Goal: Communication & Community: Answer question/provide support

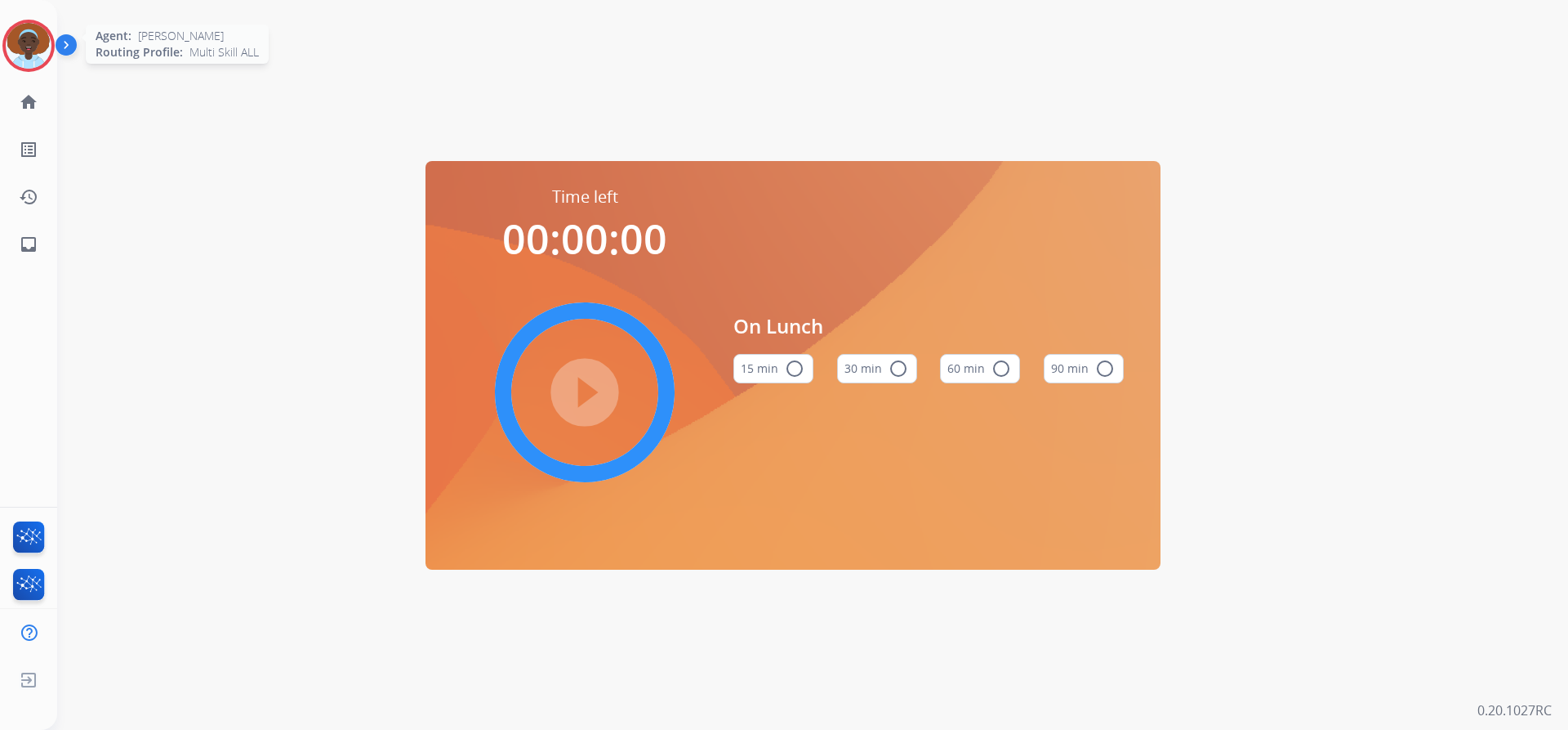
click at [17, 49] on img at bounding box center [28, 45] width 45 height 45
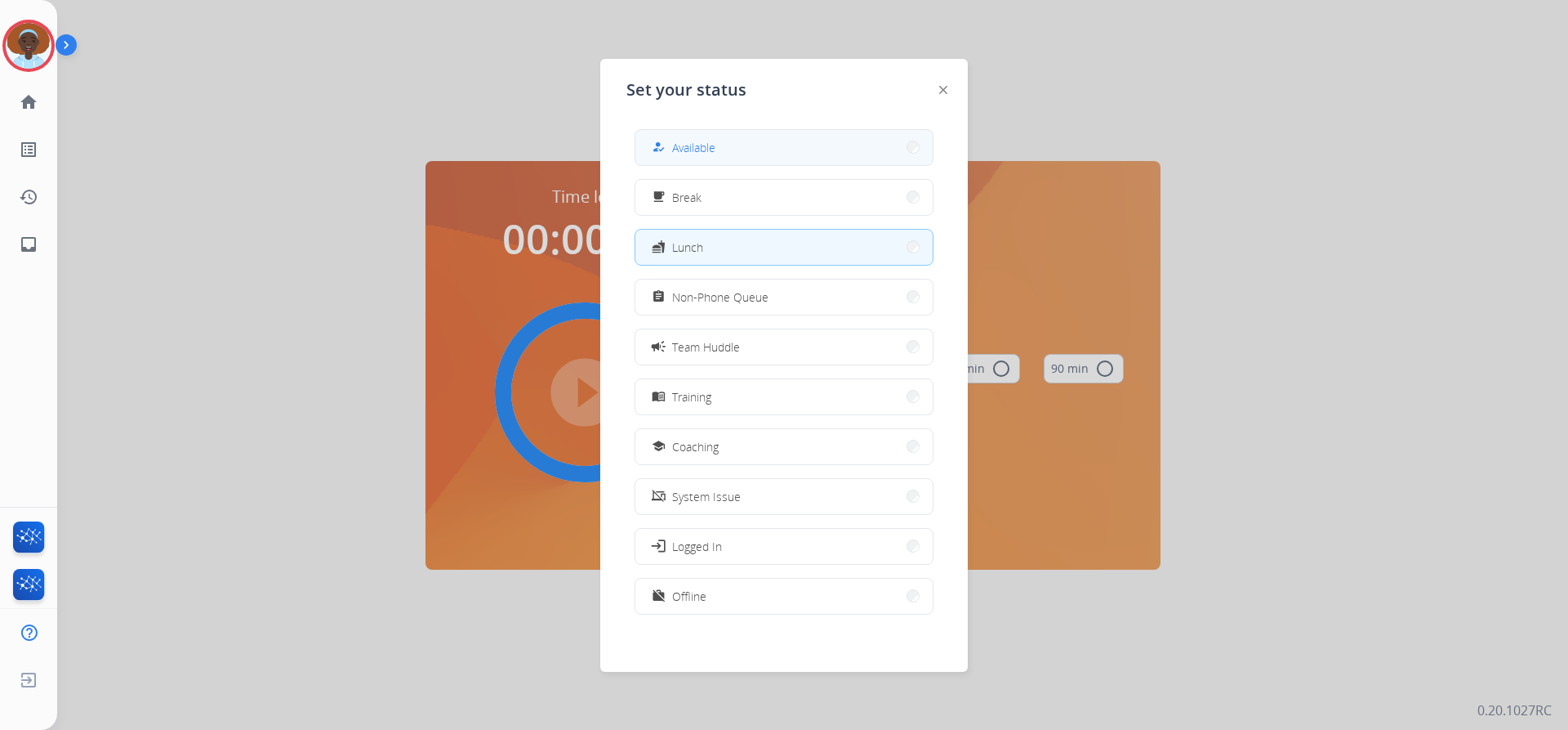
click at [730, 137] on button "how_to_reg Available" at bounding box center [784, 148] width 297 height 35
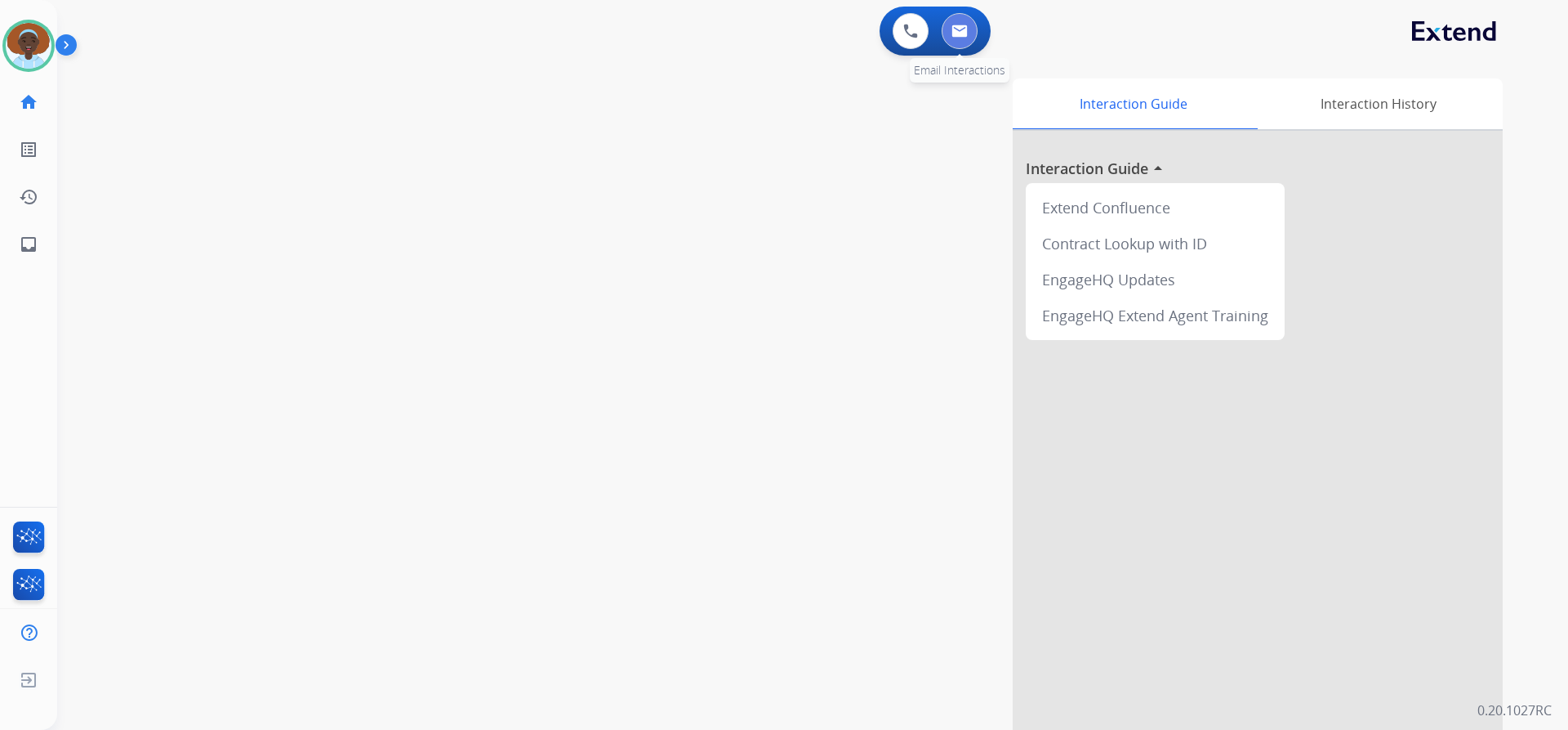
click at [959, 39] on button at bounding box center [959, 31] width 36 height 36
select select "**********"
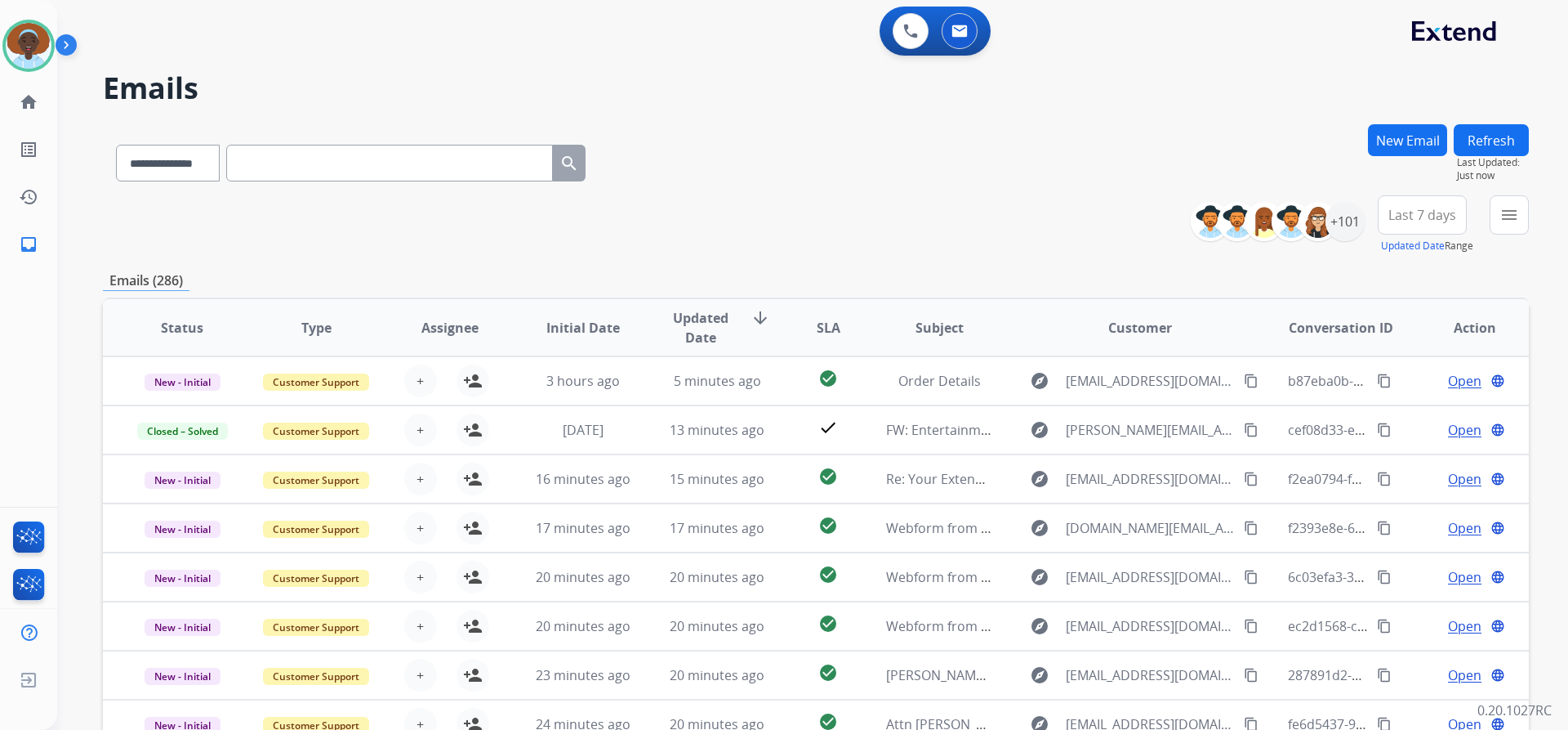
click at [1426, 225] on button "Last 7 days" at bounding box center [1422, 215] width 89 height 40
click at [1401, 415] on div "Last 90 days" at bounding box center [1417, 413] width 90 height 24
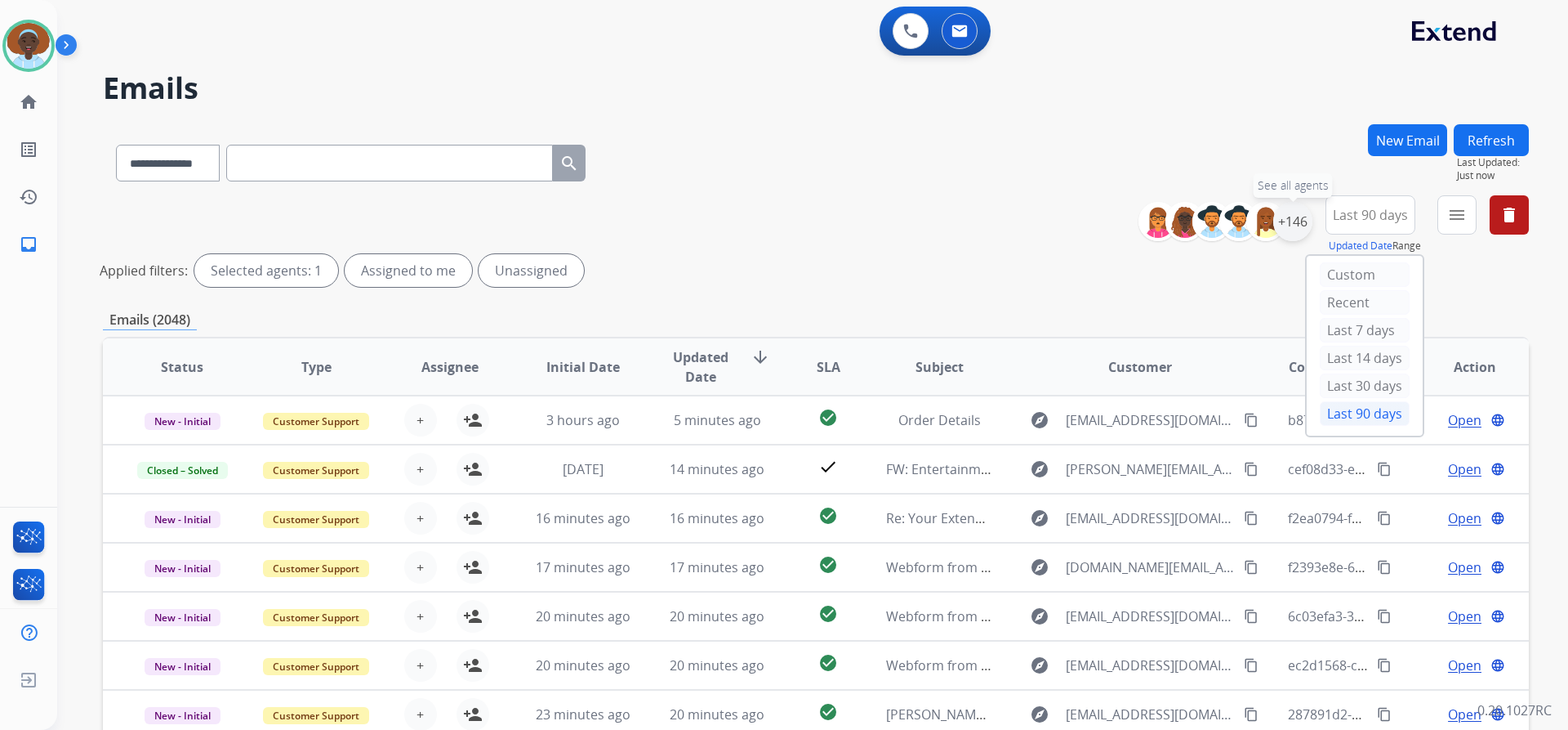
click at [1283, 212] on div "+146" at bounding box center [1292, 221] width 40 height 40
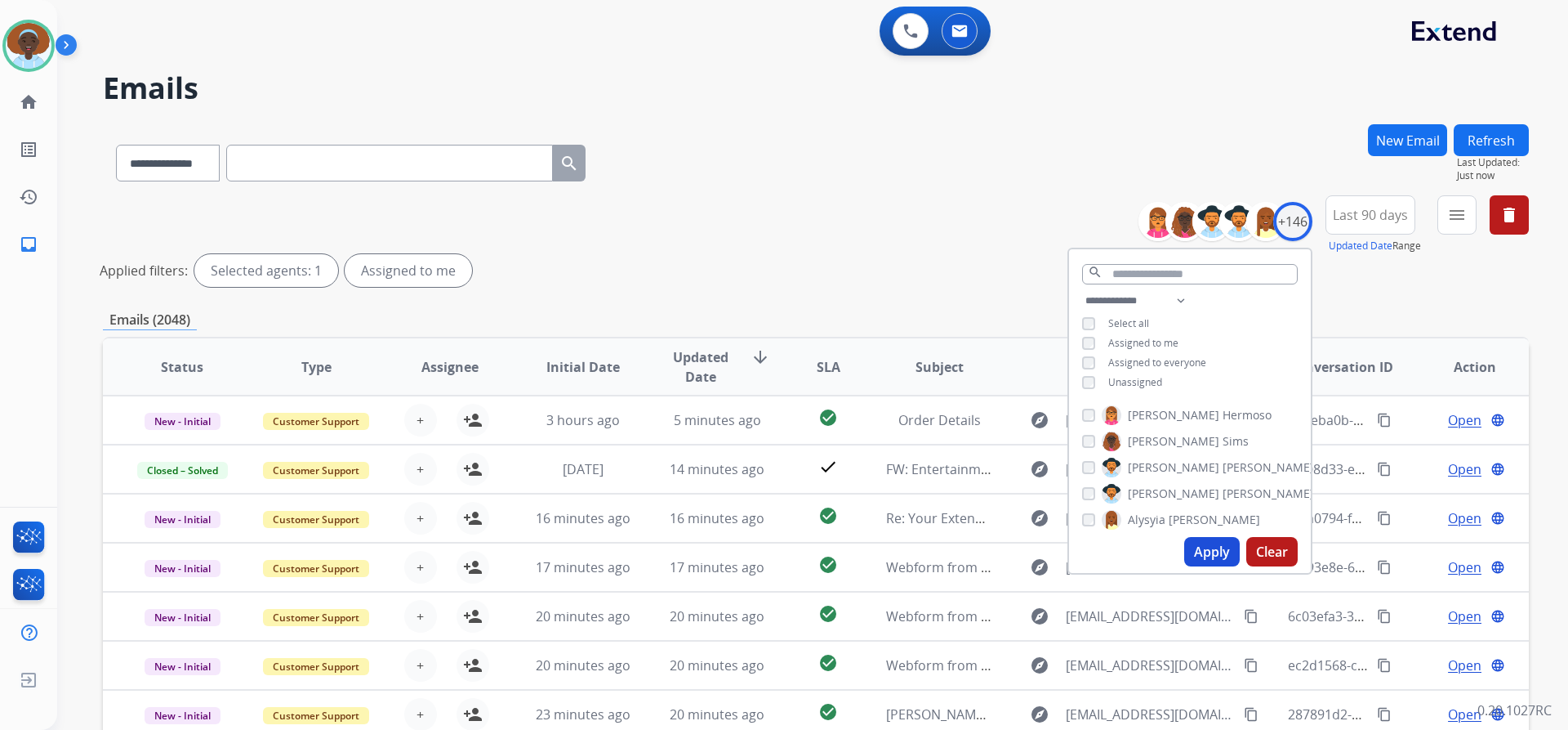
click at [1203, 549] on button "Apply" at bounding box center [1212, 552] width 56 height 30
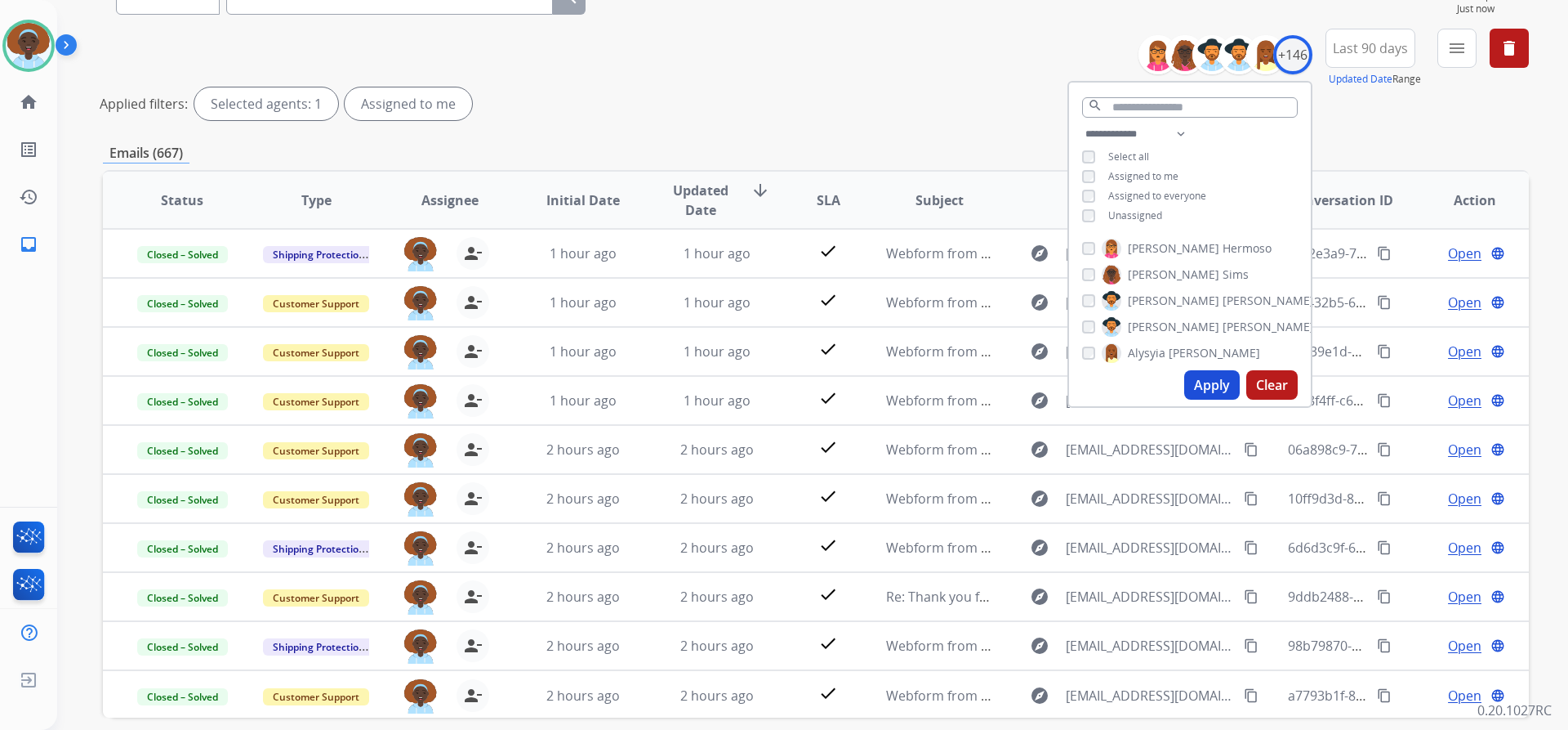
scroll to position [239, 0]
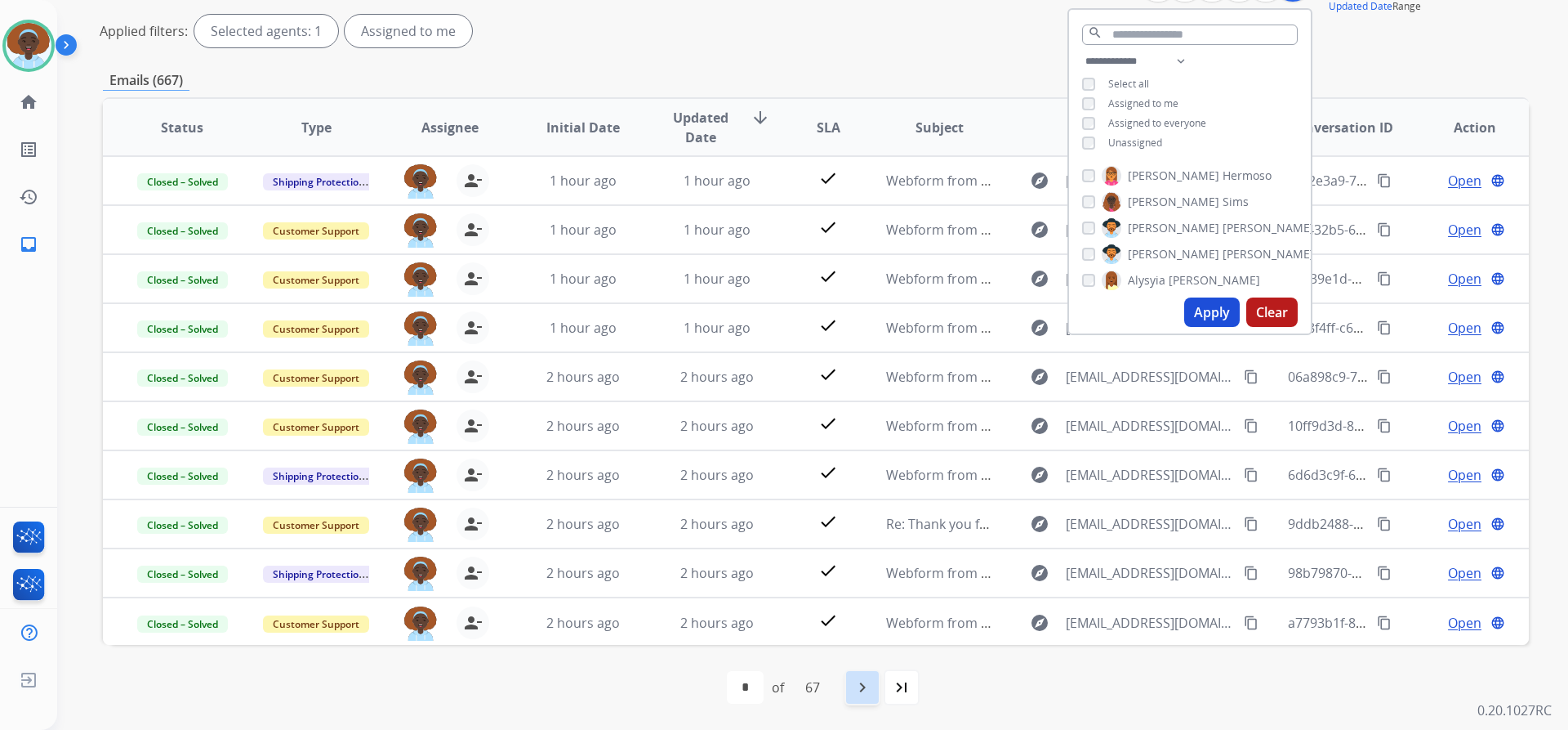
click at [872, 689] on mat-icon "navigate_next" at bounding box center [863, 688] width 19 height 19
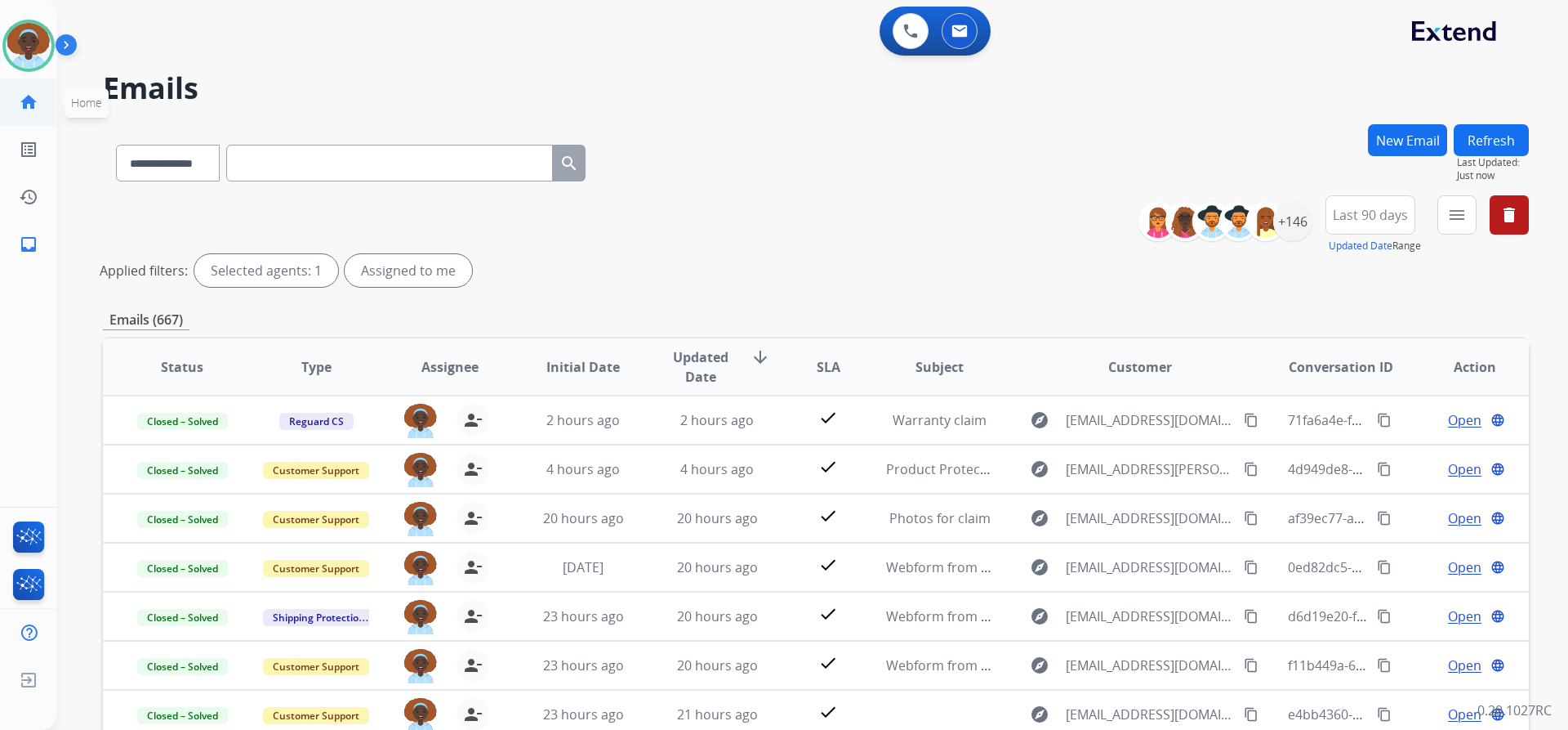
click at [29, 101] on mat-icon "home" at bounding box center [28, 102] width 19 height 19
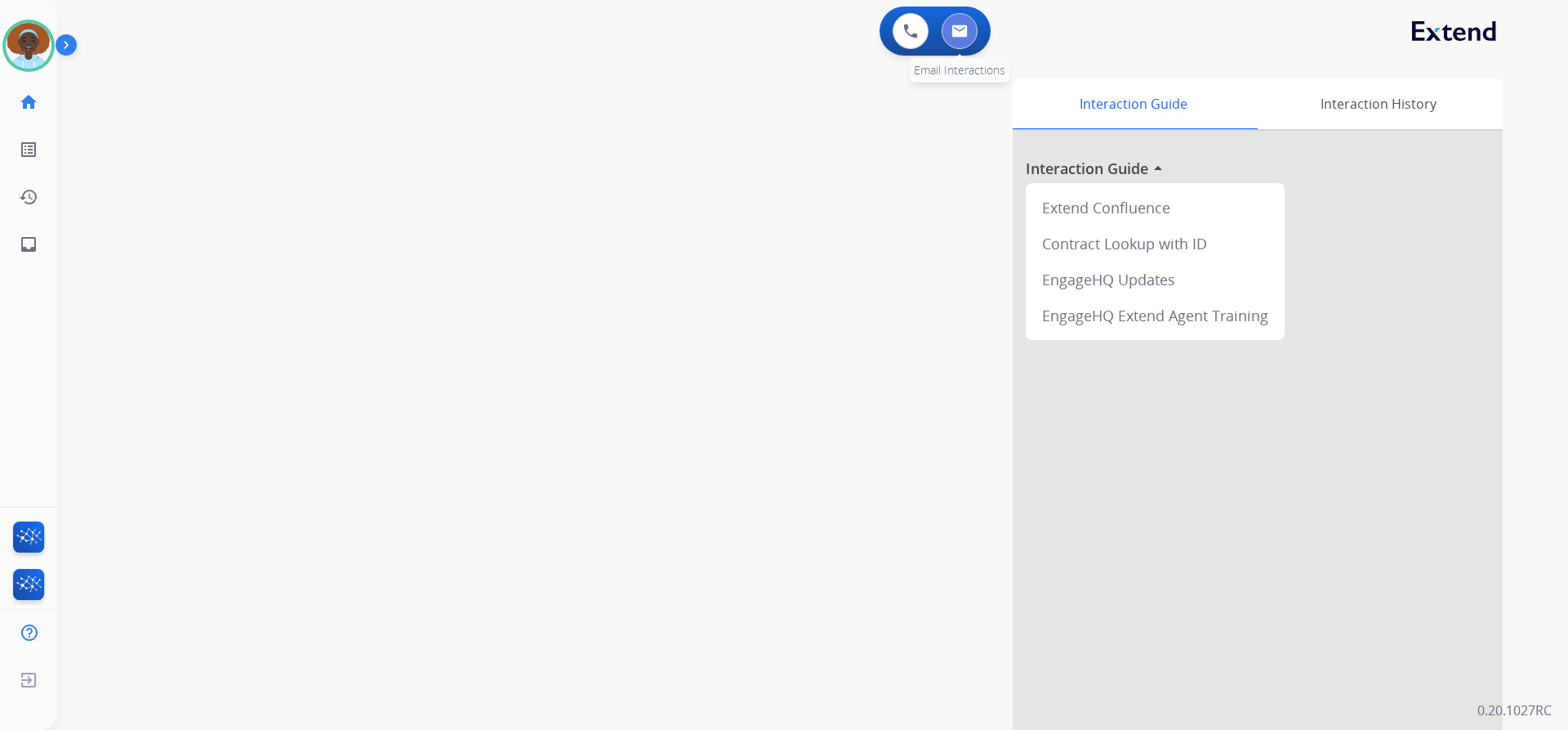
click at [957, 30] on img at bounding box center [959, 31] width 16 height 14
select select "**********"
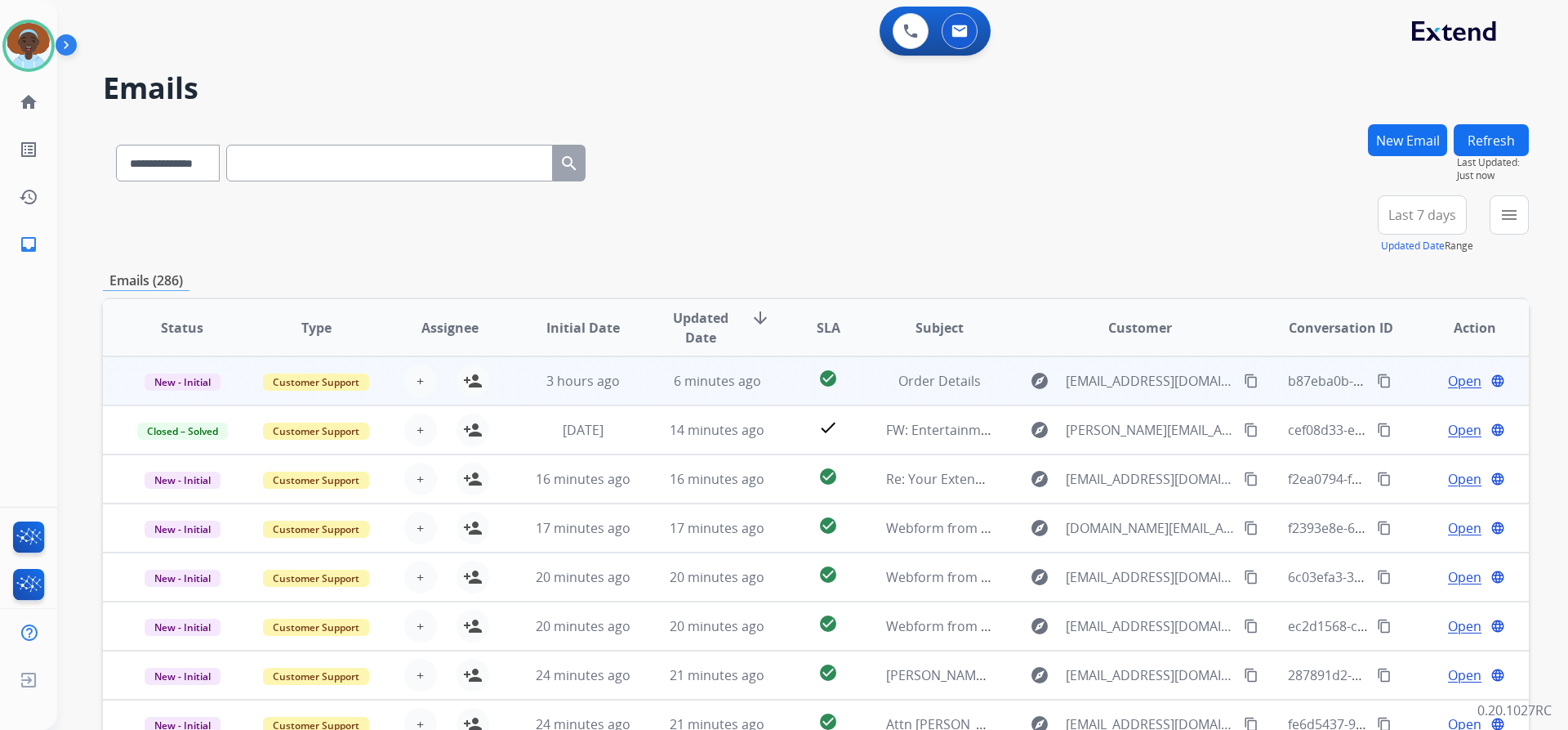
click at [1448, 383] on span "Open" at bounding box center [1465, 381] width 34 height 19
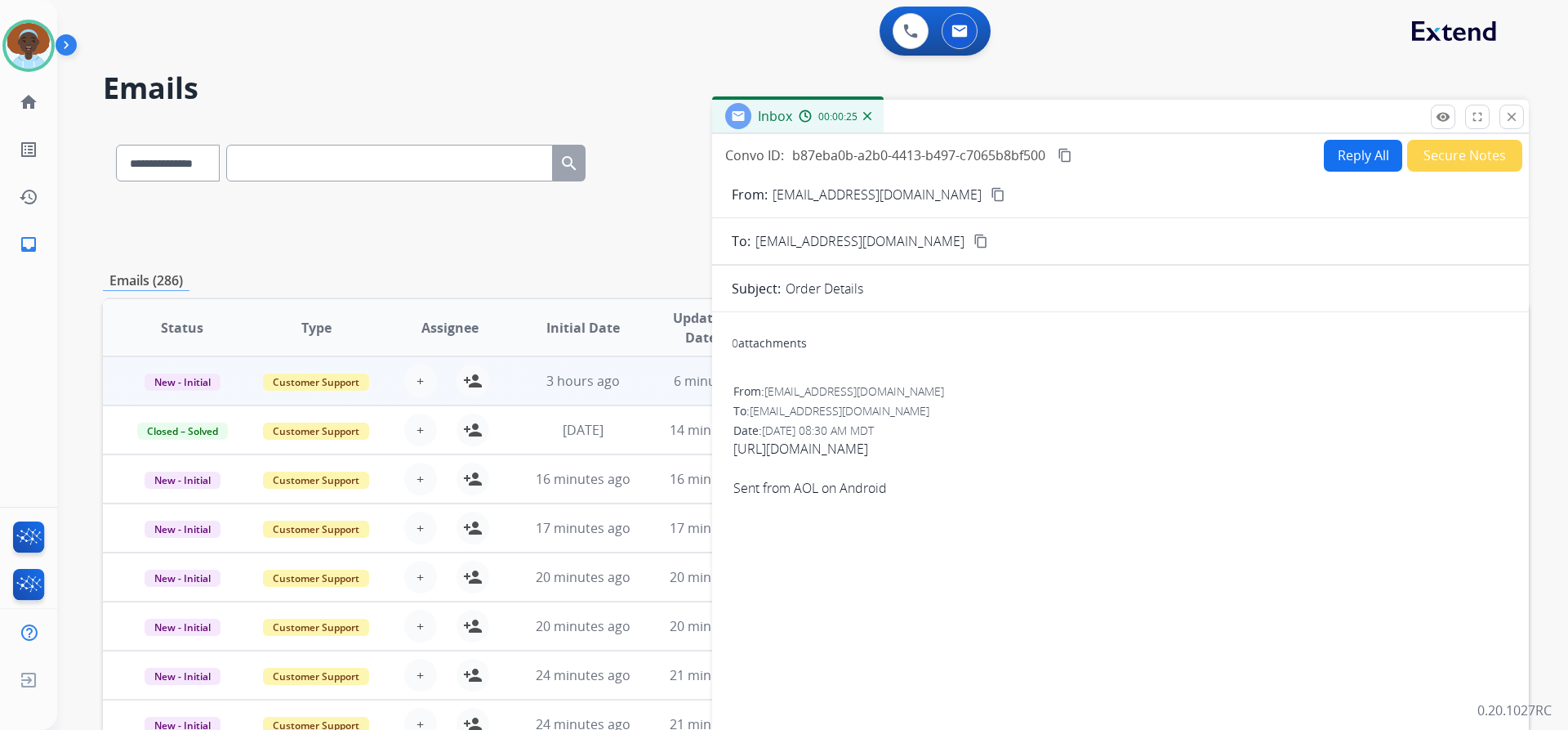
click at [1454, 158] on button "Secure Notes" at bounding box center [1464, 155] width 115 height 32
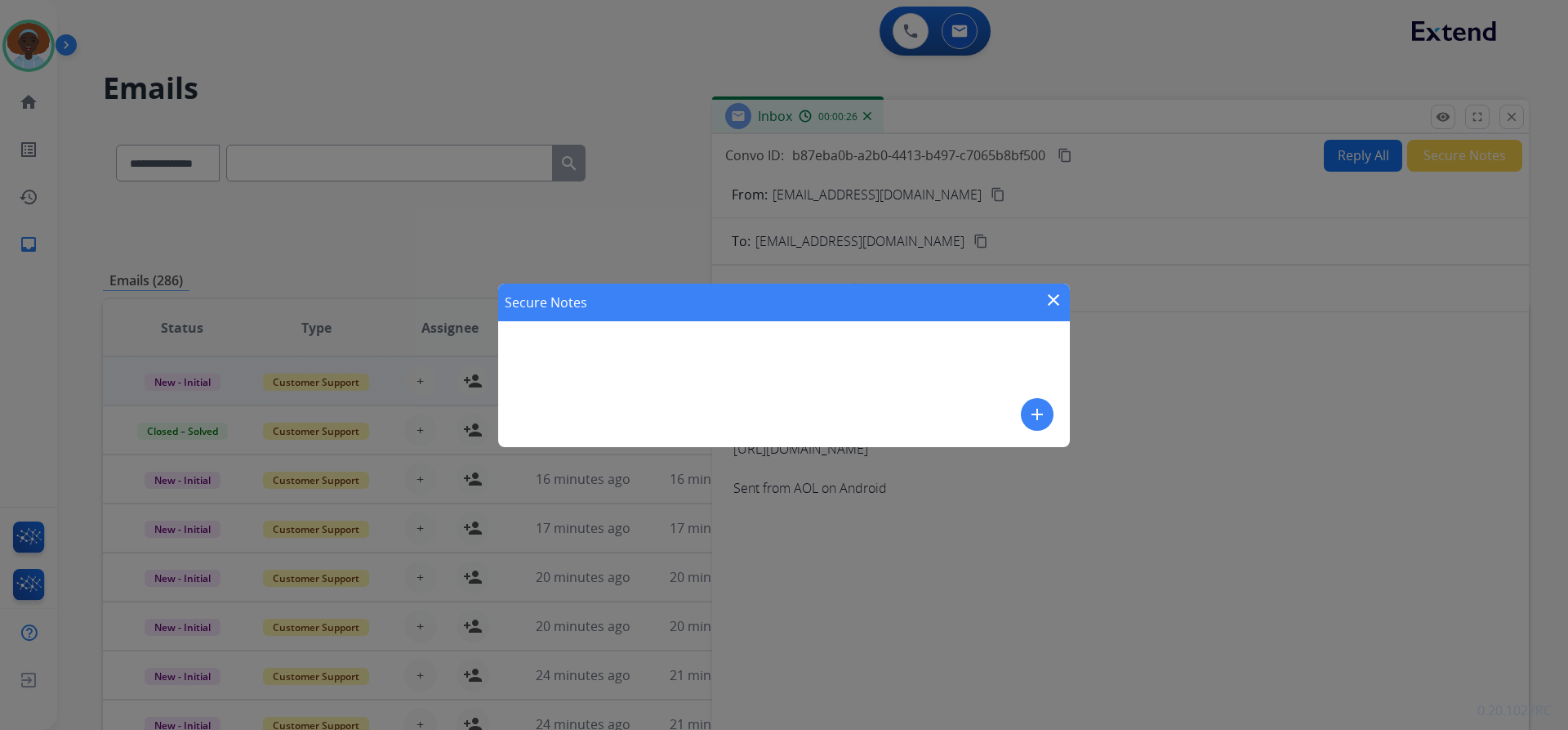
click at [1047, 407] on mat-icon "add" at bounding box center [1037, 415] width 19 height 19
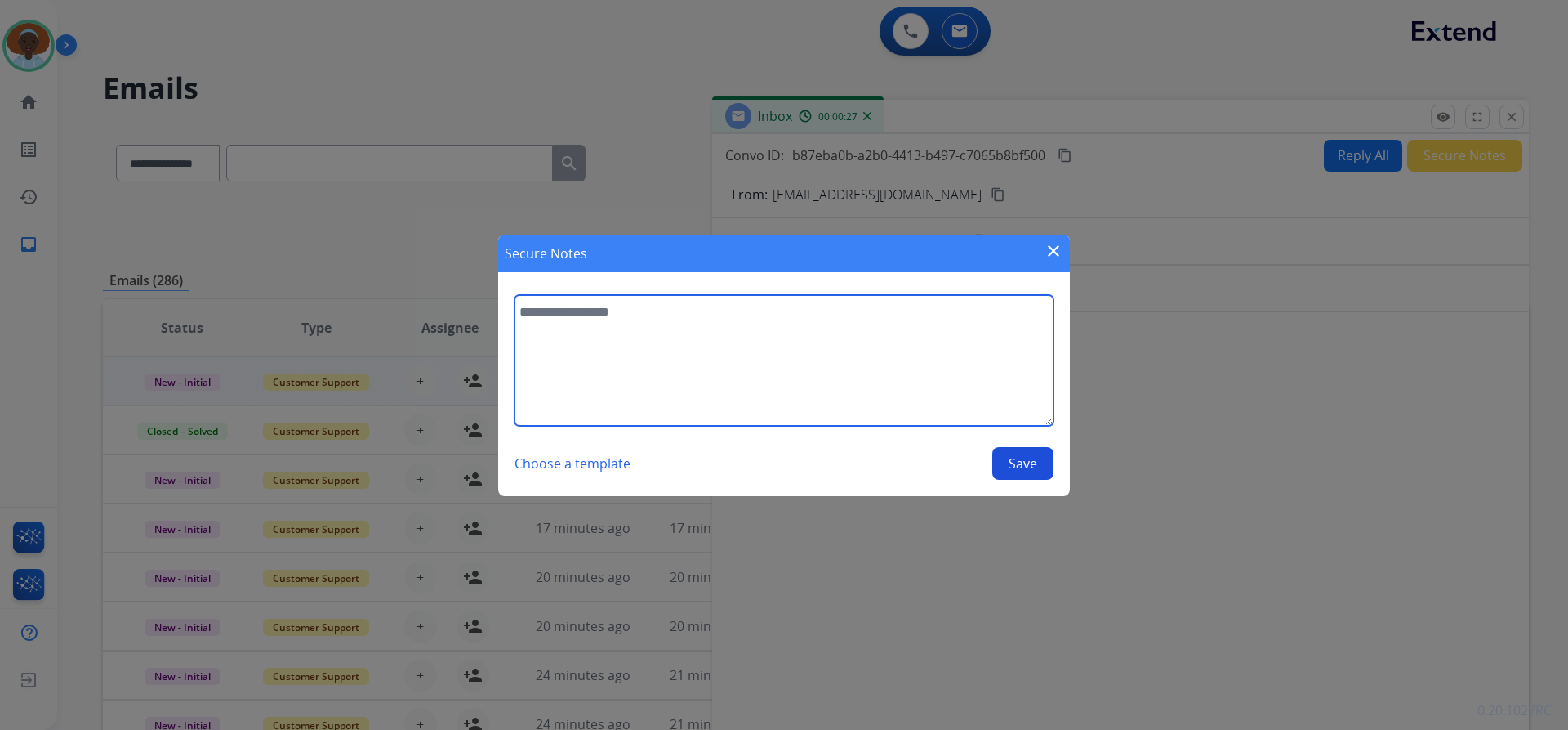
click at [648, 307] on textarea at bounding box center [784, 361] width 539 height 131
type textarea "**********"
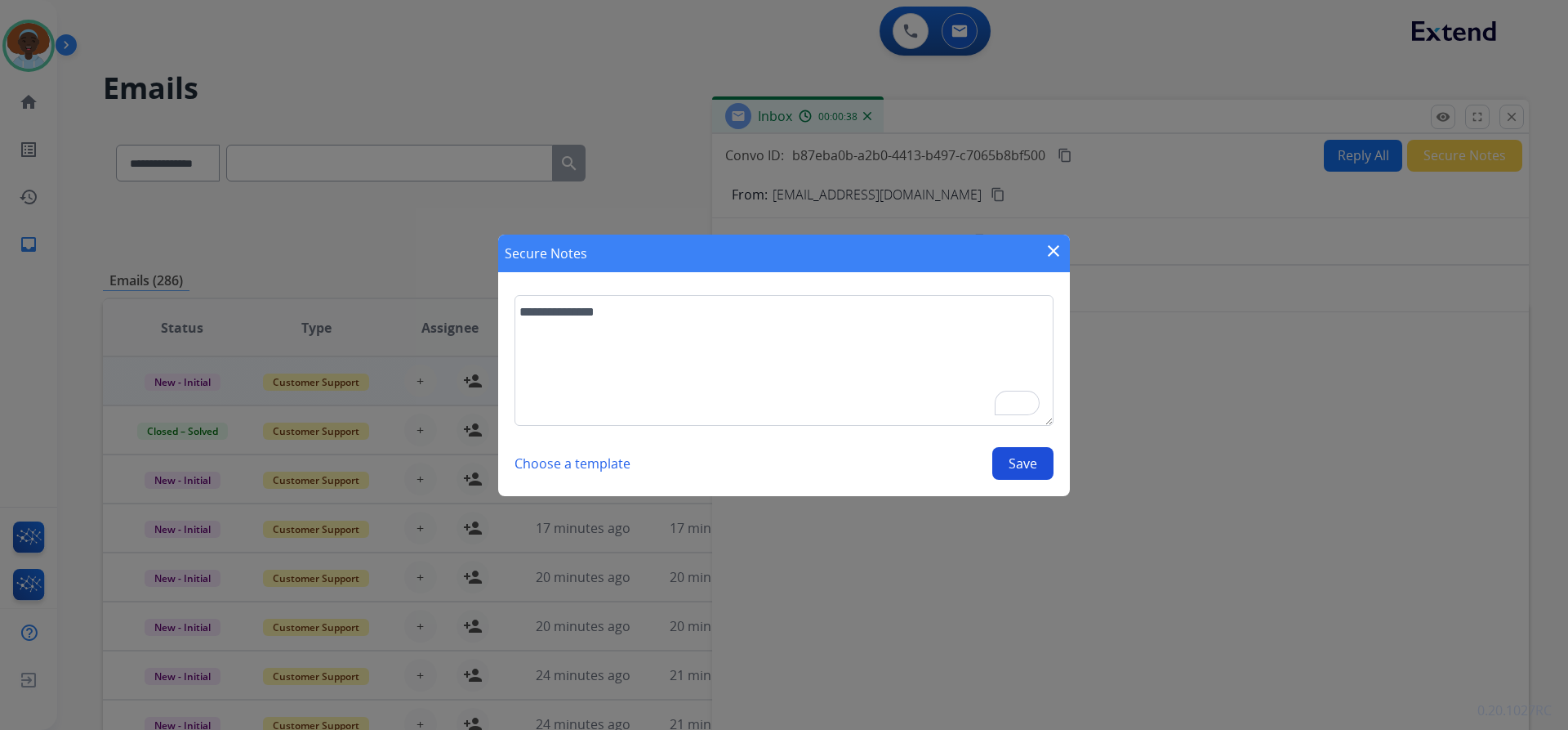
click at [1029, 464] on button "Save" at bounding box center [1023, 464] width 62 height 33
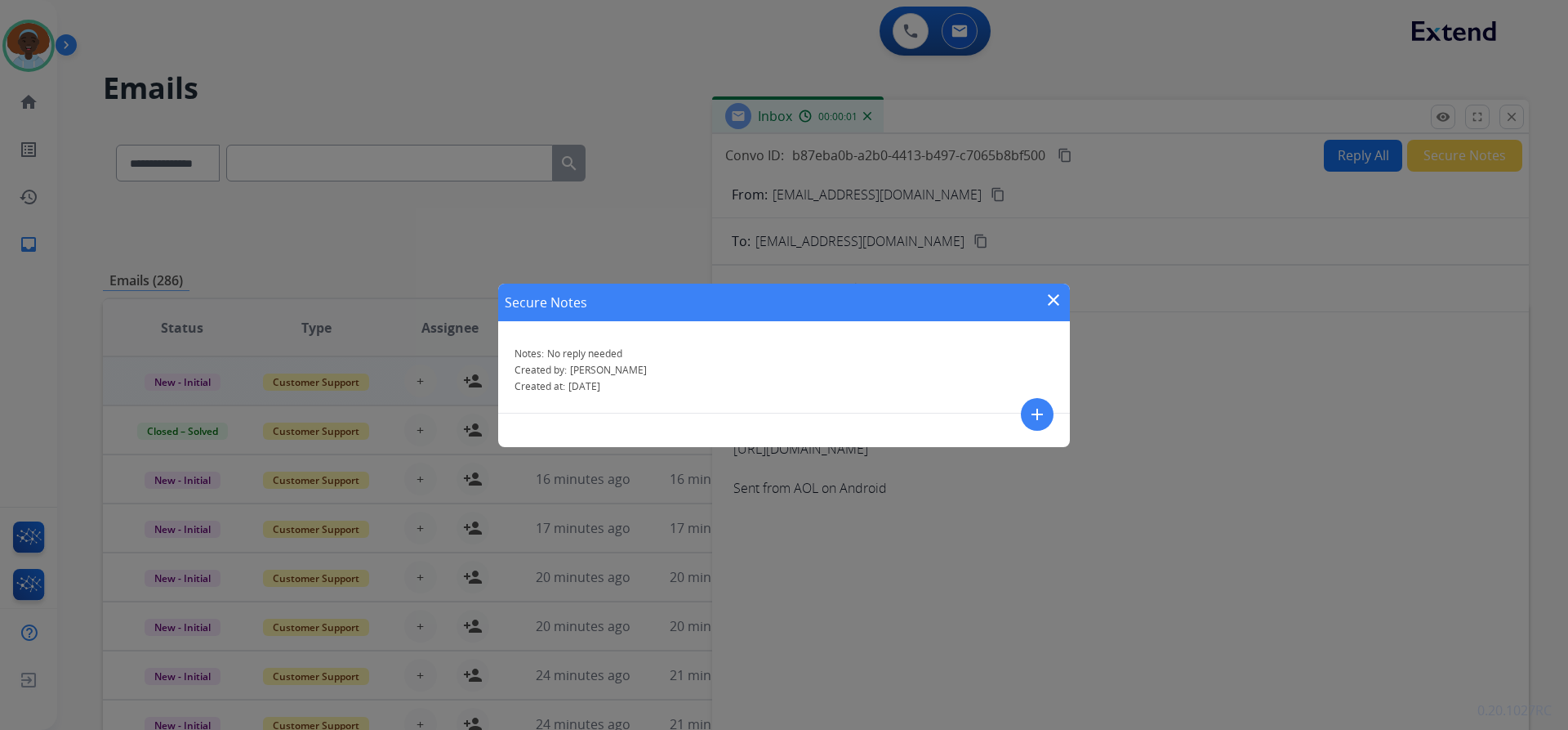
click at [1055, 302] on mat-icon "close" at bounding box center [1053, 300] width 19 height 19
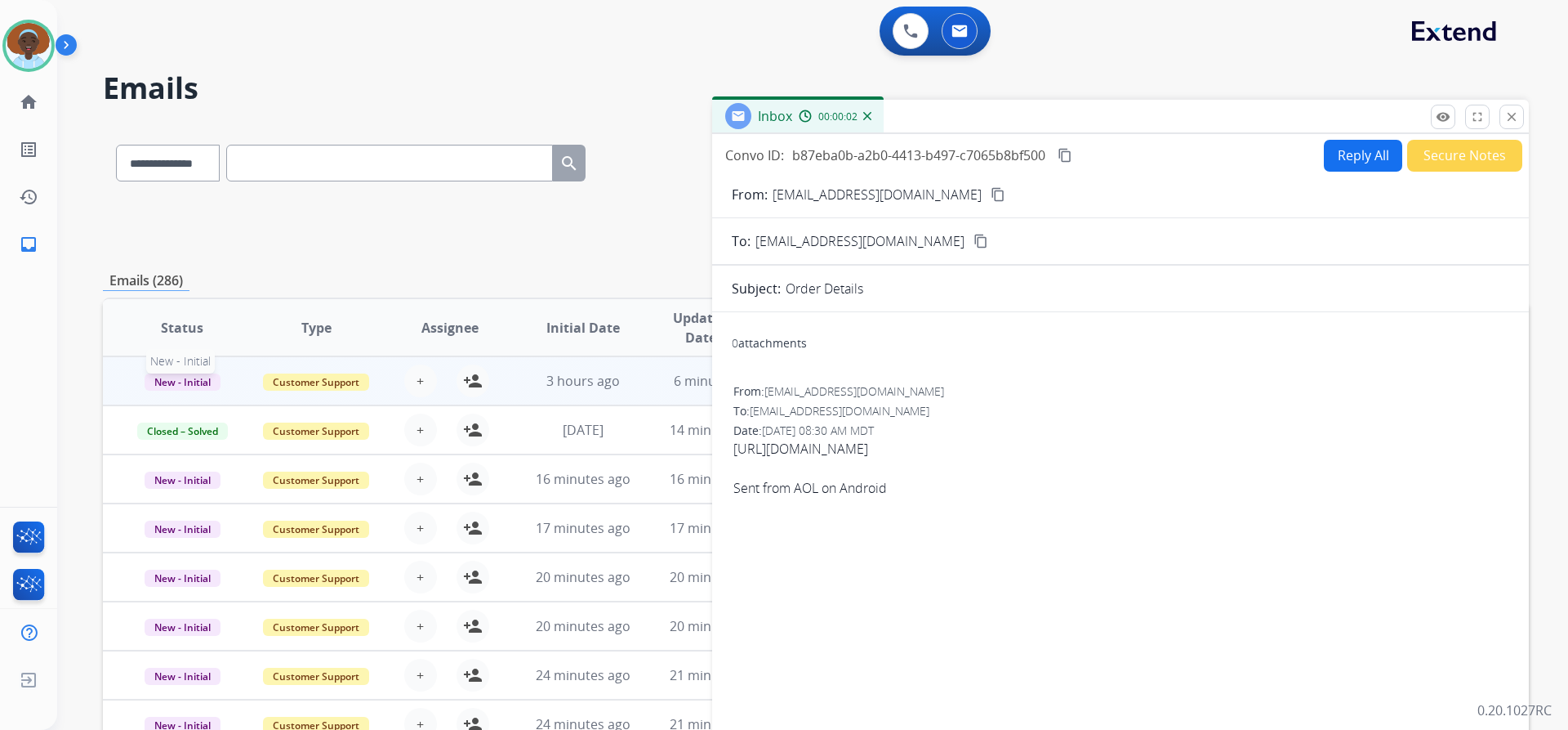
click at [176, 379] on span "New - Initial" at bounding box center [182, 382] width 76 height 17
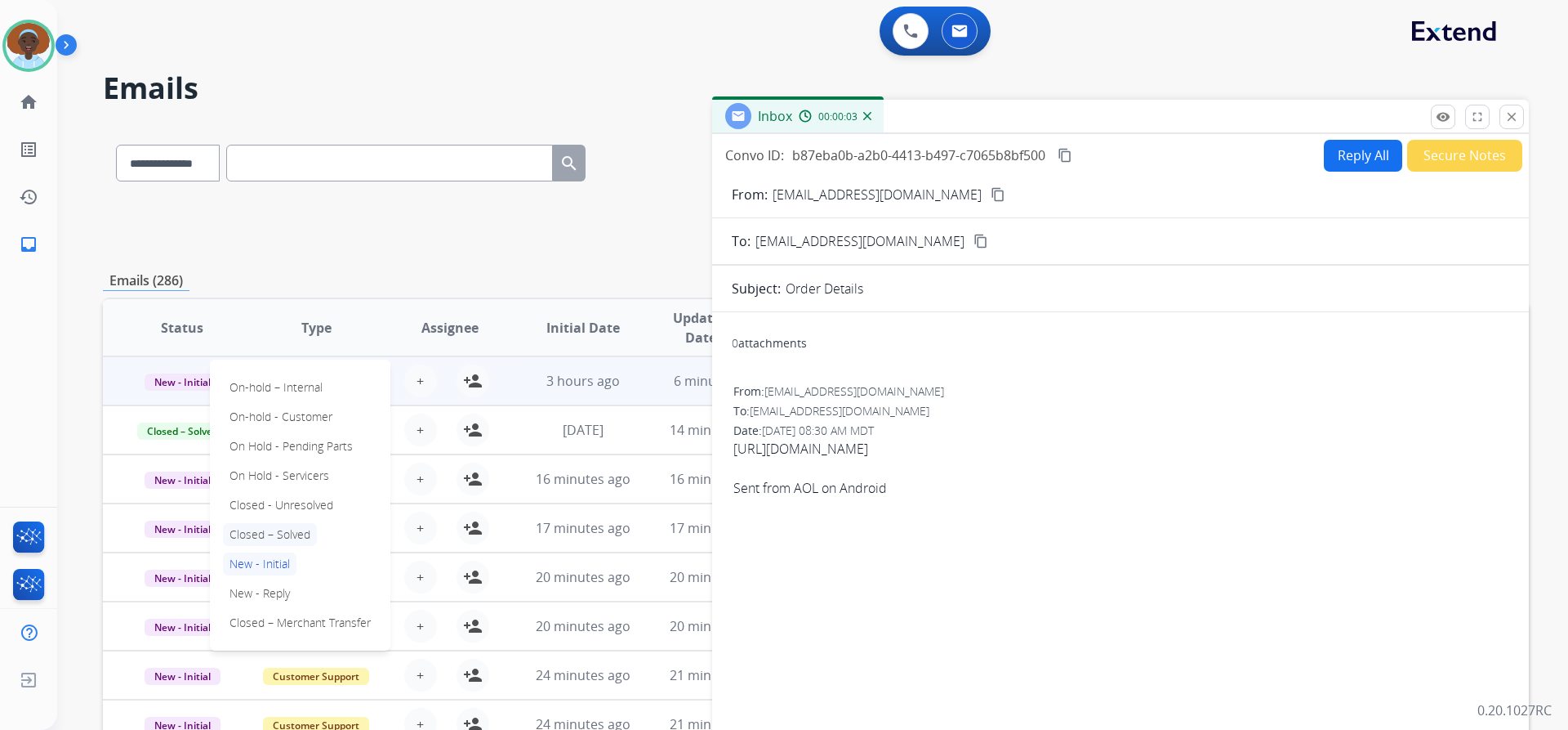
click at [283, 533] on p "Closed – Solved" at bounding box center [269, 534] width 93 height 23
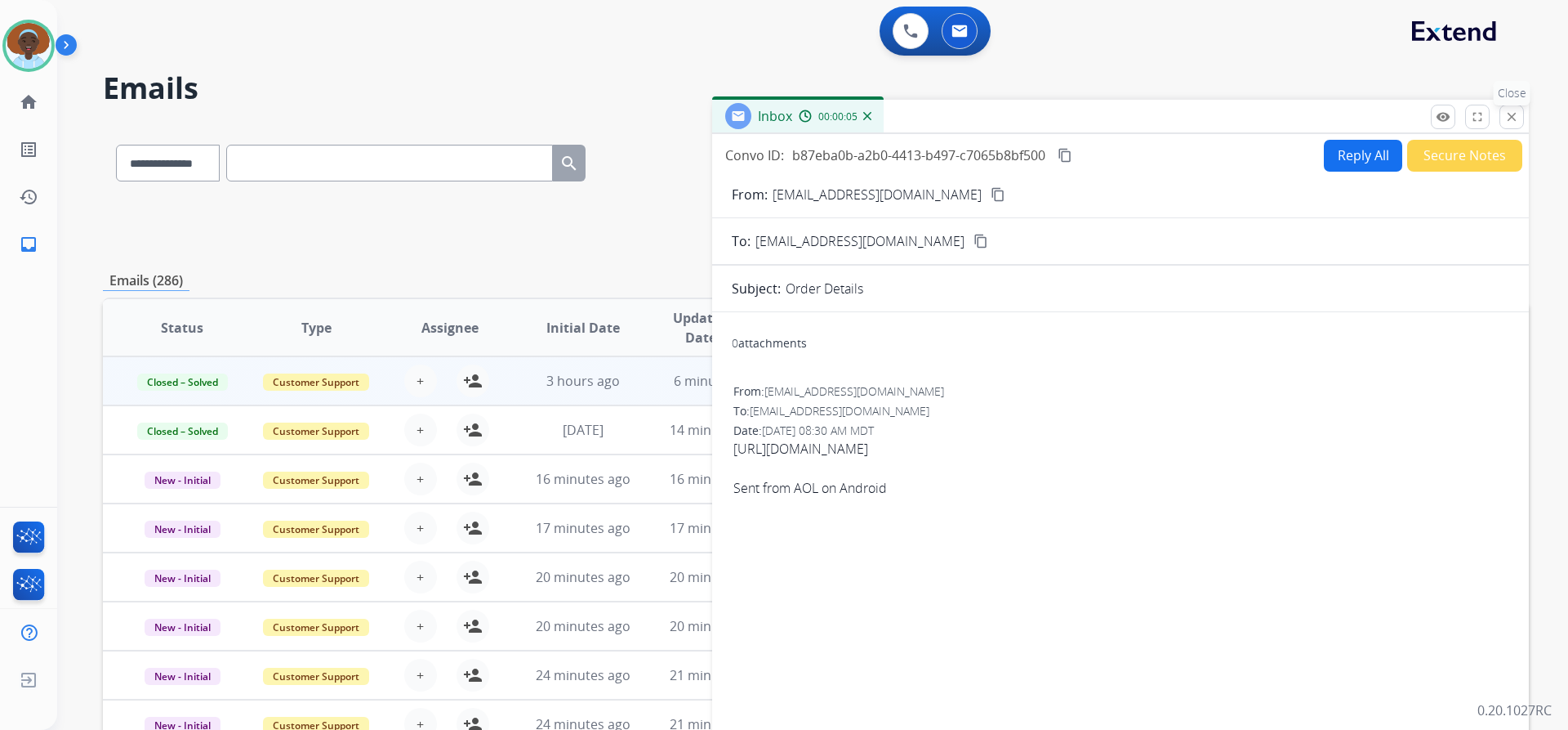
click at [1513, 119] on mat-icon "close" at bounding box center [1511, 117] width 14 height 14
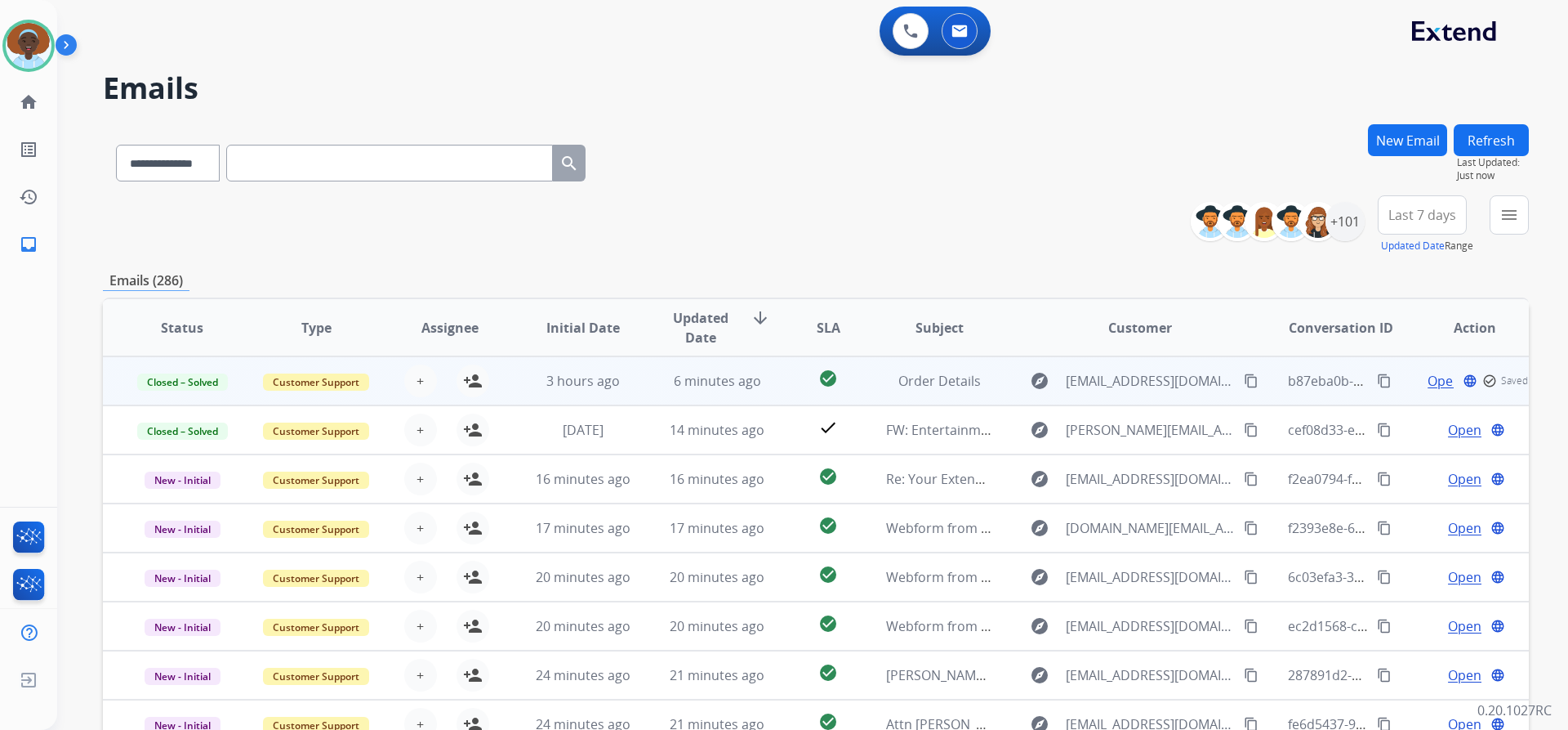
click at [1478, 138] on button "Refresh" at bounding box center [1492, 140] width 75 height 32
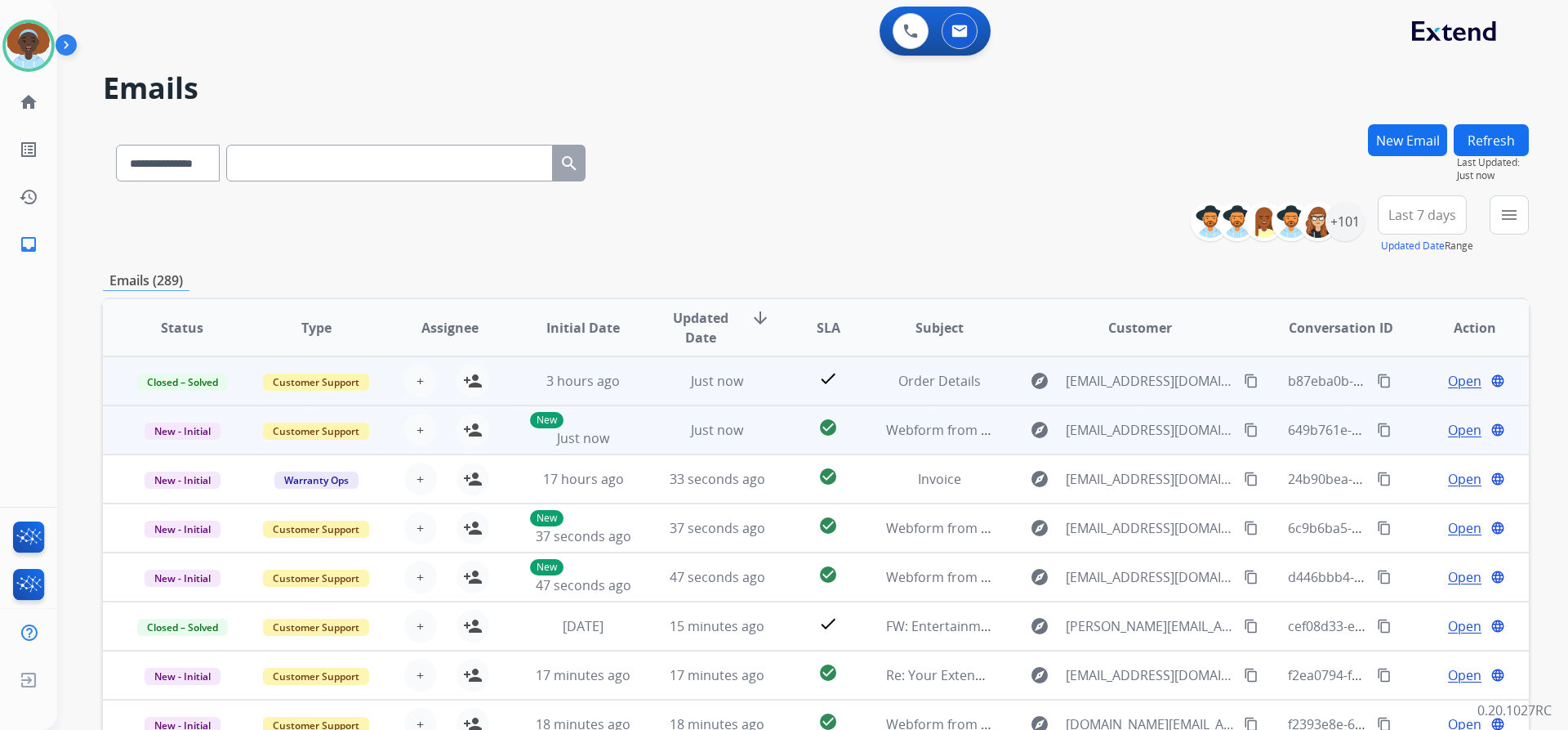
click at [1448, 431] on span "Open" at bounding box center [1465, 430] width 34 height 19
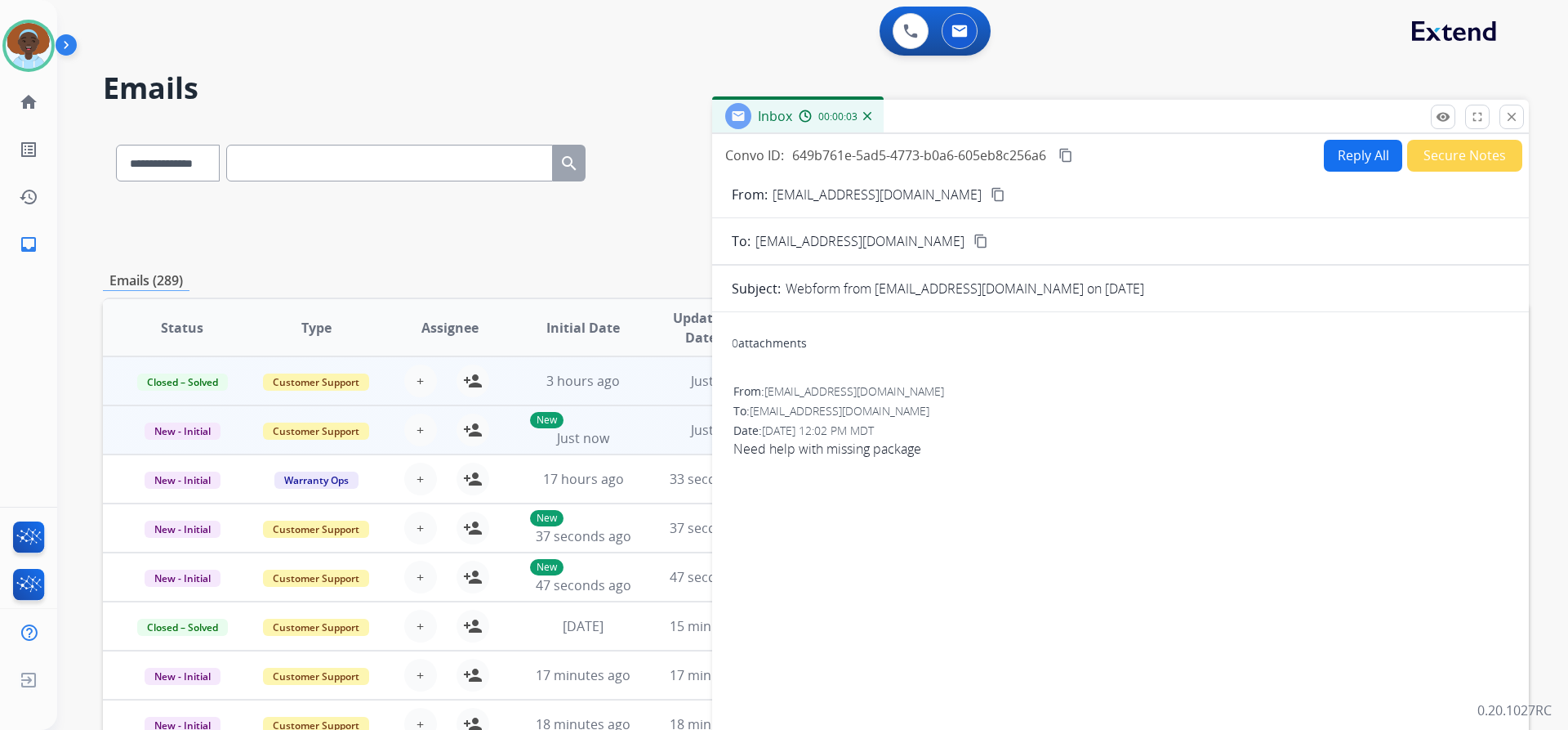
click at [991, 197] on mat-icon "content_copy" at bounding box center [997, 194] width 14 height 14
click at [1340, 154] on button "Reply All" at bounding box center [1363, 155] width 78 height 32
select select "**********"
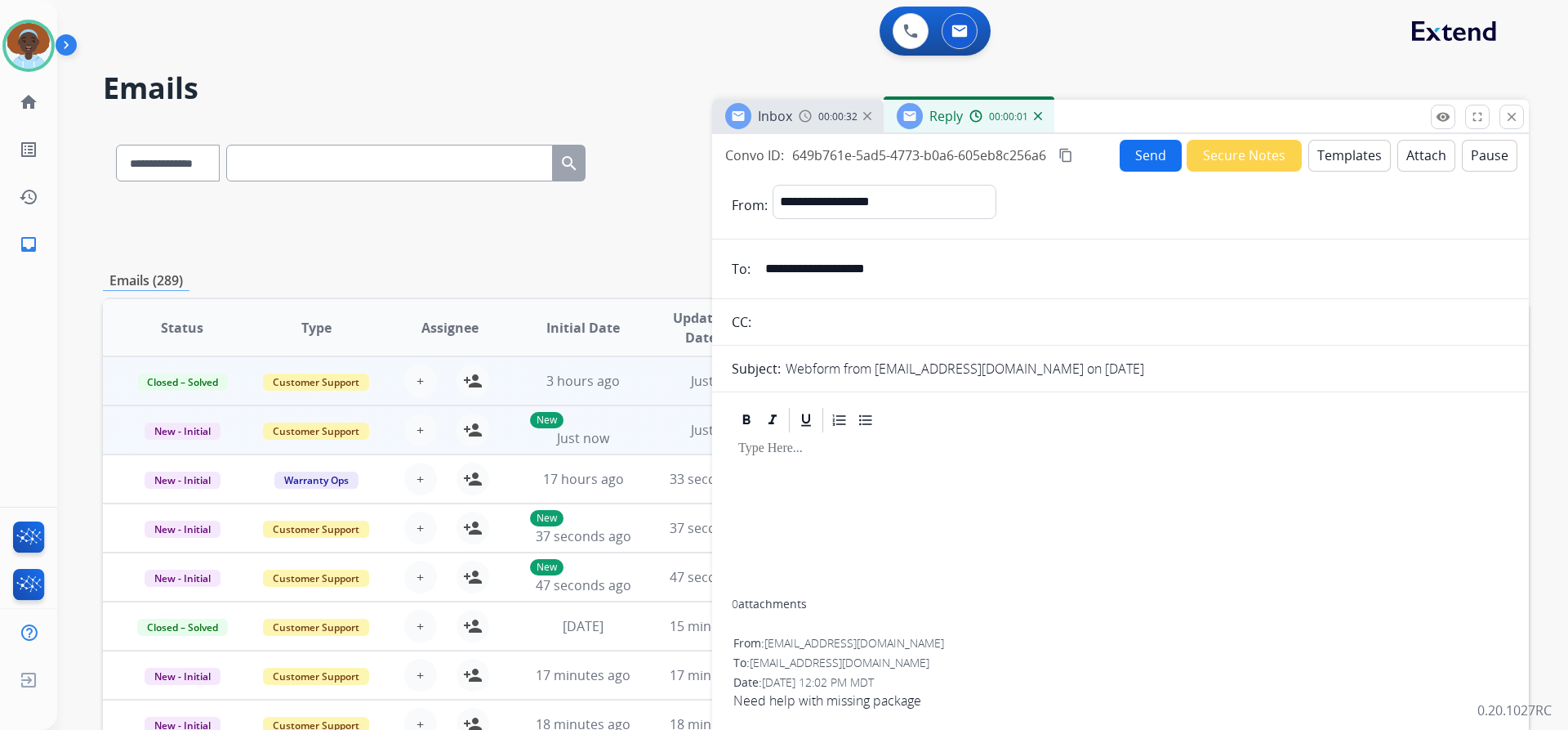
click at [1347, 152] on button "Templates" at bounding box center [1350, 155] width 83 height 32
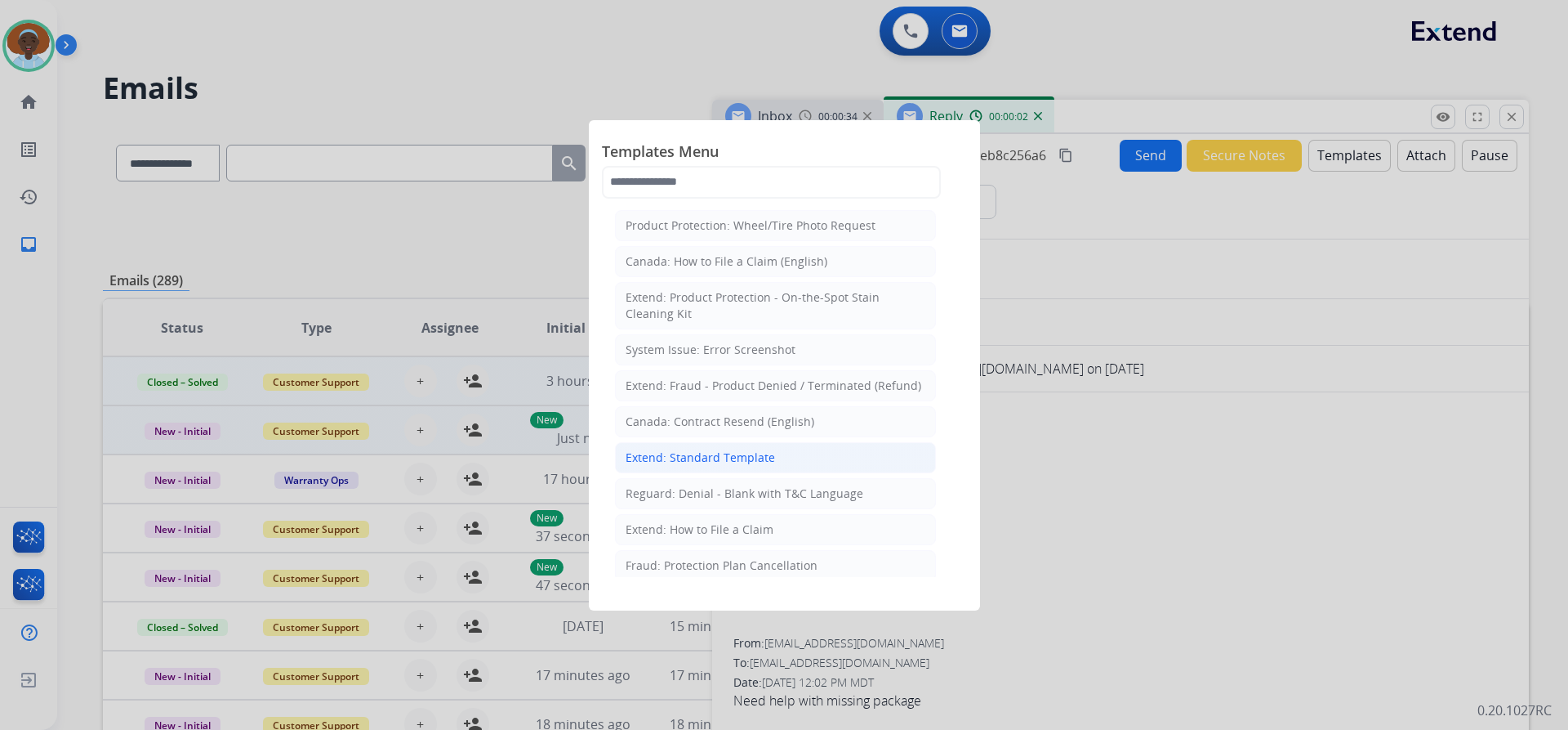
click at [704, 457] on div "Extend: Standard Template" at bounding box center [700, 457] width 149 height 16
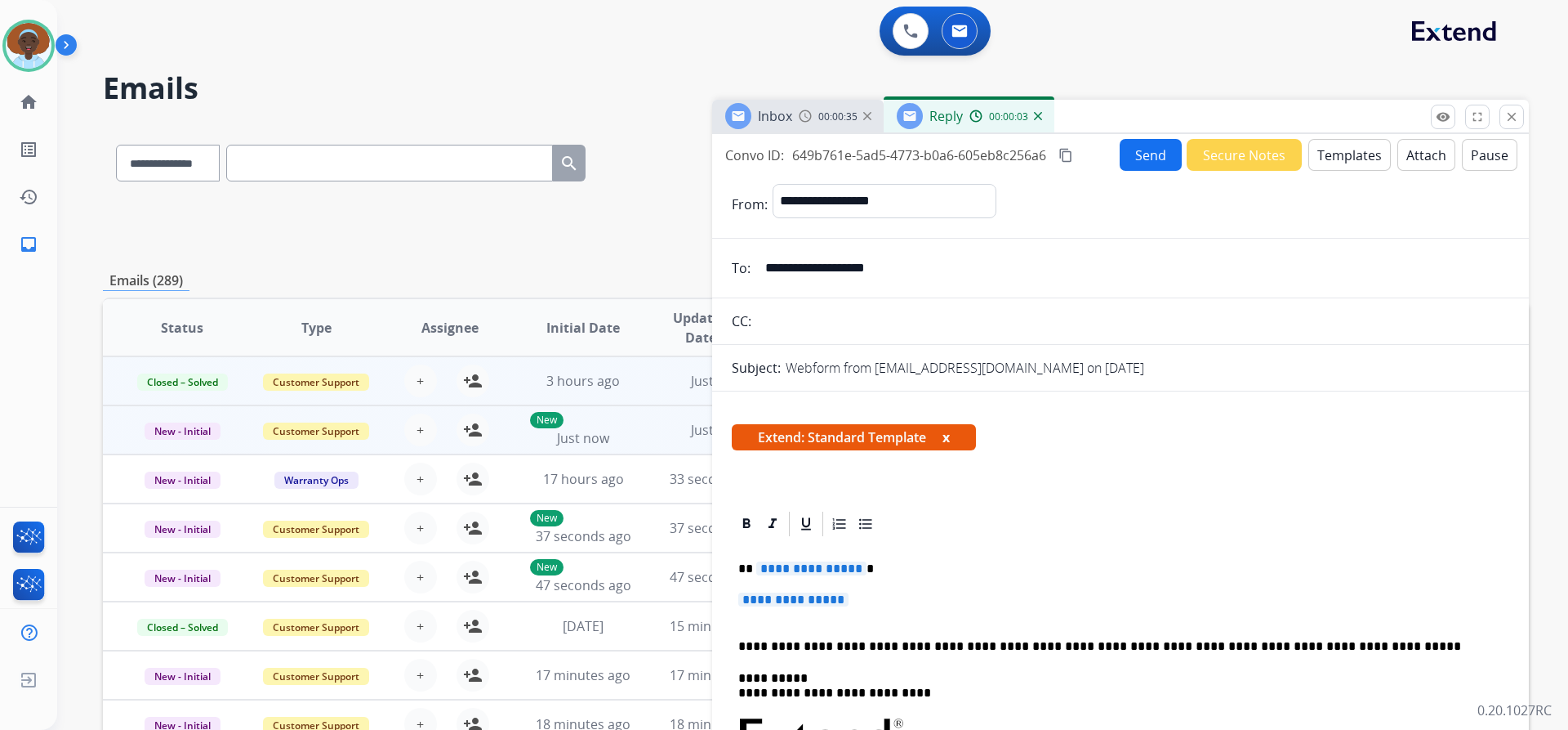
drag, startPoint x: 828, startPoint y: 569, endPoint x: 865, endPoint y: 558, distance: 38.6
click at [828, 569] on span "**********" at bounding box center [811, 568] width 110 height 14
click at [827, 598] on span "**********" at bounding box center [793, 599] width 110 height 14
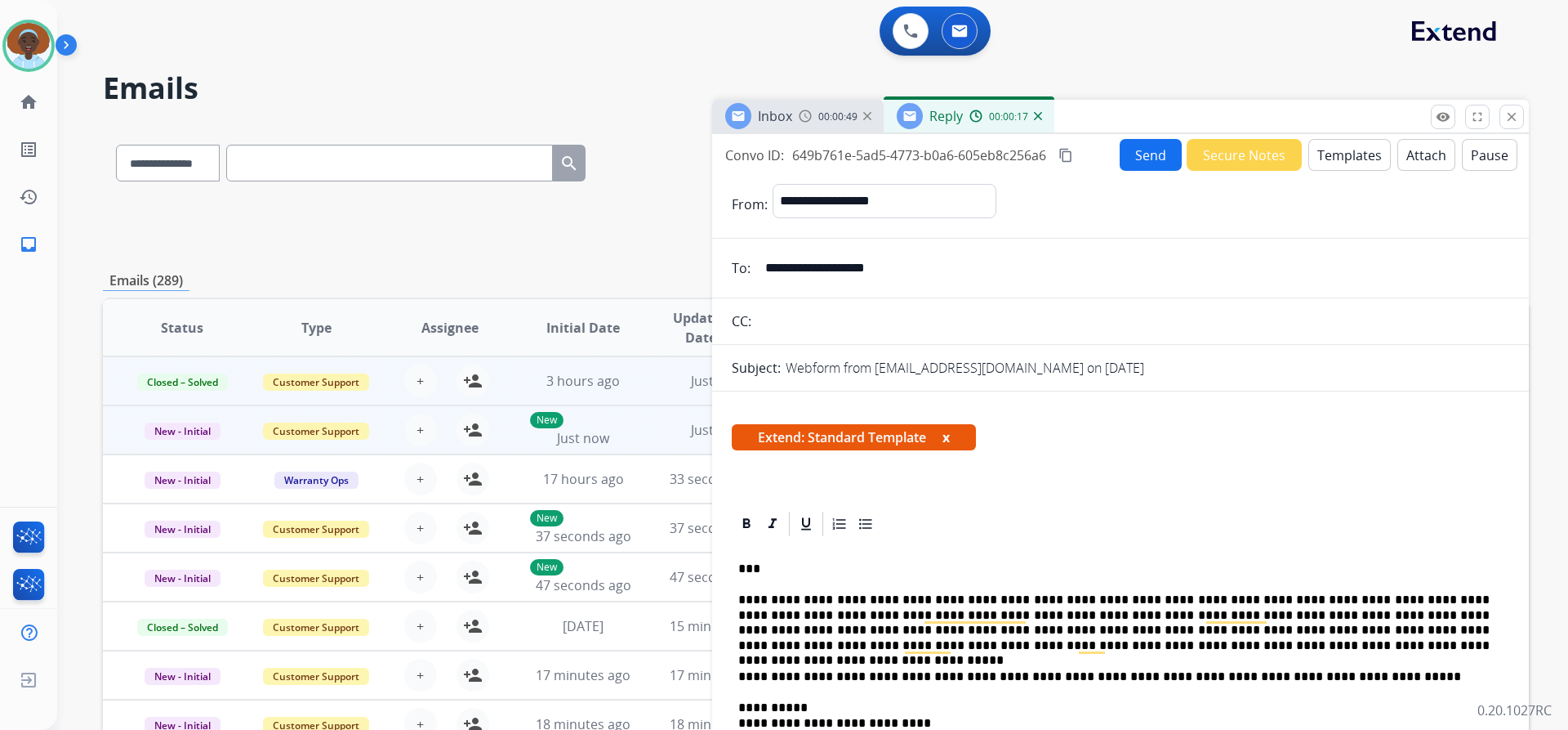
click at [1133, 157] on button "Send" at bounding box center [1151, 154] width 62 height 32
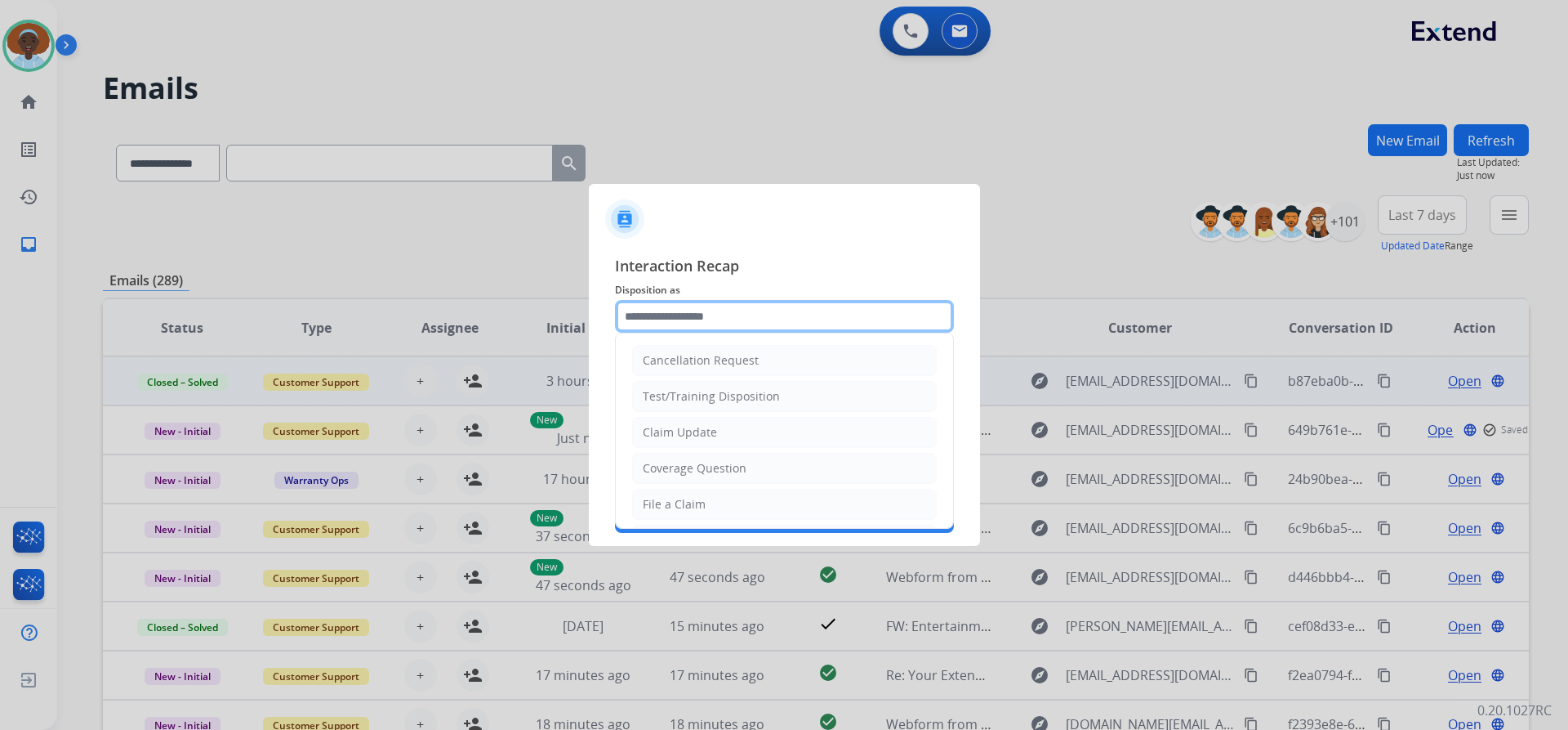
click at [677, 308] on input "text" at bounding box center [784, 316] width 339 height 33
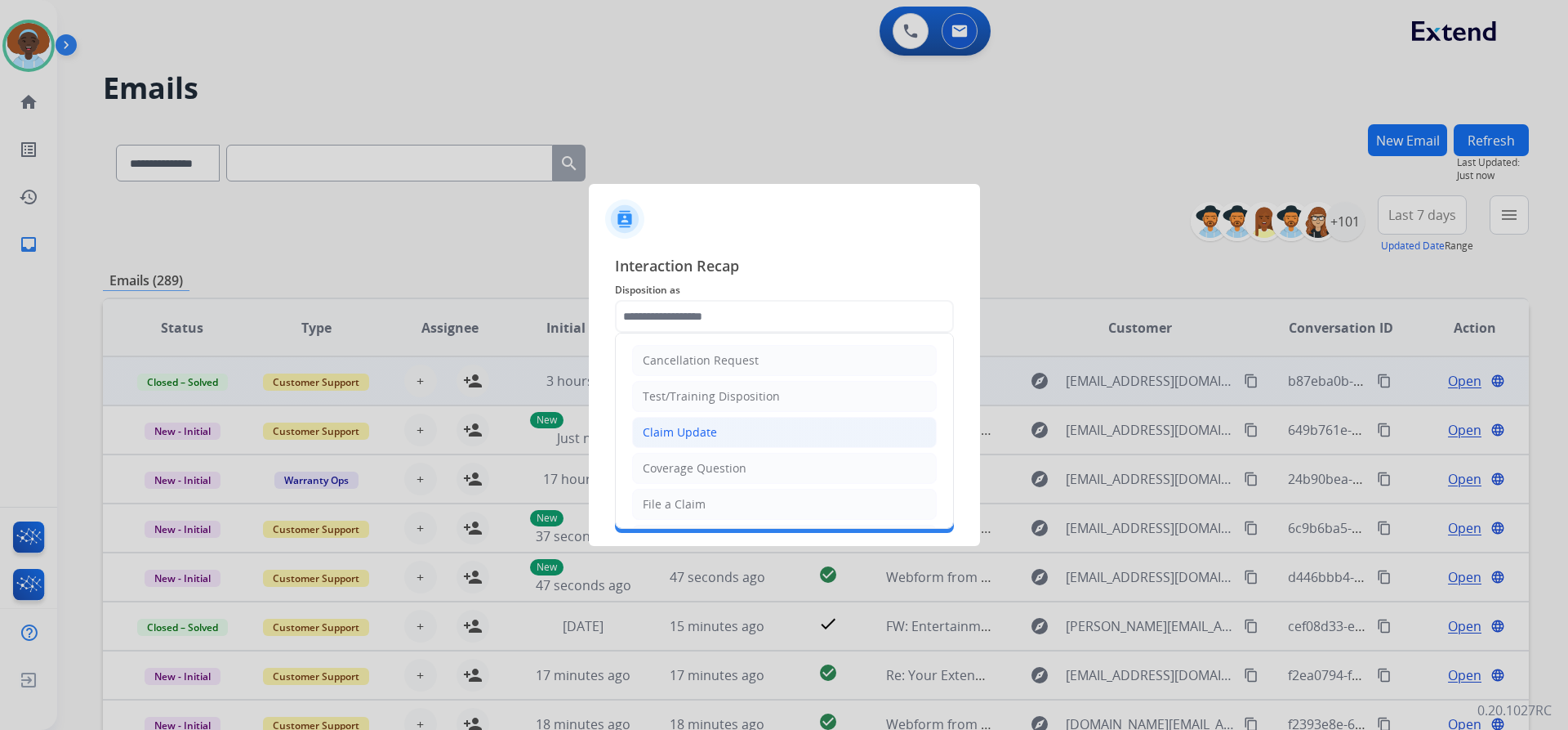
click at [718, 426] on li "Claim Update" at bounding box center [784, 432] width 305 height 31
type input "**********"
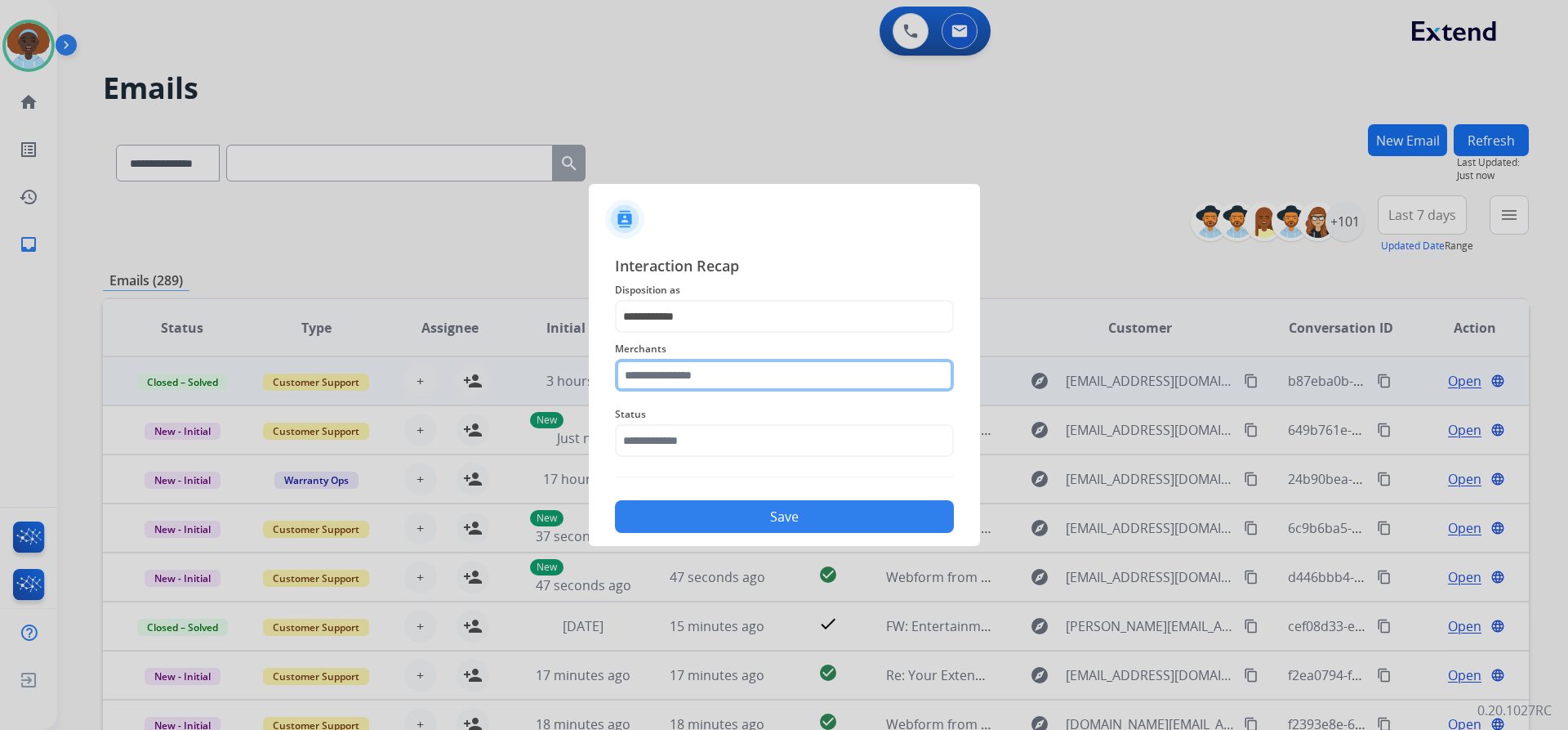
click at [707, 371] on input "text" at bounding box center [784, 375] width 339 height 33
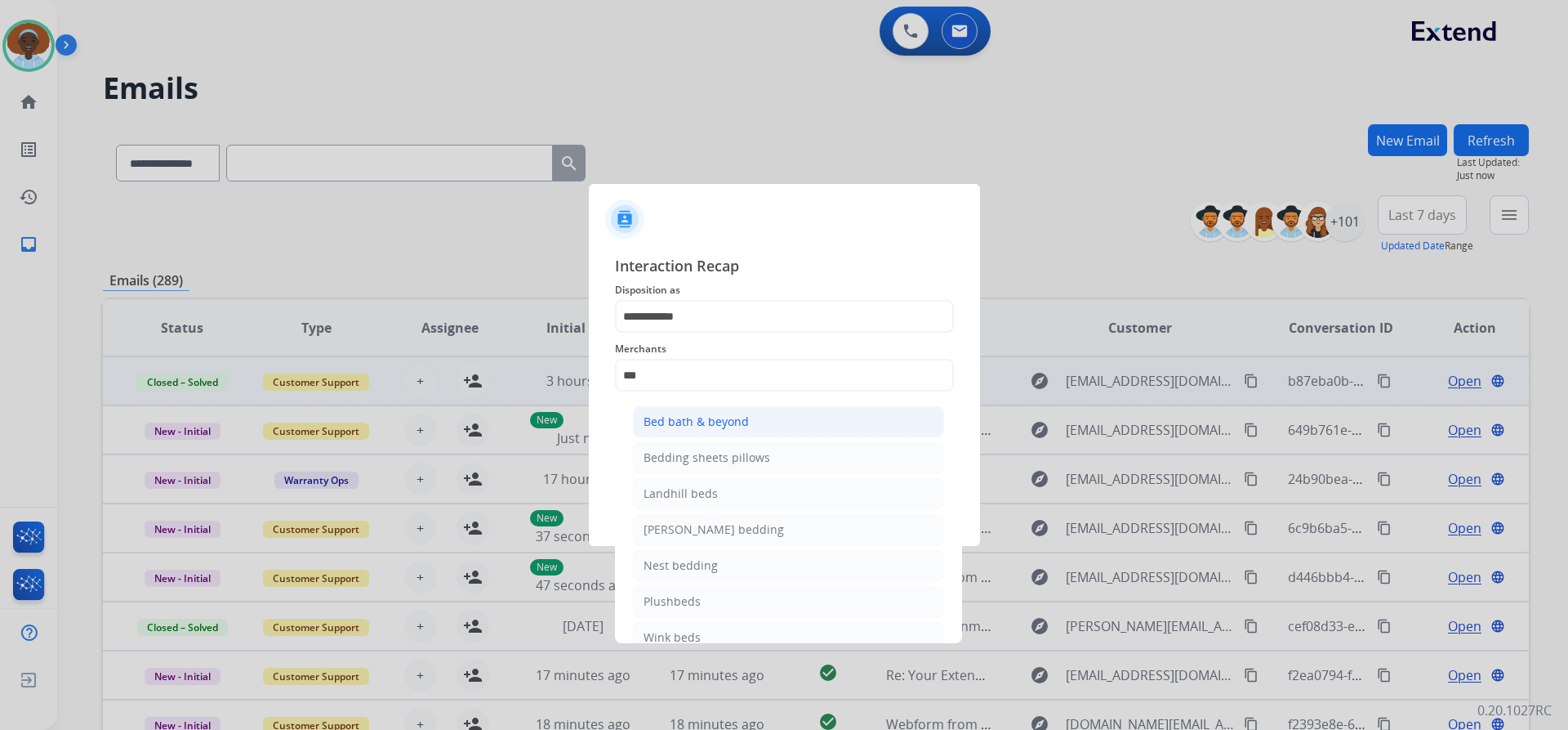
click at [715, 416] on div "Bed bath & beyond" at bounding box center [696, 421] width 105 height 16
type input "**********"
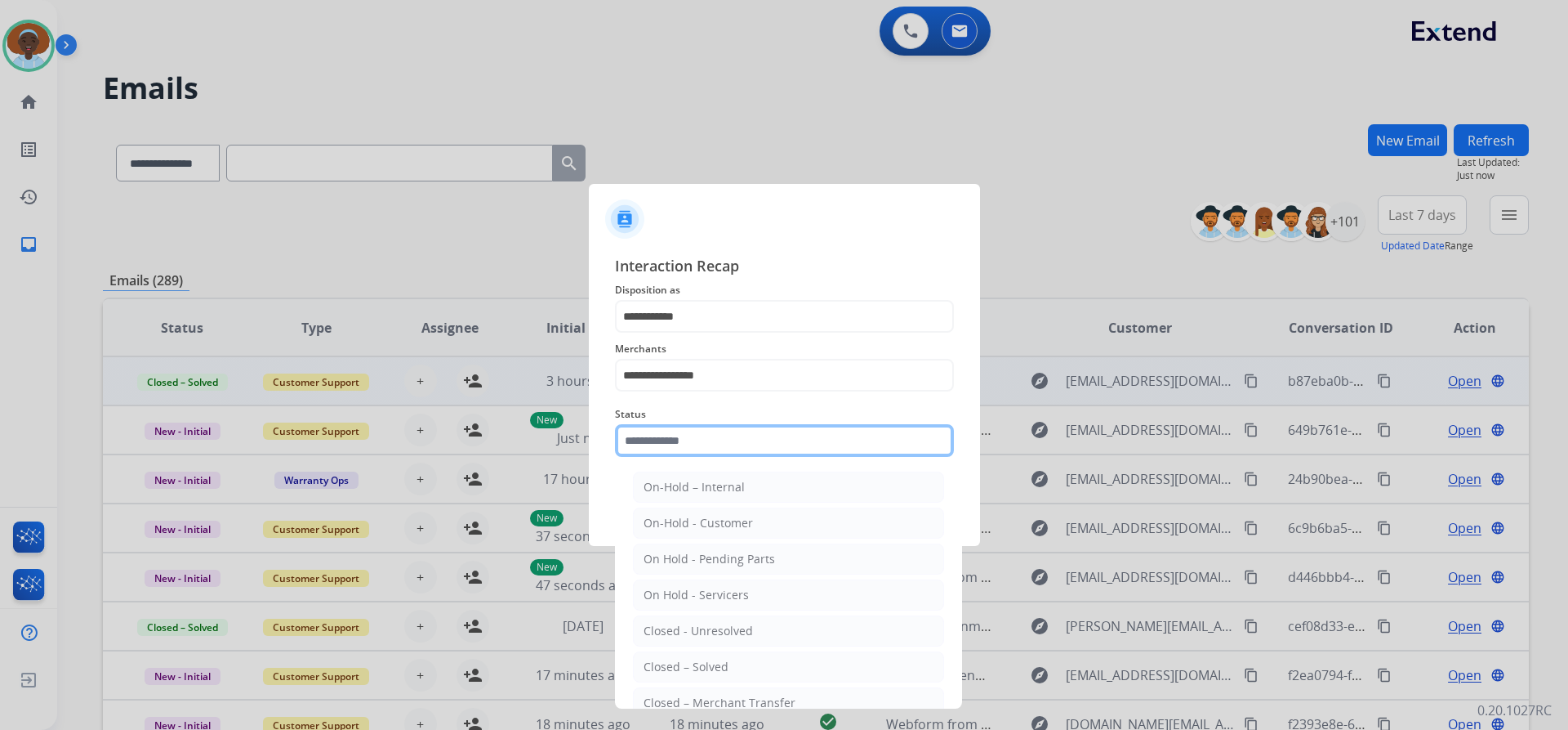
click at [726, 450] on input "text" at bounding box center [784, 441] width 339 height 33
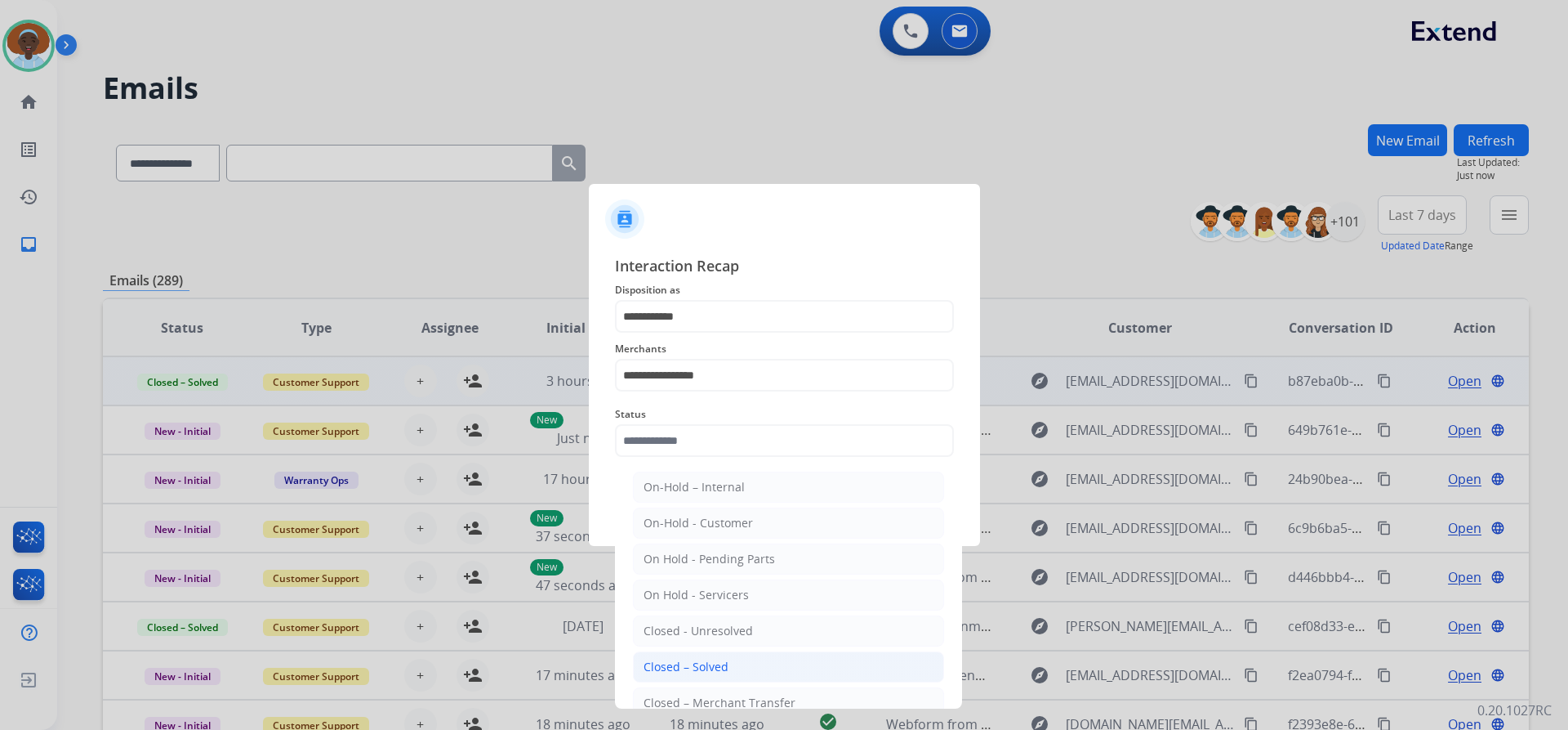
click at [736, 662] on li "Closed – Solved" at bounding box center [788, 666] width 311 height 31
type input "**********"
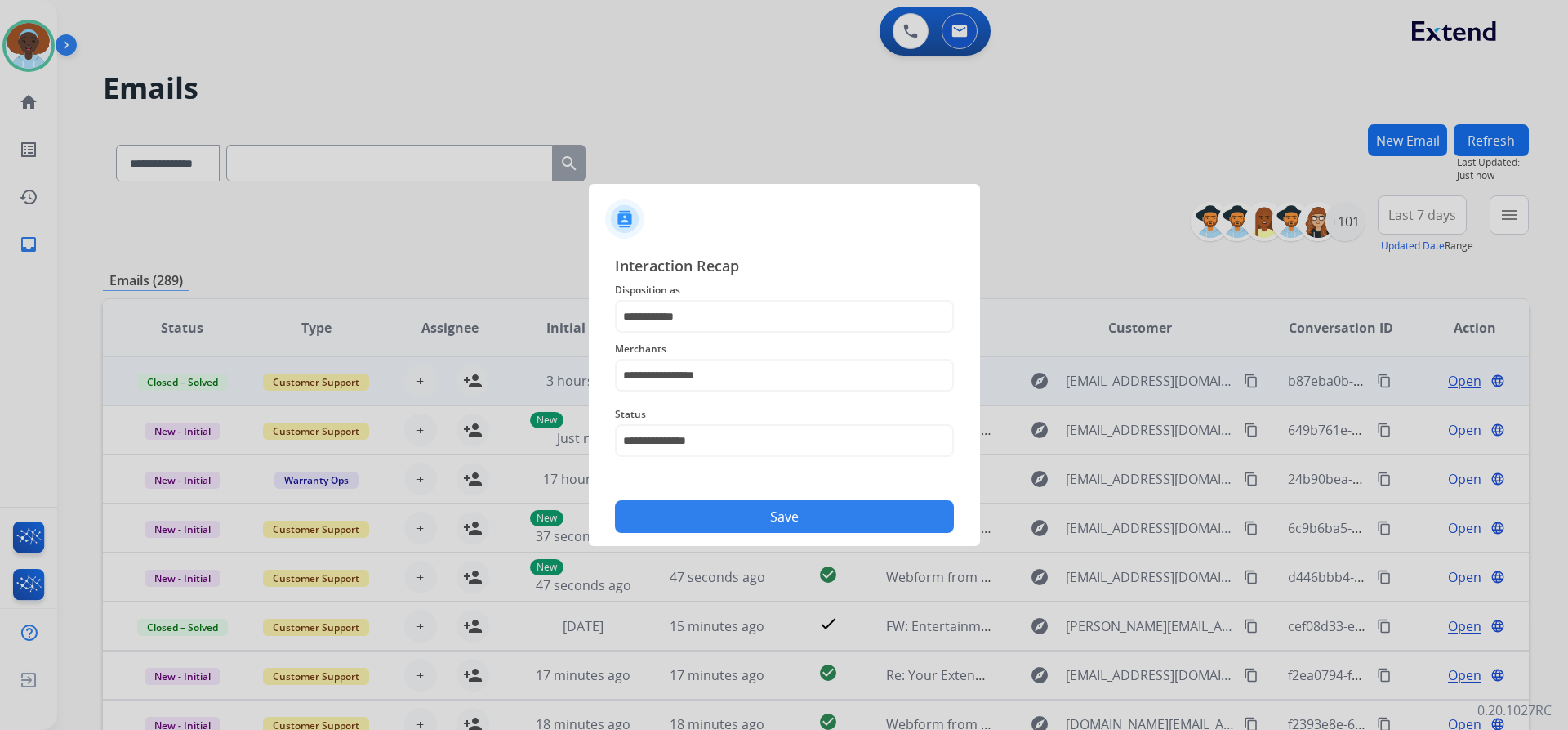
click at [787, 512] on button "Save" at bounding box center [784, 517] width 339 height 33
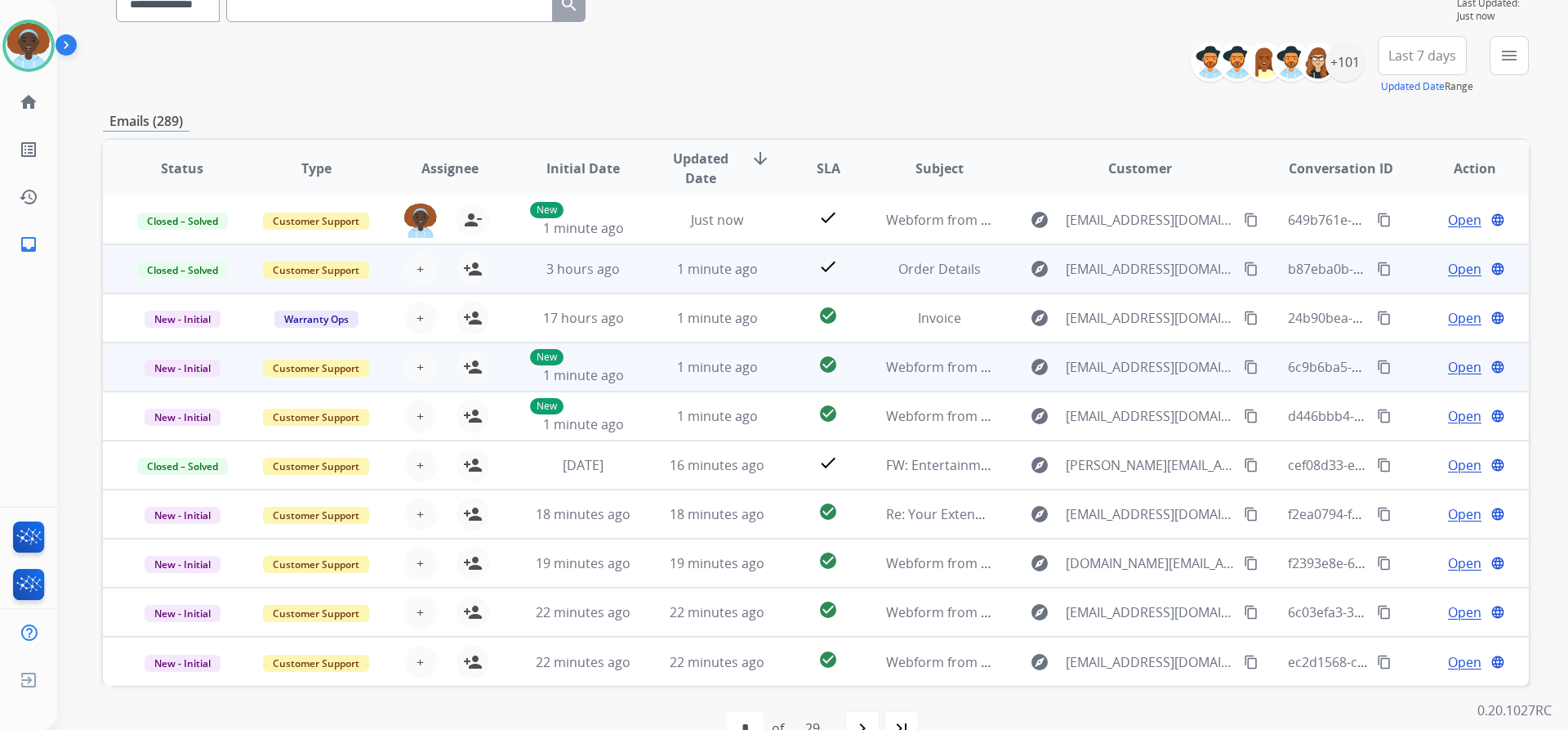
scroll to position [164, 0]
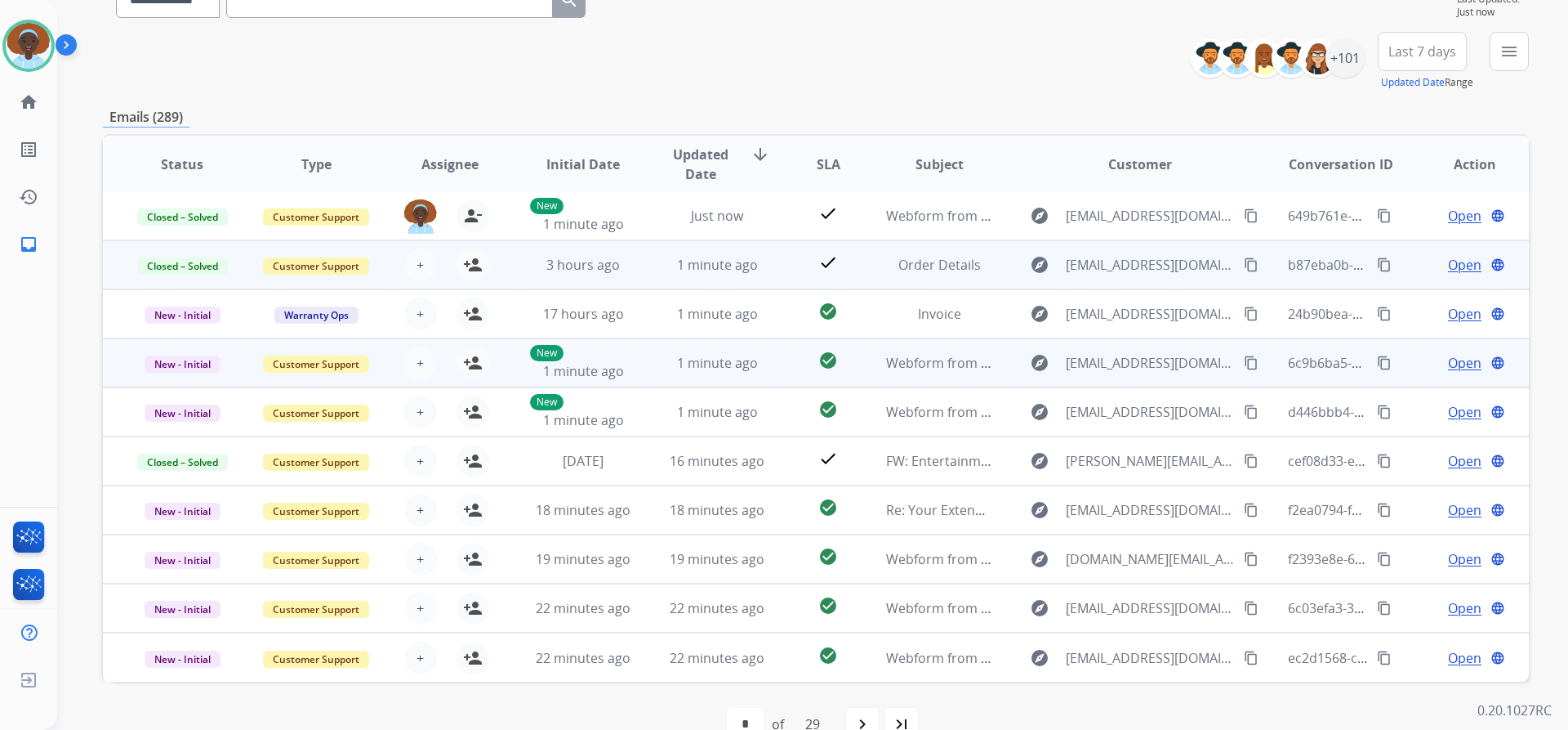
click at [1448, 365] on span "Open" at bounding box center [1465, 363] width 34 height 19
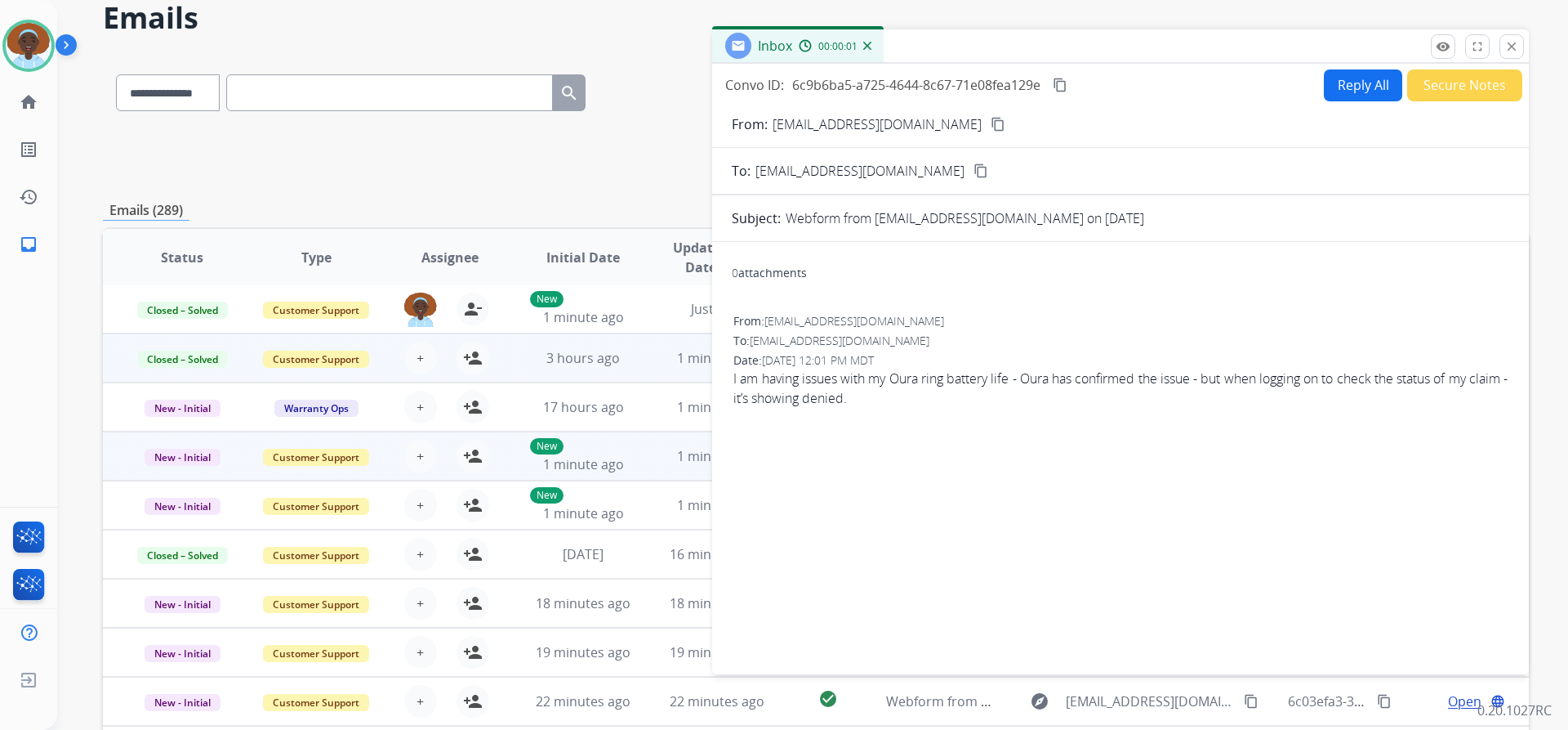
scroll to position [0, 0]
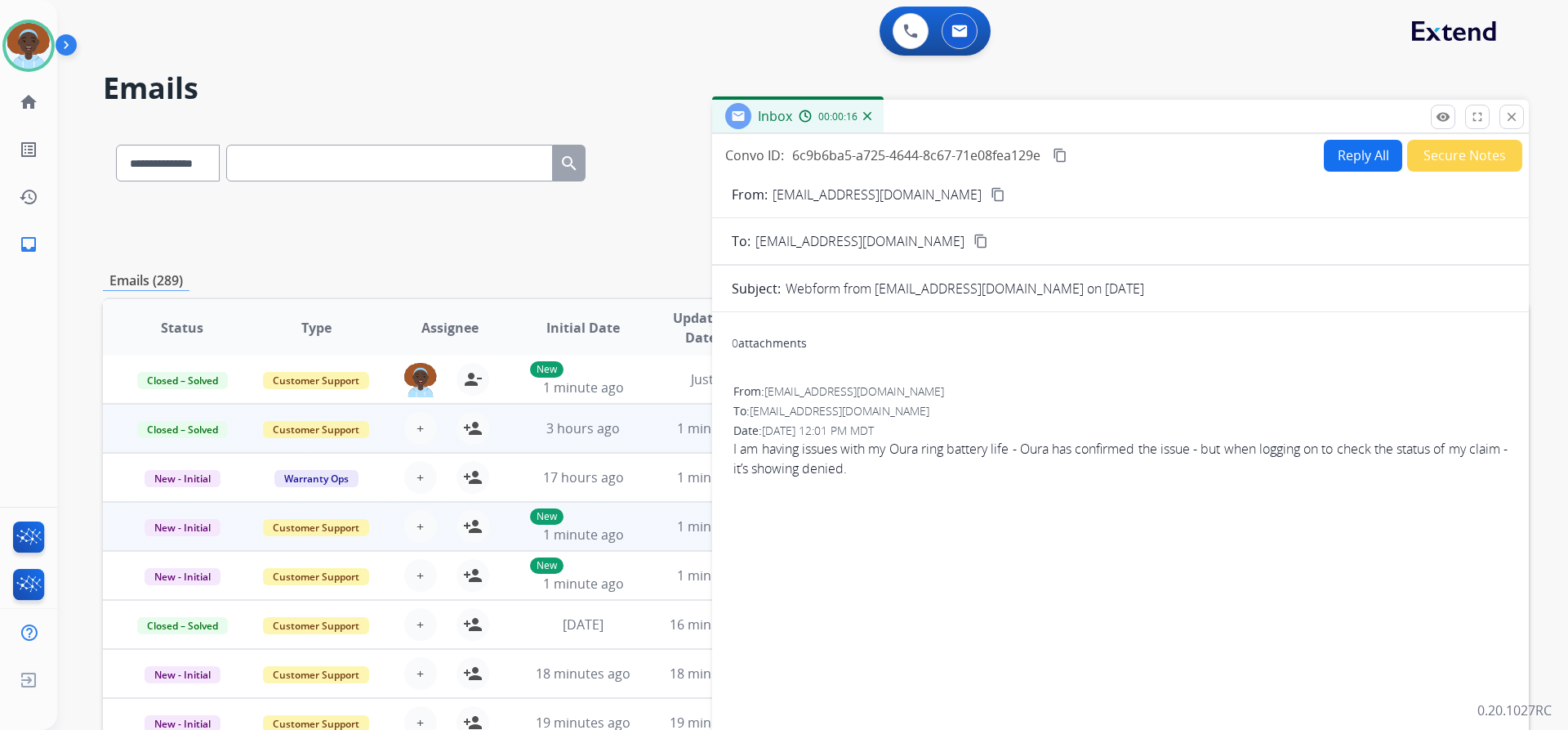
click at [991, 190] on mat-icon "content_copy" at bounding box center [997, 194] width 14 height 14
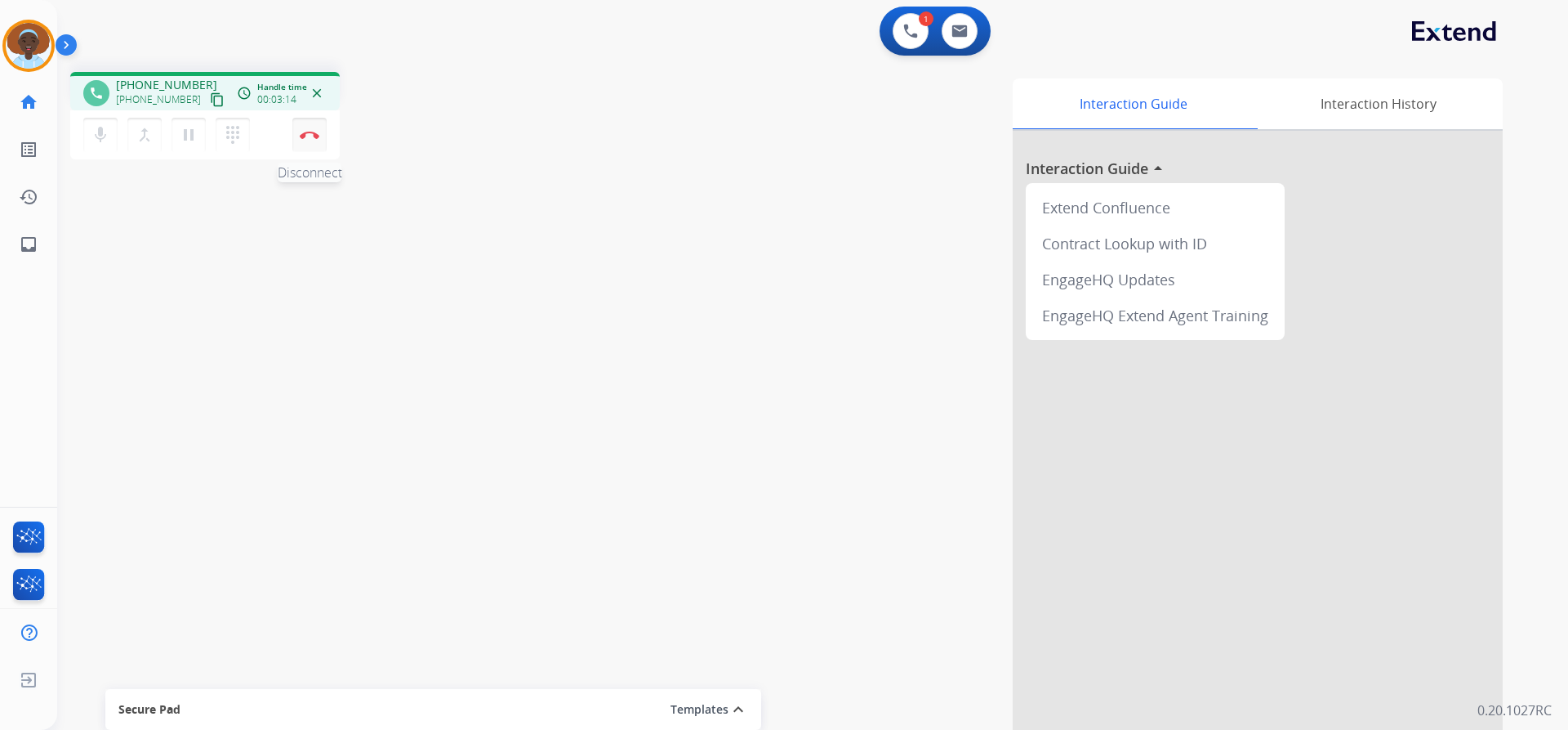
click at [306, 131] on img at bounding box center [309, 135] width 19 height 8
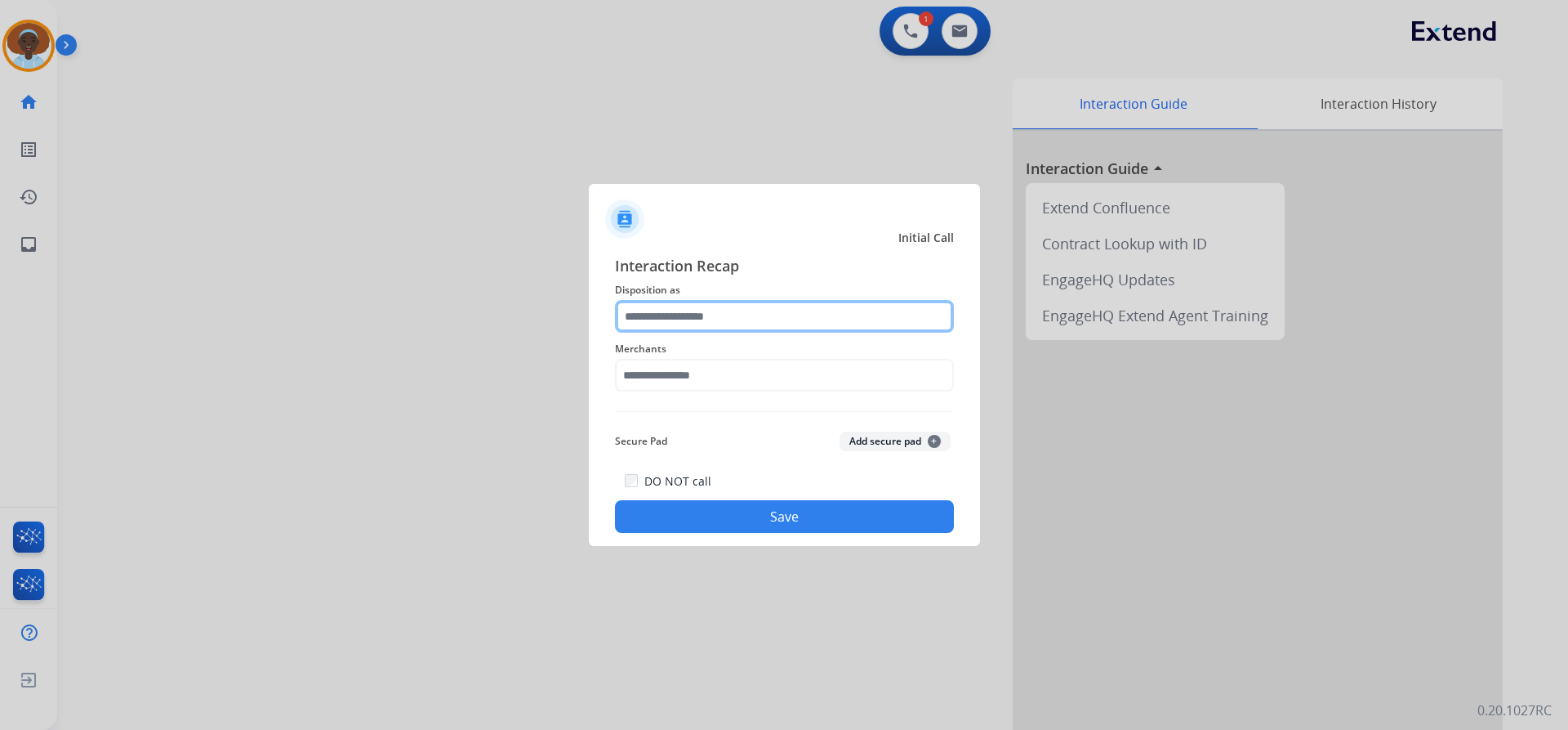
click at [673, 311] on input "text" at bounding box center [784, 316] width 339 height 33
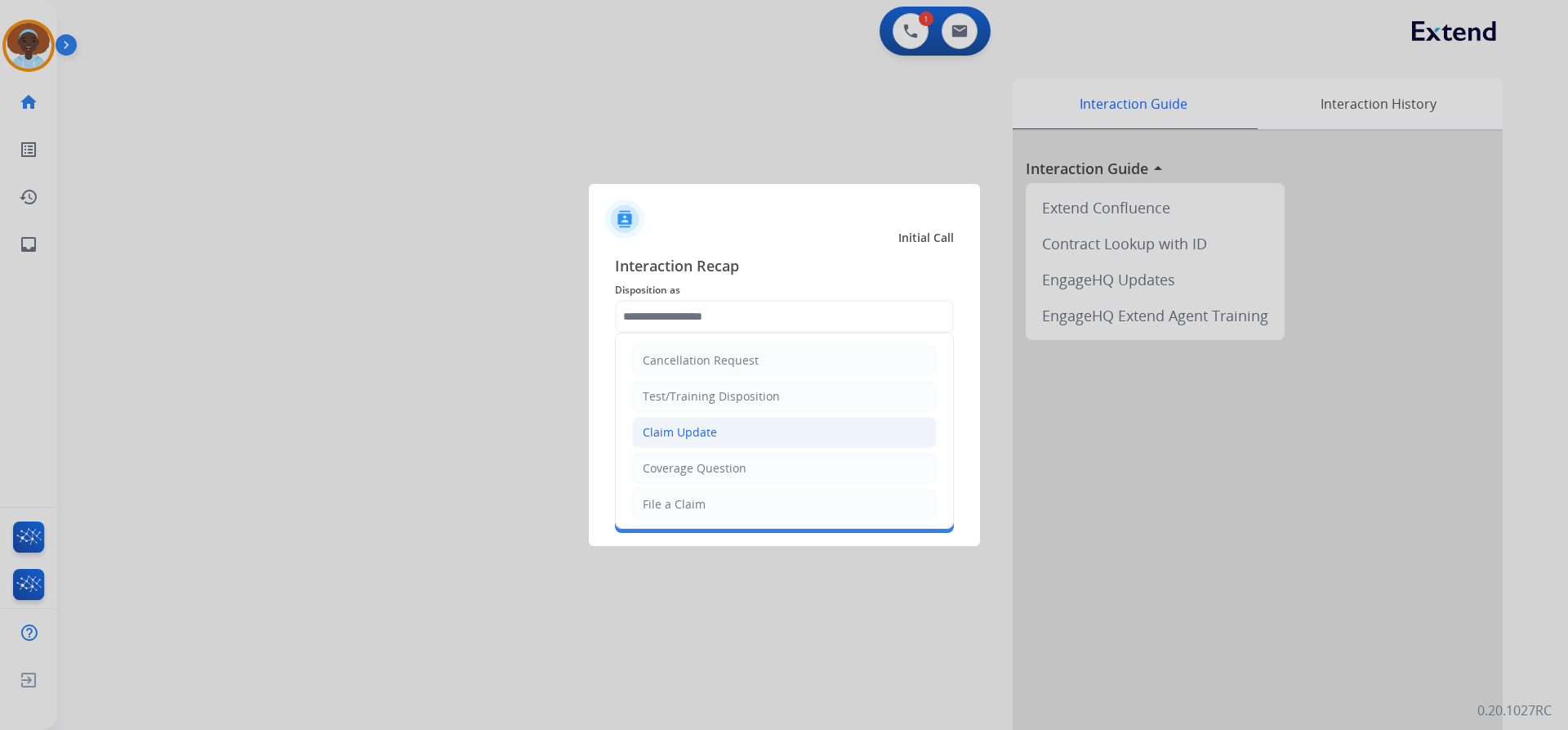
click at [703, 425] on div "Claim Update" at bounding box center [679, 432] width 74 height 16
type input "**********"
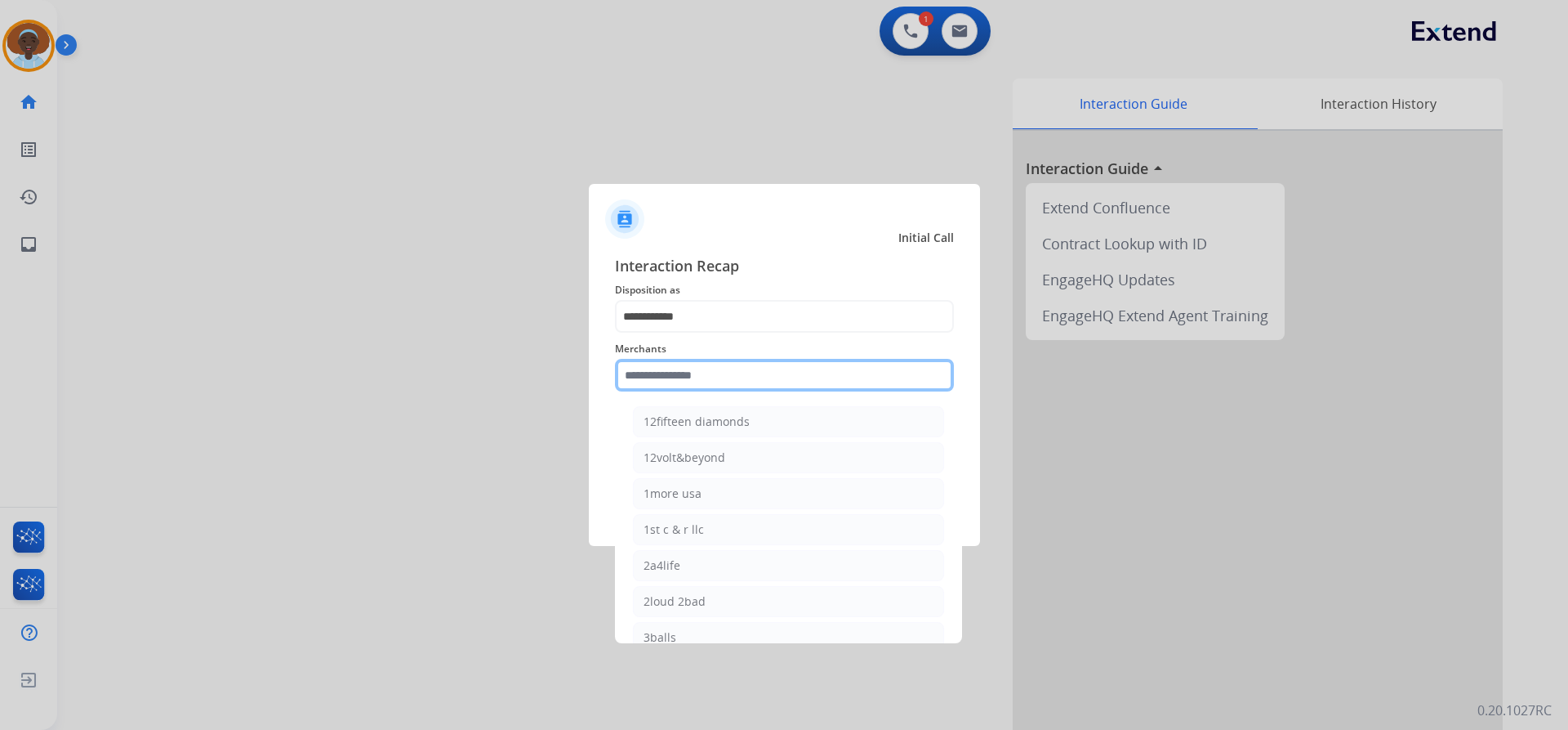
click at [711, 370] on input "text" at bounding box center [784, 375] width 339 height 33
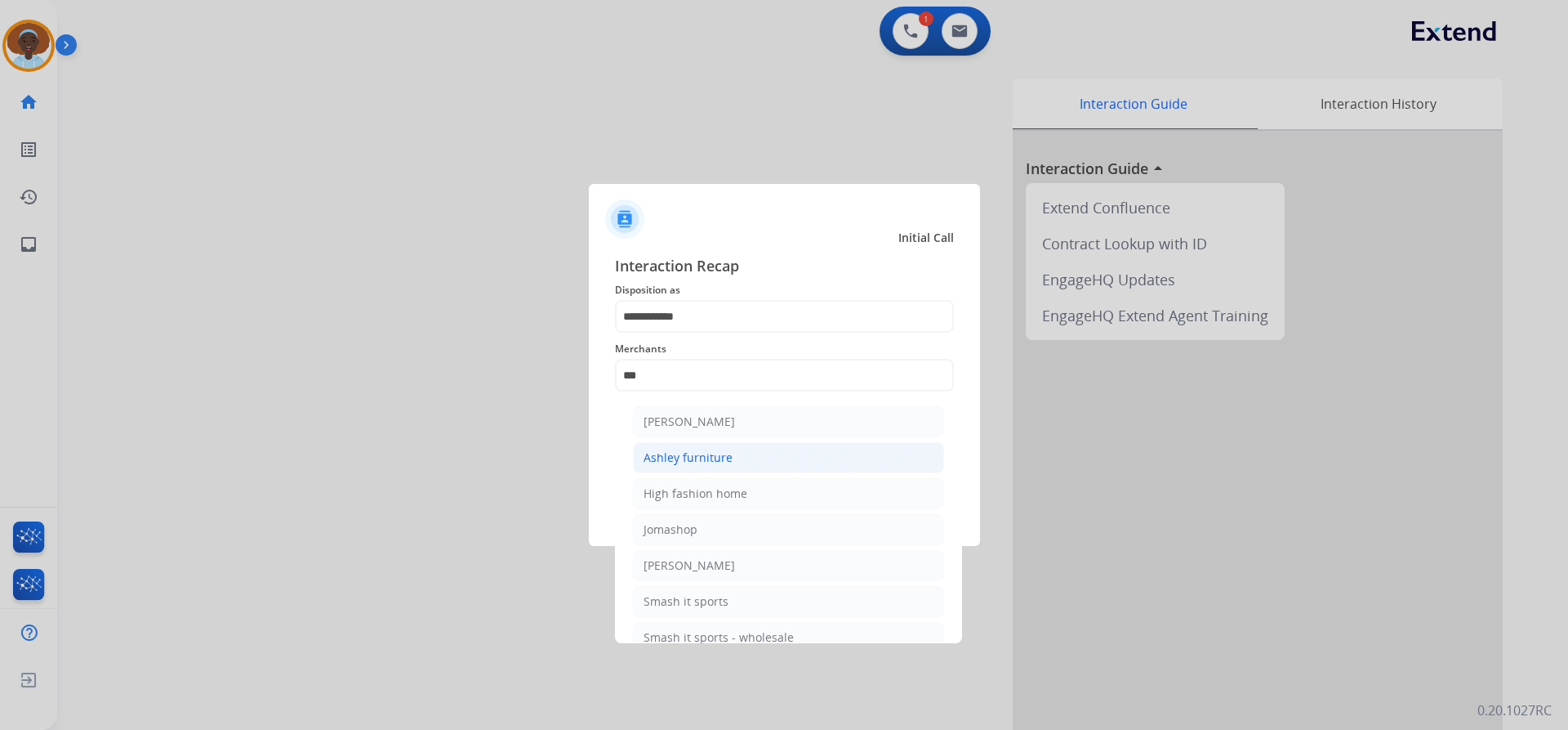
click at [709, 464] on div "Ashley furniture" at bounding box center [688, 457] width 89 height 16
type input "**********"
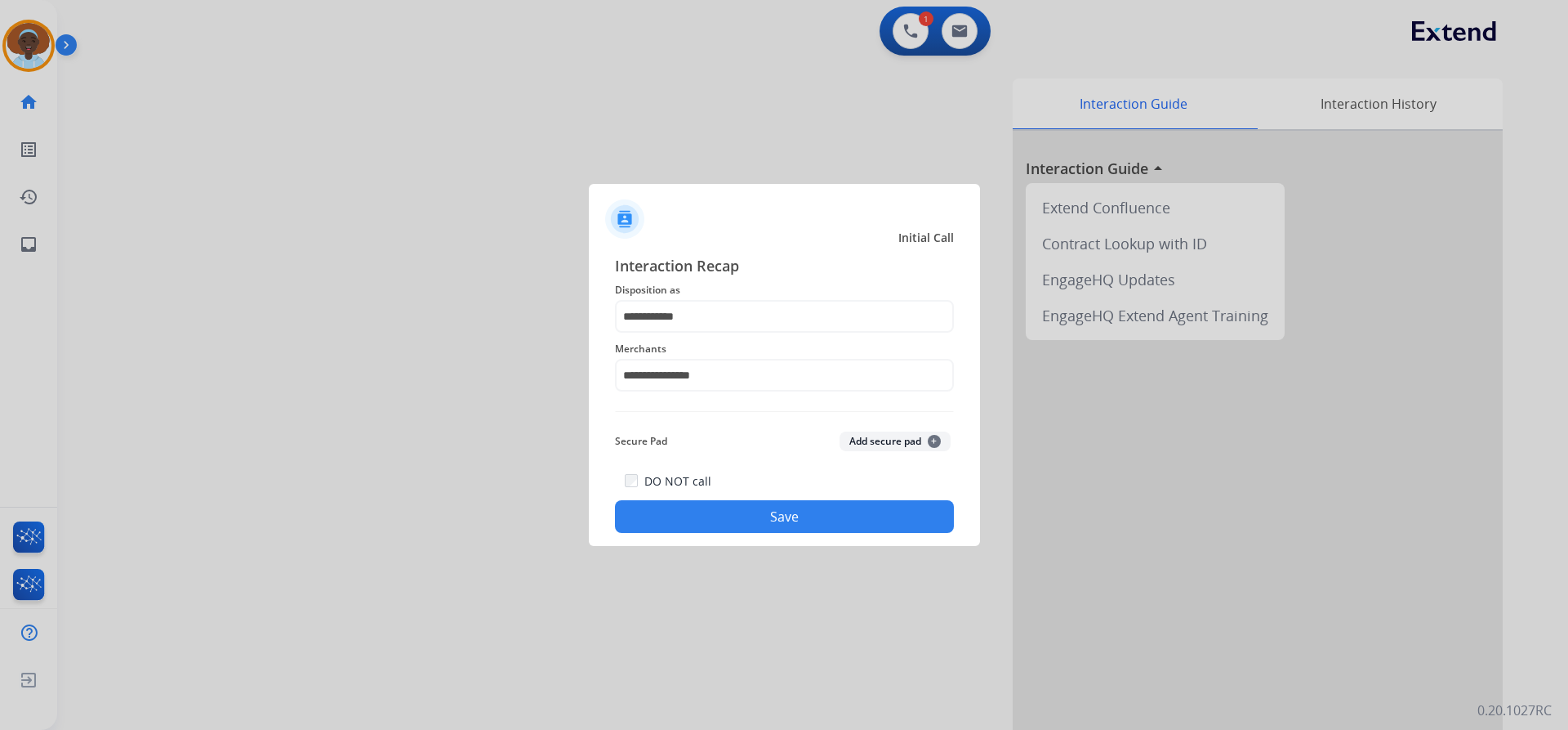
click at [742, 522] on button "Save" at bounding box center [784, 517] width 339 height 33
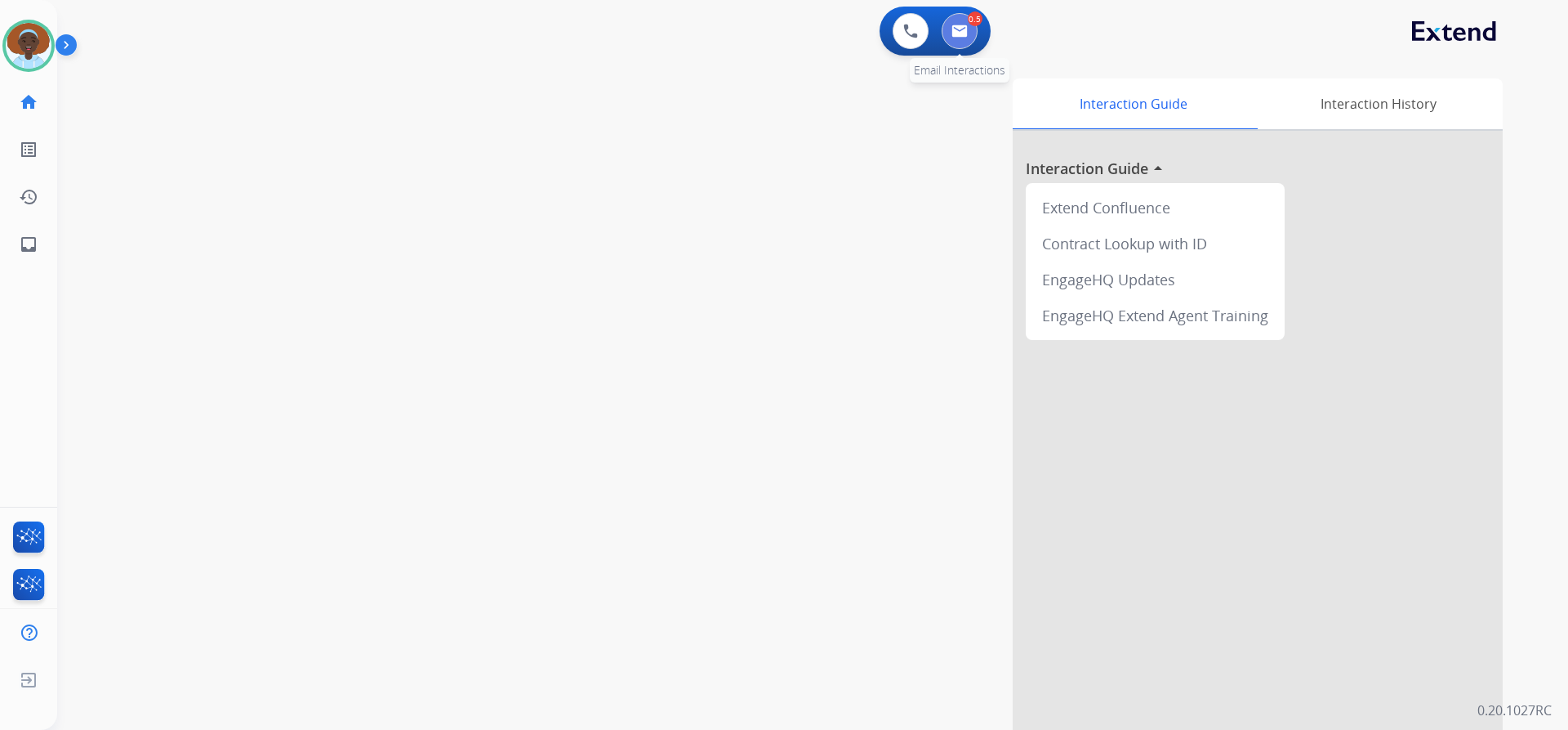
click at [962, 20] on button at bounding box center [959, 31] width 36 height 36
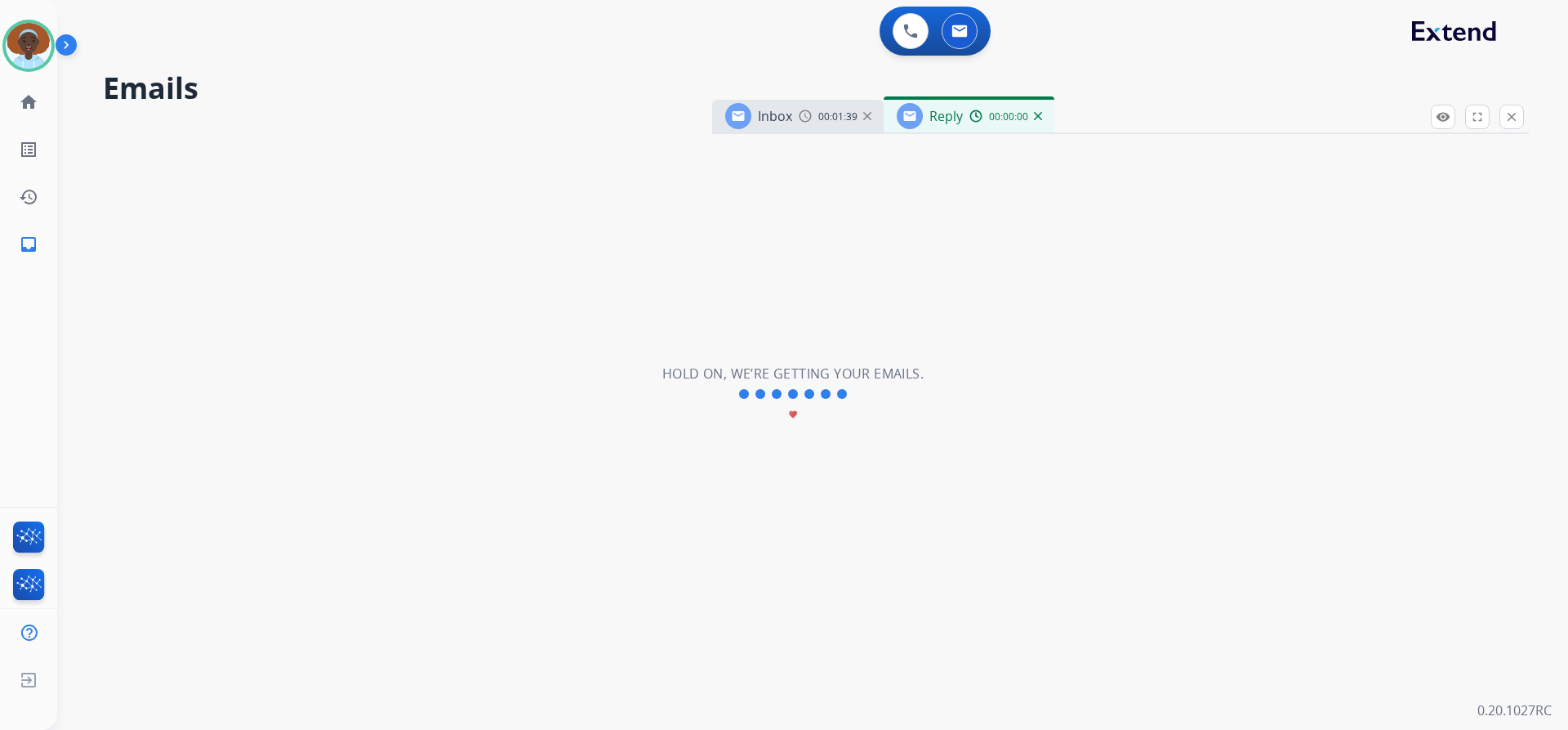
select select "**********"
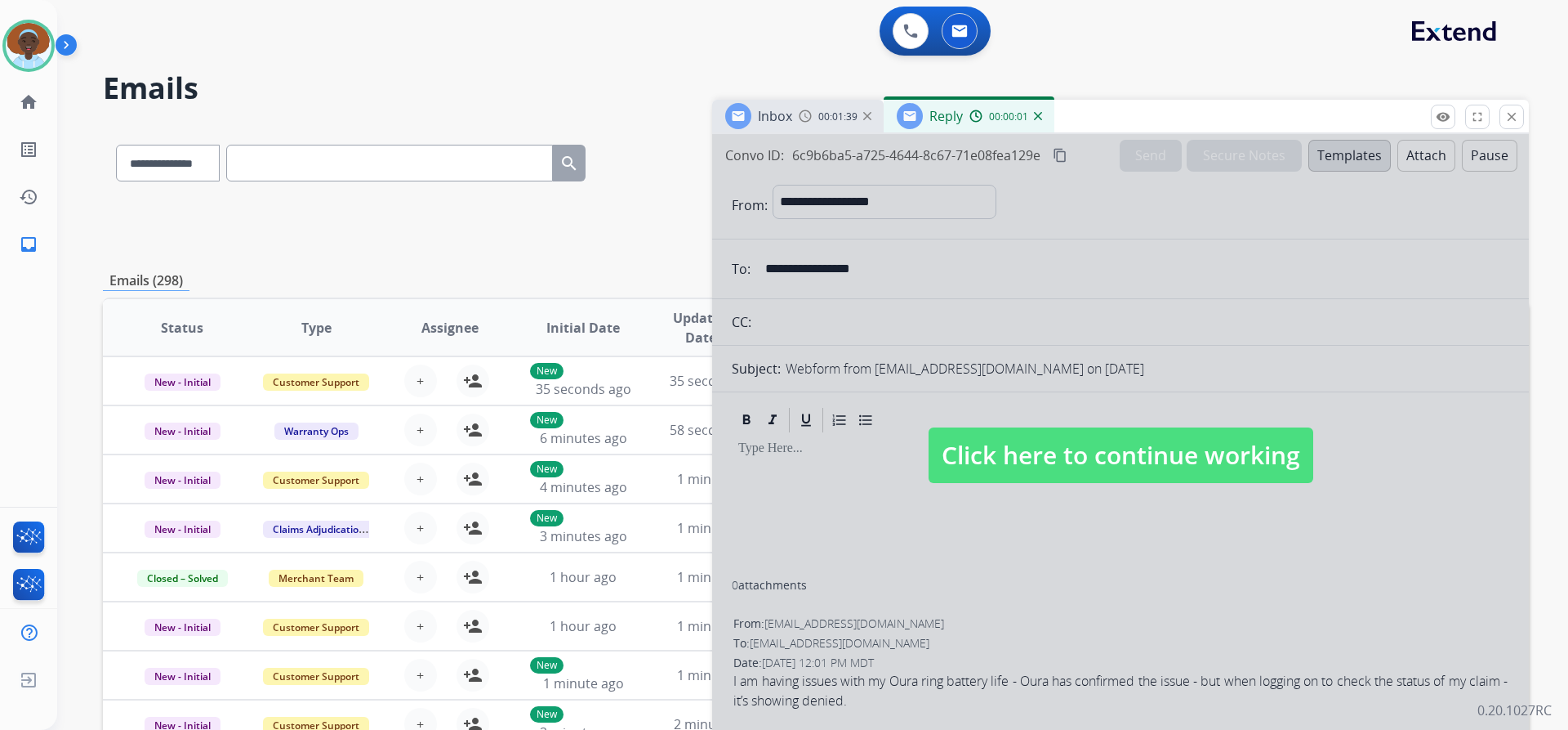
click at [1064, 451] on span "Click here to continue working" at bounding box center [1121, 455] width 385 height 56
select select
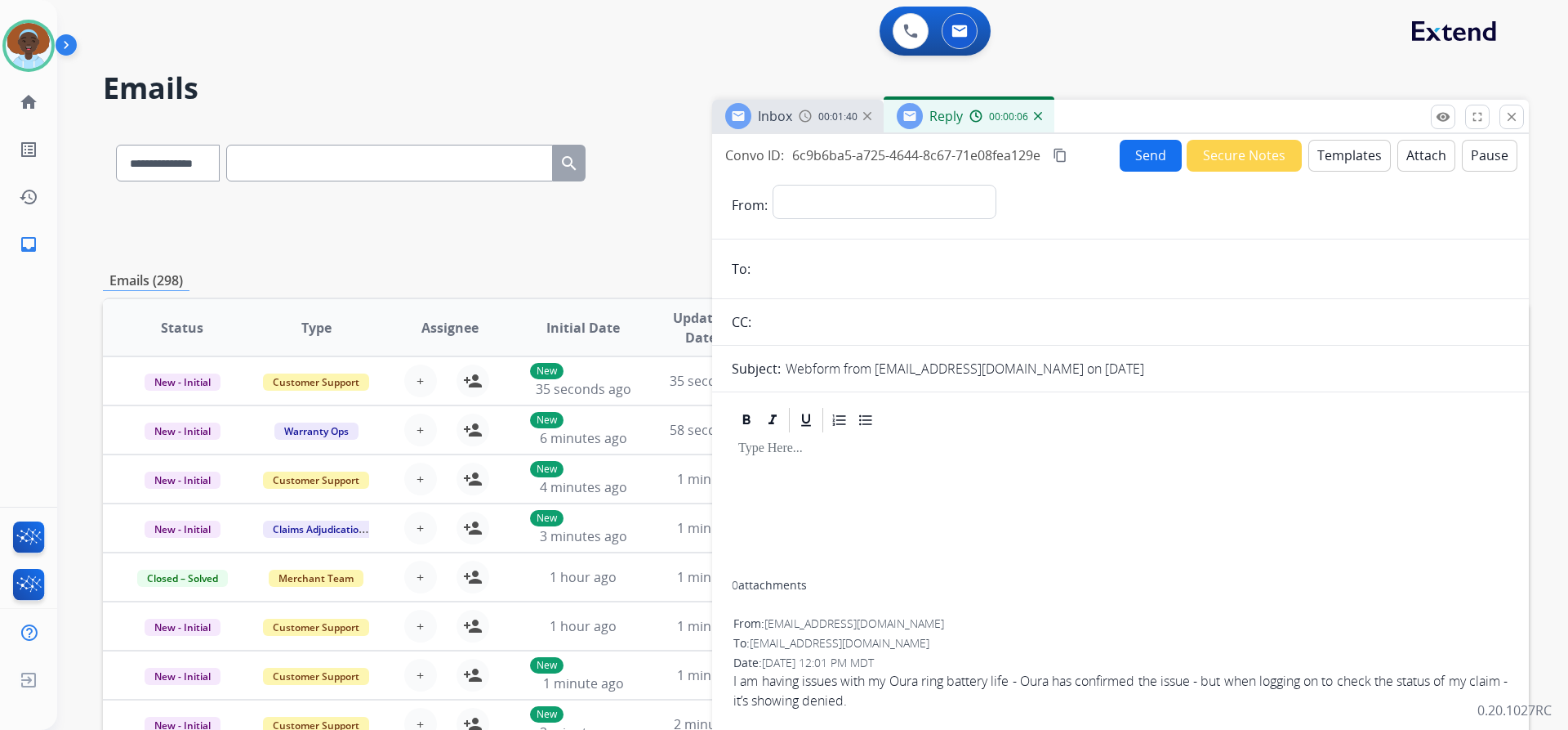
click at [1331, 163] on button "Templates" at bounding box center [1350, 155] width 83 height 32
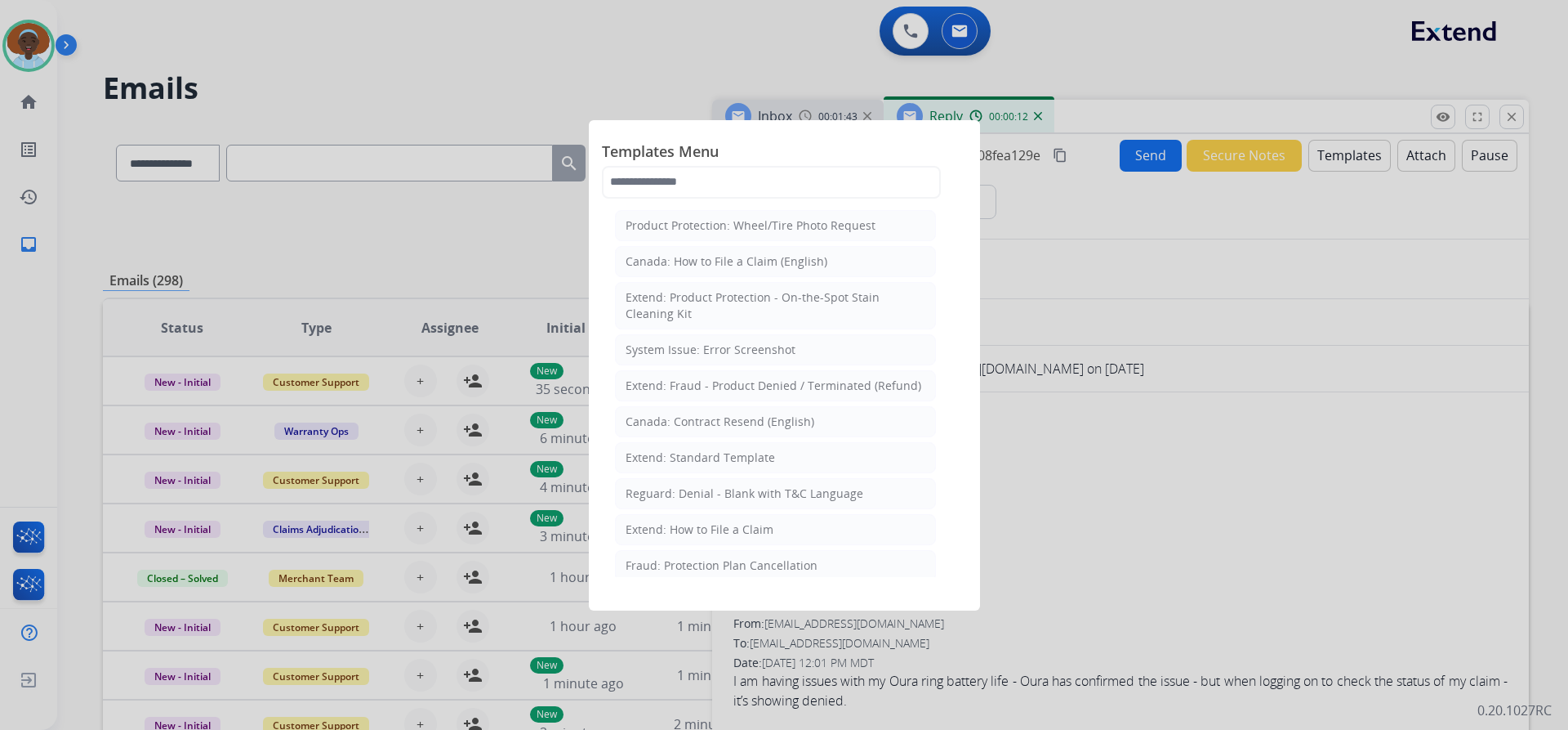
click at [1117, 228] on div at bounding box center [784, 365] width 1568 height 730
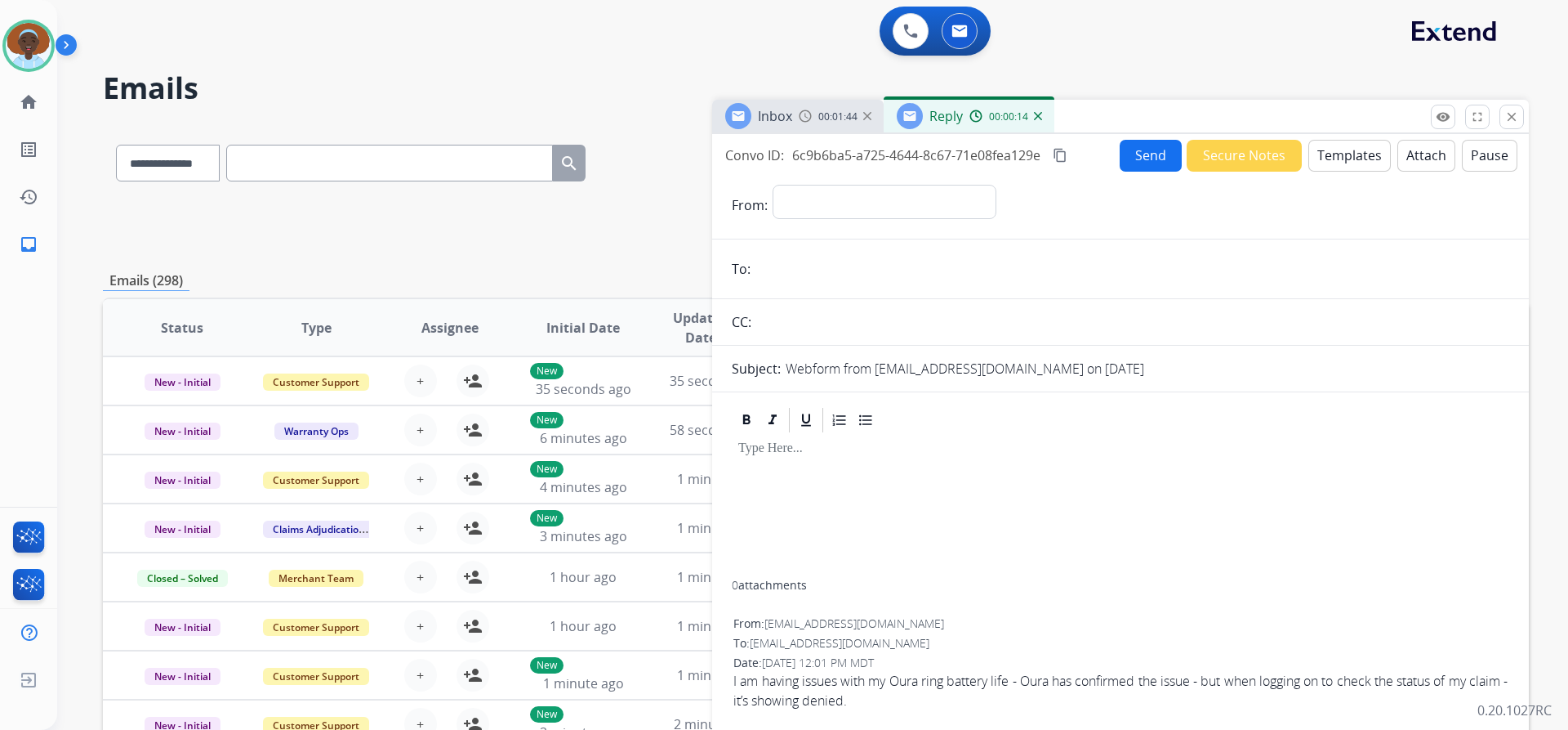
click at [1038, 118] on img at bounding box center [1038, 116] width 8 height 8
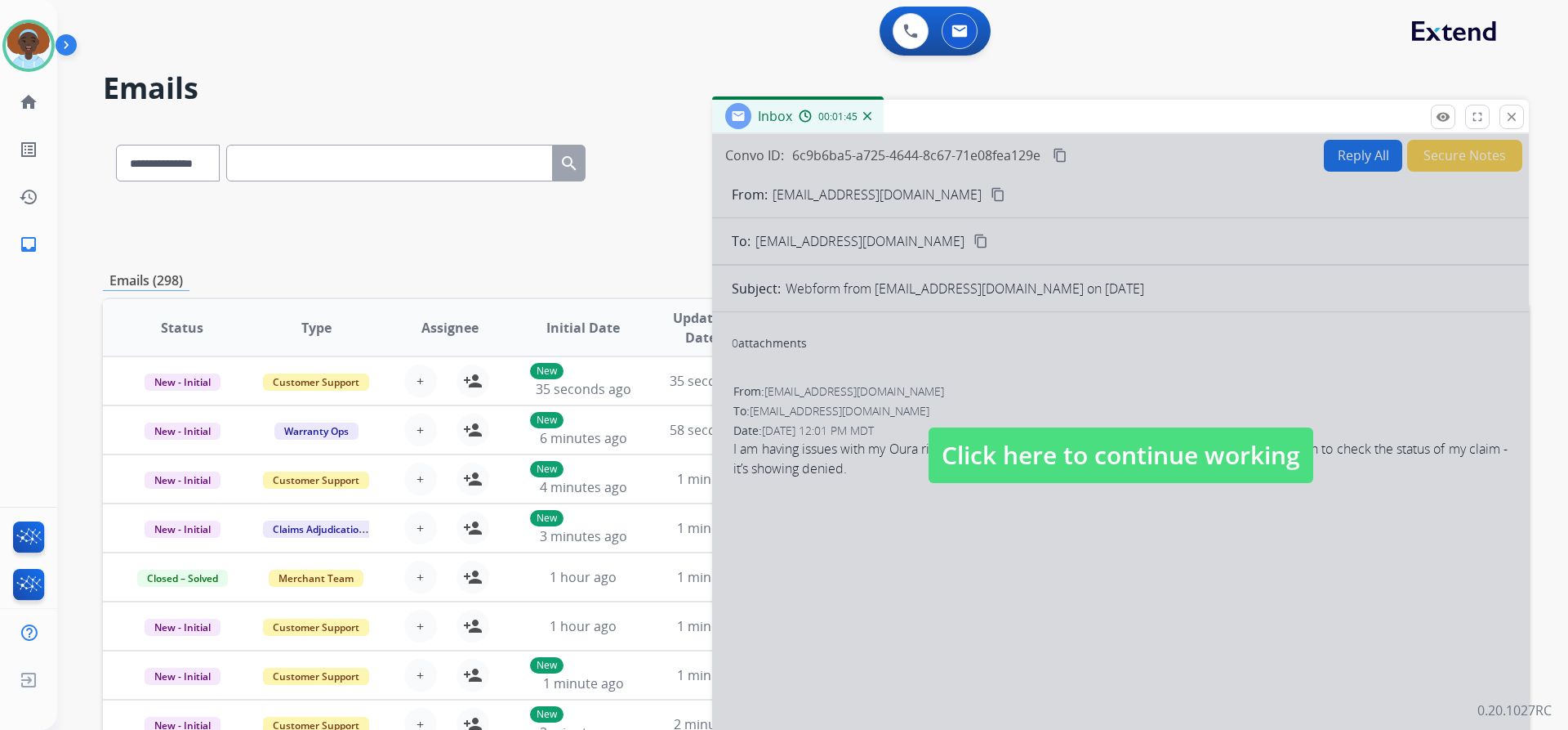
click at [1090, 455] on span "Click here to continue working" at bounding box center [1121, 455] width 385 height 56
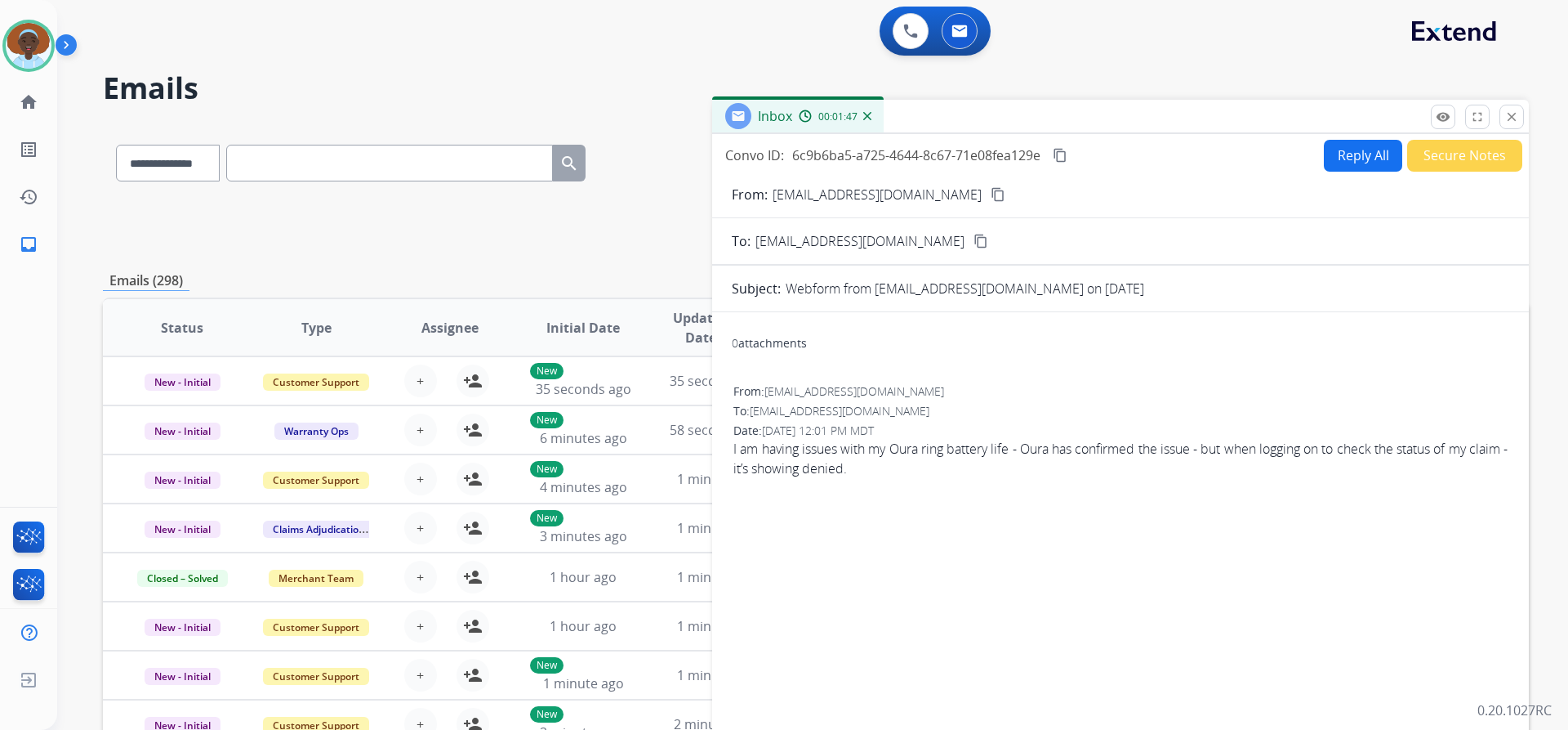
click at [1362, 159] on button "Reply All" at bounding box center [1363, 155] width 78 height 32
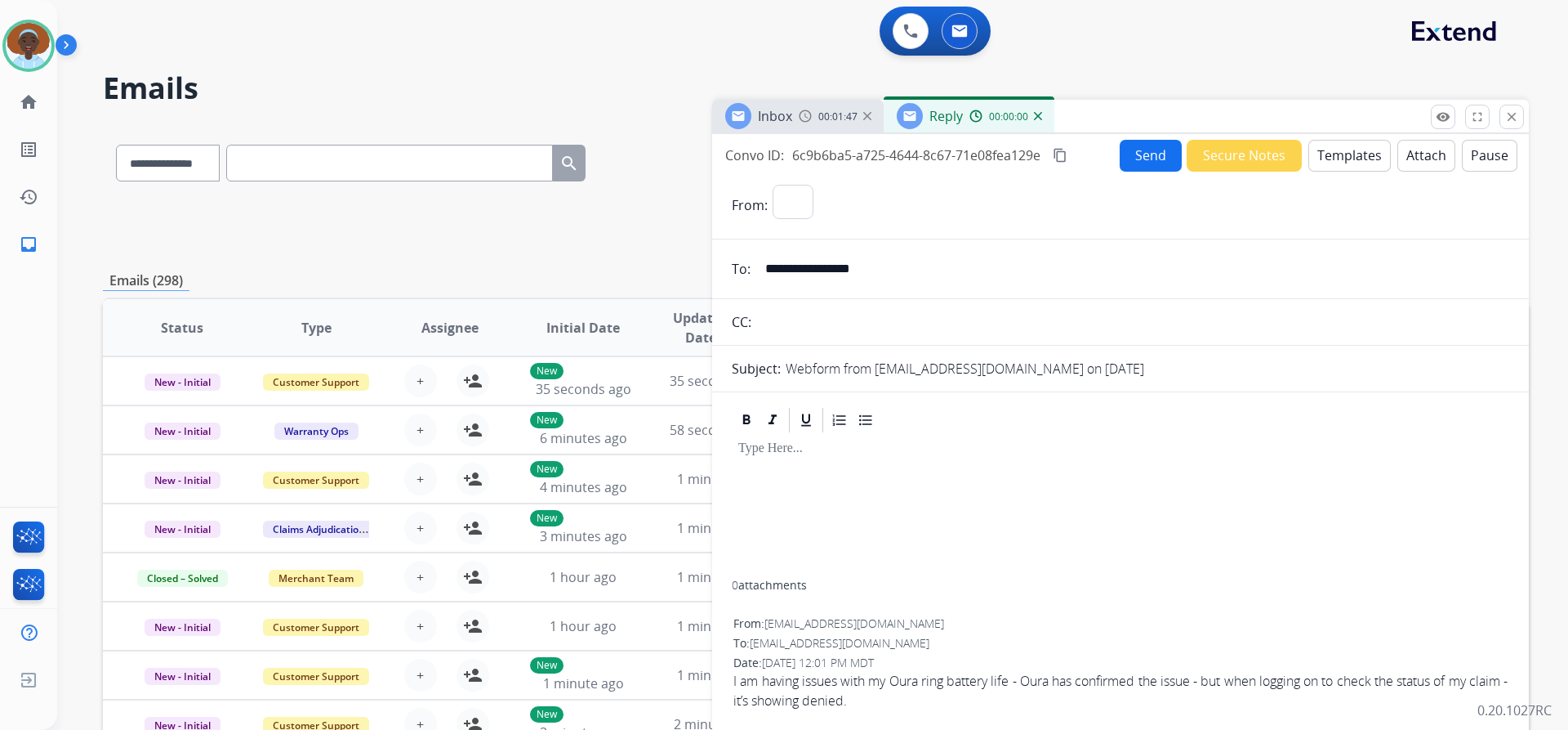
select select "**********"
click at [1338, 159] on button "Templates" at bounding box center [1350, 155] width 83 height 32
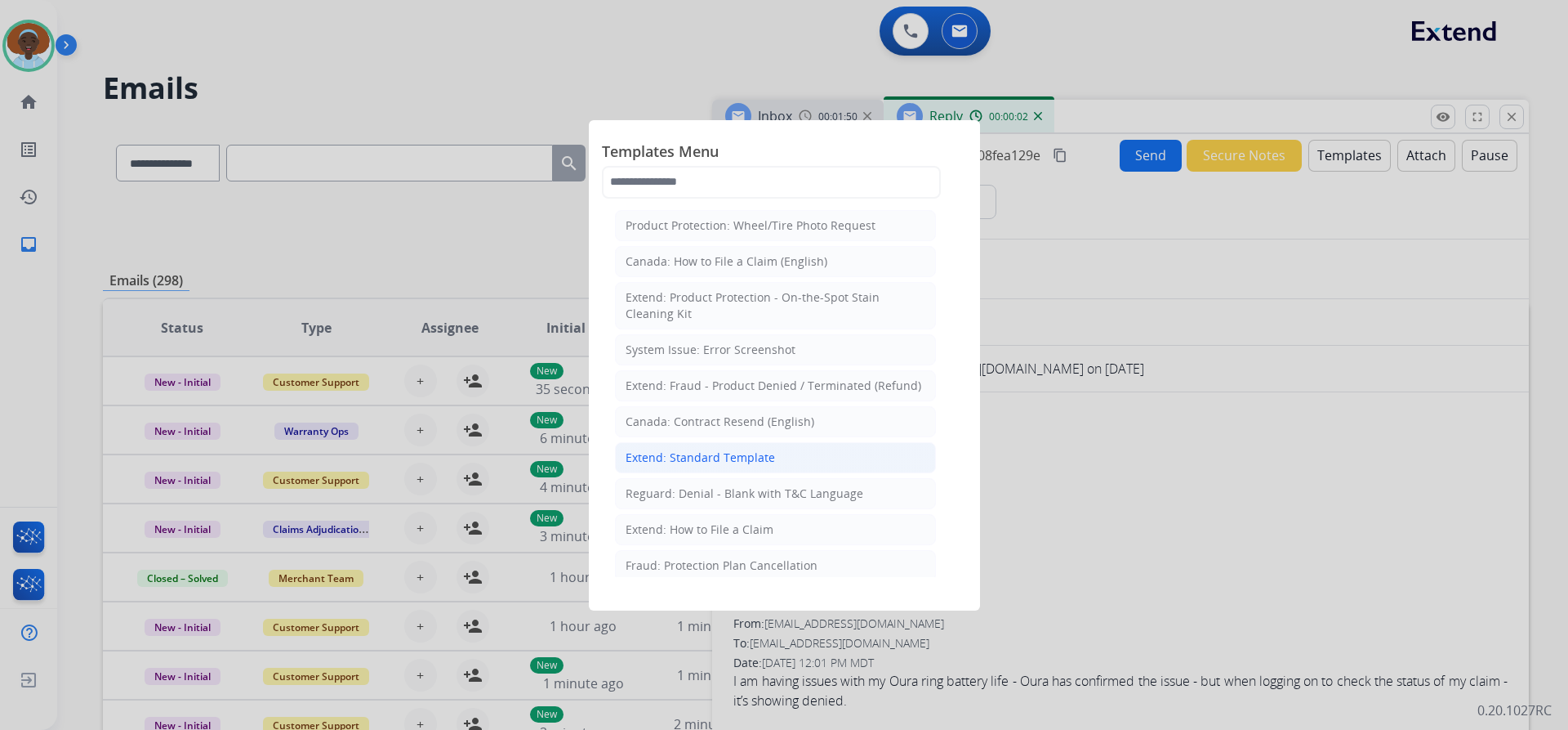
click at [753, 455] on div "Extend: Standard Template" at bounding box center [700, 457] width 149 height 16
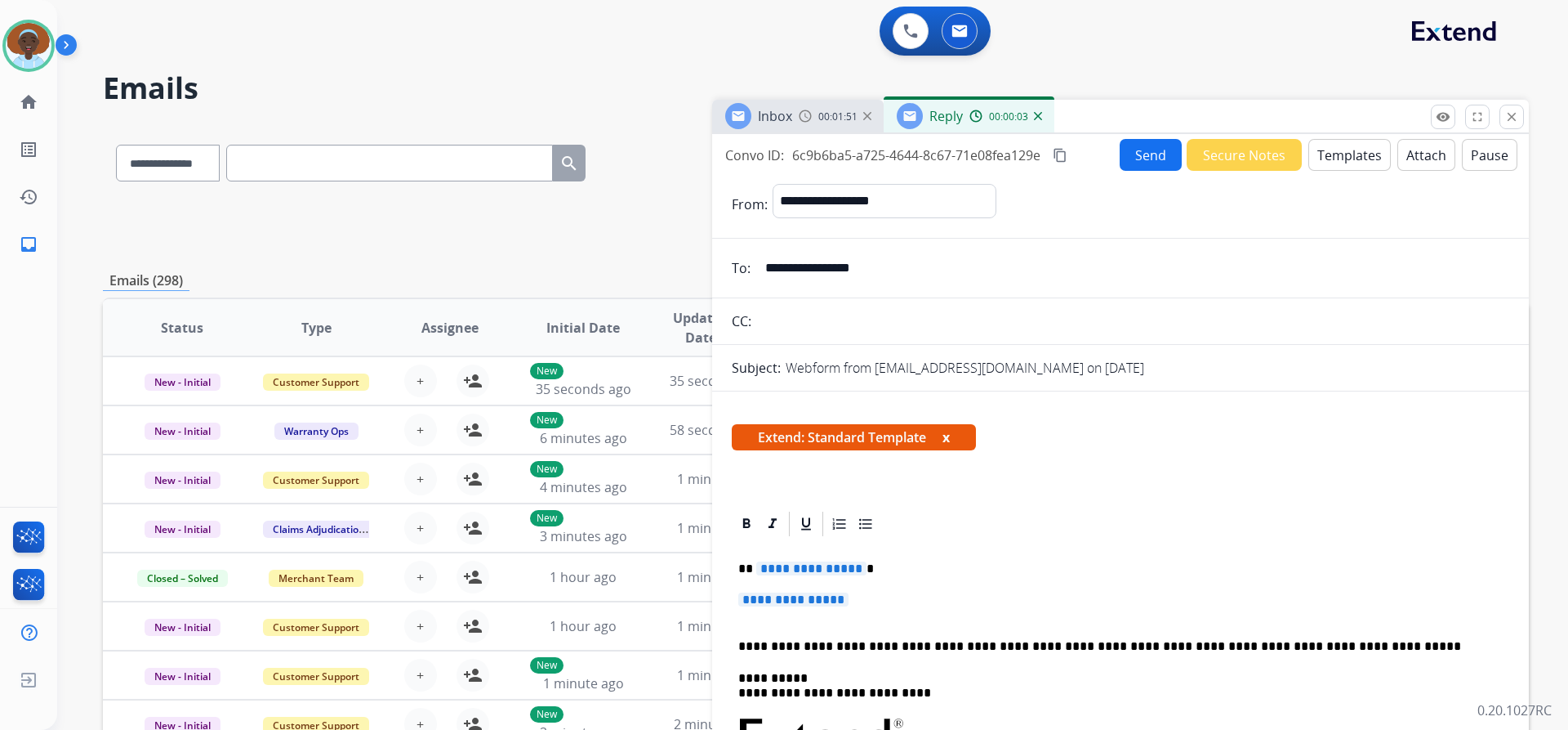
click at [784, 573] on span "**********" at bounding box center [811, 568] width 110 height 14
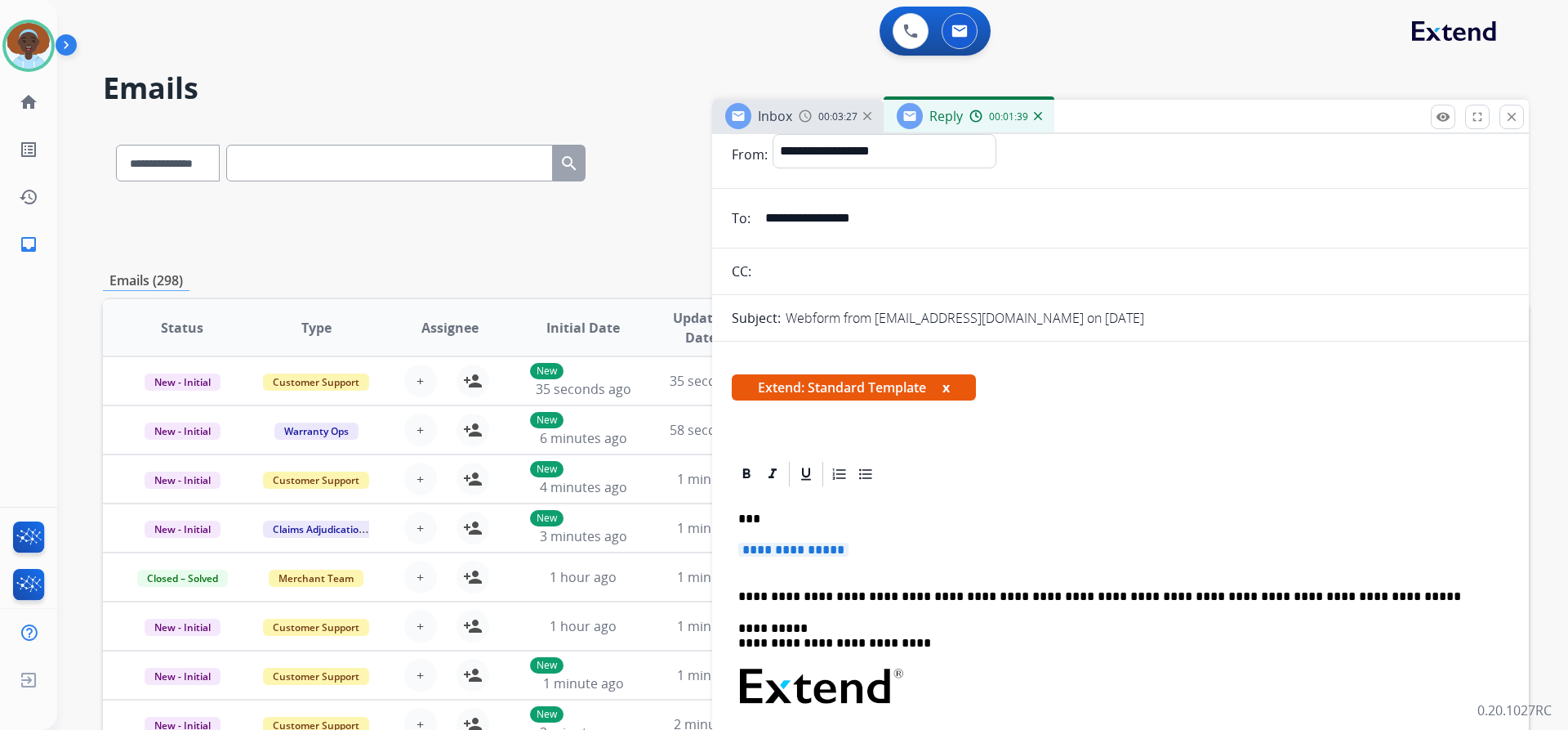
scroll to position [35, 0]
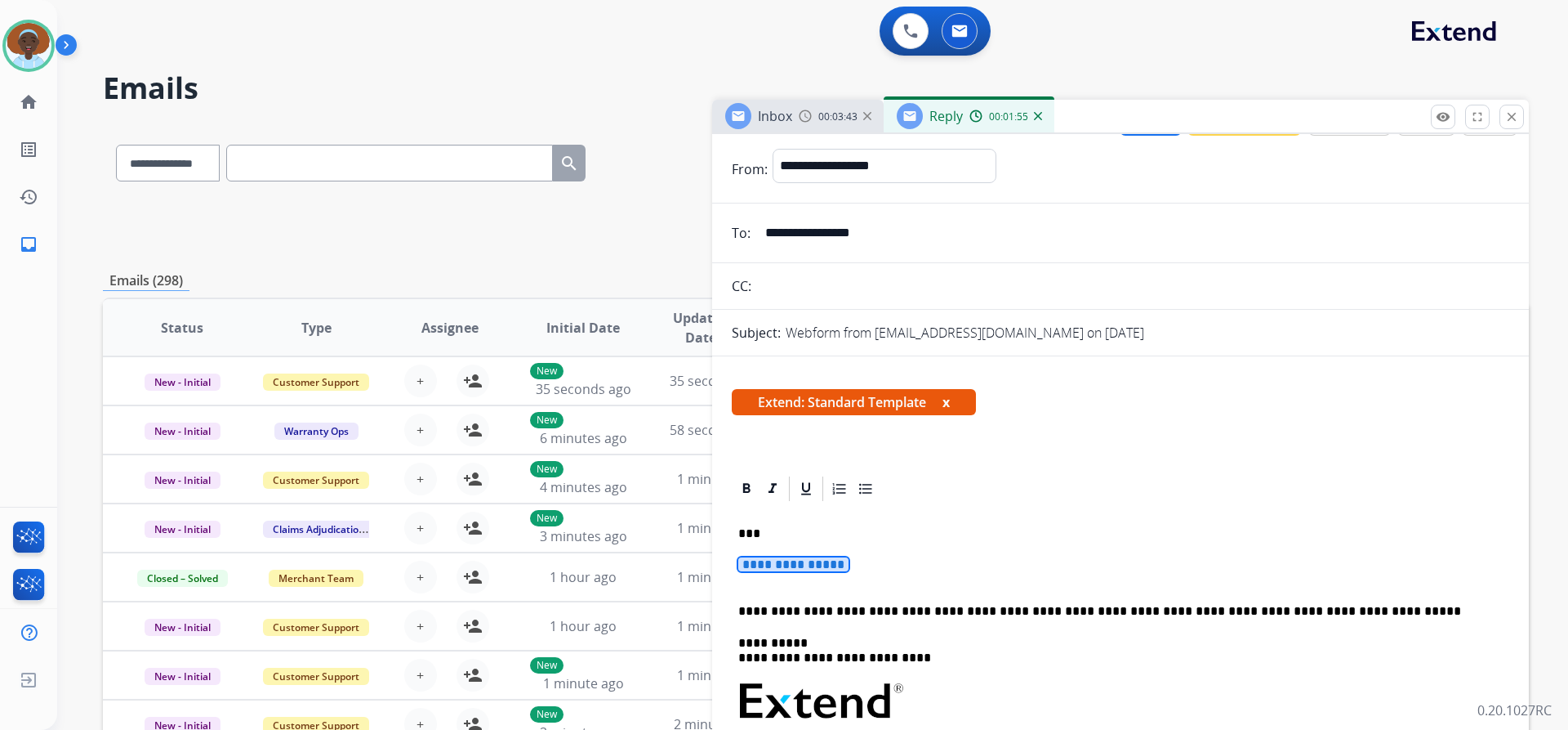
click at [790, 562] on span "**********" at bounding box center [793, 564] width 110 height 14
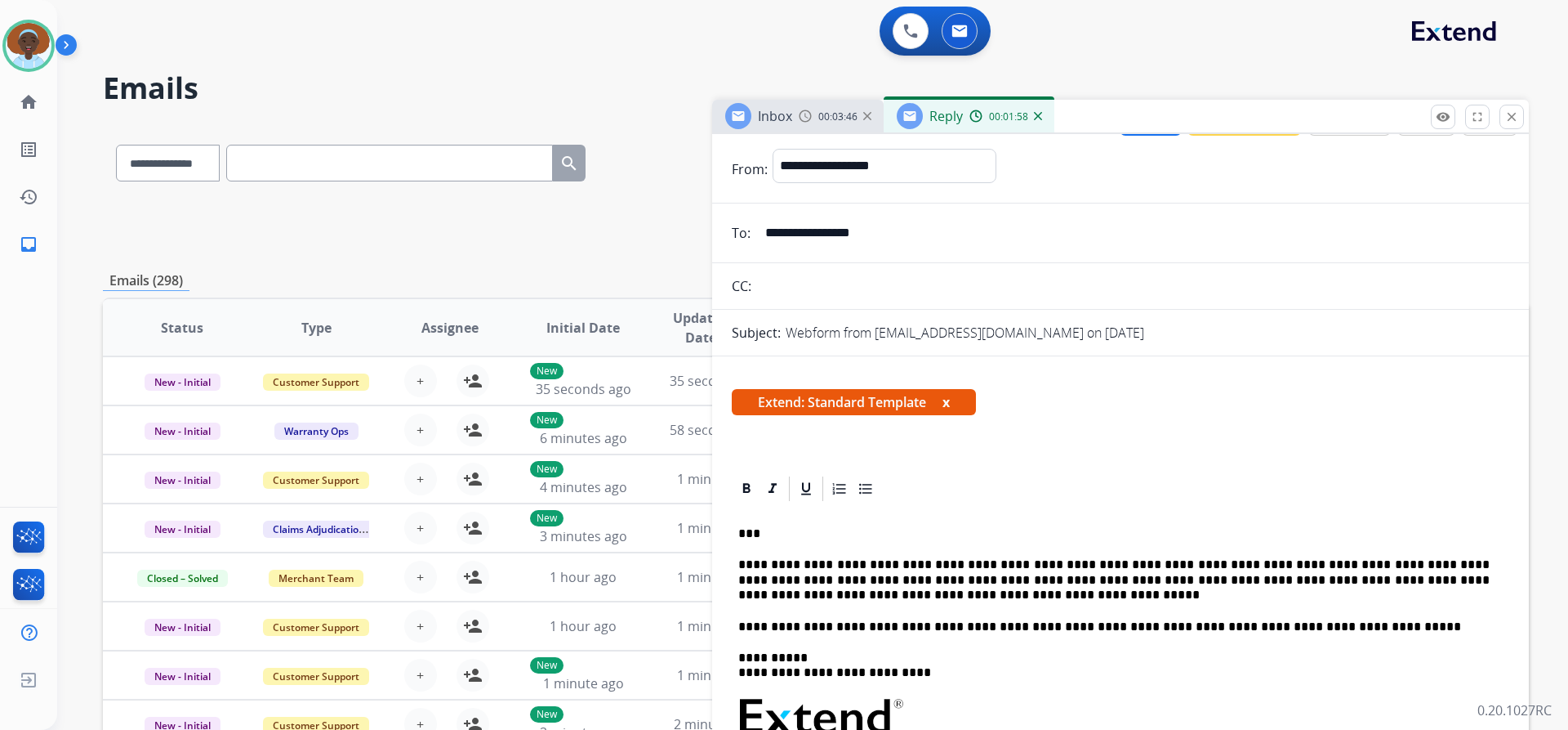
scroll to position [0, 0]
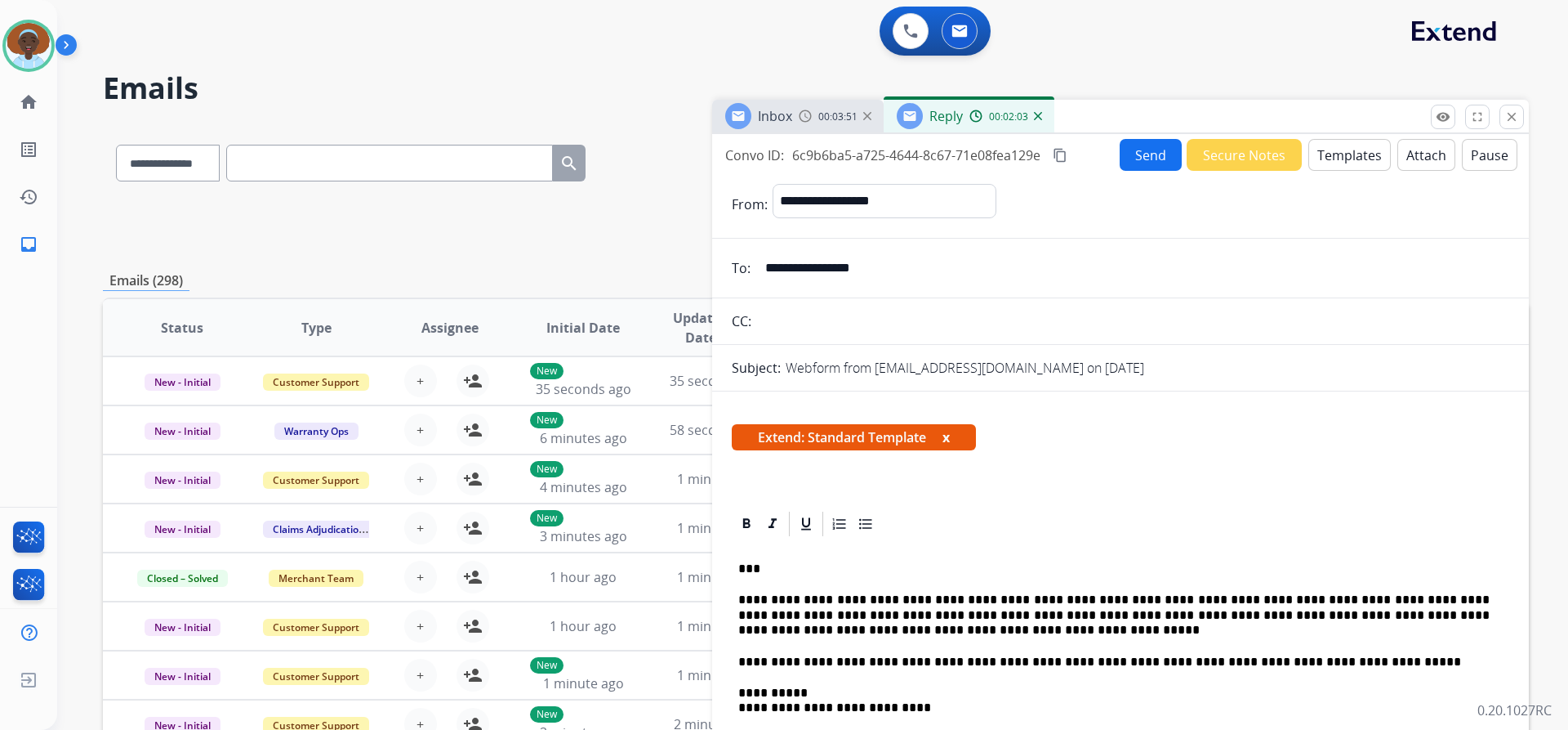
click at [1145, 166] on button "Send" at bounding box center [1151, 154] width 62 height 32
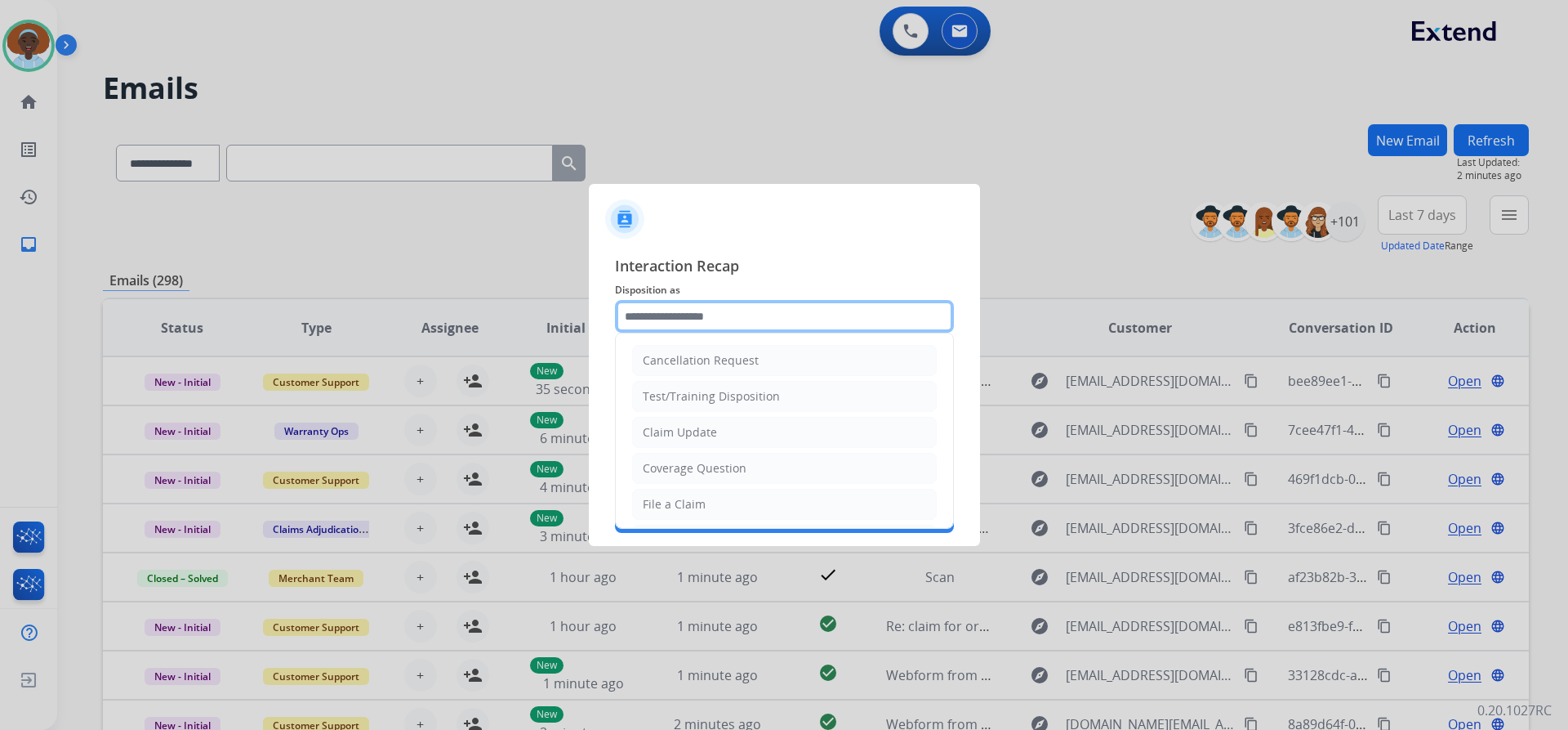
click at [728, 309] on input "text" at bounding box center [784, 316] width 339 height 33
click at [715, 429] on li "Claim Update" at bounding box center [784, 432] width 305 height 31
type input "**********"
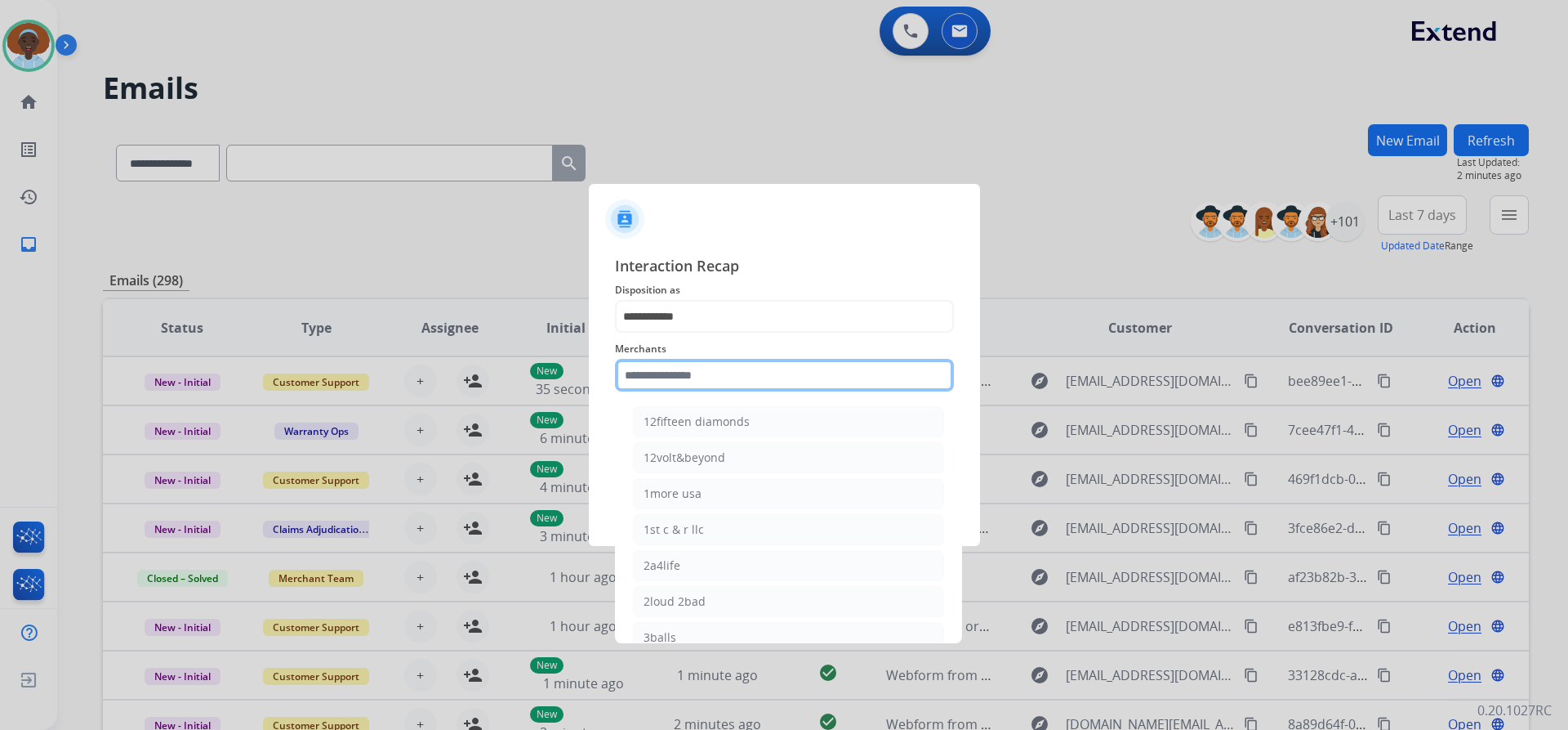
click at [709, 372] on input "text" at bounding box center [784, 375] width 339 height 33
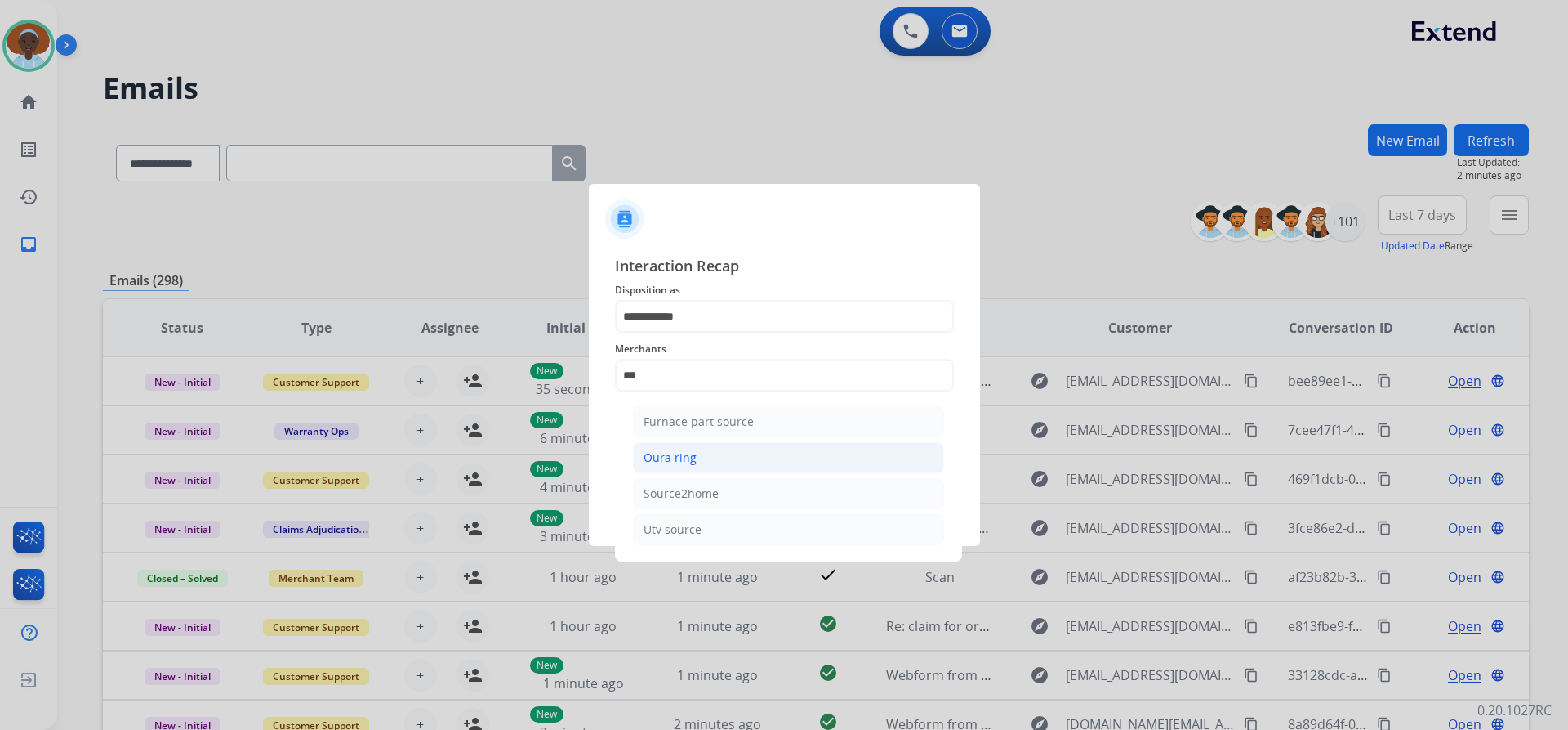
click at [700, 459] on li "Oura ring" at bounding box center [788, 458] width 311 height 31
type input "*********"
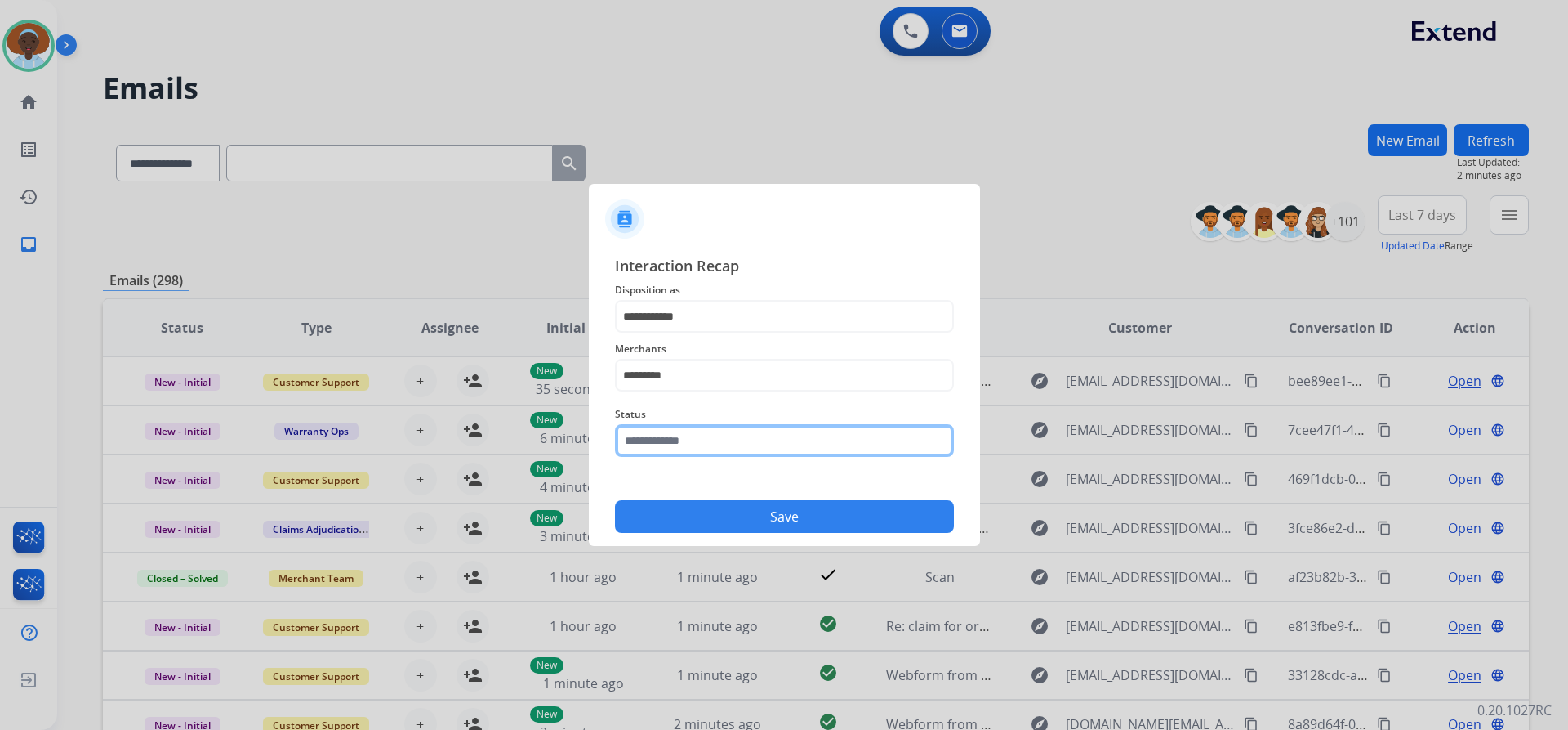
click at [702, 437] on input "text" at bounding box center [784, 441] width 339 height 33
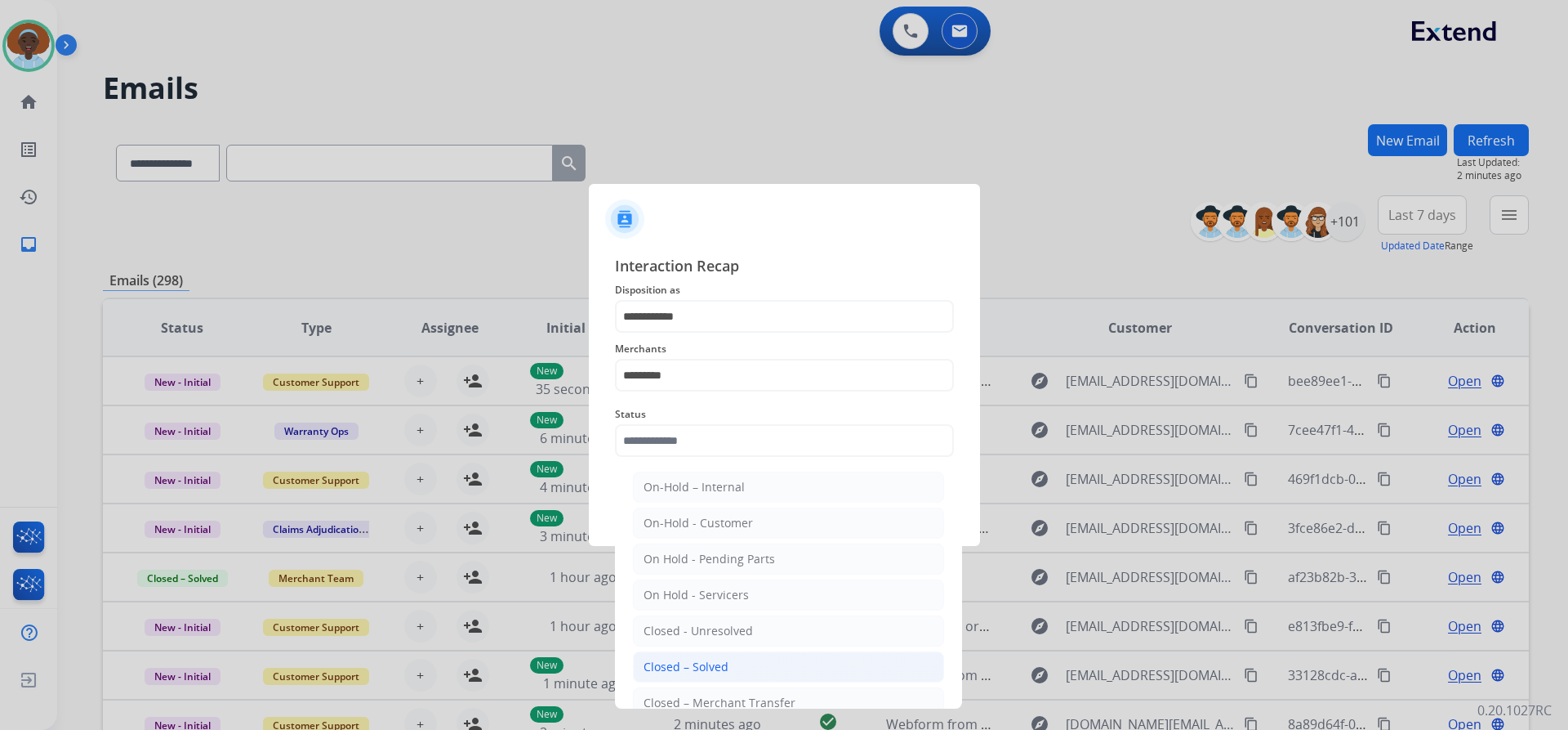
click at [715, 665] on div "Closed – Solved" at bounding box center [686, 666] width 85 height 16
type input "**********"
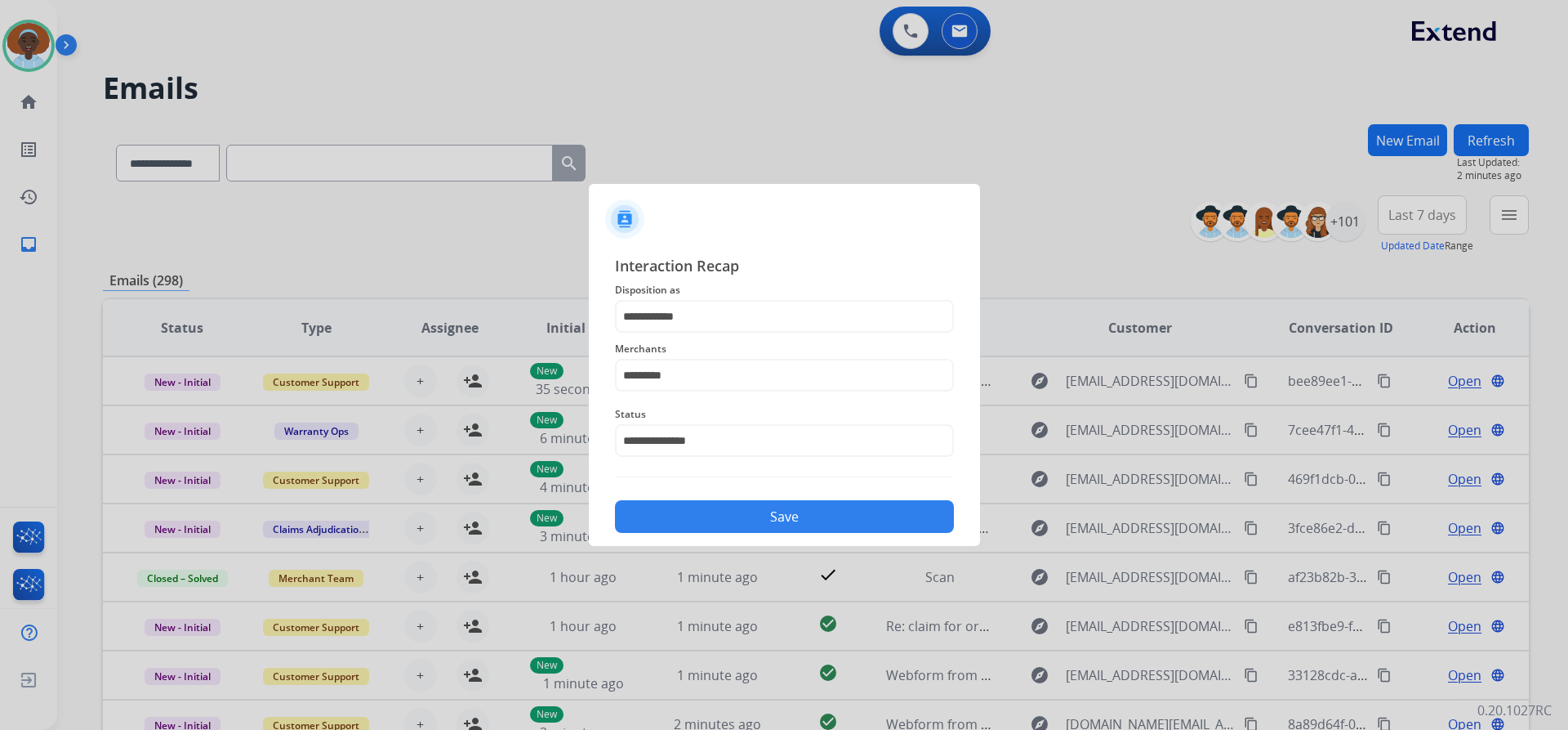
click at [736, 515] on button "Save" at bounding box center [784, 517] width 339 height 33
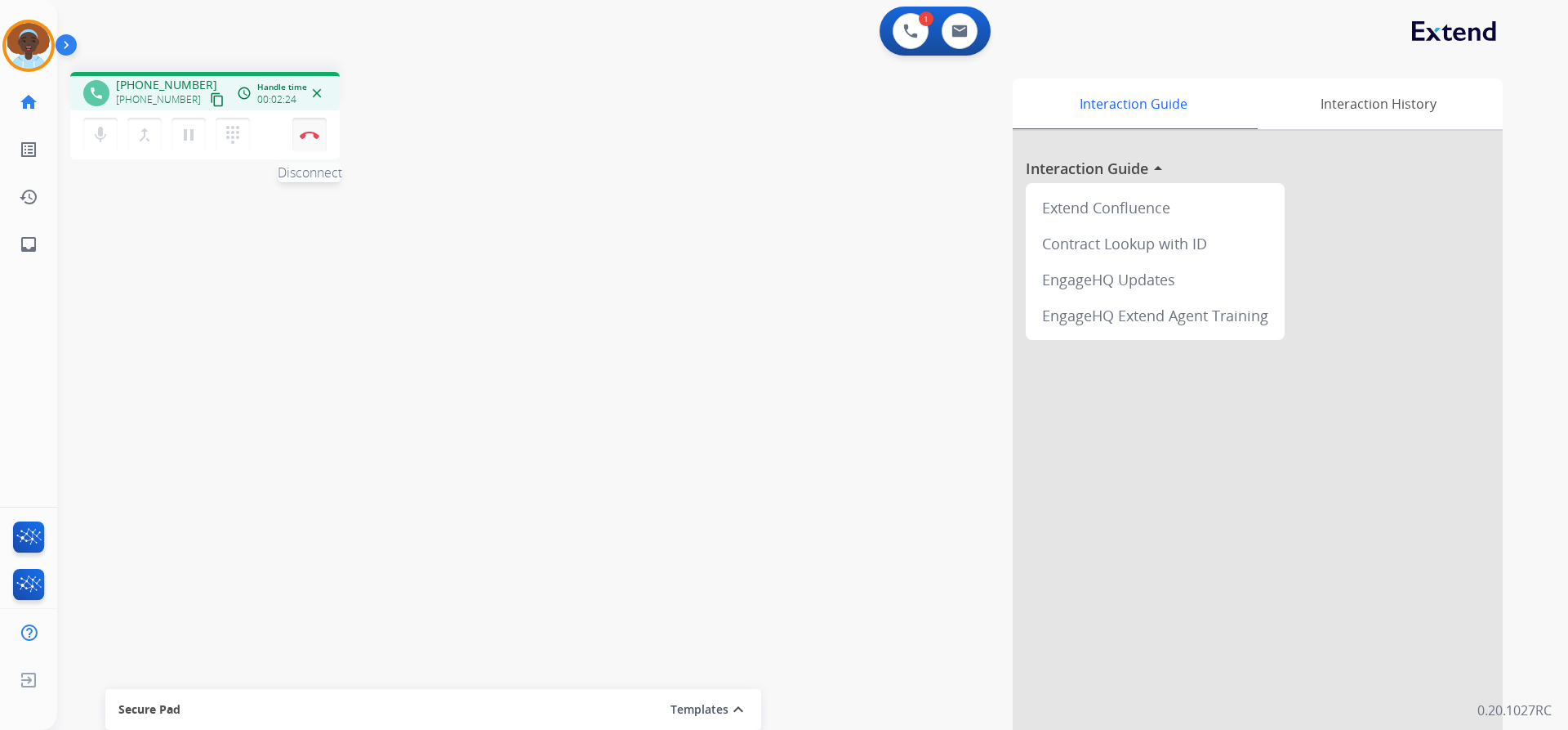
click at [307, 131] on img at bounding box center [309, 135] width 19 height 8
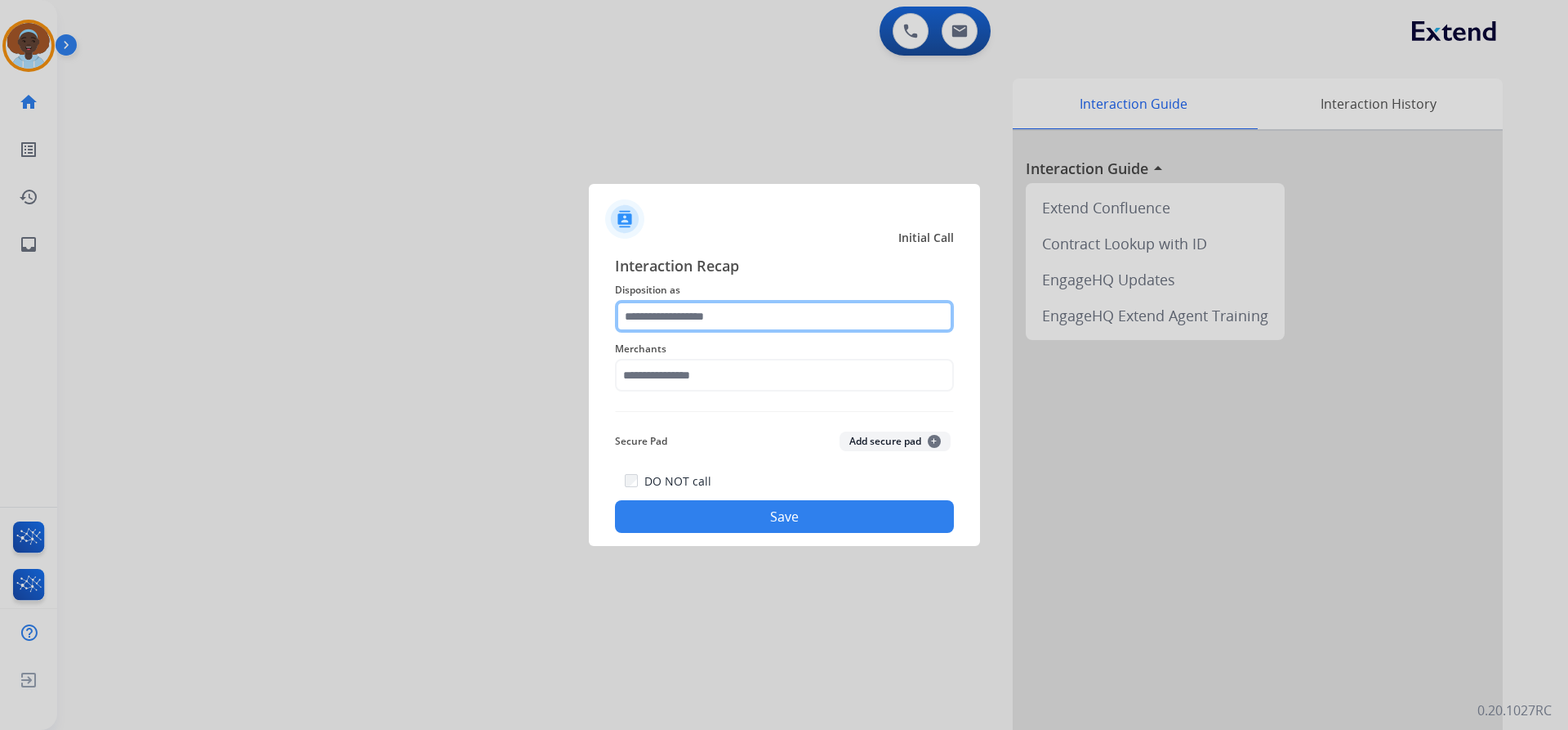
click at [694, 315] on input "text" at bounding box center [784, 316] width 339 height 33
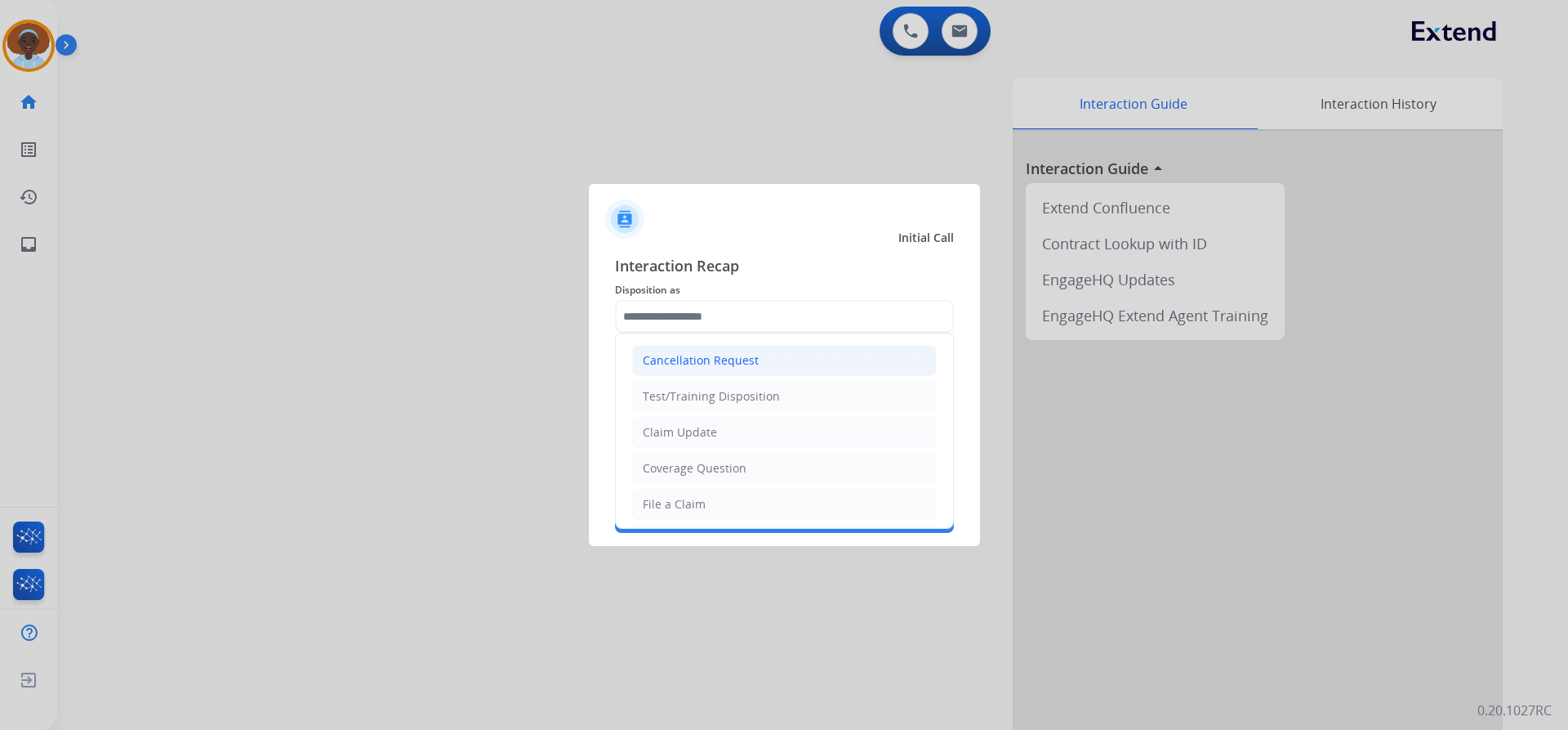
click at [703, 363] on div "Cancellation Request" at bounding box center [701, 360] width 116 height 16
type input "**********"
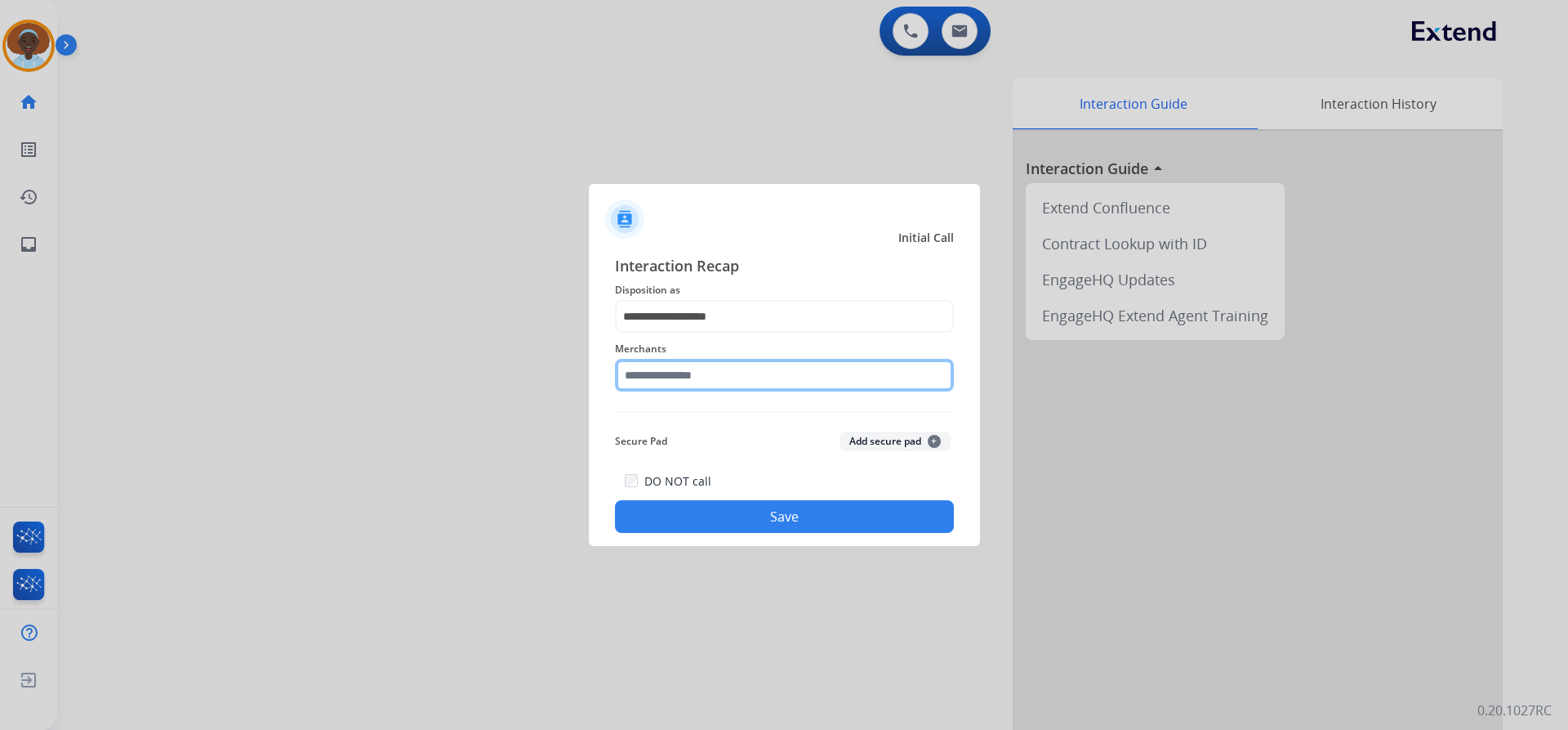
click at [705, 372] on input "text" at bounding box center [784, 375] width 339 height 33
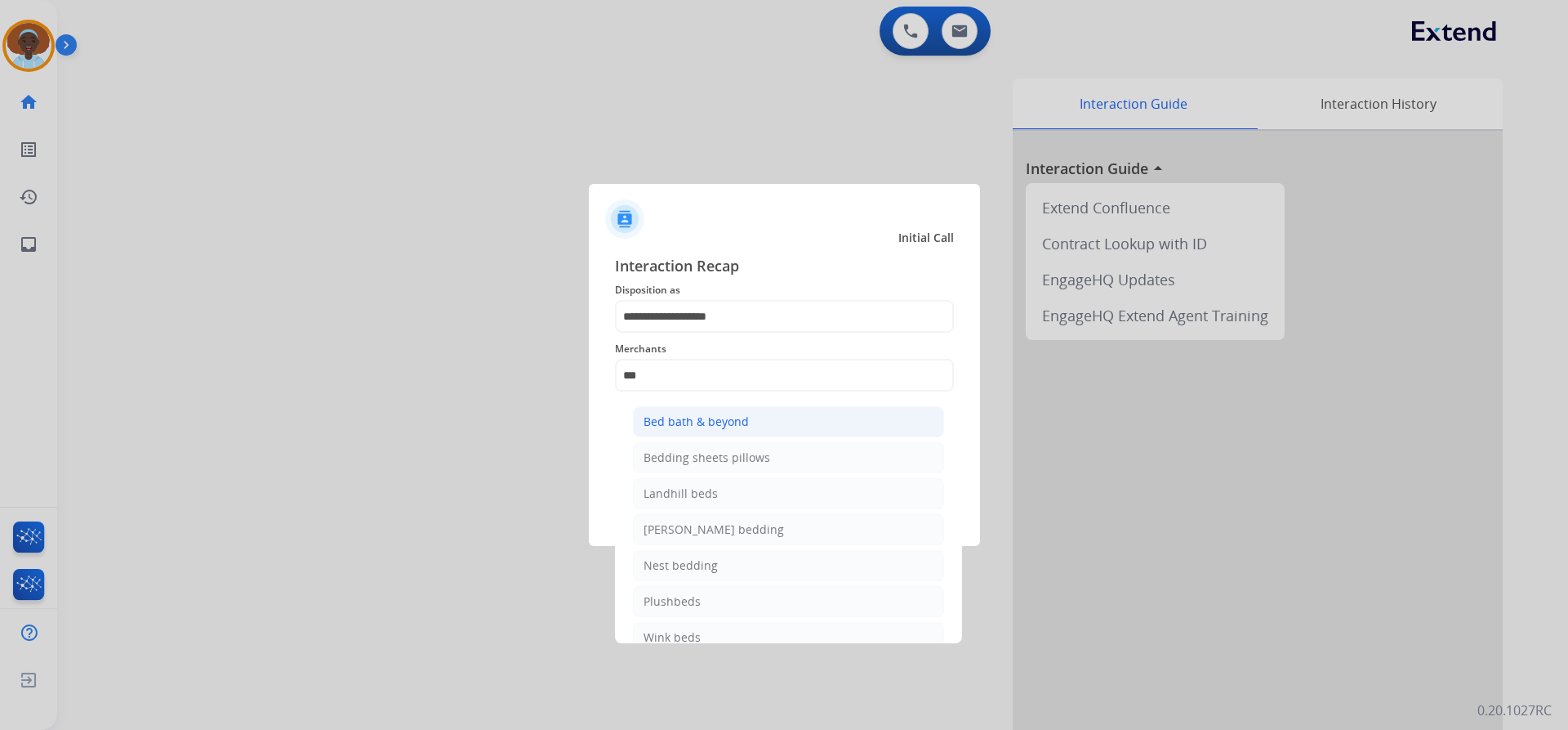
click at [700, 424] on div "Bed bath & beyond" at bounding box center [696, 421] width 105 height 16
type input "**********"
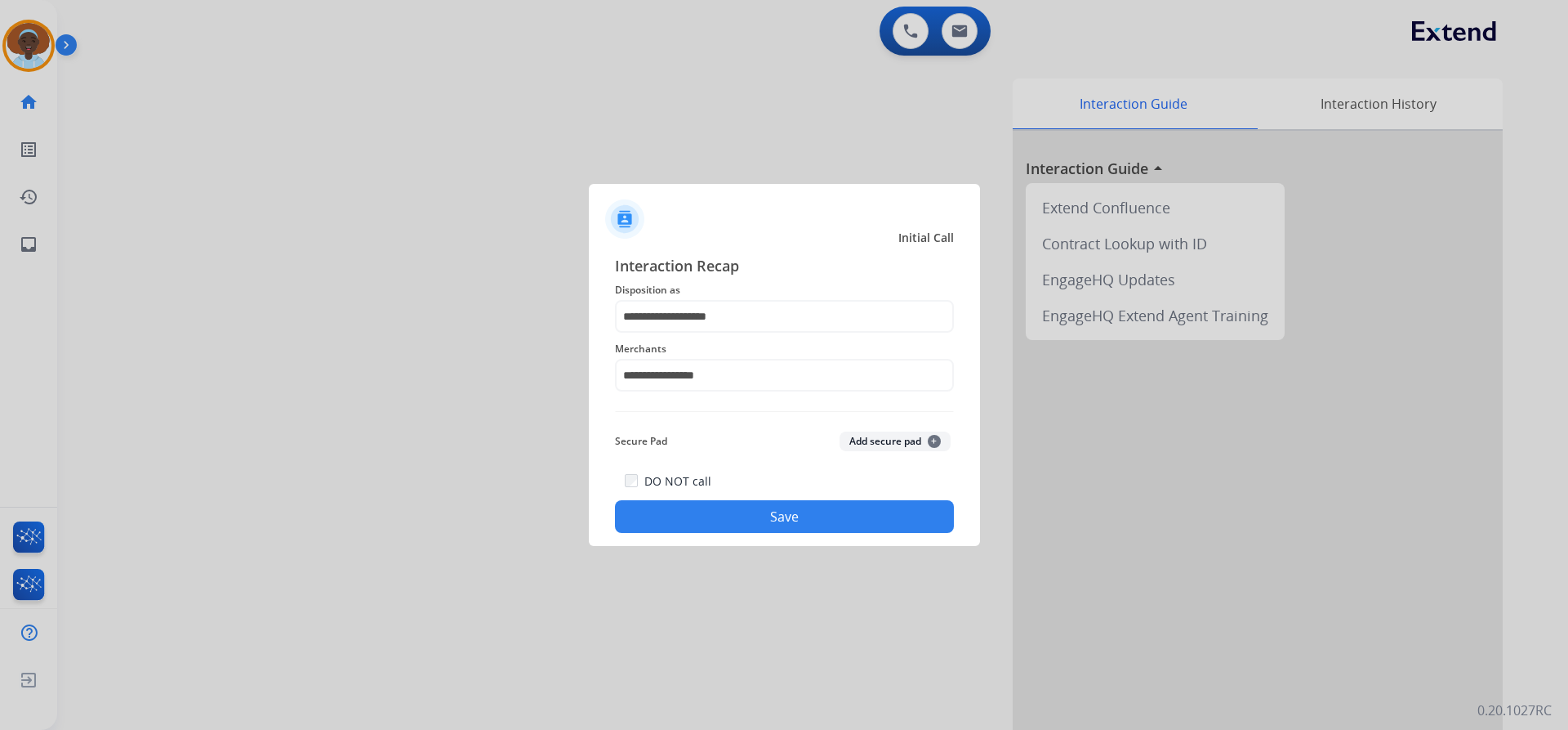
click at [770, 519] on button "Save" at bounding box center [784, 517] width 339 height 33
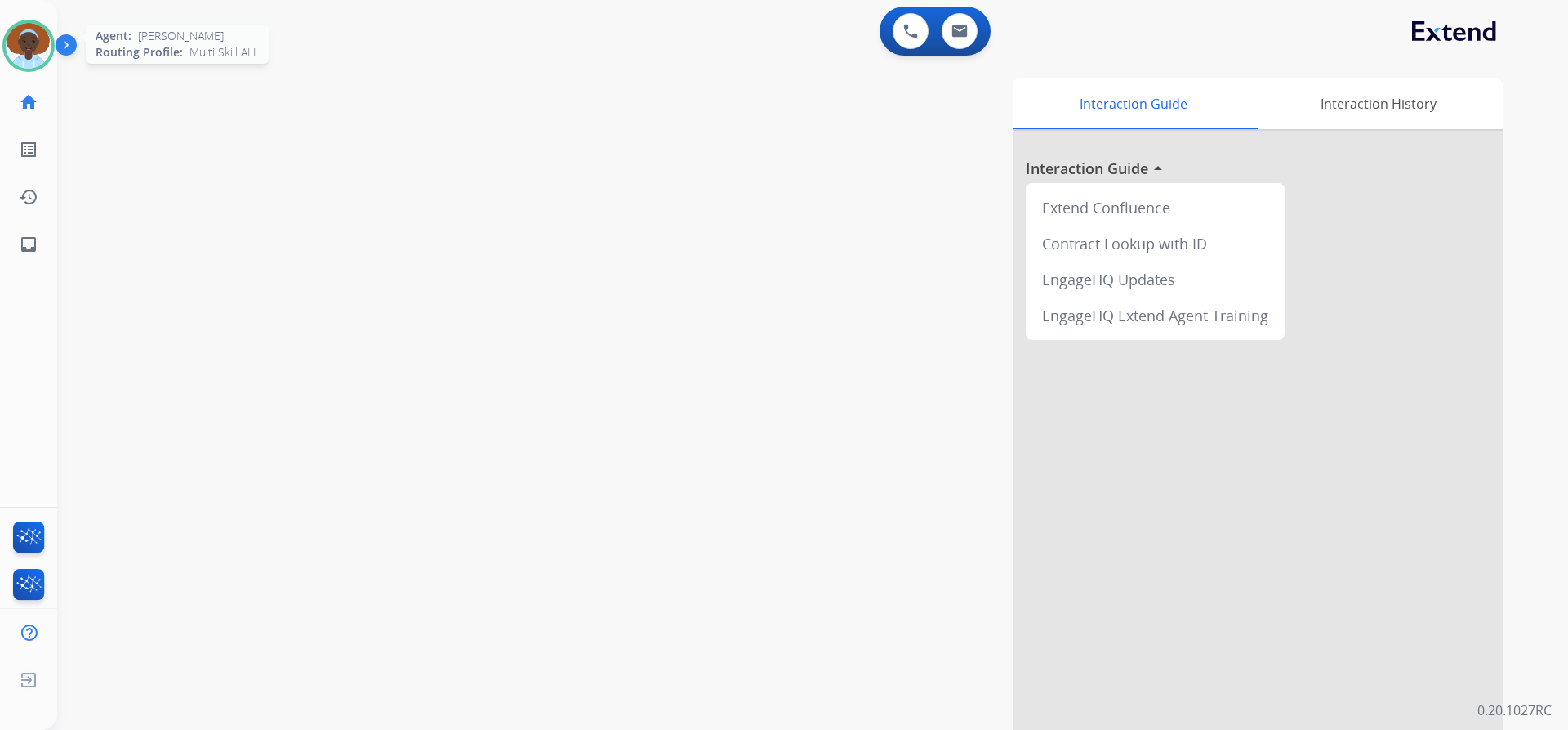
click at [32, 49] on img at bounding box center [28, 45] width 45 height 45
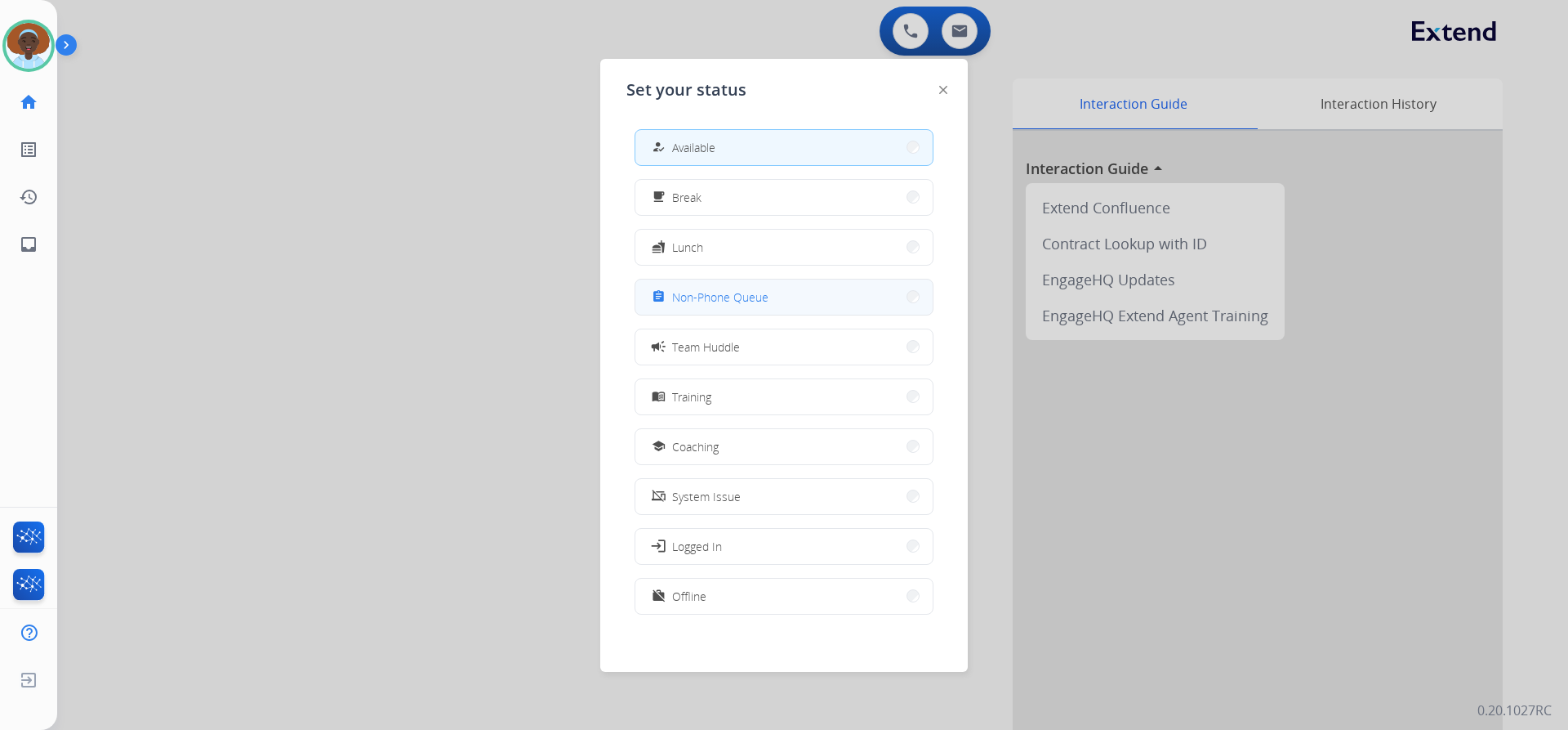
click at [701, 297] on span "Non-Phone Queue" at bounding box center [721, 297] width 96 height 17
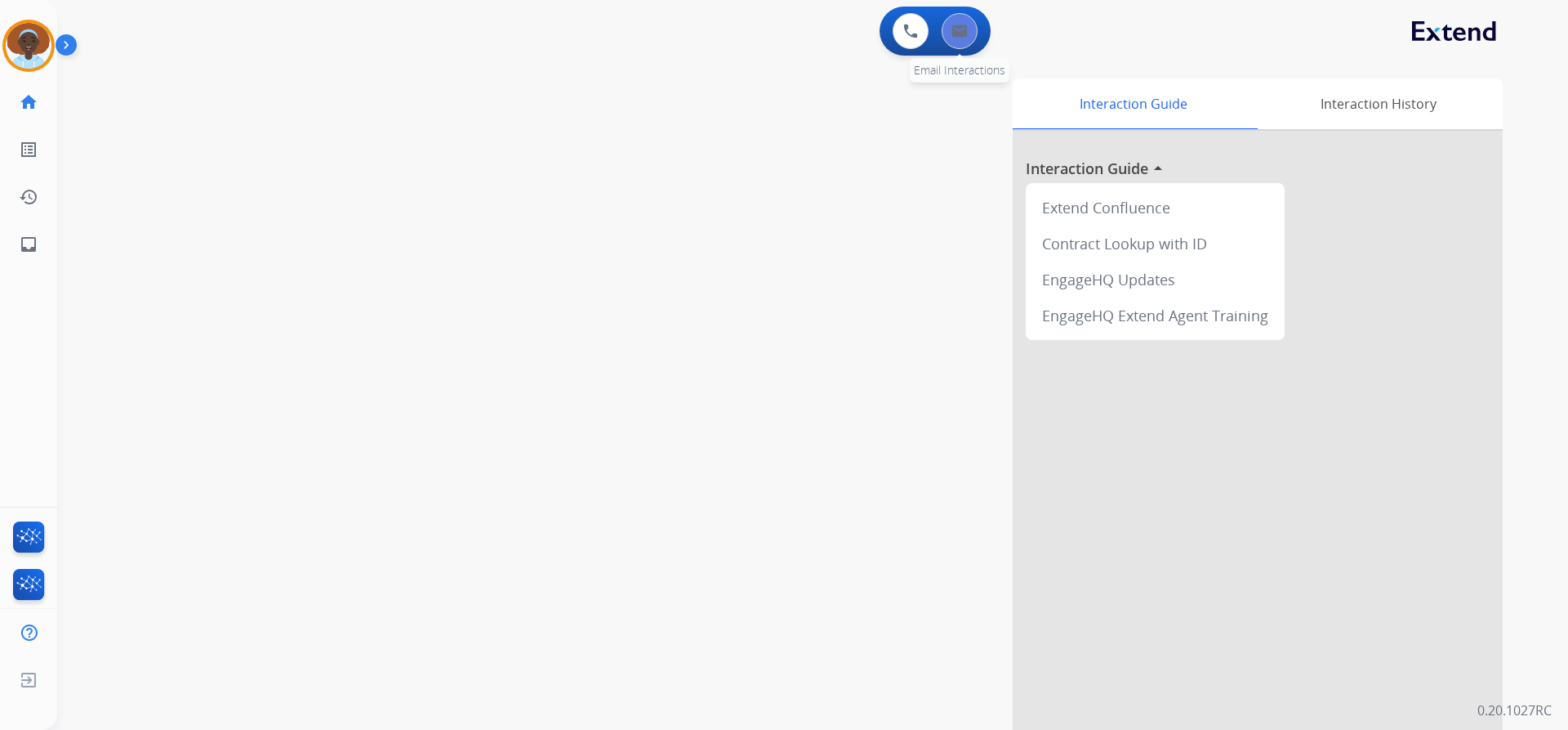
click at [955, 31] on img at bounding box center [959, 31] width 16 height 14
select select "**********"
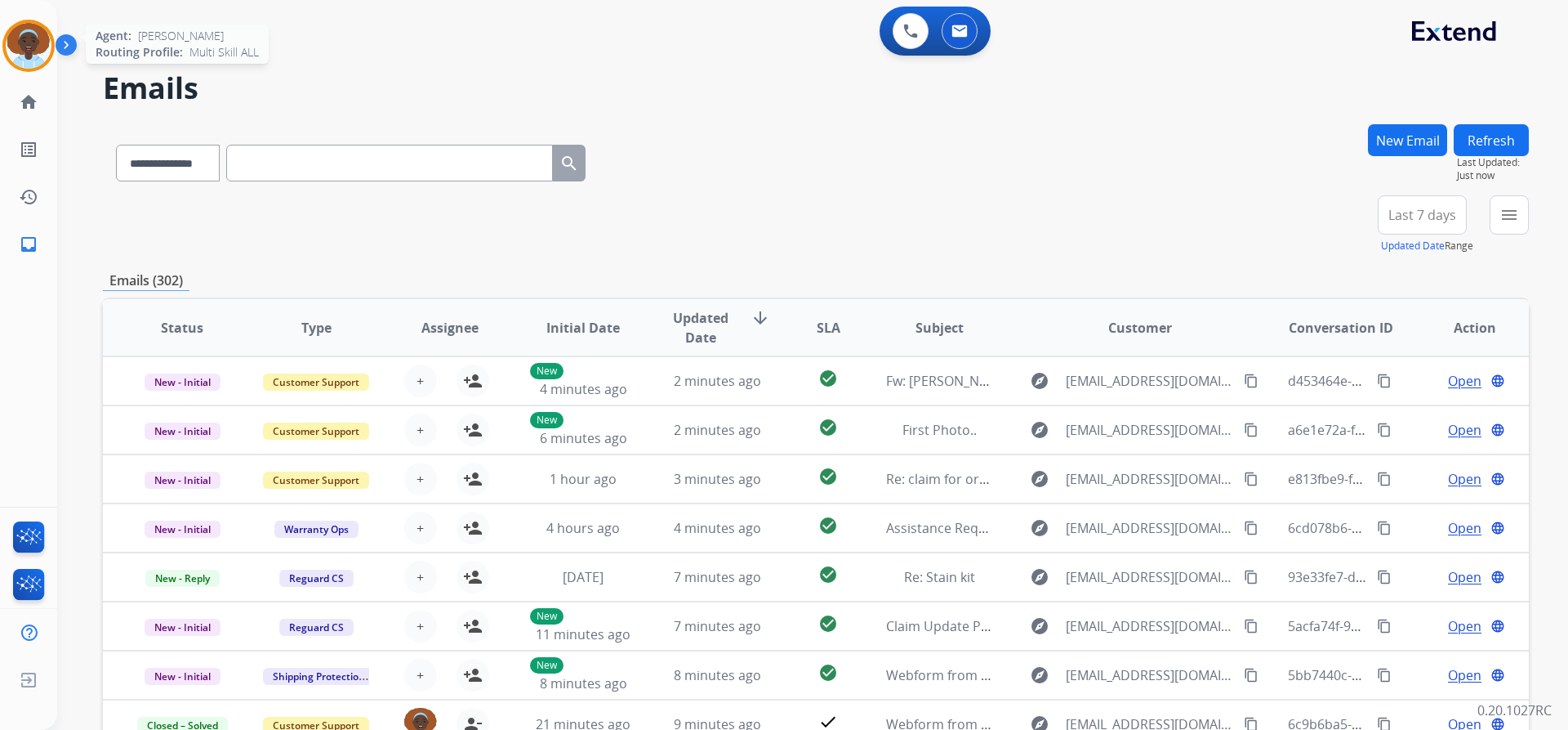
click at [30, 44] on img at bounding box center [28, 45] width 45 height 45
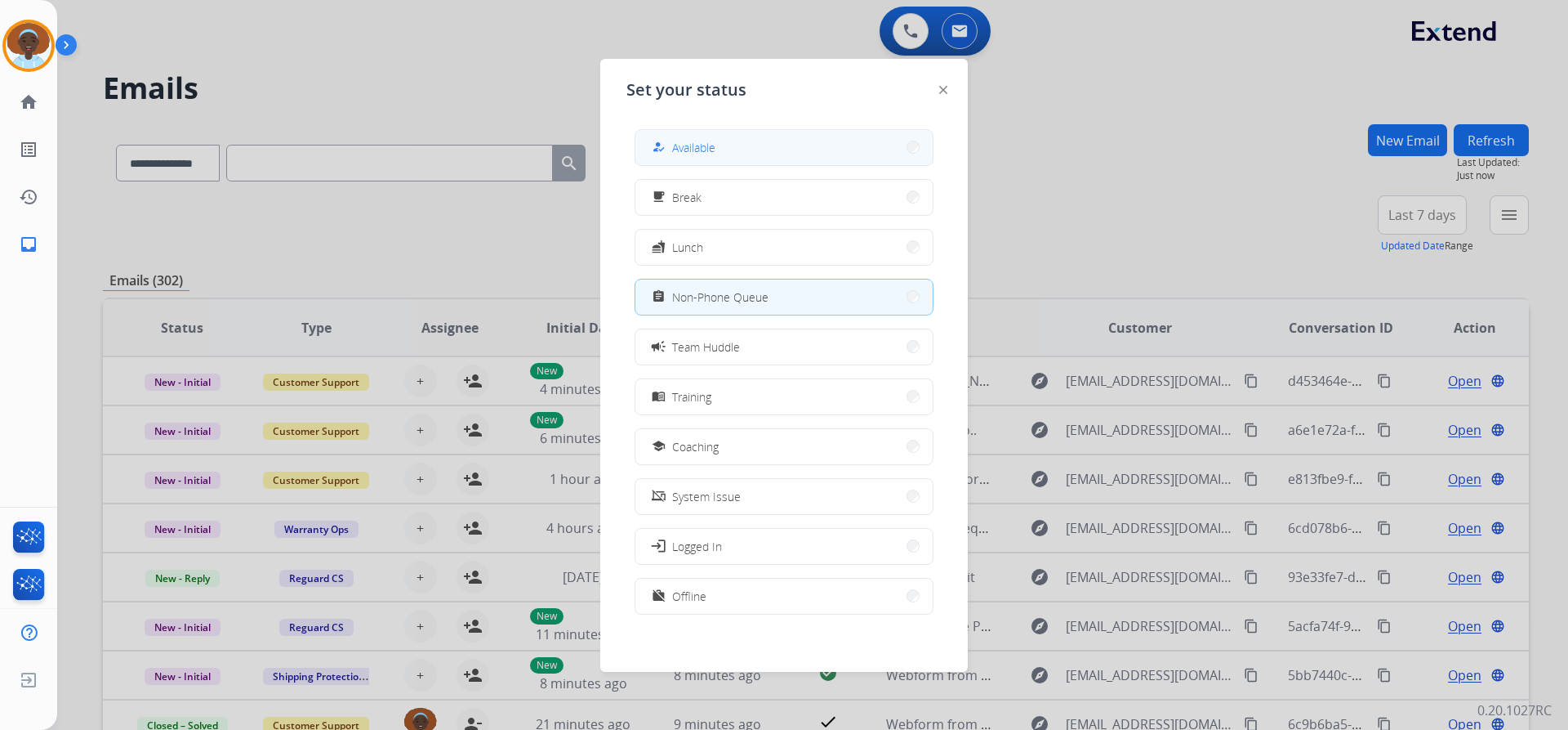
click at [698, 142] on span "Available" at bounding box center [694, 148] width 43 height 17
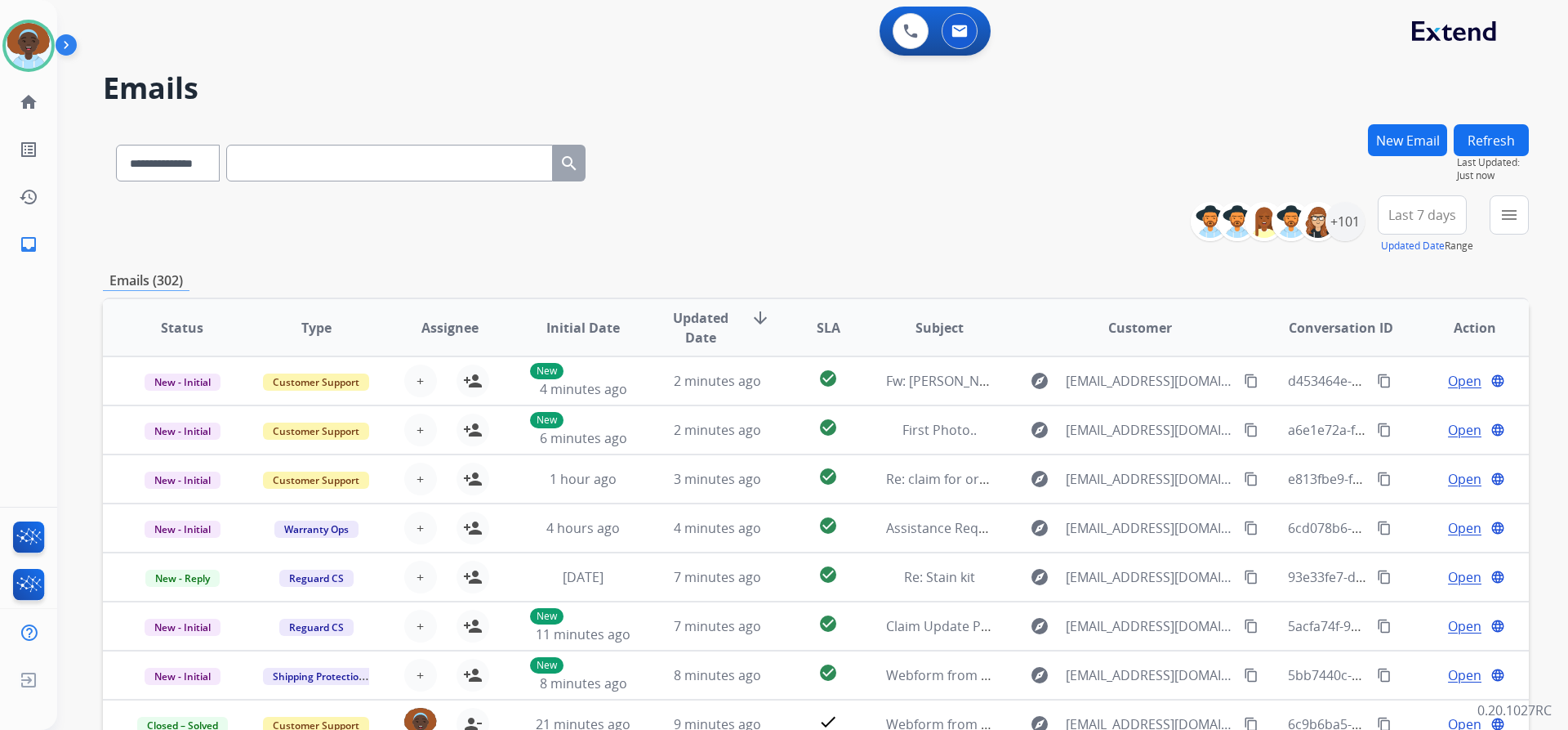
click at [1433, 218] on span "Last 7 days" at bounding box center [1422, 215] width 67 height 7
click at [1393, 419] on div "Last 90 days" at bounding box center [1417, 413] width 90 height 24
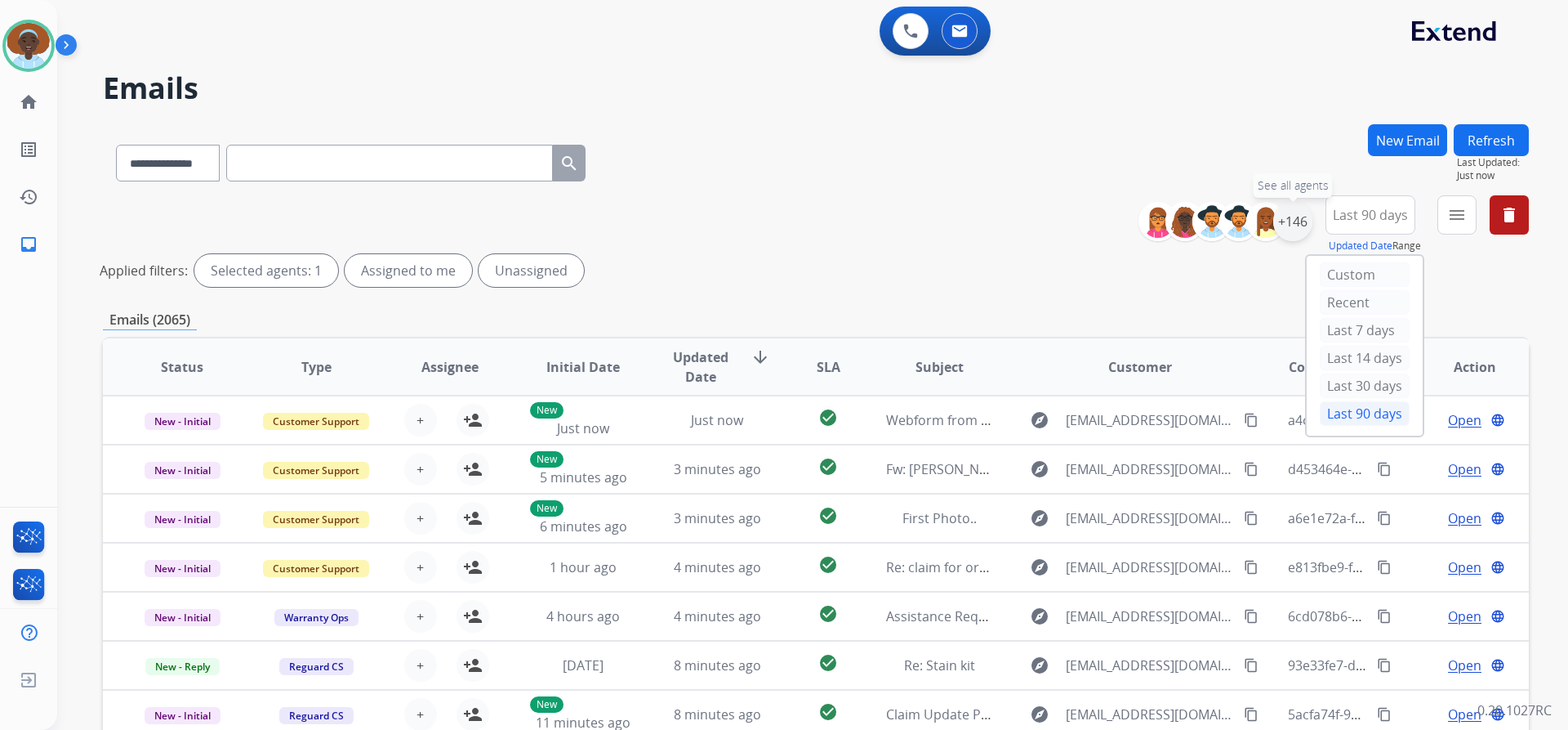
click at [1293, 222] on div "+146" at bounding box center [1292, 221] width 40 height 40
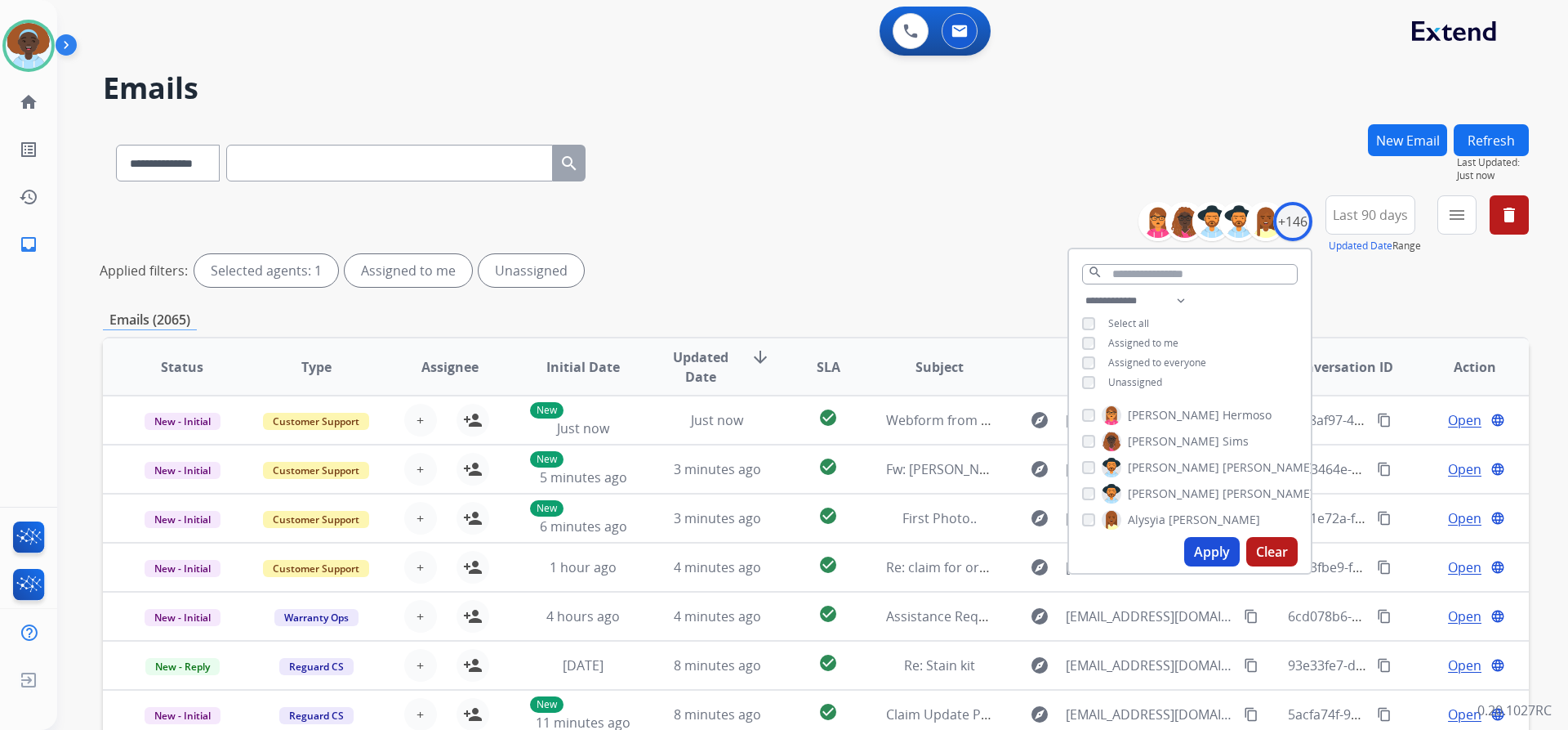
click at [1087, 373] on div "**********" at bounding box center [1189, 343] width 242 height 104
click at [1201, 553] on button "Apply" at bounding box center [1212, 552] width 56 height 30
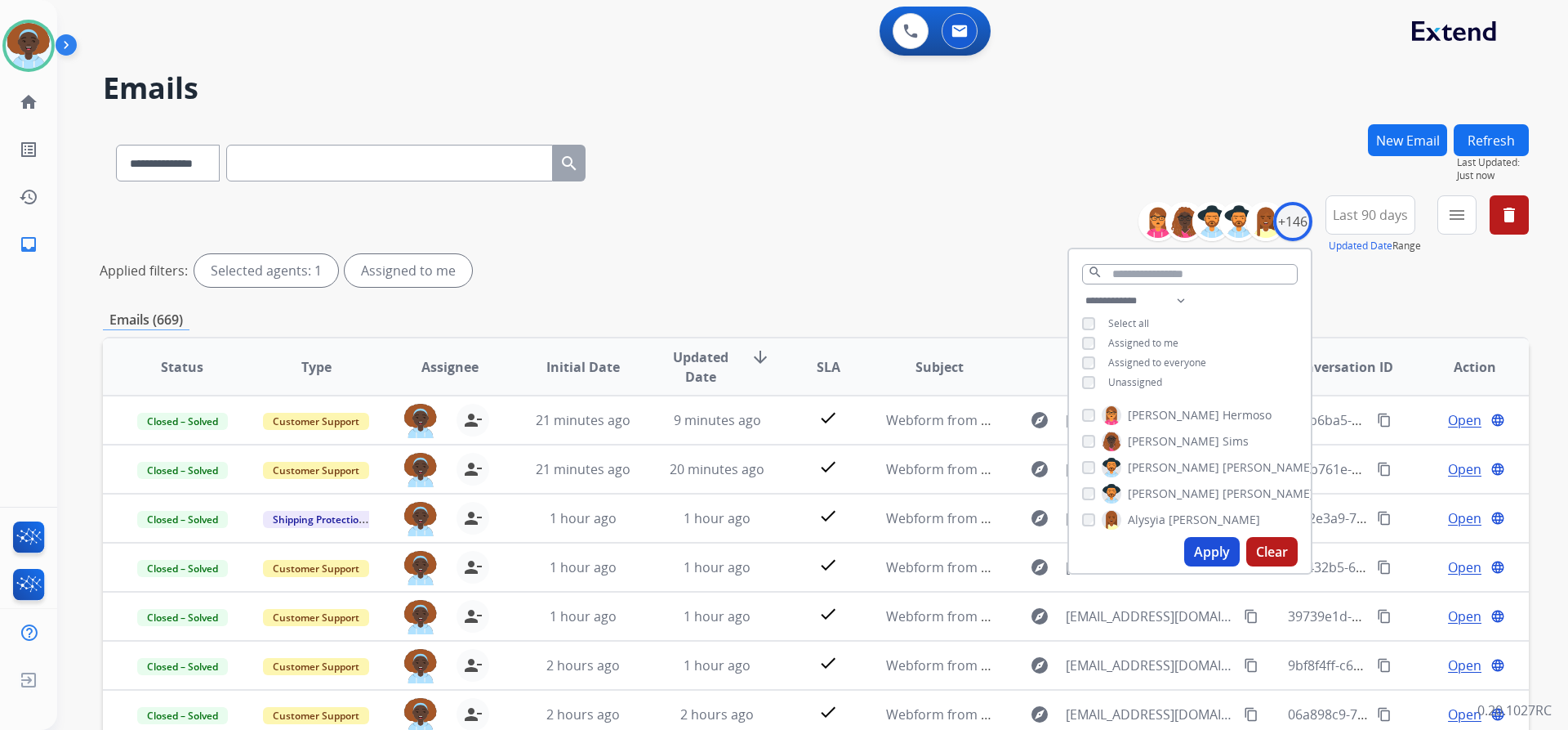
click at [984, 228] on div "**********" at bounding box center [816, 245] width 1426 height 98
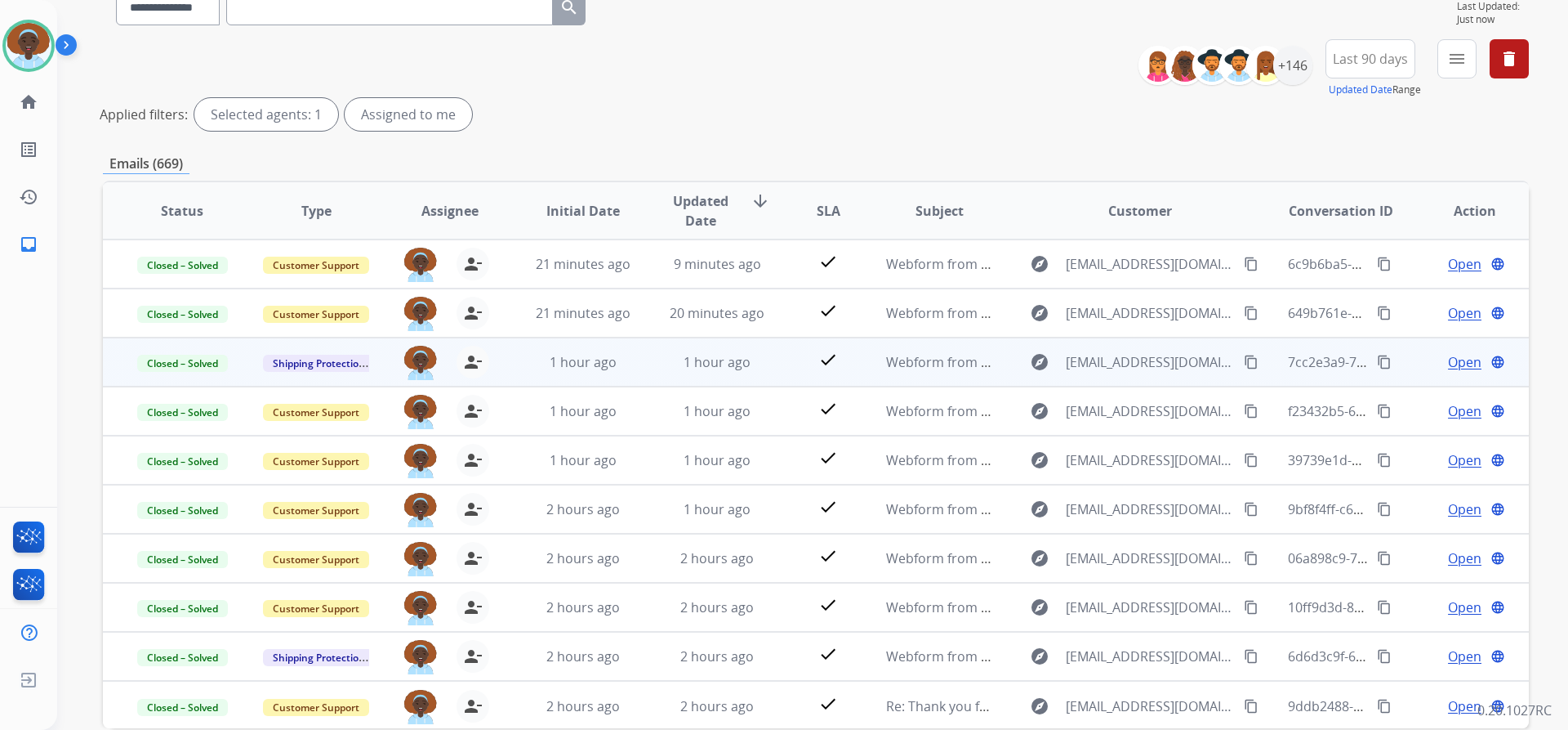
scroll to position [239, 0]
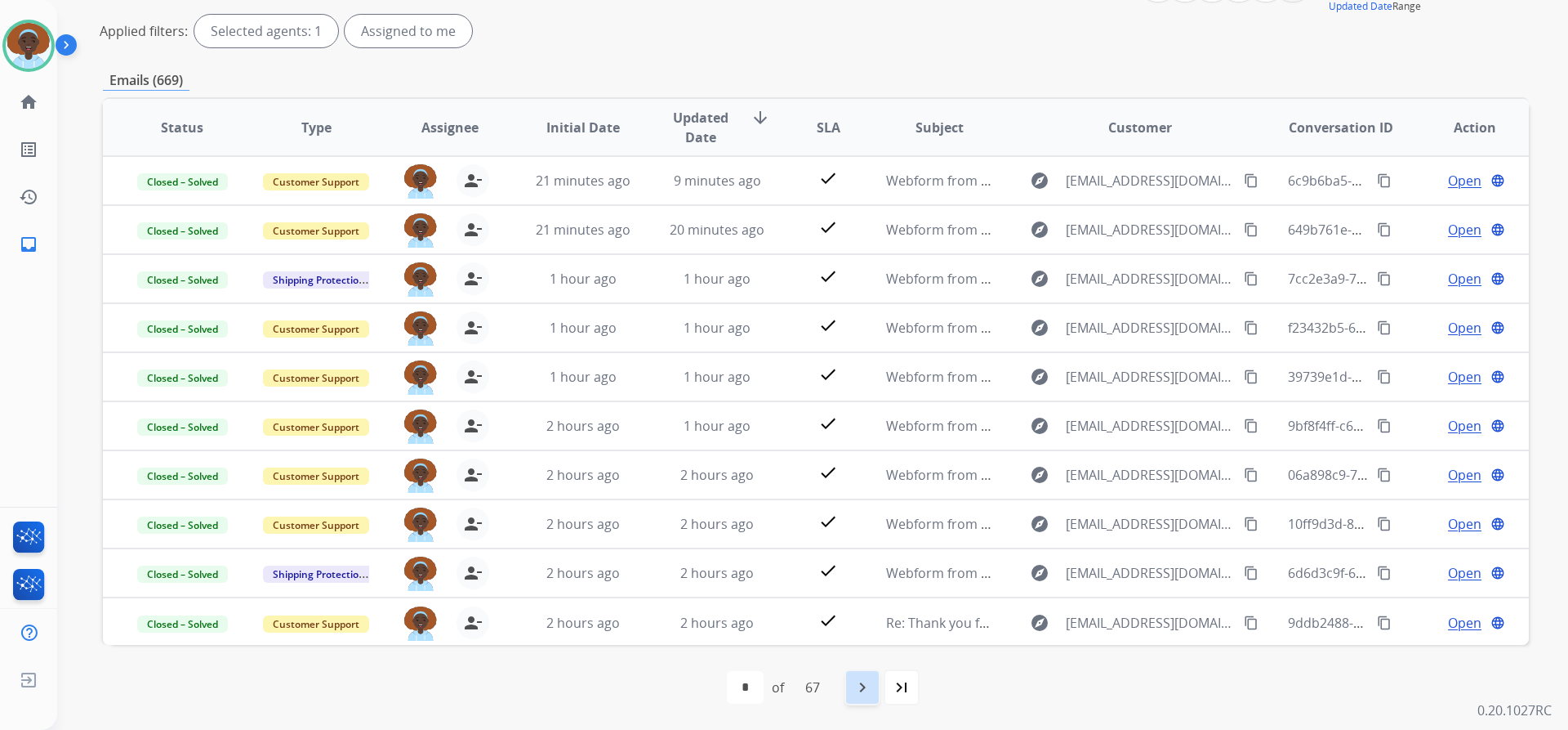
click at [866, 687] on mat-icon "navigate_next" at bounding box center [863, 688] width 19 height 19
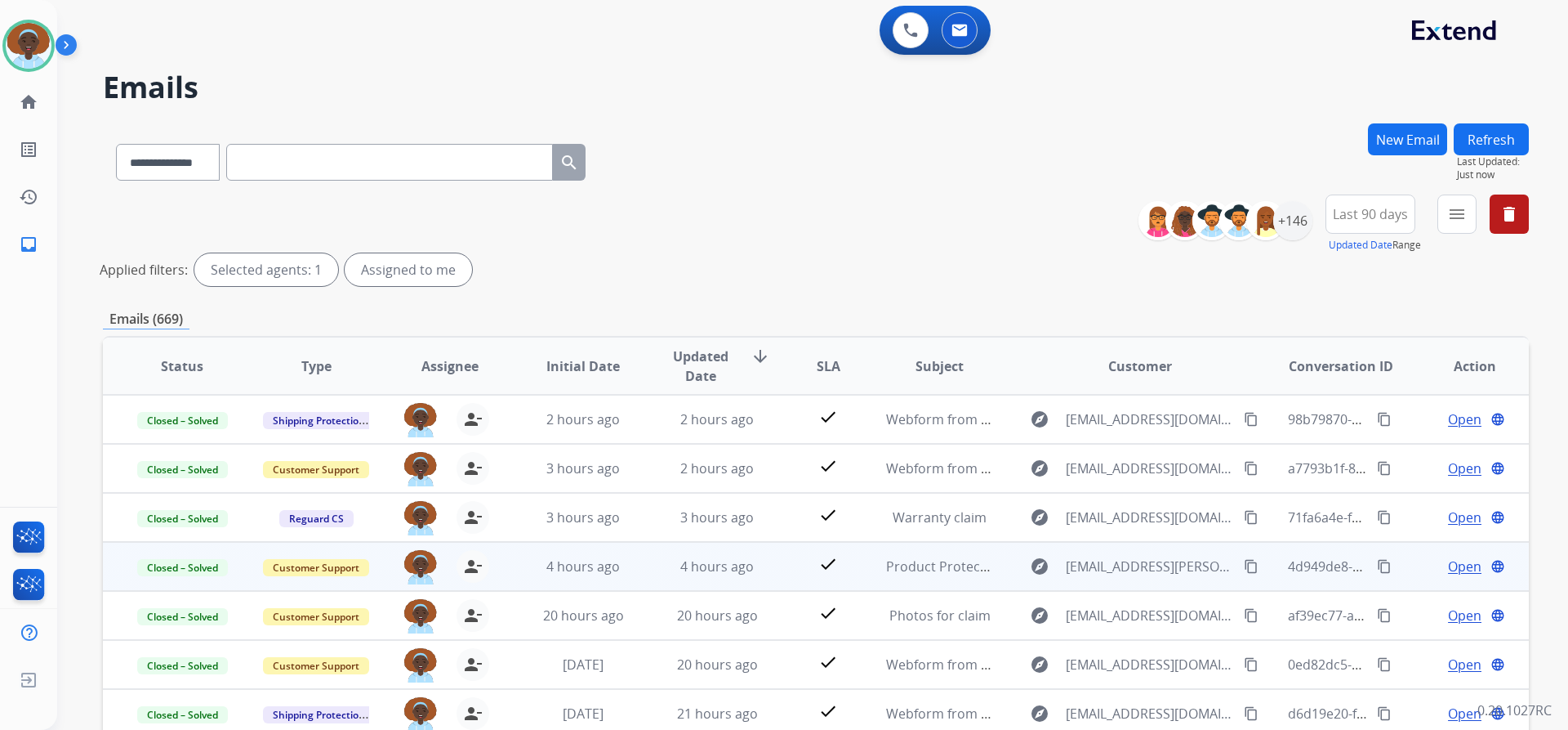
scroll to position [0, 0]
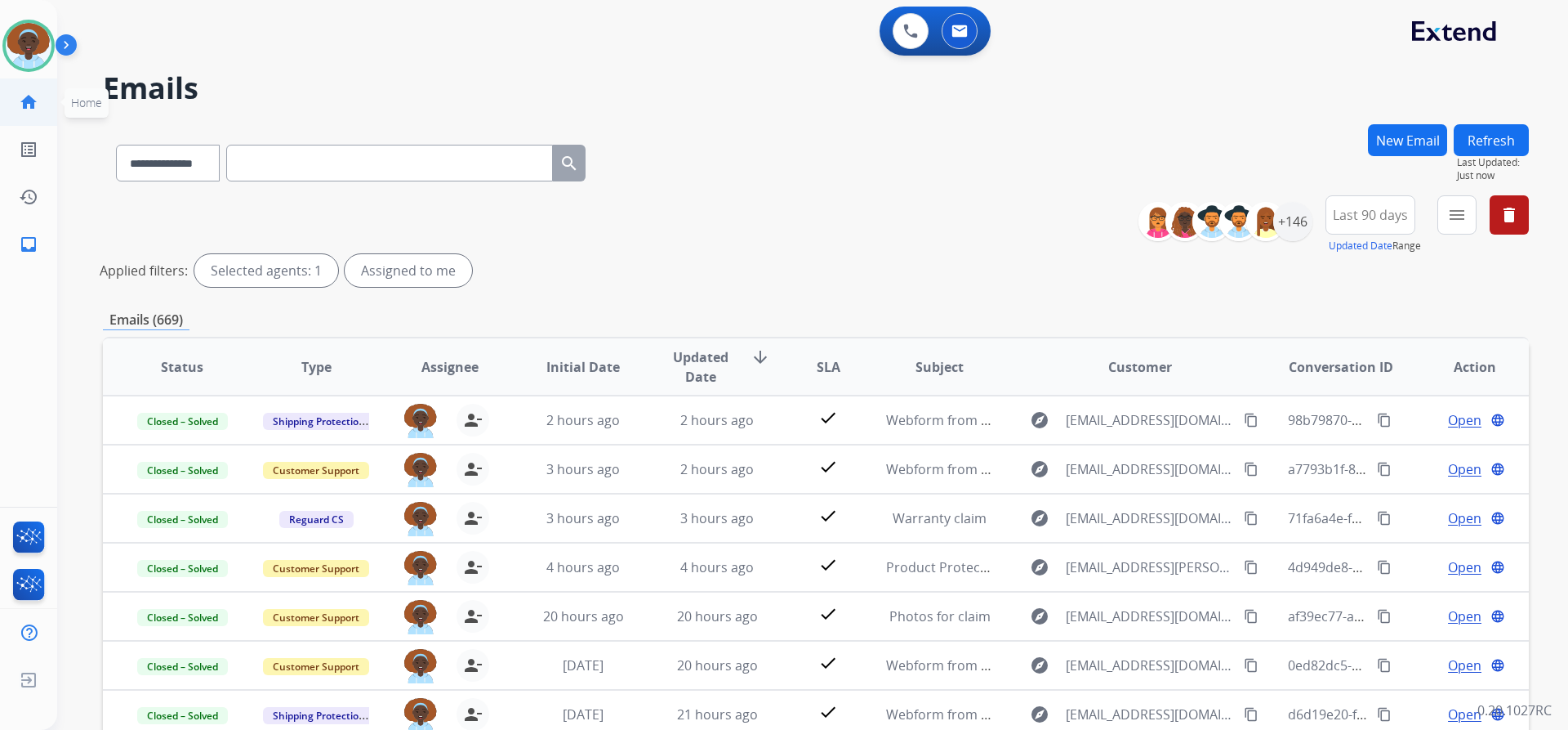
click at [28, 101] on mat-icon "home" at bounding box center [28, 102] width 19 height 19
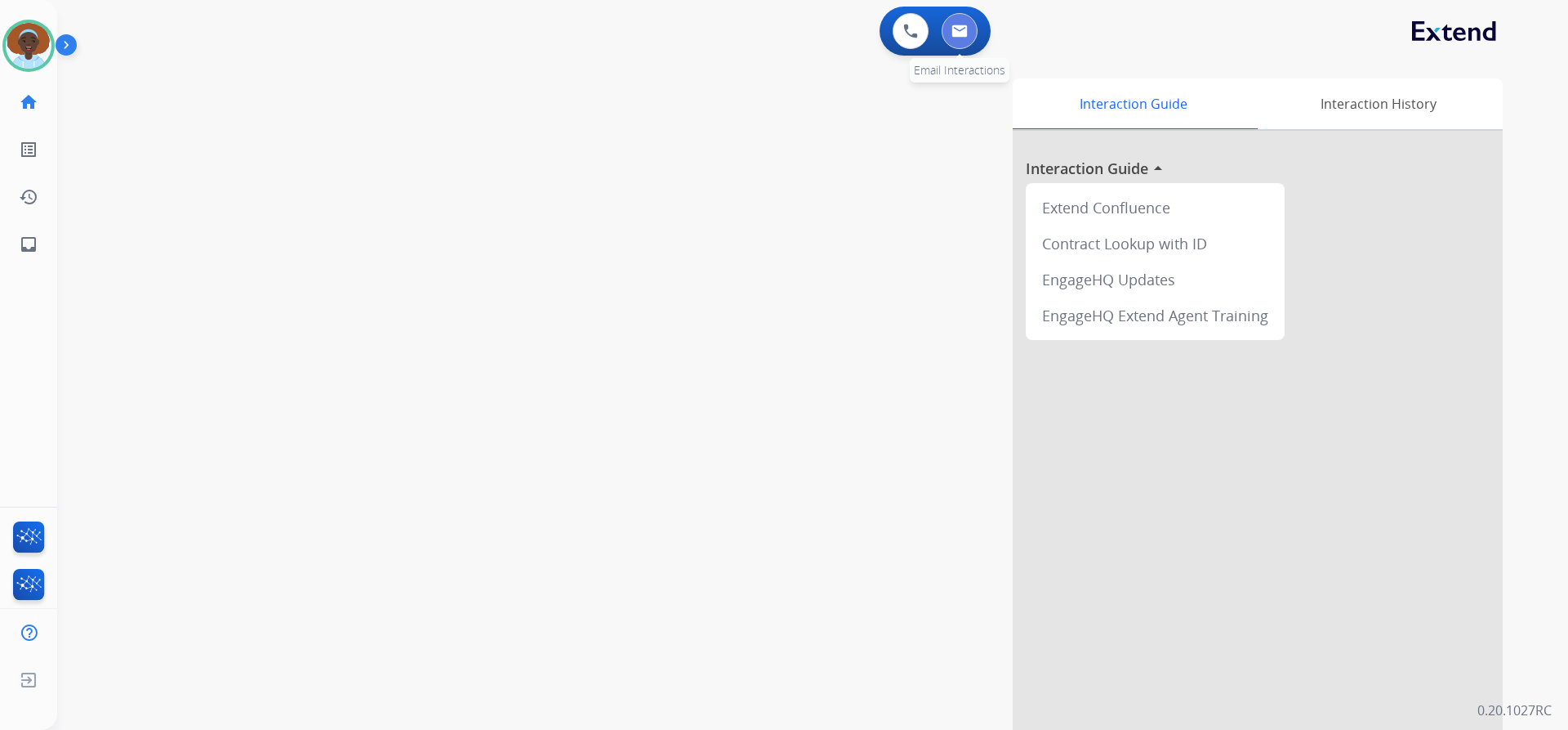
click at [962, 35] on img at bounding box center [959, 31] width 16 height 14
select select "**********"
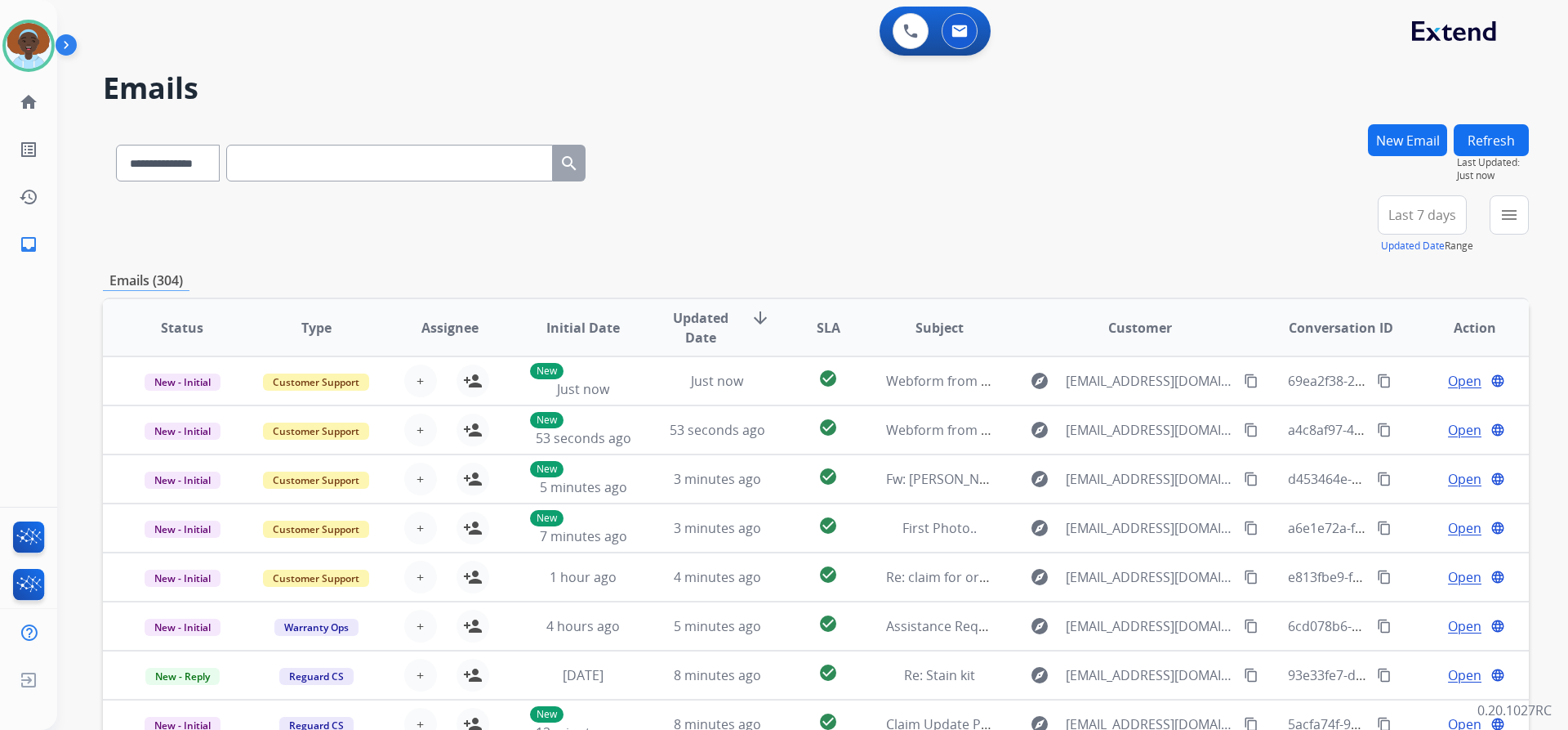
scroll to position [82, 0]
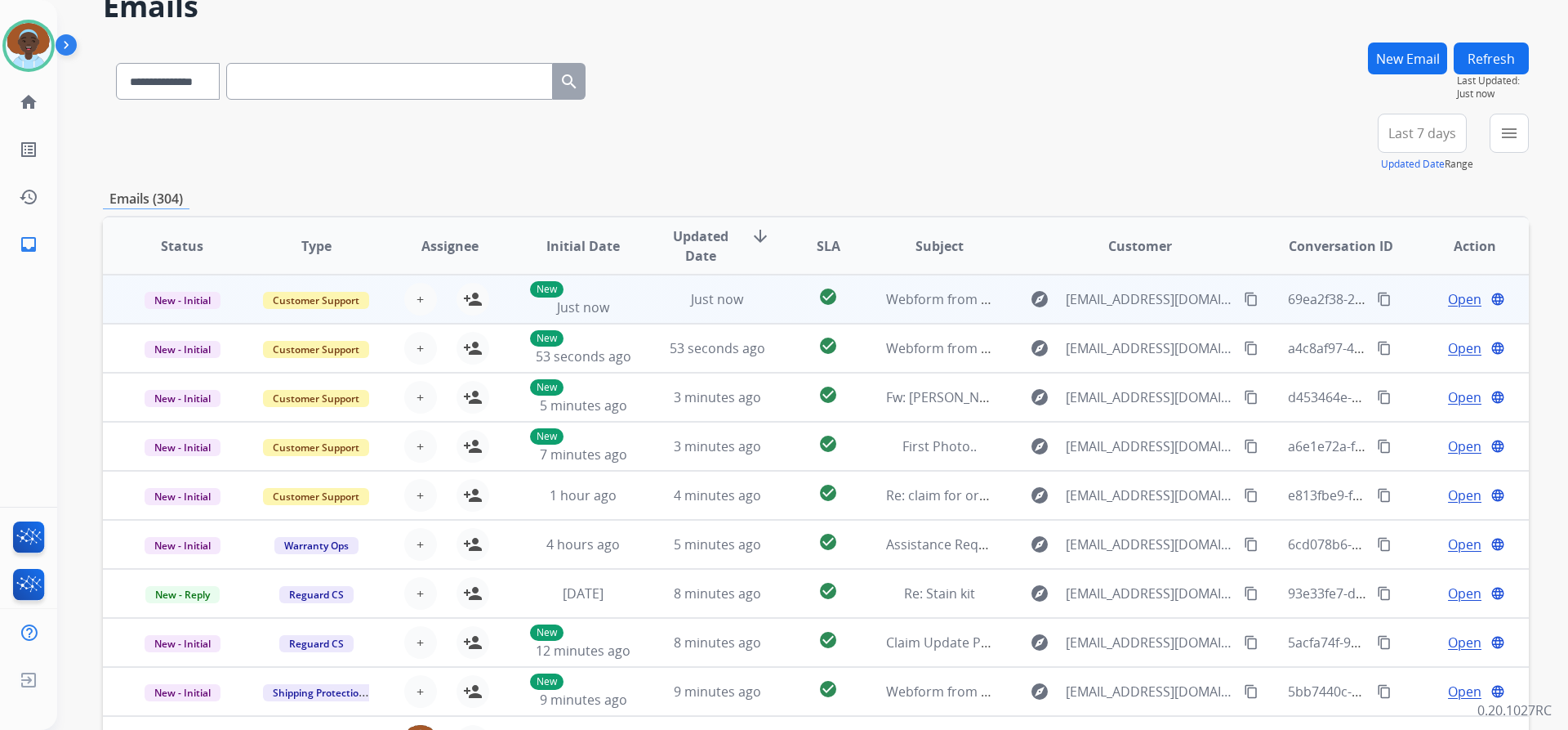
click at [1448, 297] on span "Open" at bounding box center [1465, 299] width 34 height 19
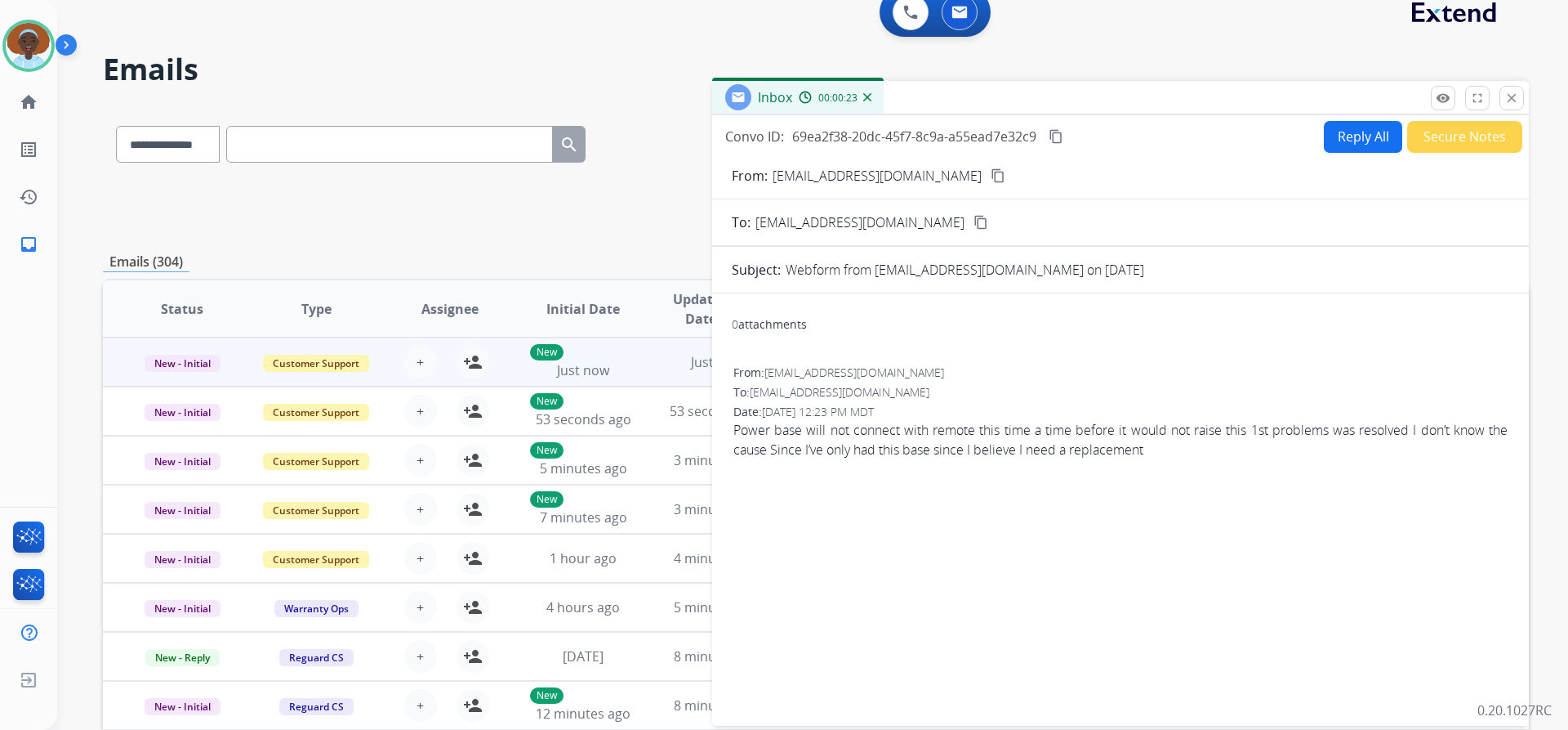
scroll to position [0, 0]
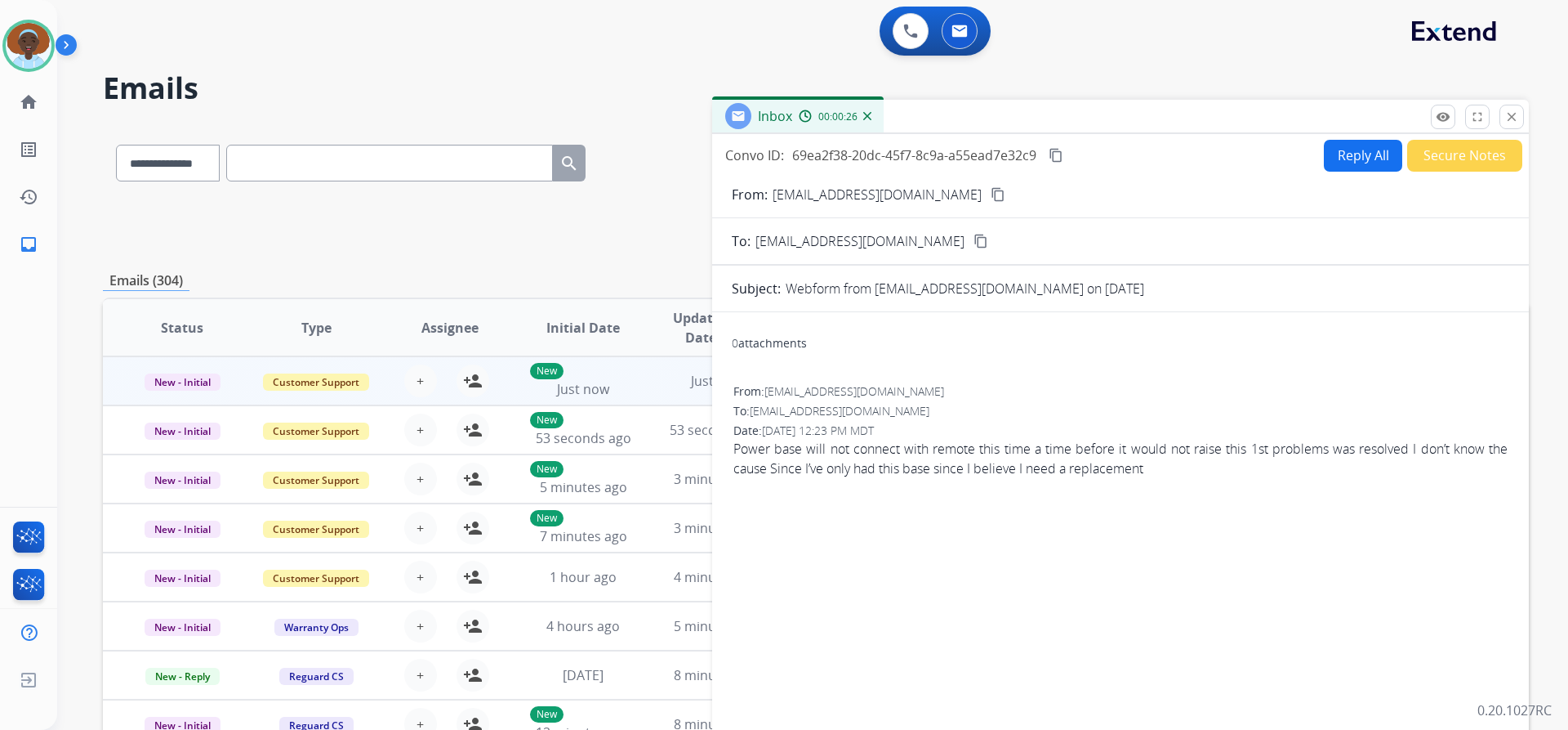
click at [991, 192] on mat-icon "content_copy" at bounding box center [997, 194] width 14 height 14
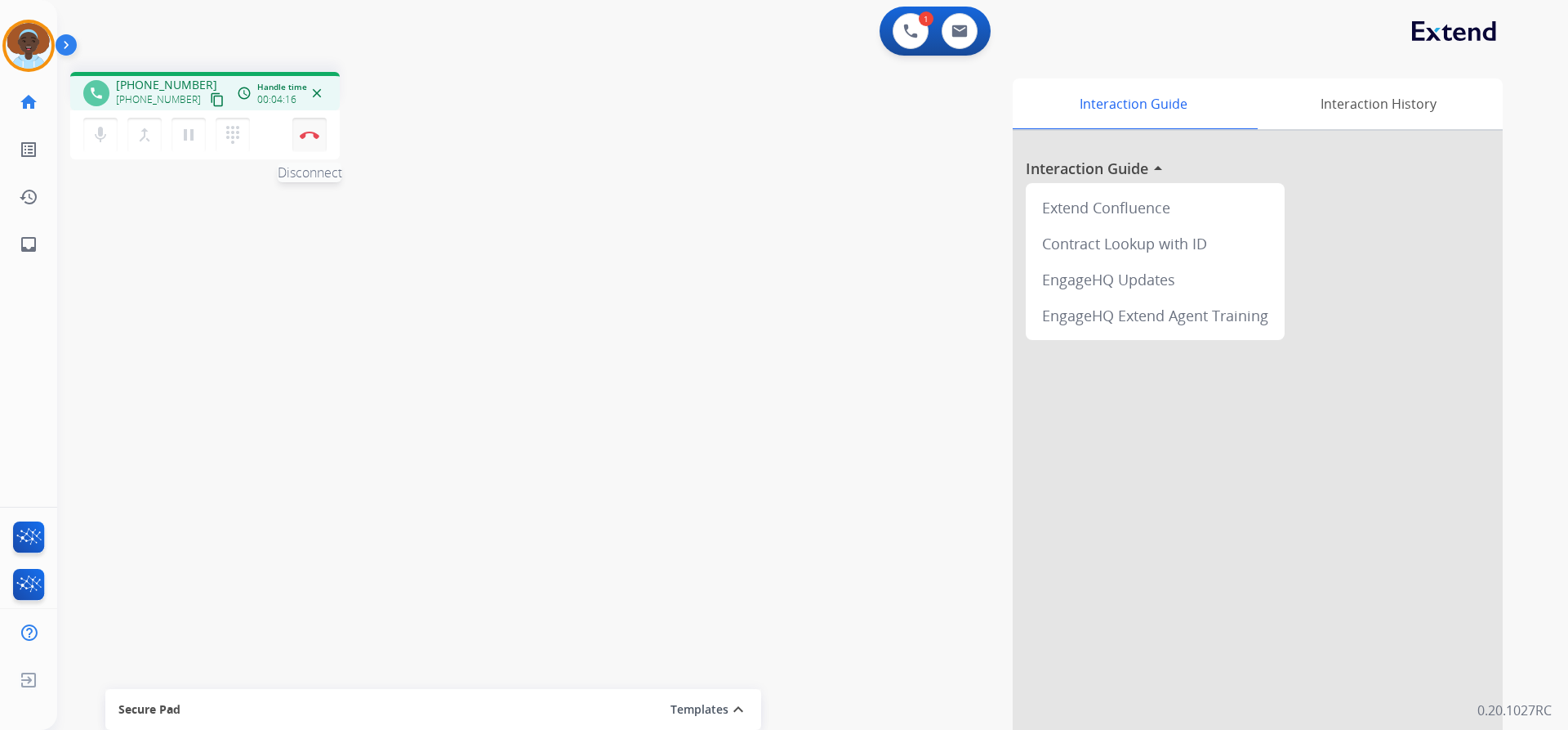
click at [307, 132] on img at bounding box center [309, 135] width 19 height 8
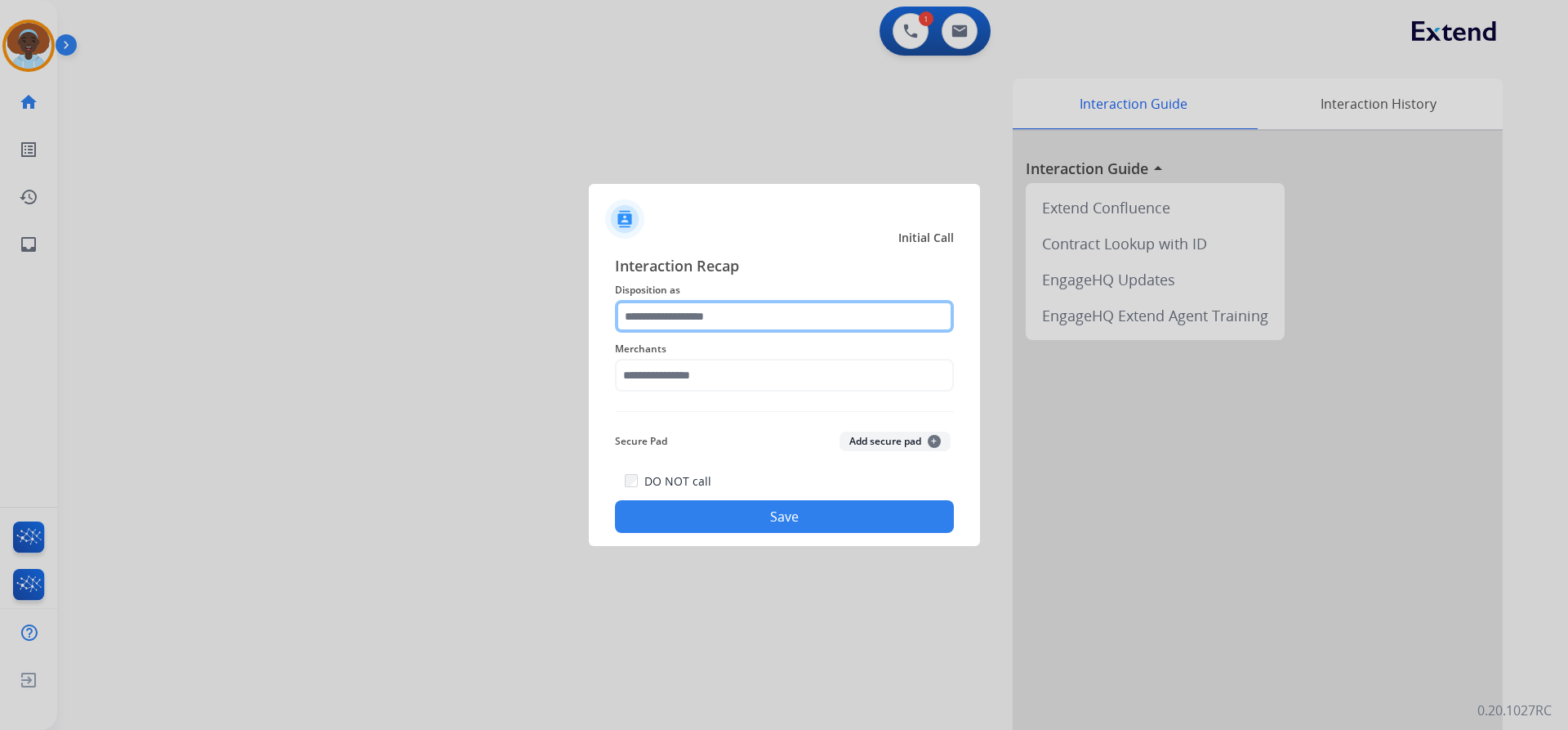
click at [678, 312] on input "text" at bounding box center [784, 316] width 339 height 33
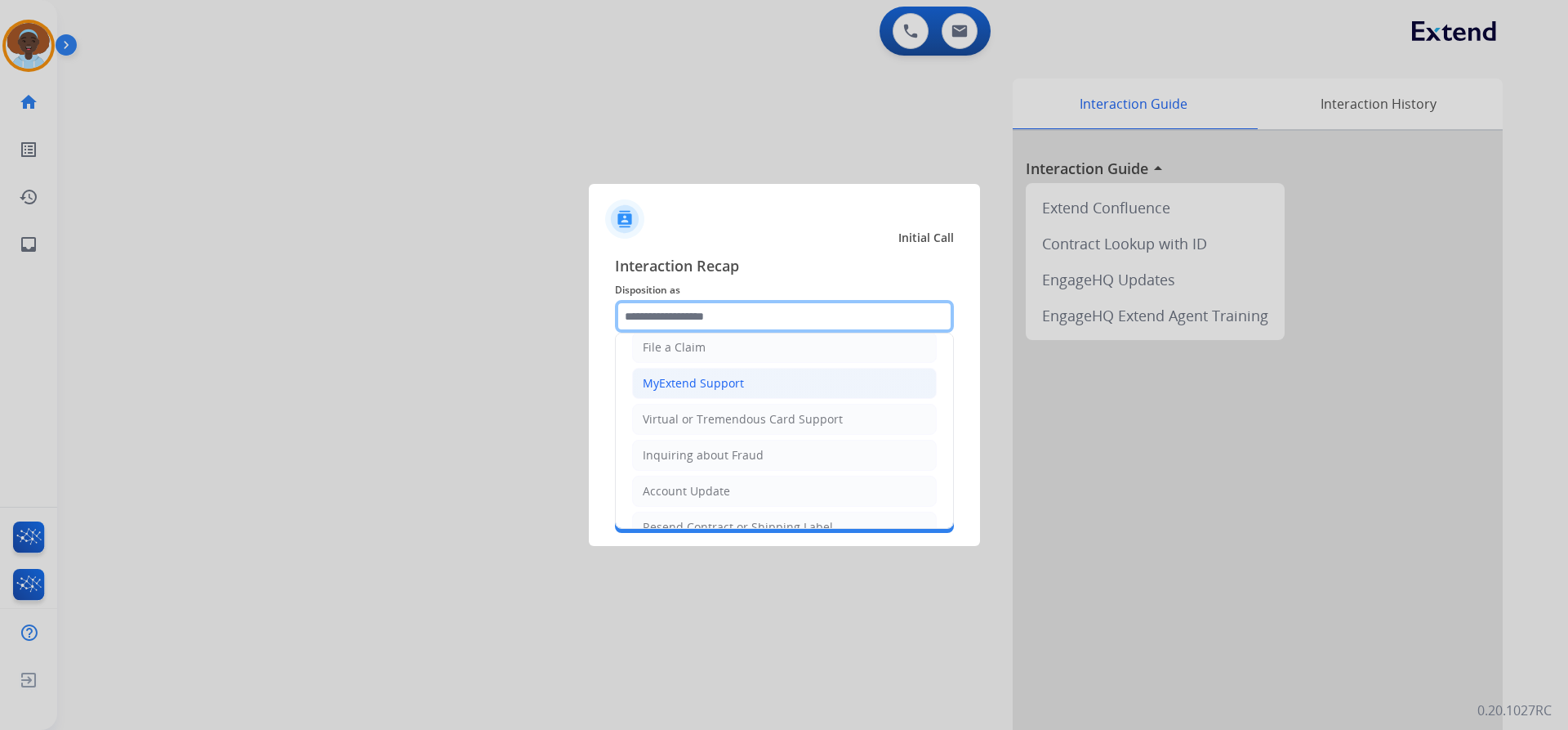
scroll to position [164, 0]
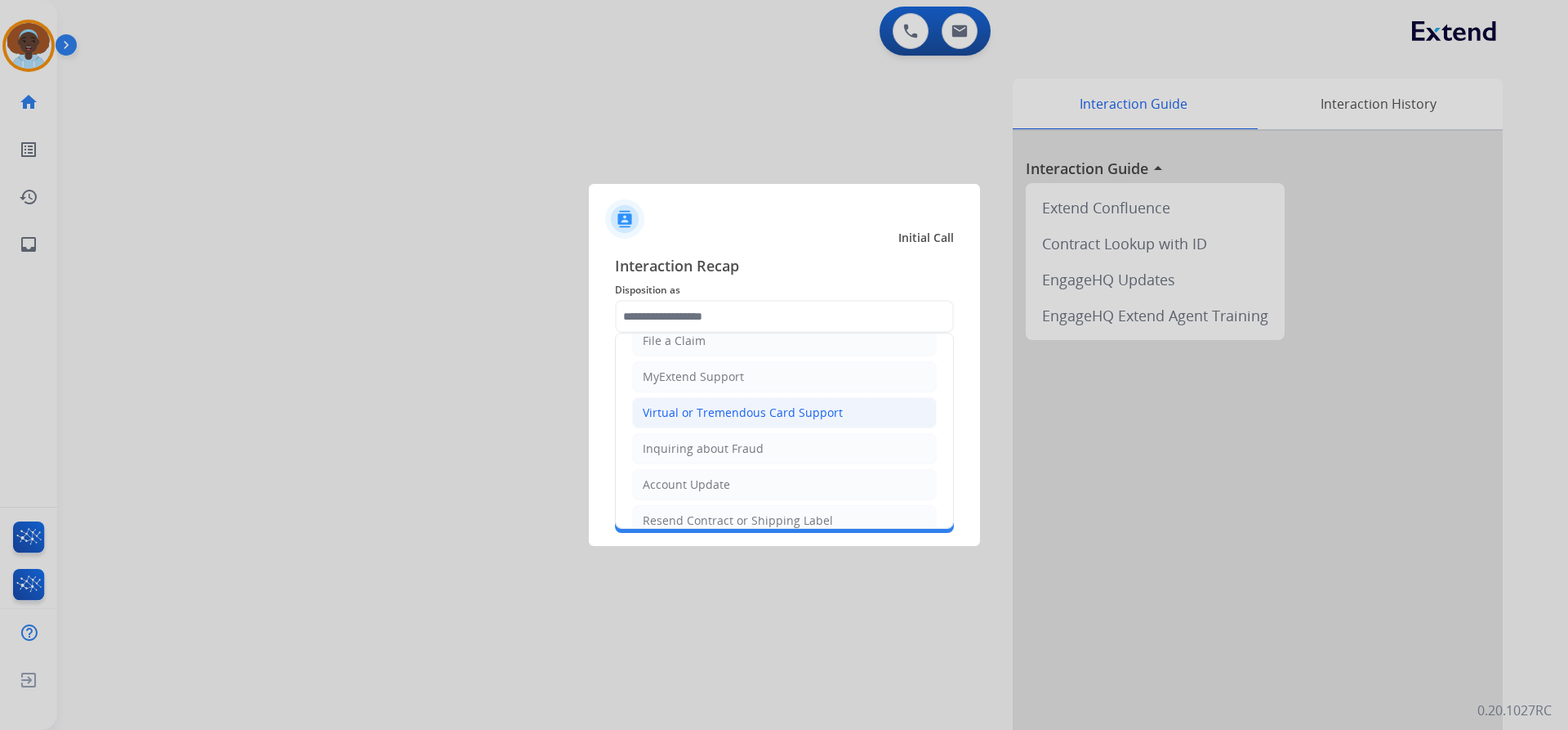
click at [719, 408] on div "Virtual or Tremendous Card Support" at bounding box center [743, 413] width 200 height 16
type input "**********"
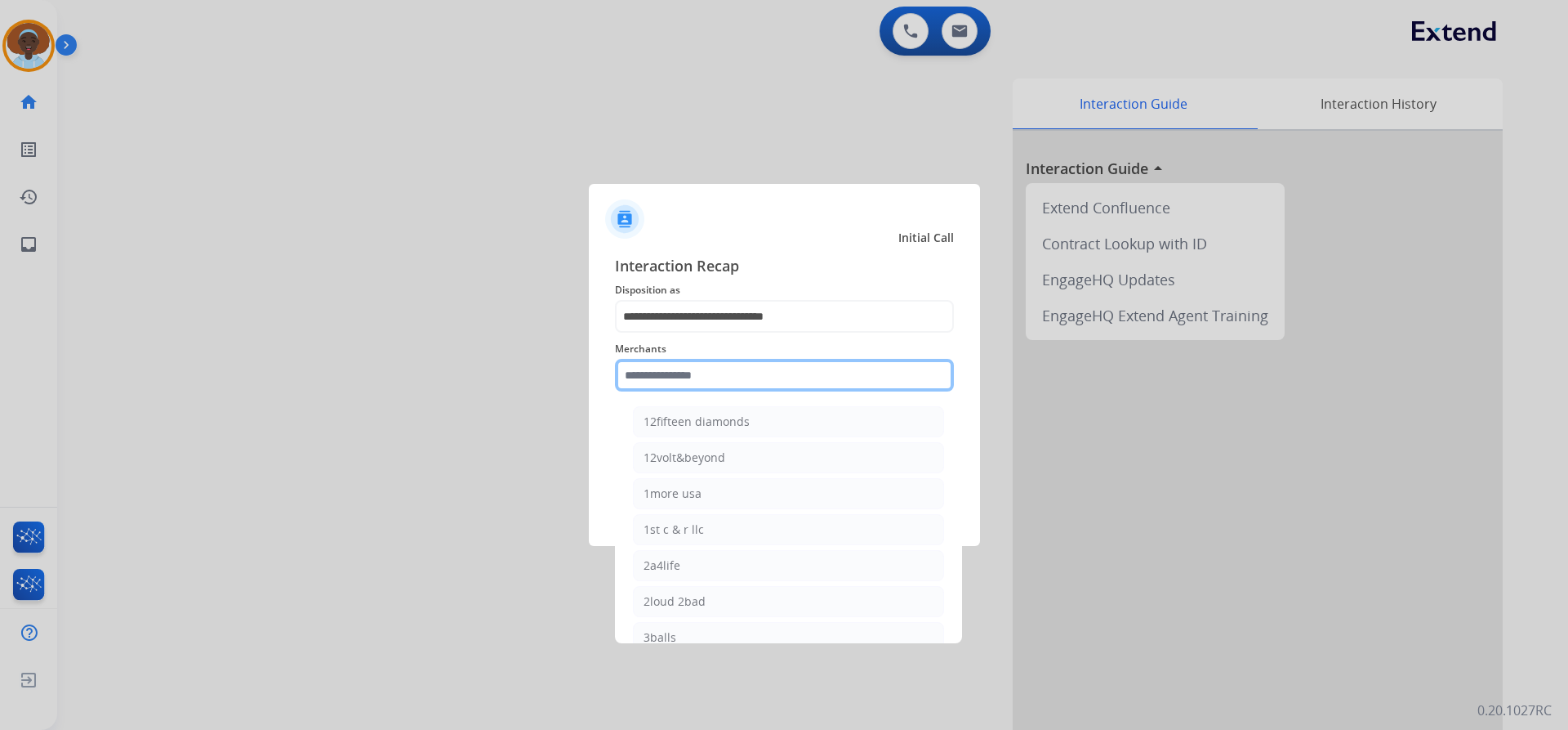
click at [704, 375] on input "text" at bounding box center [784, 375] width 339 height 33
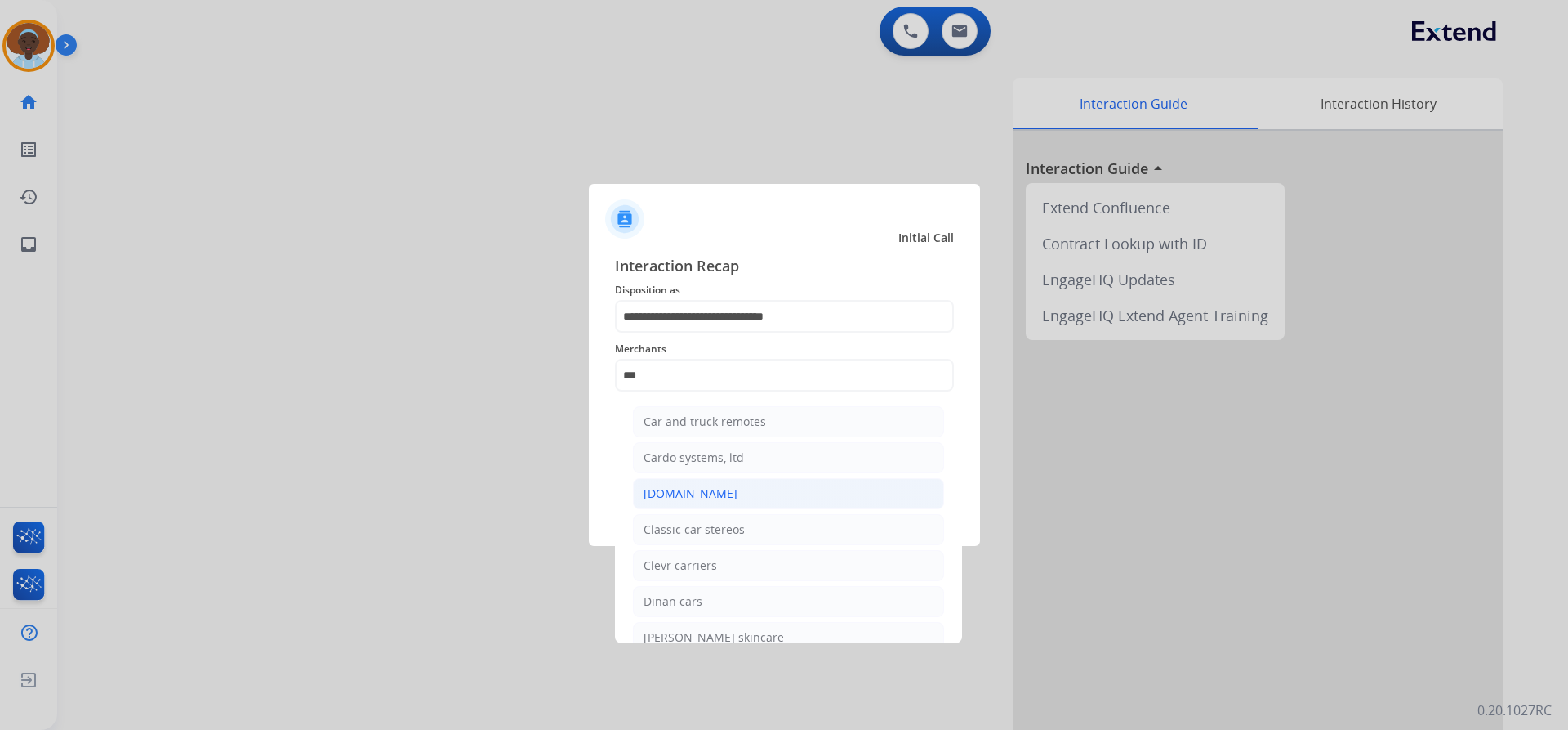
click at [720, 494] on li "[DOMAIN_NAME]" at bounding box center [788, 494] width 311 height 31
type input "**********"
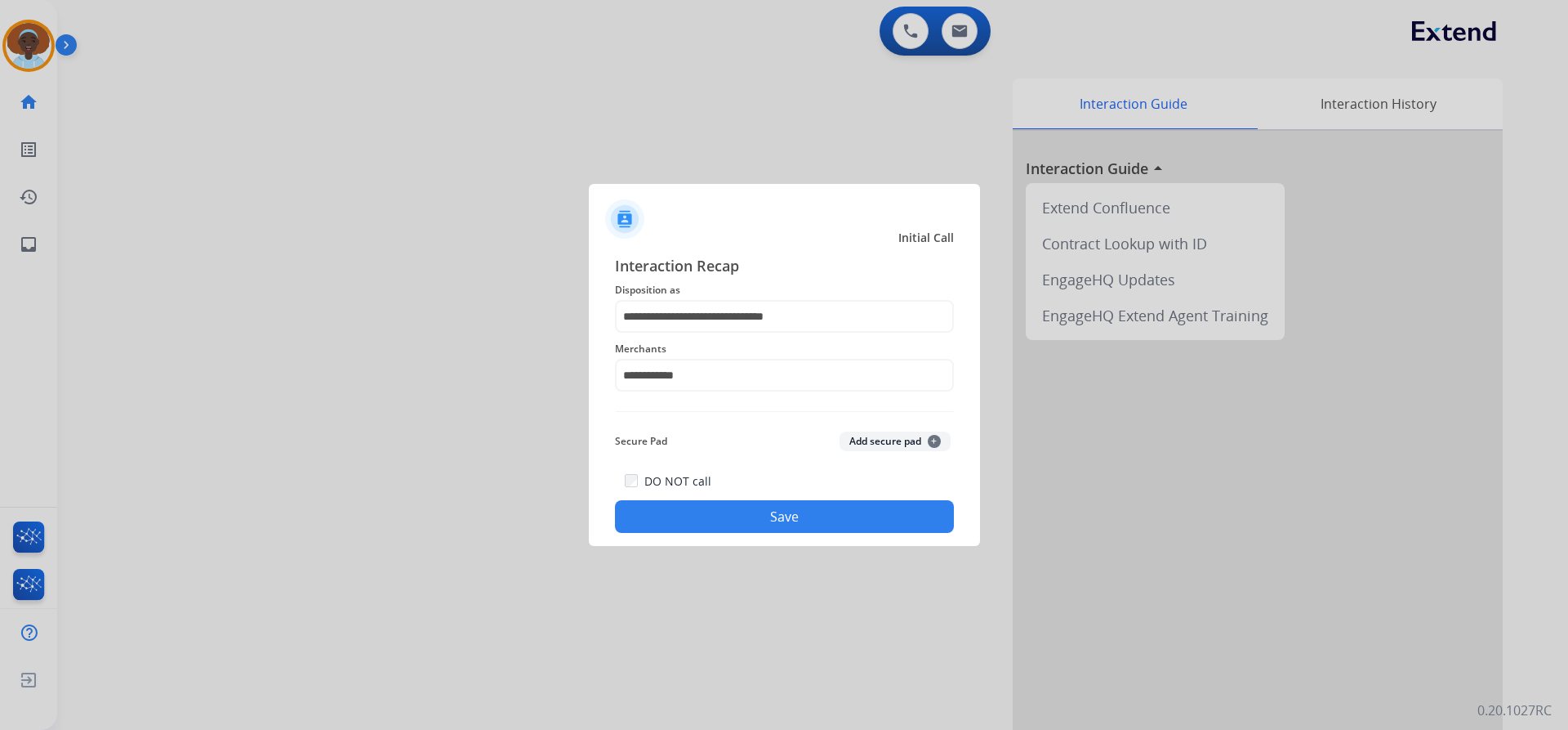
click at [789, 512] on button "Save" at bounding box center [784, 517] width 339 height 33
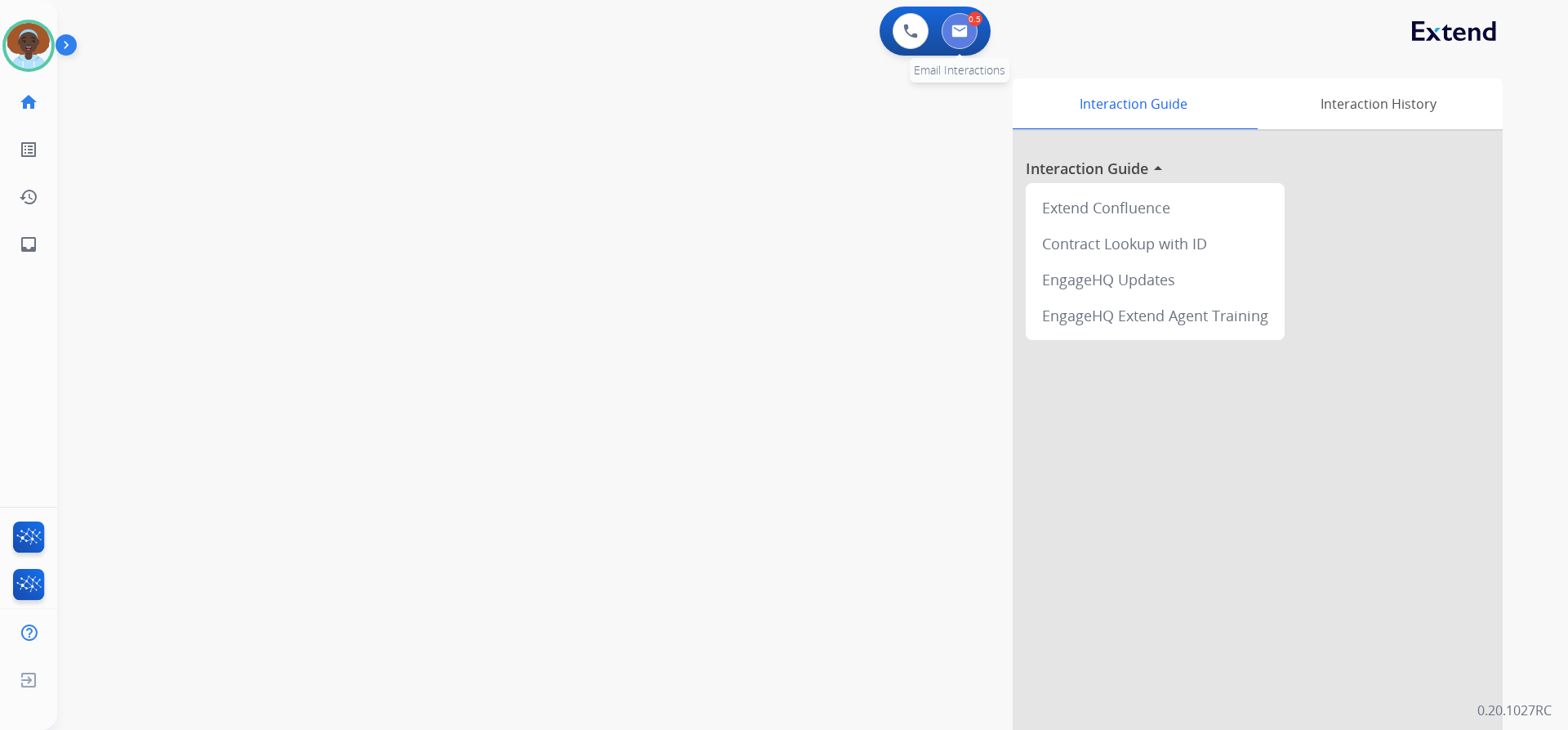
click at [958, 18] on button at bounding box center [959, 31] width 36 height 36
select select "**********"
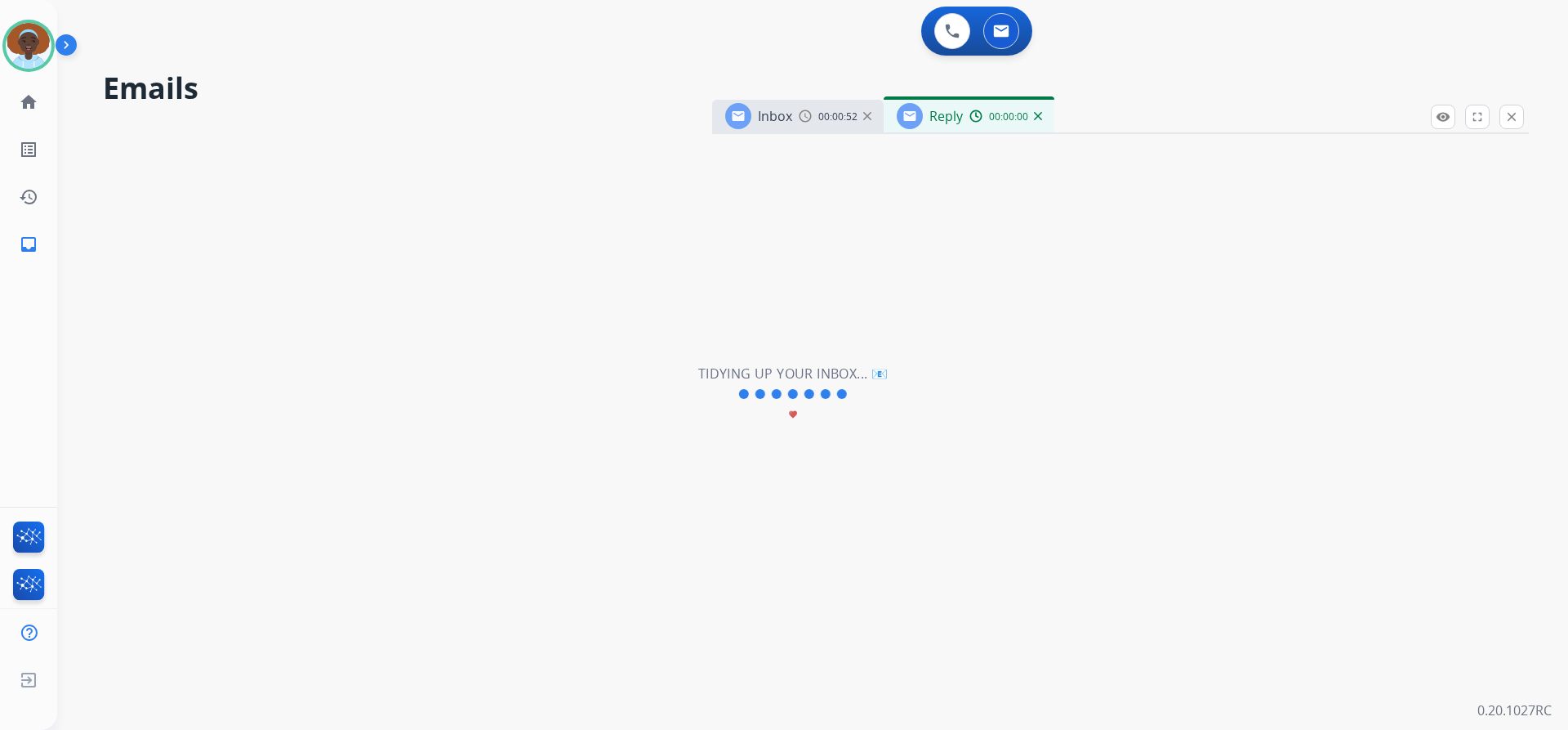
select select "**********"
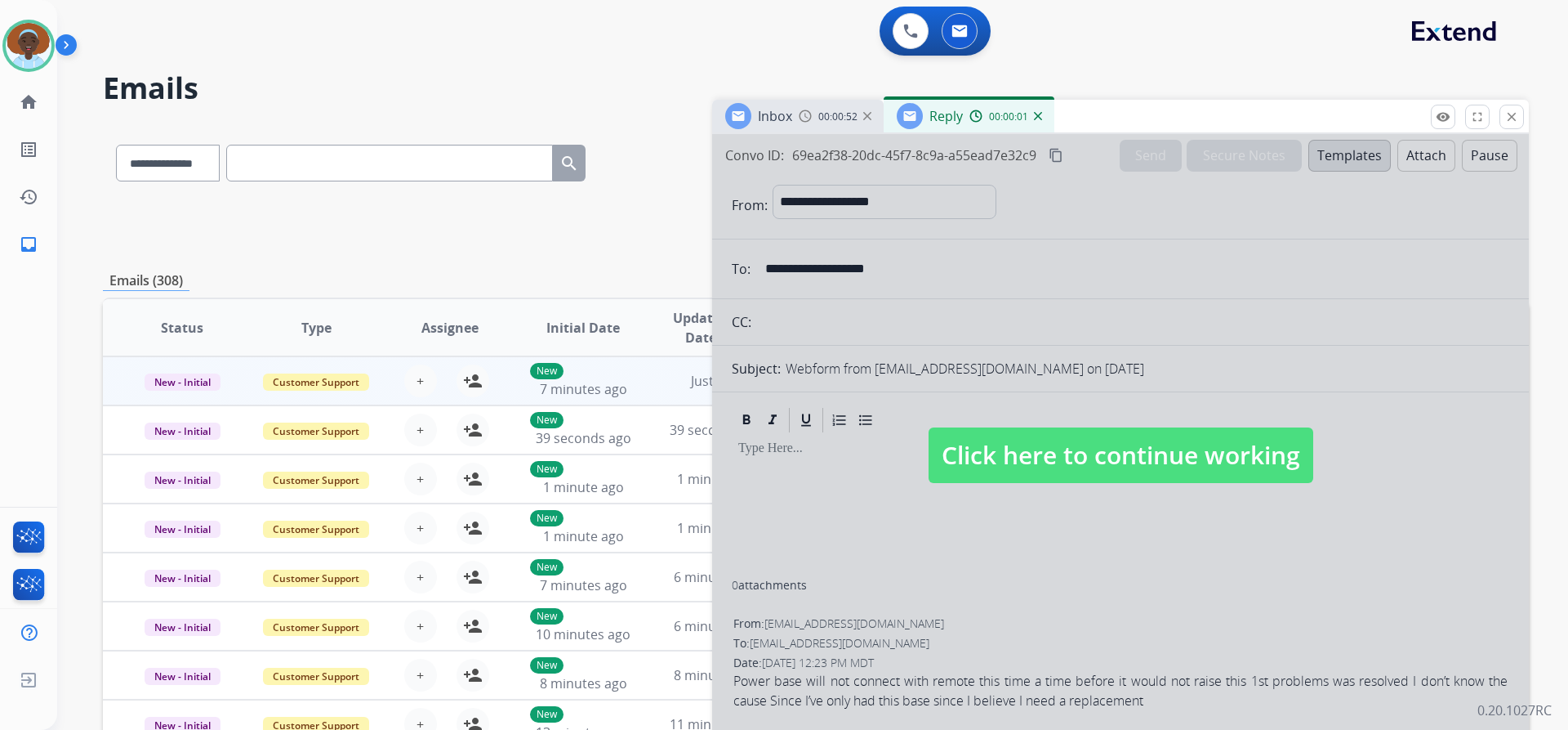
click at [1036, 446] on span "Click here to continue working" at bounding box center [1121, 455] width 385 height 56
select select
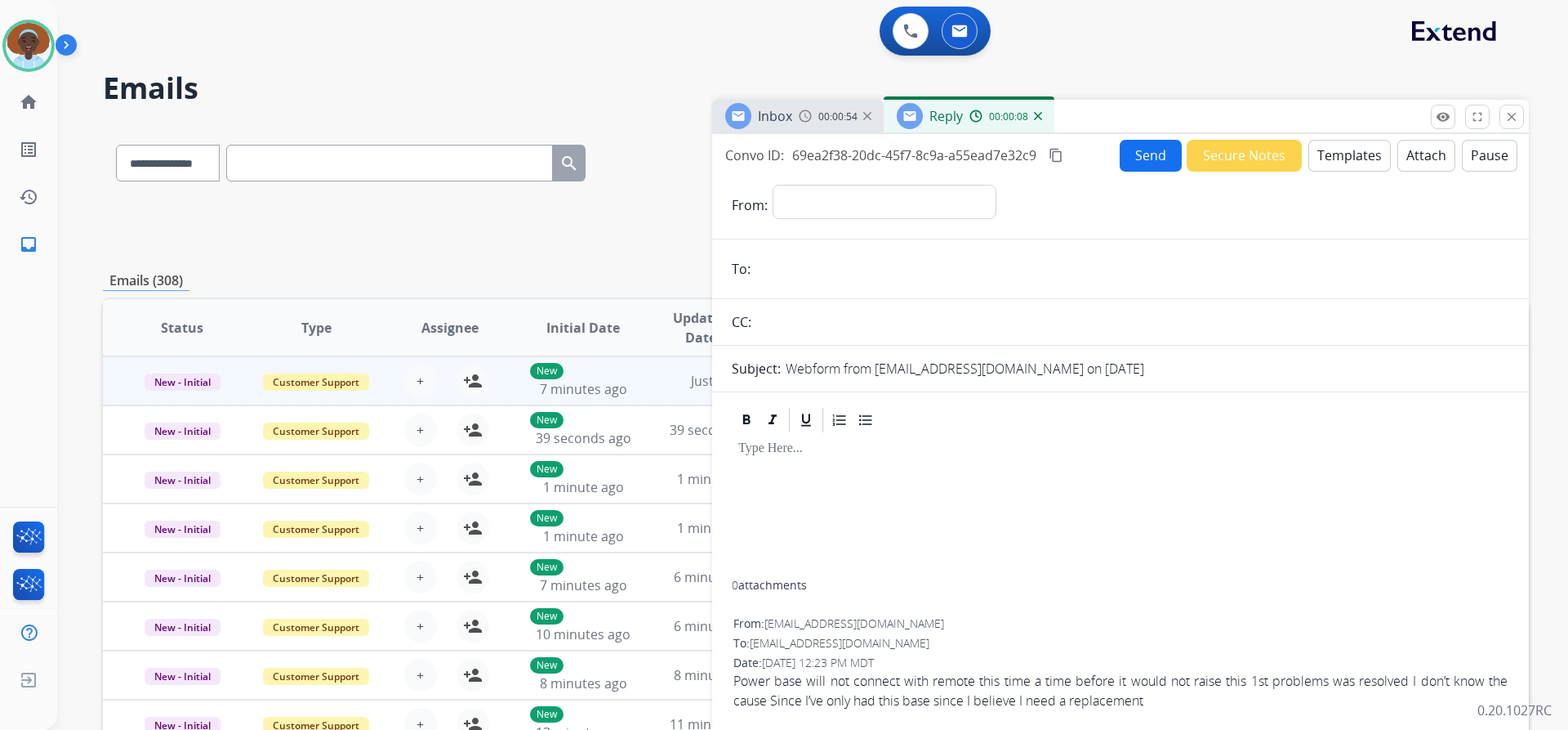
click at [1038, 116] on img at bounding box center [1038, 116] width 8 height 8
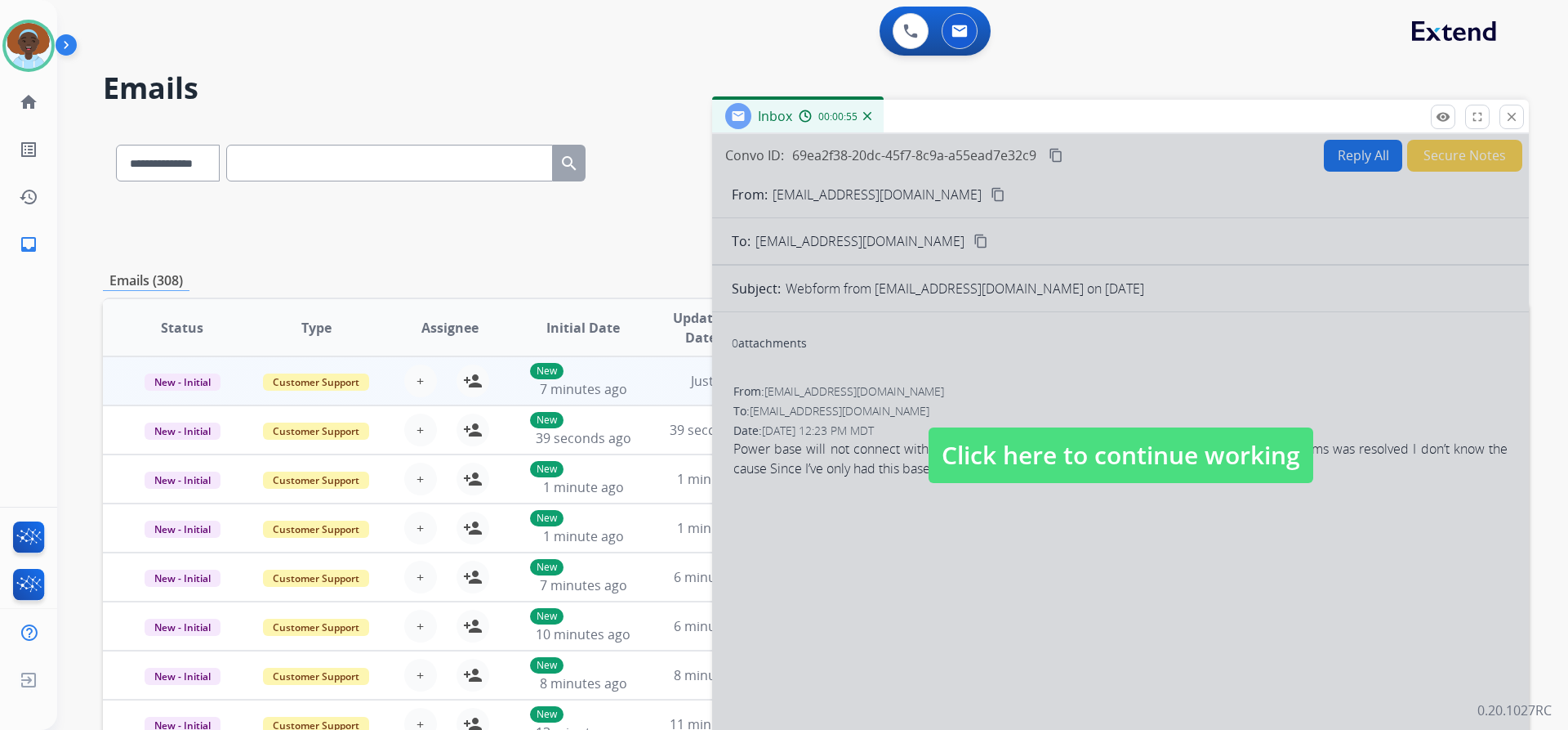
click at [1085, 453] on span "Click here to continue working" at bounding box center [1121, 455] width 385 height 56
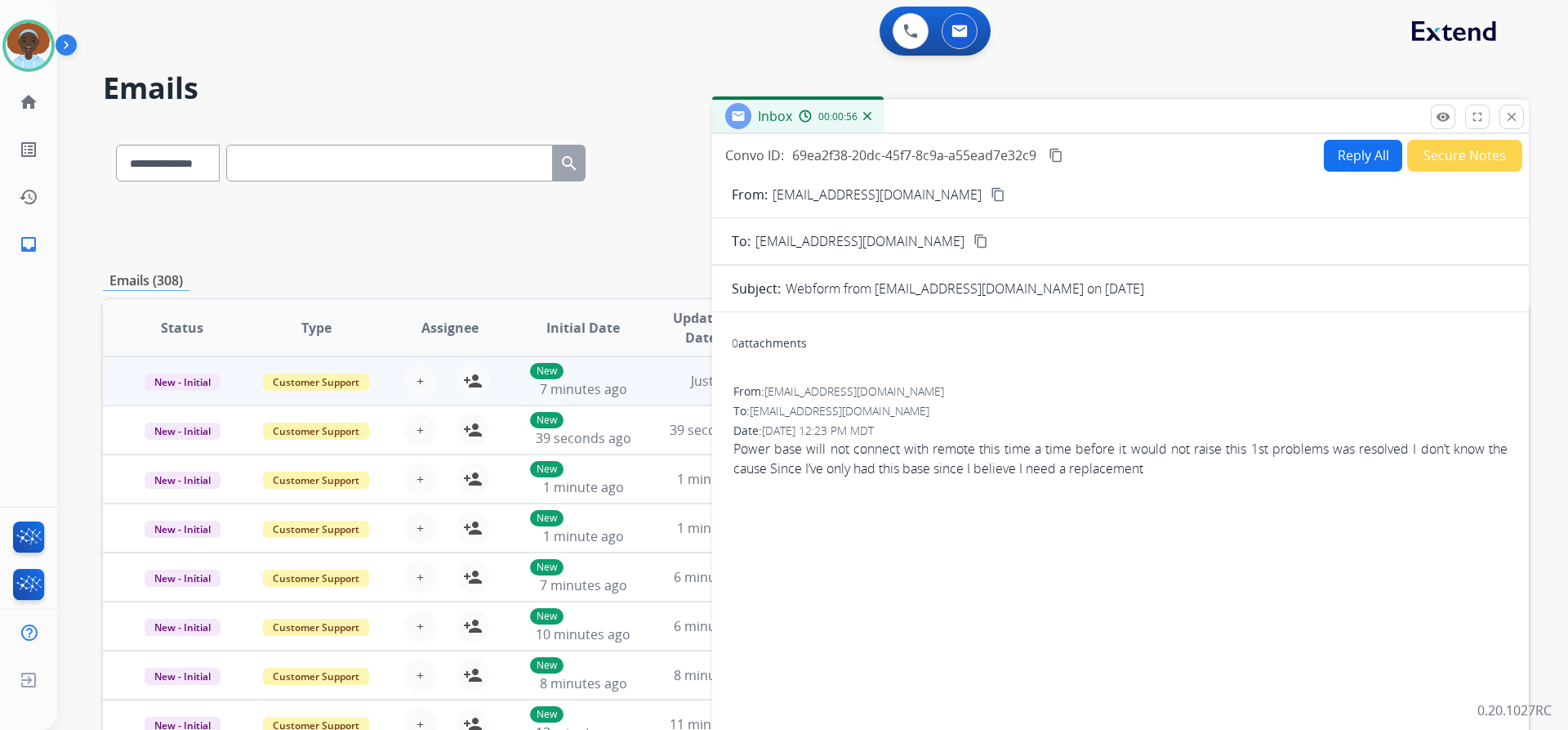
click at [1342, 153] on button "Reply All" at bounding box center [1363, 155] width 78 height 32
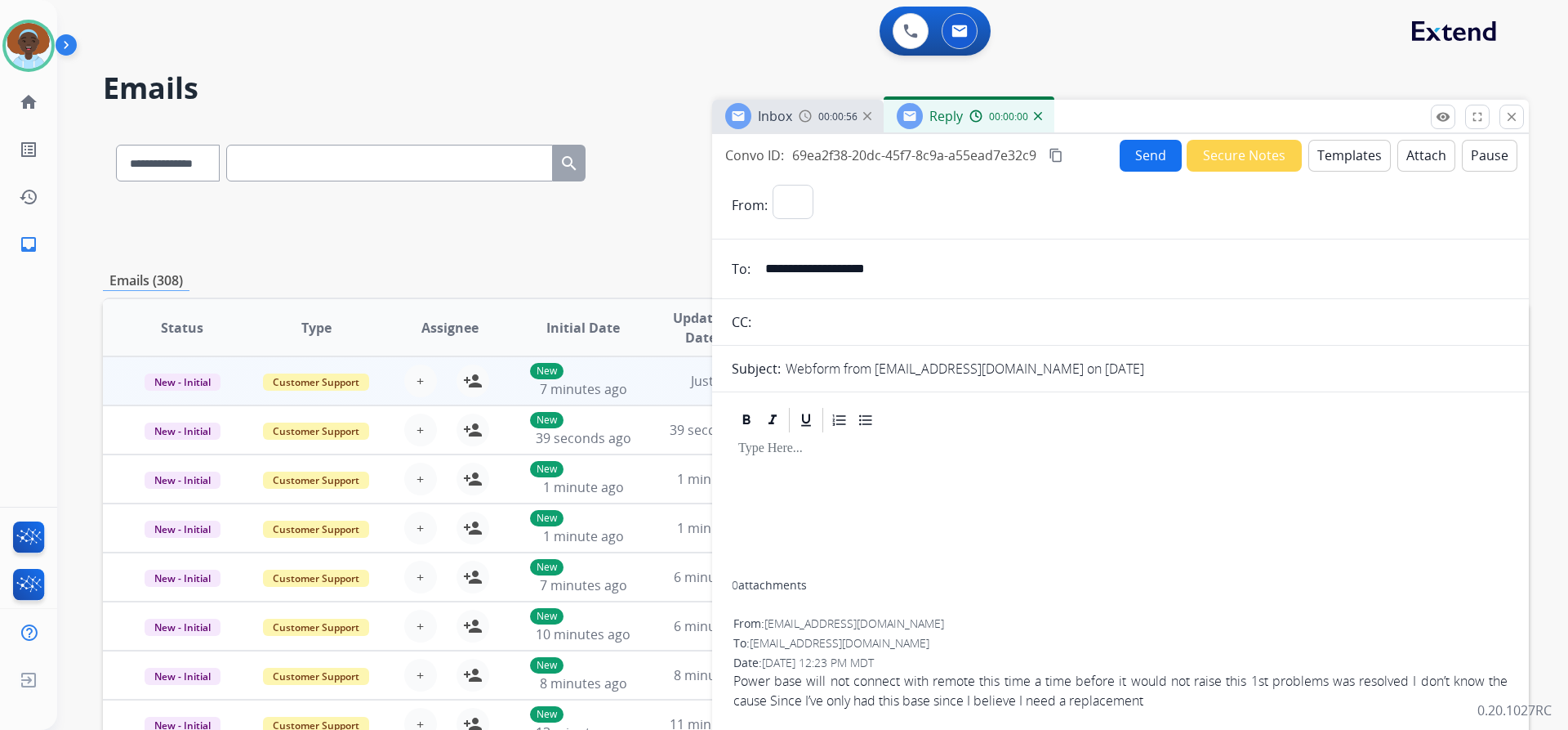
select select "**********"
click at [1342, 155] on button "Templates" at bounding box center [1350, 155] width 83 height 32
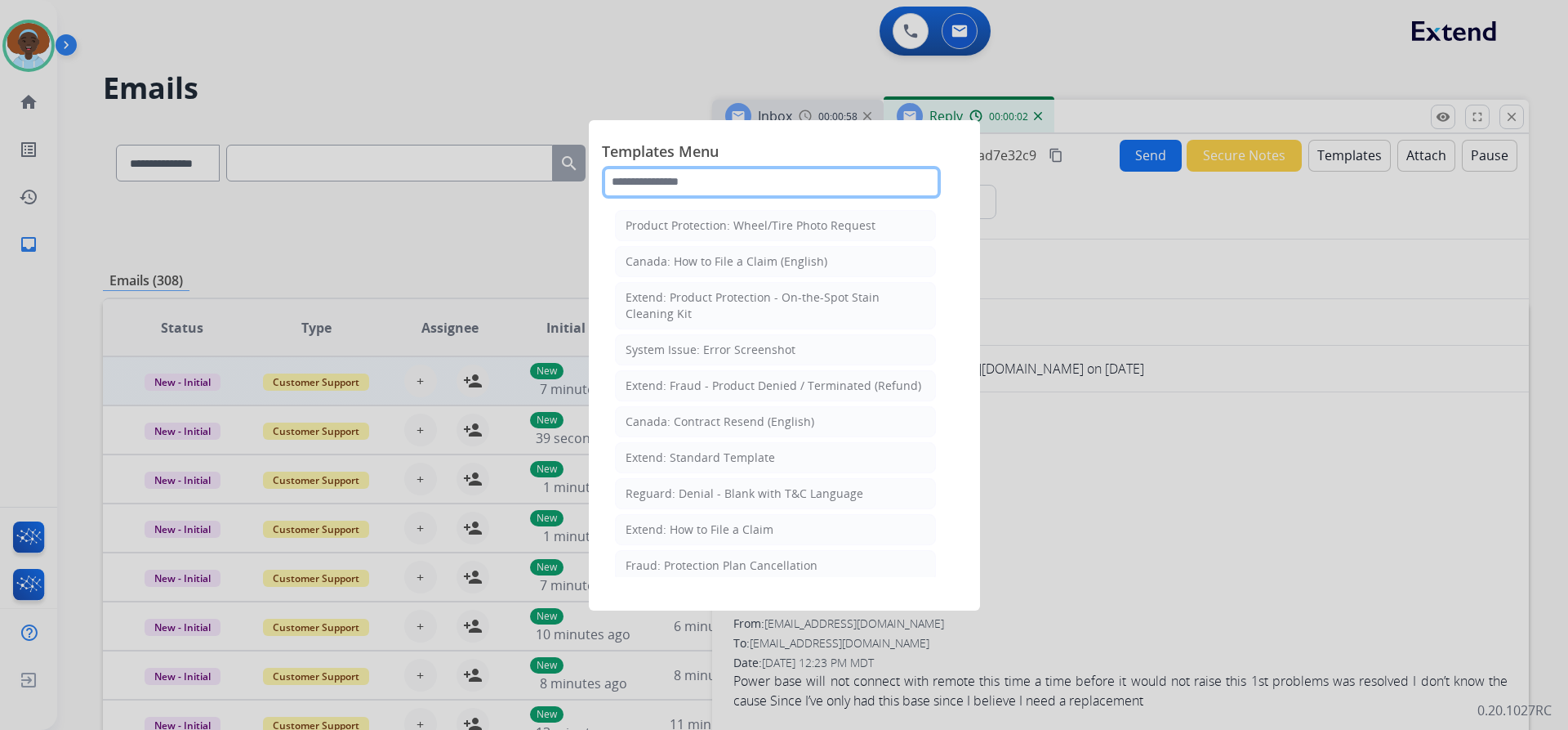
click at [765, 175] on input "text" at bounding box center [772, 182] width 339 height 33
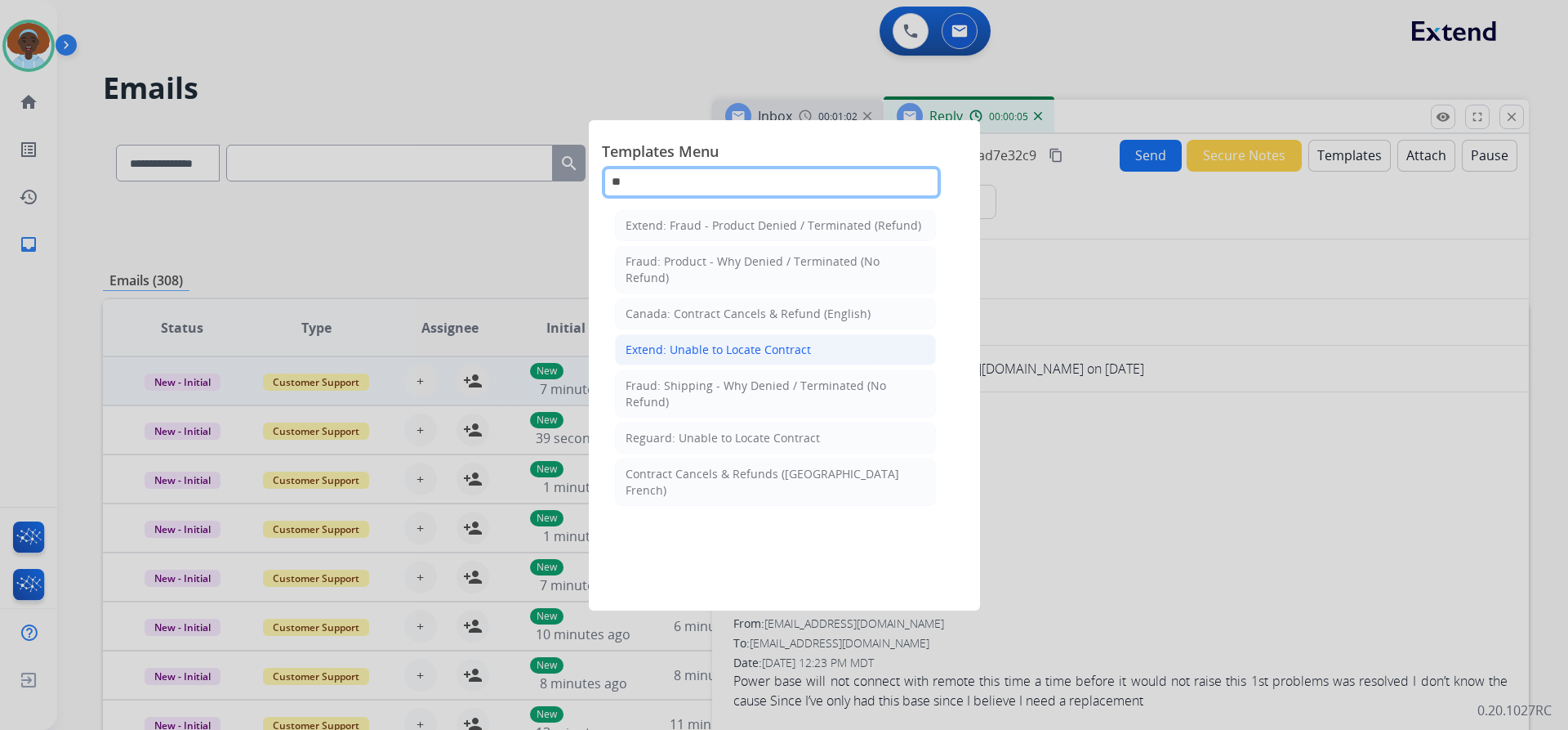
type input "**"
click at [715, 350] on div "Extend: Unable to Locate Contract" at bounding box center [718, 349] width 185 height 16
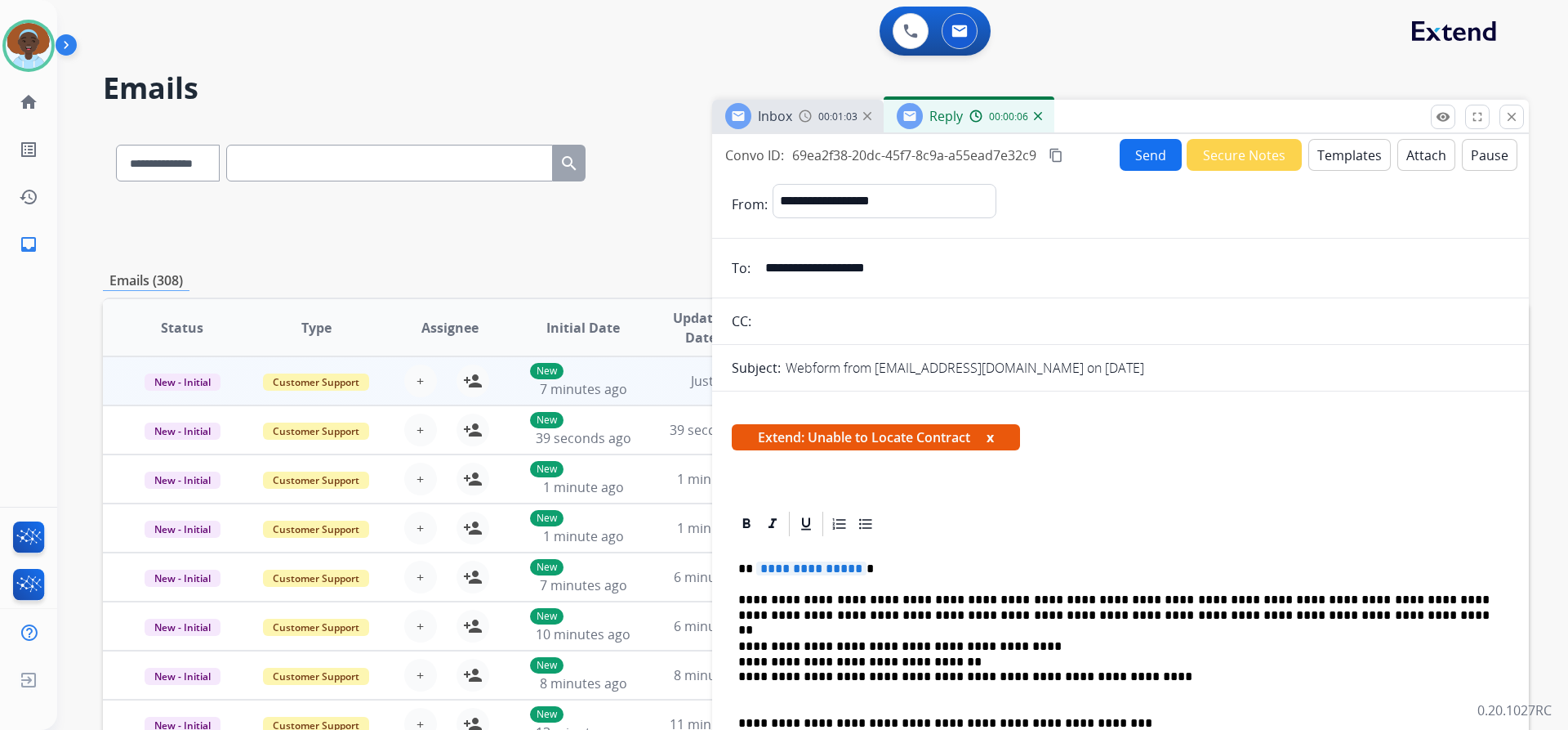
click at [804, 566] on span "**********" at bounding box center [811, 568] width 110 height 14
click at [1133, 156] on button "Send" at bounding box center [1151, 154] width 62 height 32
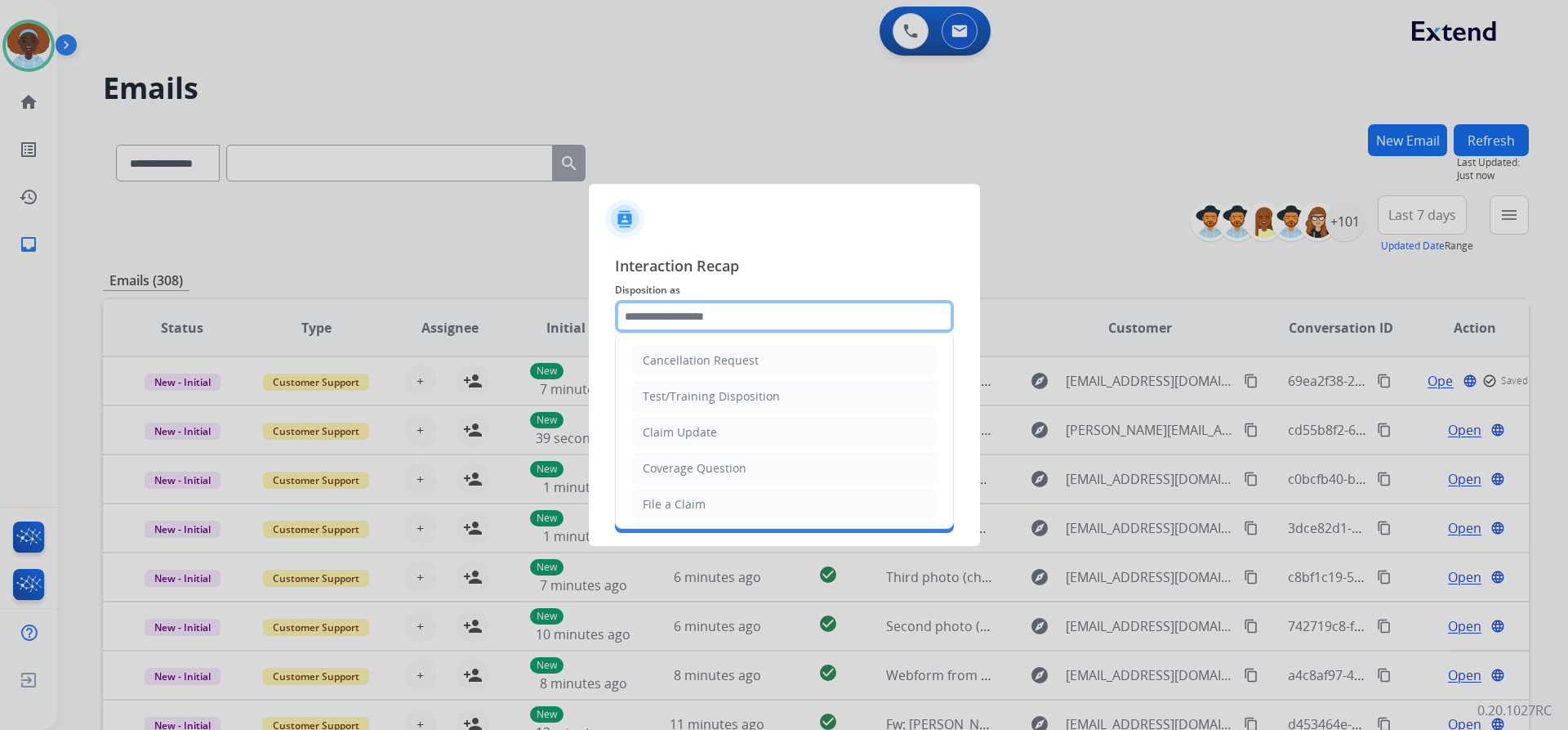
click at [714, 313] on input "text" at bounding box center [784, 316] width 339 height 33
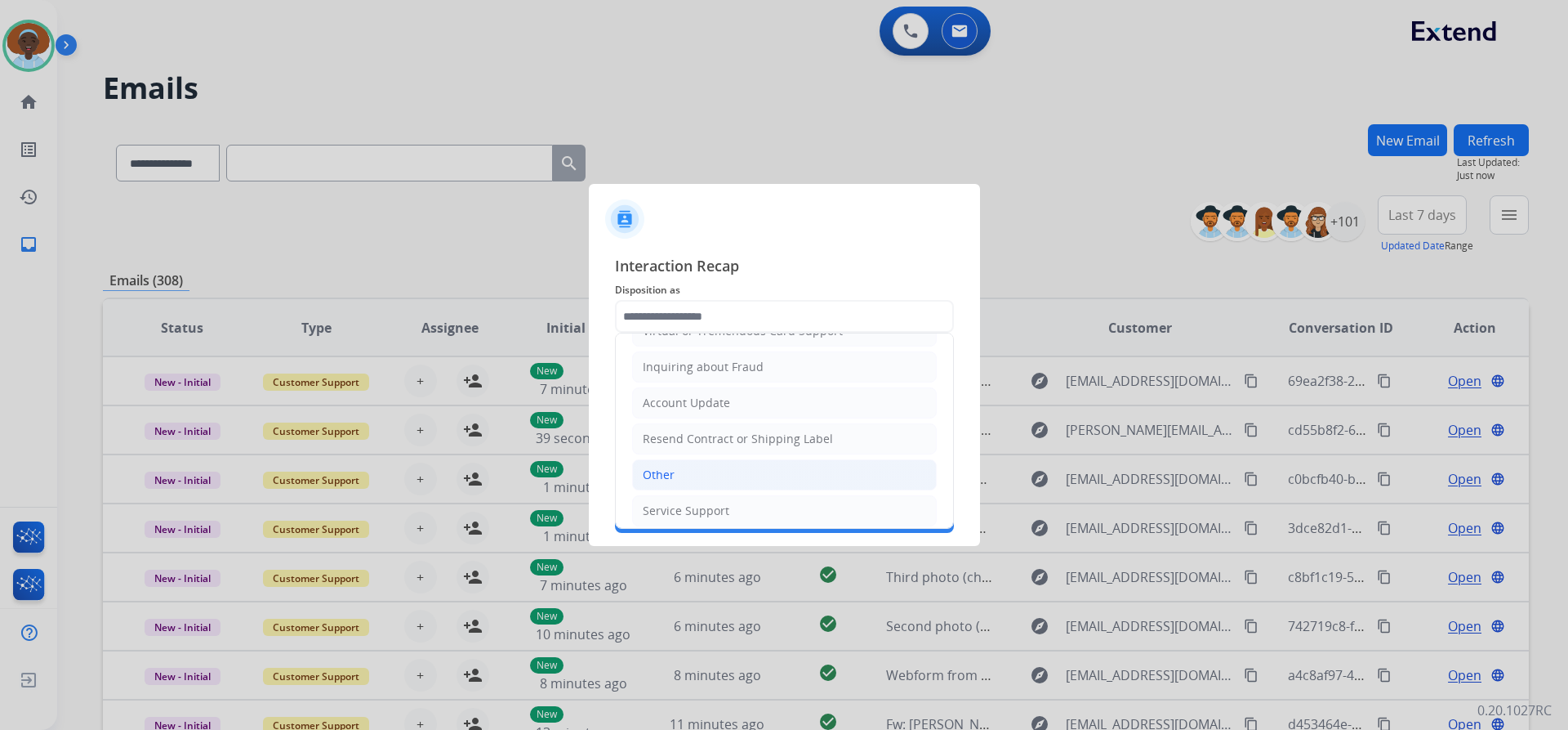
click at [731, 471] on li "Other" at bounding box center [784, 474] width 305 height 31
type input "*****"
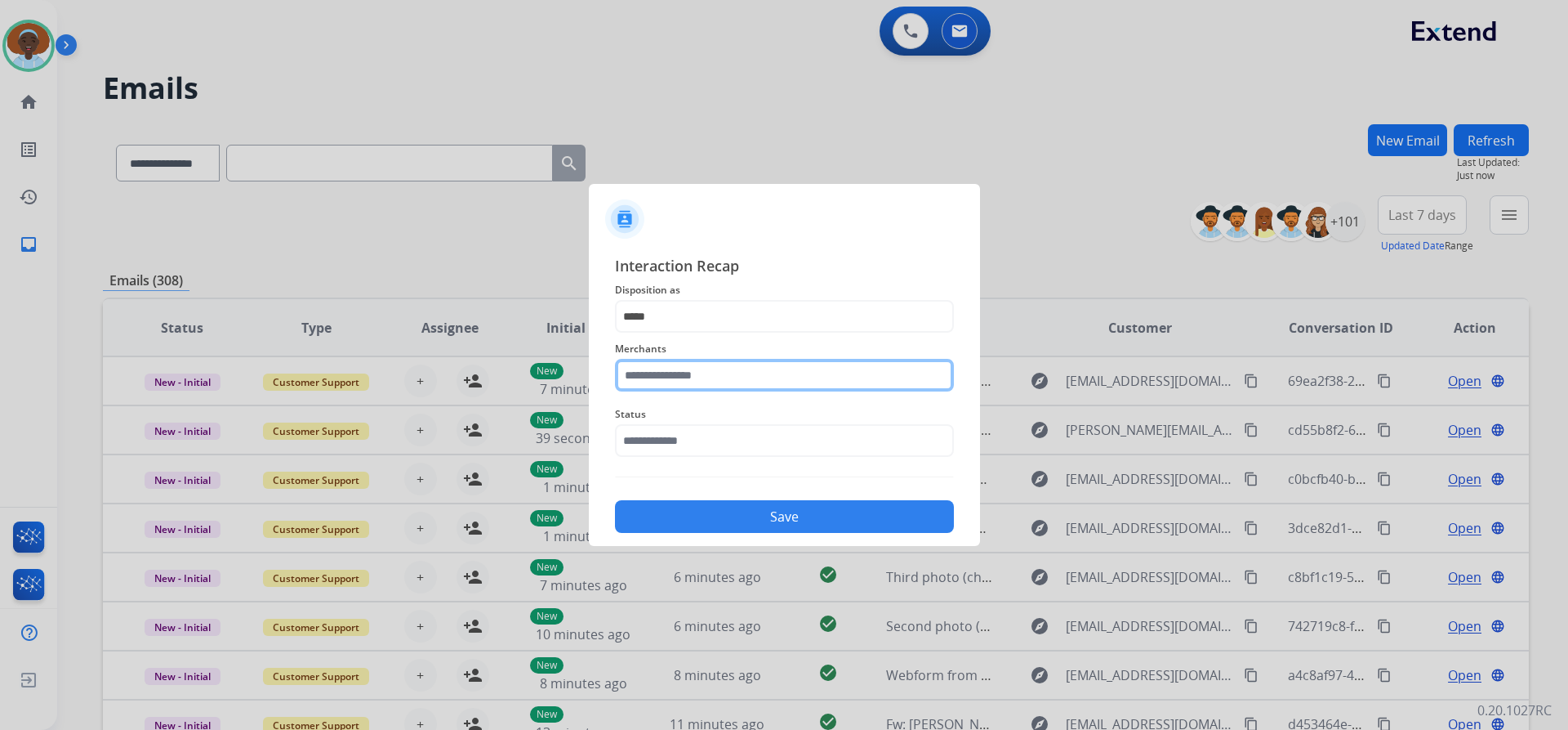
click at [718, 374] on input "text" at bounding box center [784, 375] width 339 height 33
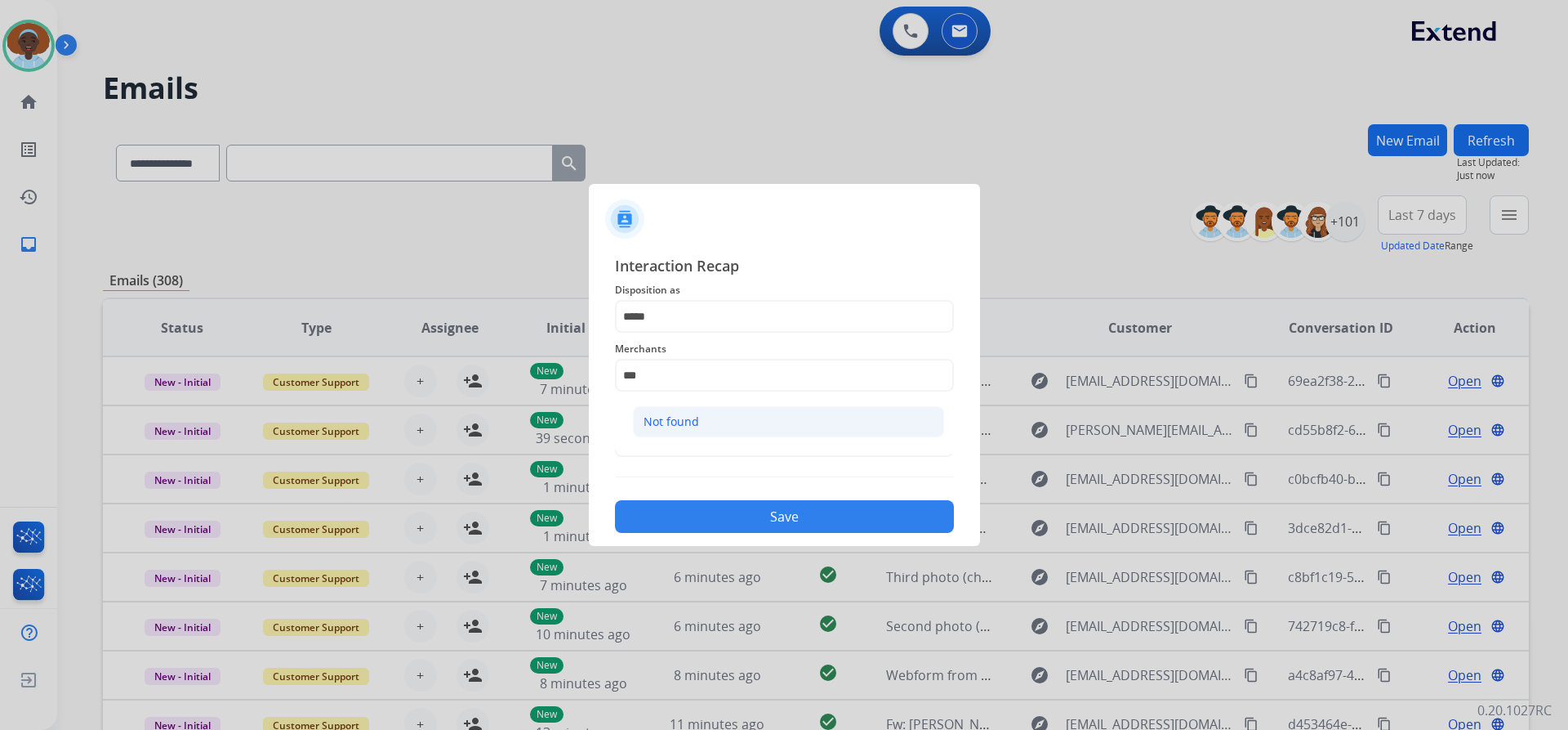
click at [709, 419] on li "Not found" at bounding box center [788, 421] width 311 height 31
type input "*********"
click at [704, 429] on input "text" at bounding box center [784, 441] width 339 height 33
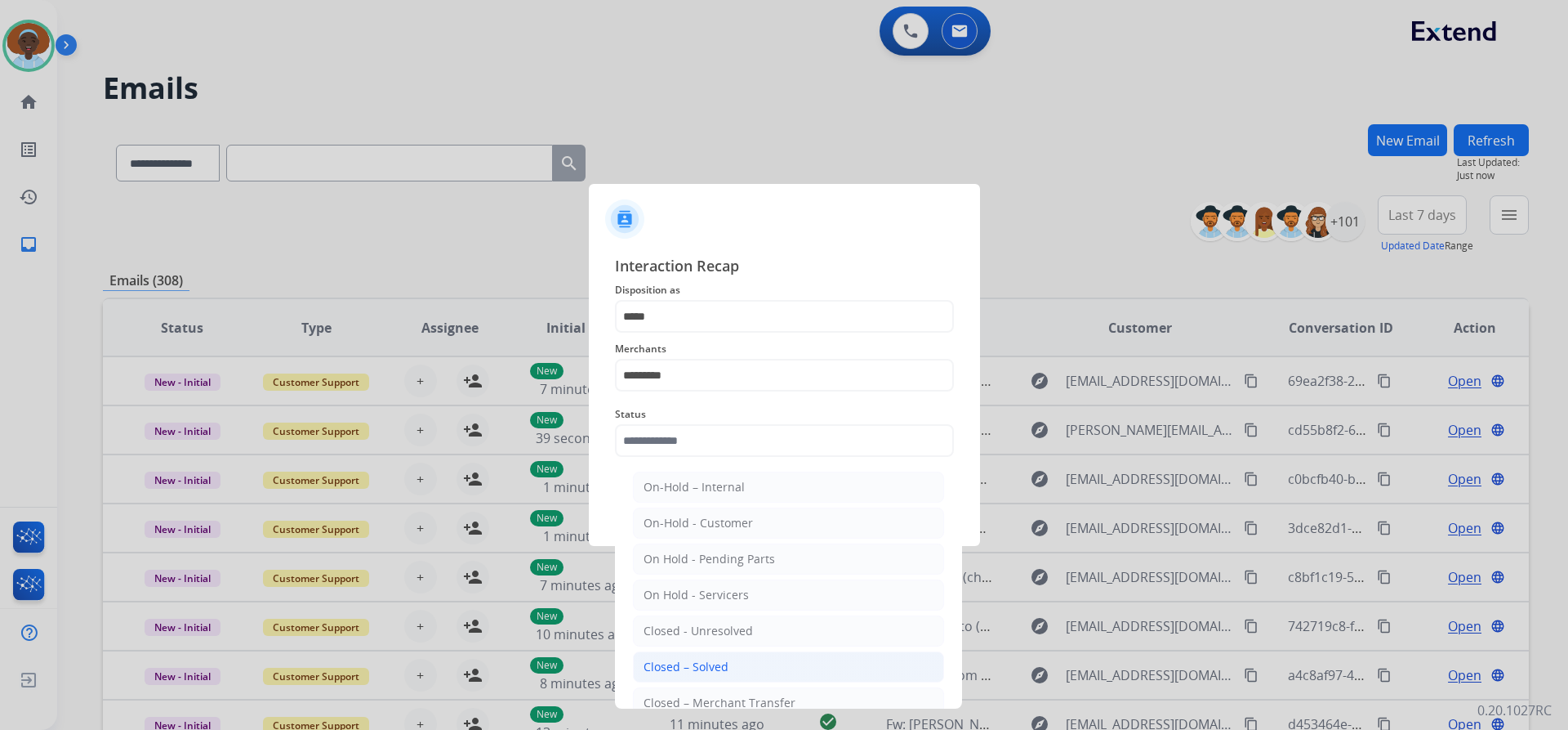
click at [741, 662] on li "Closed – Solved" at bounding box center [788, 666] width 311 height 31
type input "**********"
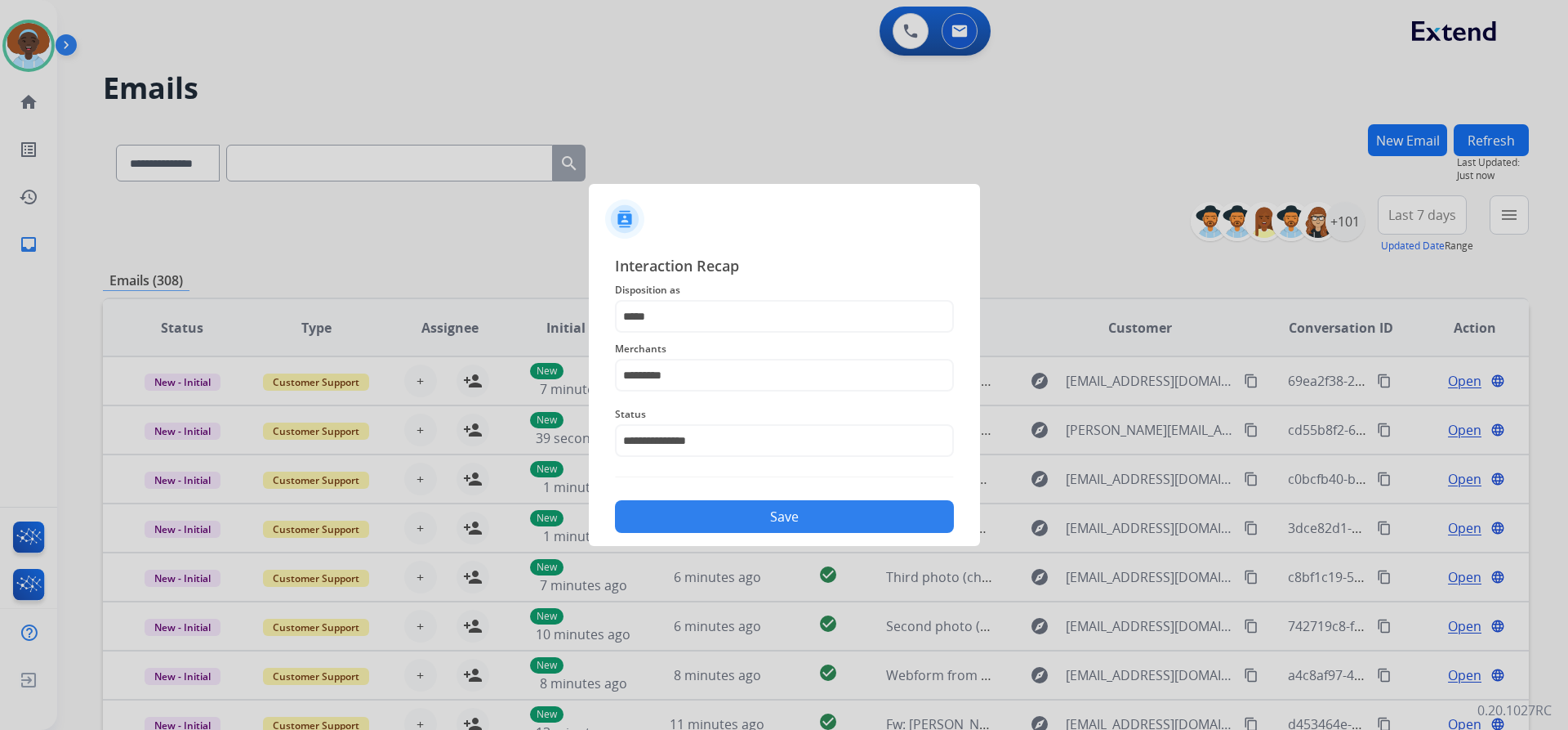
click at [769, 517] on button "Save" at bounding box center [784, 517] width 339 height 33
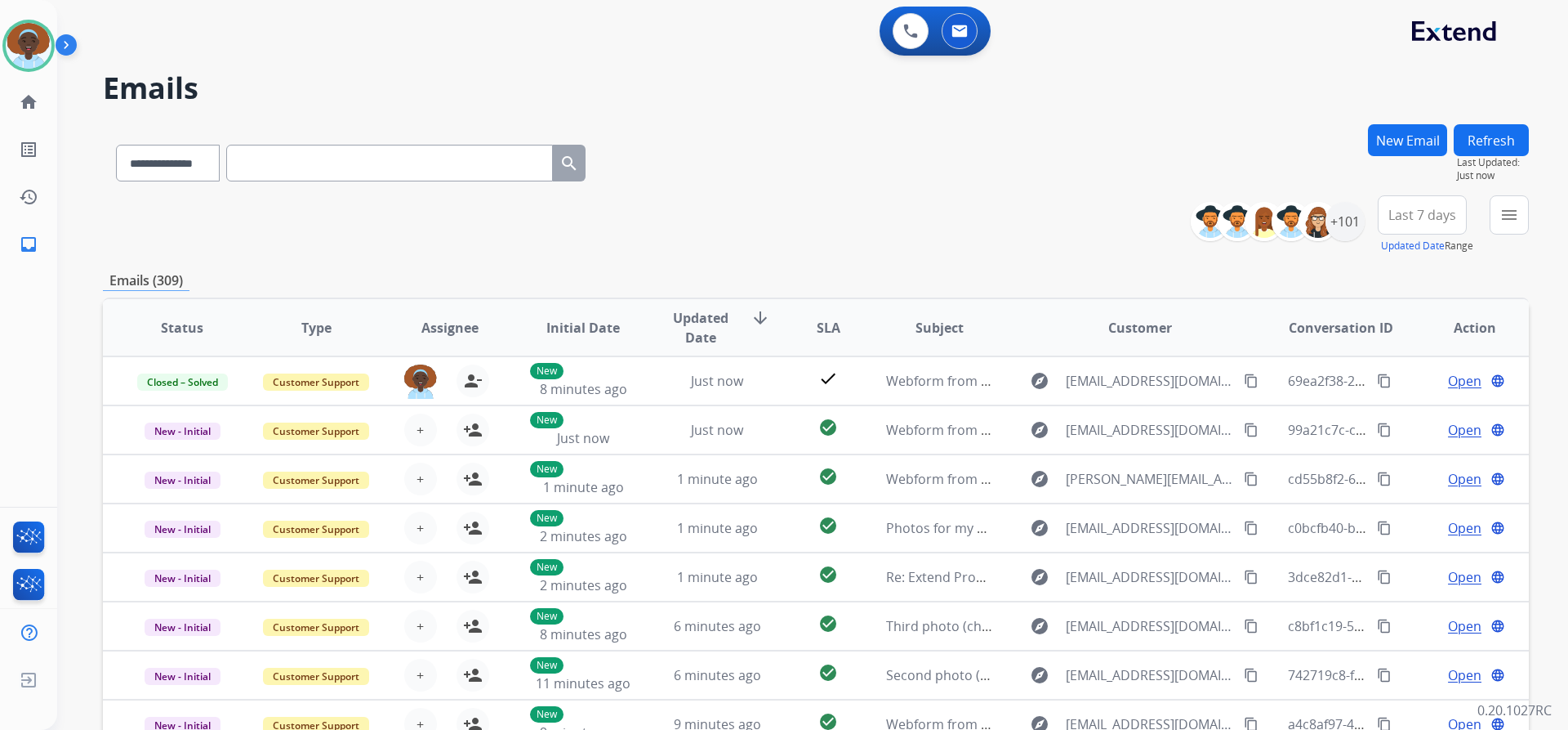
click at [1413, 213] on span "Last 7 days" at bounding box center [1422, 215] width 67 height 7
click at [1395, 416] on div "Last 90 days" at bounding box center [1417, 413] width 90 height 24
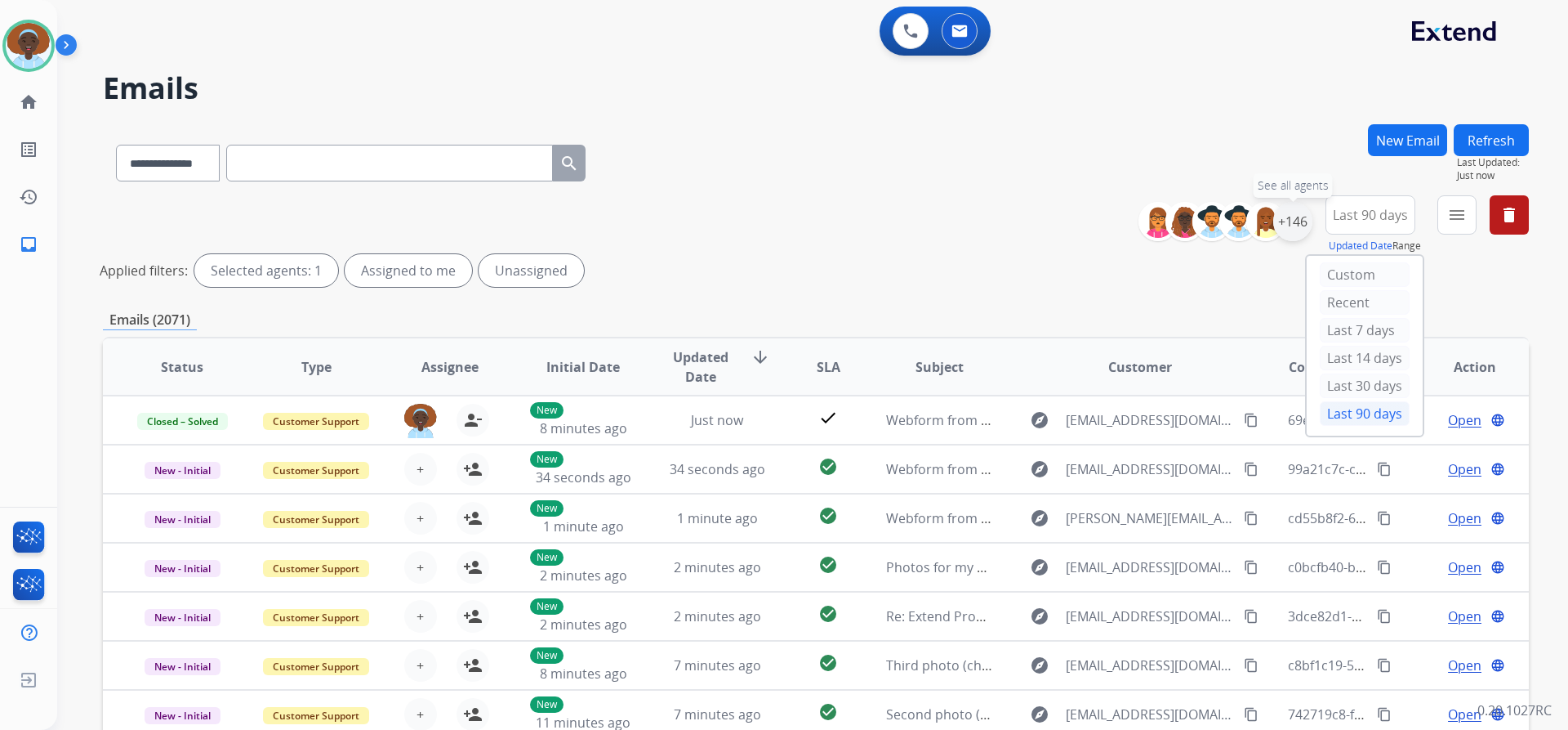
click at [1290, 224] on div "+146" at bounding box center [1292, 221] width 40 height 40
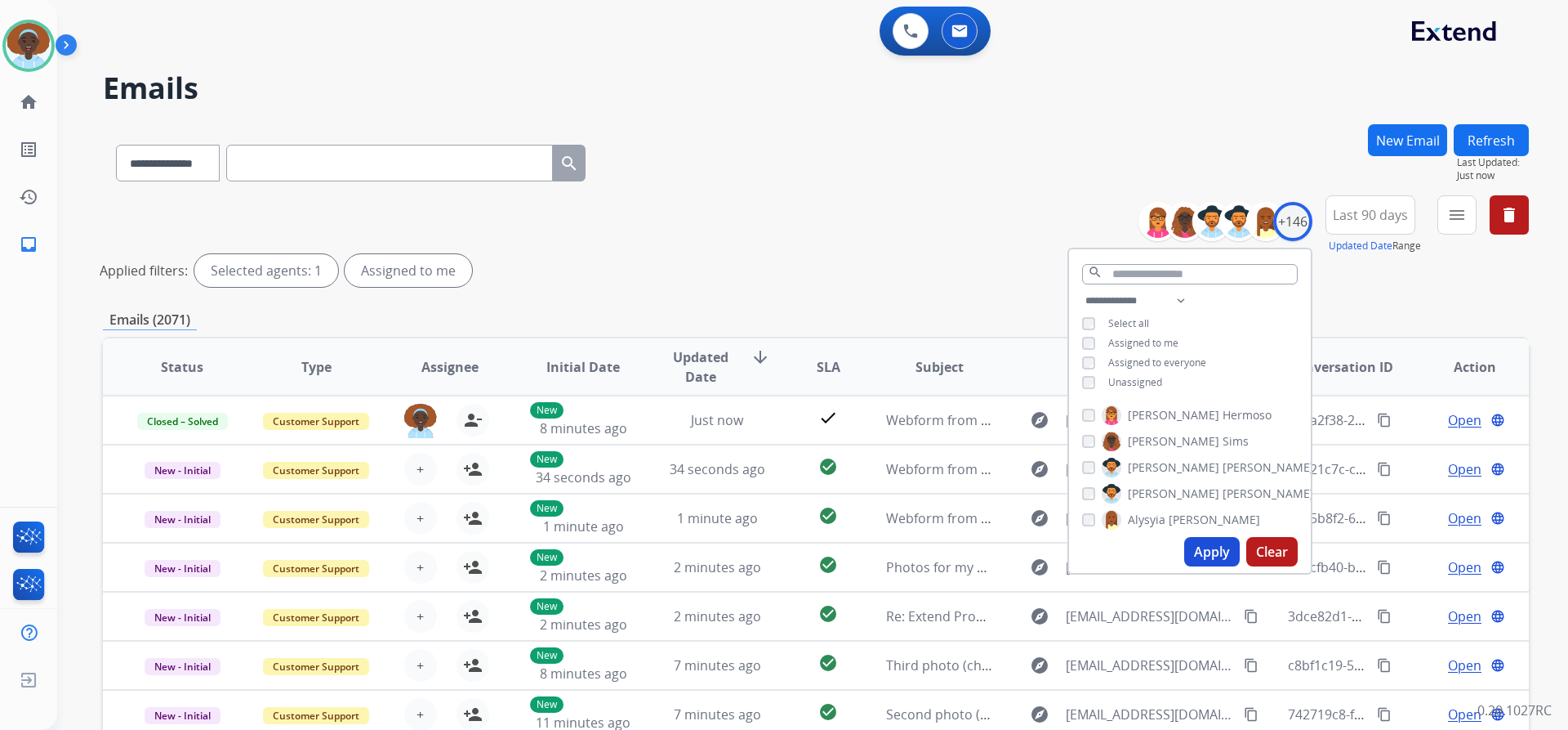
click at [1210, 553] on button "Apply" at bounding box center [1212, 552] width 56 height 30
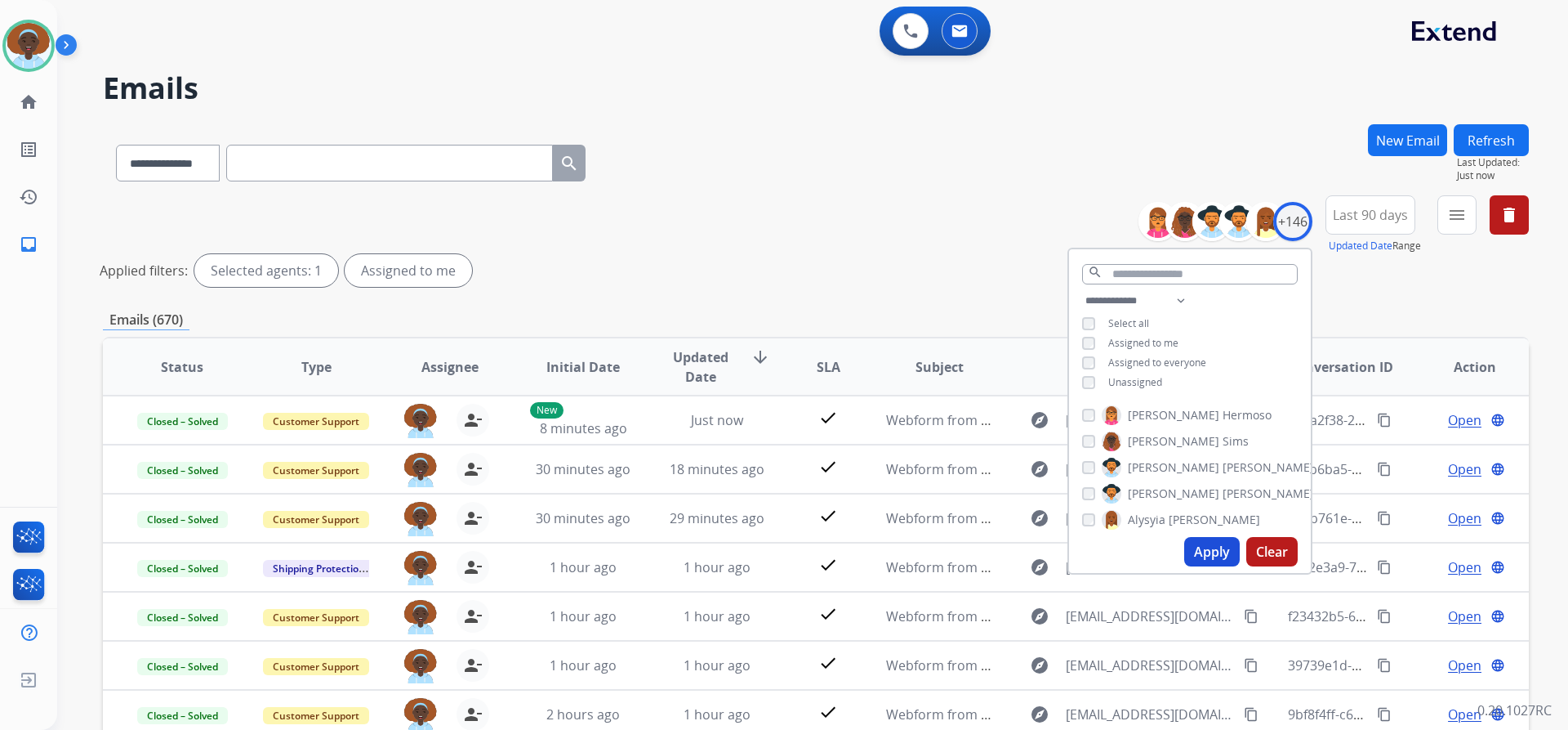
click at [826, 319] on div "Emails (670)" at bounding box center [816, 319] width 1426 height 20
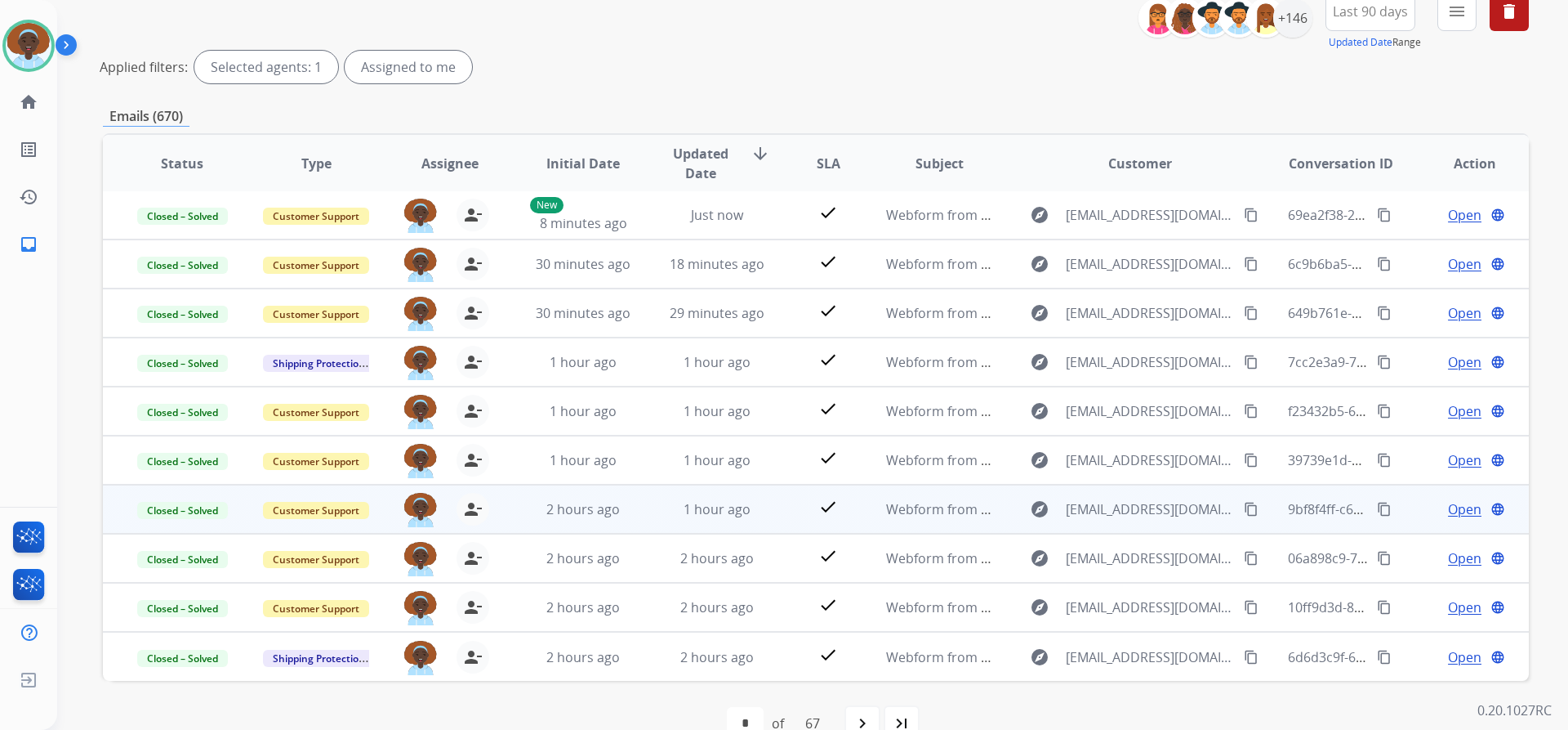
scroll to position [239, 0]
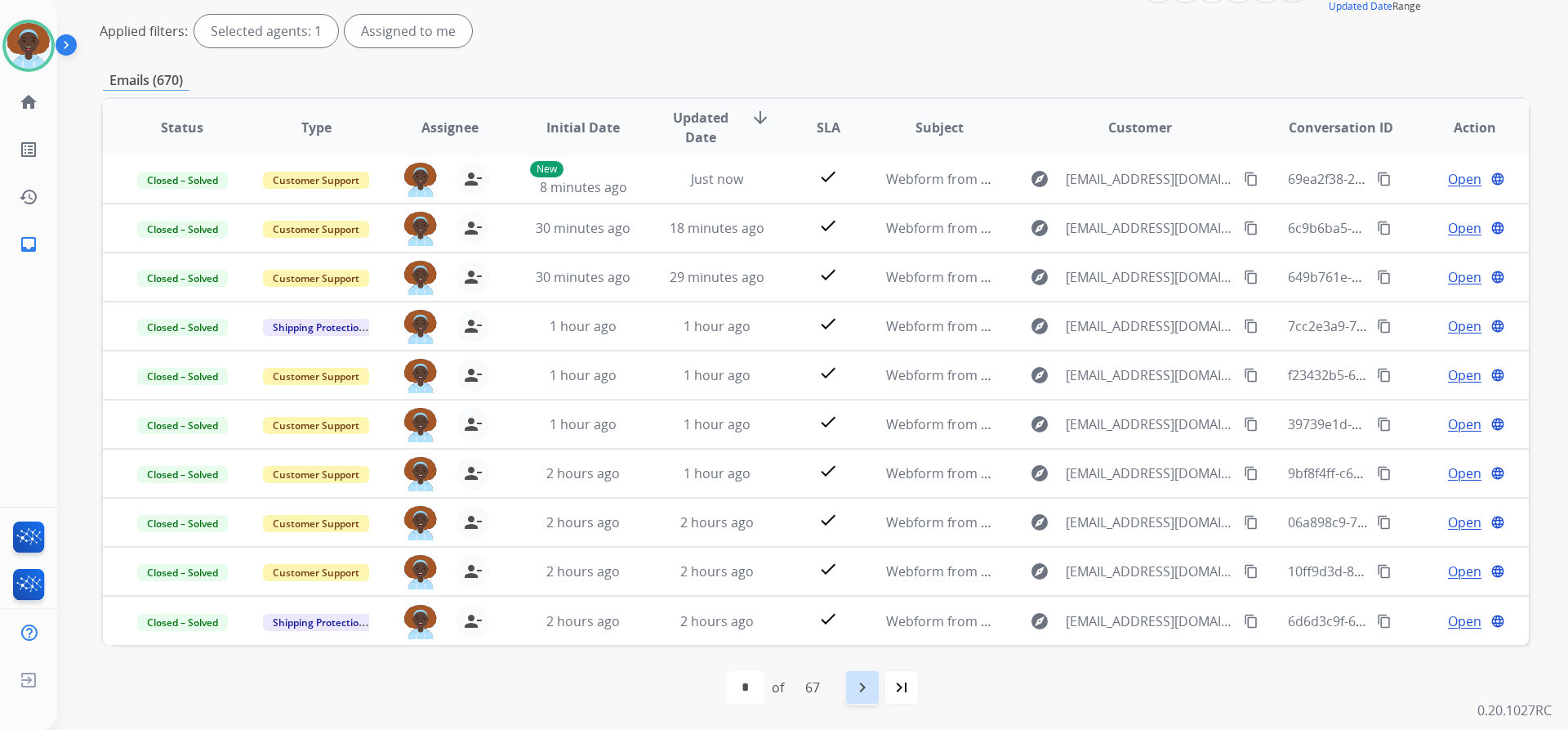
click at [866, 683] on mat-icon "navigate_next" at bounding box center [863, 688] width 19 height 19
select select "*"
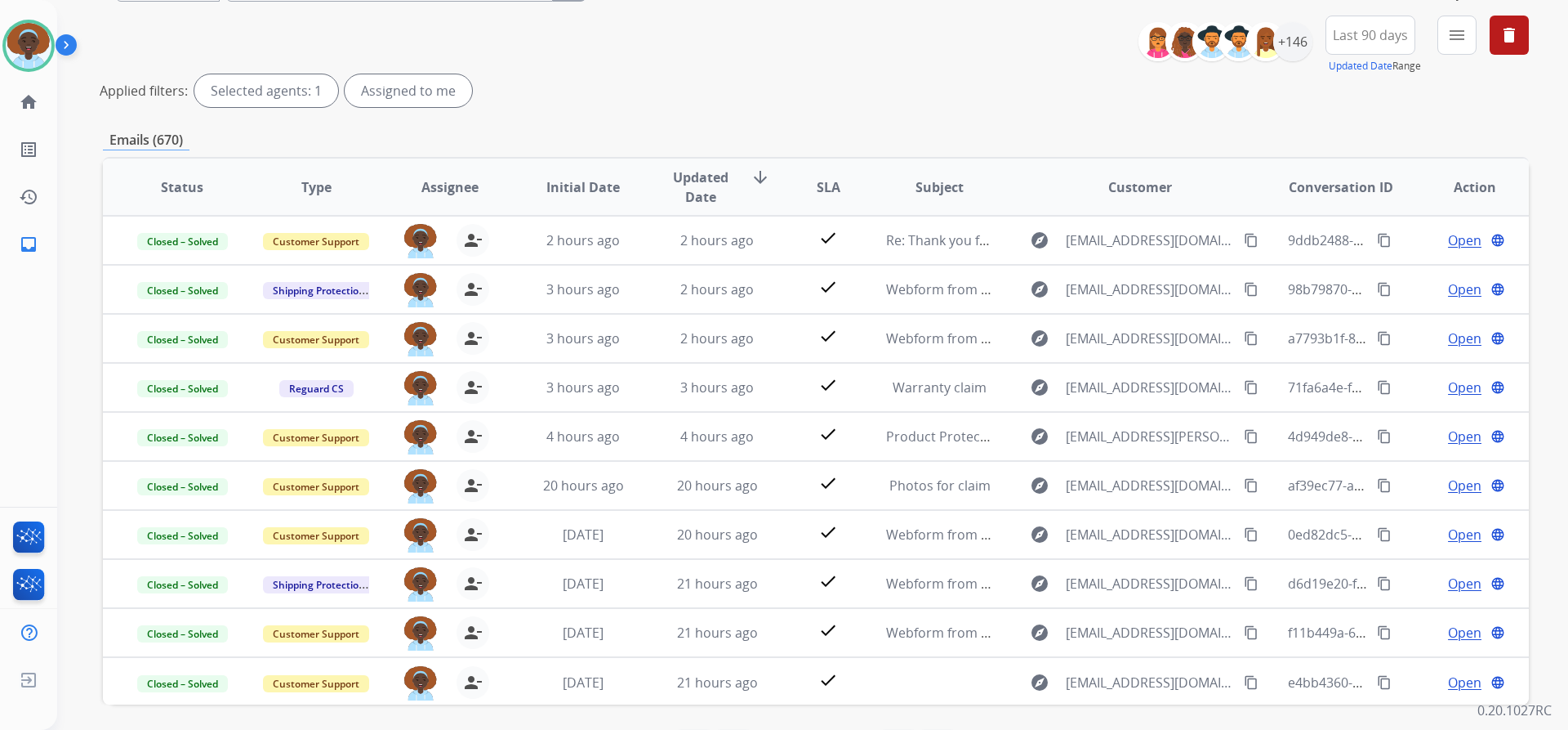
scroll to position [0, 0]
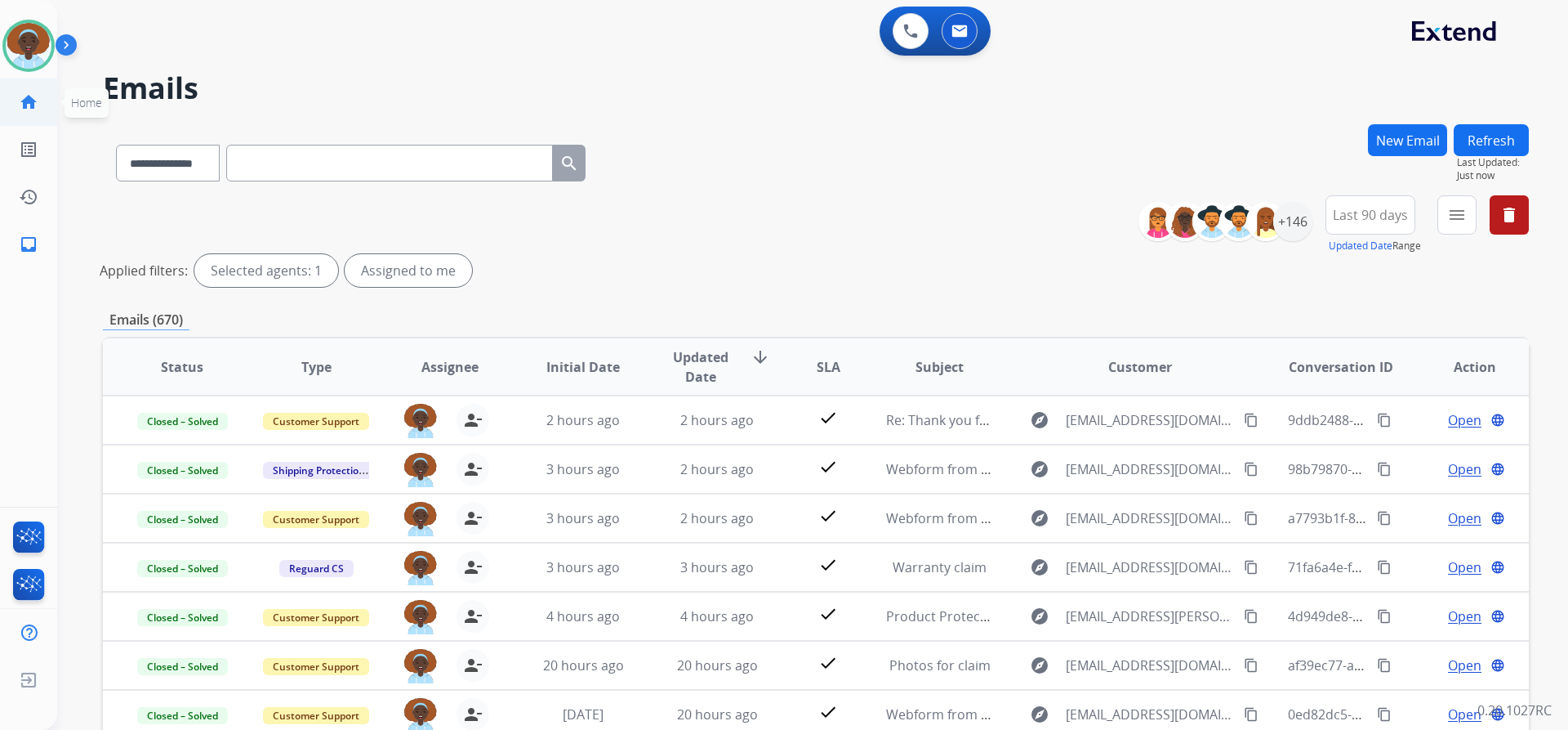
click at [33, 96] on mat-icon "home" at bounding box center [28, 102] width 19 height 19
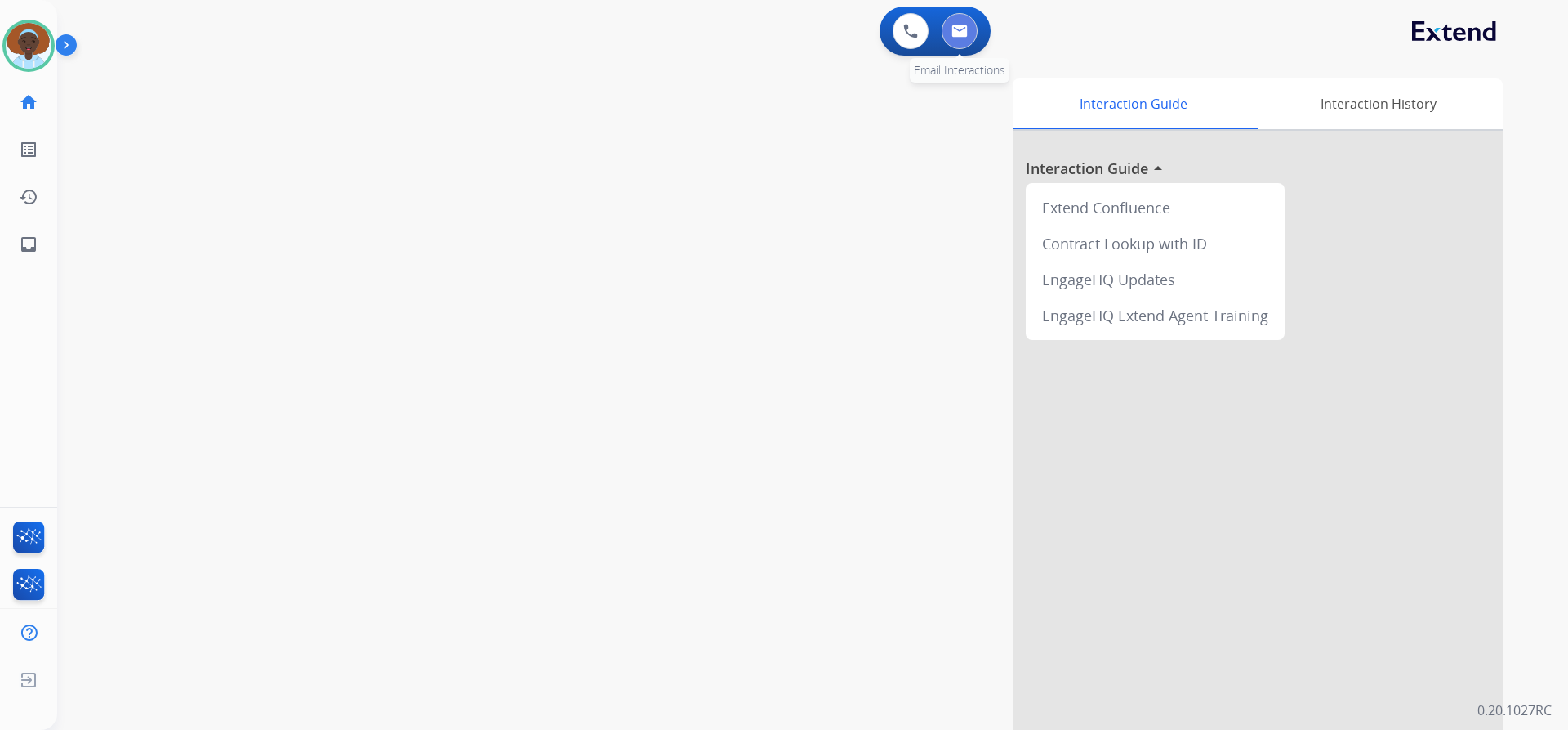
click at [964, 30] on img at bounding box center [959, 31] width 16 height 14
select select "**********"
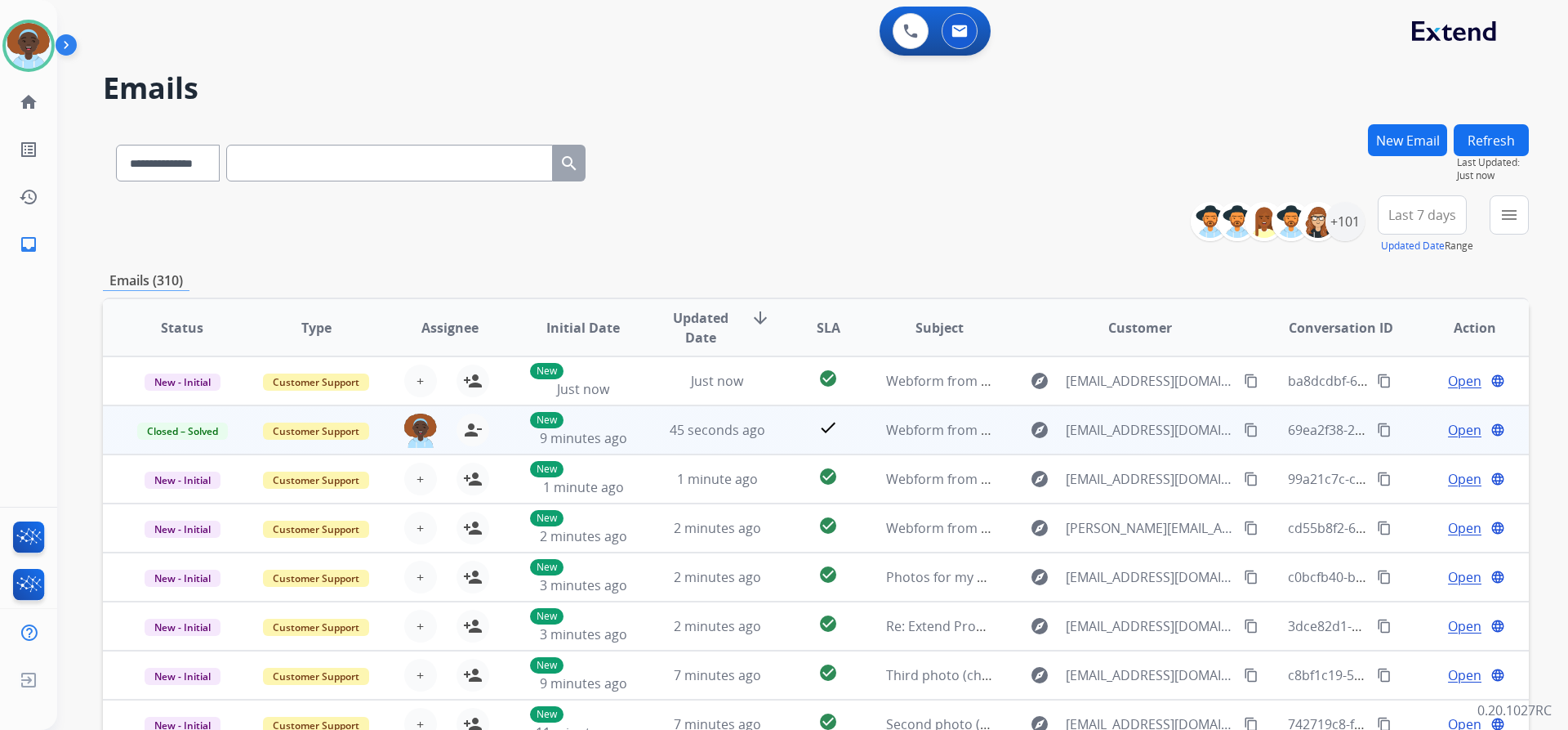
click at [1455, 429] on span "Open" at bounding box center [1465, 430] width 34 height 19
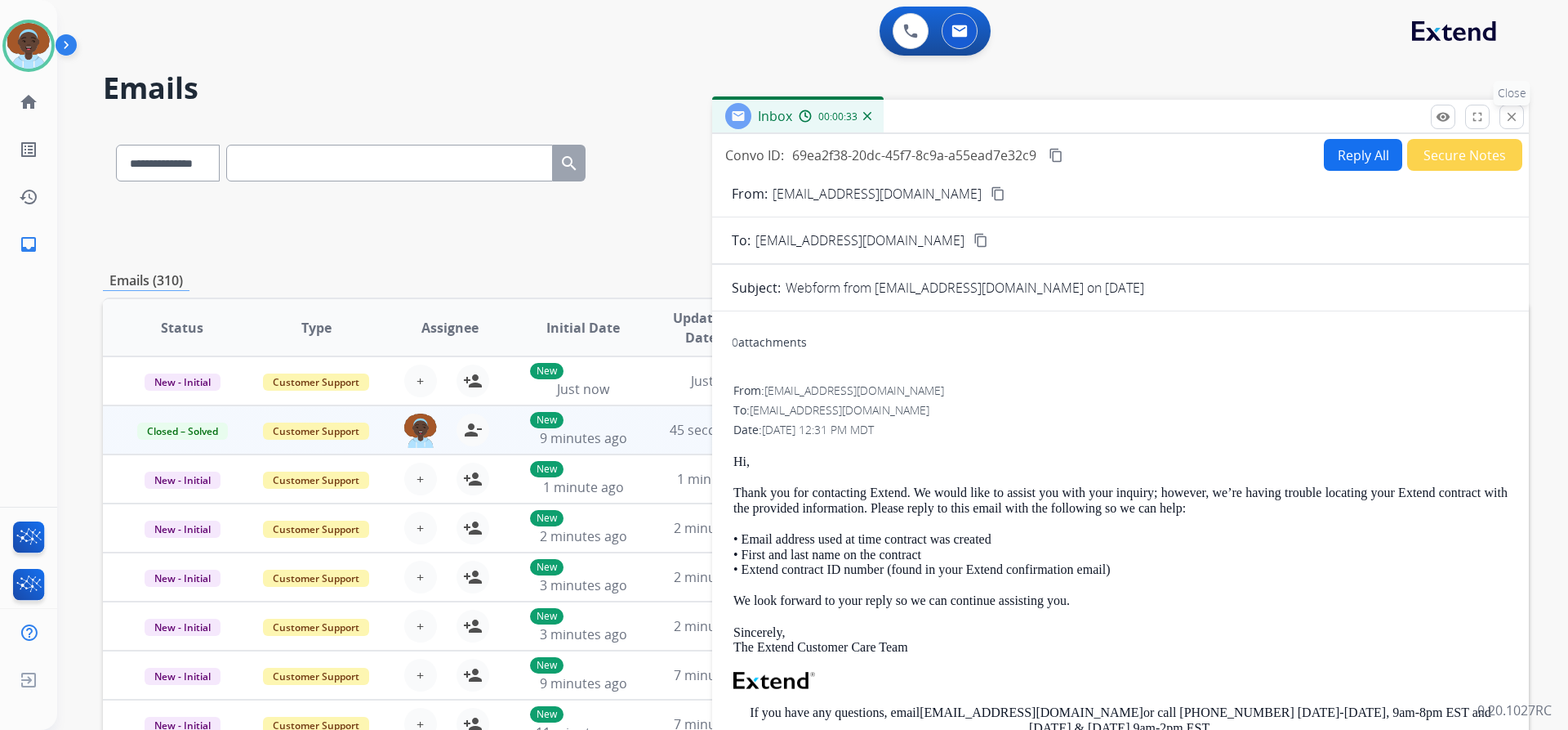
click at [1513, 114] on mat-icon "close" at bounding box center [1511, 117] width 14 height 14
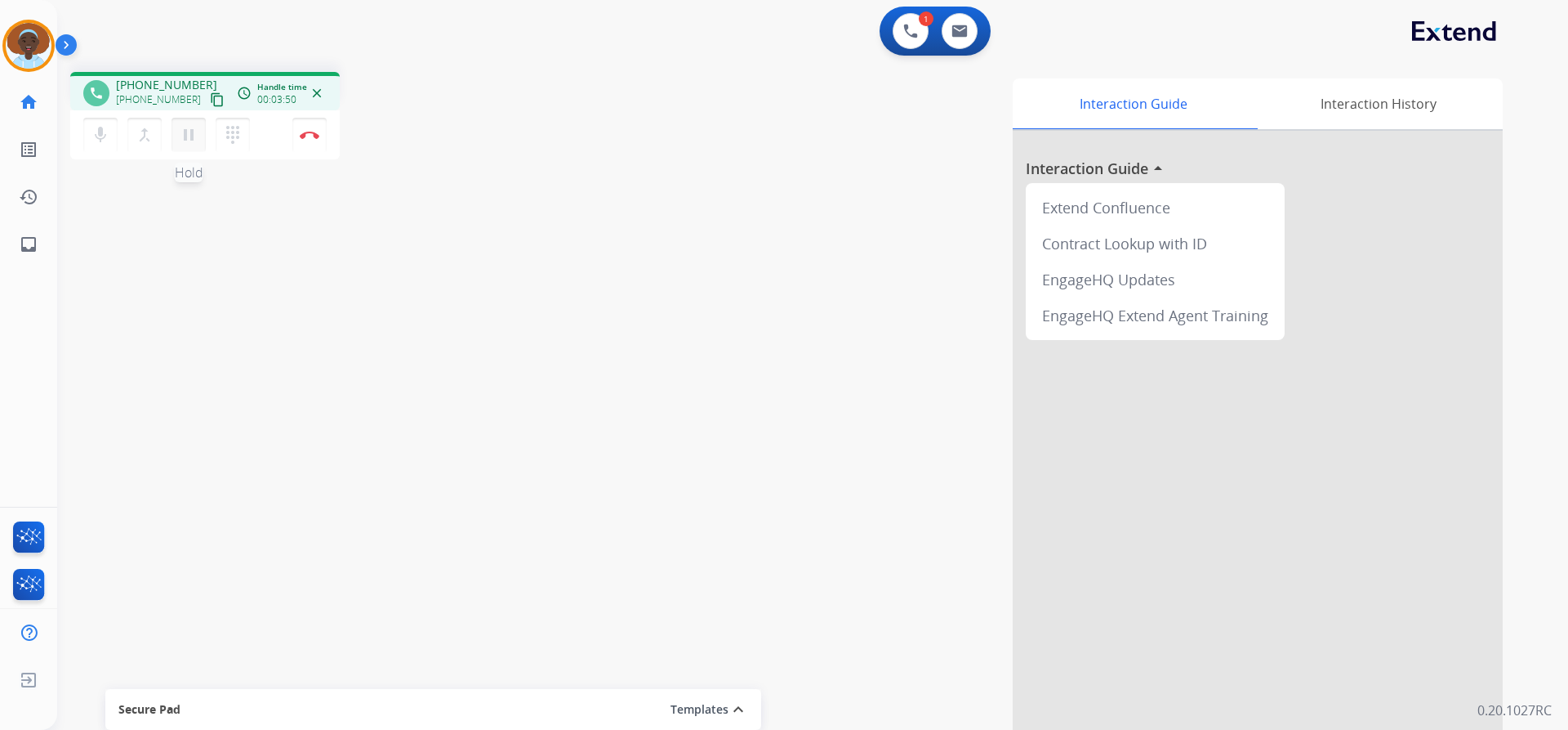
click at [184, 132] on mat-icon "pause" at bounding box center [189, 135] width 19 height 19
click at [190, 132] on mat-icon "play_arrow" at bounding box center [189, 135] width 19 height 19
click at [306, 137] on img at bounding box center [309, 135] width 19 height 8
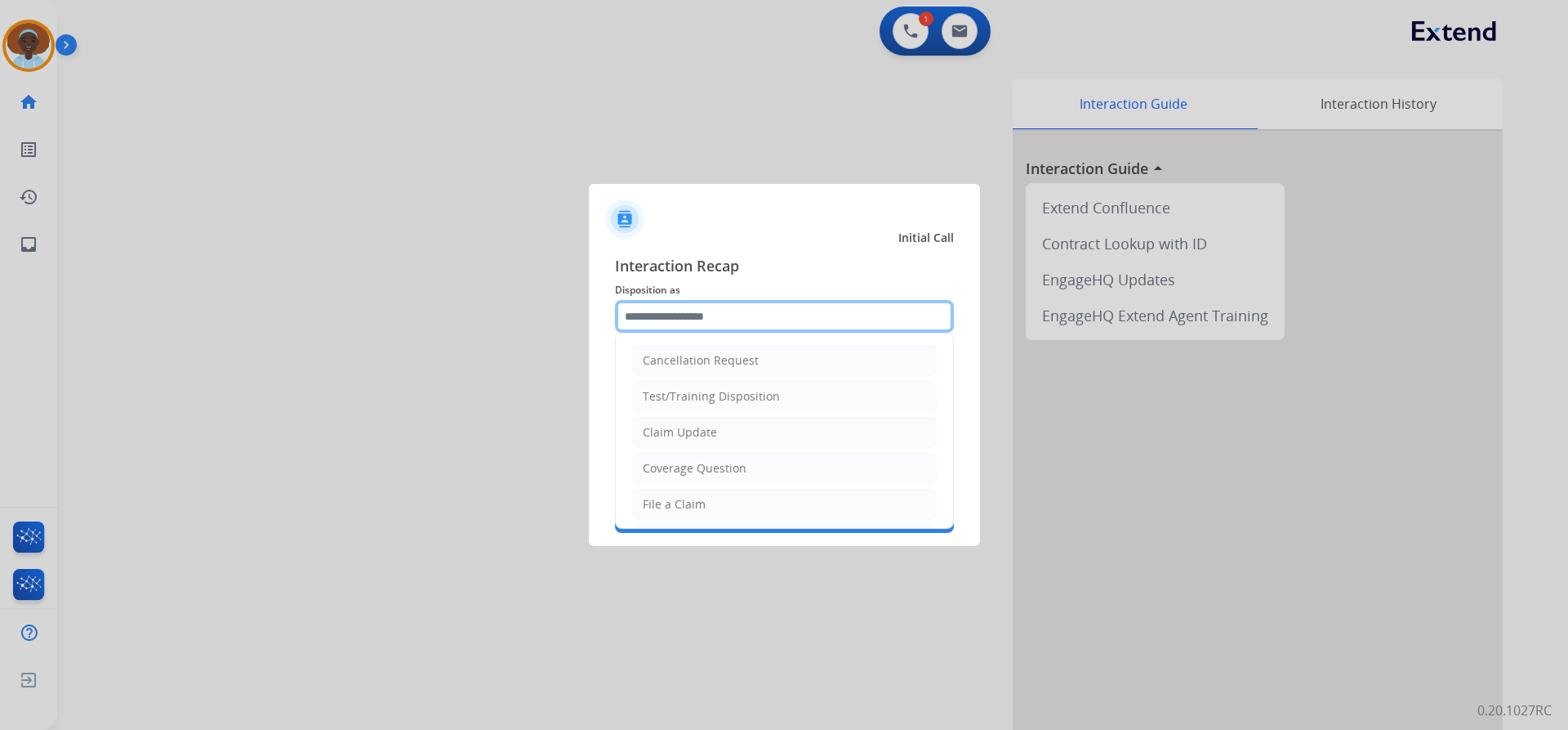
click at [734, 309] on input "text" at bounding box center [784, 316] width 339 height 33
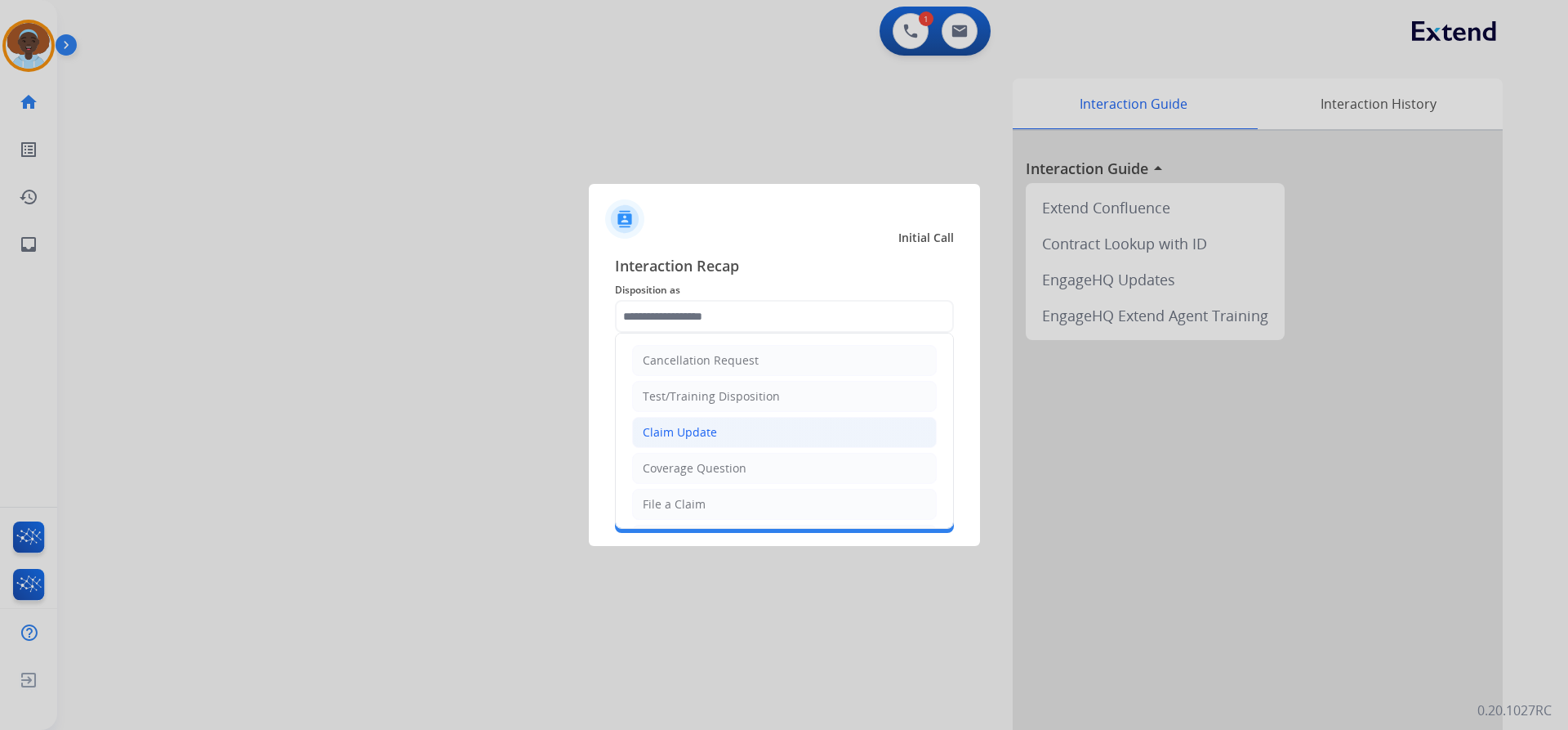
click at [735, 423] on li "Claim Update" at bounding box center [784, 432] width 305 height 31
type input "**********"
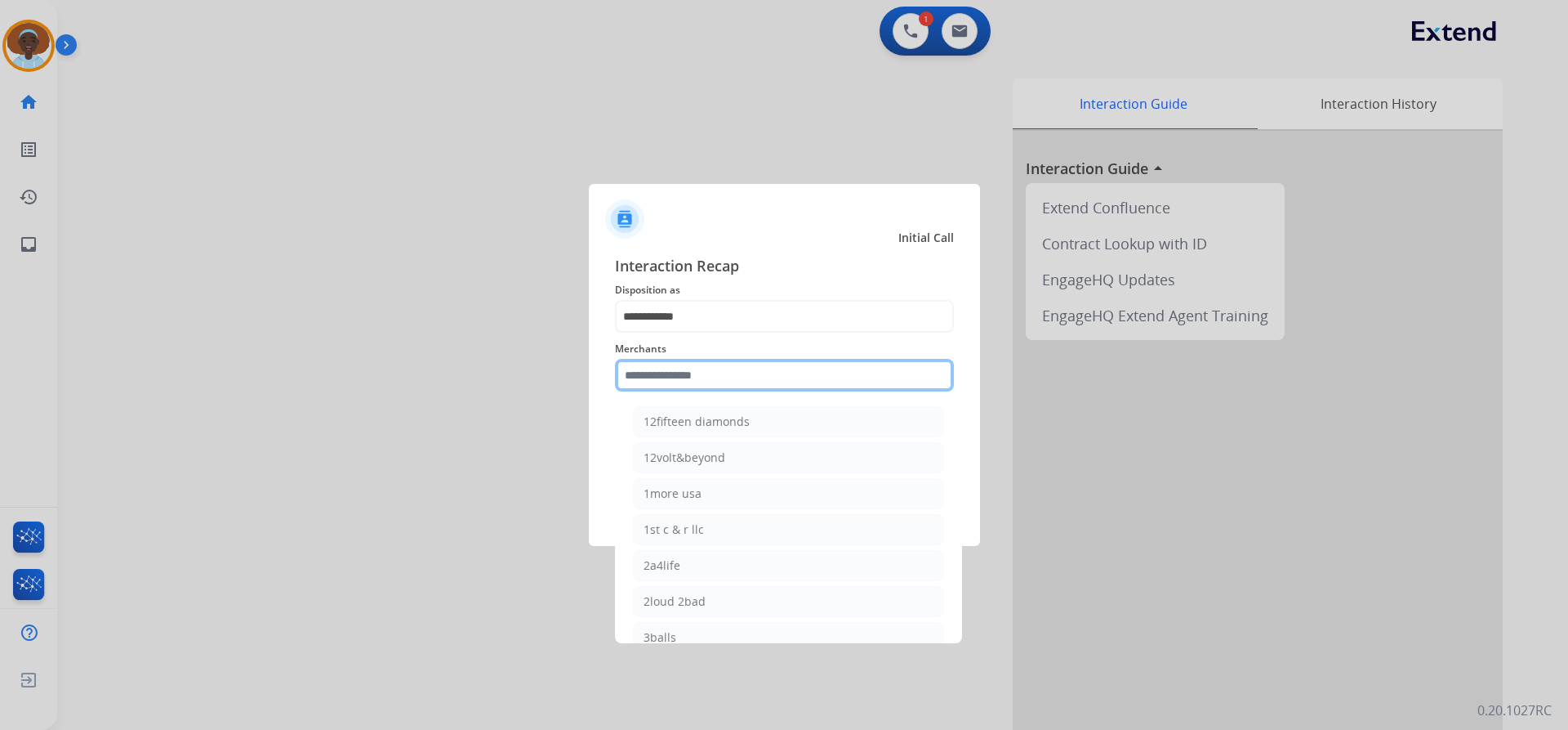
click at [731, 370] on input "text" at bounding box center [784, 375] width 339 height 33
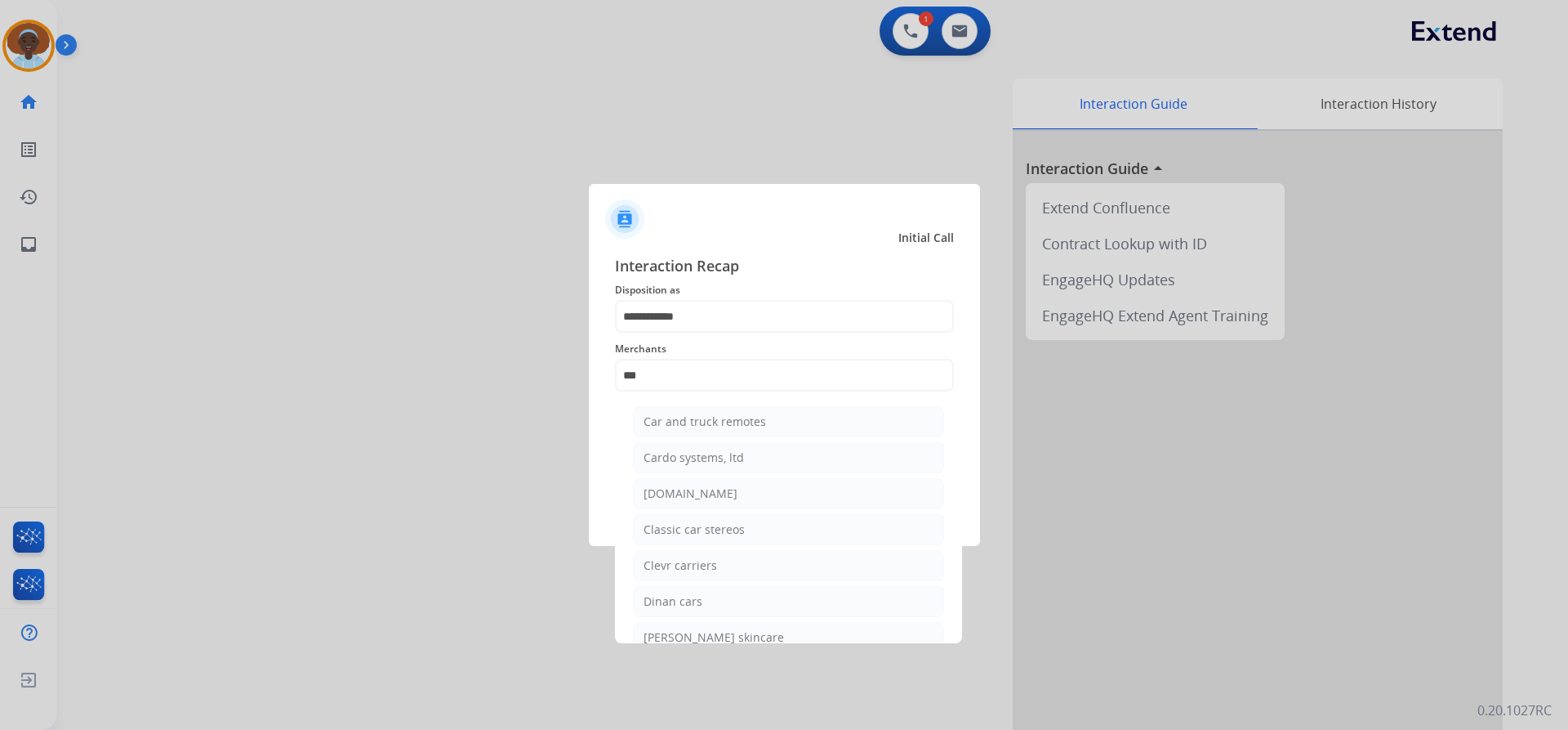
click at [726, 491] on li "[DOMAIN_NAME]" at bounding box center [788, 494] width 311 height 31
type input "**********"
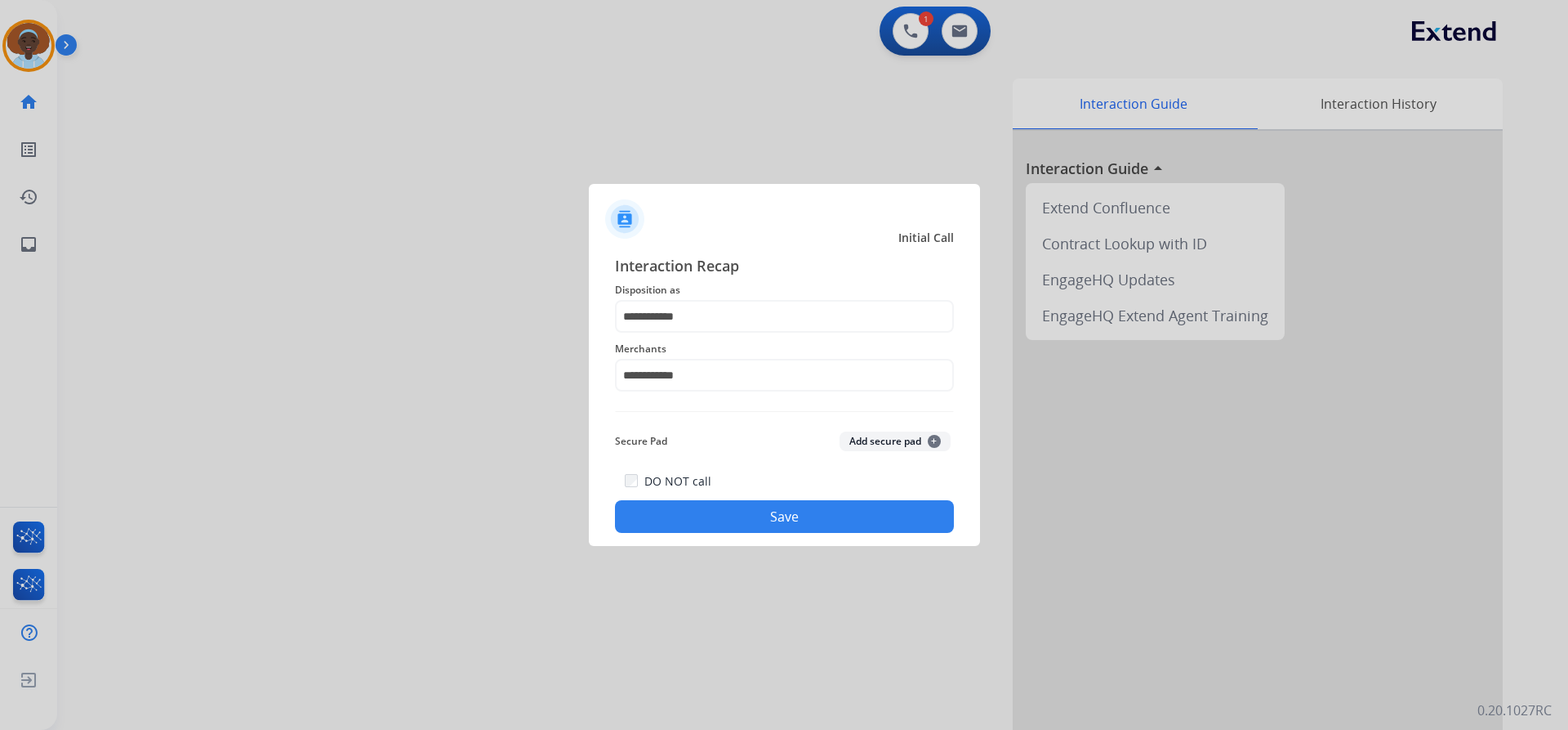
click at [780, 528] on button "Save" at bounding box center [784, 517] width 339 height 33
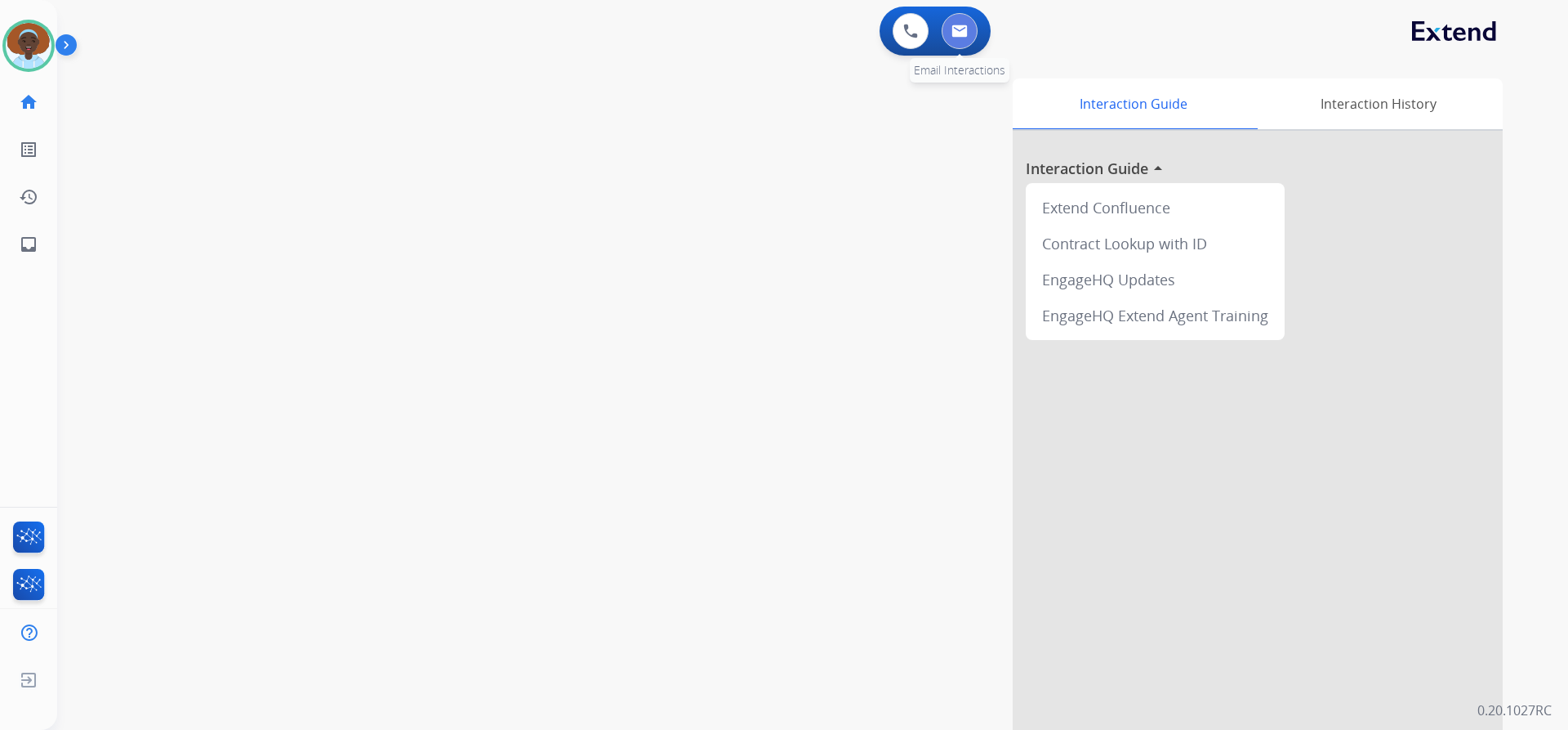
click at [957, 37] on img at bounding box center [959, 31] width 16 height 14
select select "**********"
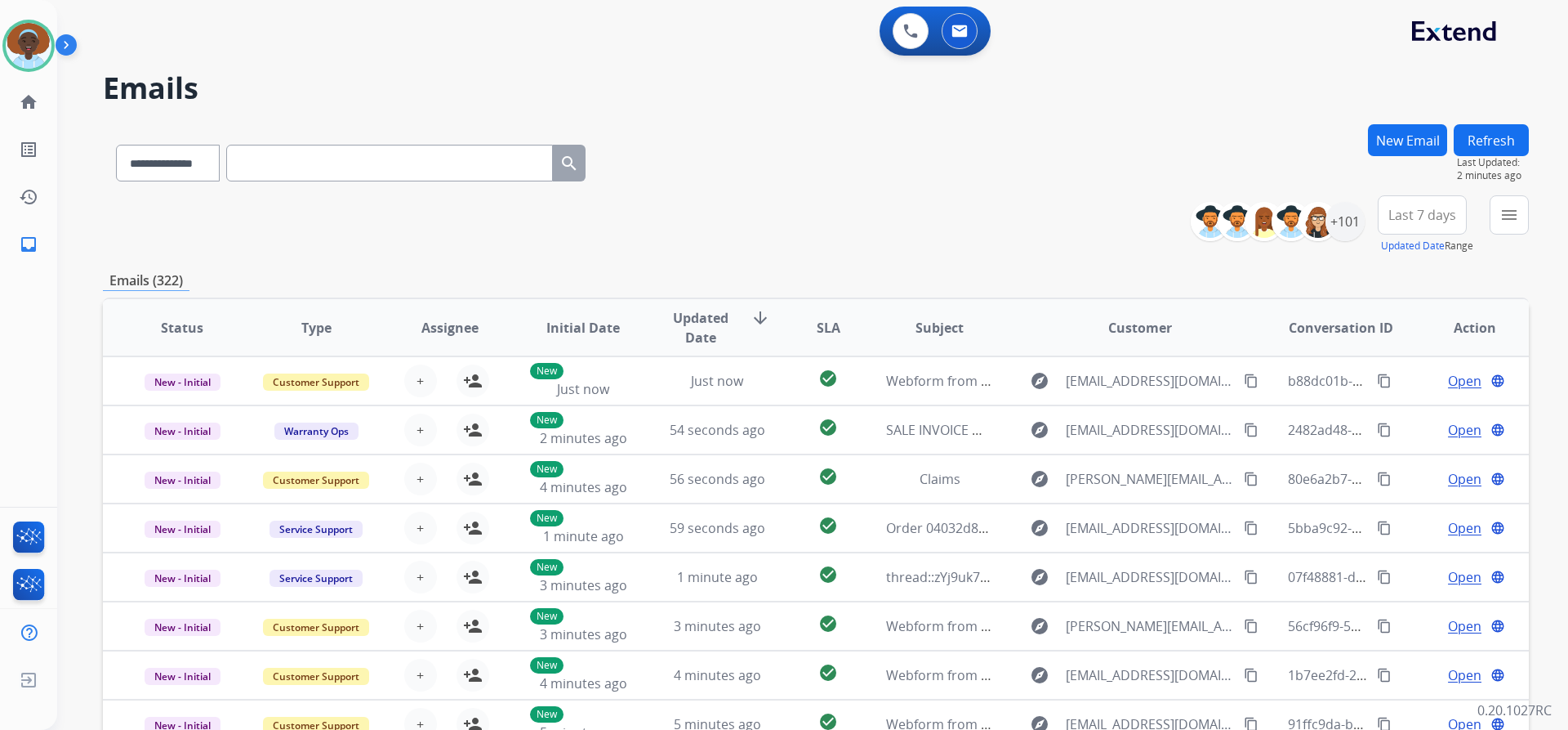
drag, startPoint x: 25, startPoint y: 45, endPoint x: 71, endPoint y: 45, distance: 46.0
click at [25, 45] on img at bounding box center [28, 45] width 45 height 45
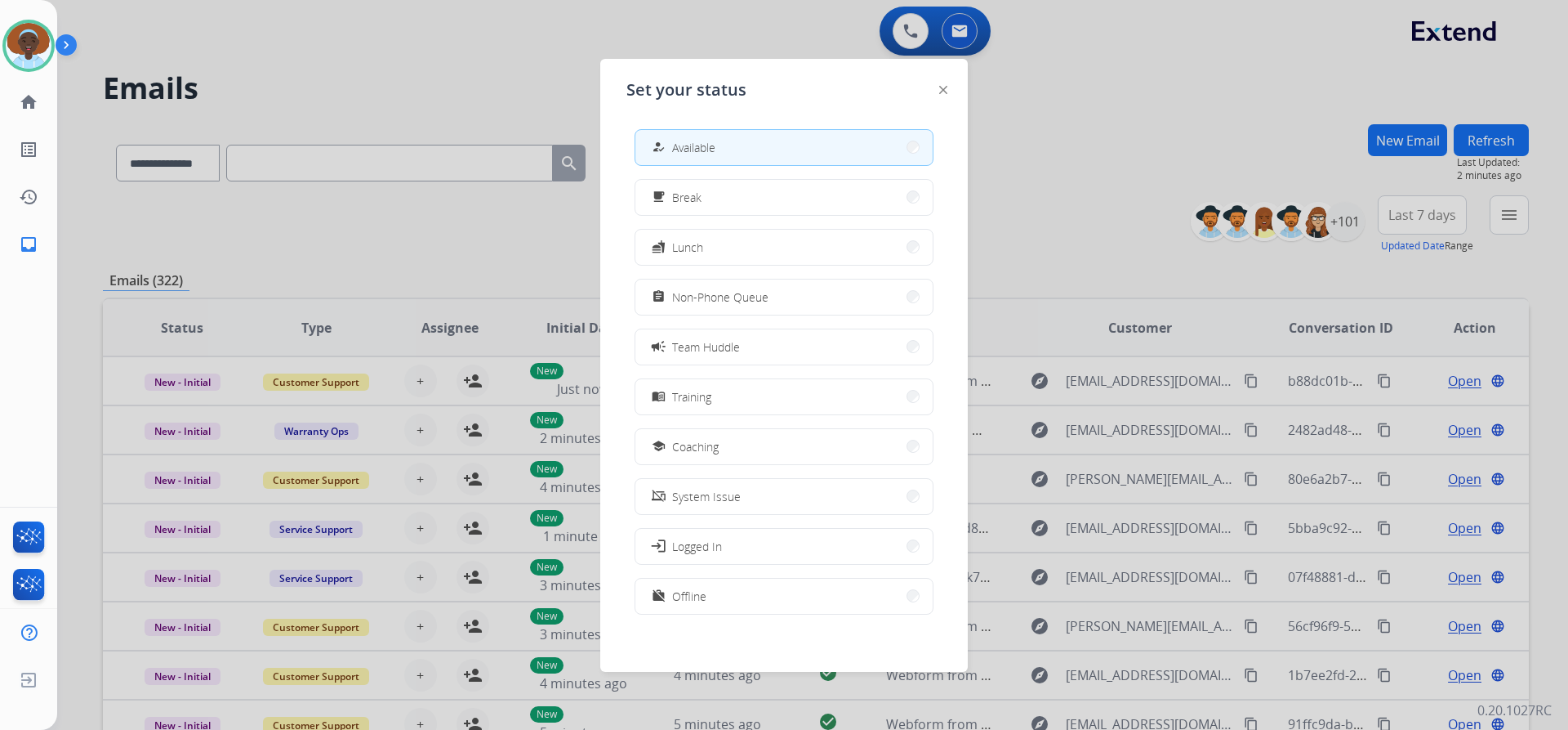
click at [757, 293] on span "Non-Phone Queue" at bounding box center [721, 297] width 96 height 17
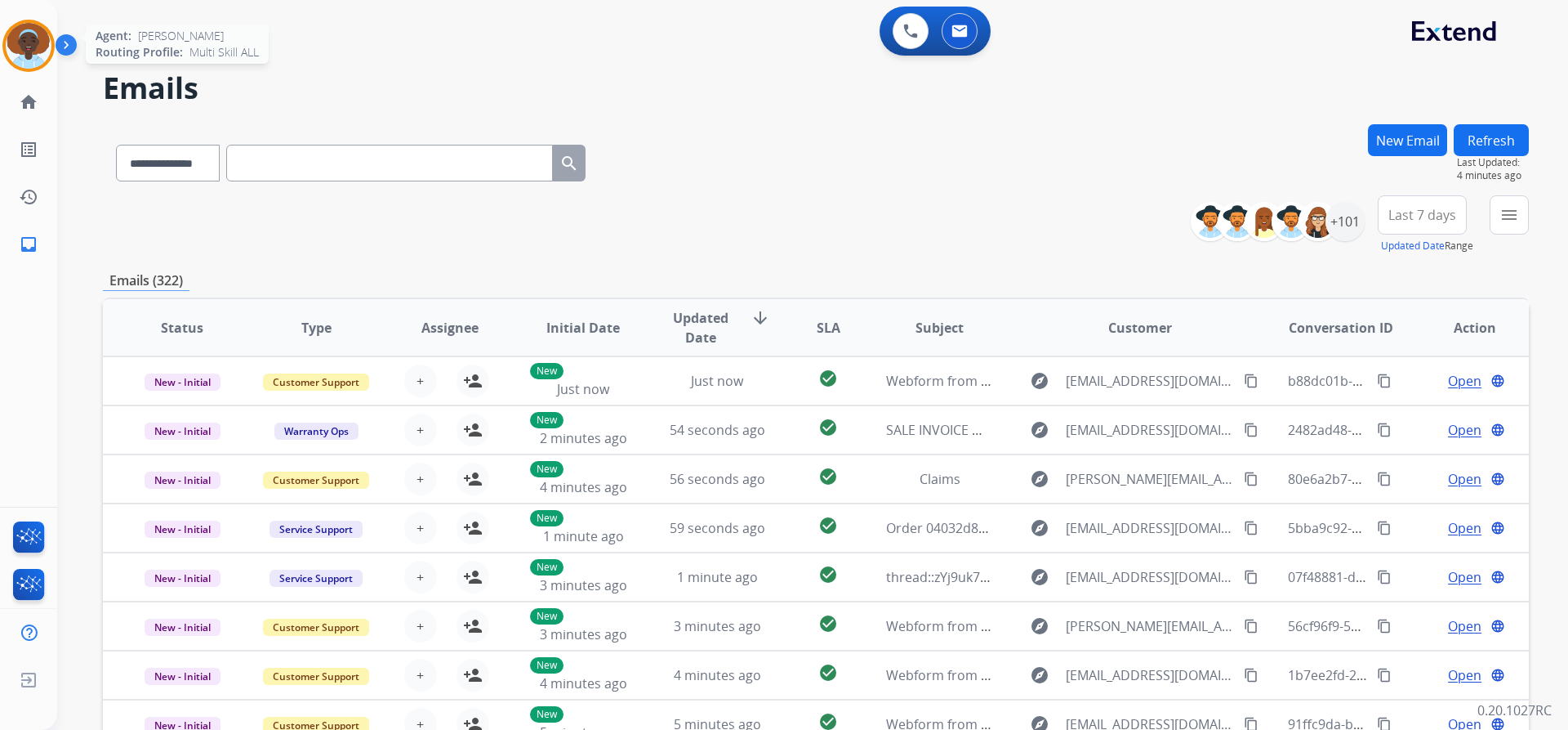
click at [31, 43] on img at bounding box center [28, 45] width 45 height 45
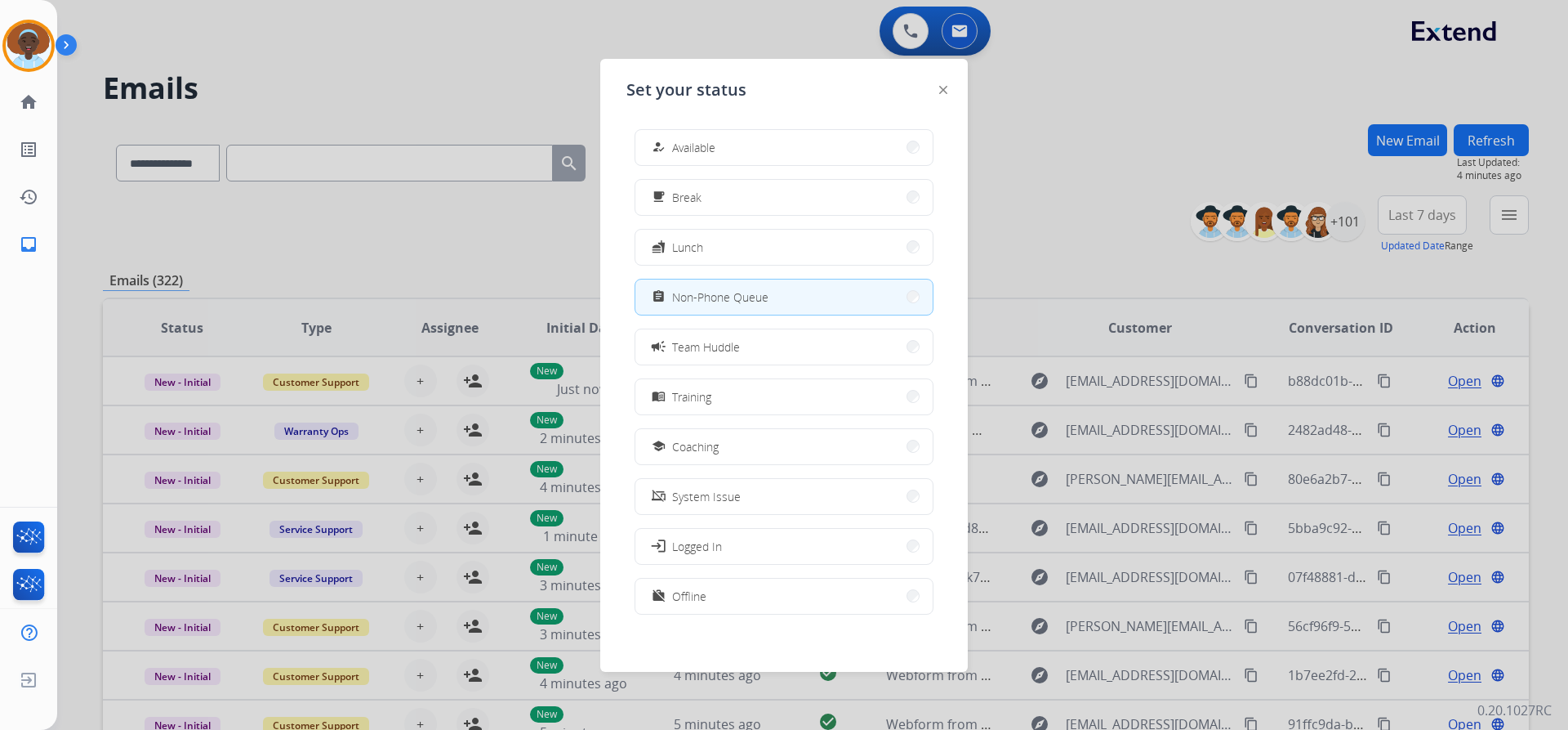
click at [709, 146] on span "Available" at bounding box center [694, 148] width 43 height 17
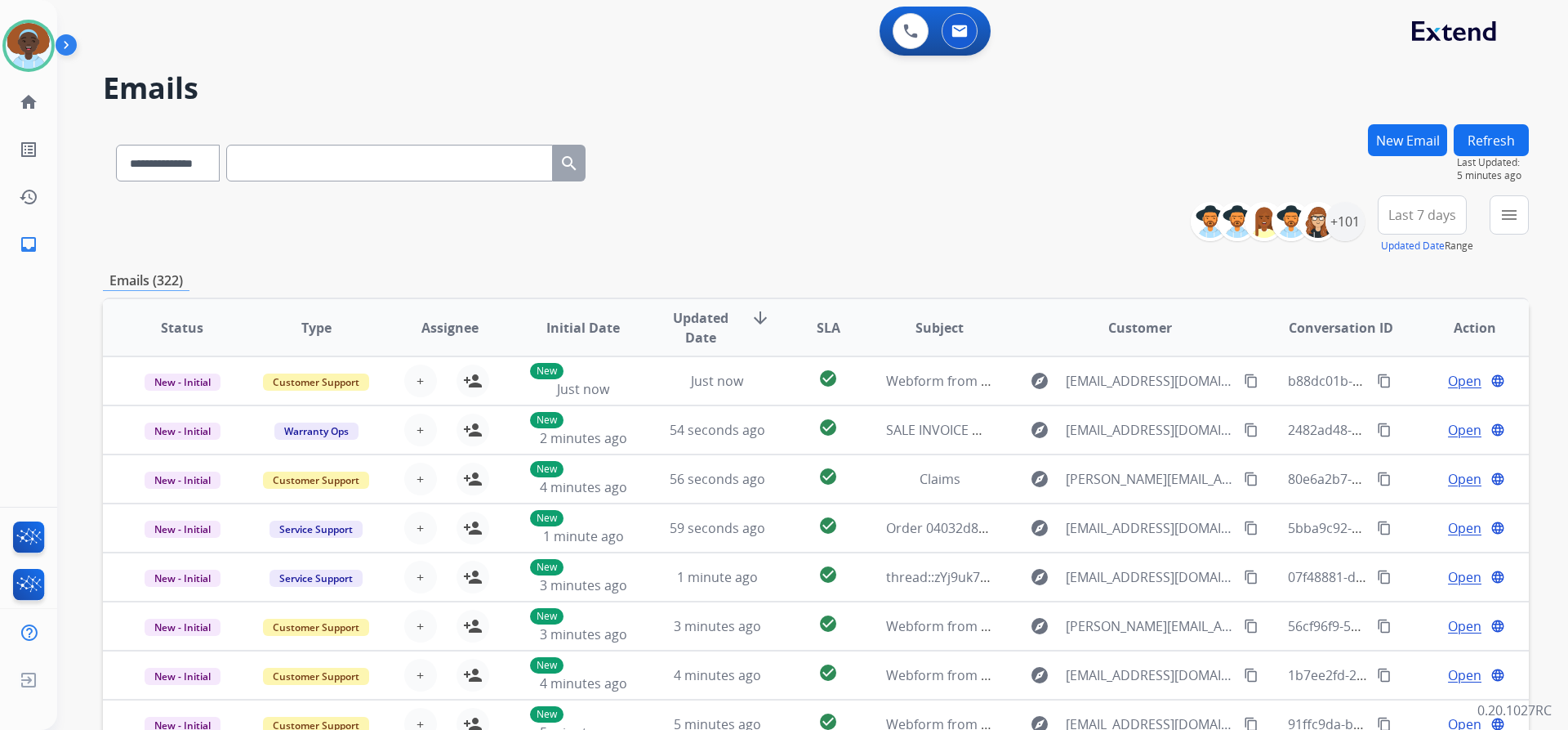
scroll to position [82, 0]
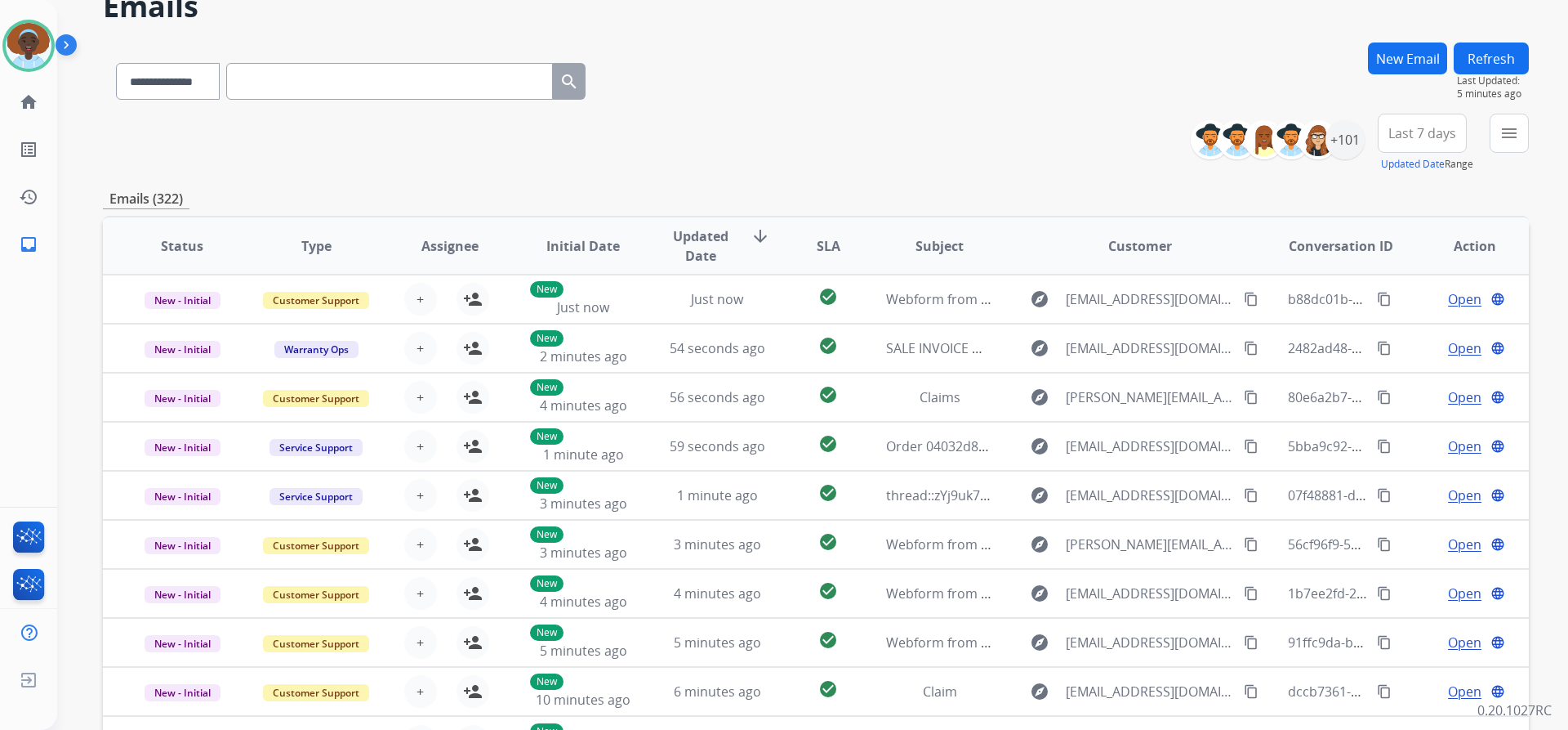
click at [1492, 56] on button "Refresh" at bounding box center [1492, 58] width 75 height 32
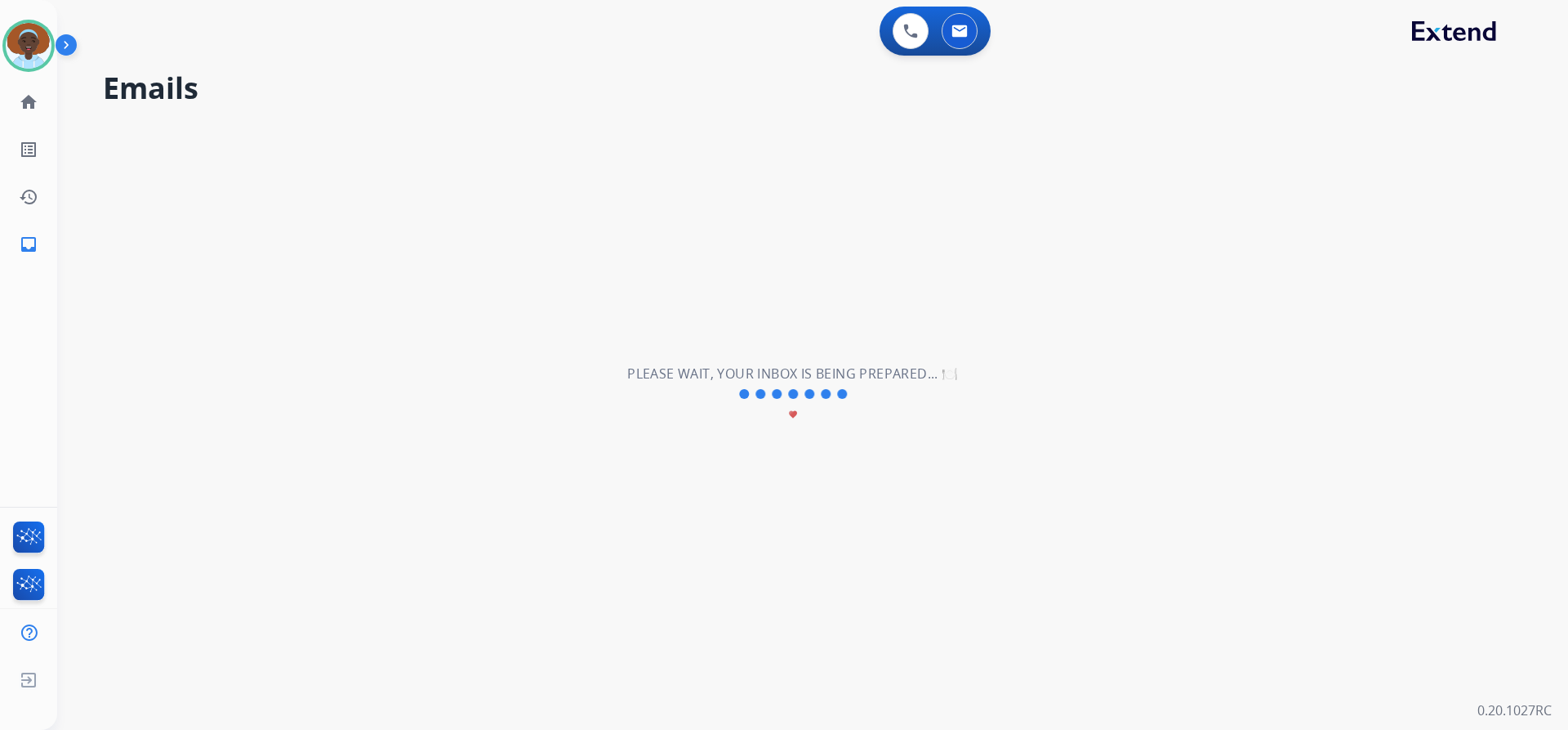
scroll to position [0, 0]
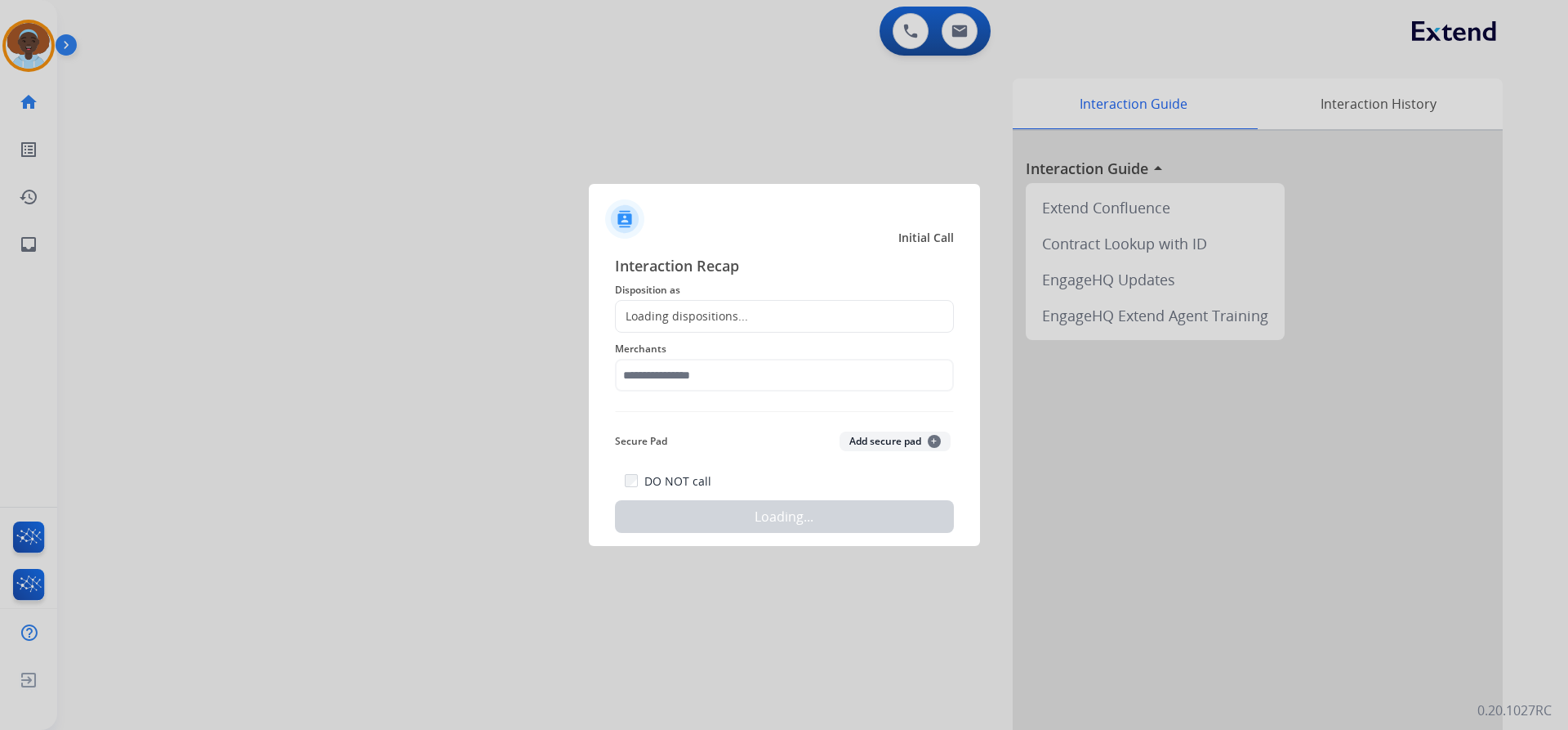
click at [308, 135] on div at bounding box center [784, 365] width 1568 height 730
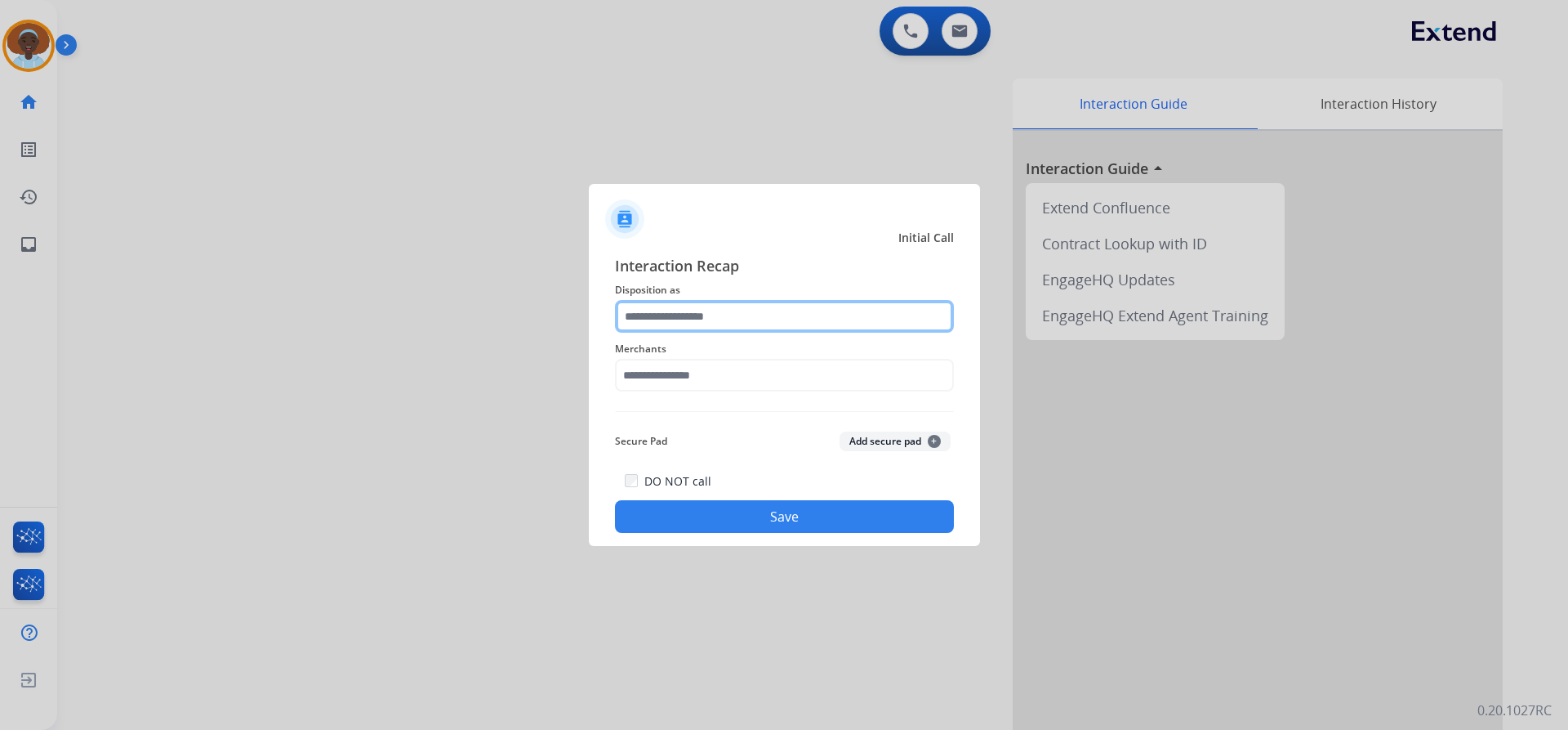
click at [723, 316] on input "text" at bounding box center [784, 316] width 339 height 33
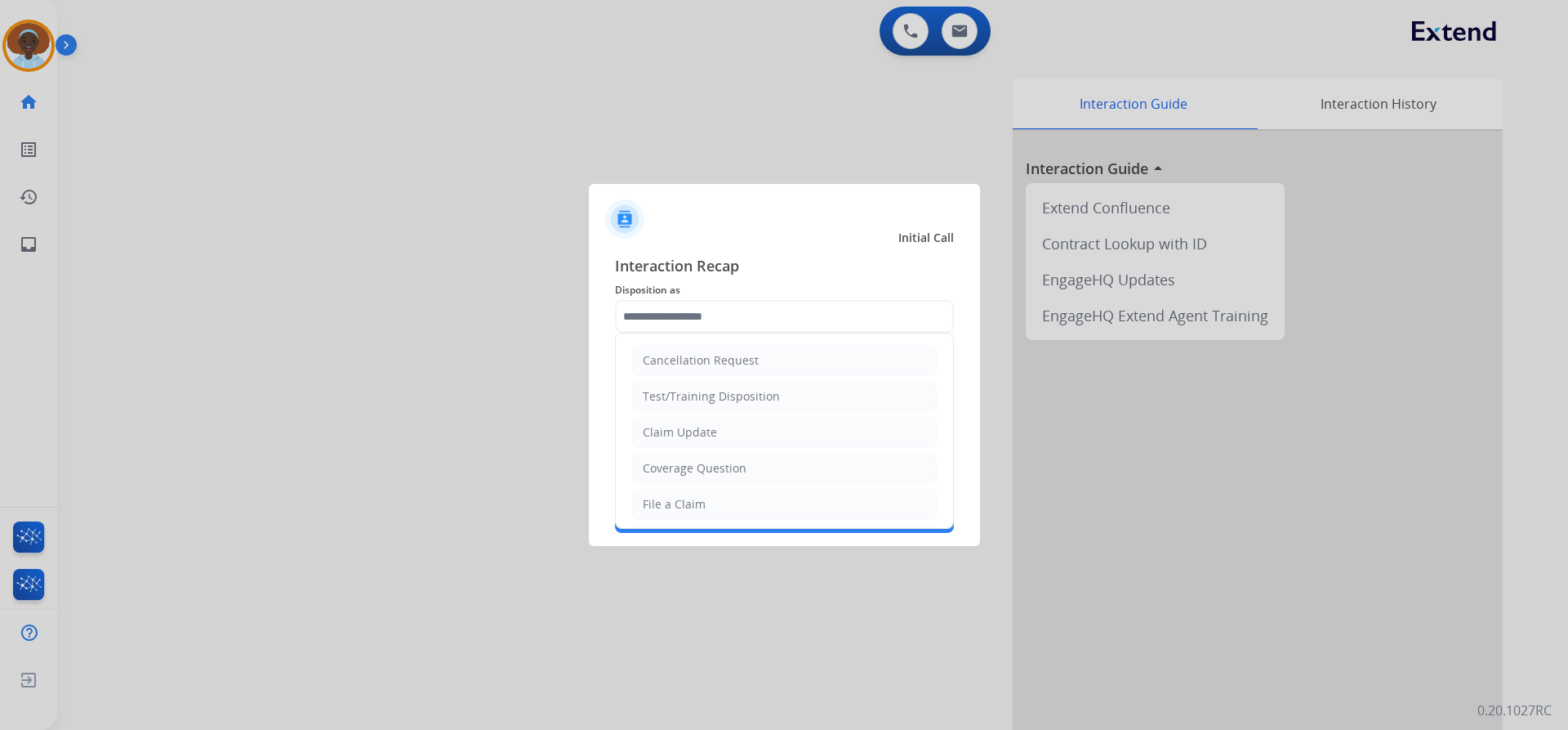
drag, startPoint x: 720, startPoint y: 501, endPoint x: 717, endPoint y: 492, distance: 9.5
click at [719, 502] on li "File a Claim" at bounding box center [784, 504] width 305 height 31
type input "**********"
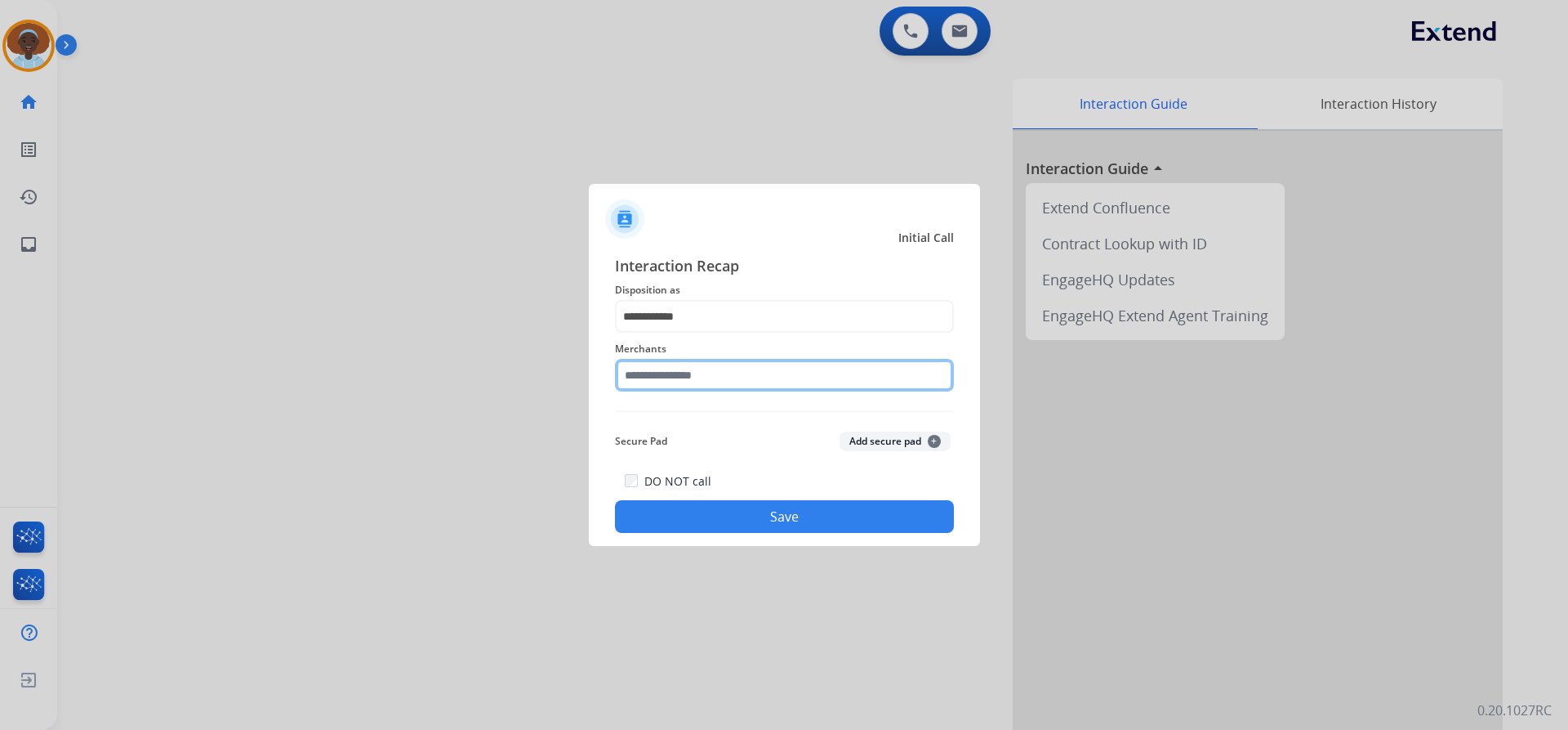
click at [740, 373] on input "text" at bounding box center [784, 375] width 339 height 33
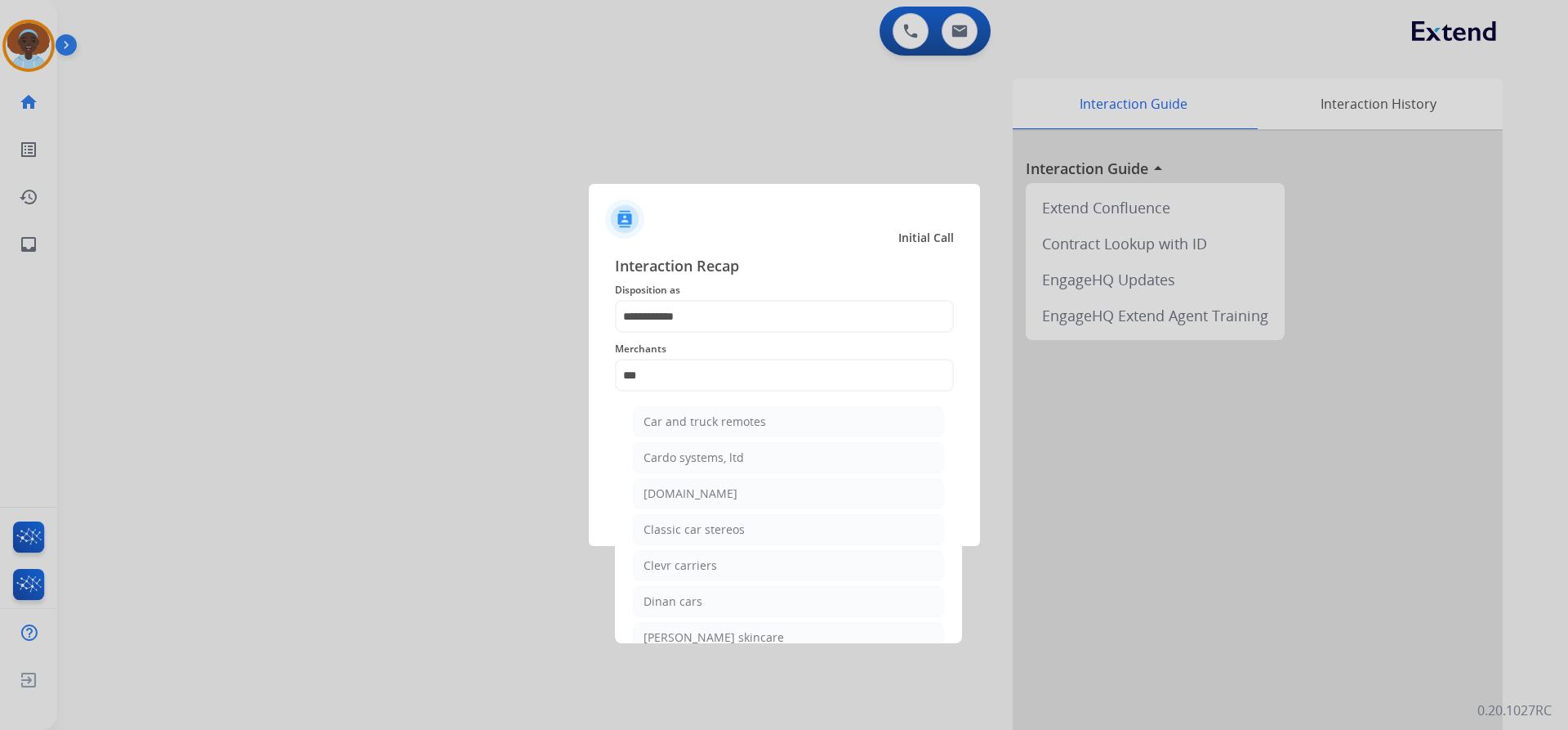
click at [730, 495] on li "[DOMAIN_NAME]" at bounding box center [788, 494] width 311 height 31
type input "**********"
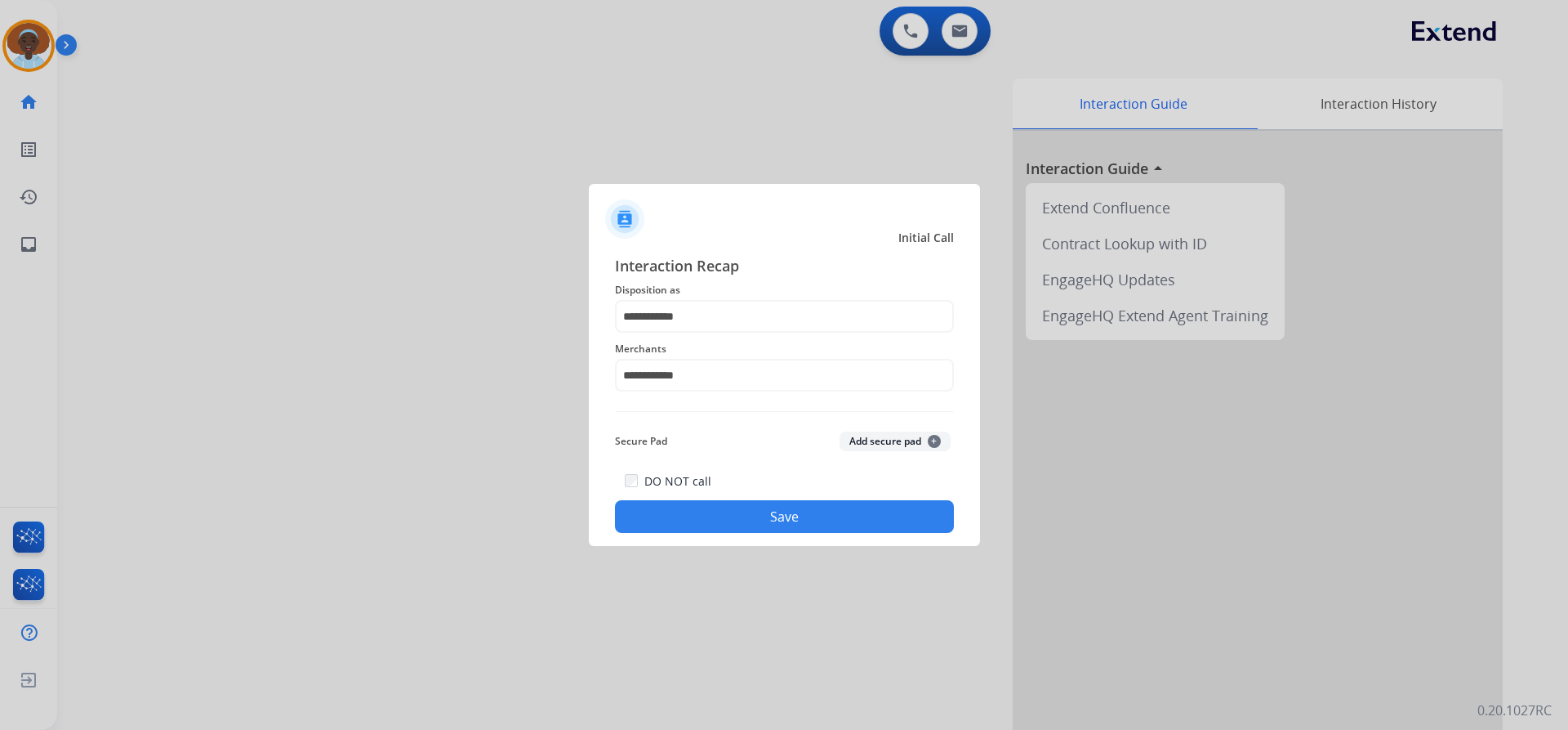
click at [763, 519] on button "Save" at bounding box center [784, 517] width 339 height 33
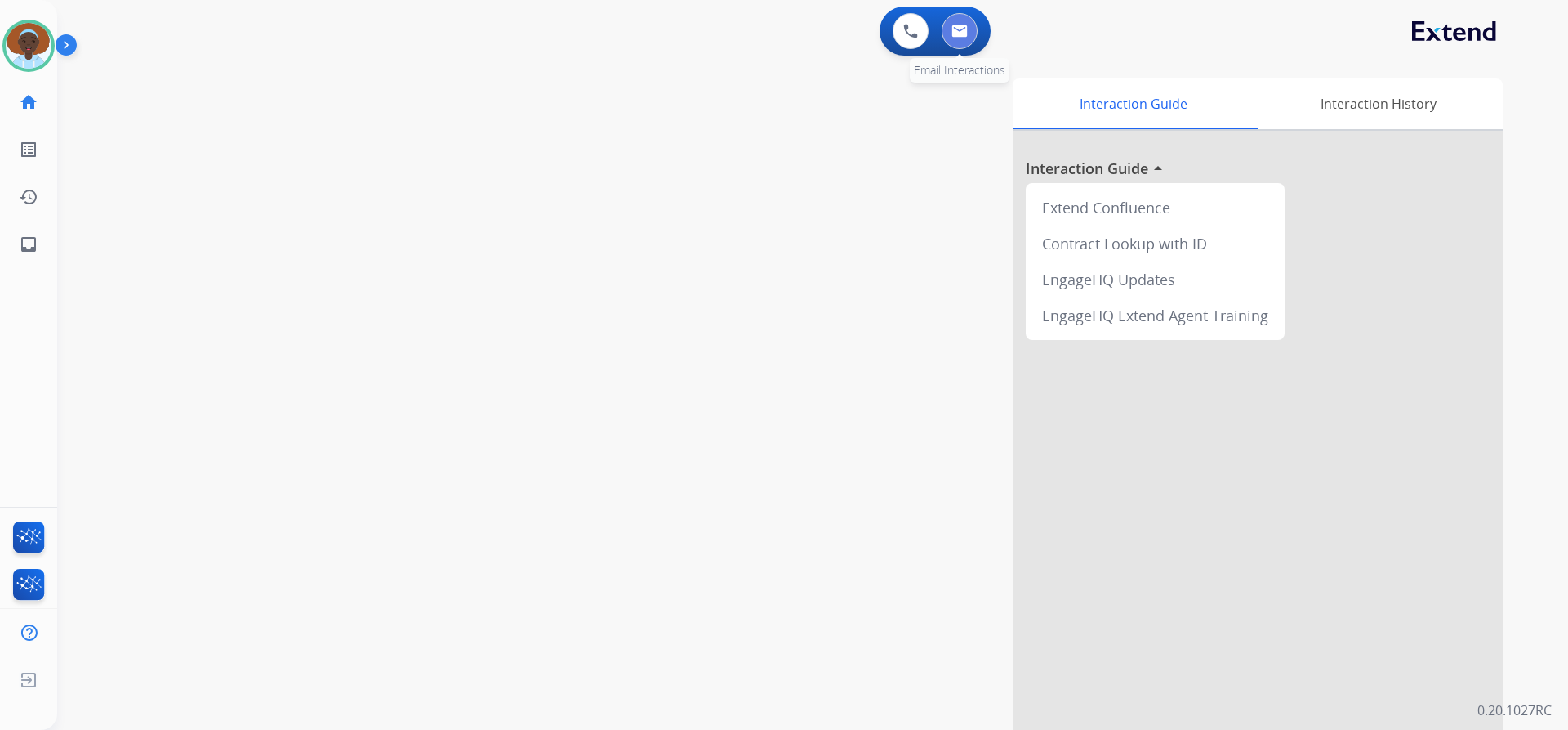
click at [957, 41] on button at bounding box center [959, 31] width 36 height 36
select select "**********"
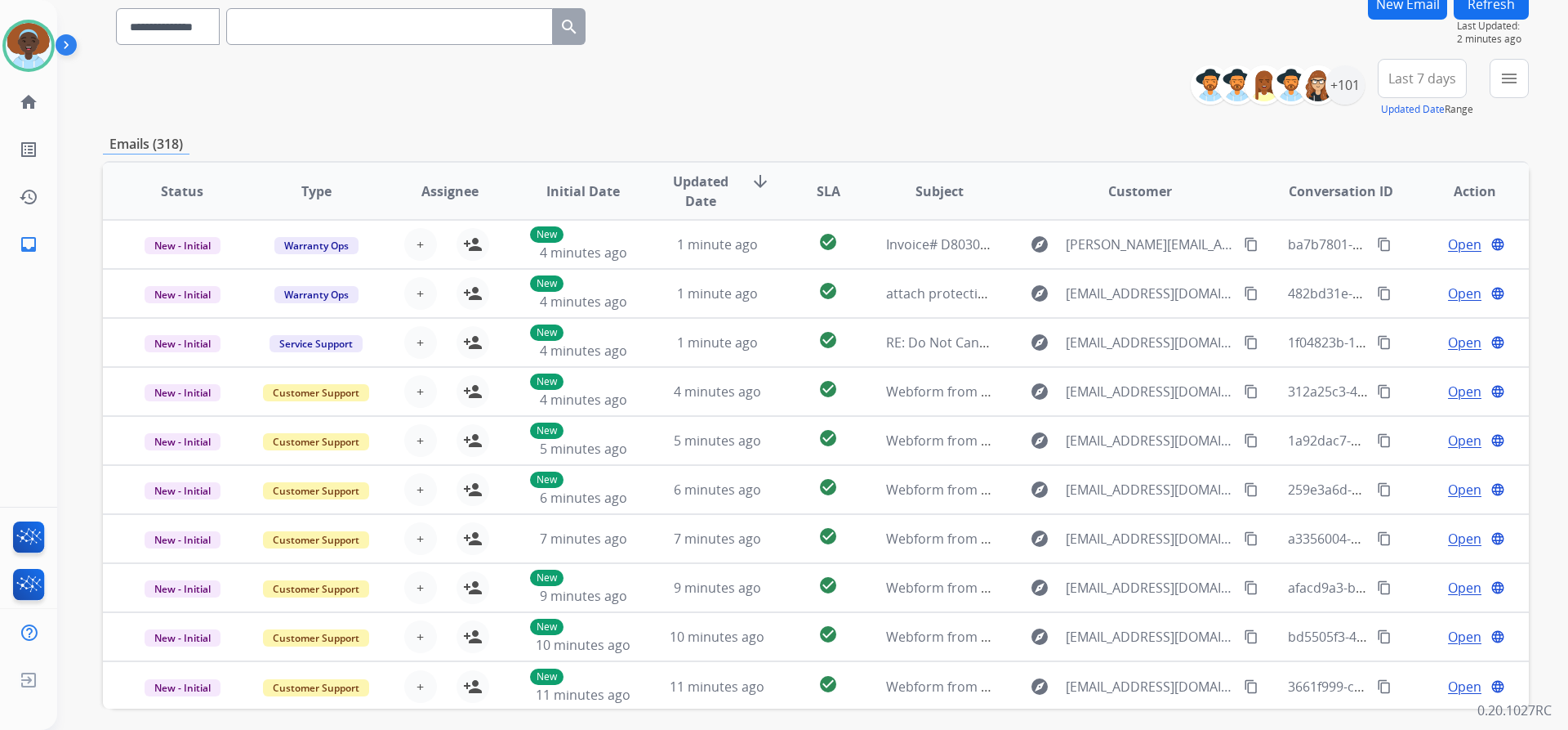
scroll to position [164, 0]
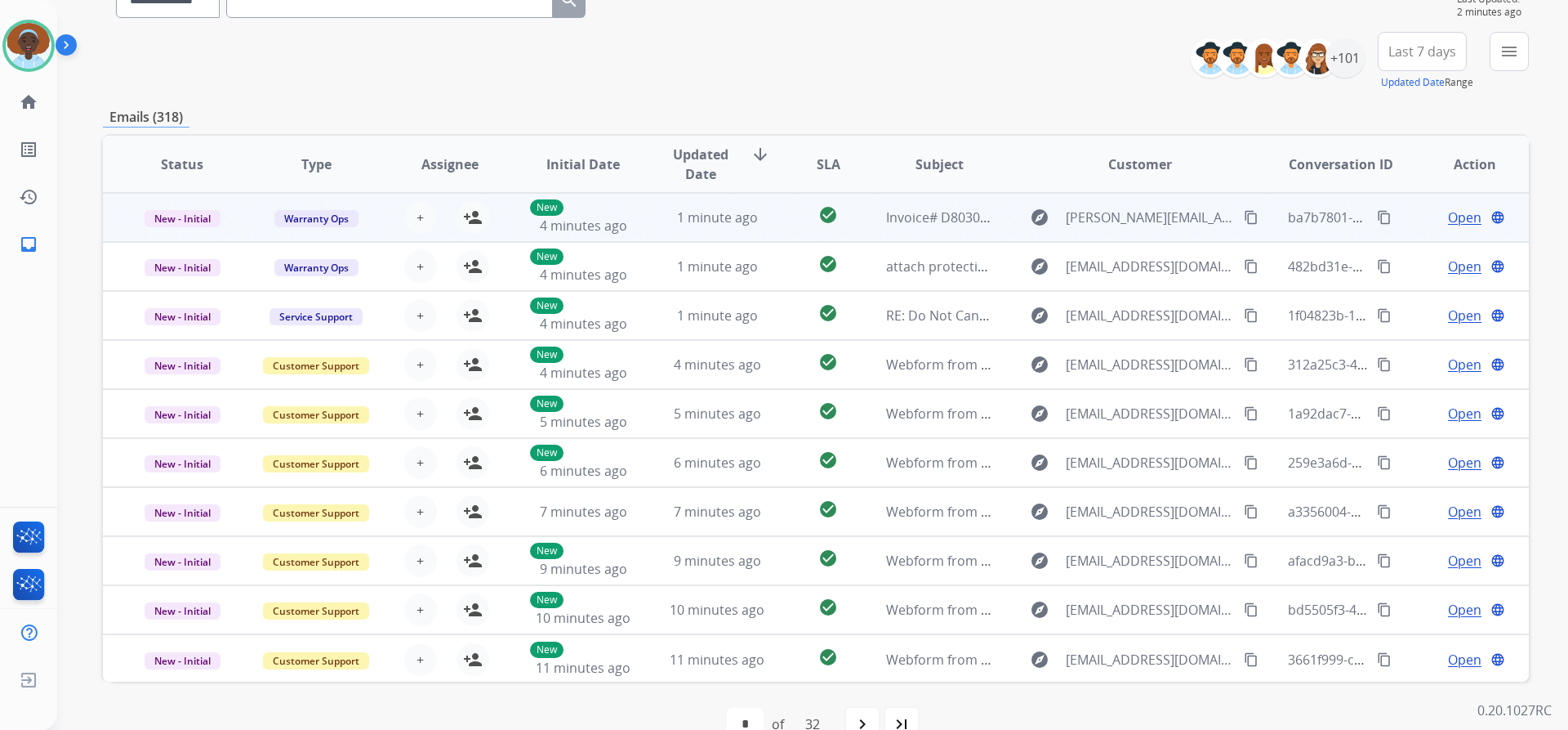
click at [1448, 223] on span "Open" at bounding box center [1465, 217] width 34 height 19
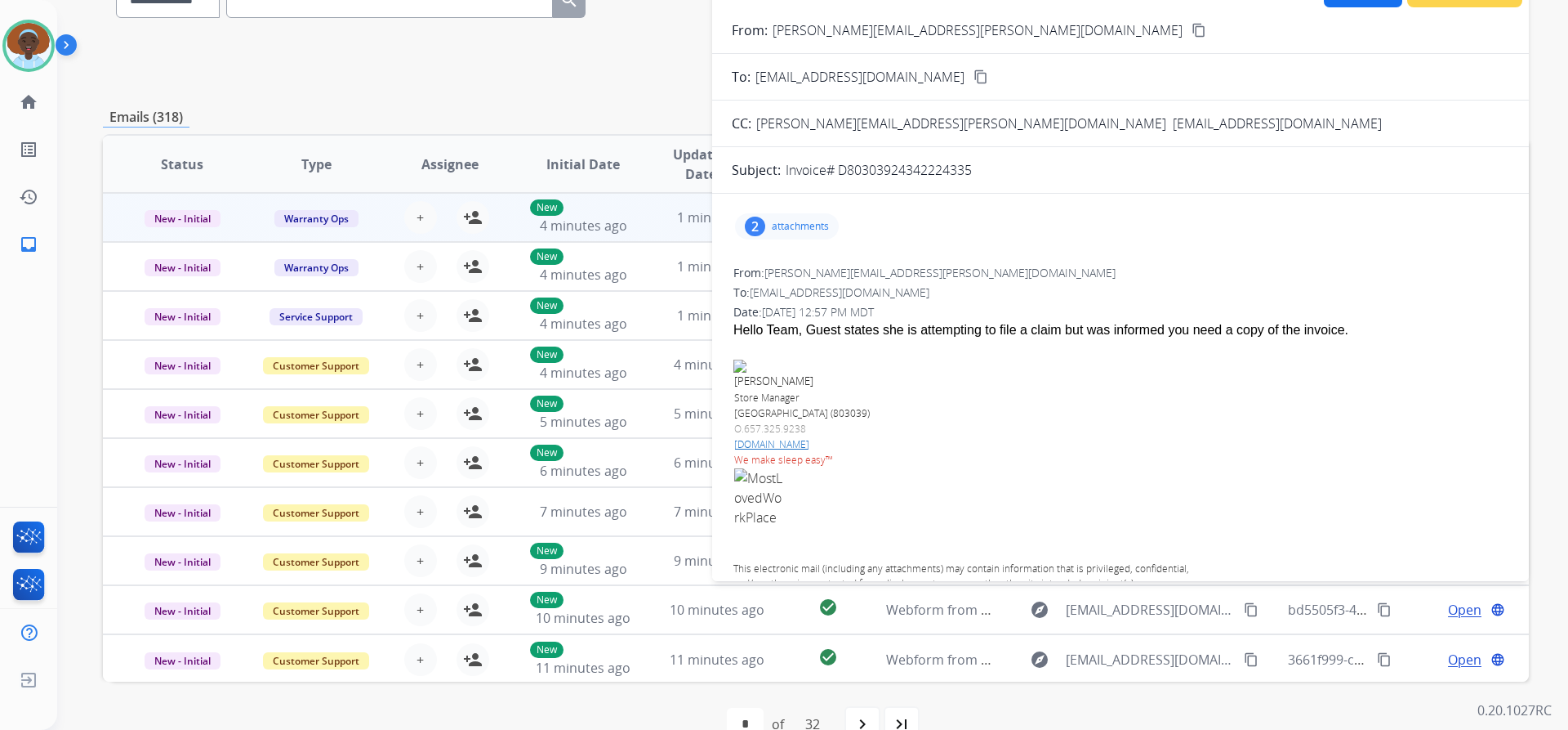
scroll to position [82, 0]
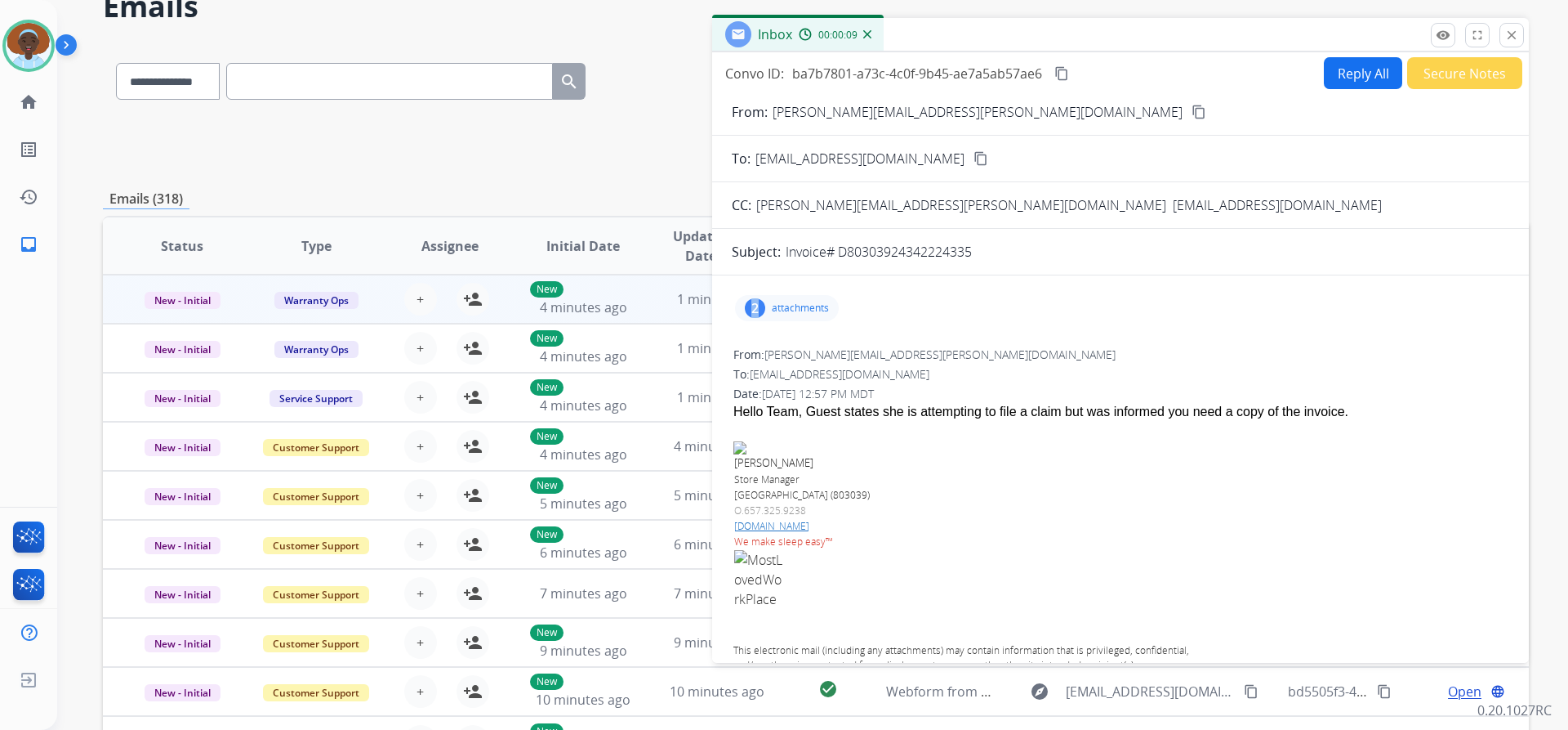
click at [755, 310] on div "2" at bounding box center [755, 308] width 20 height 19
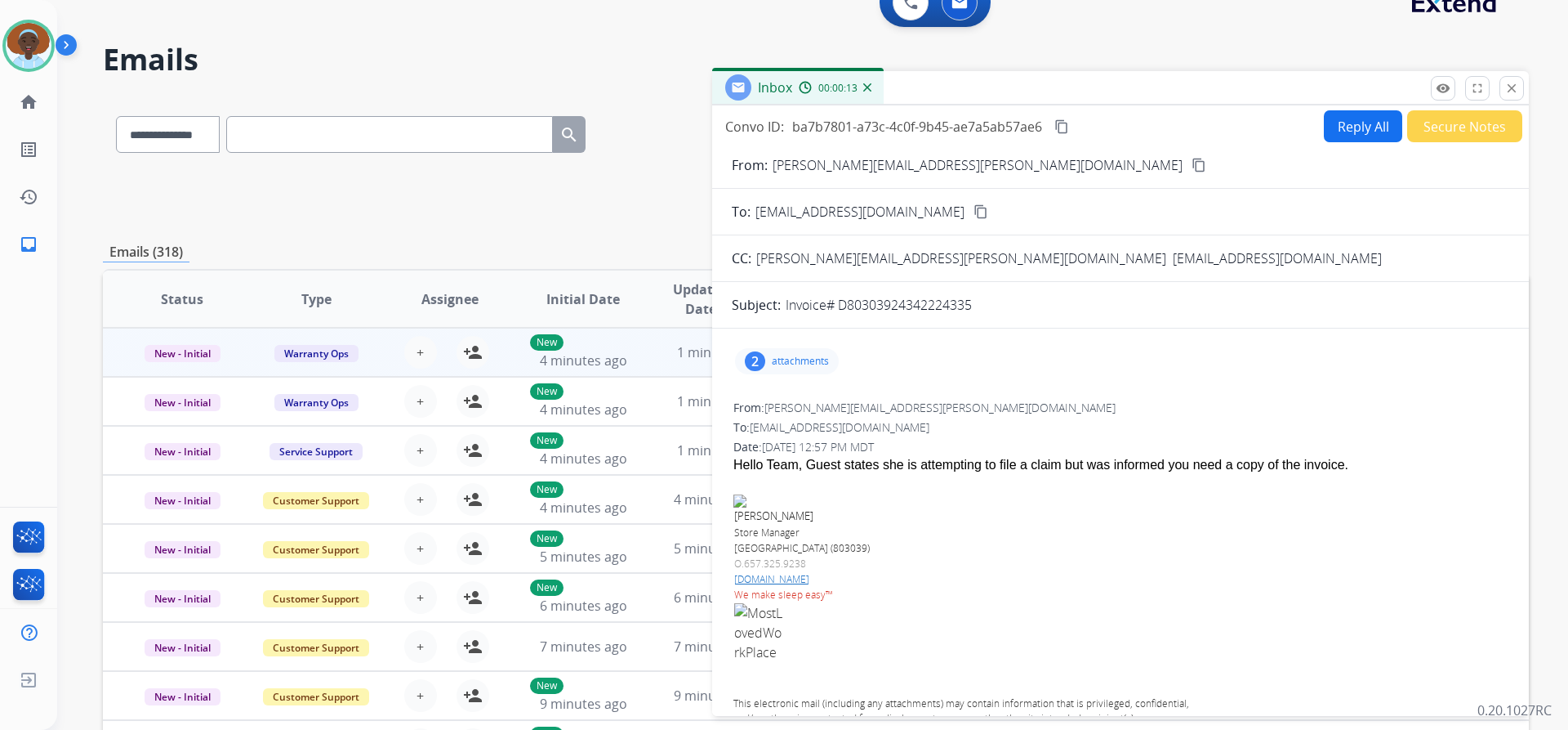
scroll to position [0, 0]
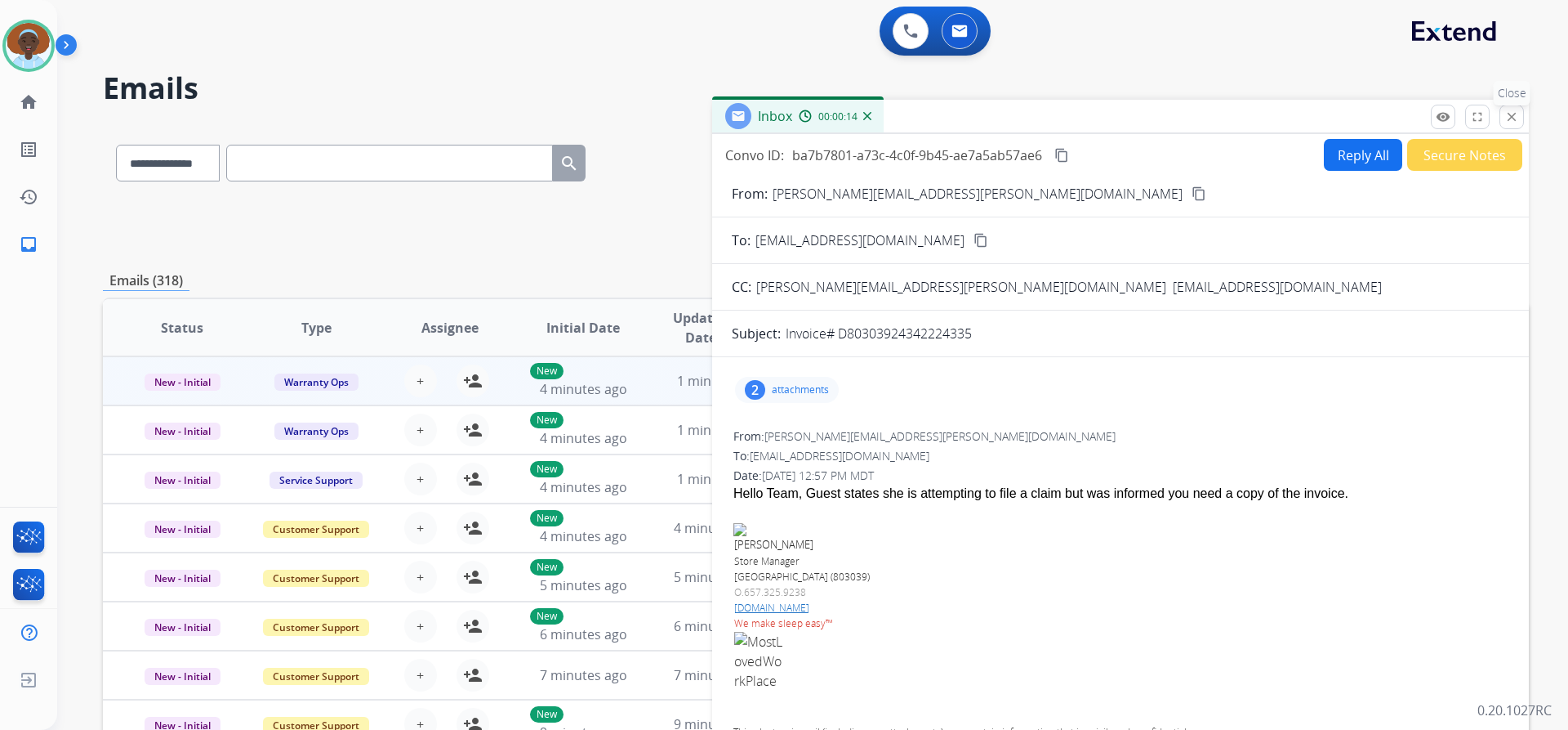
click at [1508, 121] on mat-icon "close" at bounding box center [1511, 117] width 14 height 14
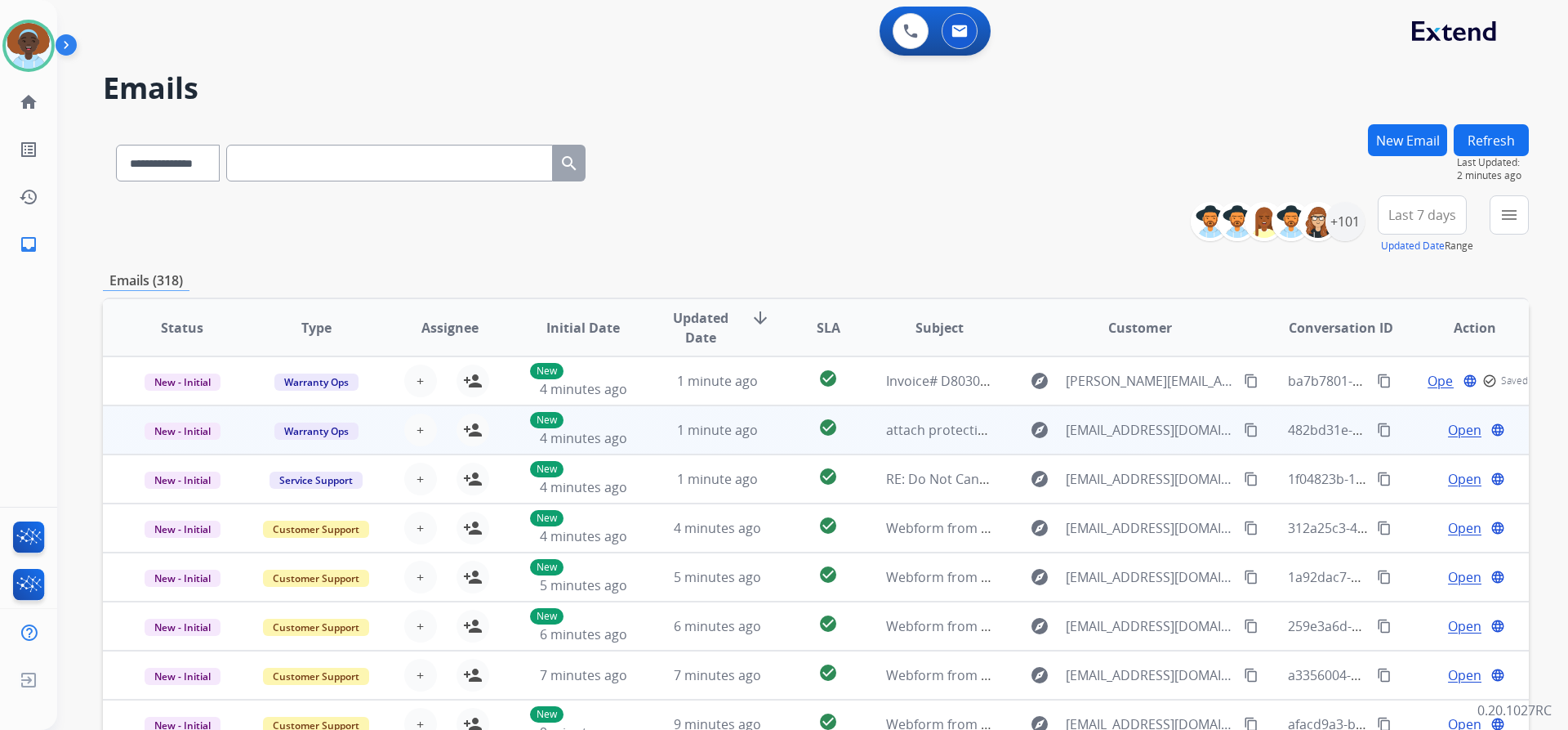
click at [1448, 432] on span "Open" at bounding box center [1465, 430] width 34 height 19
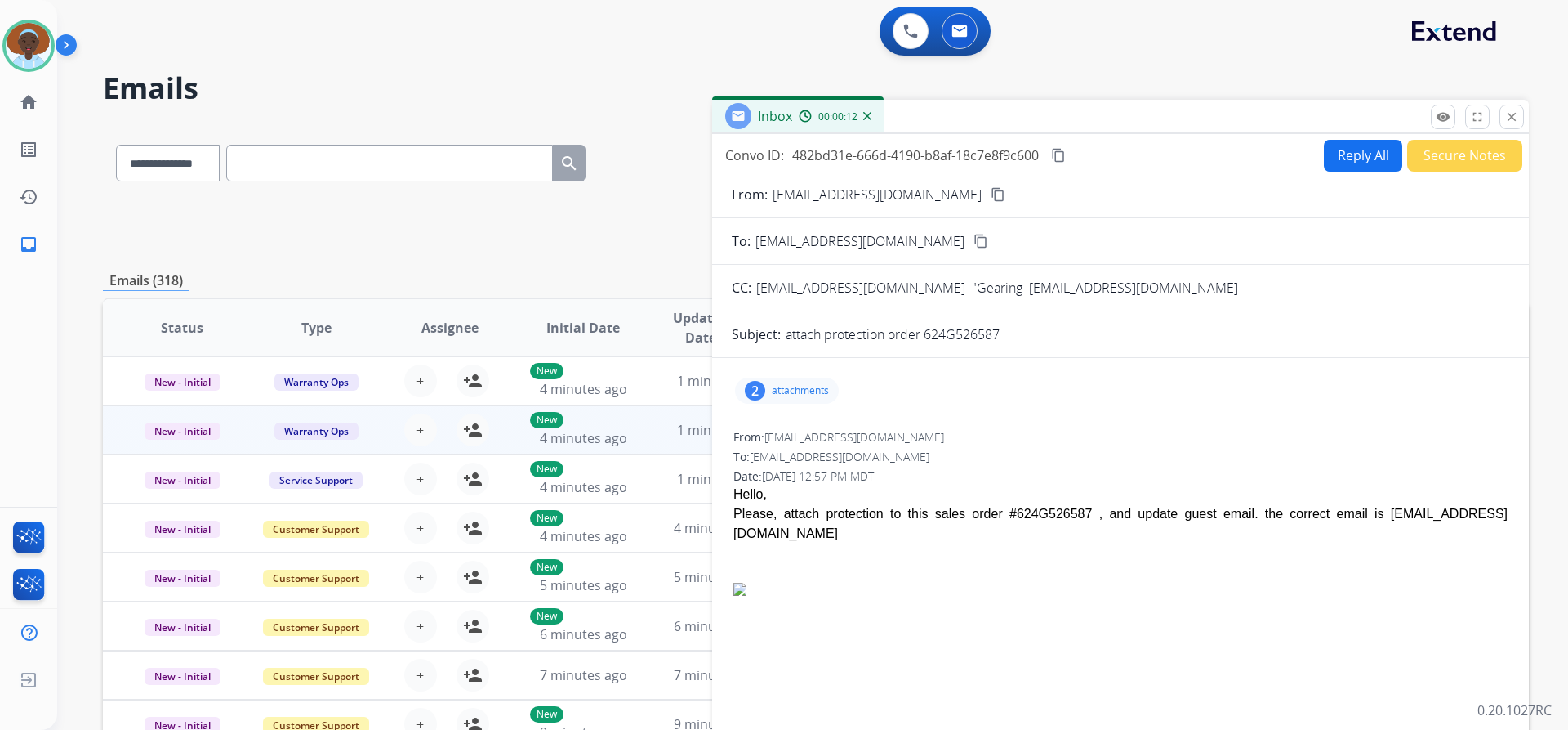
click at [757, 389] on div "2" at bounding box center [755, 391] width 20 height 19
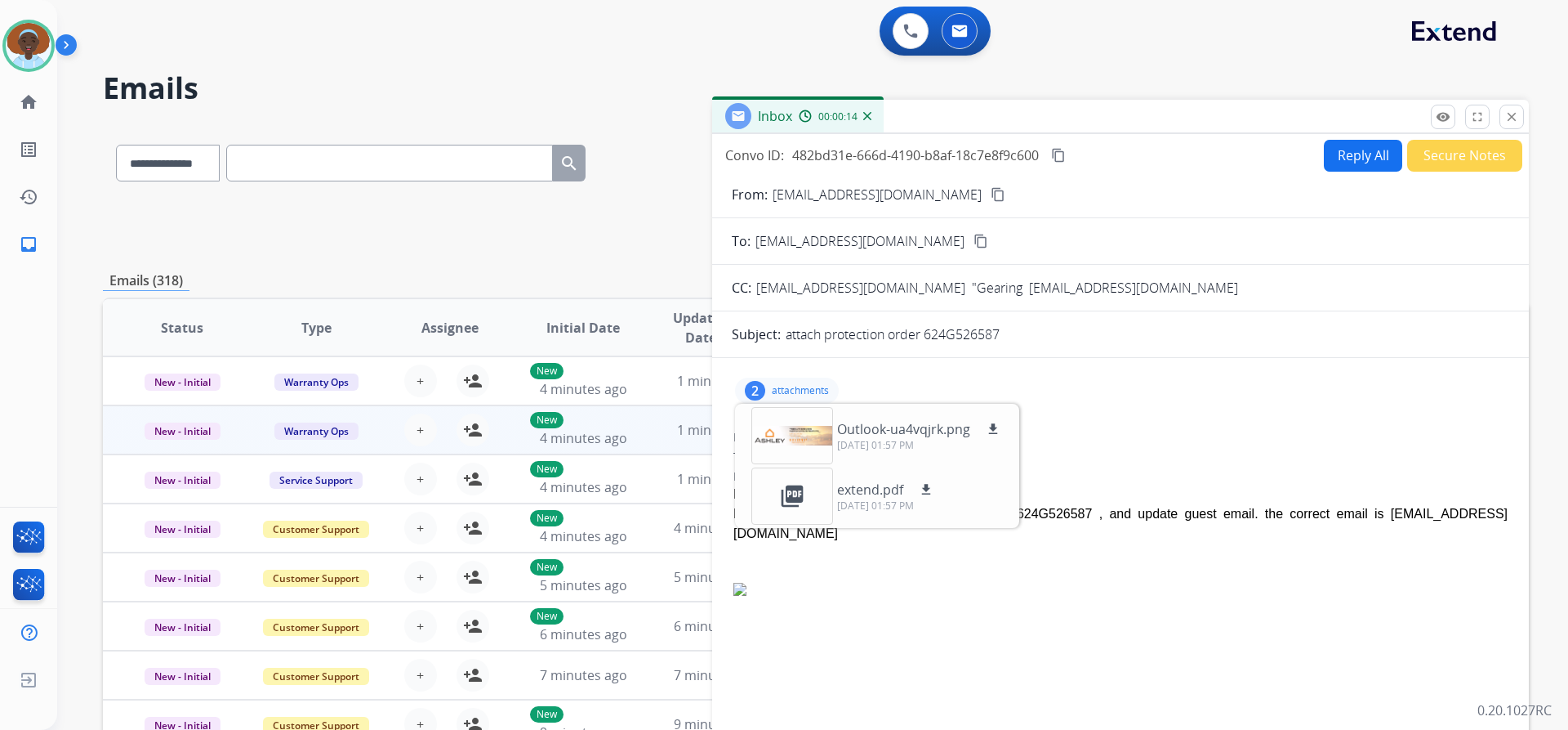
click at [757, 389] on div "2" at bounding box center [755, 391] width 20 height 19
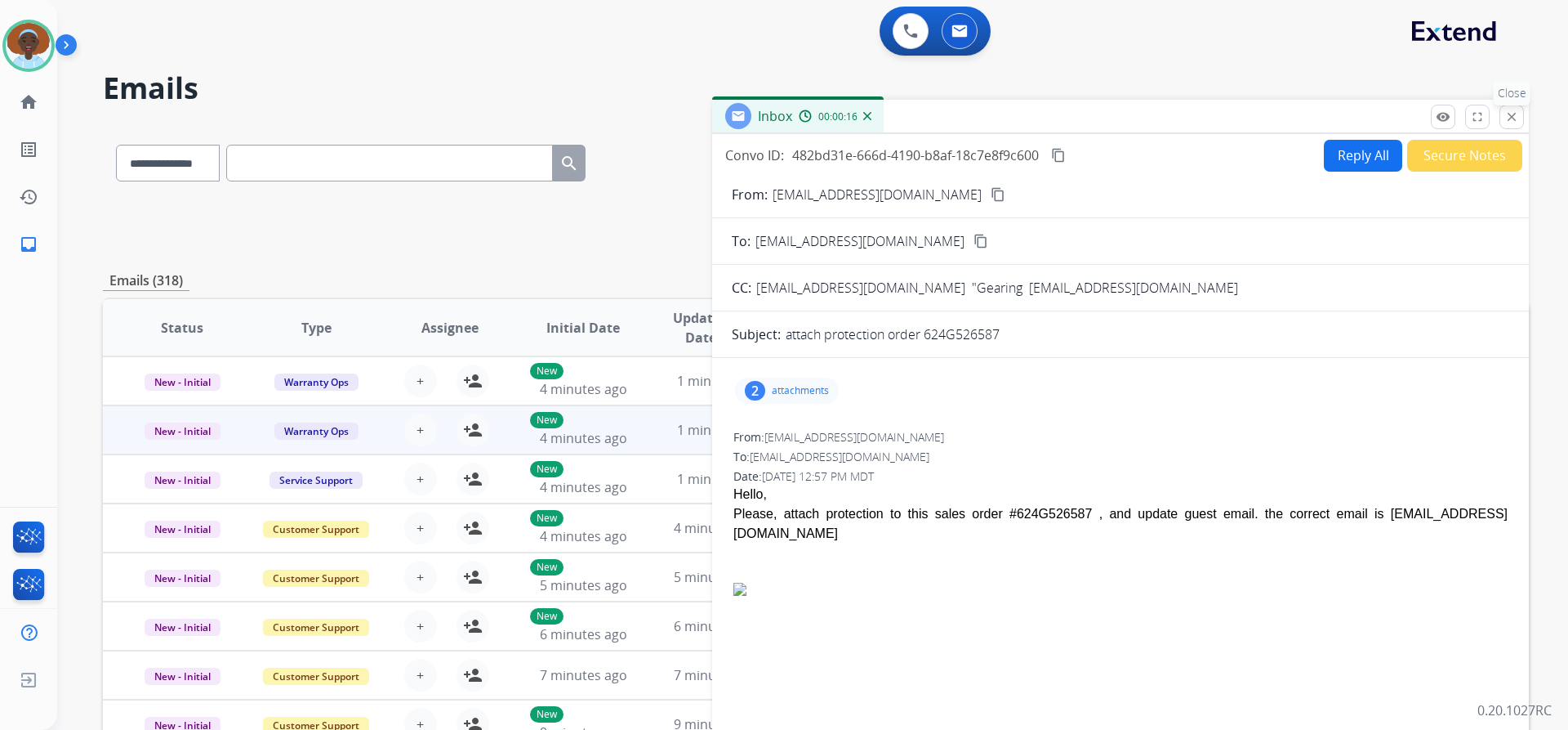
click at [1506, 121] on mat-icon "close" at bounding box center [1511, 117] width 14 height 14
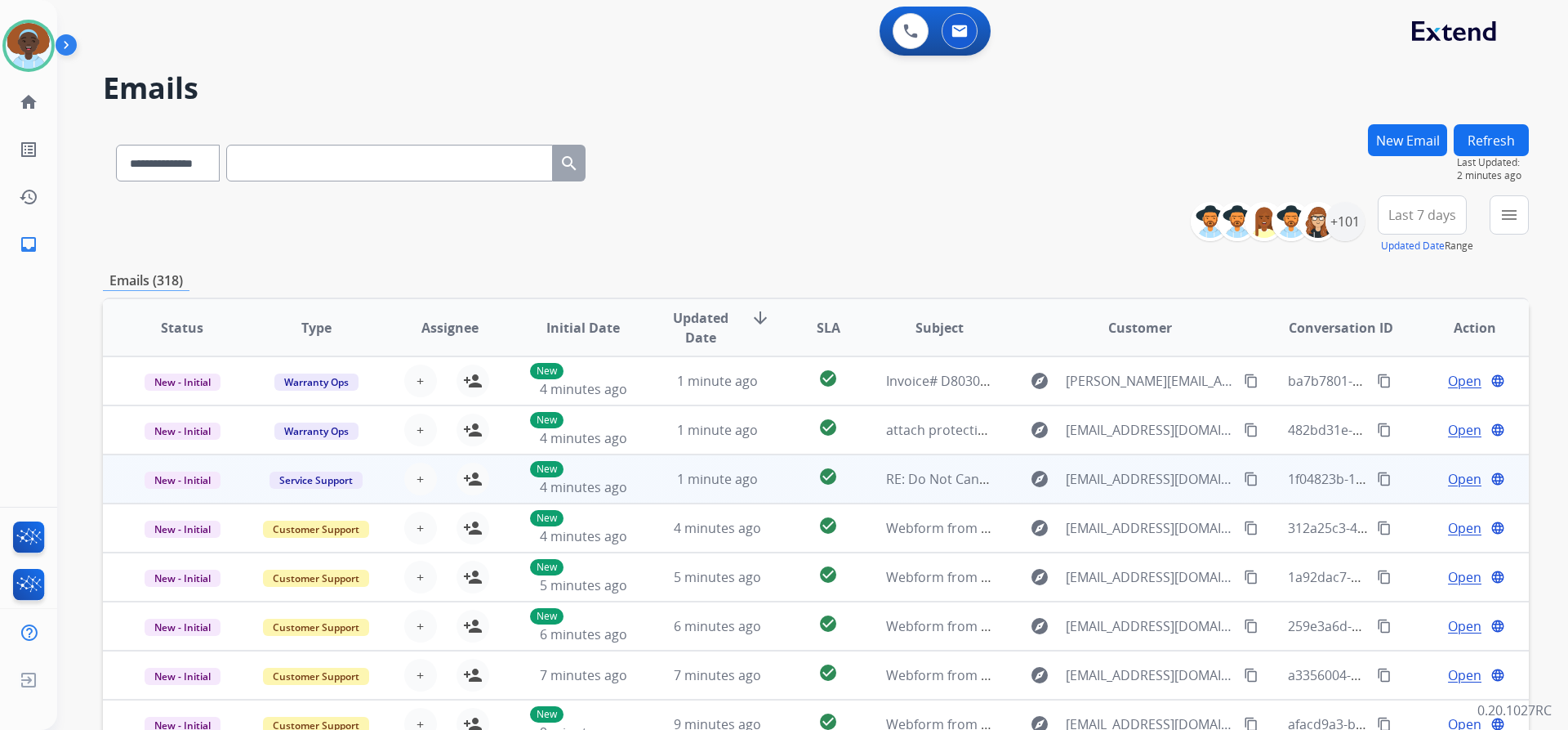
click at [1452, 475] on span "Open" at bounding box center [1465, 478] width 34 height 19
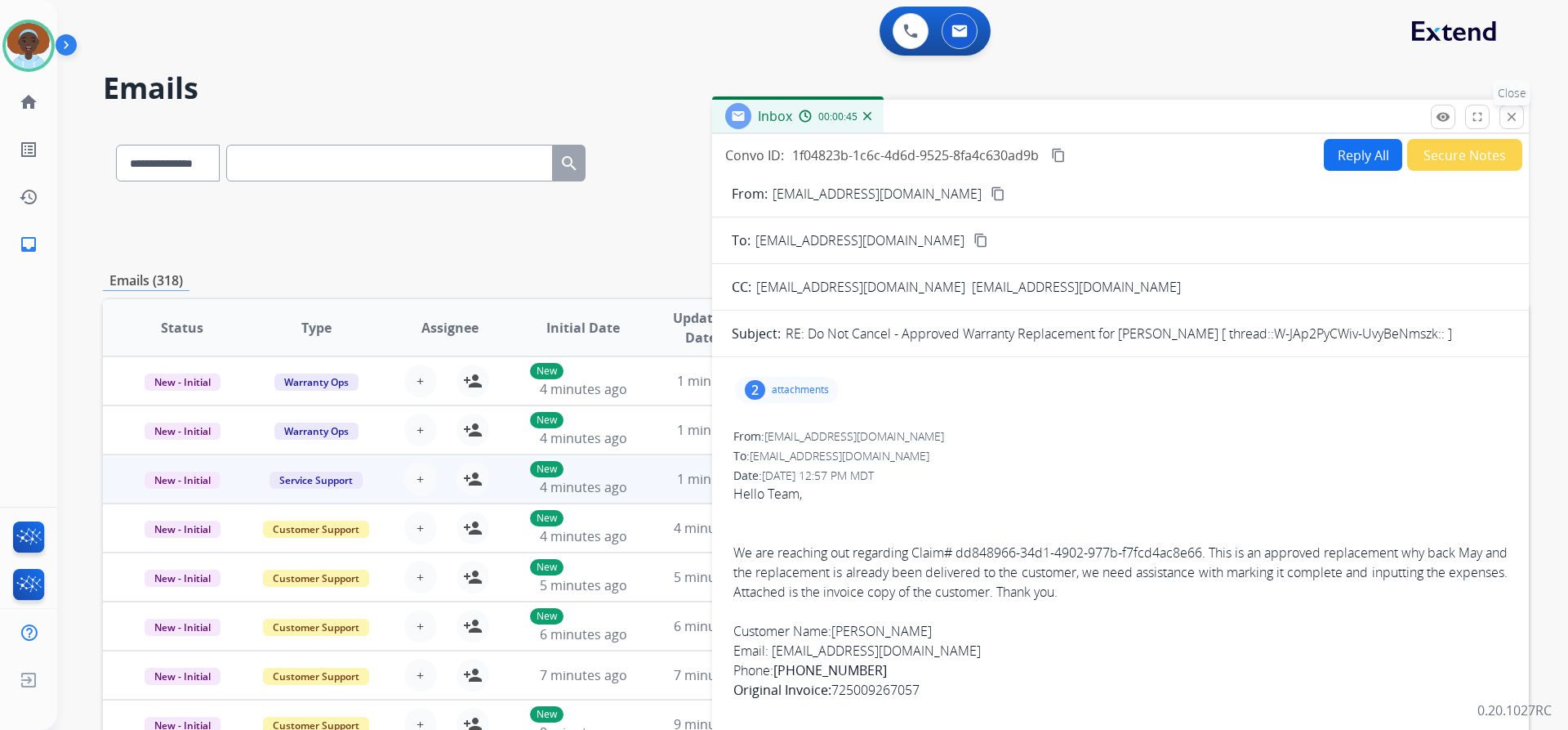
click at [1516, 116] on mat-icon "close" at bounding box center [1511, 117] width 14 height 14
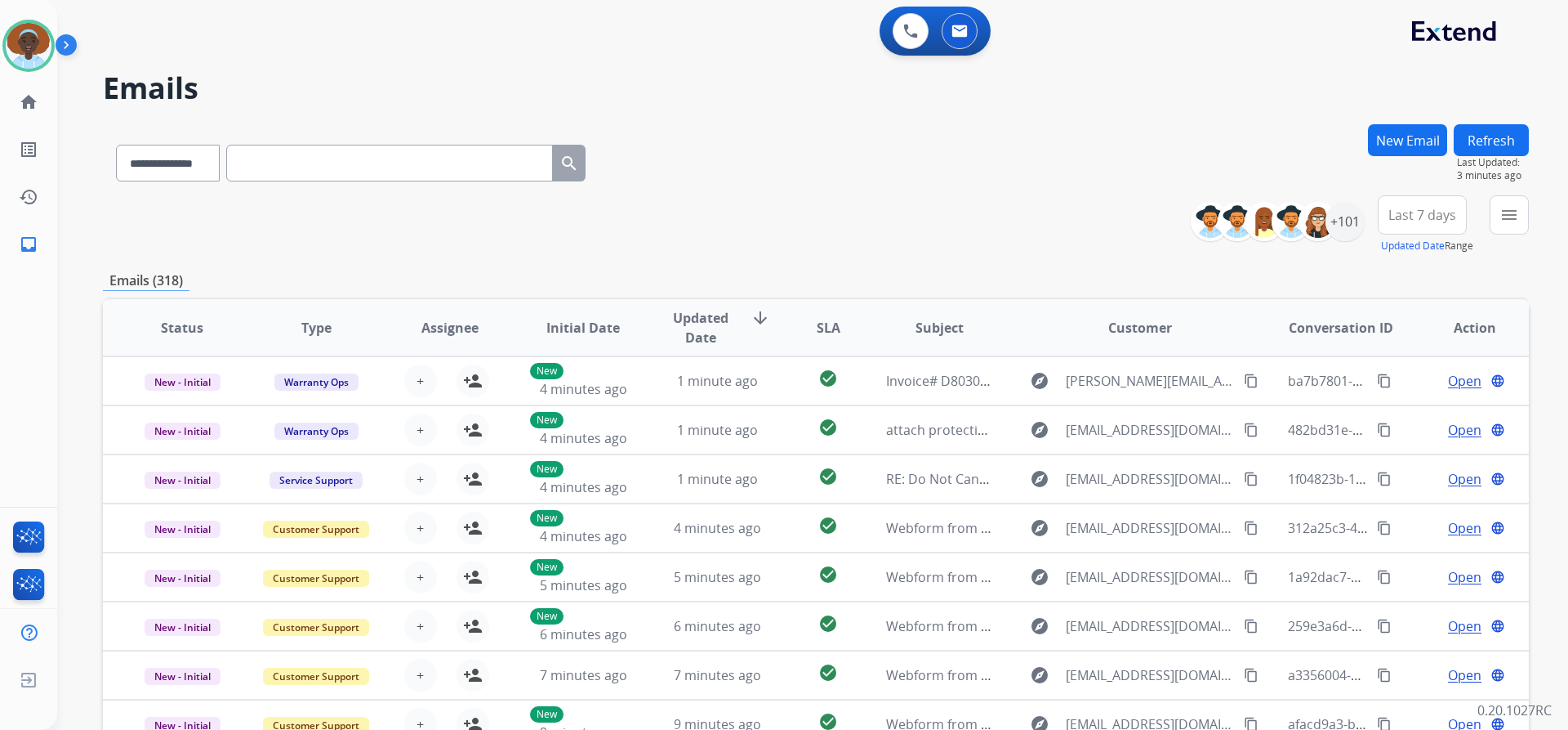
click at [1475, 137] on button "Refresh" at bounding box center [1492, 140] width 75 height 32
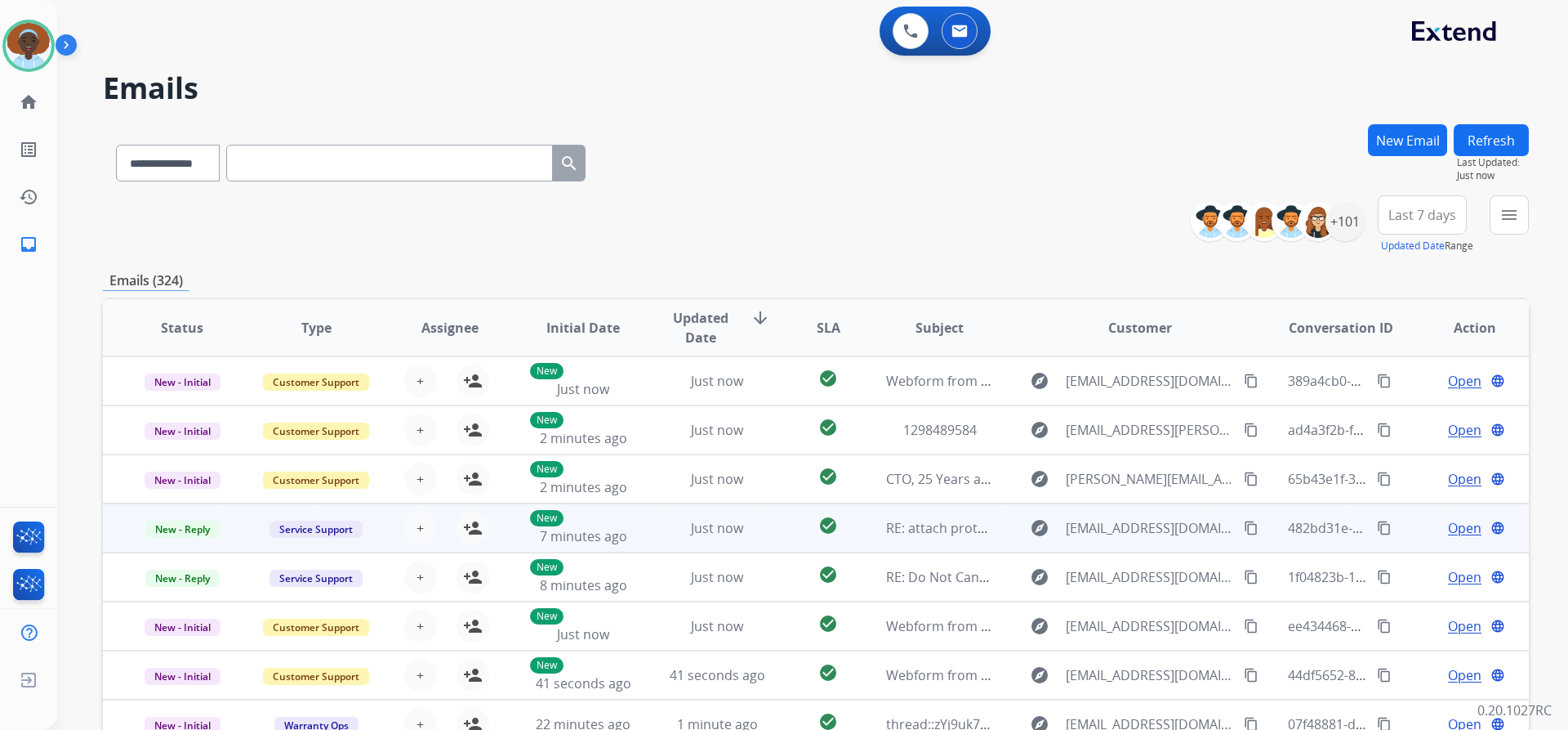
click at [1455, 523] on span "Open" at bounding box center [1465, 527] width 34 height 19
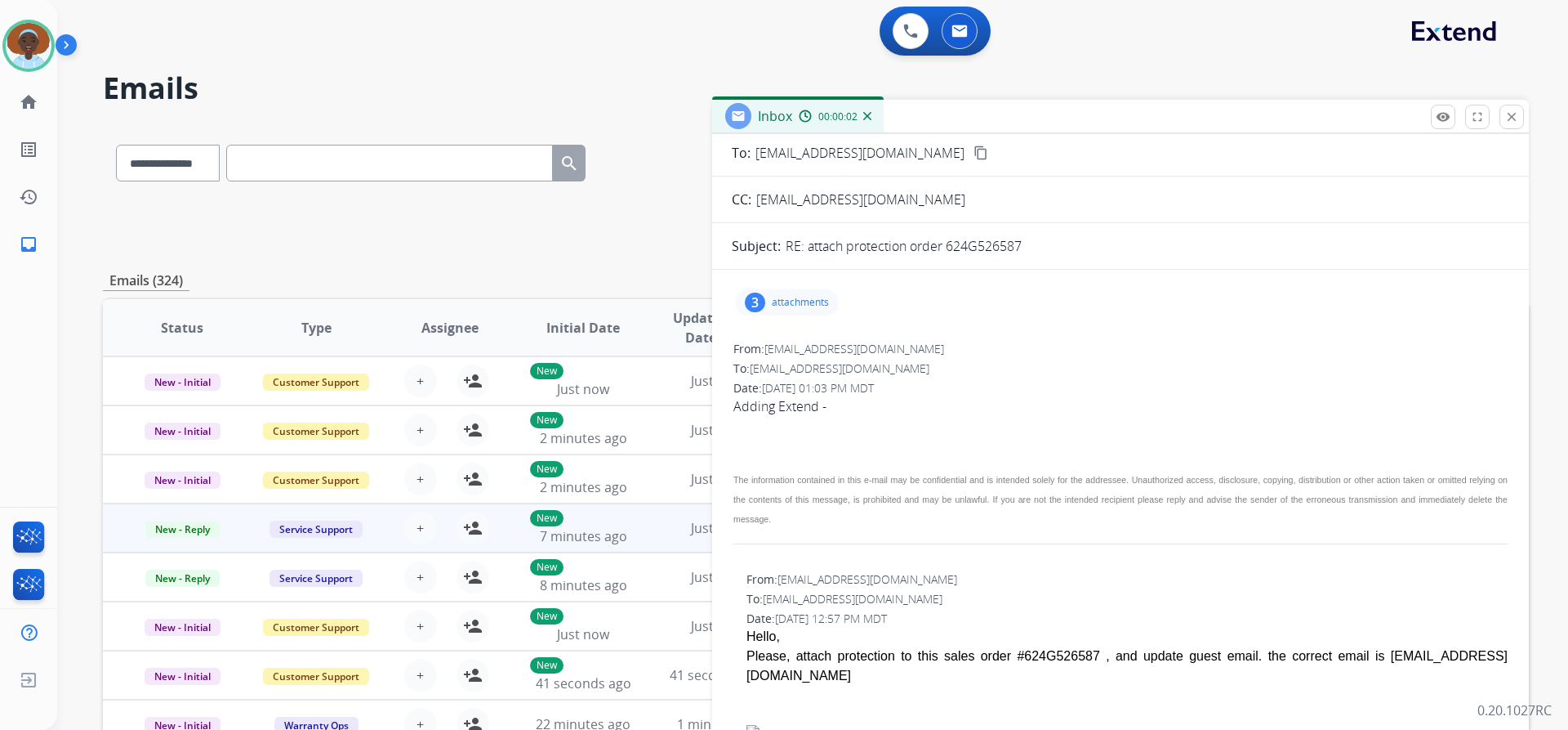
scroll to position [89, 0]
click at [758, 305] on div "3" at bounding box center [755, 301] width 20 height 19
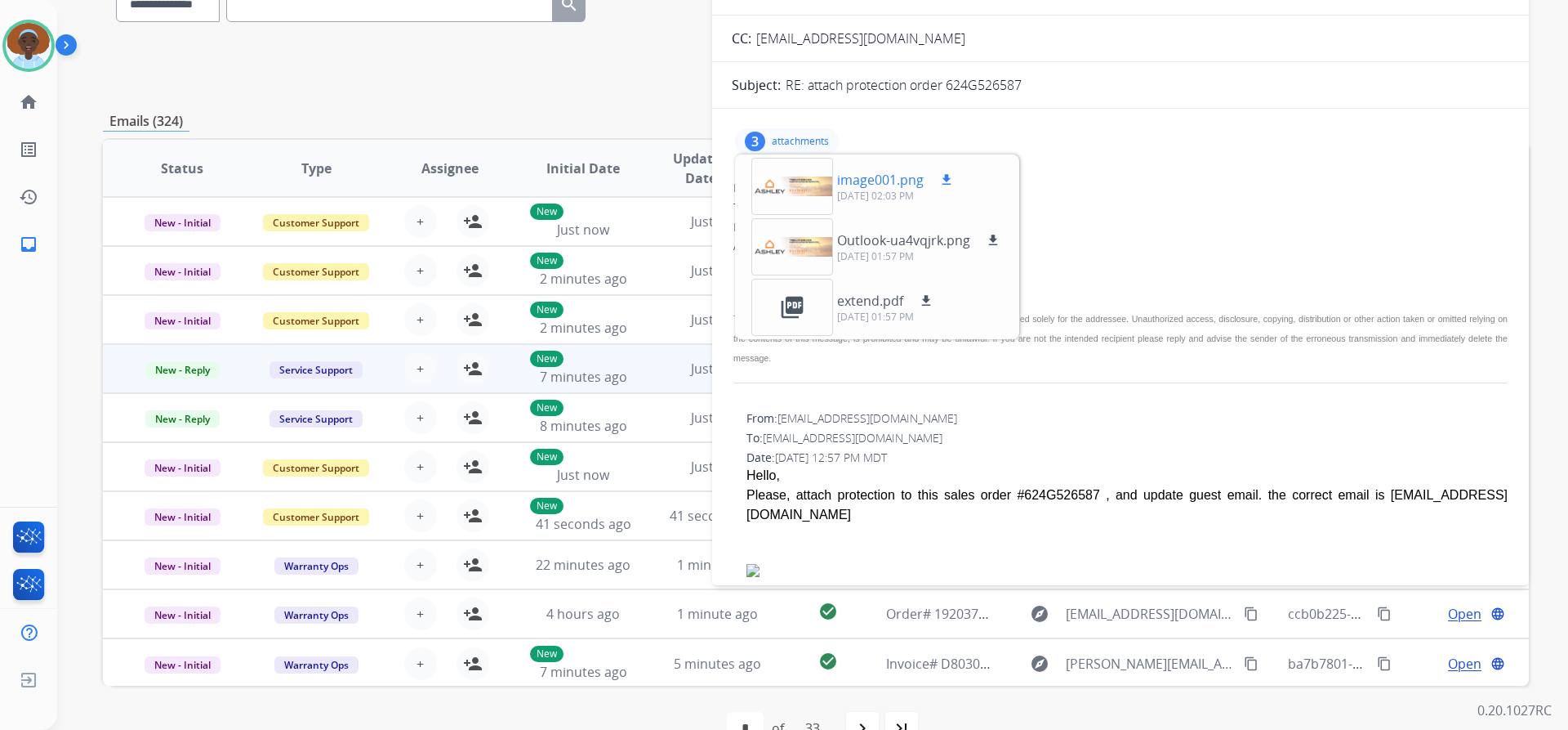
scroll to position [164, 0]
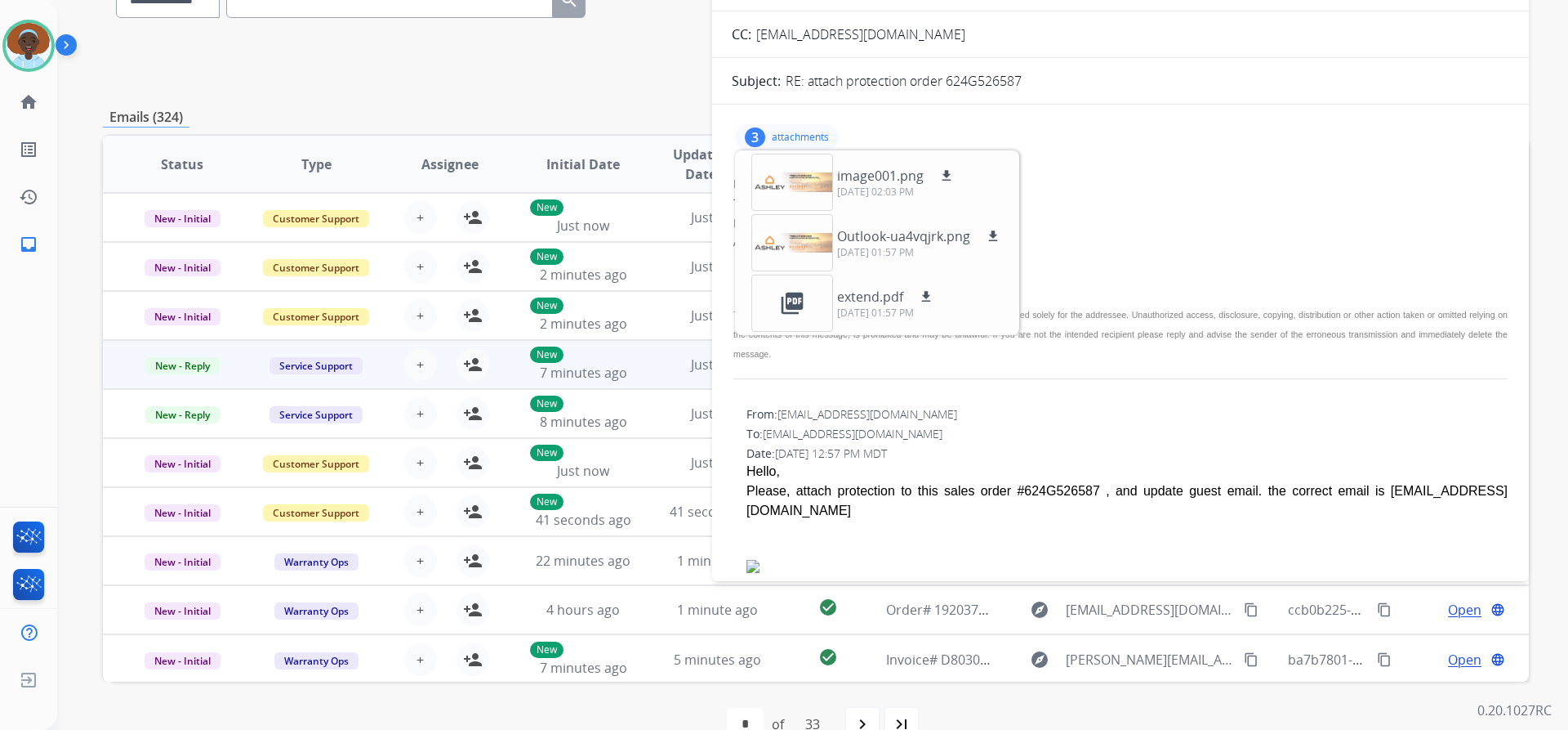
click at [757, 136] on div "3" at bounding box center [755, 137] width 20 height 19
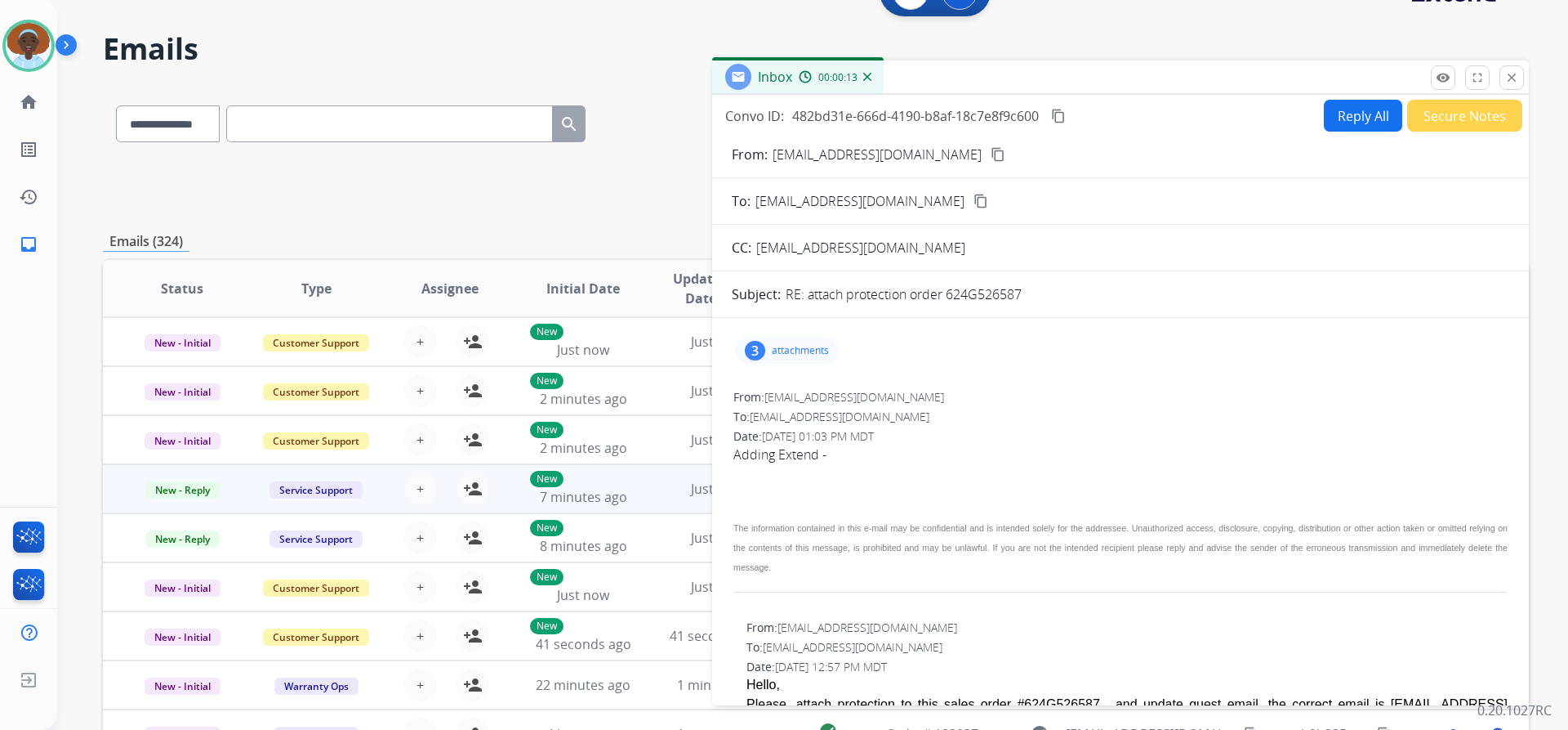
scroll to position [0, 0]
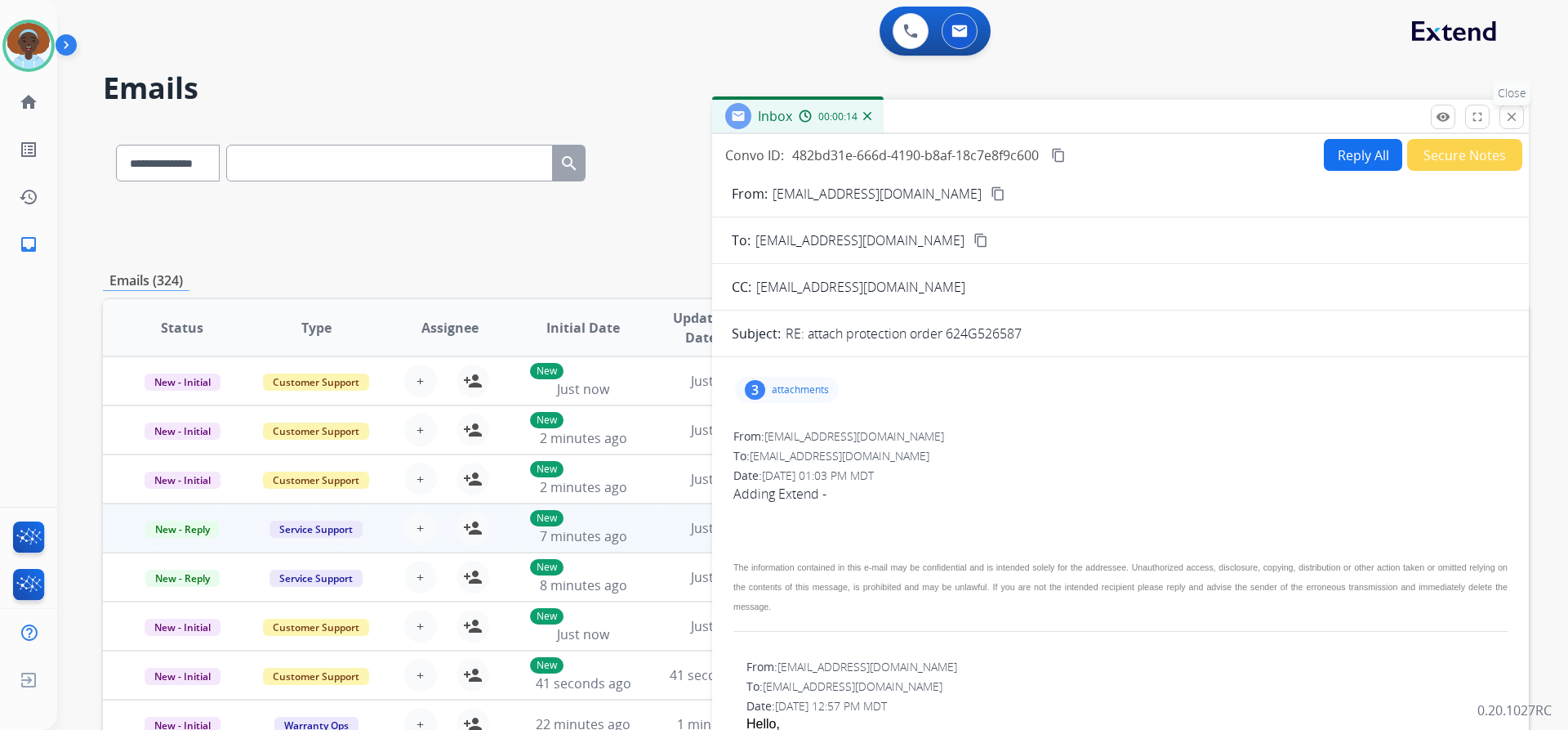
click at [1511, 115] on mat-icon "close" at bounding box center [1511, 117] width 14 height 14
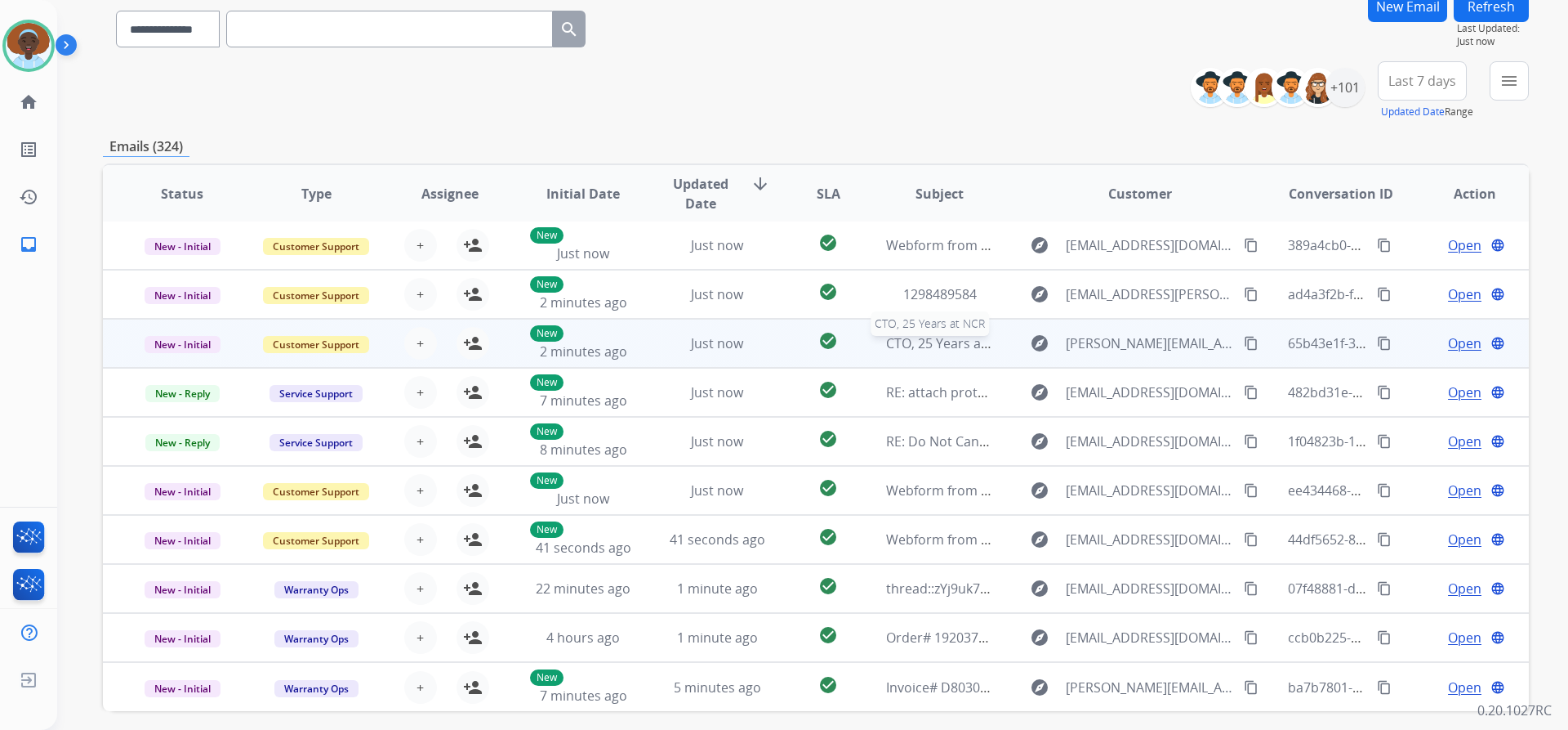
scroll to position [164, 0]
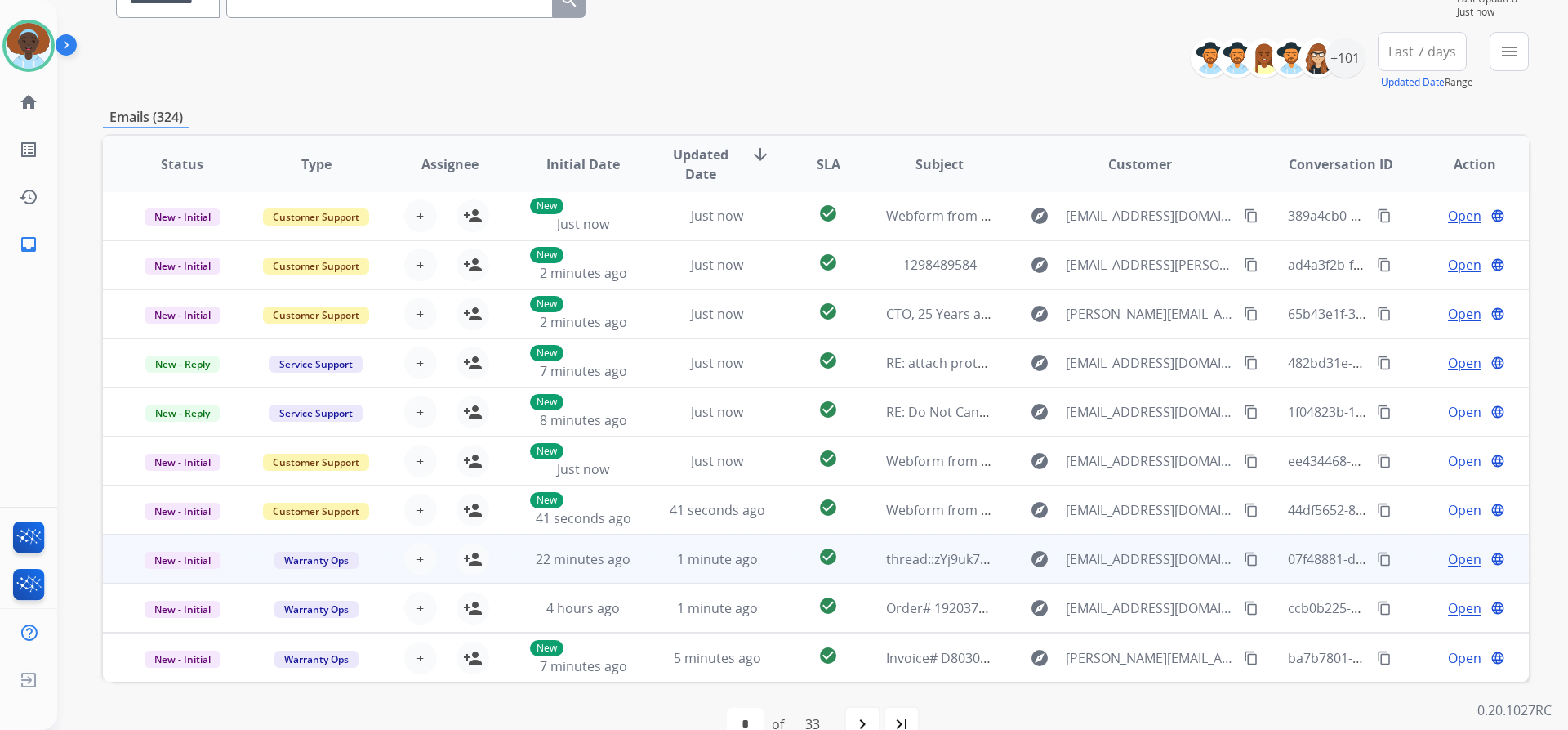
click at [1454, 560] on span "Open" at bounding box center [1465, 559] width 34 height 19
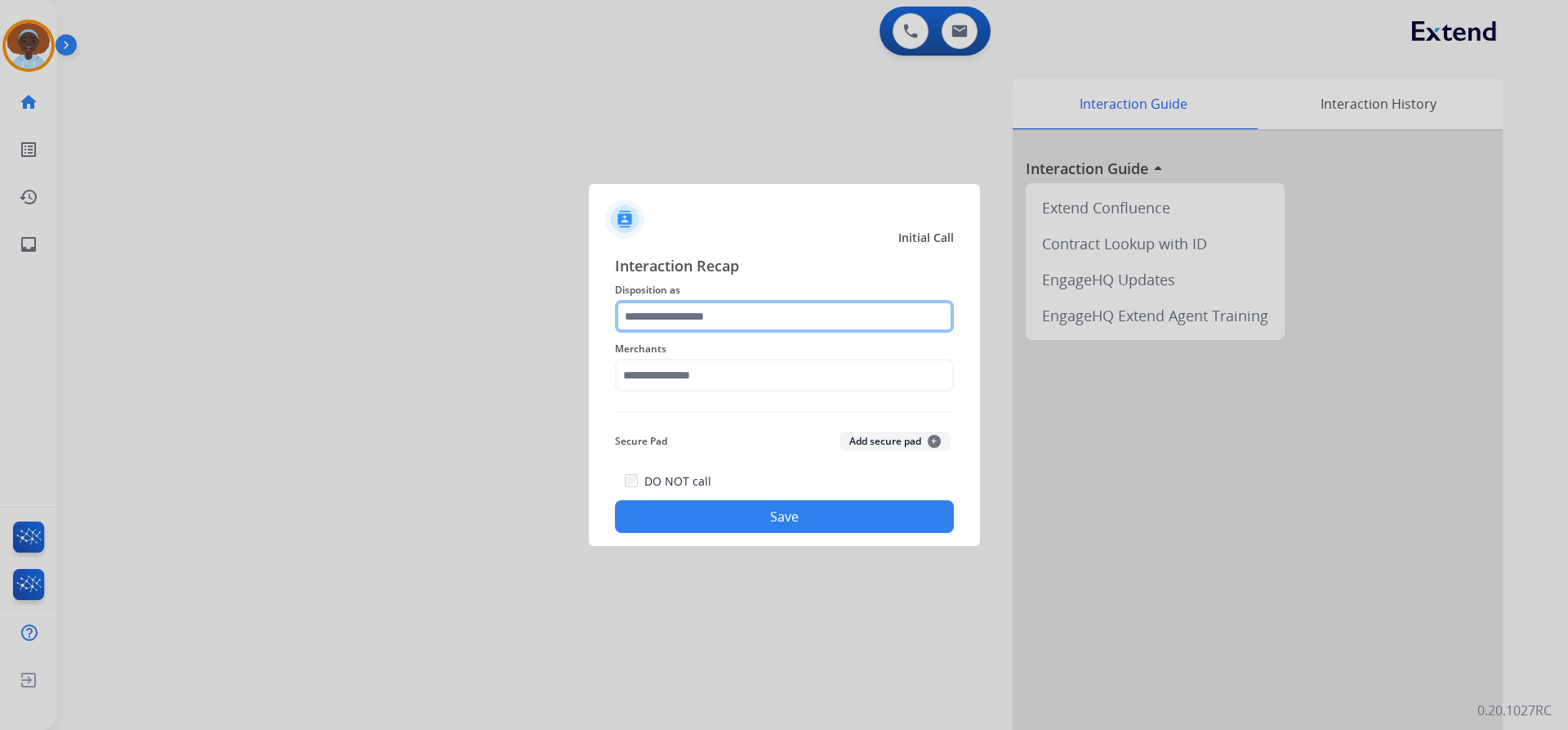
click at [690, 313] on input "text" at bounding box center [784, 316] width 339 height 33
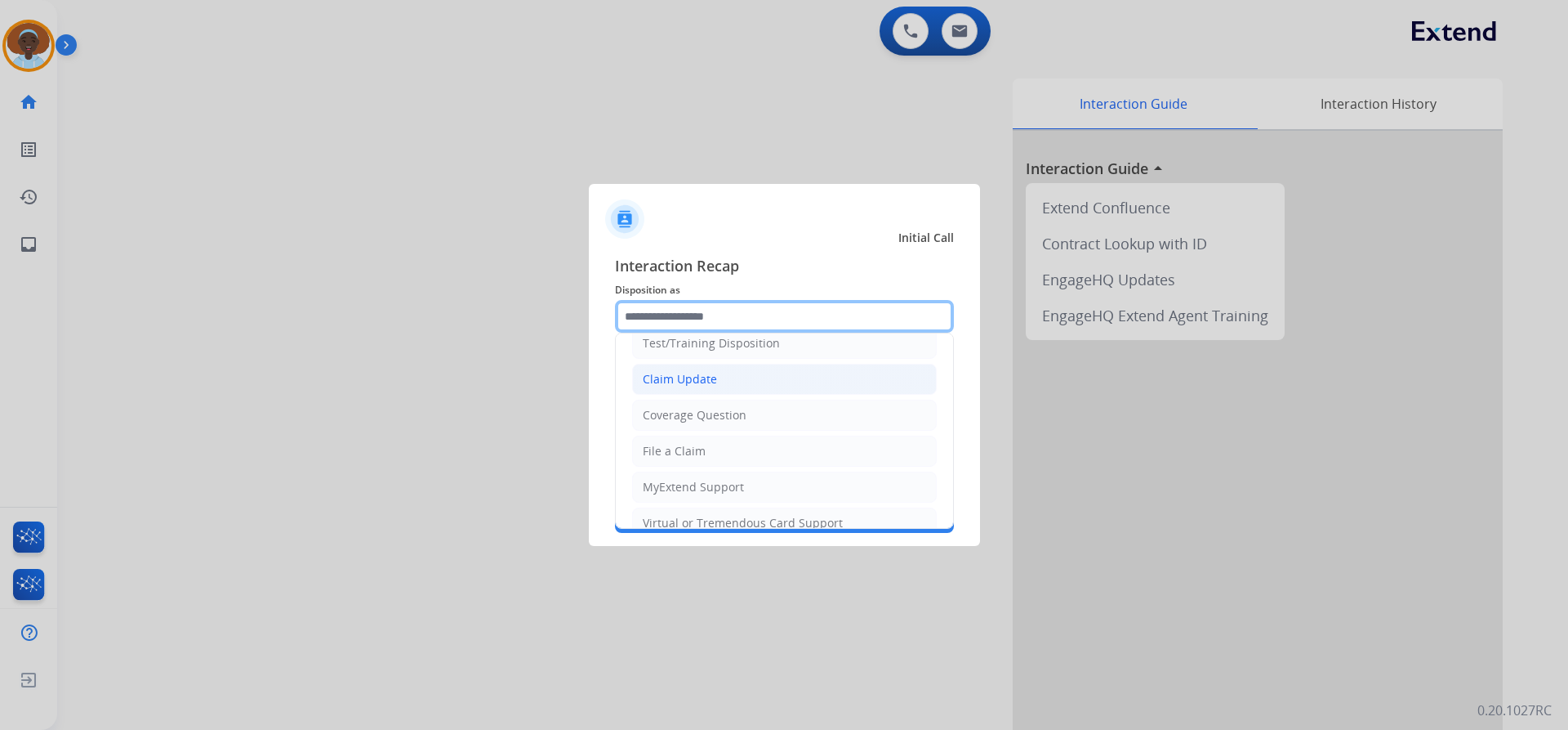
scroll to position [82, 0]
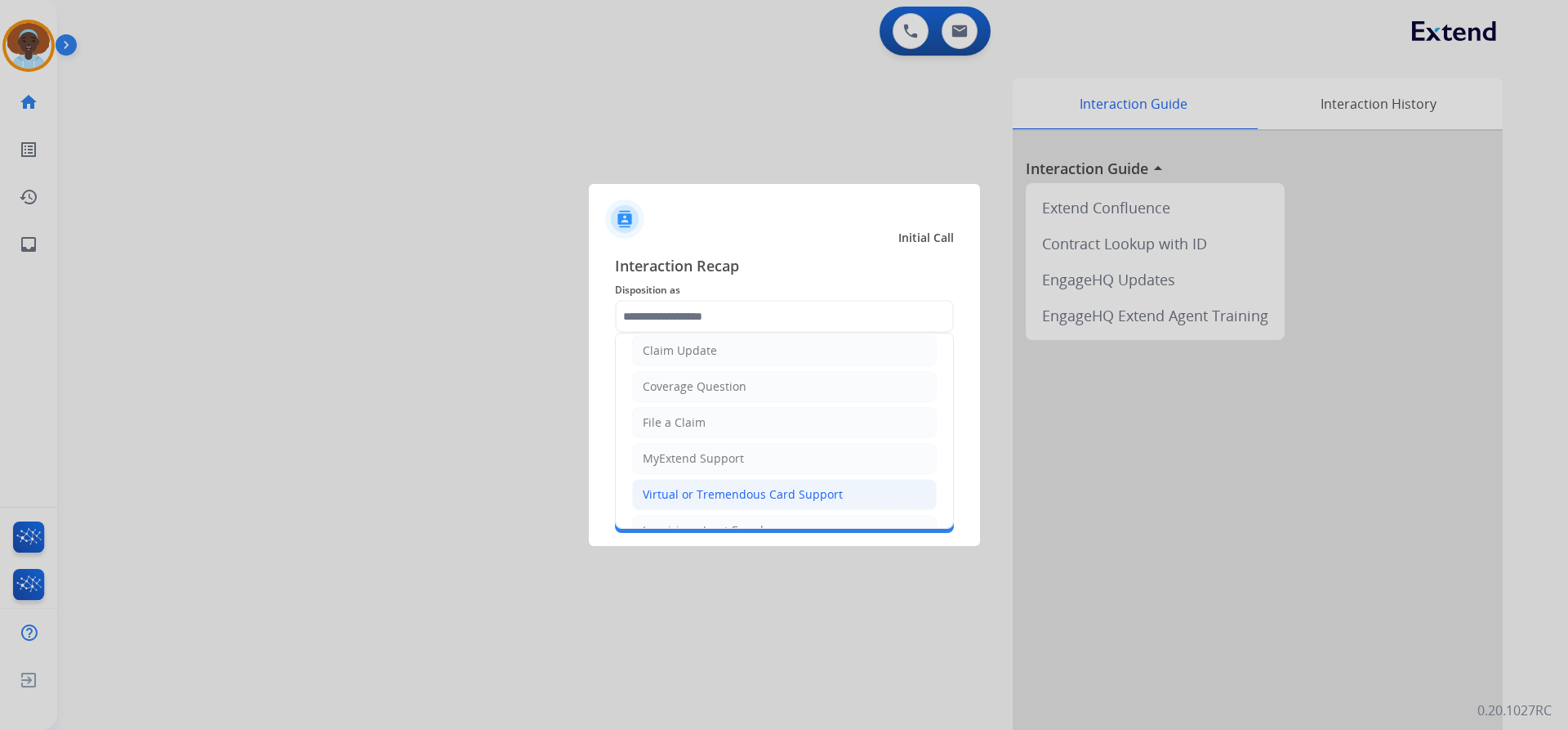
click at [719, 494] on div "Virtual or Tremendous Card Support" at bounding box center [743, 494] width 200 height 16
type input "**********"
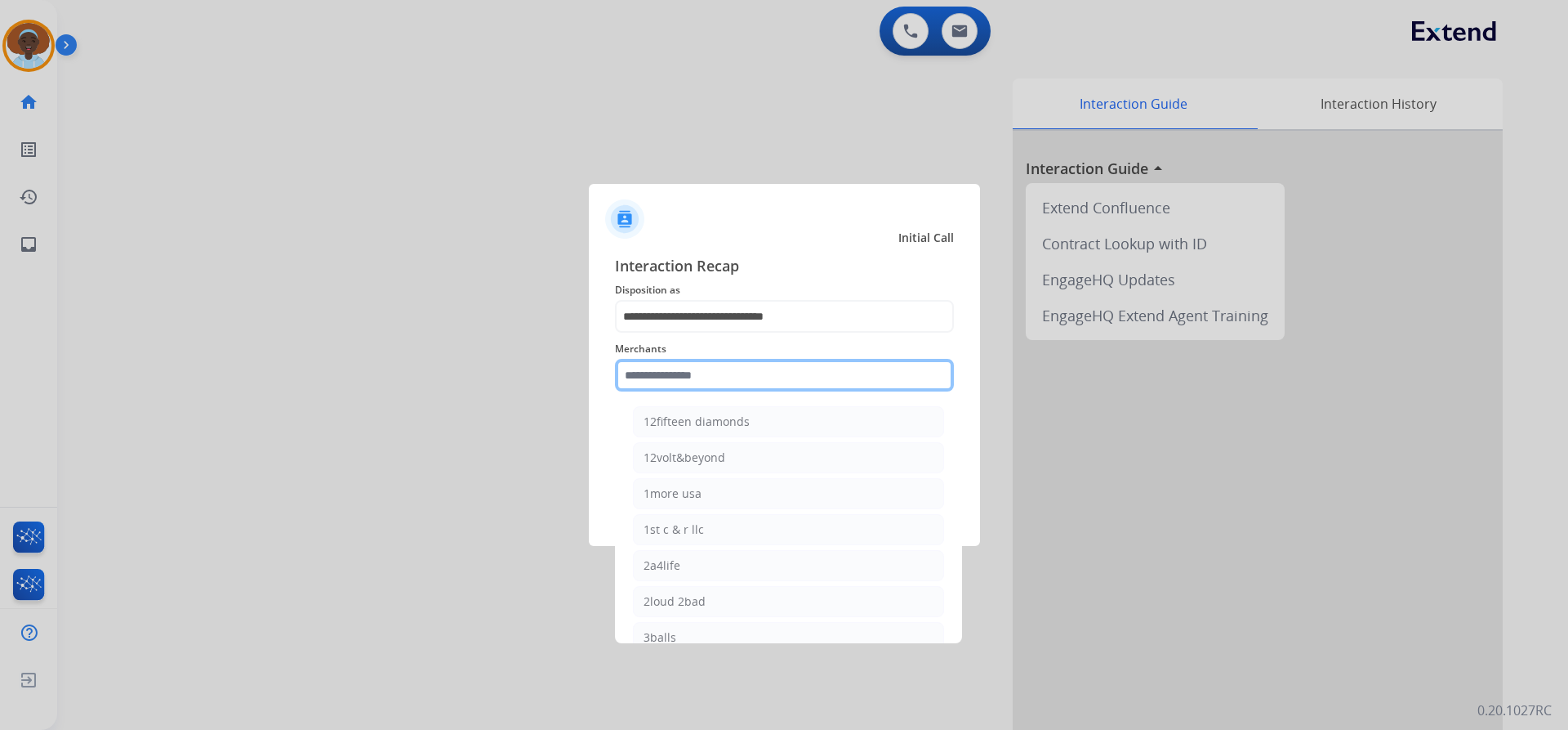
click at [725, 372] on input "text" at bounding box center [784, 375] width 339 height 33
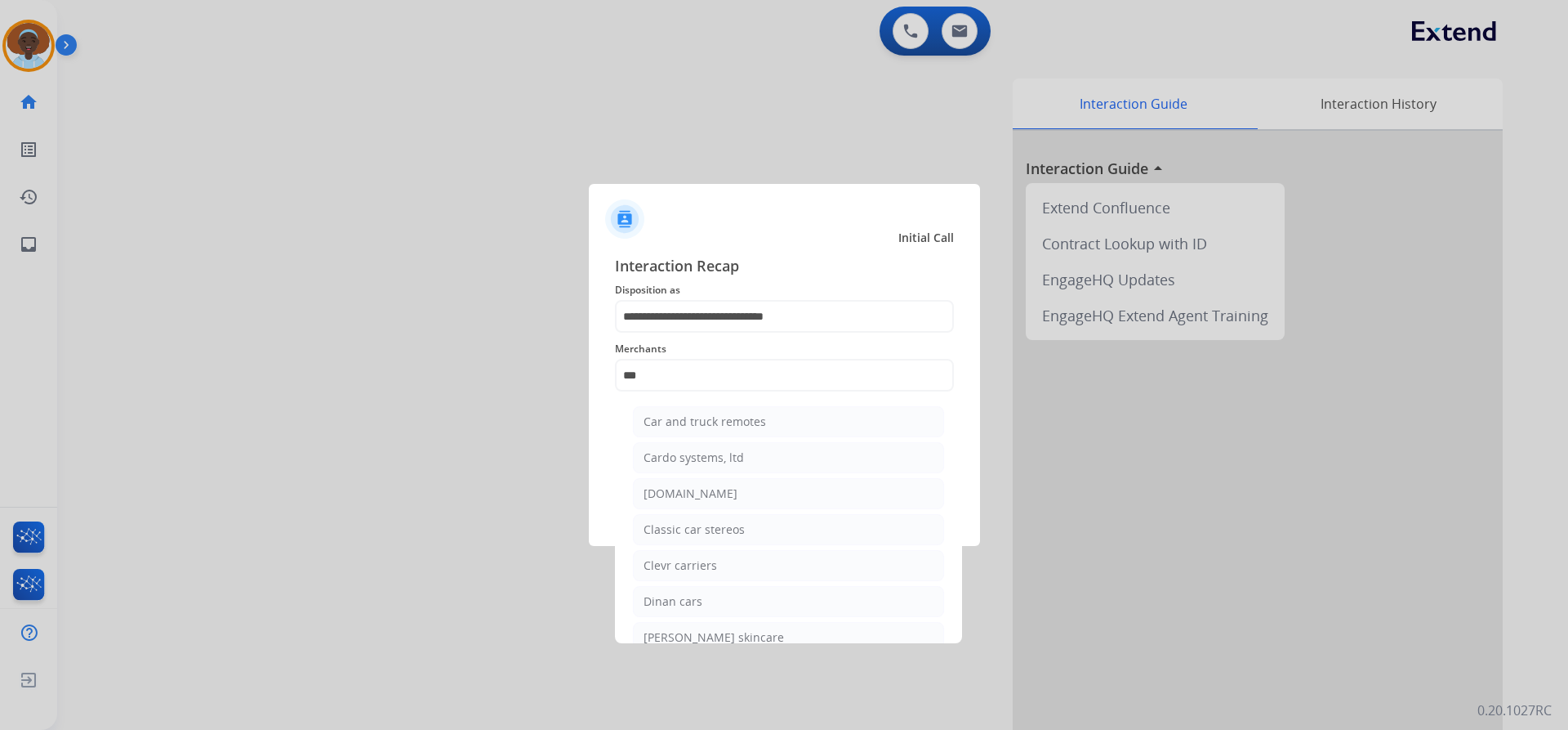
click at [709, 495] on div "[DOMAIN_NAME]" at bounding box center [690, 493] width 93 height 16
type input "**********"
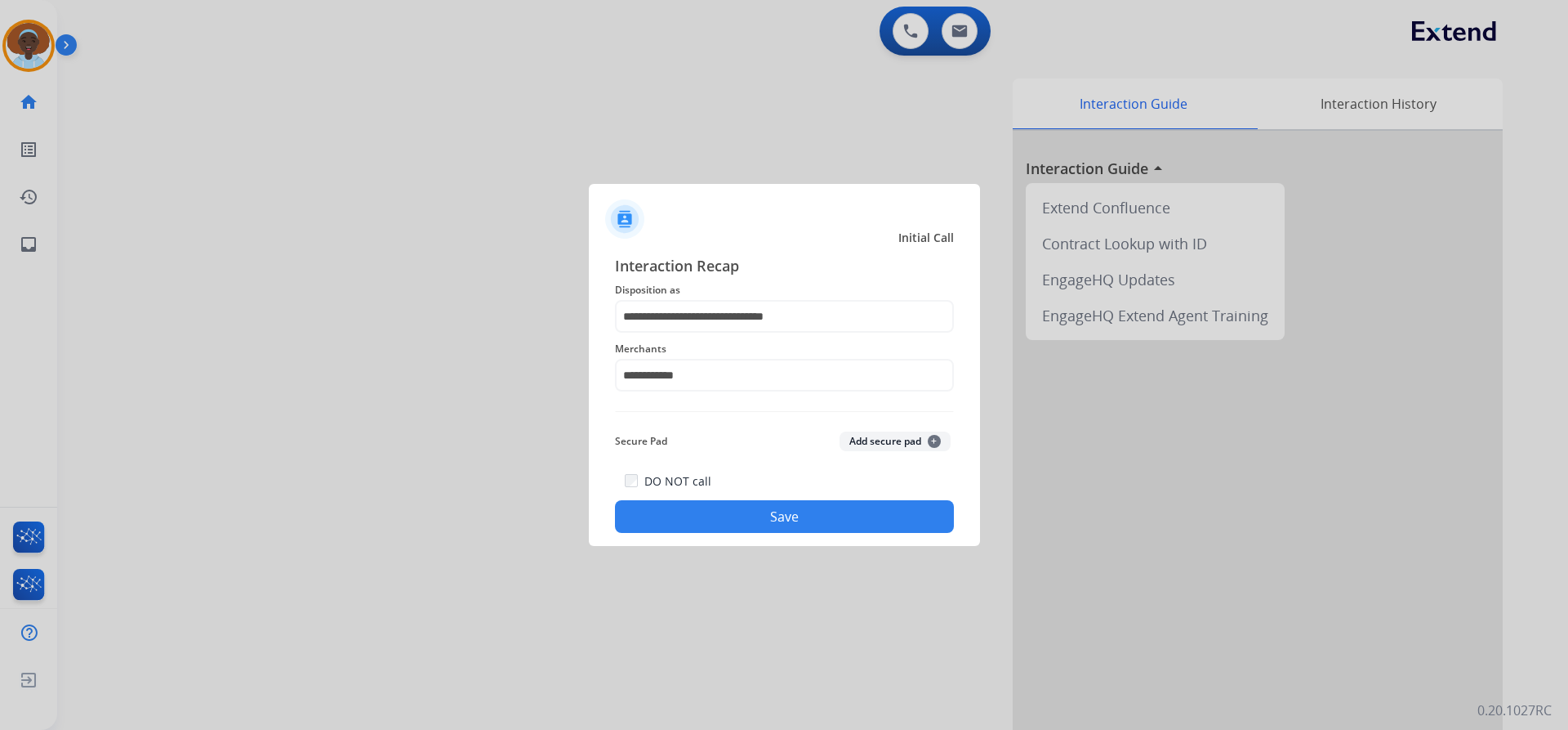
click at [774, 525] on button "Save" at bounding box center [784, 517] width 339 height 33
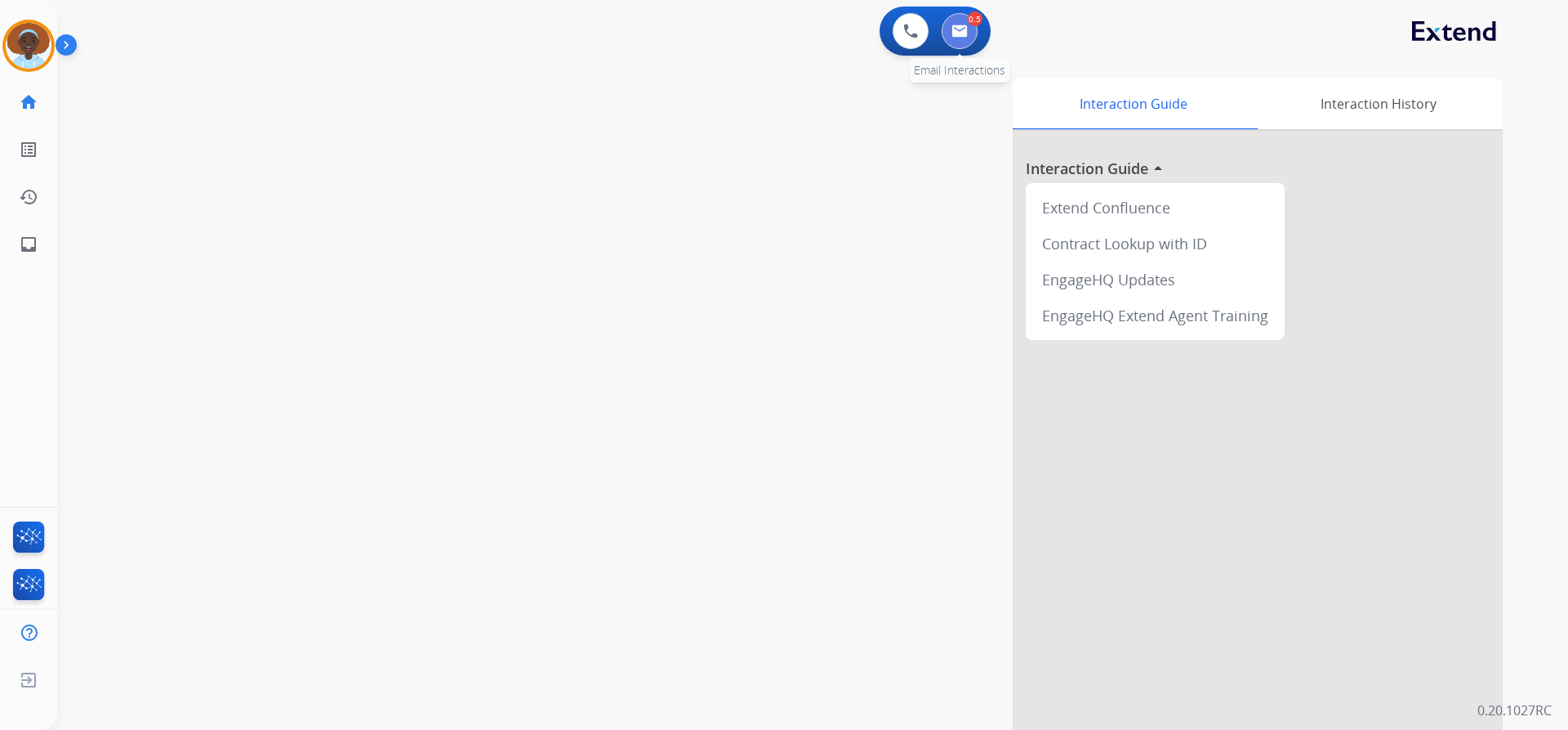
click at [956, 26] on img at bounding box center [959, 31] width 16 height 14
select select "**********"
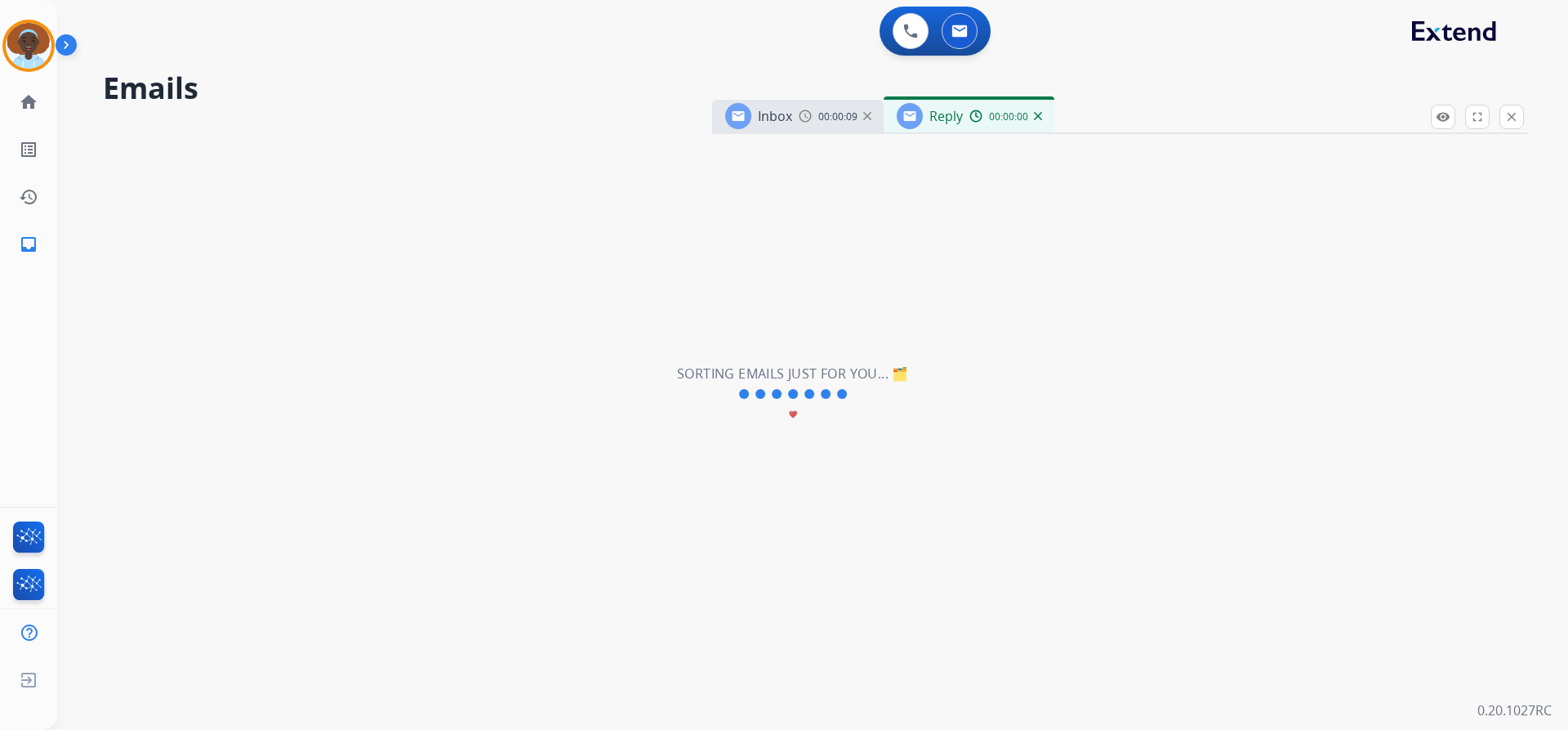
select select "**********"
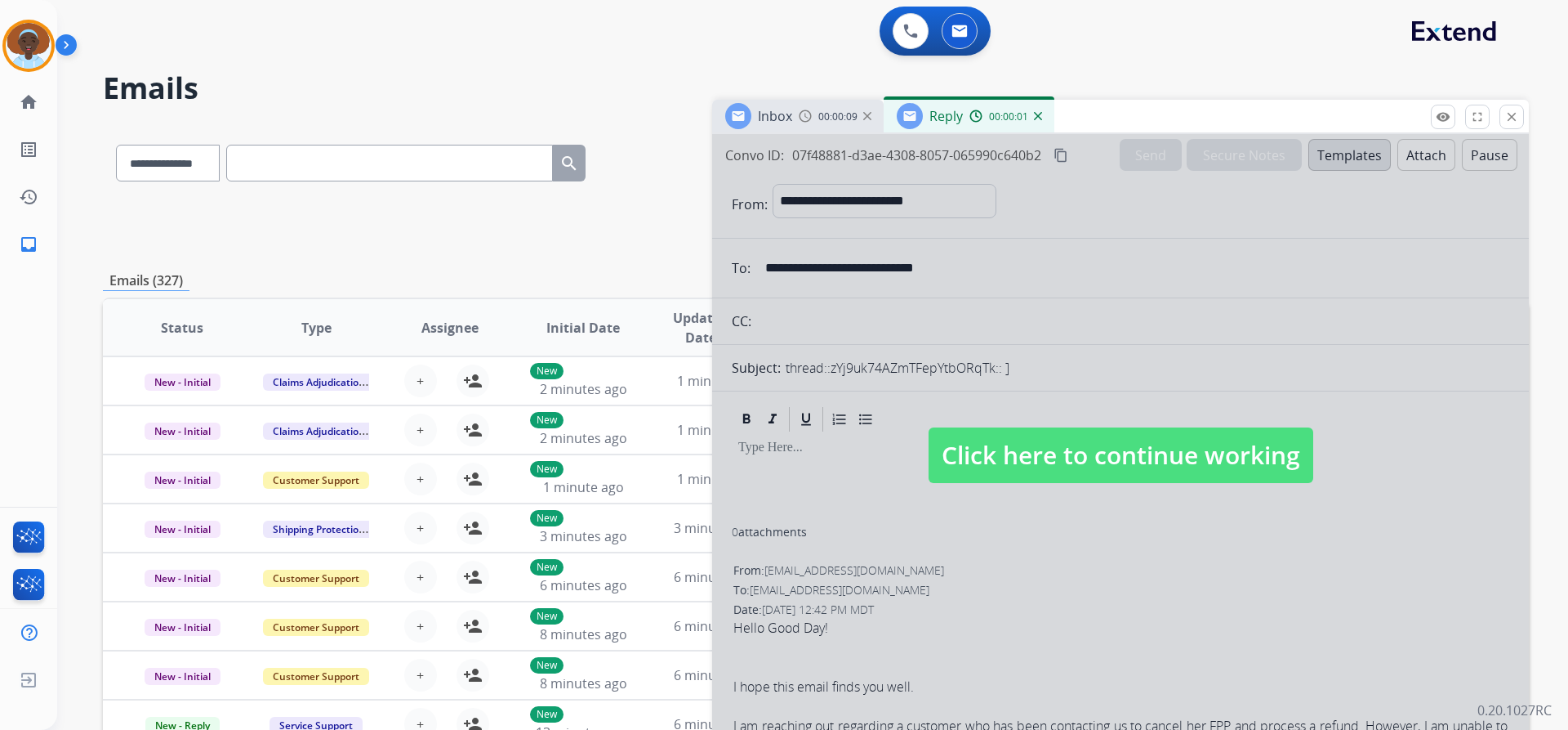
click at [1010, 459] on span "Click here to continue working" at bounding box center [1121, 455] width 385 height 56
select select
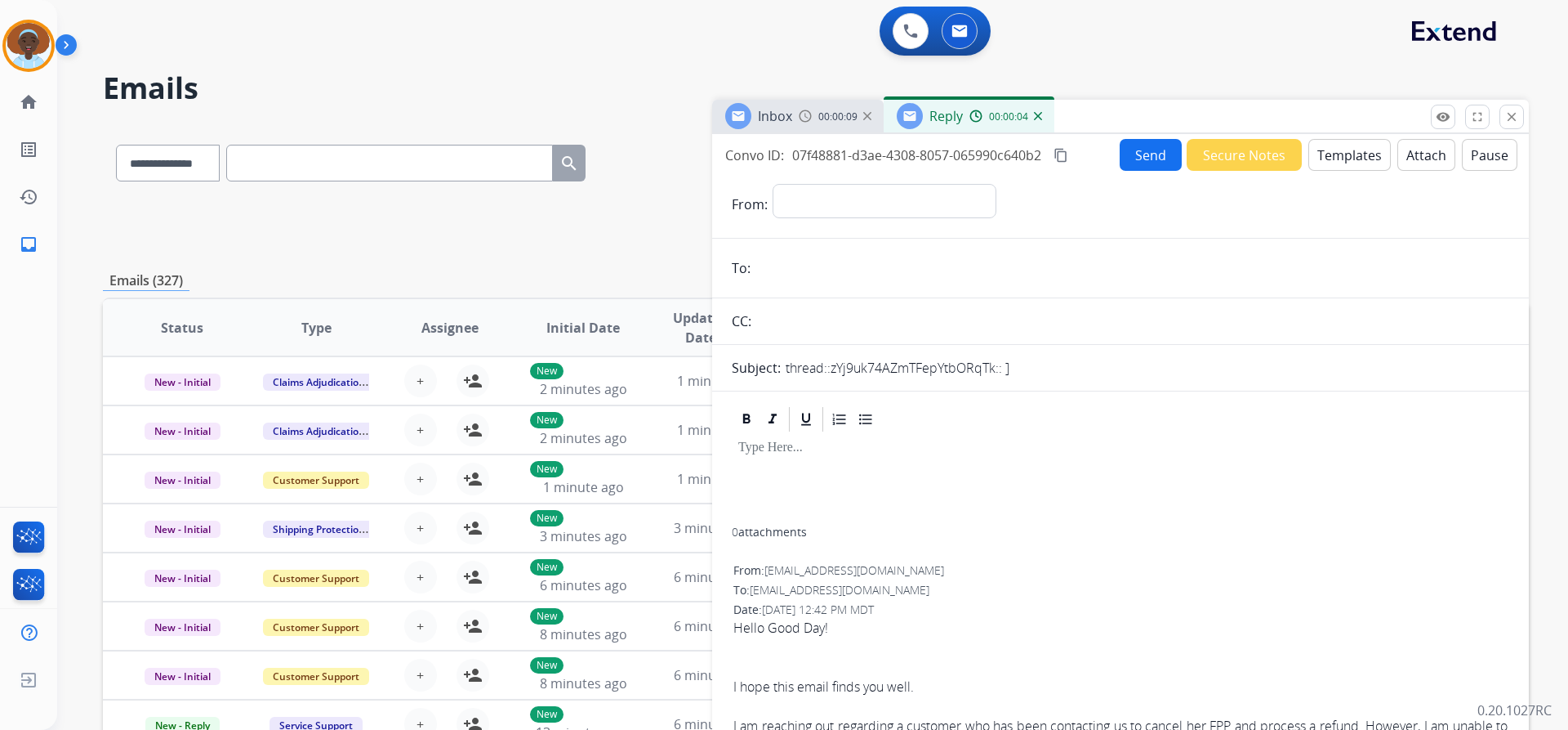
click at [1038, 119] on img at bounding box center [1038, 116] width 8 height 8
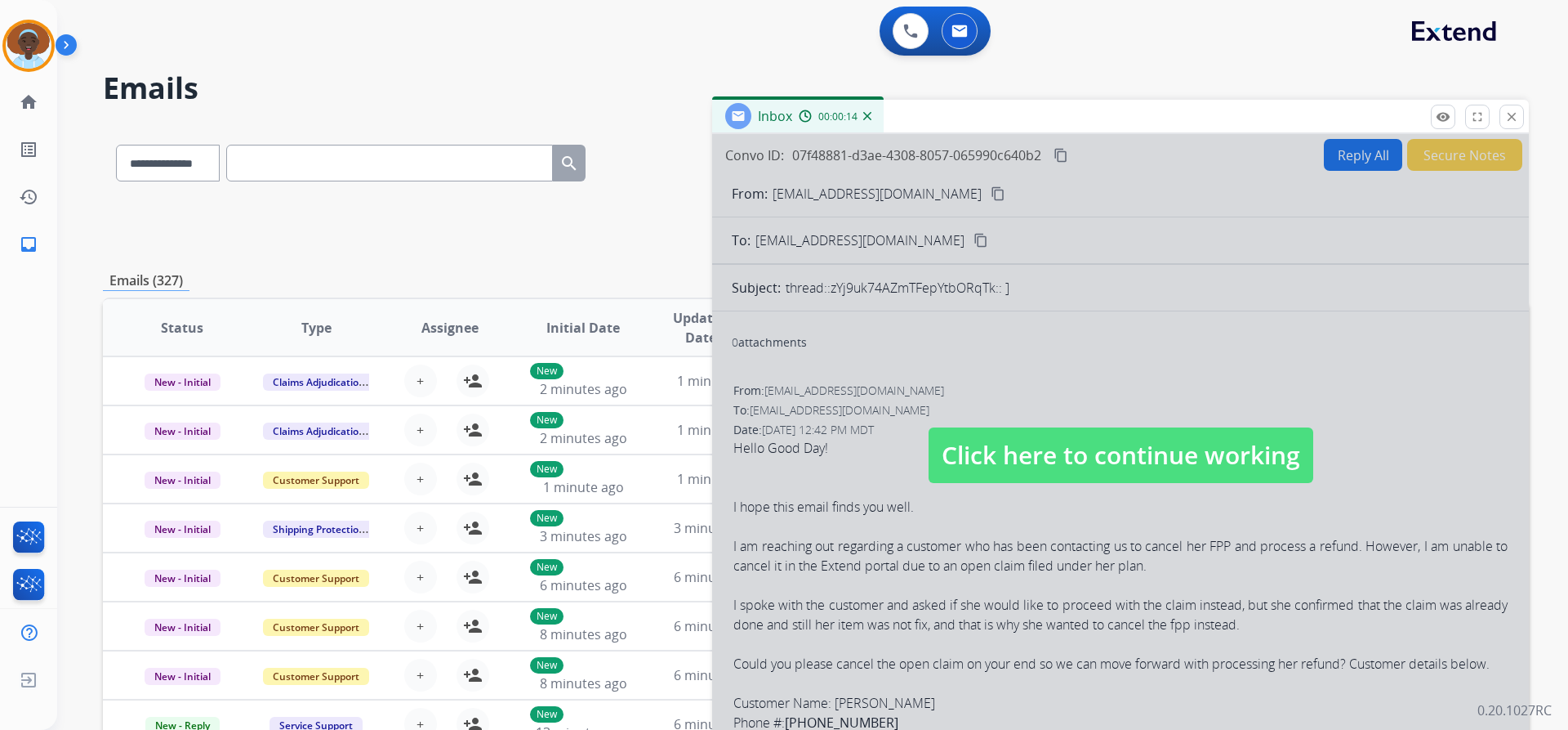
click at [1105, 458] on span "Click here to continue working" at bounding box center [1121, 455] width 385 height 56
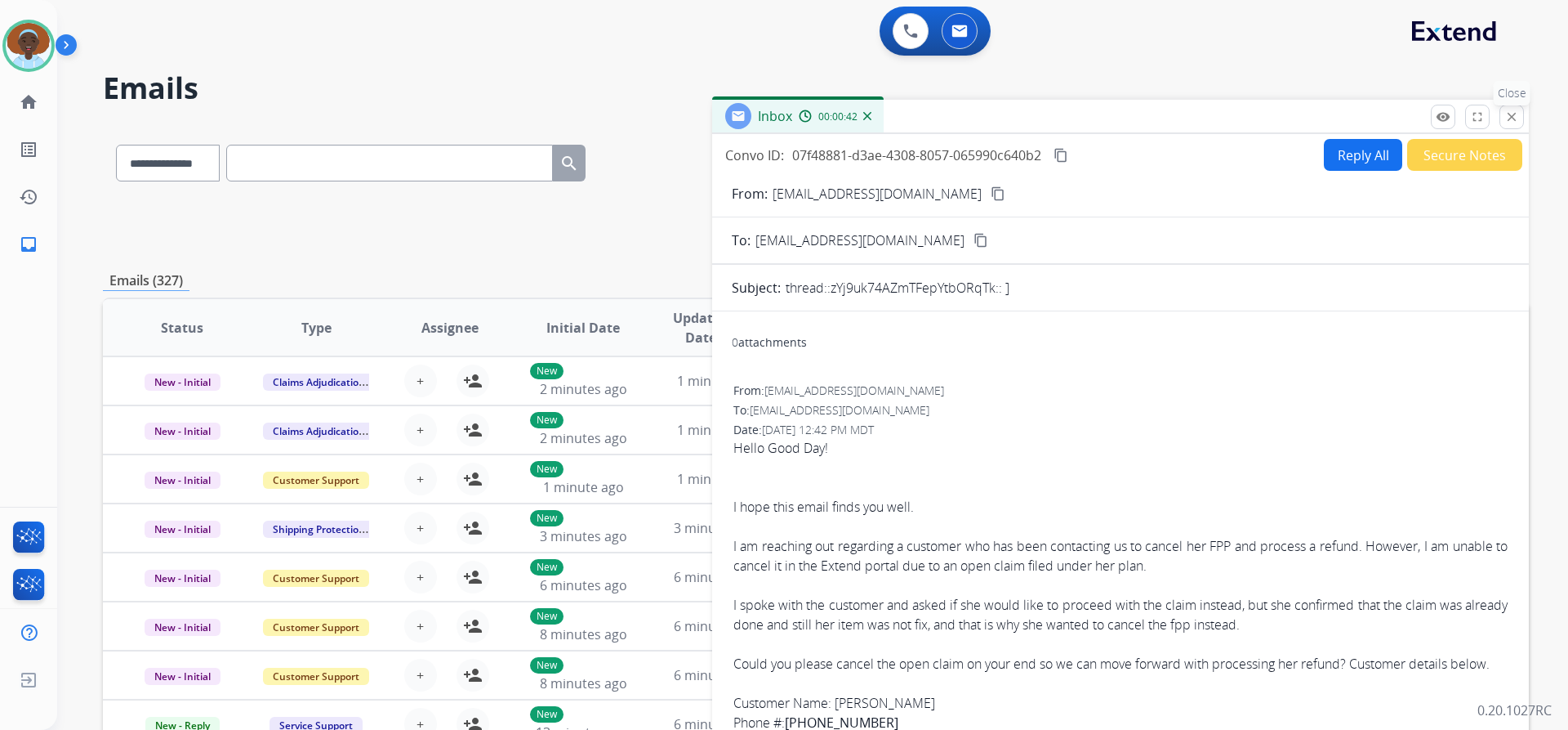
click at [1513, 110] on mat-icon "close" at bounding box center [1511, 117] width 14 height 14
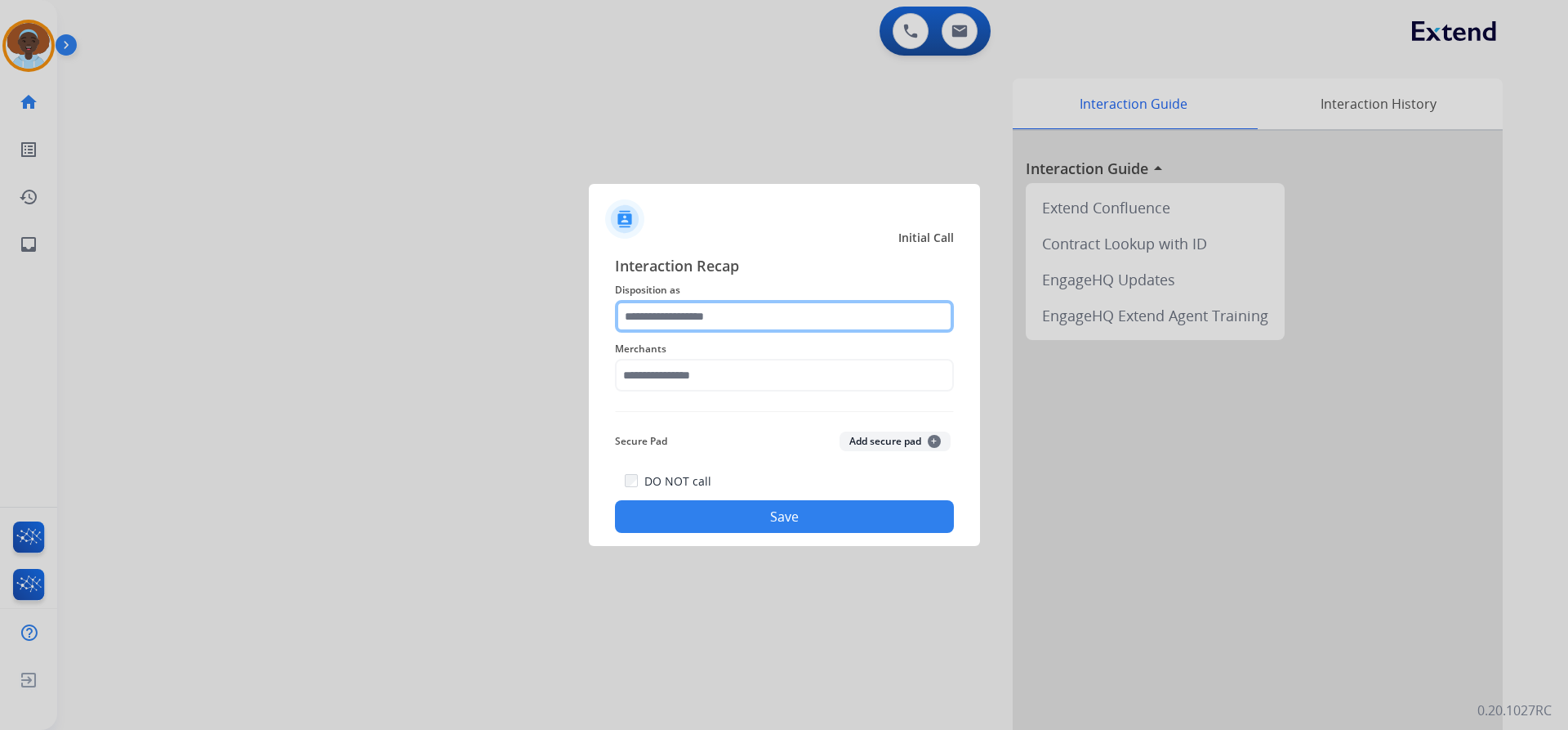
click at [699, 319] on input "text" at bounding box center [784, 316] width 339 height 33
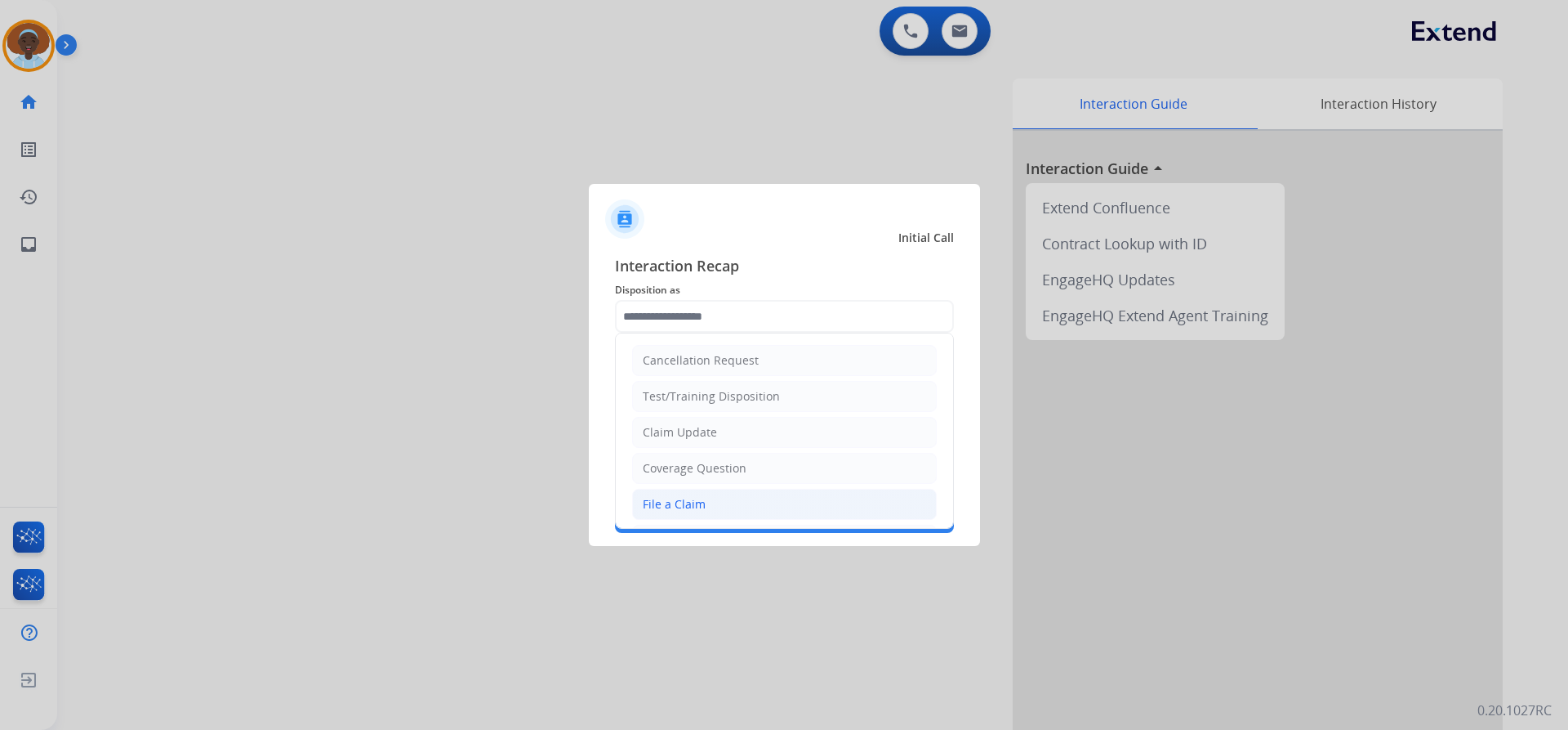
click at [690, 500] on div "File a Claim" at bounding box center [674, 503] width 63 height 16
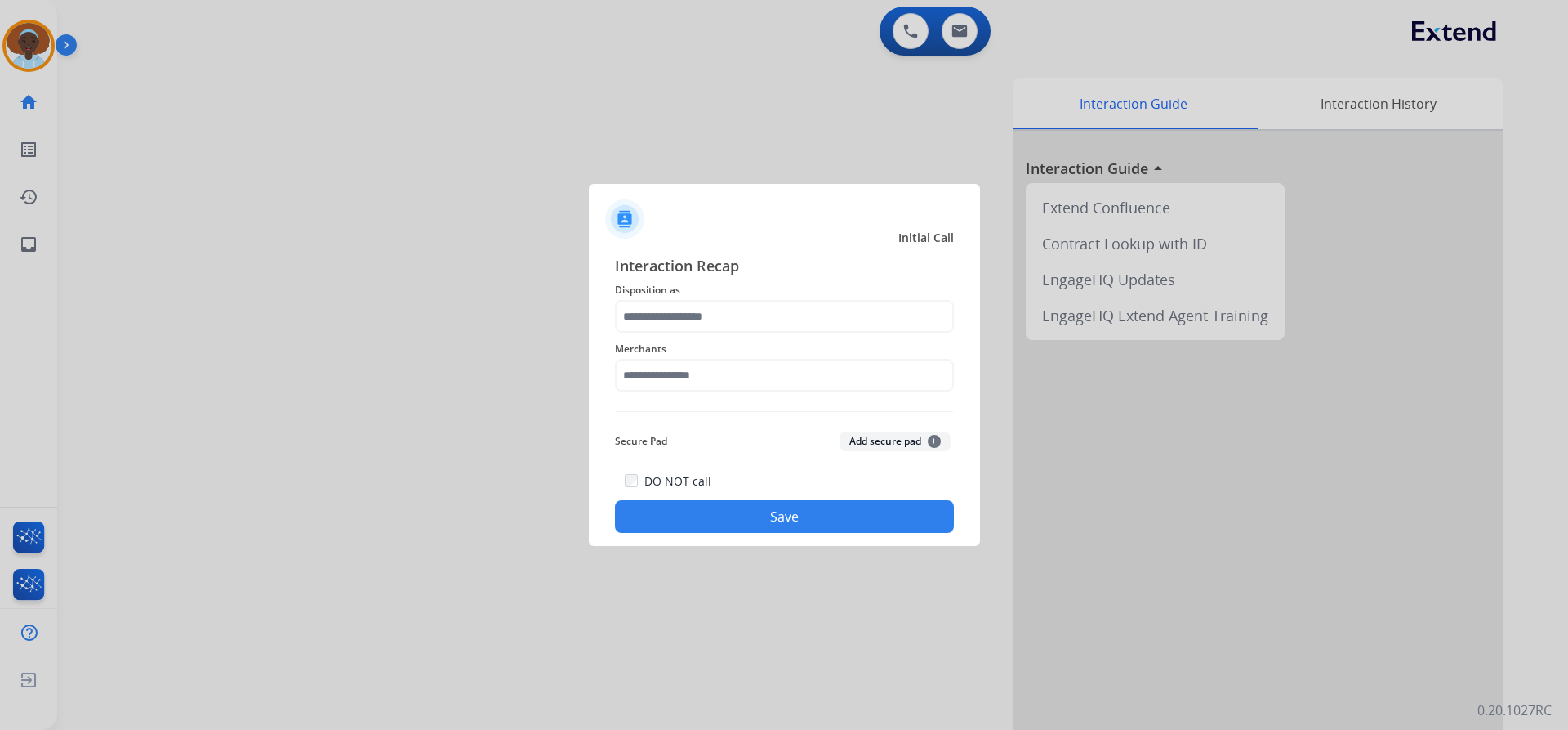
type input "**********"
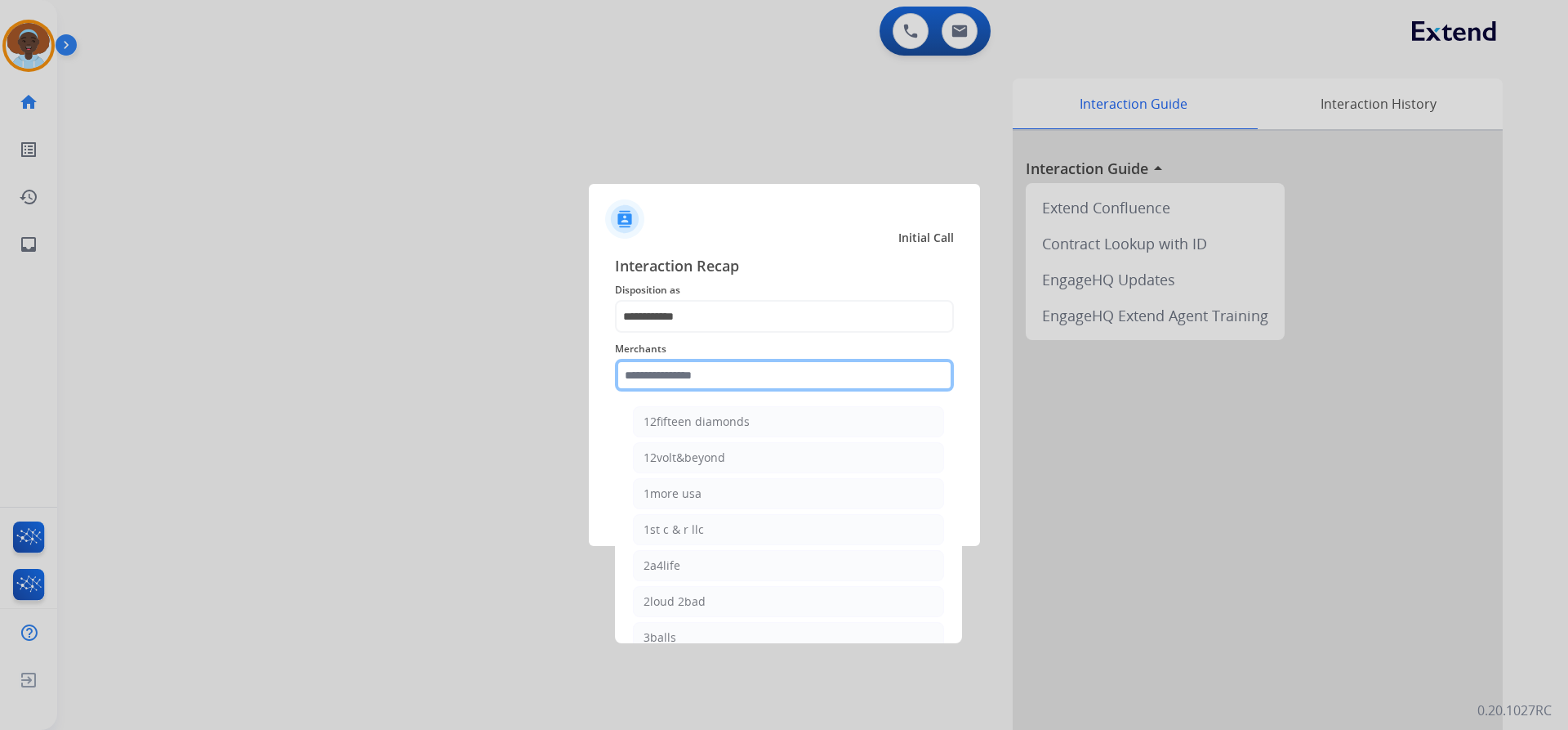
click at [689, 377] on input "text" at bounding box center [784, 375] width 339 height 33
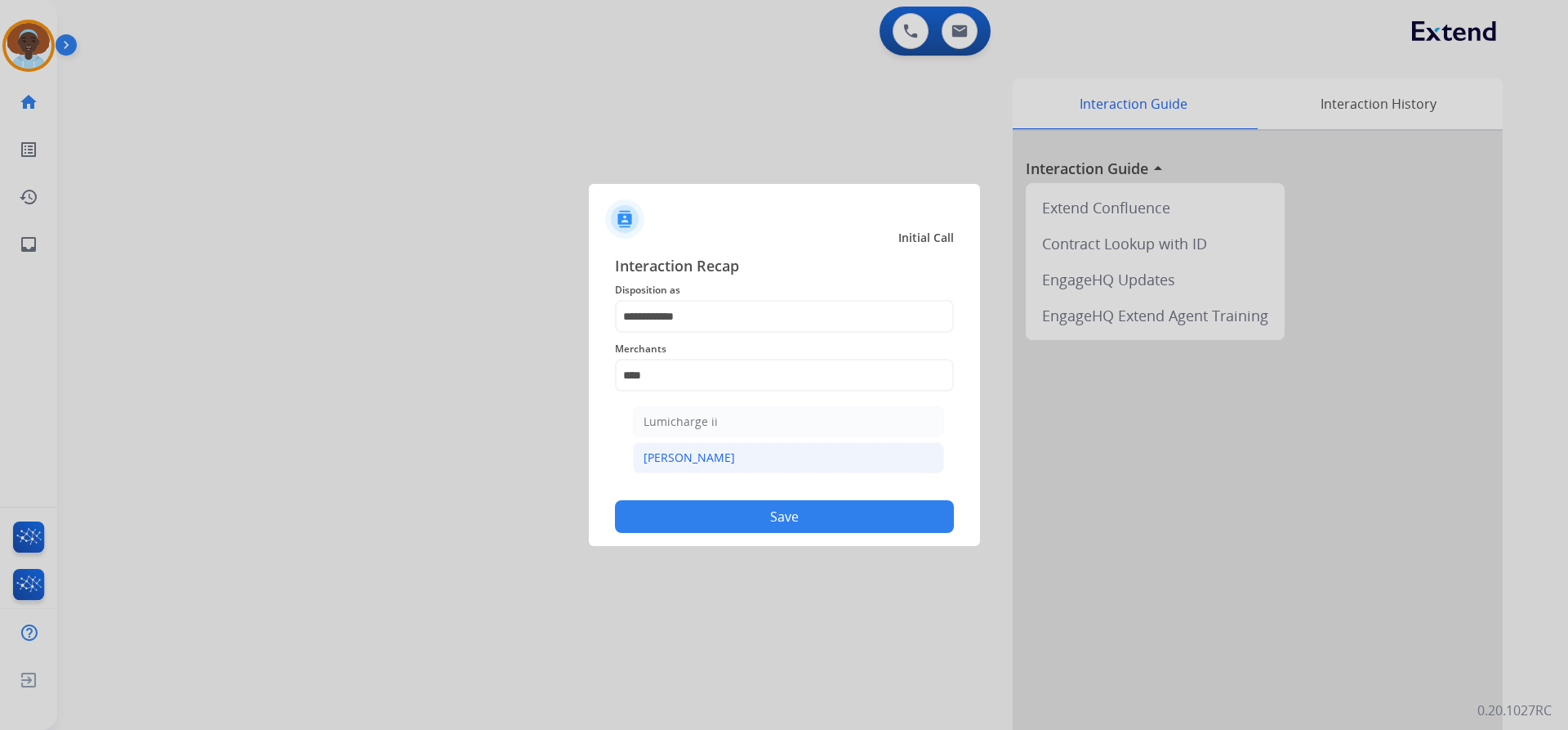
click at [691, 461] on li "[PERSON_NAME]" at bounding box center [788, 458] width 311 height 31
type input "********"
click at [780, 522] on button "Save" at bounding box center [784, 517] width 339 height 33
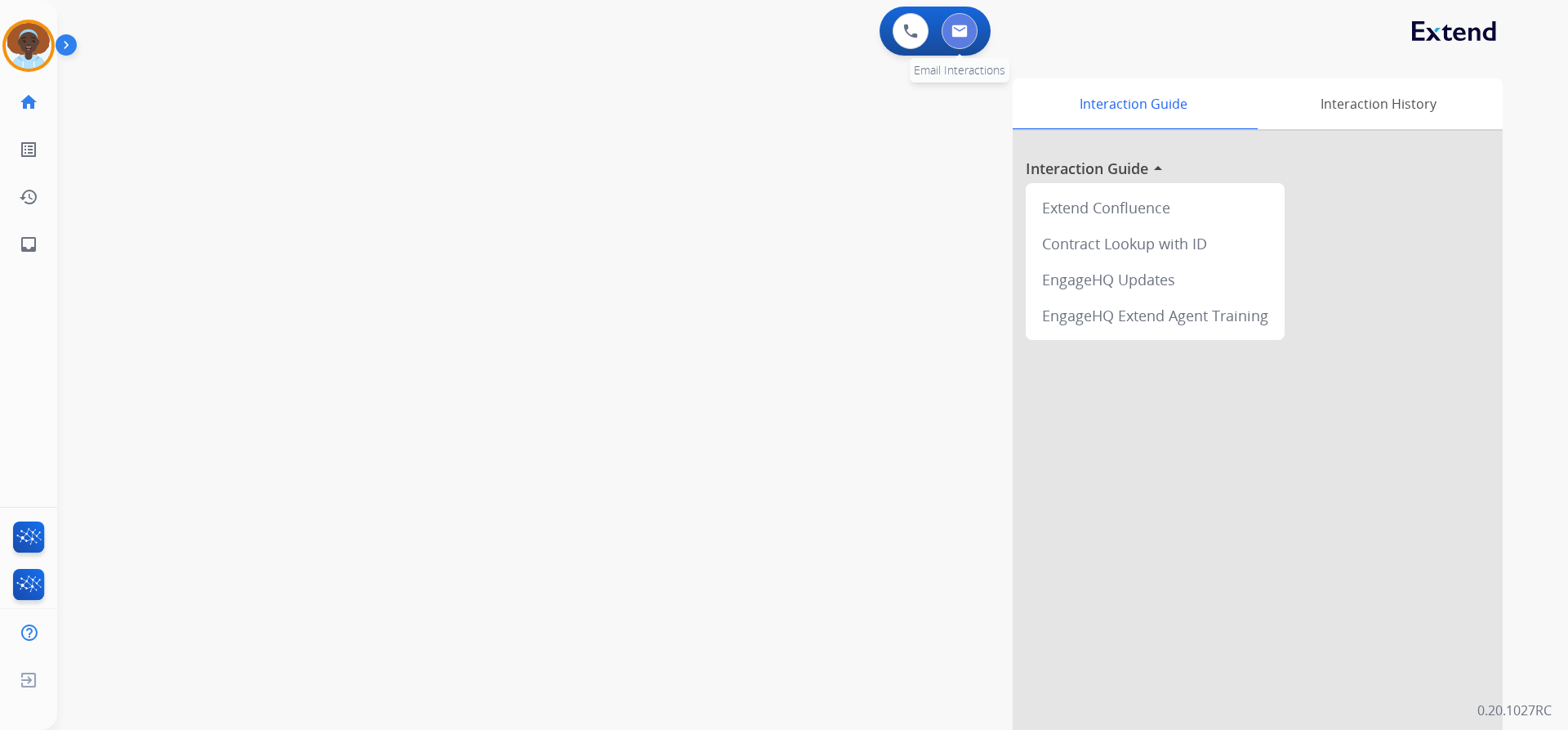
click at [955, 34] on img at bounding box center [959, 31] width 16 height 14
select select "**********"
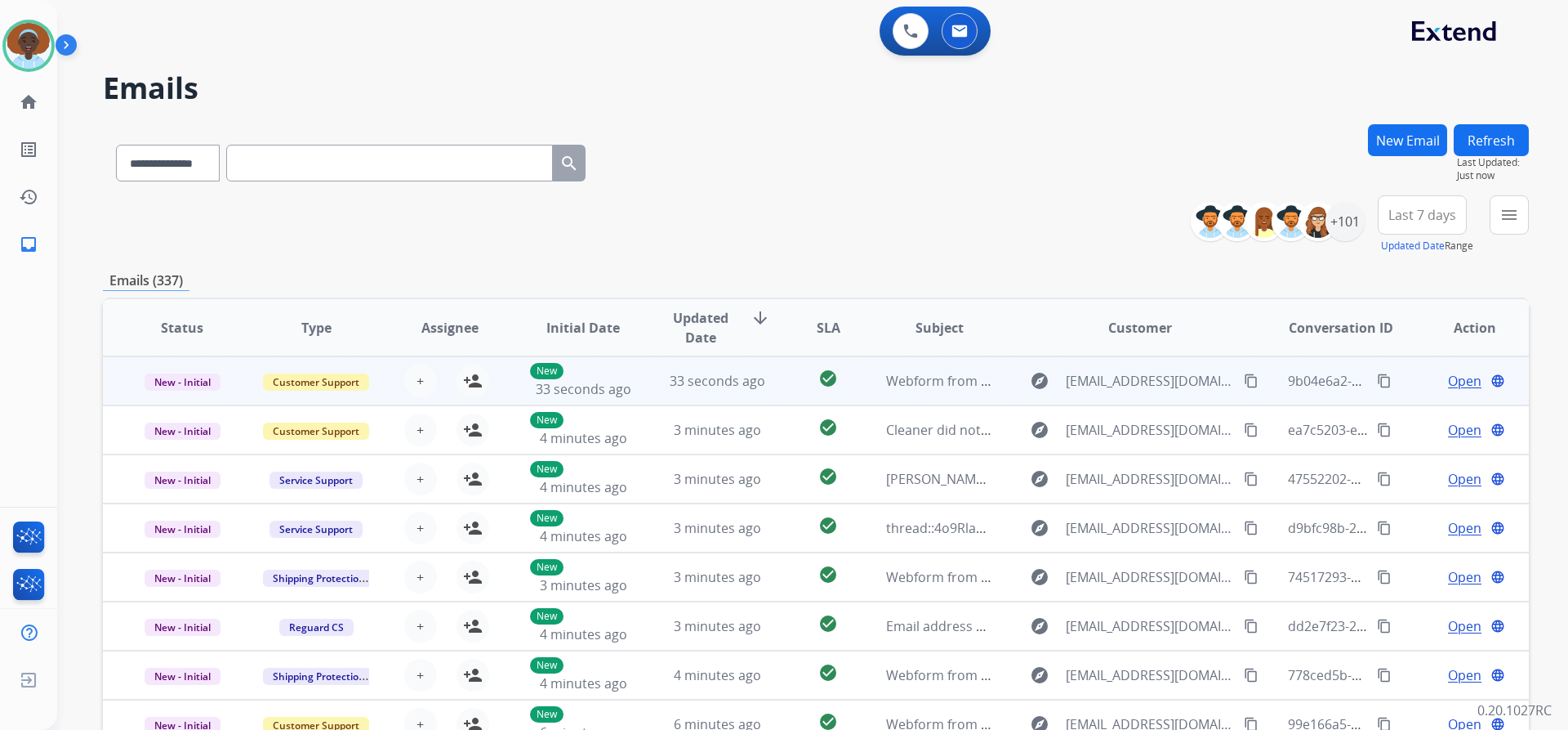
click at [1448, 381] on span "Open" at bounding box center [1465, 381] width 34 height 19
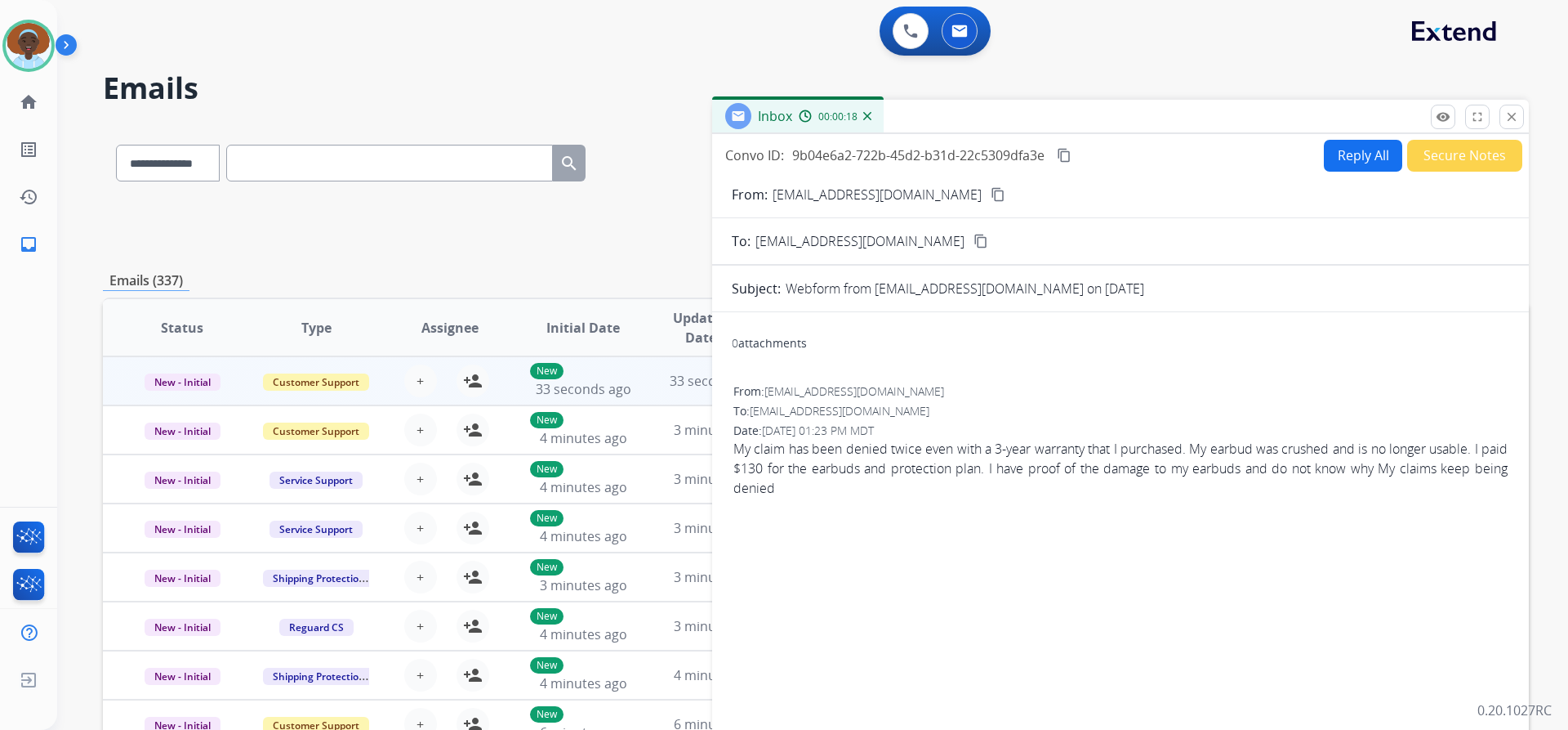
click at [991, 195] on mat-icon "content_copy" at bounding box center [997, 194] width 14 height 14
click at [1513, 115] on mat-icon "close" at bounding box center [1511, 117] width 14 height 14
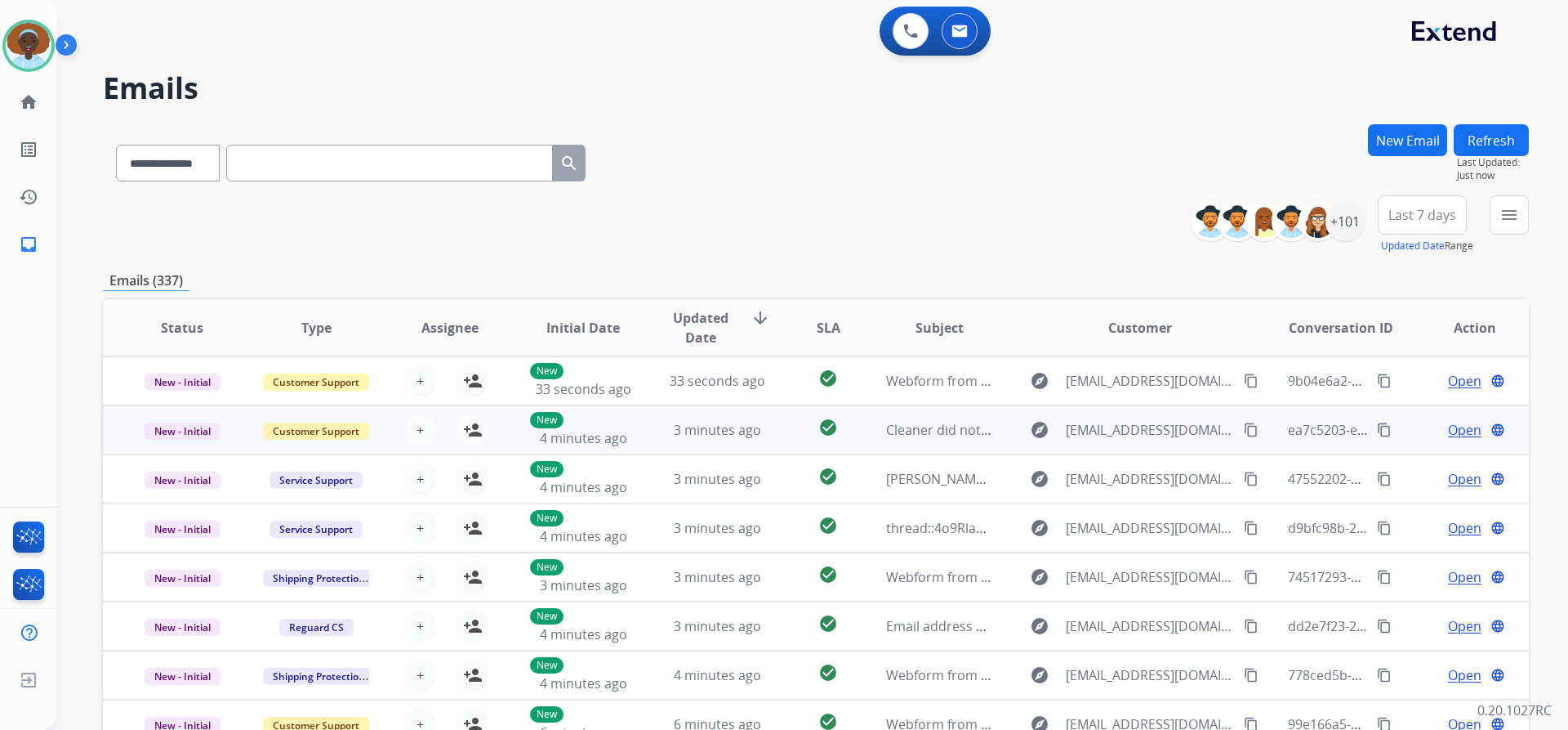
click at [1448, 428] on span "Open" at bounding box center [1465, 430] width 34 height 19
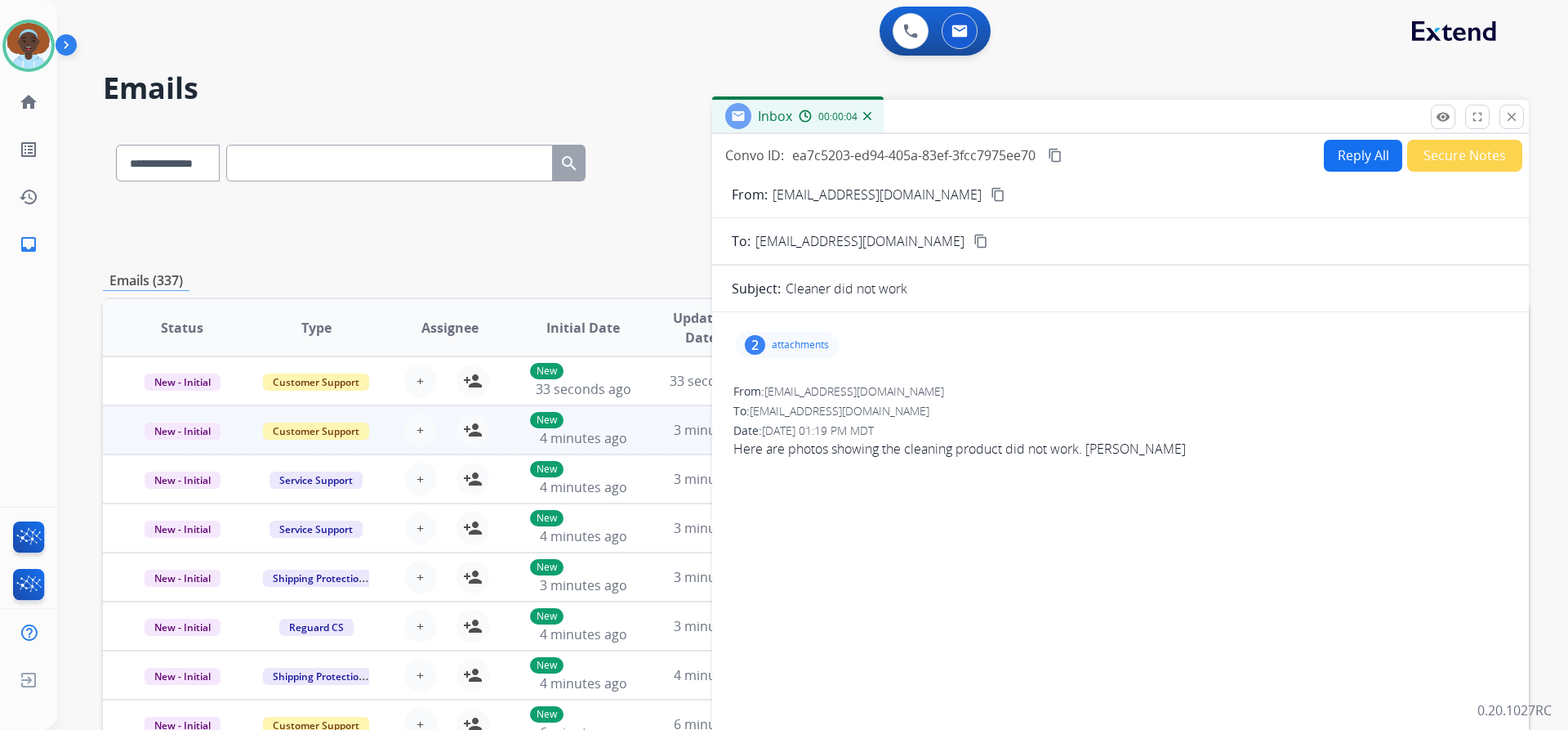
click at [751, 345] on div "2" at bounding box center [755, 344] width 20 height 19
click at [789, 384] on div at bounding box center [792, 390] width 82 height 57
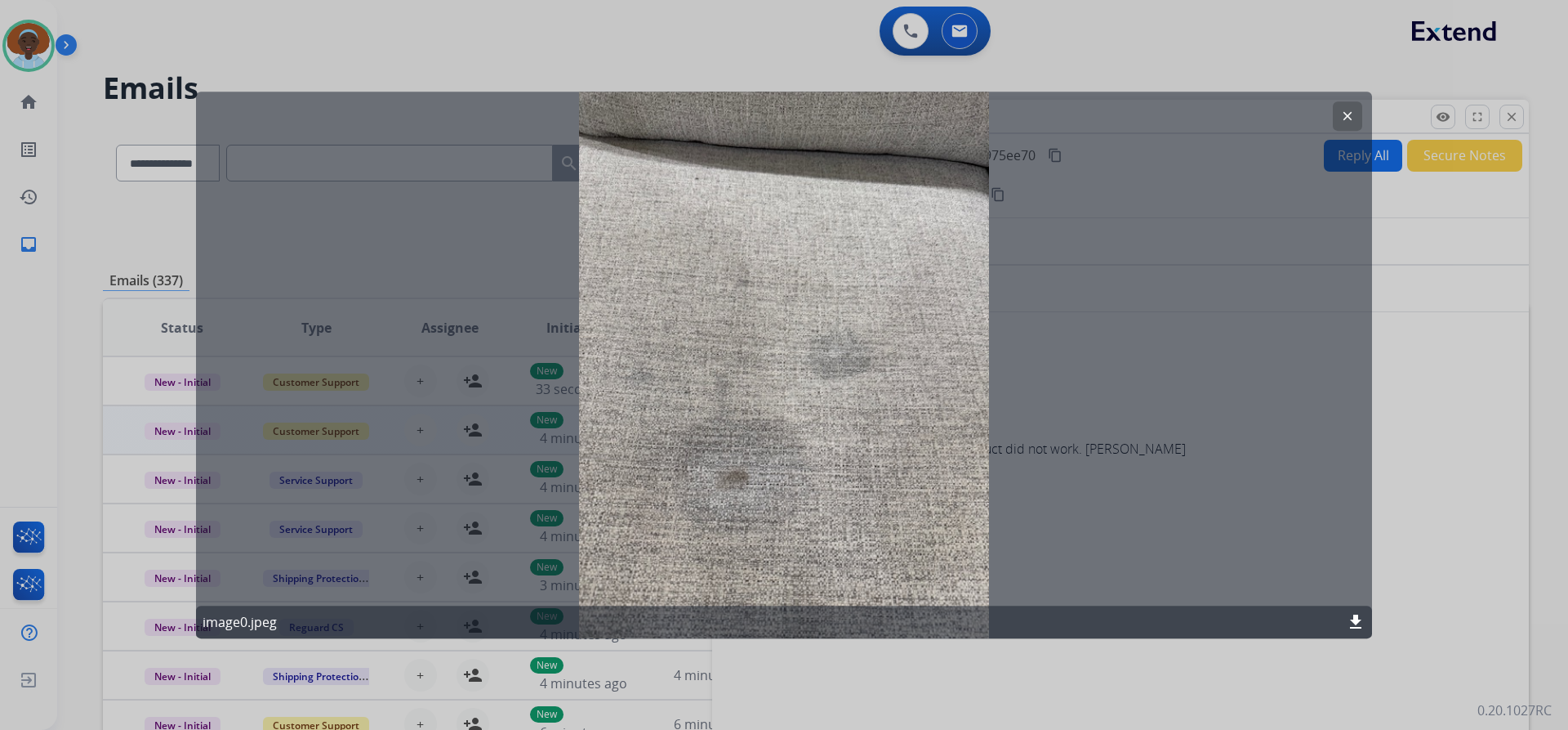
click at [1353, 114] on mat-icon "clear" at bounding box center [1347, 116] width 14 height 14
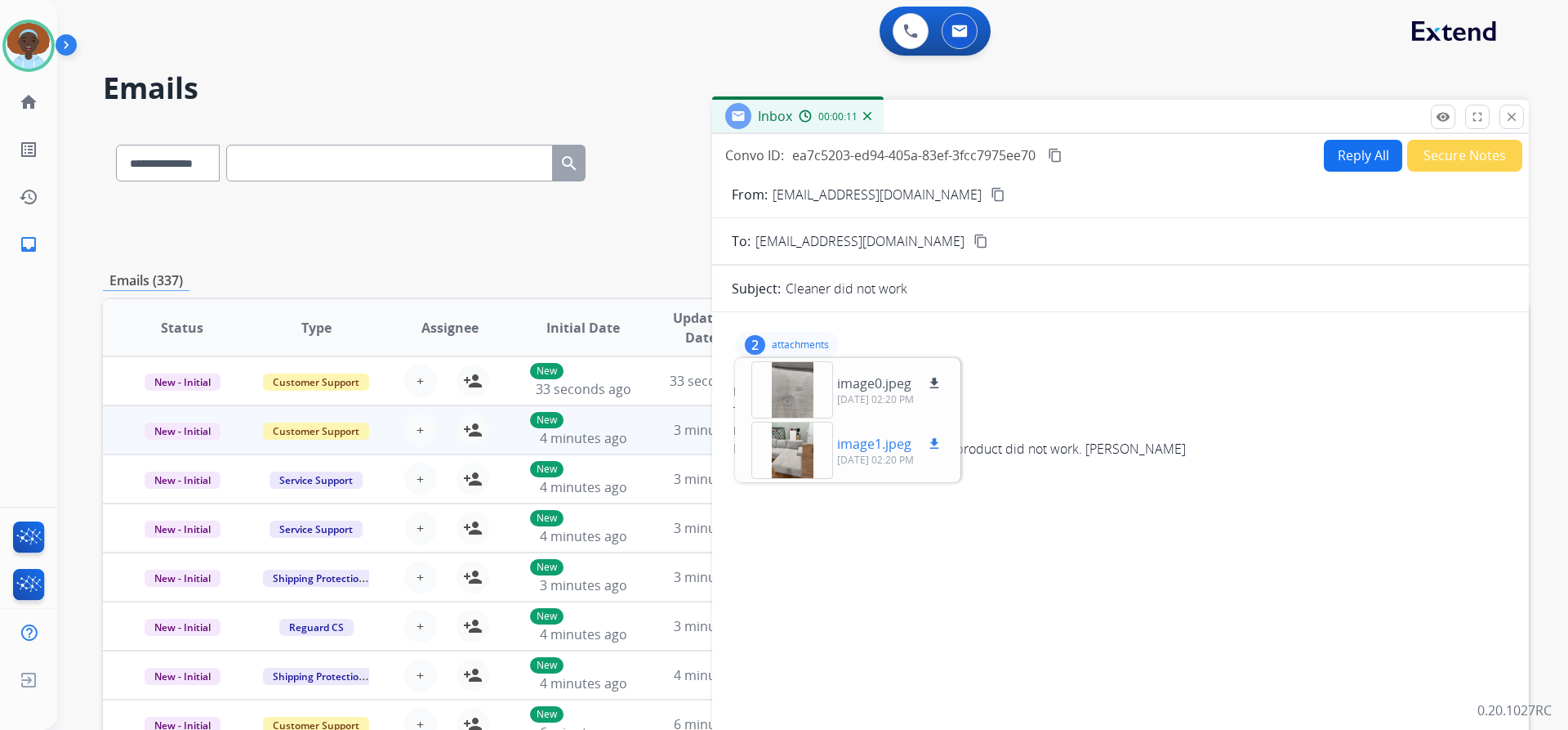
click at [803, 447] on div at bounding box center [792, 449] width 82 height 57
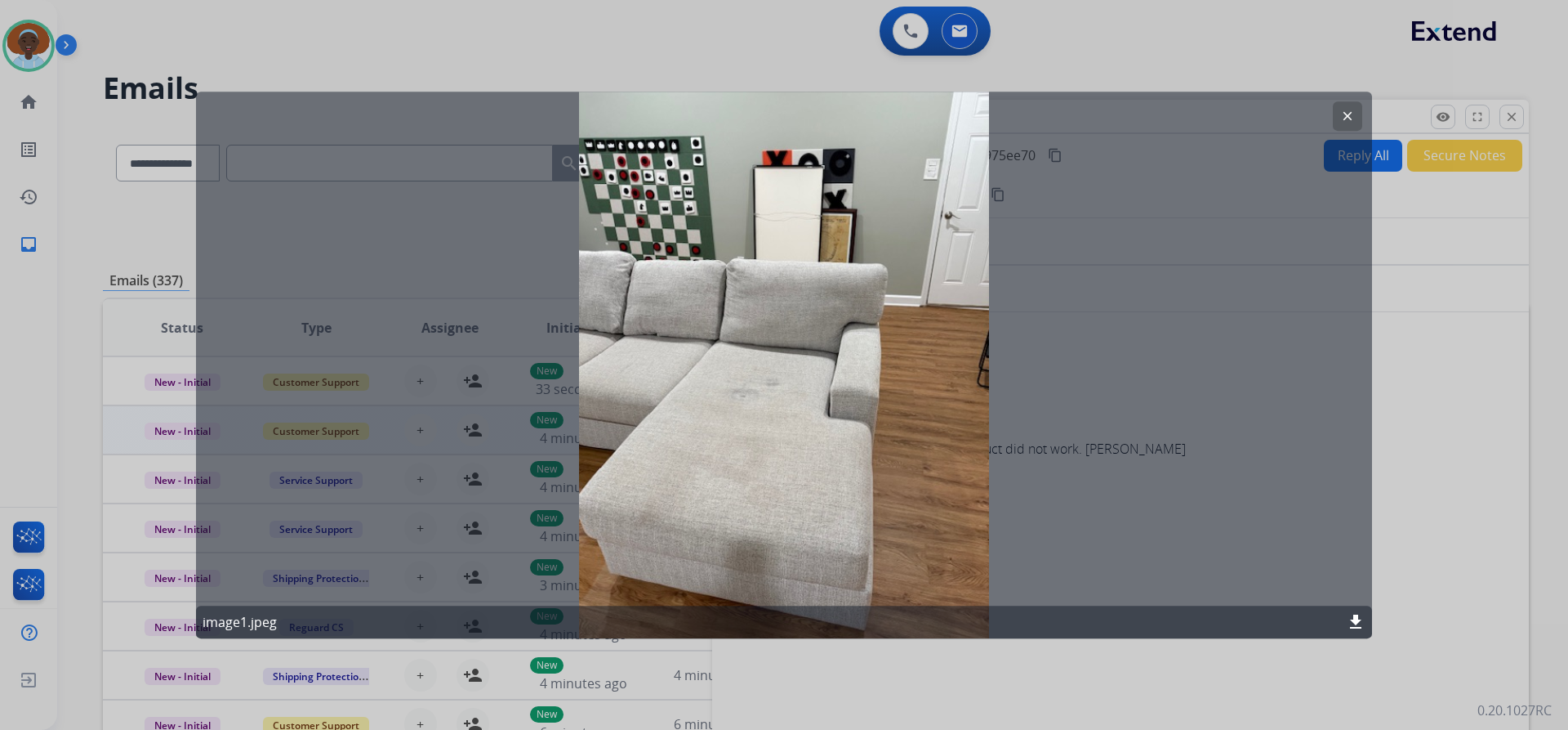
click at [1347, 119] on mat-icon "clear" at bounding box center [1347, 116] width 14 height 14
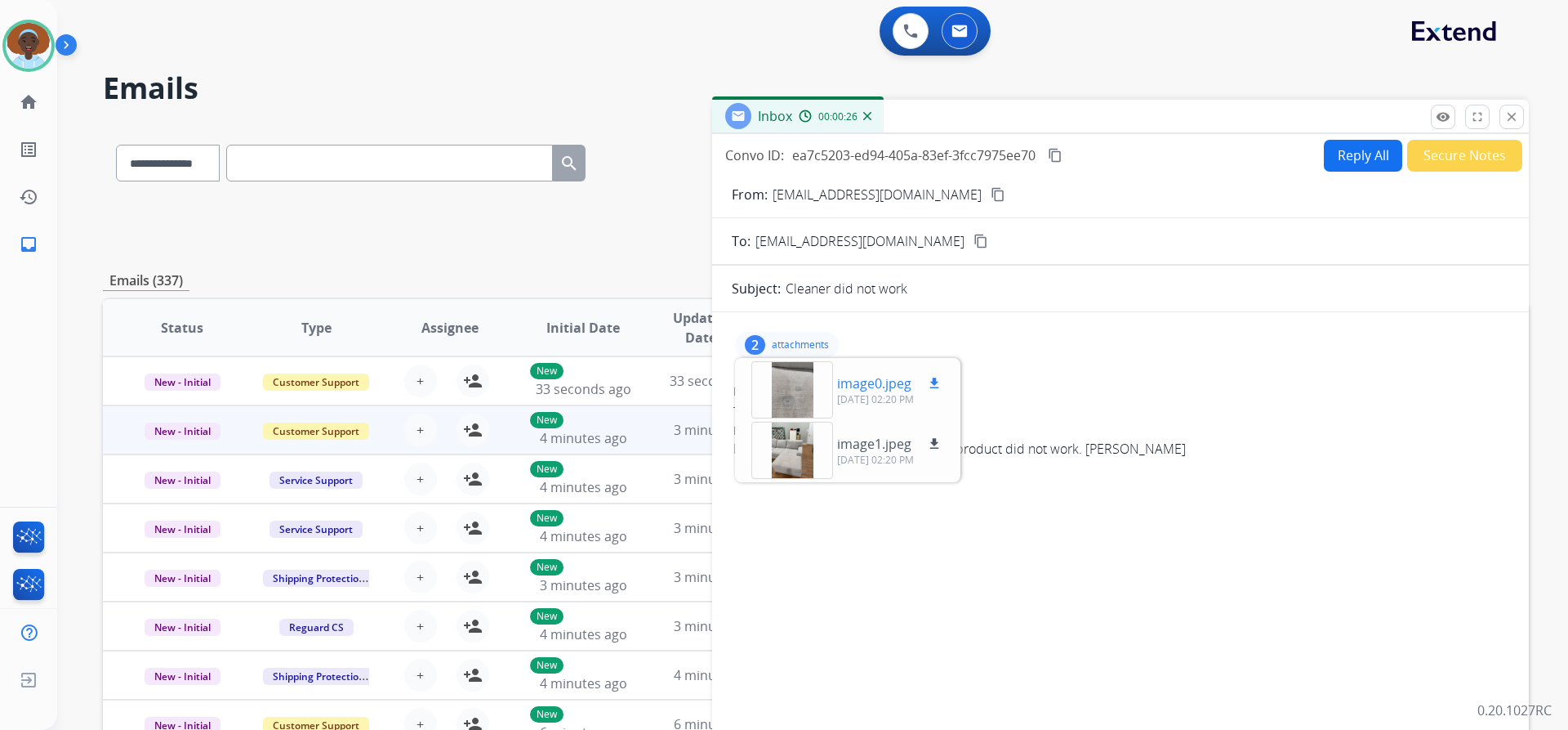
click at [790, 382] on div at bounding box center [792, 390] width 82 height 57
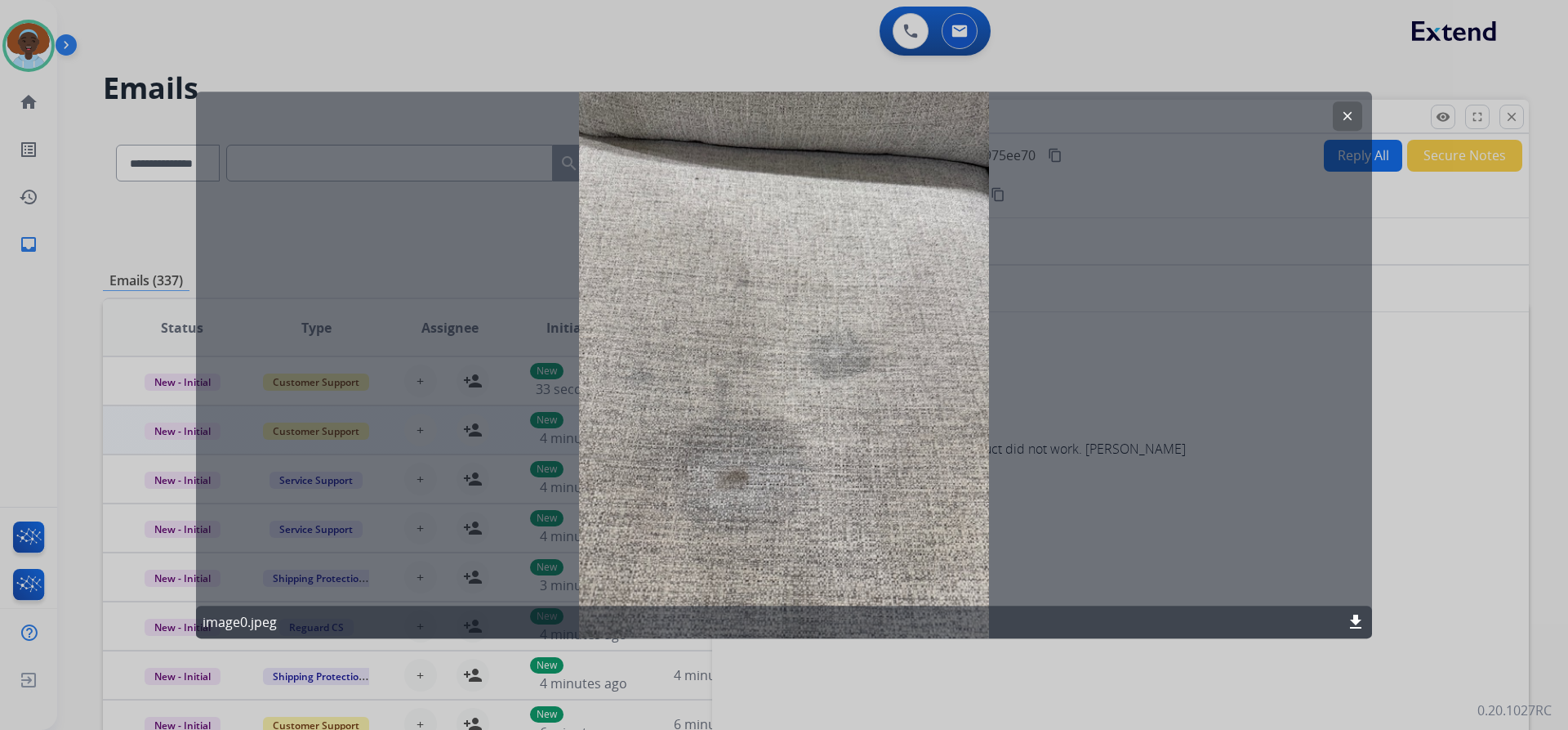
click at [1349, 108] on button "clear" at bounding box center [1347, 116] width 30 height 30
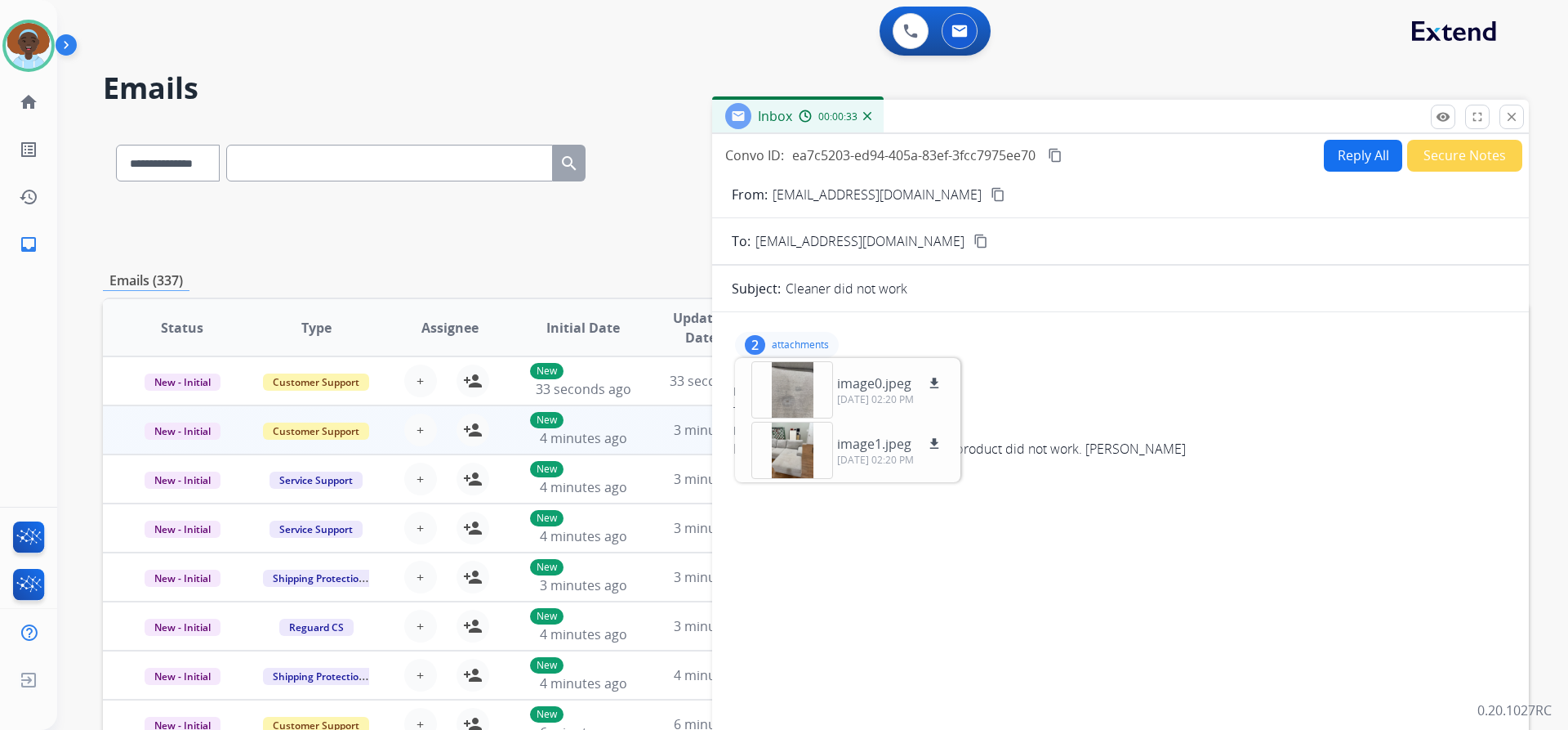
click at [769, 345] on div "2 attachments image0.jpeg download 09/24/2025, 02:20 PM image1.jpeg download 09…" at bounding box center [787, 344] width 104 height 26
click at [1513, 115] on mat-icon "close" at bounding box center [1511, 117] width 14 height 14
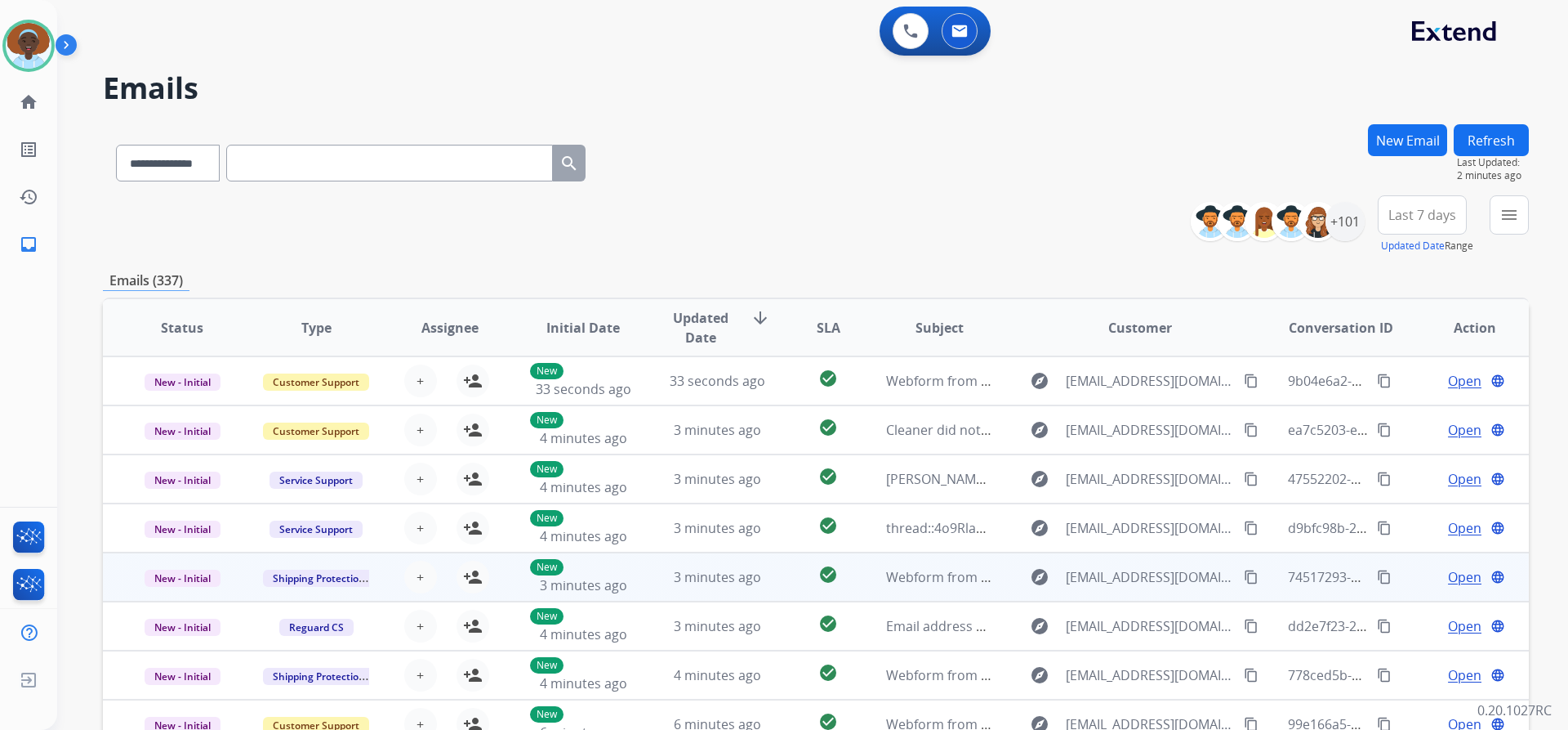
click at [1448, 571] on span "Open" at bounding box center [1465, 577] width 34 height 19
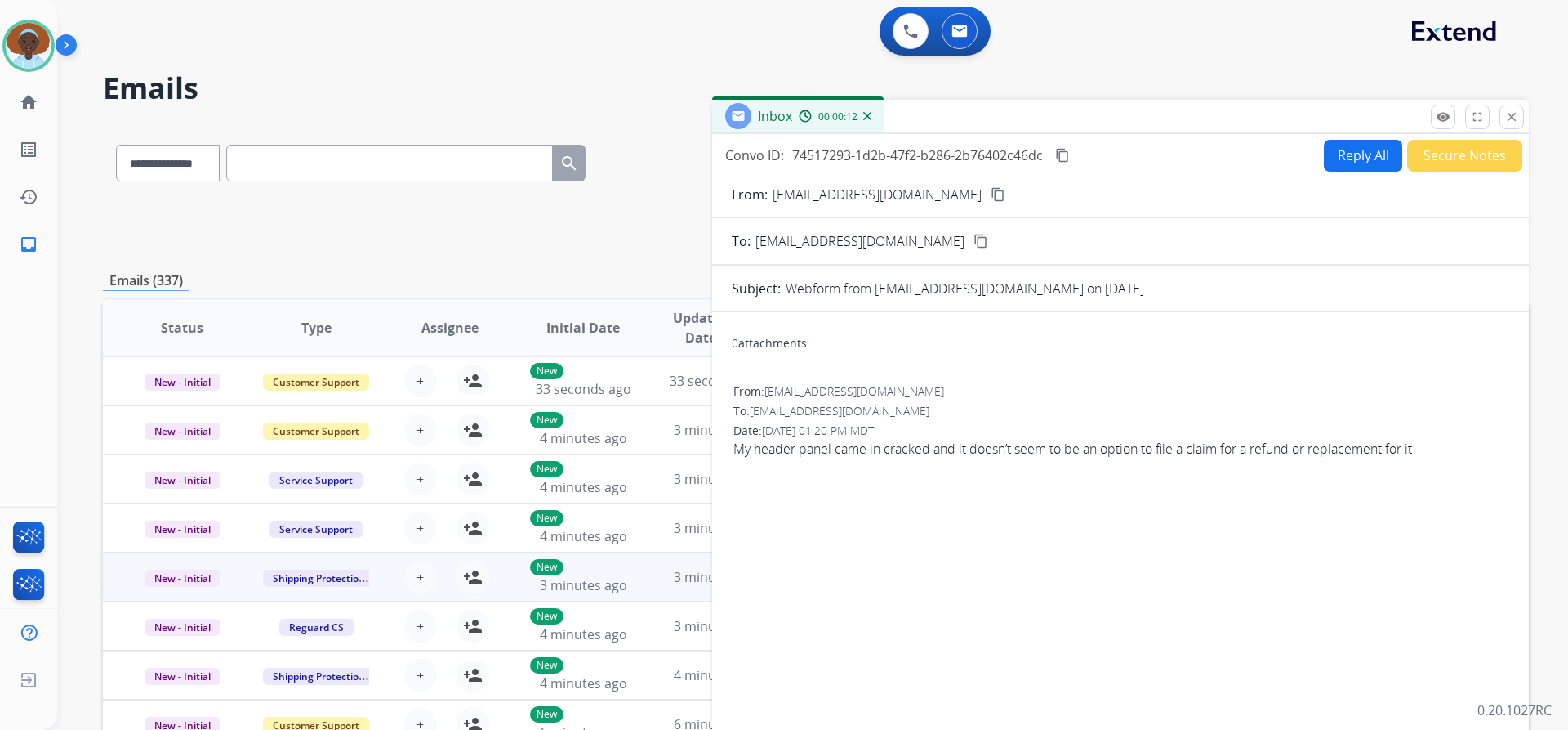
click at [991, 192] on mat-icon "content_copy" at bounding box center [997, 194] width 14 height 14
click at [1513, 115] on mat-icon "close" at bounding box center [1511, 117] width 14 height 14
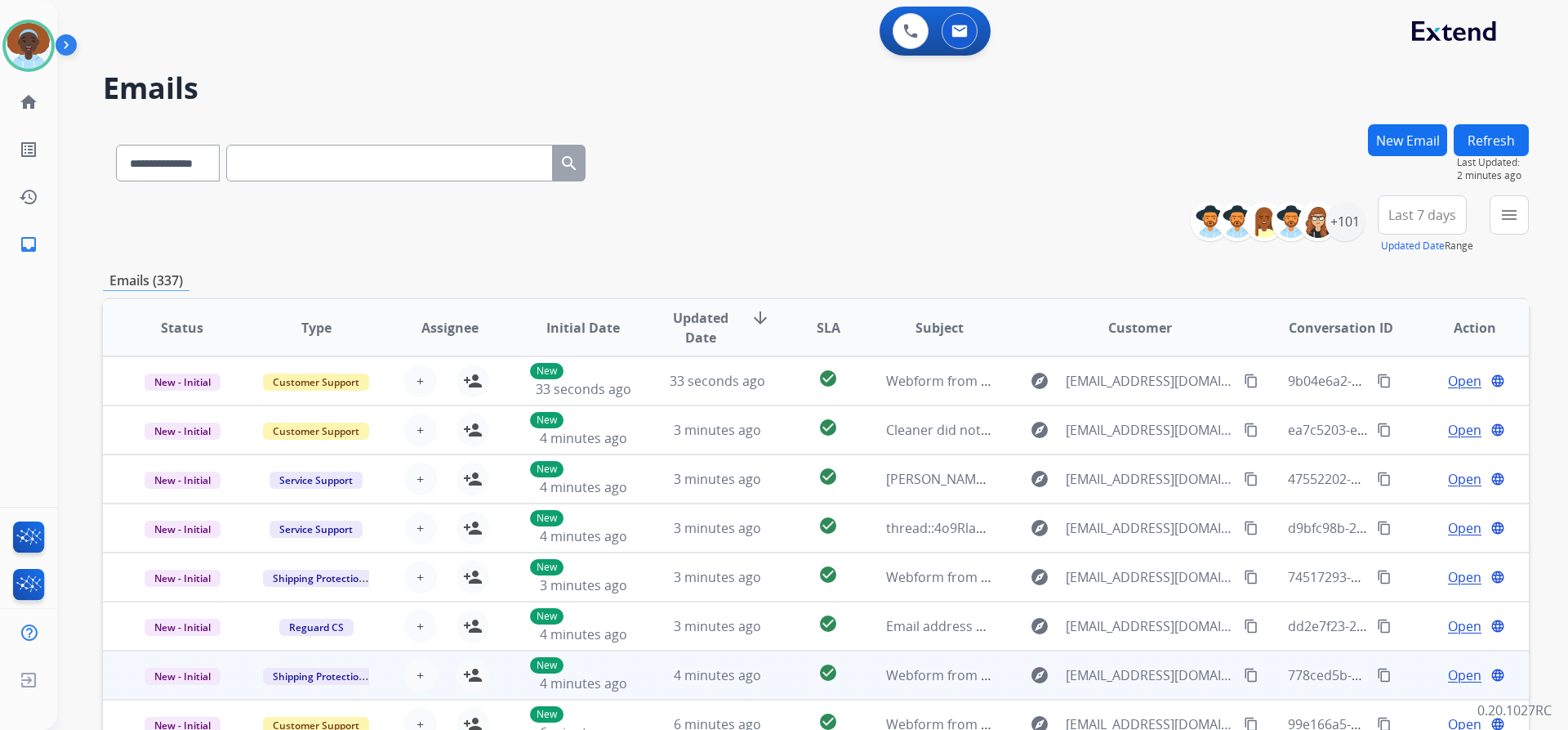
click at [1450, 673] on span "Open" at bounding box center [1465, 675] width 34 height 19
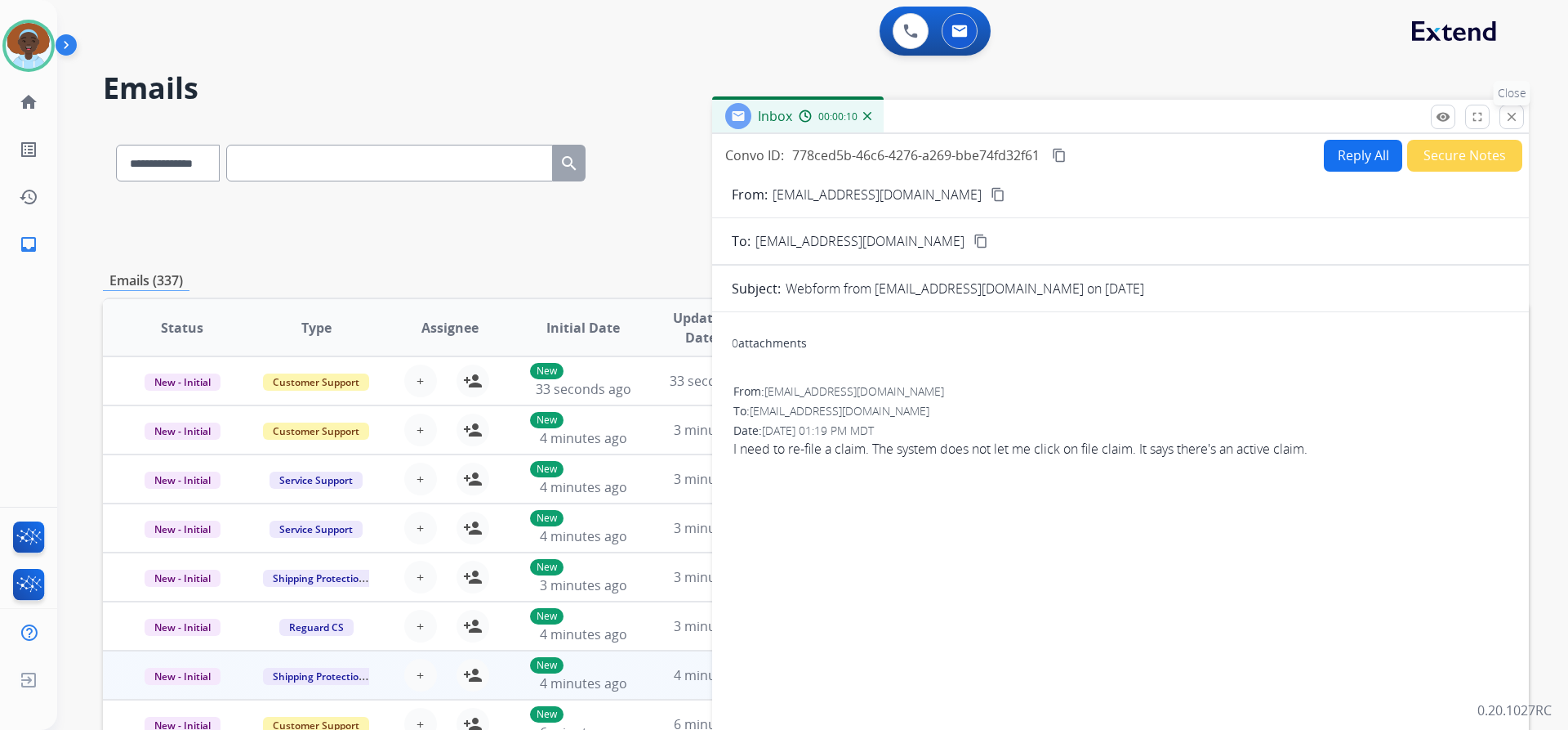
click at [1506, 120] on mat-icon "close" at bounding box center [1511, 117] width 14 height 14
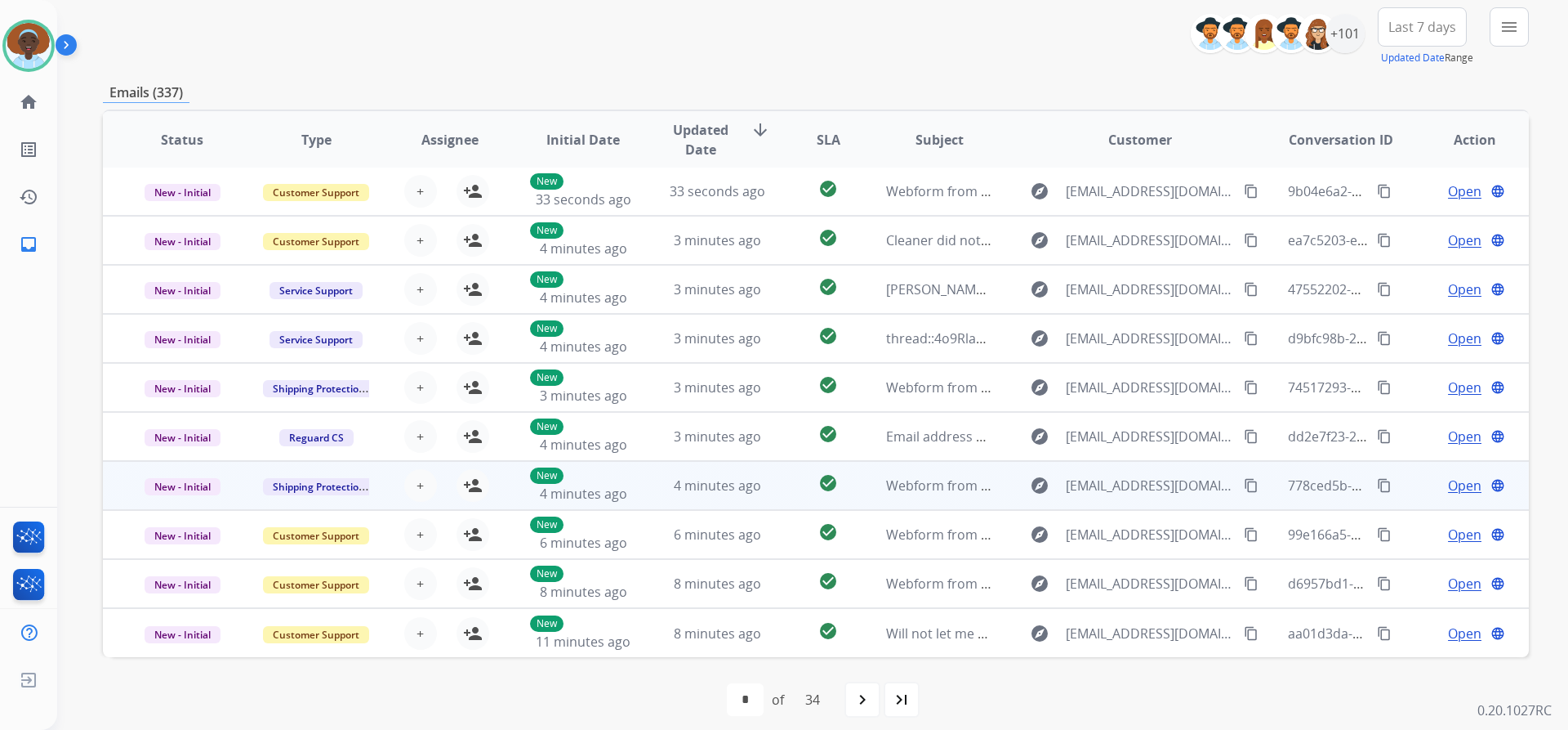
scroll to position [201, 0]
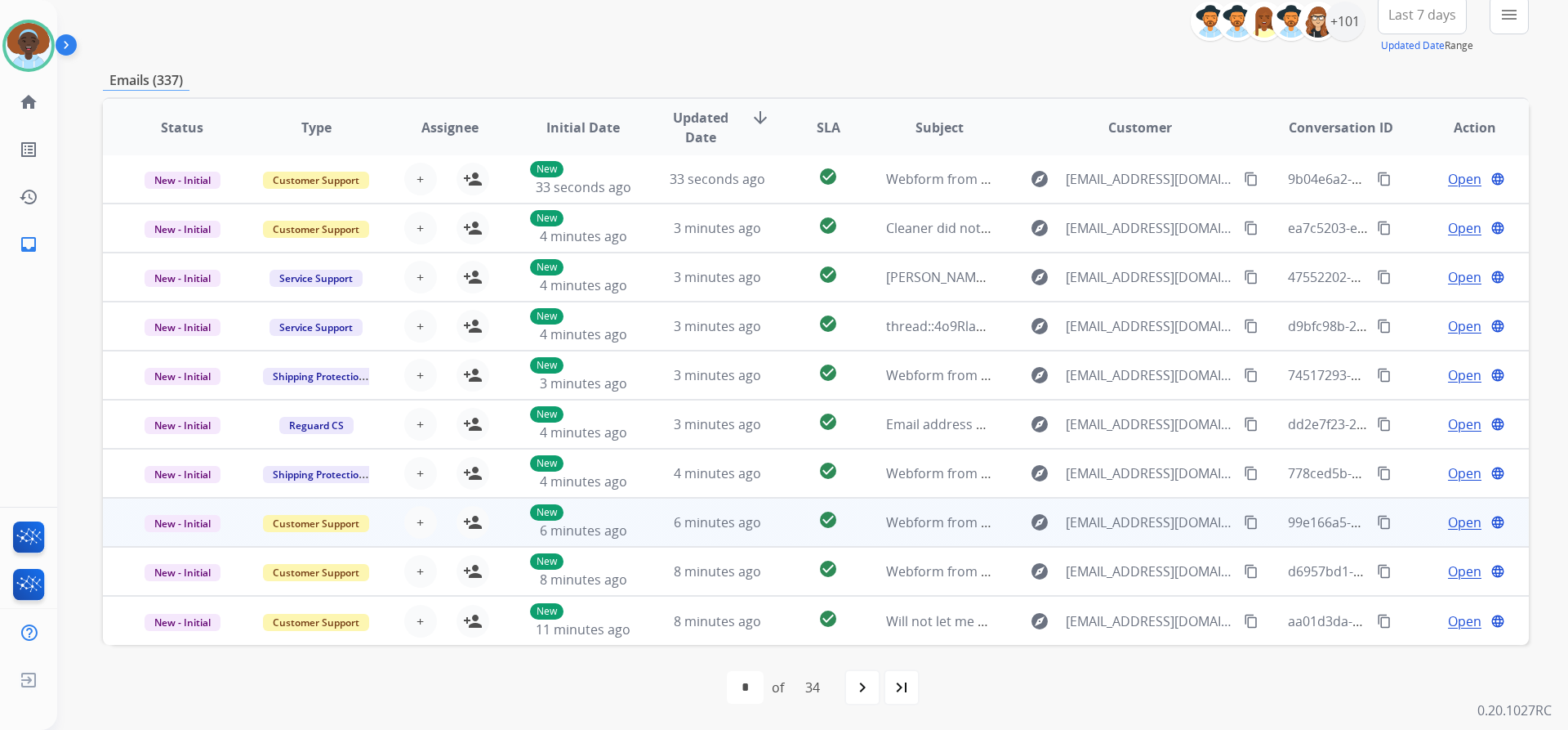
click at [1451, 525] on span "Open" at bounding box center [1465, 522] width 34 height 19
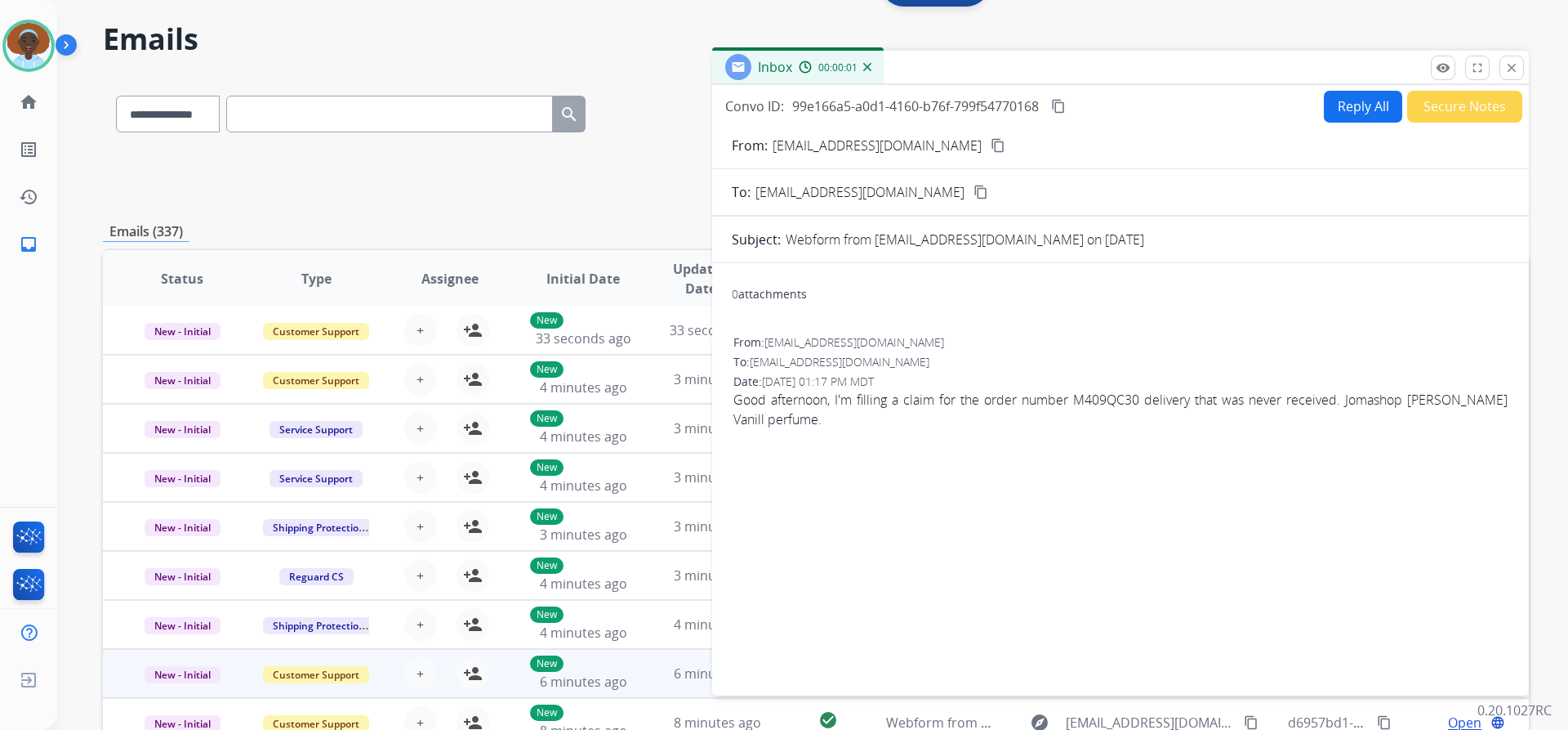
scroll to position [0, 0]
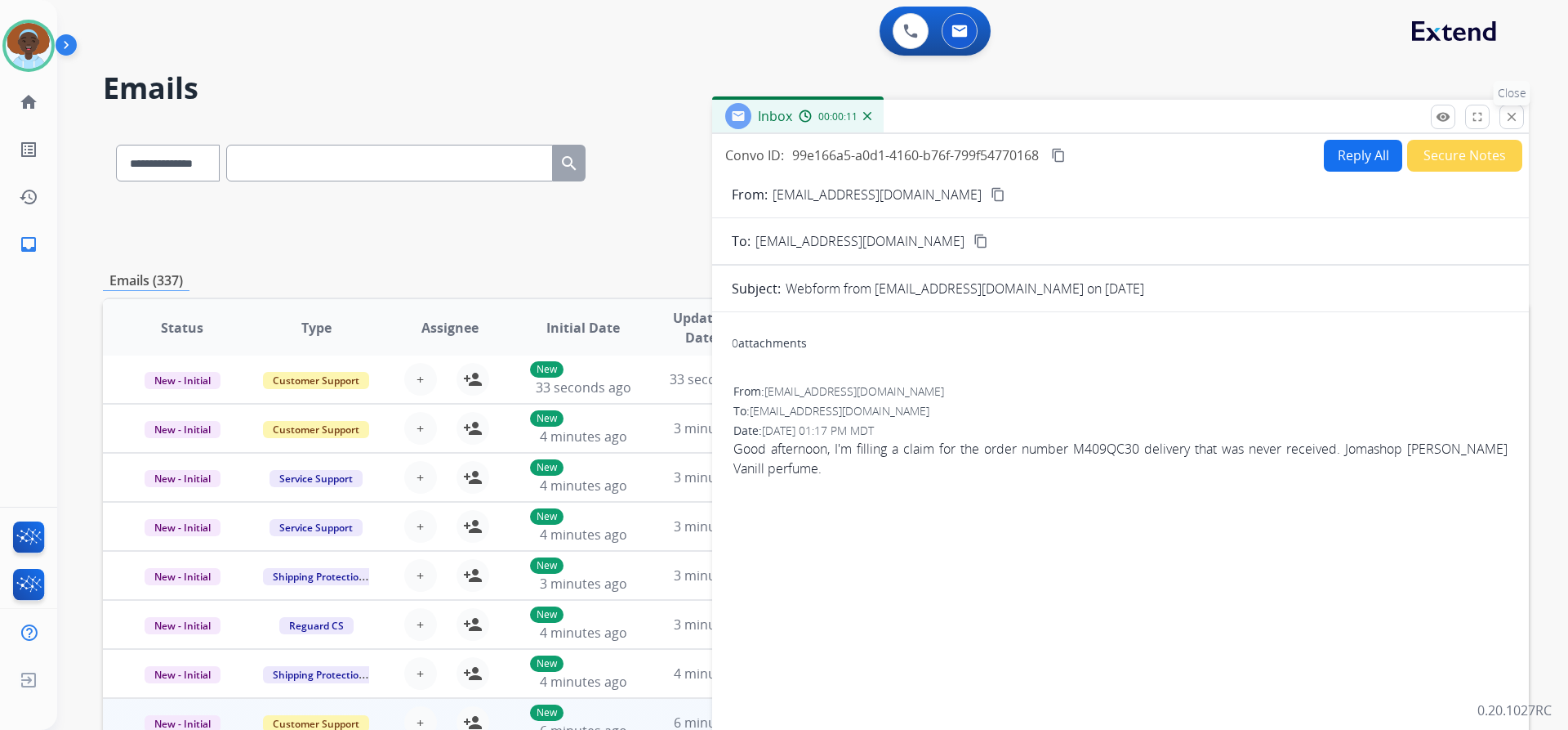
click at [1518, 113] on mat-icon "close" at bounding box center [1511, 117] width 14 height 14
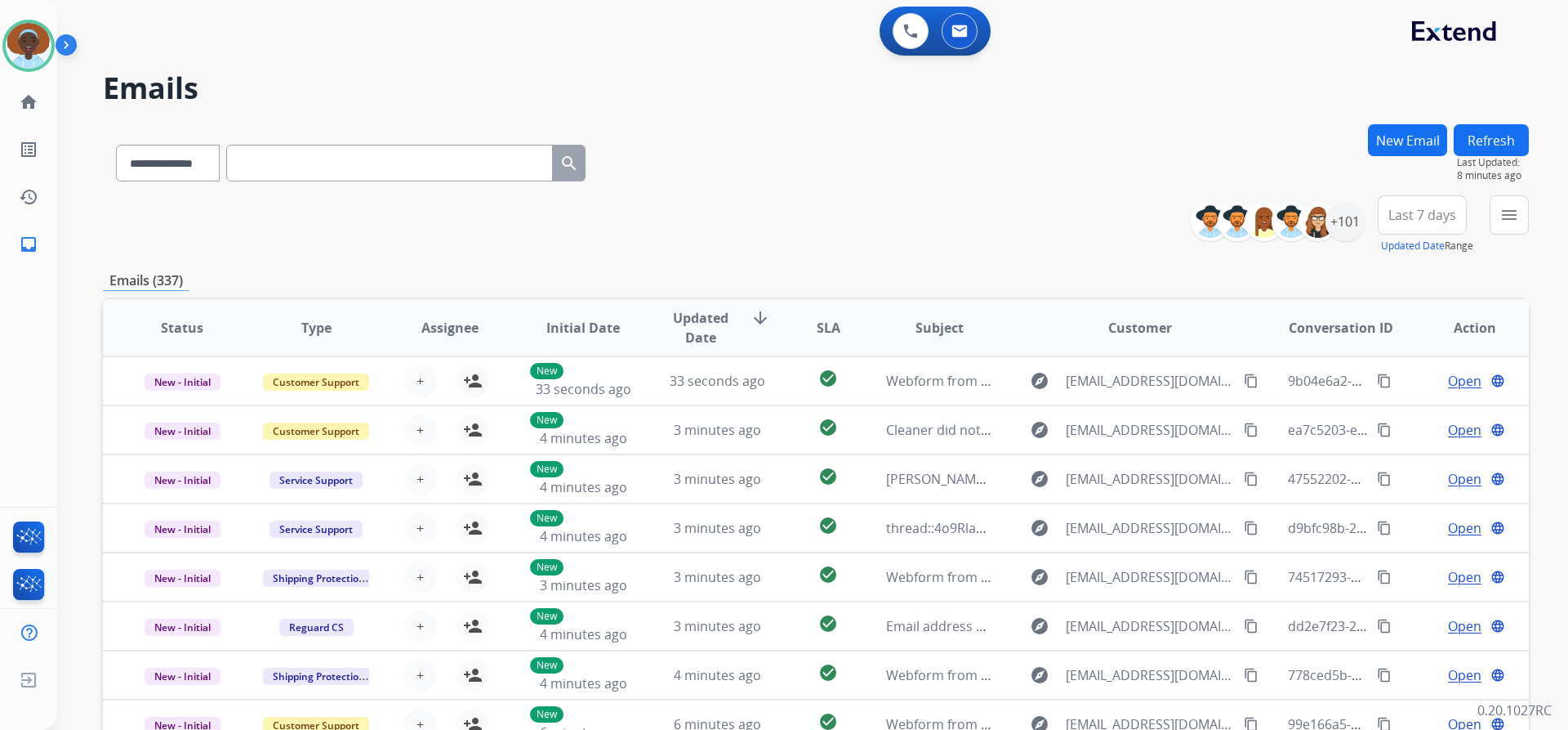
click at [1495, 131] on button "Refresh" at bounding box center [1492, 140] width 75 height 32
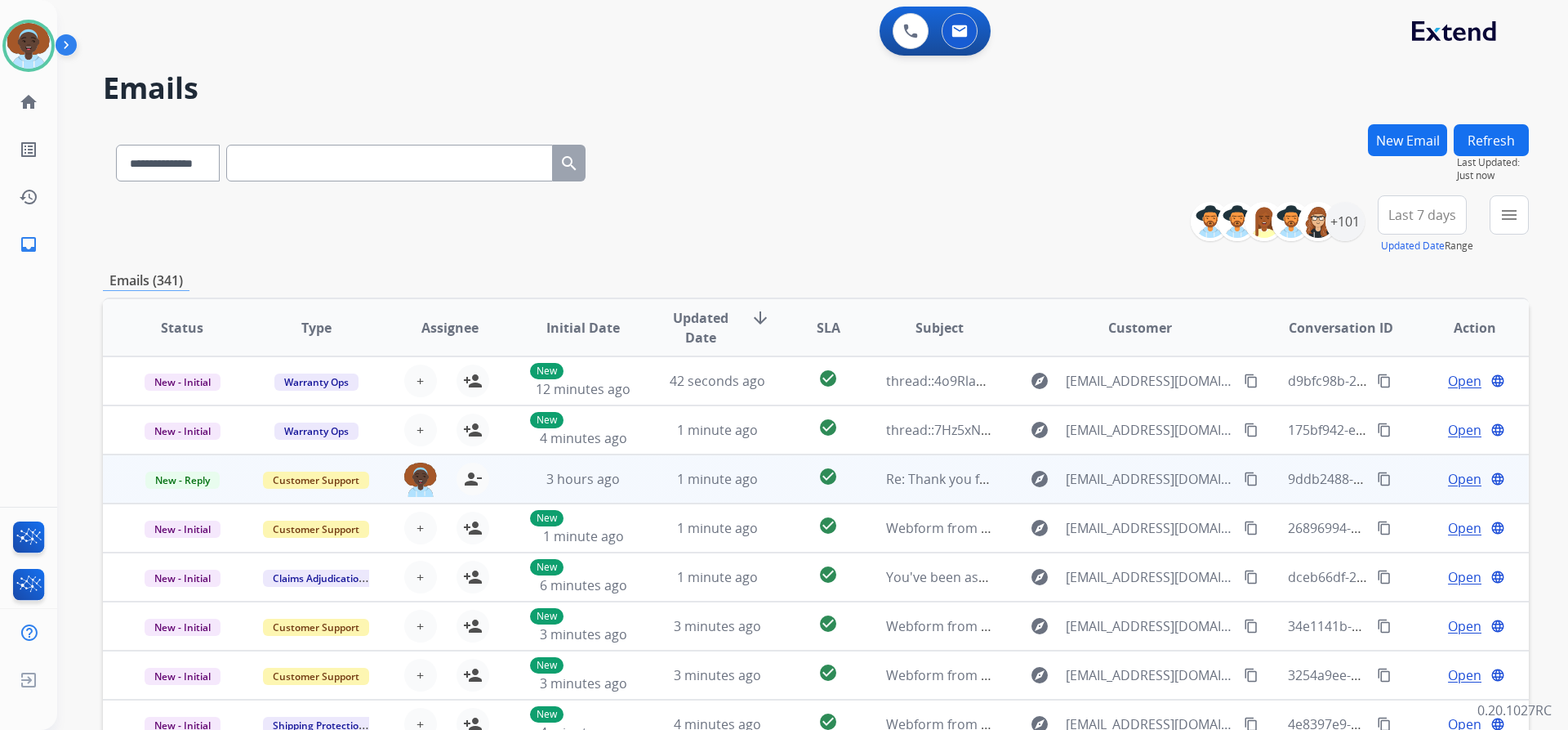
click at [1448, 480] on span "Open" at bounding box center [1465, 478] width 34 height 19
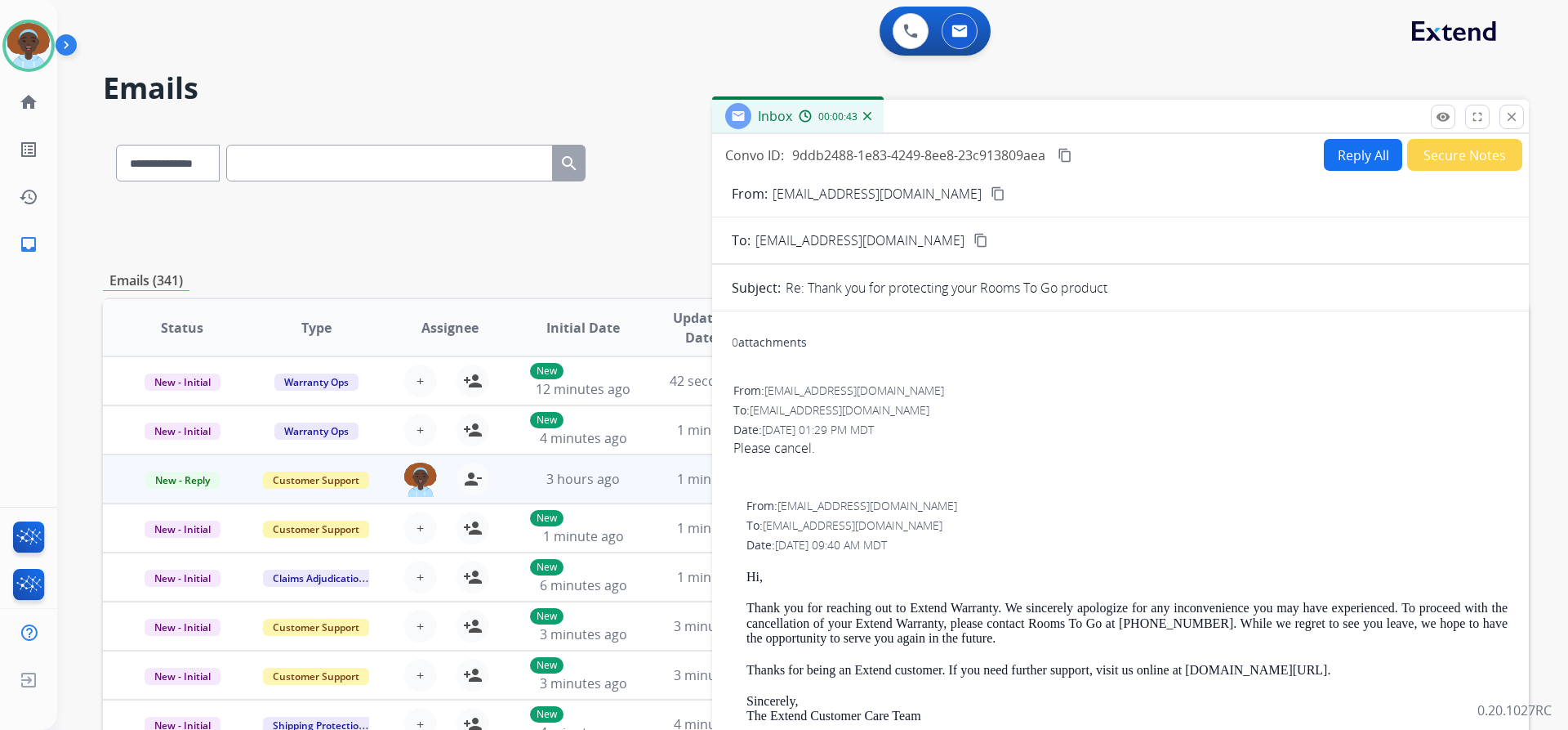
click at [1335, 159] on button "Reply All" at bounding box center [1363, 154] width 78 height 32
select select "**********"
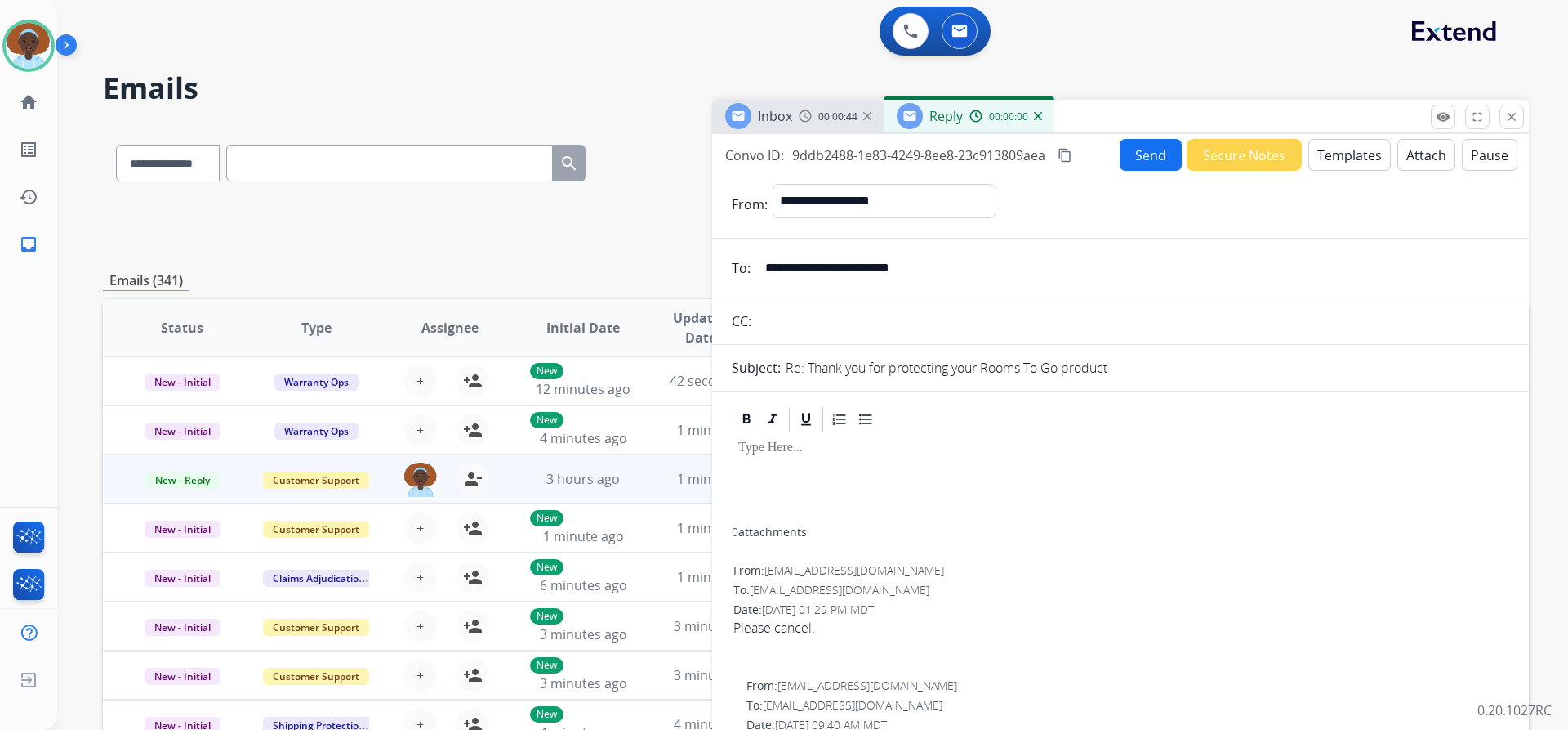
click at [1335, 159] on button "Templates" at bounding box center [1350, 154] width 83 height 32
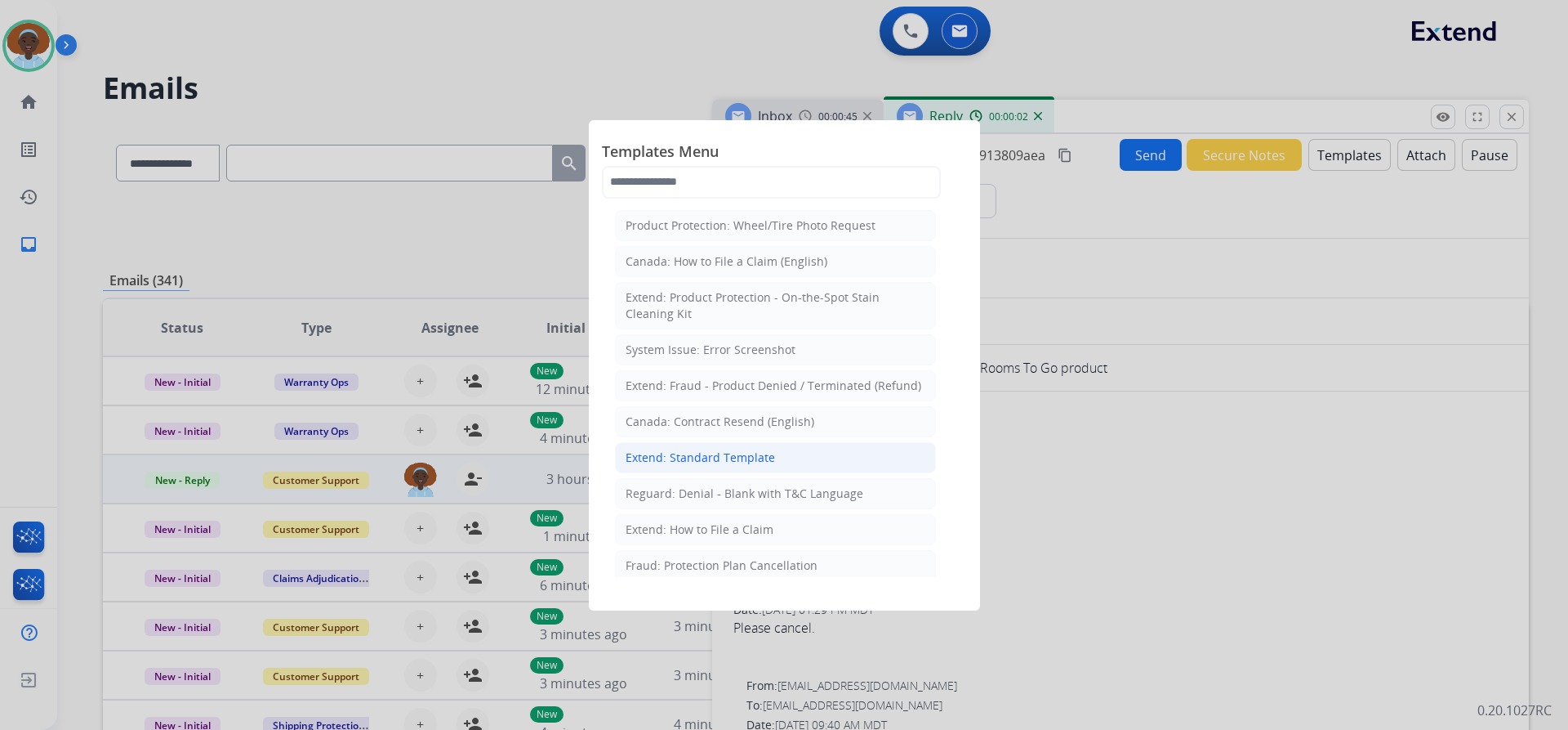
click at [743, 454] on div "Extend: Standard Template" at bounding box center [700, 457] width 149 height 16
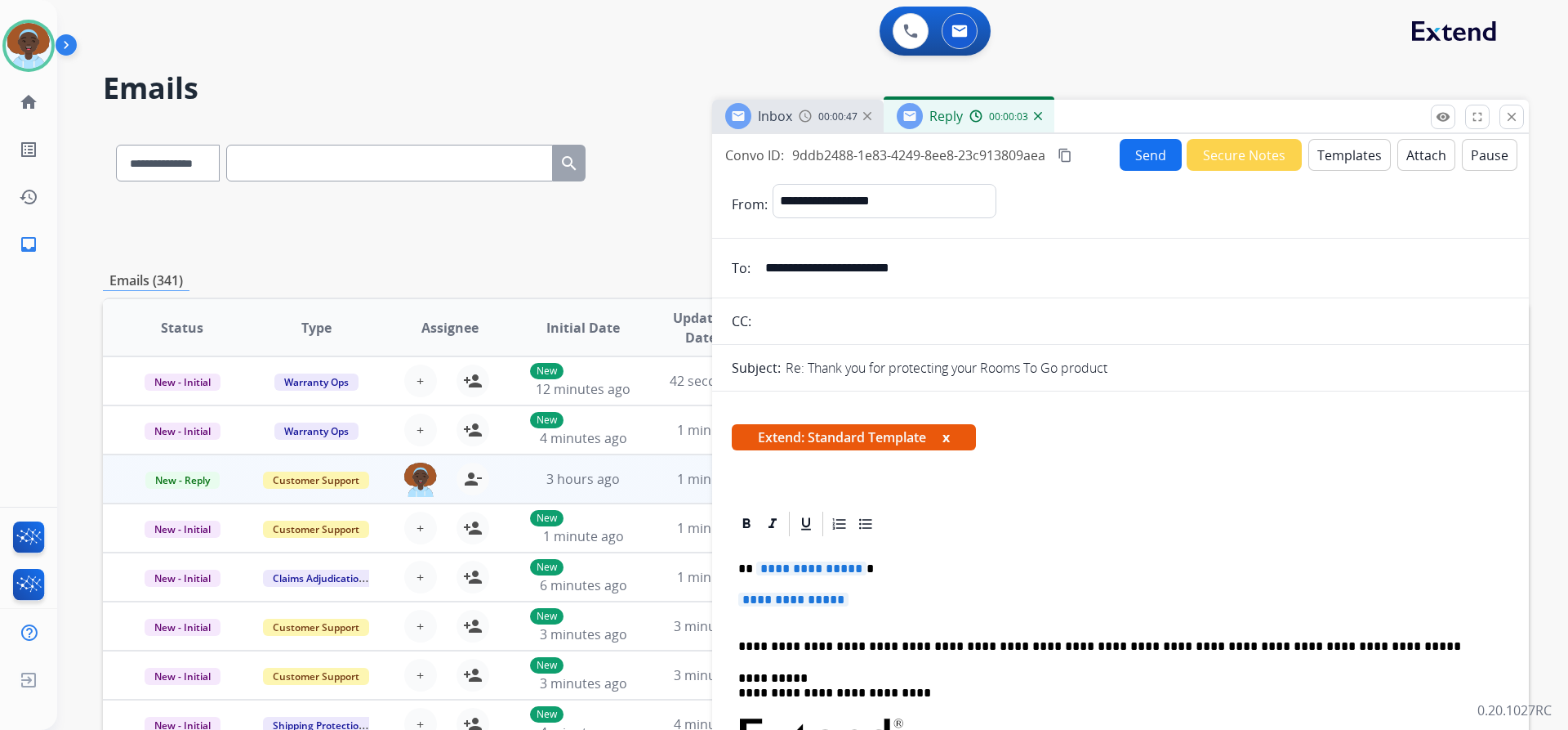
click at [808, 570] on span "**********" at bounding box center [811, 568] width 110 height 14
click at [768, 598] on span "**********" at bounding box center [793, 599] width 110 height 14
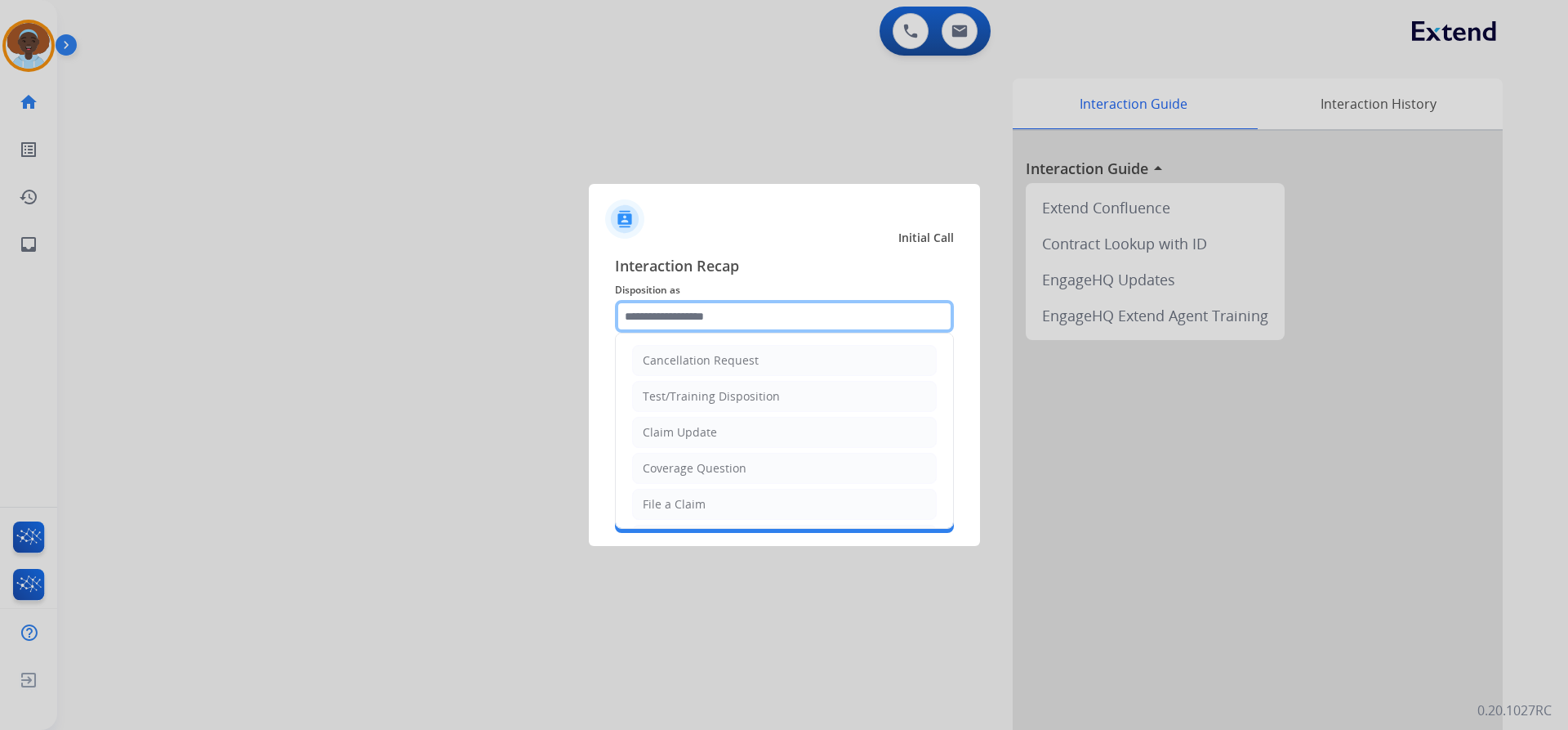
click at [680, 309] on input "text" at bounding box center [784, 316] width 339 height 33
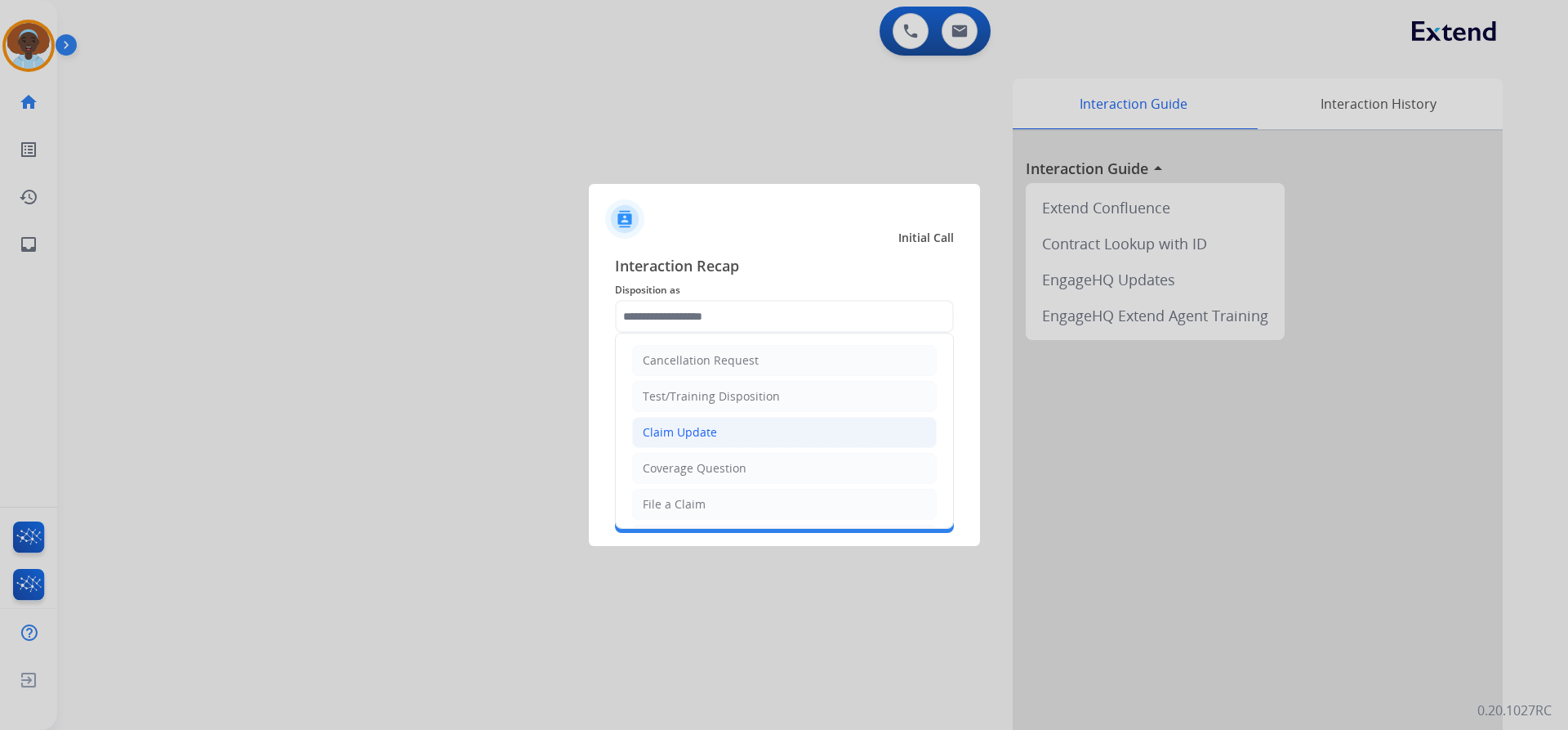
click at [757, 428] on li "Claim Update" at bounding box center [784, 432] width 305 height 31
type input "**********"
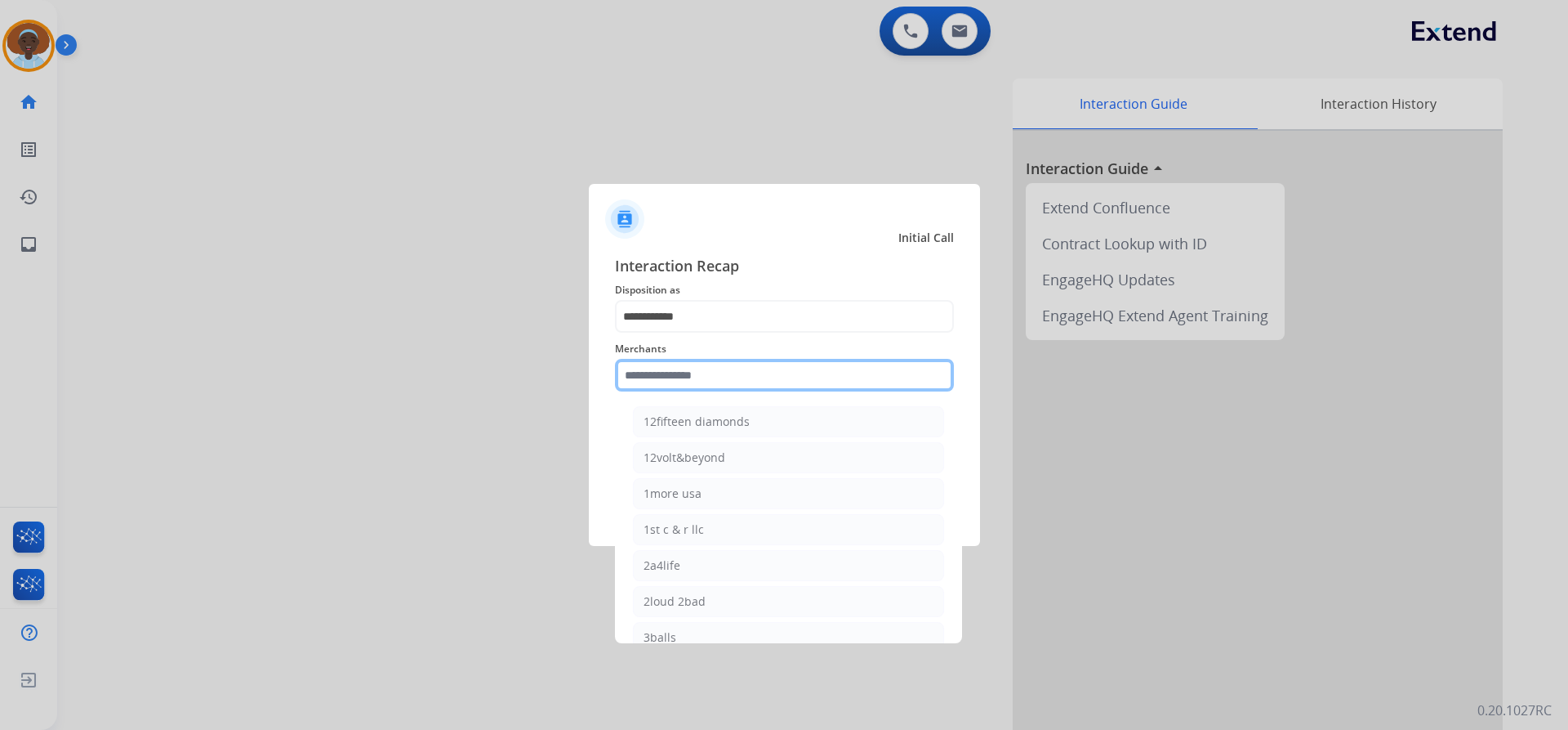
click at [704, 365] on input "text" at bounding box center [784, 375] width 339 height 33
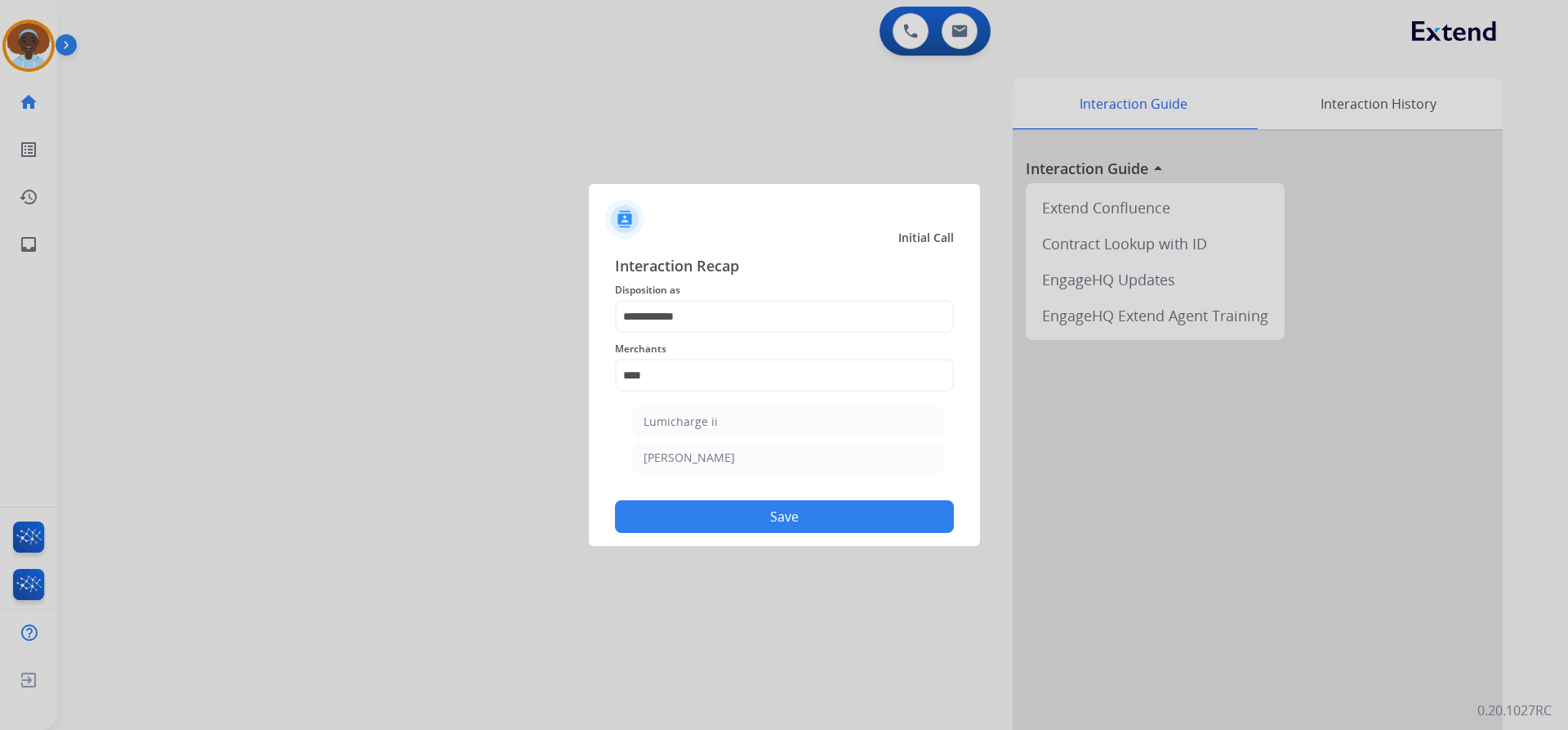
click at [700, 459] on li "[PERSON_NAME]" at bounding box center [788, 458] width 311 height 31
type input "********"
click at [781, 518] on button "Save" at bounding box center [784, 517] width 339 height 33
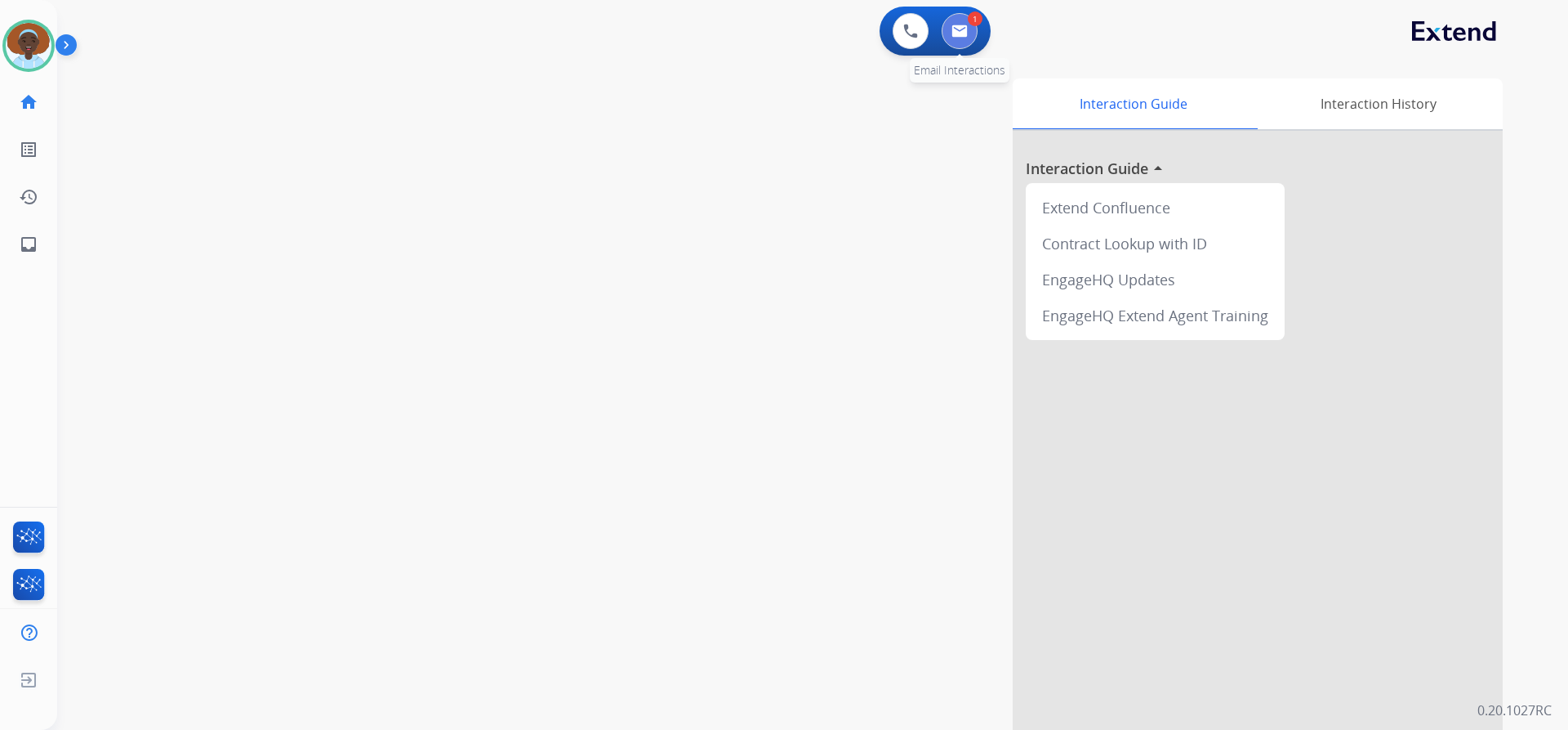
click at [967, 33] on img at bounding box center [959, 31] width 16 height 14
select select "**********"
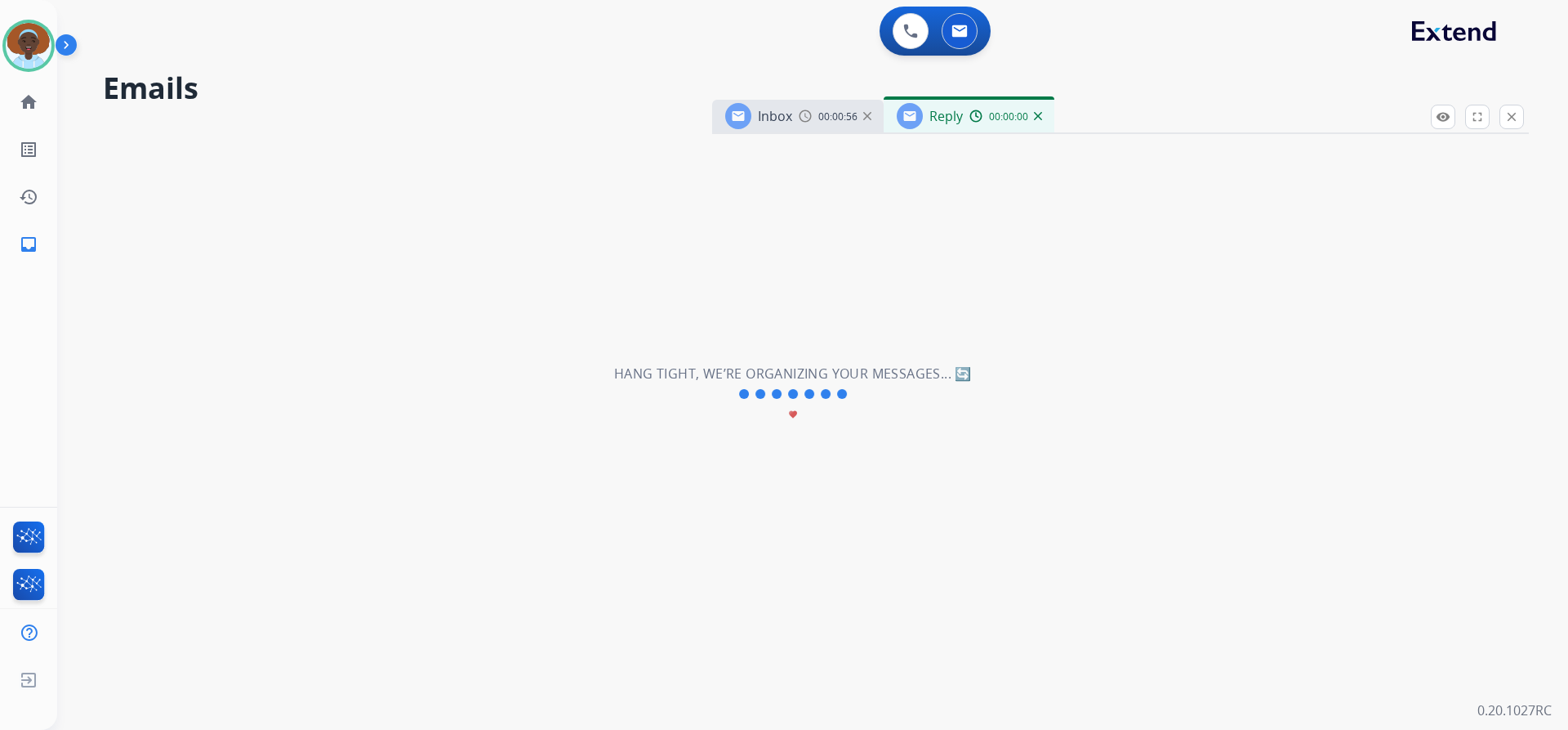
select select "**********"
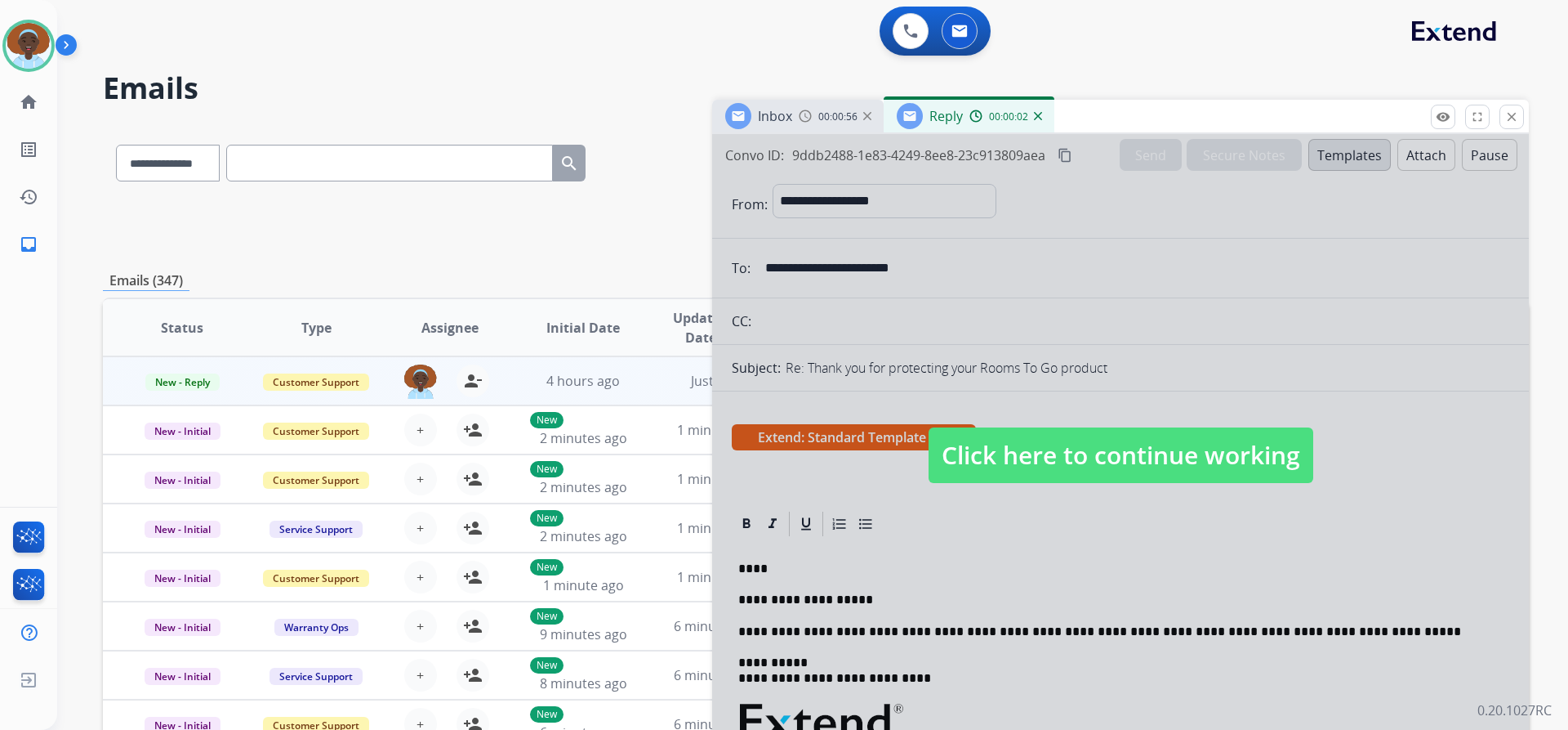
click at [996, 457] on span "Click here to continue working" at bounding box center [1121, 455] width 385 height 56
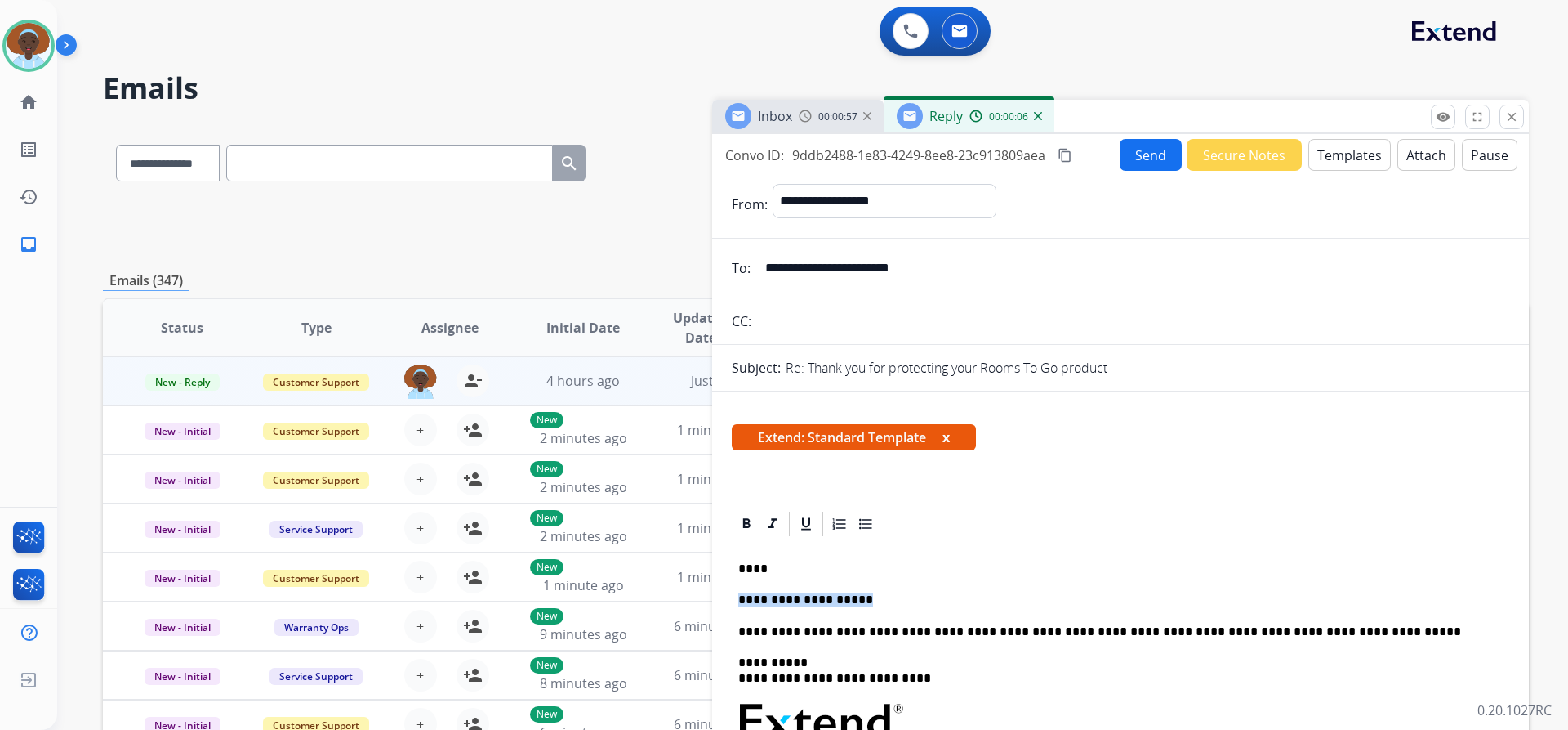
drag, startPoint x: 903, startPoint y: 603, endPoint x: 727, endPoint y: 601, distance: 176.0
click at [892, 600] on p "**********" at bounding box center [1114, 599] width 752 height 14
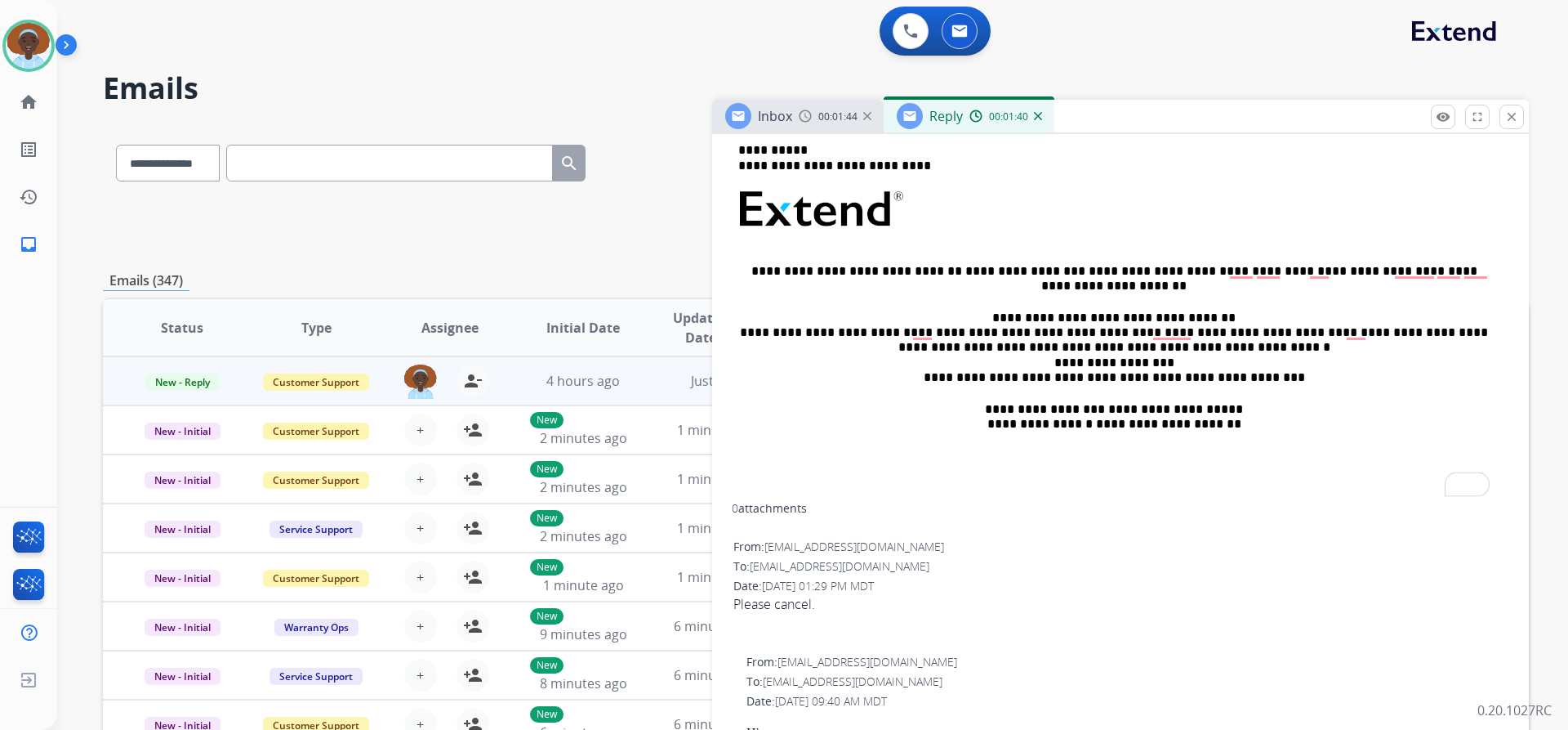
scroll to position [736, 0]
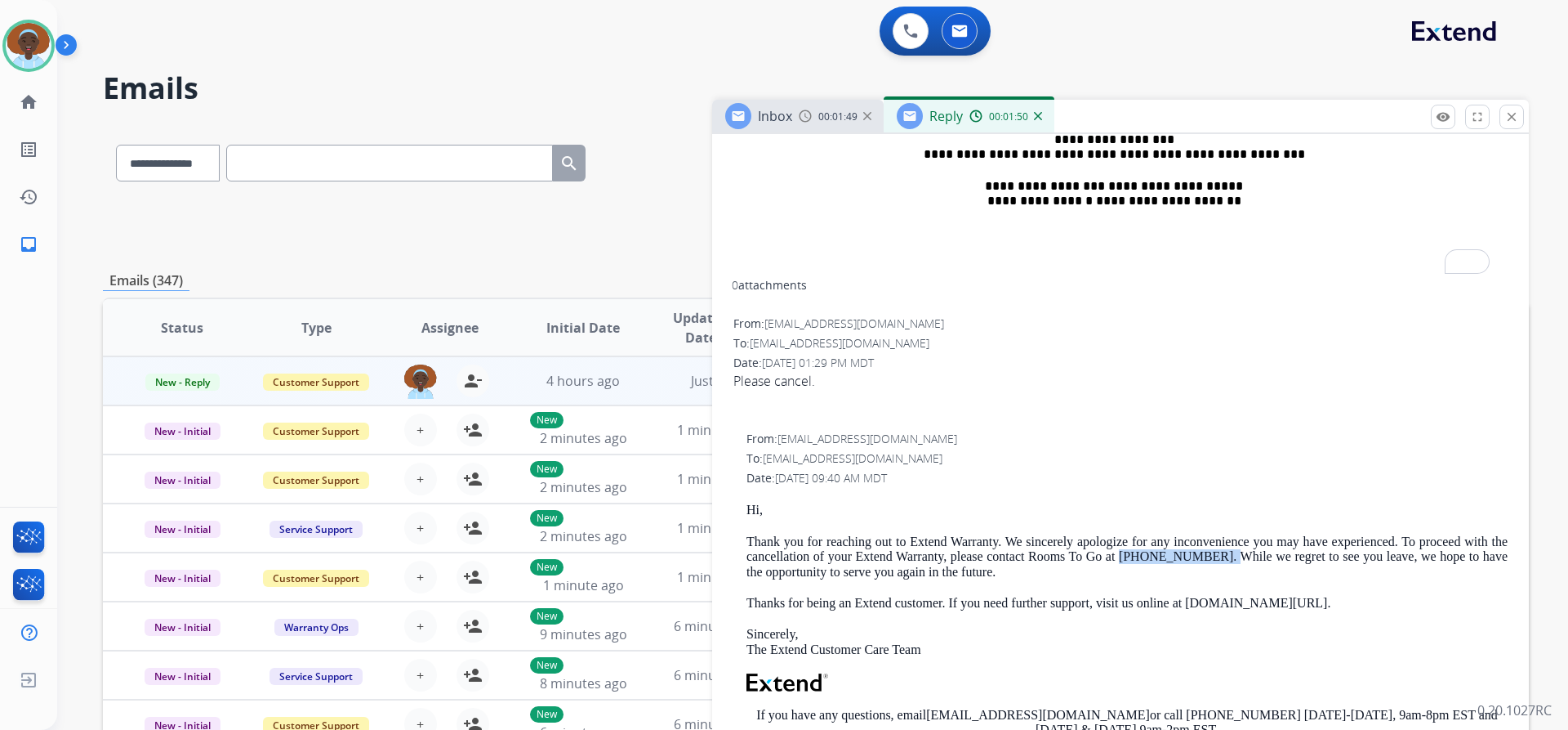
drag, startPoint x: 1204, startPoint y: 559, endPoint x: 1116, endPoint y: 563, distance: 88.1
click at [1116, 563] on p "Thank you for reaching out to Extend Warranty. We sincerely apologize for any i…" at bounding box center [1128, 556] width 761 height 45
copy p "1 (800) 766-6786"
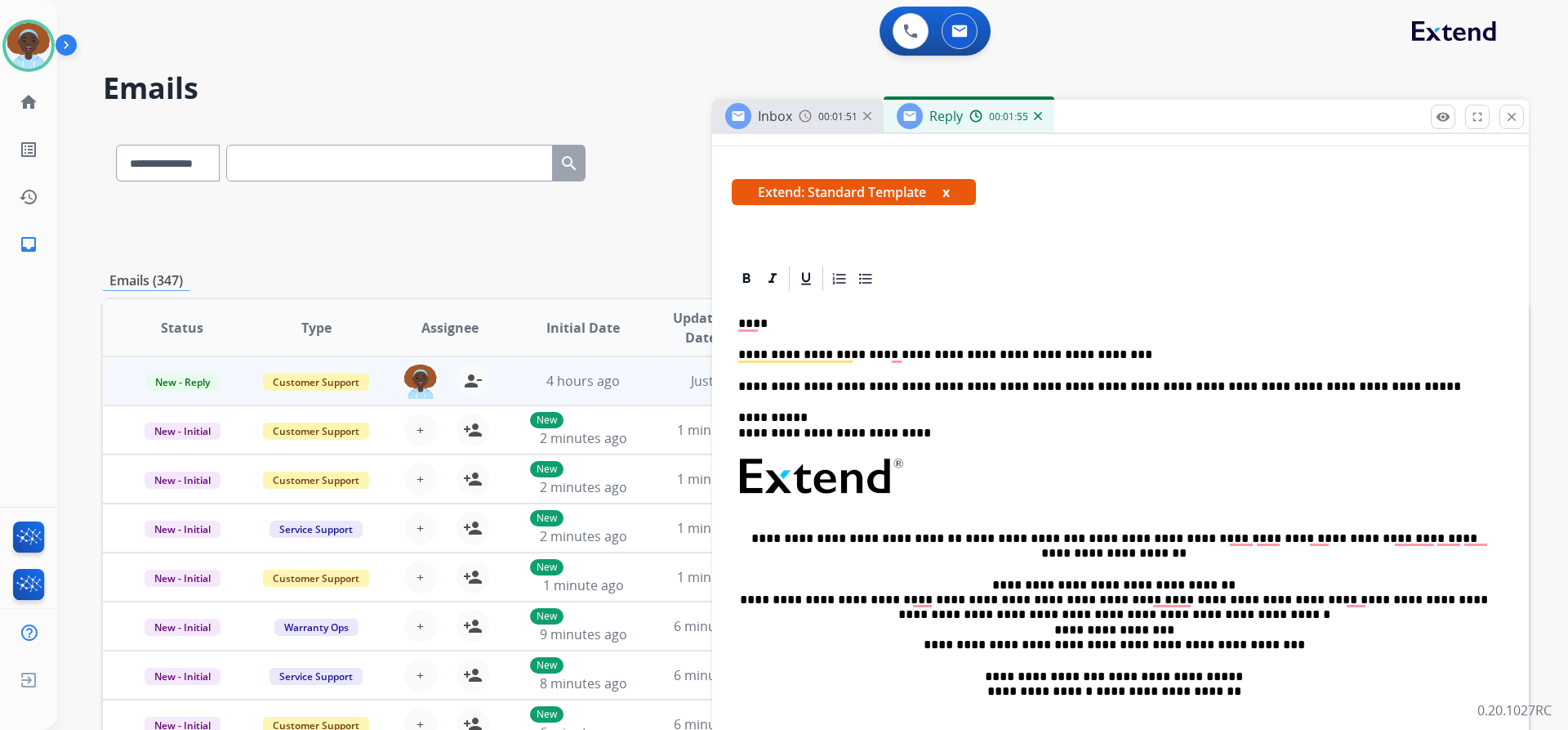
scroll to position [0, 0]
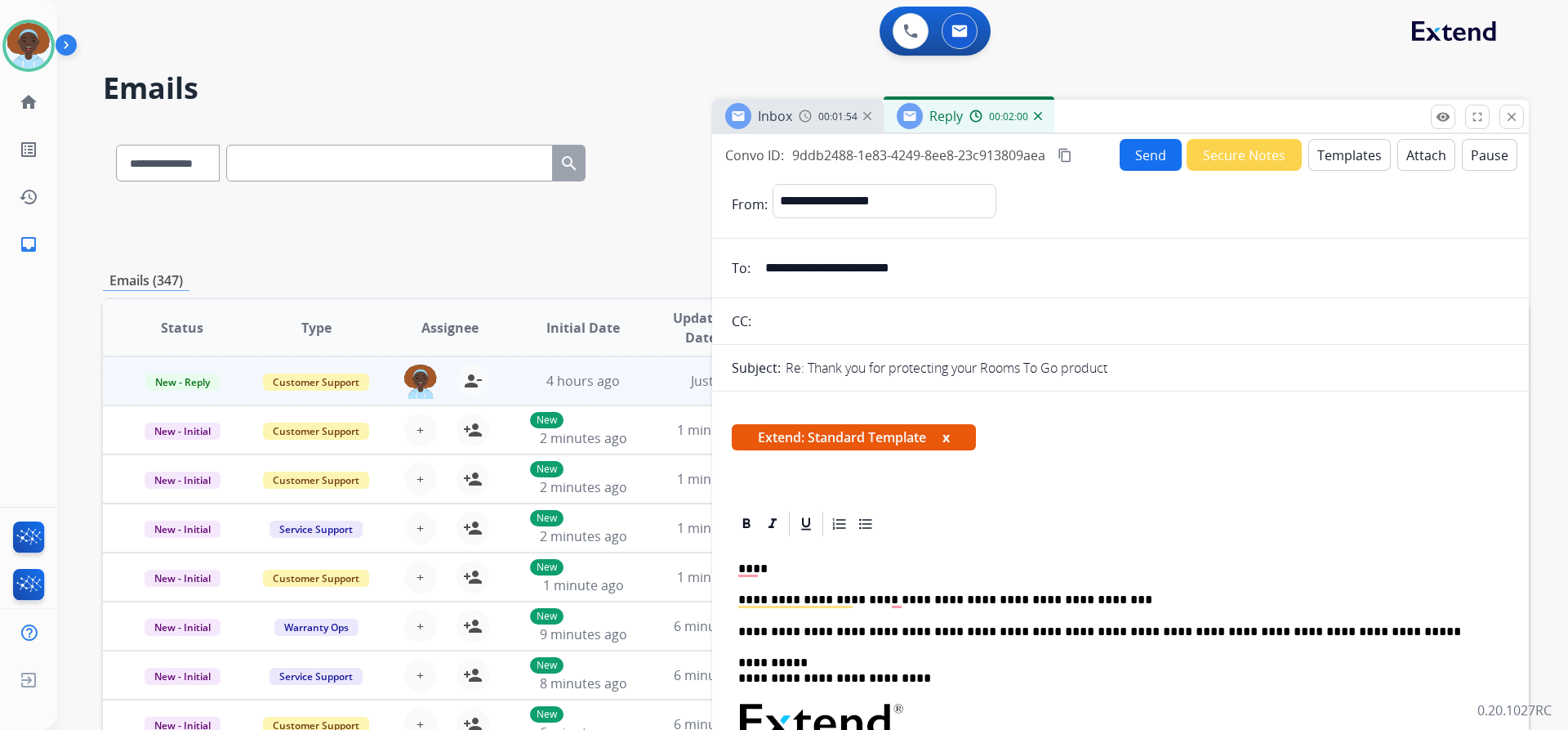
click at [907, 598] on p "**********" at bounding box center [1114, 599] width 752 height 14
click at [1185, 601] on p "**********" at bounding box center [1114, 599] width 752 height 14
click at [1145, 157] on button "Send" at bounding box center [1151, 154] width 62 height 32
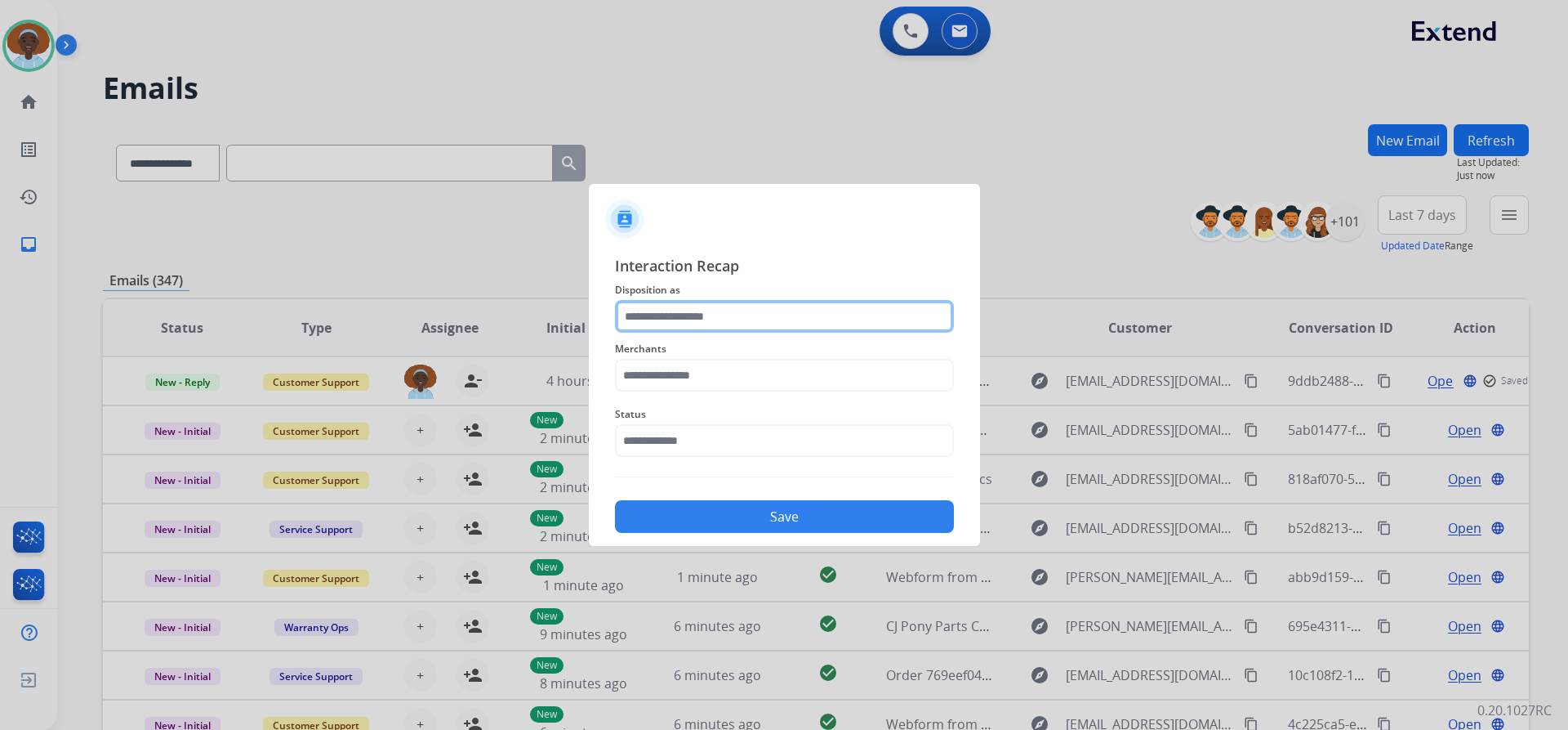
click at [686, 314] on input "text" at bounding box center [784, 316] width 339 height 33
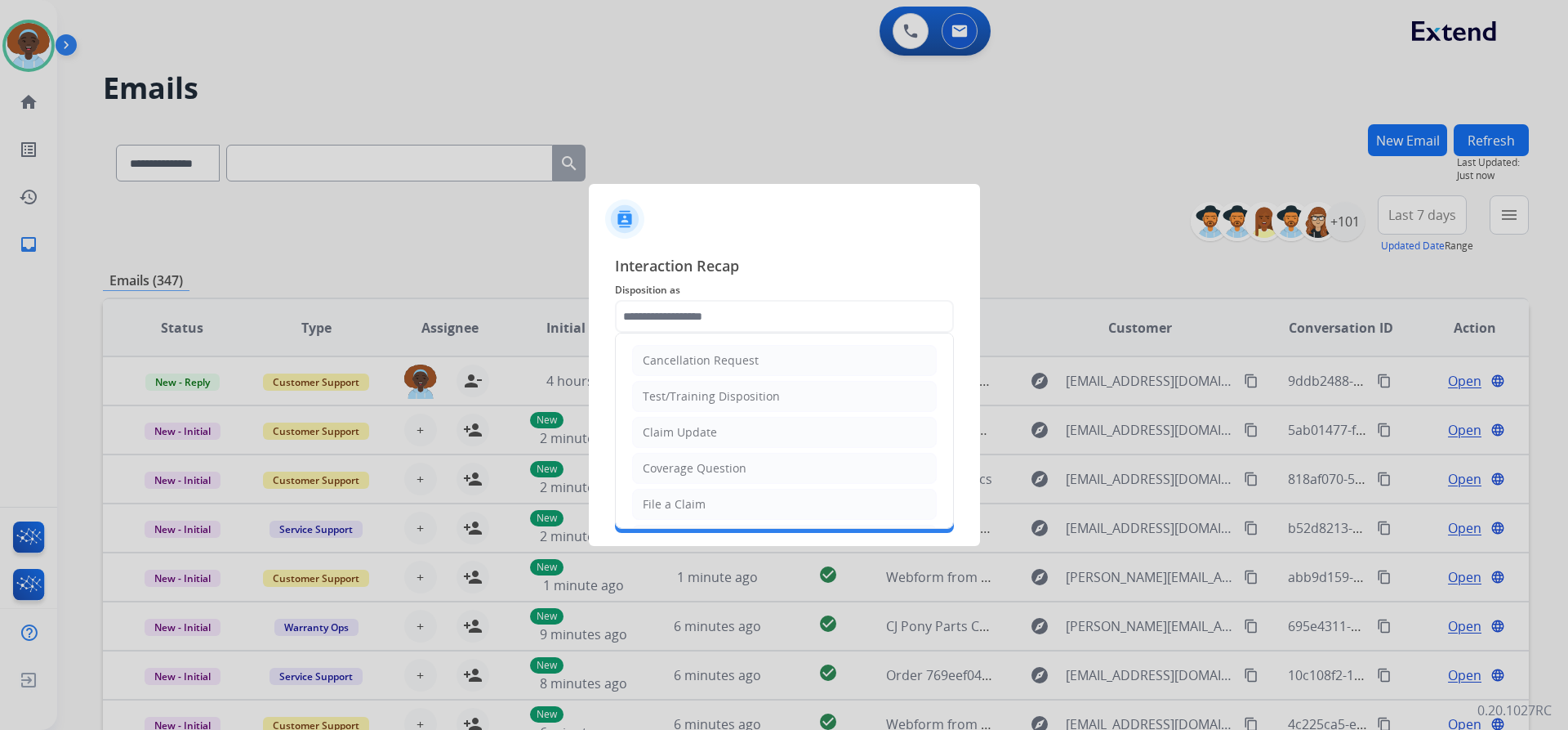
click at [723, 360] on div "Cancellation Request" at bounding box center [701, 360] width 116 height 16
type input "**********"
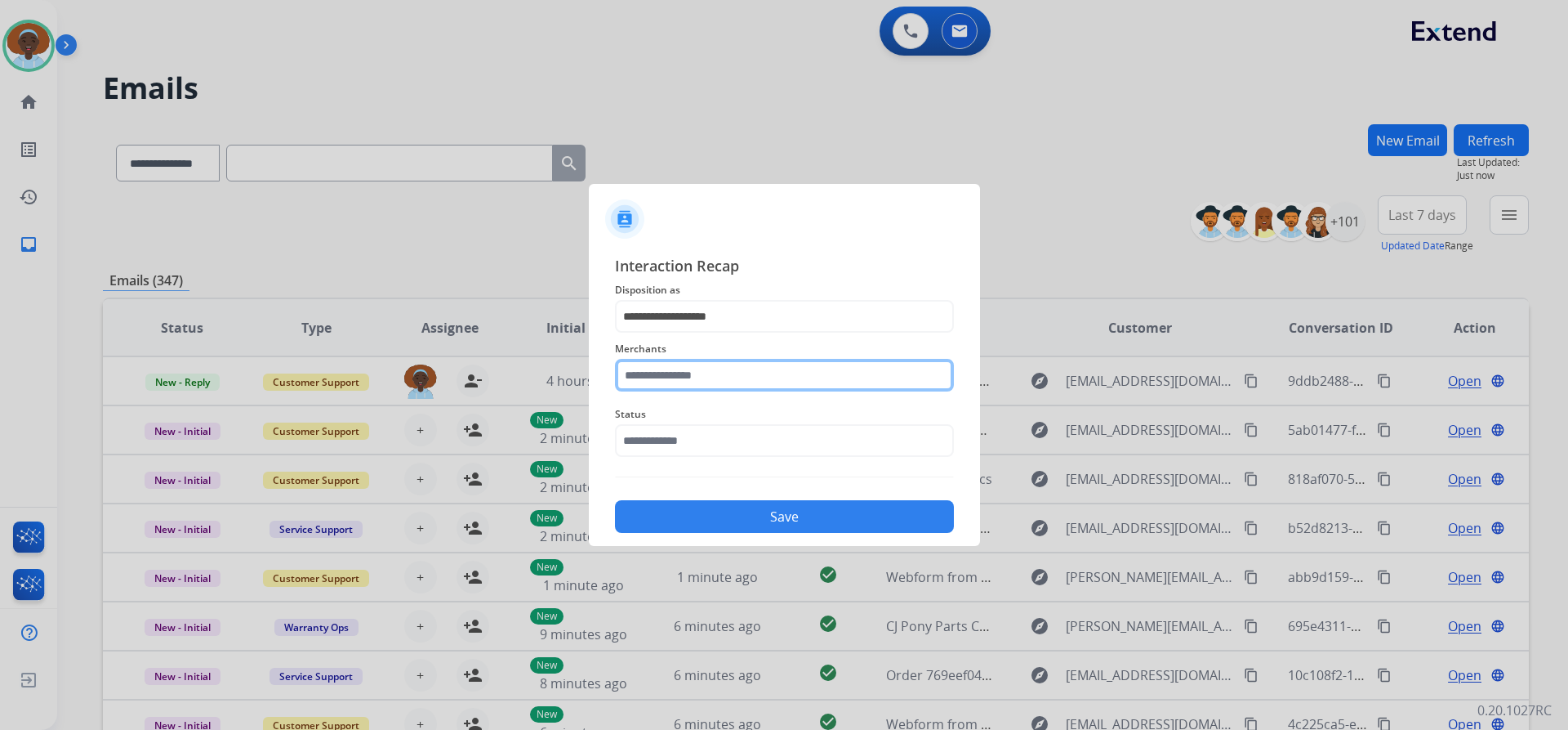
click at [723, 383] on input "text" at bounding box center [784, 375] width 339 height 33
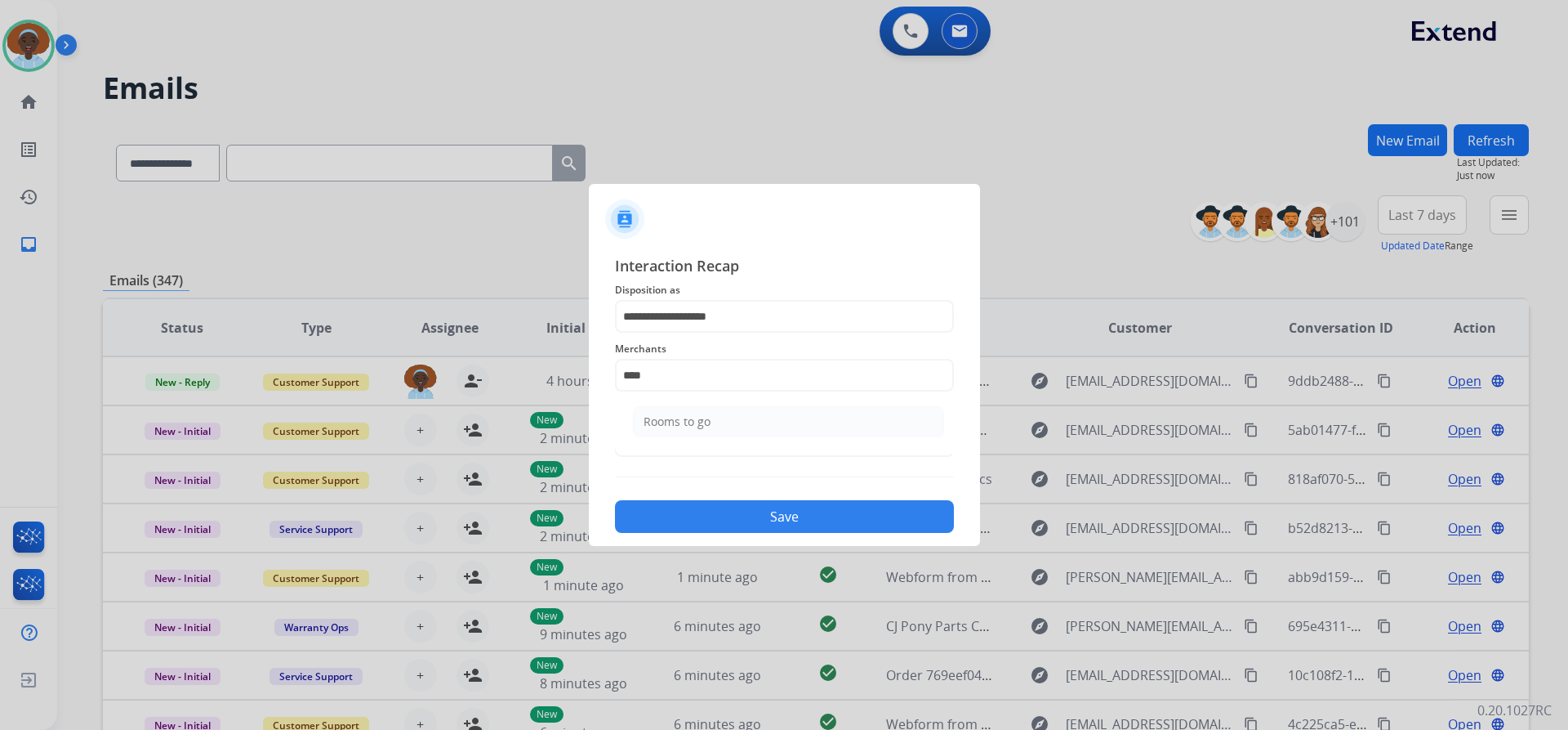
click at [721, 418] on li "Rooms to go" at bounding box center [788, 421] width 311 height 31
type input "**********"
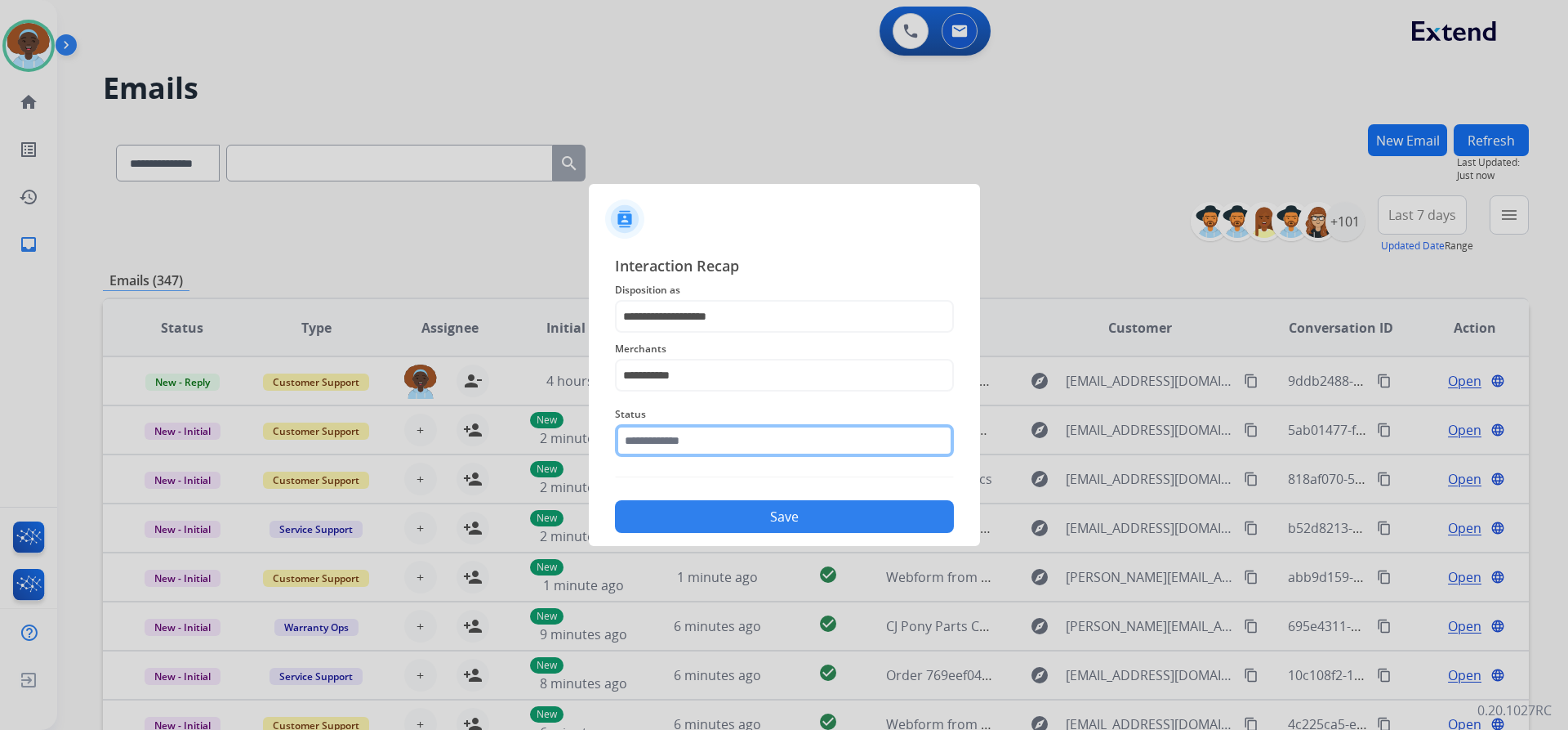
click at [720, 437] on input "text" at bounding box center [784, 441] width 339 height 33
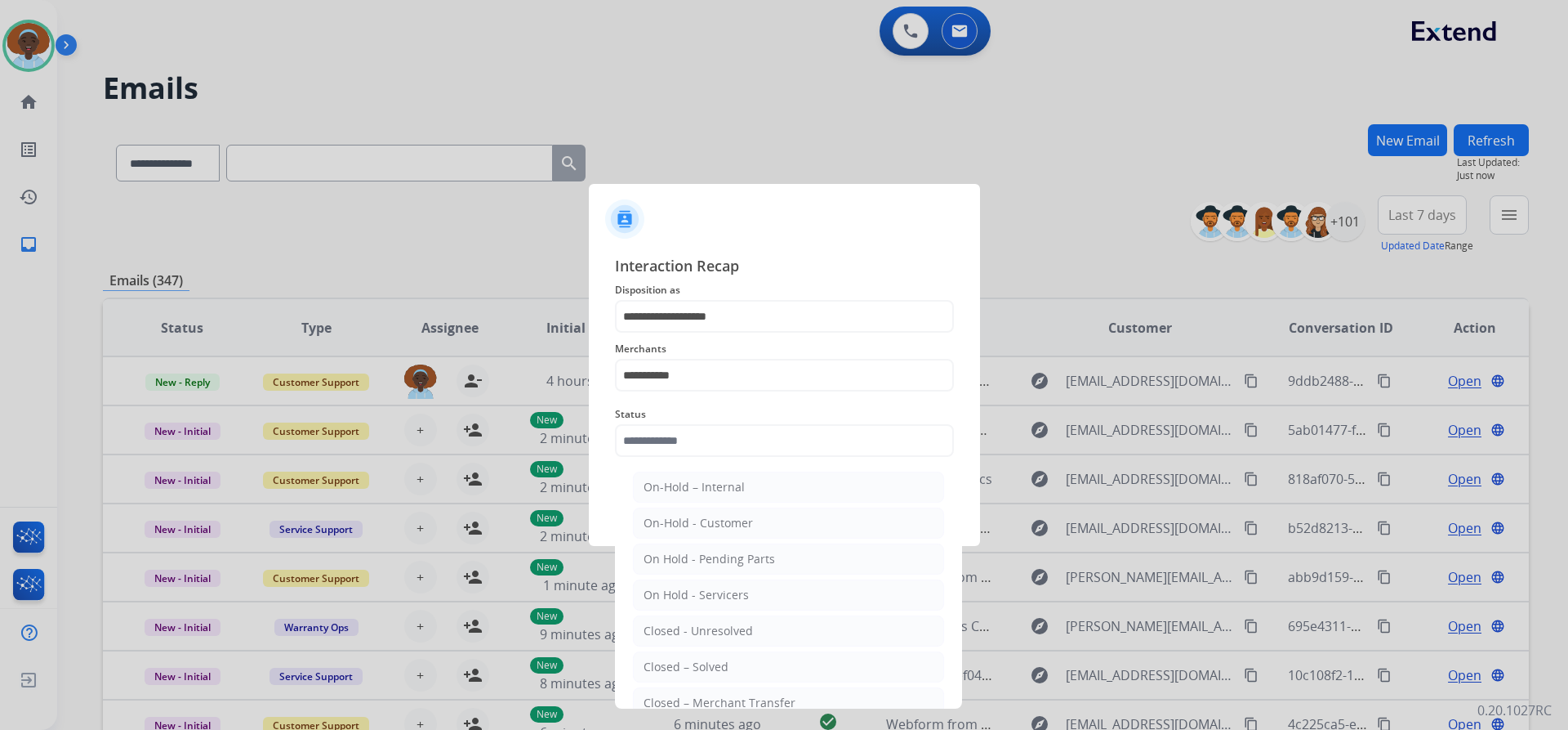
drag, startPoint x: 723, startPoint y: 667, endPoint x: 727, endPoint y: 617, distance: 50.2
click at [723, 667] on div "Closed – Solved" at bounding box center [686, 666] width 85 height 16
type input "**********"
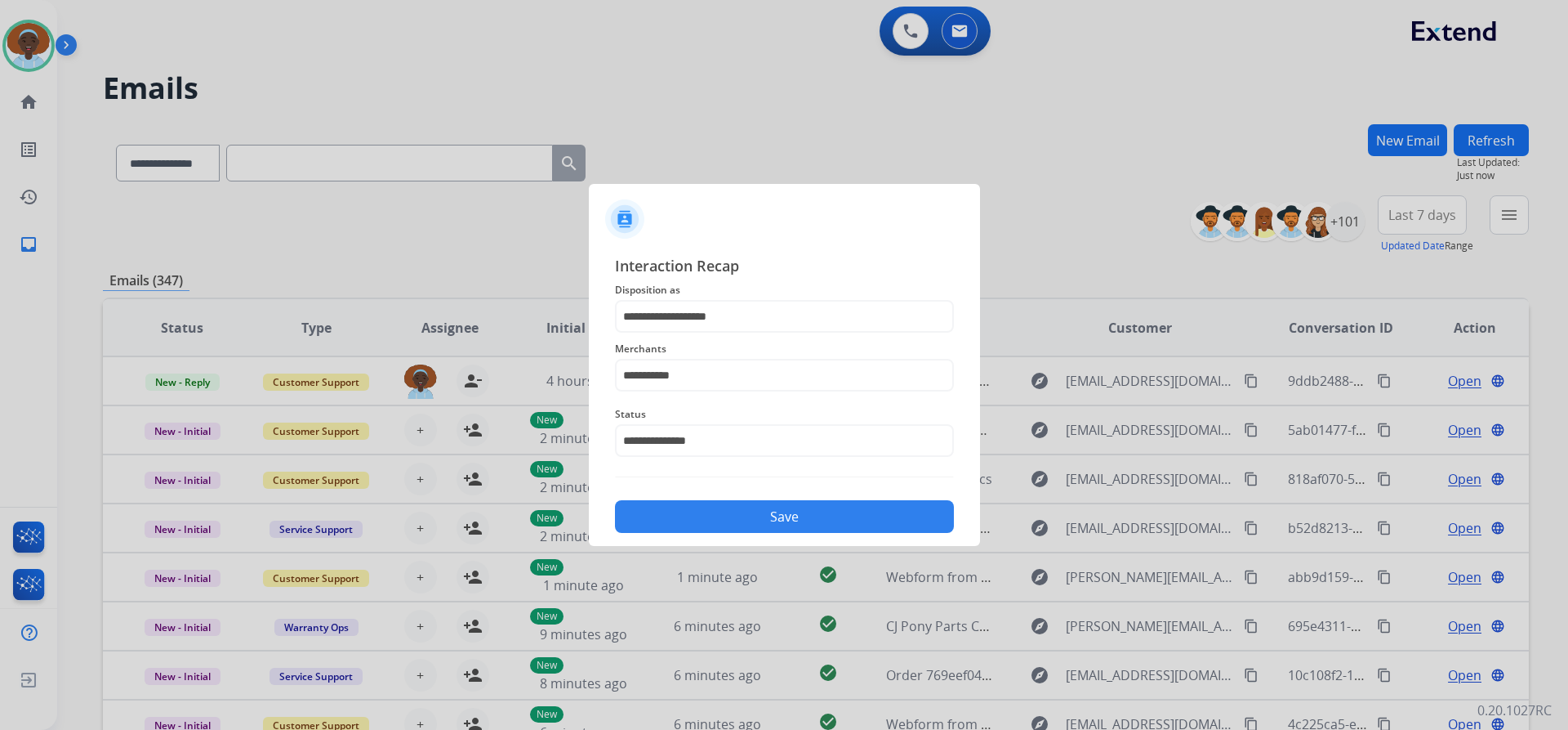
click at [753, 517] on button "Save" at bounding box center [784, 517] width 339 height 33
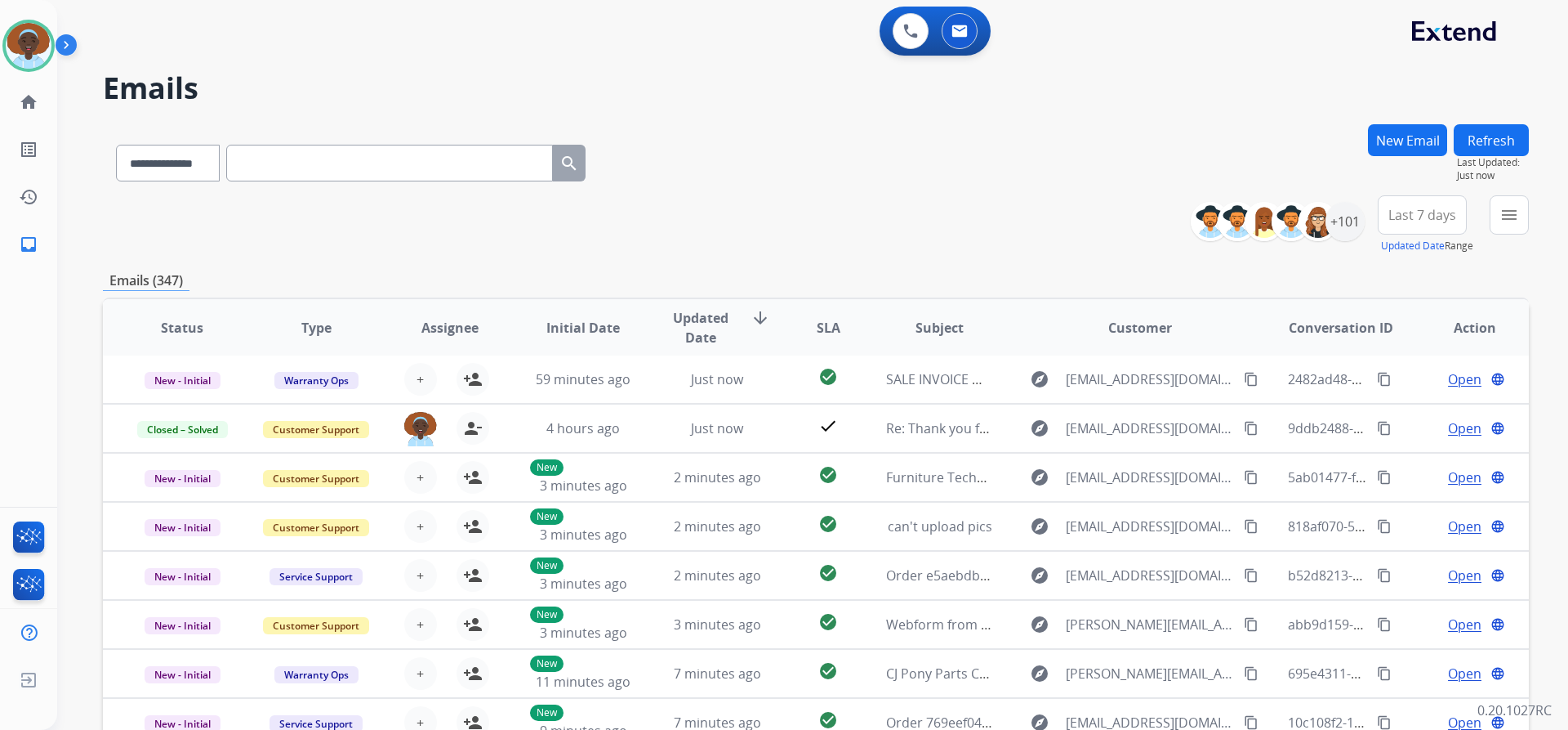
drag, startPoint x: 1484, startPoint y: 137, endPoint x: 1521, endPoint y: 309, distance: 175.9
click at [1487, 139] on button "Refresh" at bounding box center [1492, 140] width 75 height 32
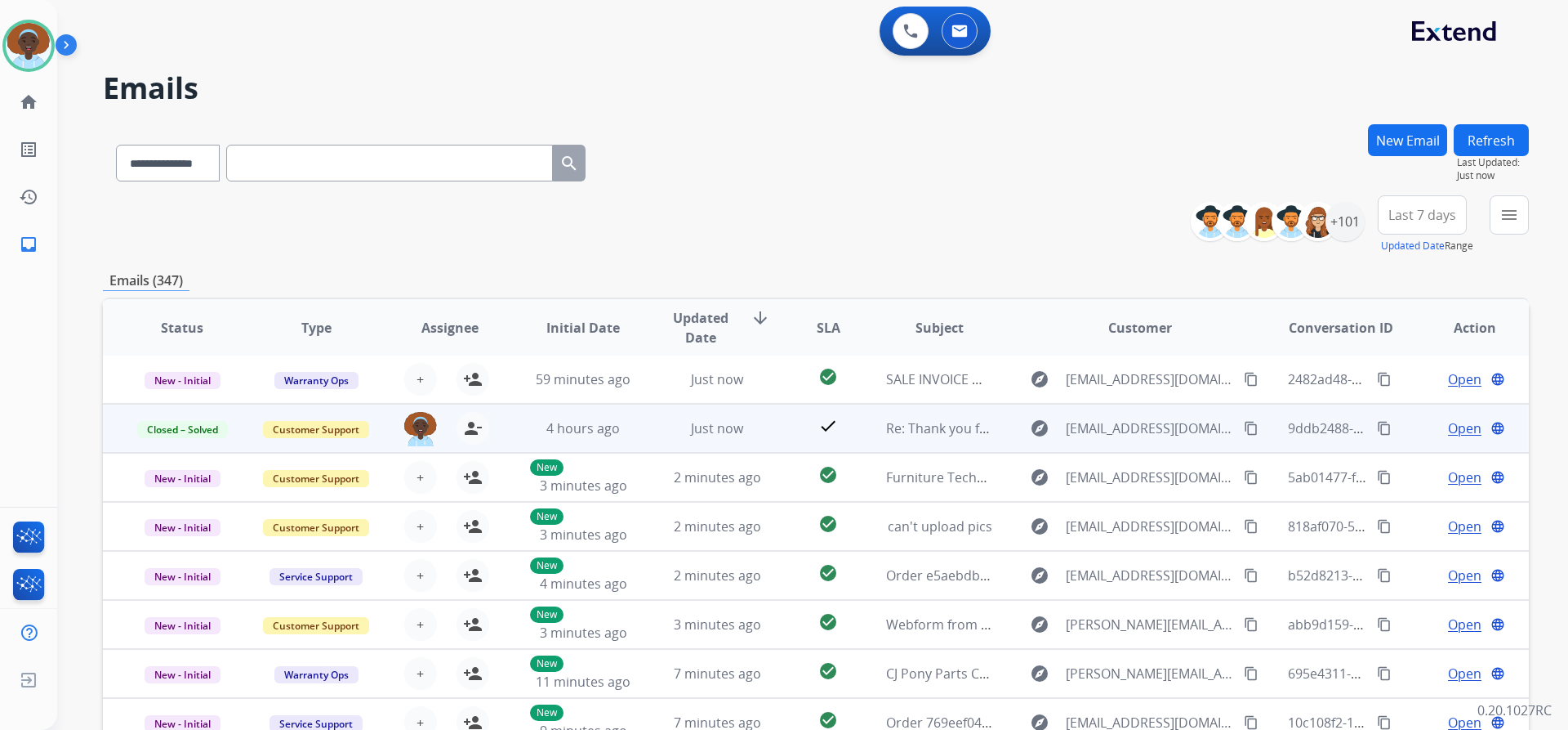
click at [1452, 426] on span "Open" at bounding box center [1465, 428] width 34 height 19
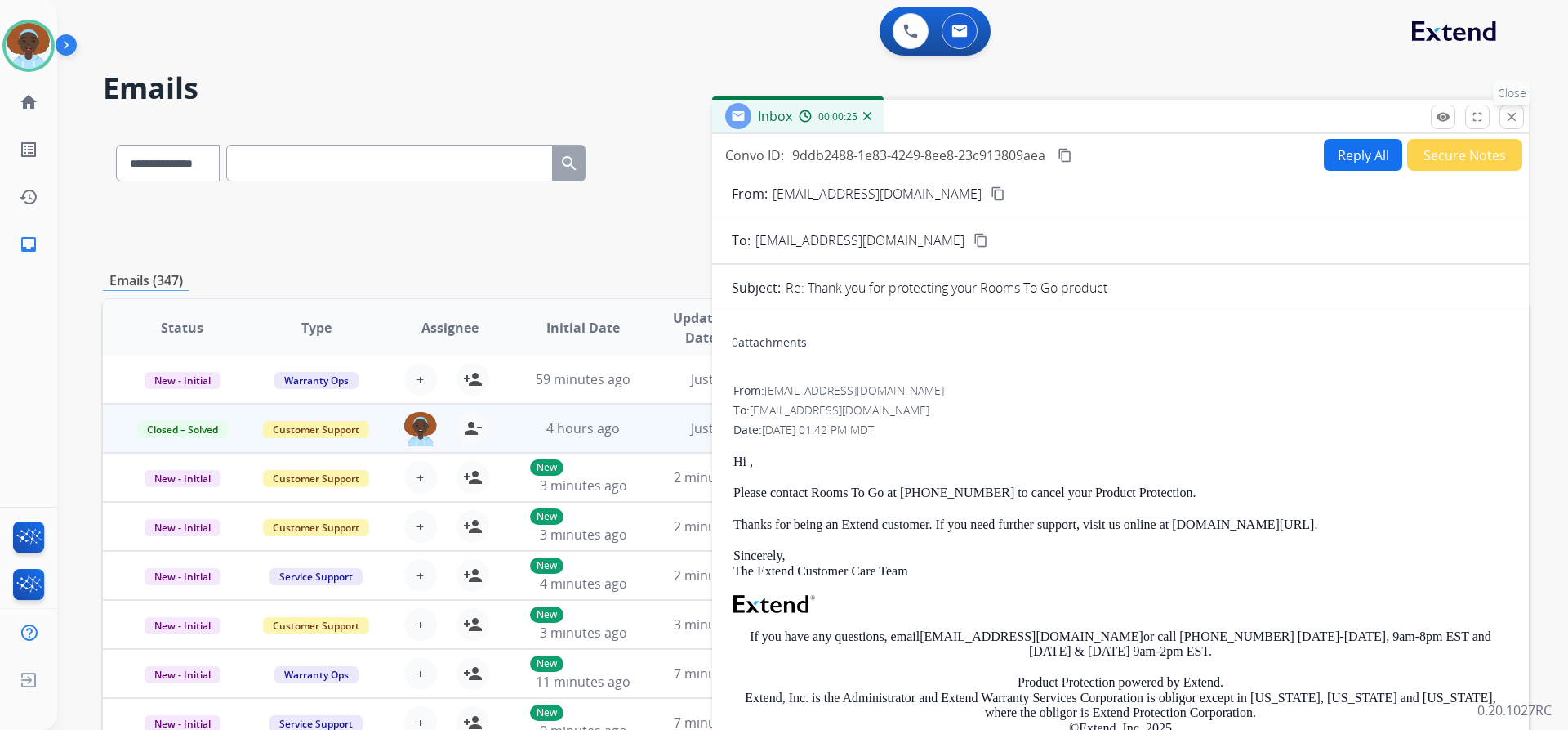
click at [1507, 119] on mat-icon "close" at bounding box center [1511, 117] width 14 height 14
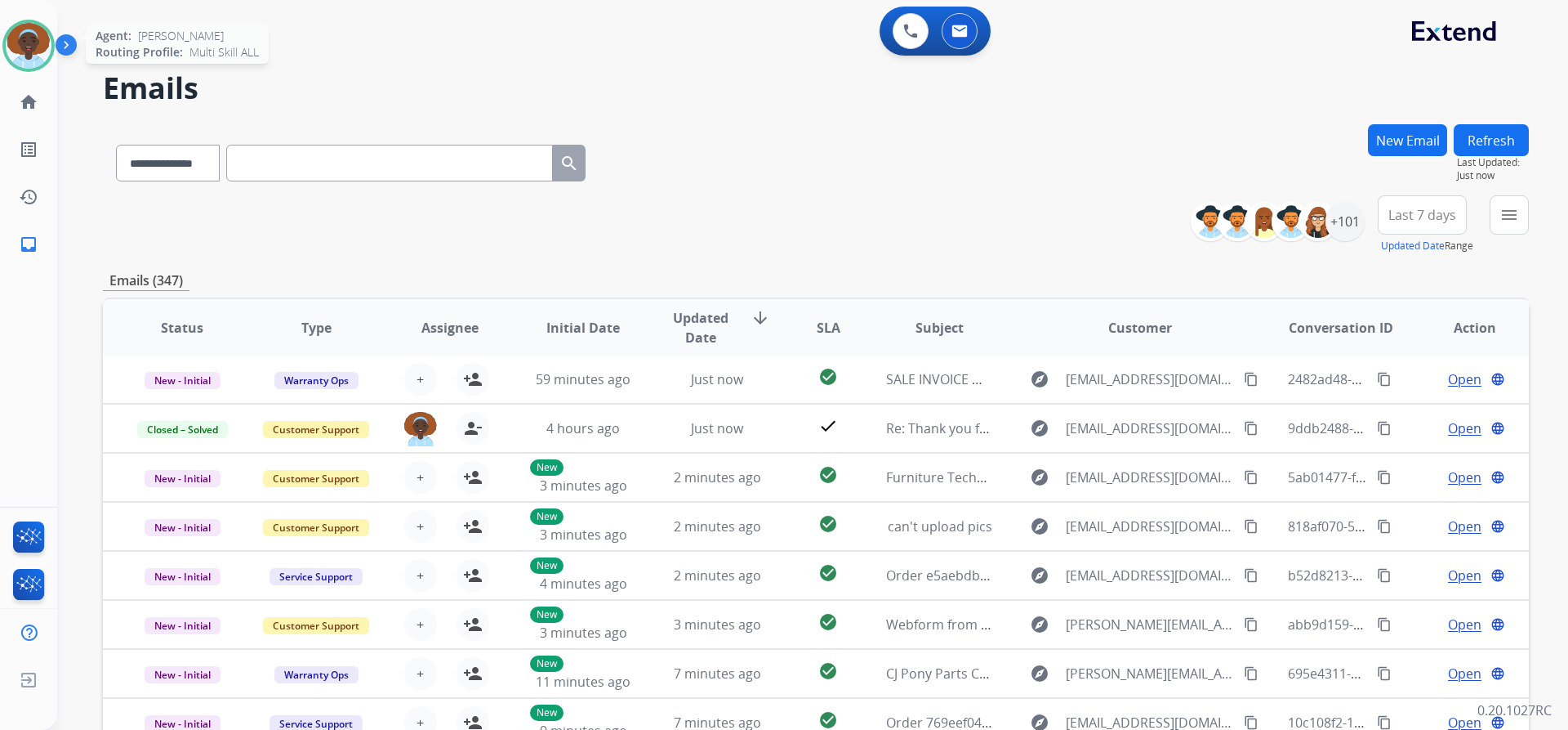
click at [24, 45] on img at bounding box center [28, 45] width 45 height 45
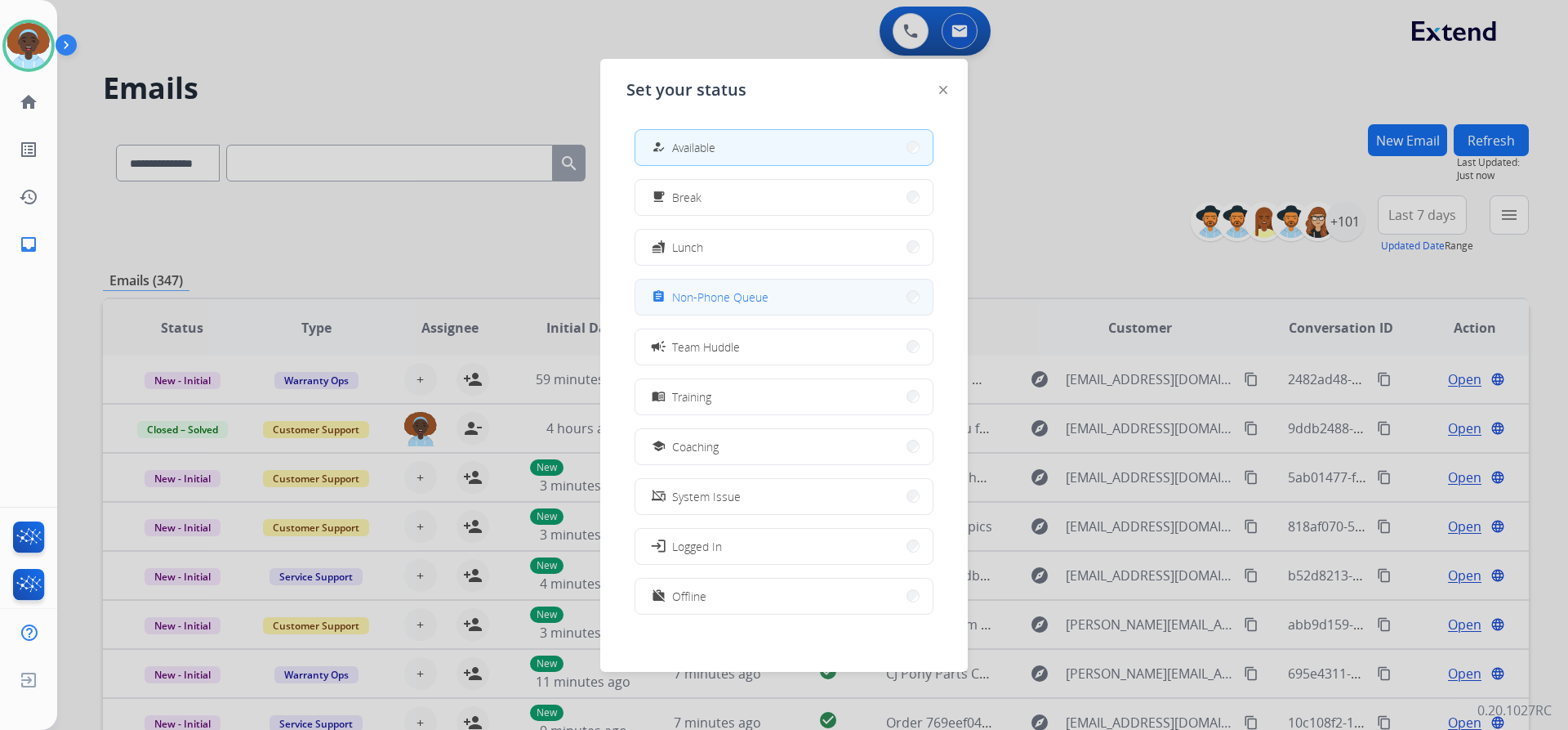
click at [724, 303] on span "Non-Phone Queue" at bounding box center [721, 297] width 96 height 17
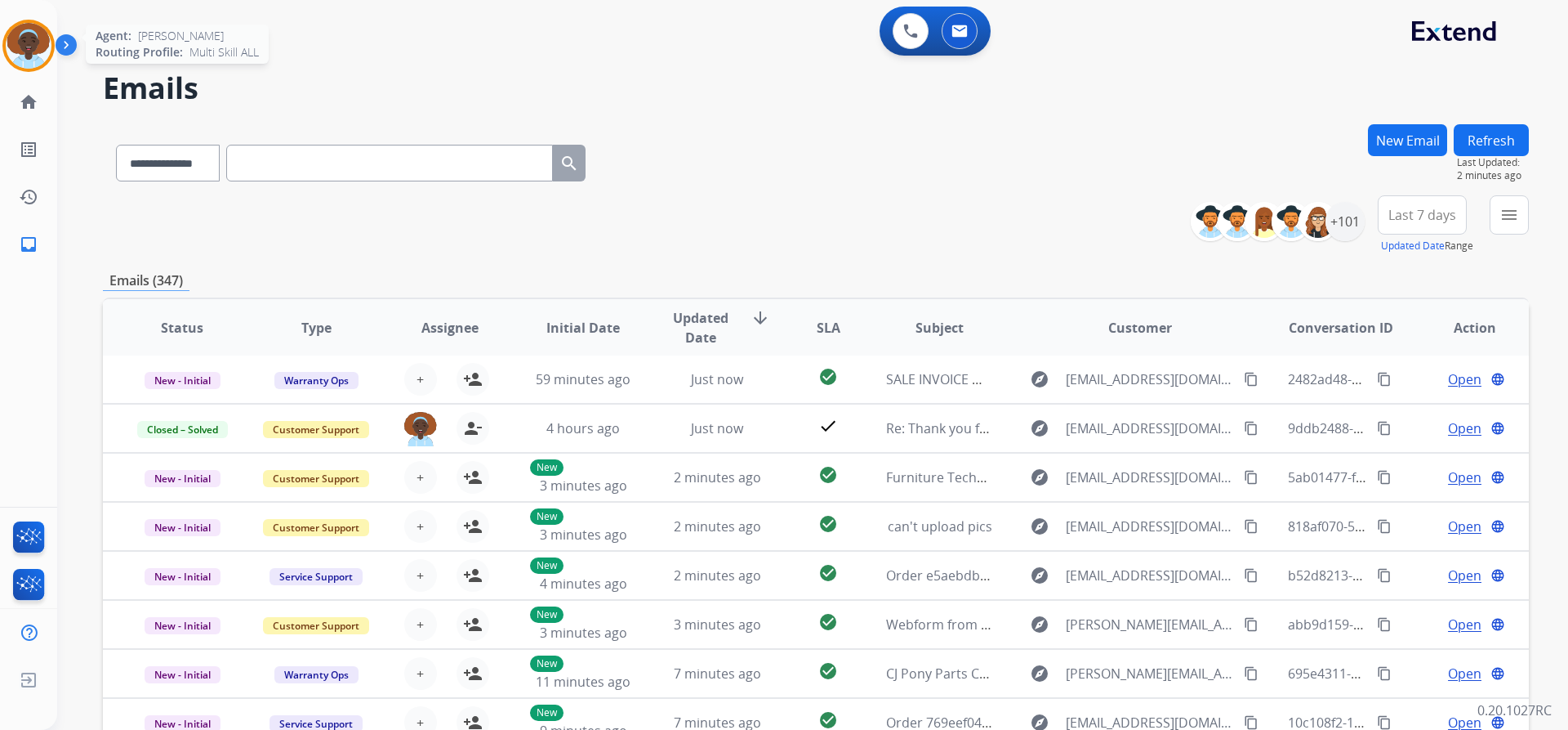
click at [25, 39] on img at bounding box center [28, 45] width 45 height 45
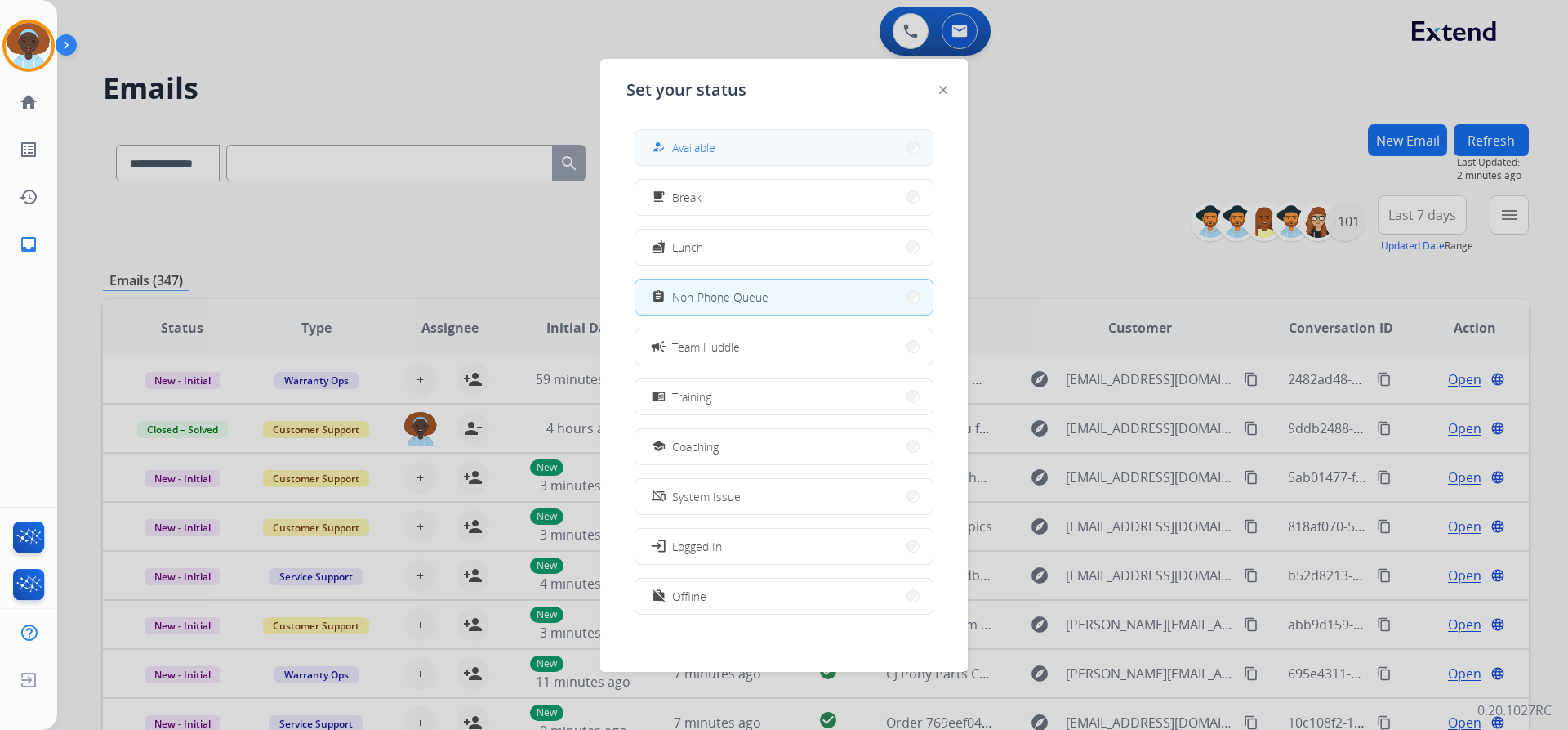
click at [707, 149] on span "Available" at bounding box center [694, 148] width 43 height 17
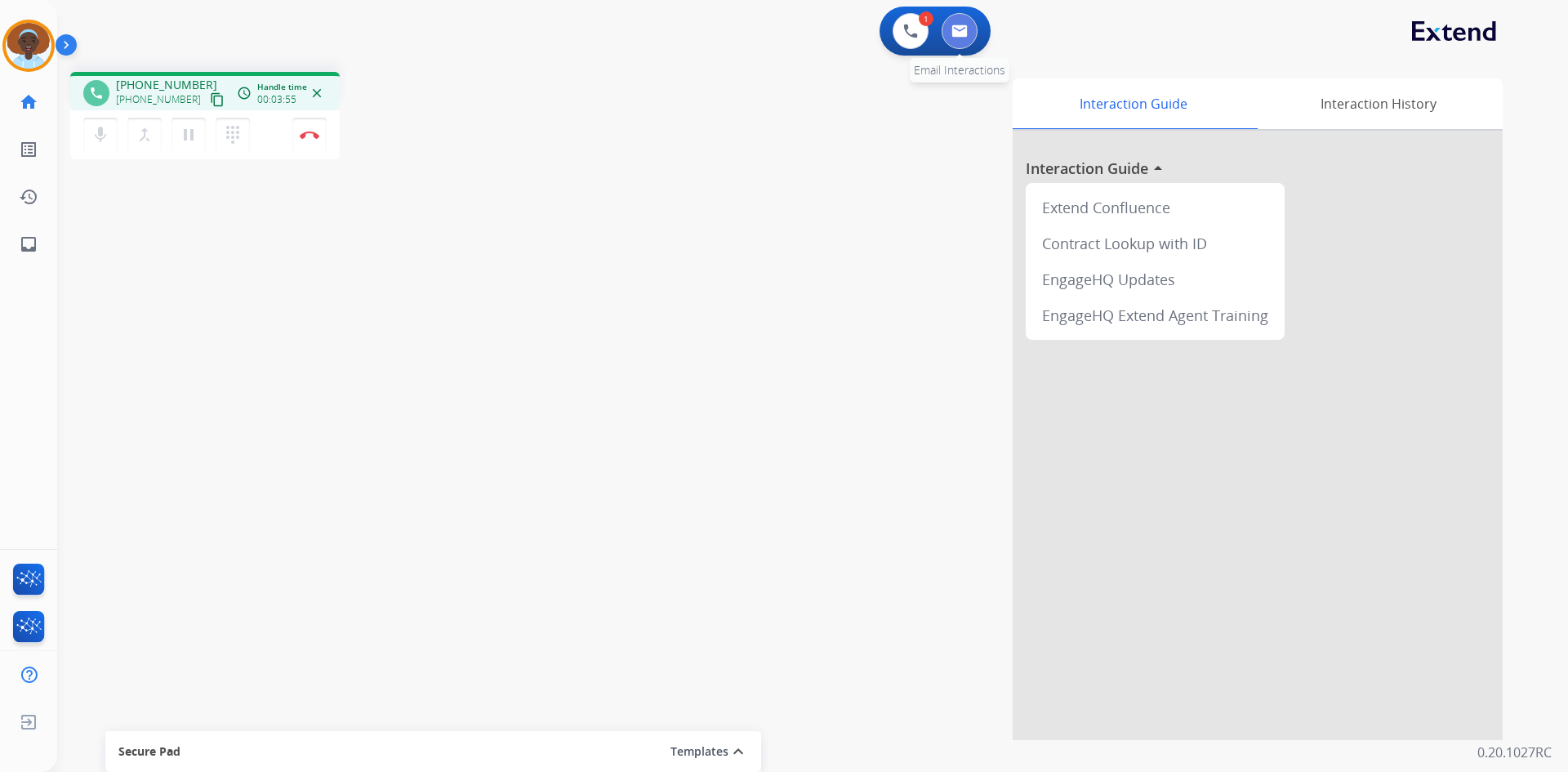
click at [963, 30] on img at bounding box center [959, 31] width 16 height 13
select select "**********"
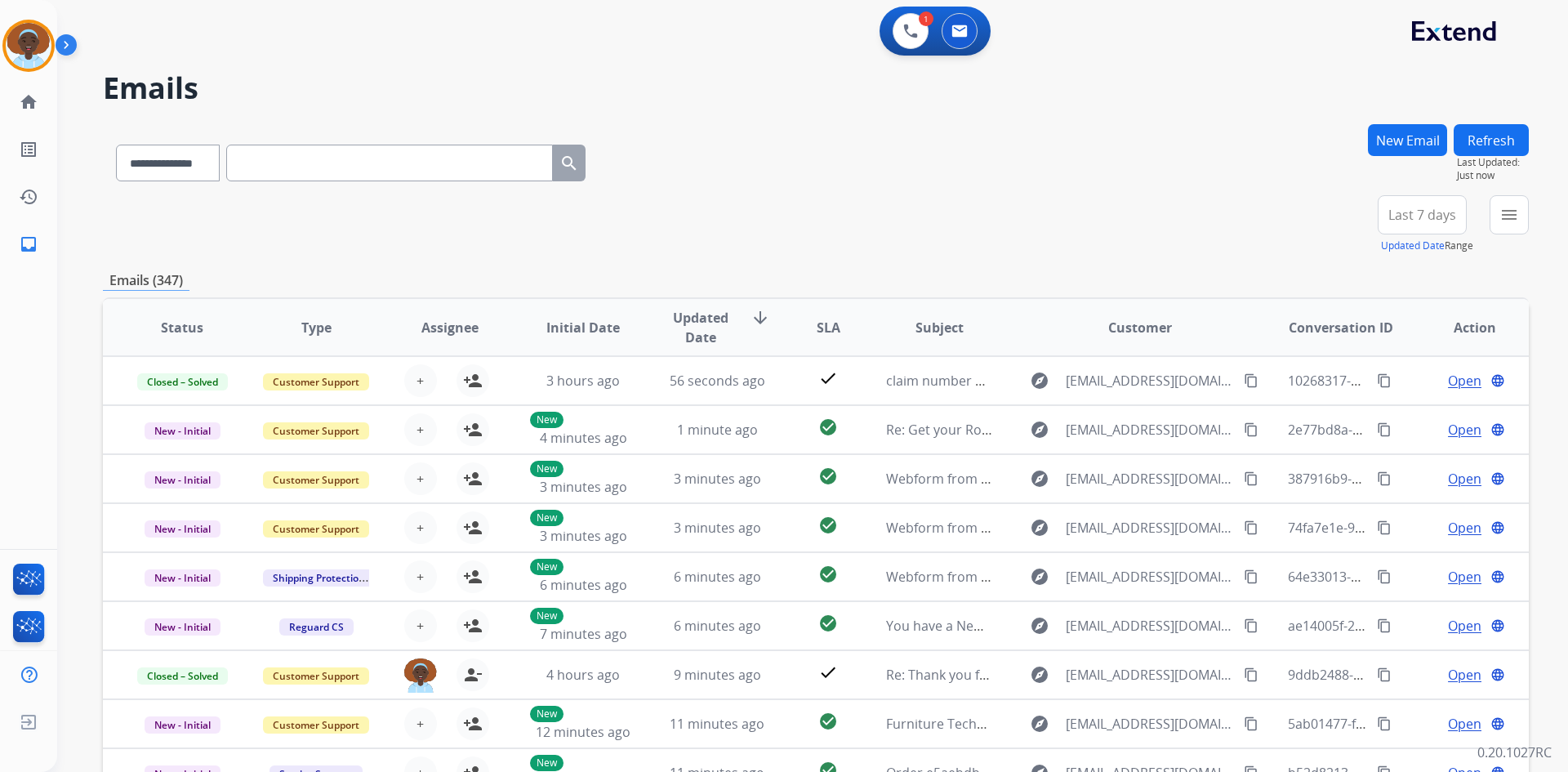
click at [1406, 139] on button "New Email" at bounding box center [1408, 140] width 79 height 32
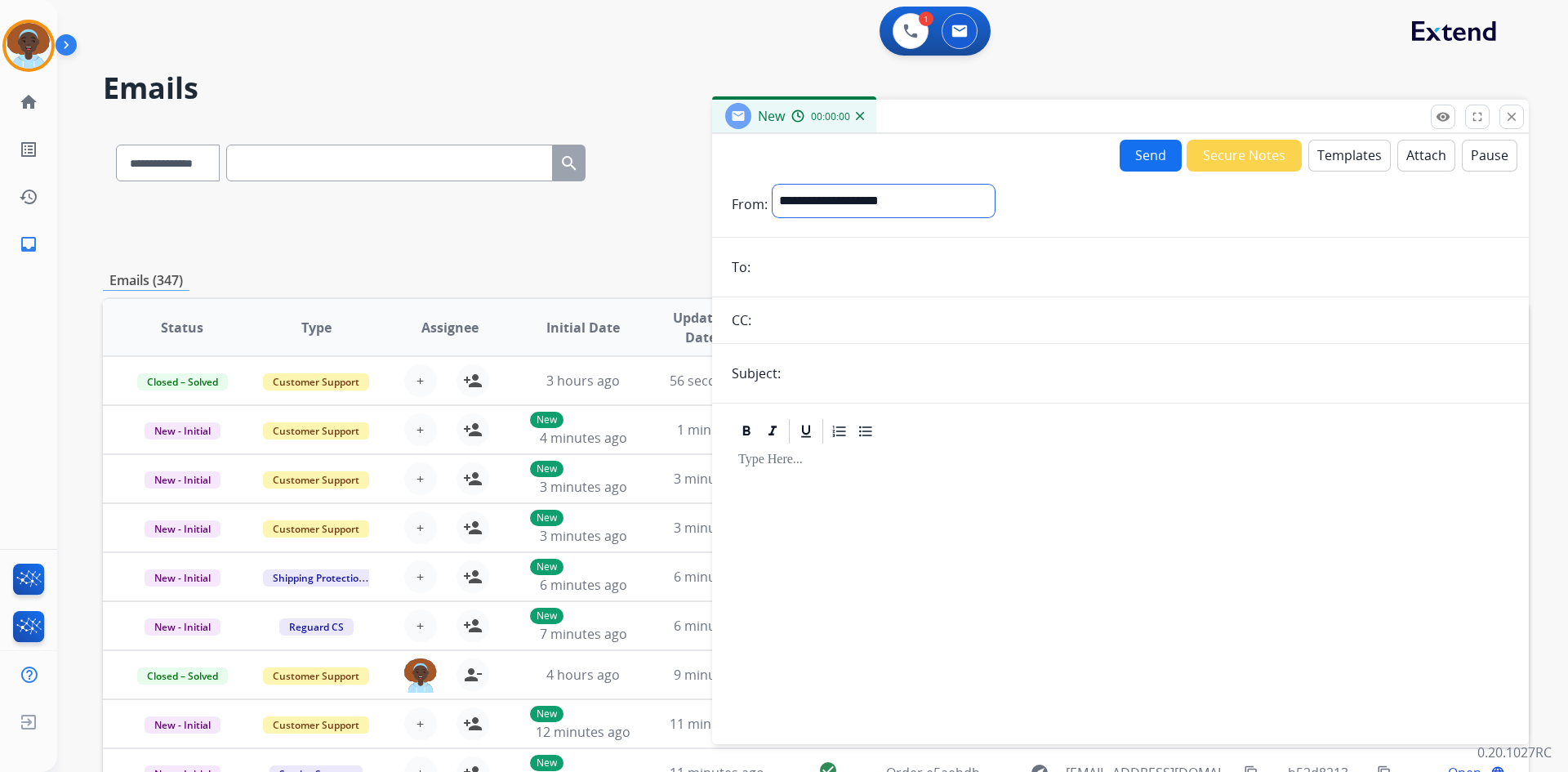
click at [882, 200] on select "**********" at bounding box center [884, 201] width 223 height 33
select select "**********"
click at [773, 185] on select "**********" at bounding box center [884, 201] width 223 height 33
click at [866, 279] on input "email" at bounding box center [1132, 269] width 754 height 33
paste input "**********"
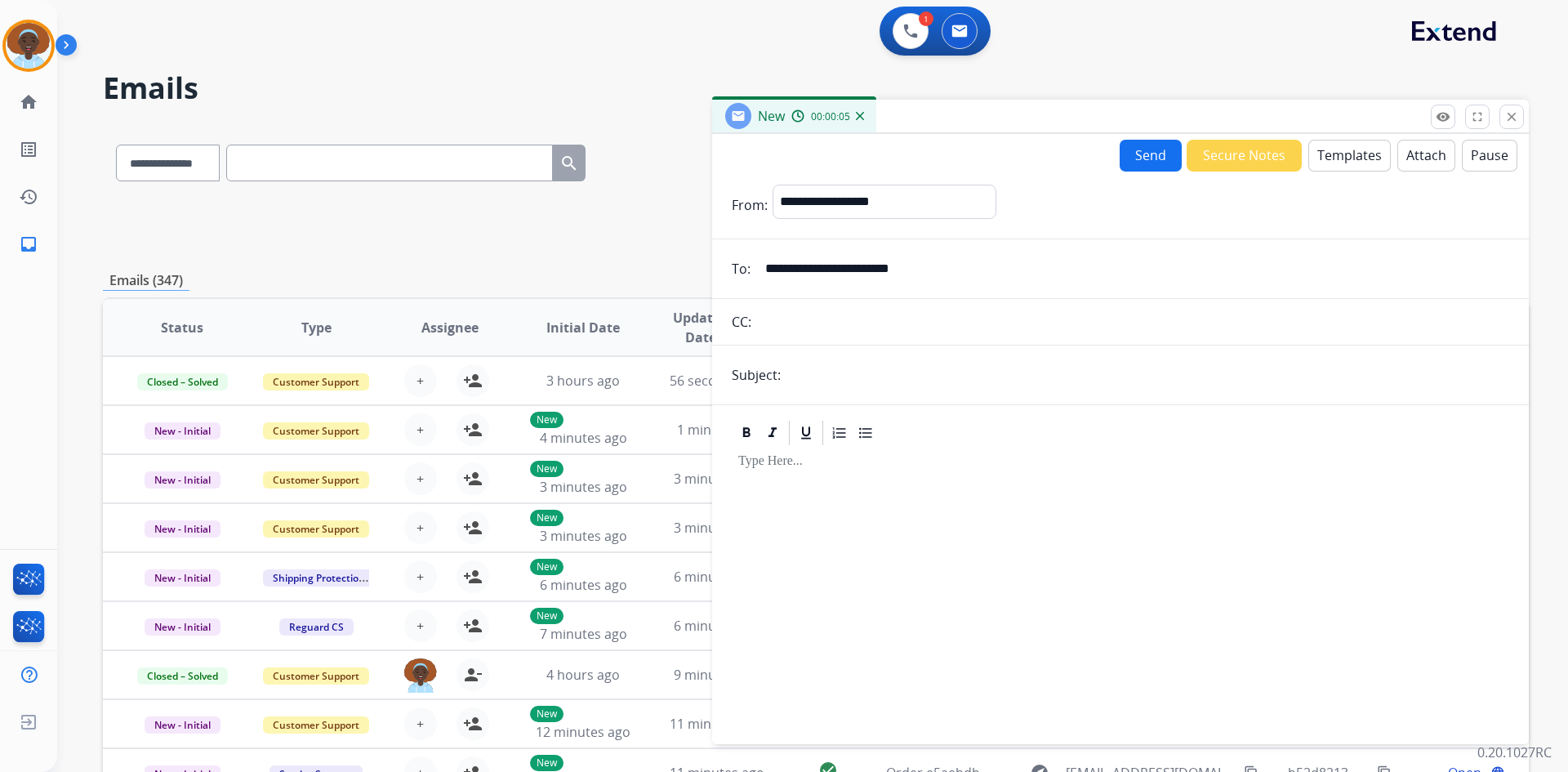
type input "**********"
click at [843, 382] on input "text" at bounding box center [1147, 375] width 724 height 33
type input "**********"
click at [1416, 157] on button "Attach" at bounding box center [1426, 155] width 58 height 32
click at [1341, 157] on button "Templates" at bounding box center [1350, 155] width 83 height 32
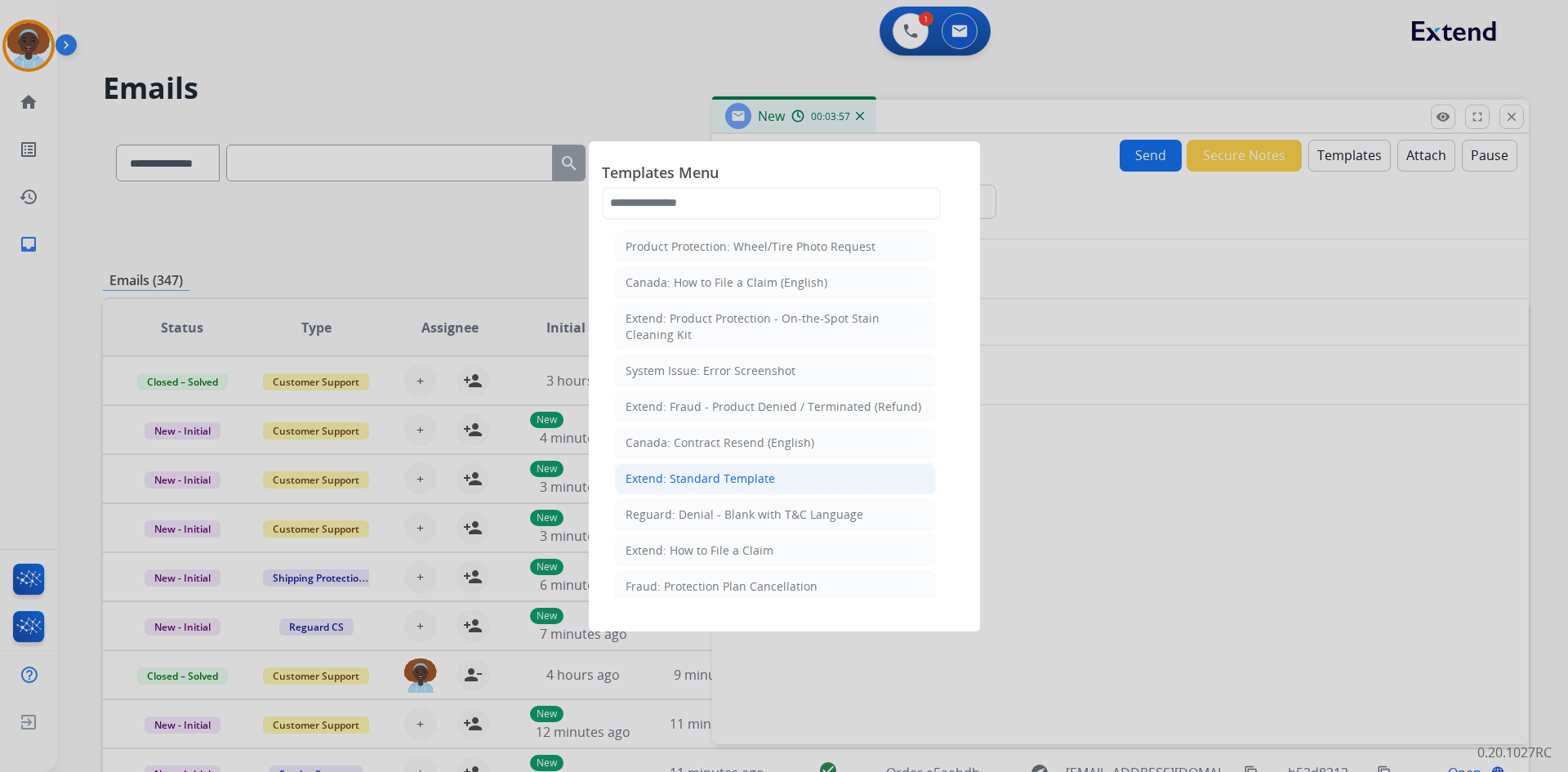
click at [762, 477] on div "Extend: Standard Template" at bounding box center [700, 478] width 149 height 16
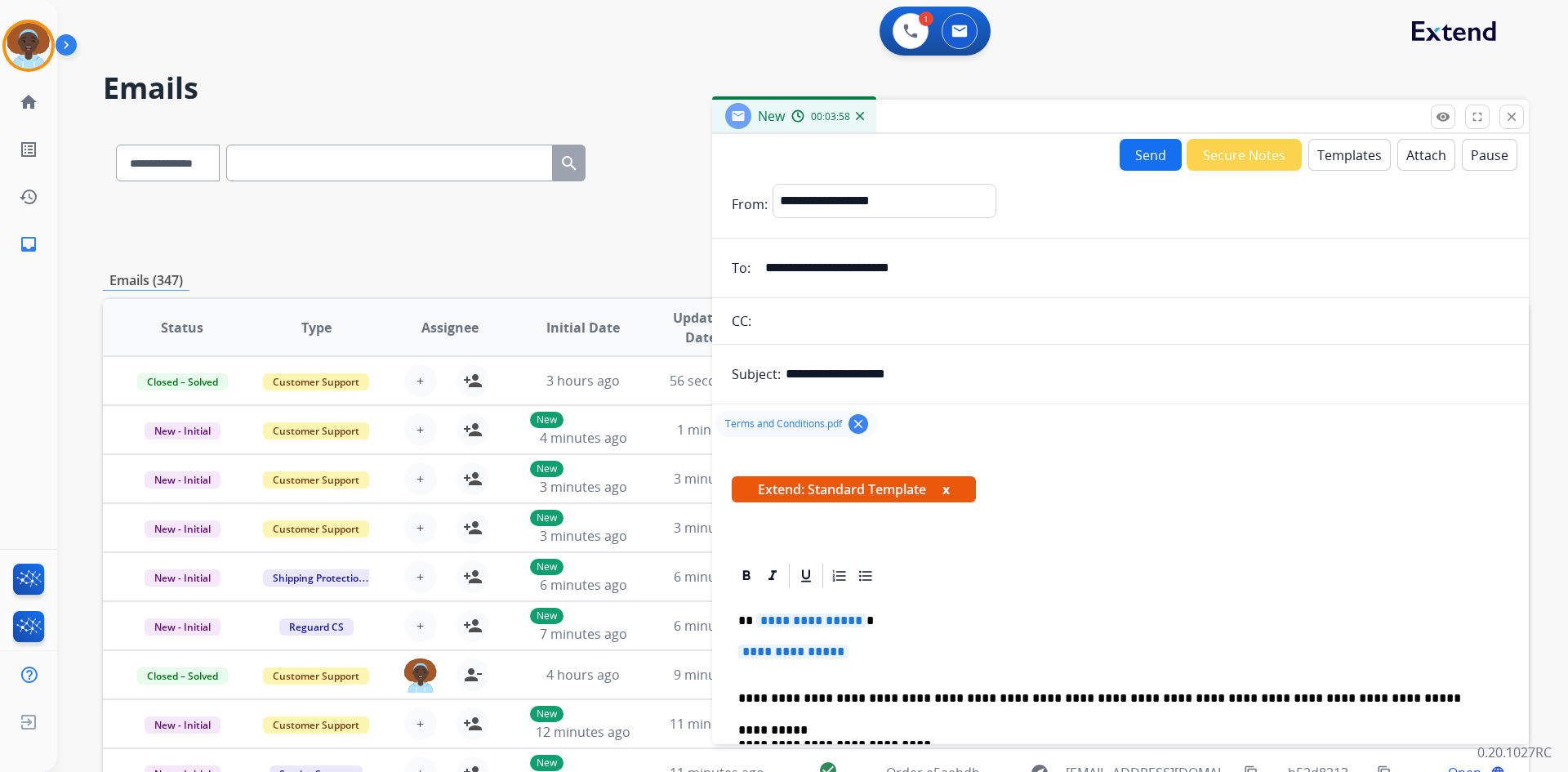
click at [812, 620] on span "**********" at bounding box center [811, 620] width 110 height 13
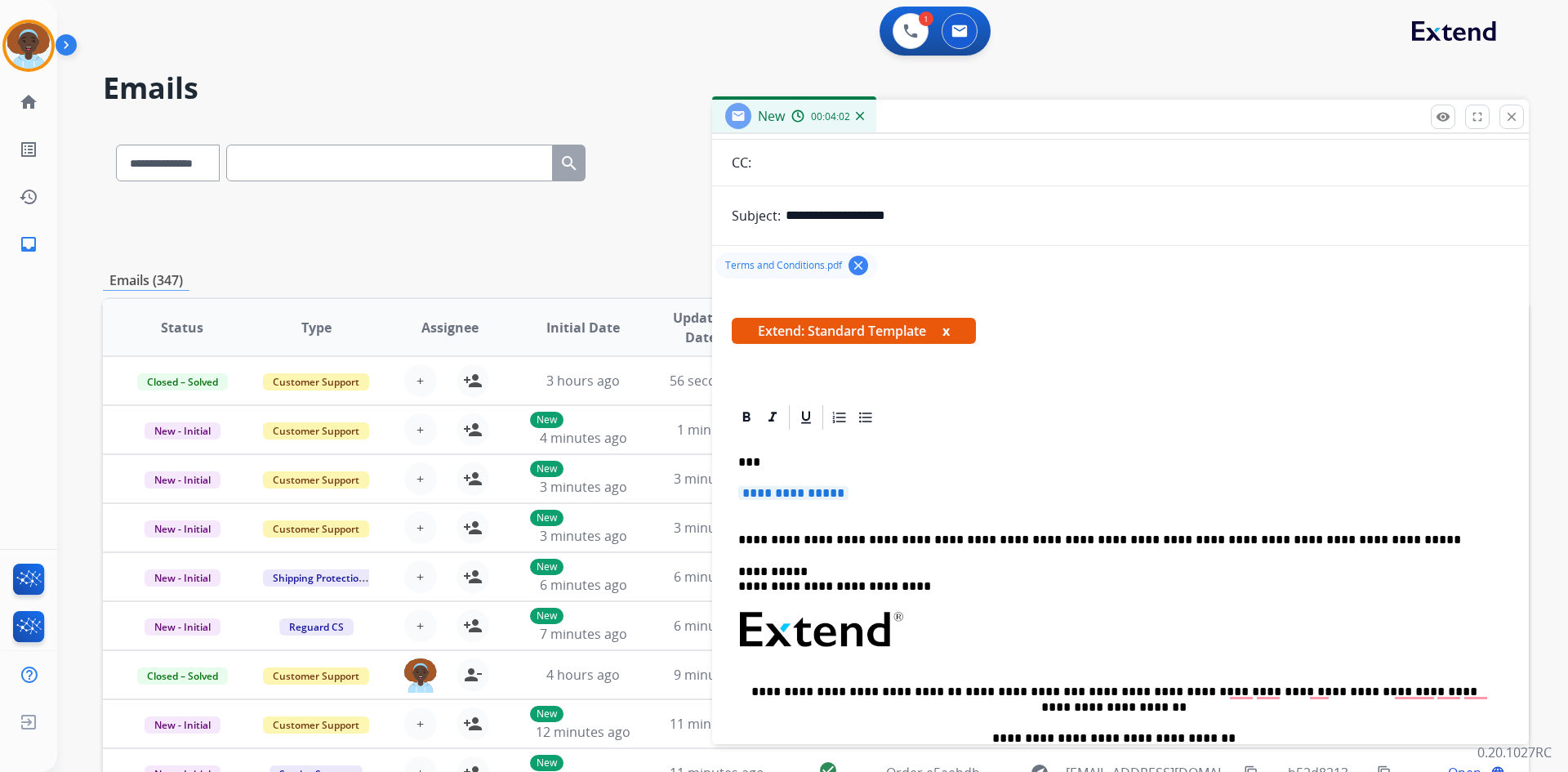
scroll to position [164, 0]
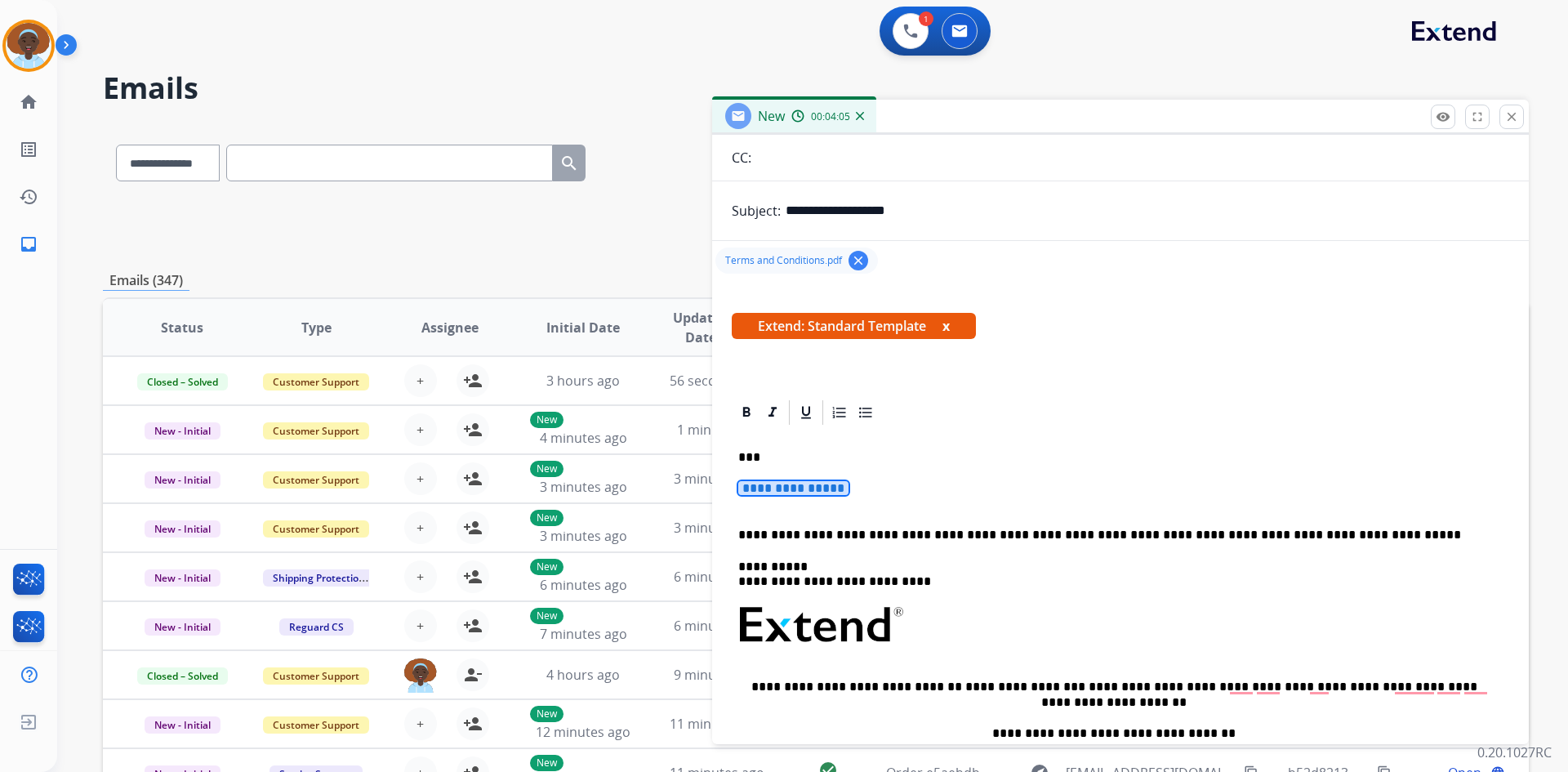
click at [825, 489] on span "**********" at bounding box center [793, 488] width 110 height 13
click at [906, 30] on img at bounding box center [910, 31] width 14 height 14
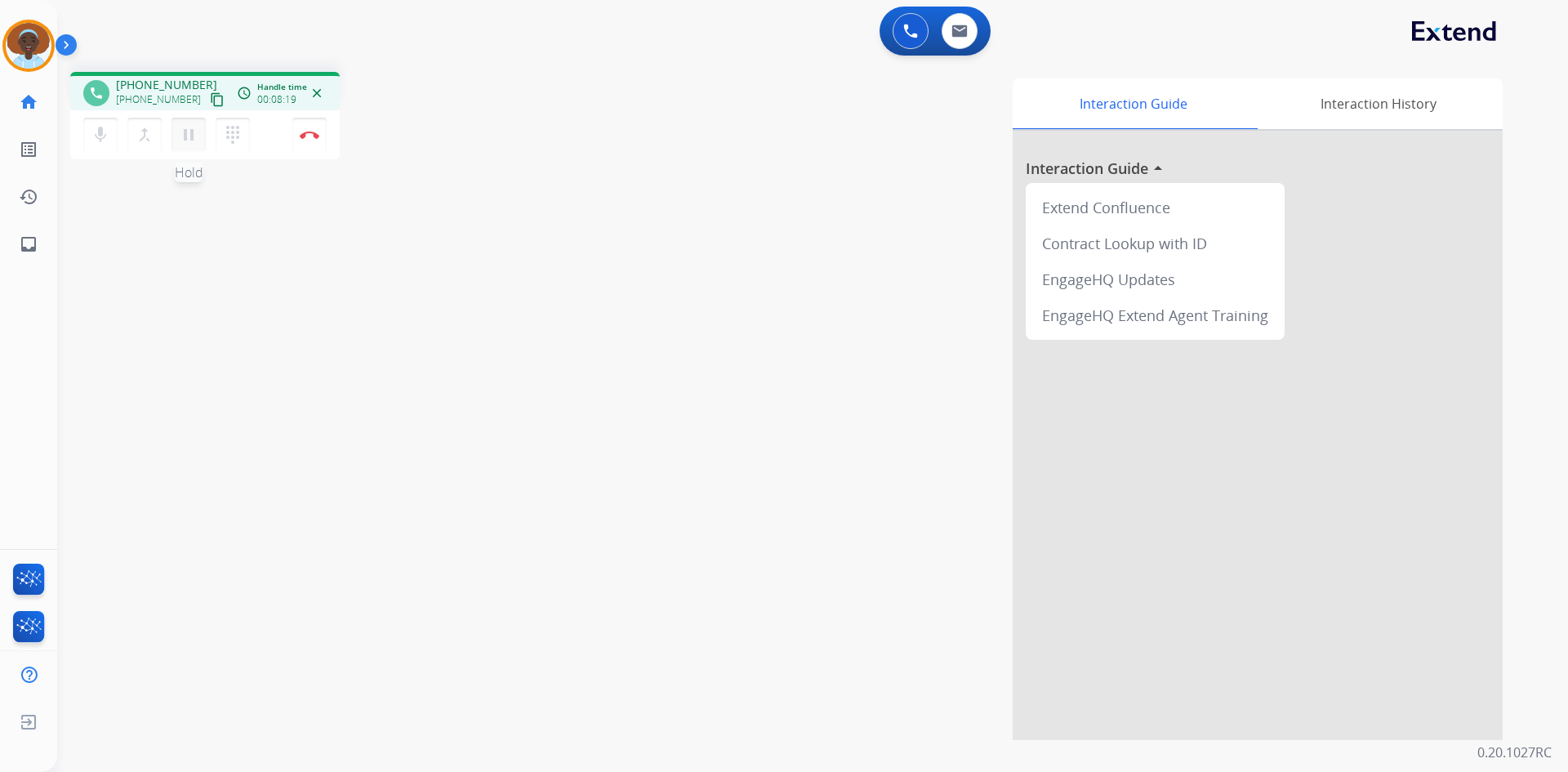
click at [190, 140] on mat-icon "pause" at bounding box center [189, 135] width 19 height 19
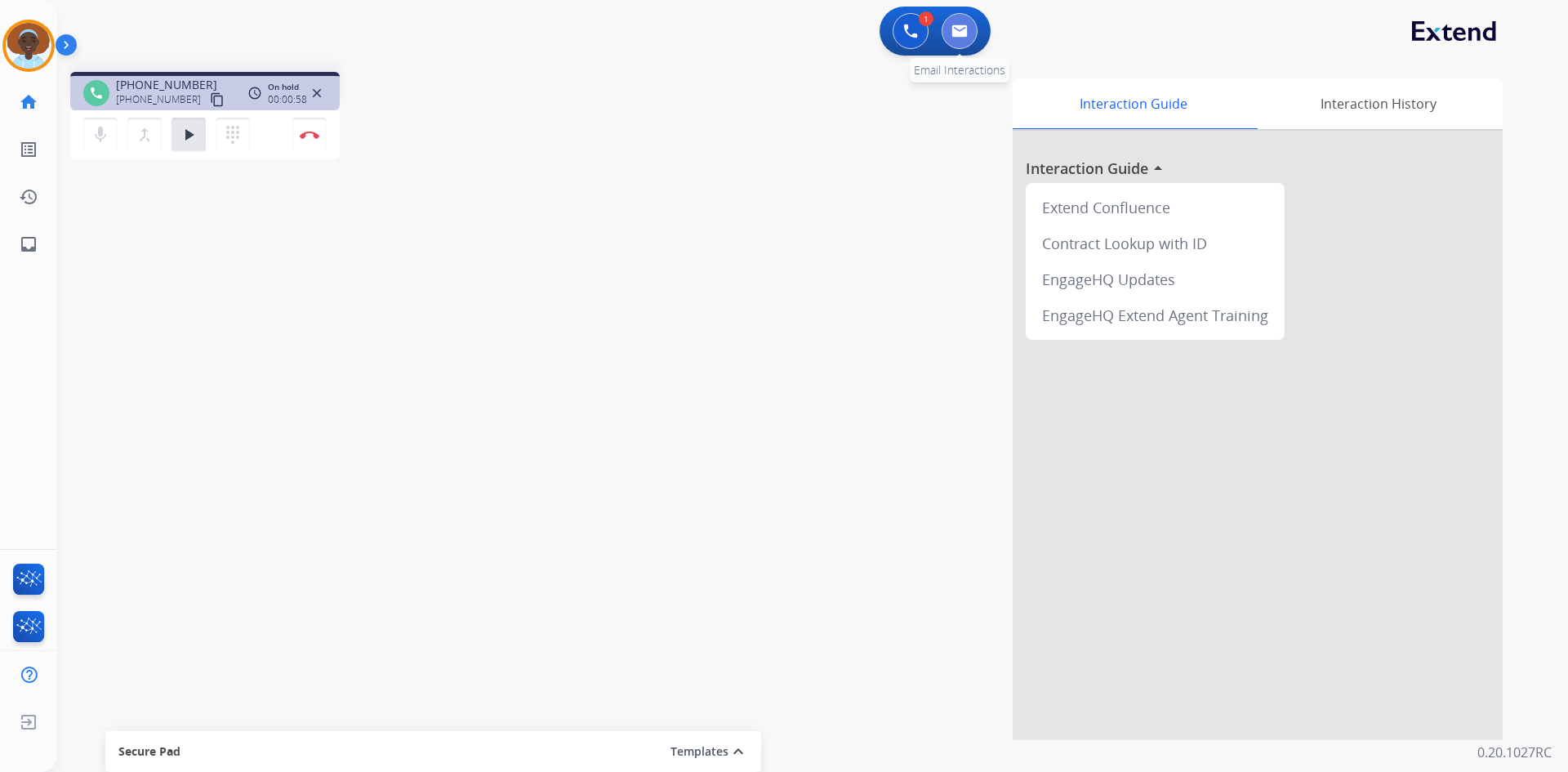
click at [950, 36] on button at bounding box center [959, 31] width 36 height 36
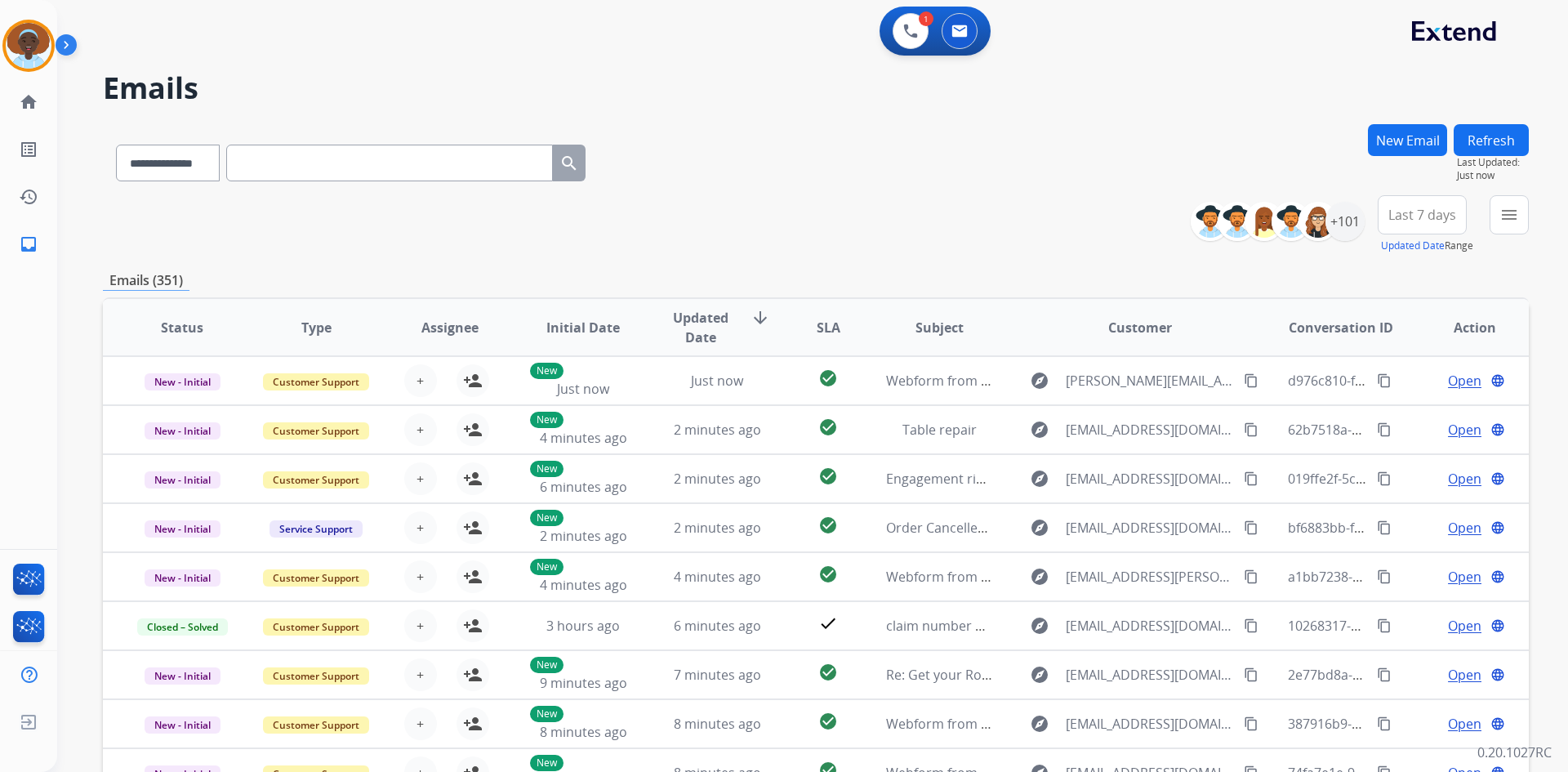
click at [1402, 130] on button "New Email" at bounding box center [1408, 140] width 79 height 32
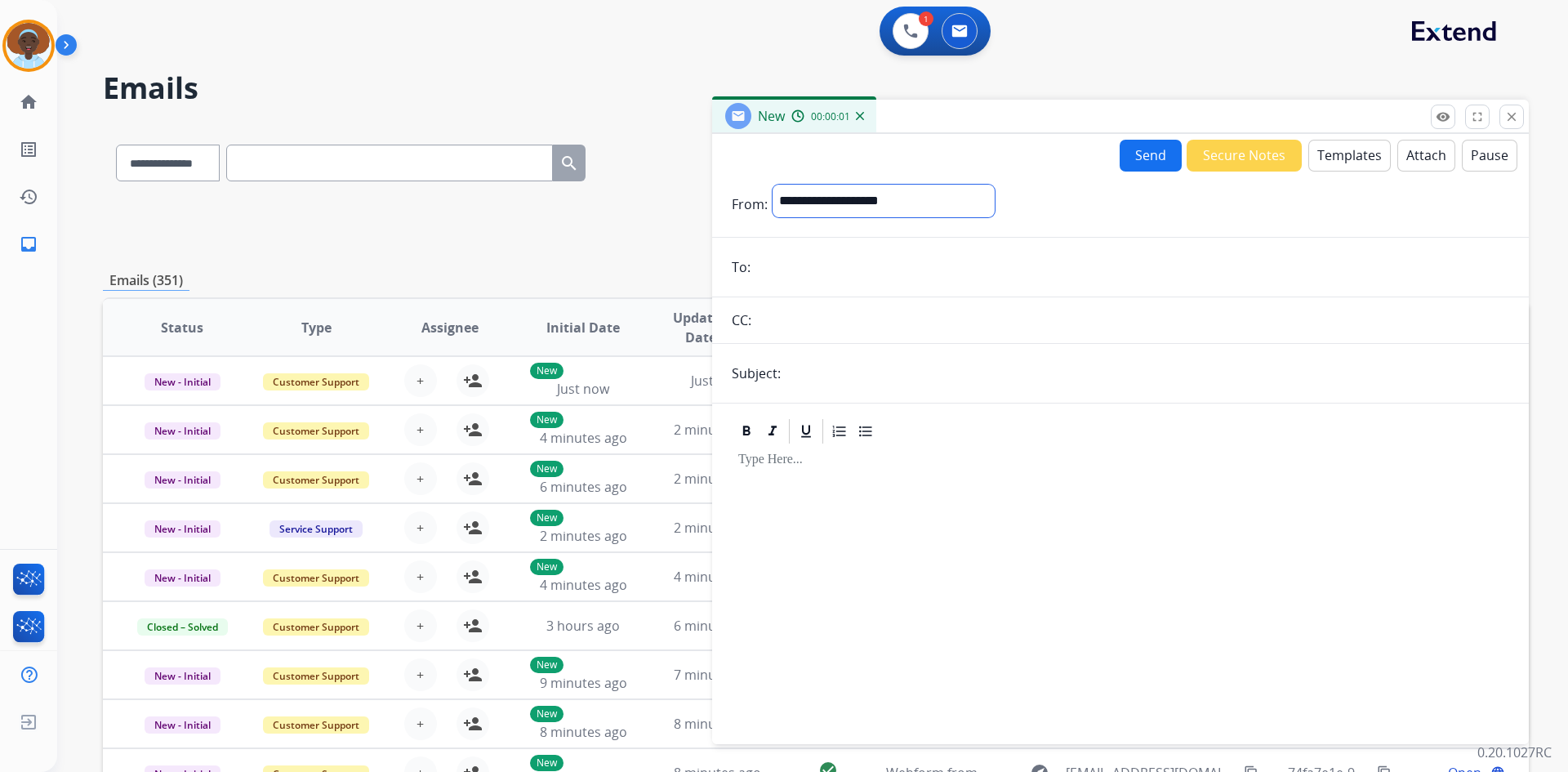
click at [848, 202] on select "**********" at bounding box center [884, 201] width 223 height 33
select select "**********"
click at [773, 185] on select "**********" at bounding box center [884, 201] width 223 height 33
click at [822, 255] on input "email" at bounding box center [1132, 269] width 754 height 33
paste input "**********"
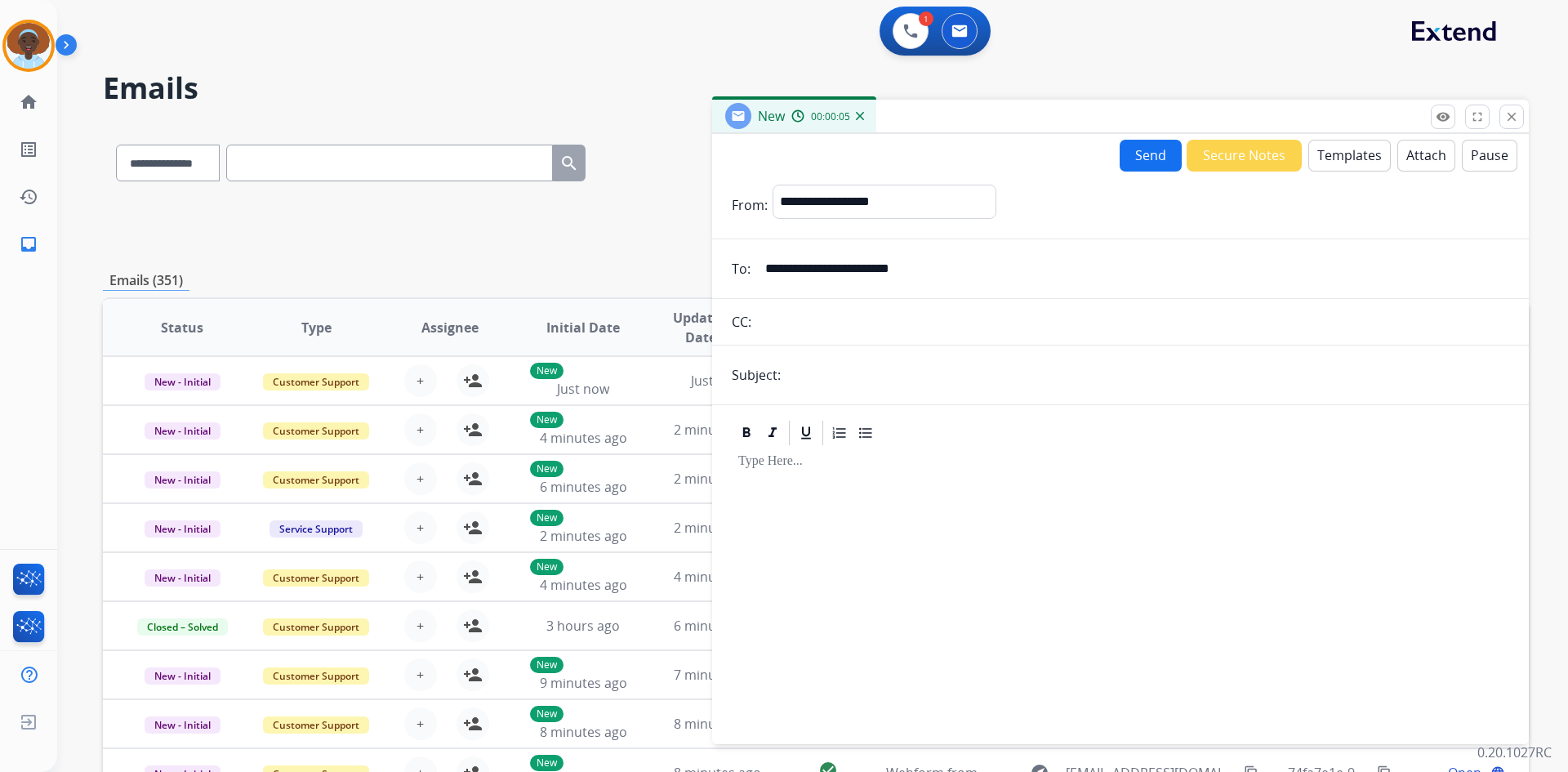
type input "**********"
click at [860, 371] on input "text" at bounding box center [1147, 375] width 724 height 33
type input "**********"
click at [1339, 158] on button "Templates" at bounding box center [1350, 155] width 83 height 32
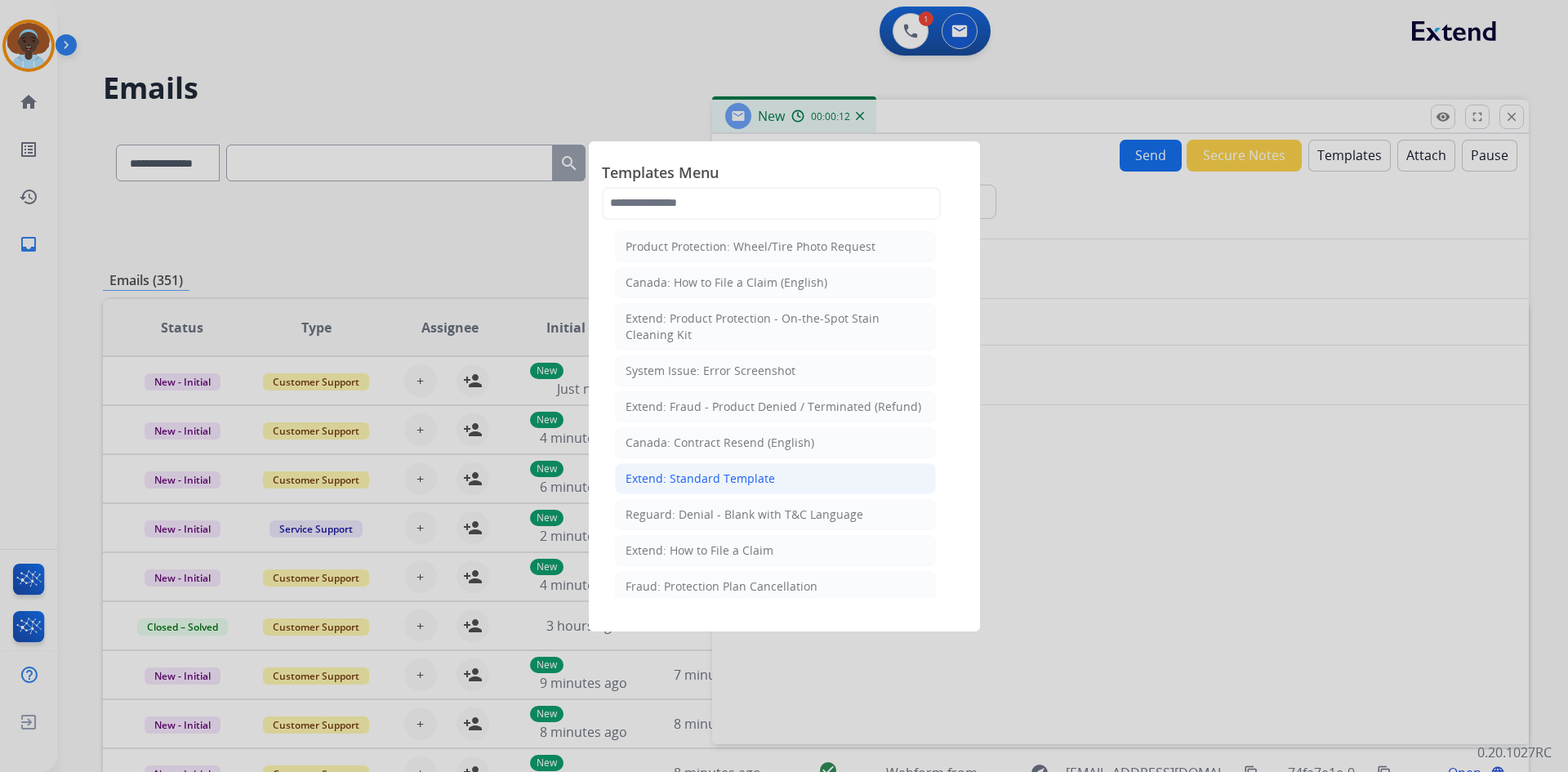
click at [720, 479] on div "Extend: Standard Template" at bounding box center [700, 478] width 149 height 16
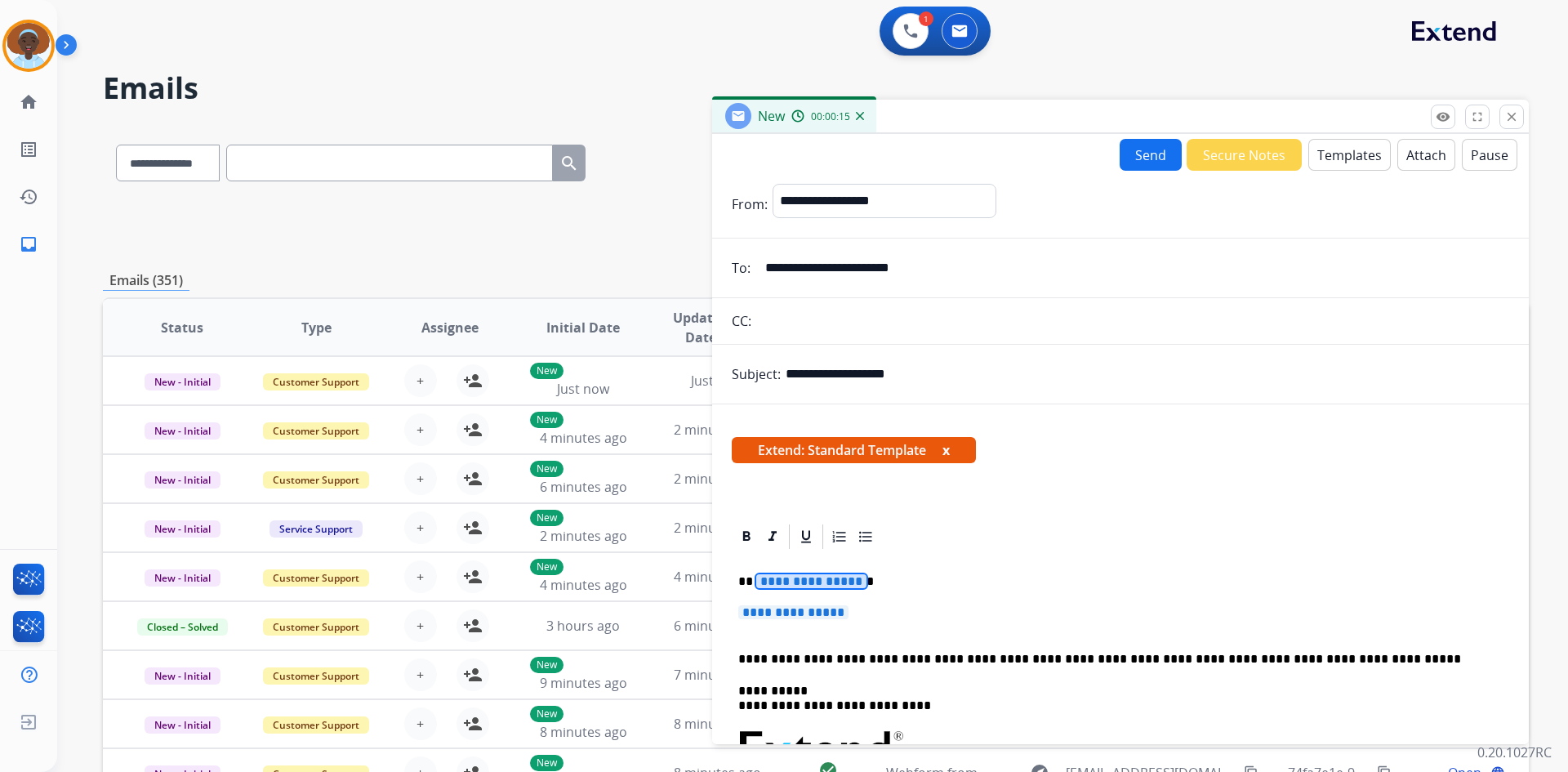
click at [770, 581] on span "**********" at bounding box center [811, 581] width 110 height 13
select select "**********"
click at [790, 616] on span "**********" at bounding box center [793, 612] width 110 height 13
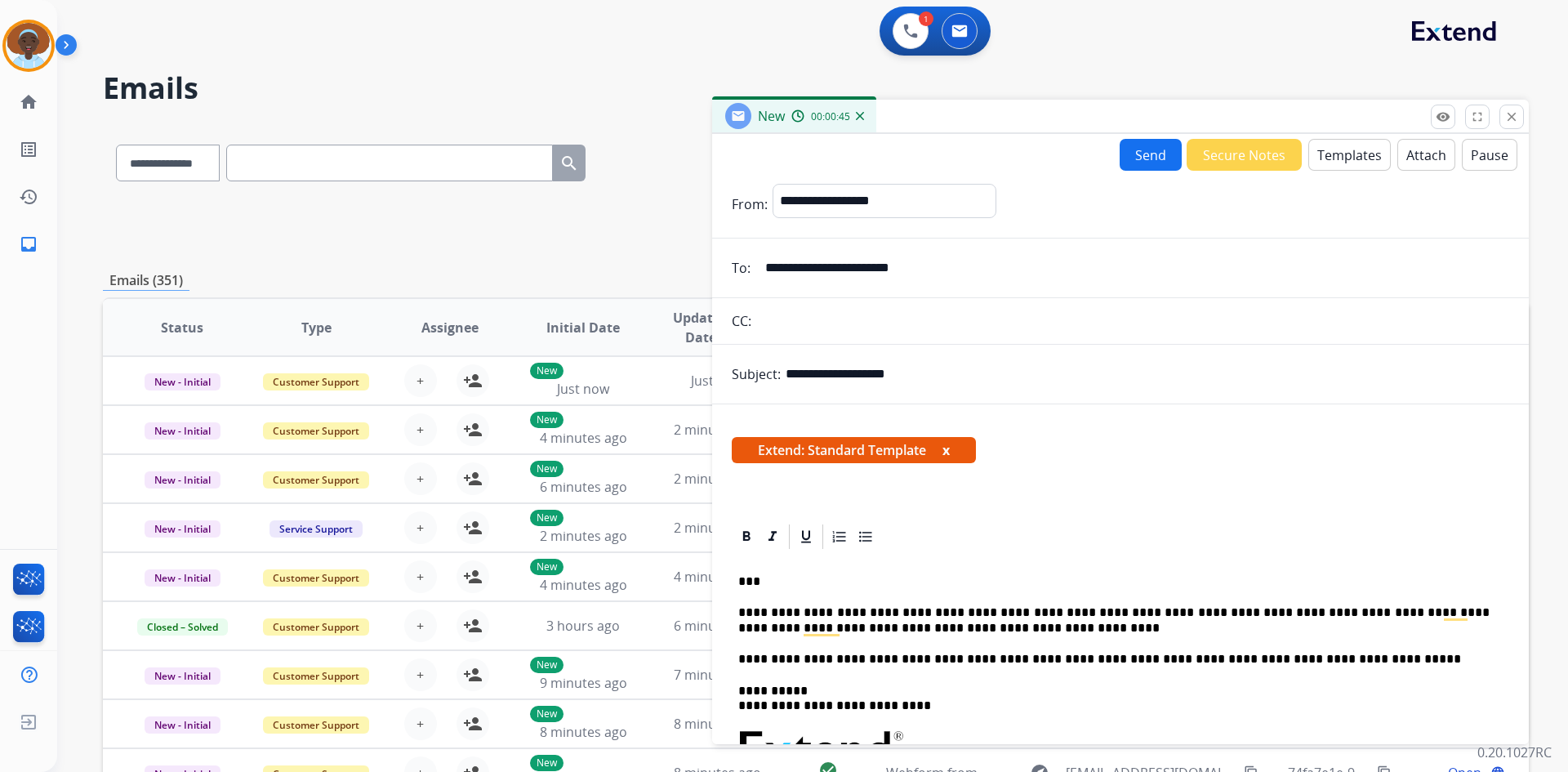
click at [1136, 160] on button "Send" at bounding box center [1151, 154] width 62 height 32
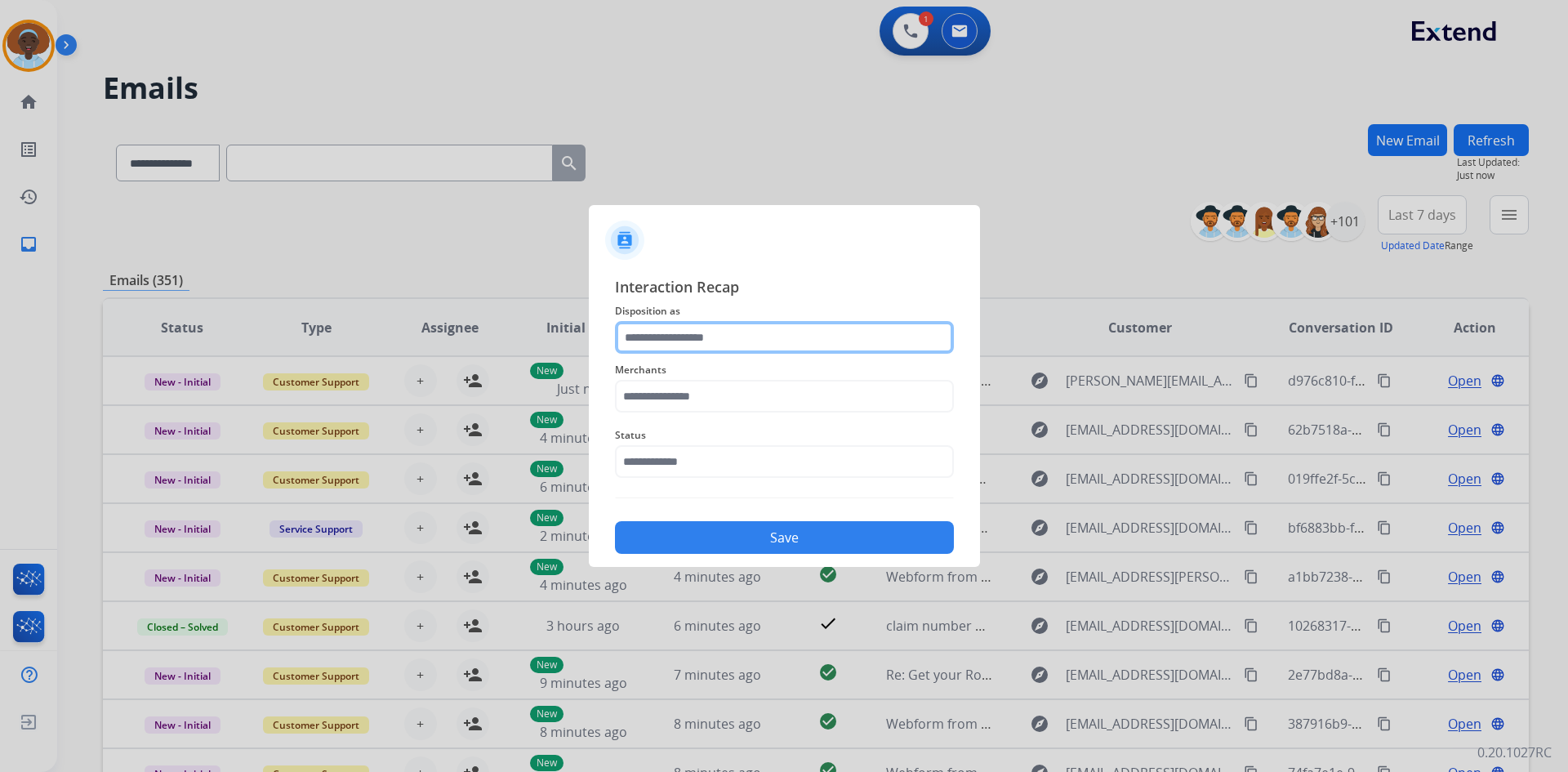
click at [715, 338] on input "text" at bounding box center [784, 337] width 339 height 33
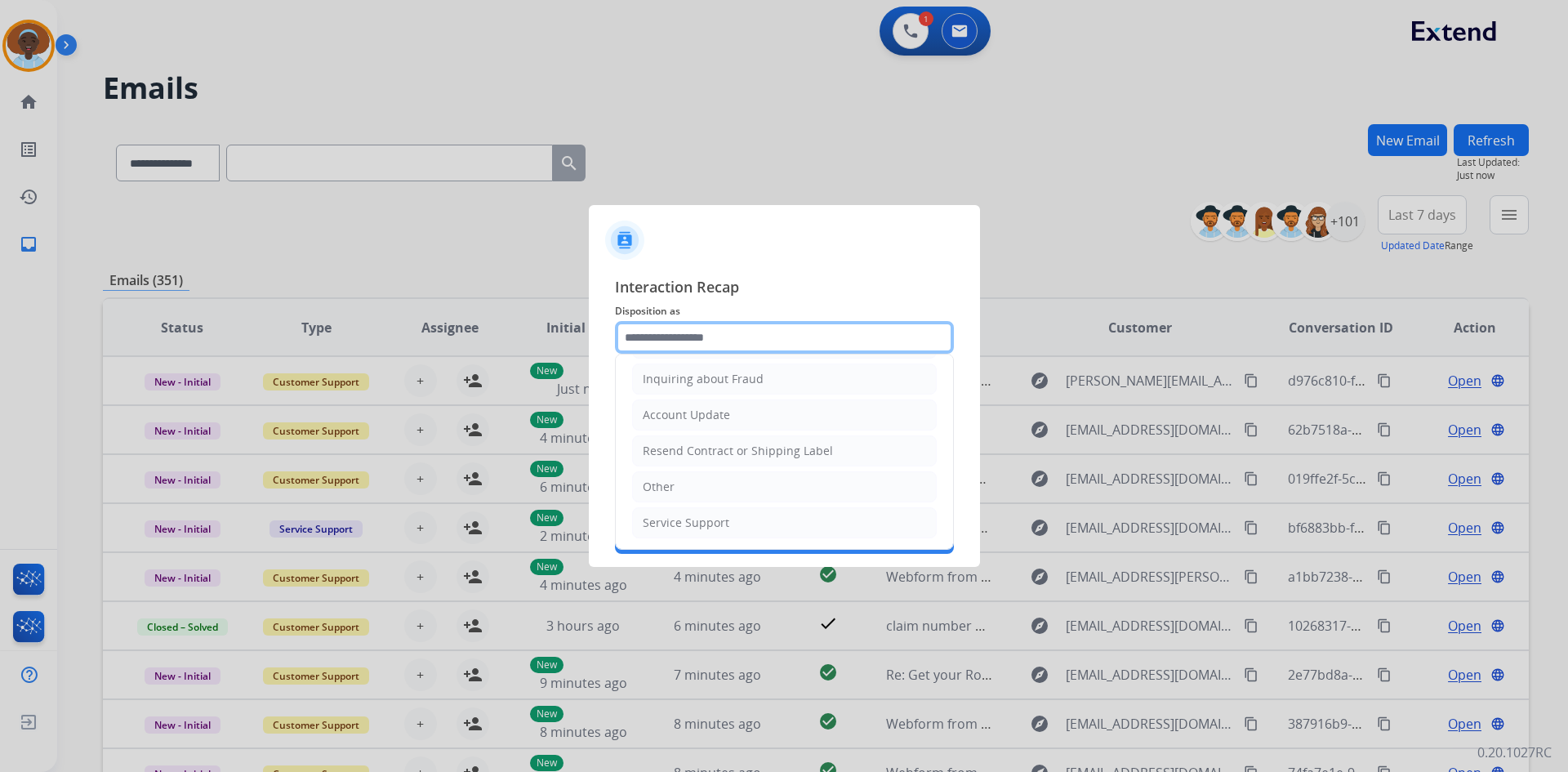
scroll to position [254, 0]
click at [709, 479] on li "Other" at bounding box center [784, 486] width 305 height 31
type input "*****"
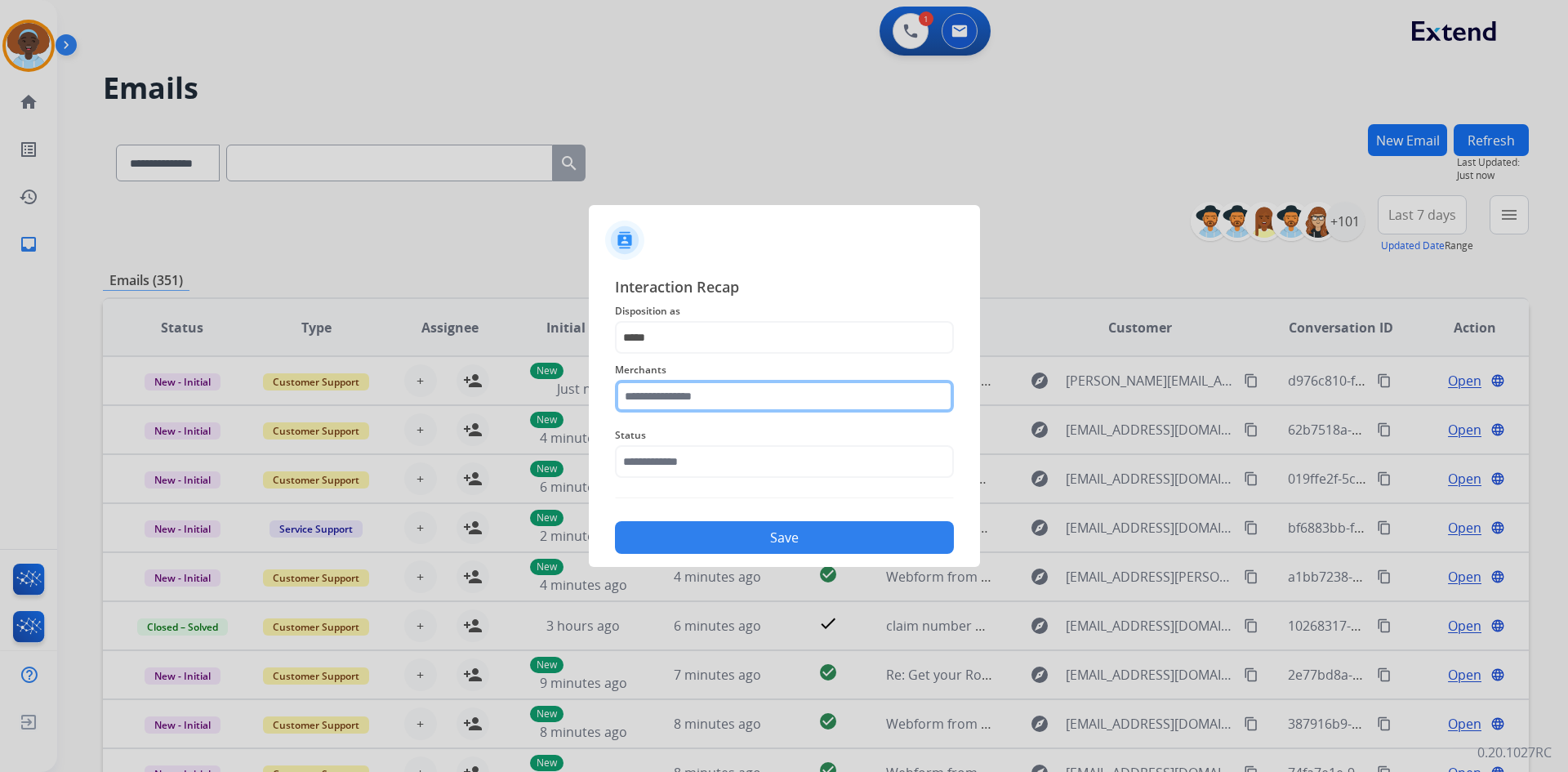
click at [727, 386] on input "text" at bounding box center [784, 396] width 339 height 33
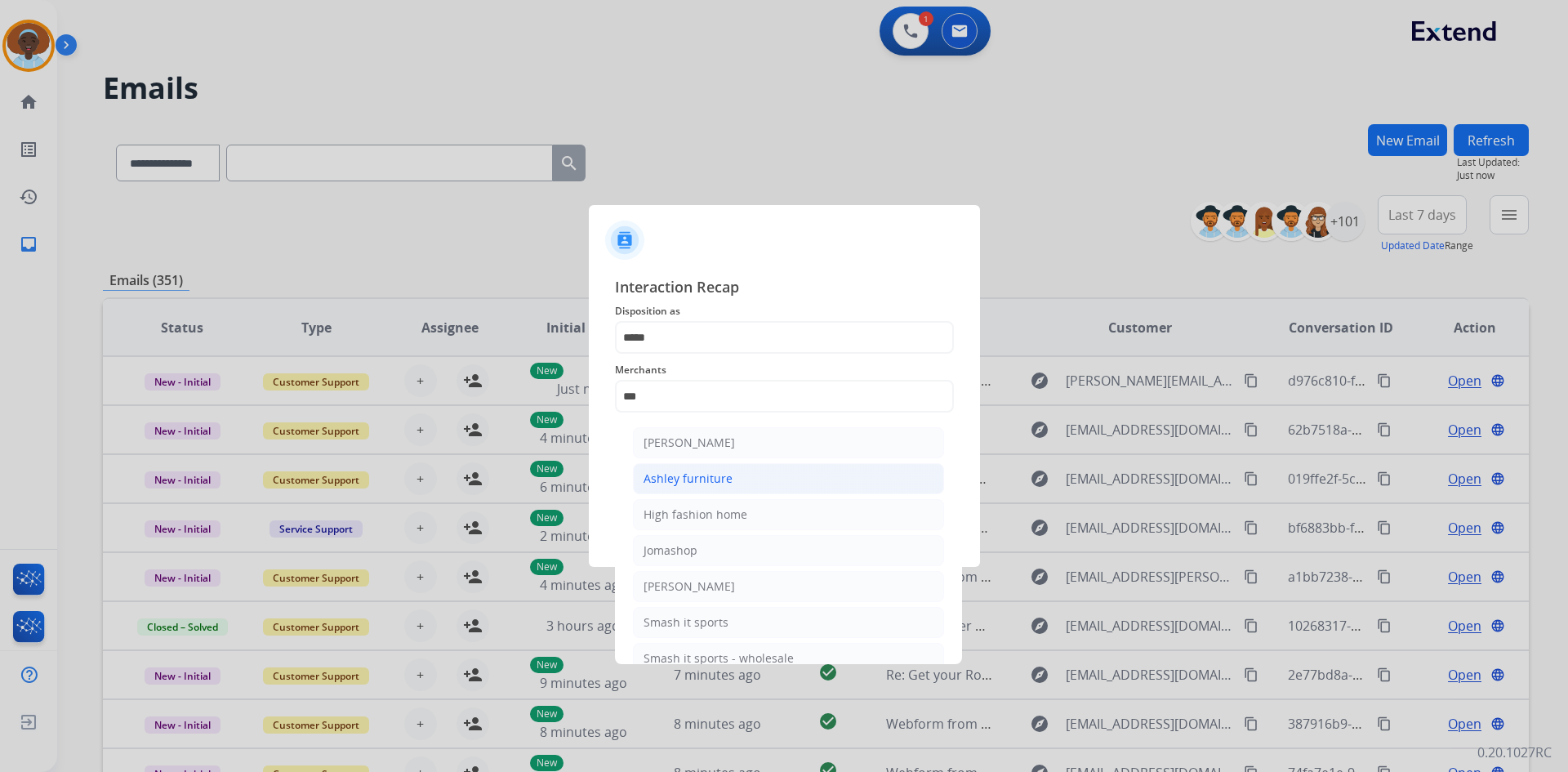
click at [724, 479] on div "Ashley furniture" at bounding box center [688, 478] width 89 height 16
type input "**********"
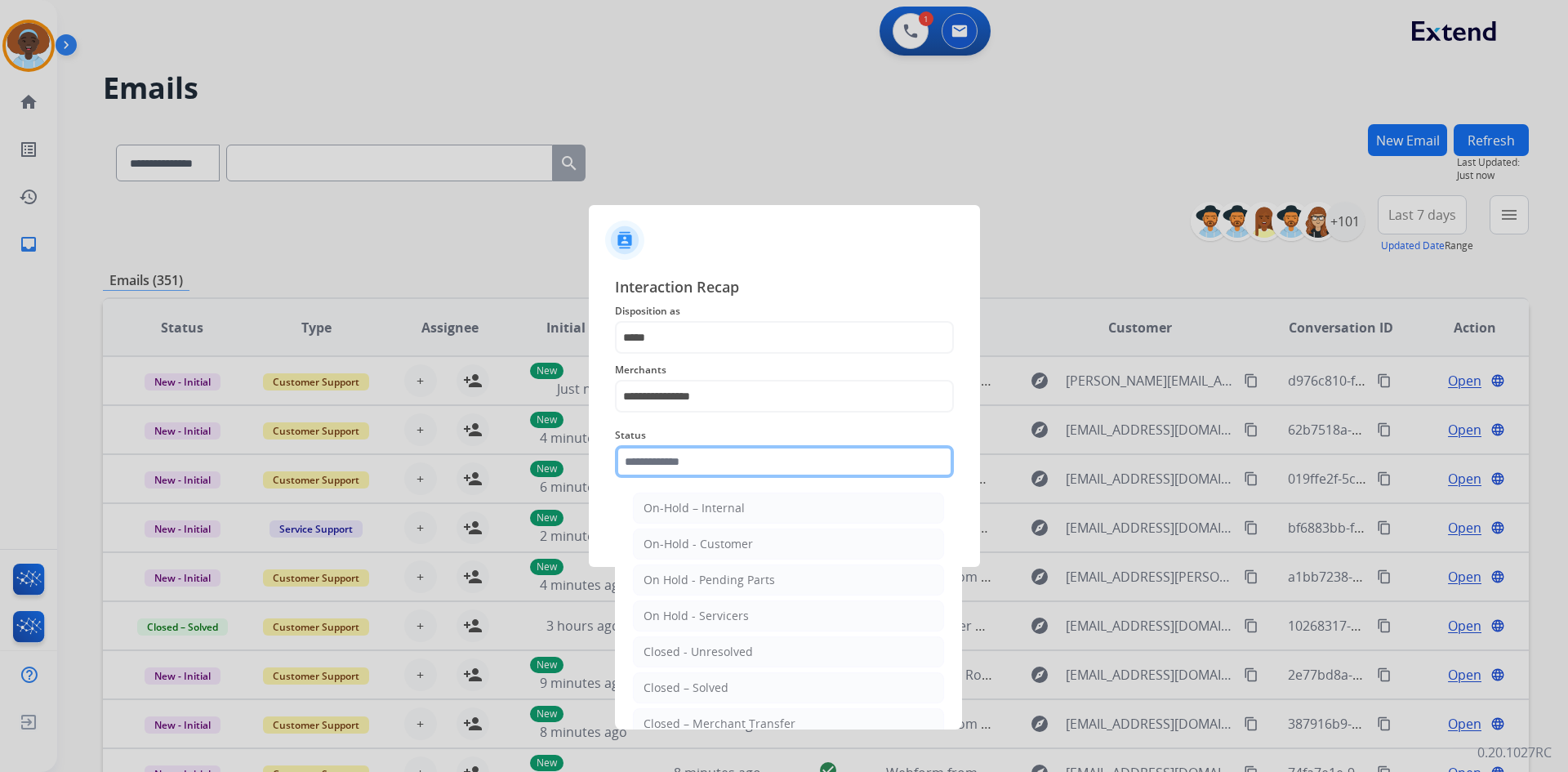
click at [731, 458] on input "text" at bounding box center [784, 462] width 339 height 33
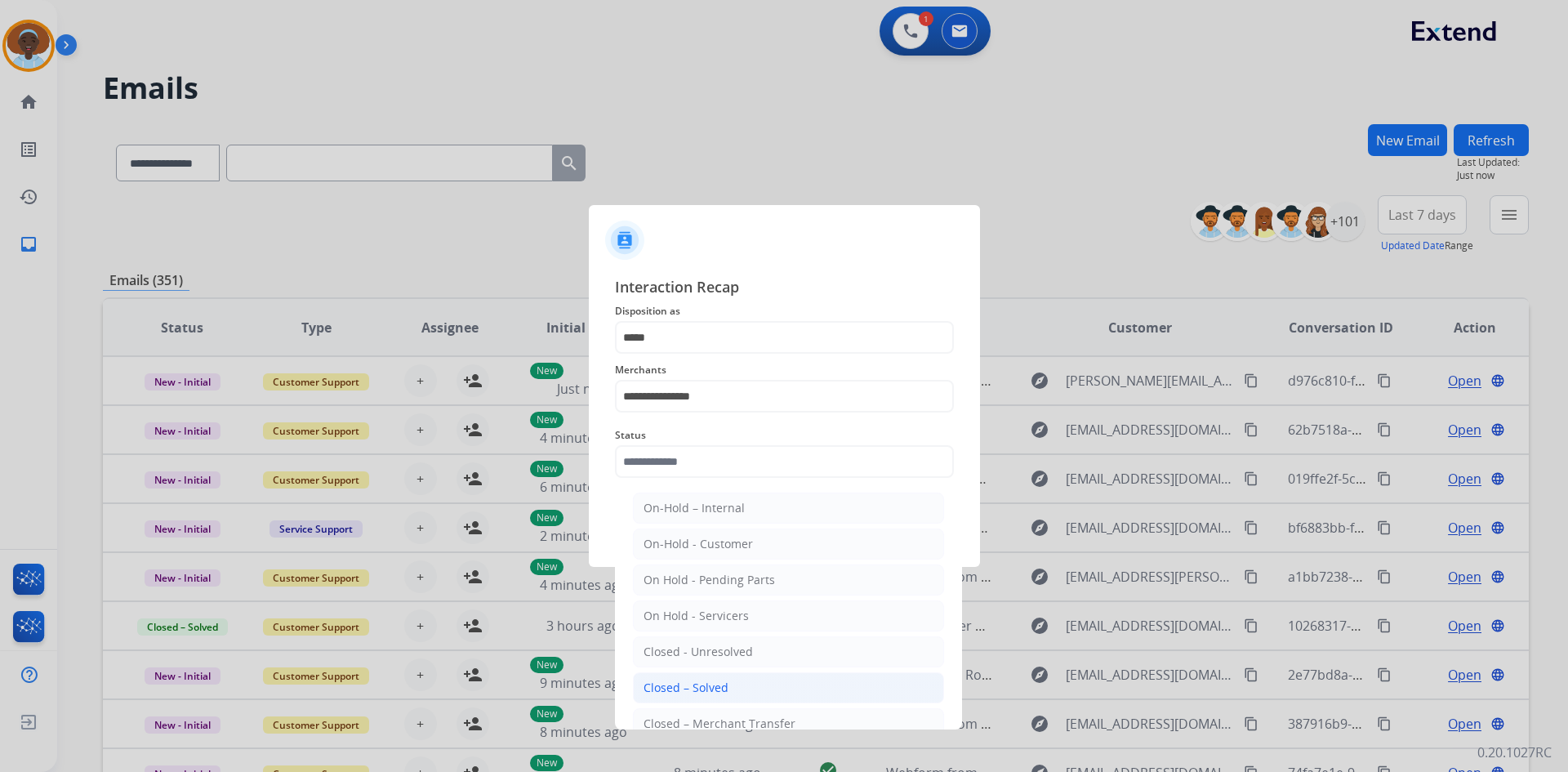
click at [757, 688] on li "Closed – Solved" at bounding box center [788, 688] width 311 height 31
type input "**********"
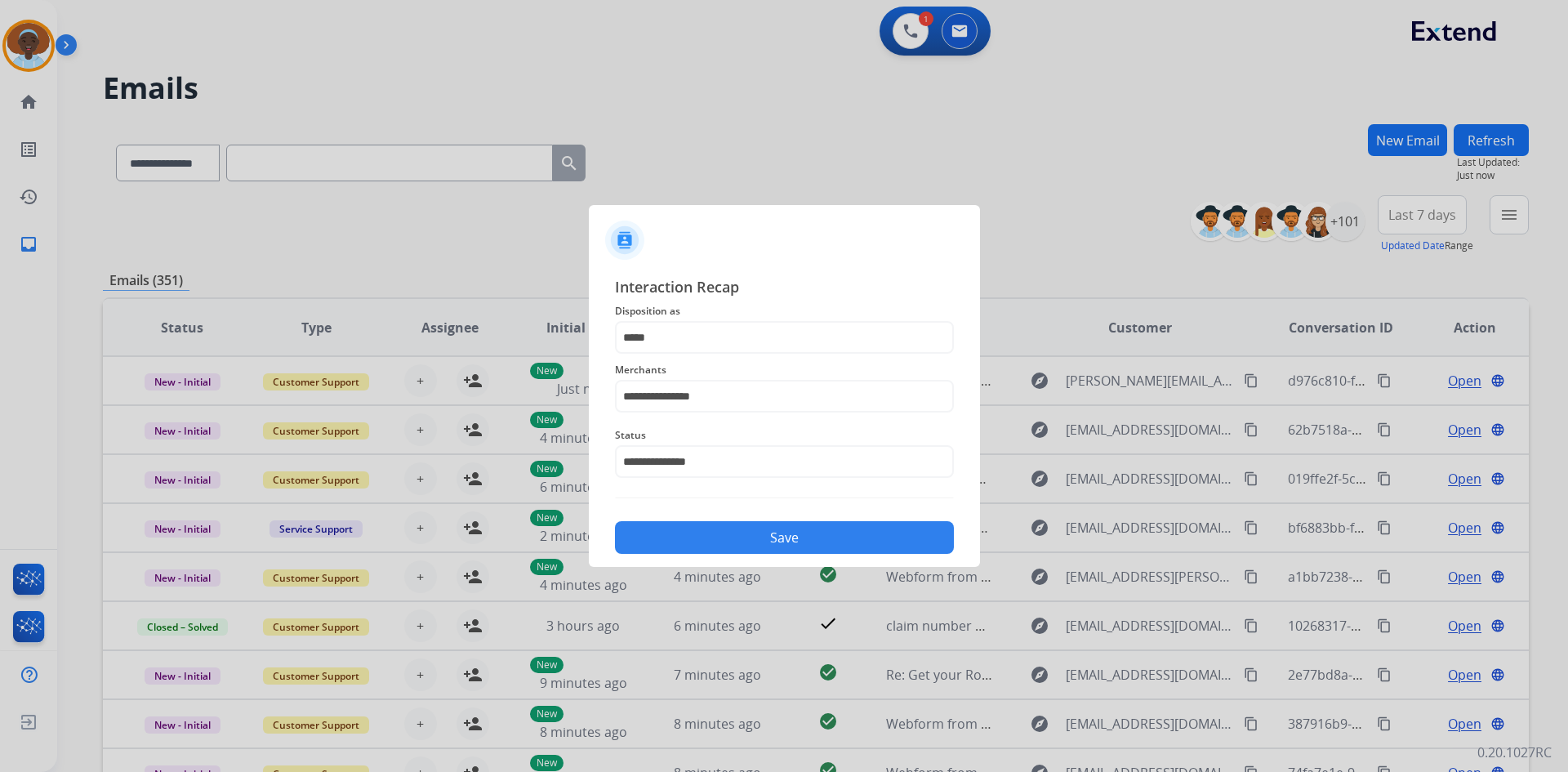
click at [778, 536] on button "Save" at bounding box center [784, 538] width 339 height 33
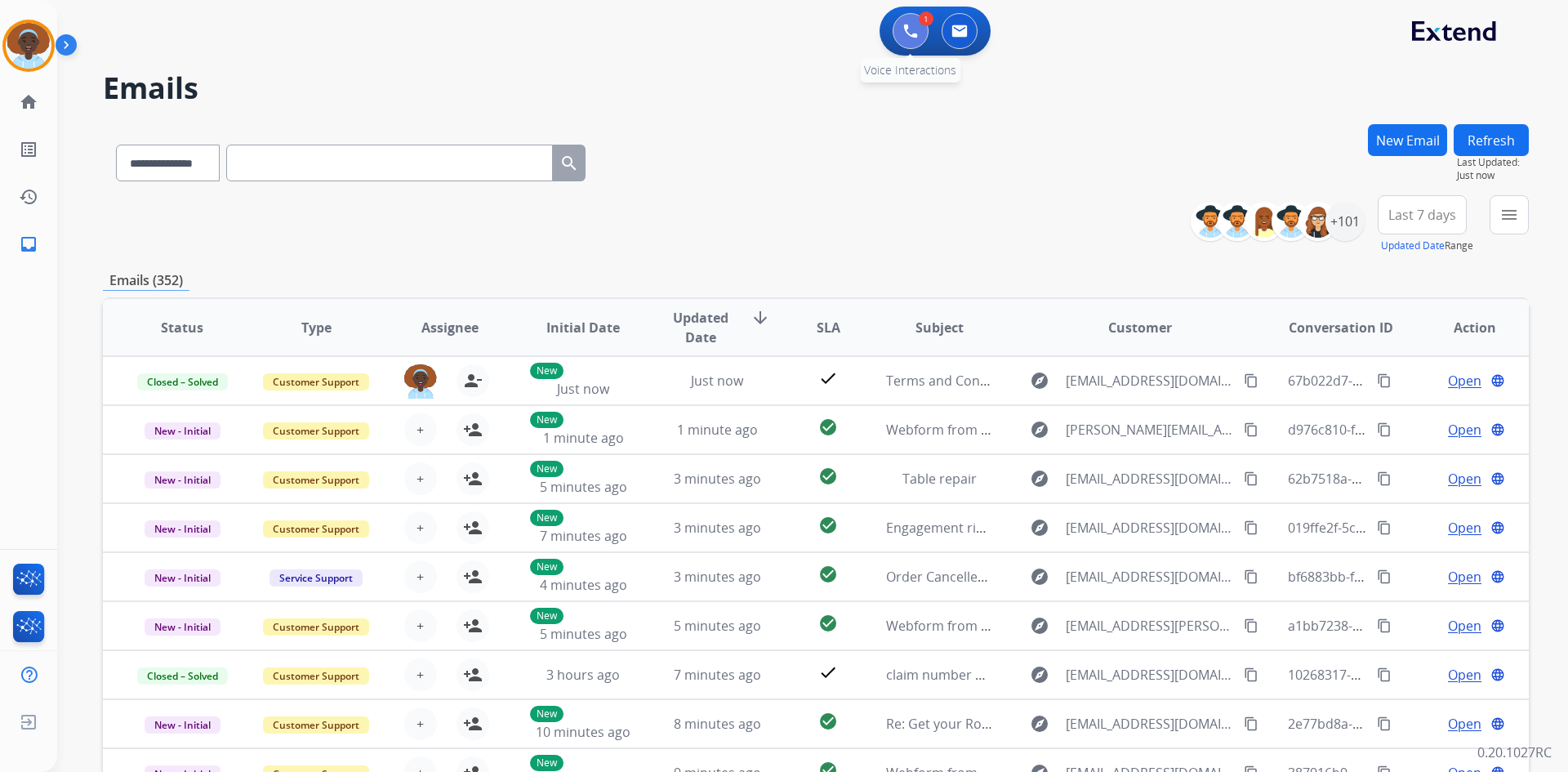
click at [911, 35] on img at bounding box center [910, 31] width 14 height 14
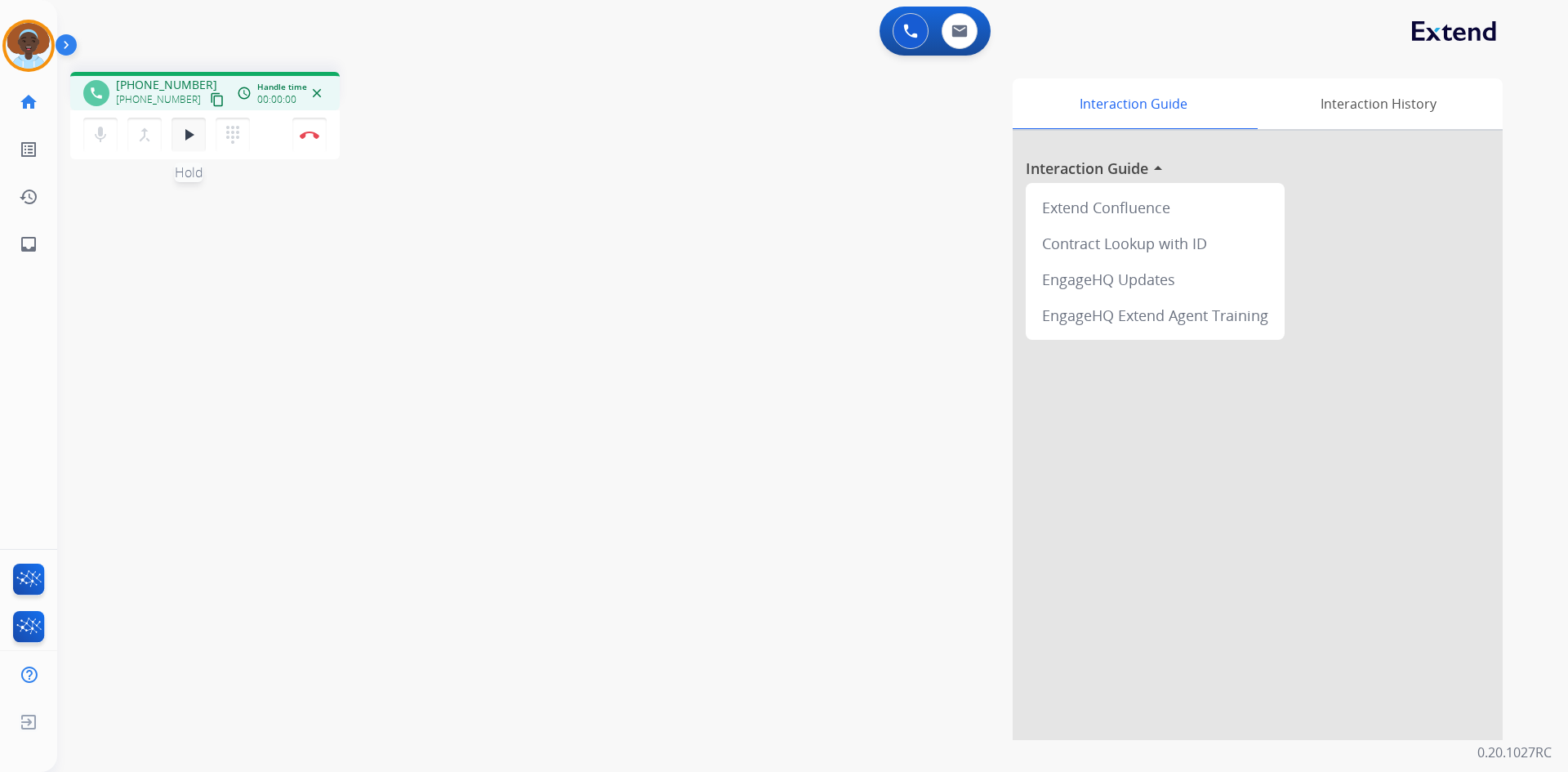
click at [186, 138] on mat-icon "play_arrow" at bounding box center [189, 135] width 19 height 19
click at [315, 133] on img at bounding box center [309, 135] width 19 height 8
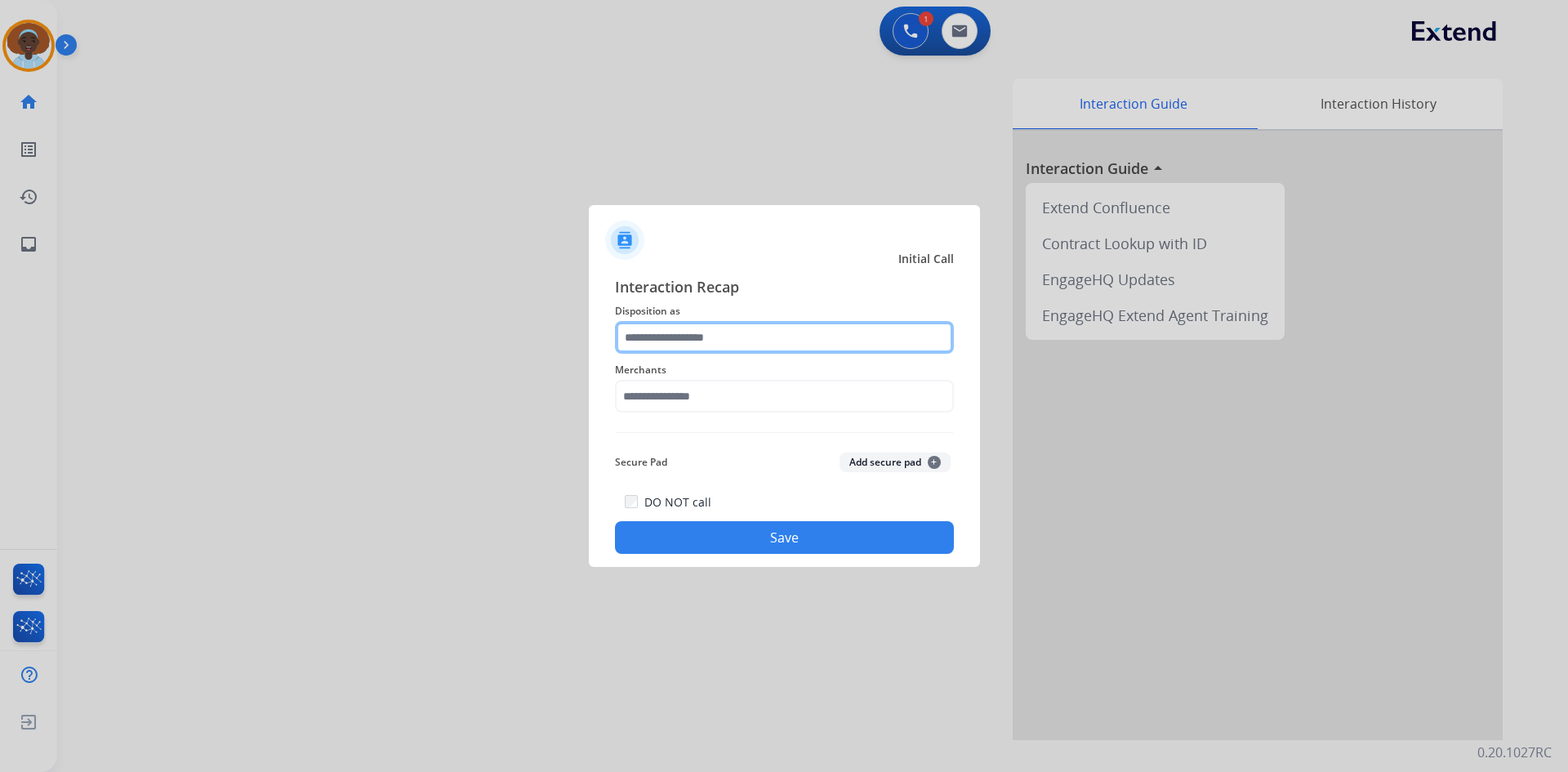
click at [710, 333] on input "text" at bounding box center [784, 337] width 339 height 33
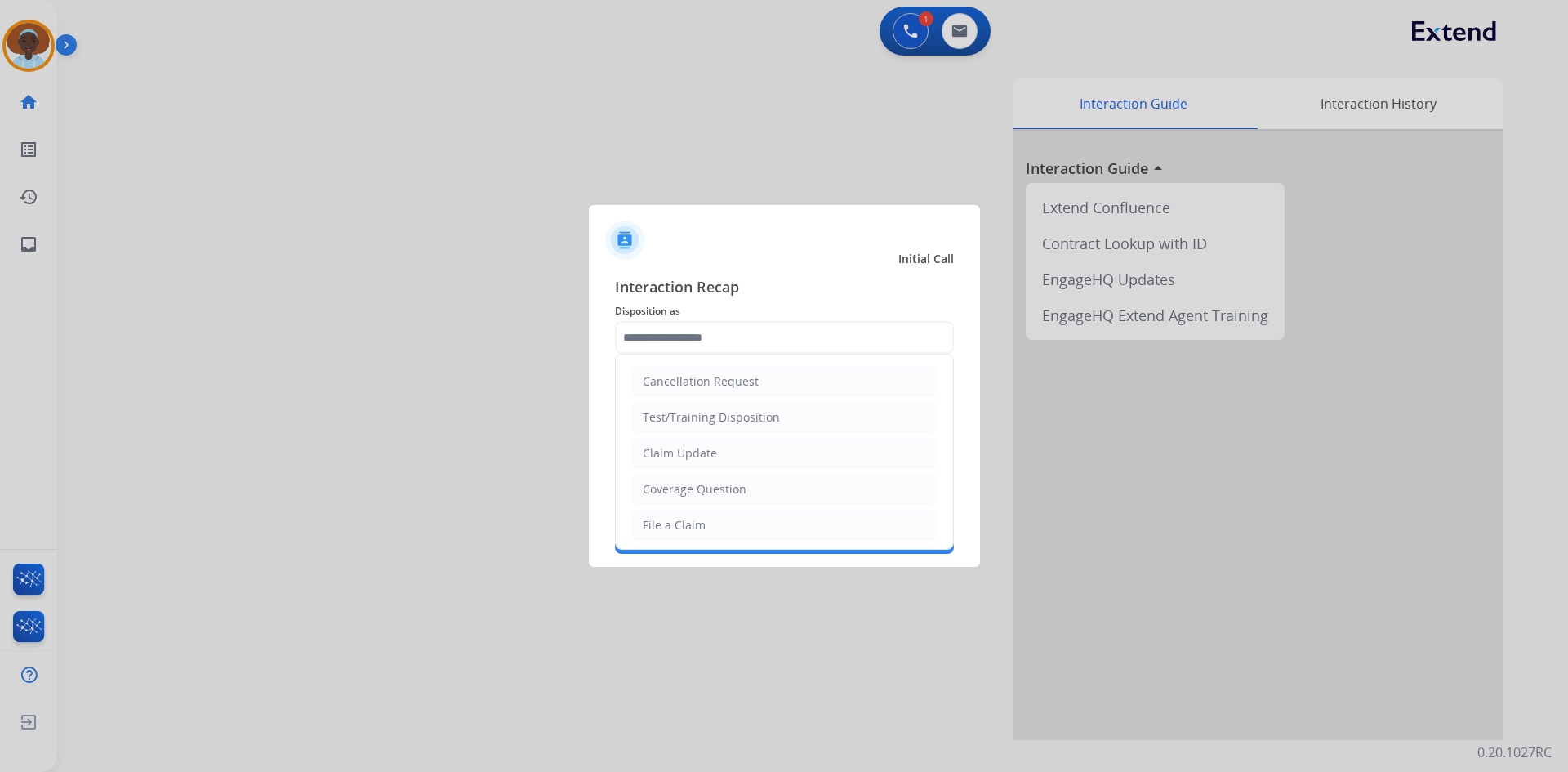
click at [735, 486] on div "Coverage Question" at bounding box center [695, 489] width 104 height 16
type input "**********"
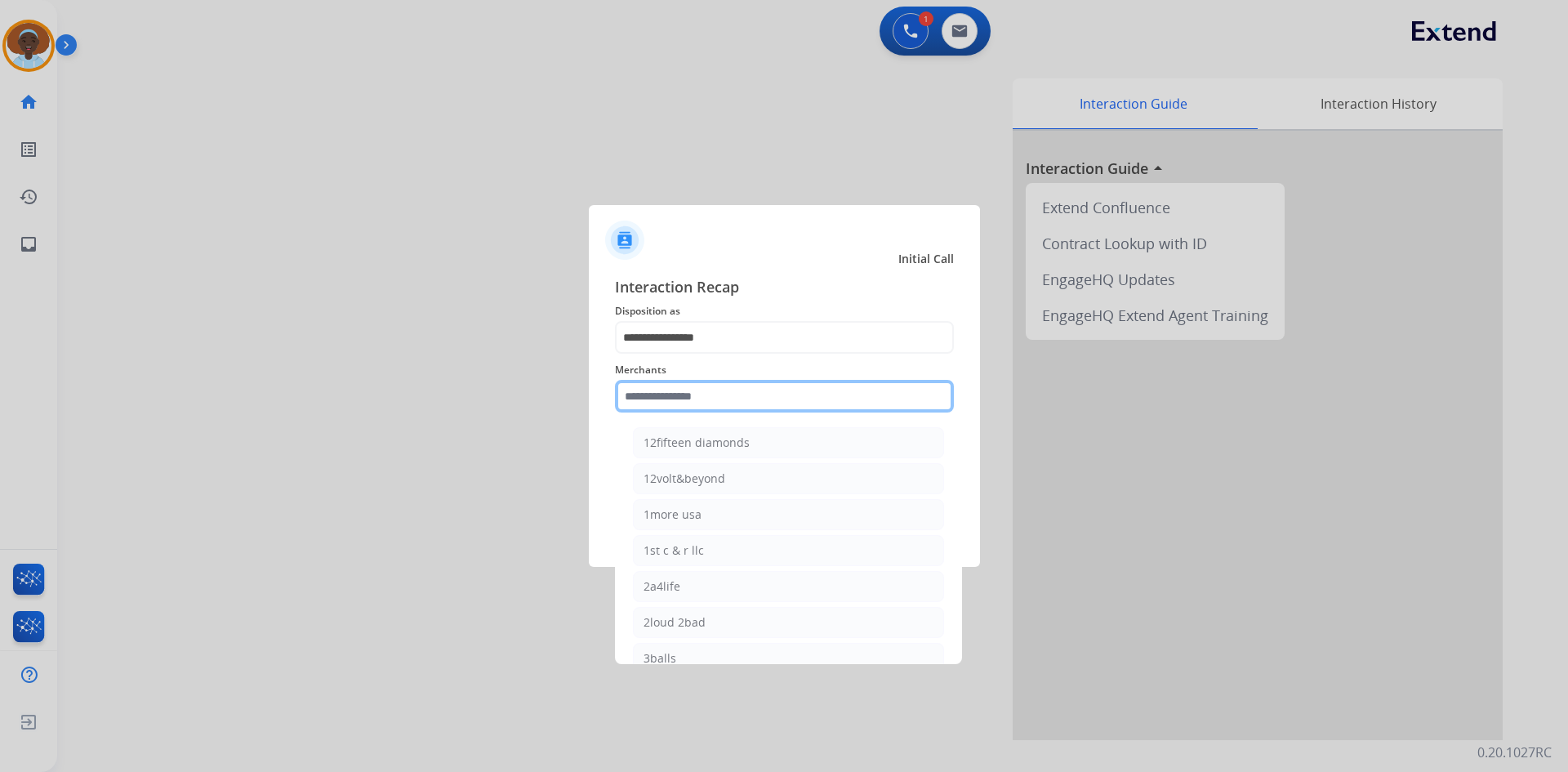
click at [703, 395] on input "text" at bounding box center [784, 396] width 339 height 33
click at [702, 479] on div "Ashley furniture" at bounding box center [688, 478] width 89 height 16
type input "**********"
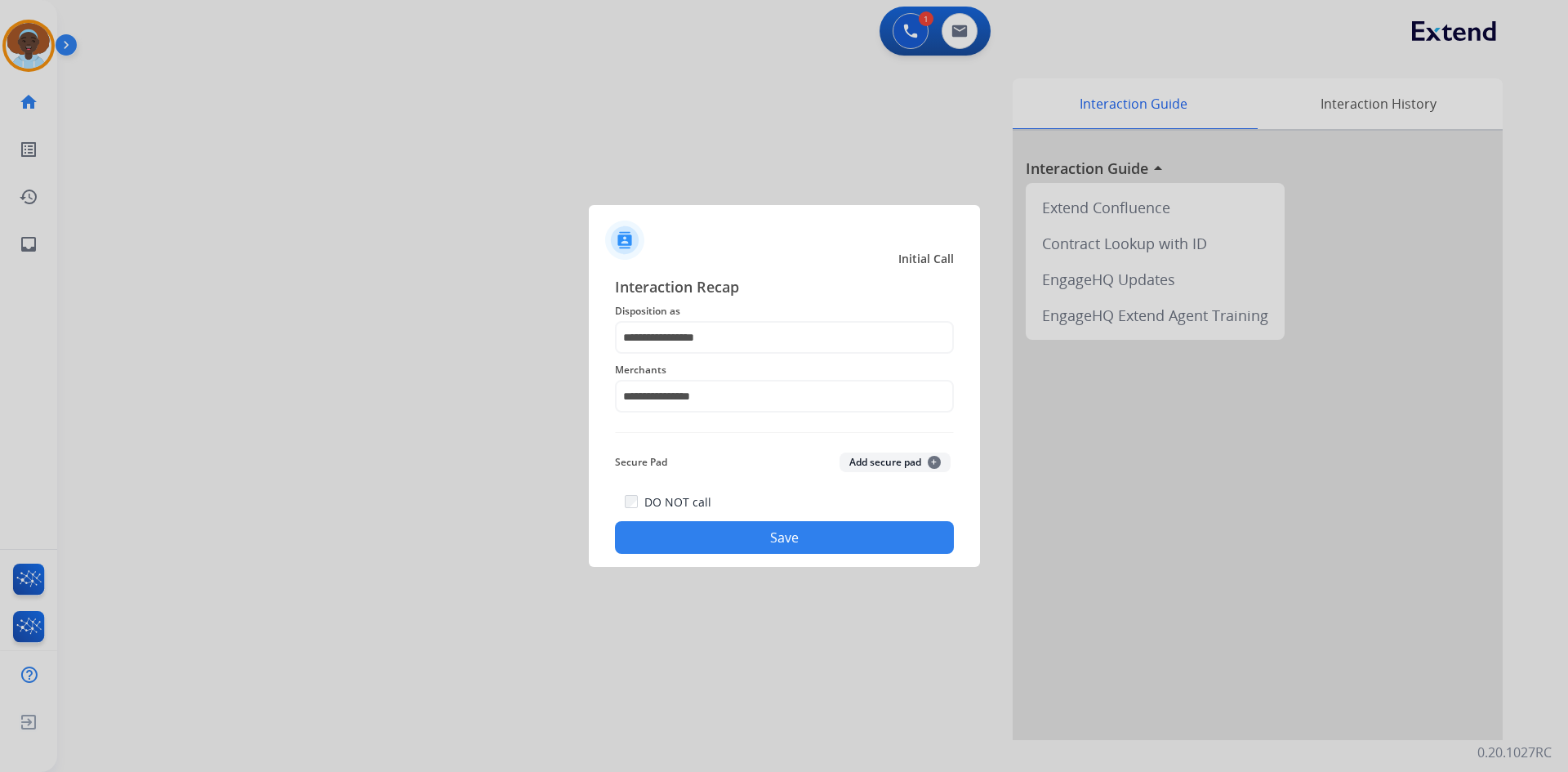
click at [769, 535] on button "Save" at bounding box center [784, 538] width 339 height 33
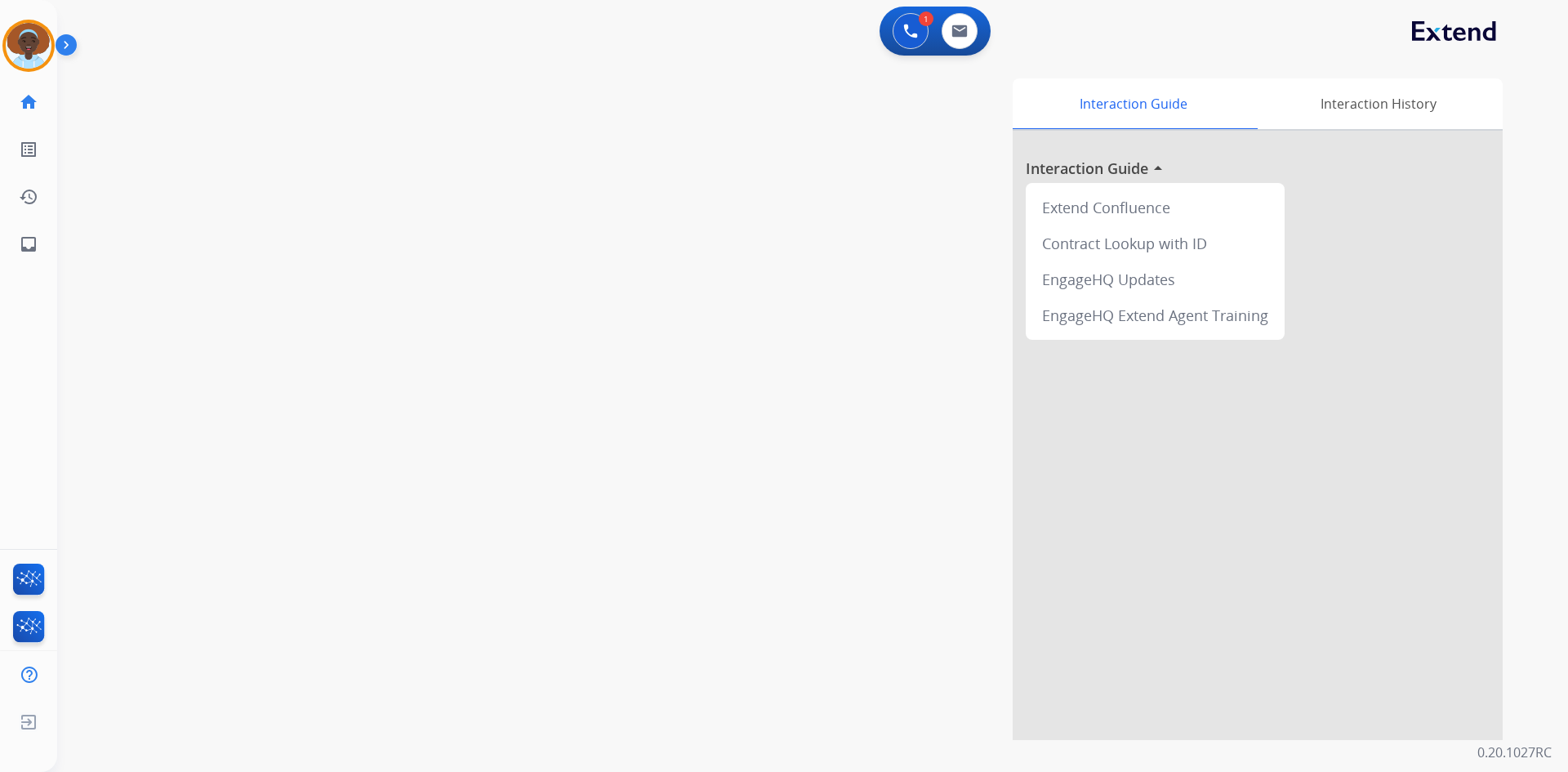
drag, startPoint x: 31, startPoint y: 40, endPoint x: 64, endPoint y: 41, distance: 33.0
click at [30, 40] on img at bounding box center [28, 45] width 45 height 45
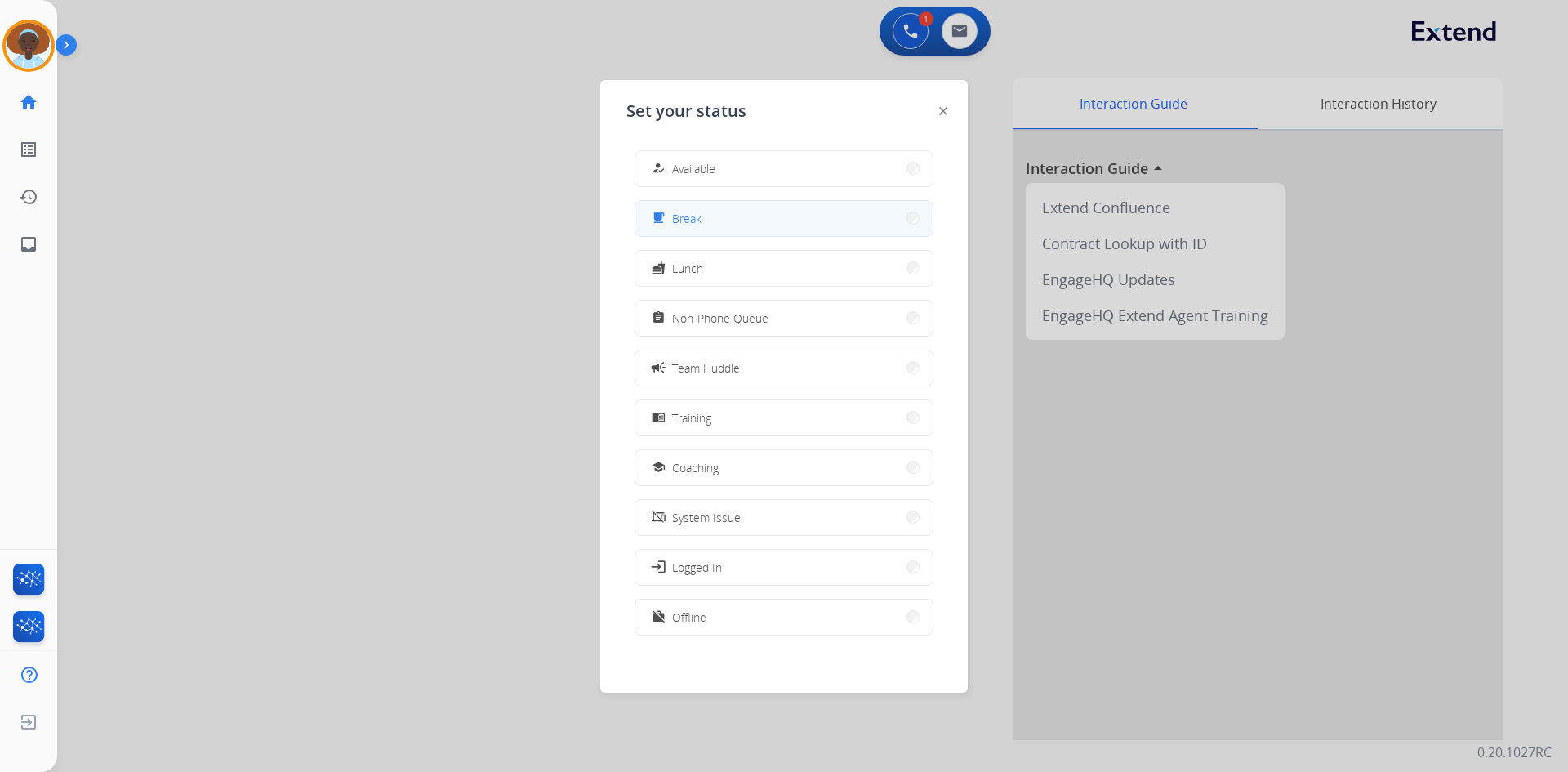
click at [703, 217] on button "free_breakfast Break" at bounding box center [784, 218] width 297 height 35
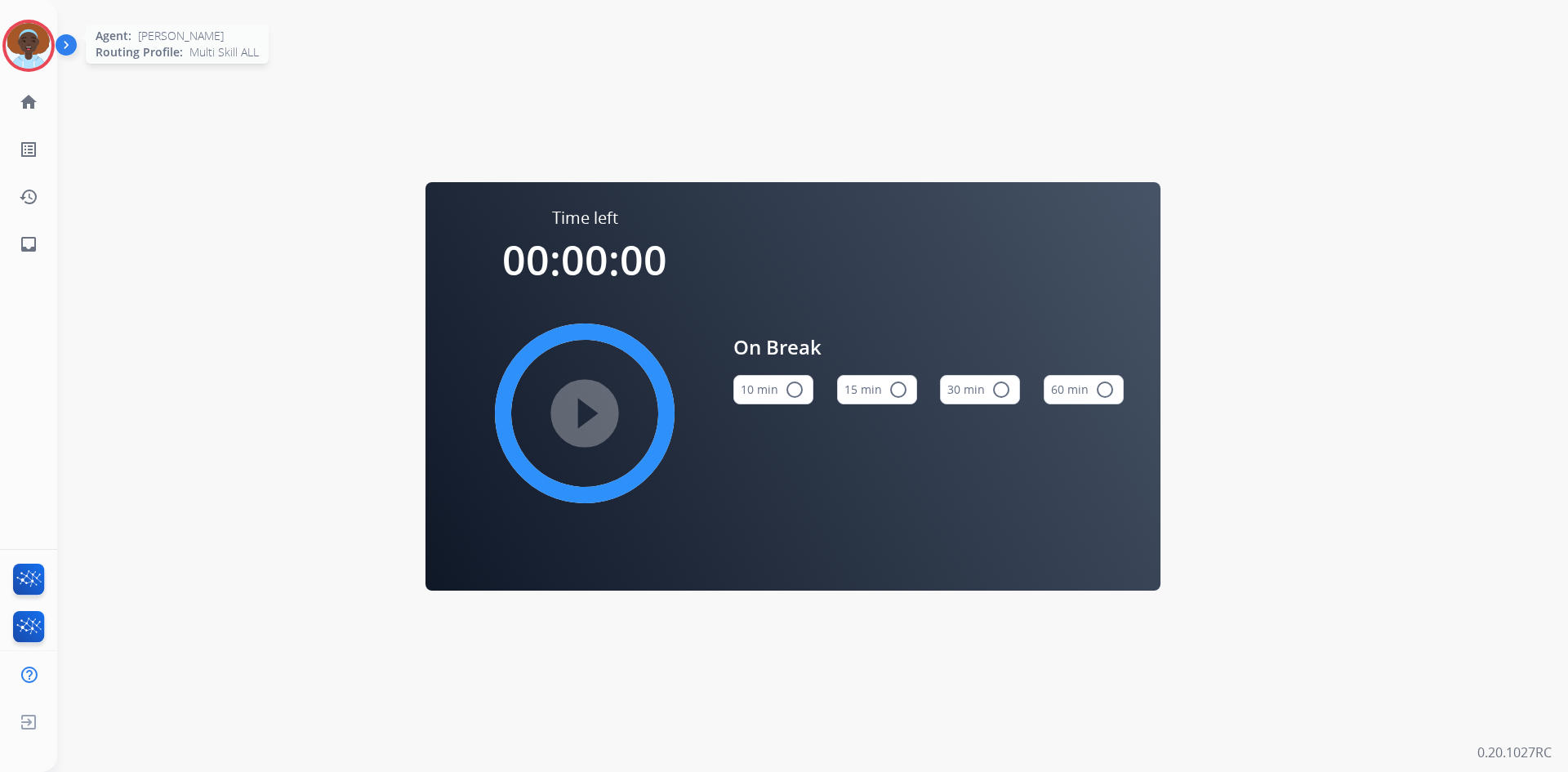
click at [35, 40] on img at bounding box center [28, 45] width 45 height 45
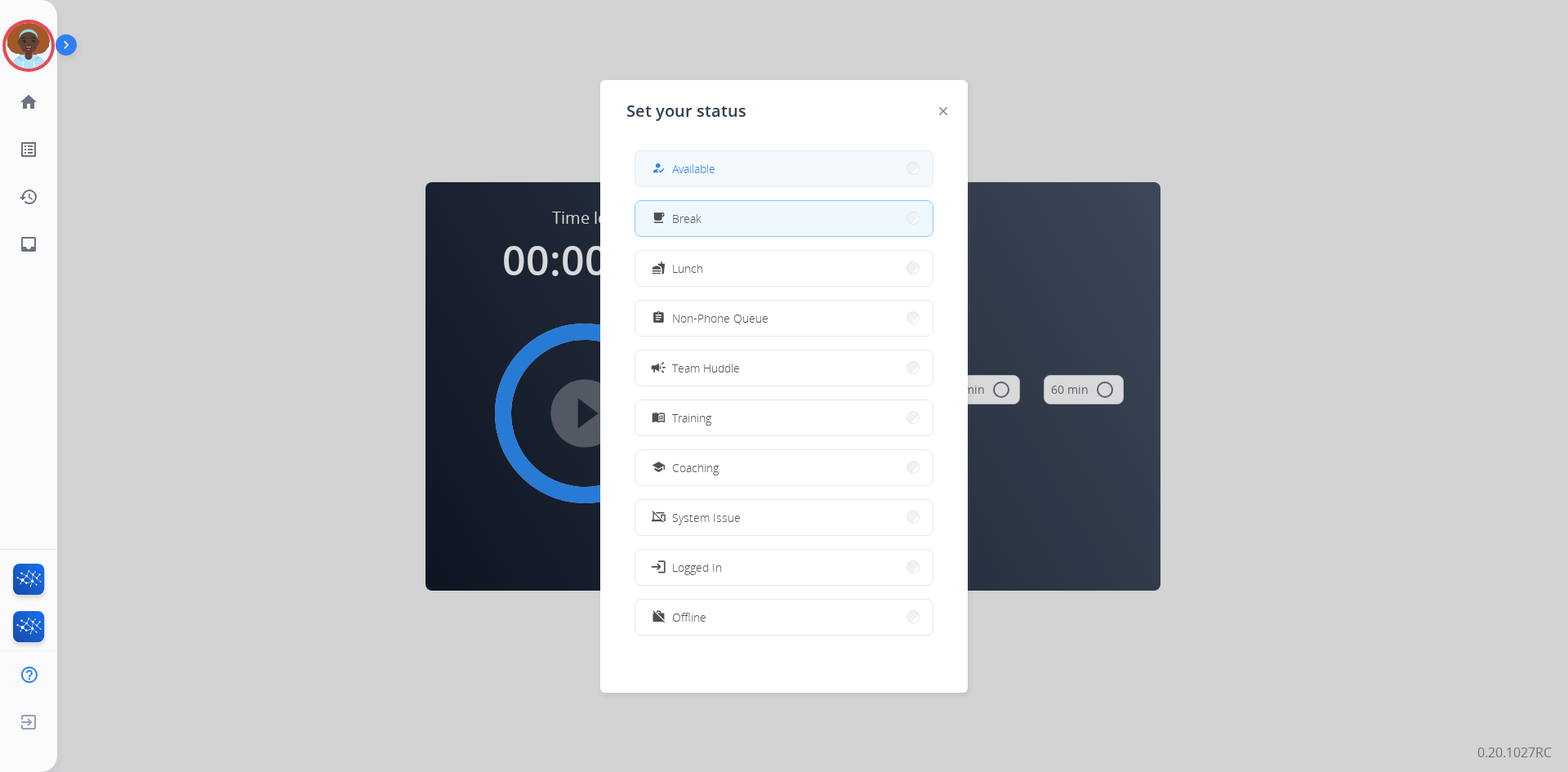
click at [679, 170] on span "Available" at bounding box center [694, 169] width 43 height 17
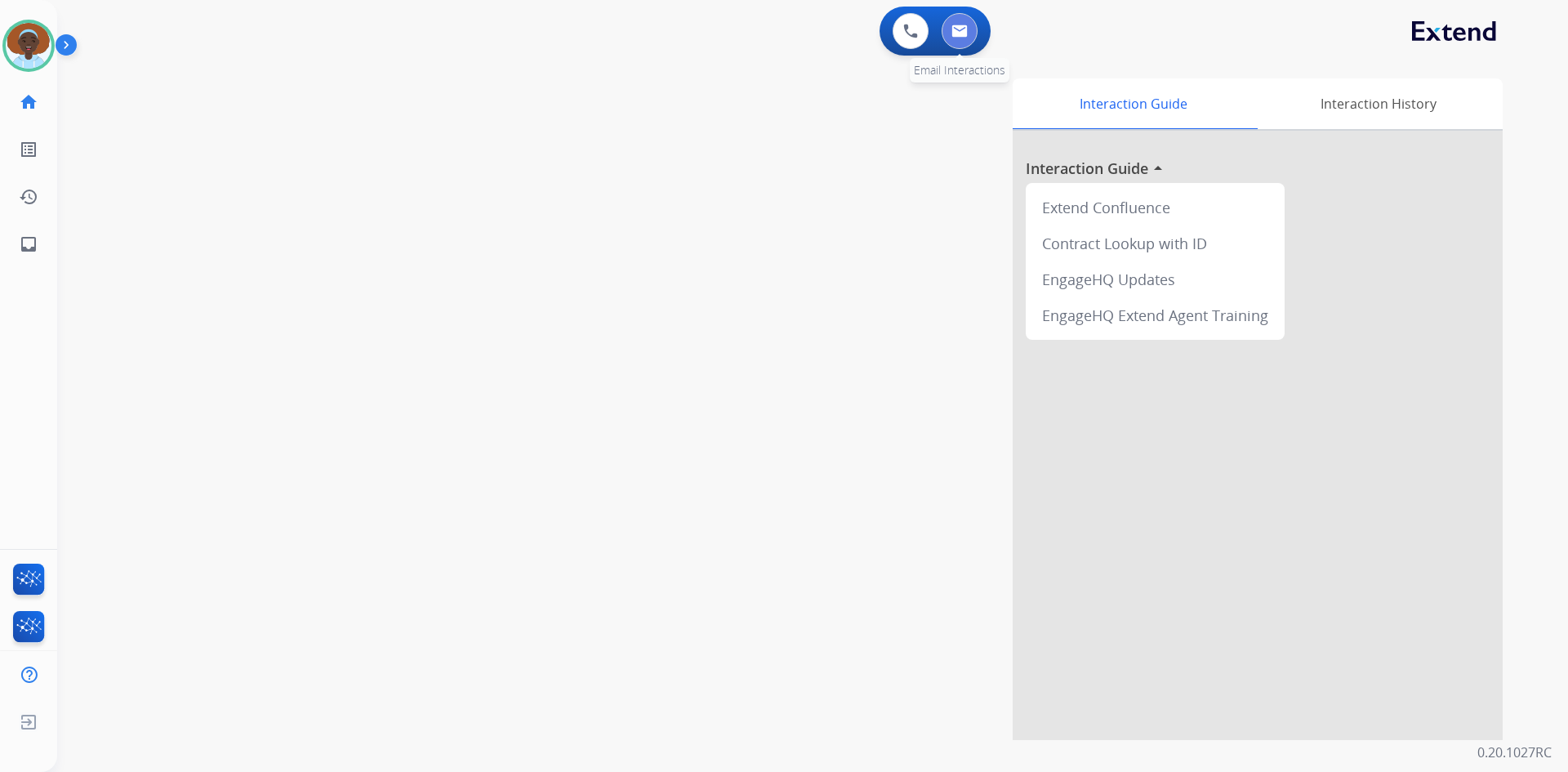
click at [965, 31] on img at bounding box center [959, 31] width 16 height 13
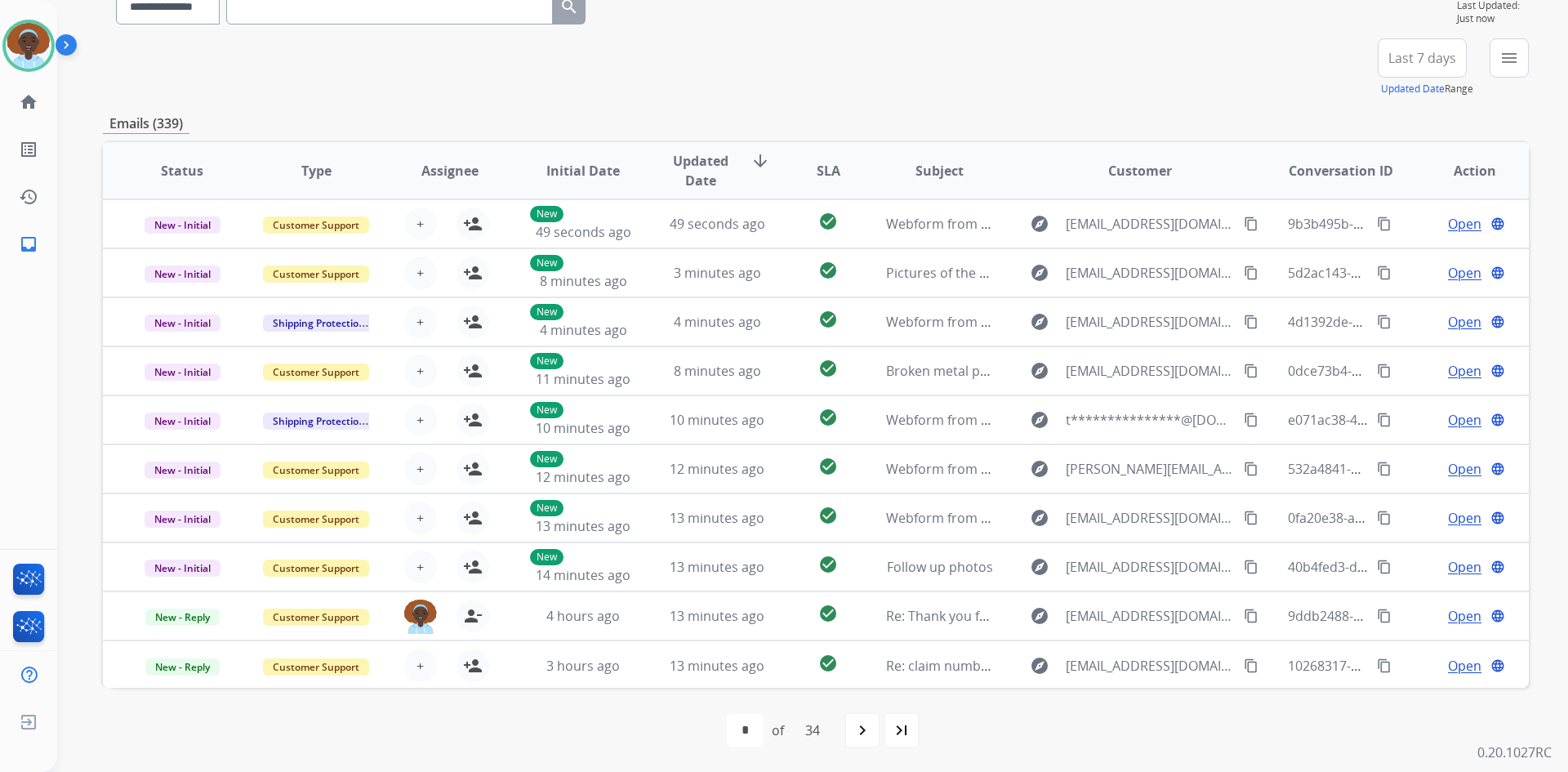
scroll to position [158, 0]
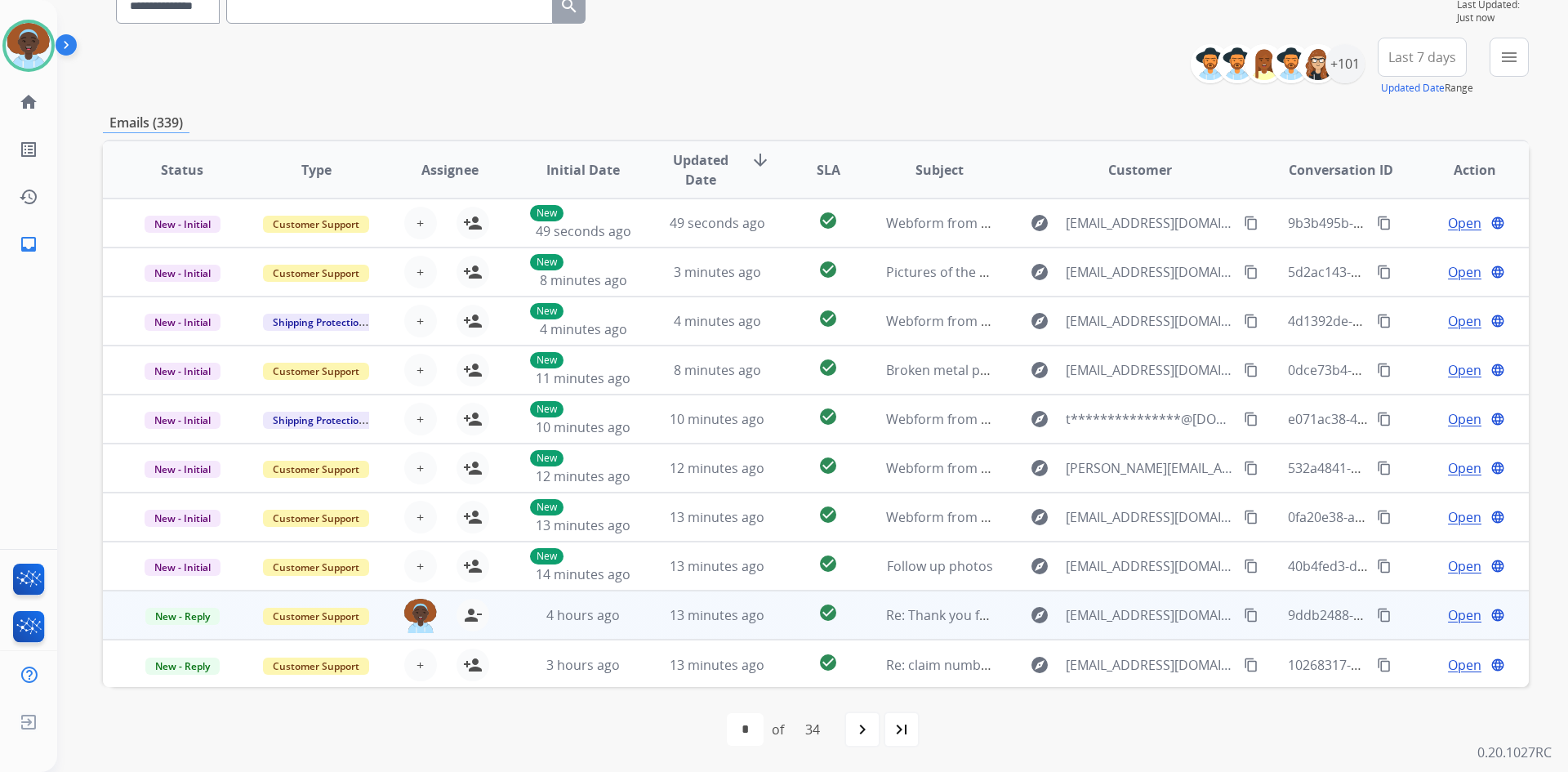
click at [1456, 613] on span "Open" at bounding box center [1465, 615] width 34 height 19
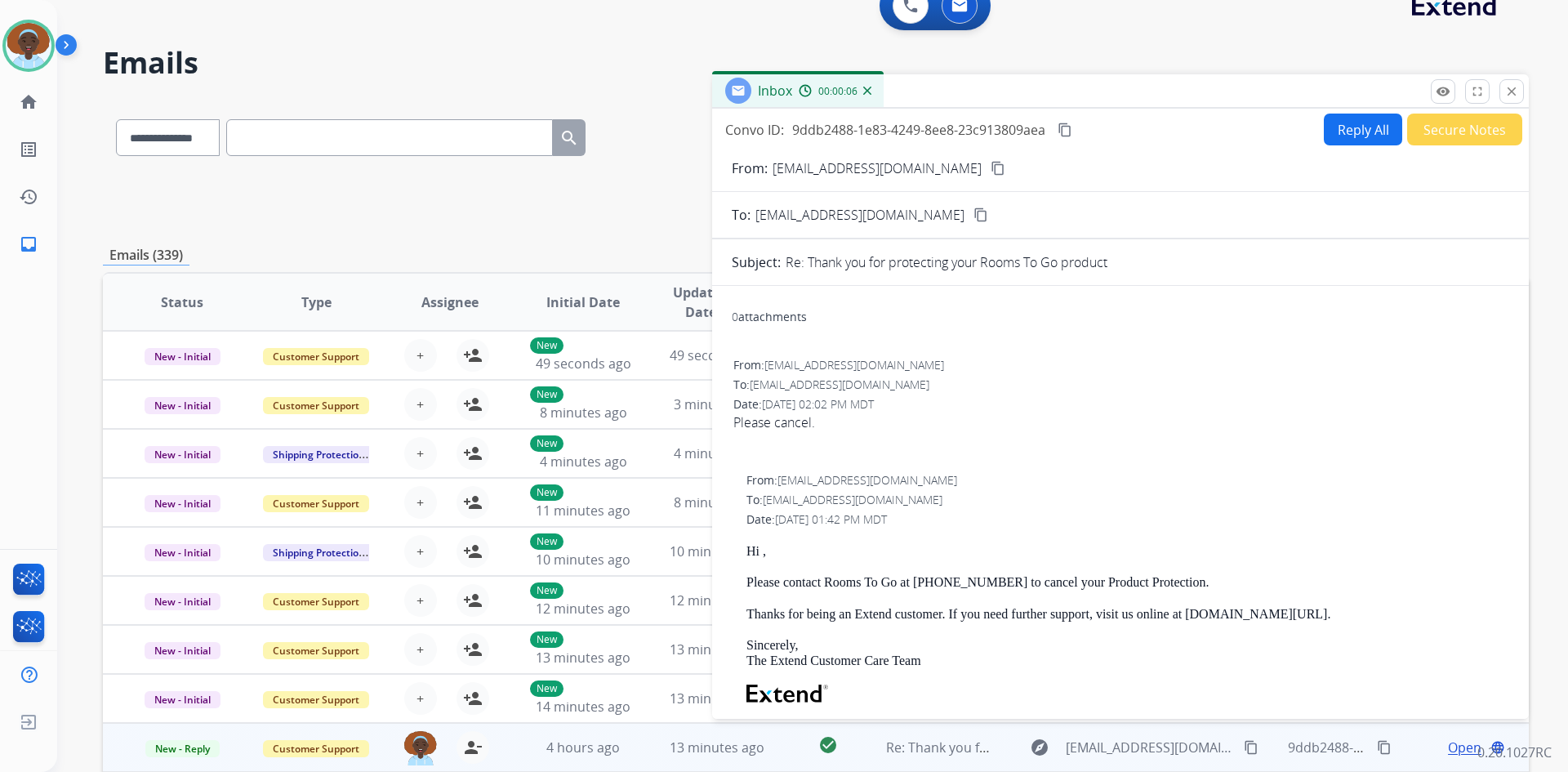
scroll to position [0, 0]
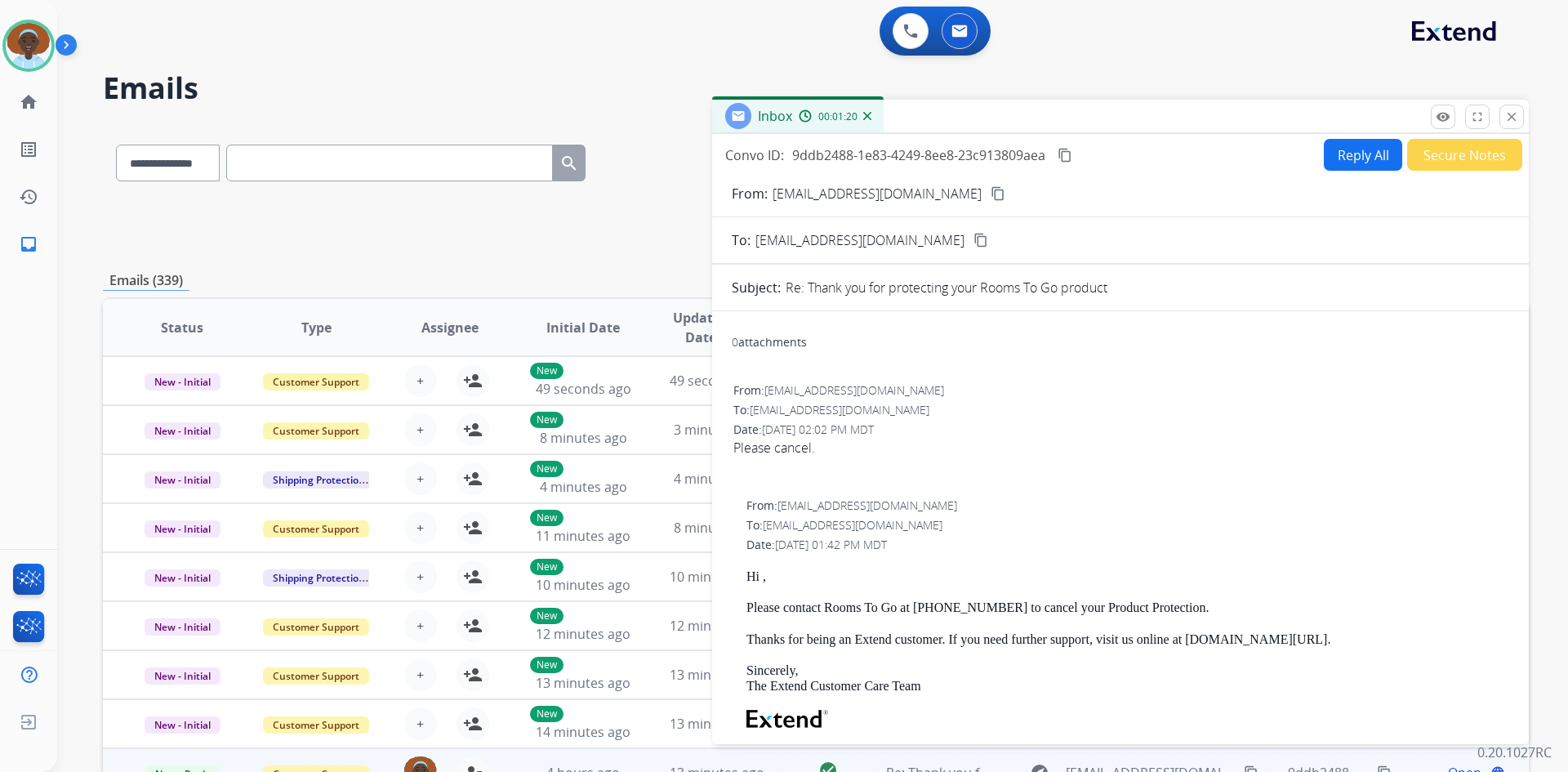
click at [1337, 165] on button "Reply All" at bounding box center [1363, 154] width 78 height 32
select select "**********"
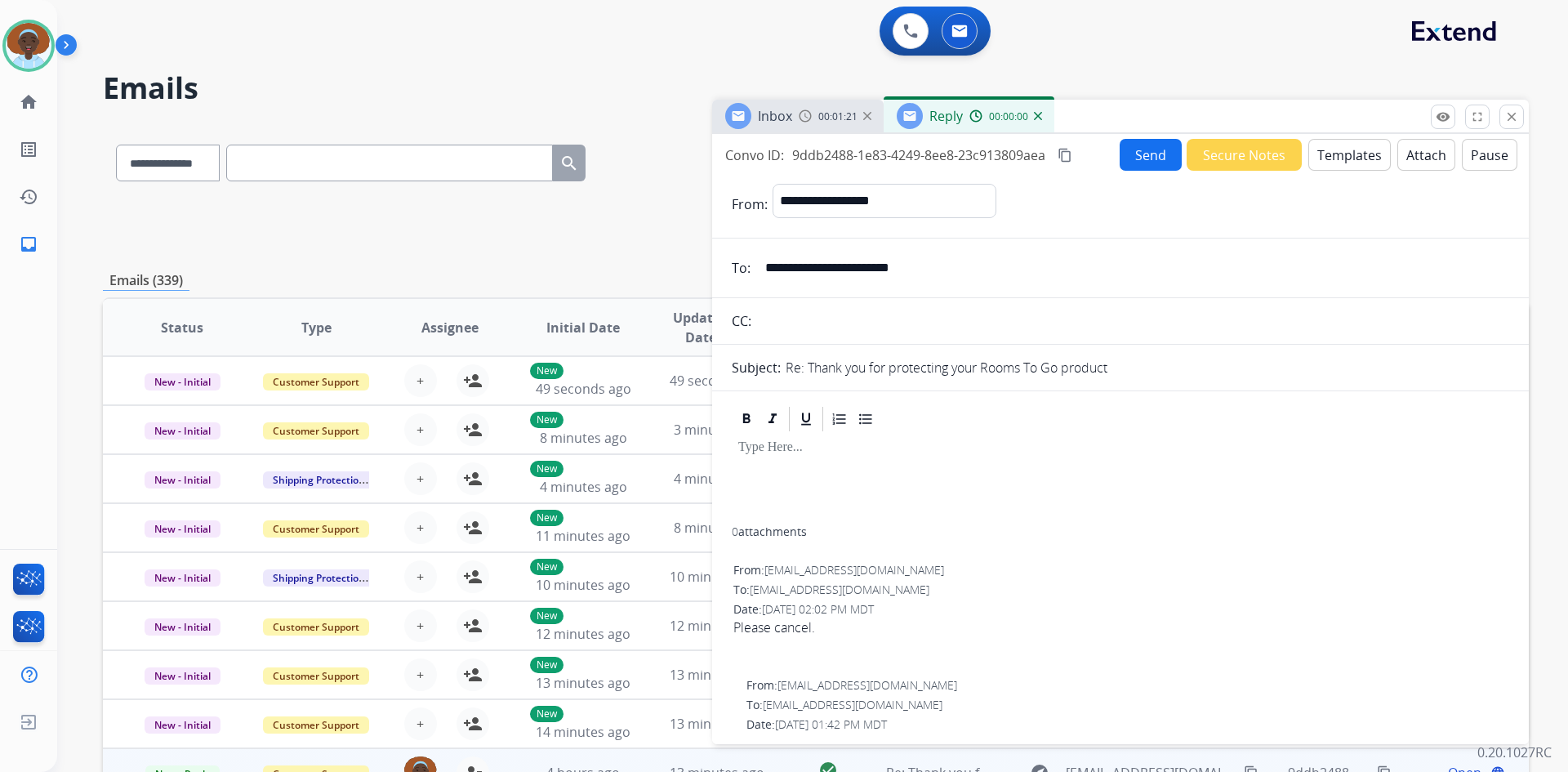
click at [1332, 156] on button "Templates" at bounding box center [1350, 154] width 83 height 32
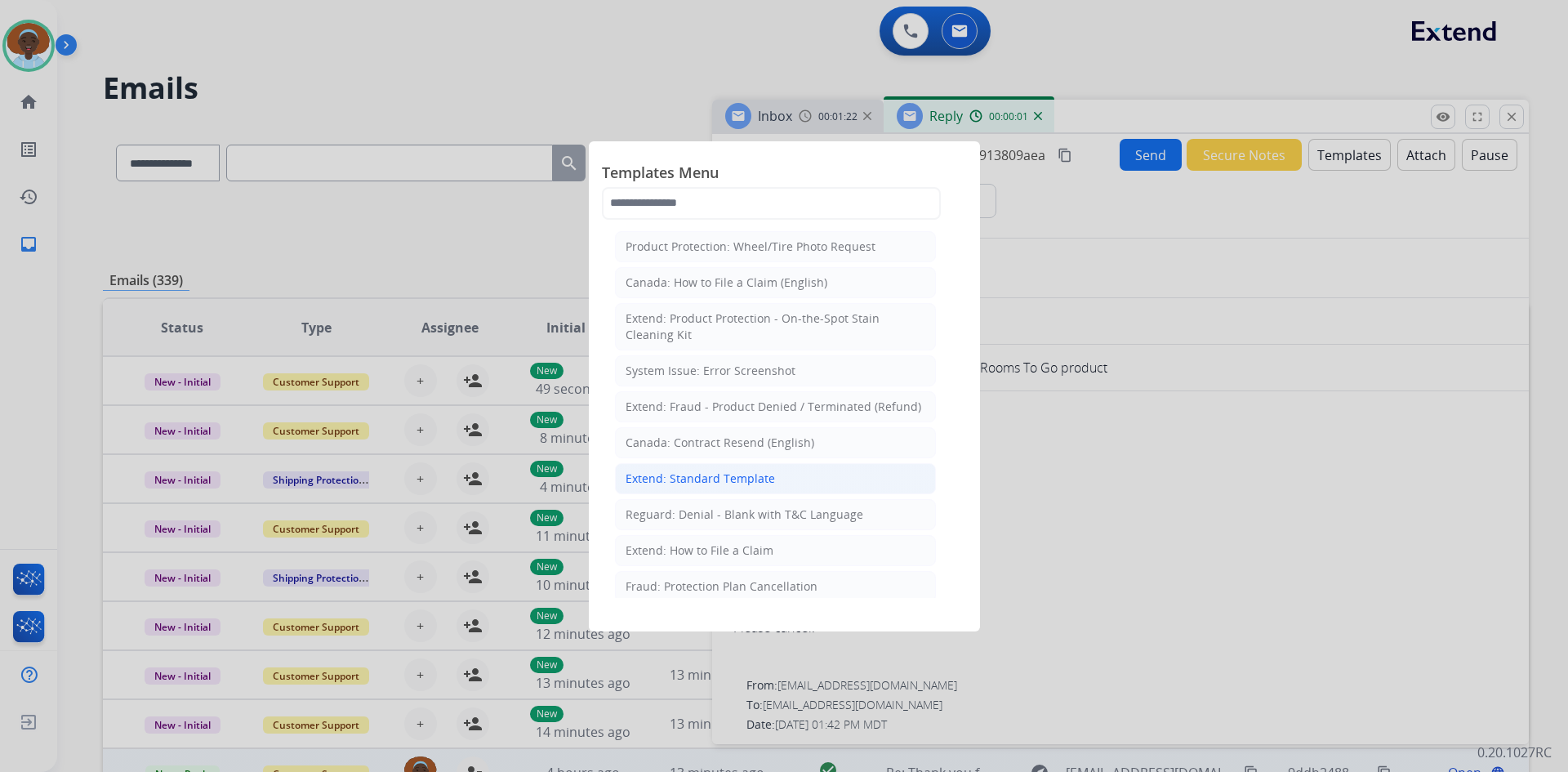
click at [698, 479] on div "Extend: Standard Template" at bounding box center [700, 478] width 149 height 16
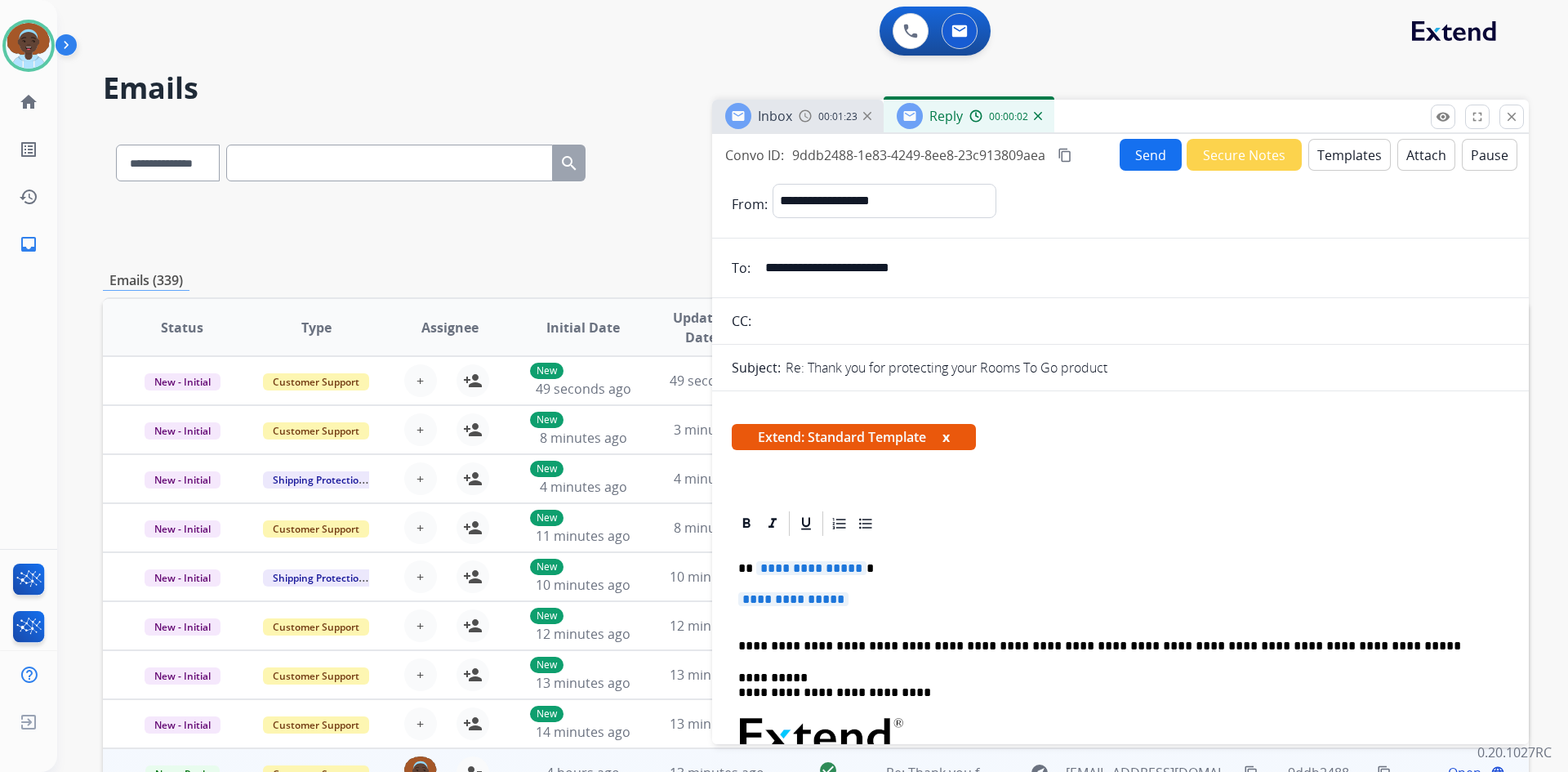
click at [806, 569] on span "**********" at bounding box center [811, 568] width 110 height 13
click at [794, 603] on span "**********" at bounding box center [793, 599] width 110 height 13
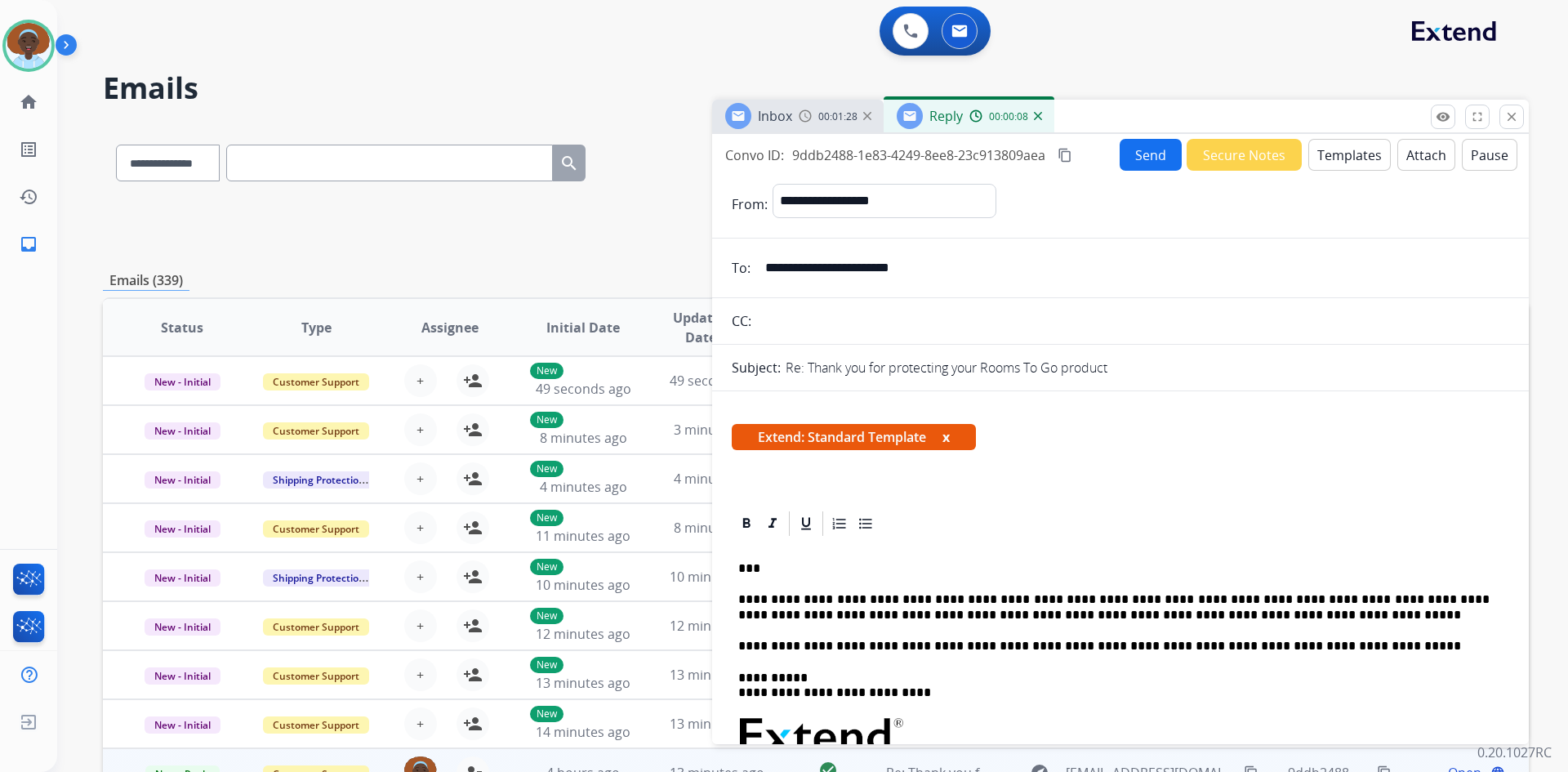
click at [1146, 161] on button "Send" at bounding box center [1151, 154] width 62 height 32
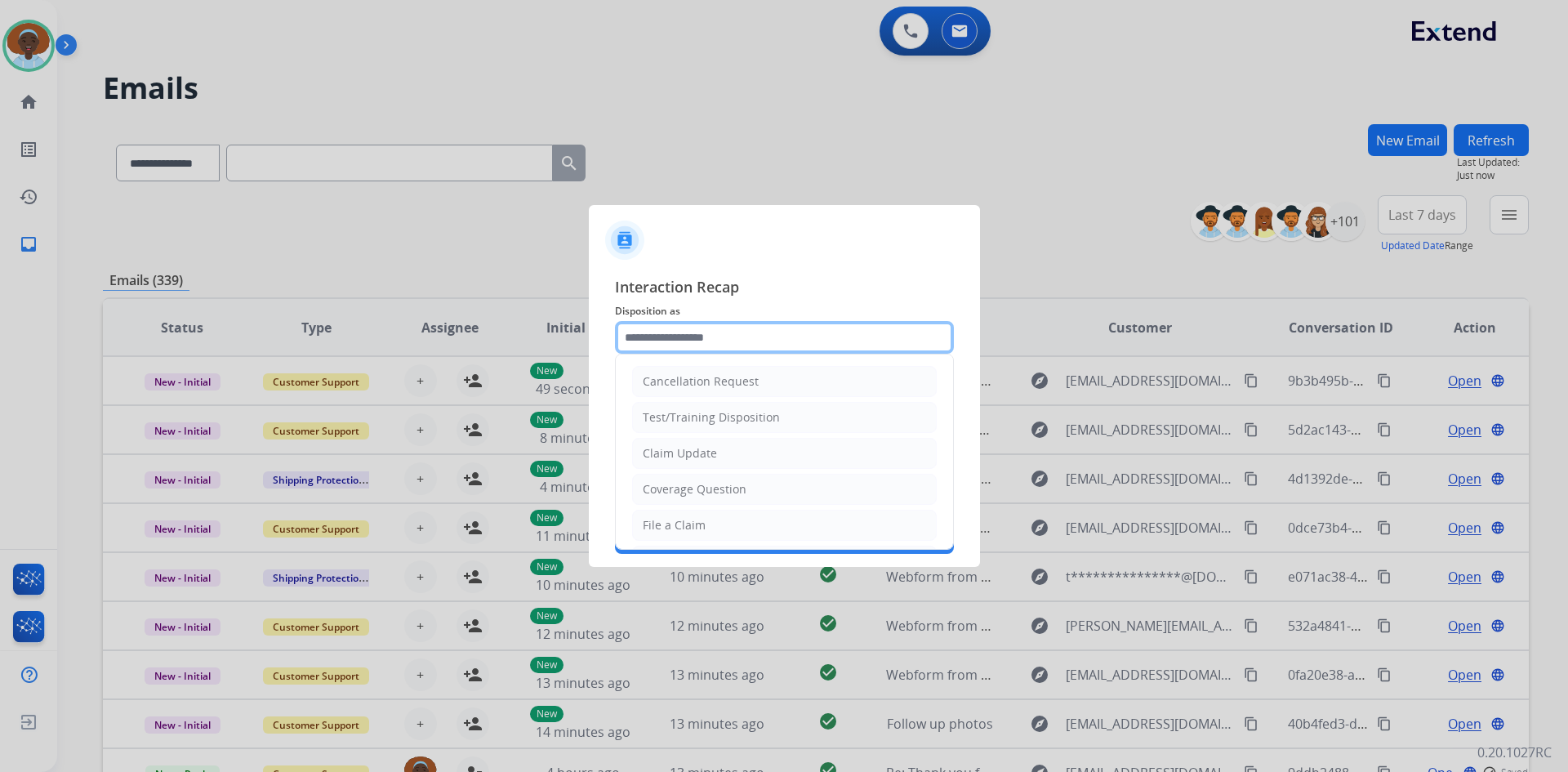
click at [672, 332] on input "text" at bounding box center [784, 337] width 339 height 33
click at [704, 386] on div "Cancellation Request" at bounding box center [701, 381] width 116 height 16
type input "**********"
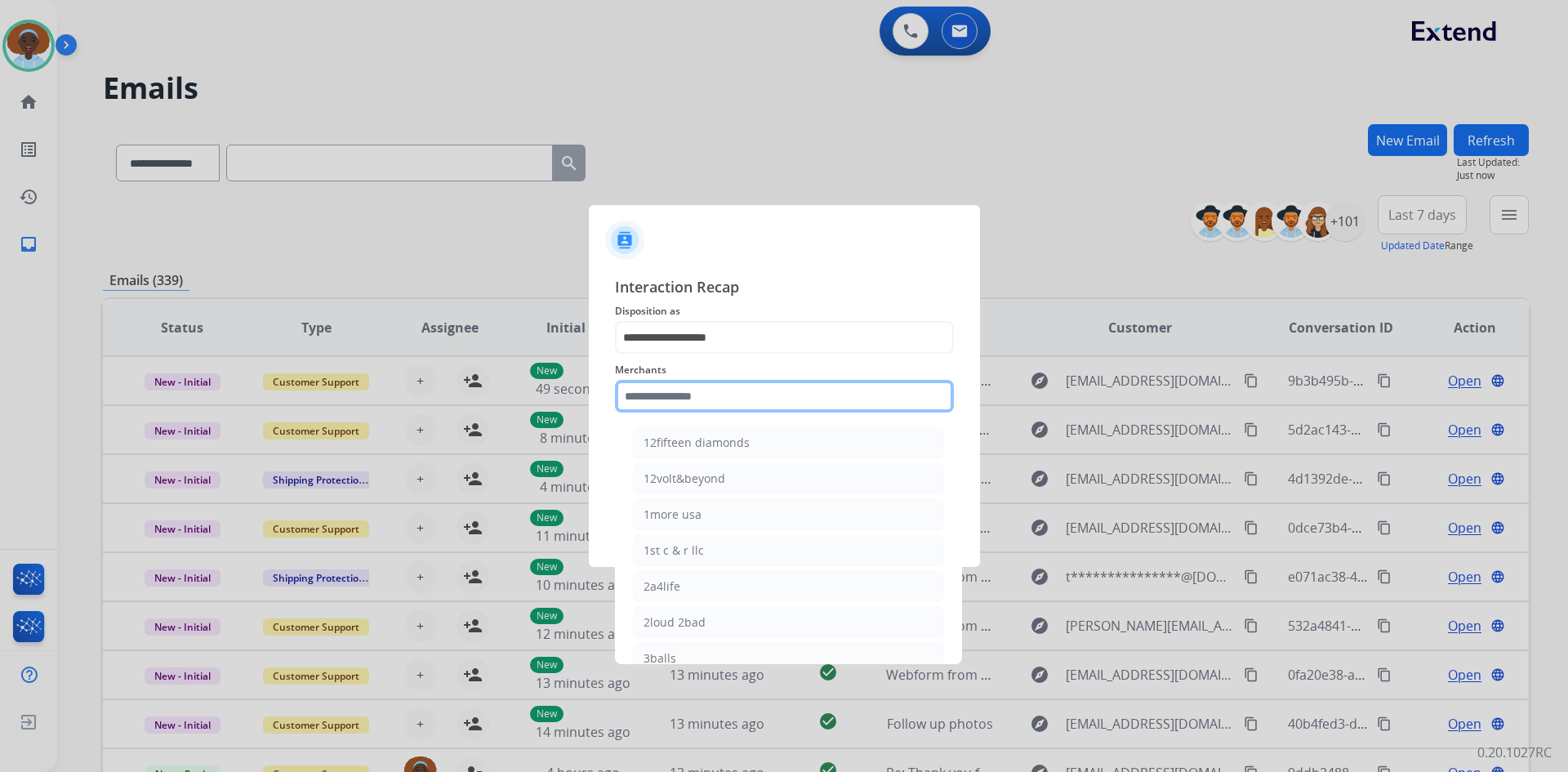
click at [735, 396] on input "text" at bounding box center [784, 396] width 339 height 33
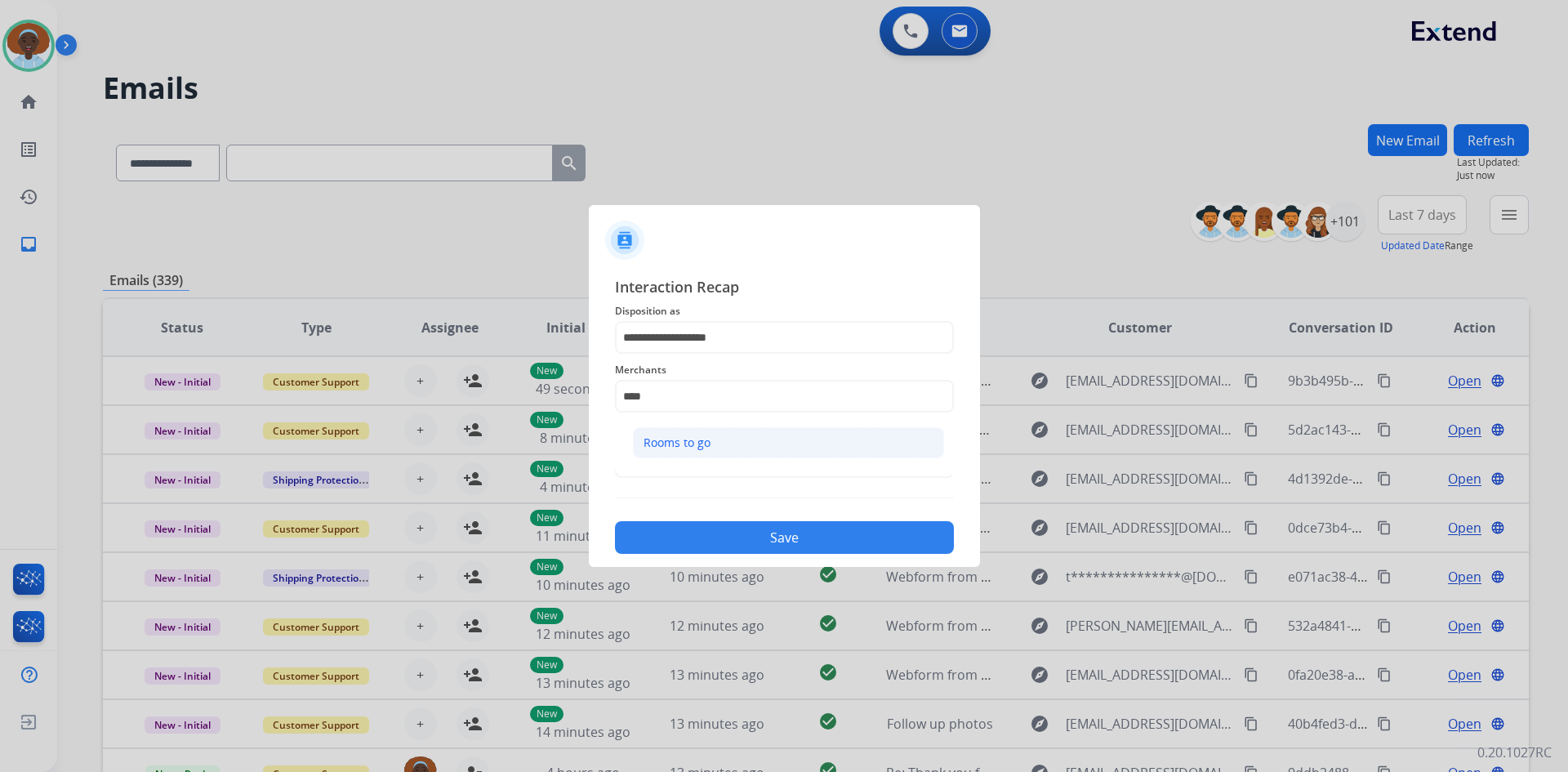
click at [718, 443] on li "Rooms to go" at bounding box center [788, 442] width 311 height 31
type input "**********"
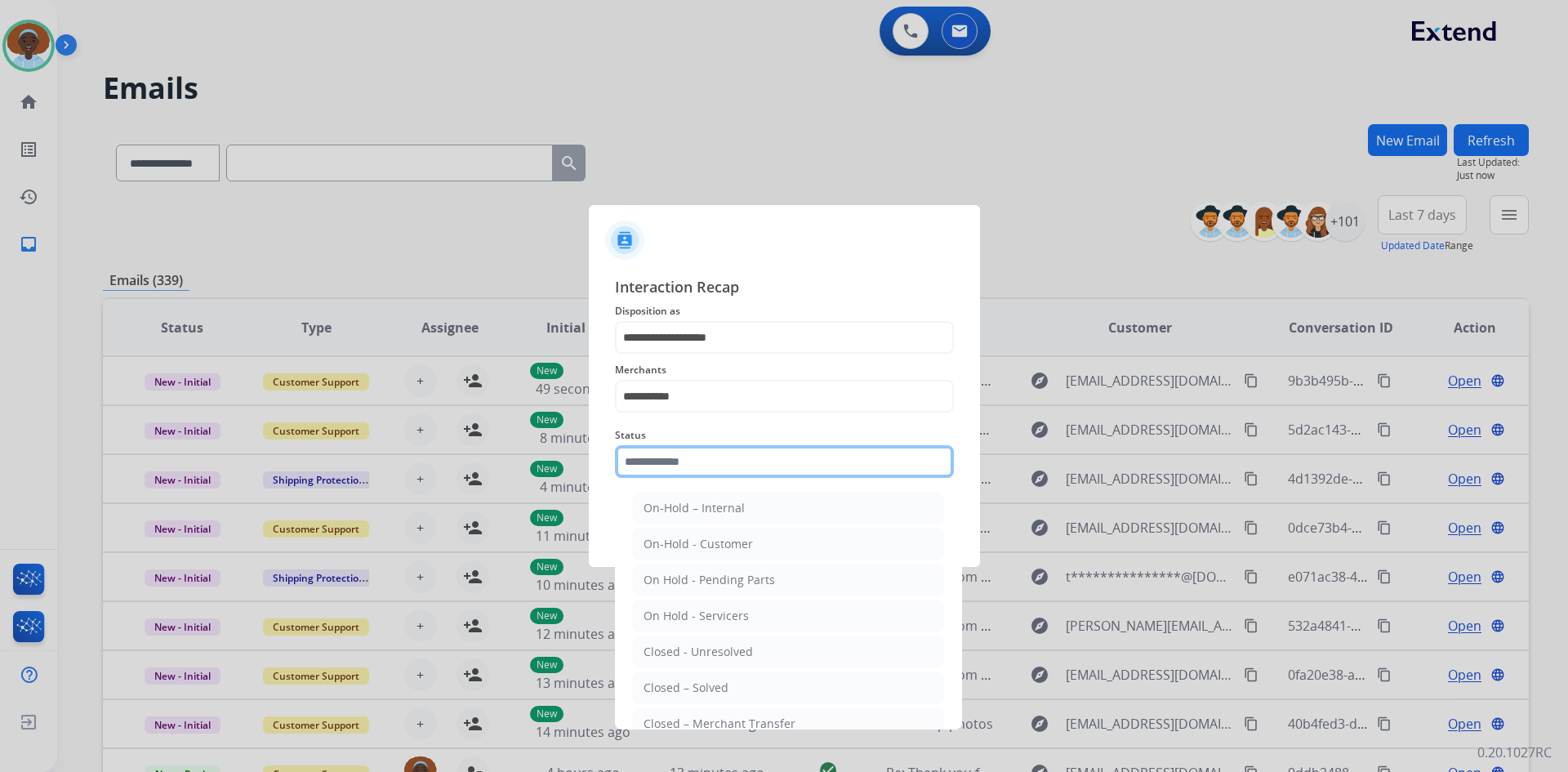
click at [714, 456] on input "text" at bounding box center [784, 462] width 339 height 33
click at [724, 680] on div "Closed – Solved" at bounding box center [686, 687] width 85 height 16
type input "**********"
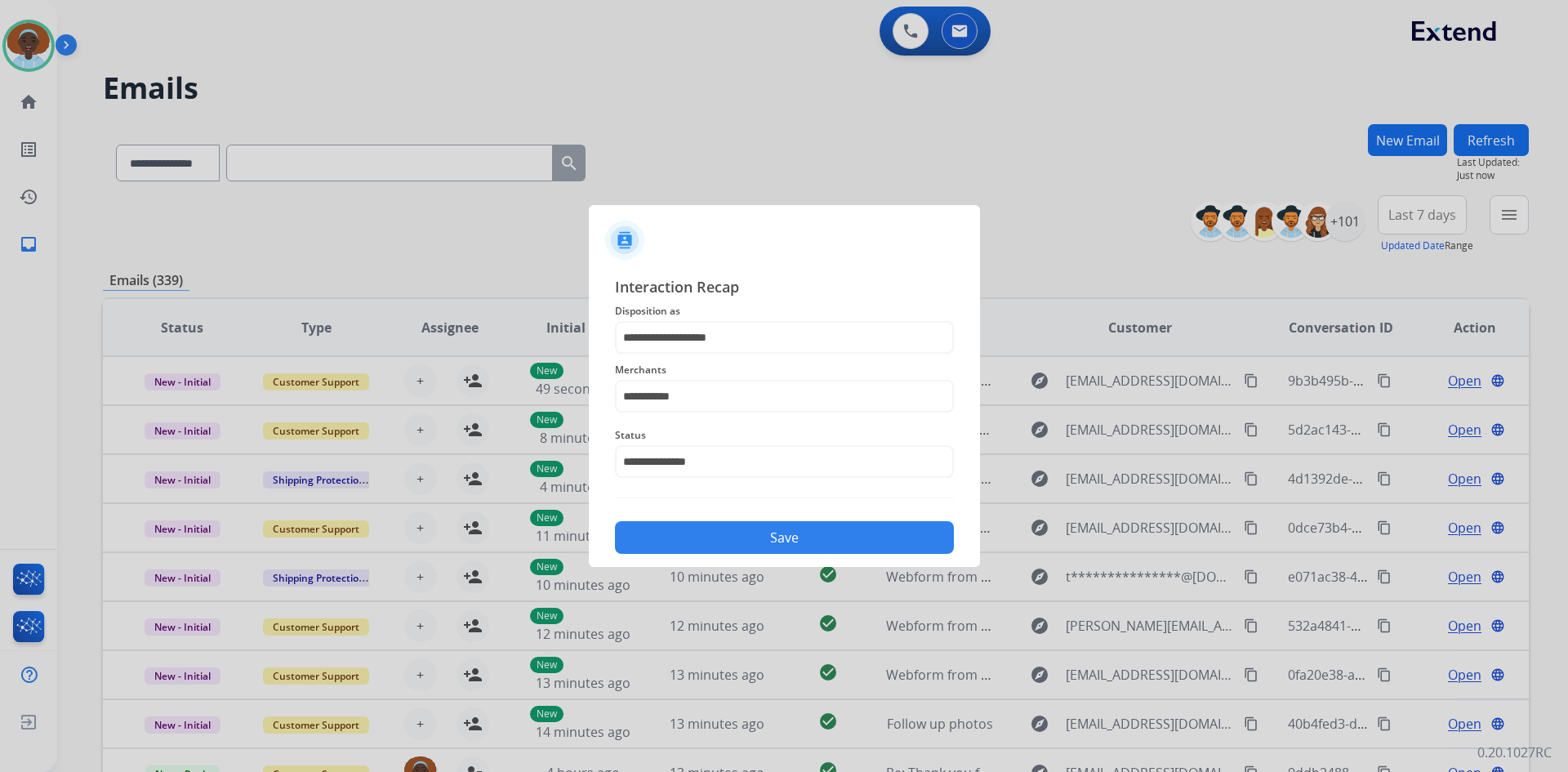
click at [762, 538] on button "Save" at bounding box center [784, 538] width 339 height 33
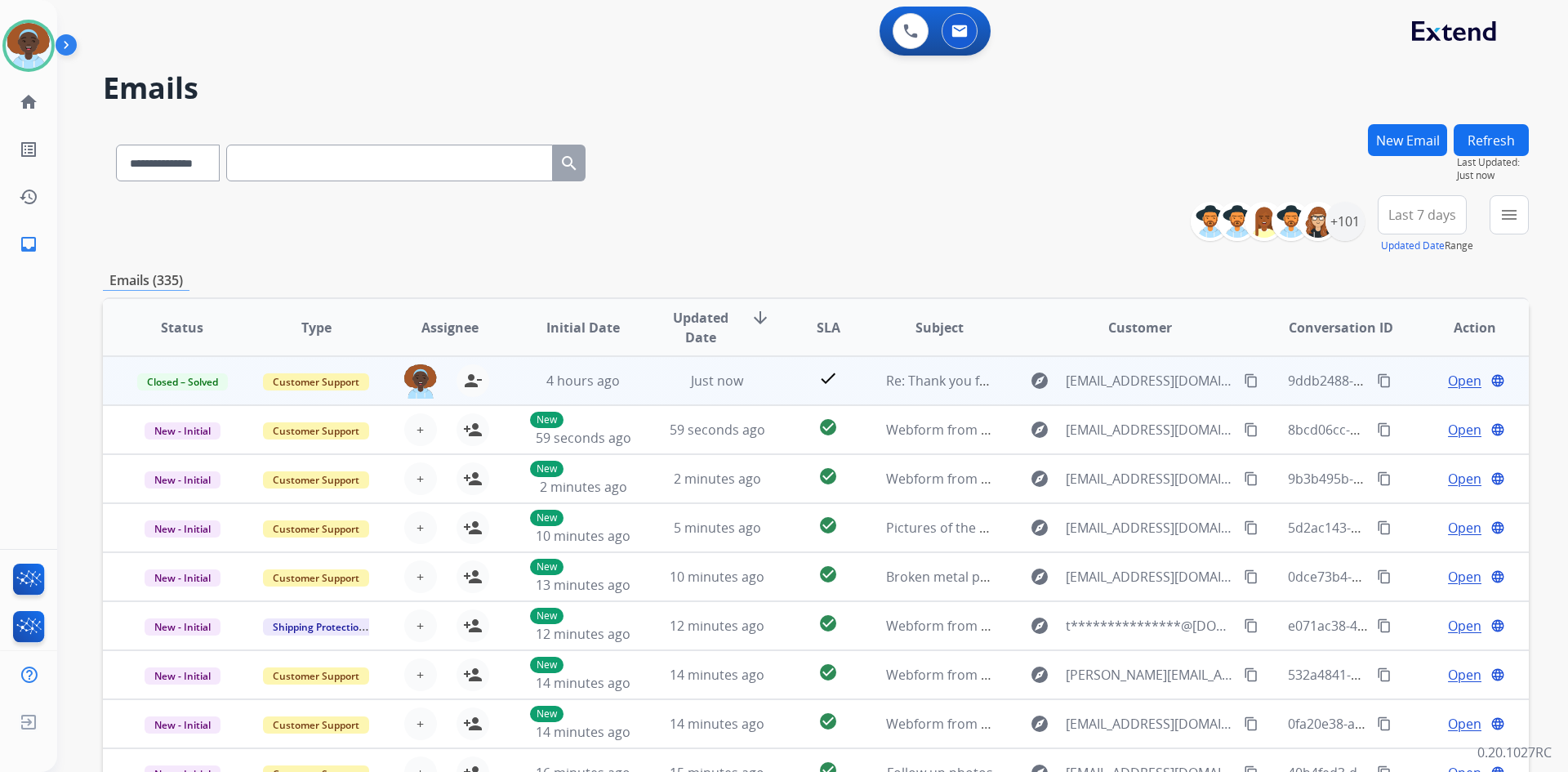
click at [1448, 386] on span "Open" at bounding box center [1465, 381] width 34 height 19
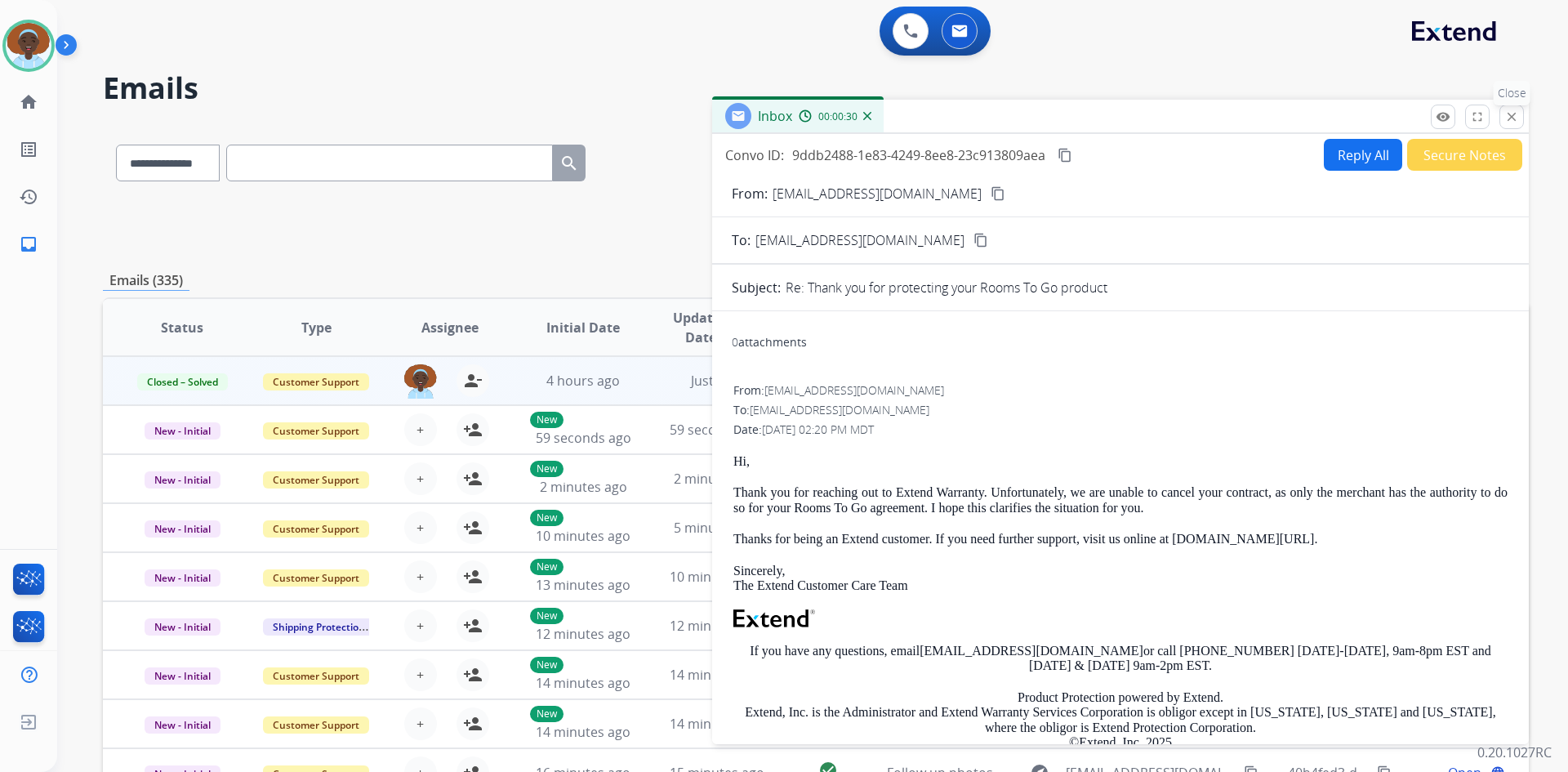
click at [1510, 123] on mat-icon "close" at bounding box center [1511, 117] width 14 height 14
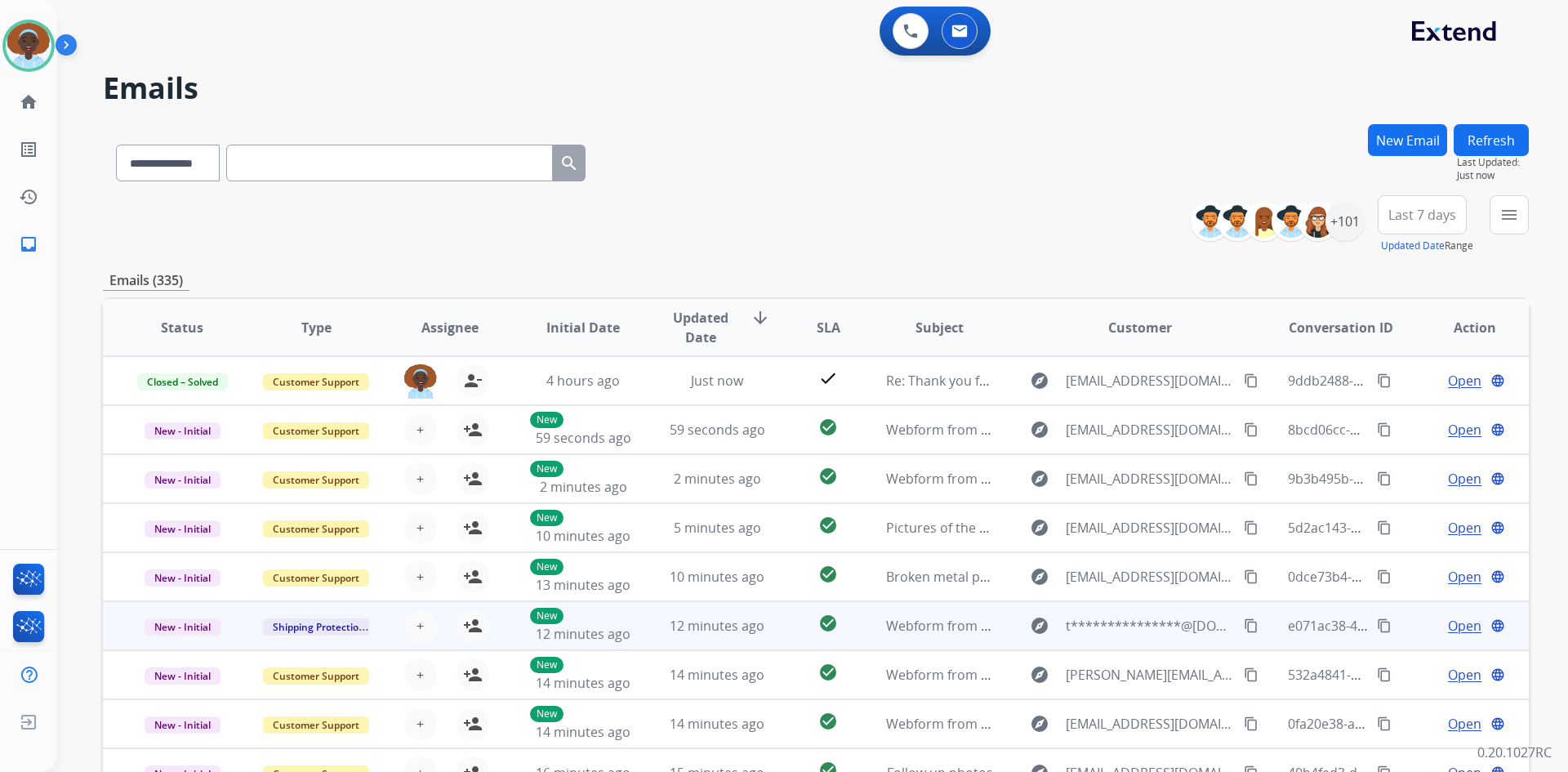
click at [1448, 629] on span "Open" at bounding box center [1465, 626] width 34 height 19
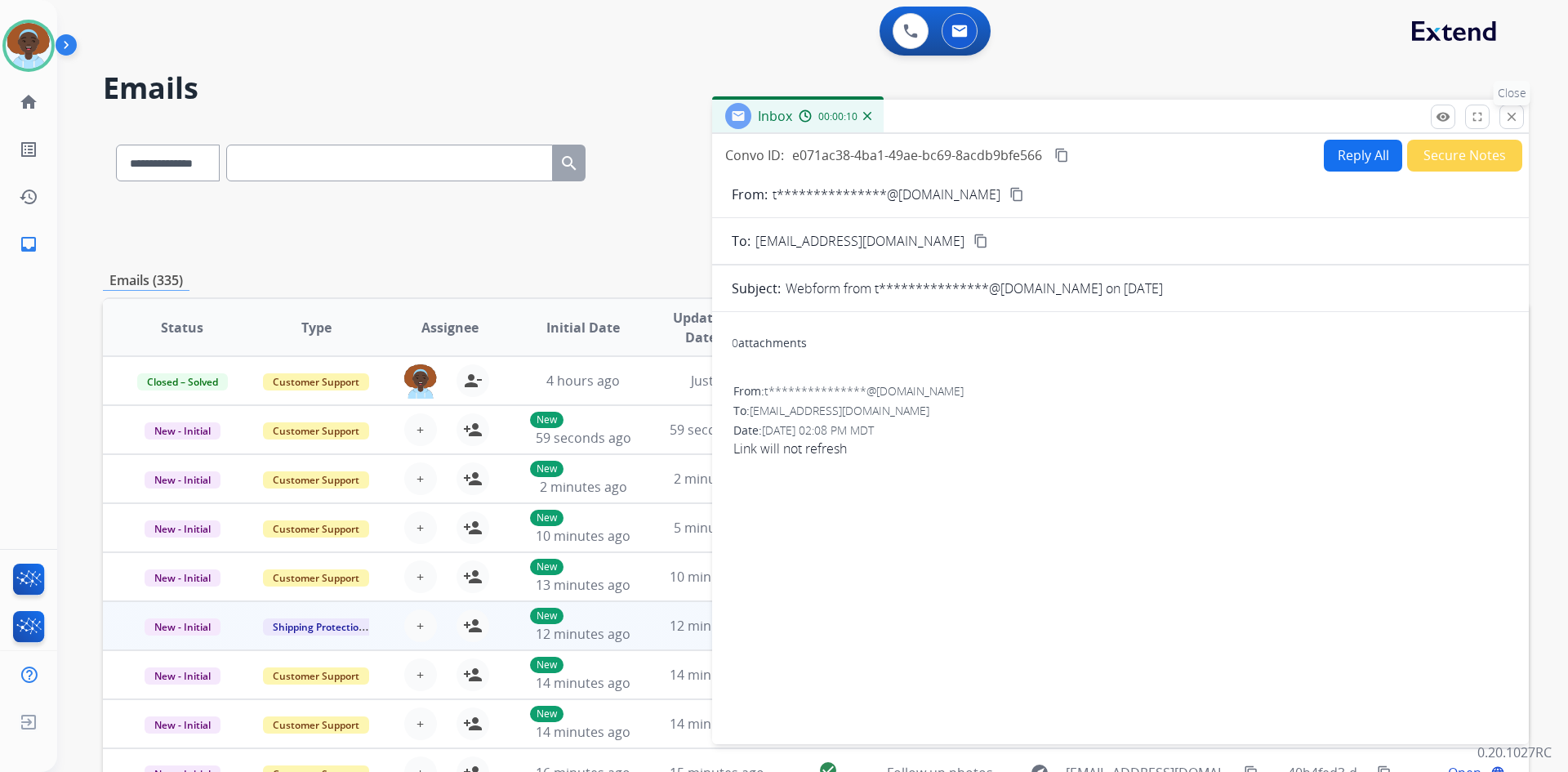
click at [1513, 117] on mat-icon "close" at bounding box center [1511, 117] width 14 height 14
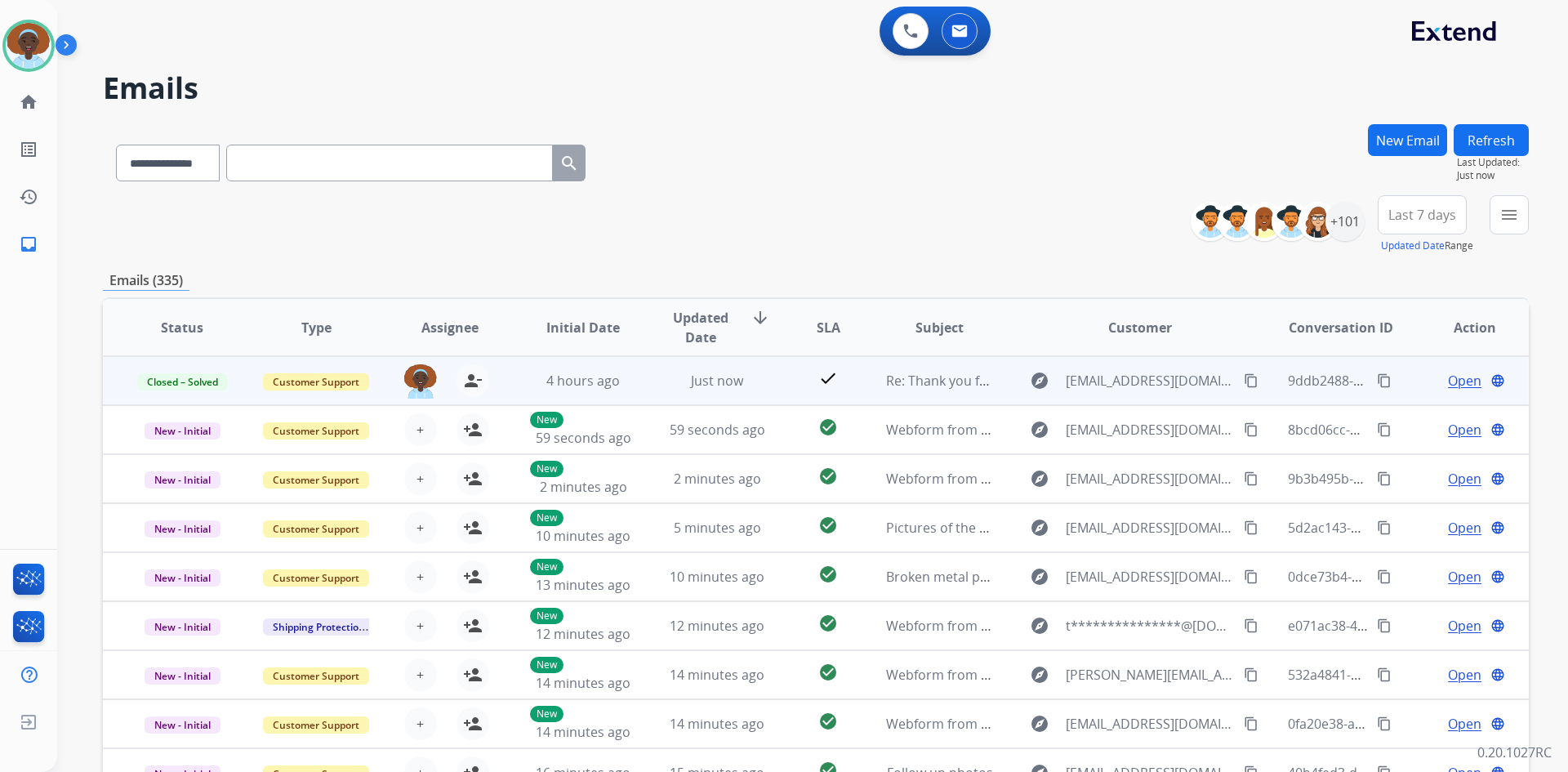
click at [1453, 383] on span "Open" at bounding box center [1465, 381] width 34 height 19
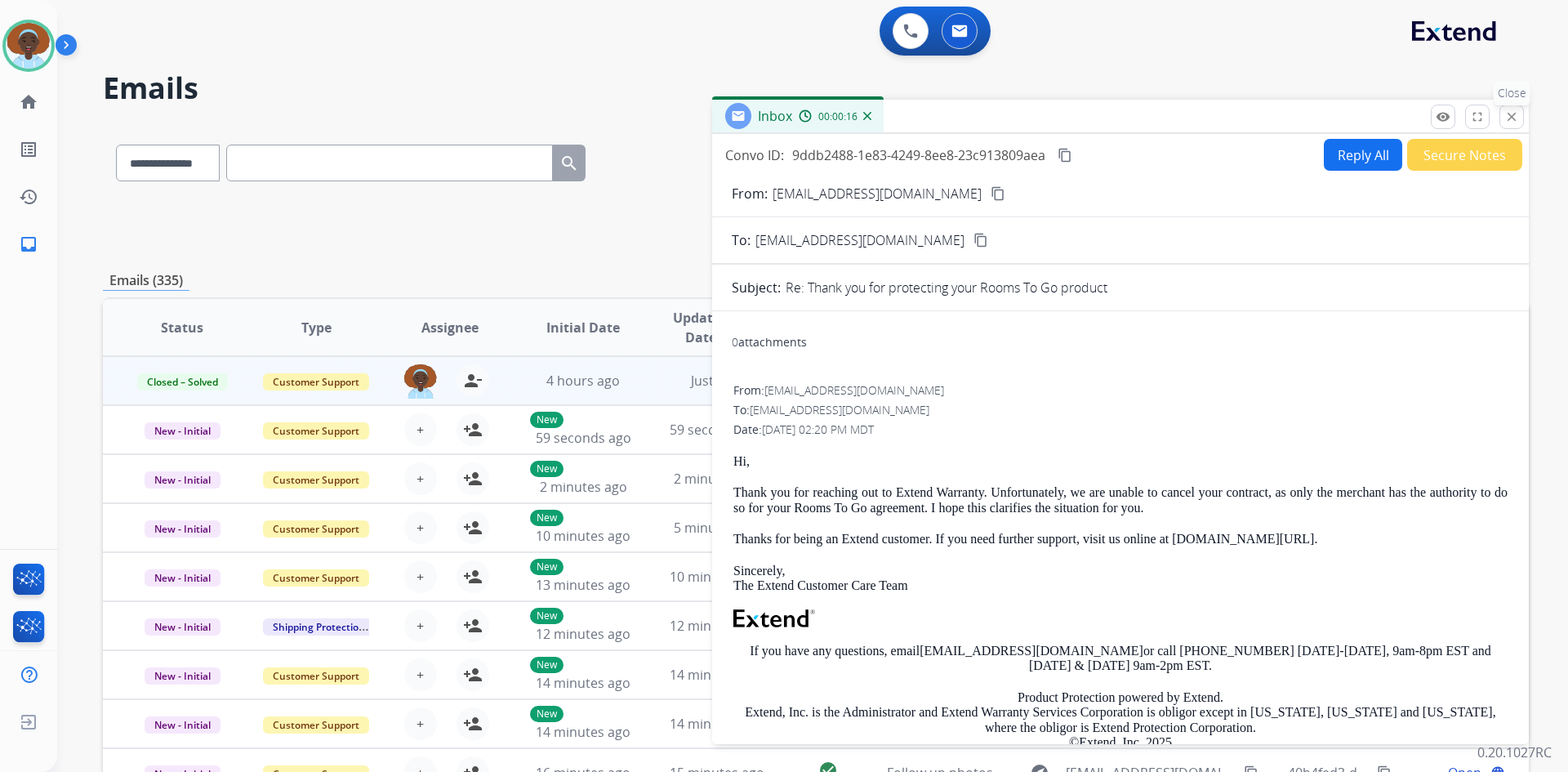
click at [1509, 122] on mat-icon "close" at bounding box center [1511, 117] width 14 height 14
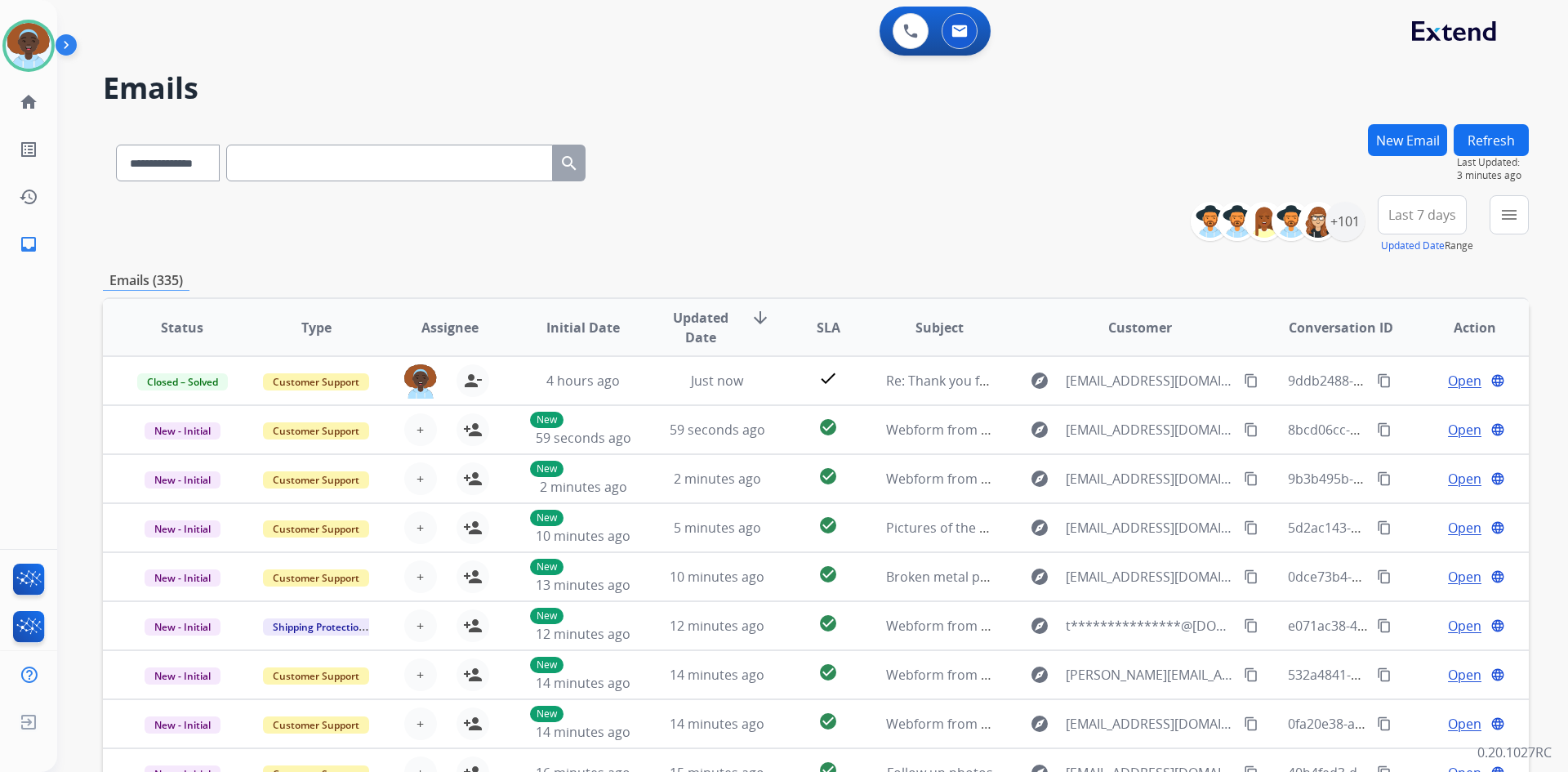
click at [1495, 140] on button "Refresh" at bounding box center [1492, 140] width 75 height 32
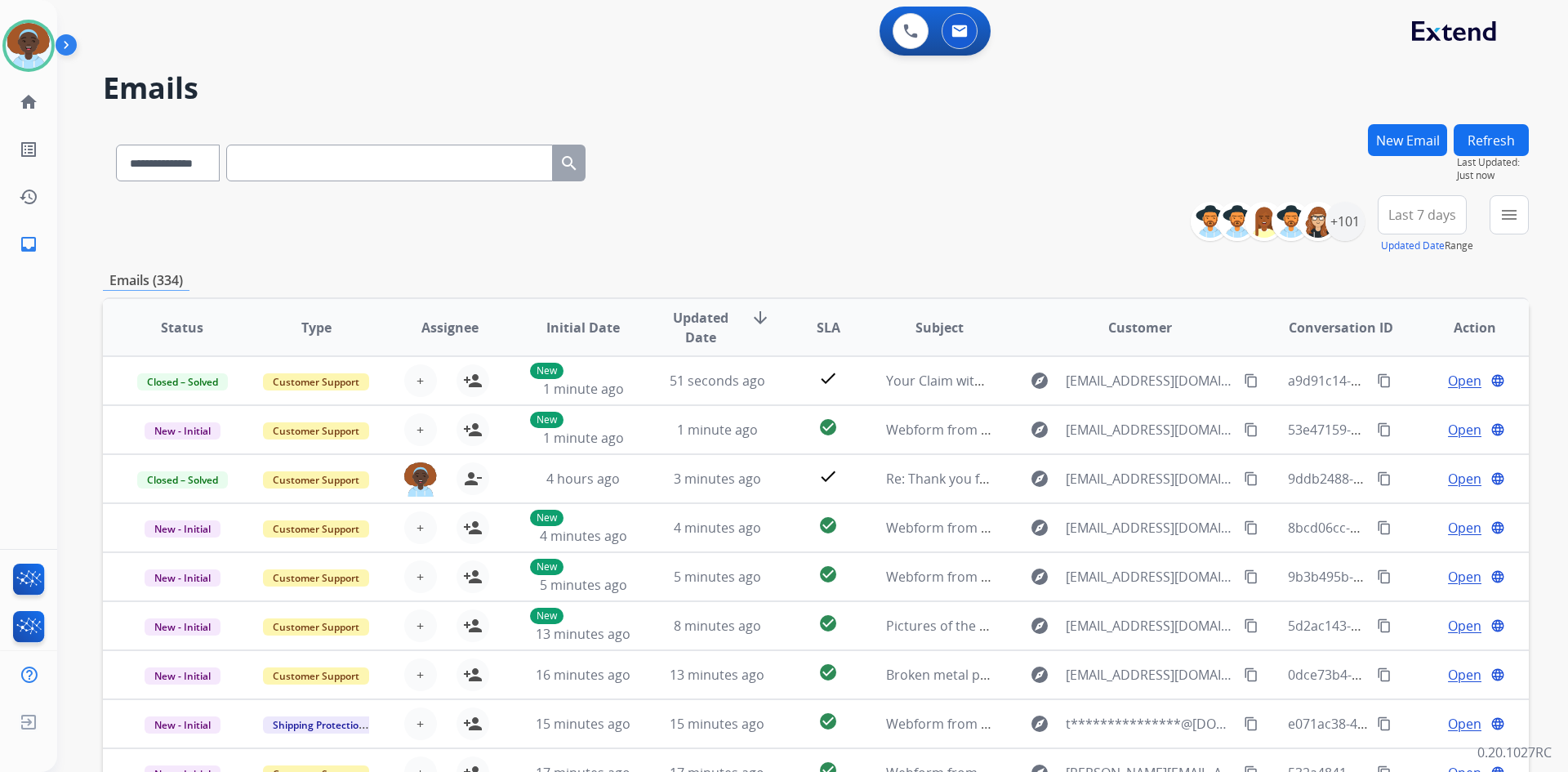
click at [1412, 215] on span "Last 7 days" at bounding box center [1422, 215] width 67 height 7
click at [1395, 412] on div "Last 90 days" at bounding box center [1417, 413] width 90 height 24
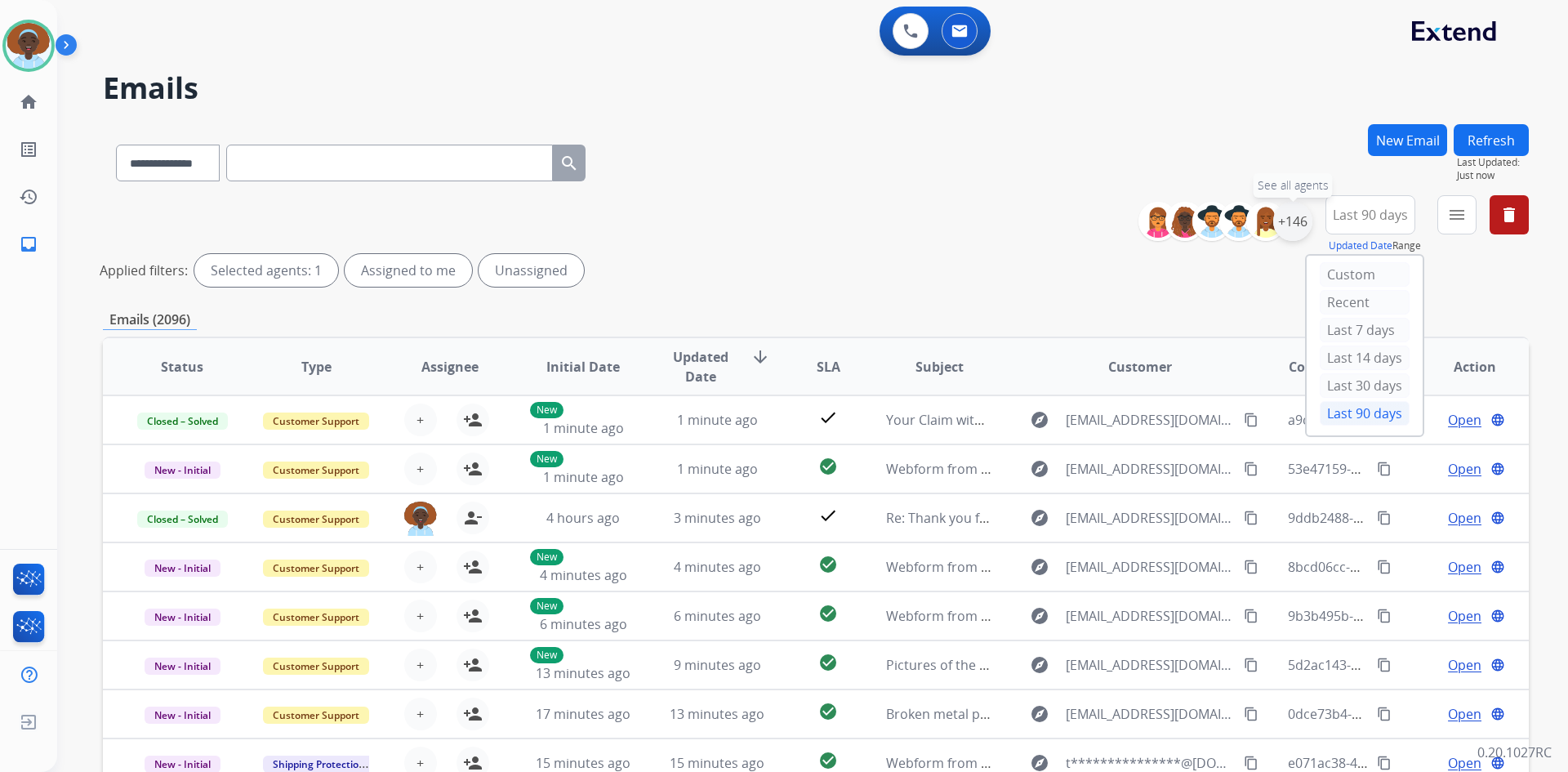
click at [1293, 227] on div "+146" at bounding box center [1292, 221] width 40 height 40
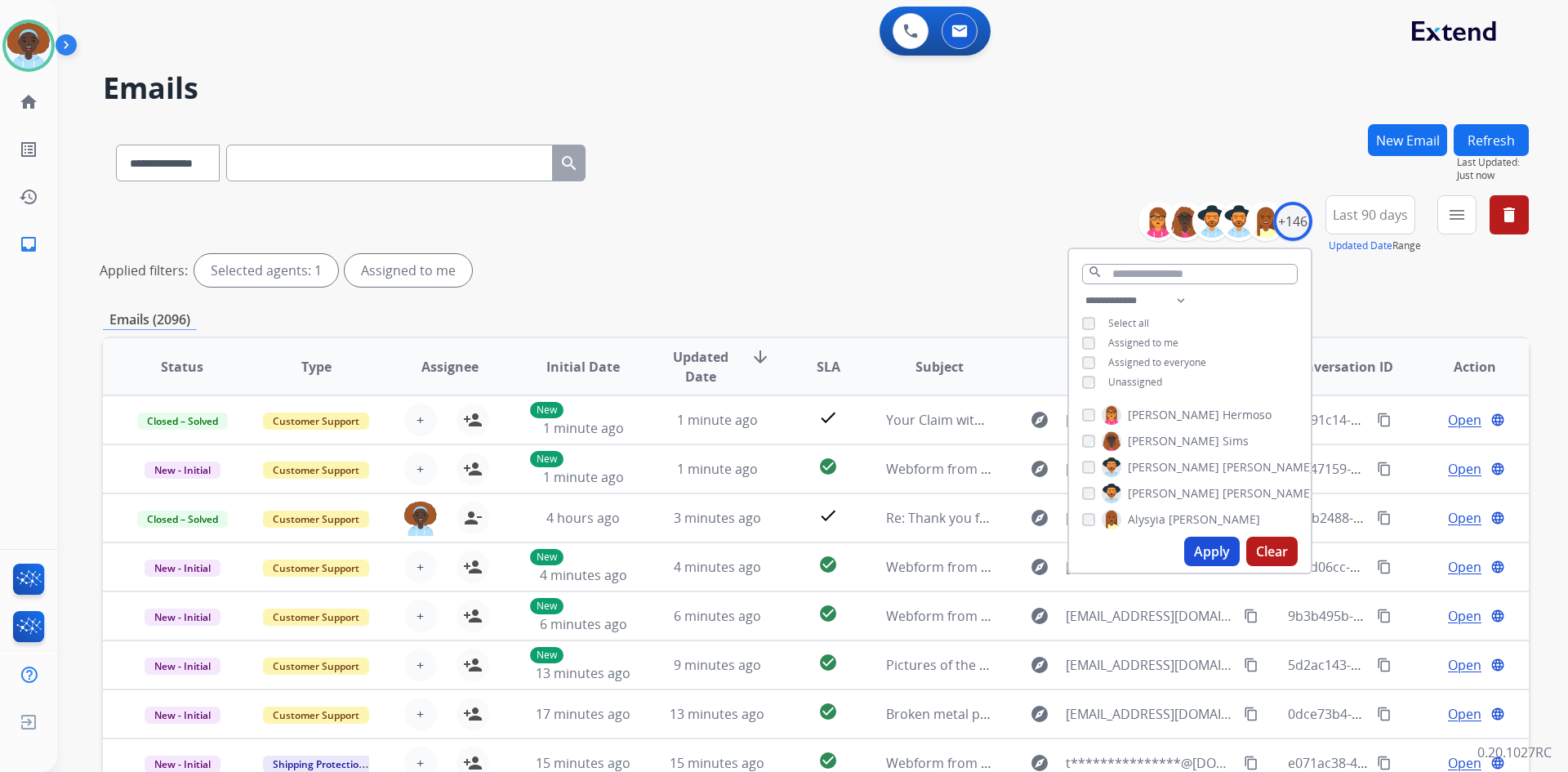
click at [1213, 549] on button "Apply" at bounding box center [1212, 551] width 56 height 30
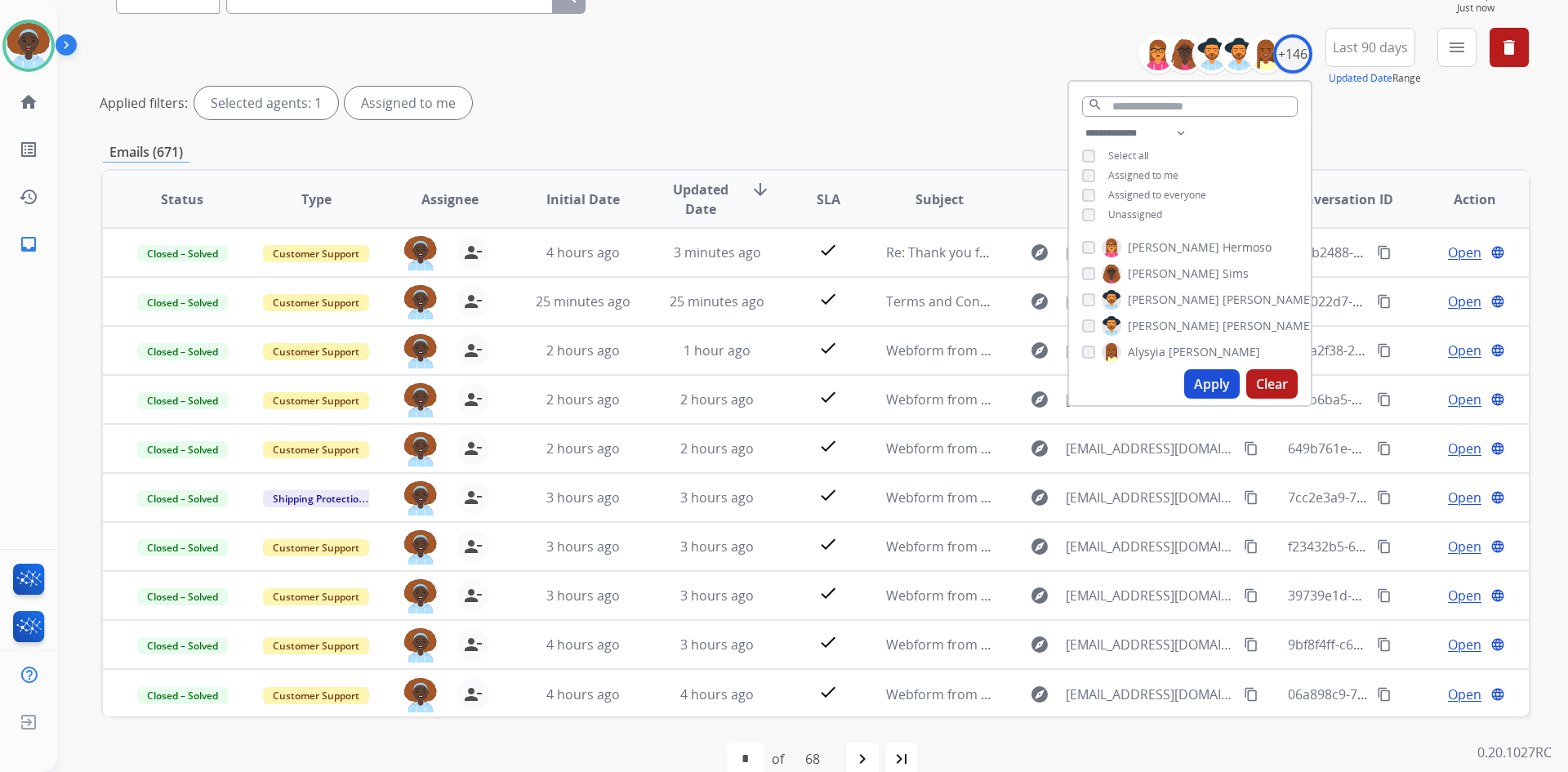
scroll to position [197, 0]
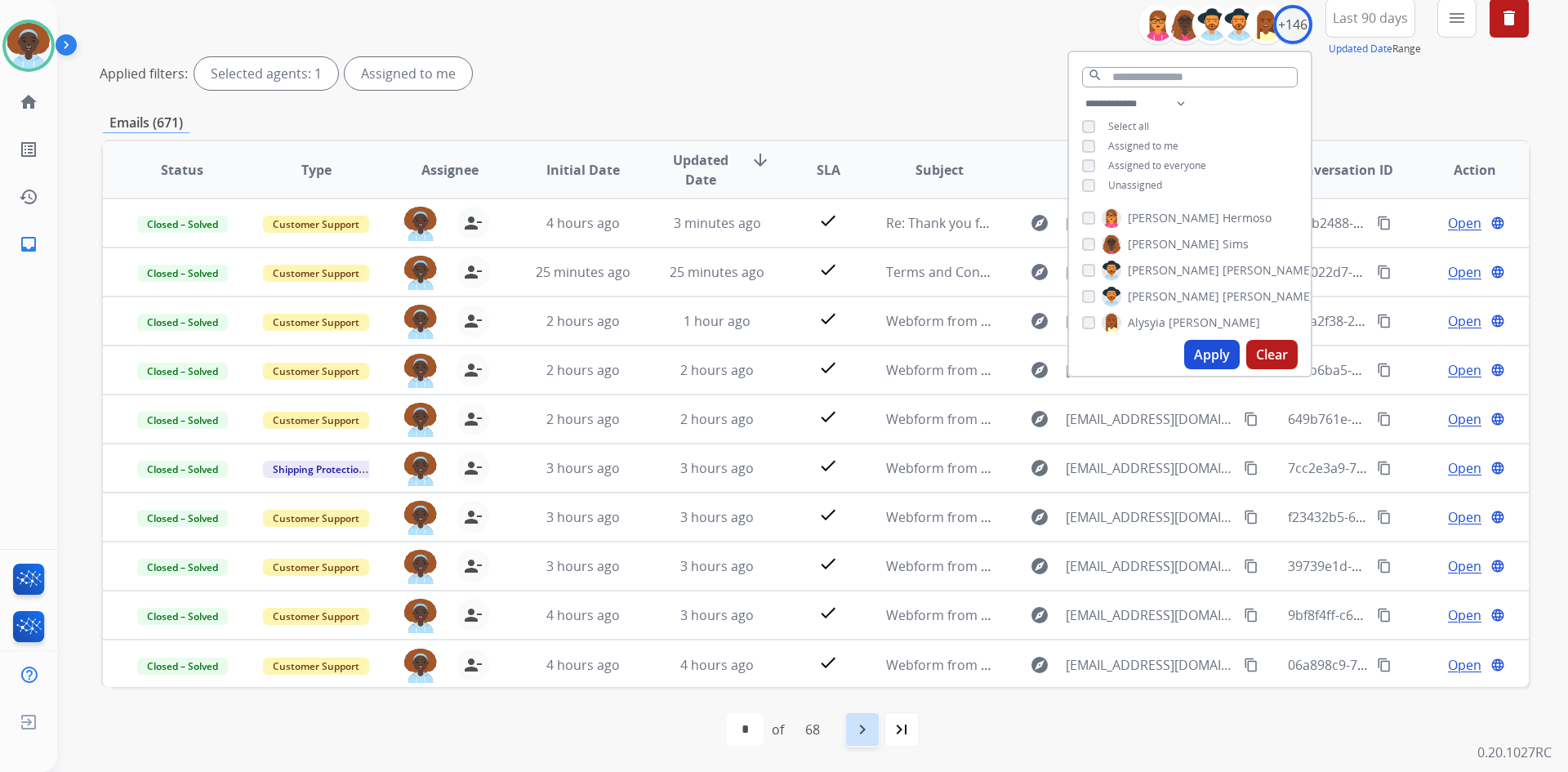
click at [872, 728] on mat-icon "navigate_next" at bounding box center [863, 730] width 19 height 19
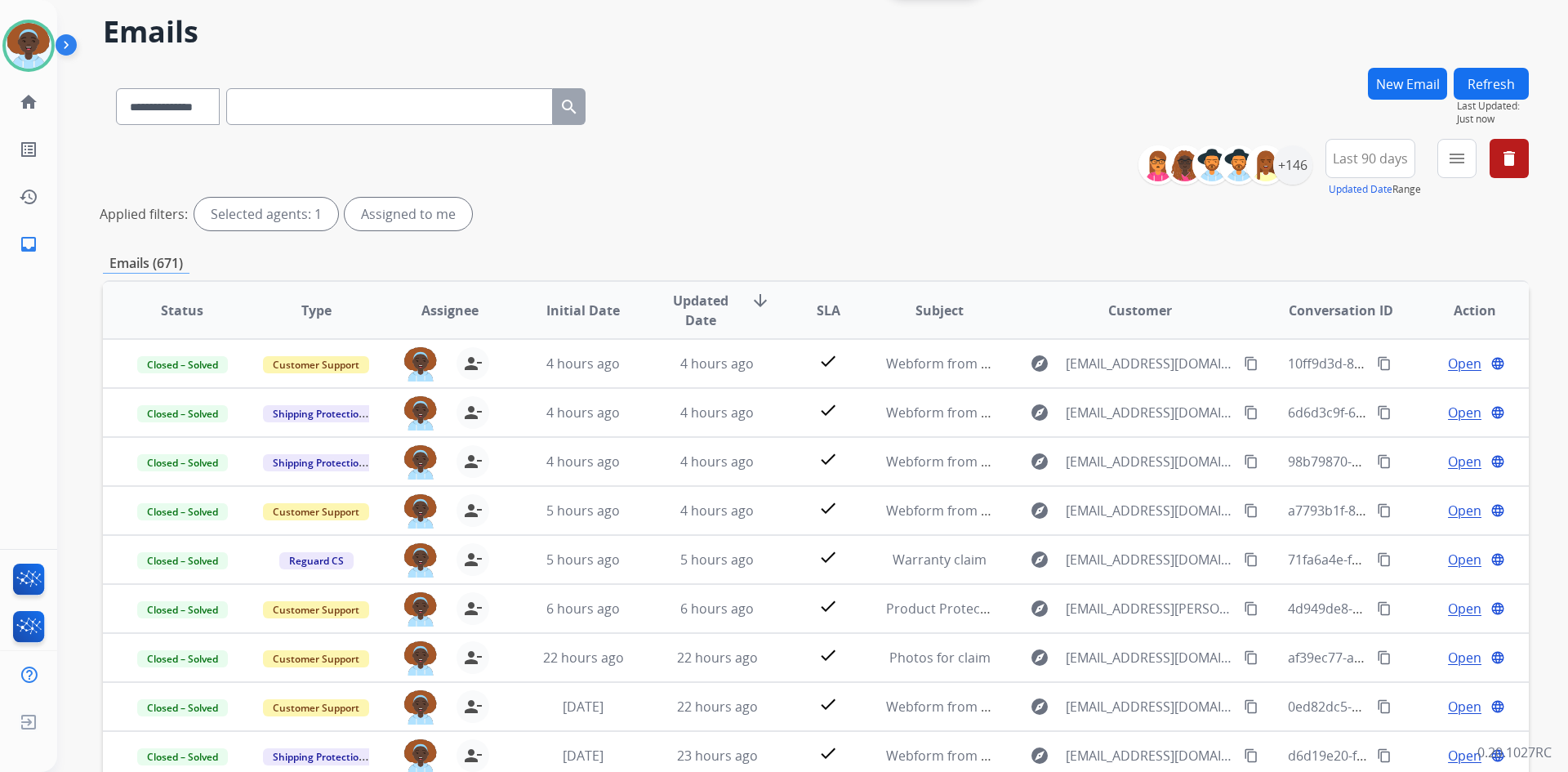
scroll to position [0, 0]
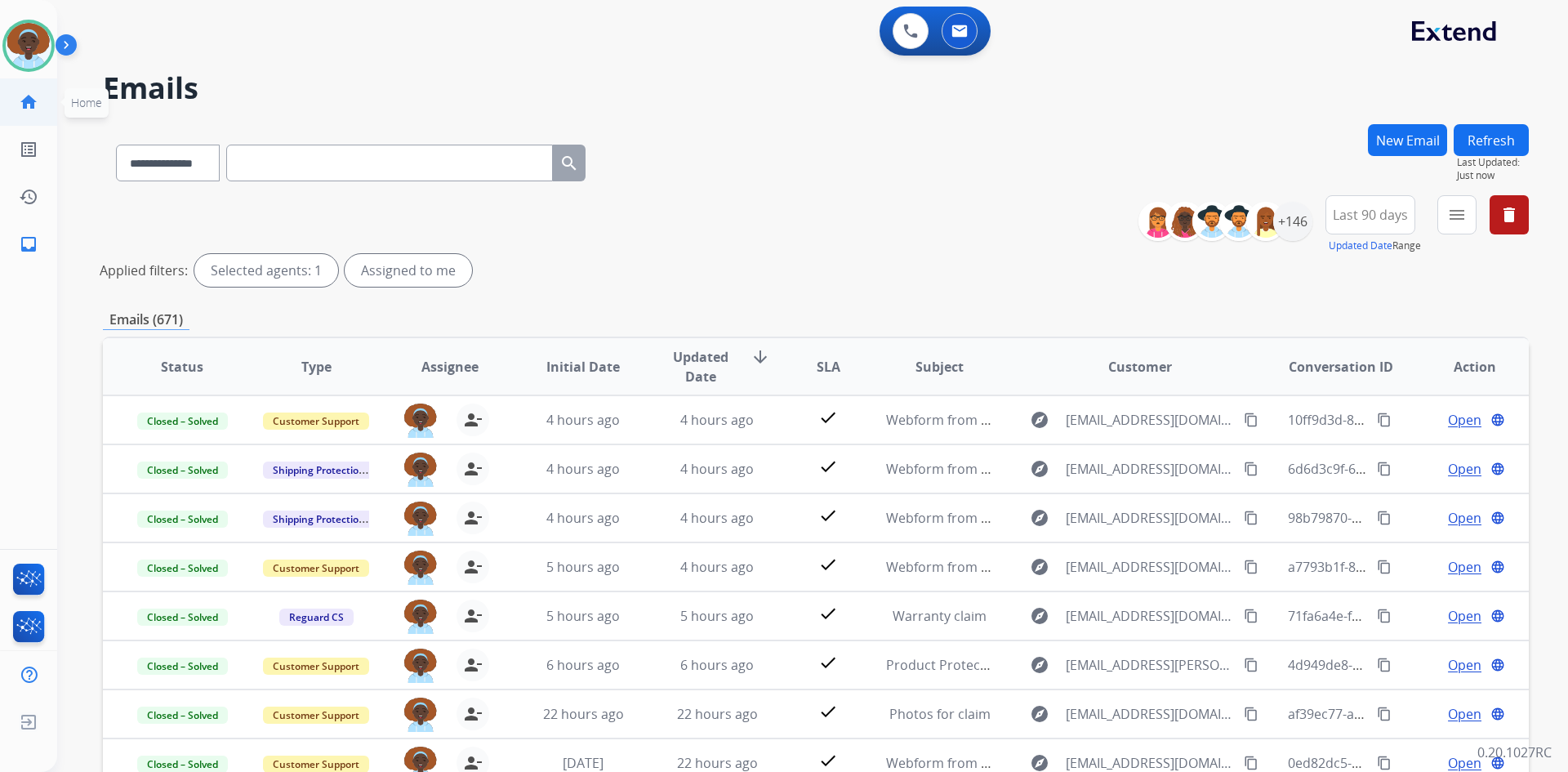
click at [30, 99] on mat-icon "home" at bounding box center [28, 102] width 19 height 19
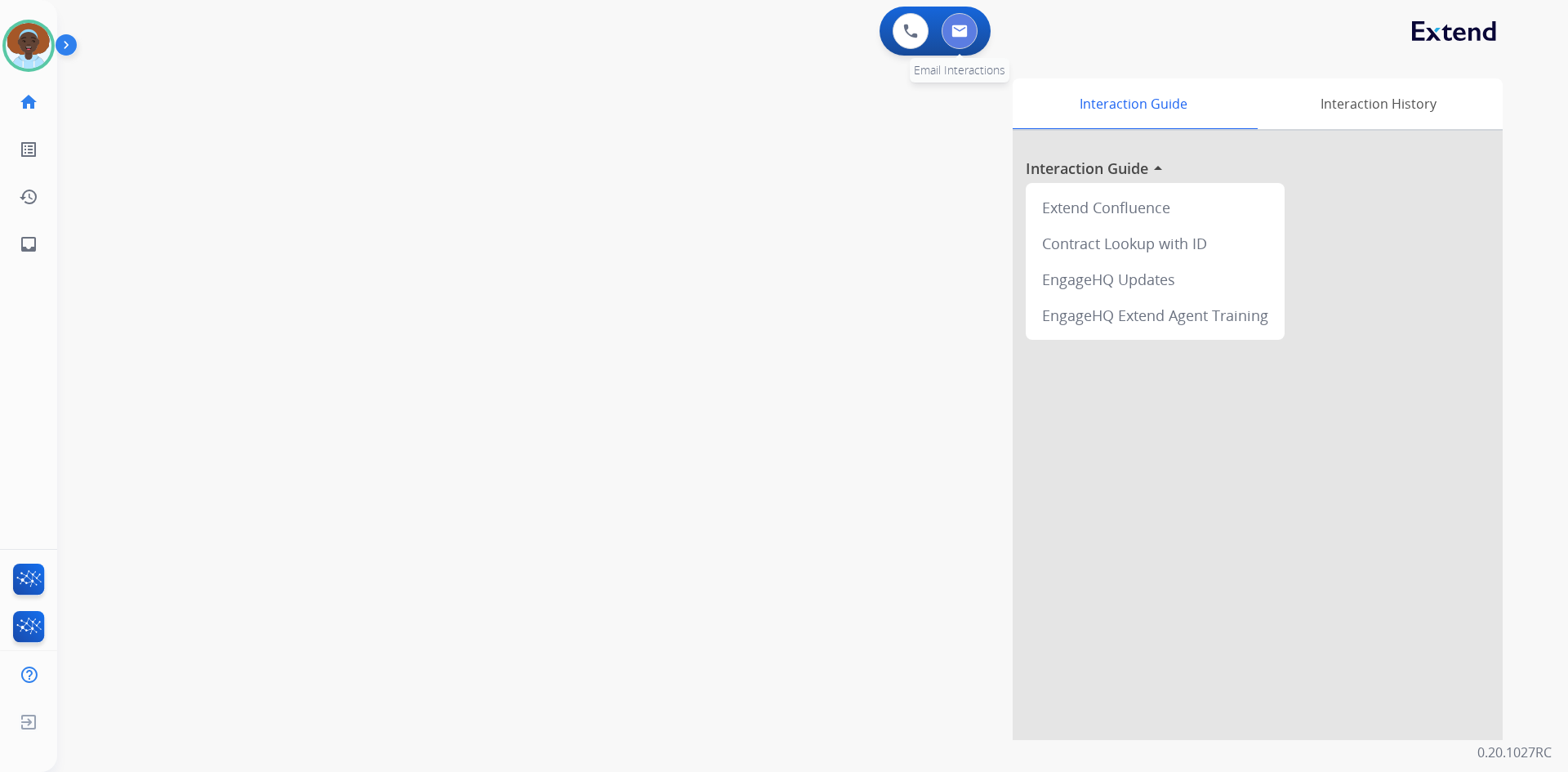
click at [965, 23] on button at bounding box center [959, 31] width 36 height 36
select select "**********"
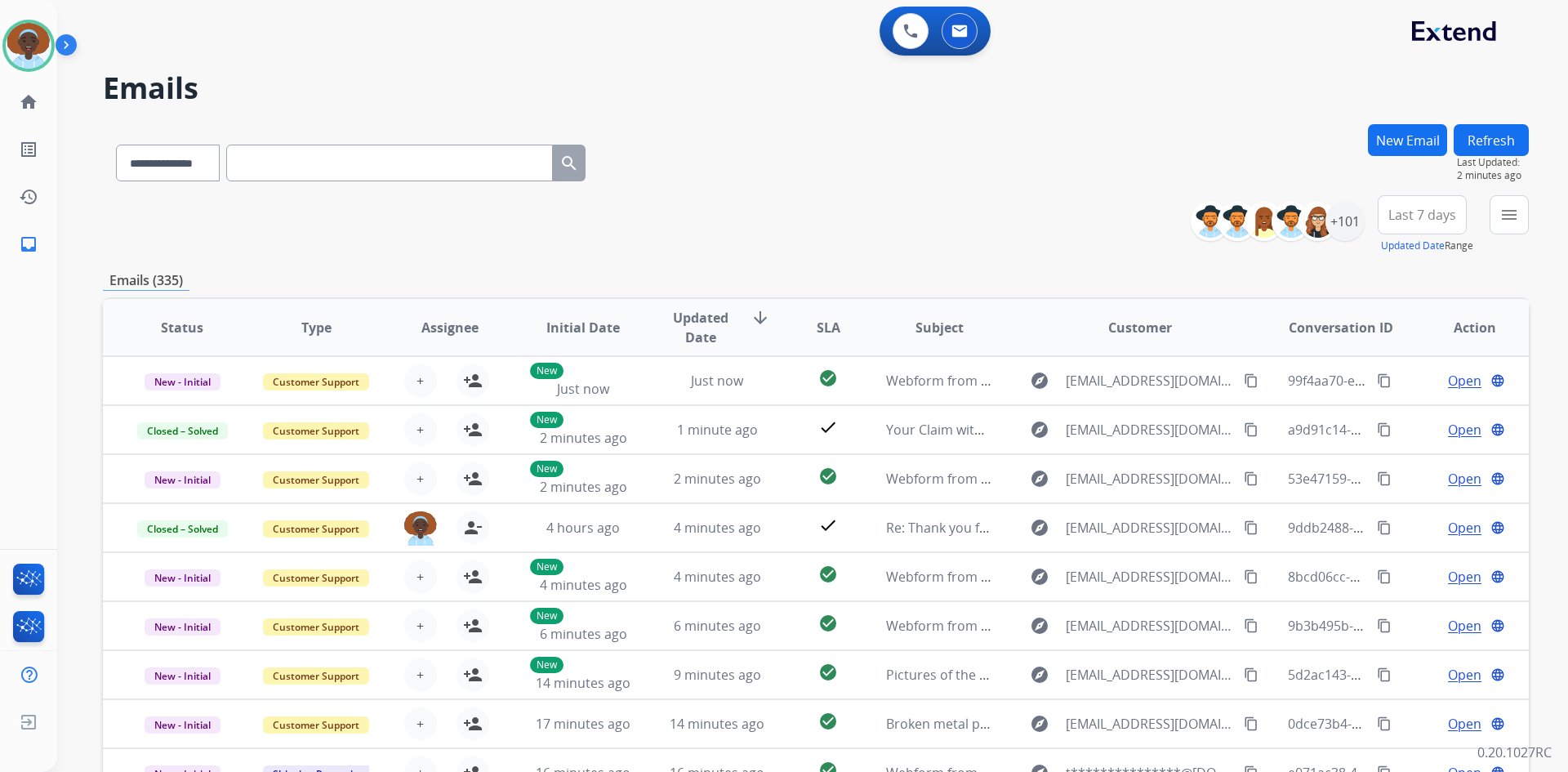
click at [1502, 141] on button "Refresh" at bounding box center [1492, 140] width 75 height 32
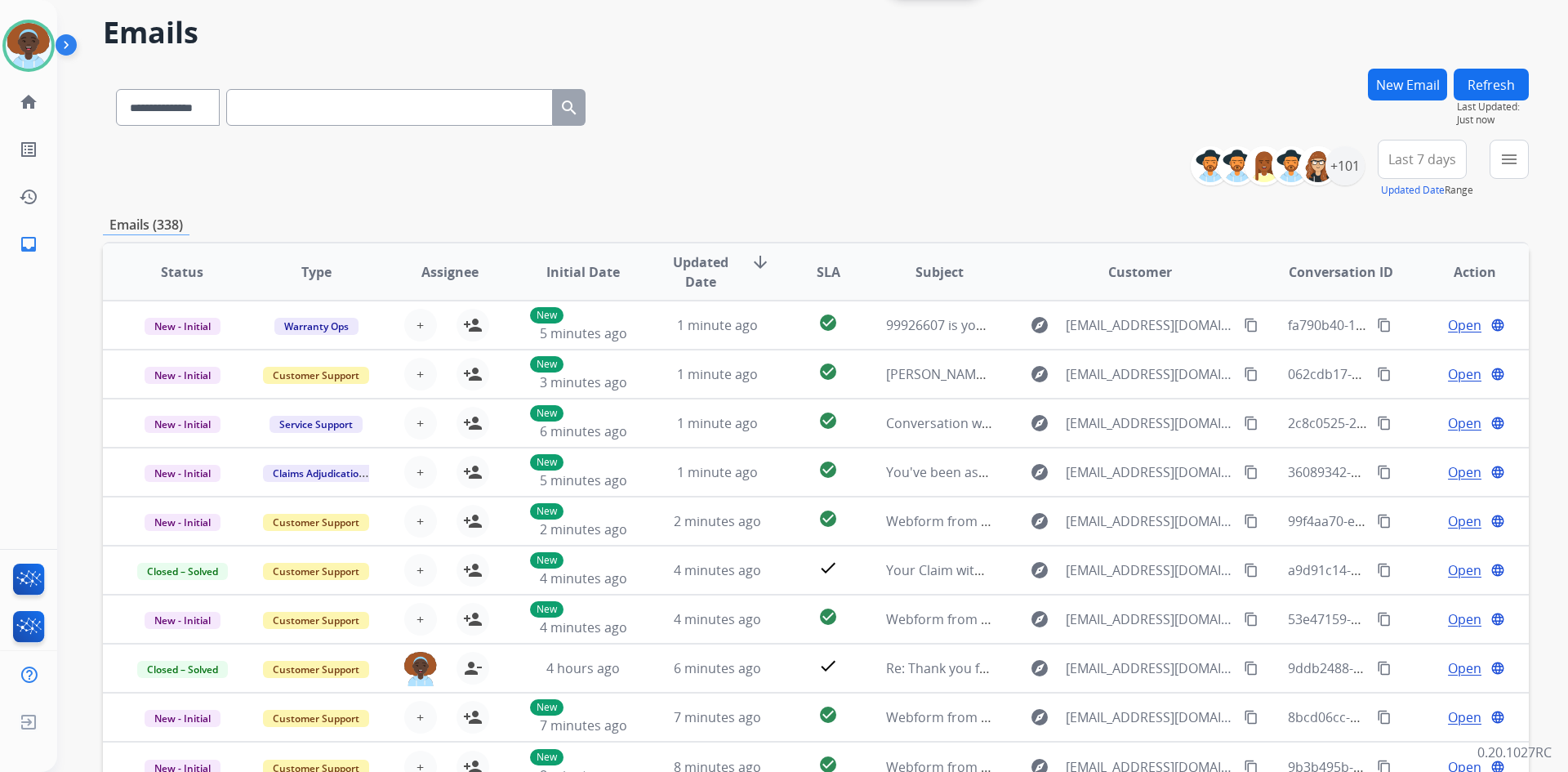
scroll to position [82, 0]
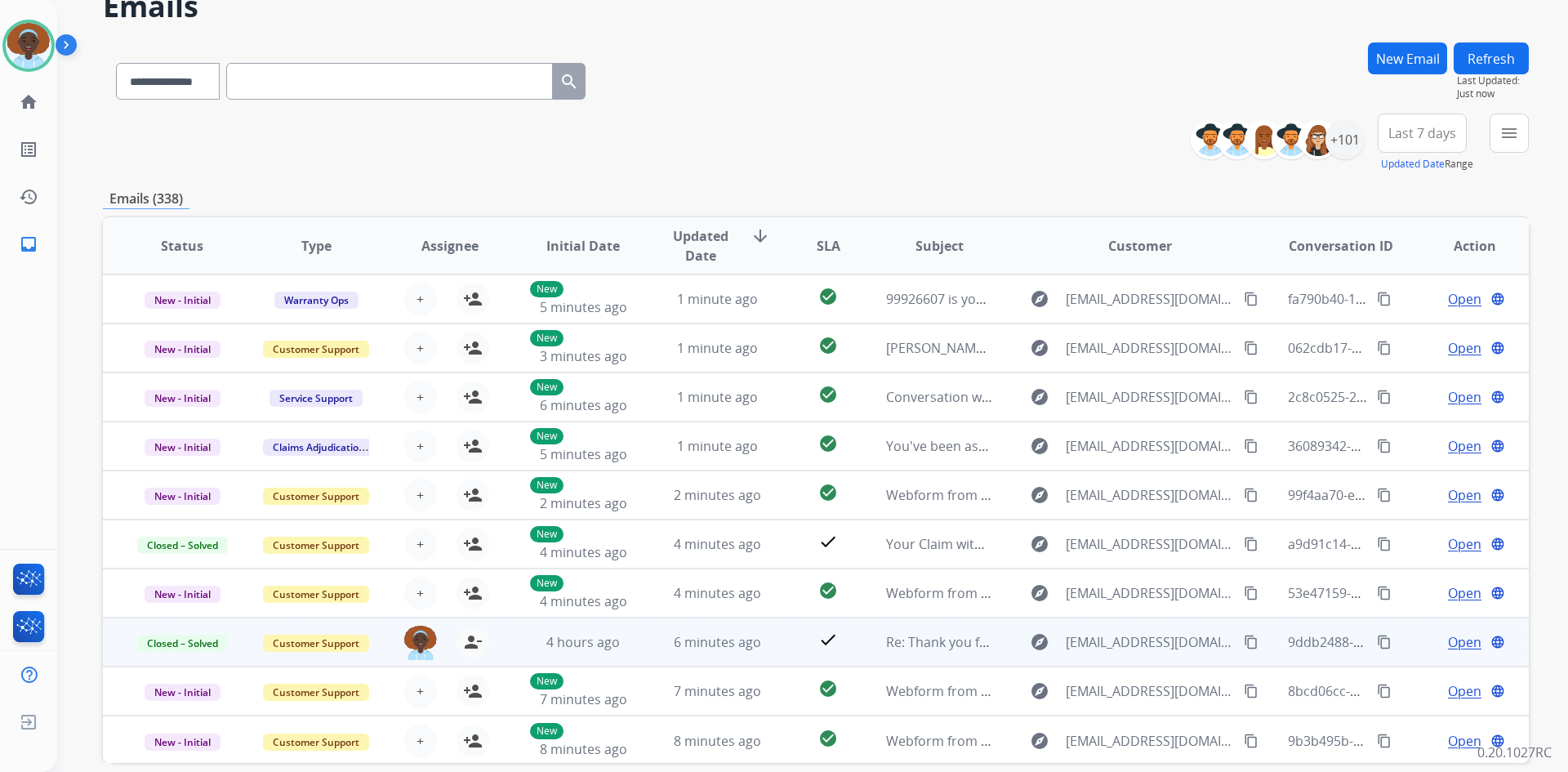
click at [1448, 640] on span "Open" at bounding box center [1465, 642] width 34 height 19
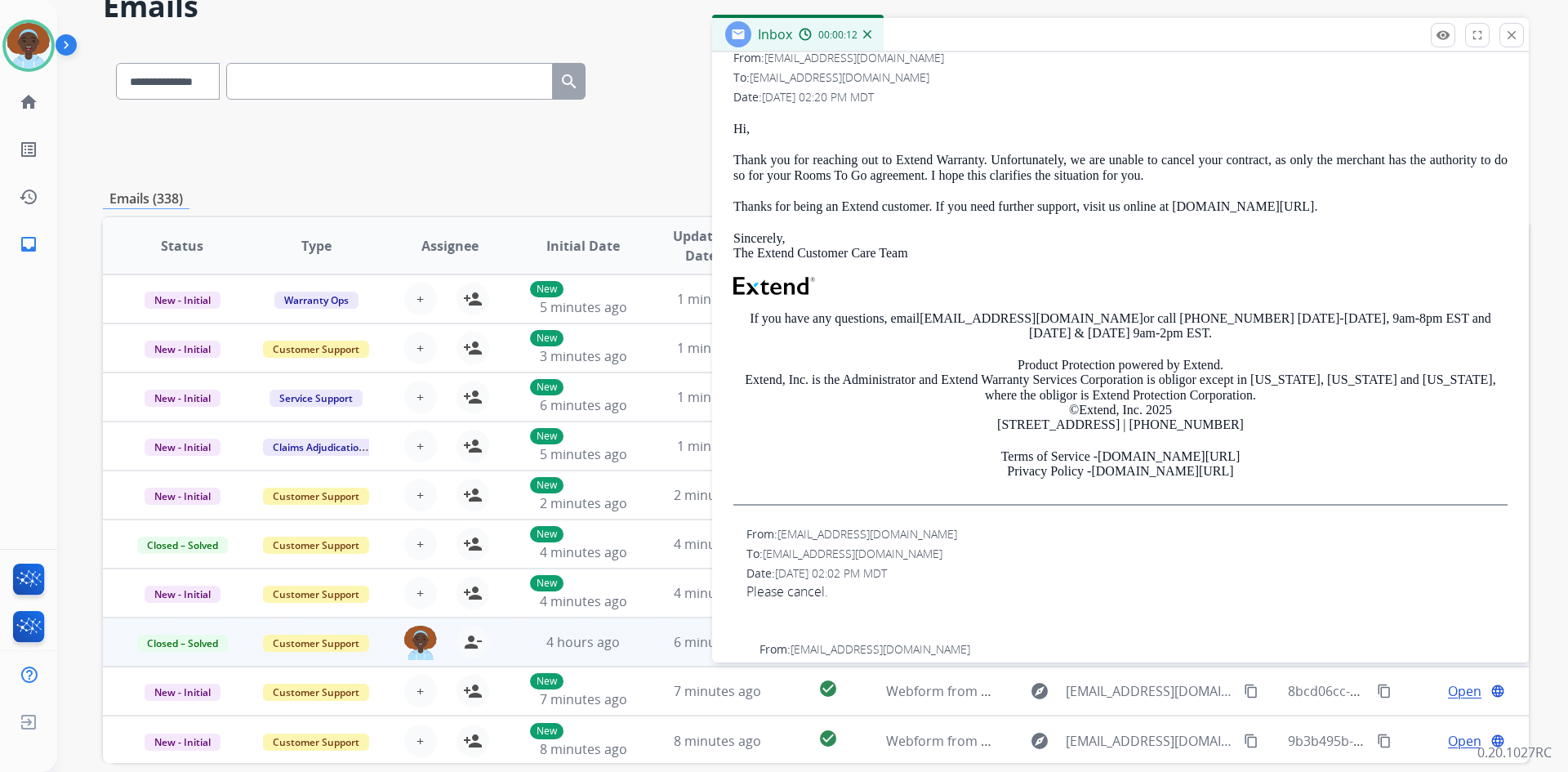
scroll to position [0, 0]
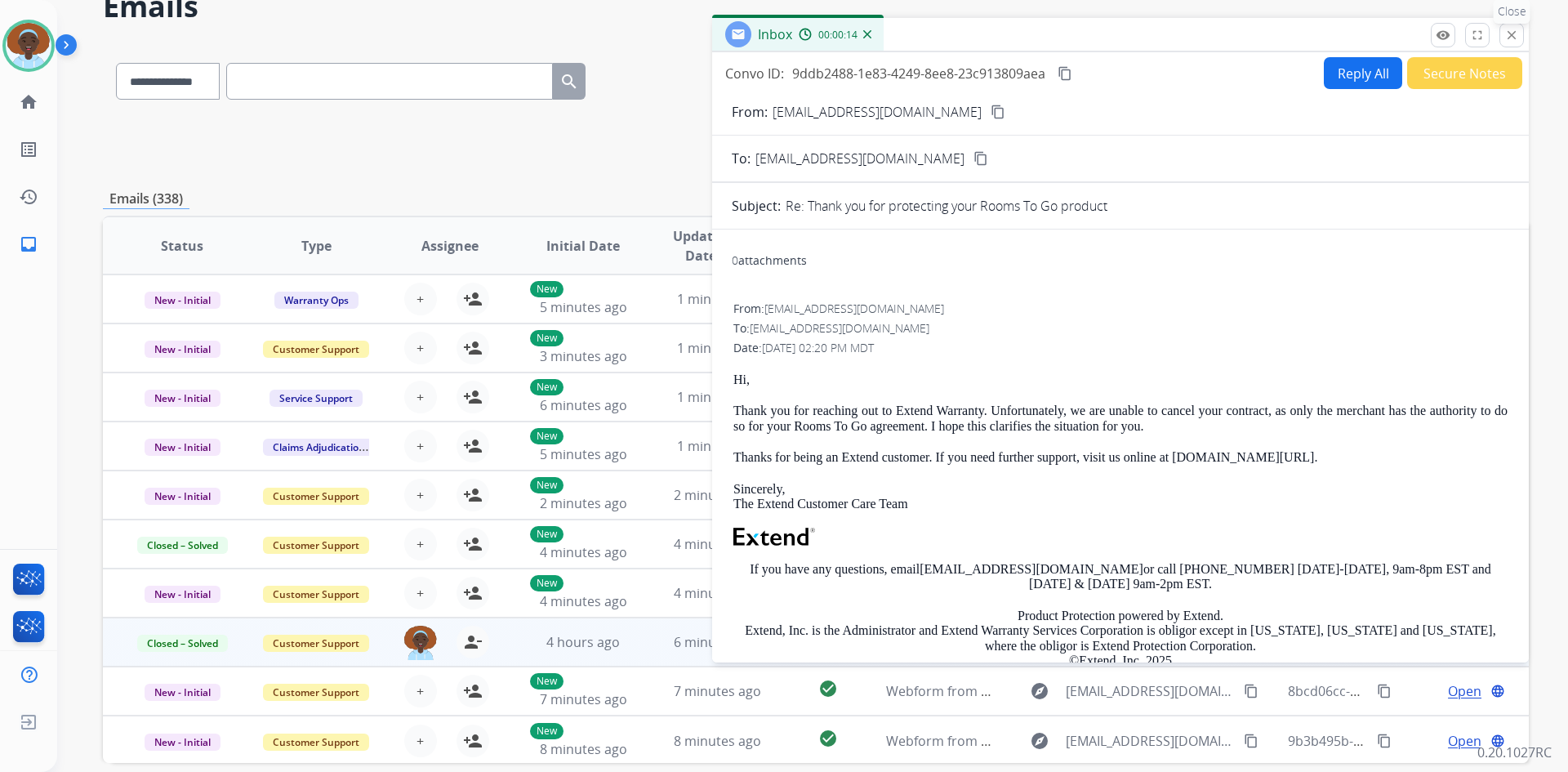
click at [1511, 37] on mat-icon "close" at bounding box center [1511, 35] width 14 height 14
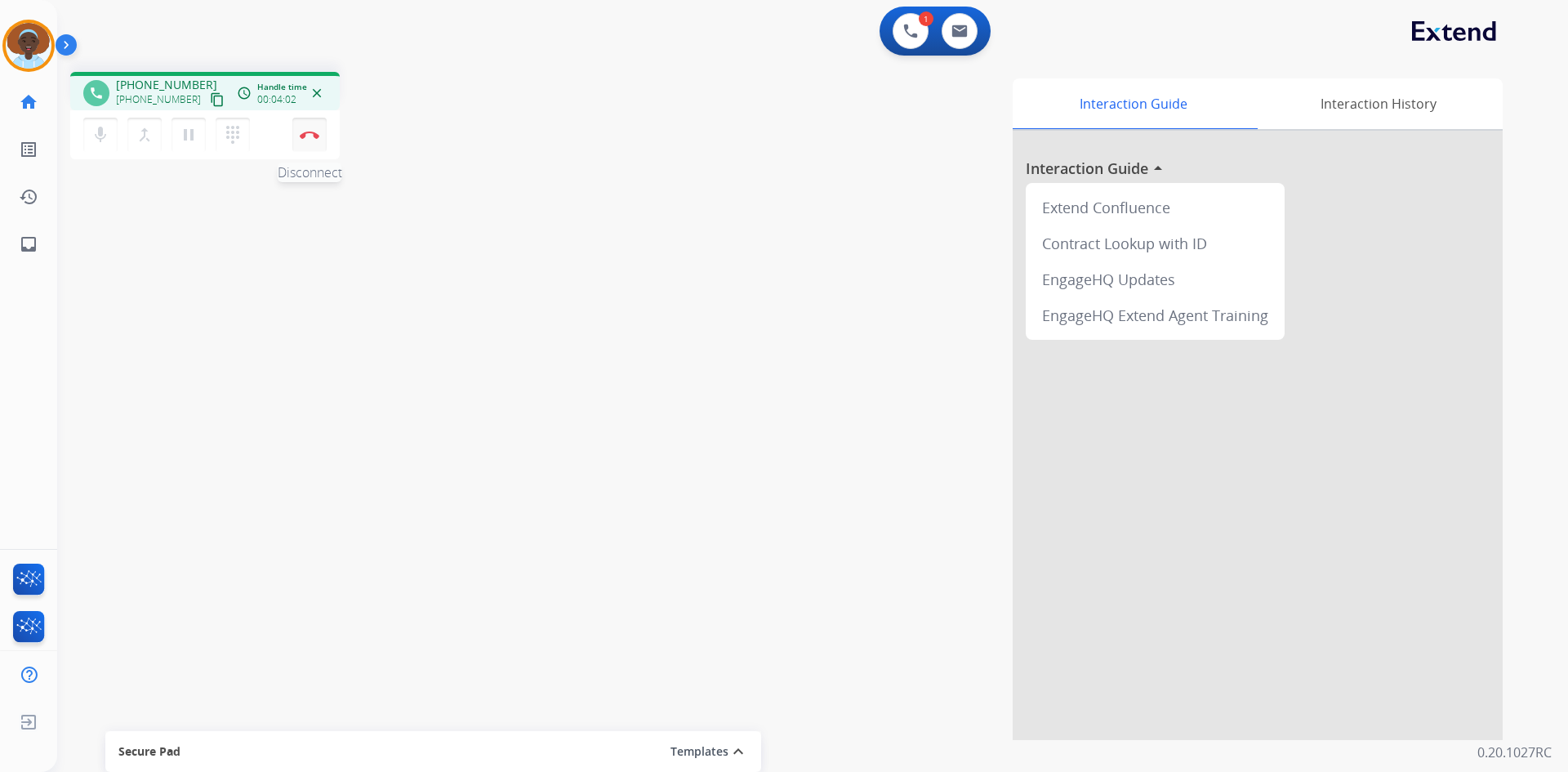
click at [313, 126] on button "Disconnect" at bounding box center [309, 135] width 35 height 35
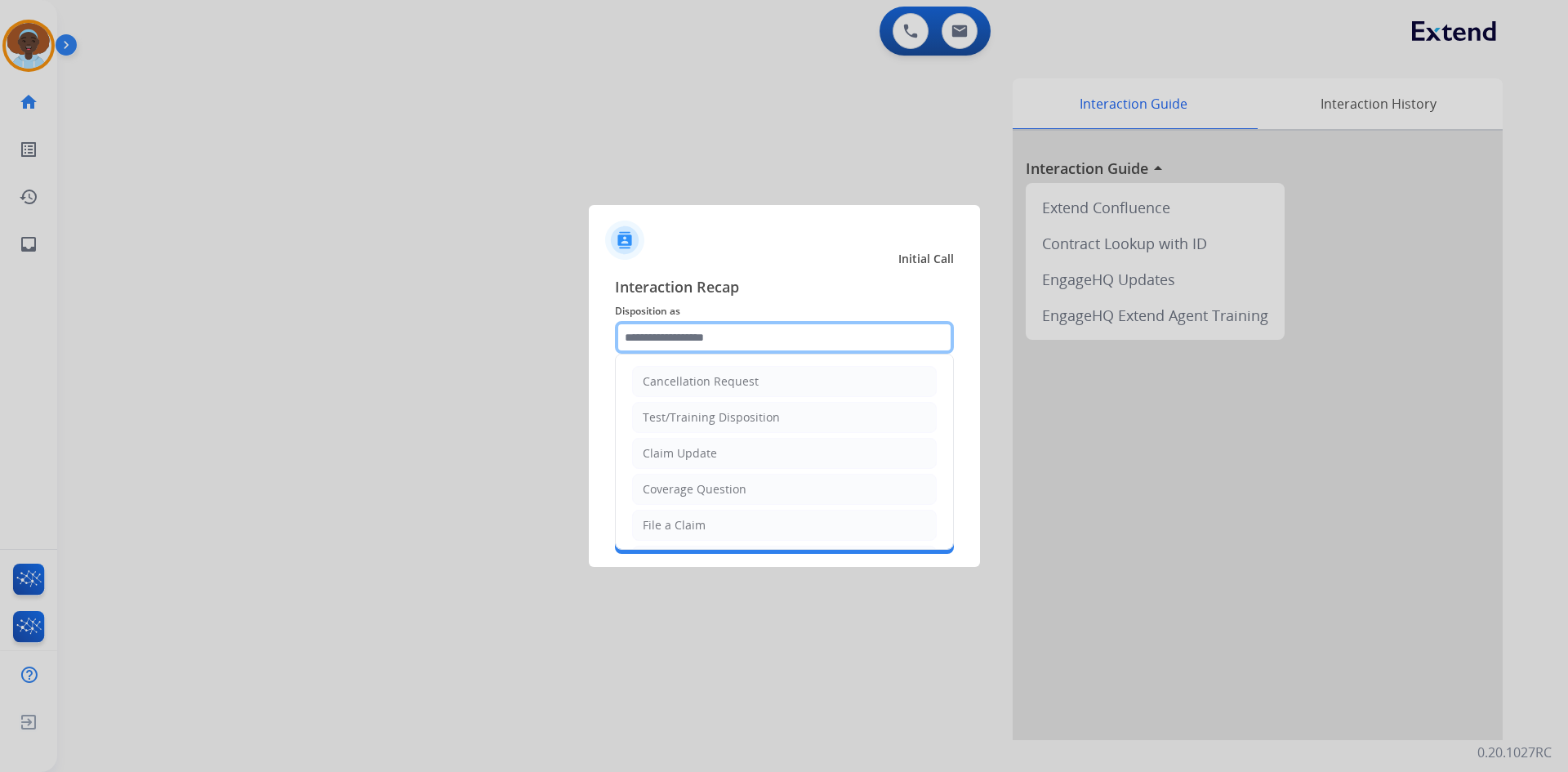
click at [731, 340] on input "text" at bounding box center [784, 337] width 339 height 33
click at [753, 450] on li "Claim Update" at bounding box center [784, 453] width 305 height 31
type input "**********"
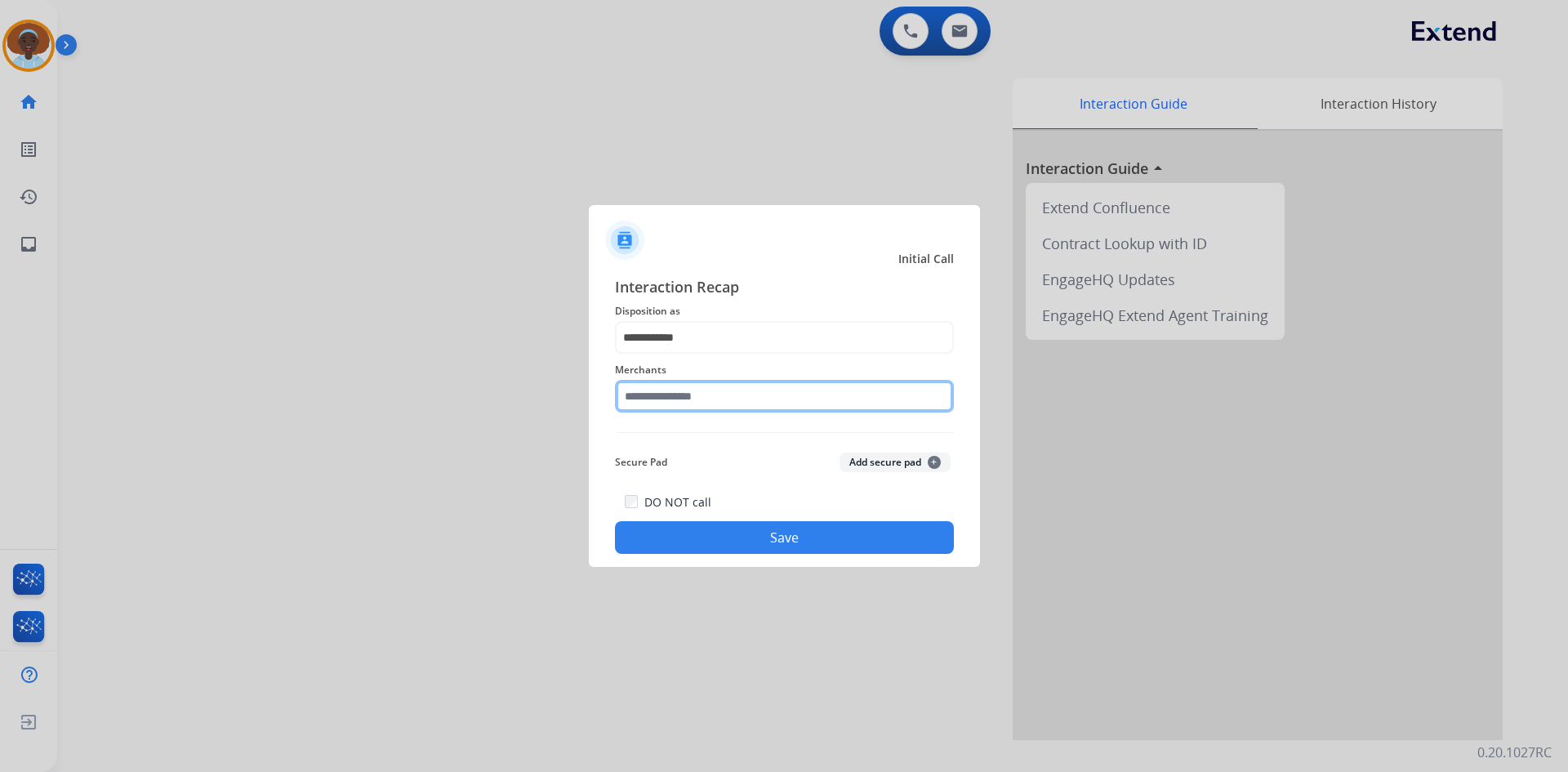
click at [727, 385] on input "text" at bounding box center [784, 396] width 339 height 33
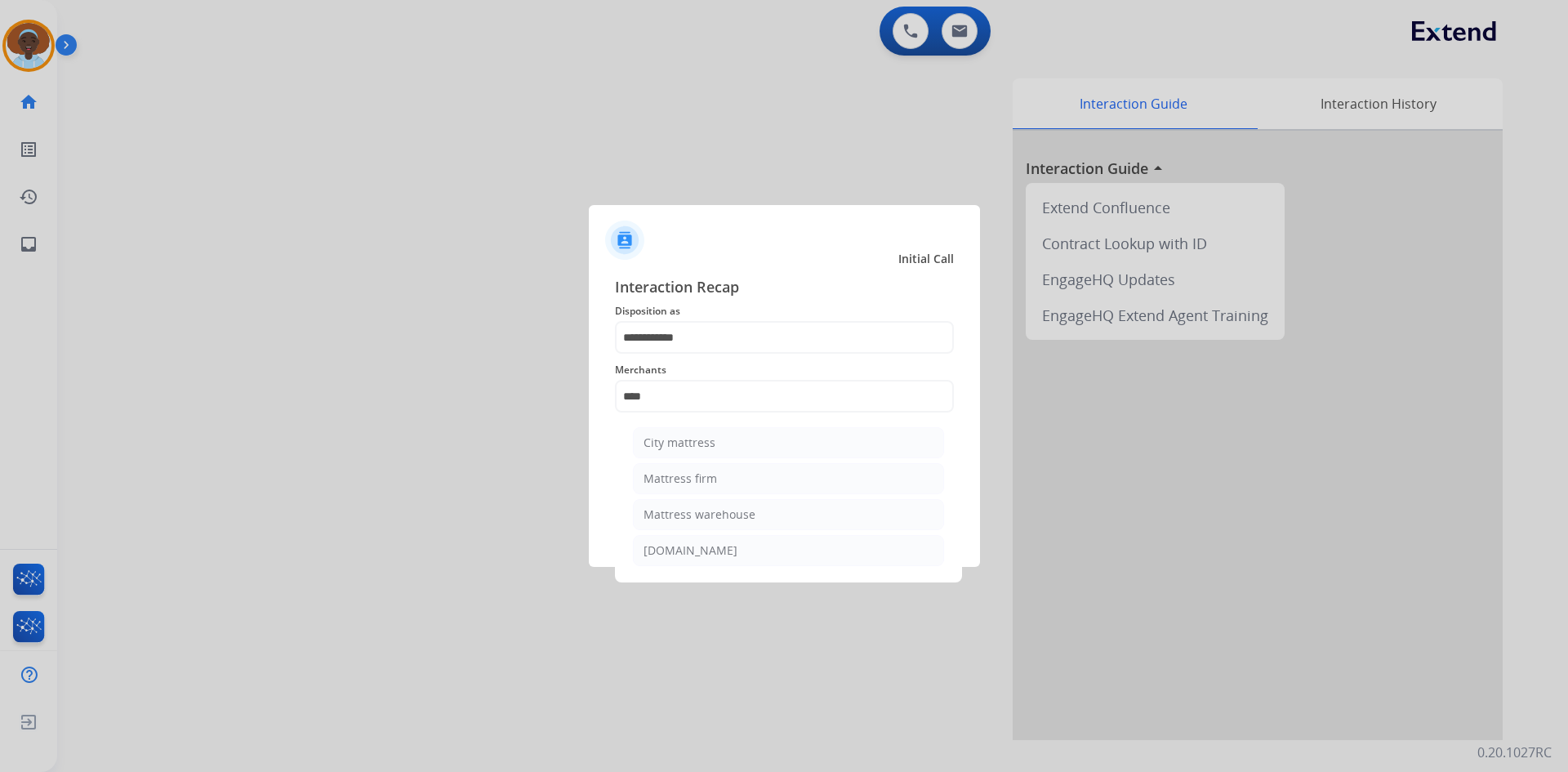
click at [736, 485] on li "Mattress firm" at bounding box center [788, 479] width 311 height 31
type input "**********"
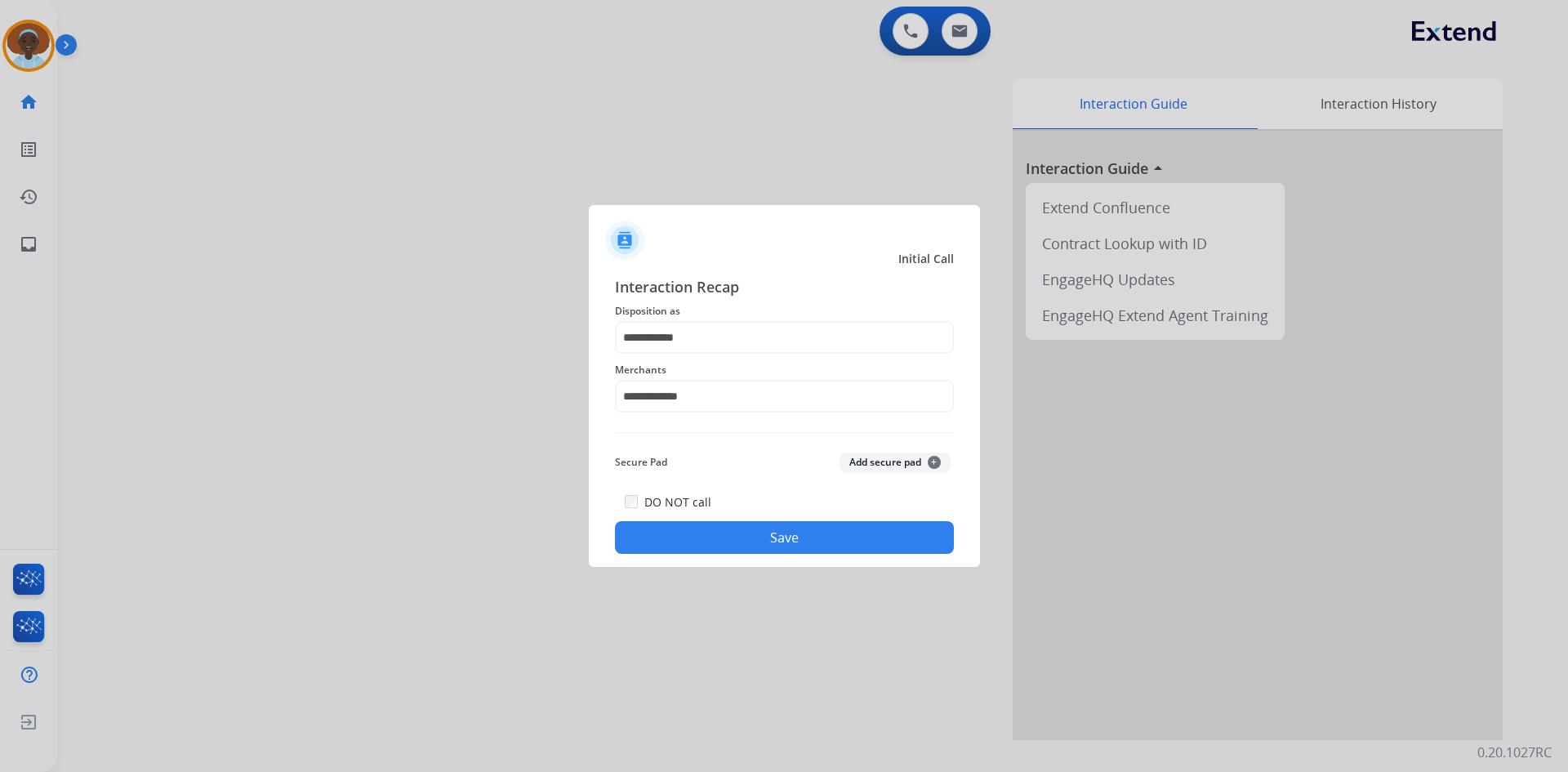
click at [781, 532] on button "Save" at bounding box center [784, 538] width 339 height 33
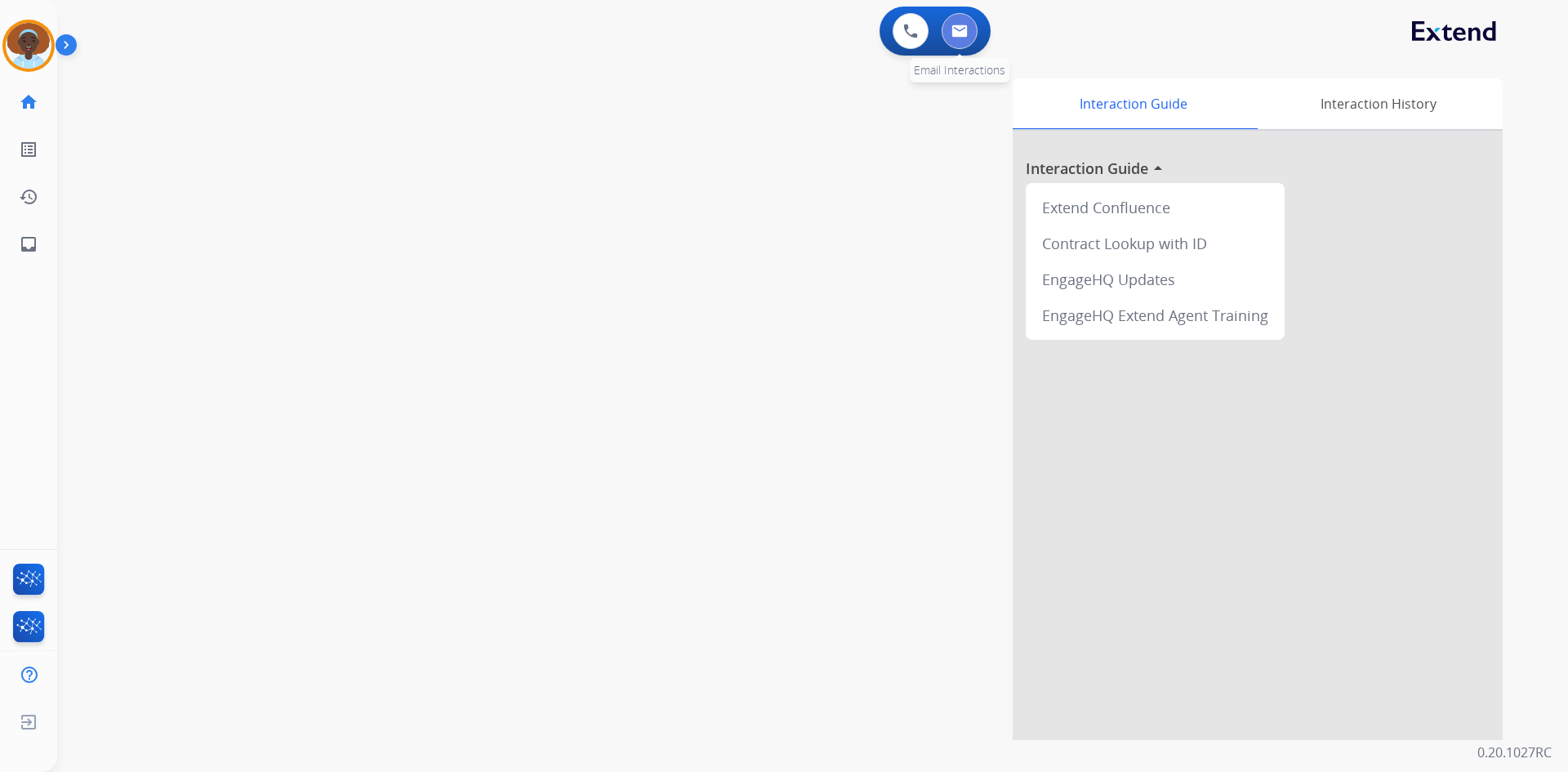
click at [961, 38] on button at bounding box center [959, 31] width 36 height 36
select select "**********"
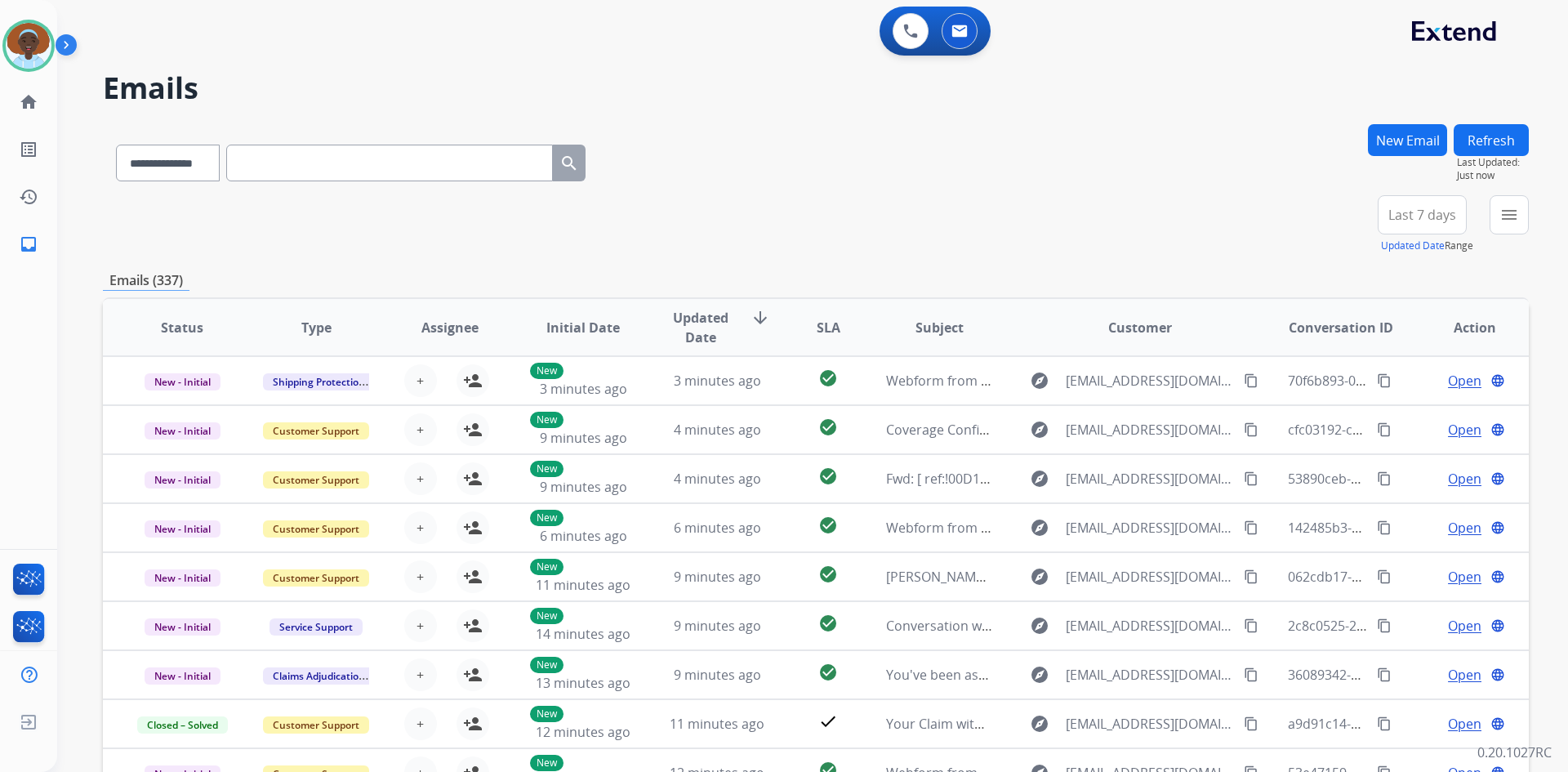
click at [1386, 139] on button "New Email" at bounding box center [1408, 140] width 79 height 32
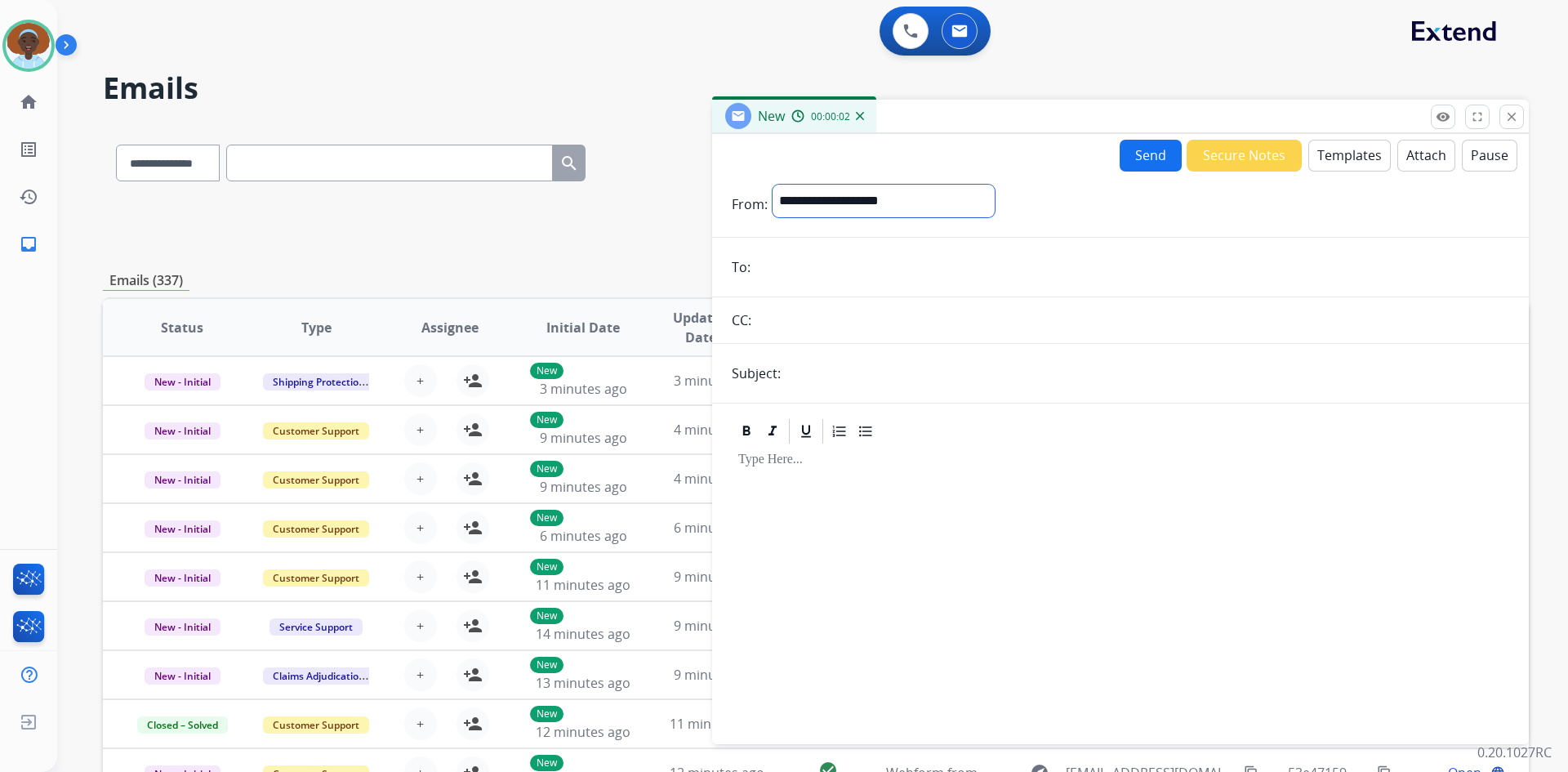
click at [890, 197] on select "**********" at bounding box center [884, 201] width 223 height 33
select select "**********"
click at [773, 185] on select "**********" at bounding box center [884, 201] width 223 height 33
click at [826, 268] on input "email" at bounding box center [1132, 269] width 754 height 33
paste input "**********"
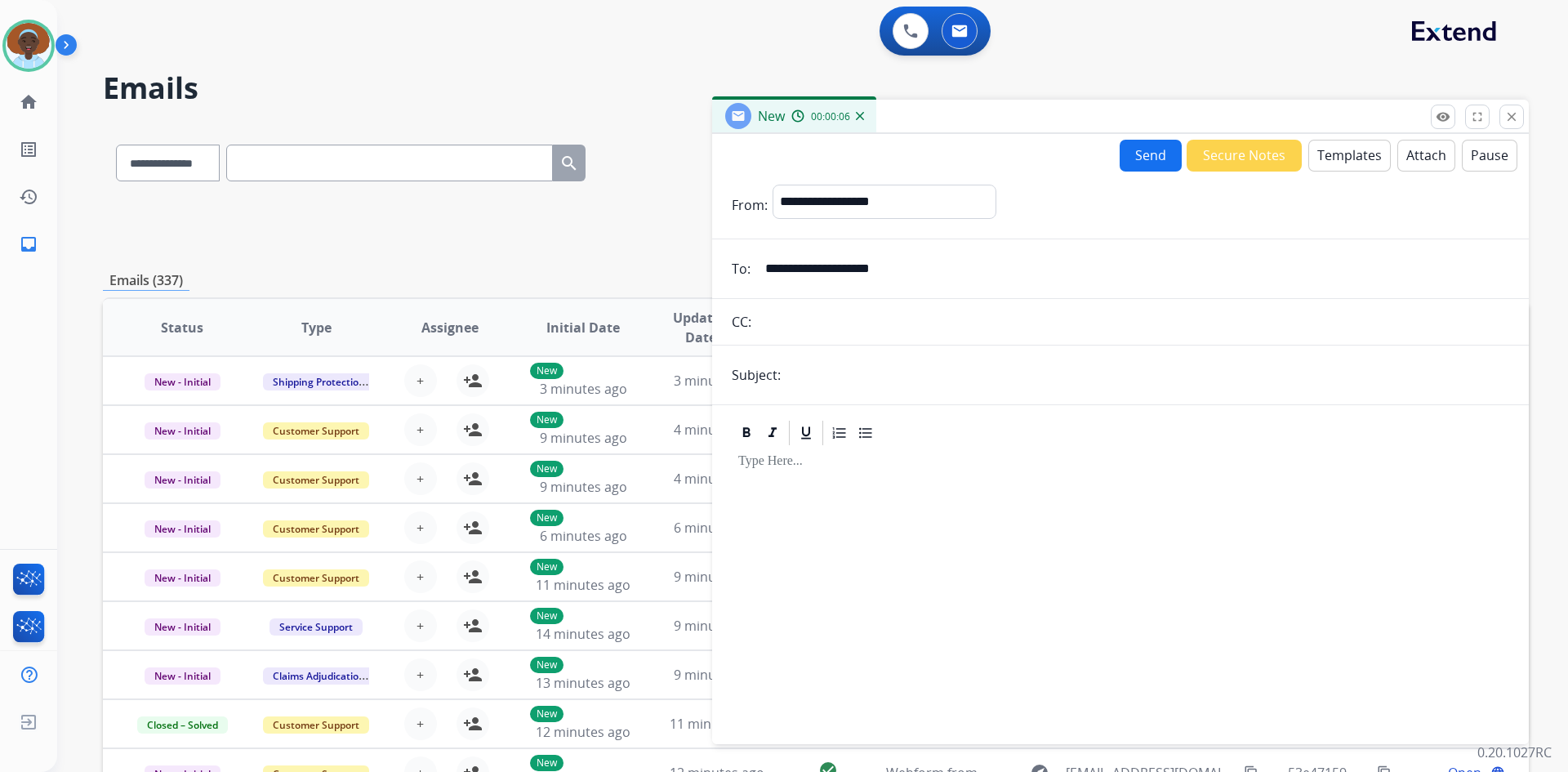
type input "**********"
click at [813, 375] on input "text" at bounding box center [1147, 375] width 724 height 33
type input "**********"
click at [1402, 158] on button "Attach" at bounding box center [1426, 155] width 58 height 32
click at [1340, 153] on button "Templates" at bounding box center [1350, 155] width 83 height 32
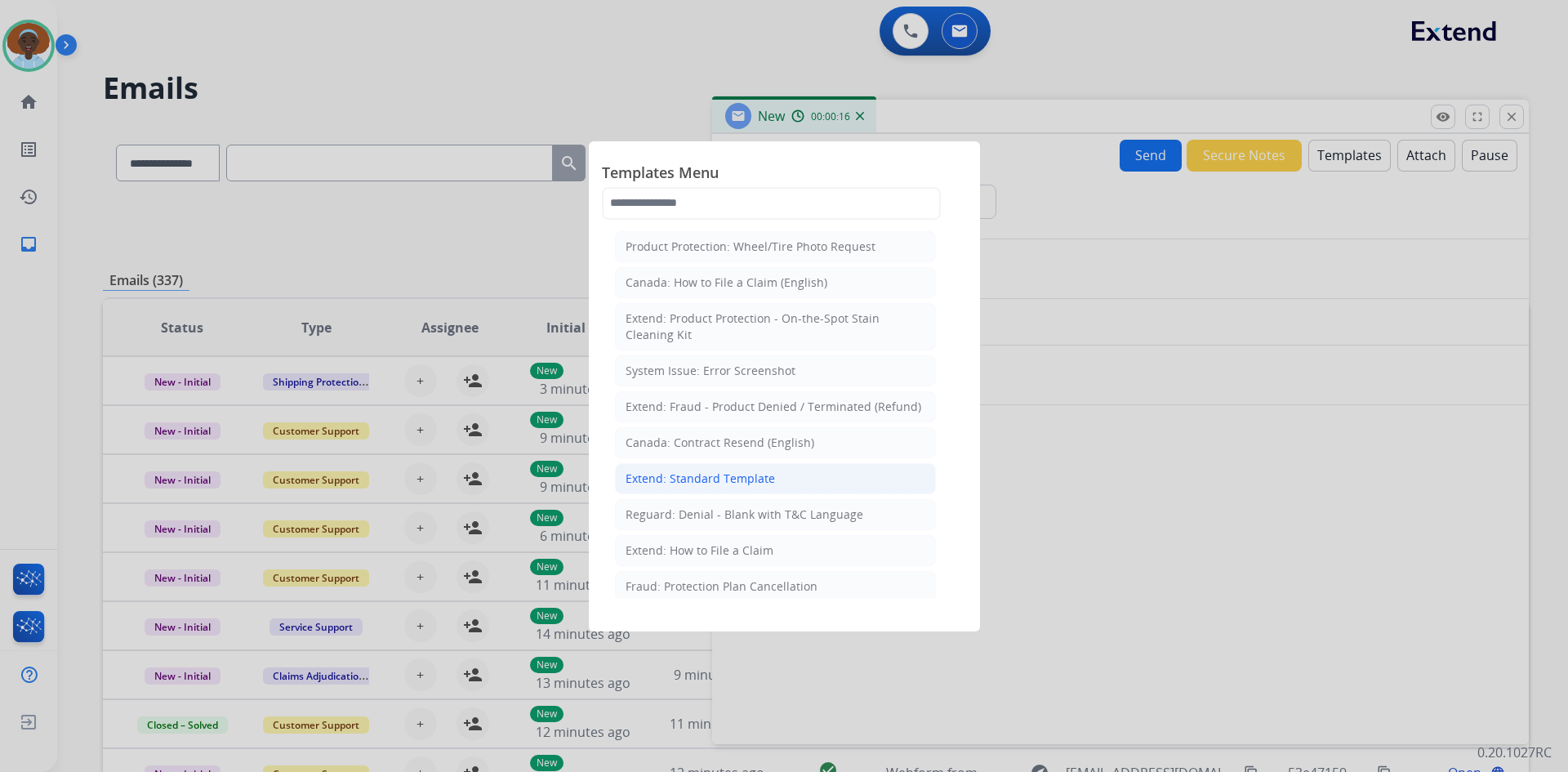
click at [747, 477] on div "Extend: Standard Template" at bounding box center [700, 478] width 149 height 16
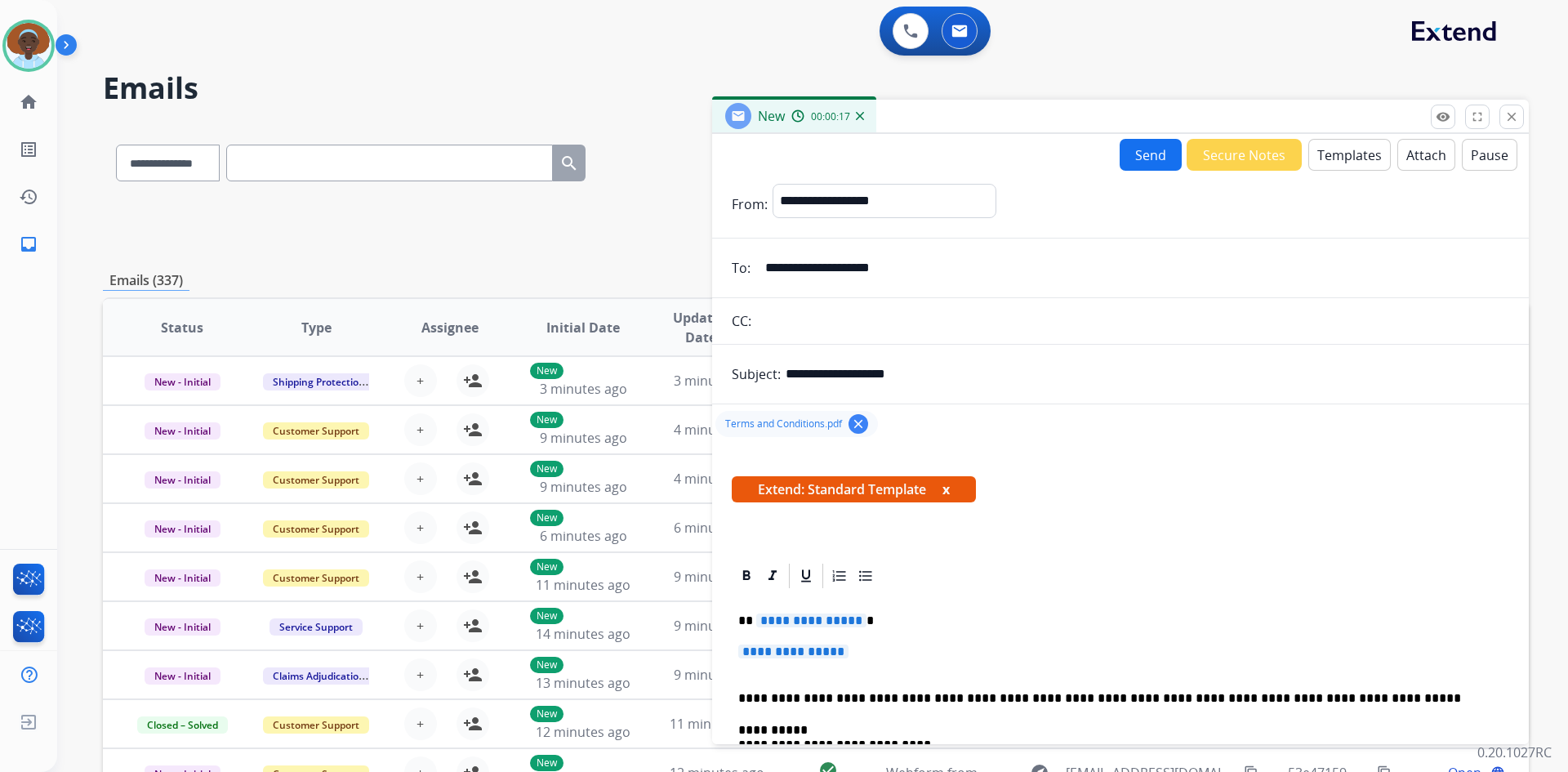
click at [817, 617] on span "**********" at bounding box center [811, 620] width 110 height 13
click at [775, 655] on span "**********" at bounding box center [793, 652] width 110 height 13
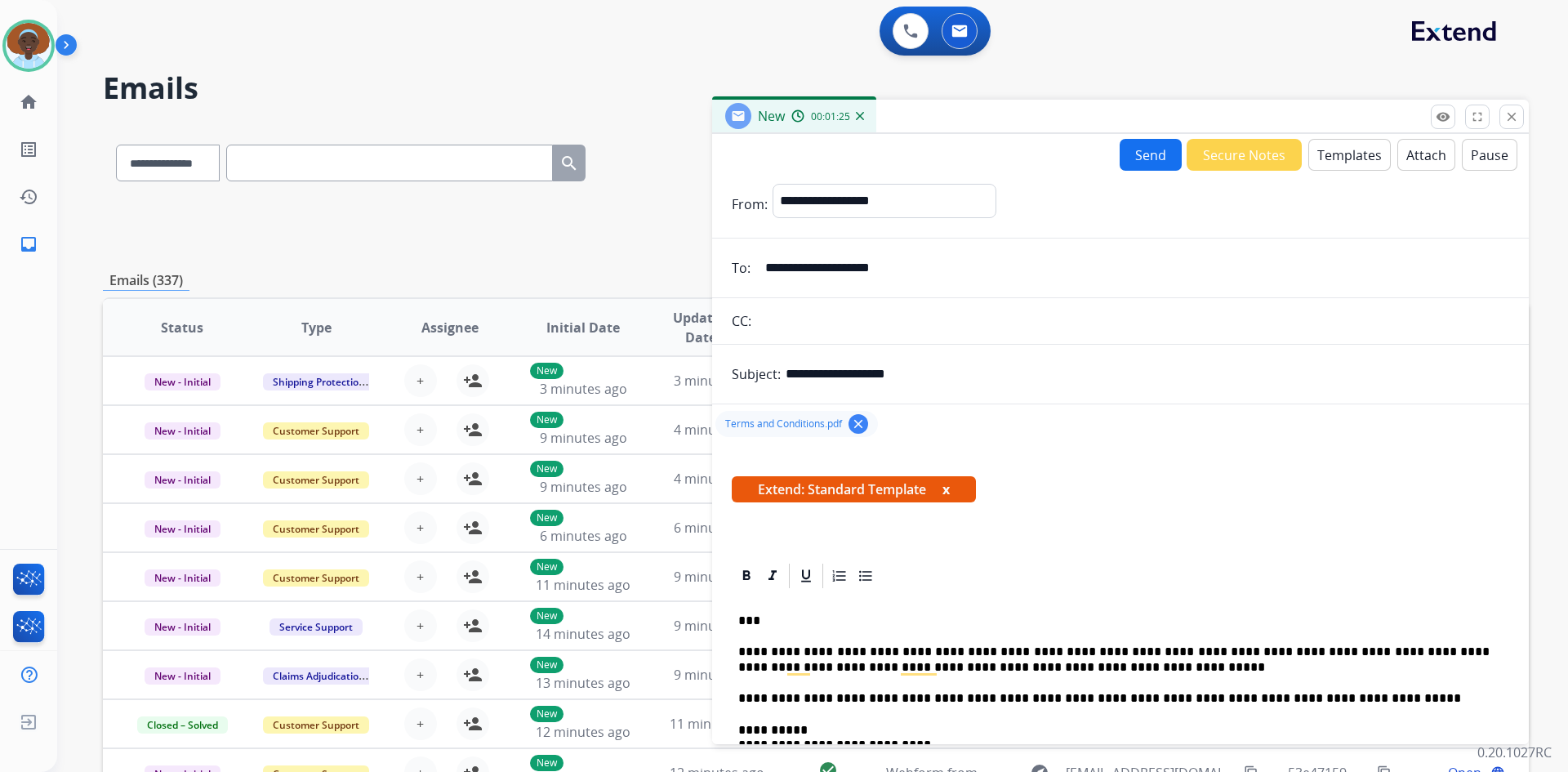
click at [1138, 156] on button "Send" at bounding box center [1151, 154] width 62 height 32
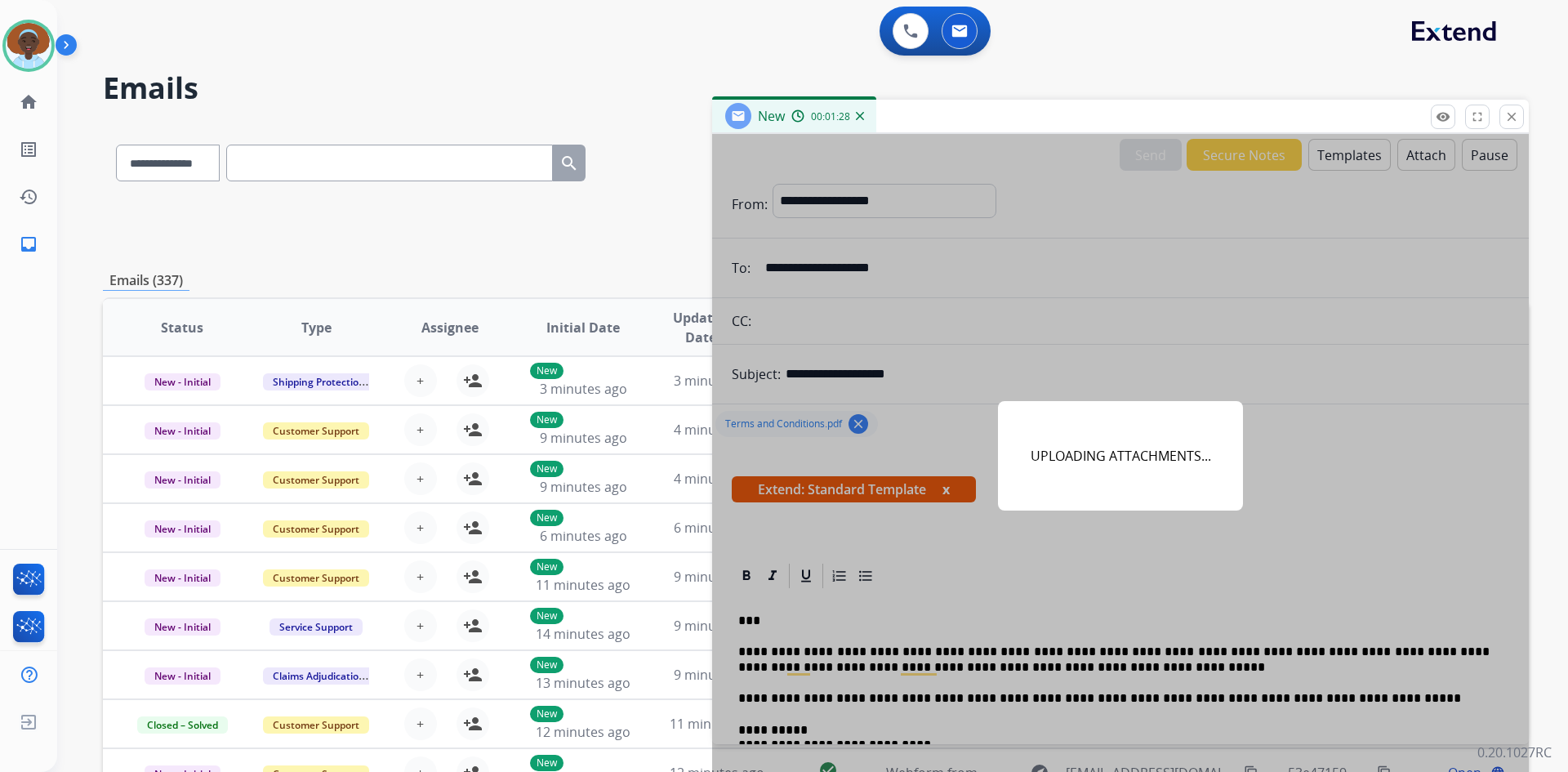
click at [1320, 291] on div "UPLOADING ATTACHMENTS..." at bounding box center [1121, 456] width 817 height 645
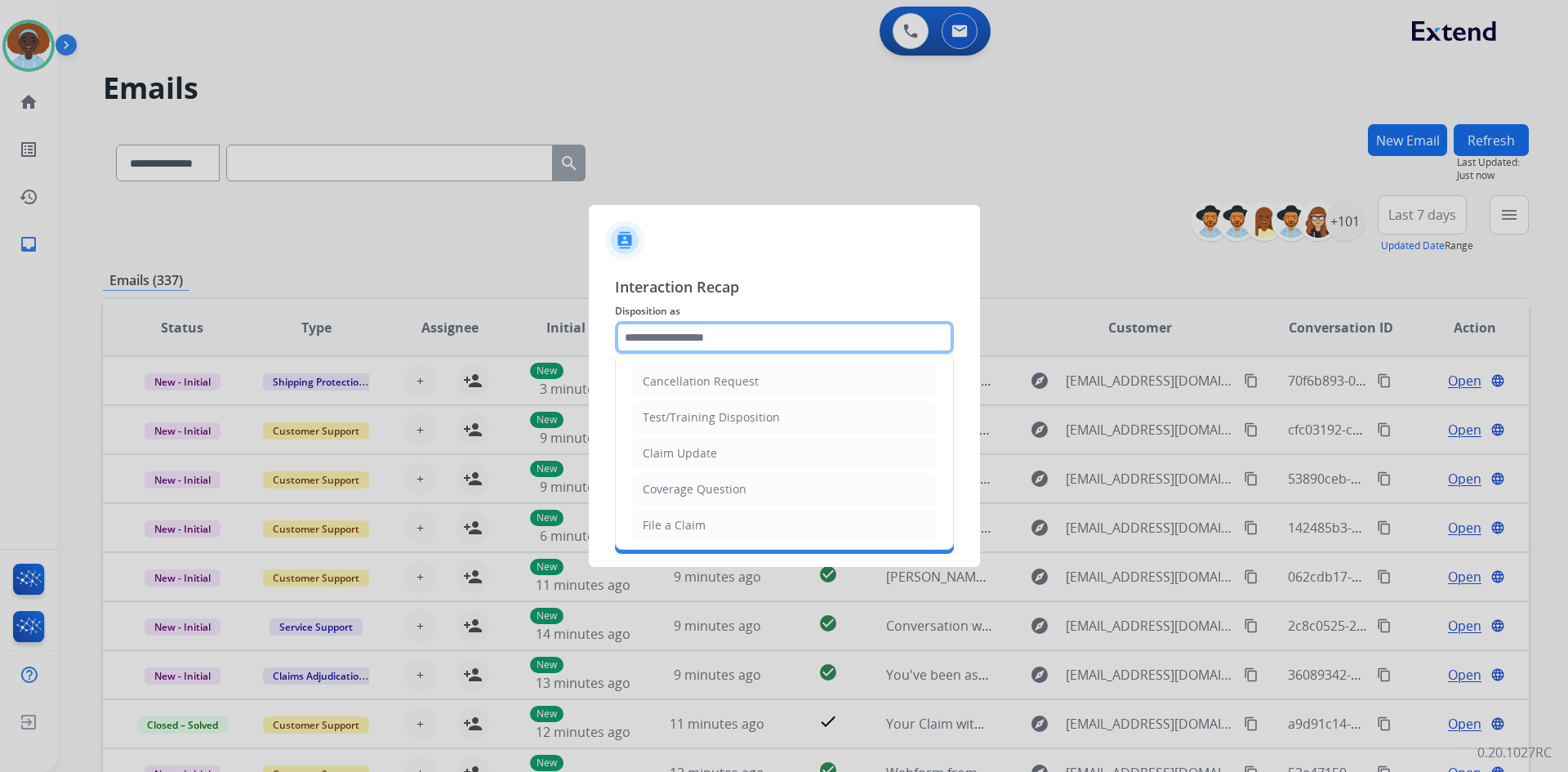
click at [726, 333] on input "text" at bounding box center [784, 337] width 339 height 33
click at [736, 450] on li "Claim Update" at bounding box center [784, 453] width 305 height 31
type input "**********"
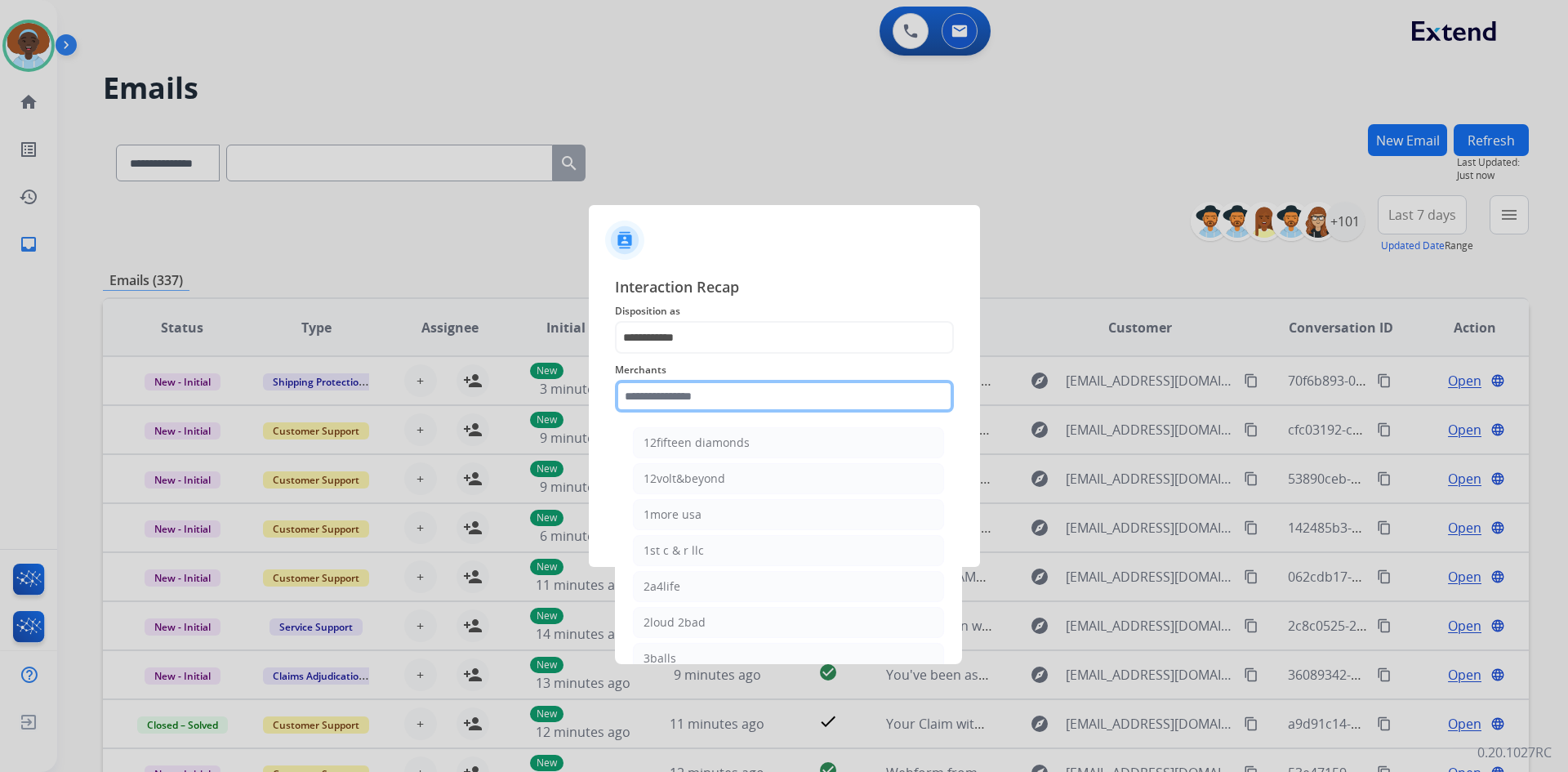
click at [738, 388] on input "text" at bounding box center [784, 396] width 339 height 33
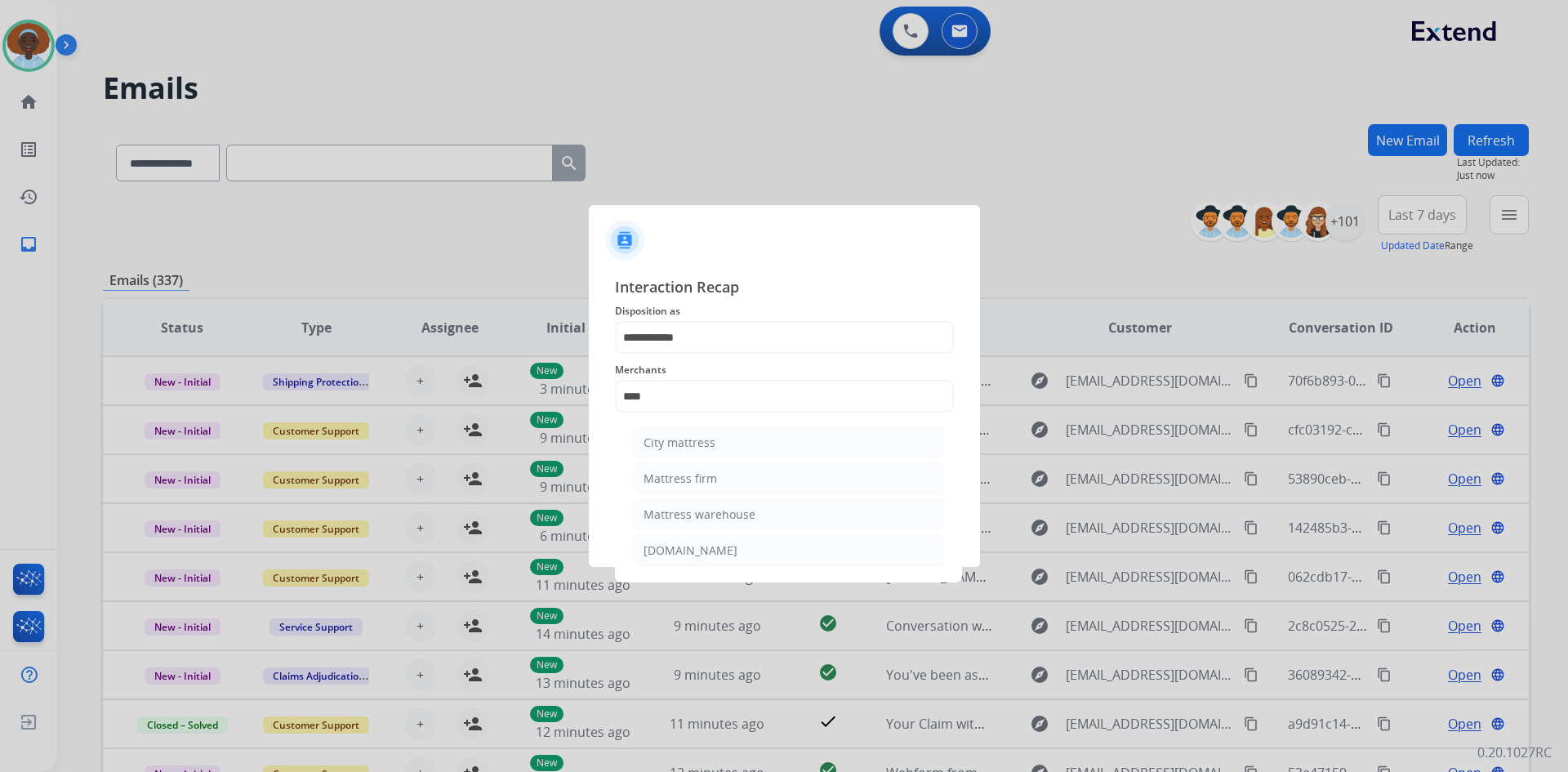
click at [725, 483] on li "Mattress firm" at bounding box center [788, 479] width 311 height 31
type input "**********"
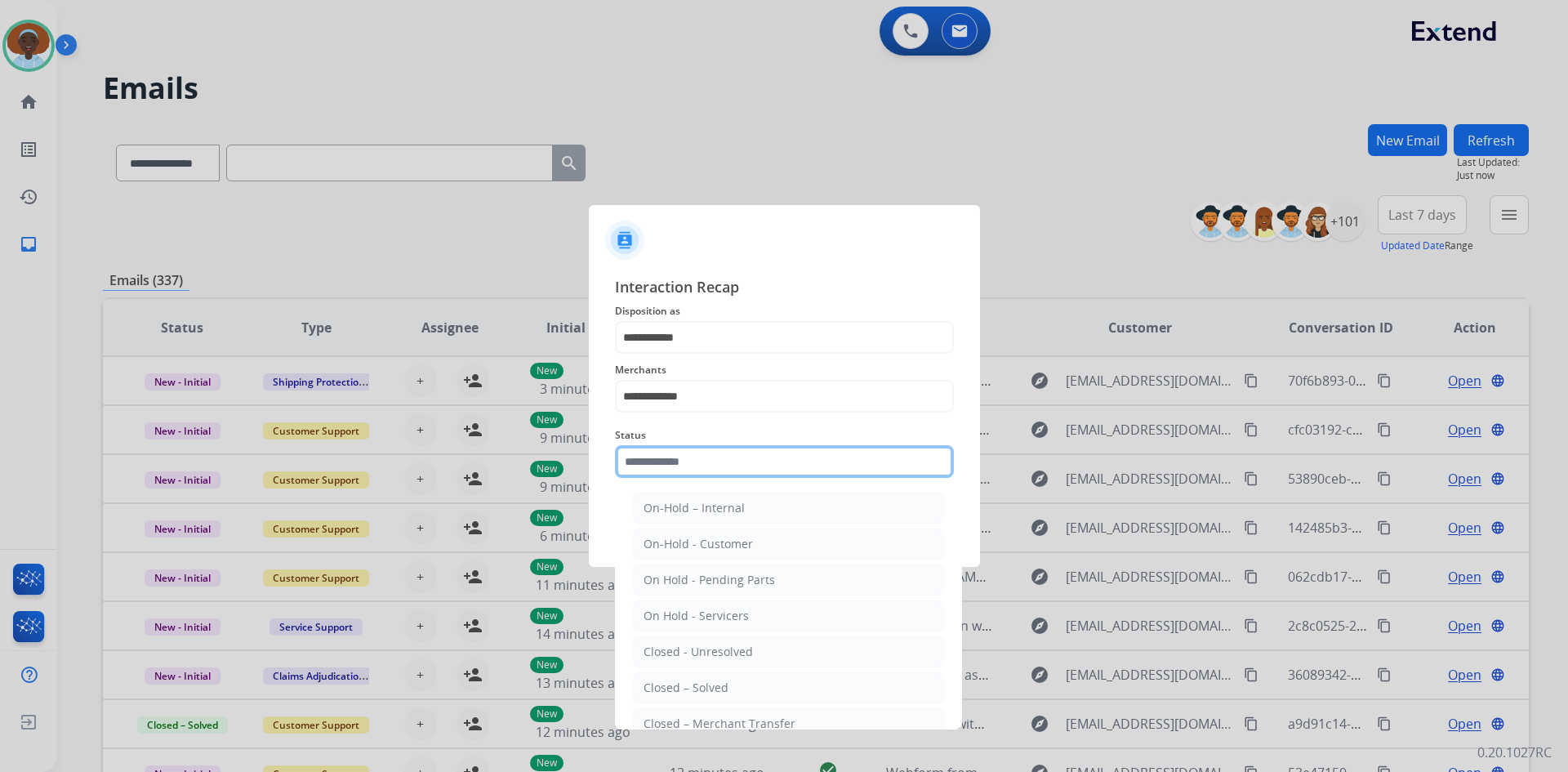
drag, startPoint x: 724, startPoint y: 452, endPoint x: 728, endPoint y: 474, distance: 22.4
click at [724, 451] on input "text" at bounding box center [784, 462] width 339 height 33
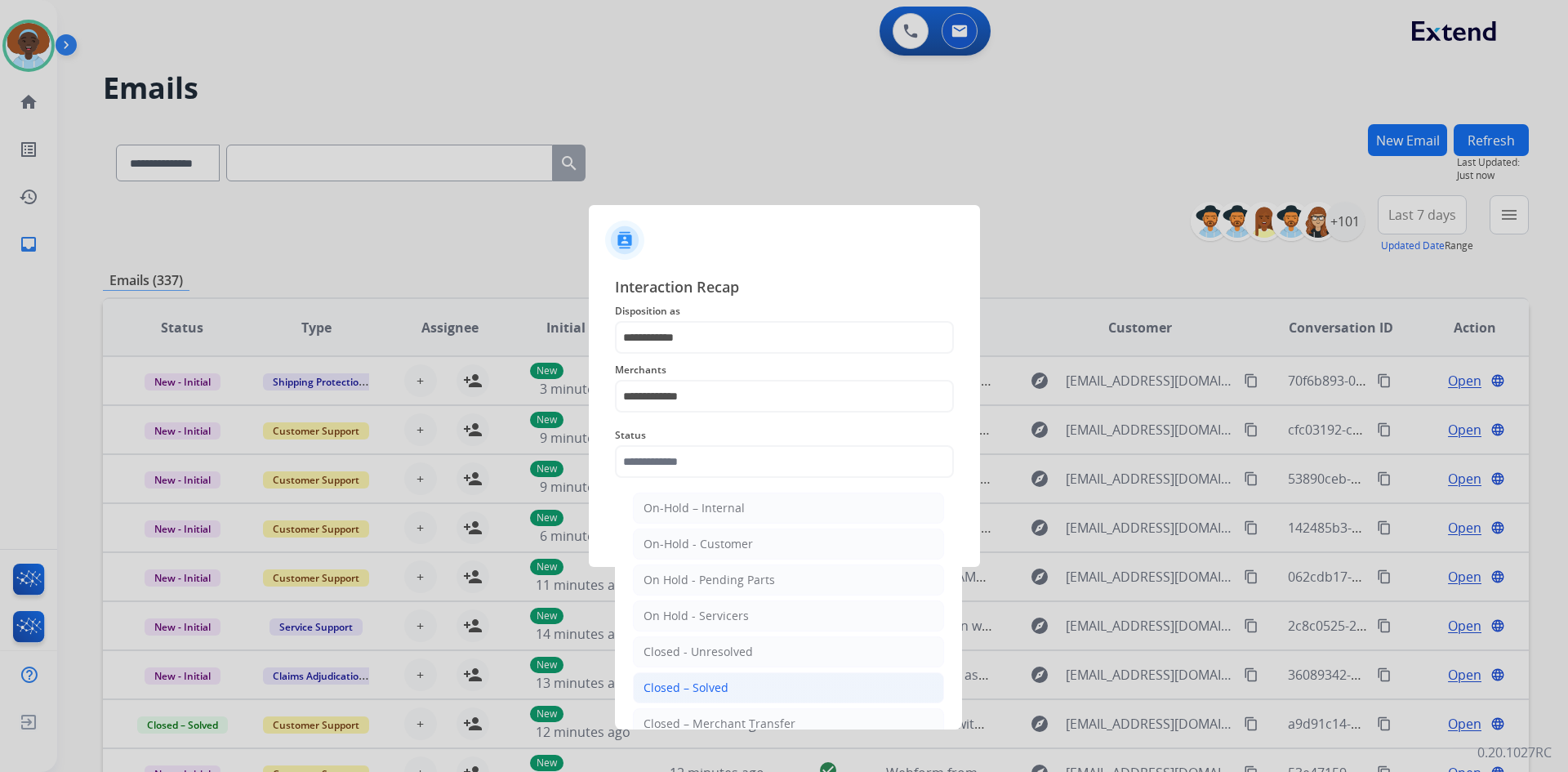
click at [715, 686] on div "Closed – Solved" at bounding box center [686, 687] width 85 height 16
type input "**********"
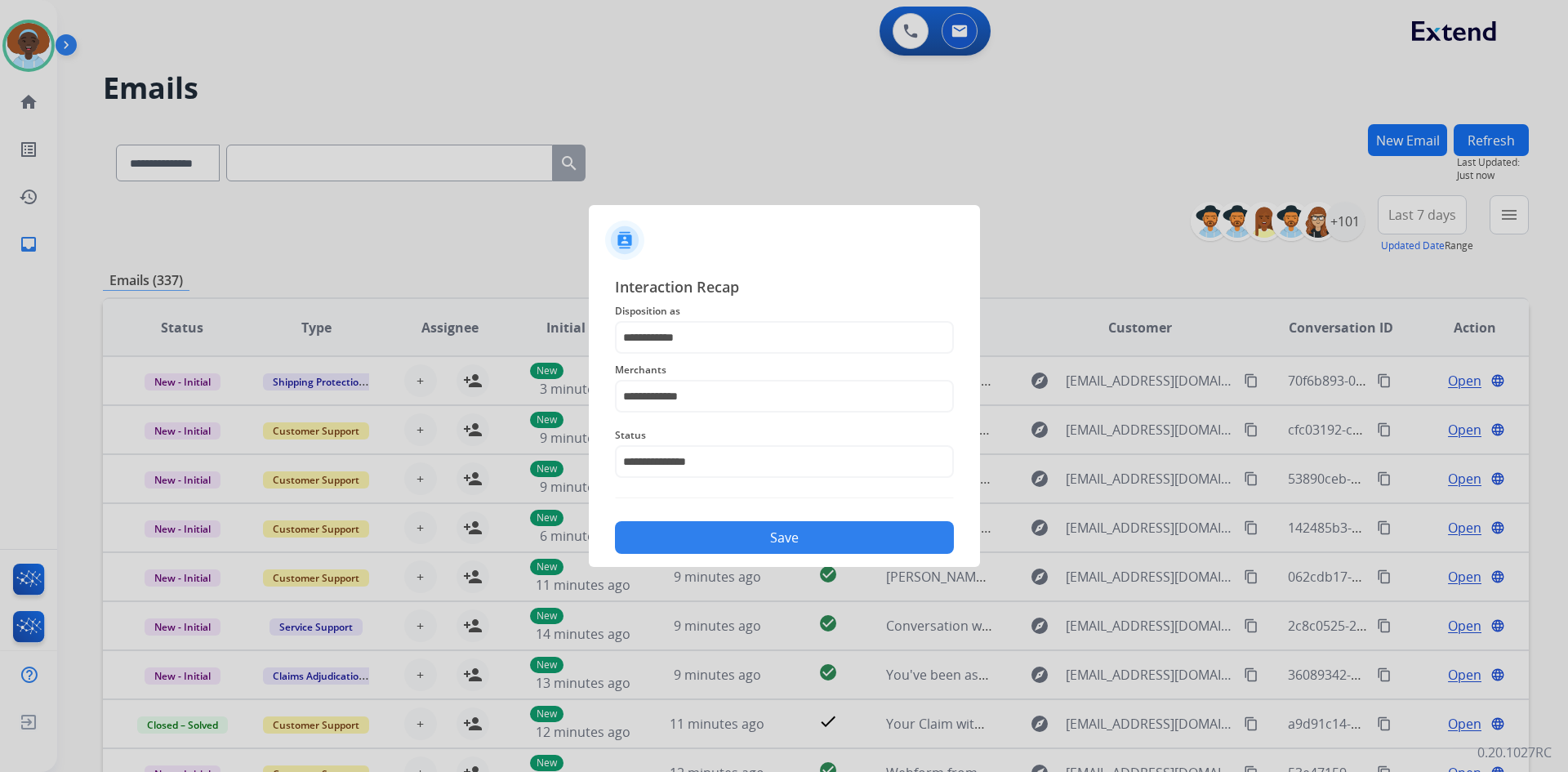
click at [773, 544] on button "Save" at bounding box center [784, 538] width 339 height 33
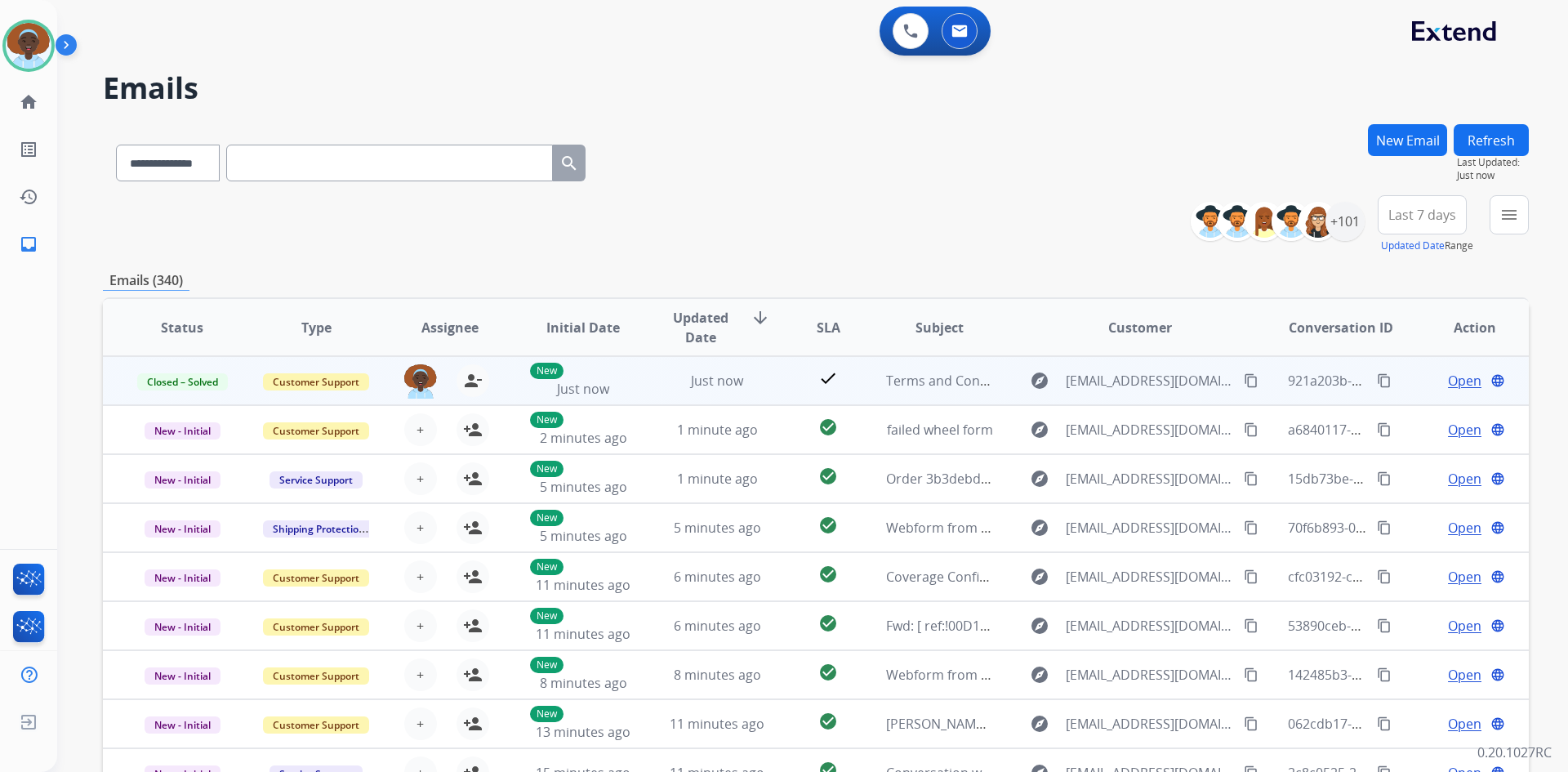
click at [1451, 388] on span "Open" at bounding box center [1465, 381] width 34 height 19
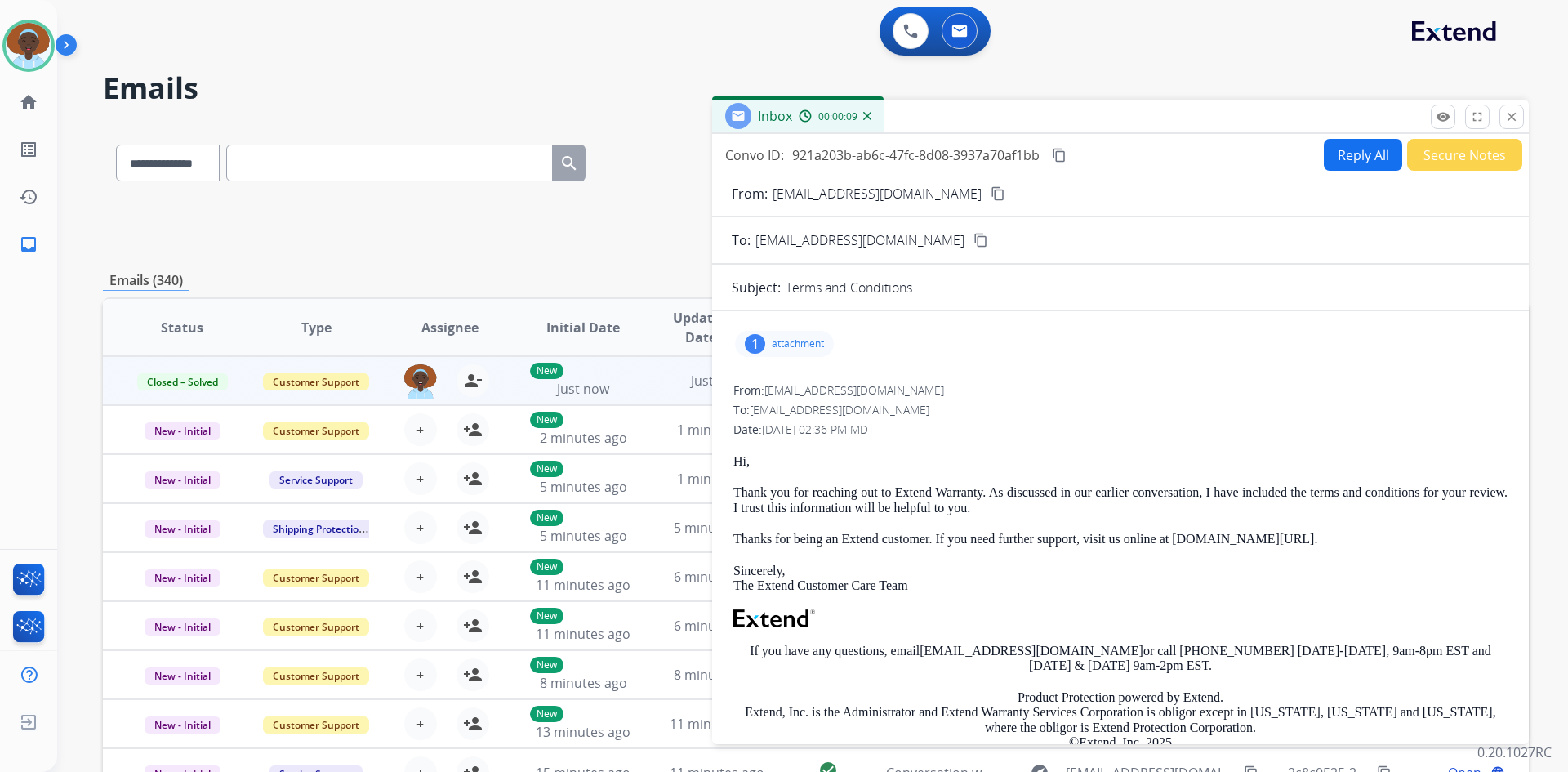
click at [757, 345] on div "1" at bounding box center [755, 344] width 20 height 19
click at [811, 393] on div "picture_as_pdf" at bounding box center [792, 388] width 82 height 57
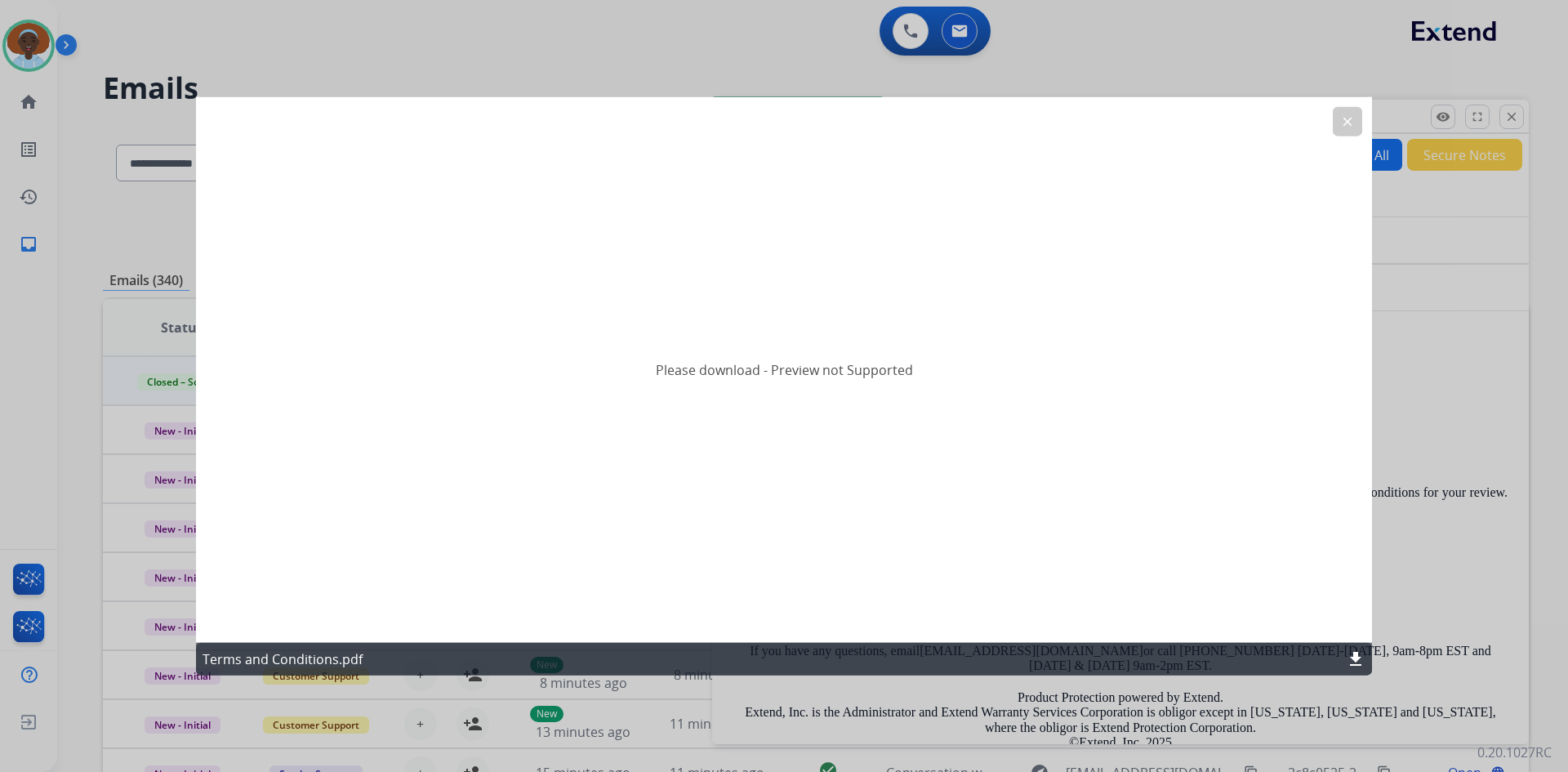
click at [1347, 120] on mat-icon "clear" at bounding box center [1347, 120] width 14 height 14
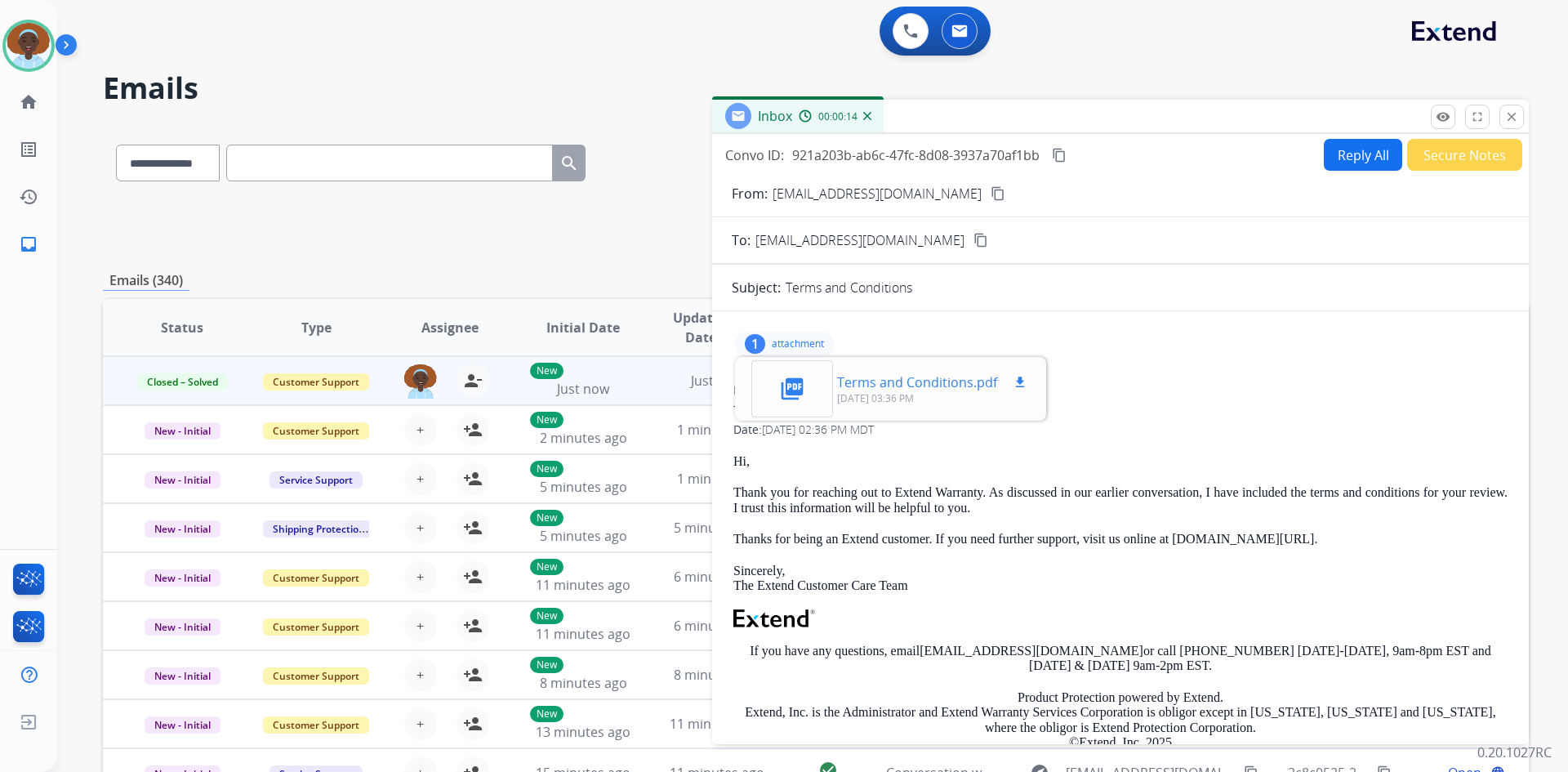
click at [950, 383] on p "Terms and Conditions.pdf" at bounding box center [917, 382] width 160 height 19
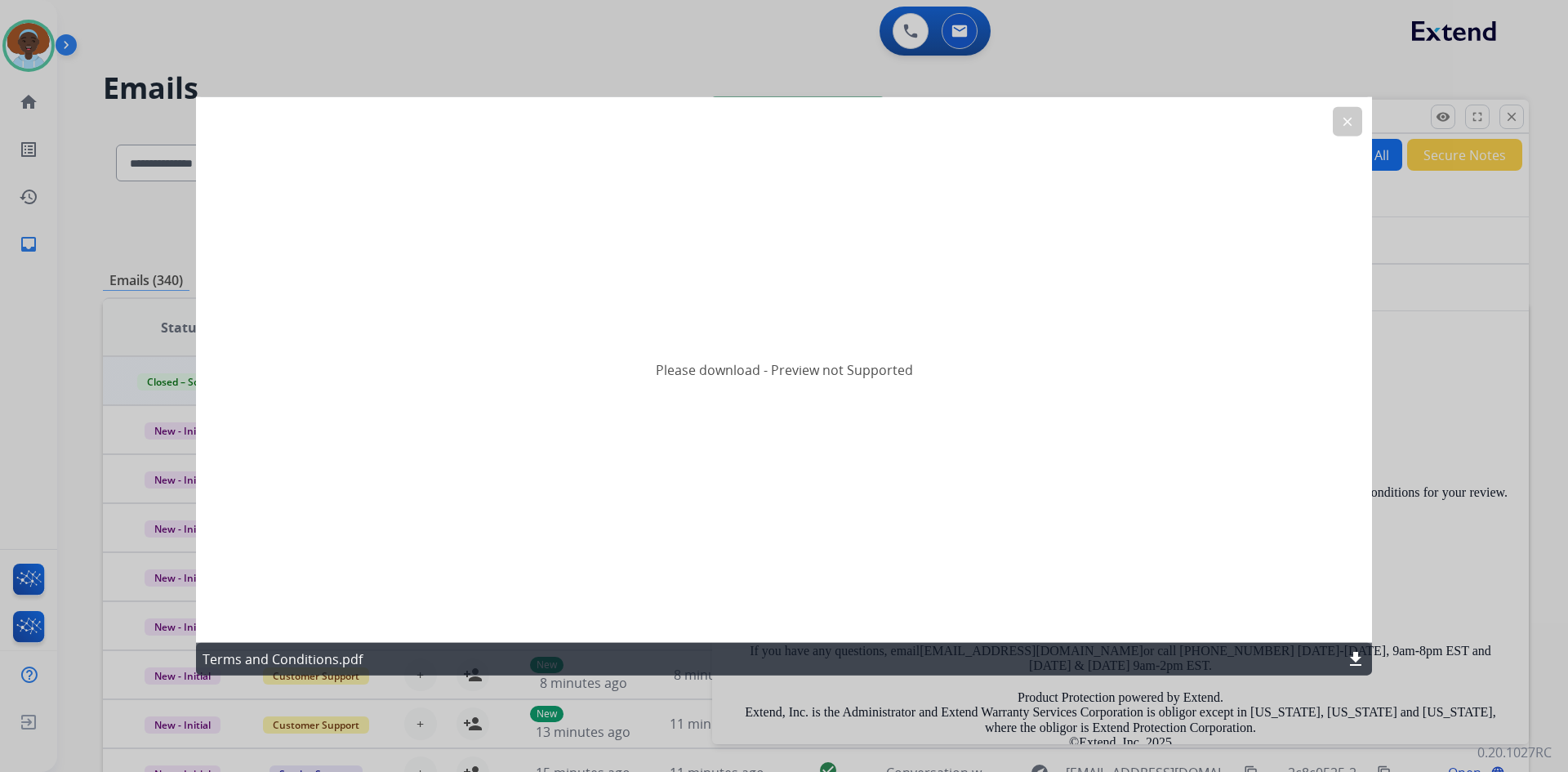
click at [1347, 116] on mat-icon "clear" at bounding box center [1347, 120] width 14 height 14
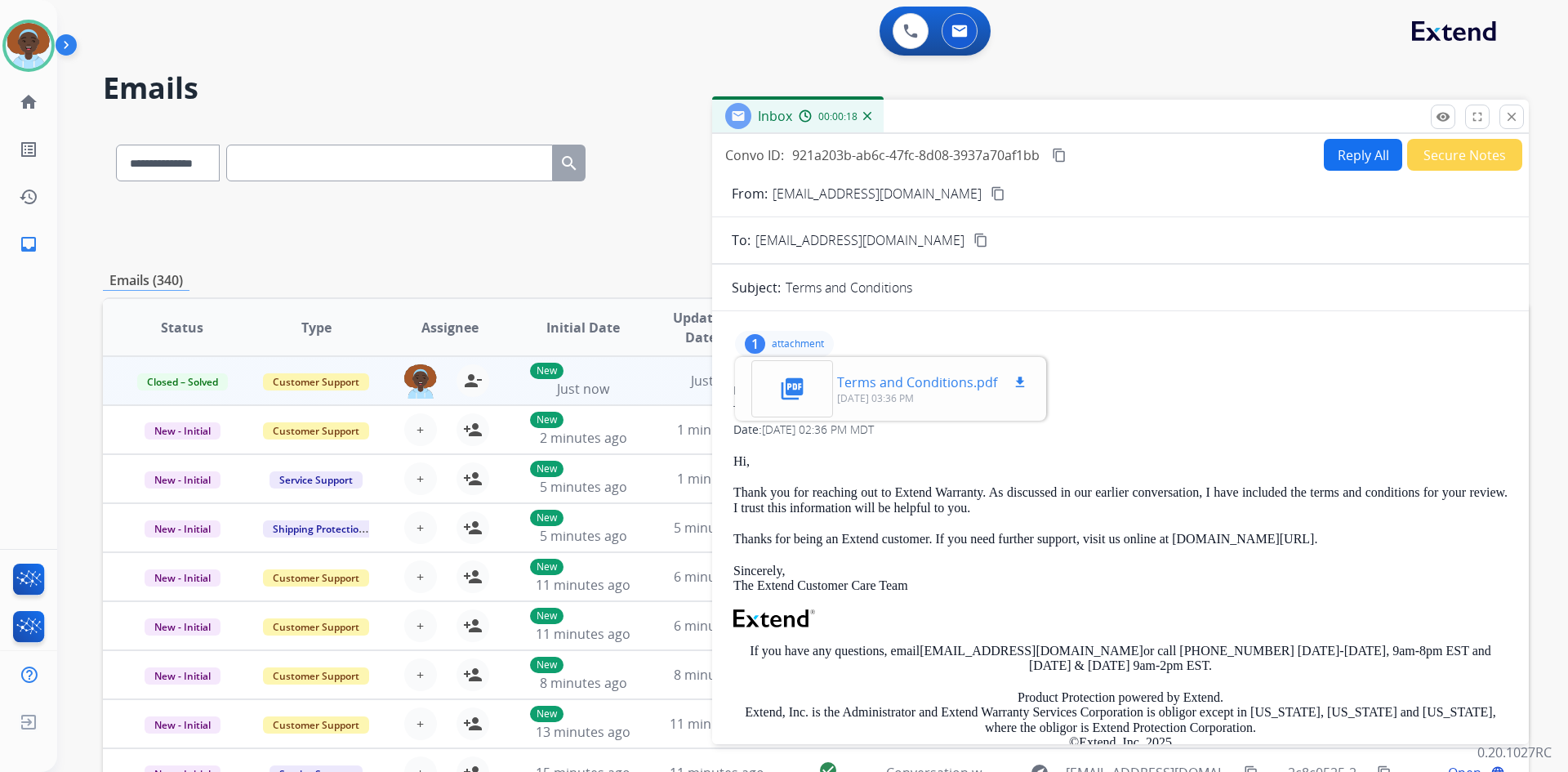
click at [1018, 383] on mat-icon "download" at bounding box center [1020, 382] width 14 height 14
click at [1155, 356] on div "1 attachment picture_as_pdf Terms and Conditions.pdf download 09/24/2025, 03:36…" at bounding box center [1120, 343] width 778 height 40
click at [1107, 379] on div "From: support@extend.com To: amandalp121@gmail.com Date: 09/24/2025 - 02:36 PM …" at bounding box center [1120, 615] width 778 height 476
click at [798, 345] on p "attachment" at bounding box center [798, 344] width 52 height 13
click at [1514, 115] on mat-icon "close" at bounding box center [1511, 117] width 14 height 14
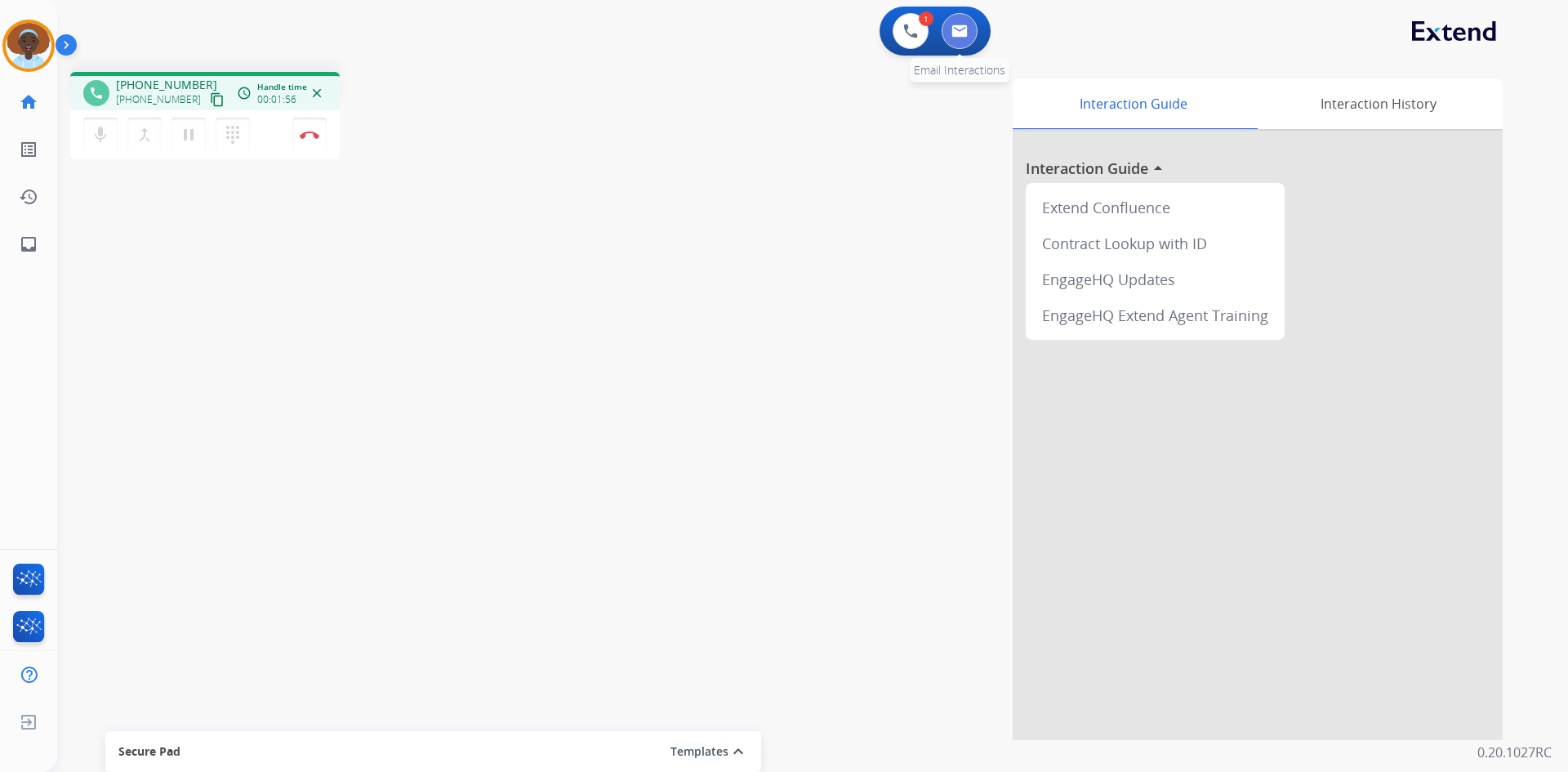
click at [955, 33] on img at bounding box center [959, 31] width 16 height 13
select select "**********"
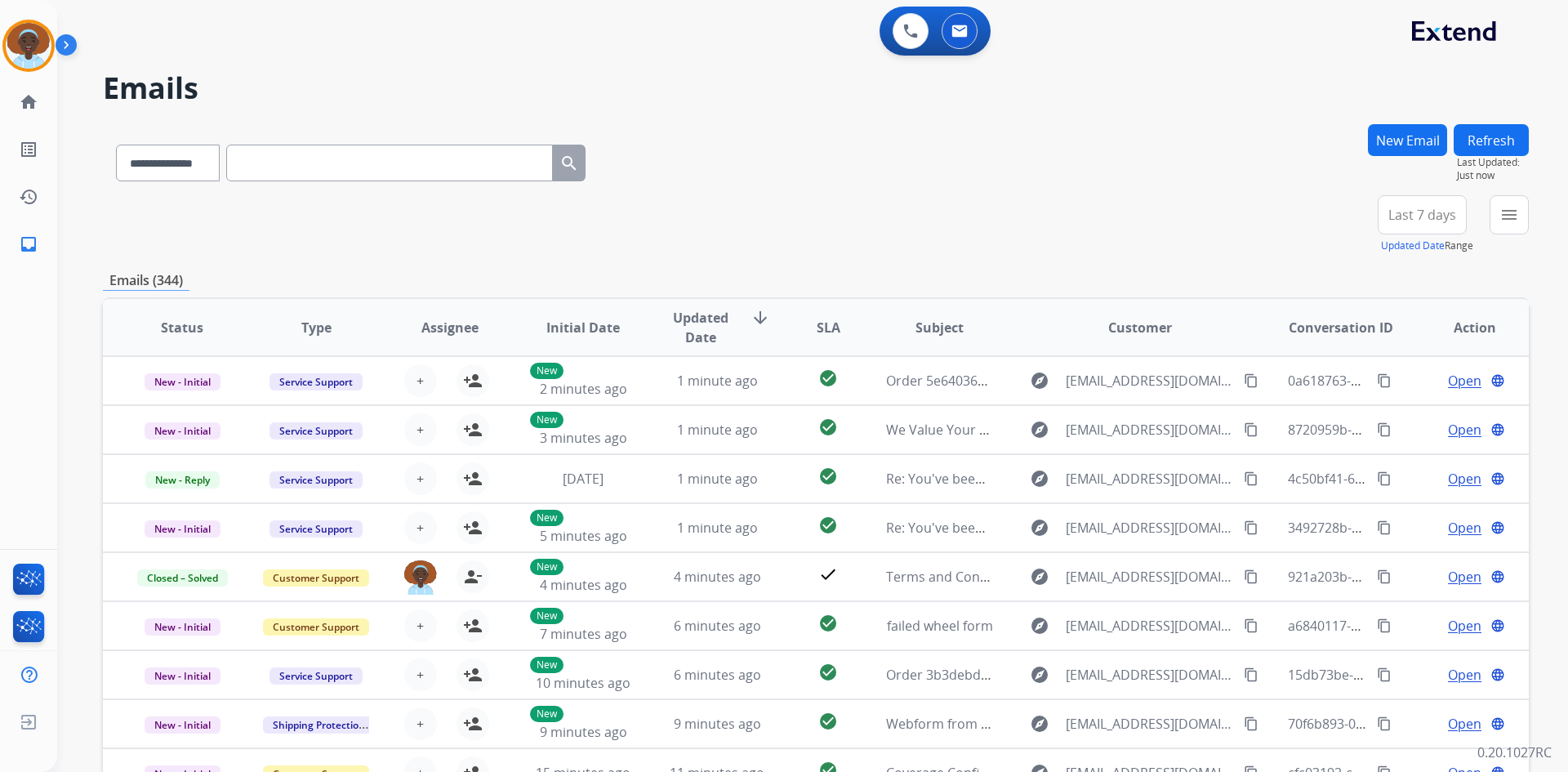
click at [1395, 136] on button "New Email" at bounding box center [1408, 140] width 79 height 32
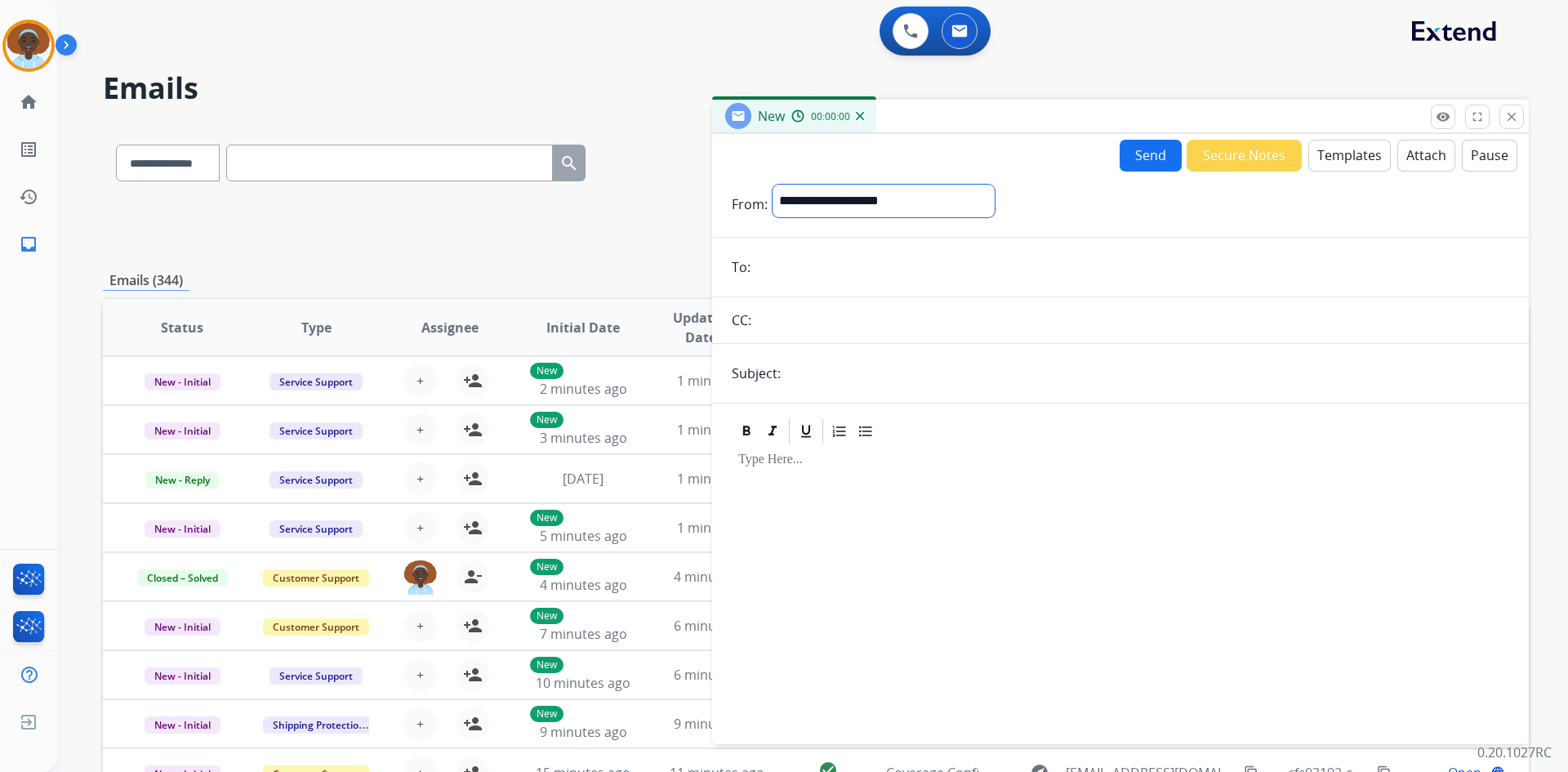
click at [839, 200] on select "**********" at bounding box center [884, 201] width 223 height 33
select select "**********"
click at [773, 185] on select "**********" at bounding box center [884, 201] width 223 height 33
click at [840, 258] on input "email" at bounding box center [1132, 269] width 754 height 33
paste input "**********"
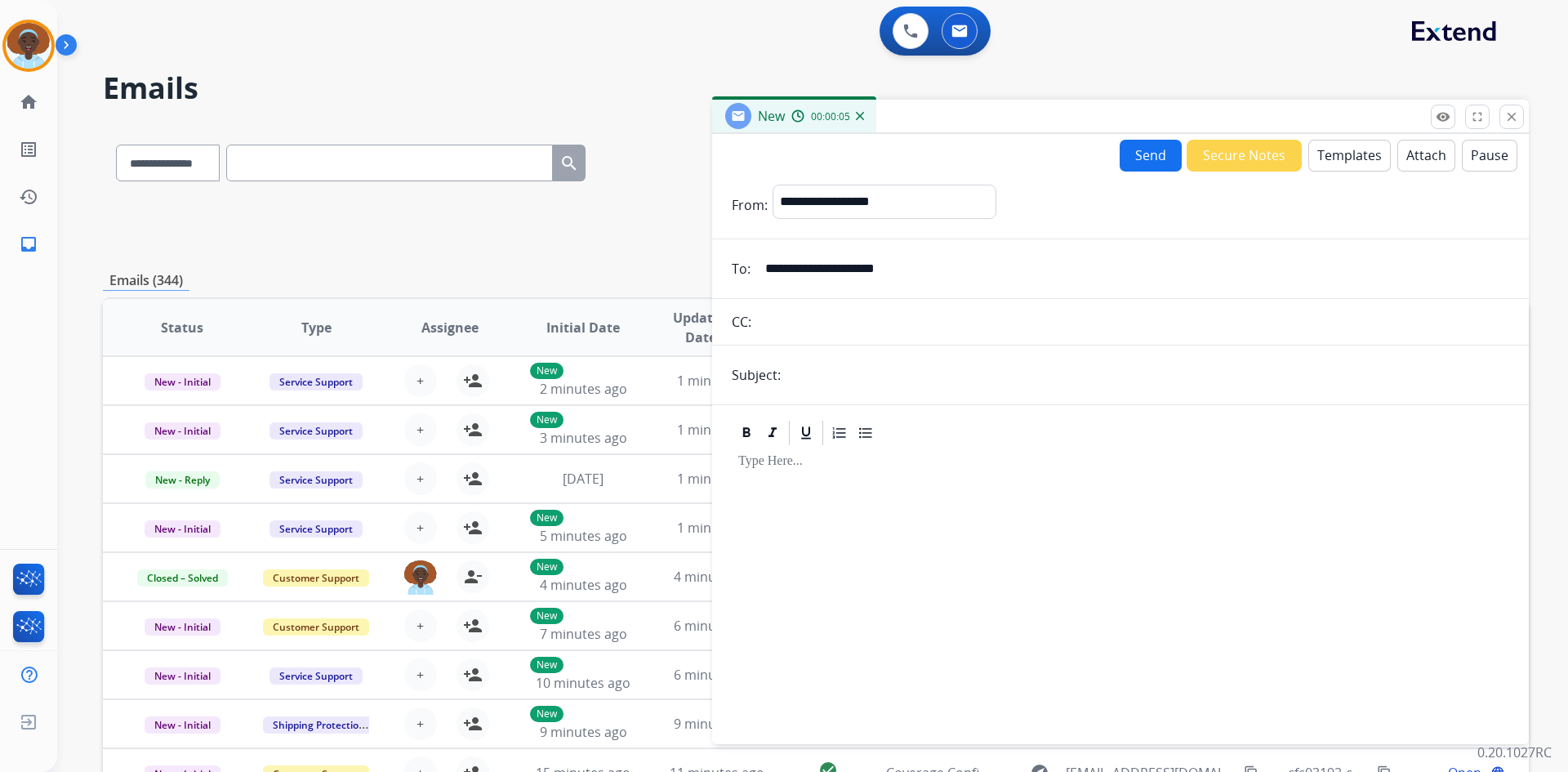
type input "**********"
click at [826, 376] on input "text" at bounding box center [1147, 375] width 724 height 33
type input "**********"
click at [1337, 146] on button "Templates" at bounding box center [1350, 155] width 83 height 32
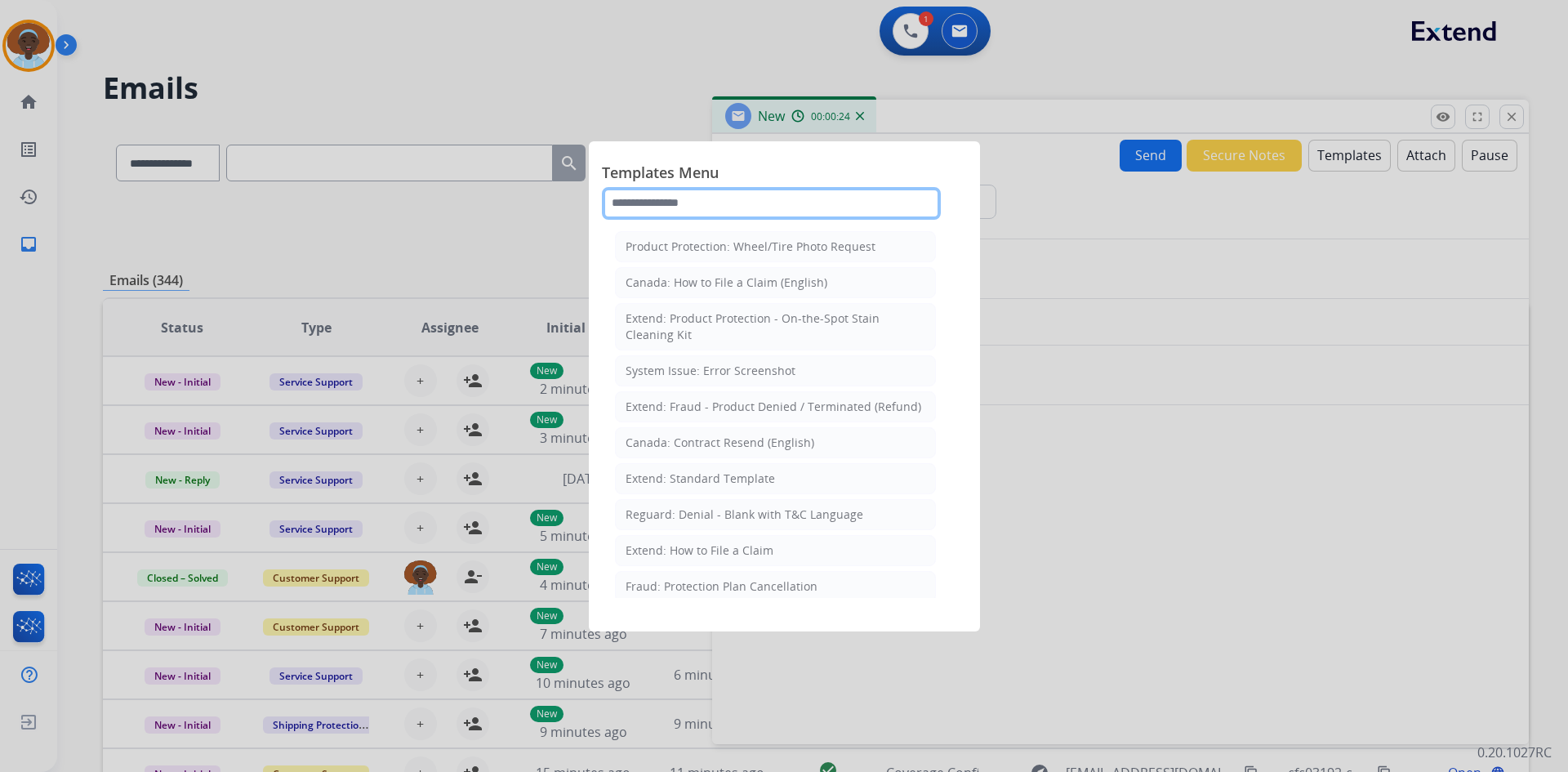
click at [722, 204] on input "text" at bounding box center [772, 203] width 339 height 33
type input "*"
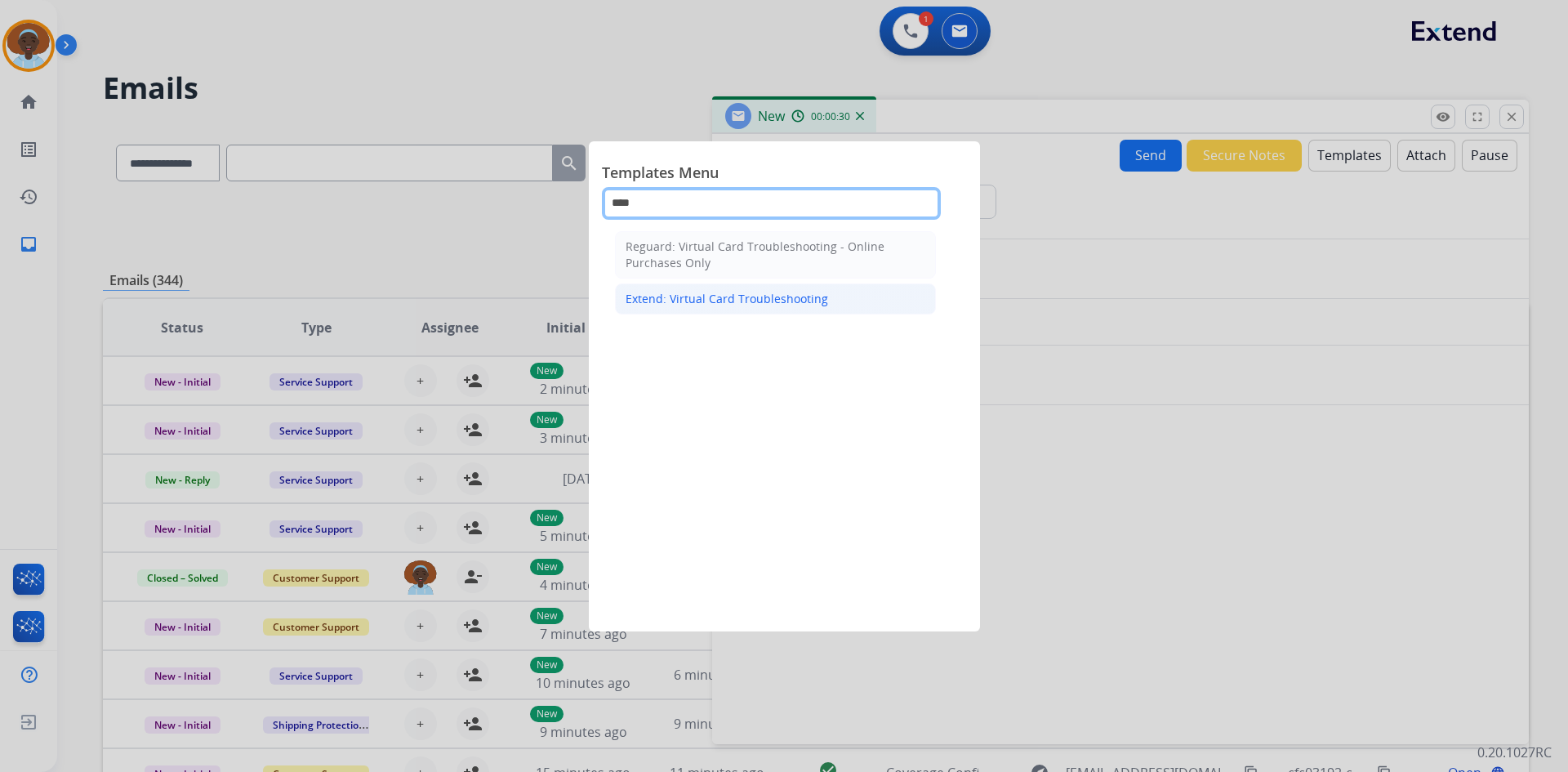
type input "****"
click at [735, 297] on div "Extend: Virtual Card Troubleshooting" at bounding box center [727, 299] width 202 height 16
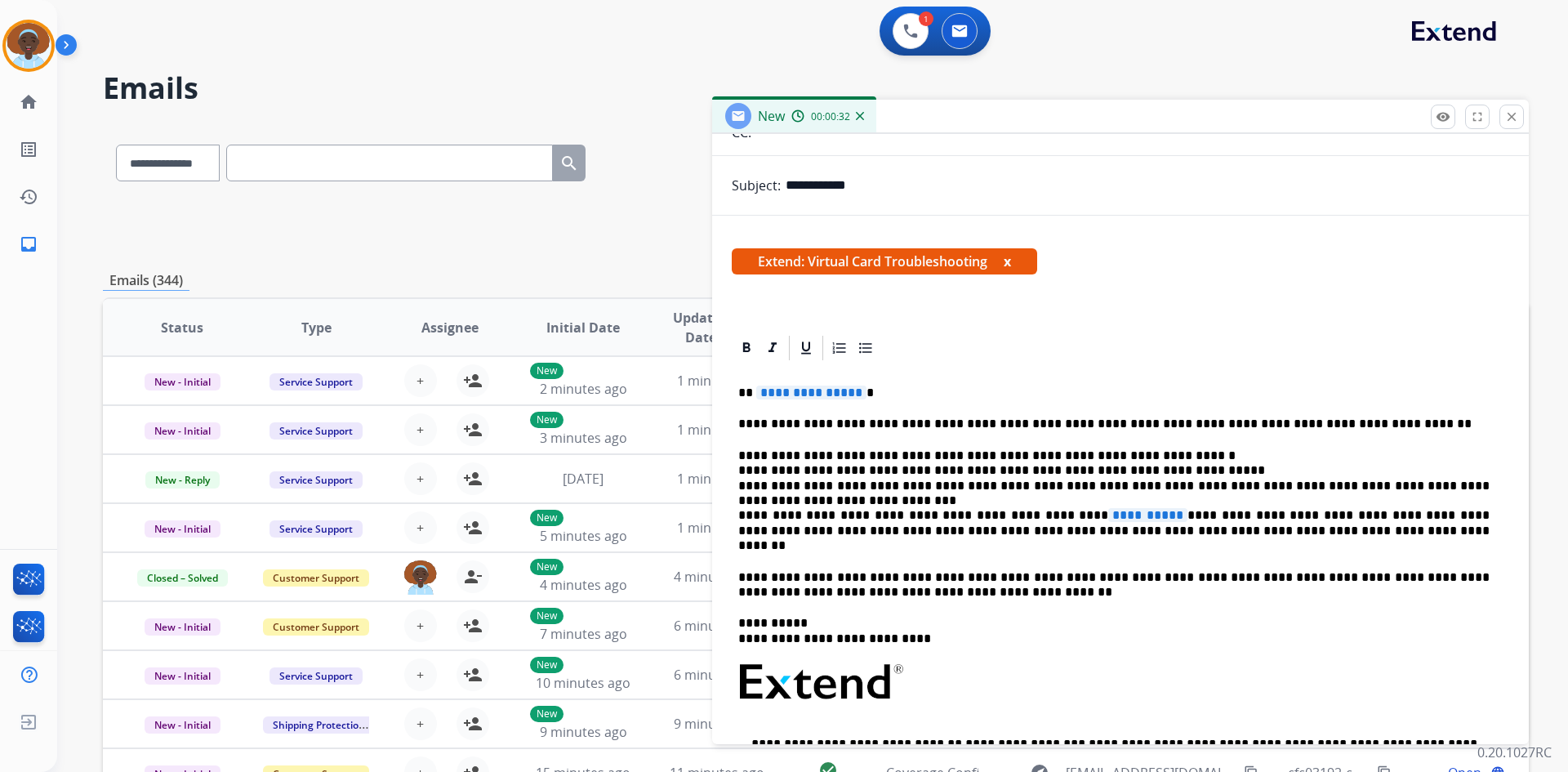
scroll to position [245, 0]
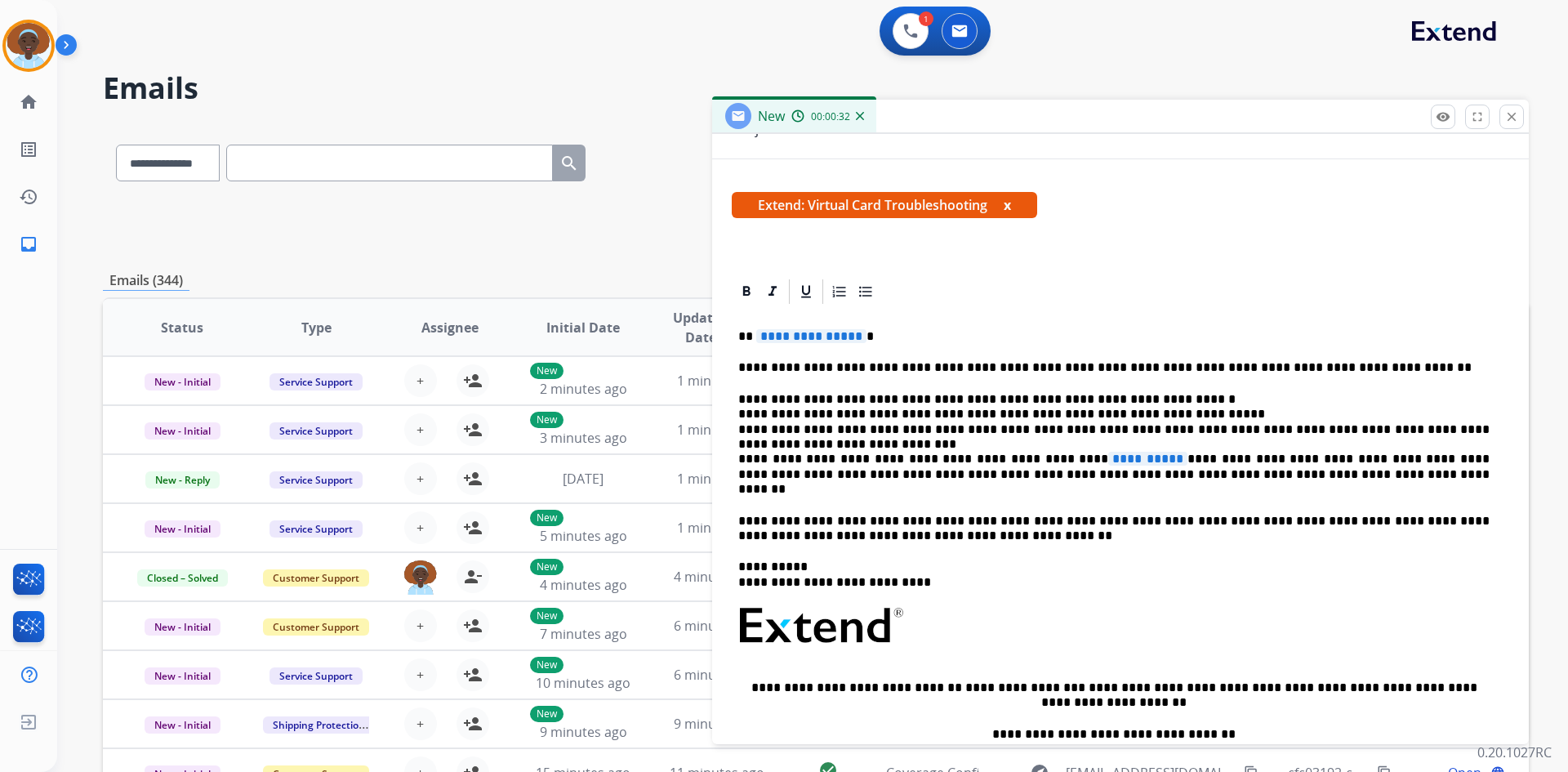
click at [822, 338] on span "**********" at bounding box center [811, 336] width 110 height 13
click at [1108, 455] on span "**********" at bounding box center [1148, 459] width 79 height 13
click at [1026, 454] on p "**********" at bounding box center [1114, 444] width 752 height 105
click at [1023, 456] on p "**********" at bounding box center [1114, 444] width 752 height 105
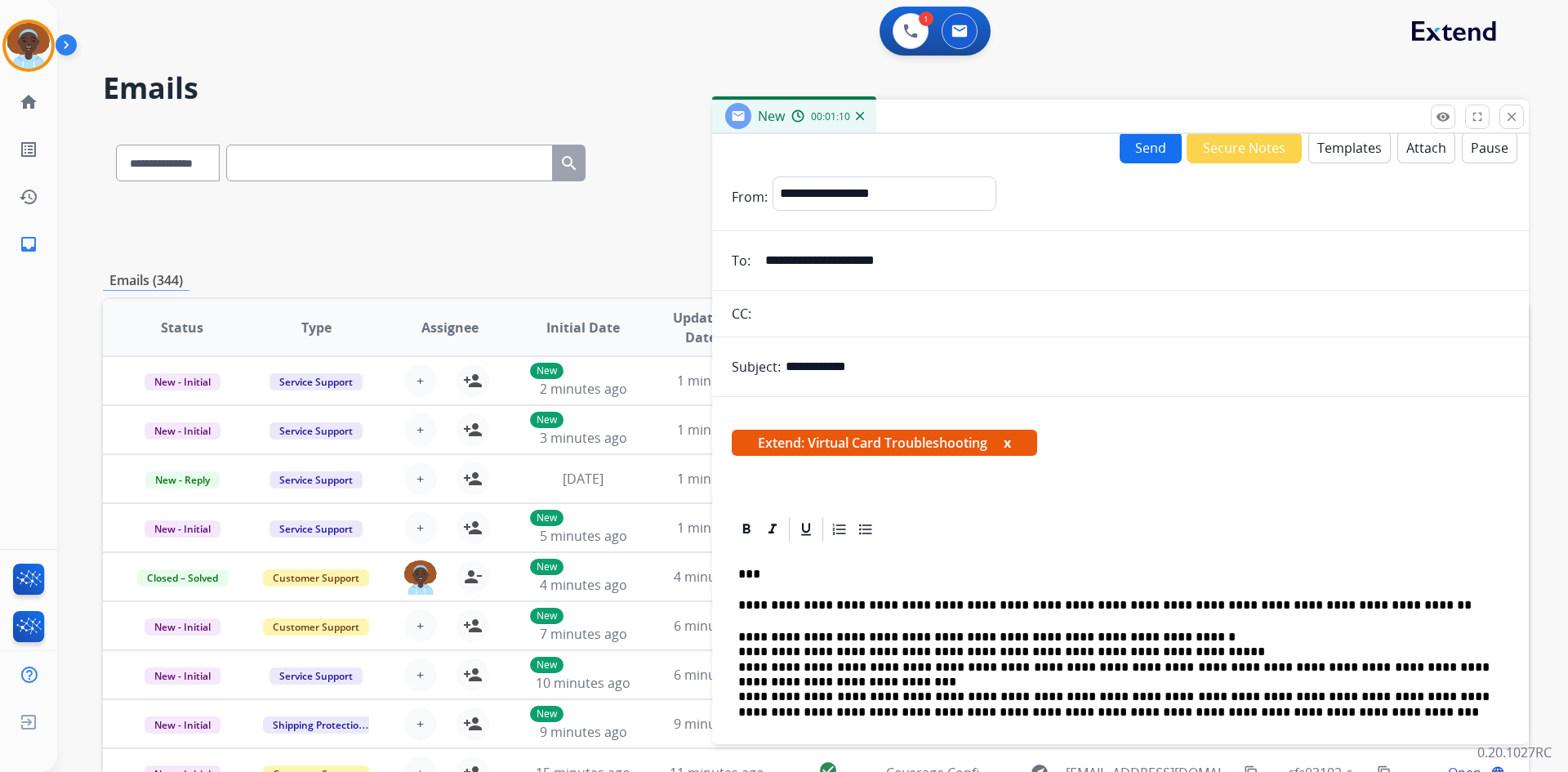
scroll to position [0, 0]
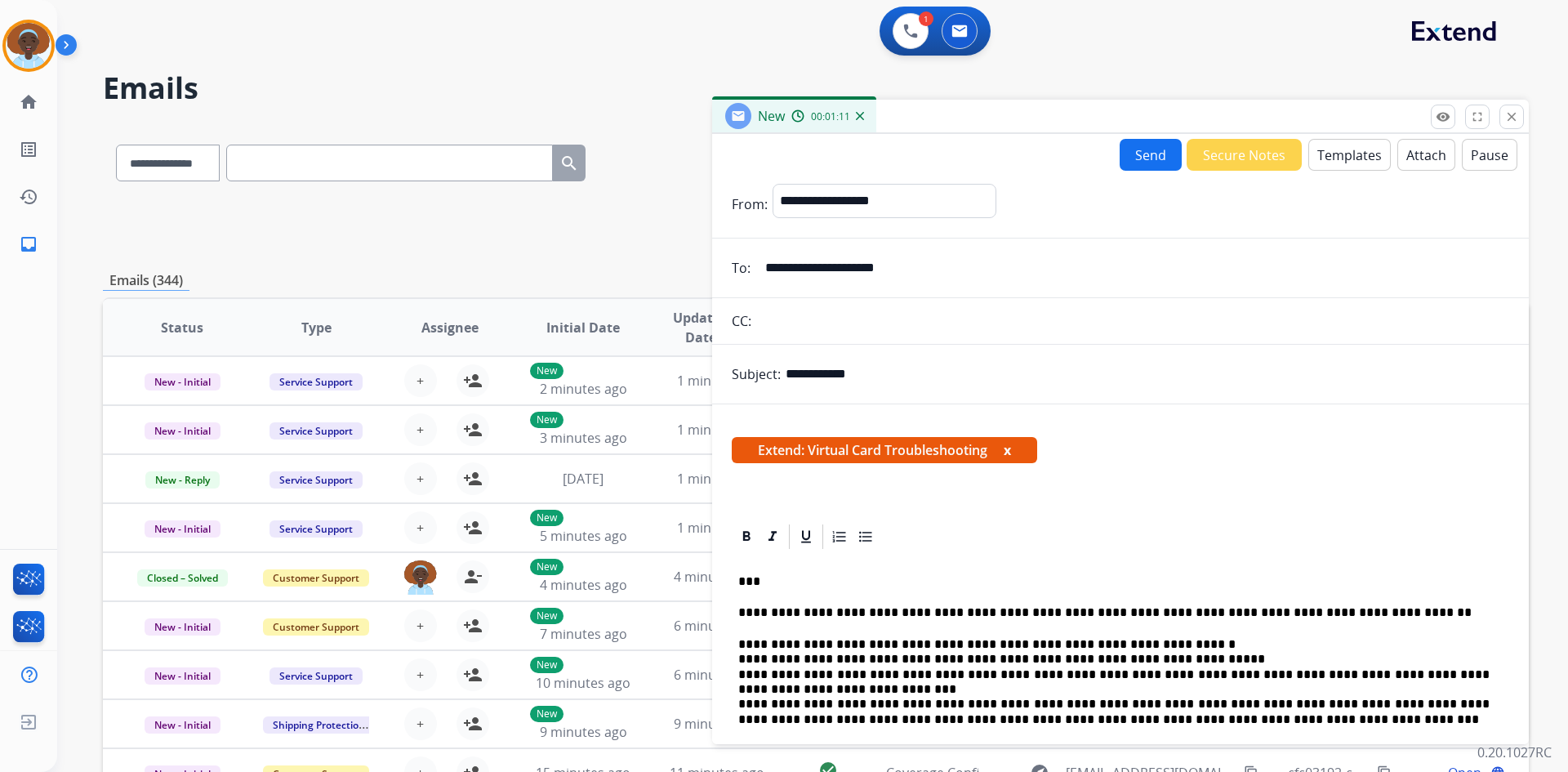
click at [1135, 157] on button "Send" at bounding box center [1151, 154] width 62 height 32
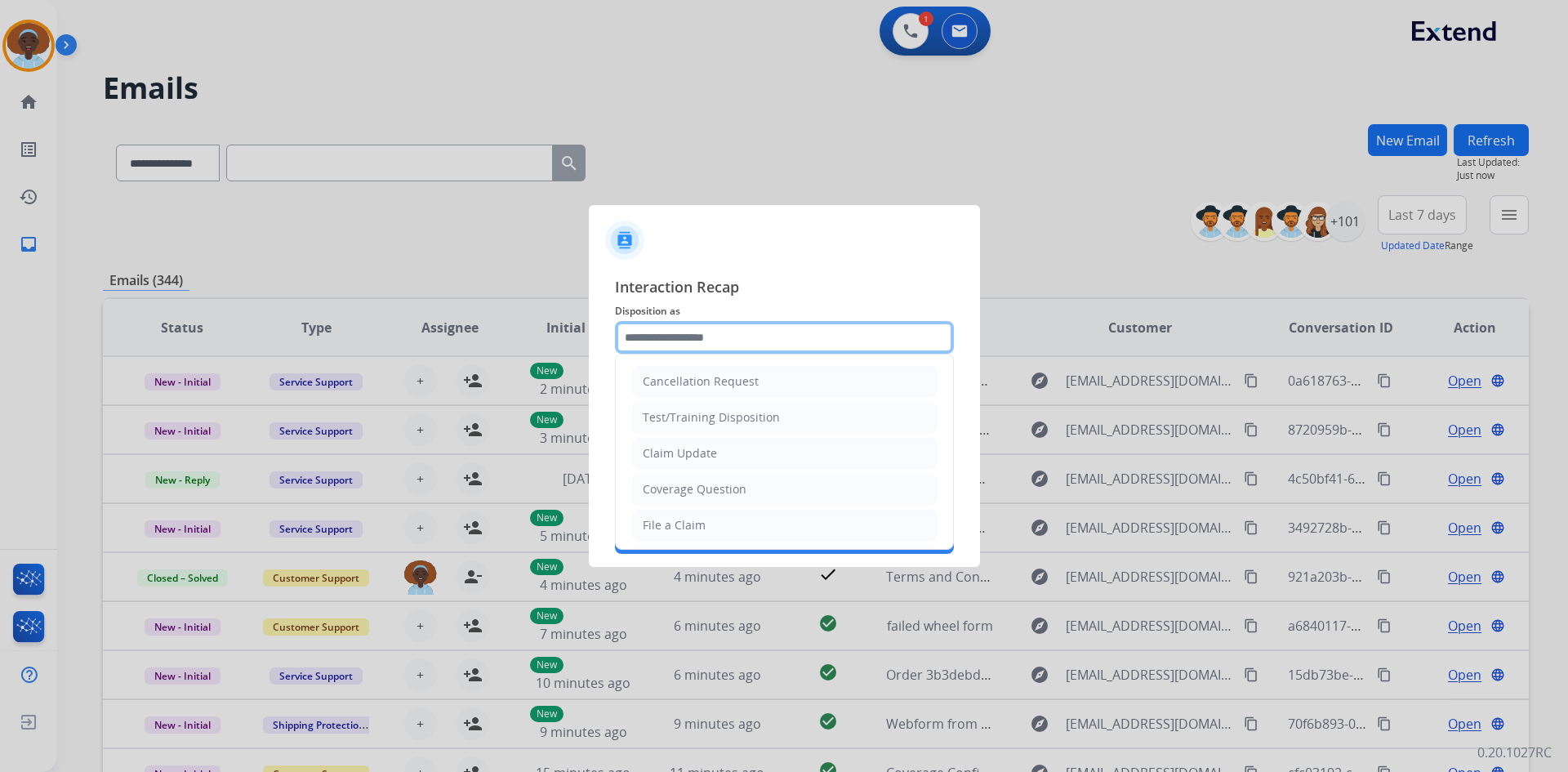
click at [712, 337] on input "text" at bounding box center [784, 337] width 339 height 33
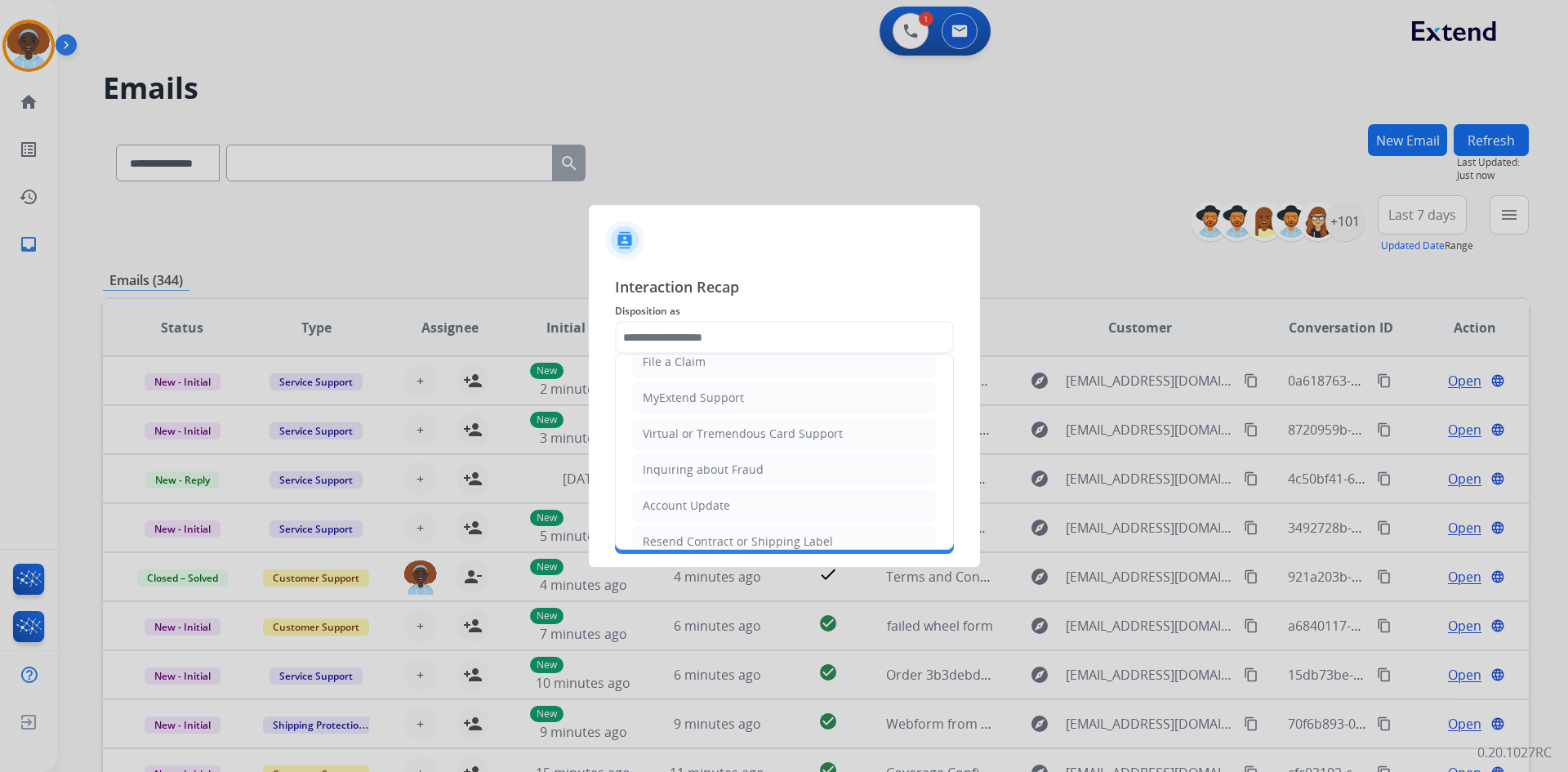
click at [728, 429] on div "Virtual or Tremendous Card Support" at bounding box center [743, 434] width 200 height 16
type input "**********"
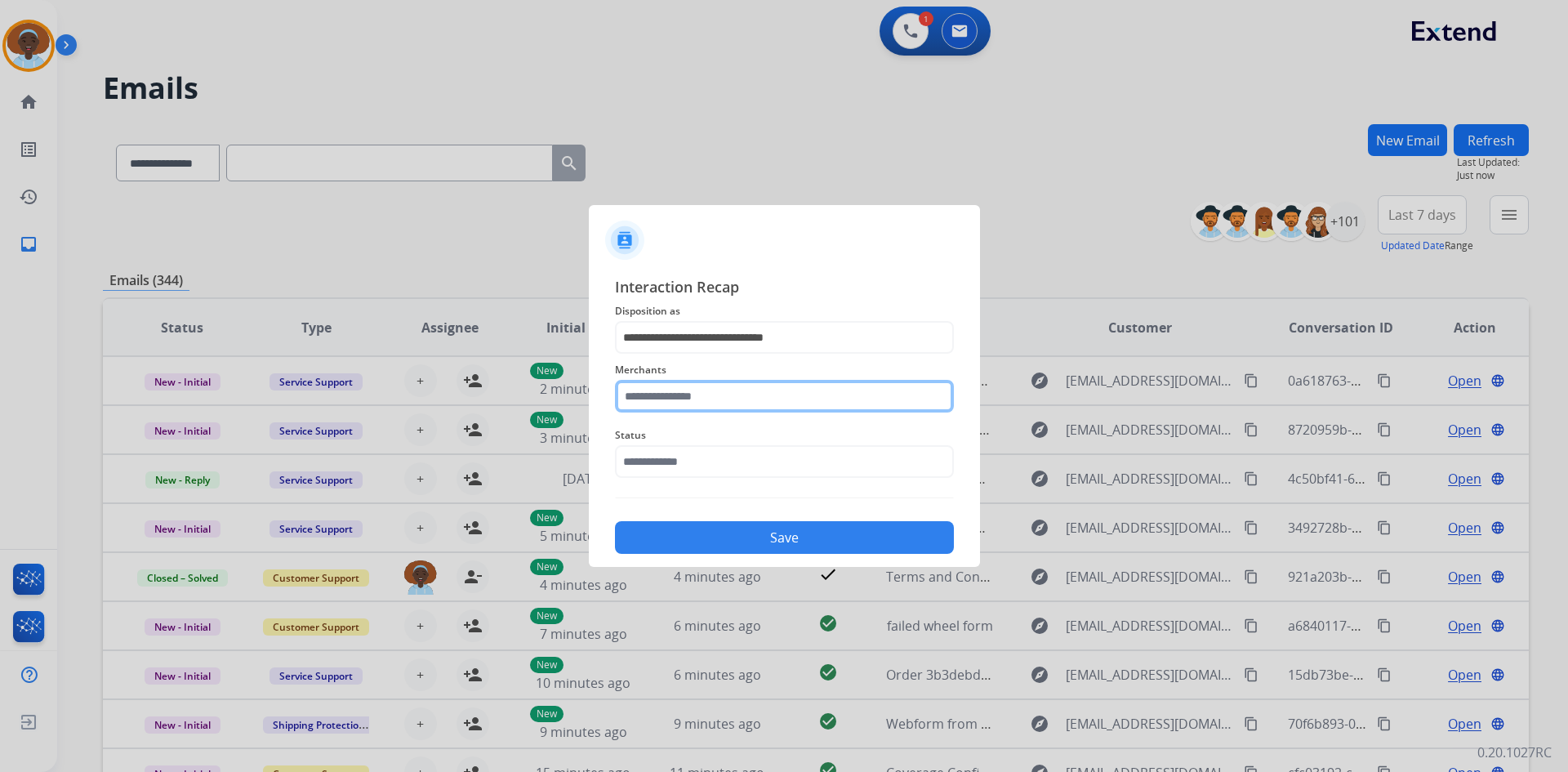
click at [718, 394] on input "text" at bounding box center [784, 396] width 339 height 33
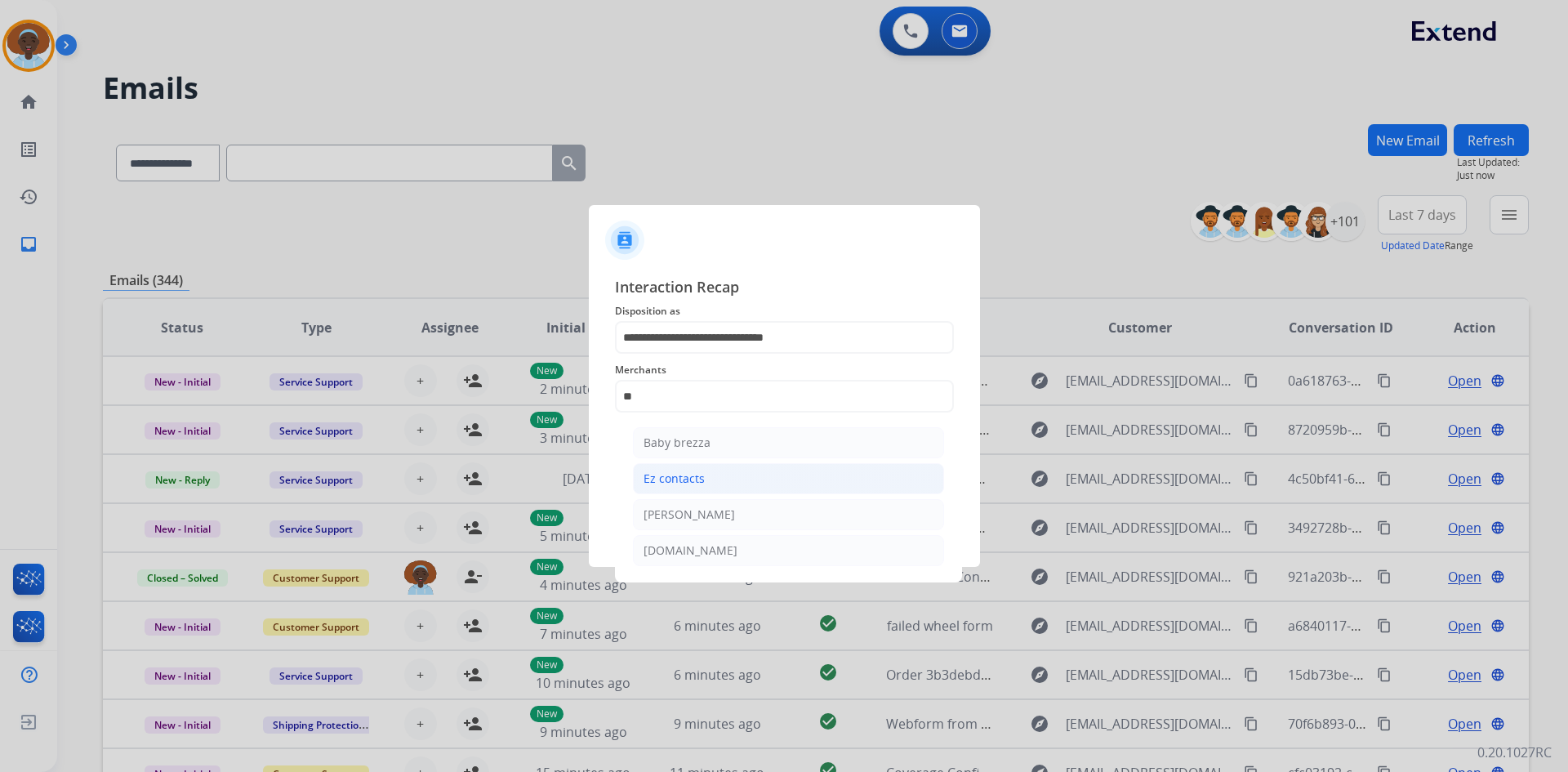
click at [685, 480] on div "Ez contacts" at bounding box center [675, 478] width 62 height 16
type input "**********"
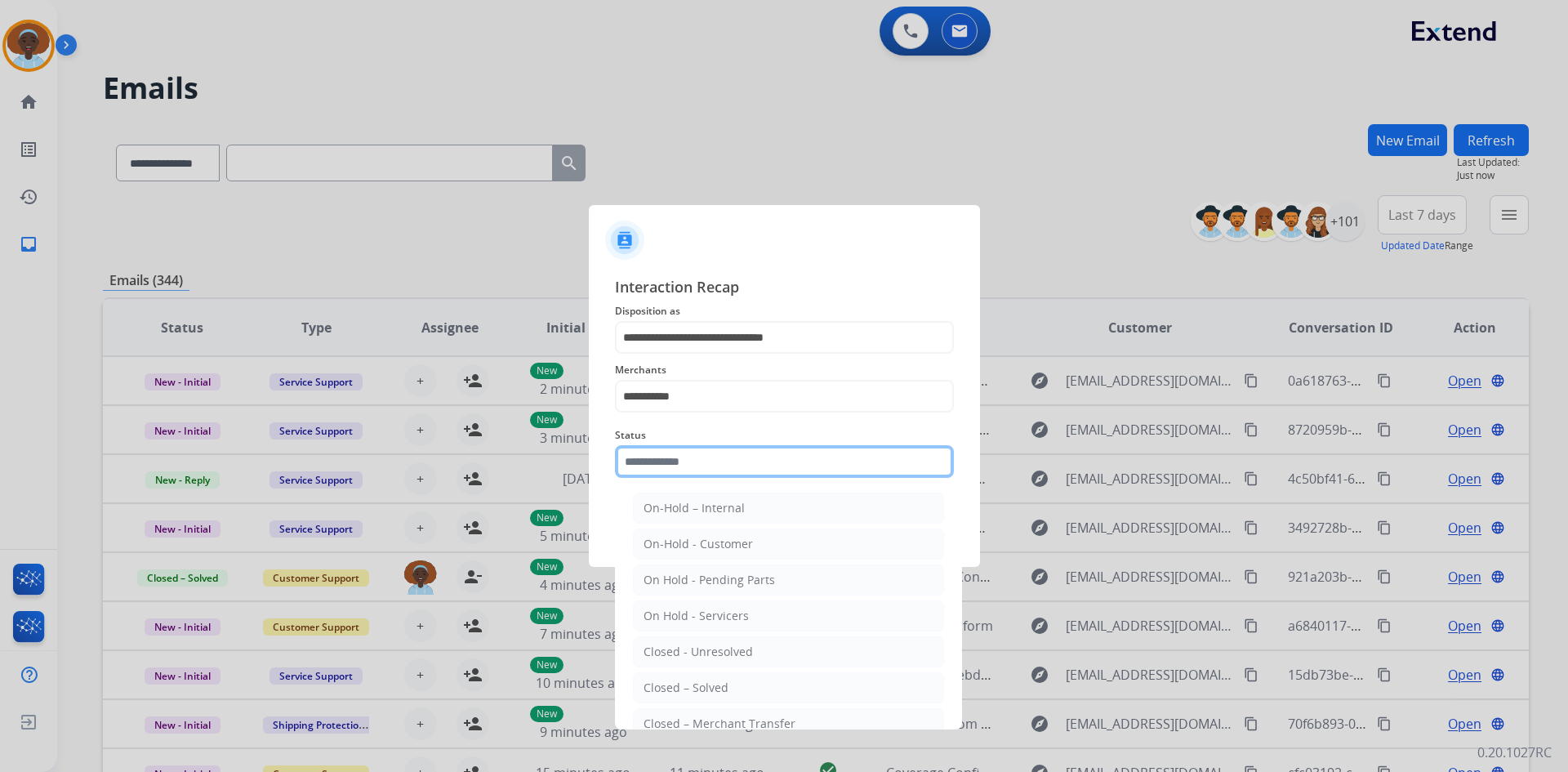
click at [704, 456] on input "text" at bounding box center [784, 462] width 339 height 33
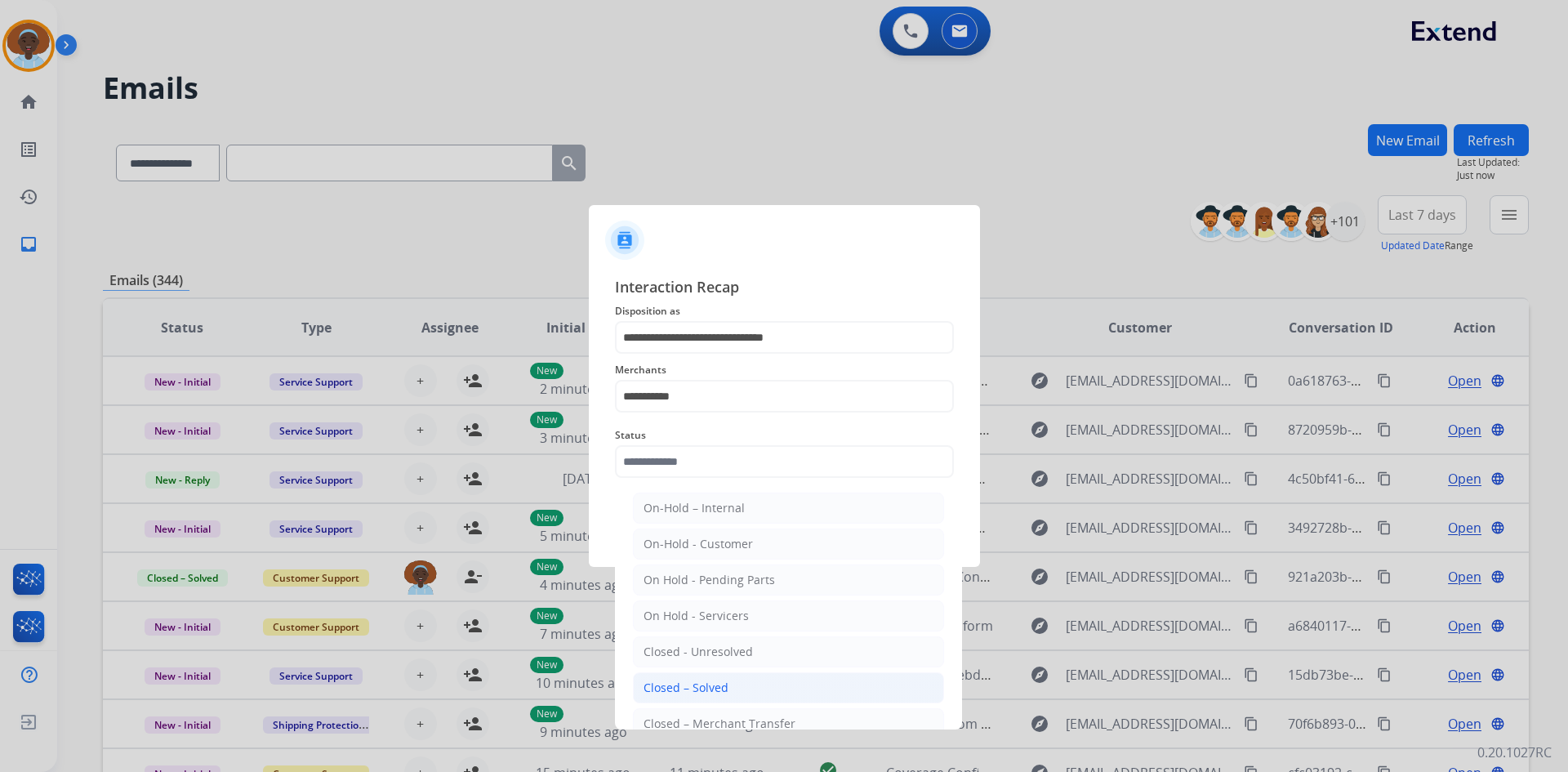
click at [705, 683] on div "Closed – Solved" at bounding box center [686, 687] width 85 height 16
type input "**********"
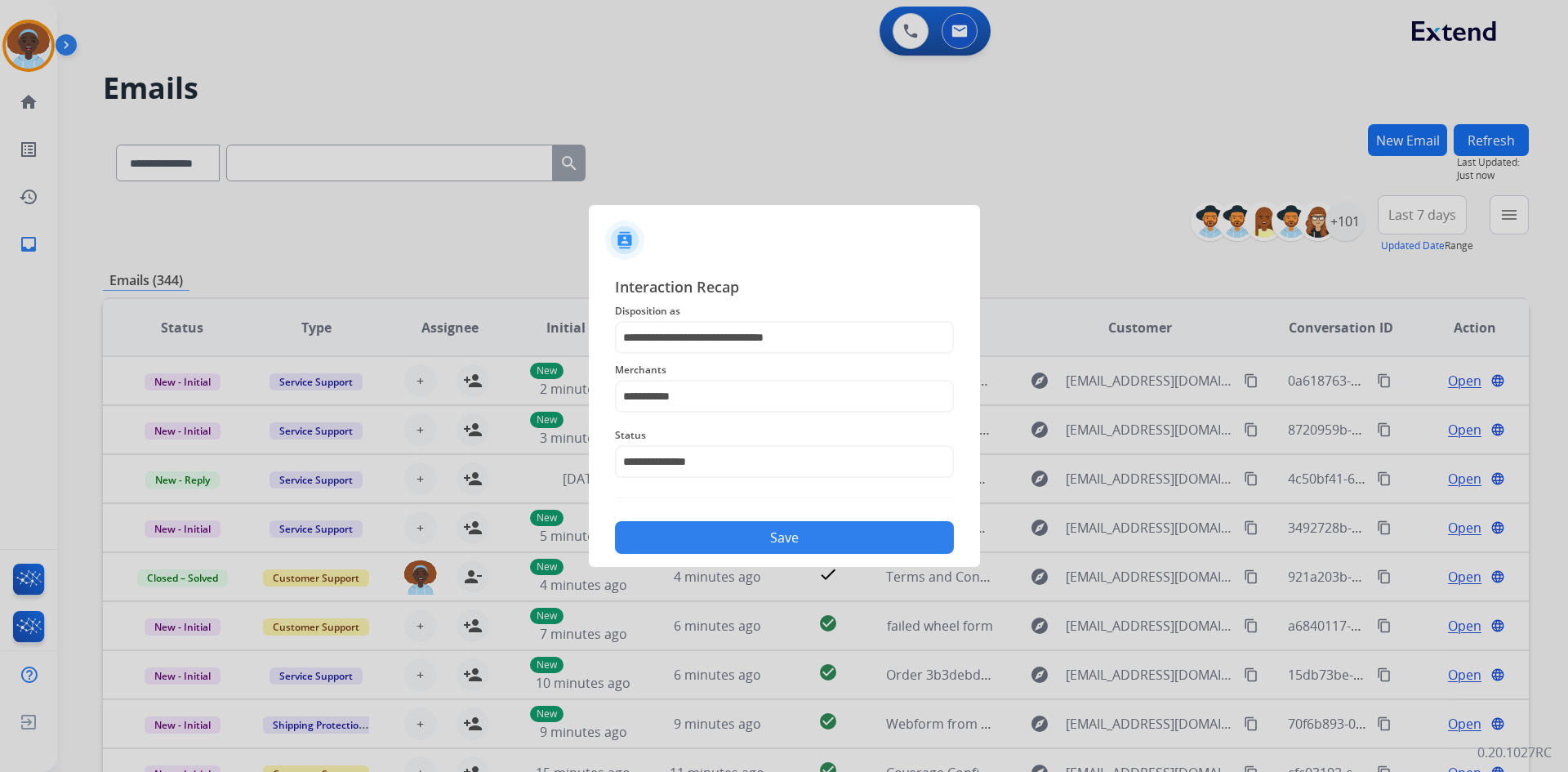
click at [786, 527] on button "Save" at bounding box center [784, 538] width 339 height 33
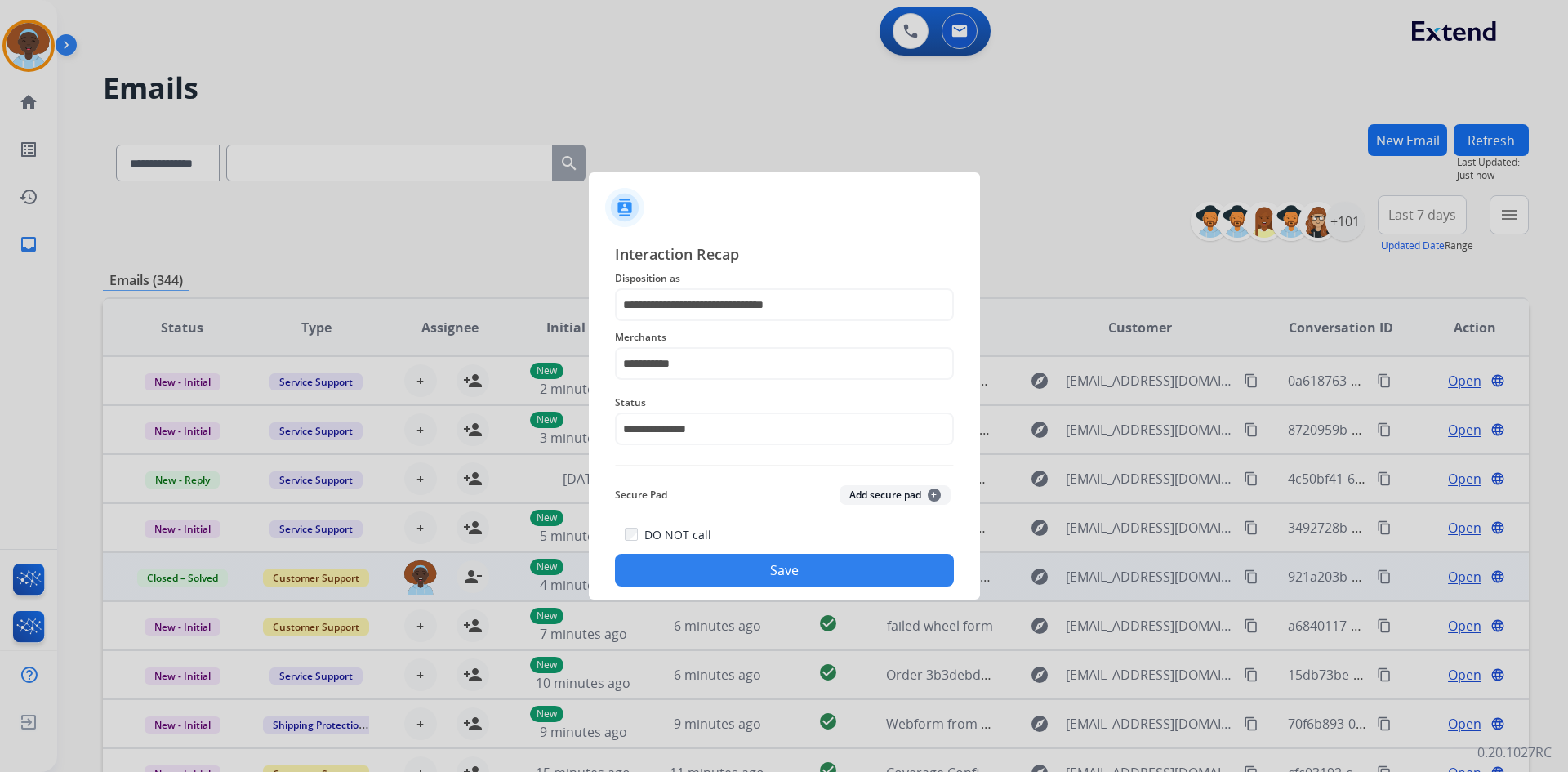
click at [795, 568] on button "Save" at bounding box center [784, 571] width 339 height 33
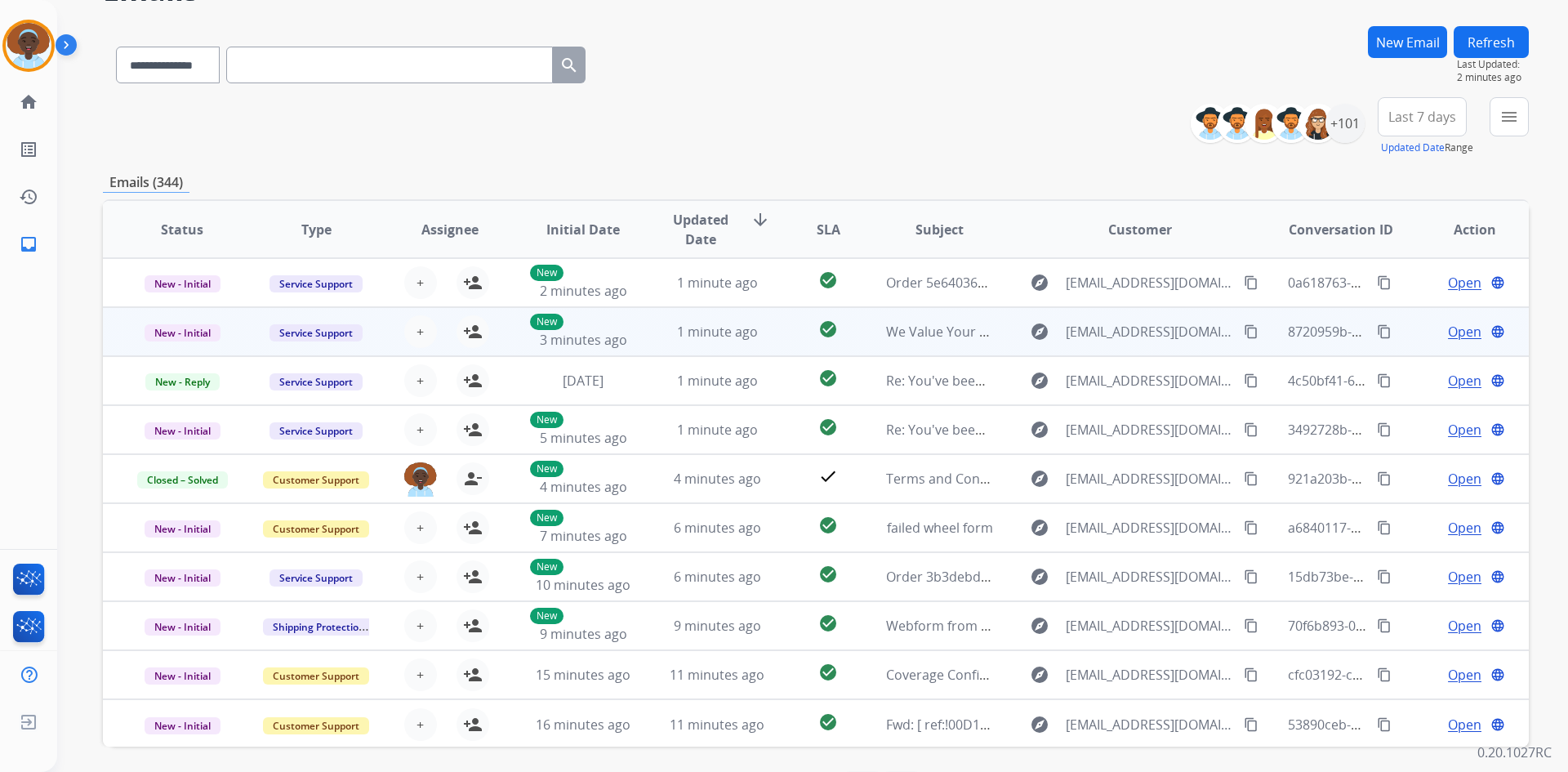
scroll to position [0, 0]
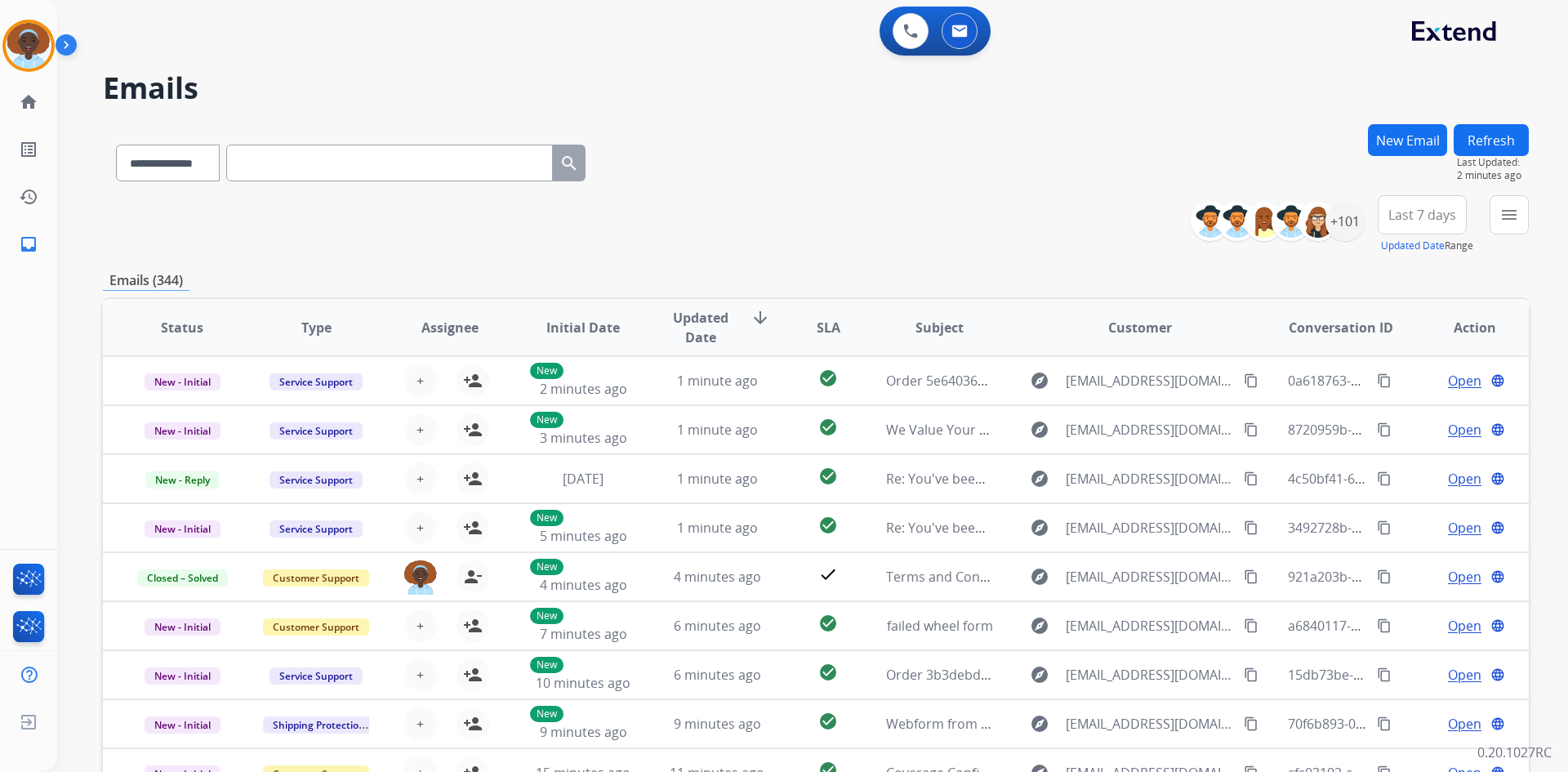
click at [1390, 135] on button "New Email" at bounding box center [1408, 140] width 79 height 32
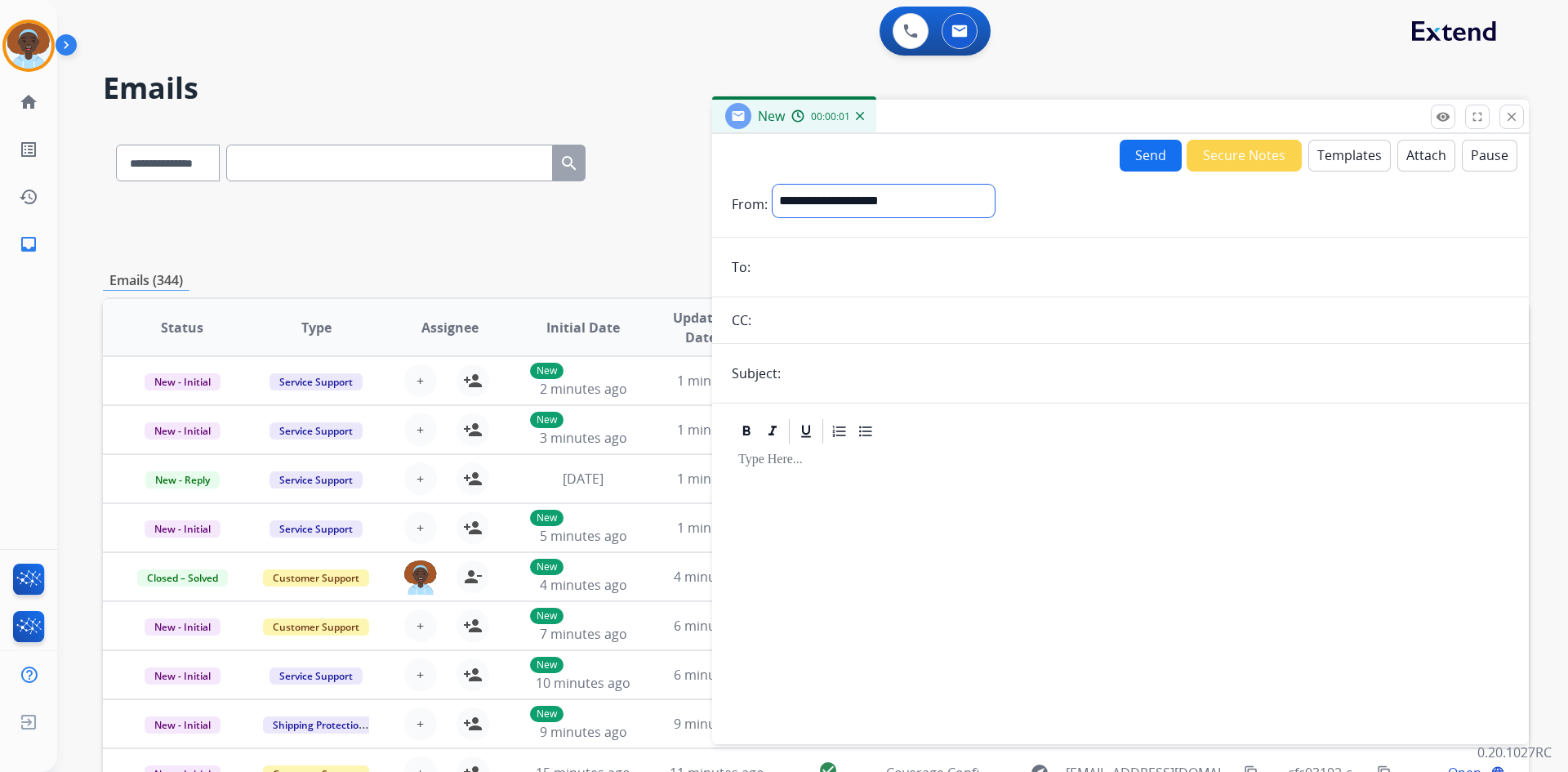
click at [846, 196] on select "**********" at bounding box center [884, 201] width 223 height 33
select select "**********"
click at [773, 185] on select "**********" at bounding box center [884, 201] width 223 height 33
click at [846, 267] on input "email" at bounding box center [1132, 269] width 754 height 33
paste input "**********"
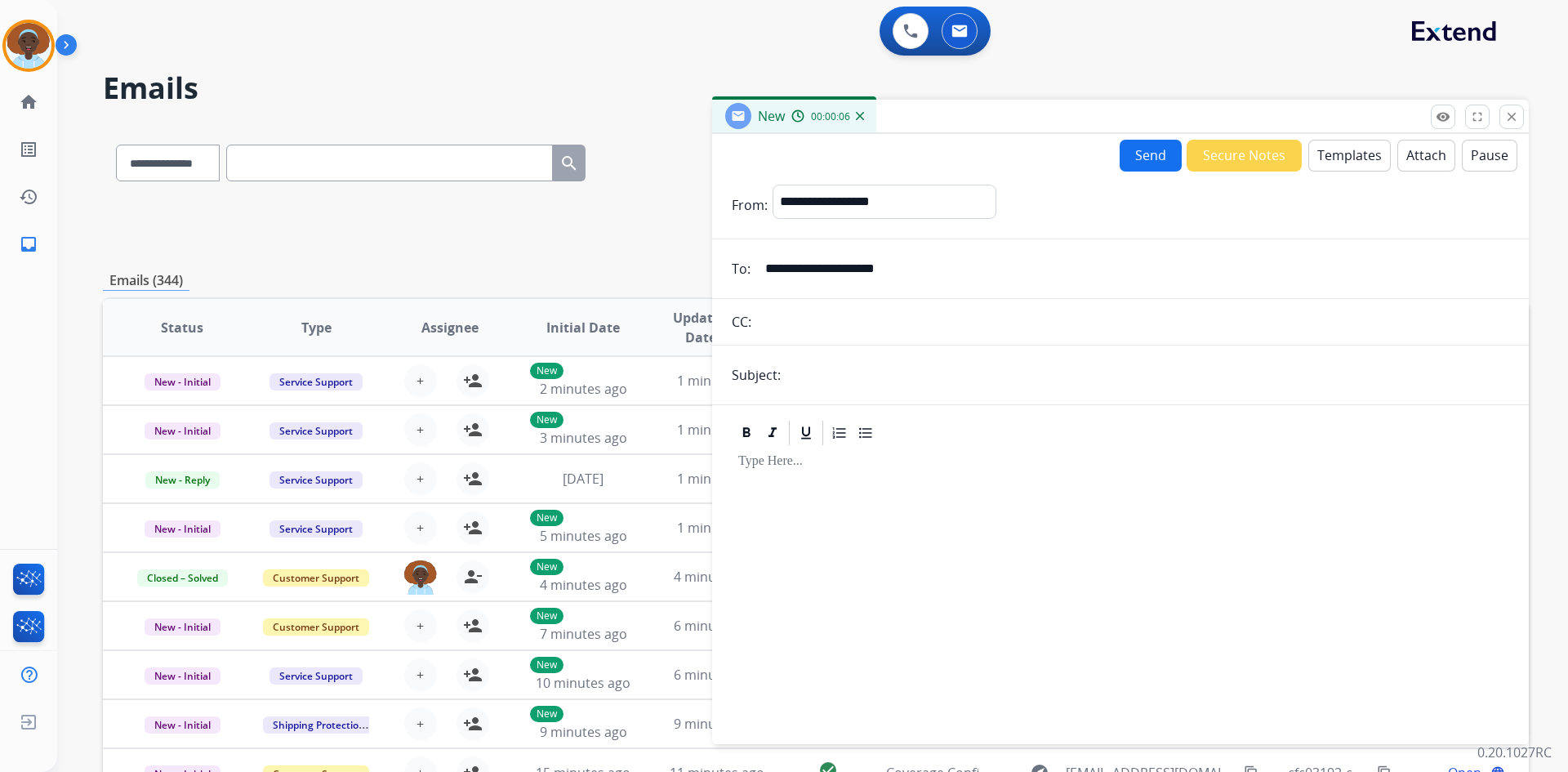
type input "**********"
click at [845, 370] on input "text" at bounding box center [1147, 375] width 724 height 33
type input "**********"
click at [1345, 161] on button "Templates" at bounding box center [1350, 155] width 83 height 32
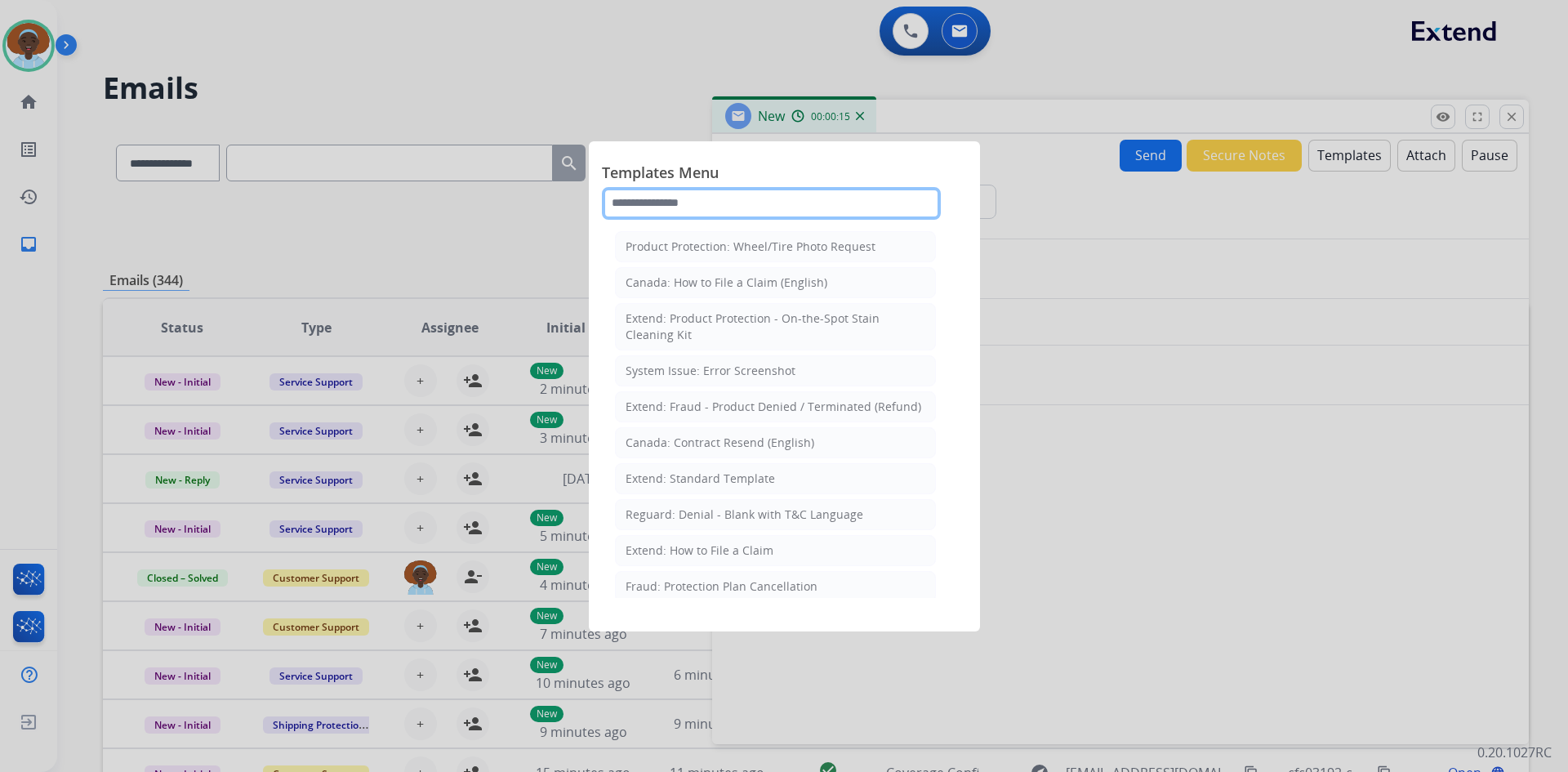
click at [714, 200] on input "text" at bounding box center [772, 203] width 339 height 33
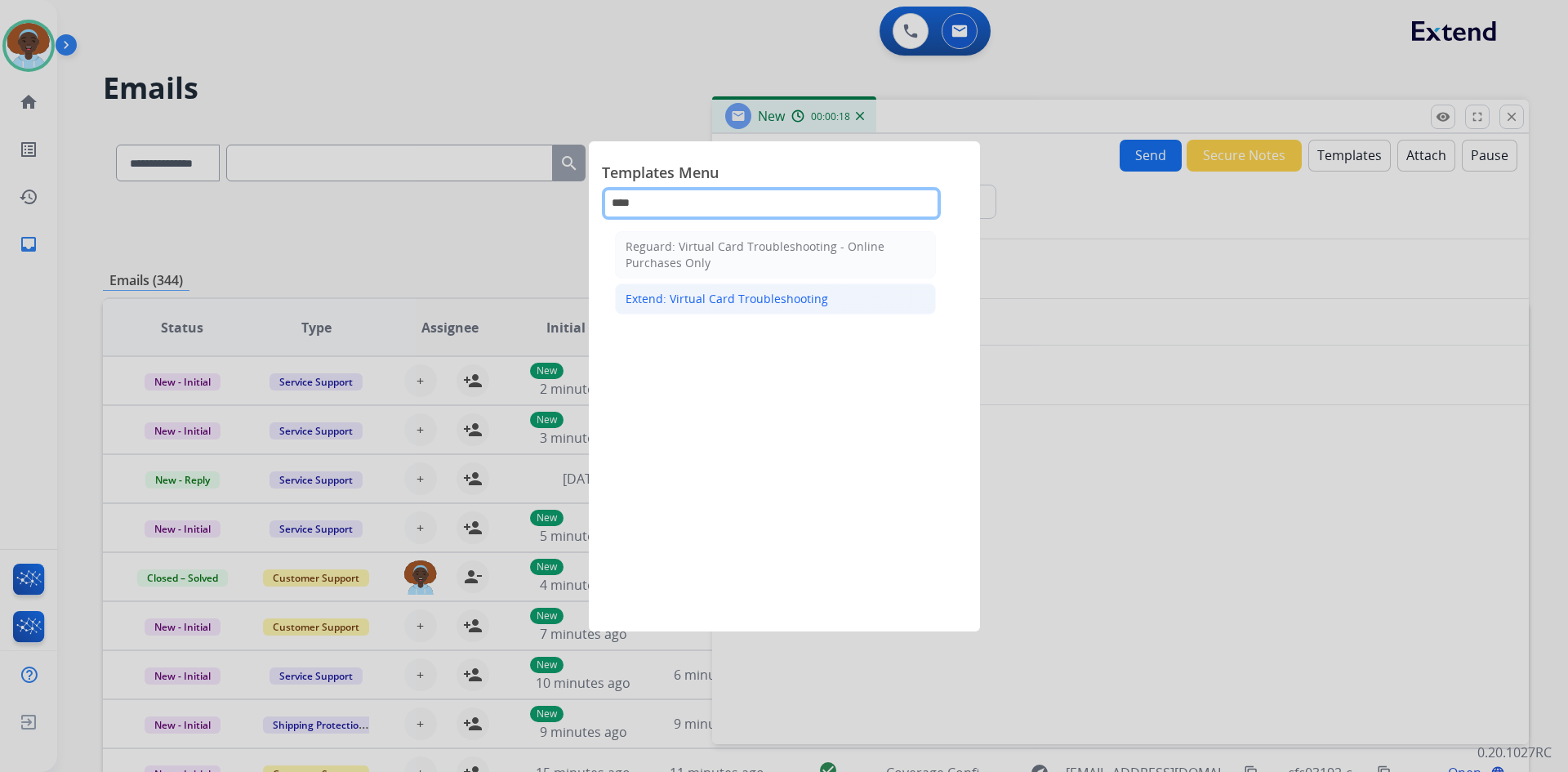
type input "****"
click at [741, 301] on div "Extend: Virtual Card Troubleshooting" at bounding box center [727, 299] width 202 height 16
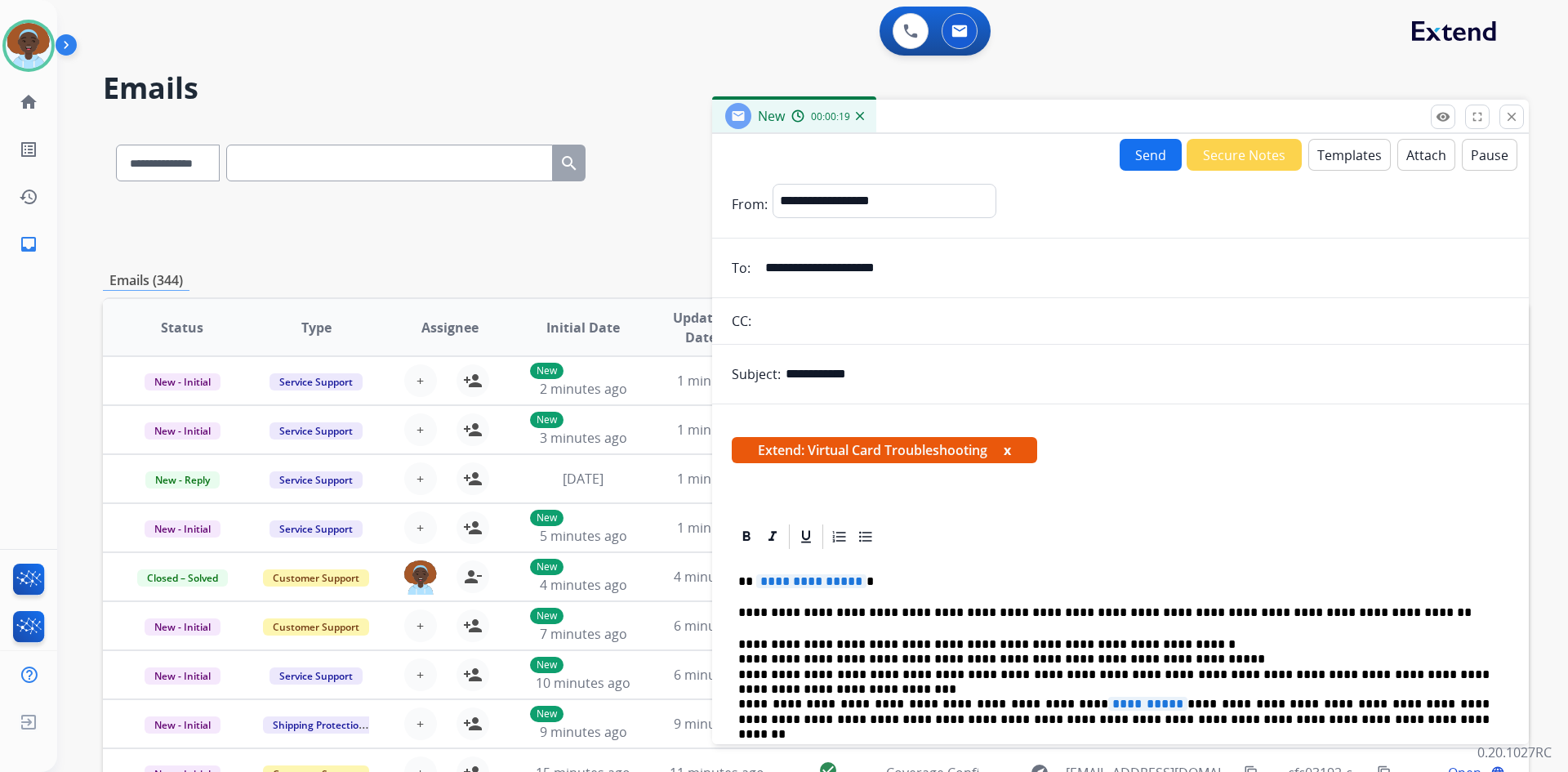
click at [830, 582] on span "**********" at bounding box center [811, 581] width 110 height 13
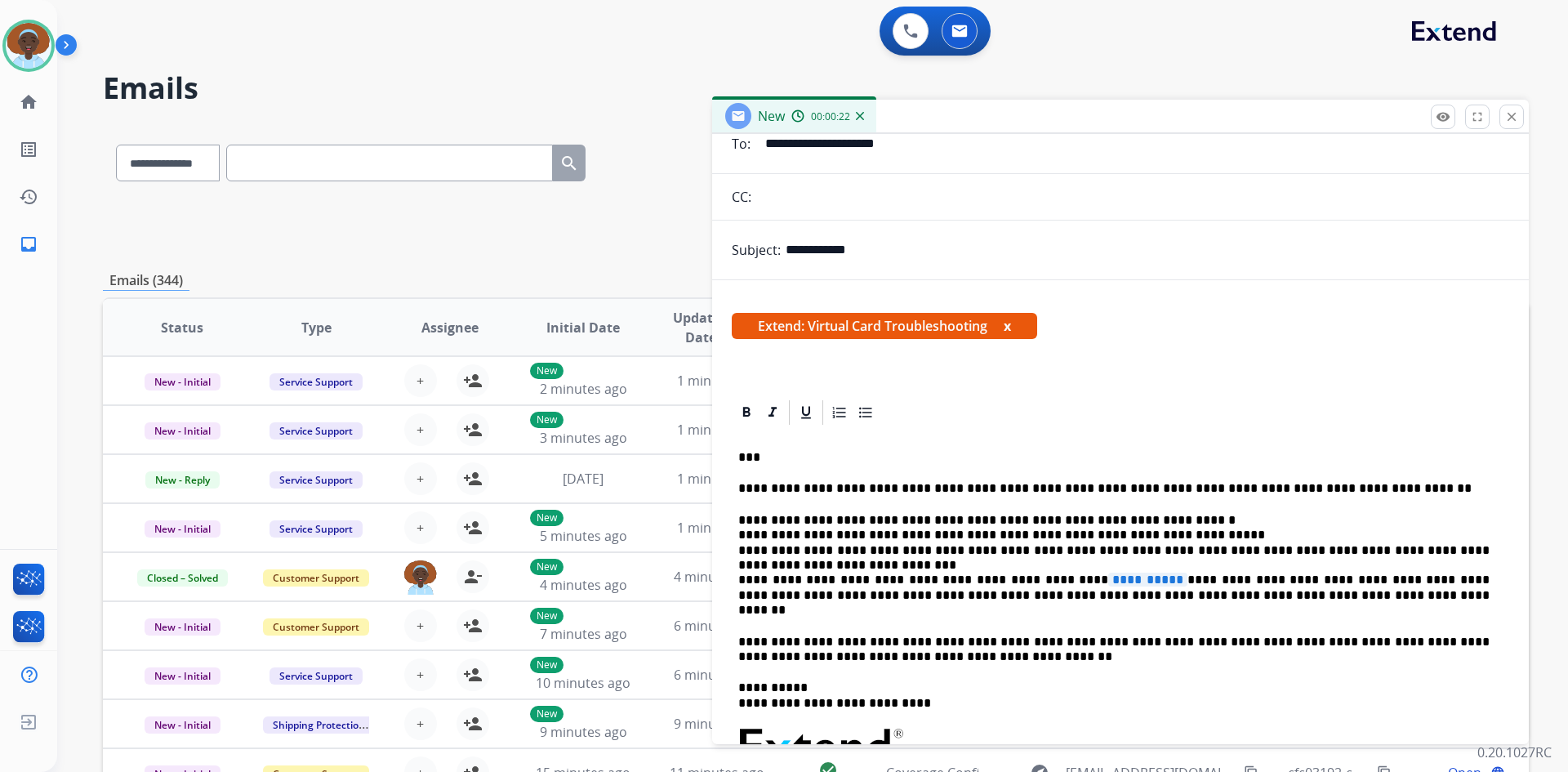
scroll to position [164, 0]
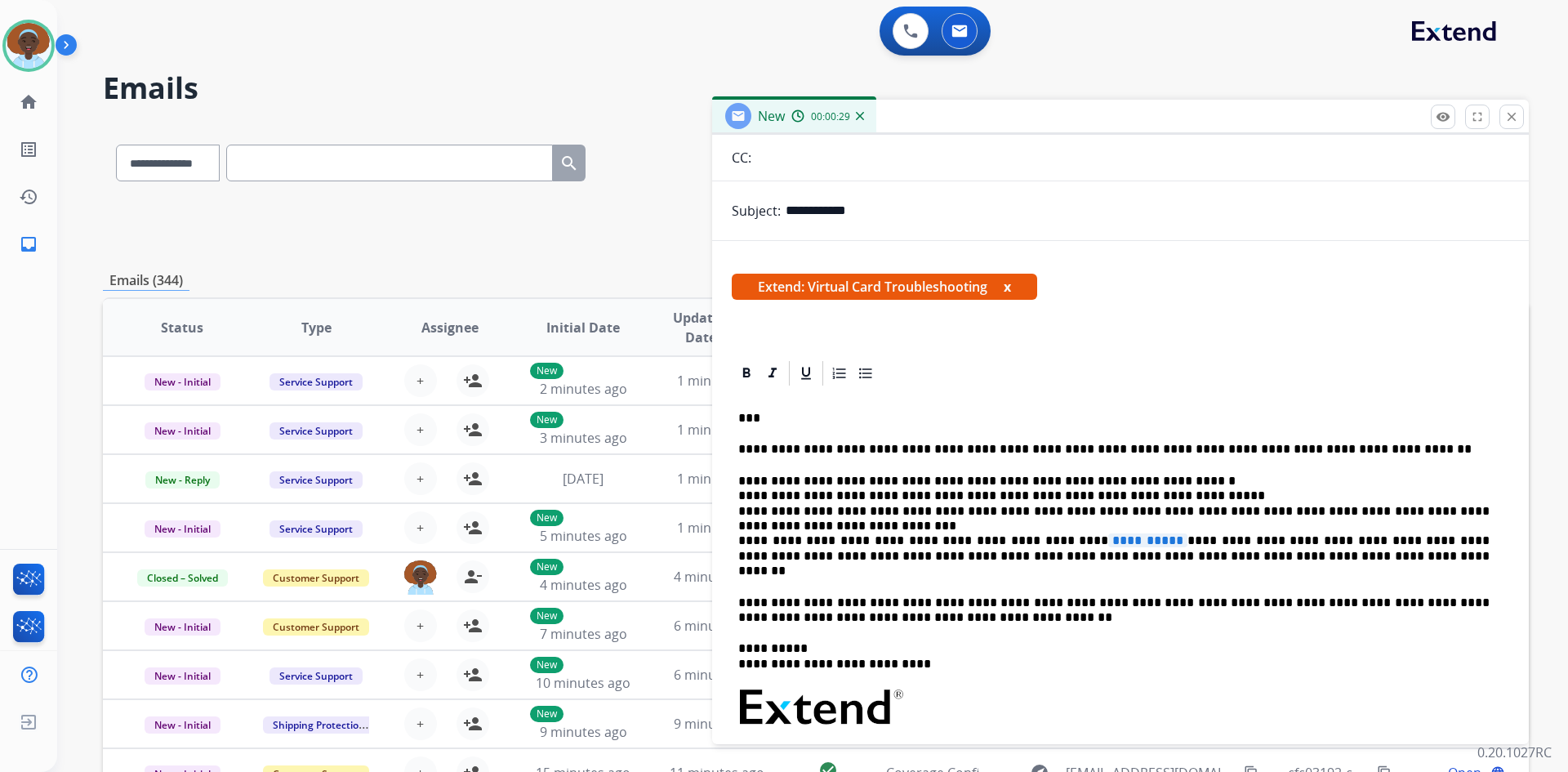
click at [1108, 540] on span "**********" at bounding box center [1148, 540] width 79 height 13
click at [1025, 540] on p "**********" at bounding box center [1114, 526] width 752 height 105
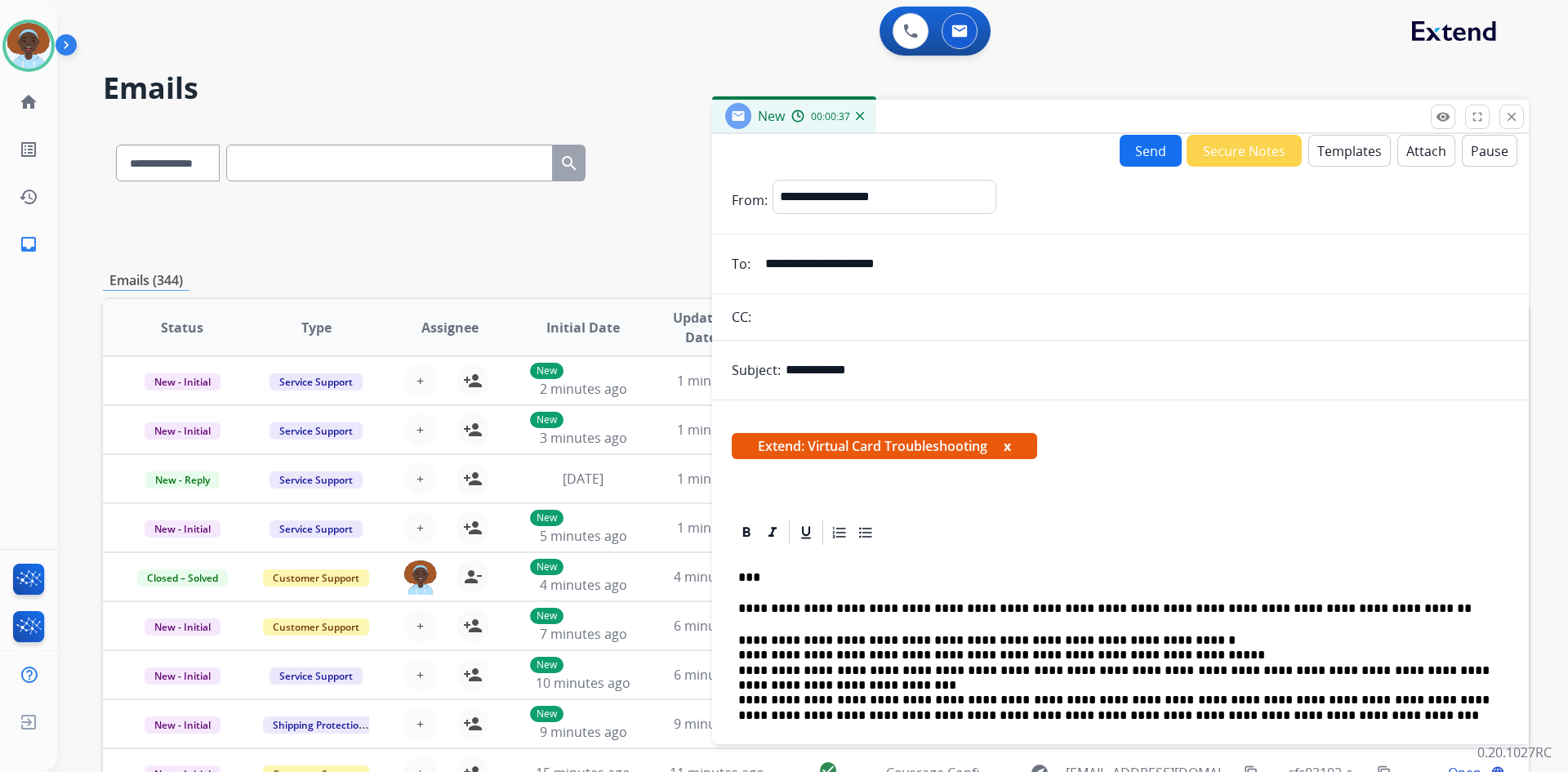
scroll to position [0, 0]
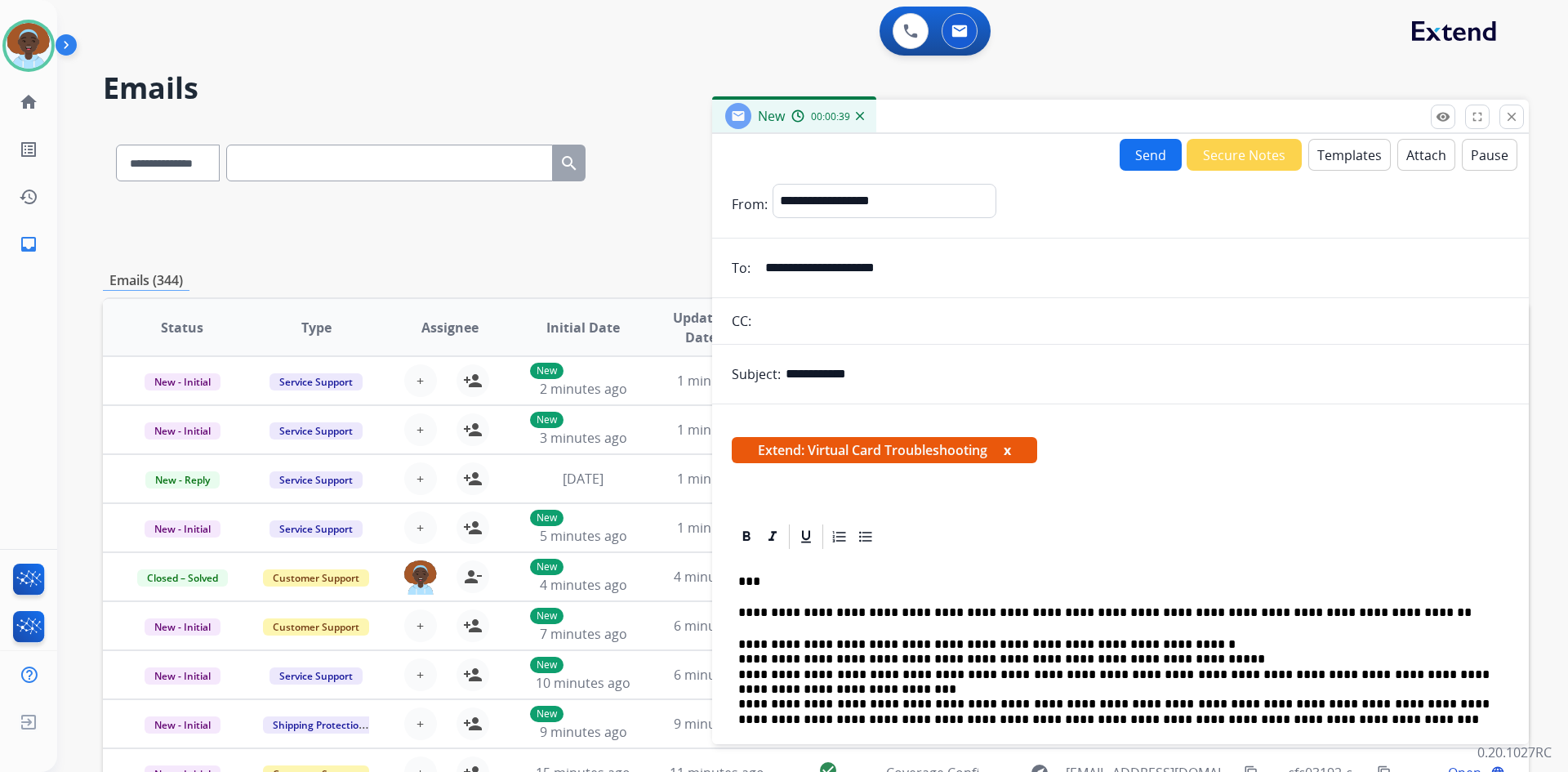
click at [1145, 158] on button "Send" at bounding box center [1151, 154] width 62 height 32
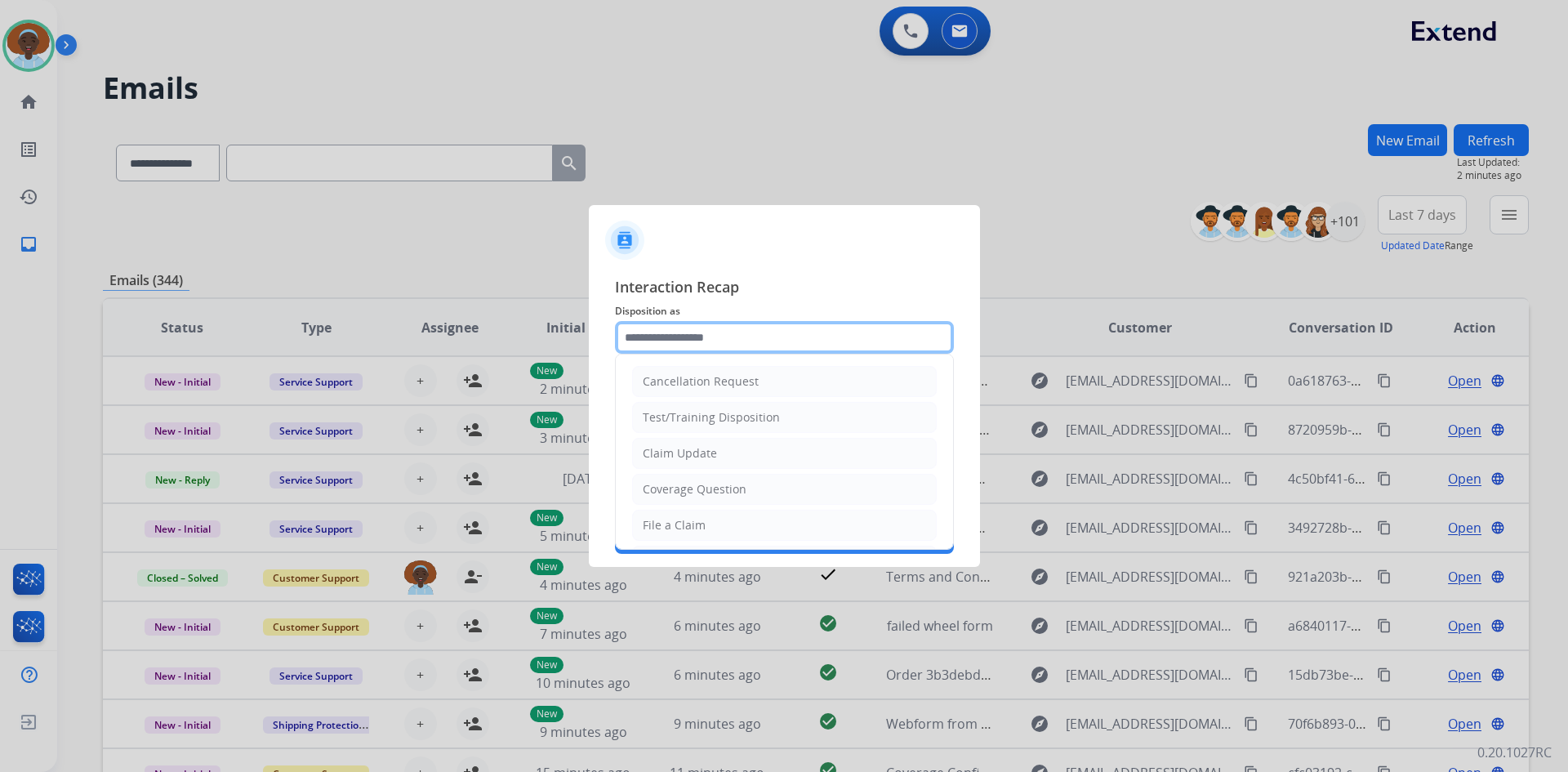
click at [690, 338] on input "text" at bounding box center [784, 337] width 339 height 33
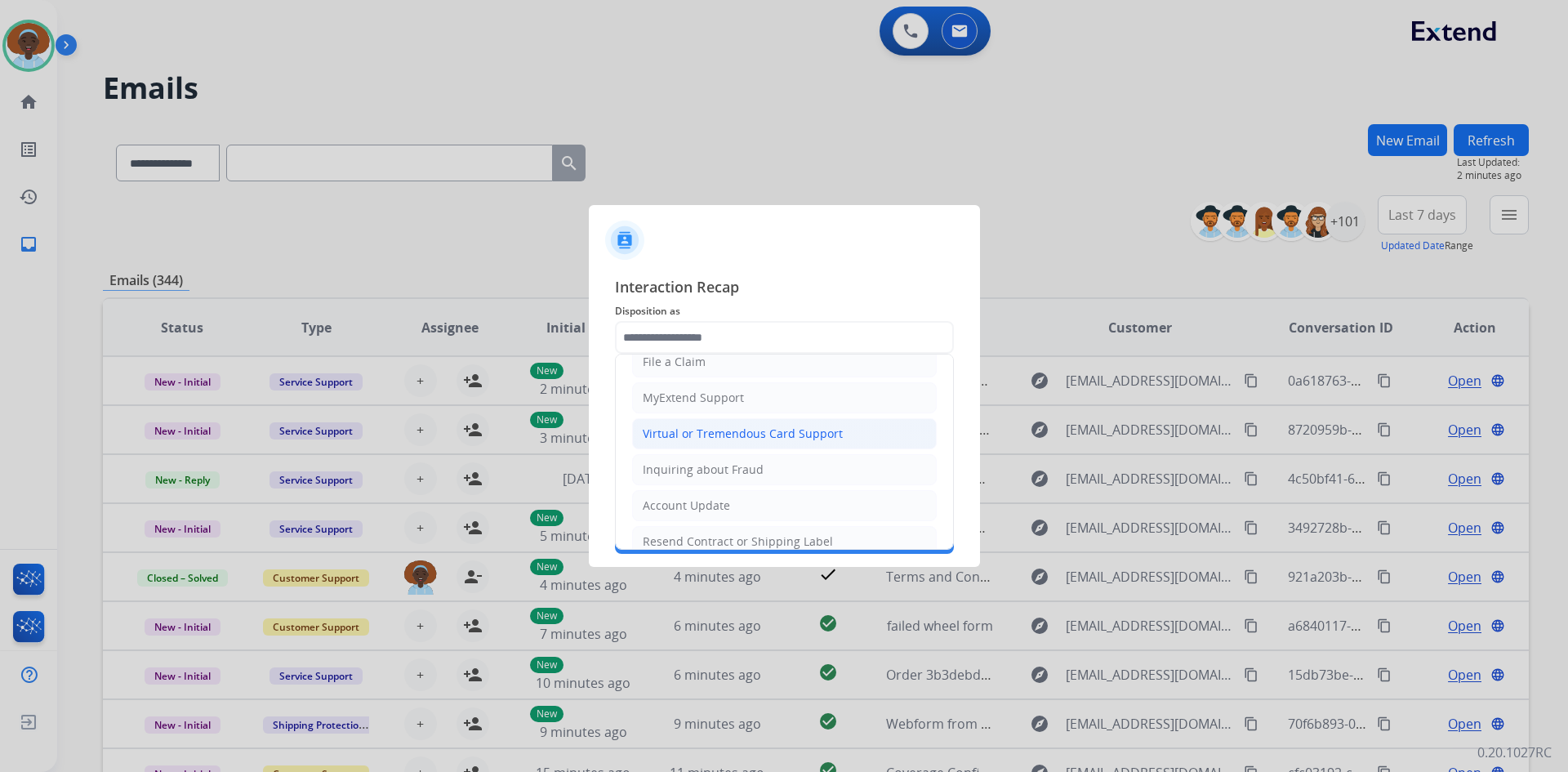
click at [700, 430] on div "Virtual or Tremendous Card Support" at bounding box center [743, 434] width 200 height 16
type input "**********"
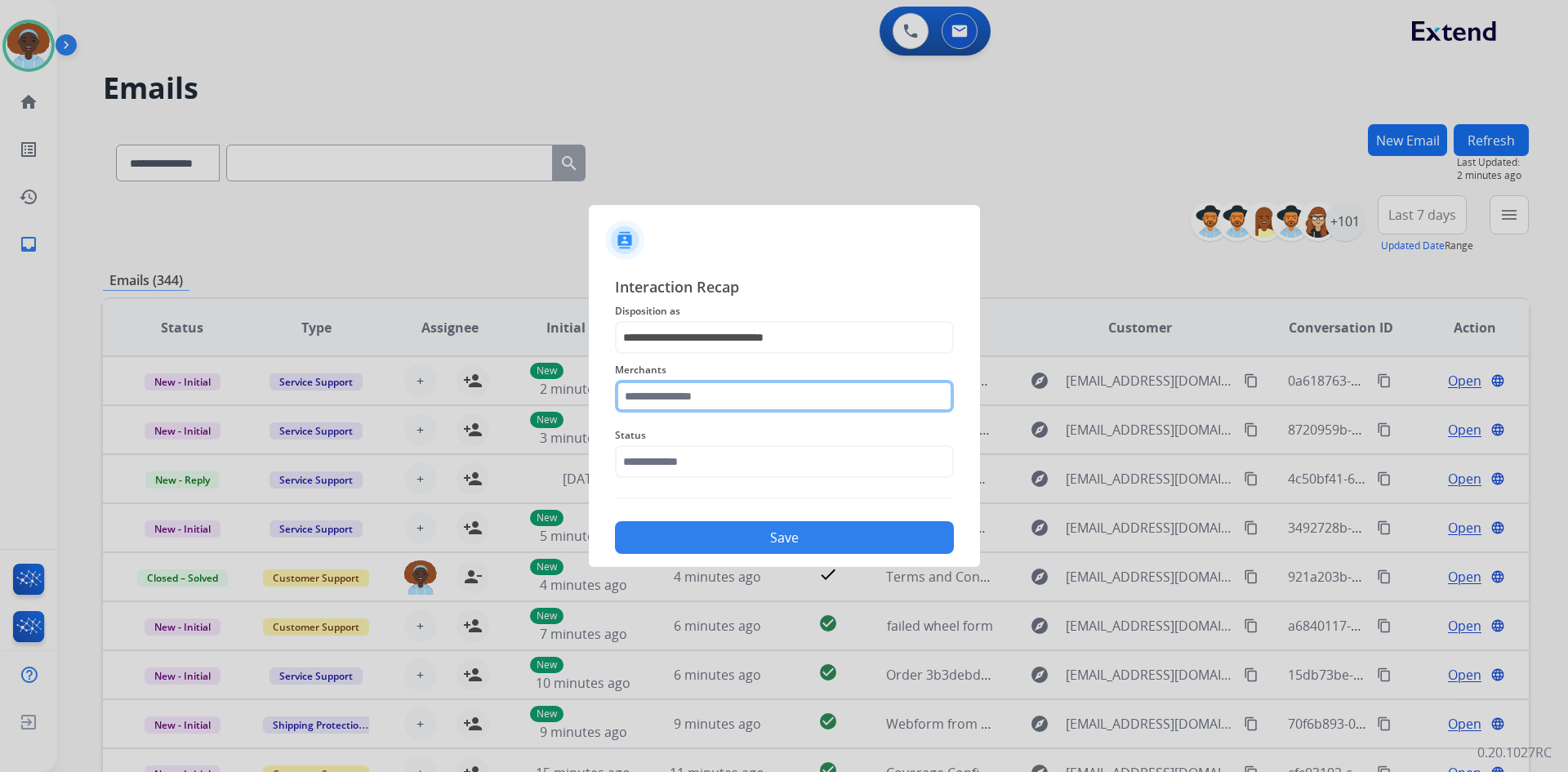
click at [709, 397] on input "text" at bounding box center [784, 396] width 339 height 33
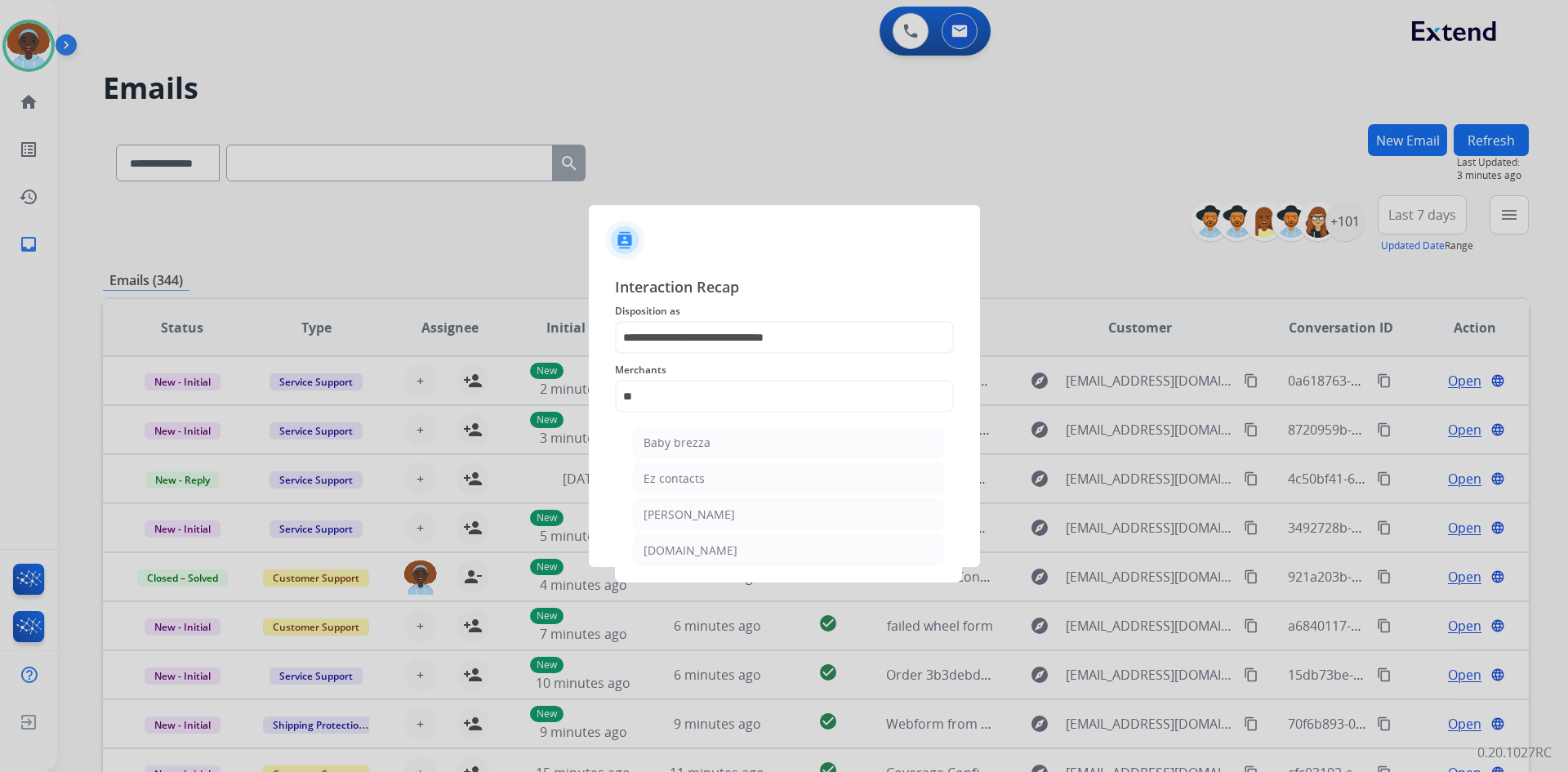
click at [704, 485] on li "Ez contacts" at bounding box center [788, 479] width 311 height 31
type input "**********"
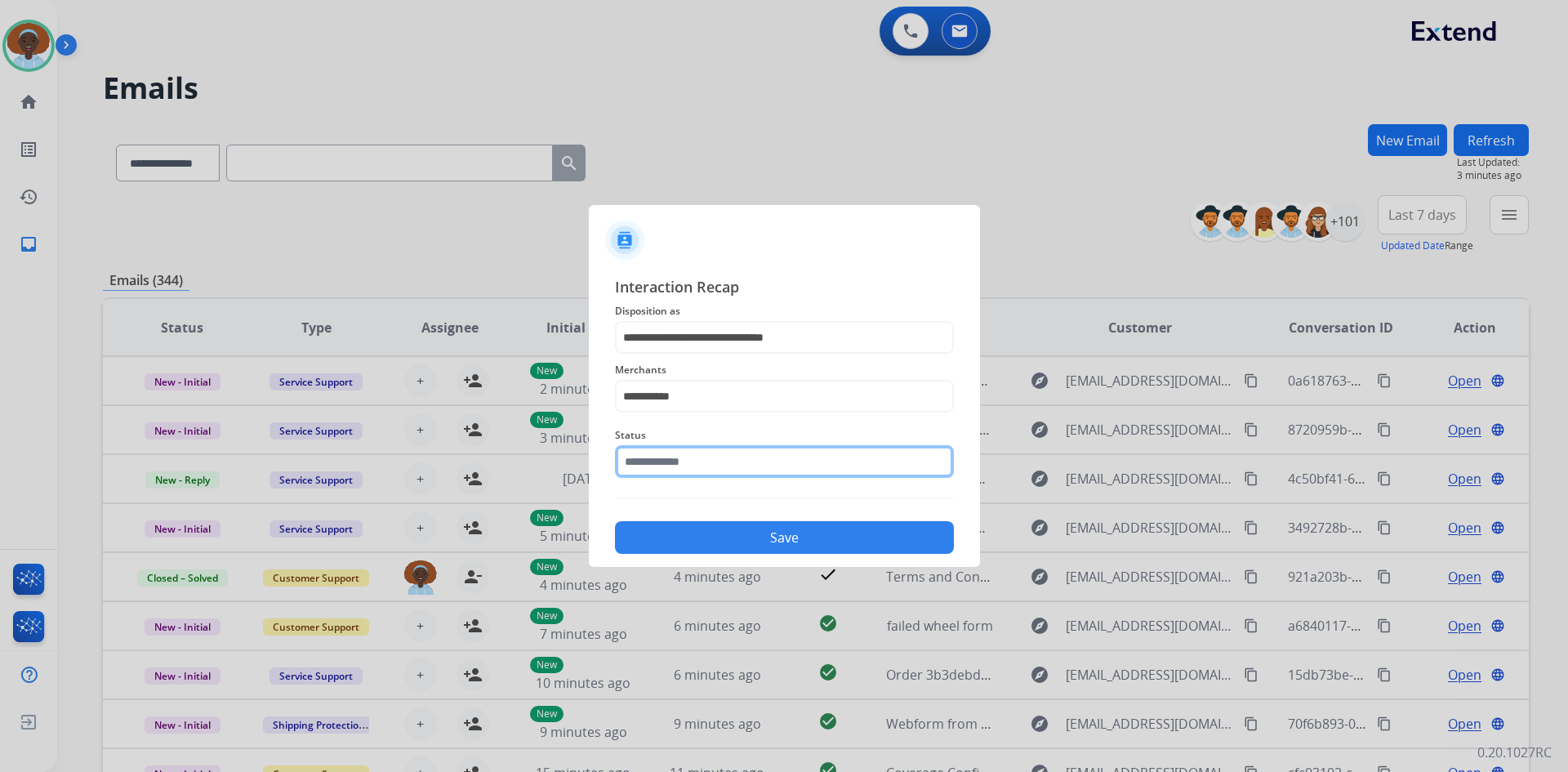
click at [710, 458] on input "text" at bounding box center [784, 462] width 339 height 33
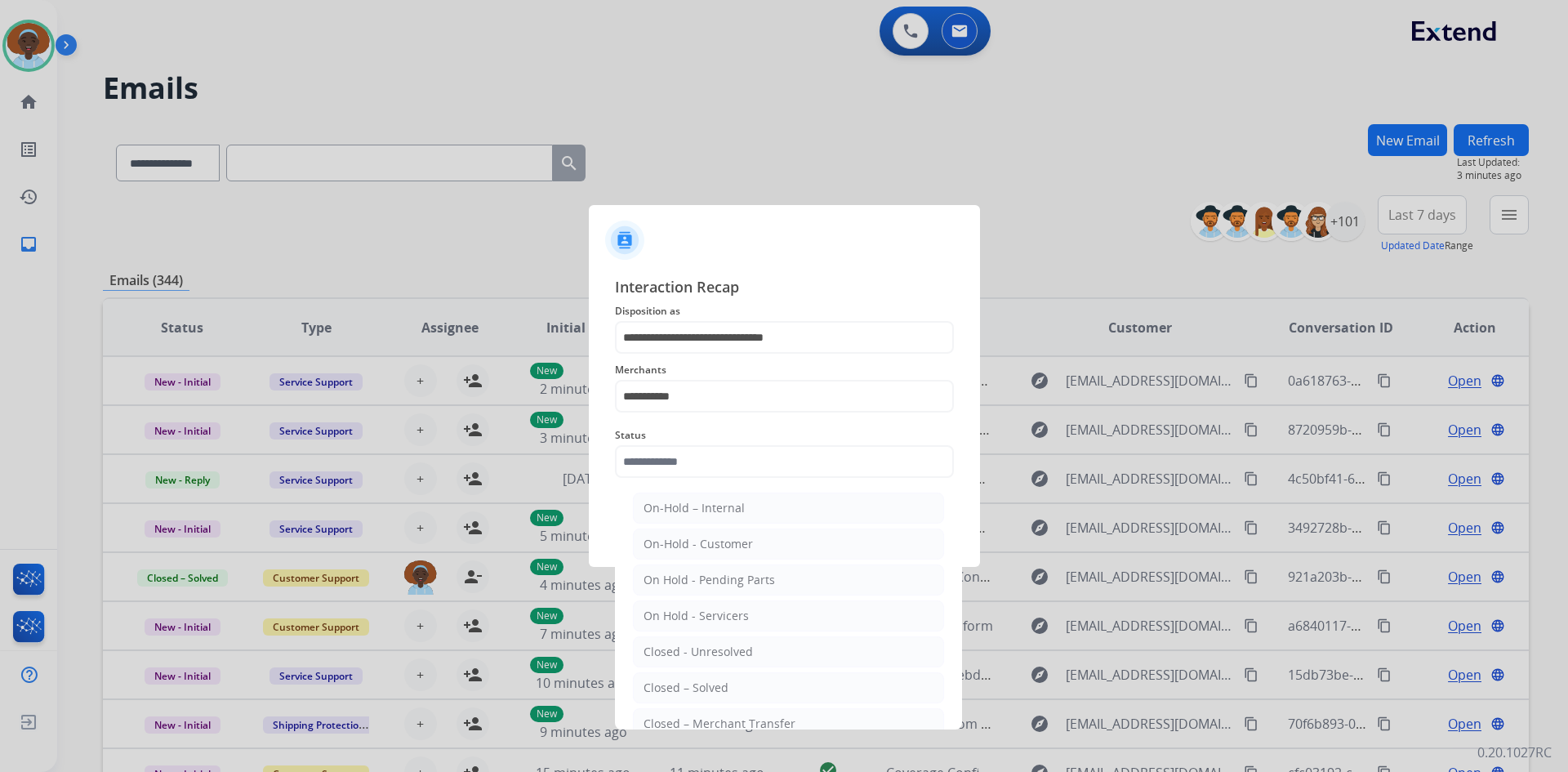
click at [732, 690] on li "Closed – Solved" at bounding box center [788, 688] width 311 height 31
type input "**********"
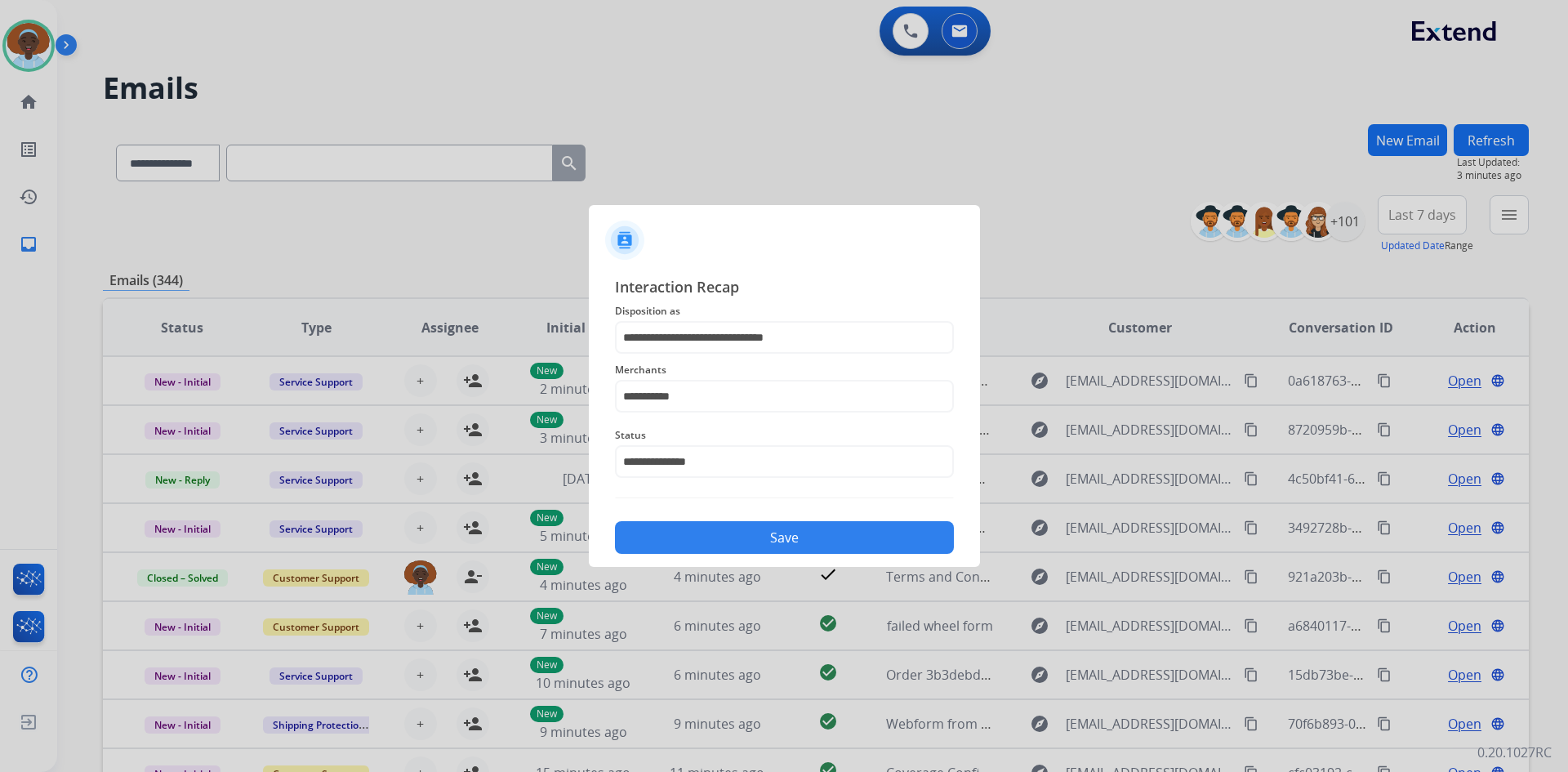
click at [767, 542] on button "Save" at bounding box center [784, 538] width 339 height 33
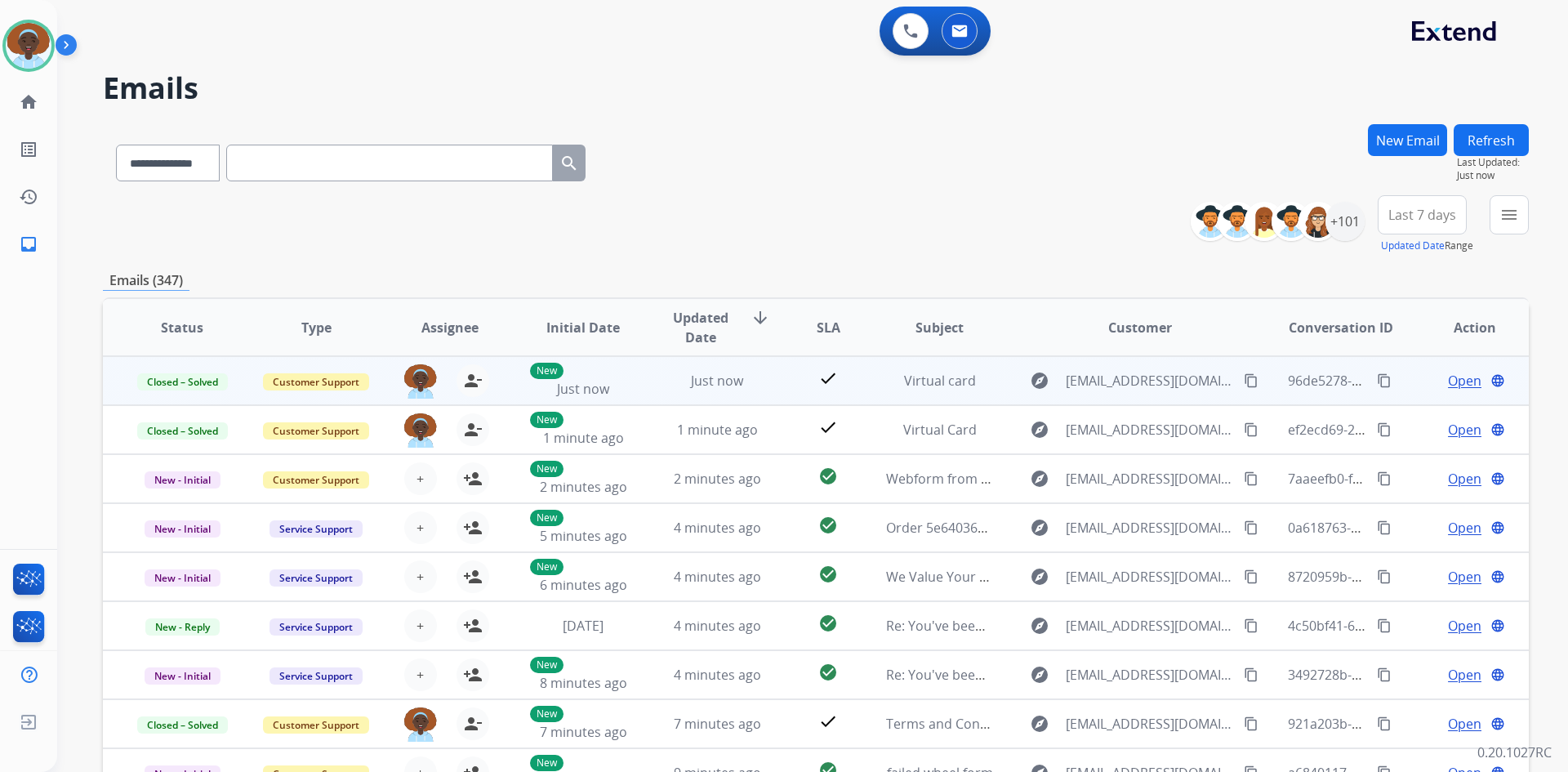
click at [1458, 380] on span "Open" at bounding box center [1465, 381] width 34 height 19
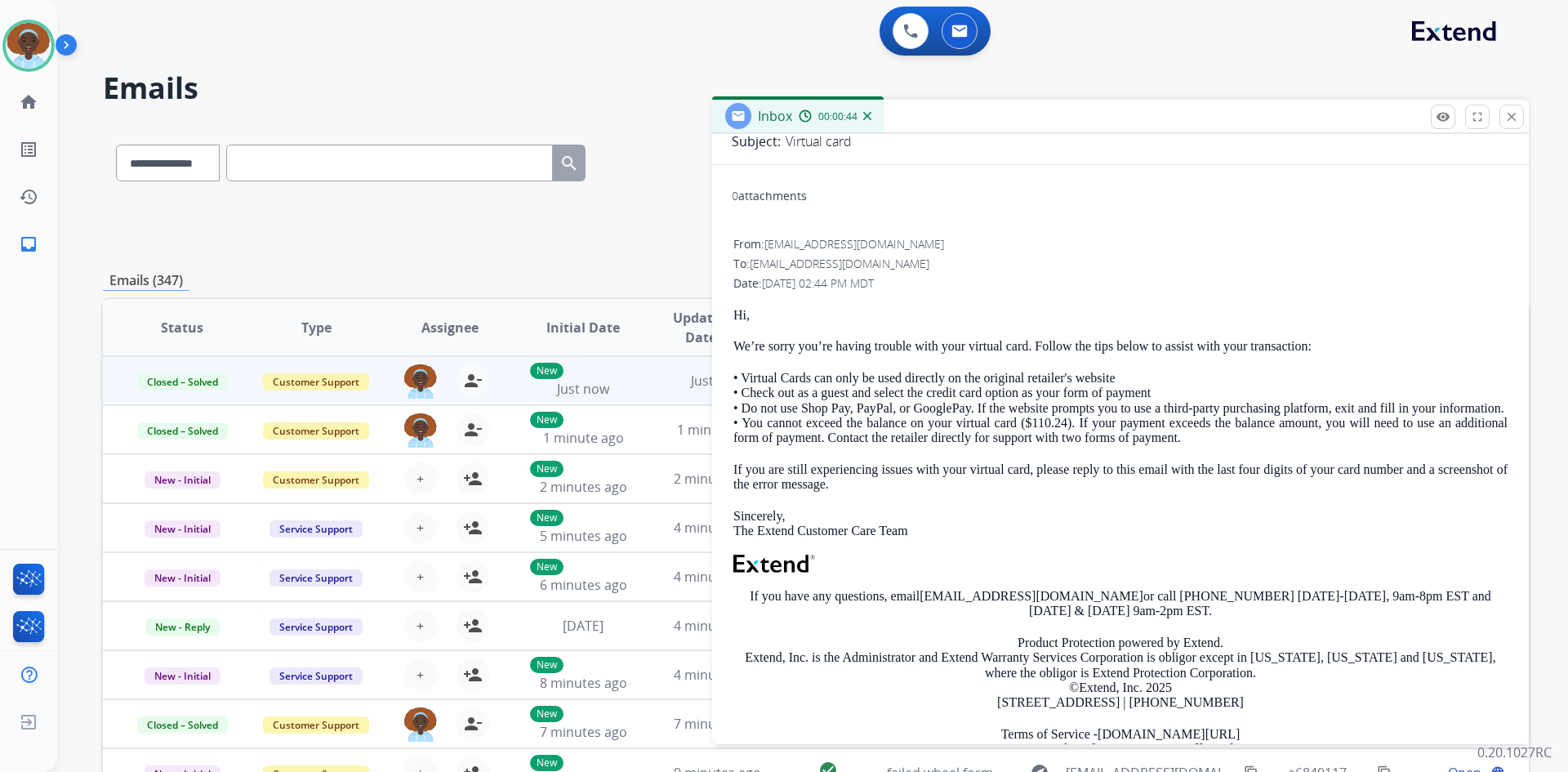
scroll to position [0, 0]
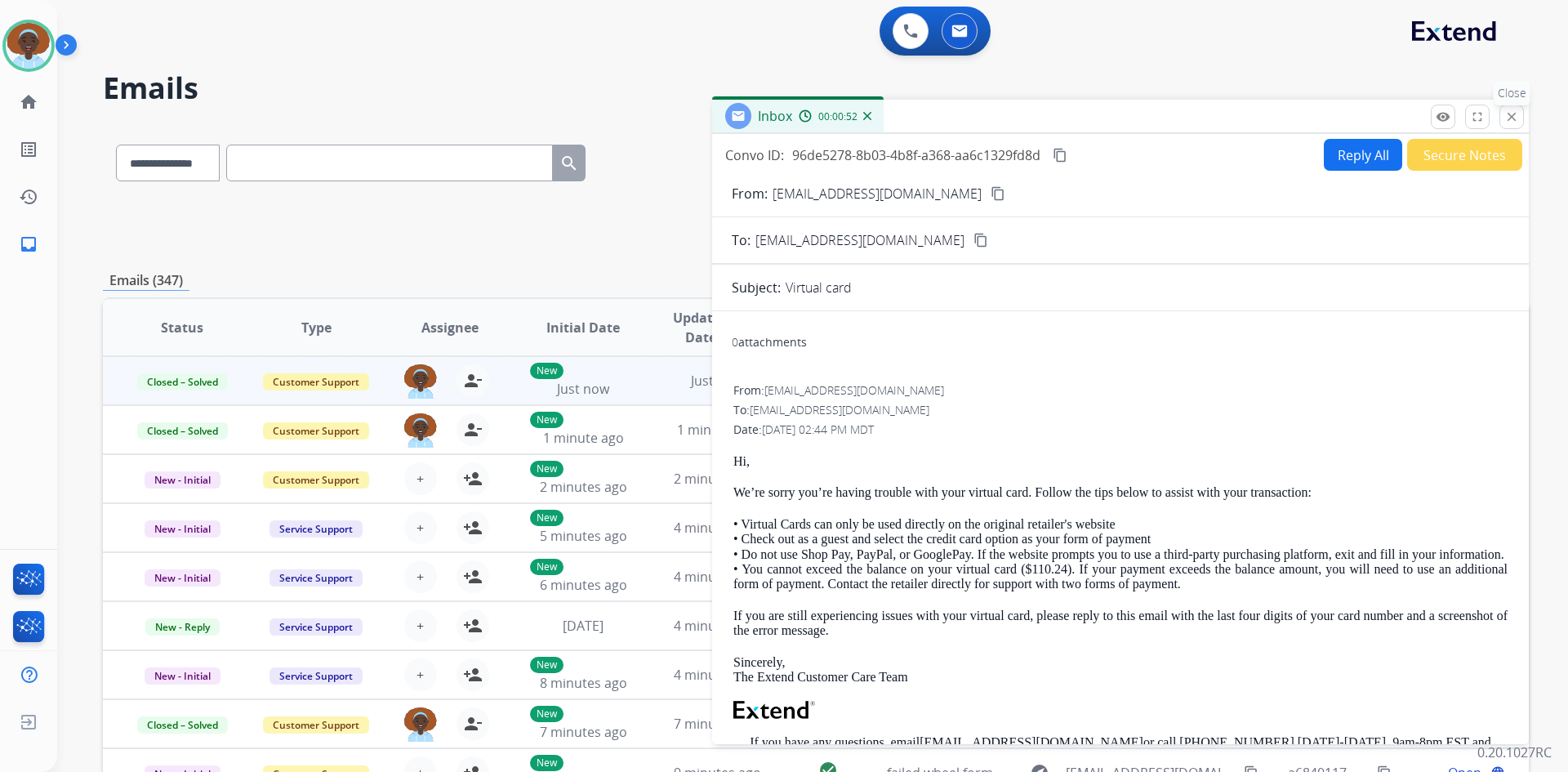
click at [1510, 113] on mat-icon "close" at bounding box center [1511, 117] width 14 height 14
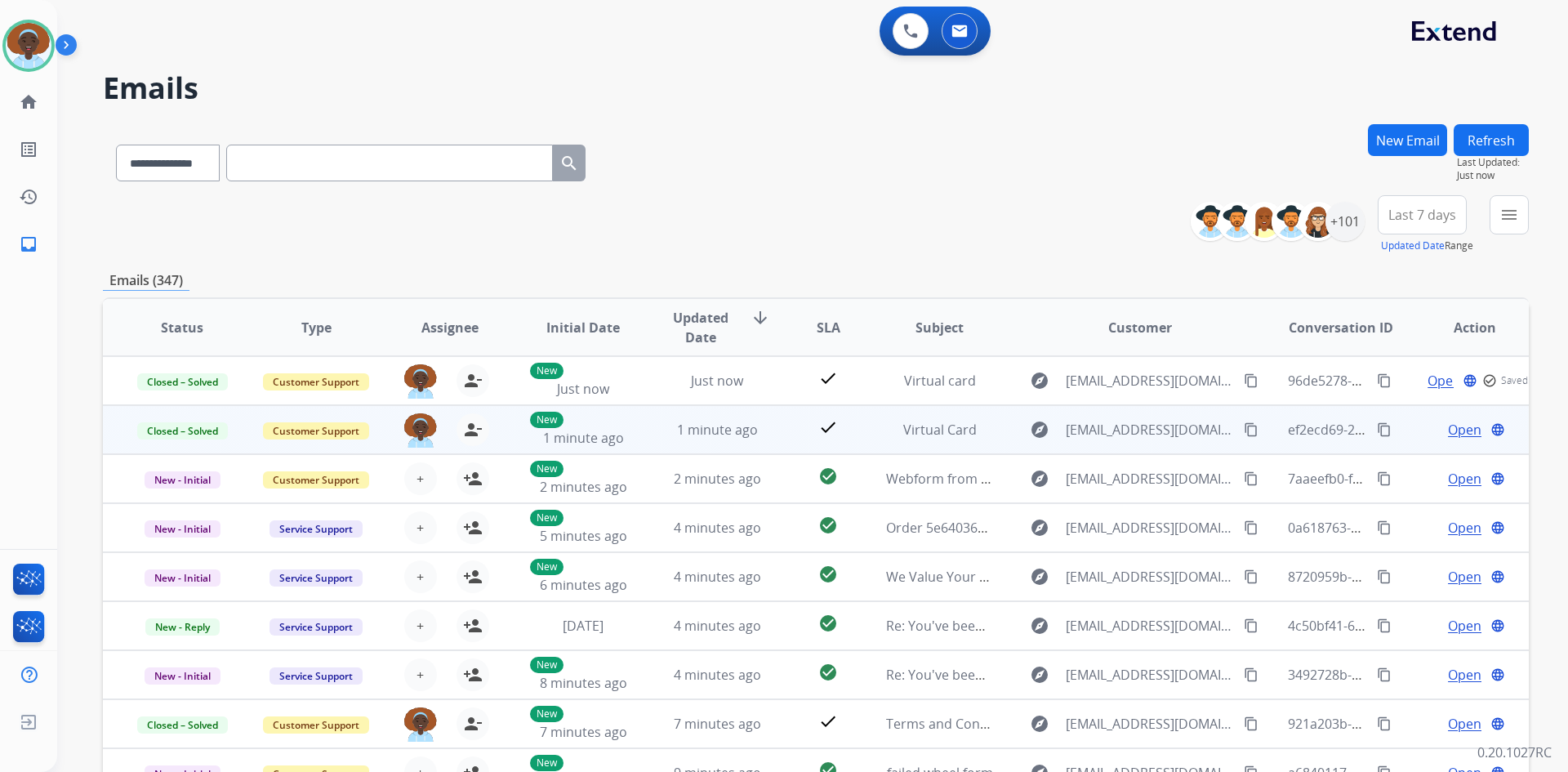
click at [1448, 426] on span "Open" at bounding box center [1465, 430] width 34 height 19
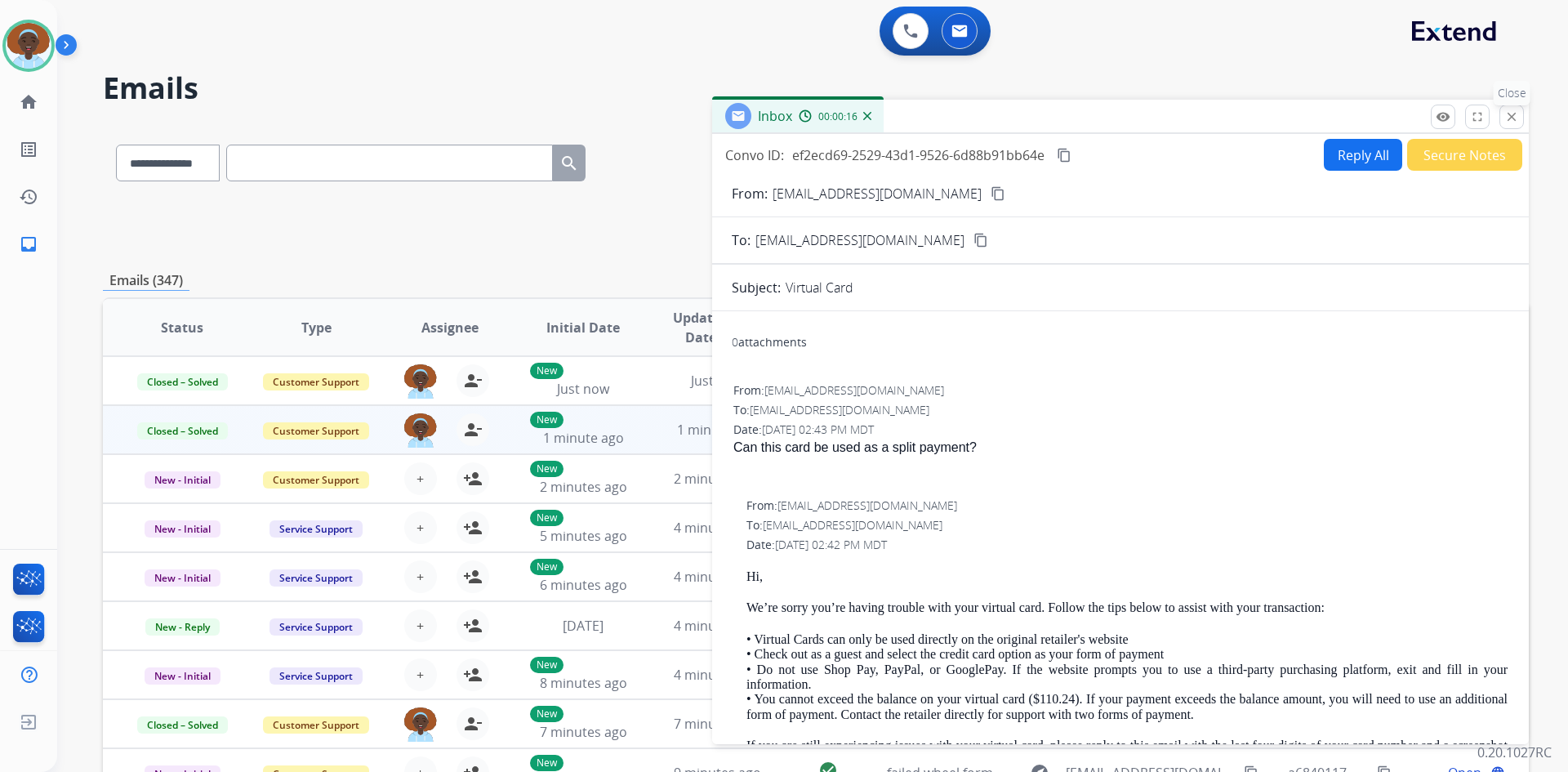
click at [1513, 110] on mat-icon "close" at bounding box center [1511, 117] width 14 height 14
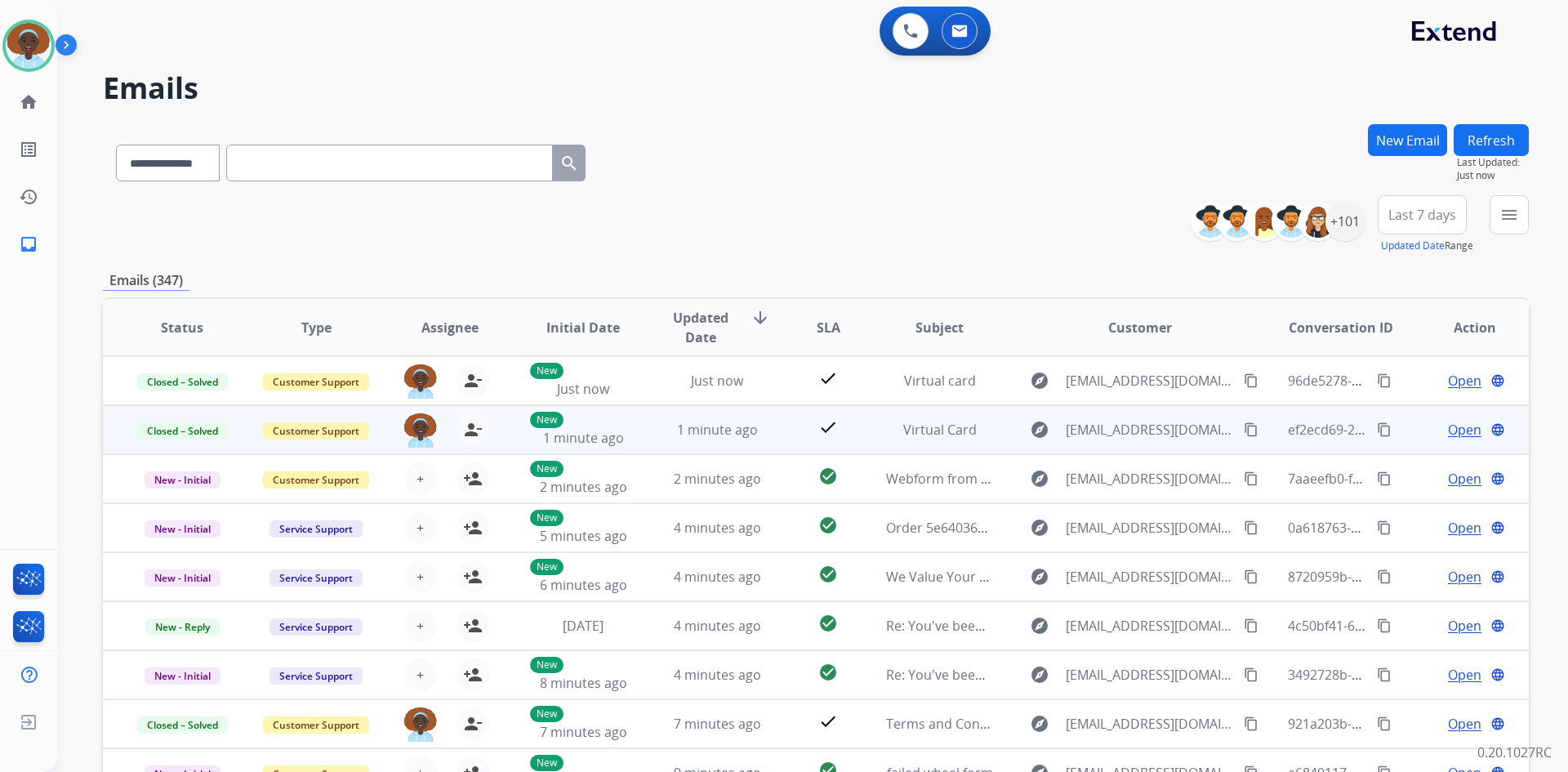
click at [1448, 434] on span "Open" at bounding box center [1465, 430] width 34 height 19
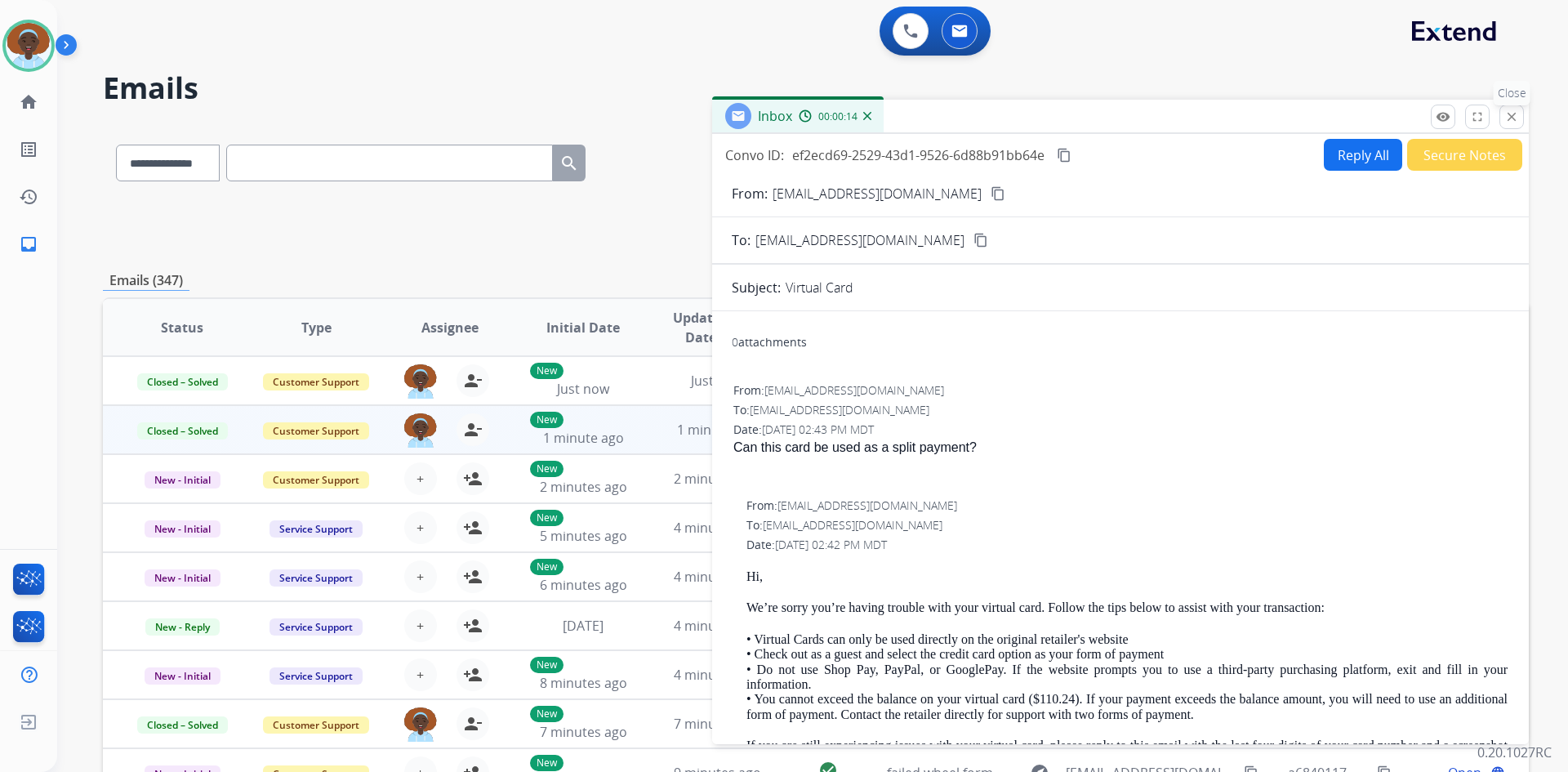
click at [1515, 114] on mat-icon "close" at bounding box center [1511, 117] width 14 height 14
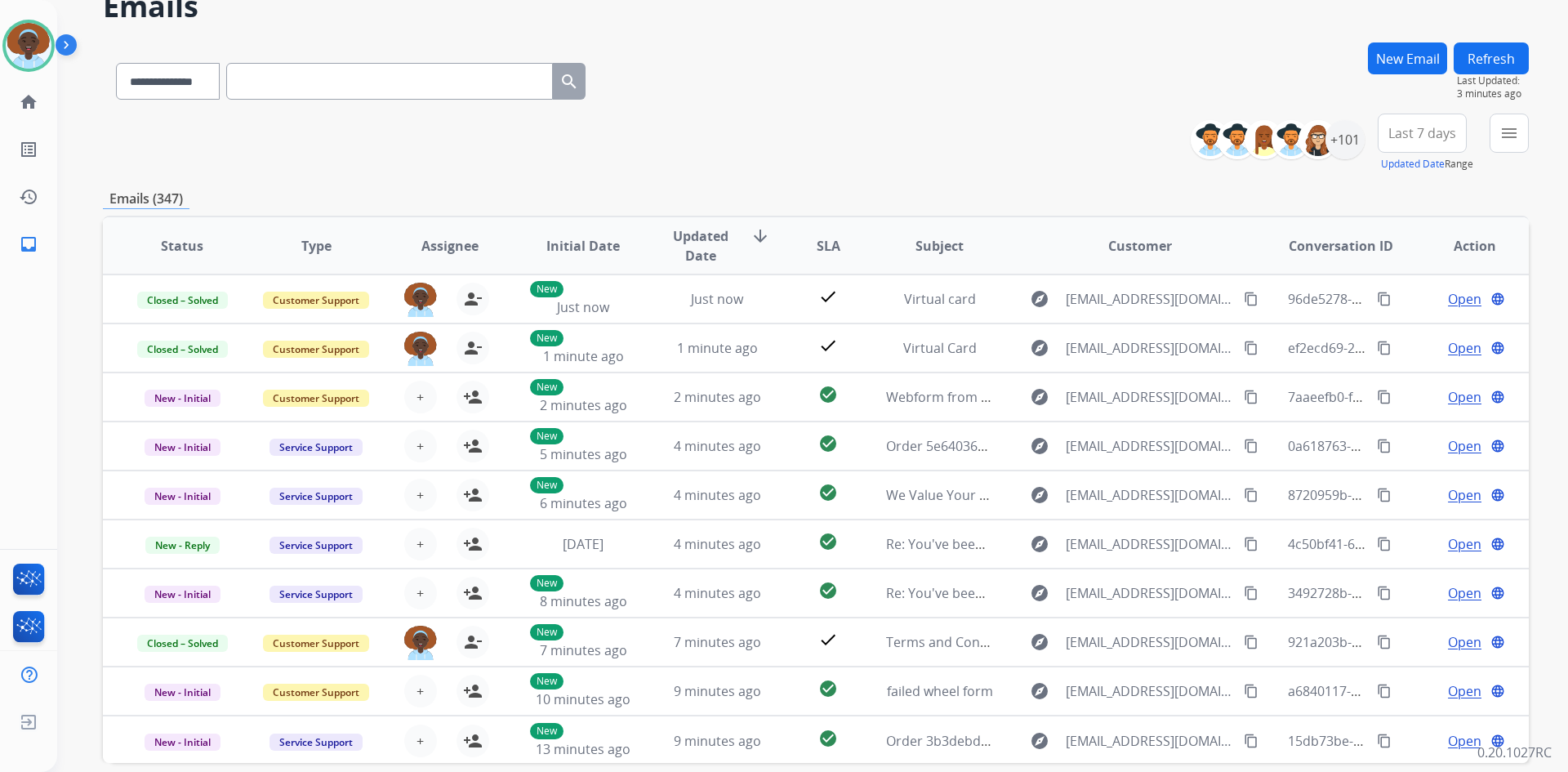
scroll to position [158, 0]
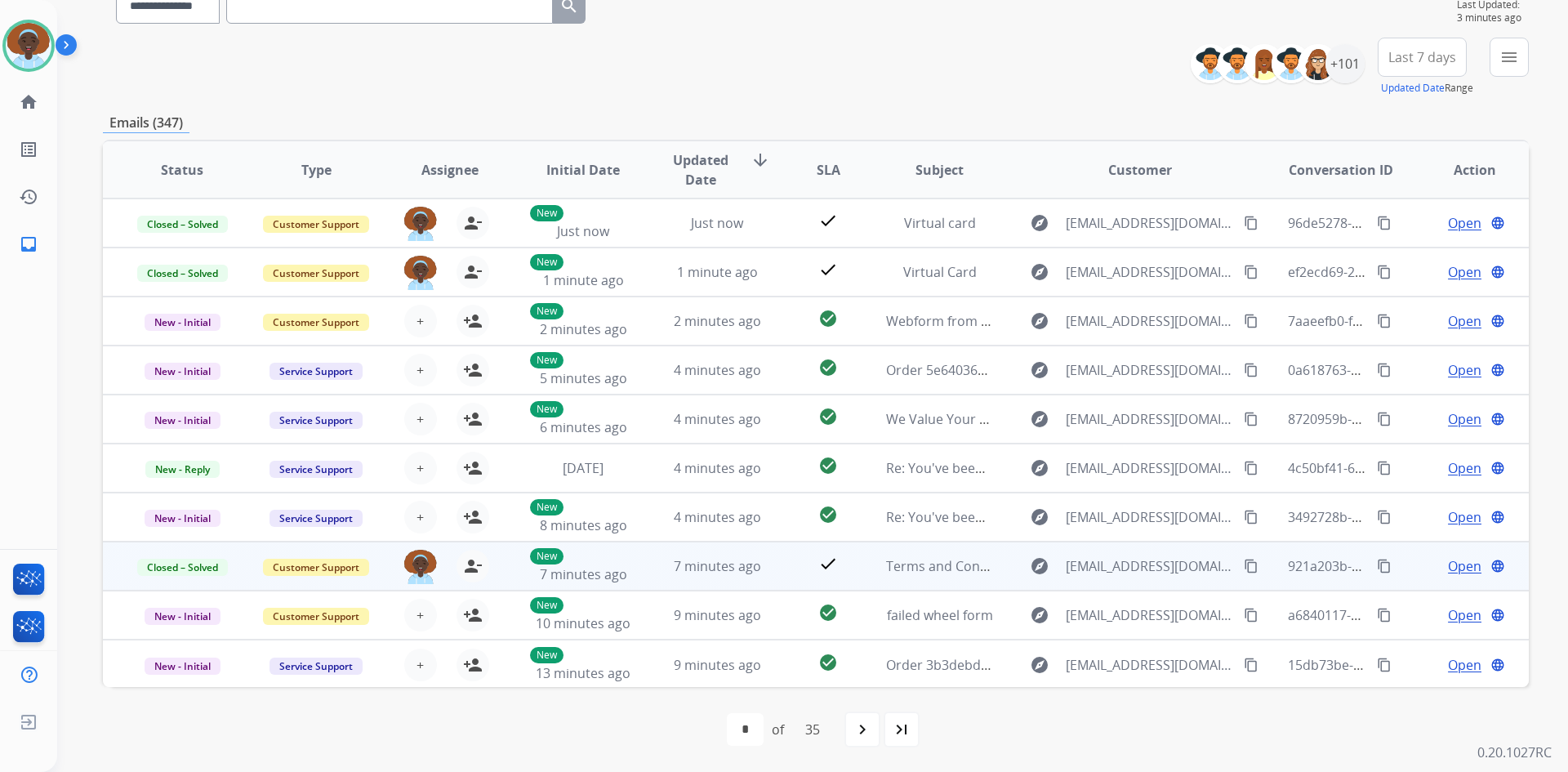
click at [1448, 566] on span "Open" at bounding box center [1465, 566] width 34 height 19
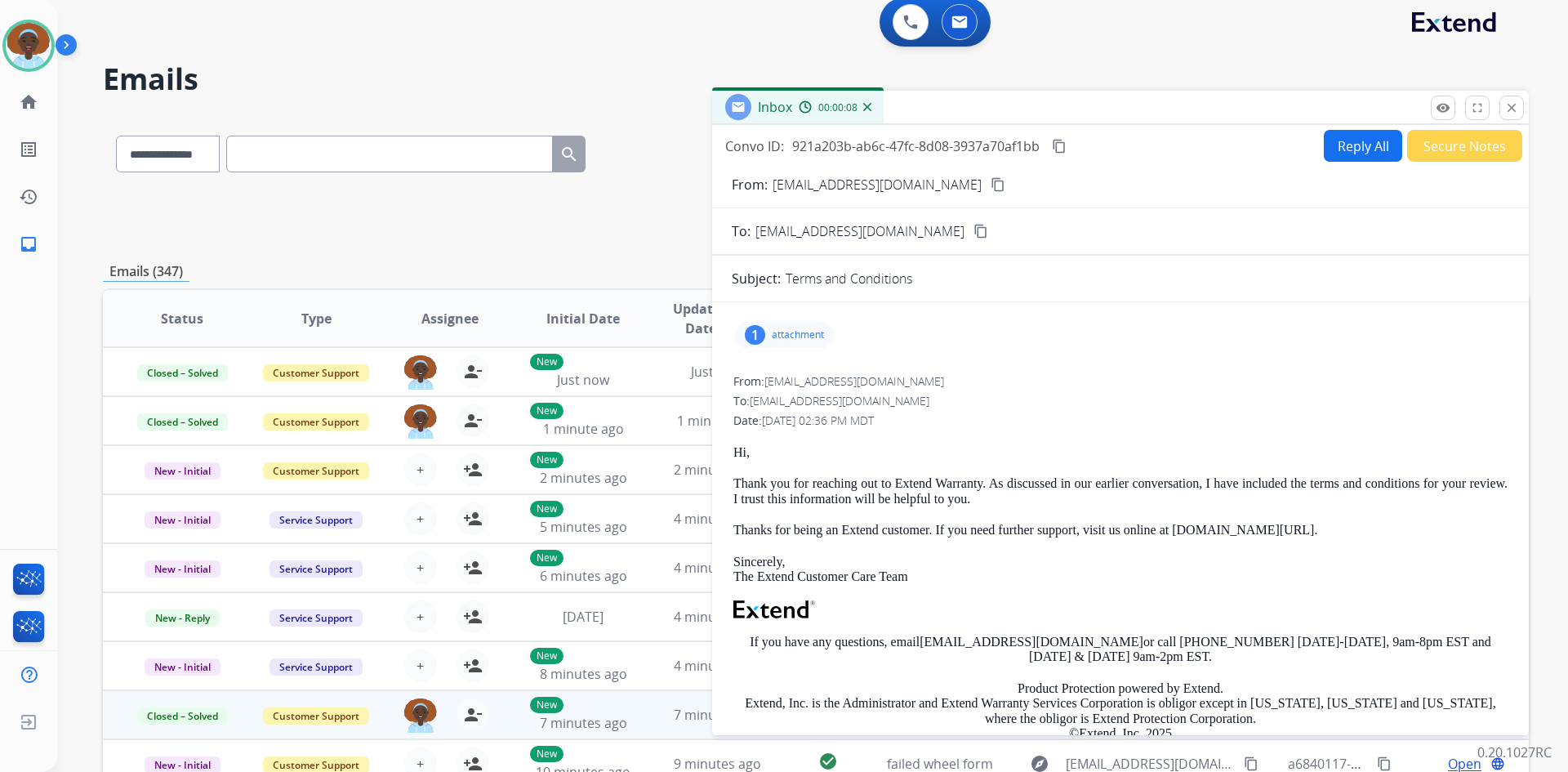
scroll to position [0, 0]
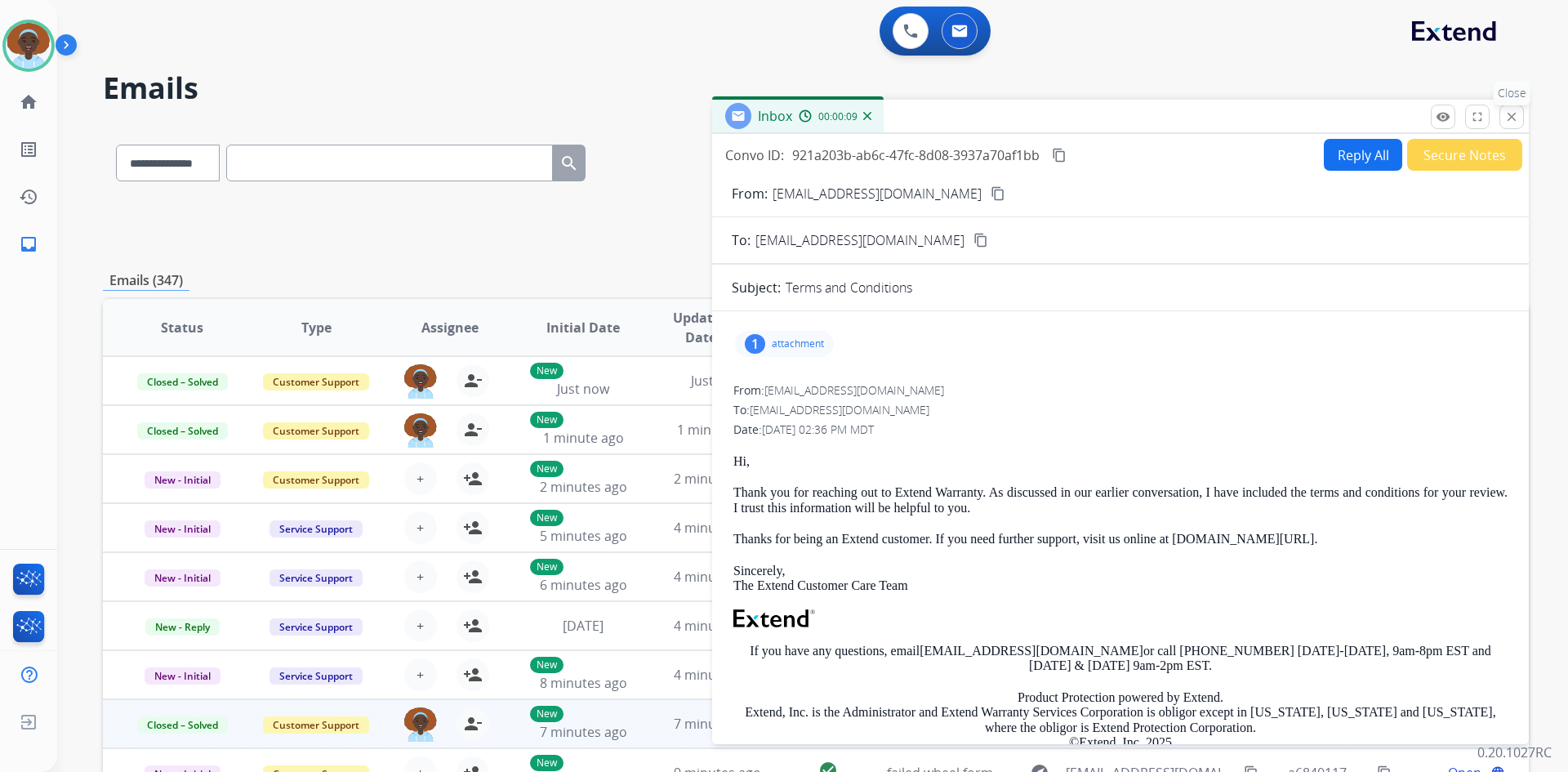
click at [1509, 115] on mat-icon "close" at bounding box center [1511, 117] width 14 height 14
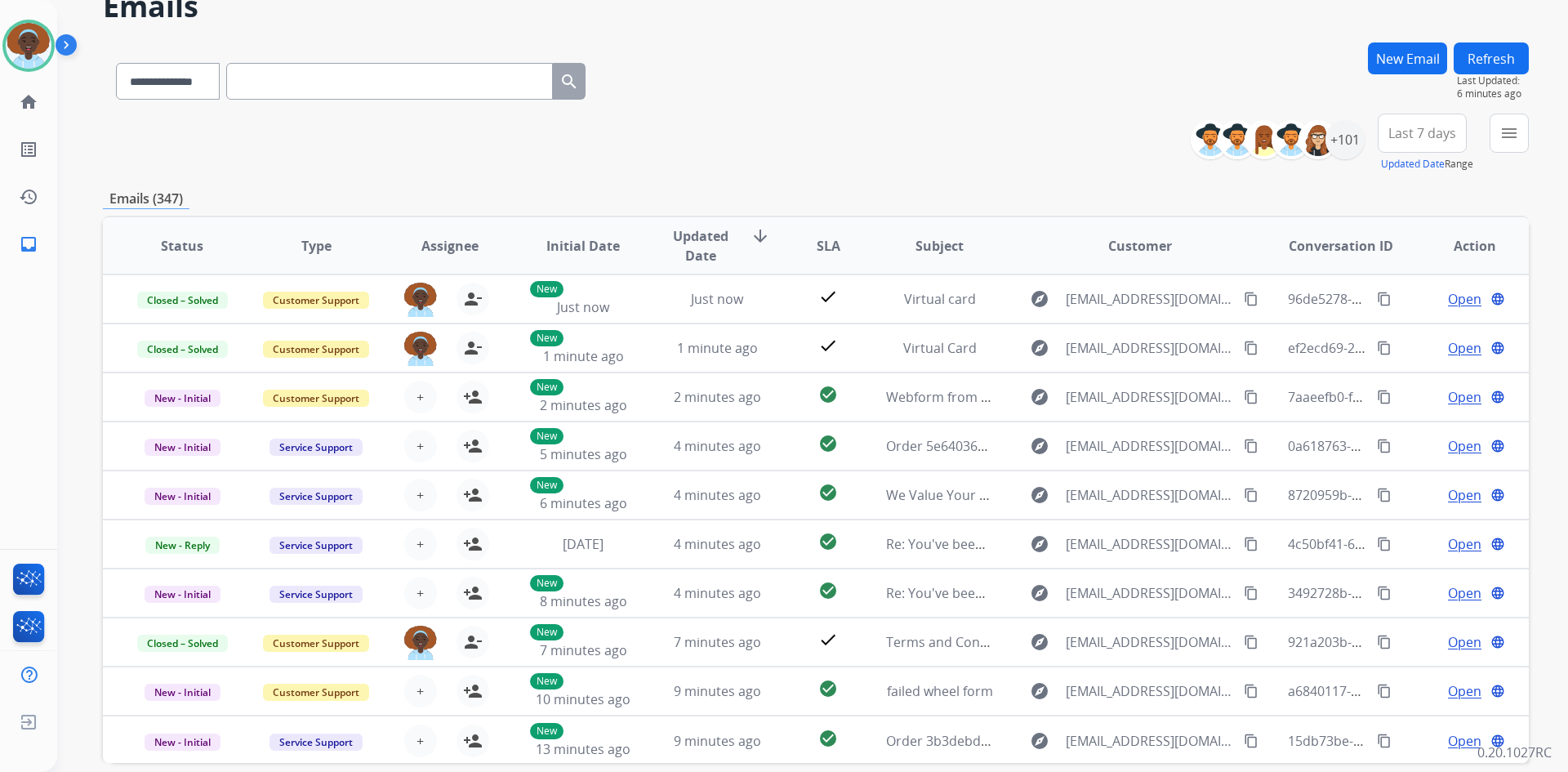
scroll to position [2, 0]
click at [1479, 61] on button "Refresh" at bounding box center [1492, 58] width 75 height 32
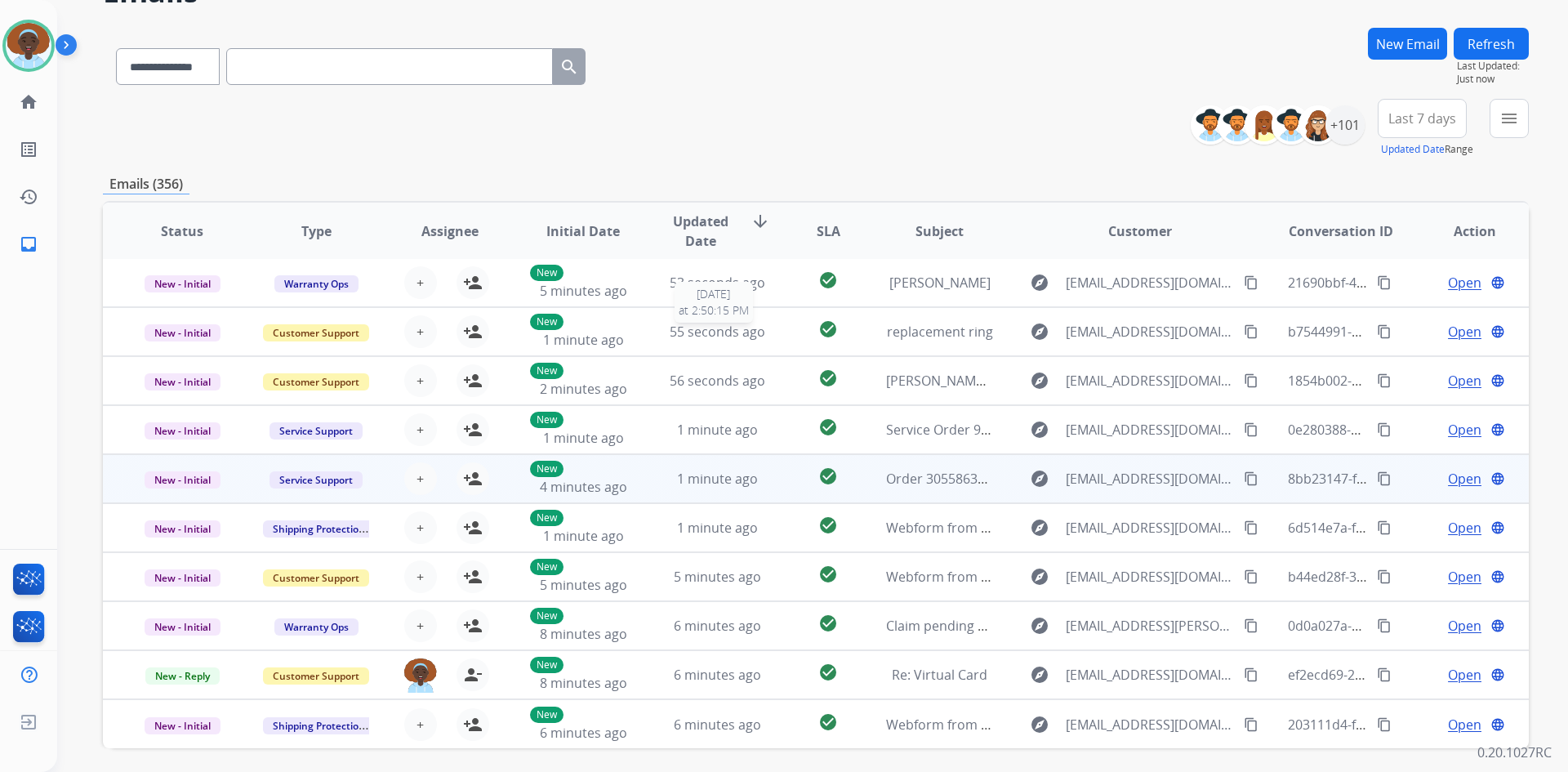
scroll to position [158, 0]
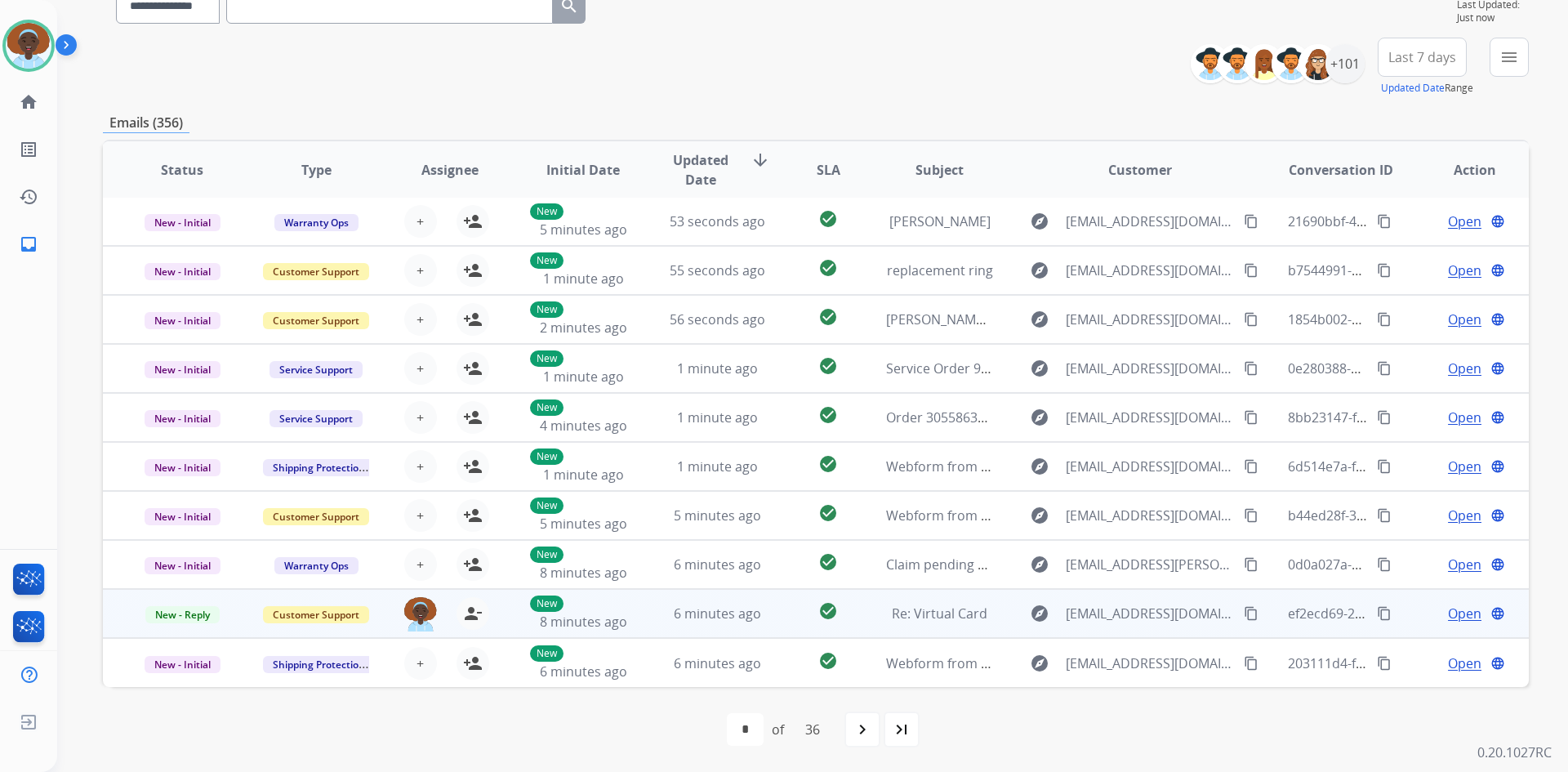
click at [1448, 613] on span "Open" at bounding box center [1465, 613] width 34 height 19
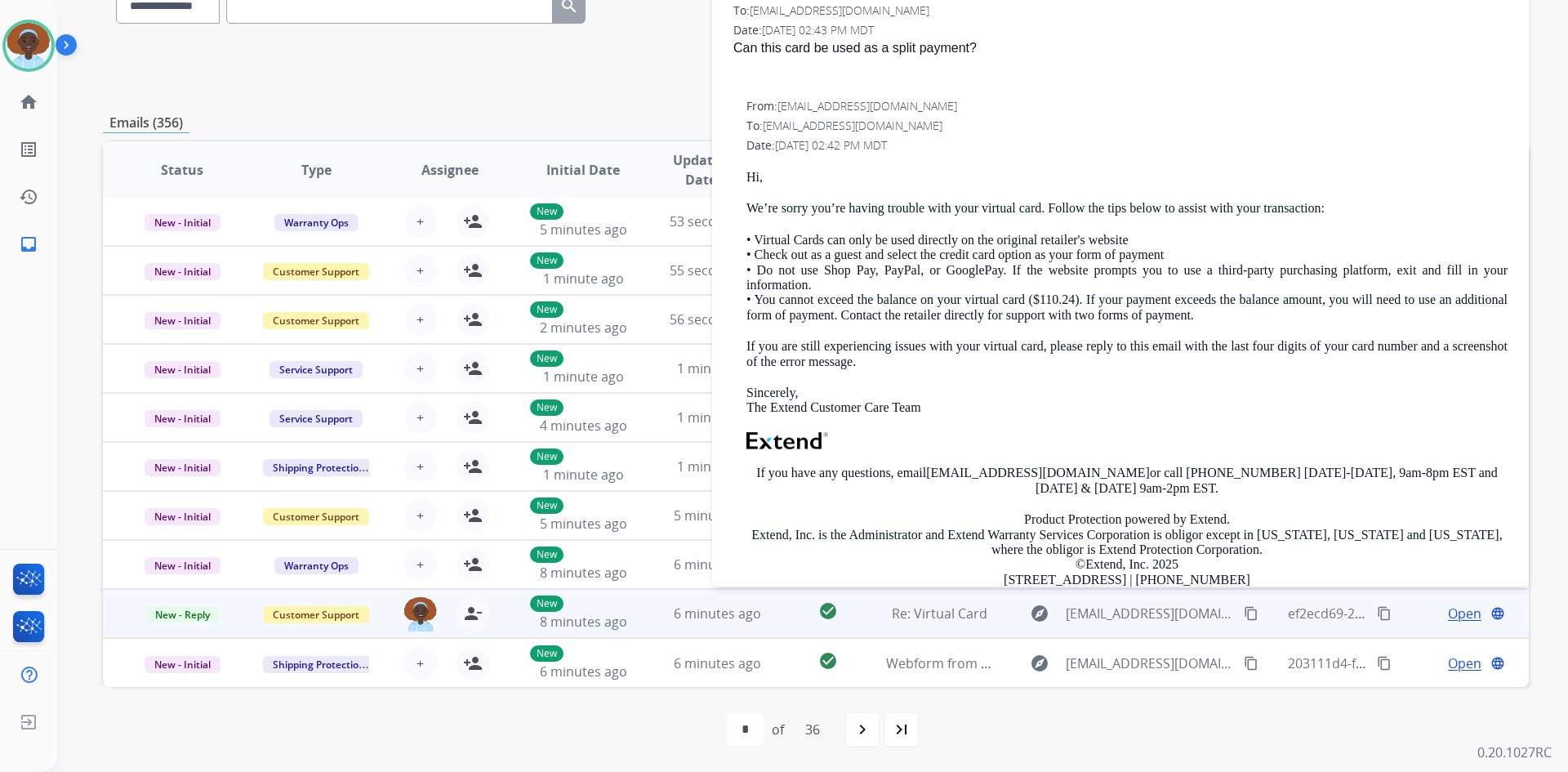
scroll to position [245, 0]
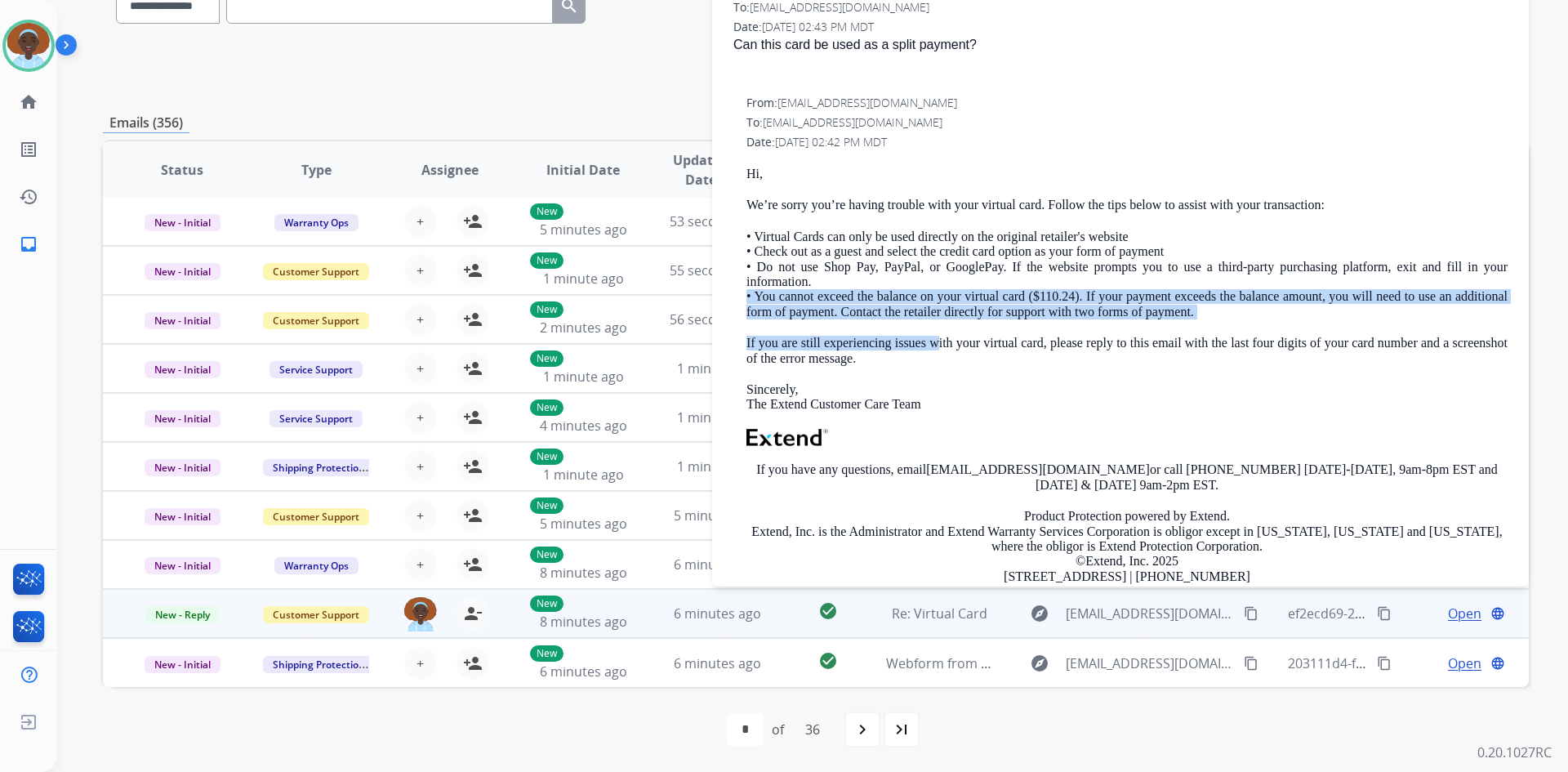
drag, startPoint x: 1250, startPoint y: 312, endPoint x: 946, endPoint y: 330, distance: 304.5
click at [946, 330] on div "Hi, We’re sorry you’re having trouble with your virtual card. Follow the tips b…" at bounding box center [1128, 412] width 761 height 491
click at [1264, 308] on p "• Virtual Cards can only be used directly on the original retailer's website • …" at bounding box center [1128, 274] width 761 height 90
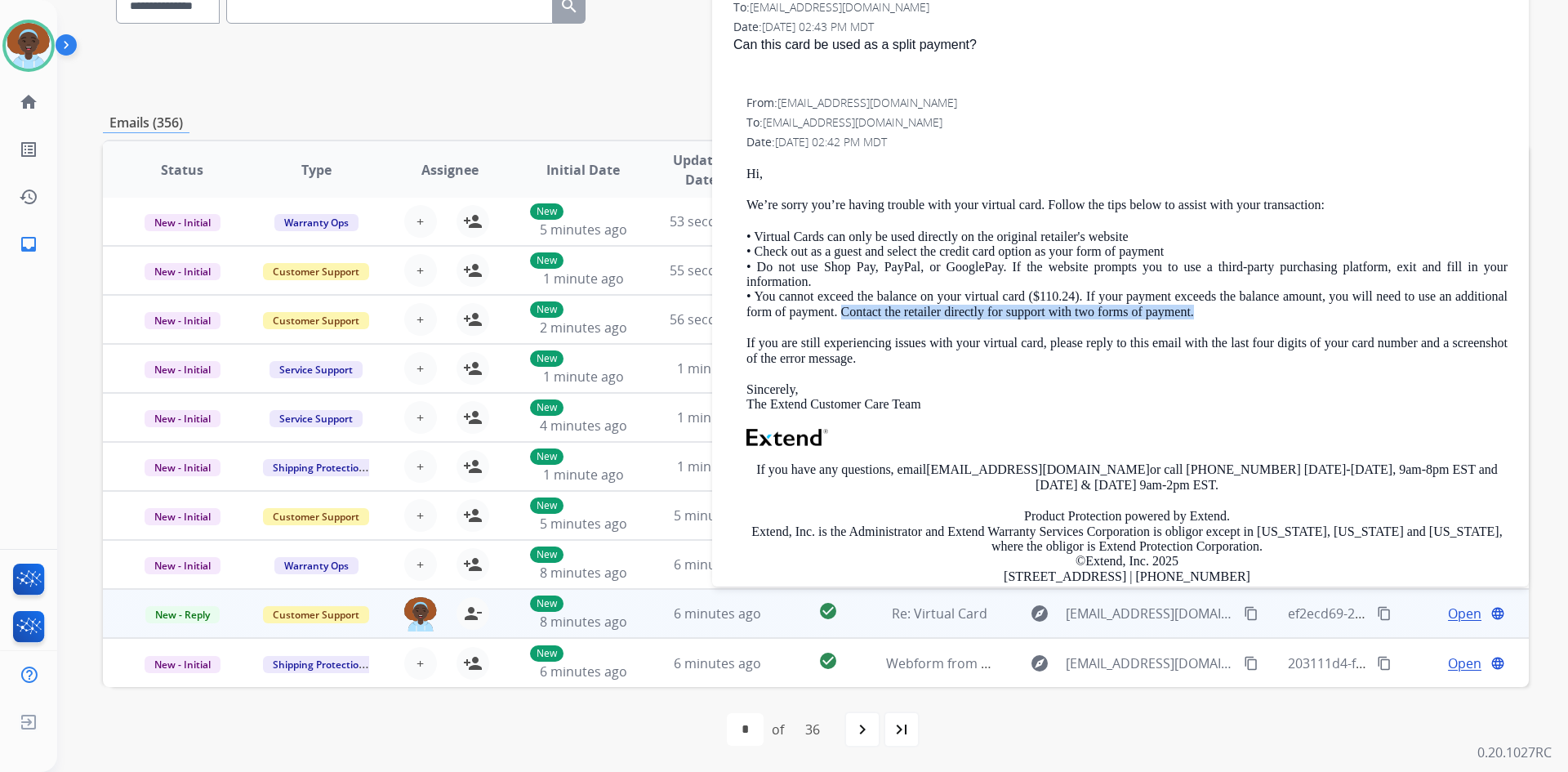
drag, startPoint x: 1248, startPoint y: 310, endPoint x: 897, endPoint y: 319, distance: 351.1
click at [897, 319] on p "• Virtual Cards can only be used directly on the original retailer's website • …" at bounding box center [1128, 274] width 761 height 90
copy p "Contact the retailer directly for support with two forms of payment."
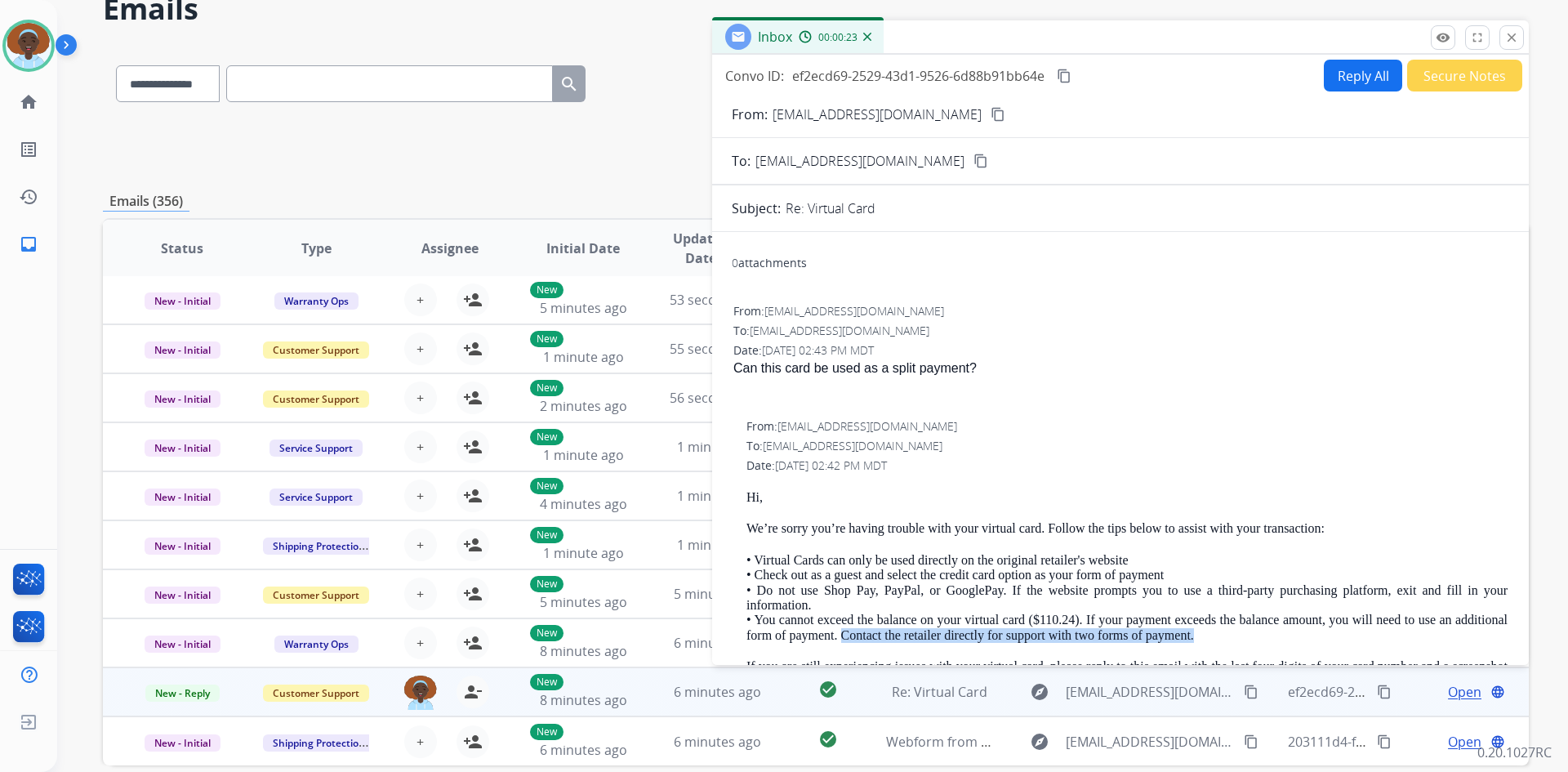
scroll to position [76, 0]
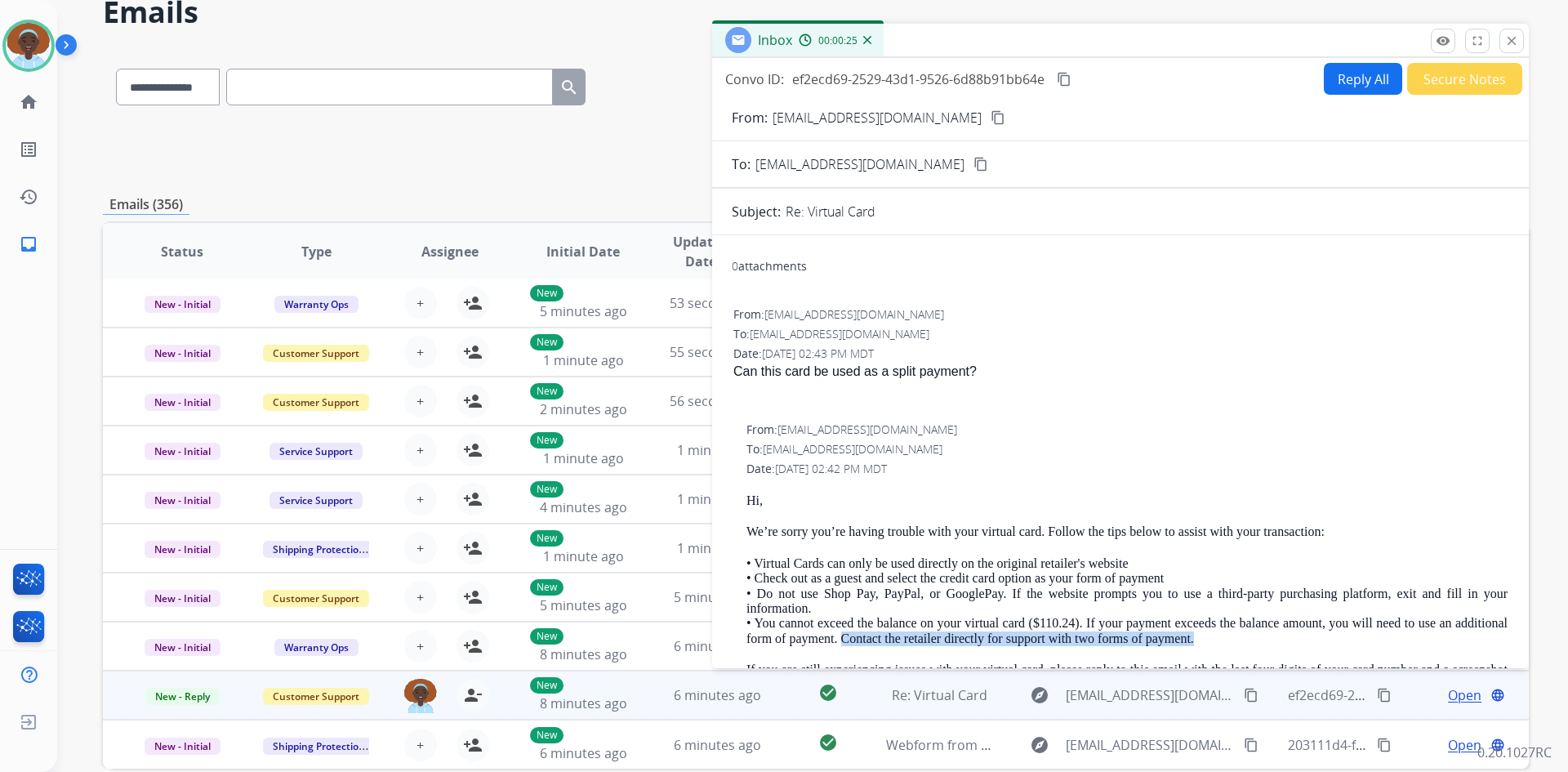
click at [1343, 80] on button "Reply All" at bounding box center [1363, 78] width 78 height 32
select select "**********"
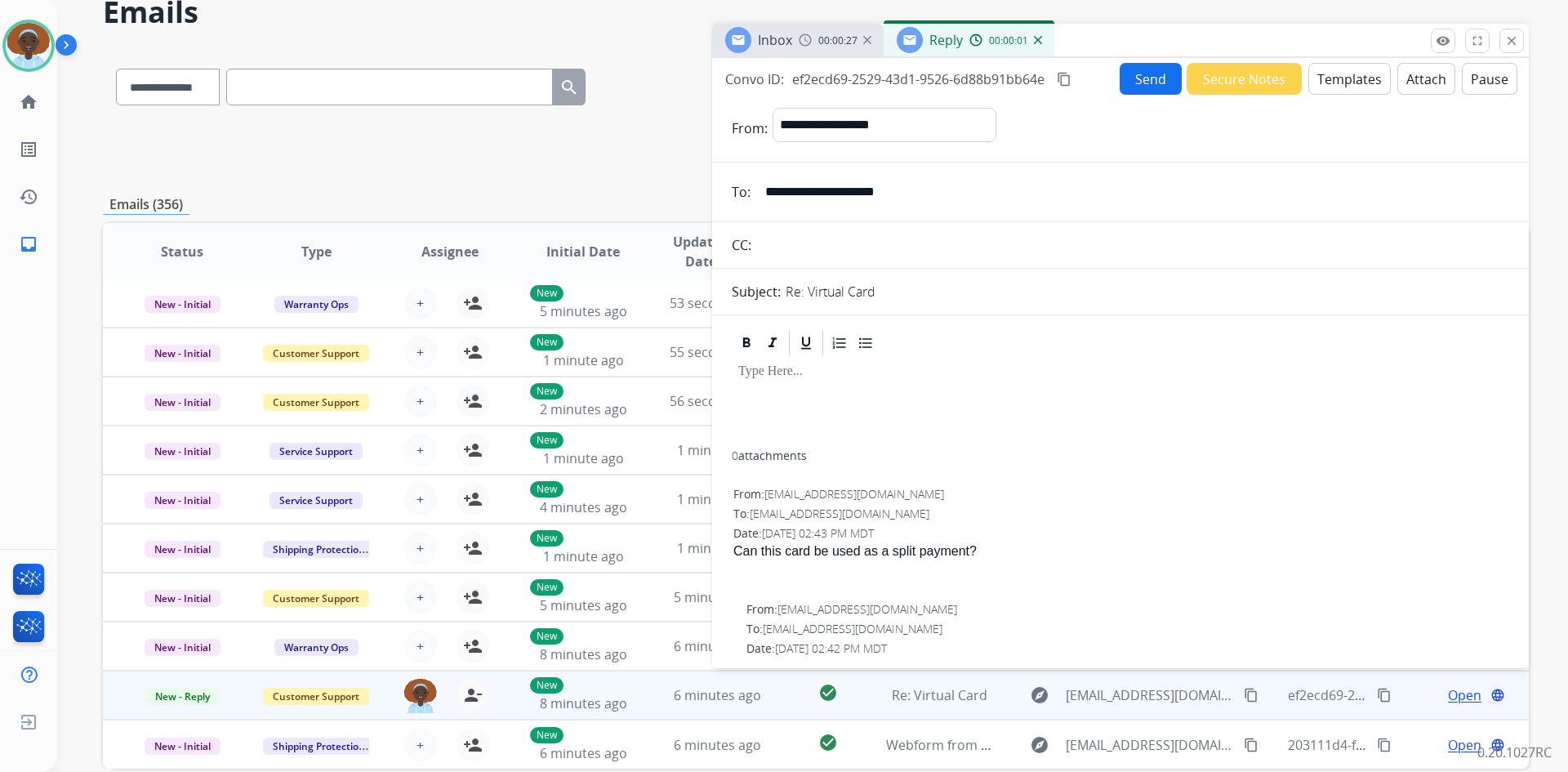
click at [1343, 80] on button "Templates" at bounding box center [1350, 78] width 83 height 32
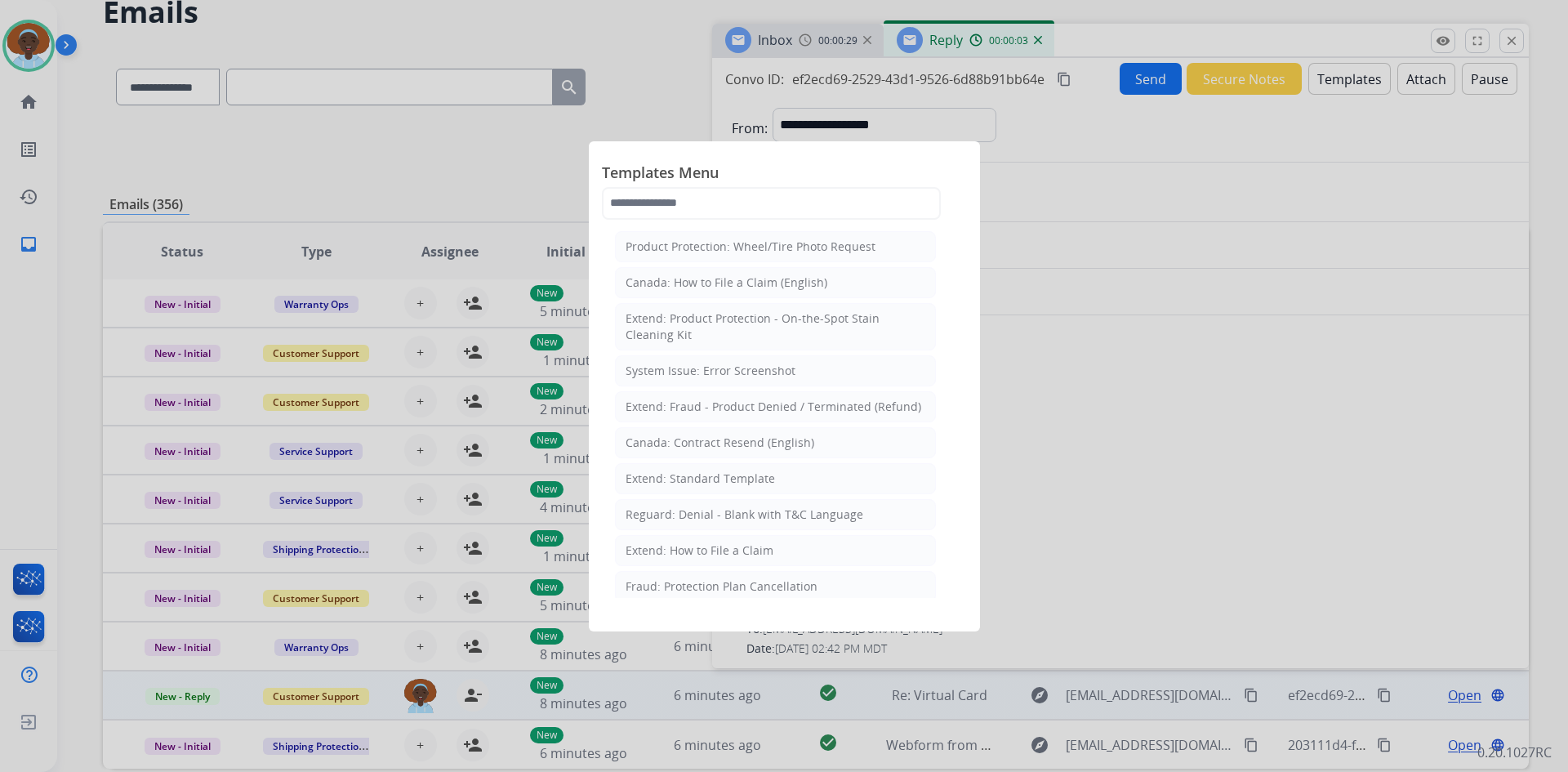
click at [715, 475] on div "Extend: Standard Template" at bounding box center [700, 478] width 149 height 16
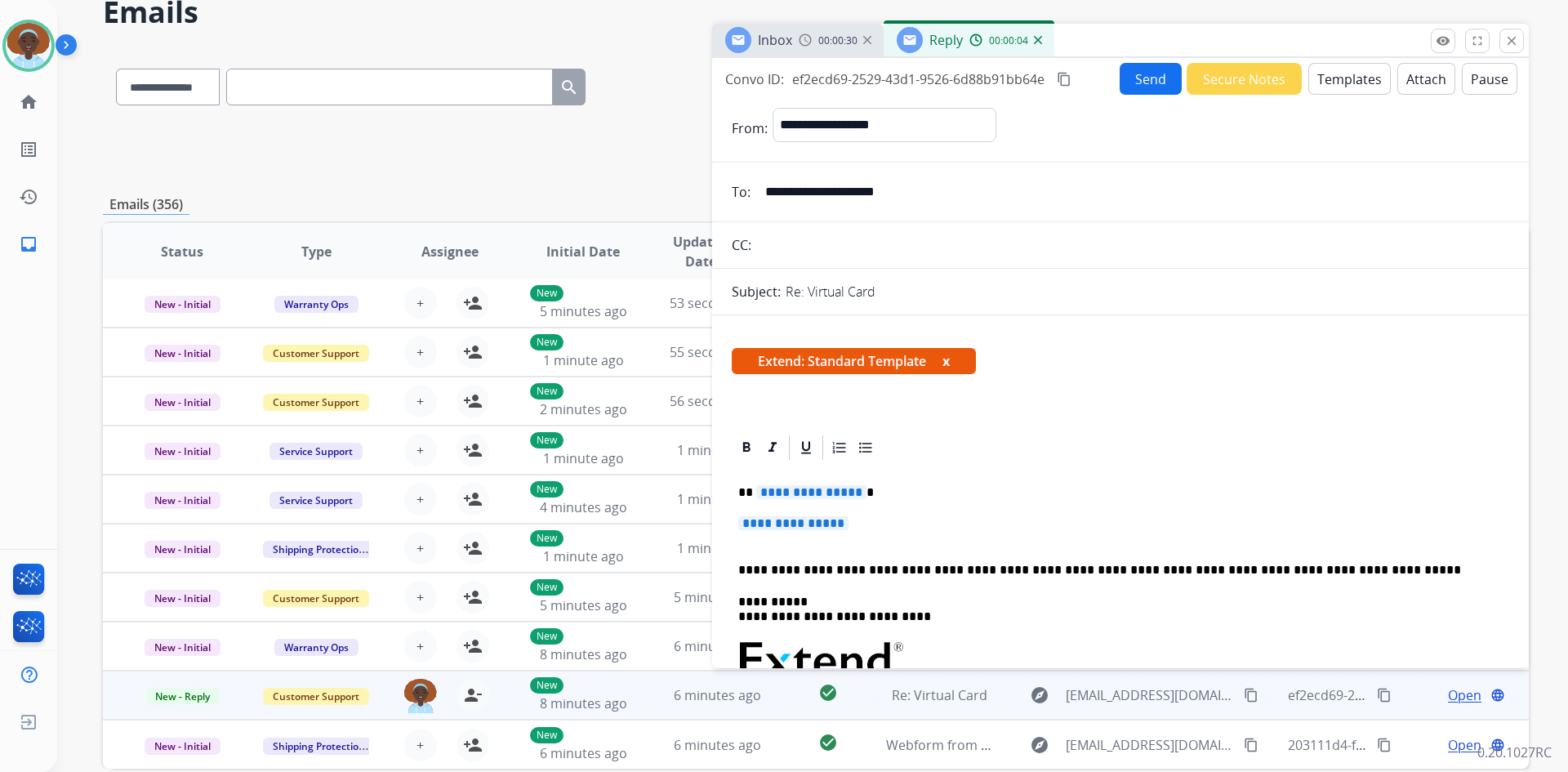
click at [808, 491] on span "**********" at bounding box center [811, 492] width 110 height 13
click at [804, 522] on span "**********" at bounding box center [793, 523] width 110 height 13
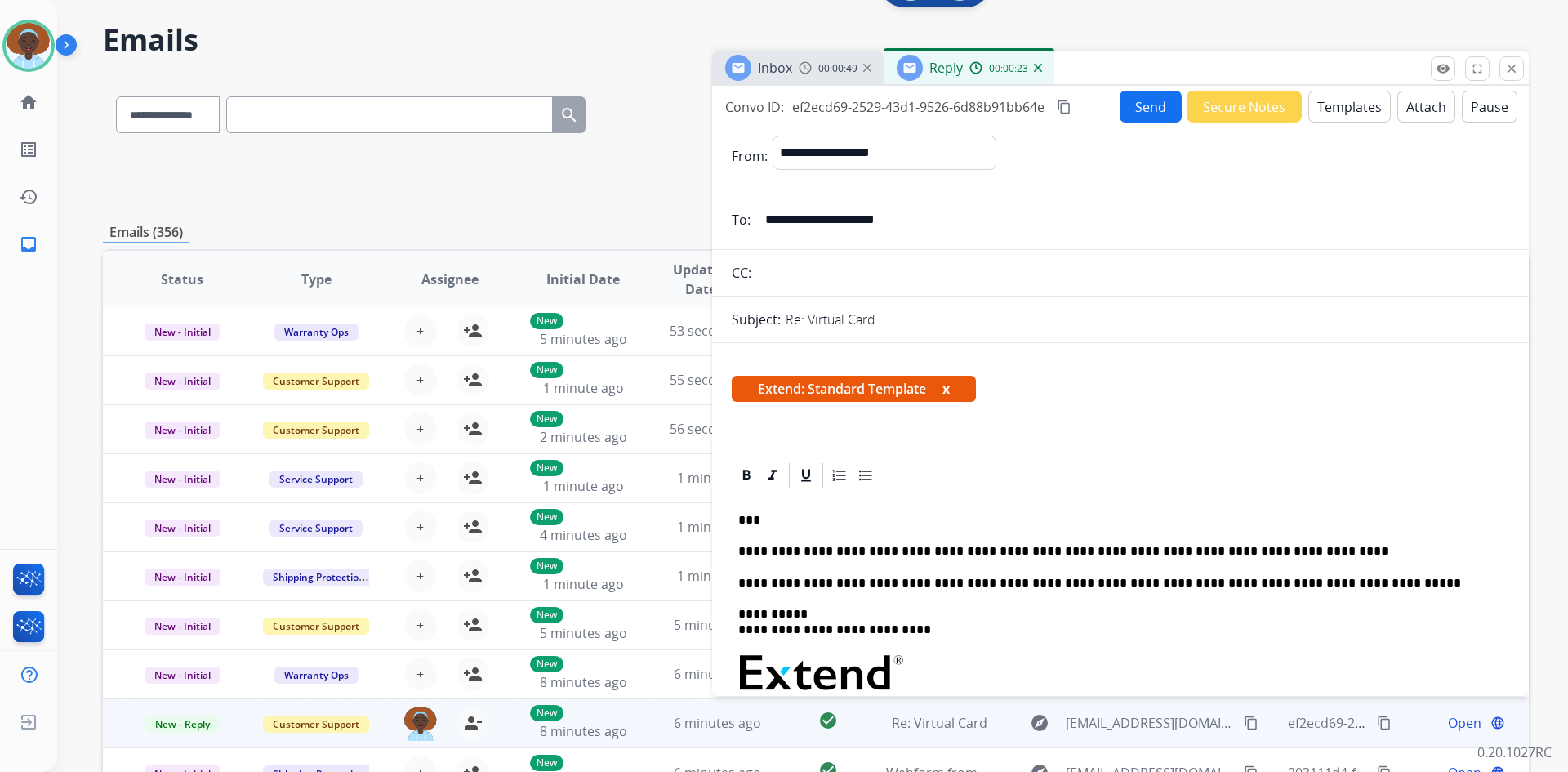
scroll to position [0, 0]
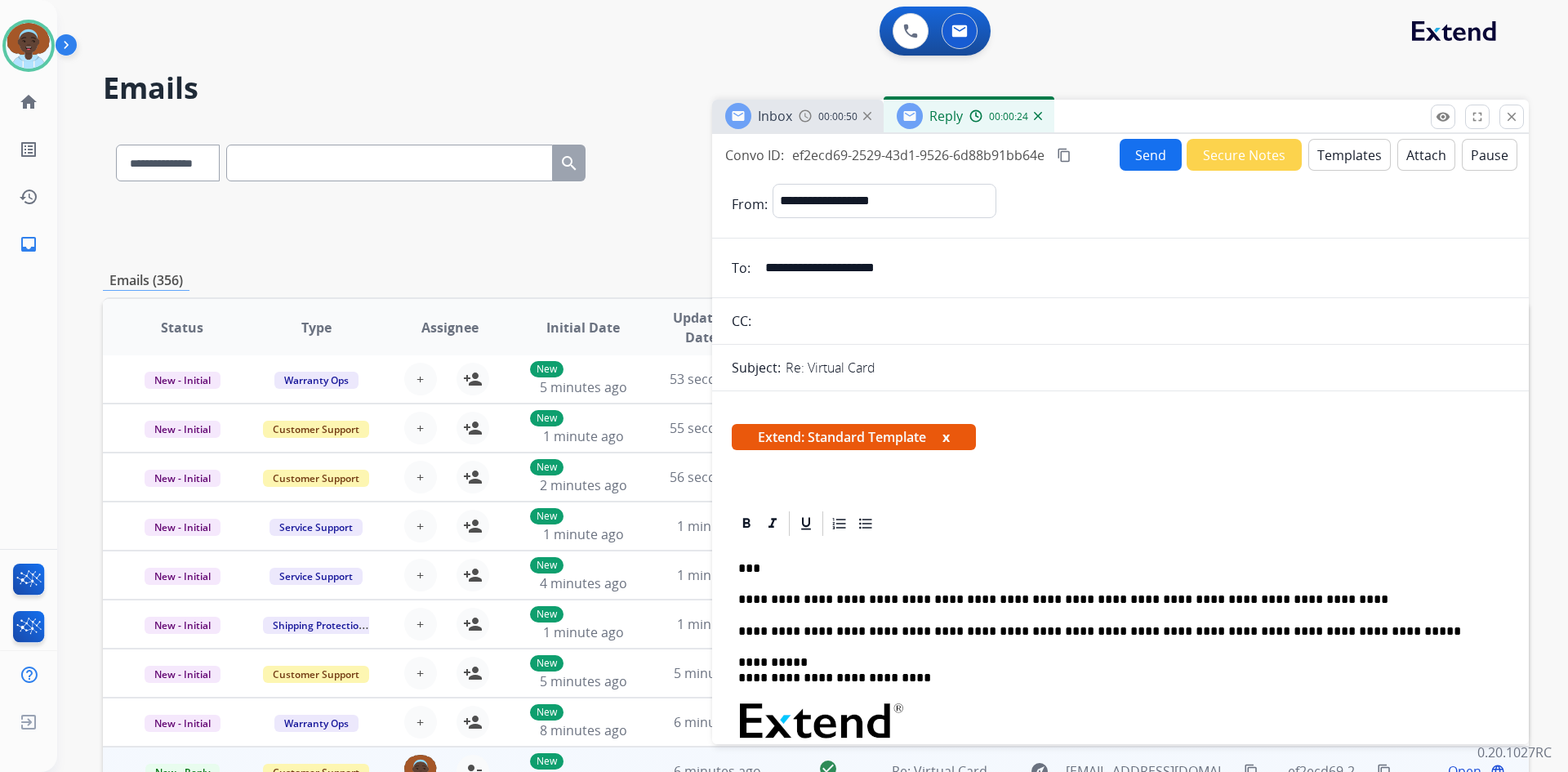
click at [1149, 156] on button "Send" at bounding box center [1151, 154] width 62 height 32
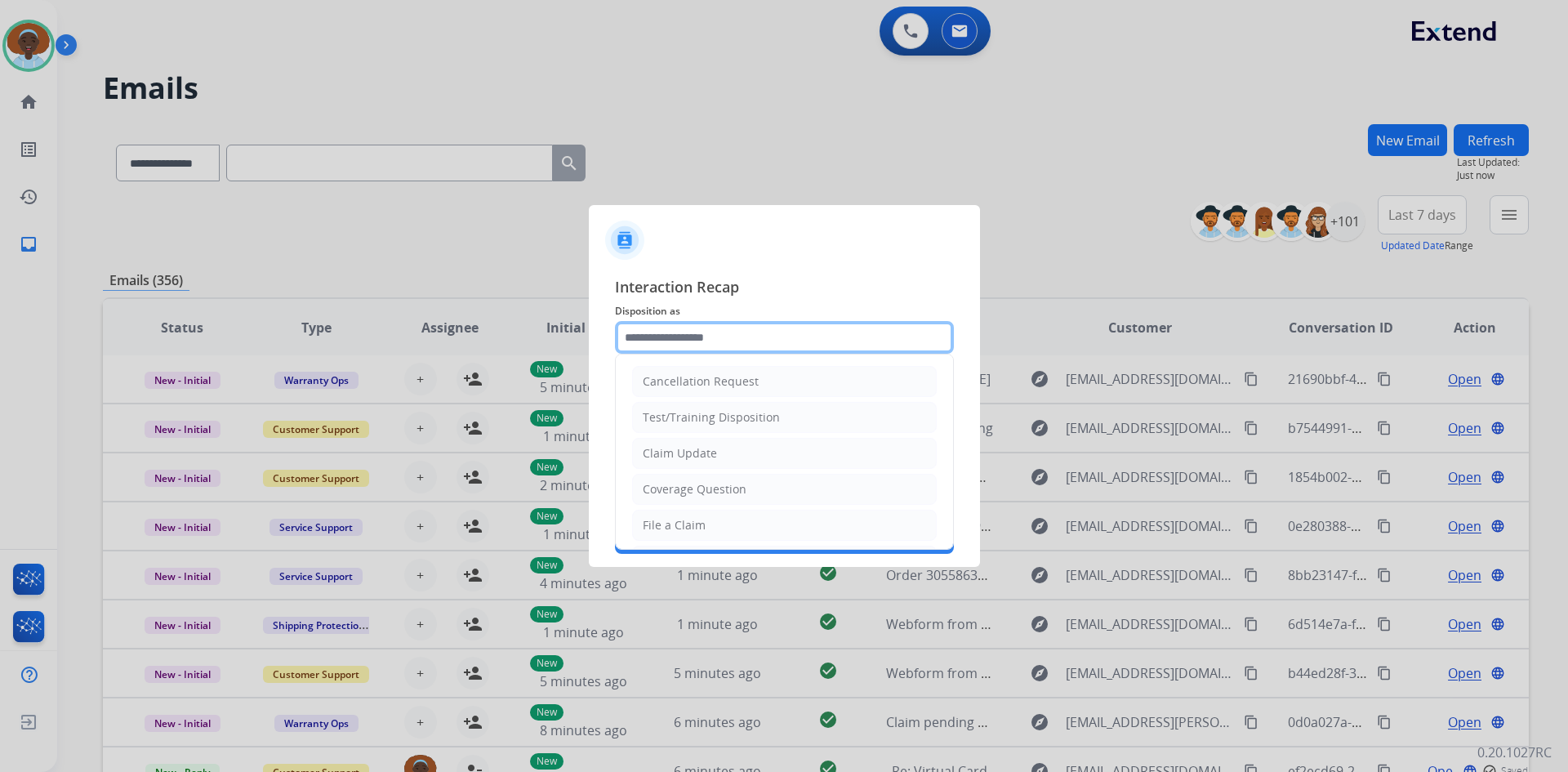
click at [692, 324] on input "text" at bounding box center [784, 337] width 339 height 33
click at [714, 447] on div "Claim Update" at bounding box center [679, 453] width 74 height 16
type input "**********"
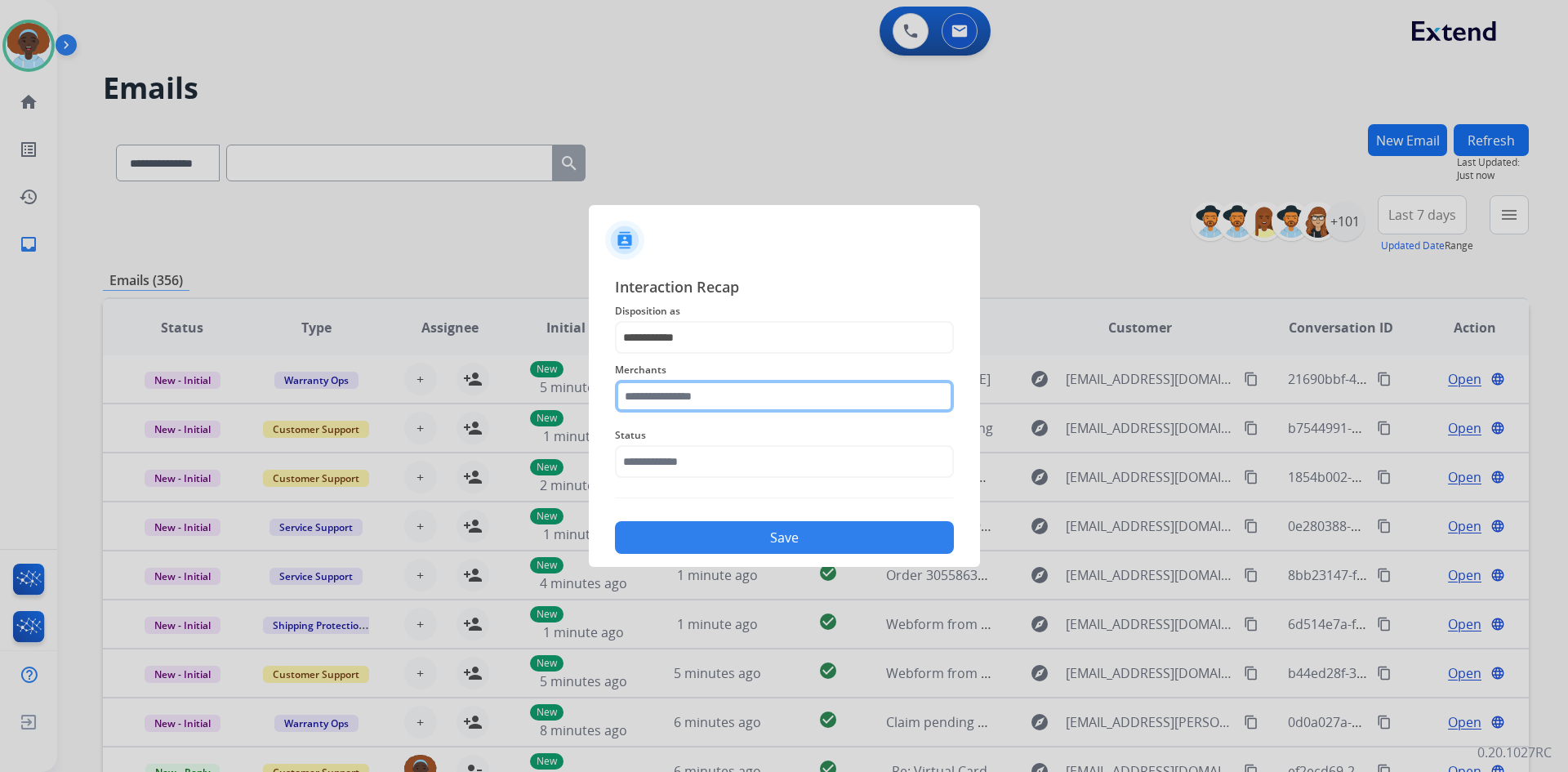
click at [714, 388] on input "text" at bounding box center [784, 396] width 339 height 33
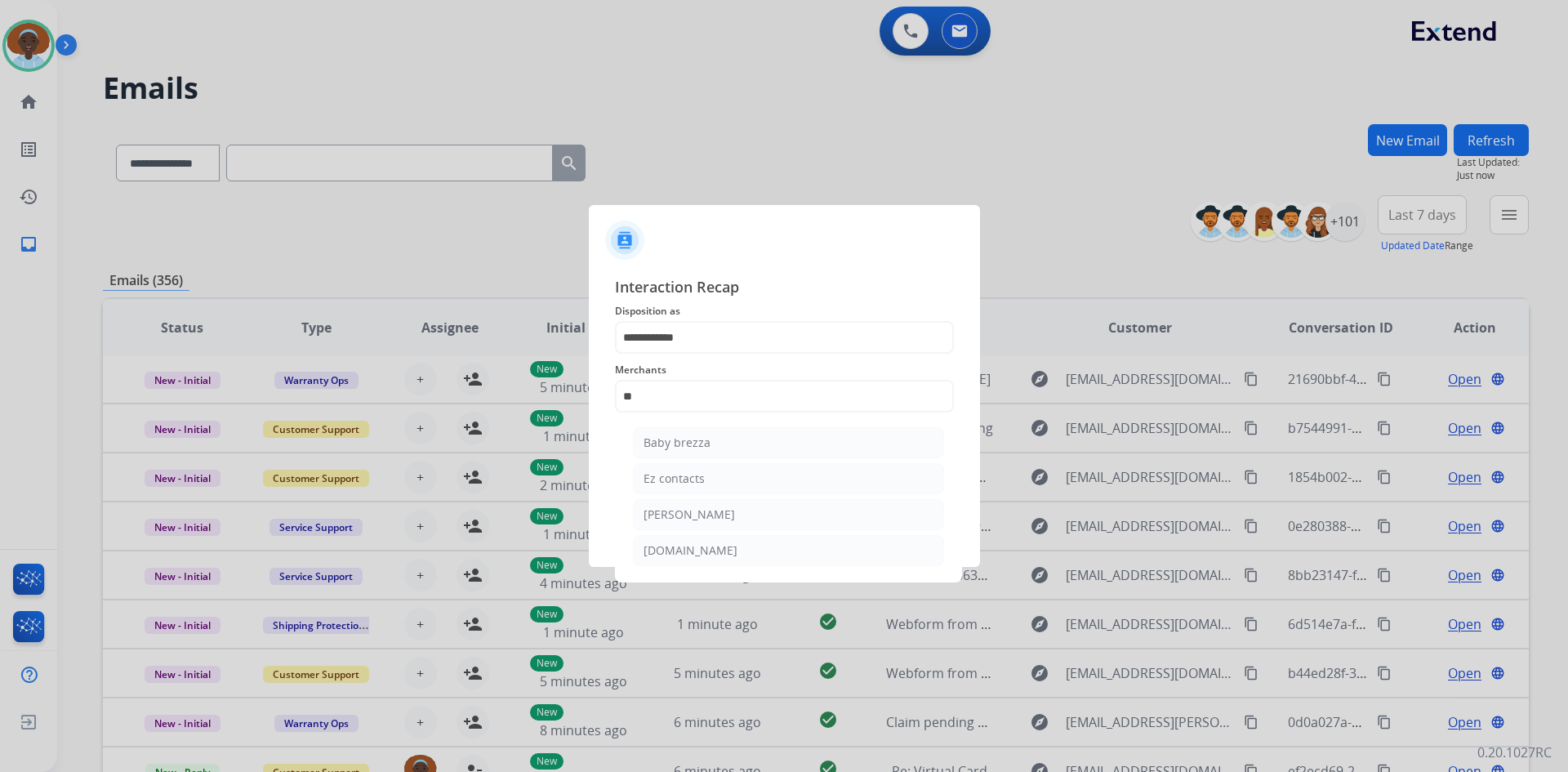
click at [715, 483] on li "Ez contacts" at bounding box center [788, 479] width 311 height 31
type input "**********"
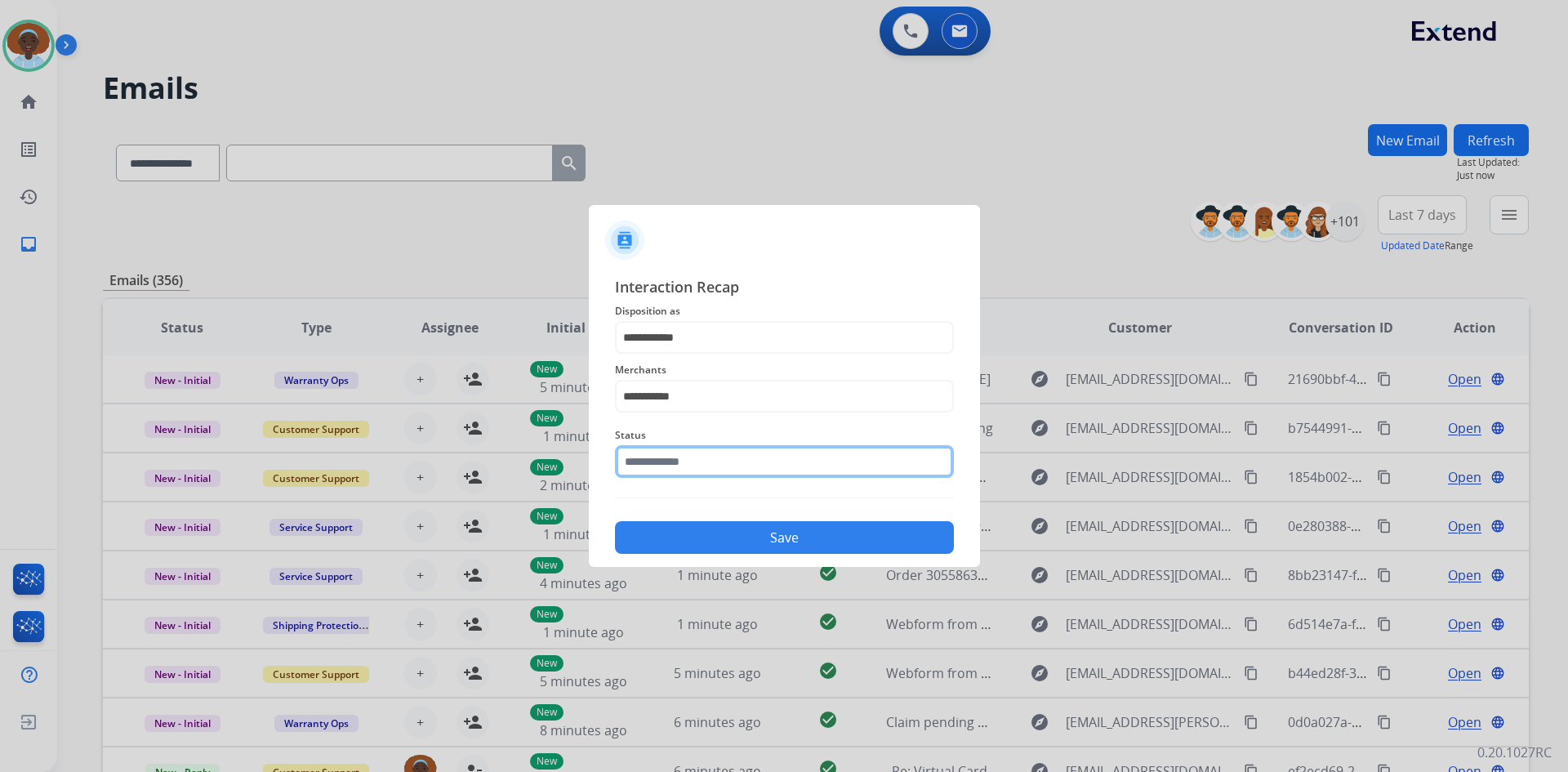
click at [720, 453] on input "text" at bounding box center [784, 462] width 339 height 33
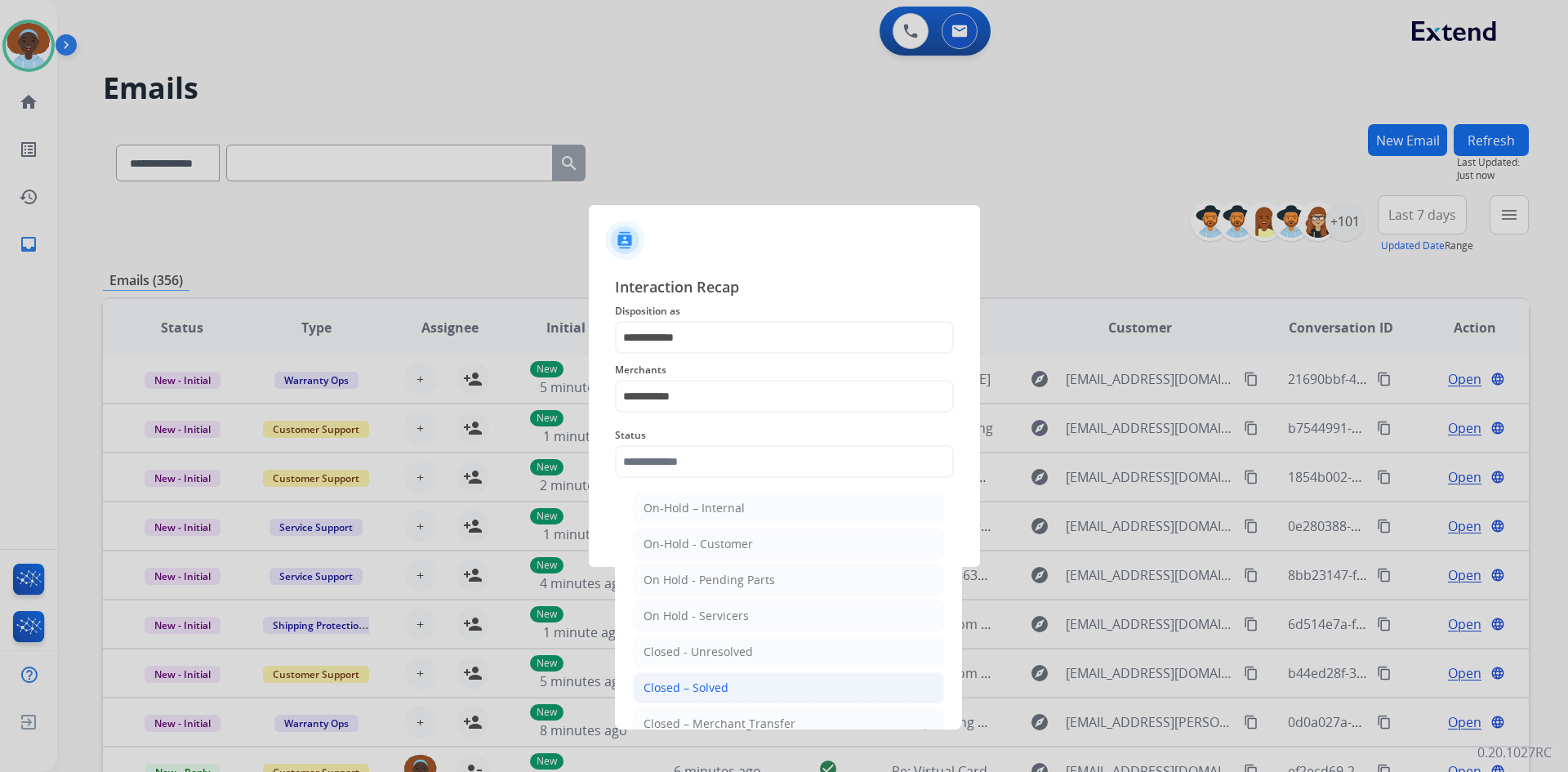
drag, startPoint x: 724, startPoint y: 688, endPoint x: 732, endPoint y: 612, distance: 76.4
click at [724, 687] on div "Closed – Solved" at bounding box center [686, 687] width 85 height 16
type input "**********"
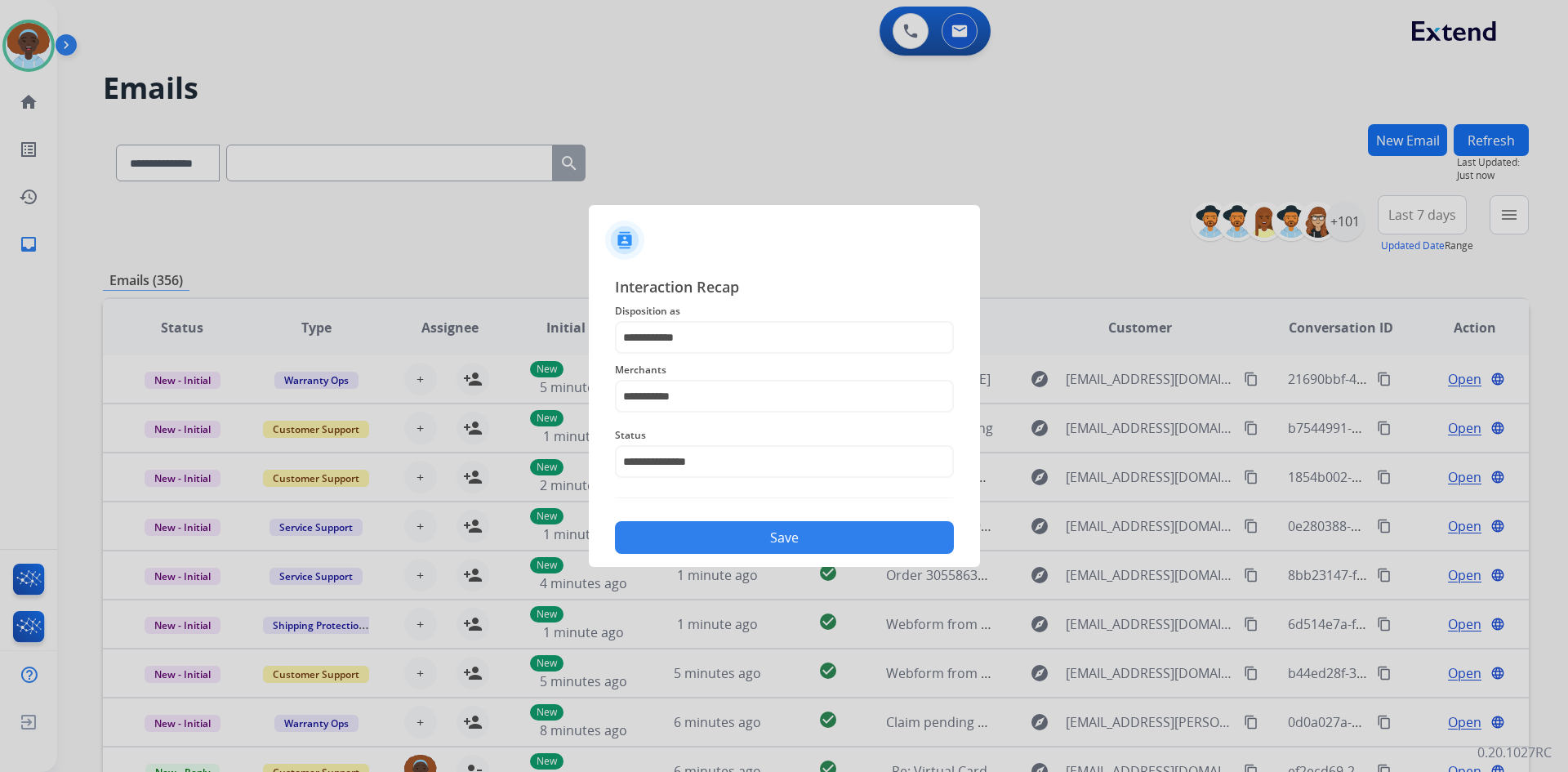
click at [763, 540] on button "Save" at bounding box center [784, 538] width 339 height 33
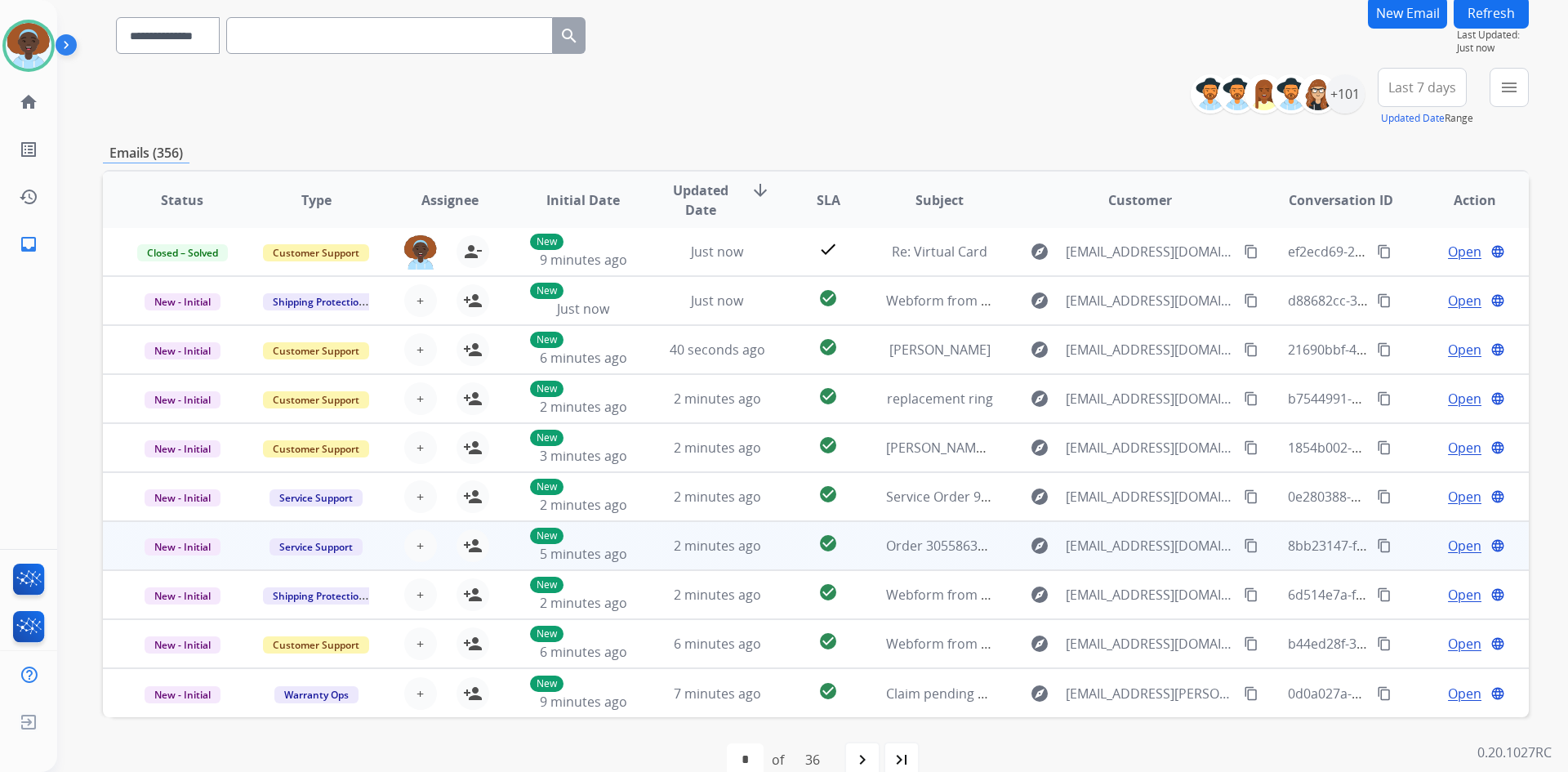
scroll to position [158, 0]
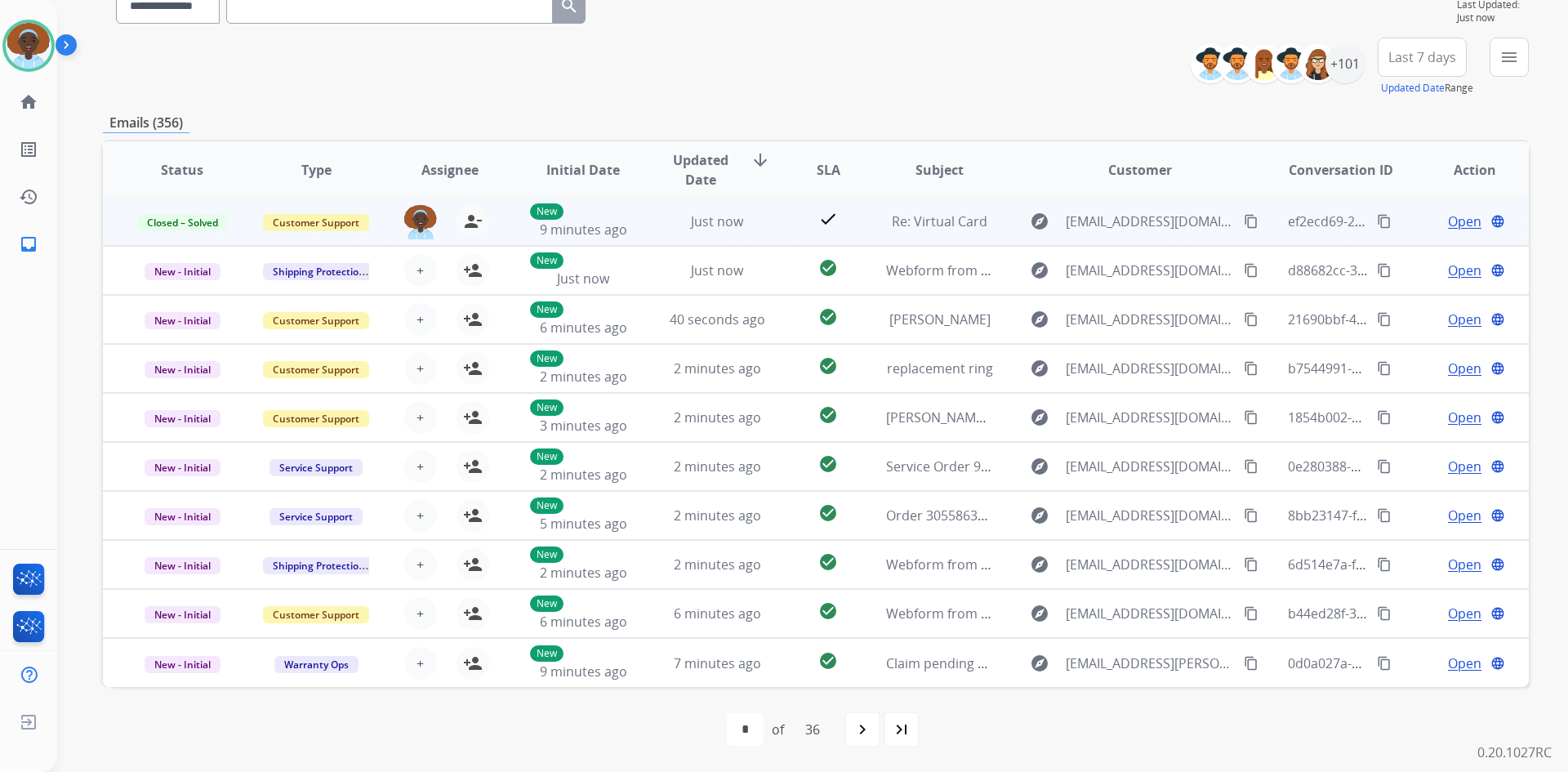
click at [1457, 224] on span "Open" at bounding box center [1465, 222] width 34 height 19
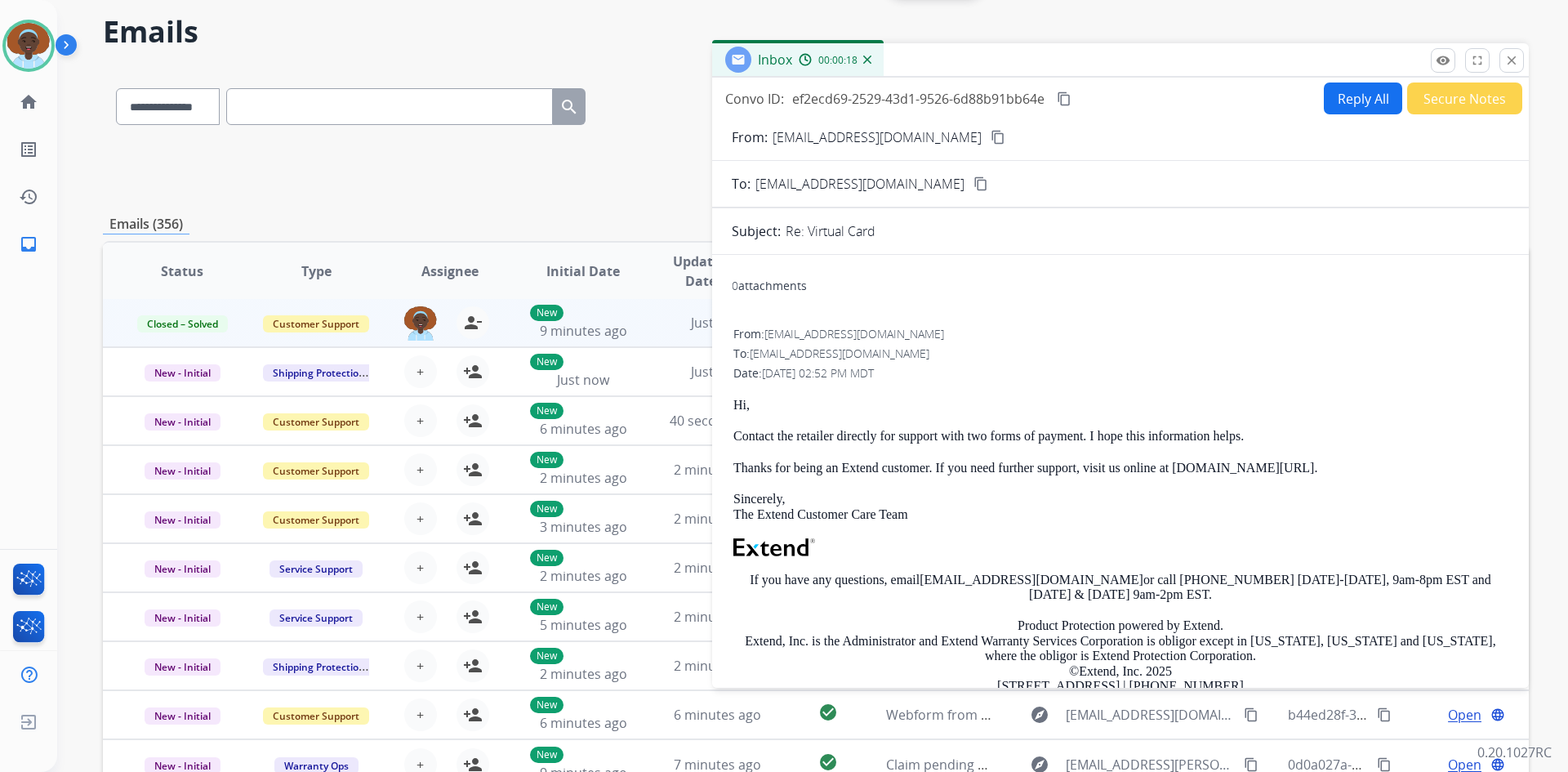
scroll to position [0, 0]
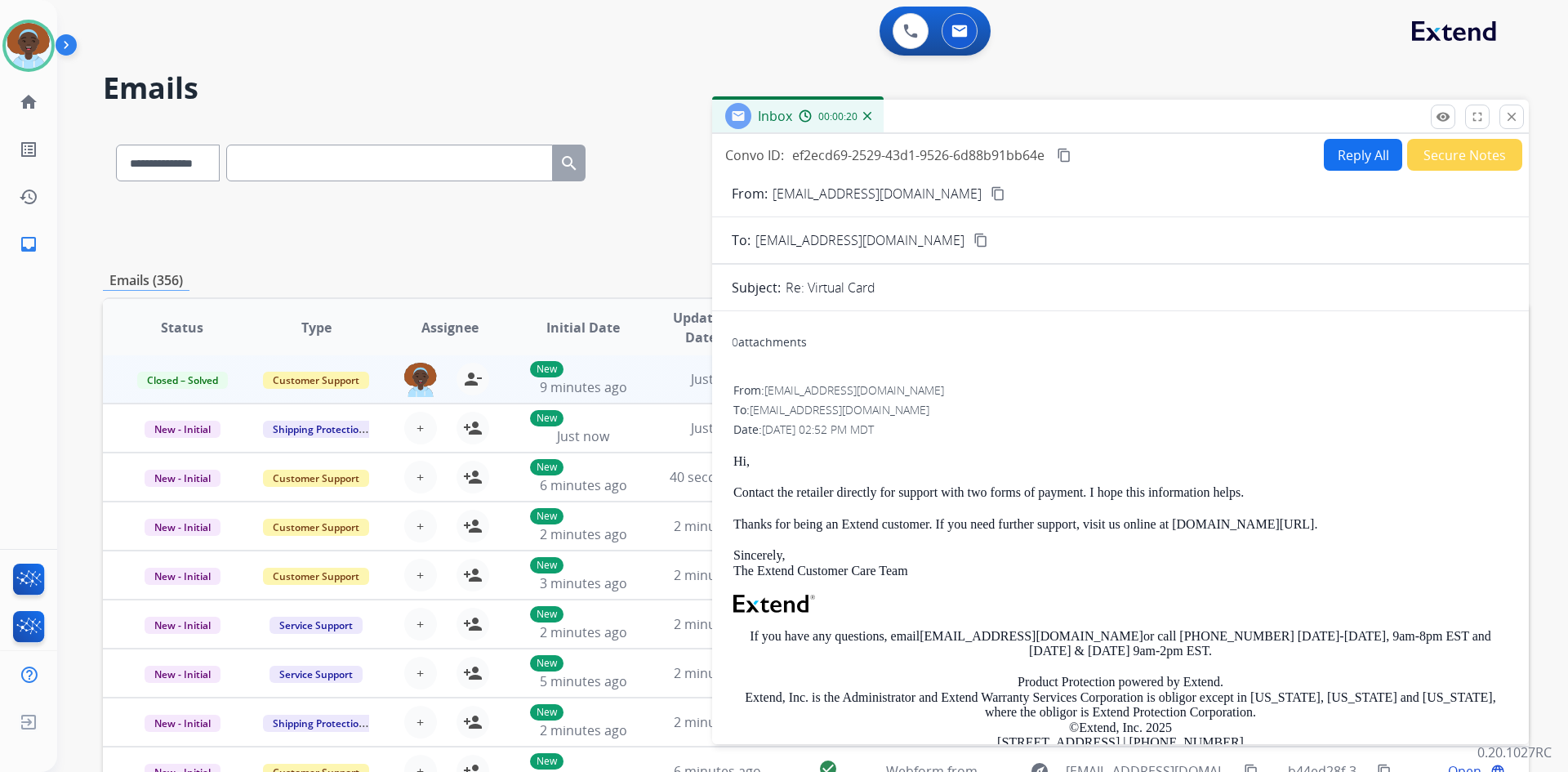
drag, startPoint x: 1516, startPoint y: 120, endPoint x: 1515, endPoint y: 139, distance: 19.0
click at [1515, 120] on mat-icon "close" at bounding box center [1511, 117] width 14 height 14
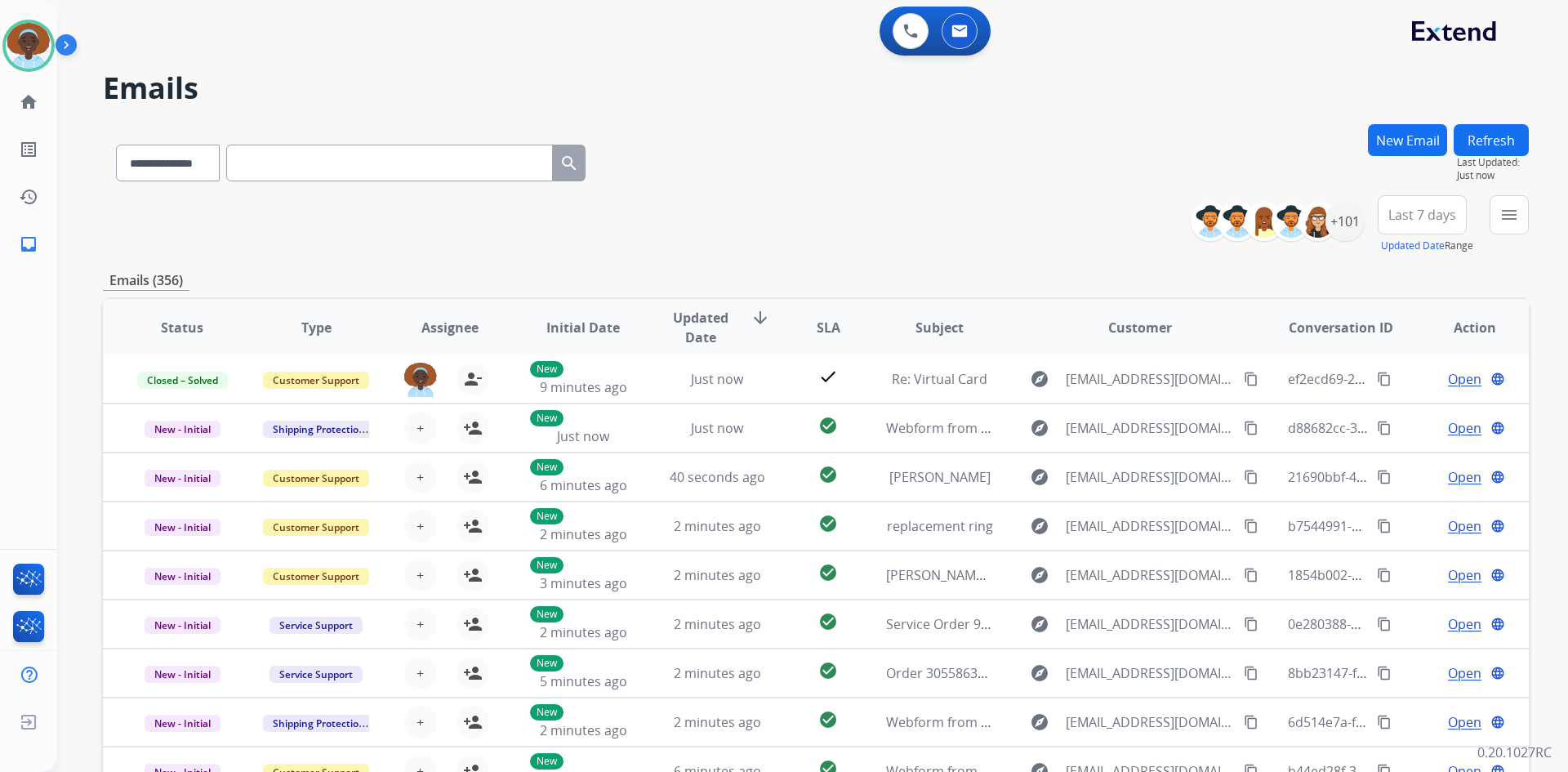
click at [1434, 213] on span "Last 7 days" at bounding box center [1422, 215] width 67 height 7
click at [1386, 411] on div "Last 90 days" at bounding box center [1417, 413] width 90 height 24
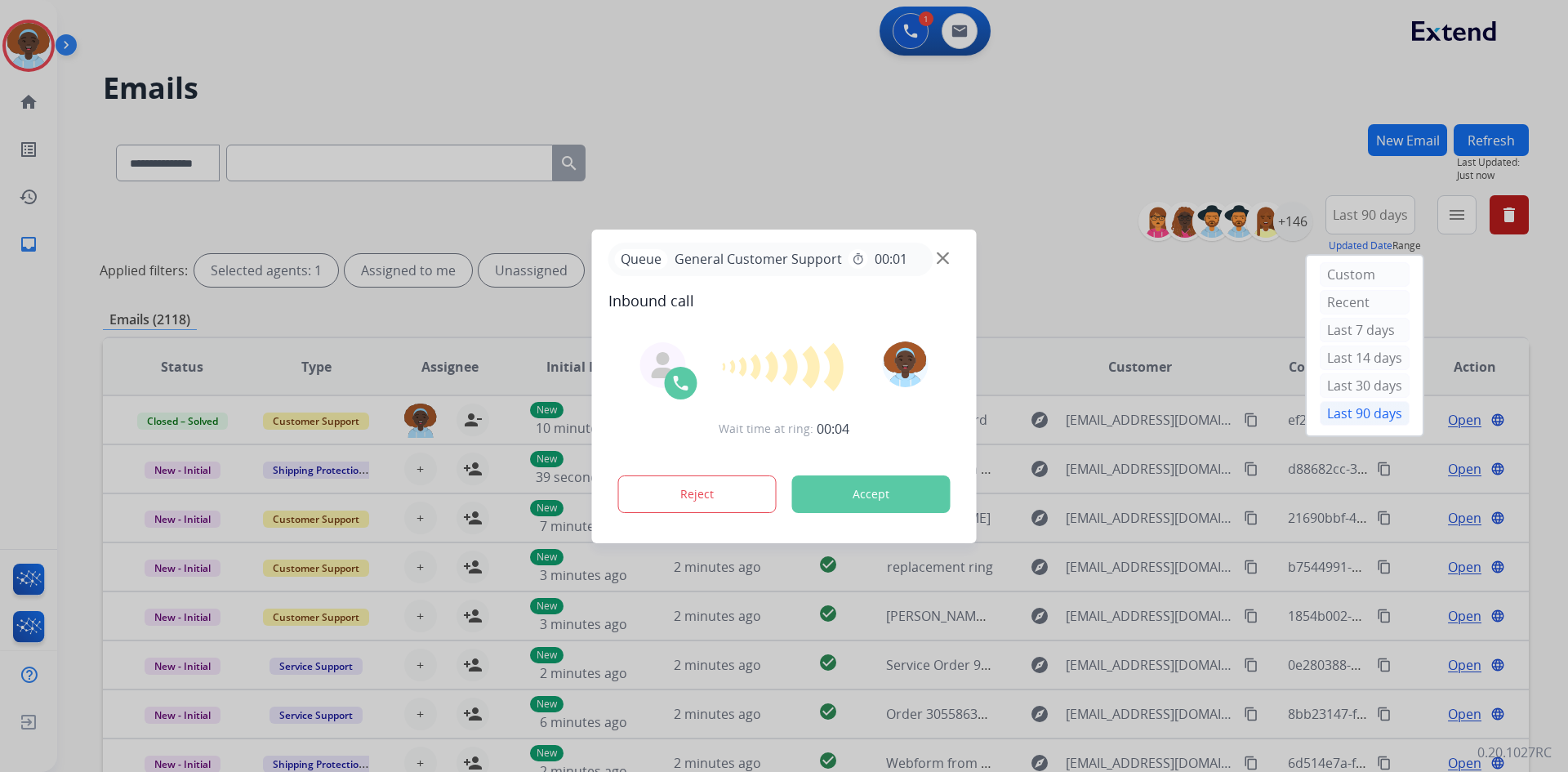
select select "**********"
click at [1023, 111] on div at bounding box center [784, 386] width 1568 height 772
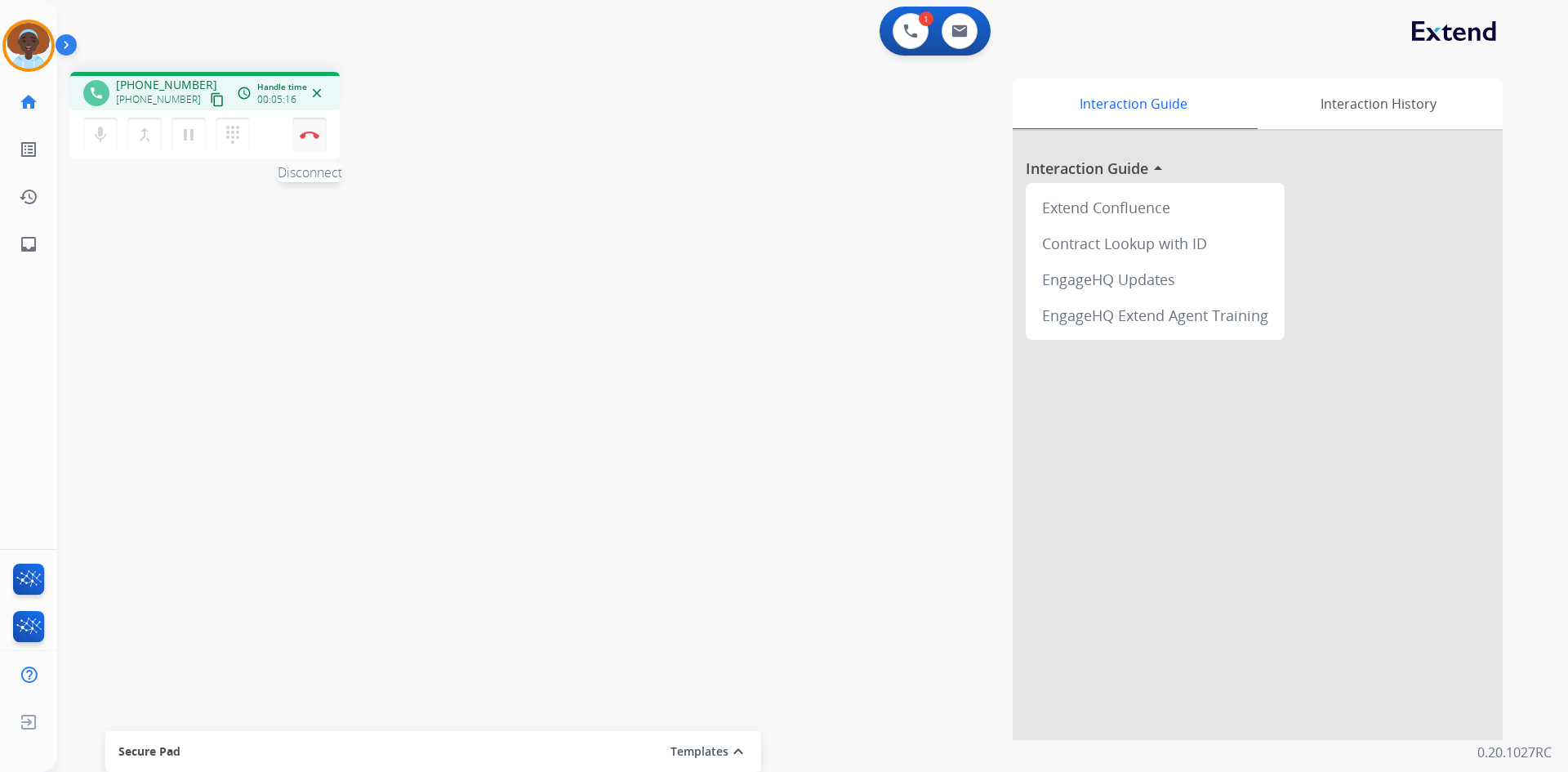
click at [311, 128] on button "Disconnect" at bounding box center [309, 135] width 35 height 35
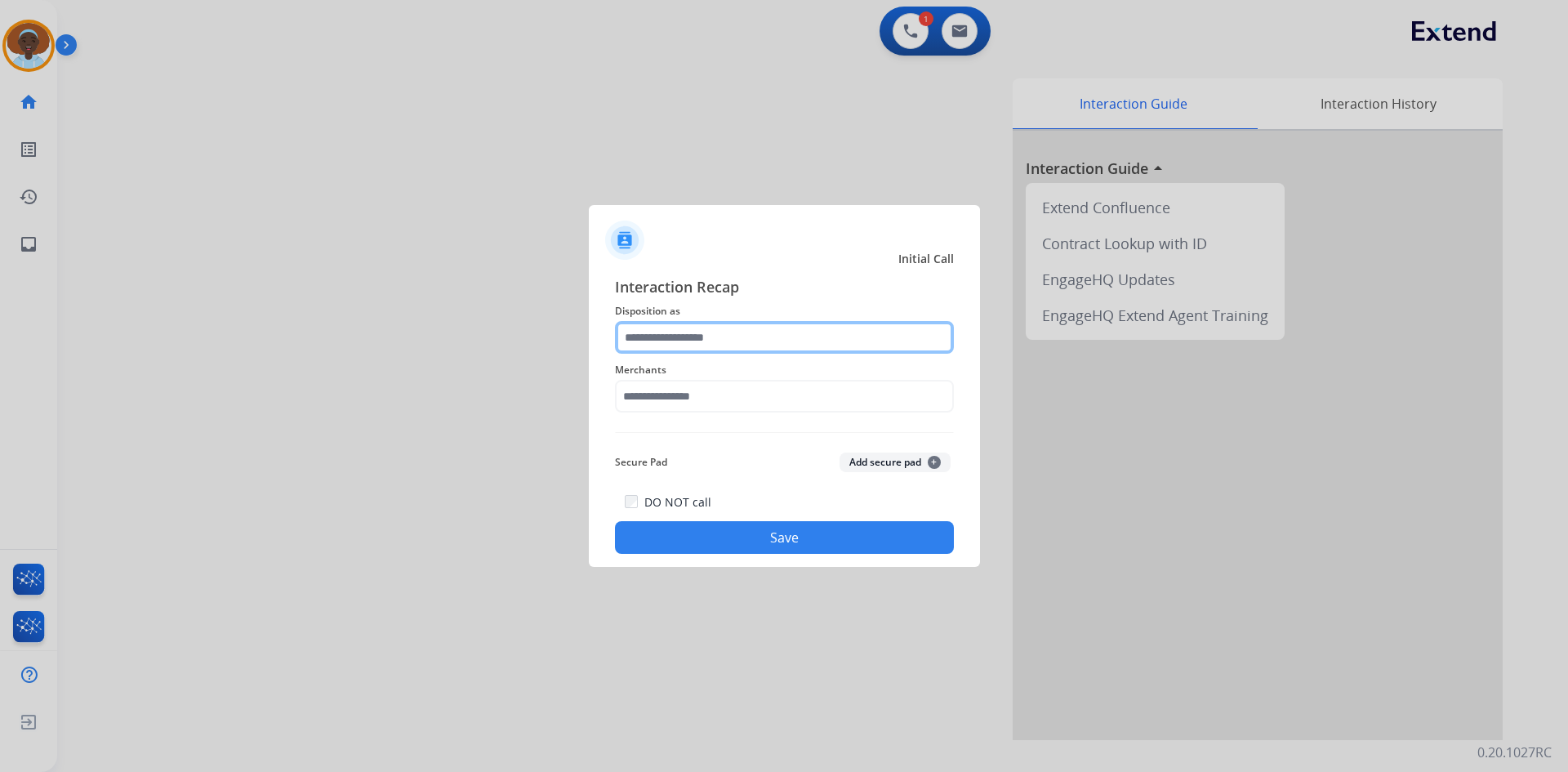
click at [658, 330] on input "text" at bounding box center [784, 337] width 339 height 33
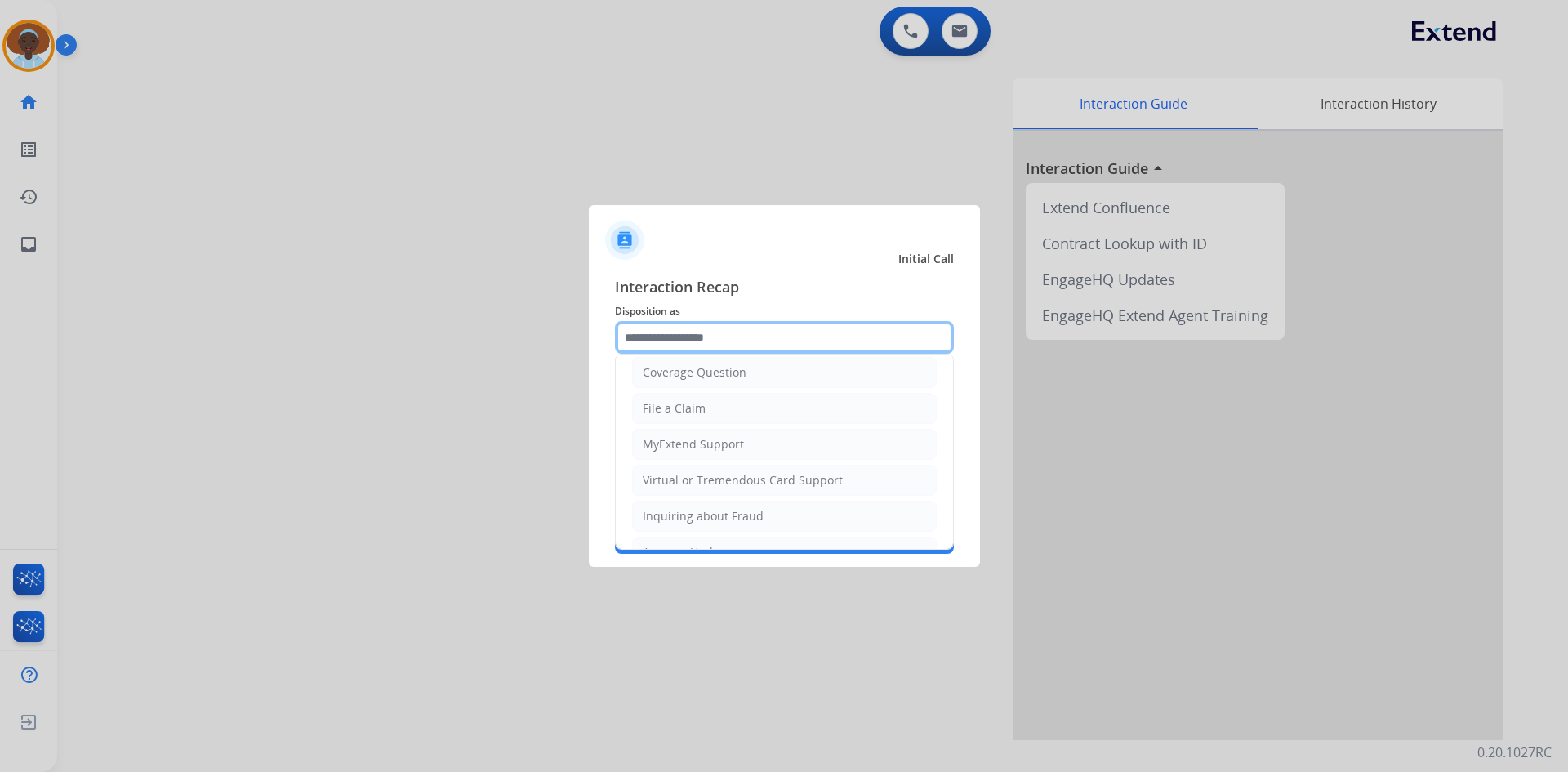
scroll to position [254, 0]
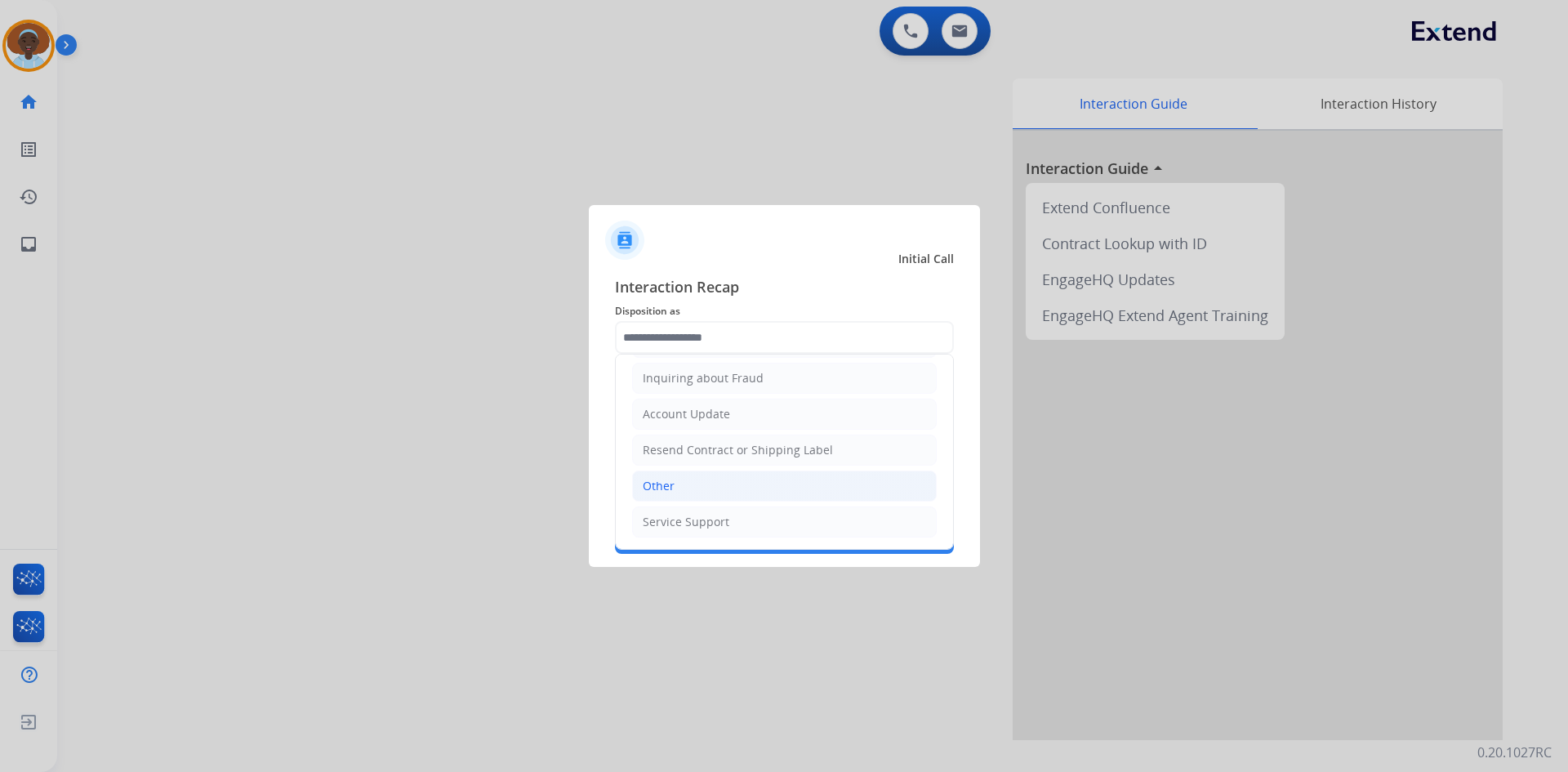
click at [709, 483] on li "Other" at bounding box center [784, 486] width 305 height 31
type input "*****"
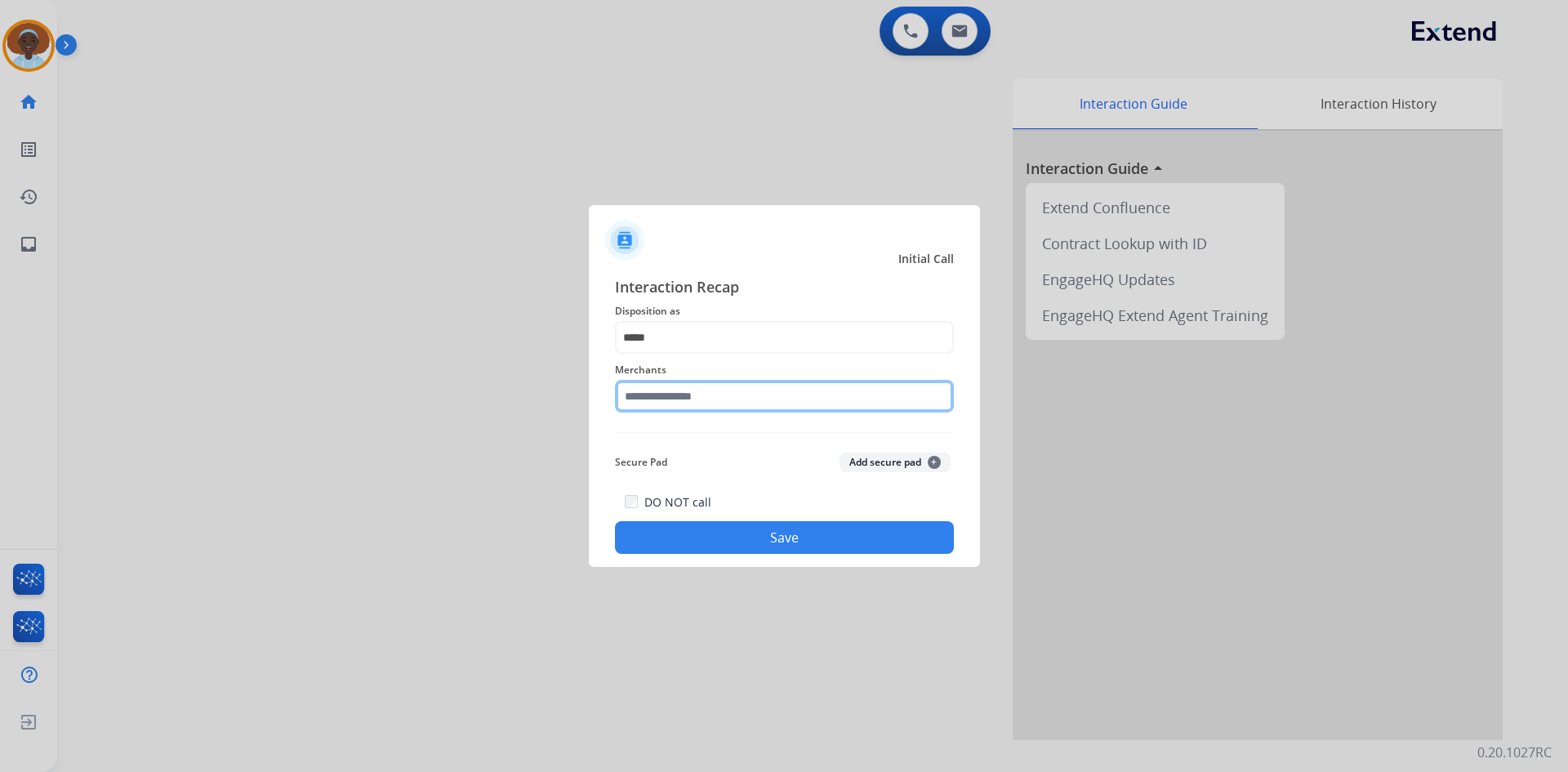
click at [708, 386] on input "text" at bounding box center [784, 396] width 339 height 33
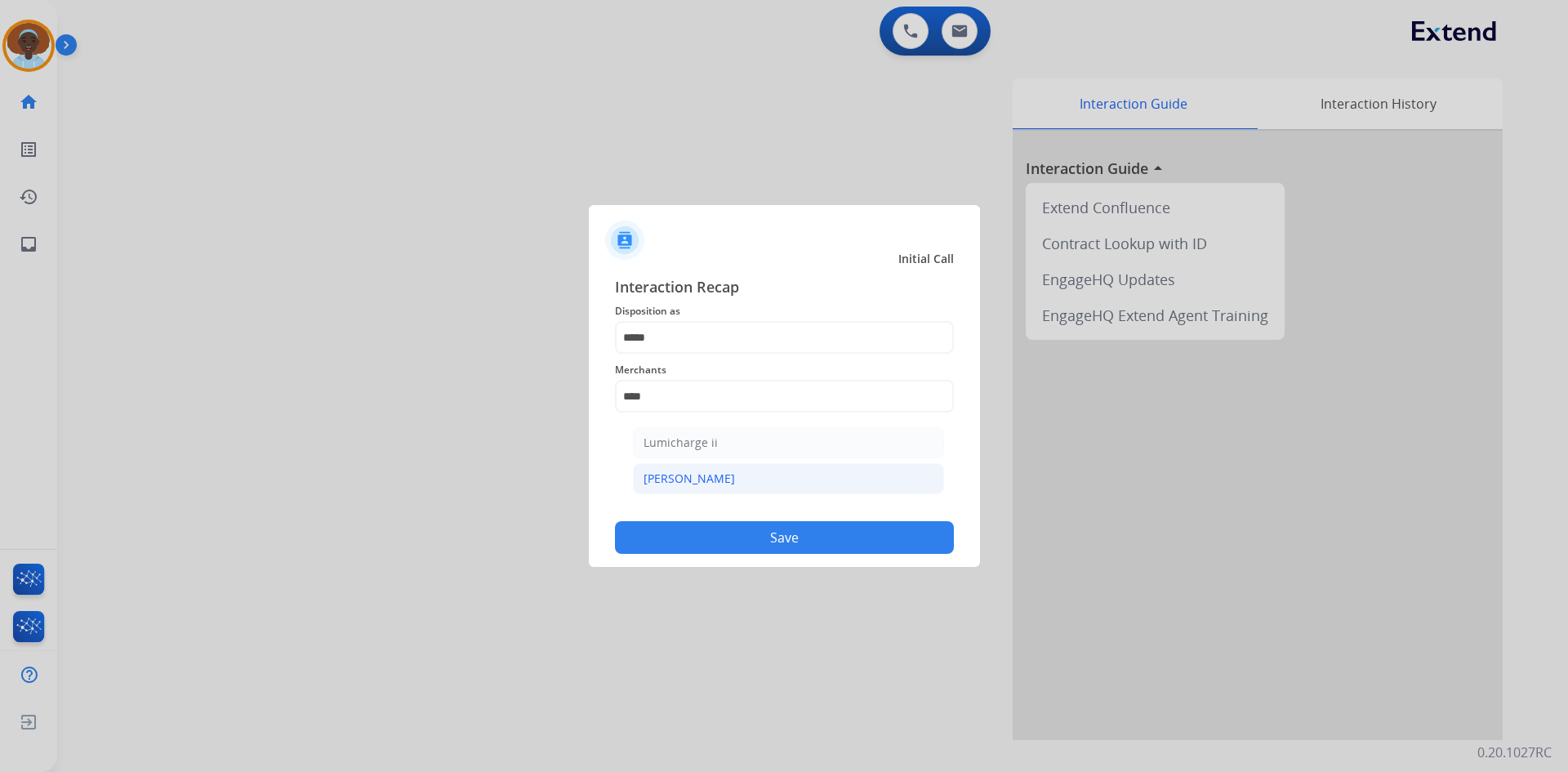
click at [717, 473] on li "[PERSON_NAME]" at bounding box center [788, 479] width 311 height 31
type input "********"
click at [744, 536] on button "Save" at bounding box center [784, 538] width 339 height 33
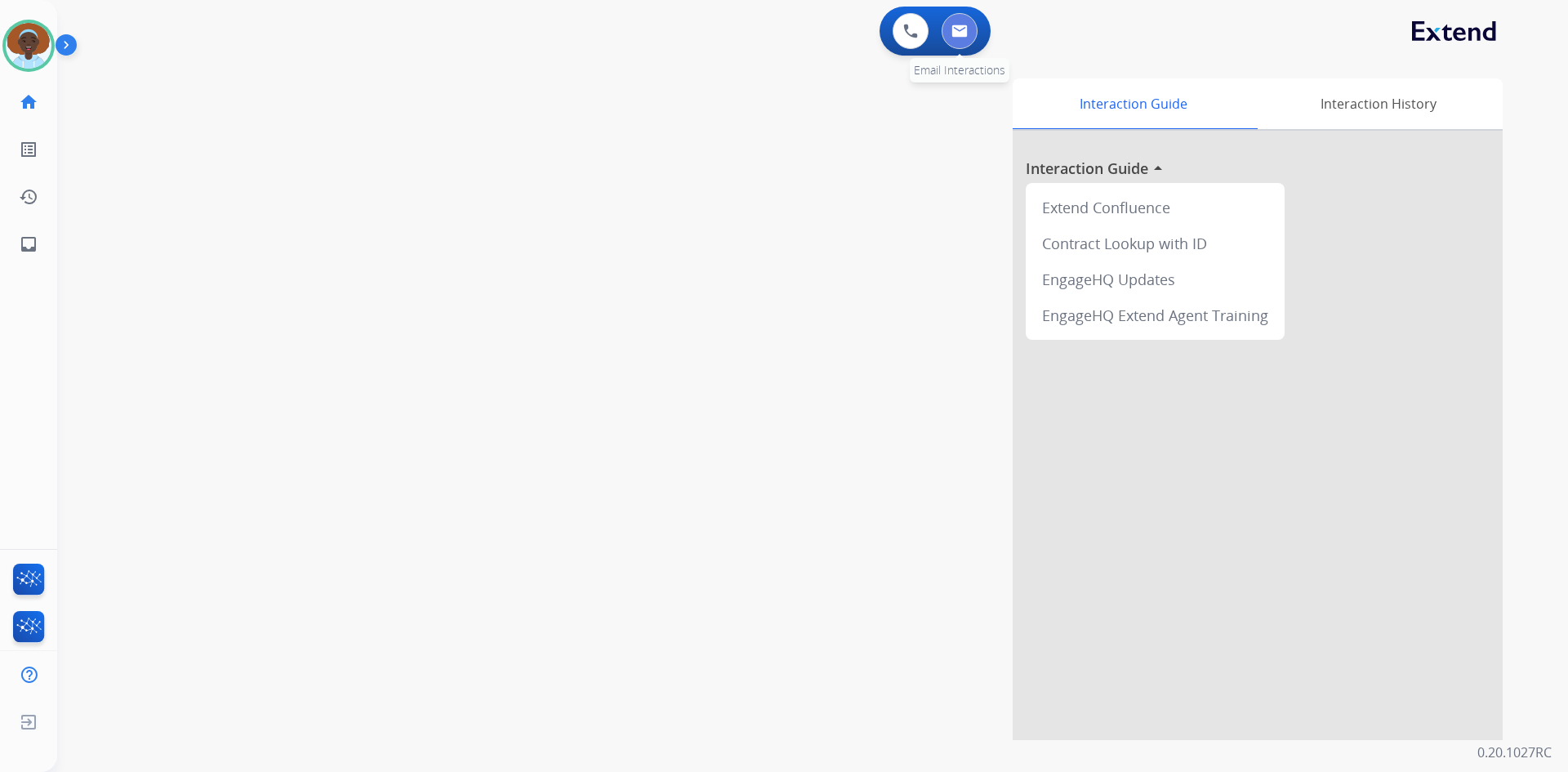
click at [965, 35] on img at bounding box center [959, 31] width 16 height 13
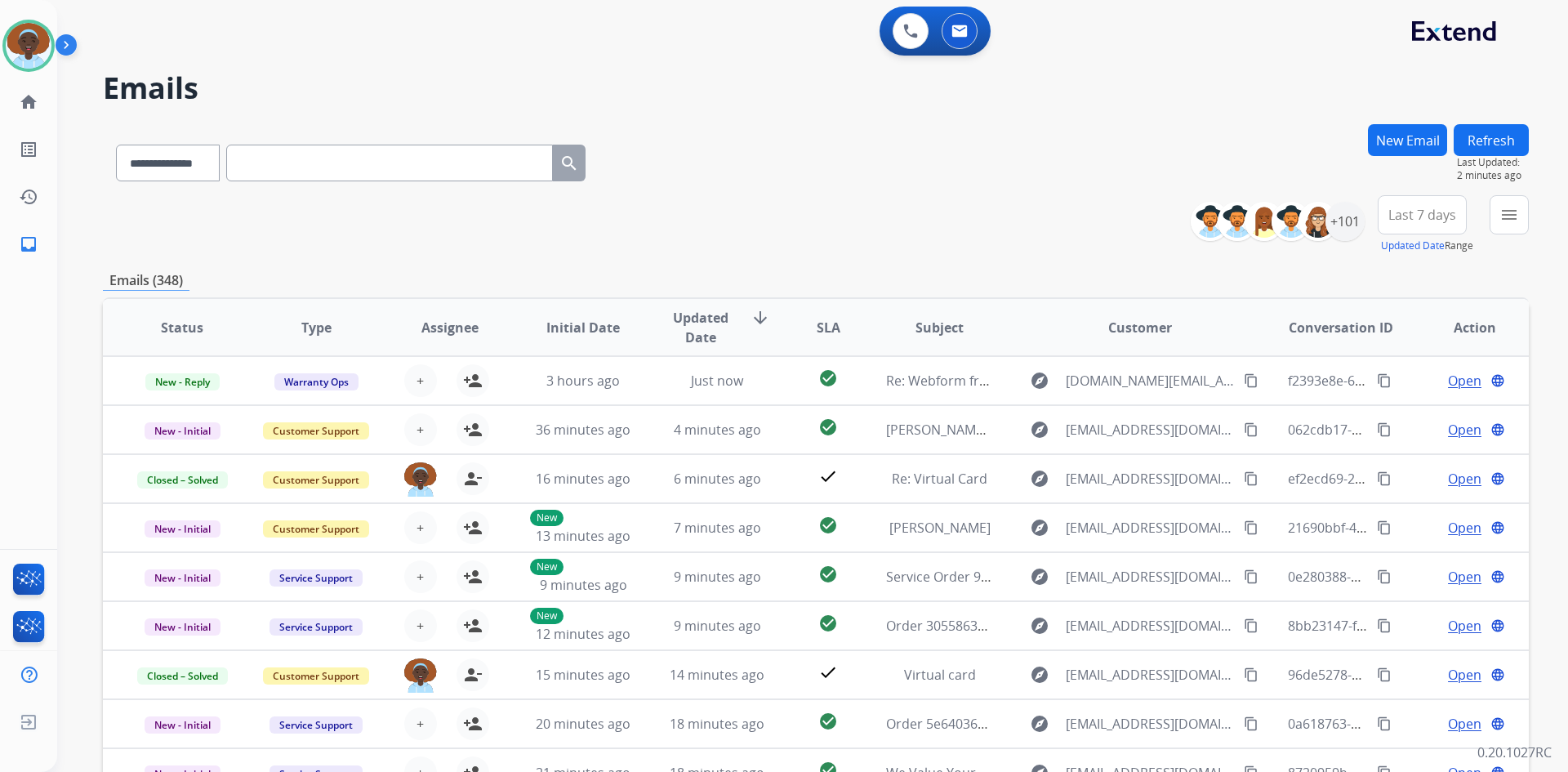
click at [1502, 140] on button "Refresh" at bounding box center [1492, 140] width 75 height 32
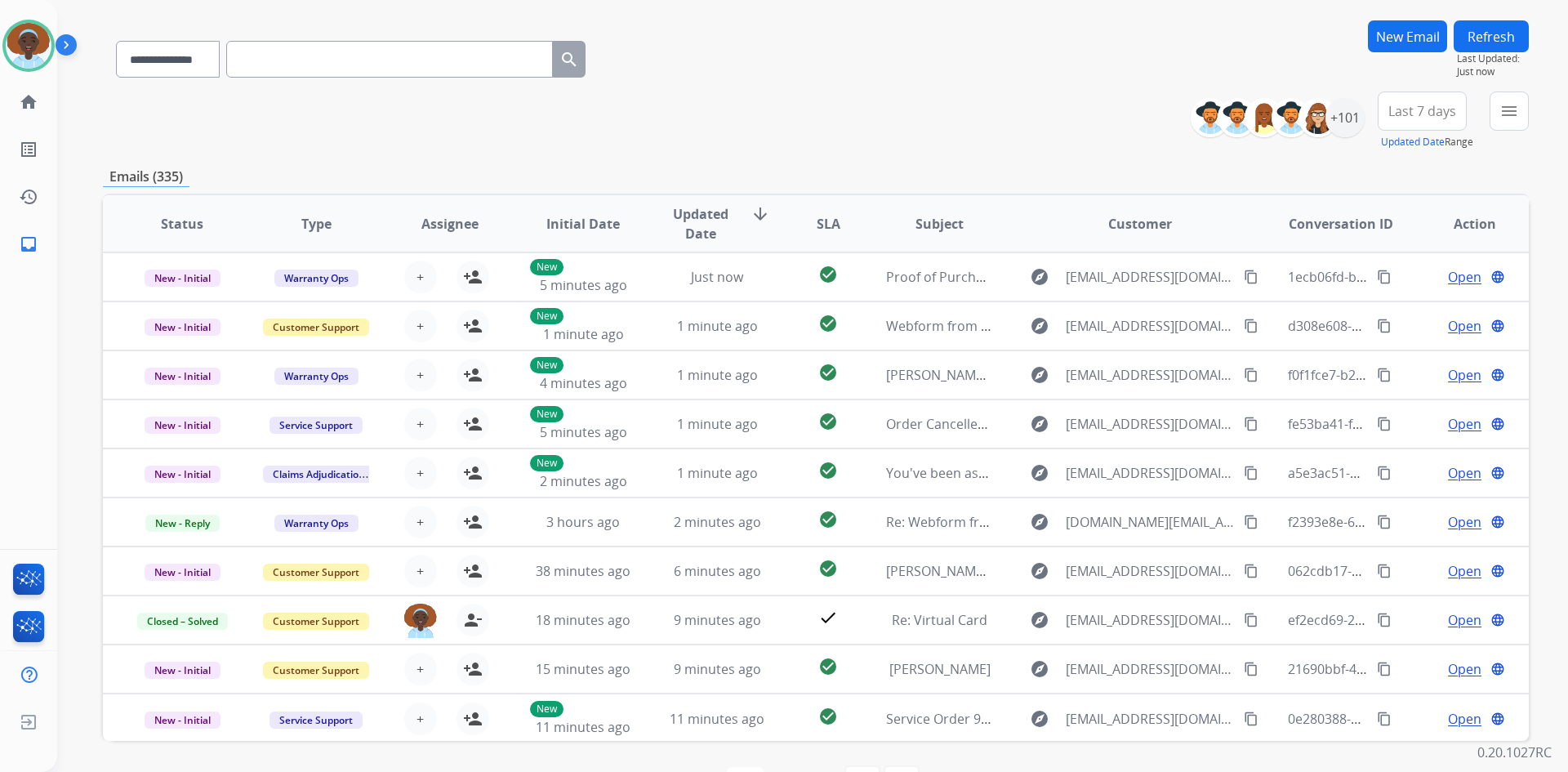
scroll to position [158, 0]
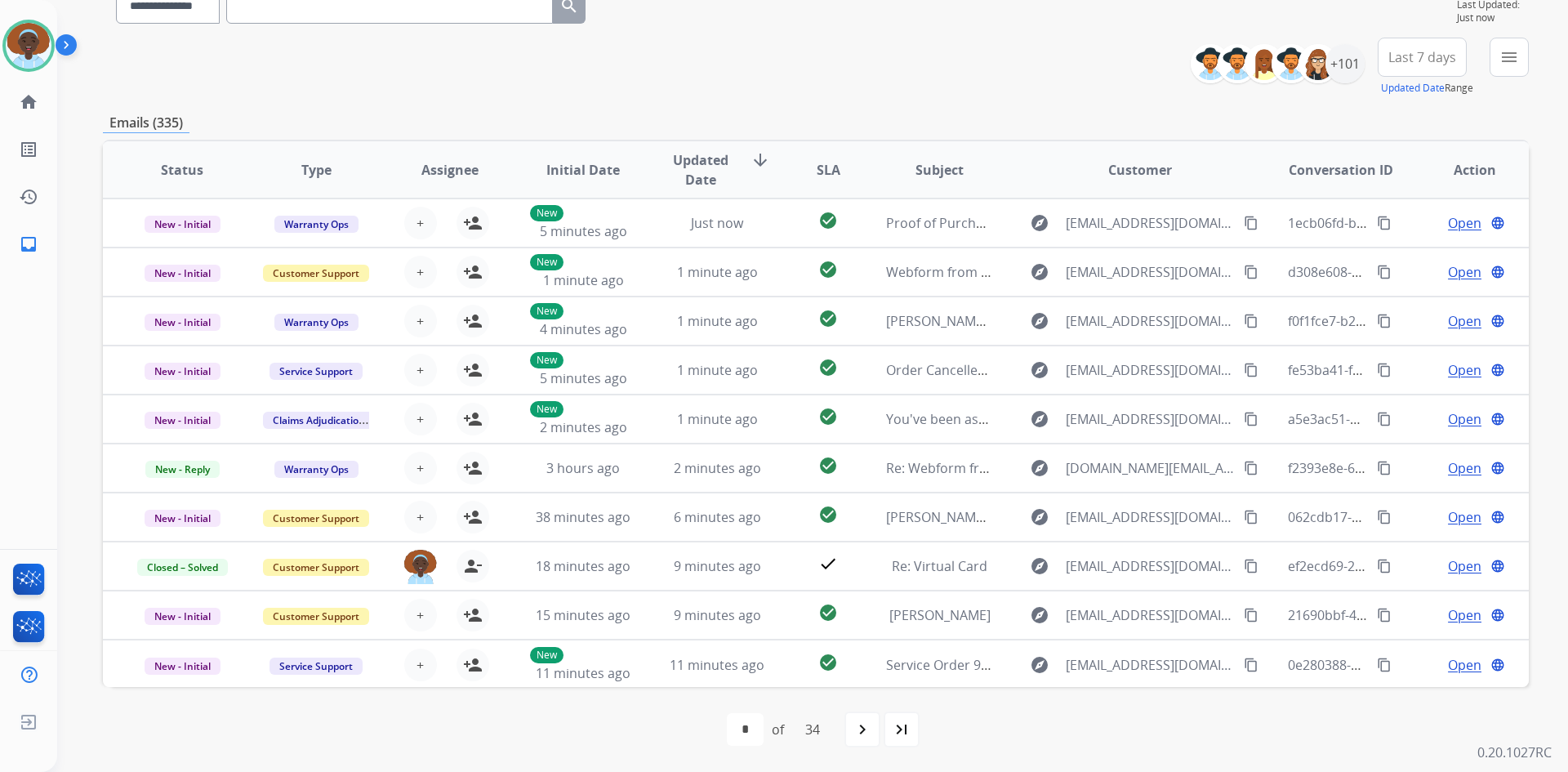
click at [1435, 60] on span "Last 7 days" at bounding box center [1422, 57] width 67 height 7
click at [1425, 254] on div "Last 90 days" at bounding box center [1417, 255] width 90 height 24
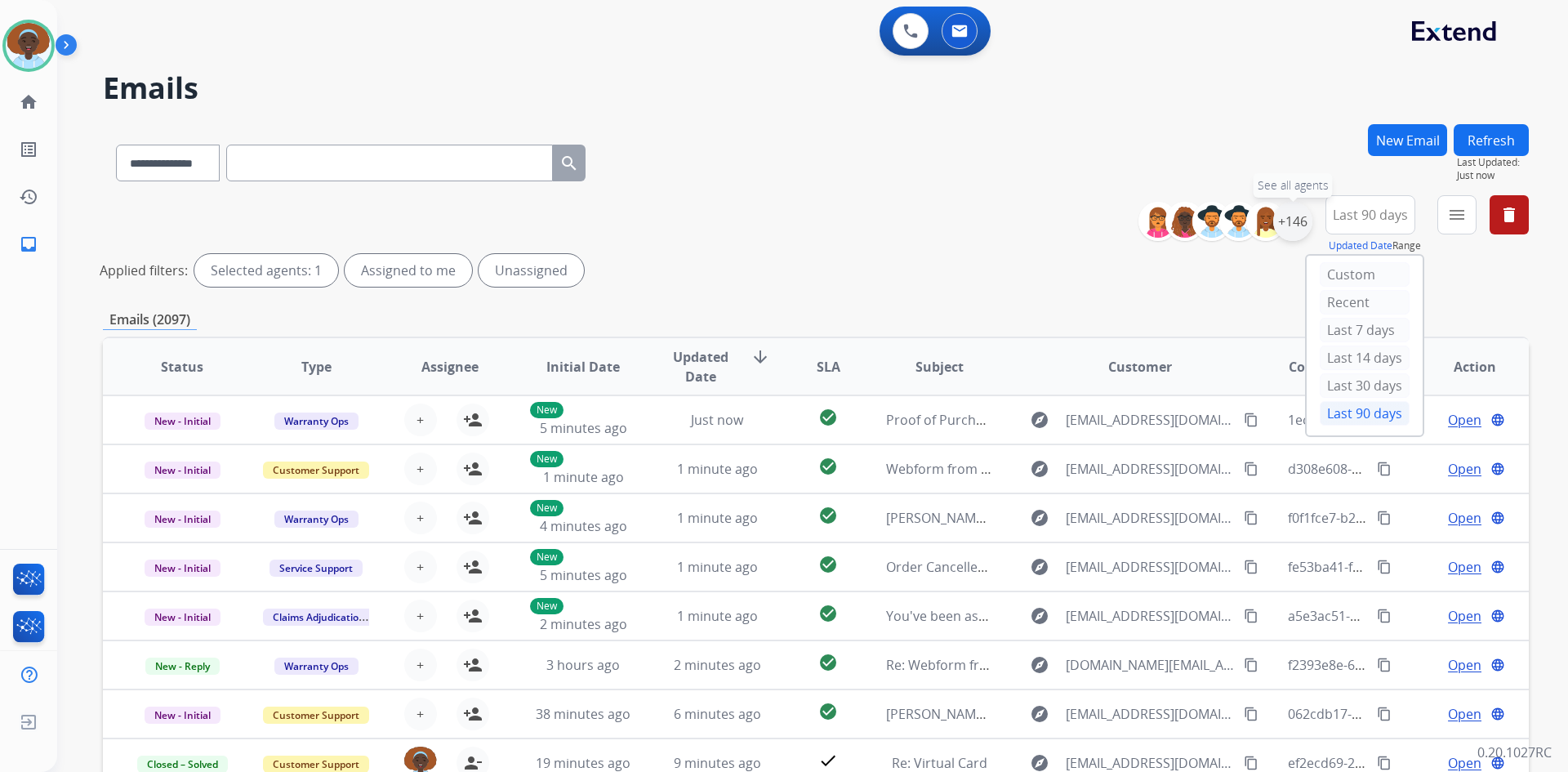
click at [1297, 223] on div "+146" at bounding box center [1292, 221] width 40 height 40
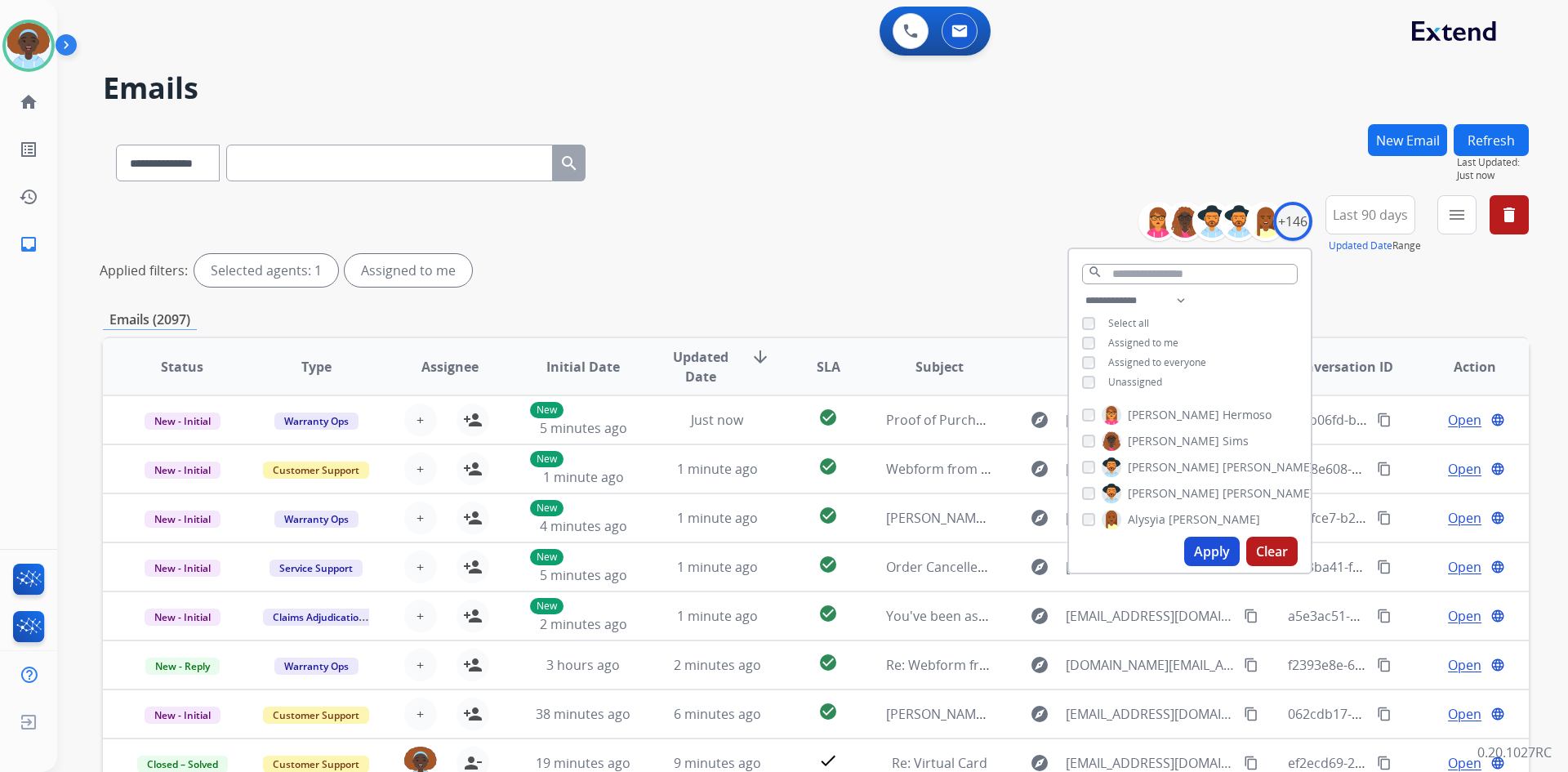
click at [1209, 557] on button "Apply" at bounding box center [1212, 551] width 56 height 30
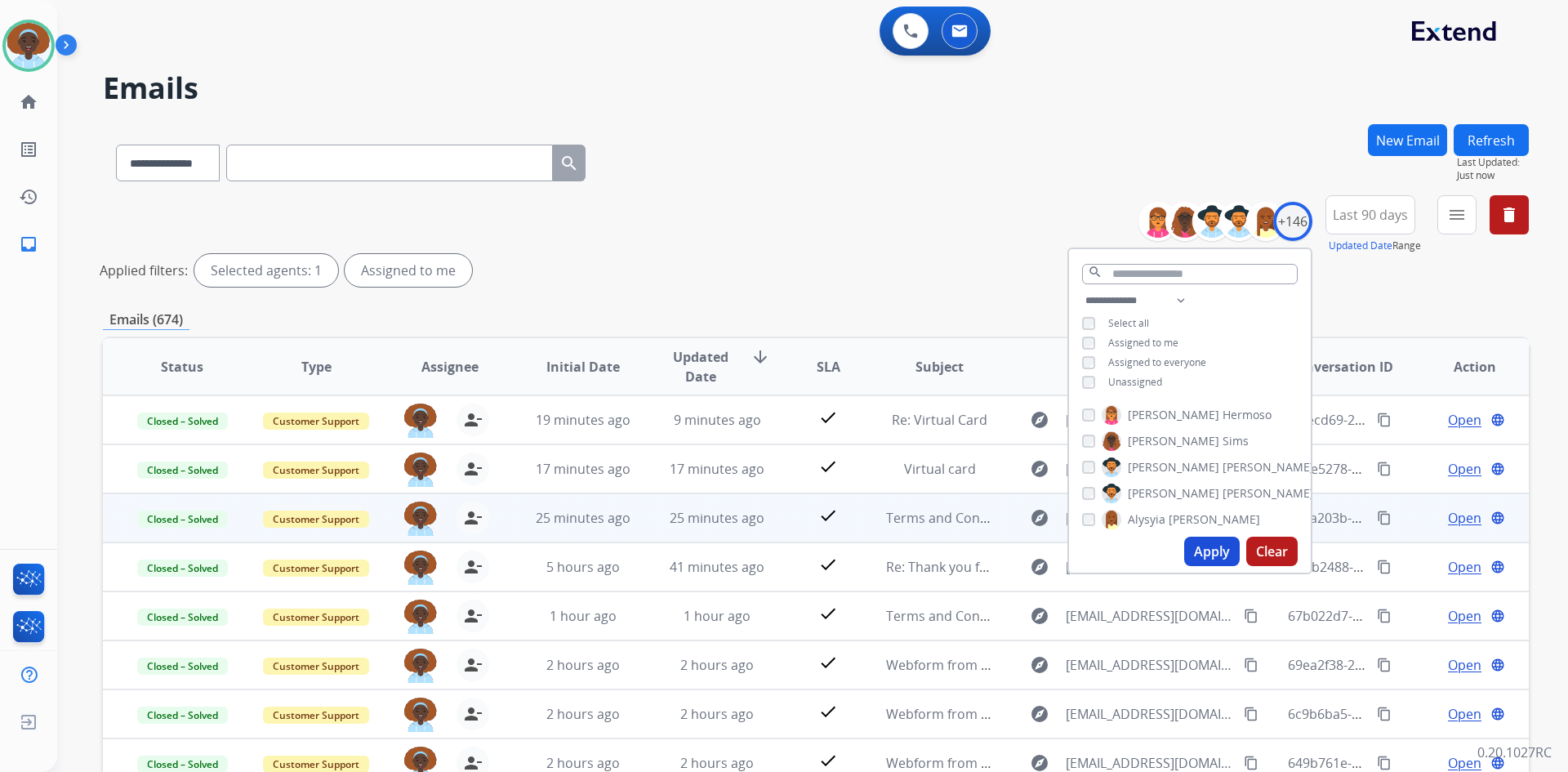
scroll to position [197, 0]
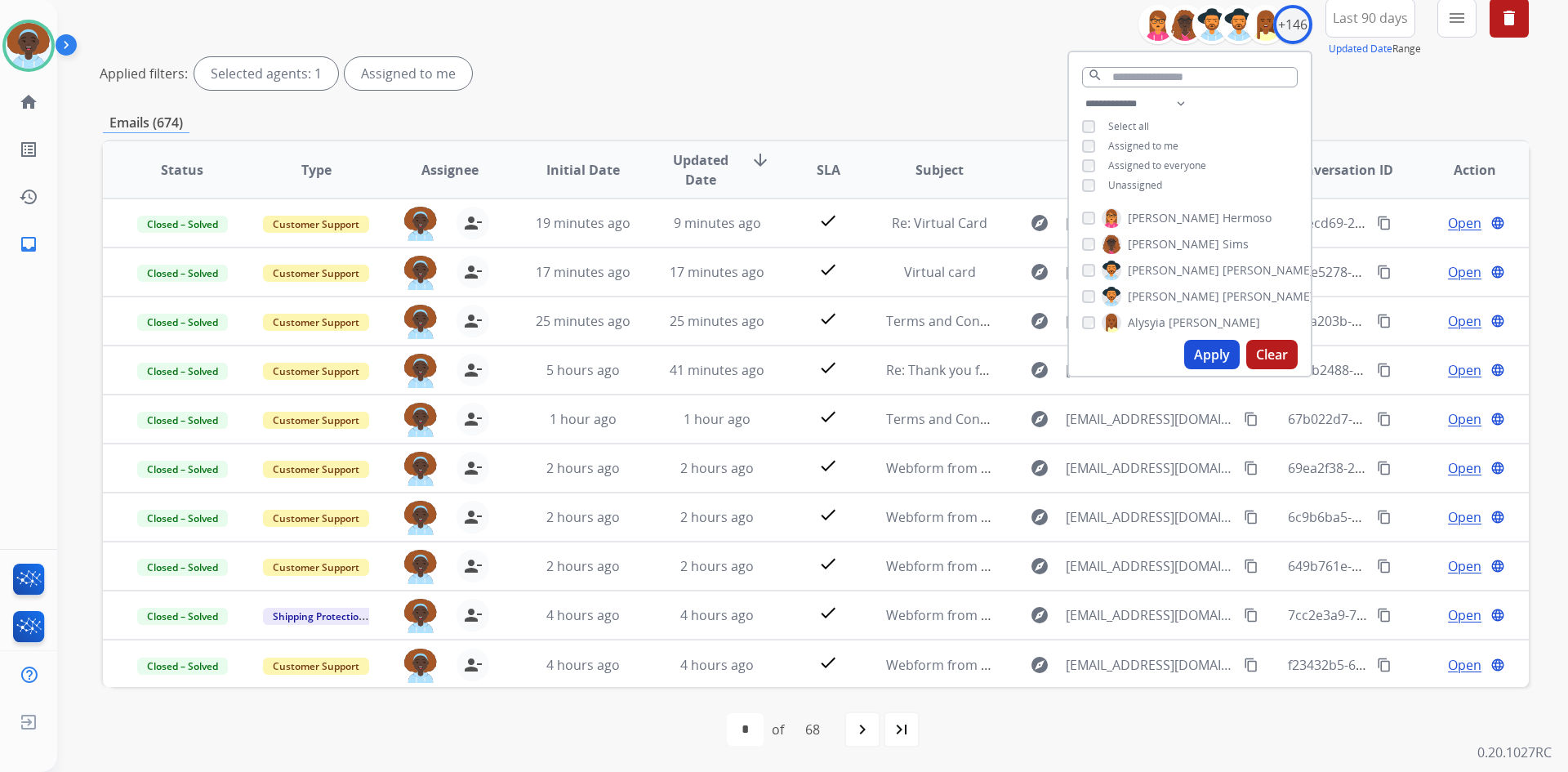
drag, startPoint x: 864, startPoint y: 736, endPoint x: 865, endPoint y: 728, distance: 8.1
click at [865, 728] on mat-icon "navigate_next" at bounding box center [863, 730] width 19 height 19
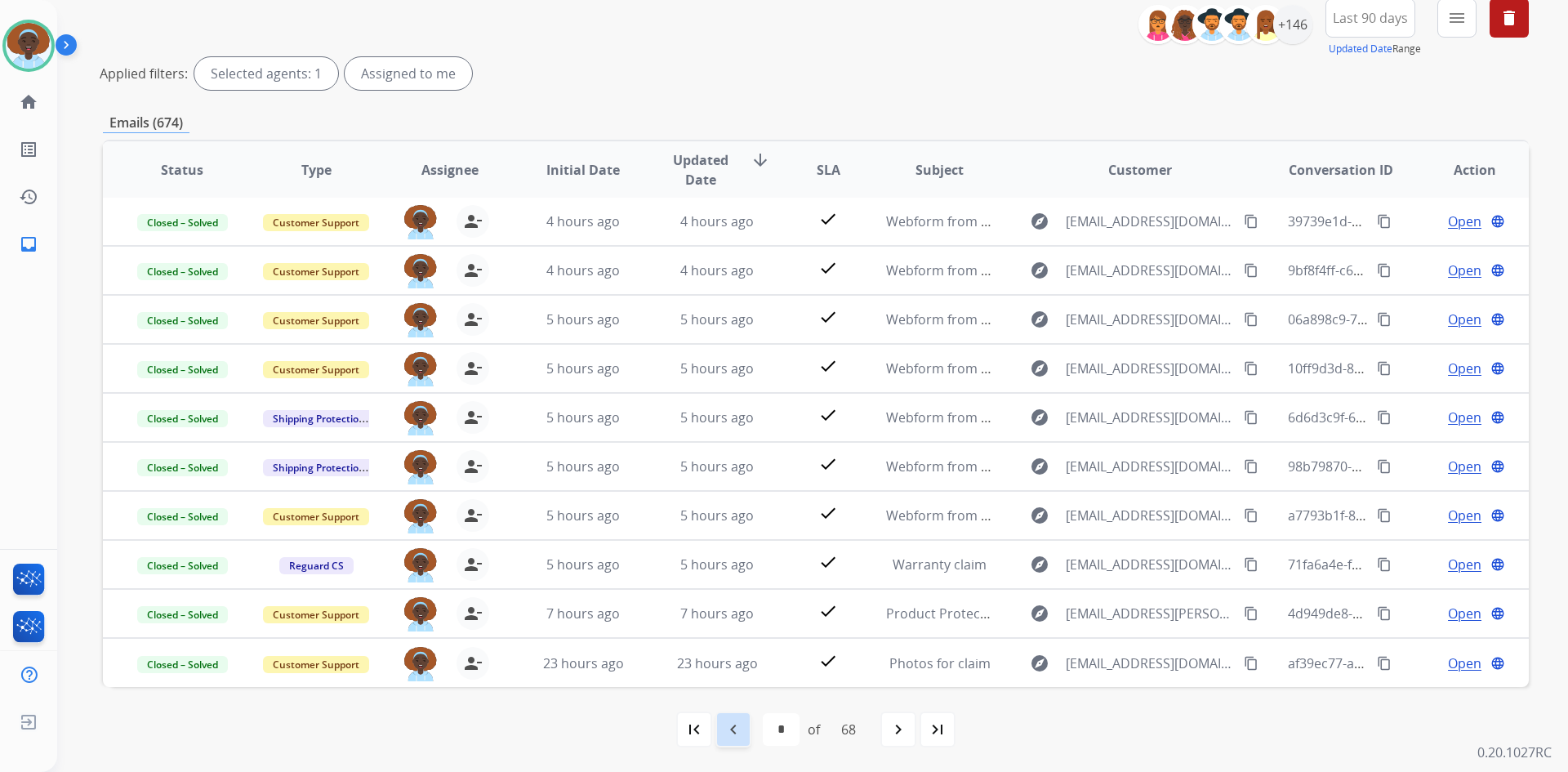
click at [724, 727] on mat-icon "navigate_before" at bounding box center [733, 730] width 19 height 19
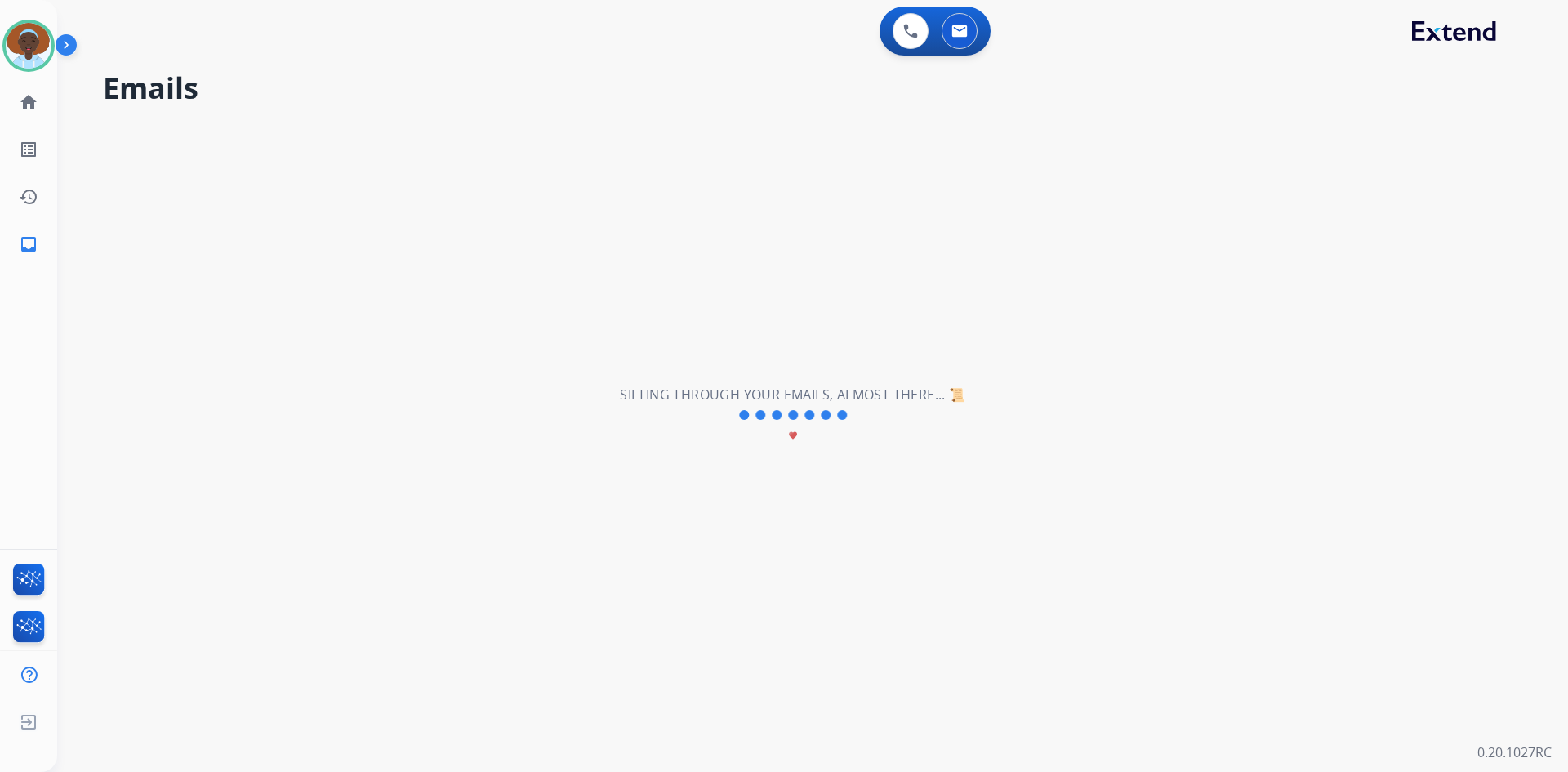
scroll to position [0, 0]
click at [24, 100] on mat-icon "home" at bounding box center [28, 102] width 19 height 19
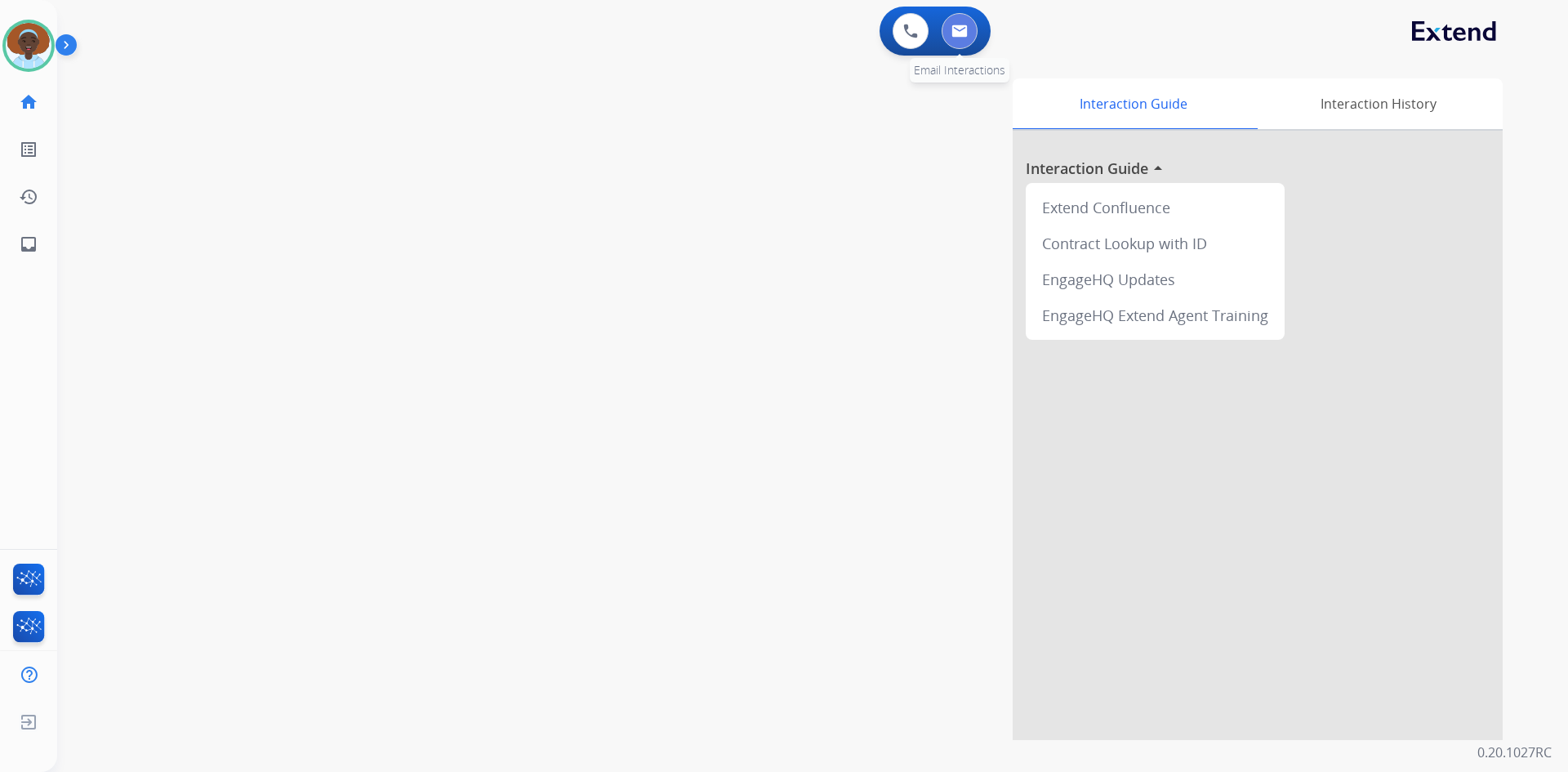
click at [966, 30] on img at bounding box center [959, 31] width 16 height 13
select select "**********"
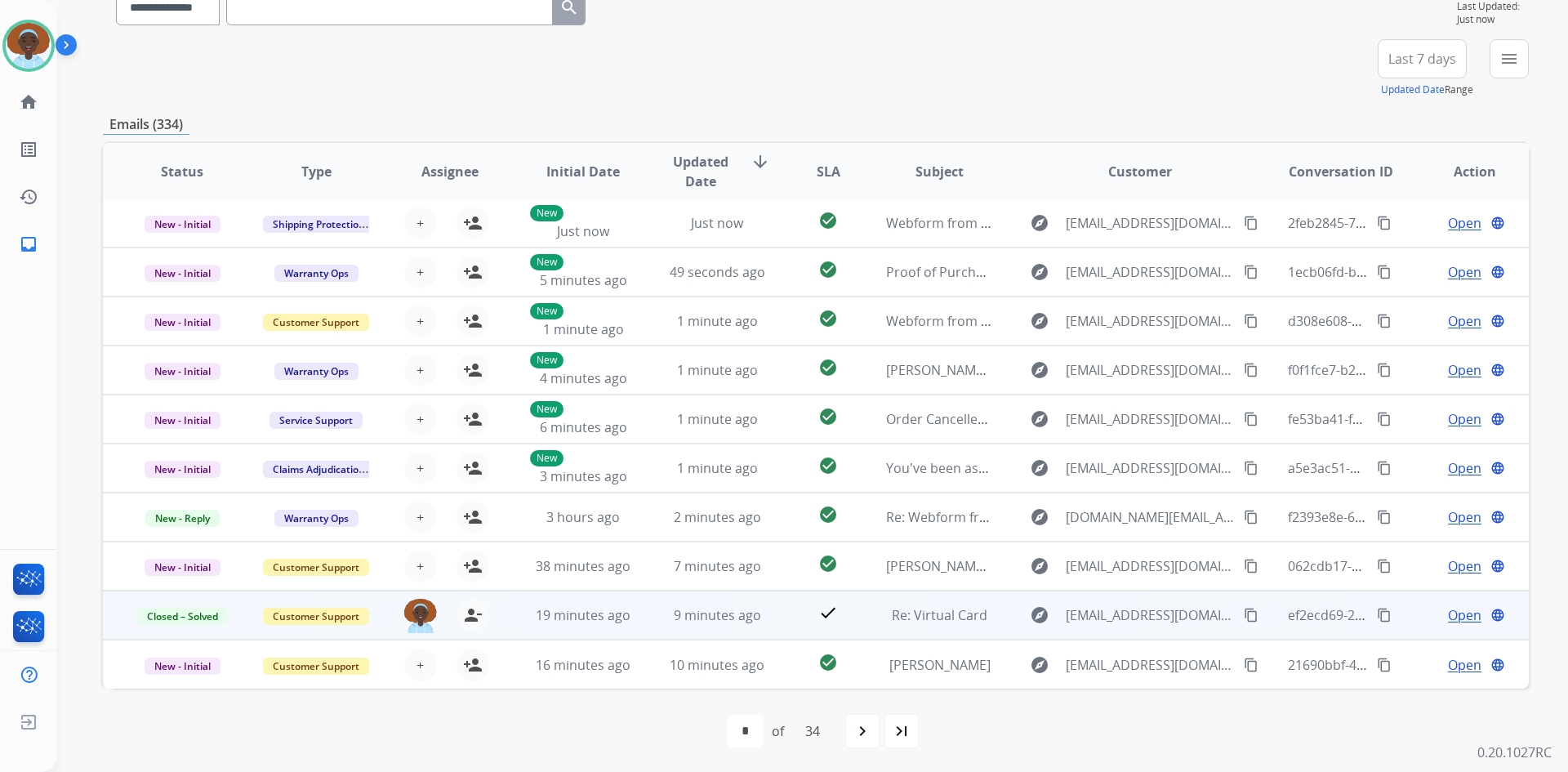
scroll to position [158, 0]
click at [1457, 616] on span "Open" at bounding box center [1465, 613] width 34 height 19
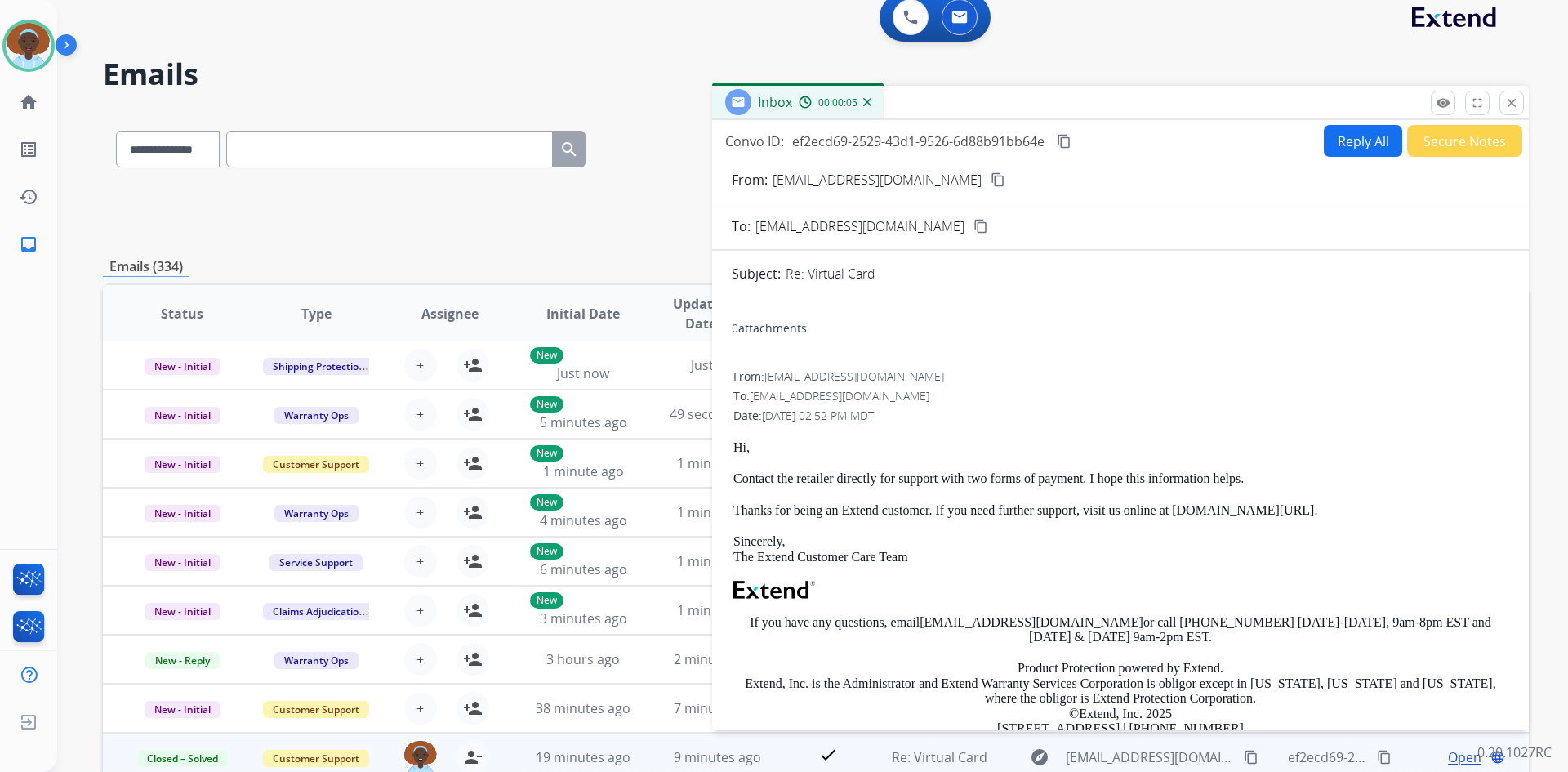
scroll to position [0, 0]
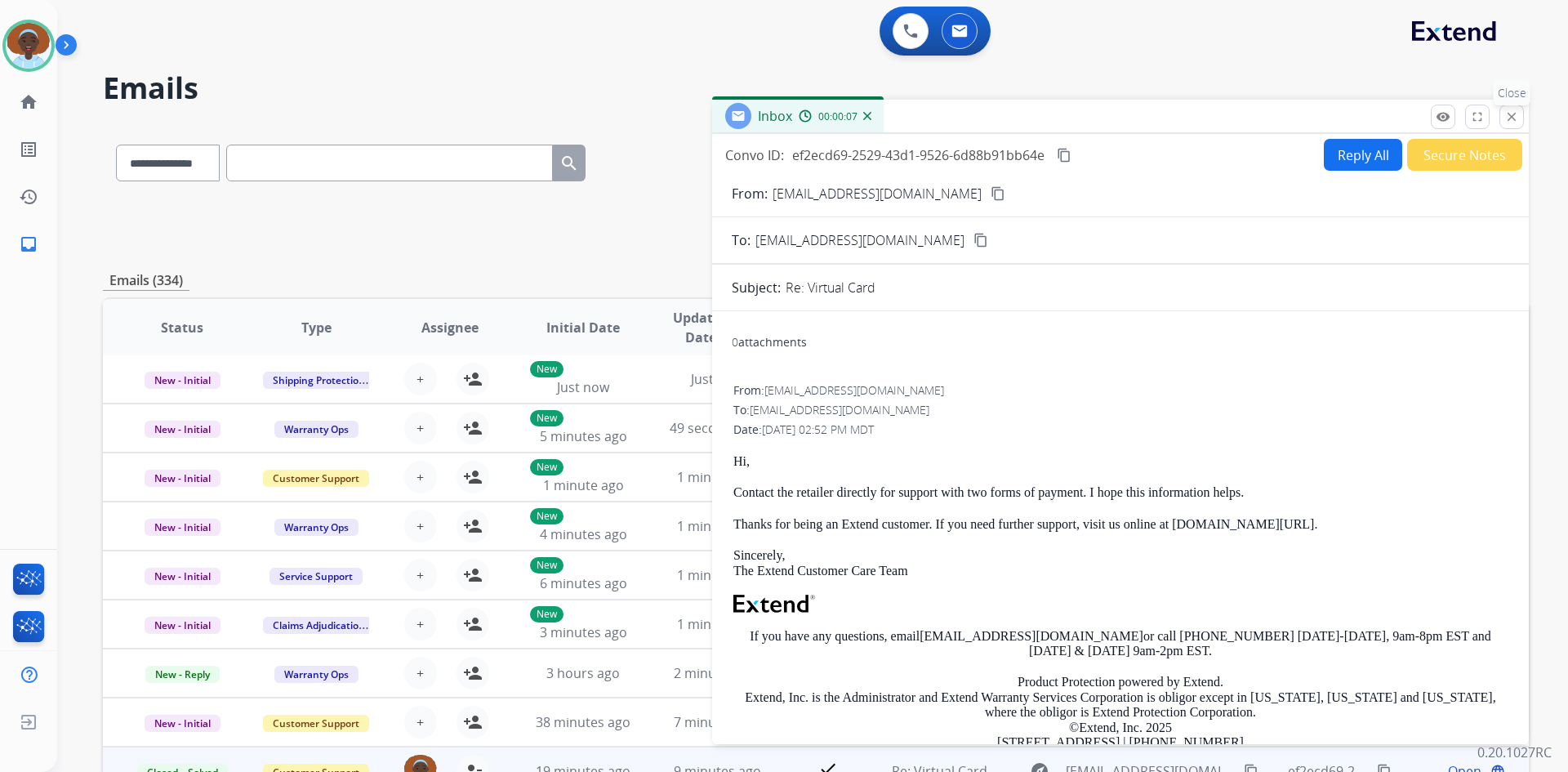
click at [1507, 120] on mat-icon "close" at bounding box center [1511, 117] width 14 height 14
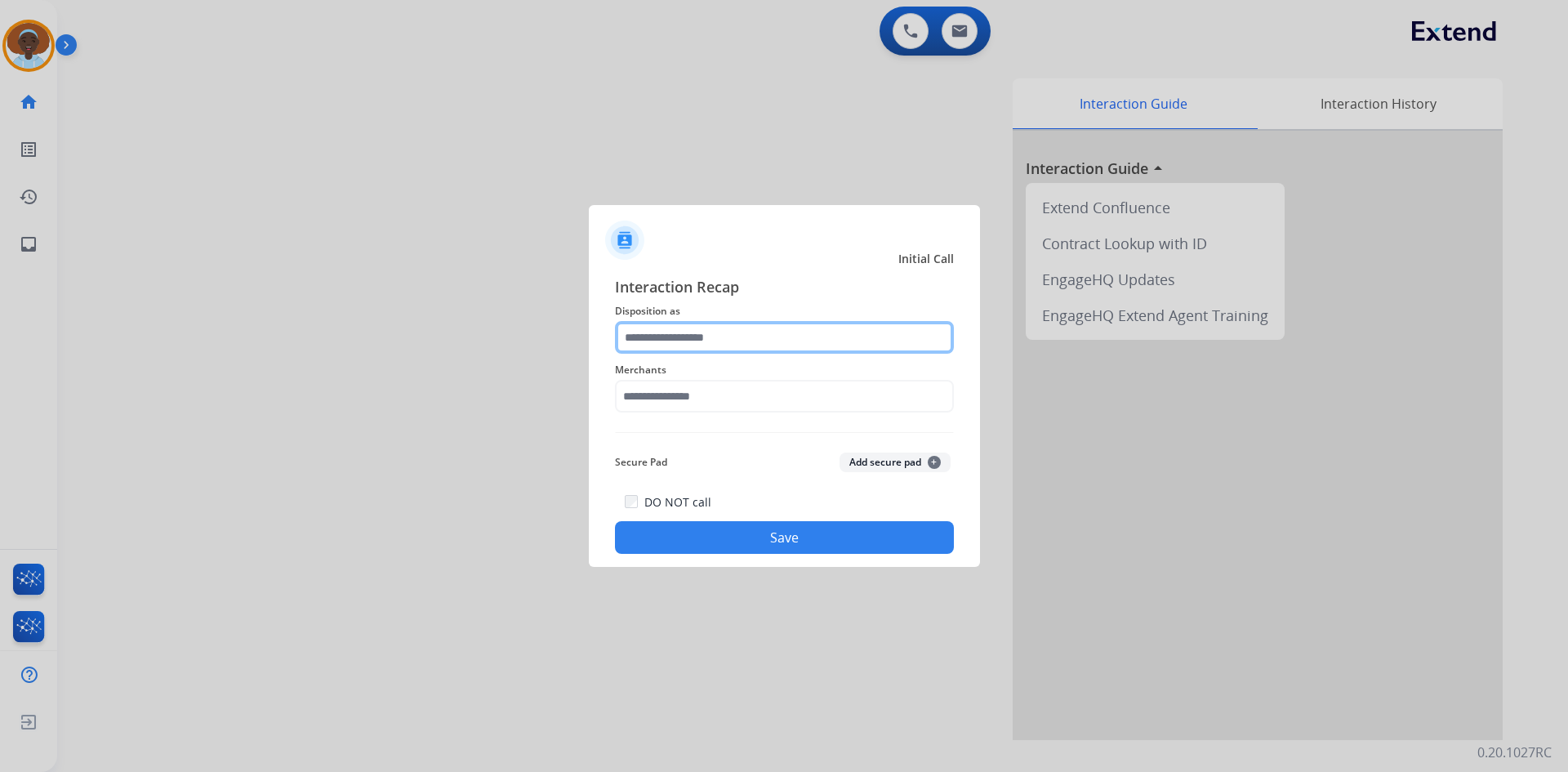
click at [716, 334] on input "text" at bounding box center [784, 337] width 339 height 33
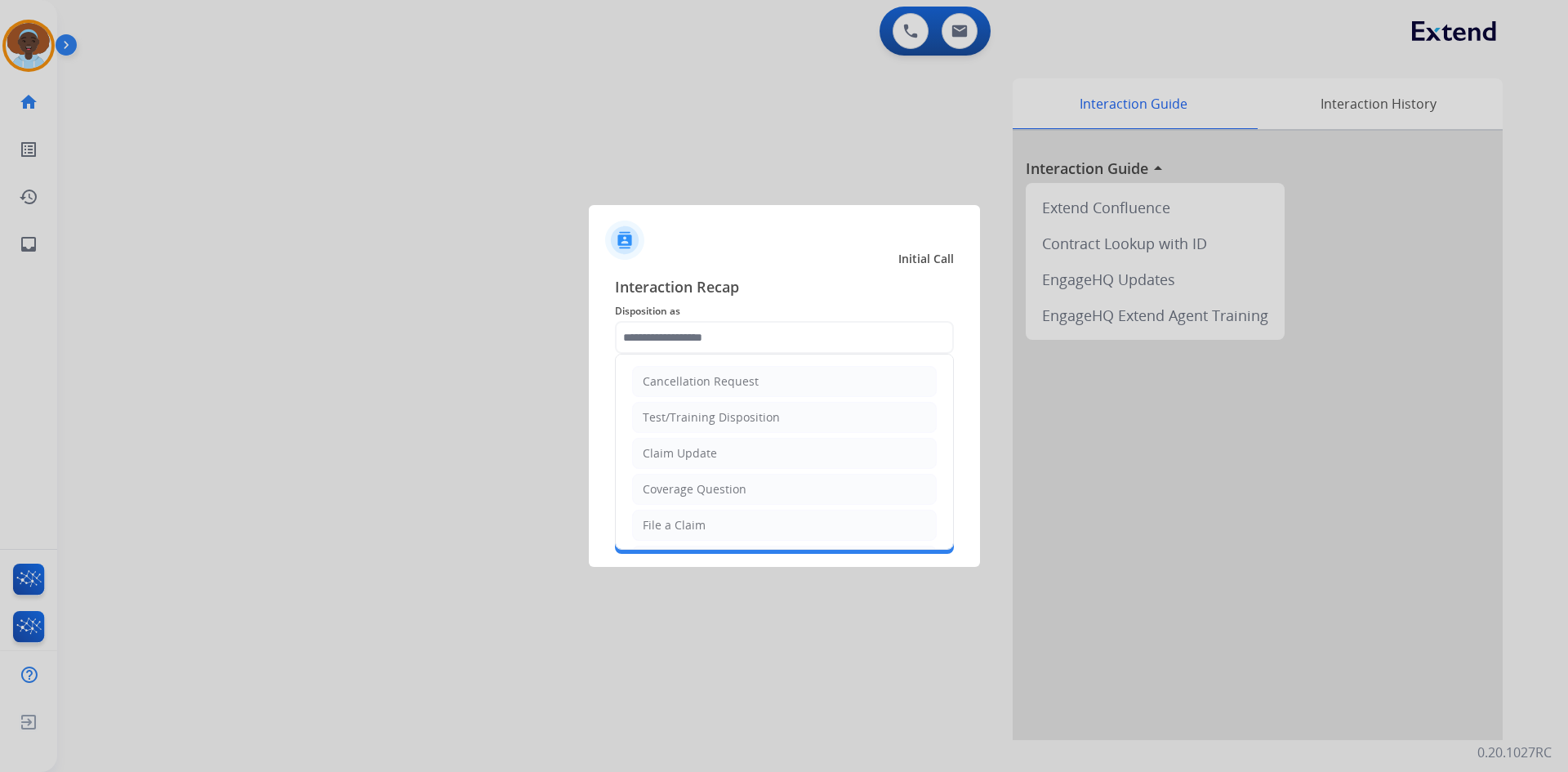
click at [739, 522] on li "File a Claim" at bounding box center [784, 525] width 305 height 31
type input "**********"
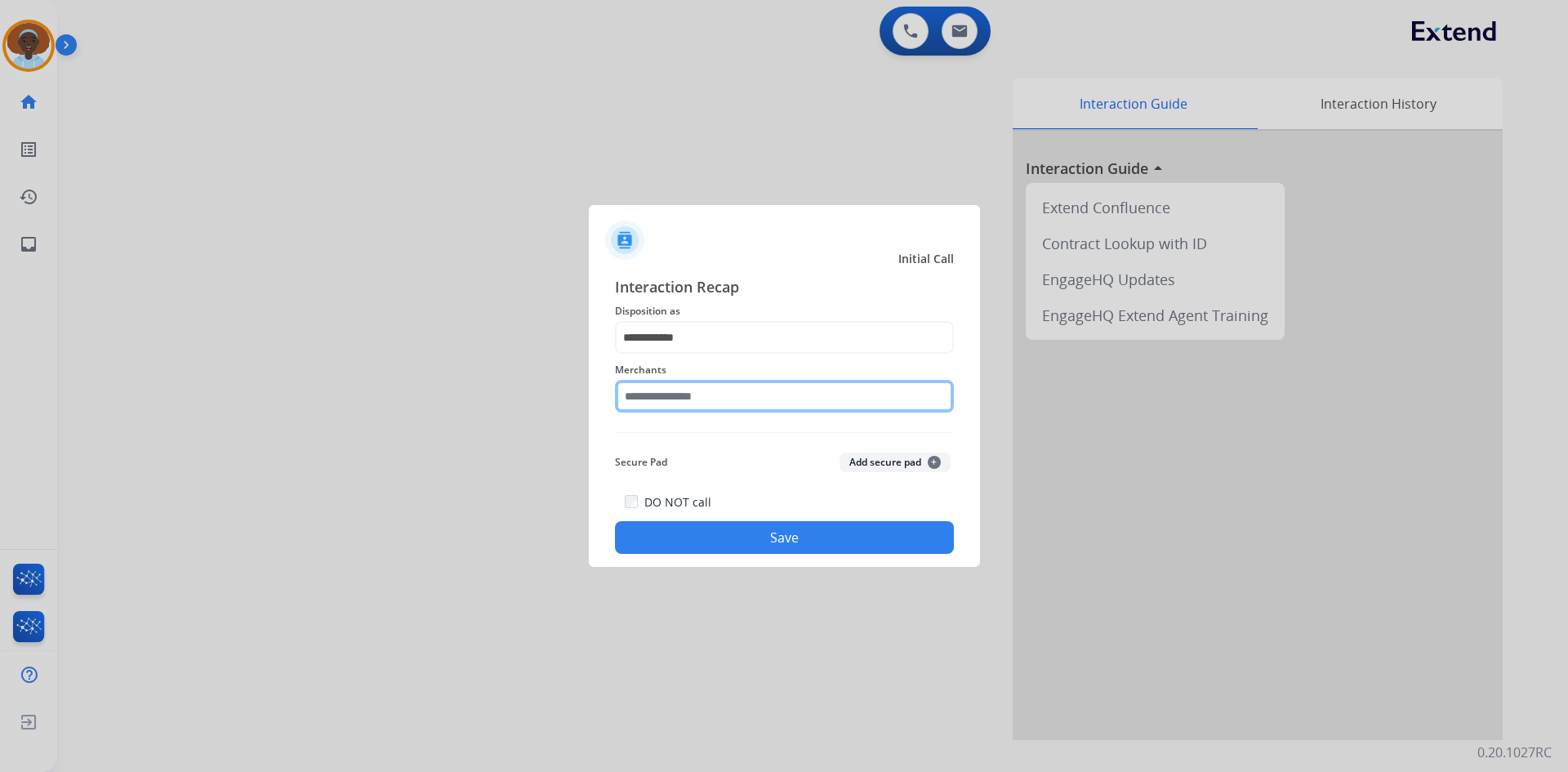
click at [768, 386] on input "text" at bounding box center [784, 396] width 339 height 33
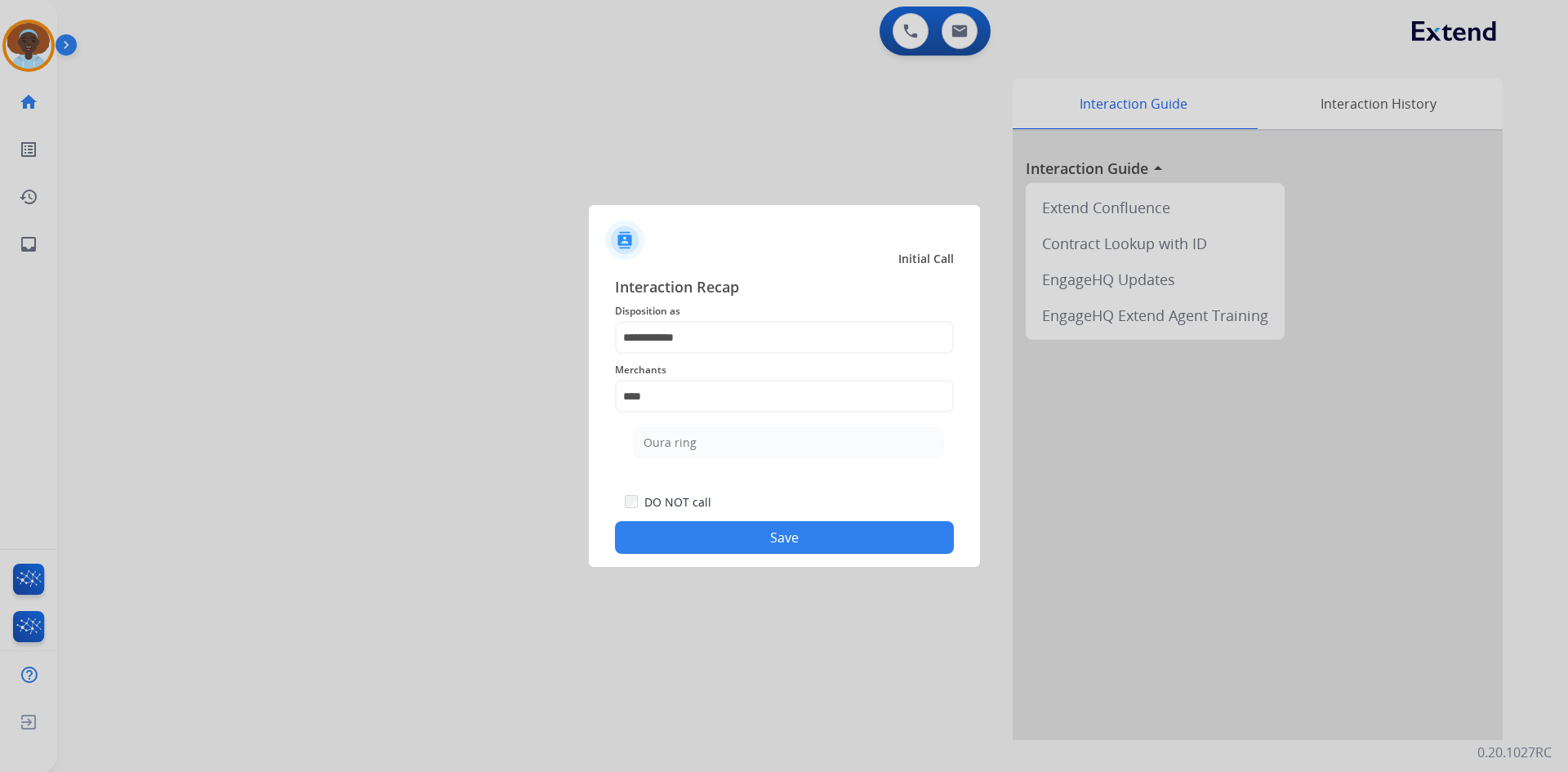
click at [763, 447] on li "Oura ring" at bounding box center [788, 442] width 311 height 31
type input "*********"
click at [776, 549] on button "Save" at bounding box center [784, 538] width 339 height 33
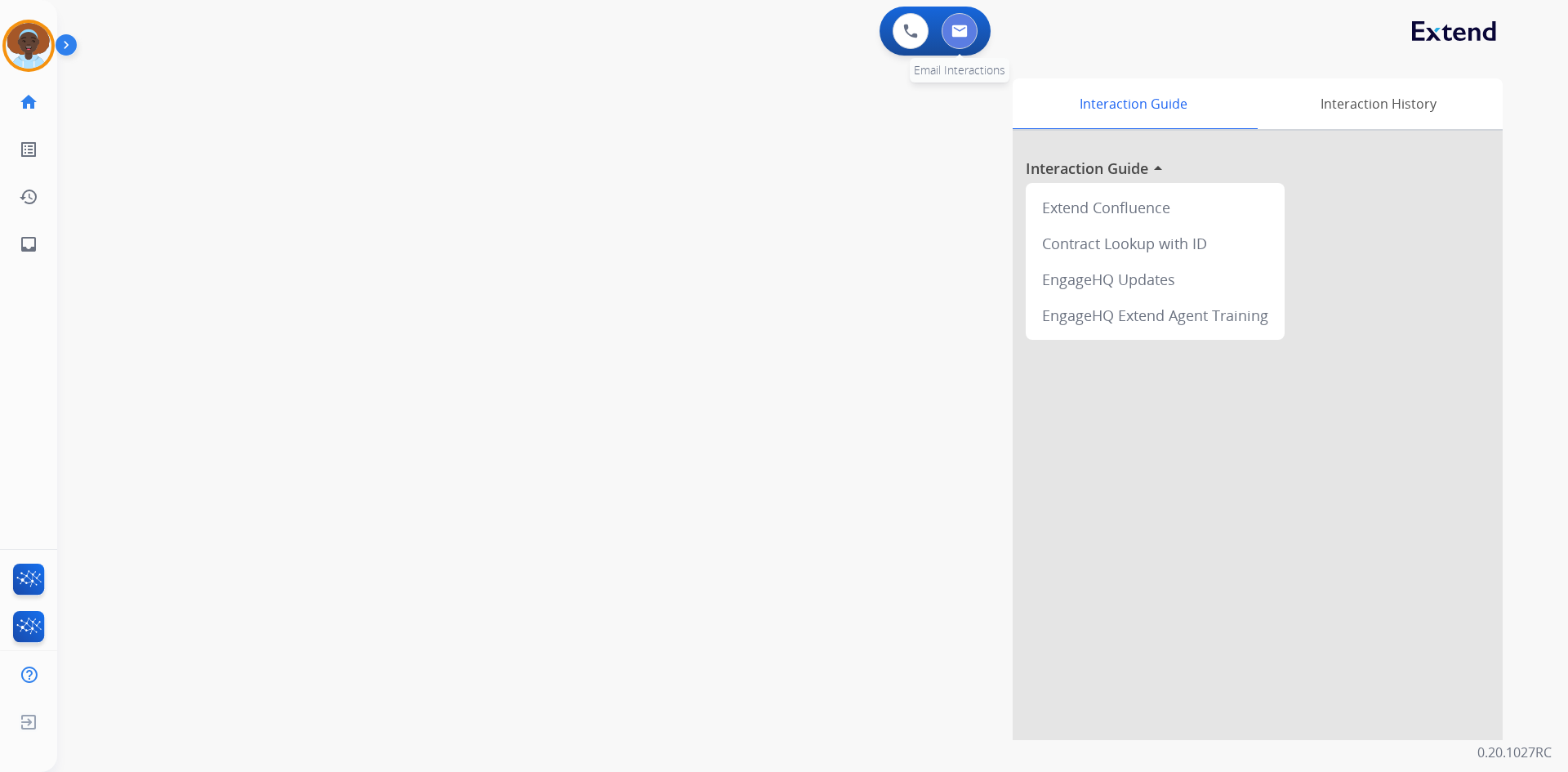
click at [955, 33] on img at bounding box center [959, 31] width 16 height 13
select select "**********"
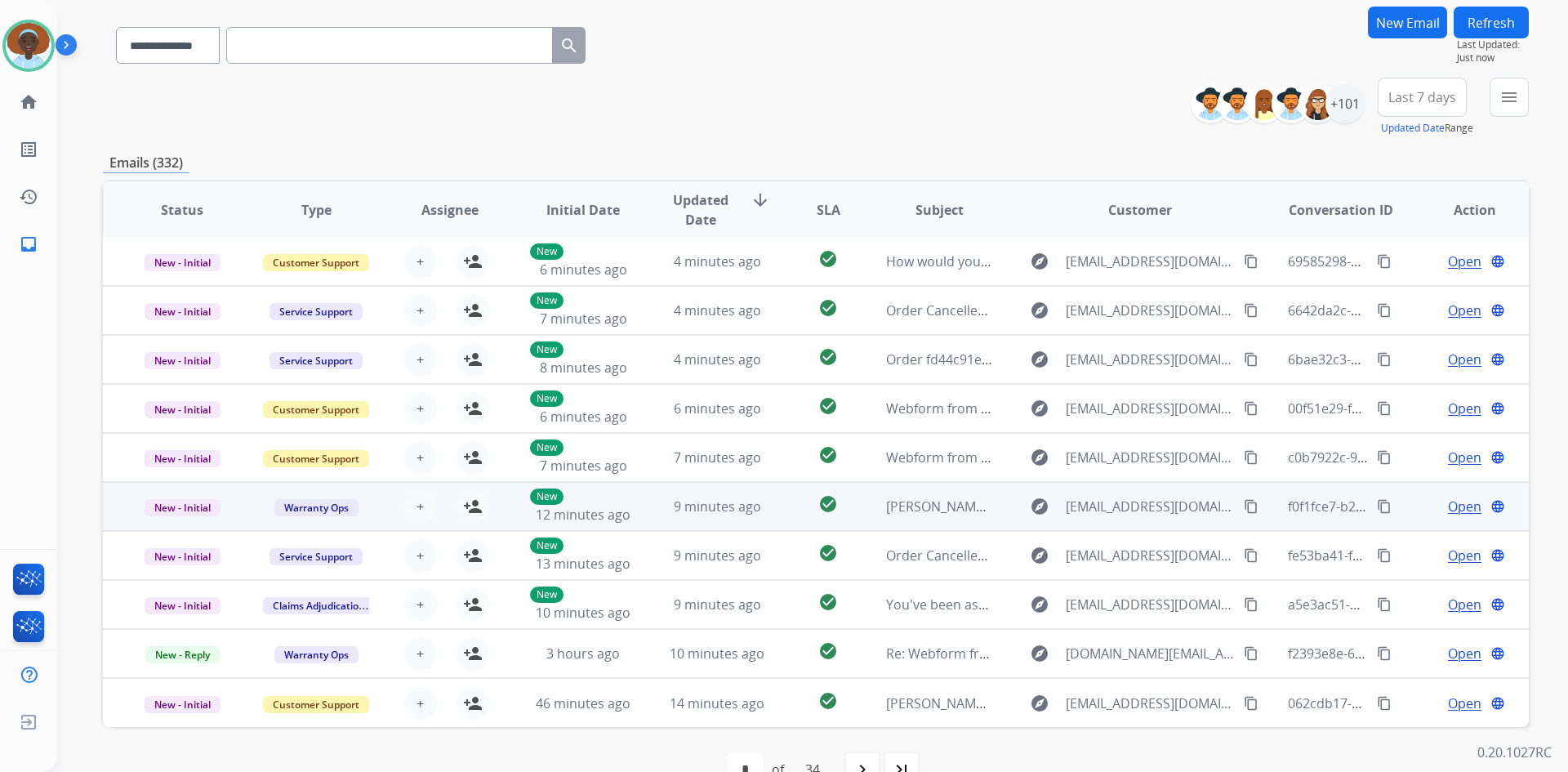
scroll to position [158, 0]
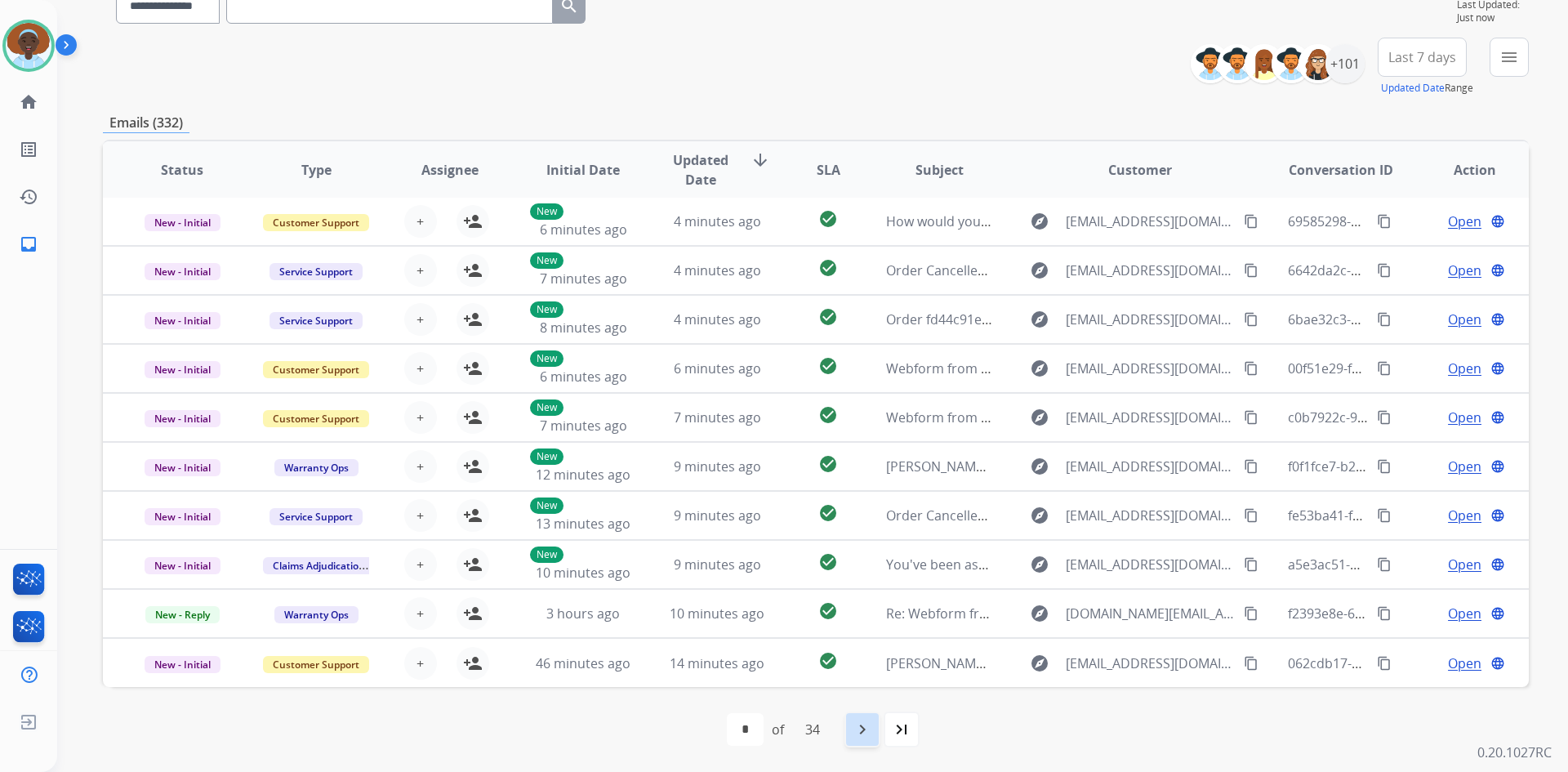
click at [864, 731] on mat-icon "navigate_next" at bounding box center [863, 730] width 19 height 19
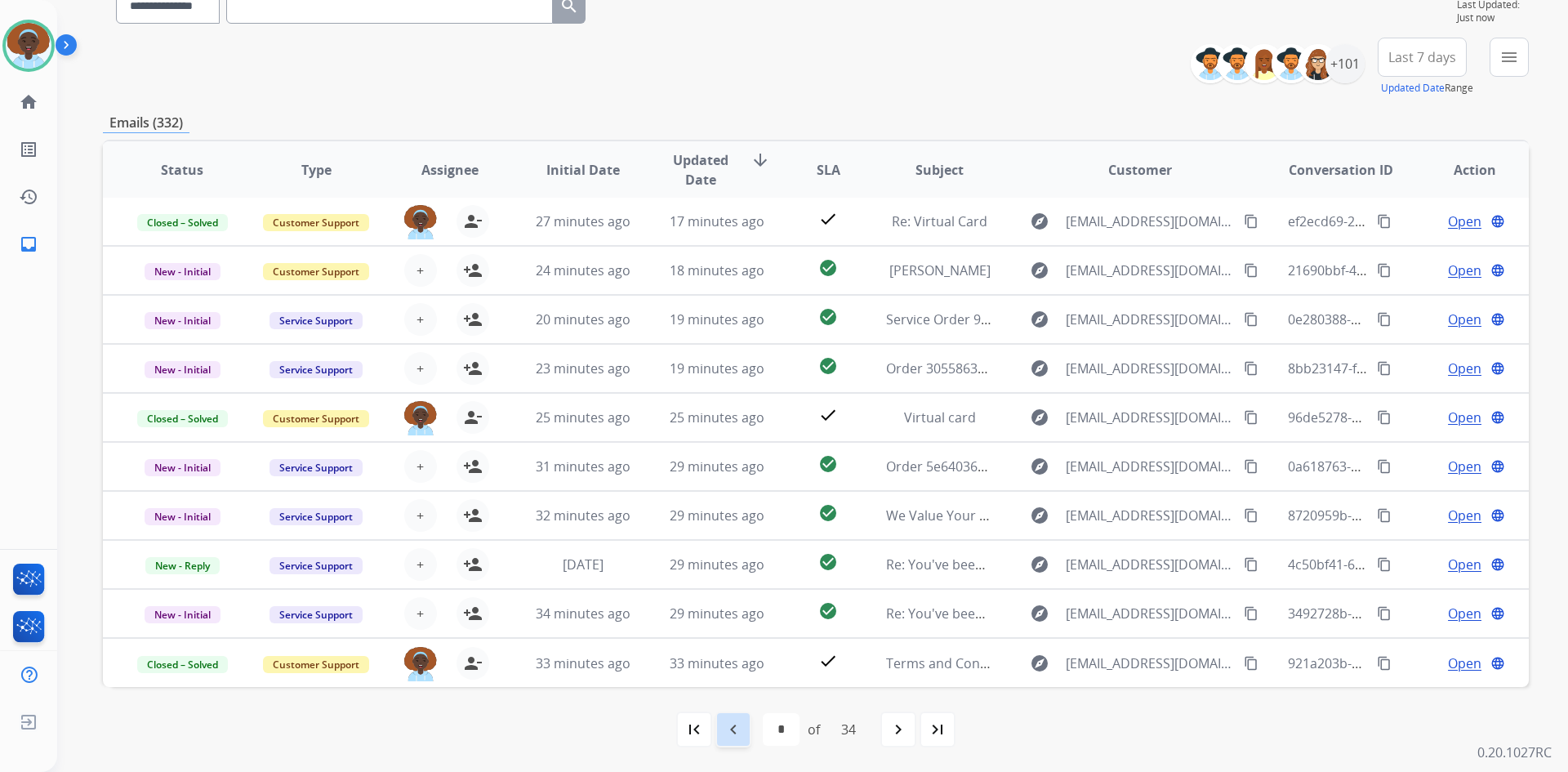
click at [728, 726] on mat-icon "navigate_before" at bounding box center [733, 730] width 19 height 19
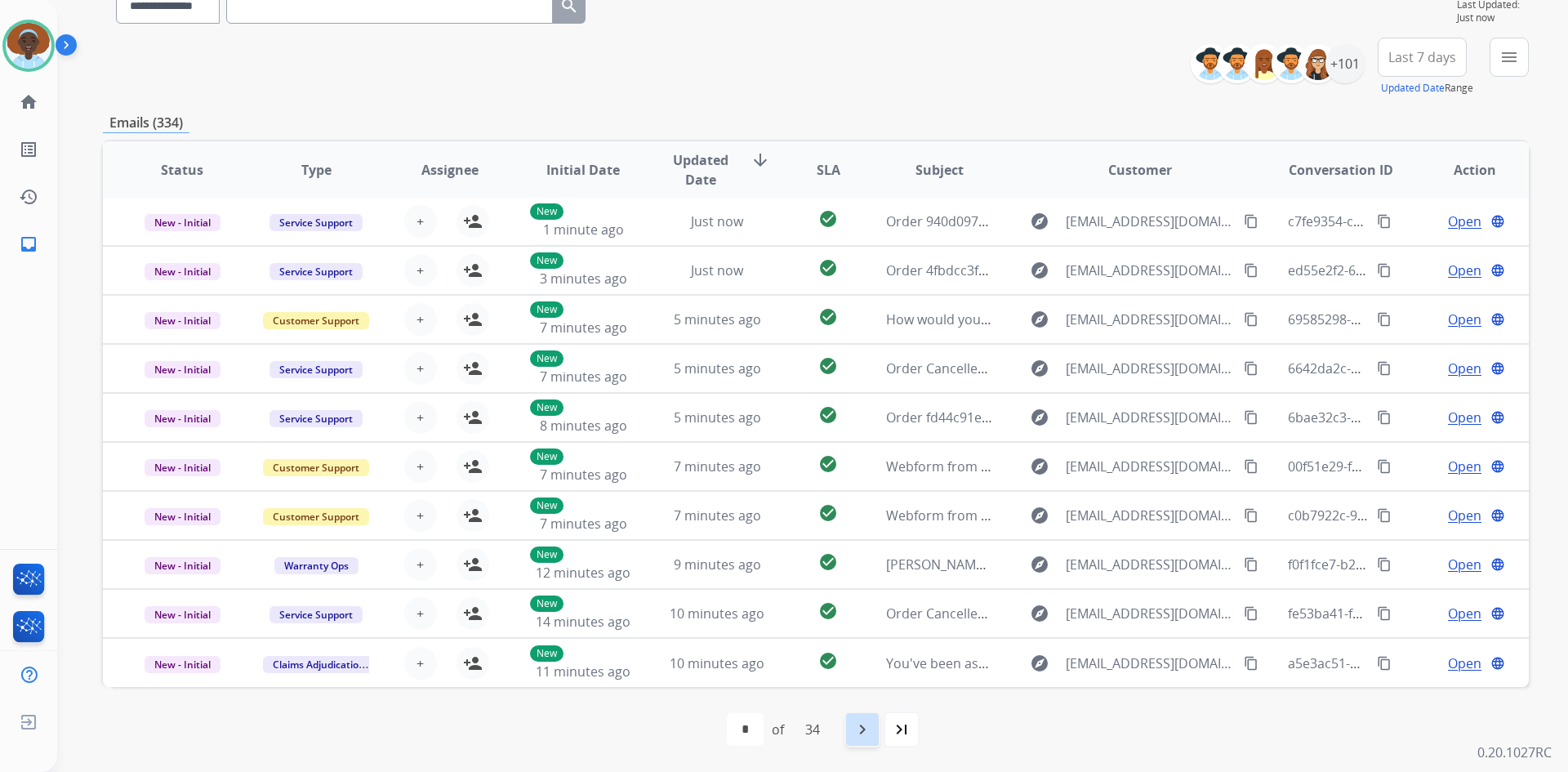
click at [854, 728] on div "navigate_next" at bounding box center [862, 729] width 36 height 36
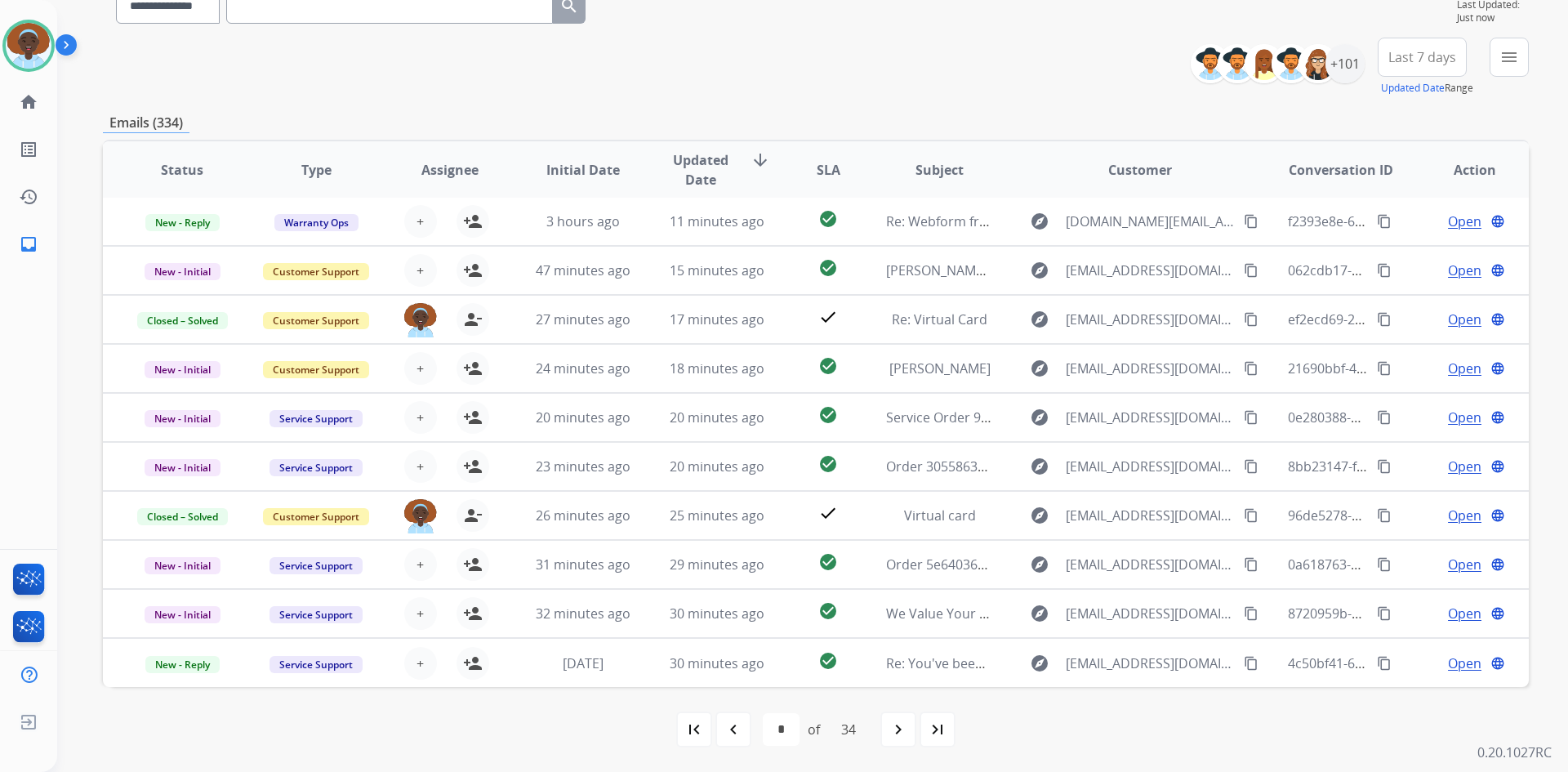
click at [908, 731] on mat-icon "navigate_next" at bounding box center [898, 730] width 19 height 19
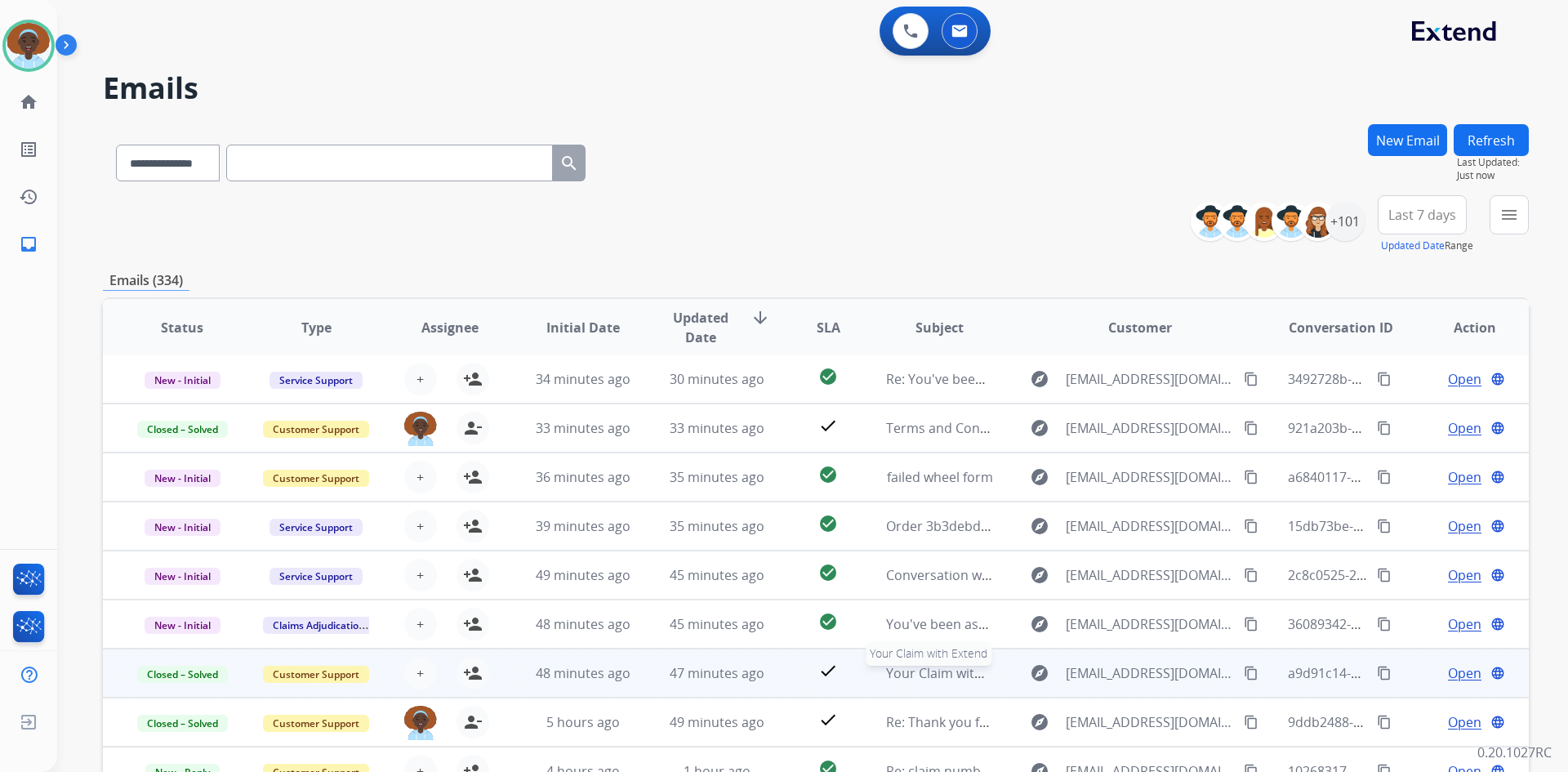
scroll to position [82, 0]
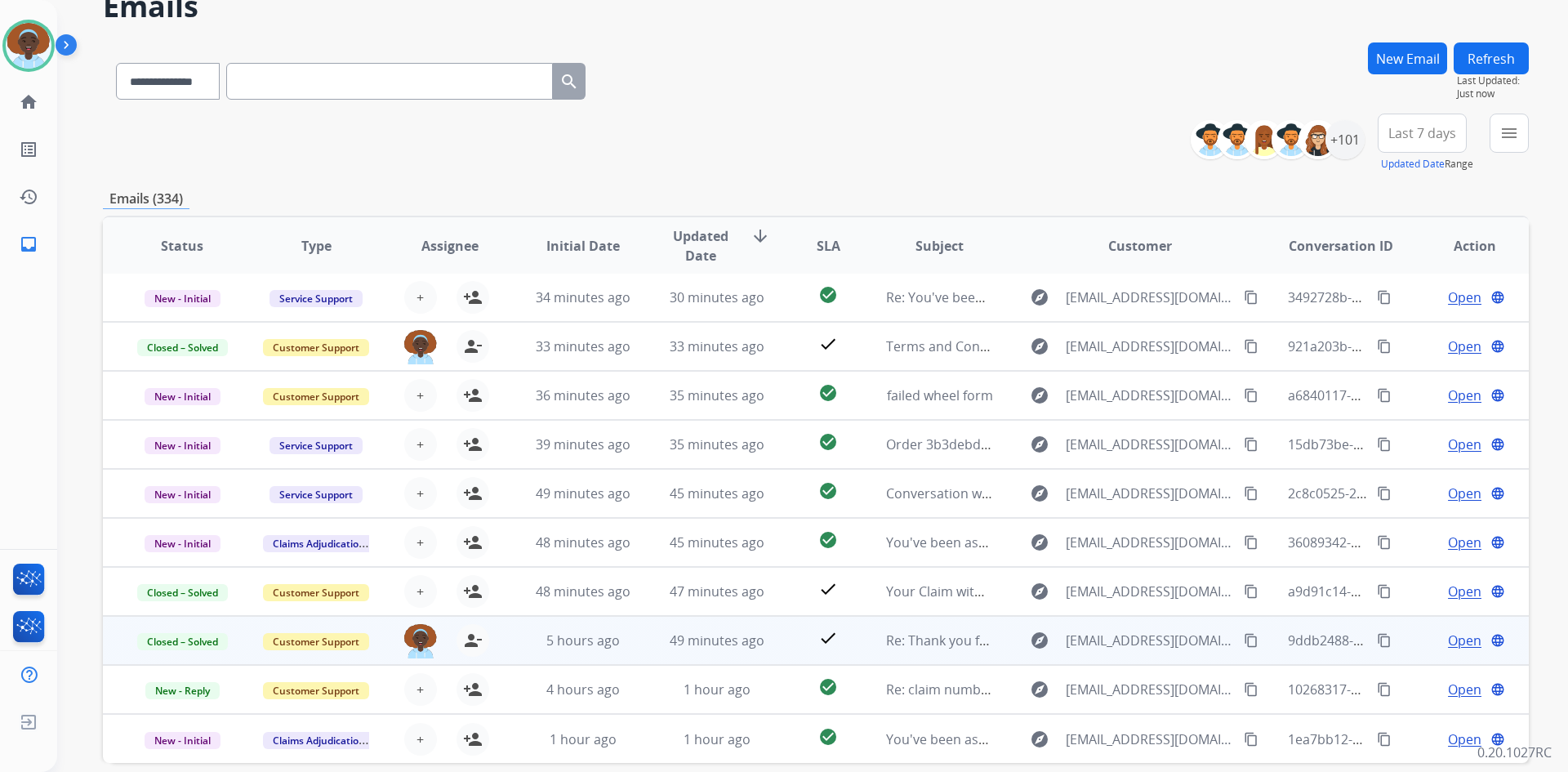
click at [1458, 640] on span "Open" at bounding box center [1465, 640] width 34 height 19
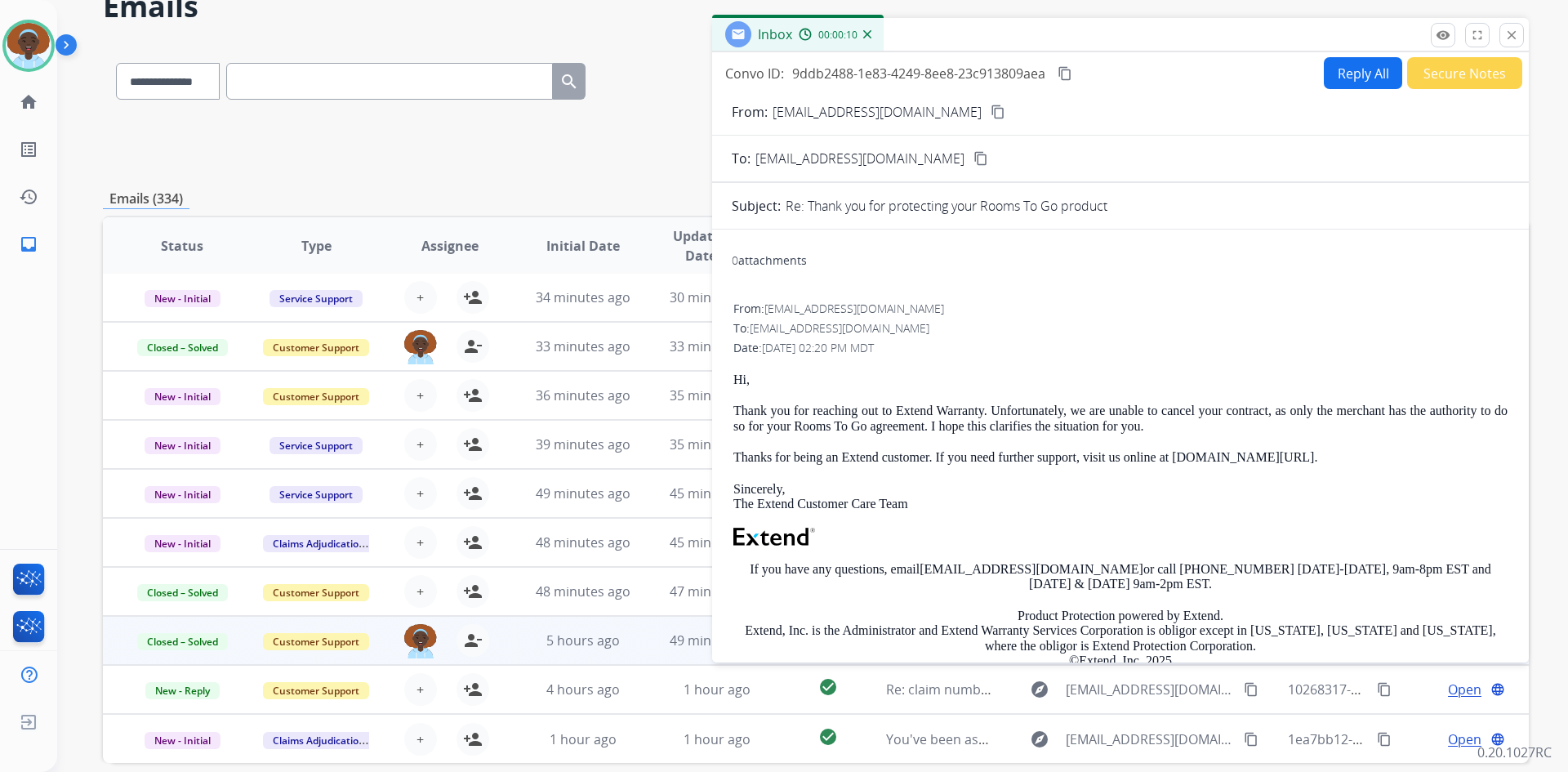
scroll to position [0, 0]
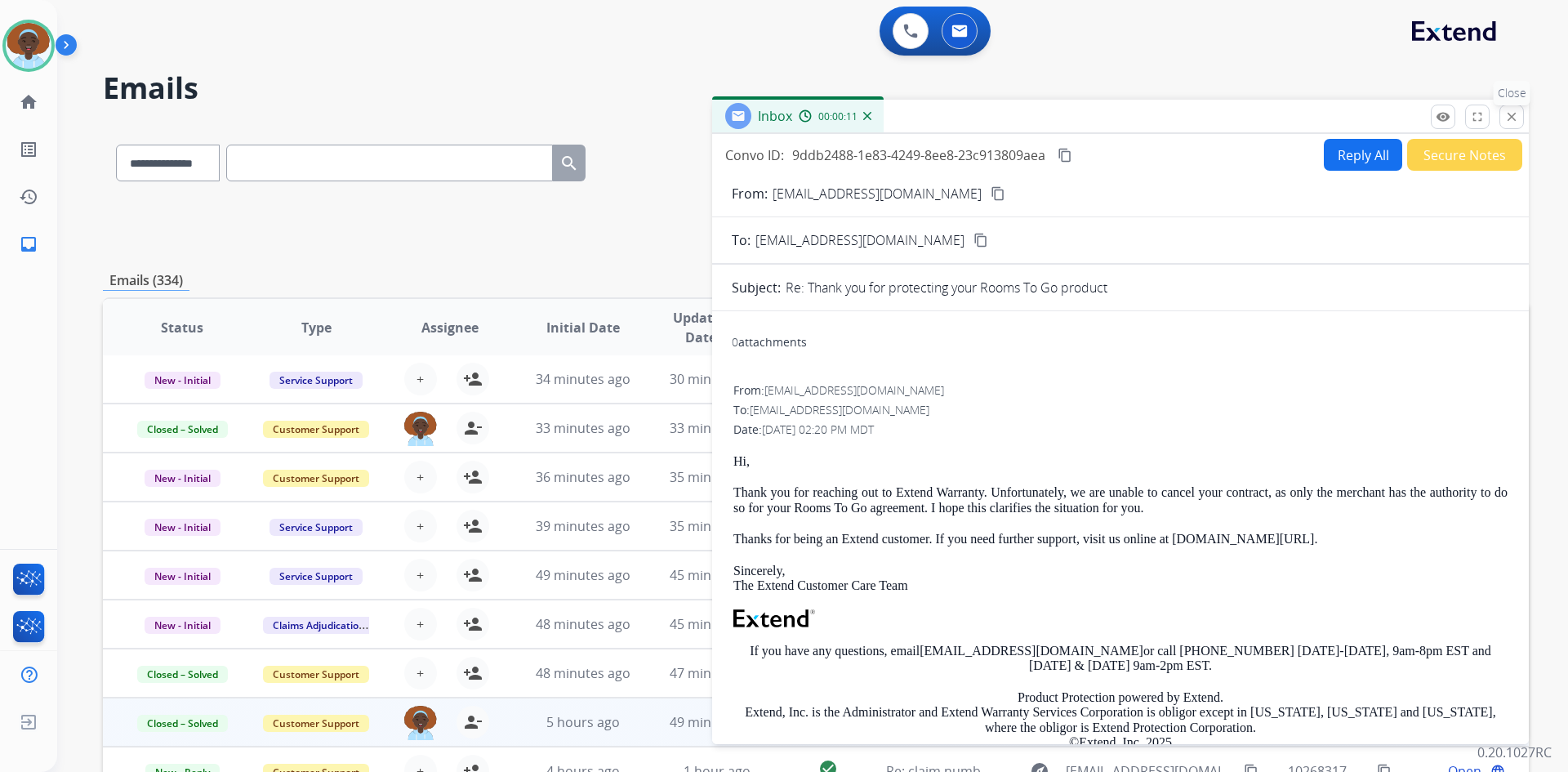
click at [1509, 126] on button "close Close" at bounding box center [1511, 116] width 24 height 24
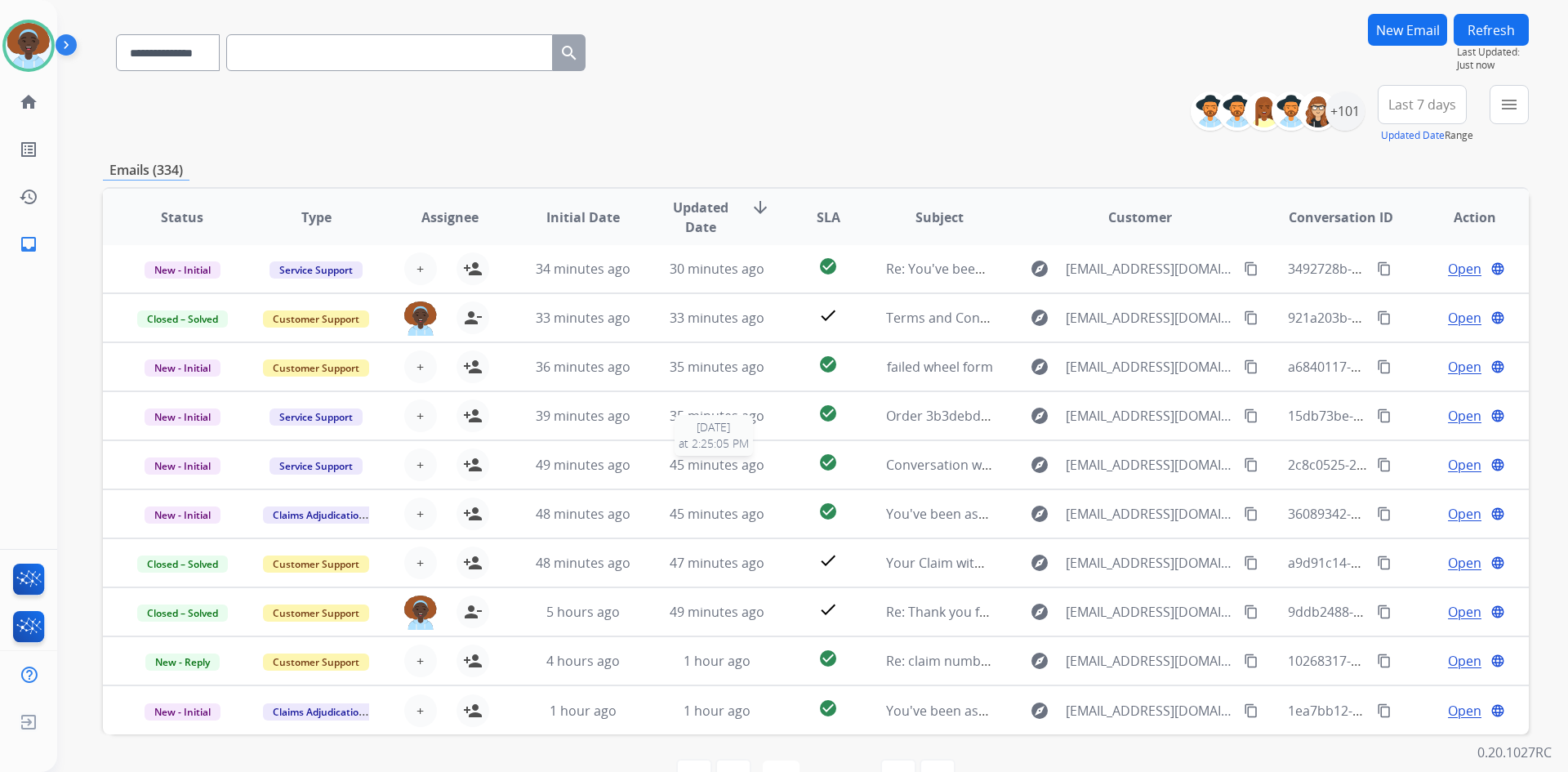
scroll to position [158, 0]
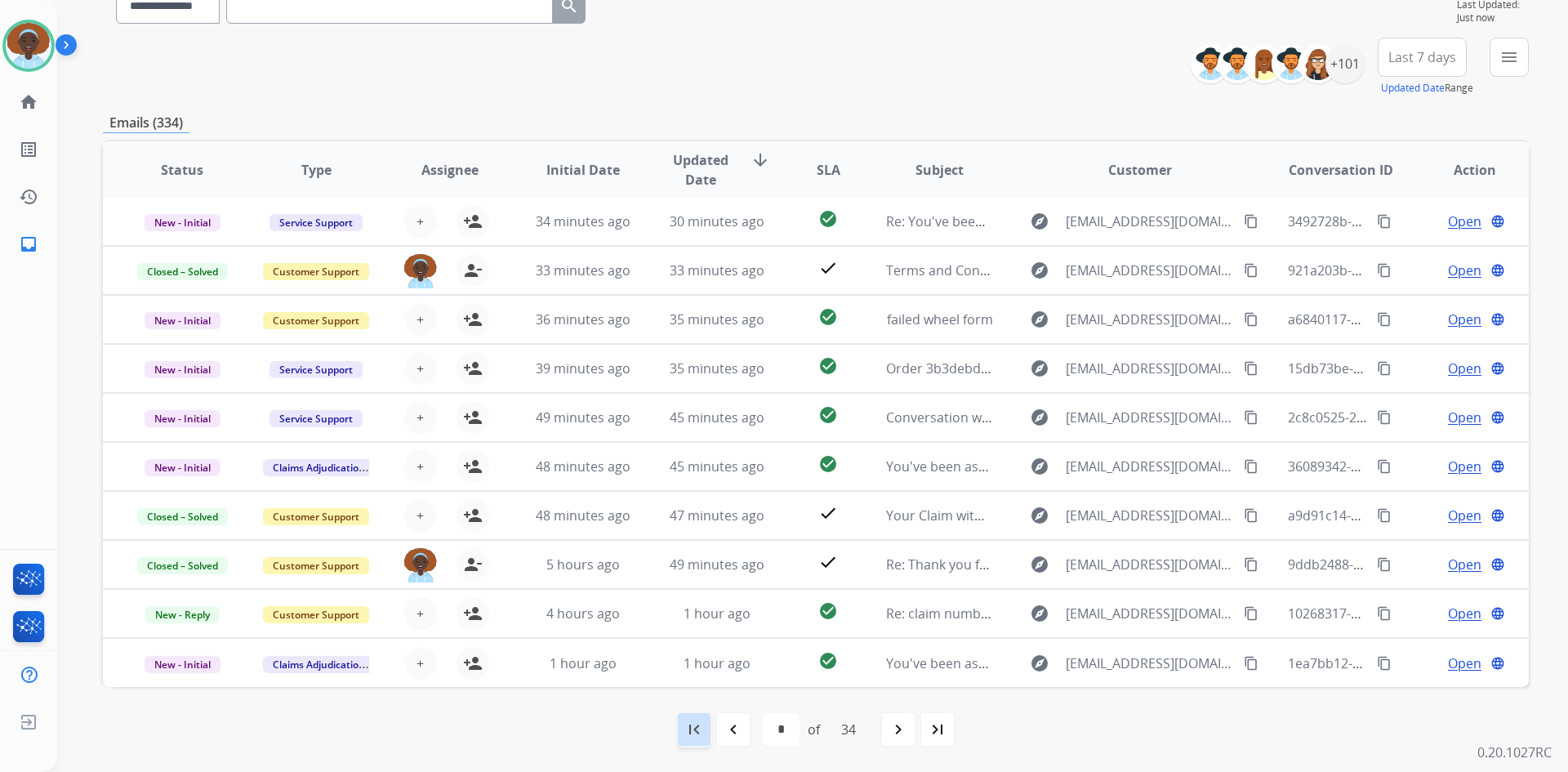
click at [689, 729] on mat-icon "first_page" at bounding box center [694, 730] width 19 height 19
select select "*"
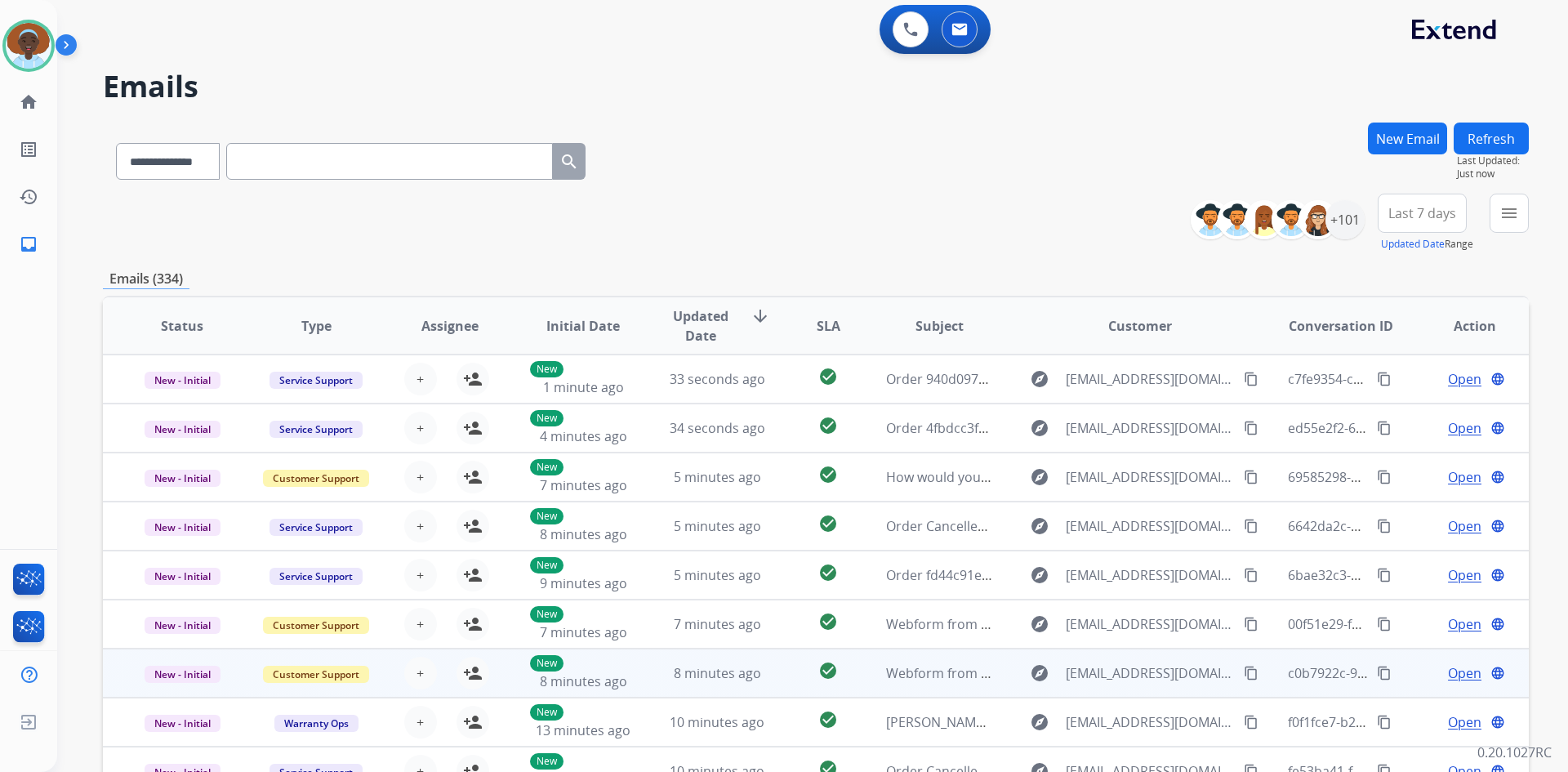
scroll to position [0, 0]
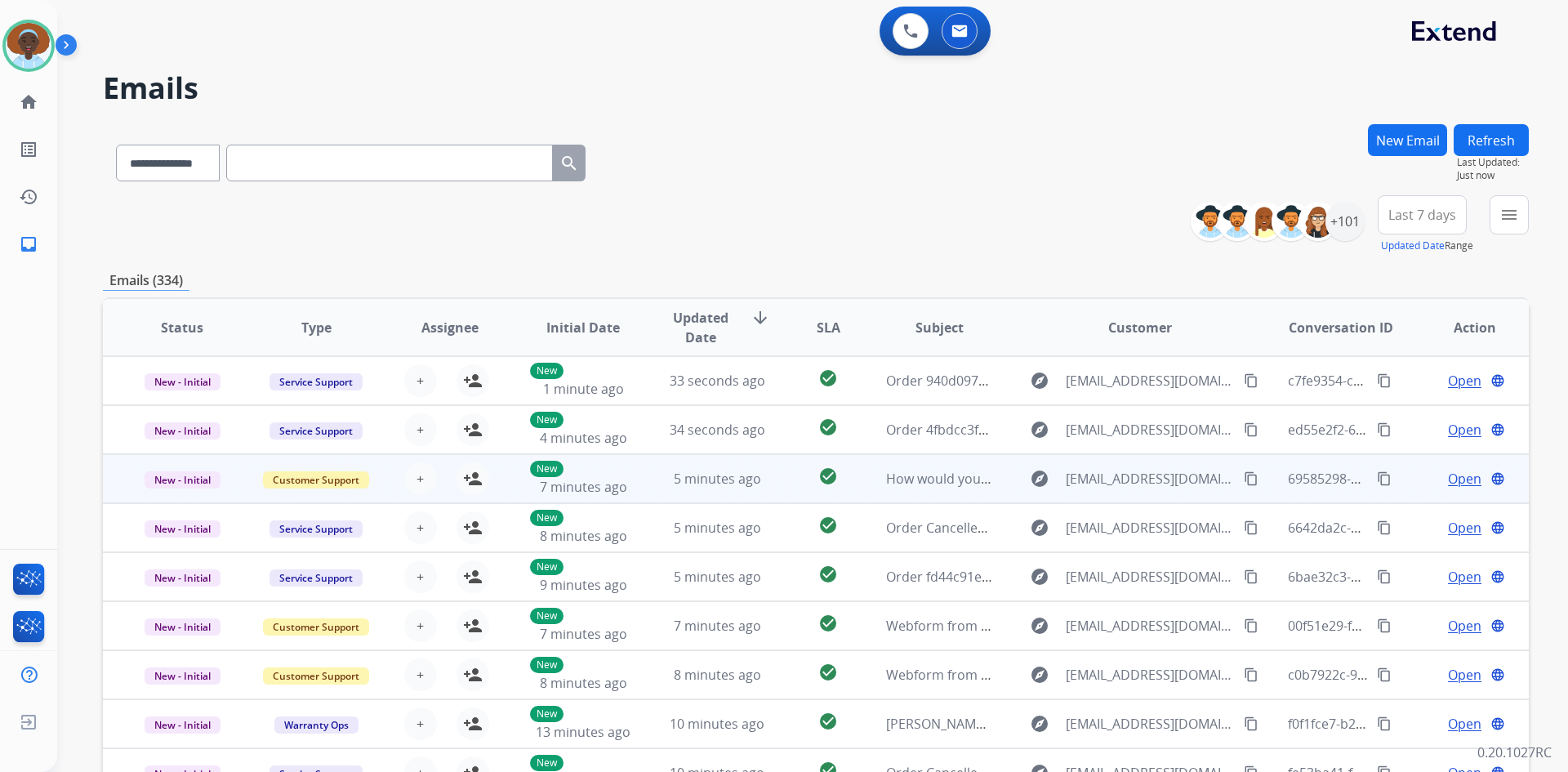
click at [1459, 485] on span "Open" at bounding box center [1465, 478] width 34 height 19
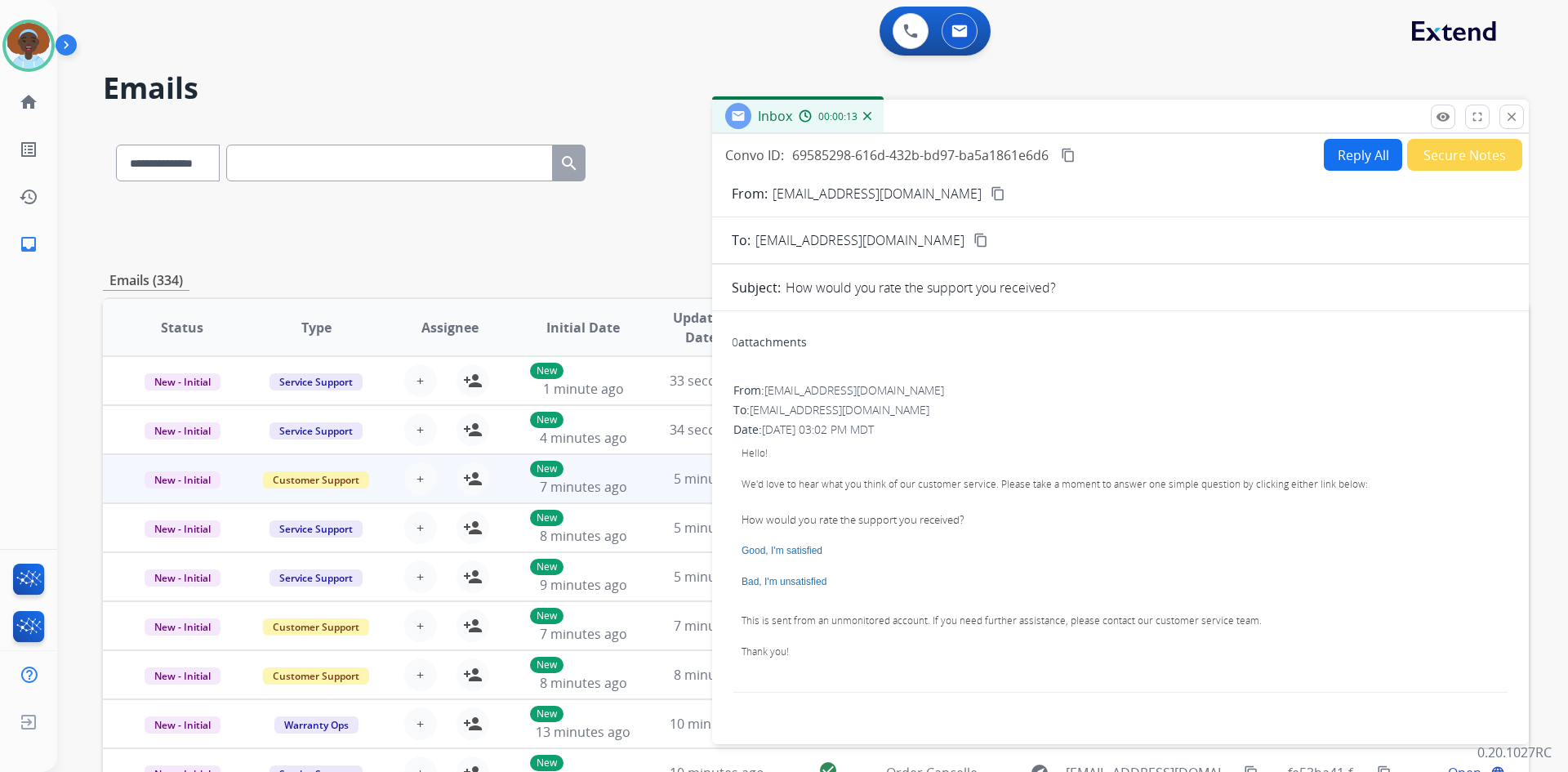
click at [1445, 150] on button "Secure Notes" at bounding box center [1464, 154] width 115 height 32
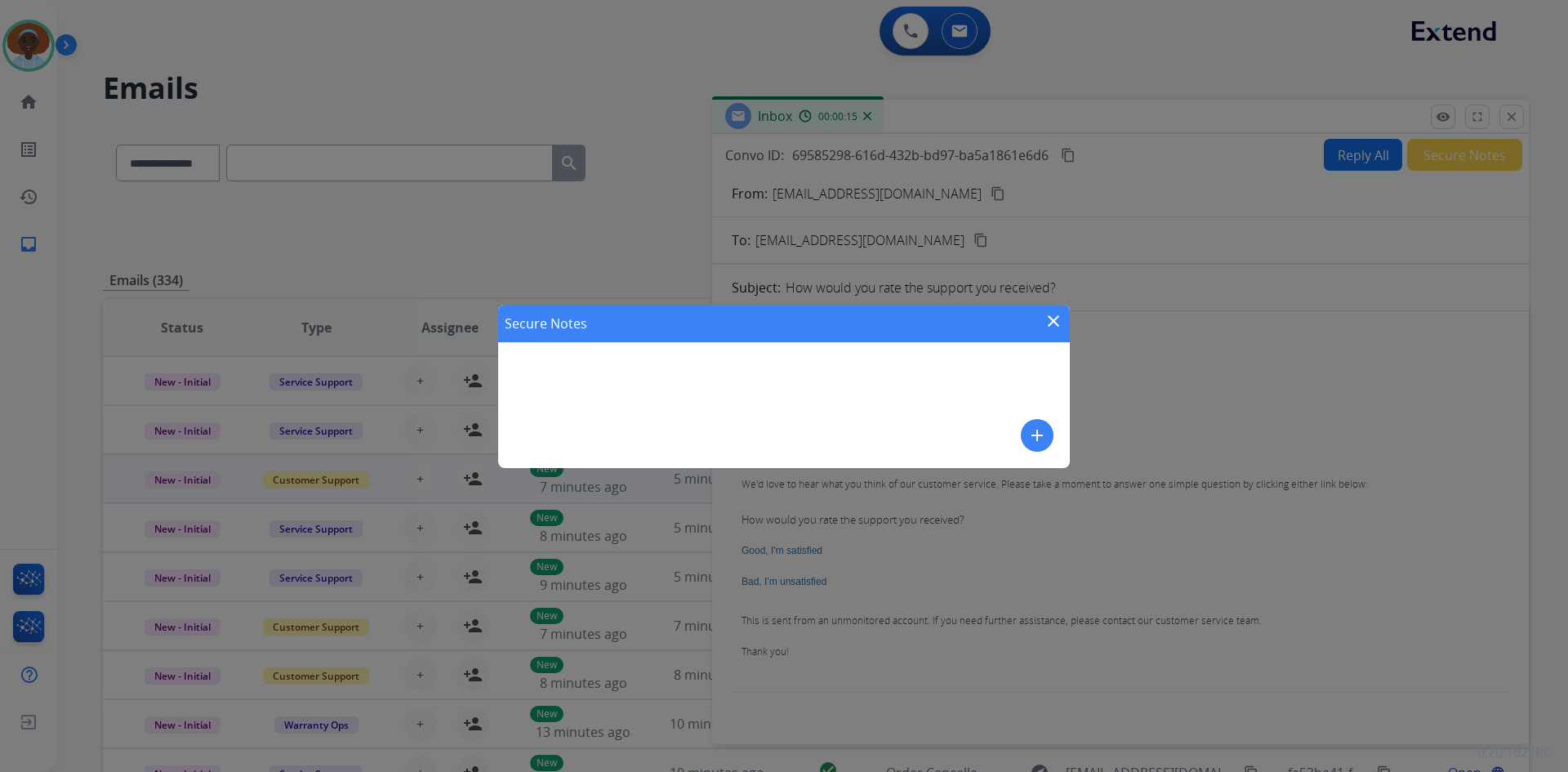
click at [1030, 435] on mat-icon "add" at bounding box center [1037, 436] width 19 height 19
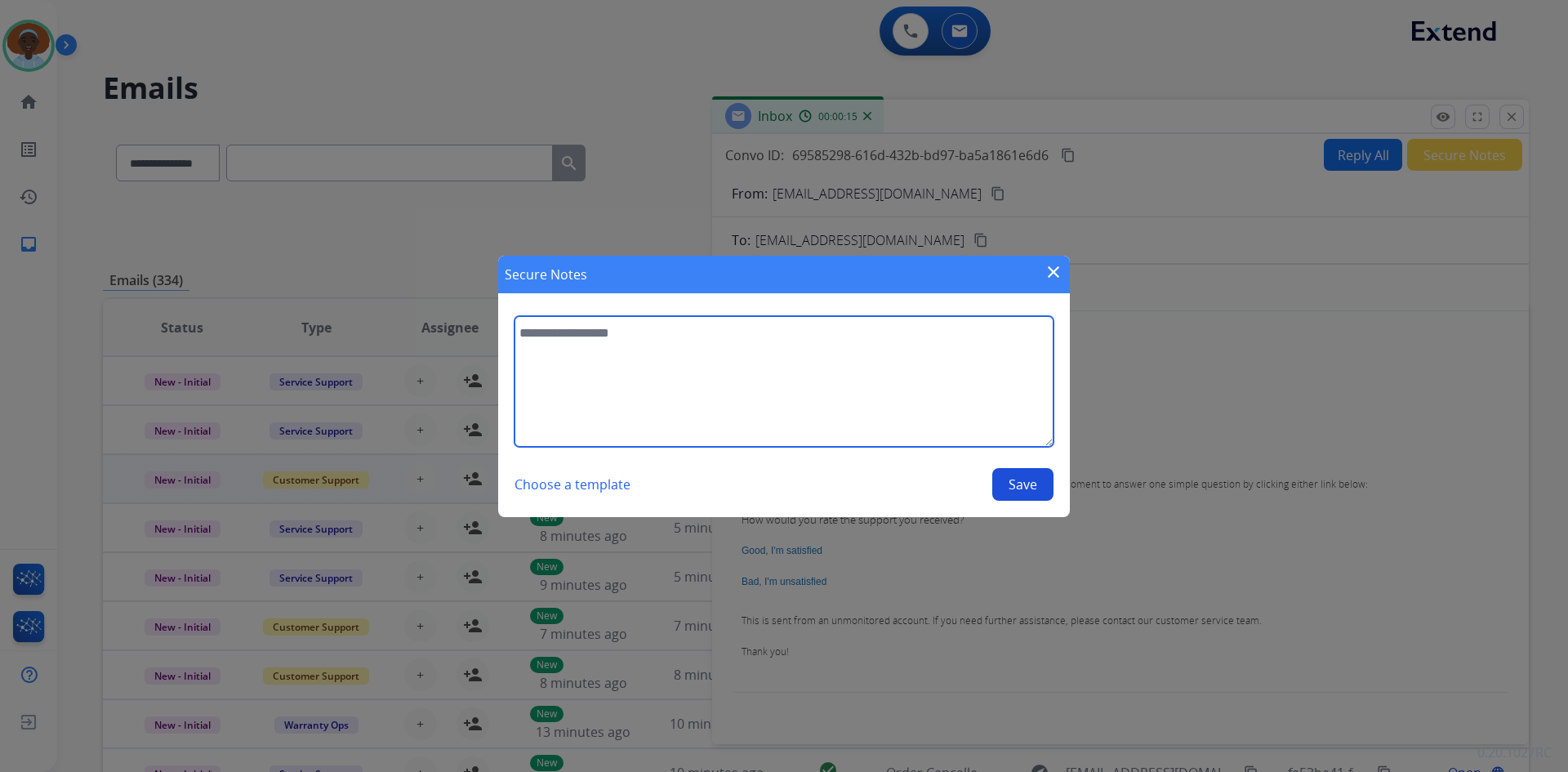
click at [651, 321] on textarea at bounding box center [784, 382] width 539 height 131
type textarea "**********"
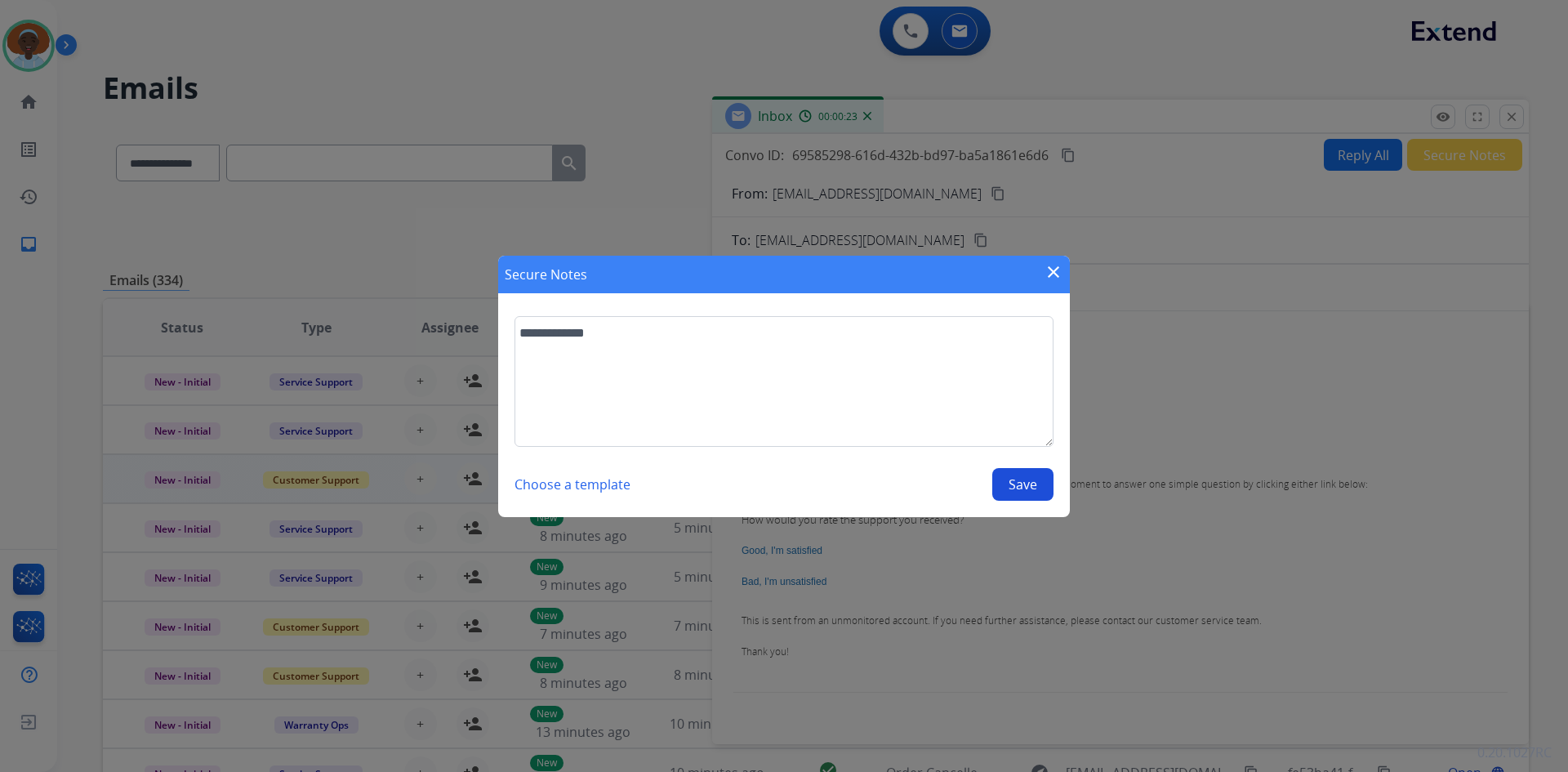
click at [1015, 478] on button "Save" at bounding box center [1023, 485] width 62 height 33
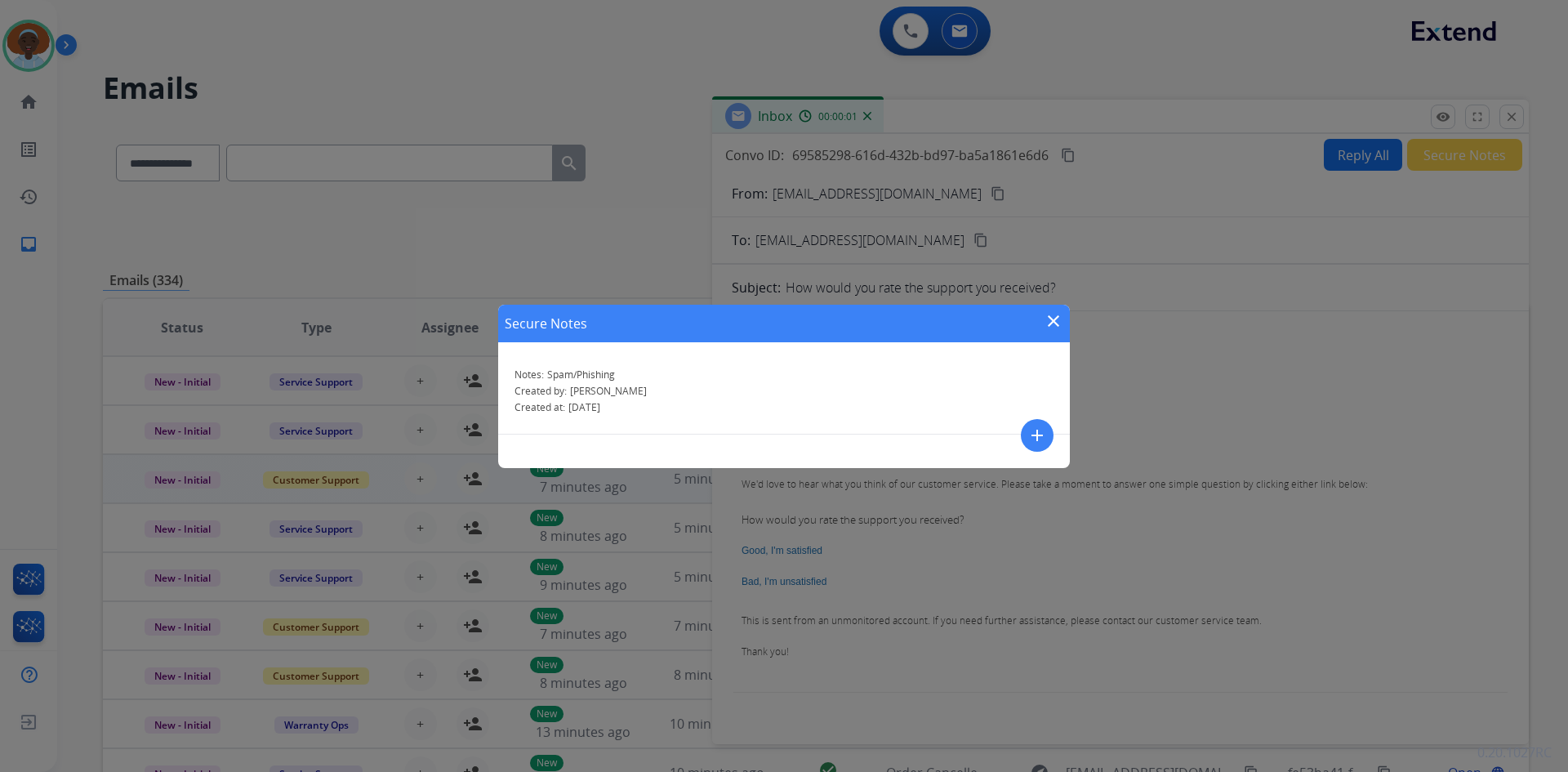
click at [1051, 319] on mat-icon "close" at bounding box center [1053, 321] width 19 height 19
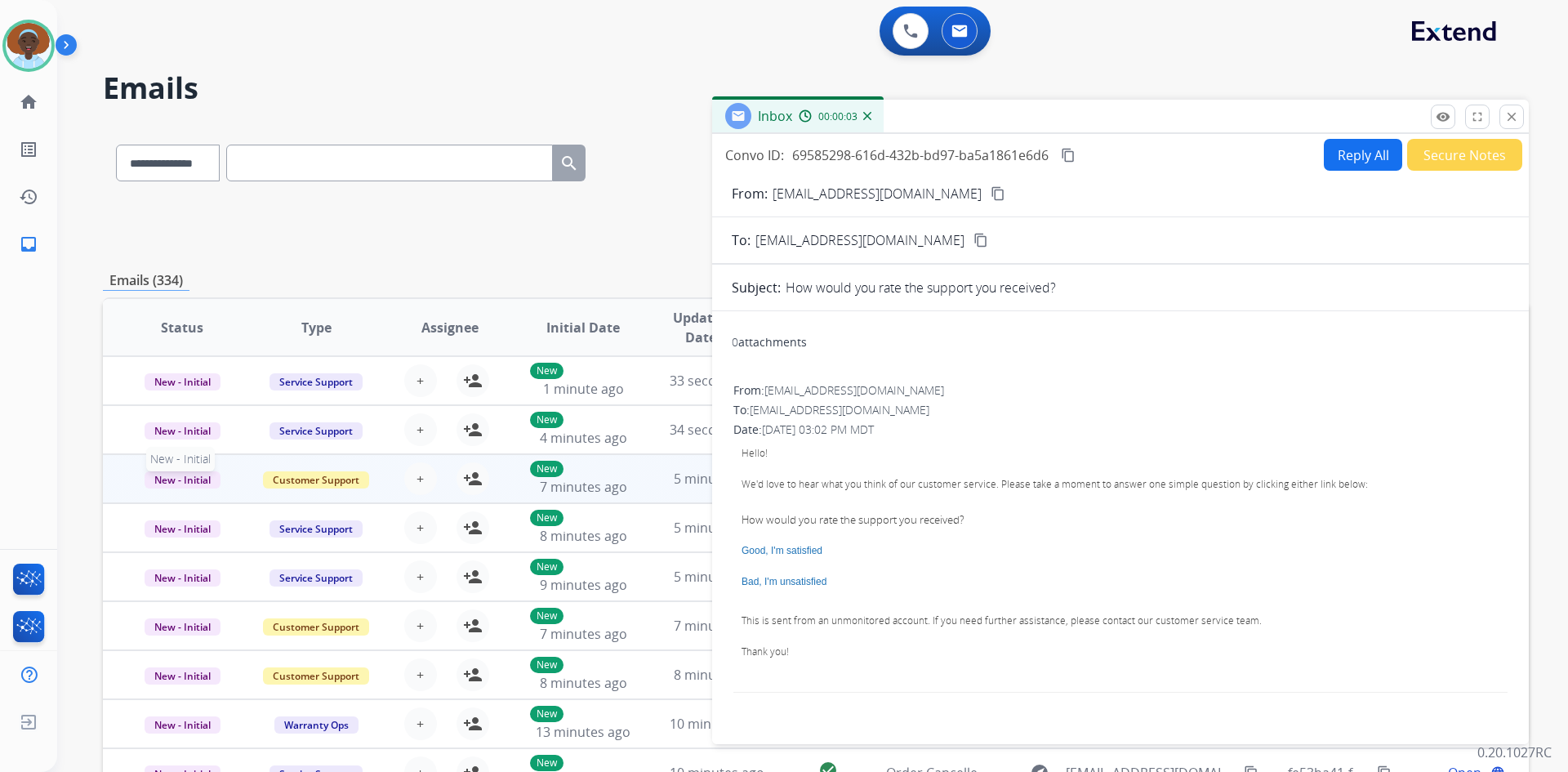
click at [201, 476] on span "New - Initial" at bounding box center [182, 480] width 76 height 17
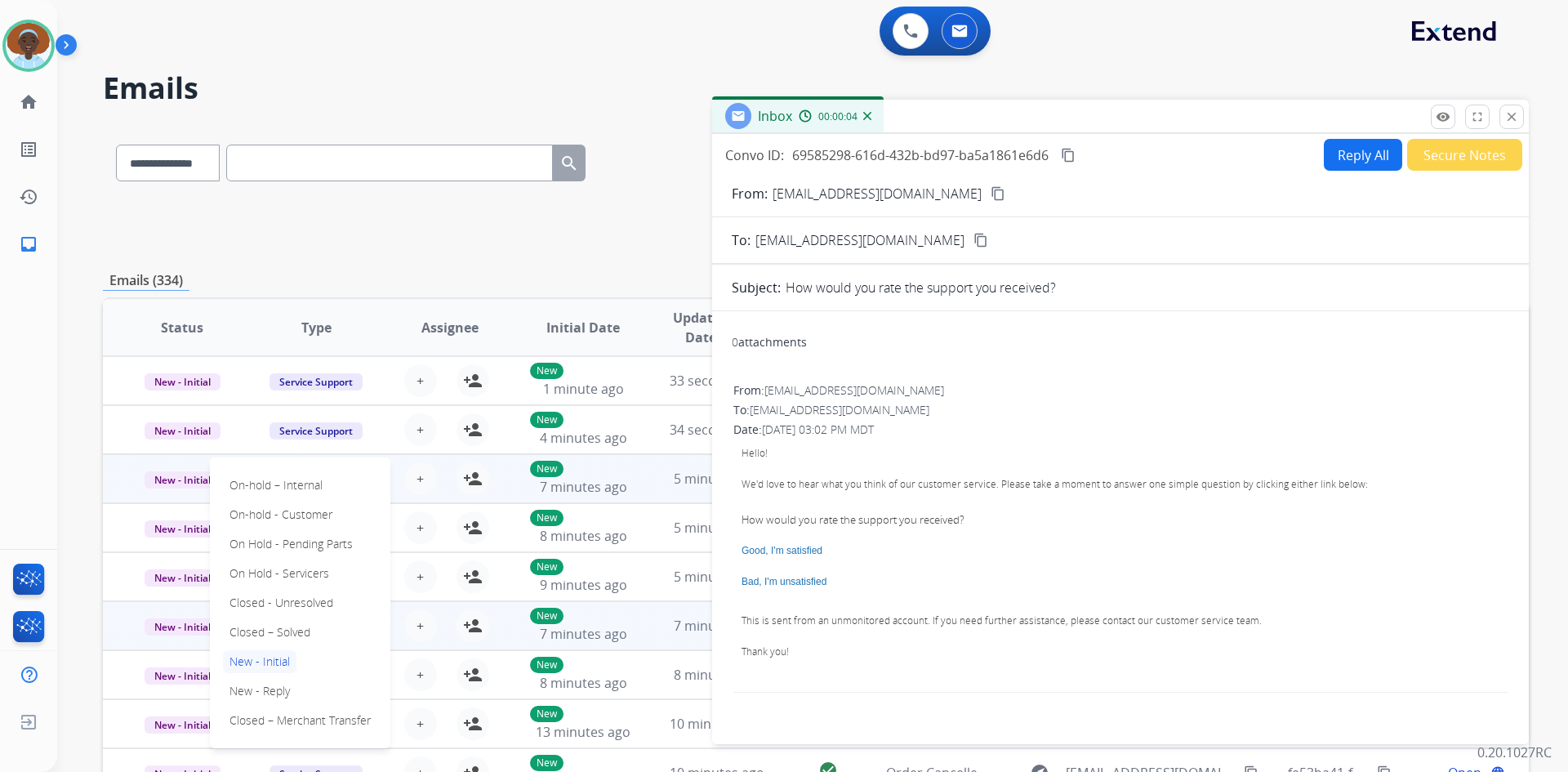
click at [277, 633] on p "Closed – Solved" at bounding box center [269, 632] width 93 height 23
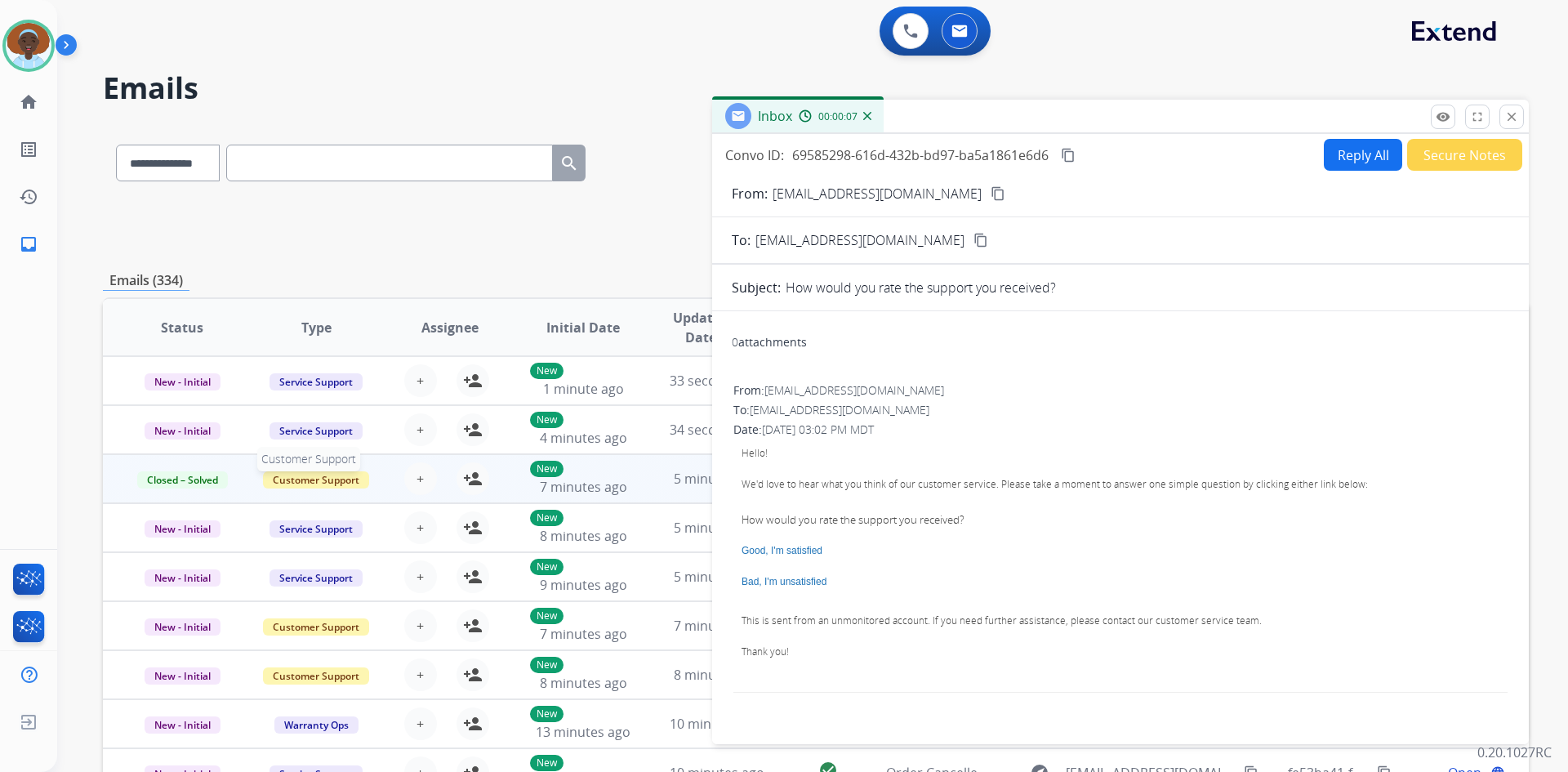
click at [330, 478] on span "Customer Support" at bounding box center [316, 480] width 106 height 17
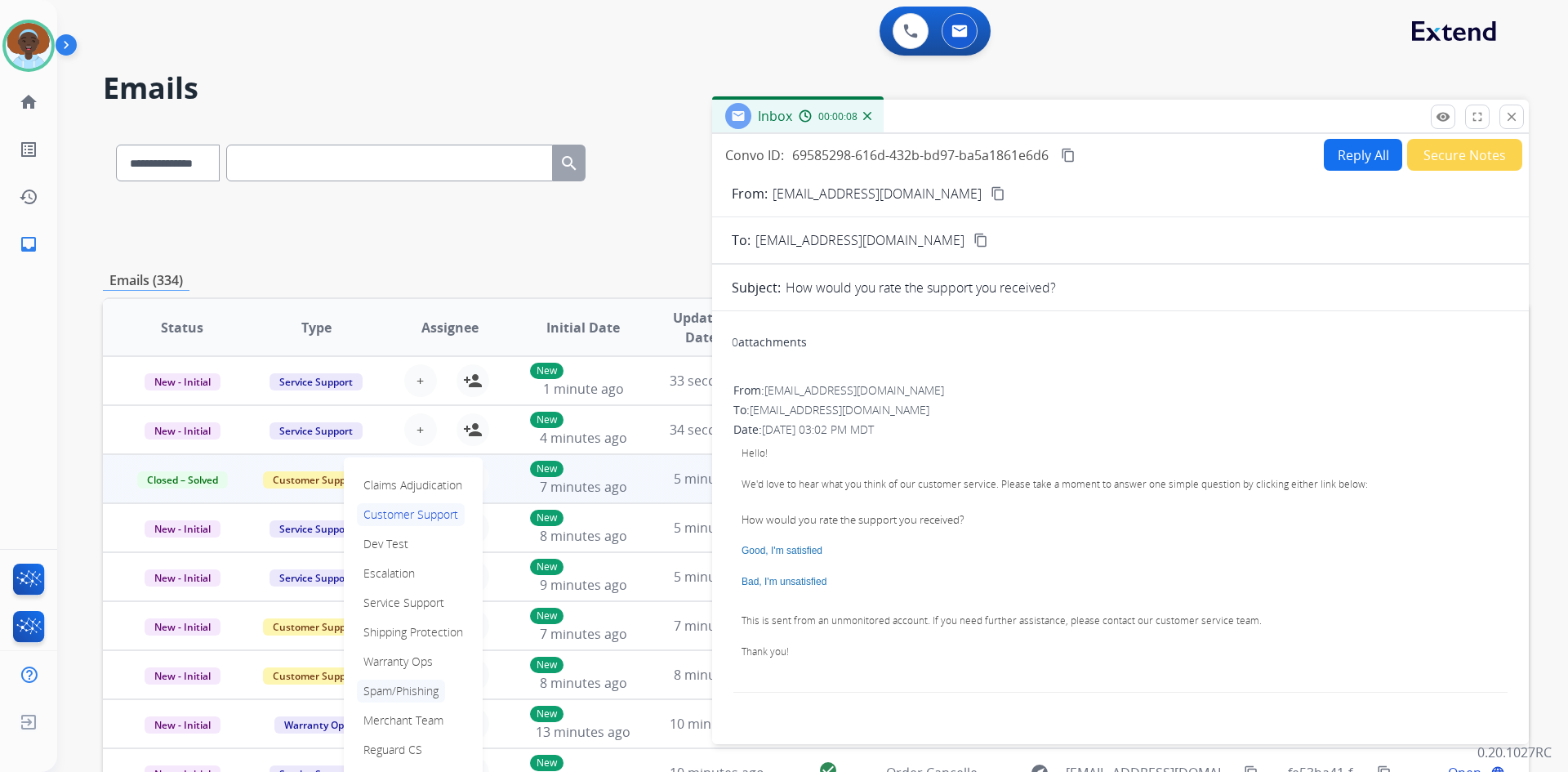
click at [402, 693] on p "Spam/Phishing" at bounding box center [401, 691] width 89 height 23
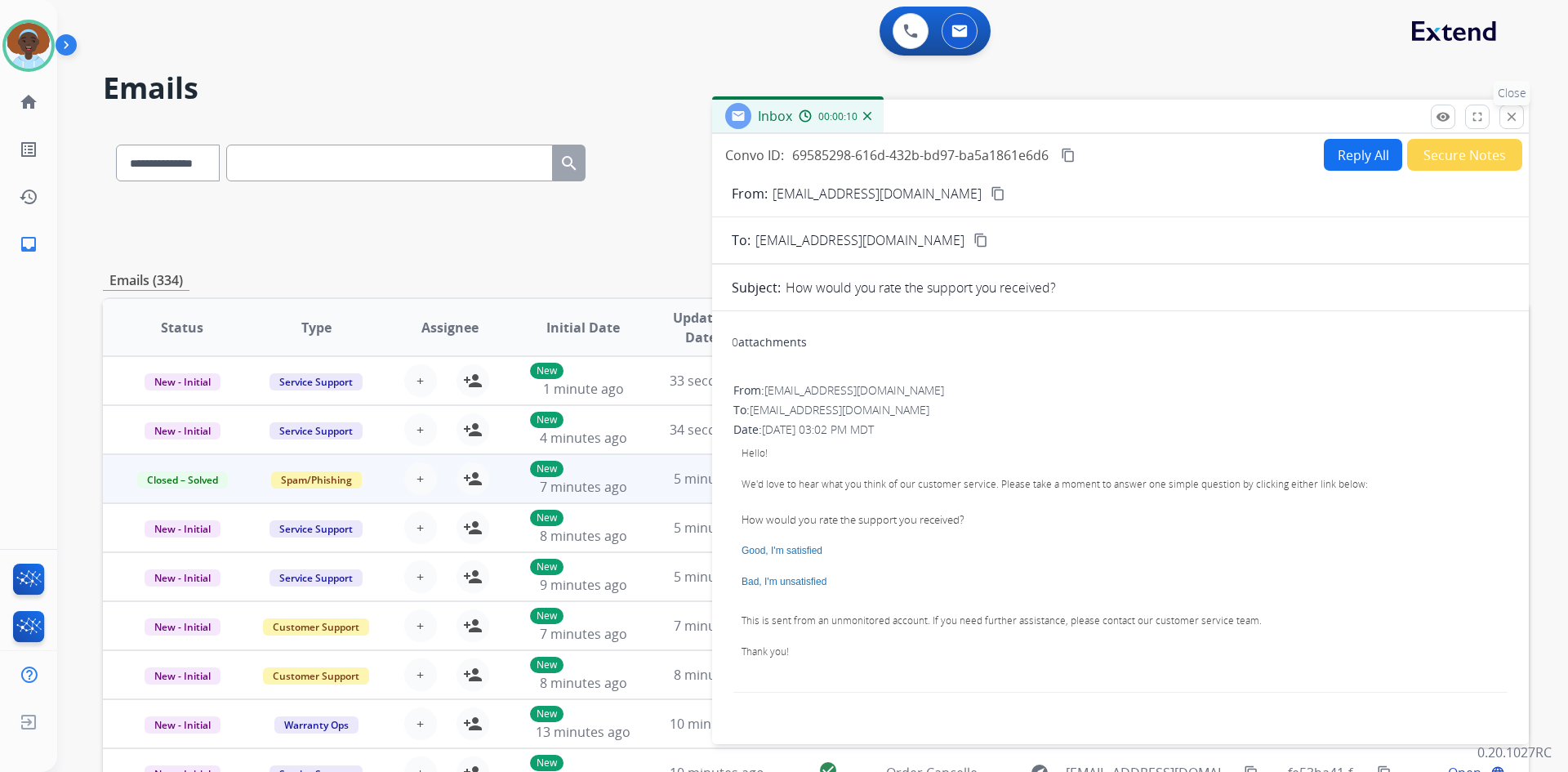
click at [1513, 119] on mat-icon "close" at bounding box center [1511, 117] width 14 height 14
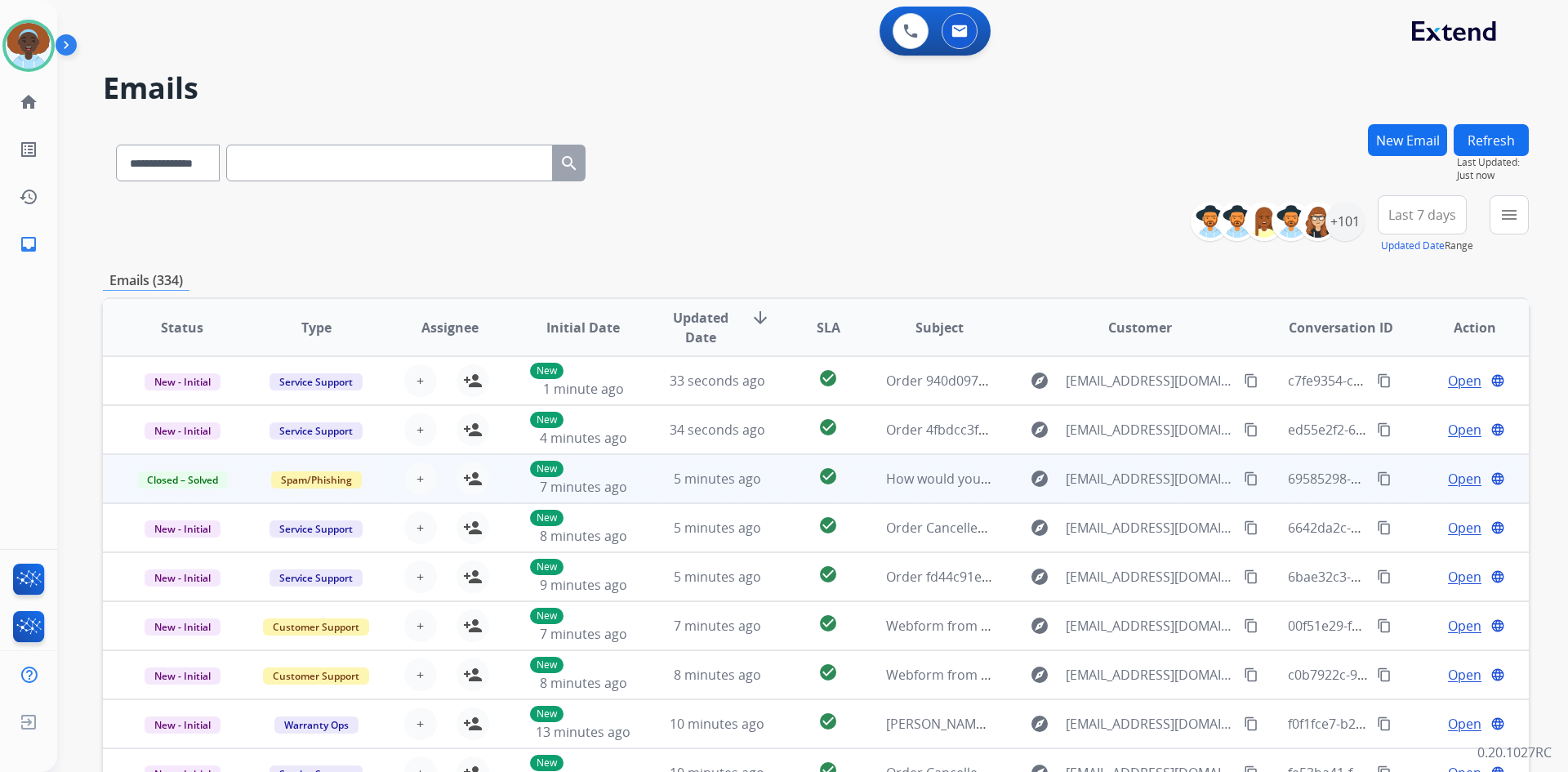
click at [1480, 144] on button "Refresh" at bounding box center [1492, 140] width 75 height 32
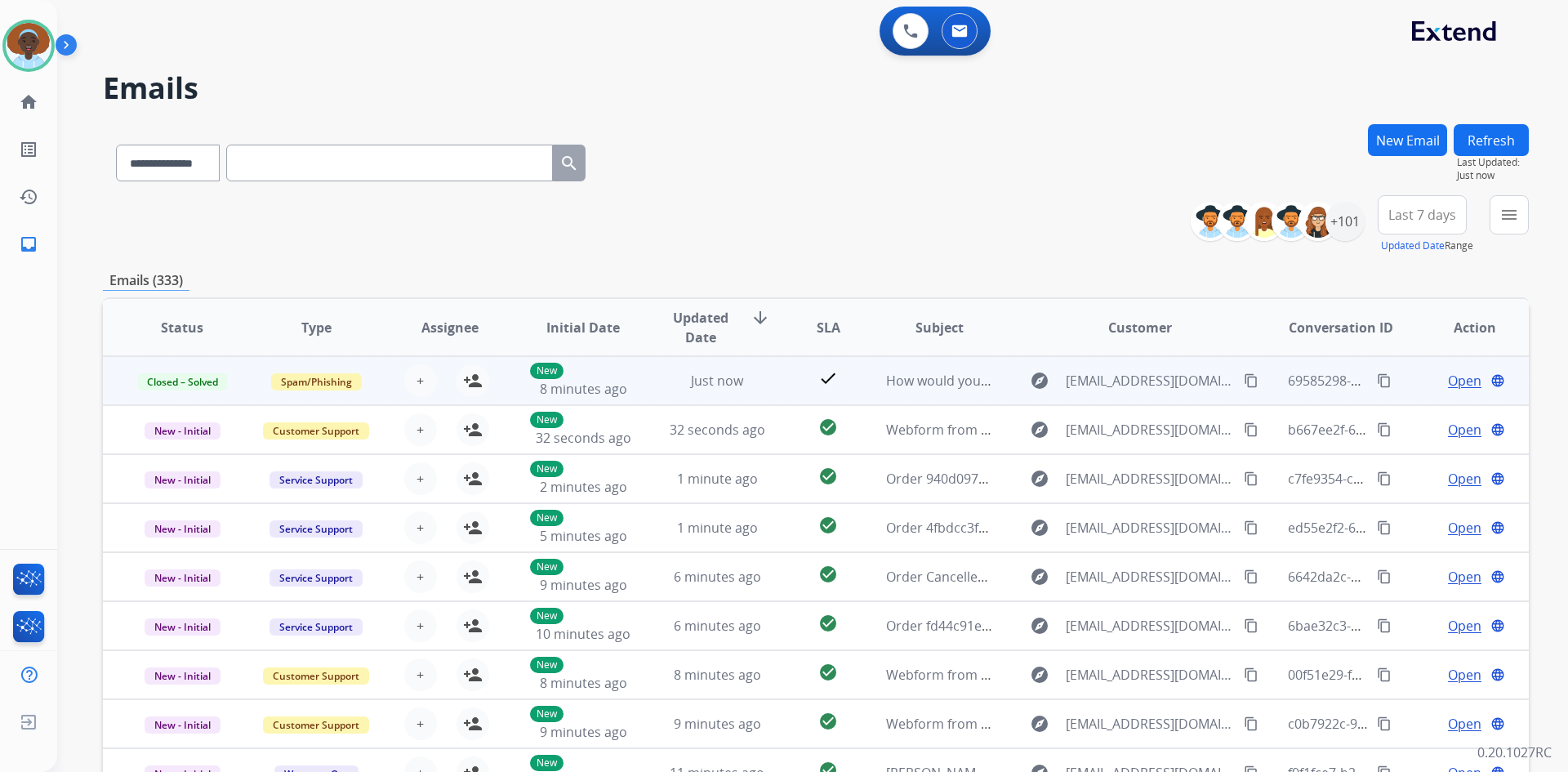
click at [1454, 380] on span "Open" at bounding box center [1465, 381] width 34 height 19
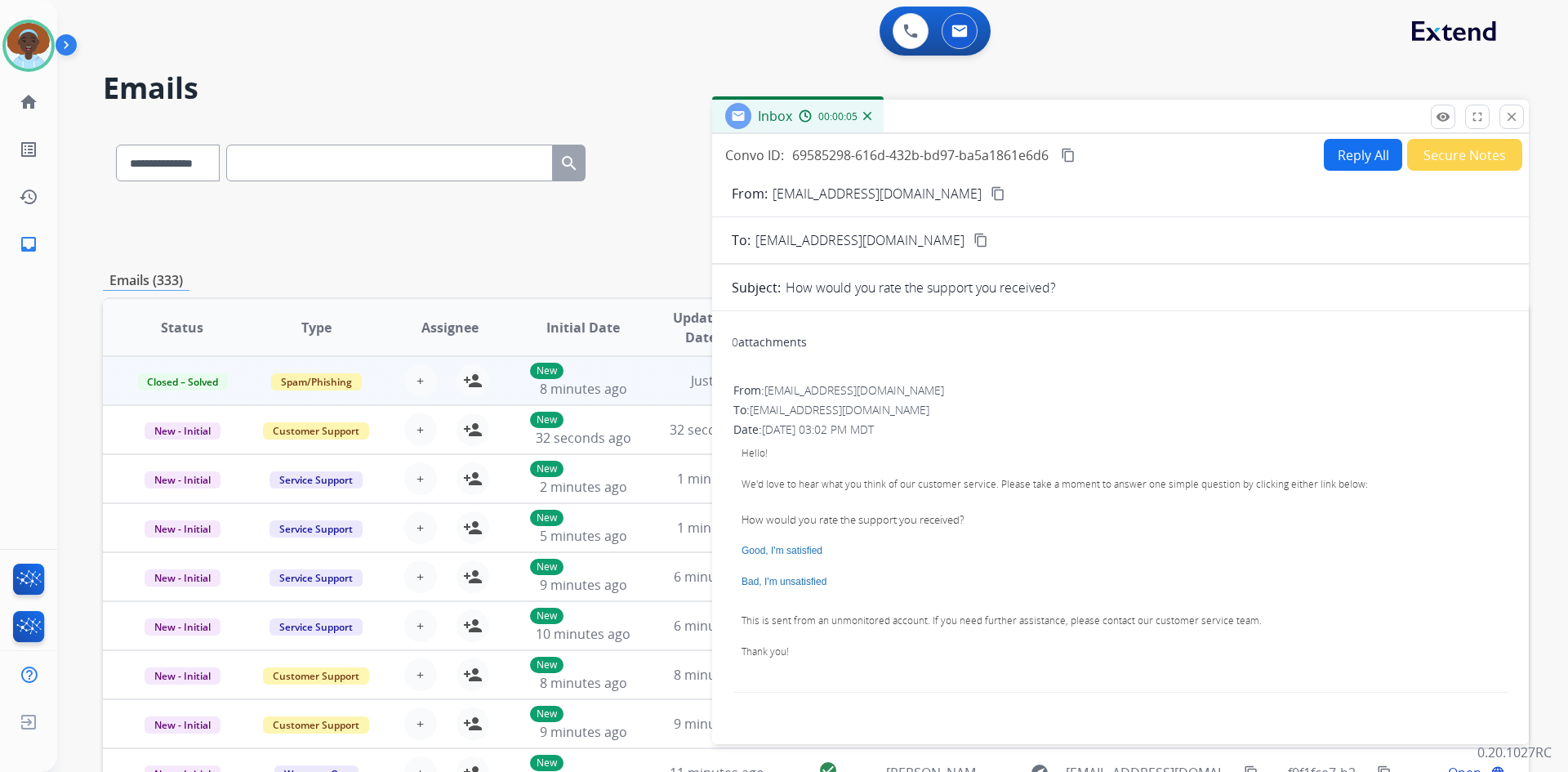
drag, startPoint x: 1513, startPoint y: 117, endPoint x: 1508, endPoint y: 147, distance: 30.4
click at [1511, 117] on mat-icon "close" at bounding box center [1511, 117] width 14 height 14
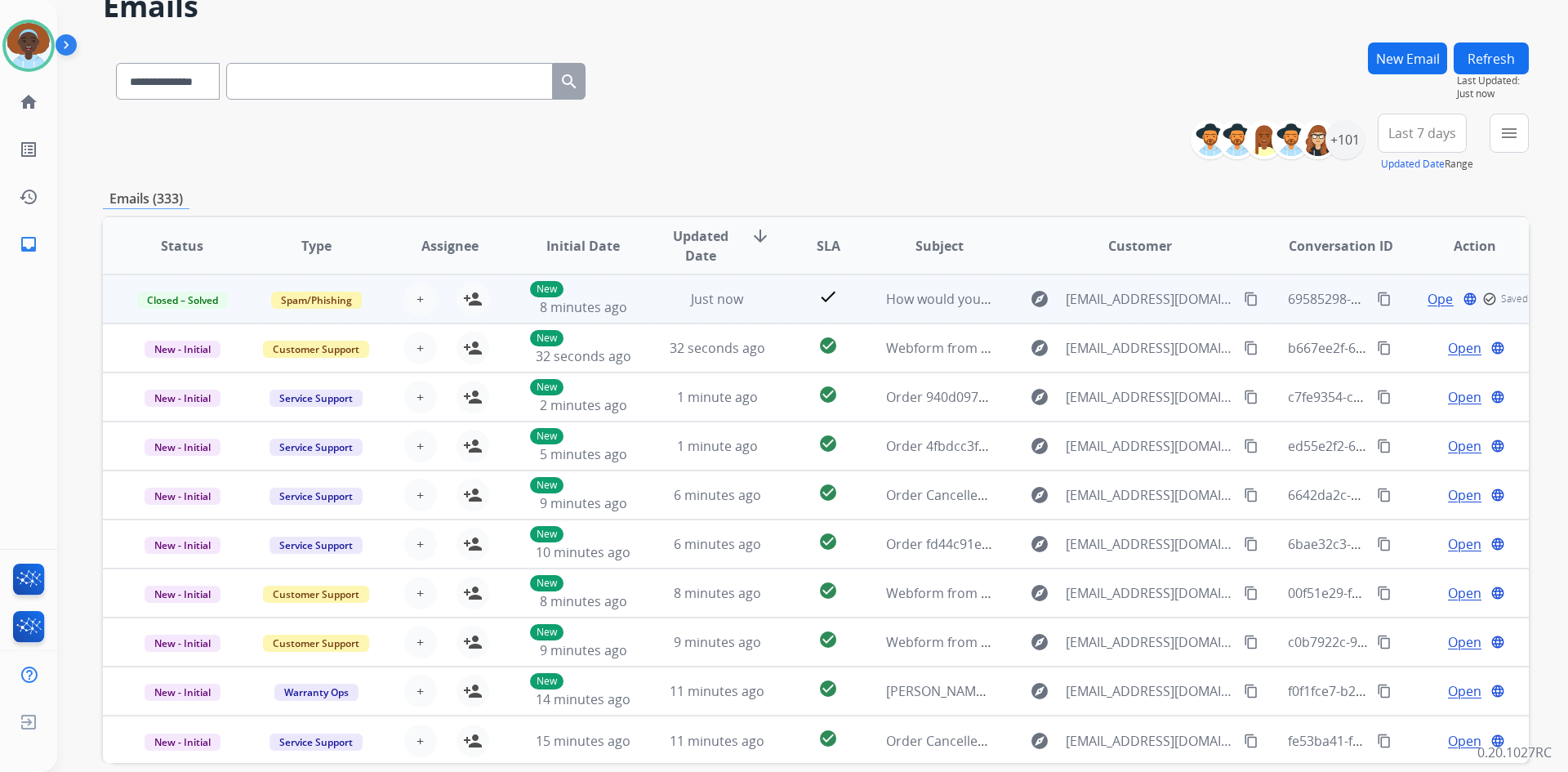
scroll to position [158, 0]
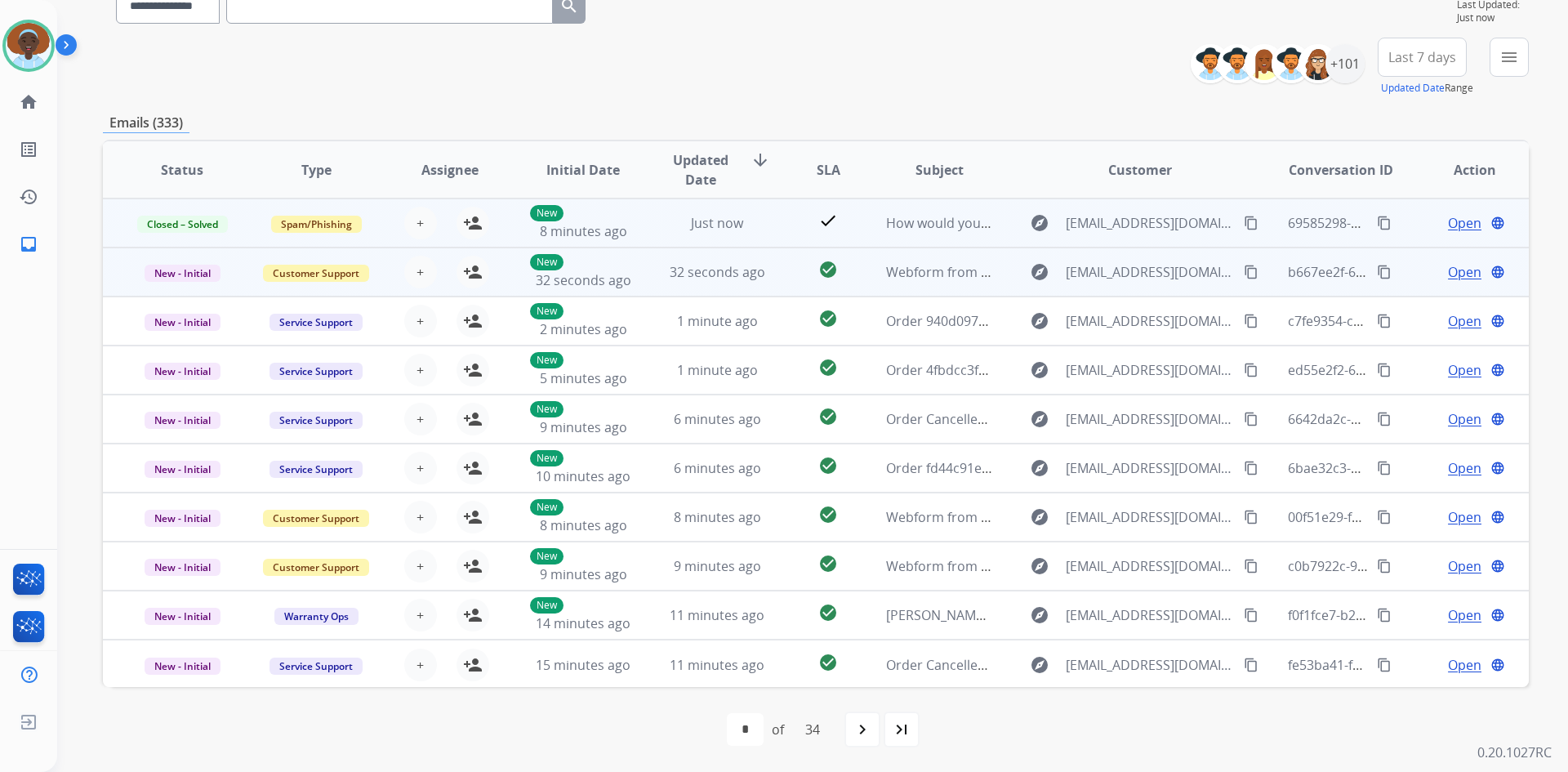
click at [1454, 276] on span "Open" at bounding box center [1465, 272] width 34 height 19
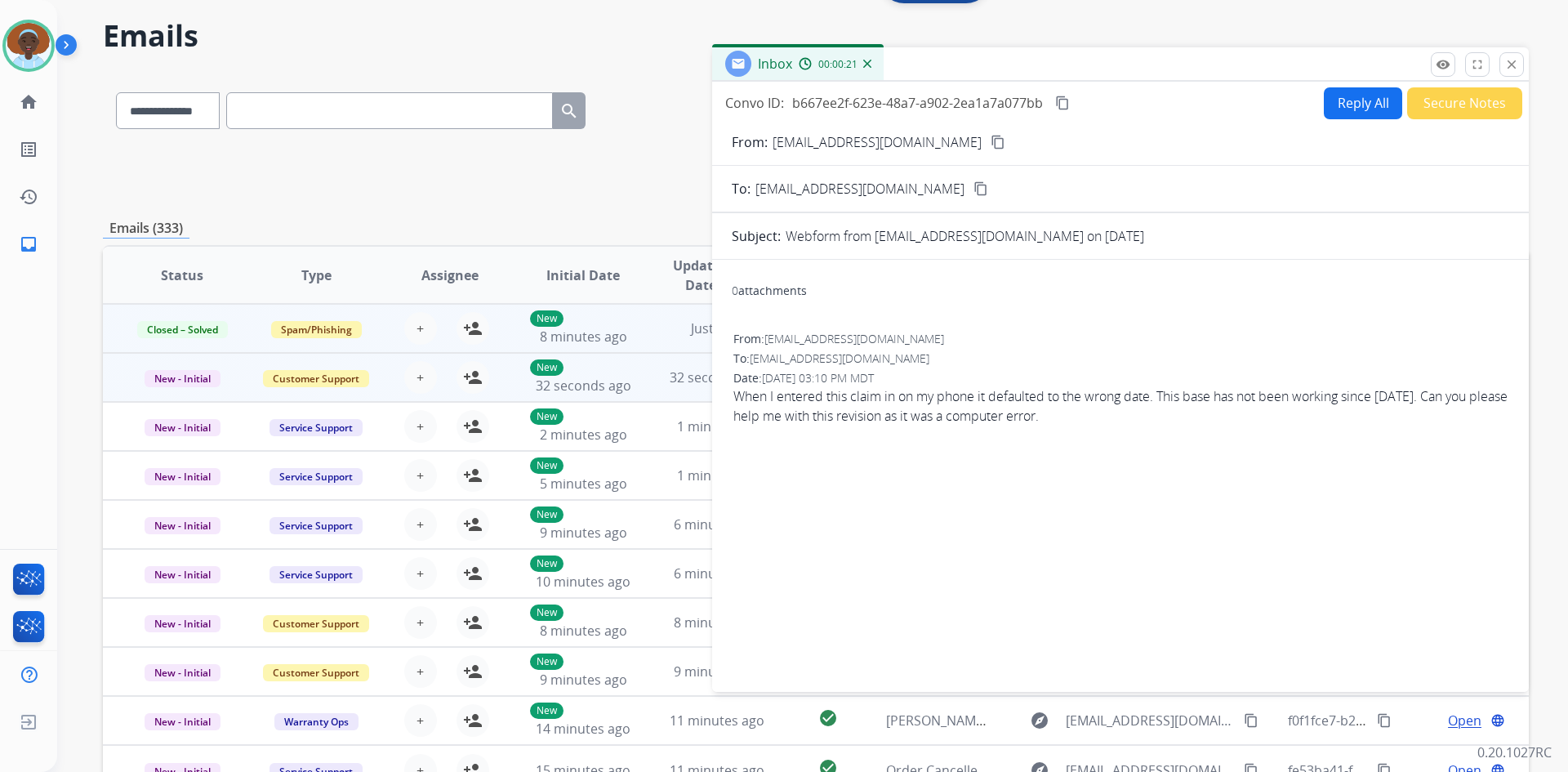
scroll to position [0, 0]
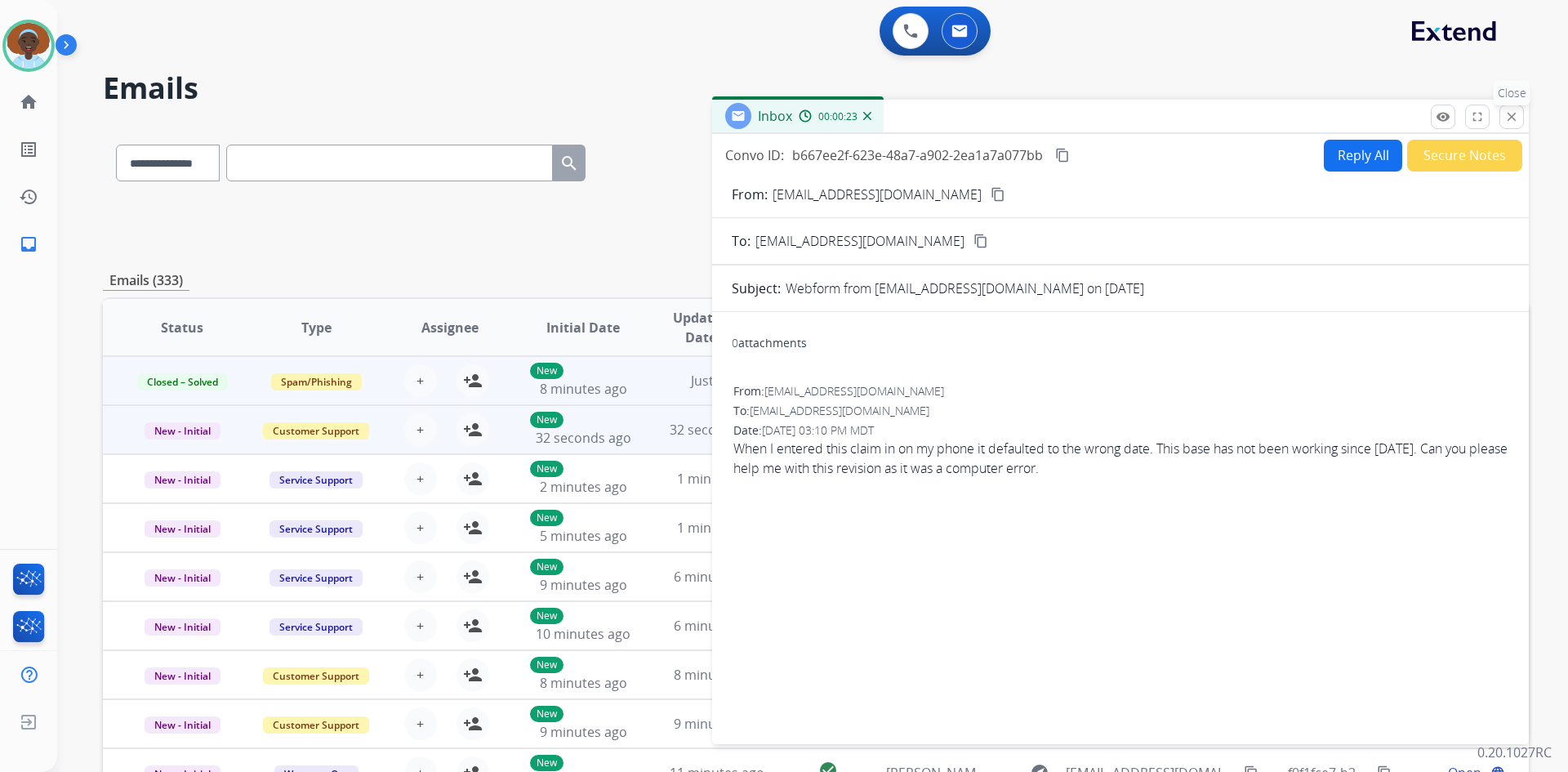
click at [1511, 117] on mat-icon "close" at bounding box center [1511, 117] width 14 height 14
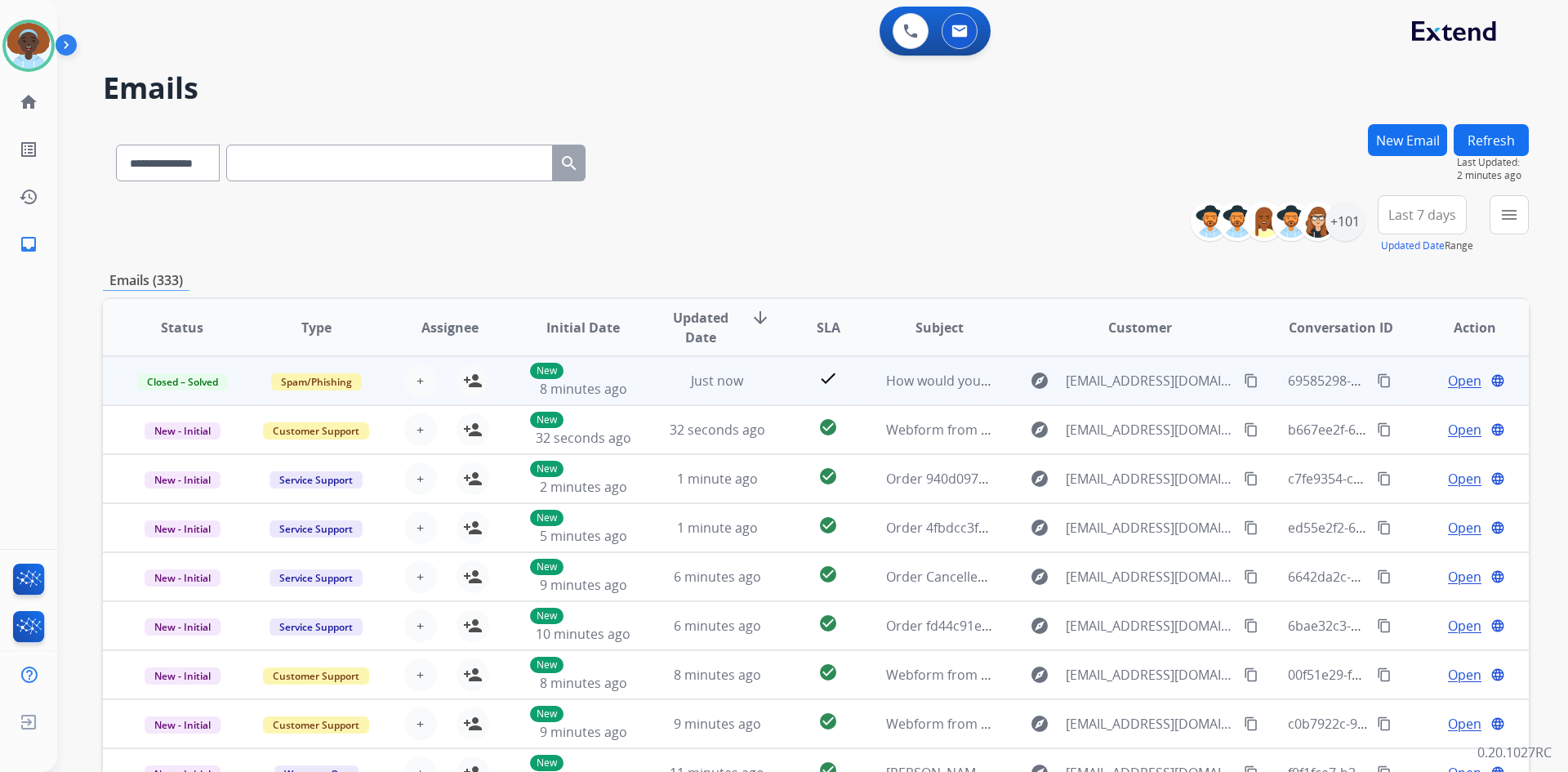
click at [1497, 139] on button "Refresh" at bounding box center [1492, 140] width 75 height 32
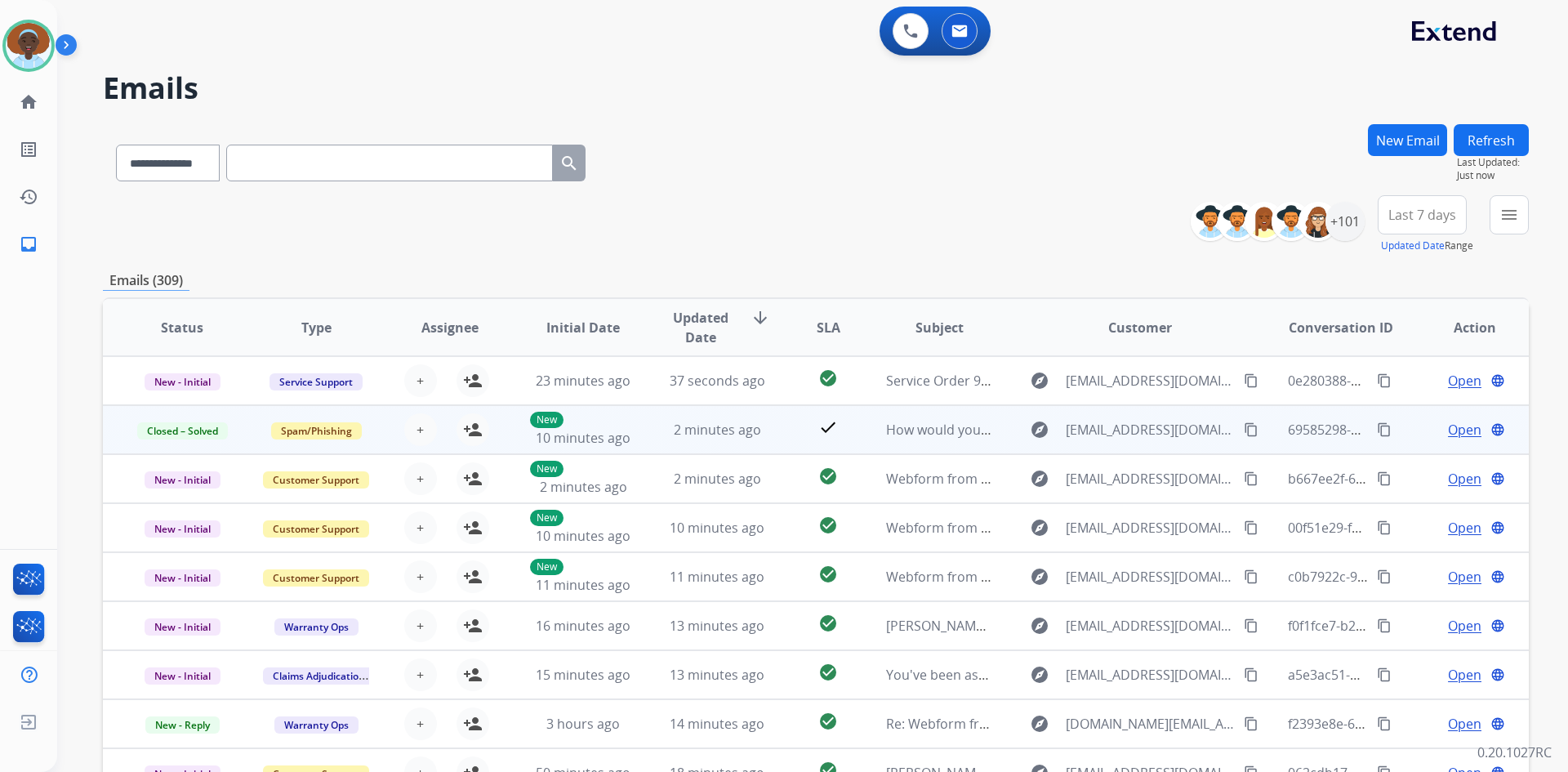
click at [1502, 142] on button "Refresh" at bounding box center [1492, 140] width 75 height 32
drag, startPoint x: 1490, startPoint y: 138, endPoint x: 1485, endPoint y: 150, distance: 13.0
click at [1489, 139] on button "Refresh" at bounding box center [1492, 140] width 75 height 32
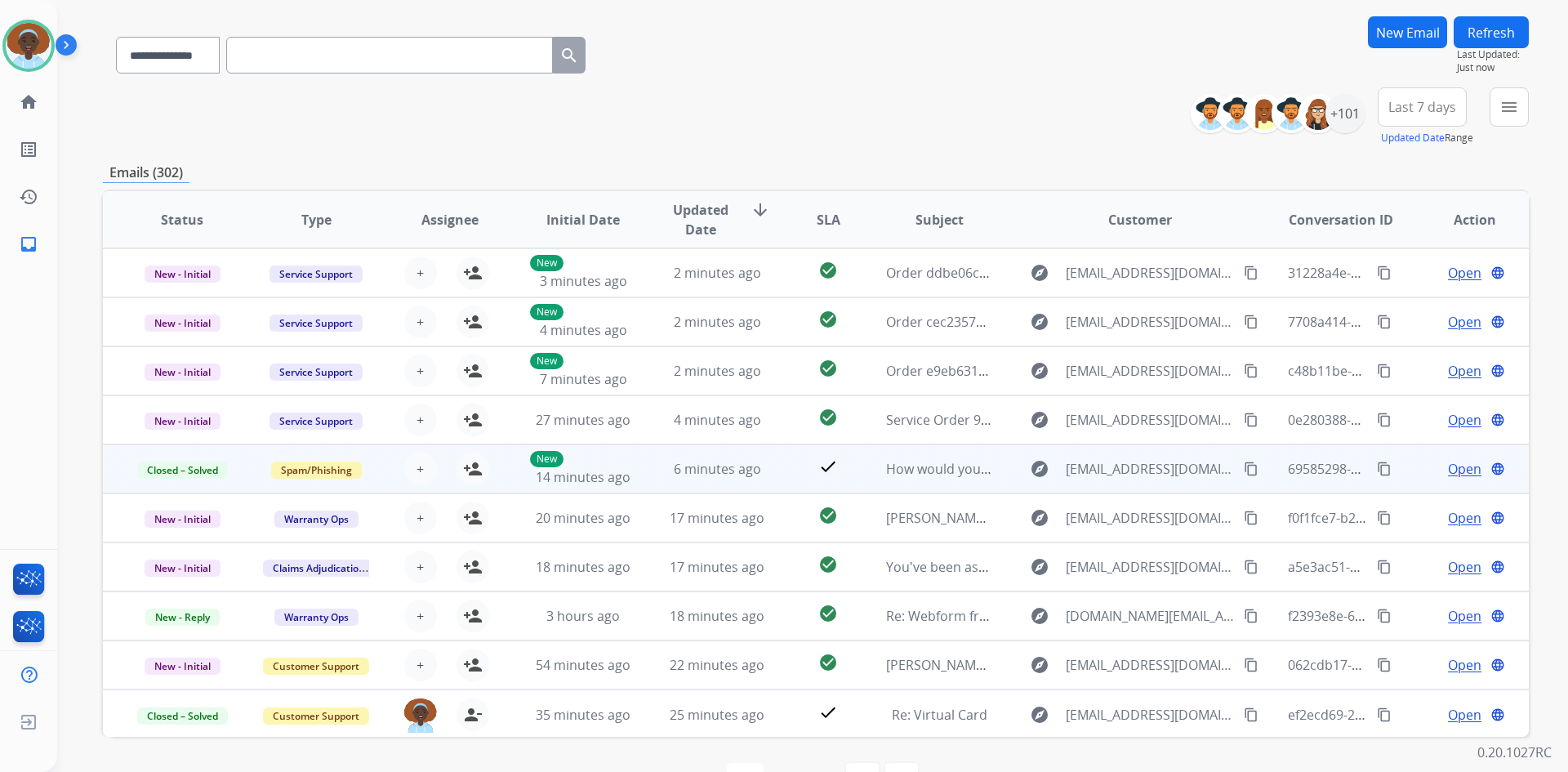
scroll to position [158, 0]
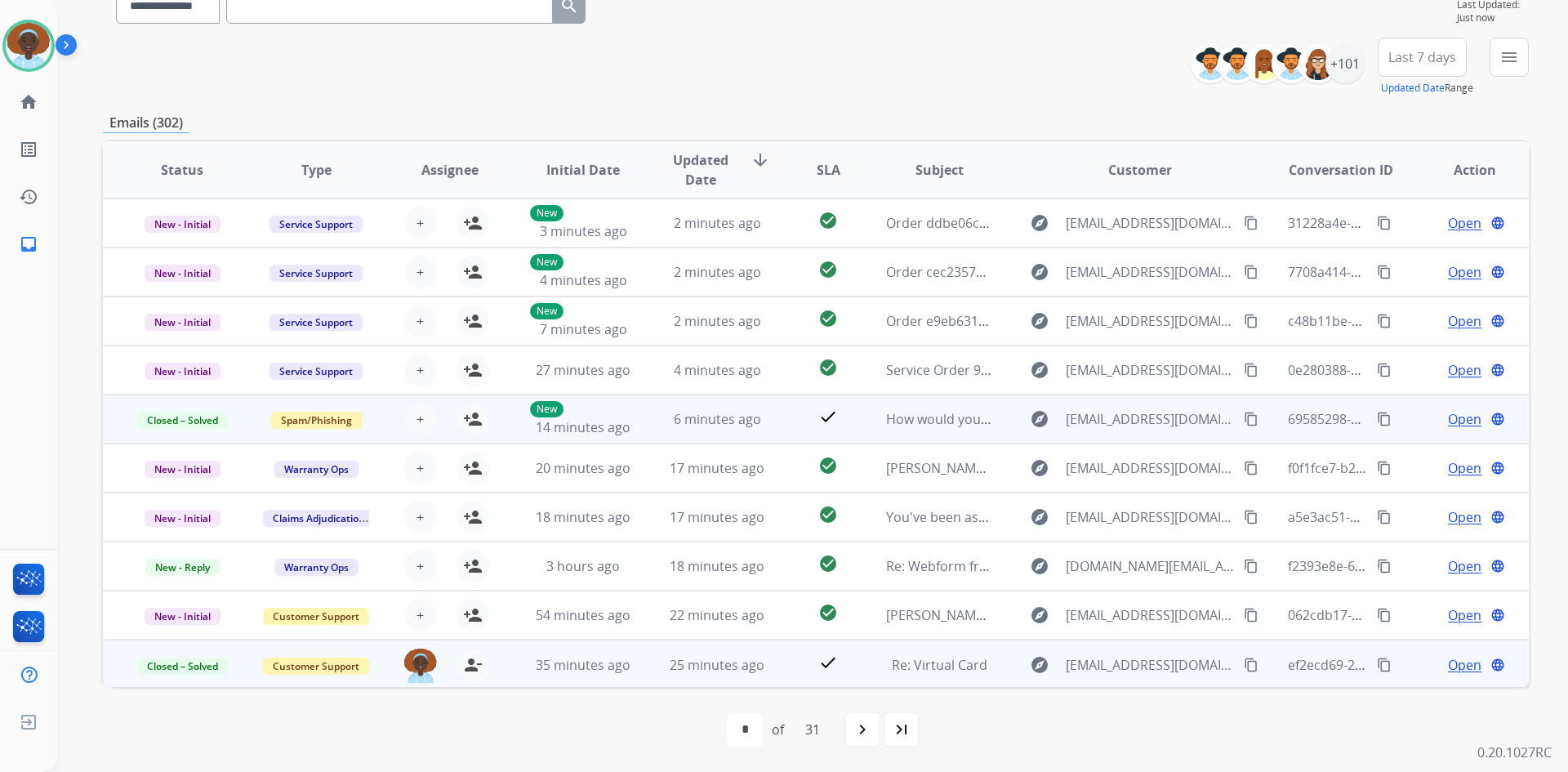
click at [1464, 667] on span "Open" at bounding box center [1465, 665] width 34 height 19
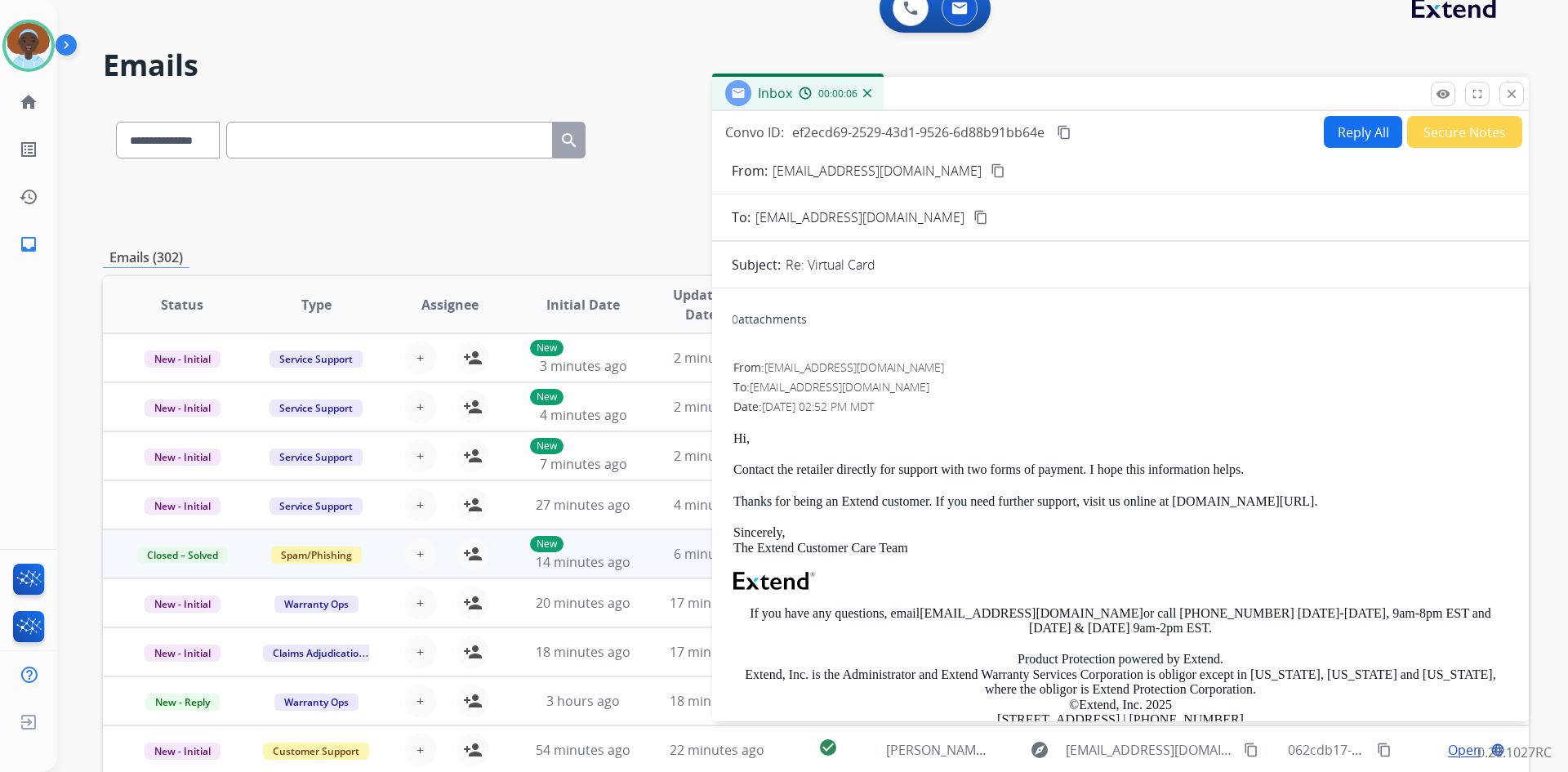
scroll to position [0, 0]
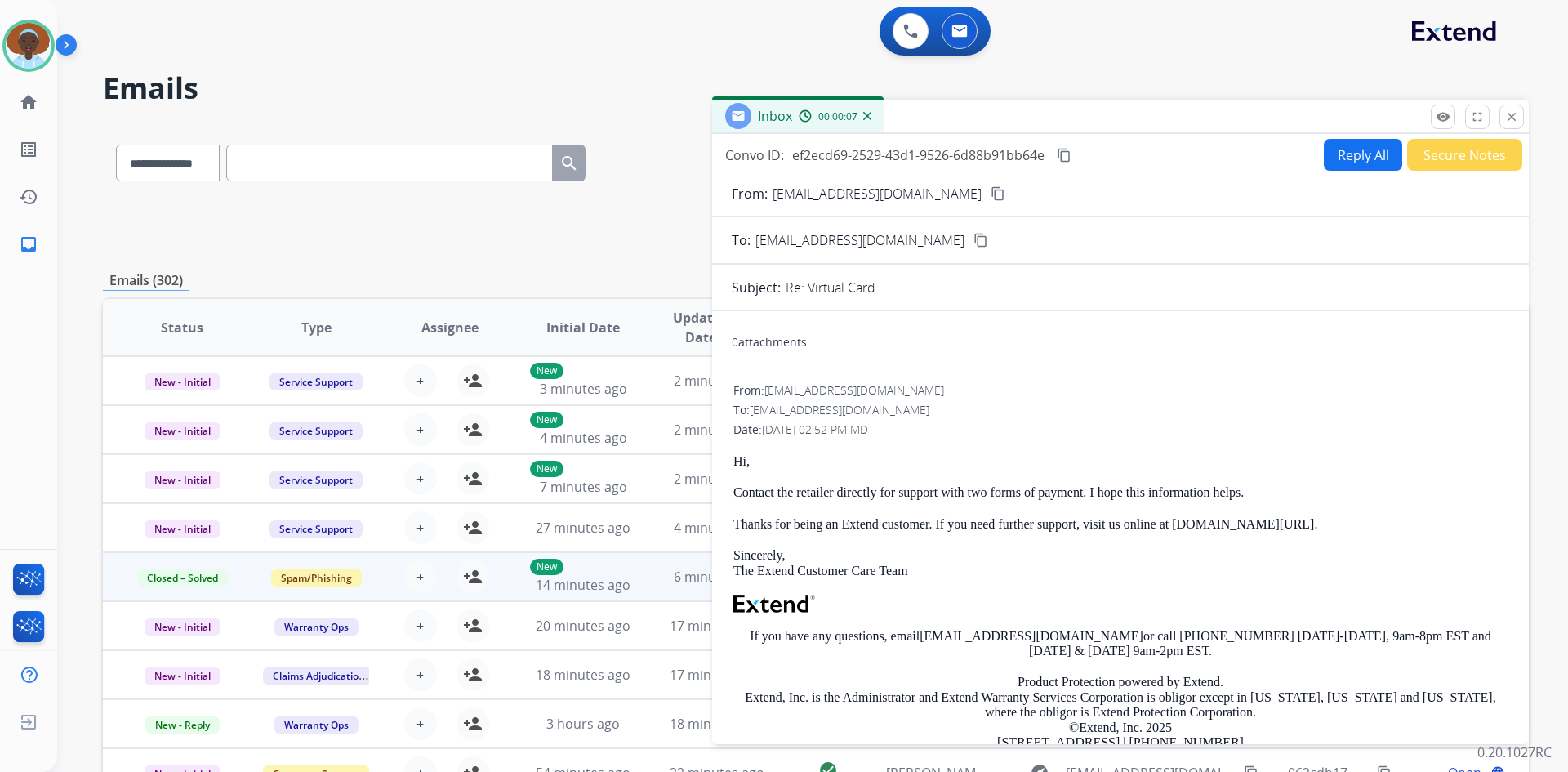
drag, startPoint x: 1513, startPoint y: 119, endPoint x: 1508, endPoint y: 276, distance: 157.1
click at [1513, 118] on mat-icon "close" at bounding box center [1511, 117] width 14 height 14
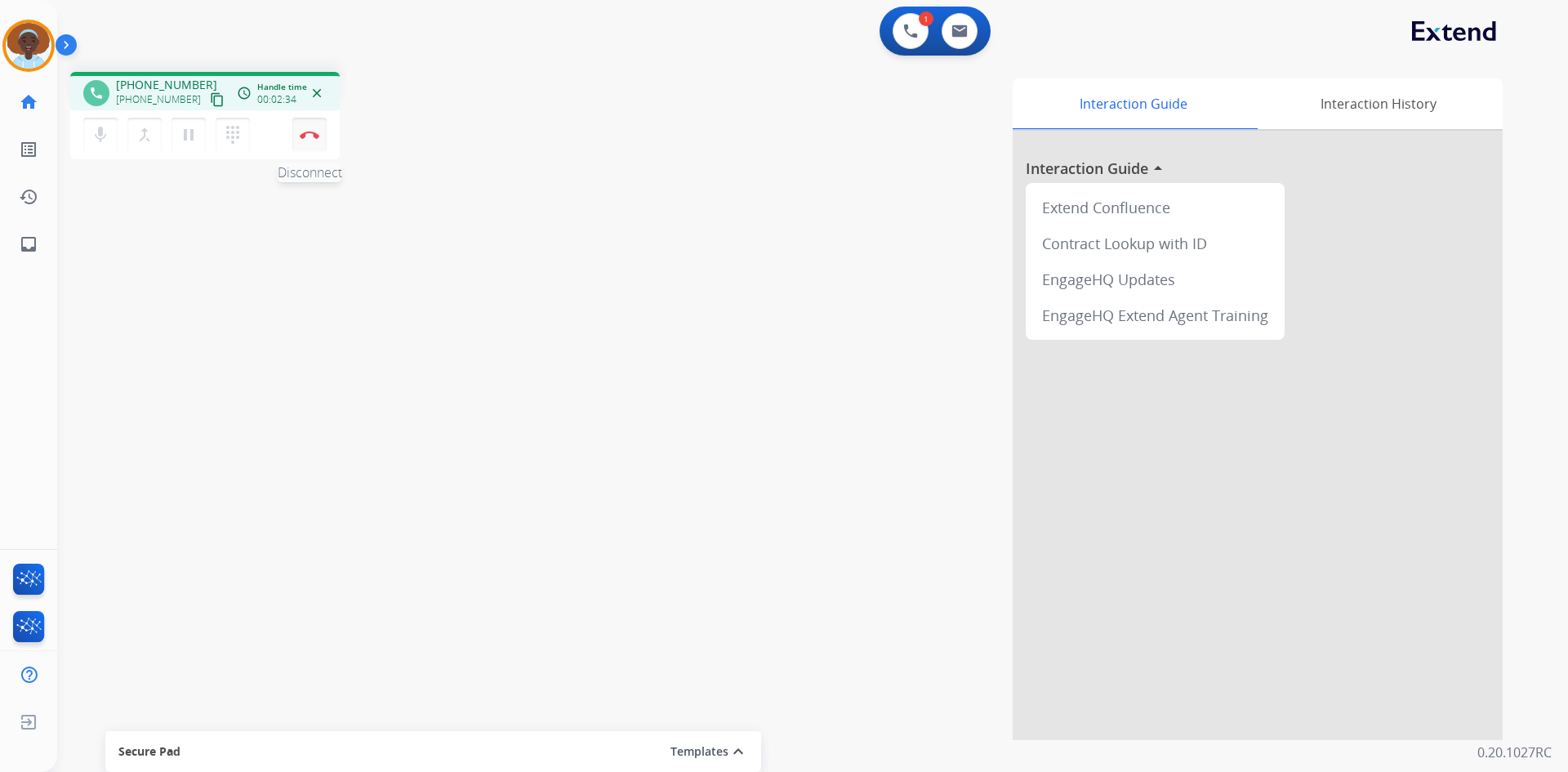
click at [305, 137] on img at bounding box center [309, 135] width 19 height 8
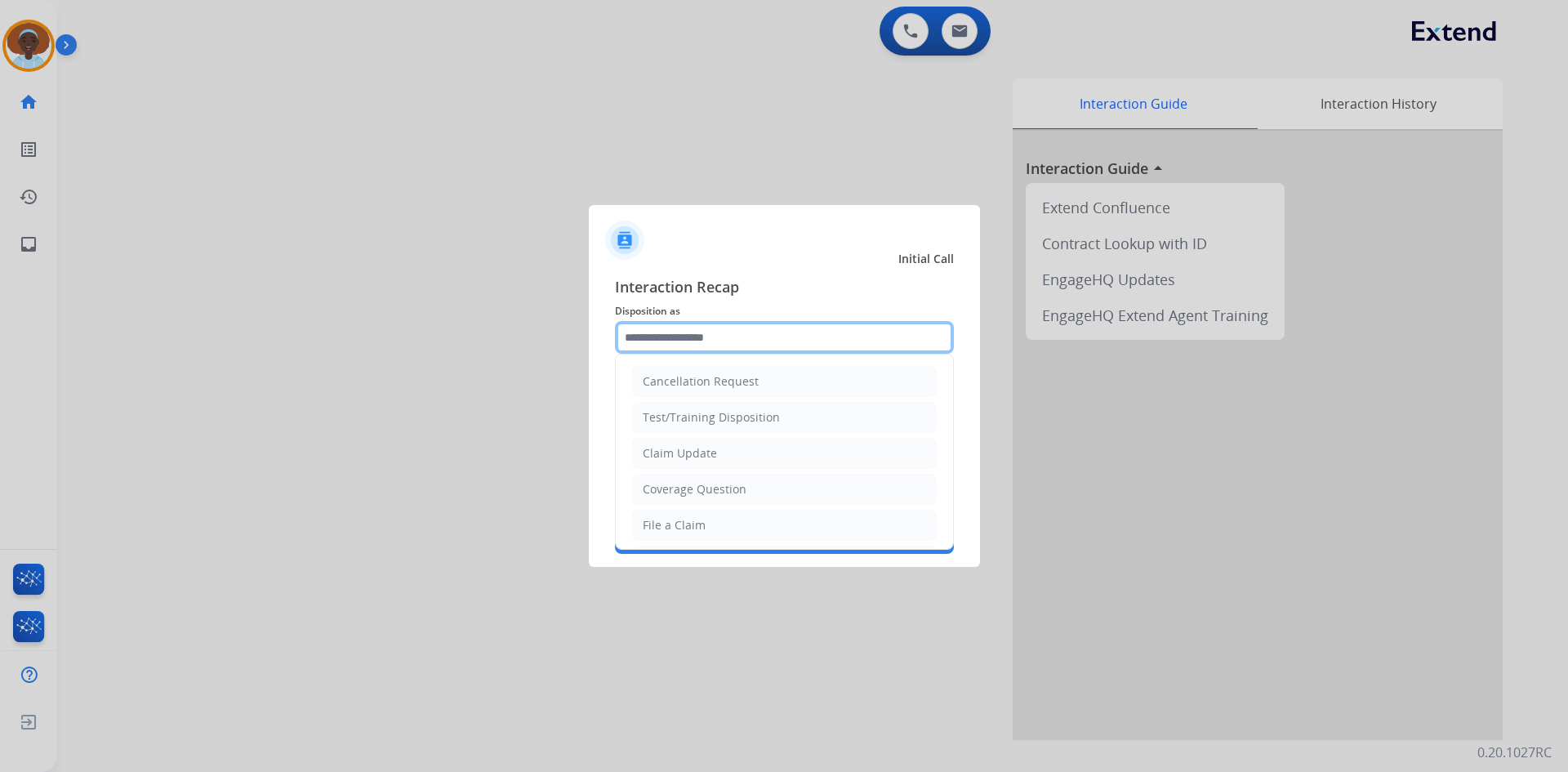
click at [657, 338] on input "text" at bounding box center [784, 337] width 339 height 33
click at [701, 522] on div "File a Claim" at bounding box center [674, 524] width 63 height 16
type input "**********"
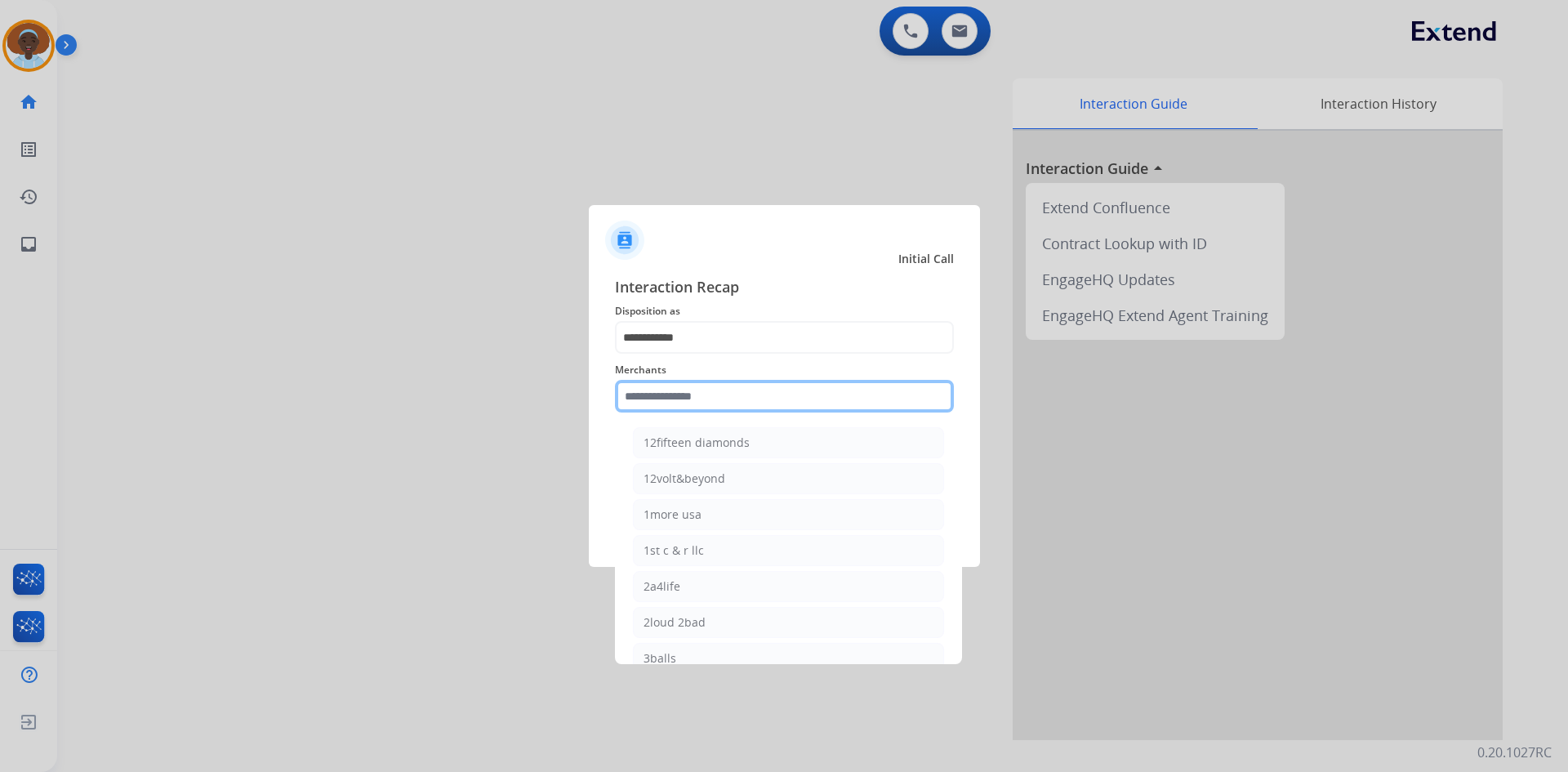
click at [699, 399] on input "text" at bounding box center [784, 396] width 339 height 33
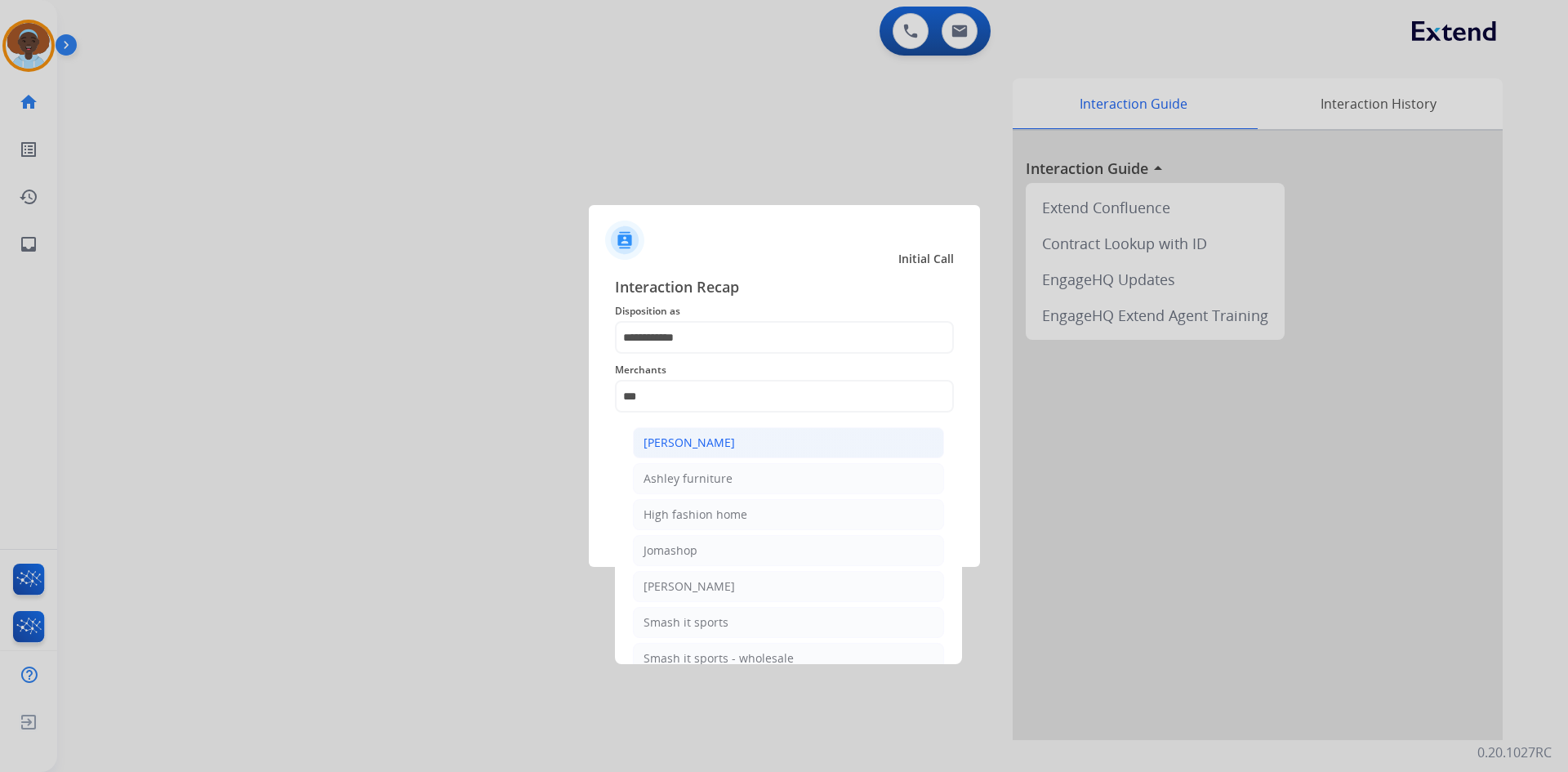
click at [698, 448] on div "[PERSON_NAME]" at bounding box center [689, 442] width 92 height 16
type input "**********"
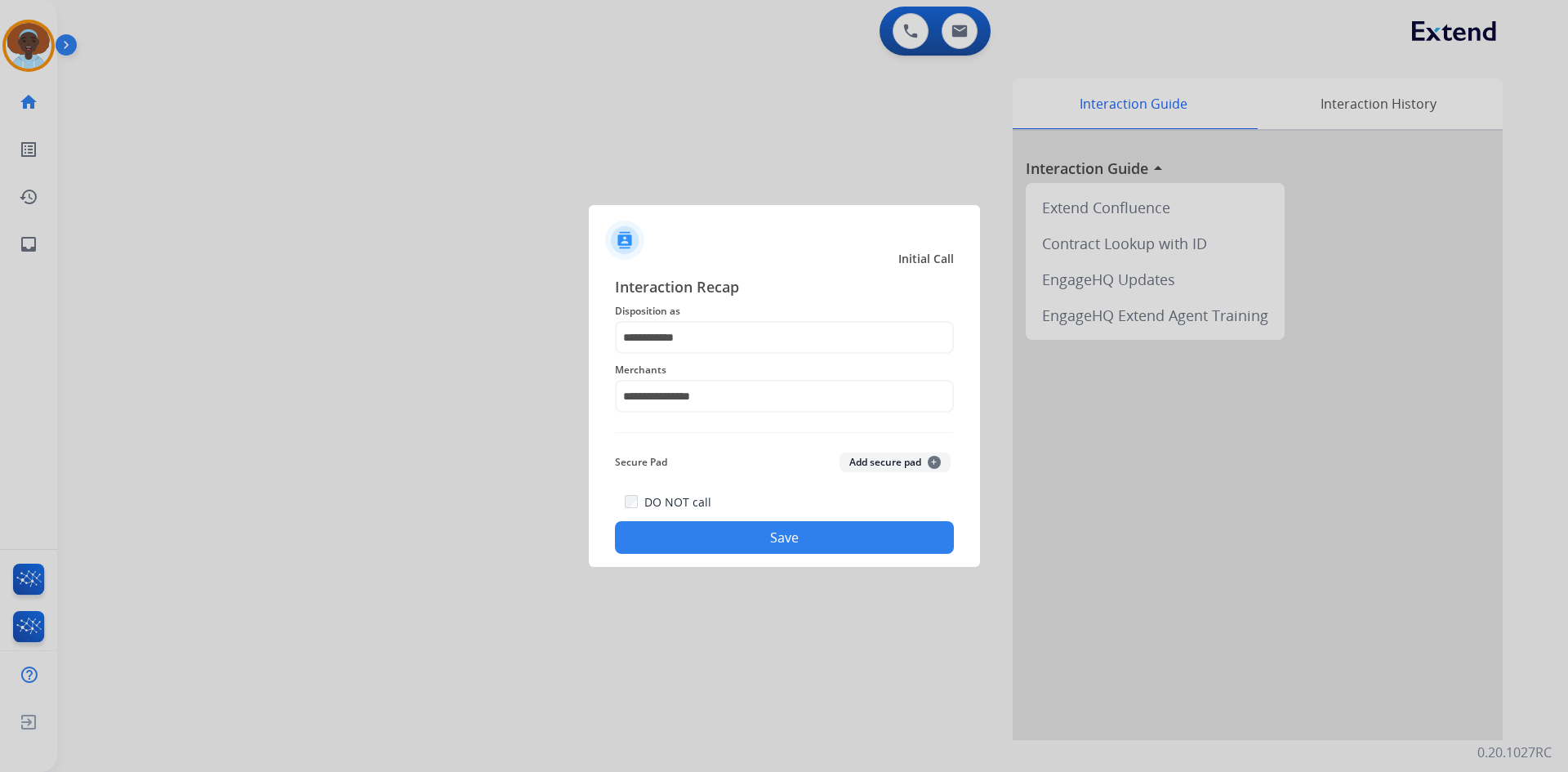
click at [792, 539] on button "Save" at bounding box center [784, 538] width 339 height 33
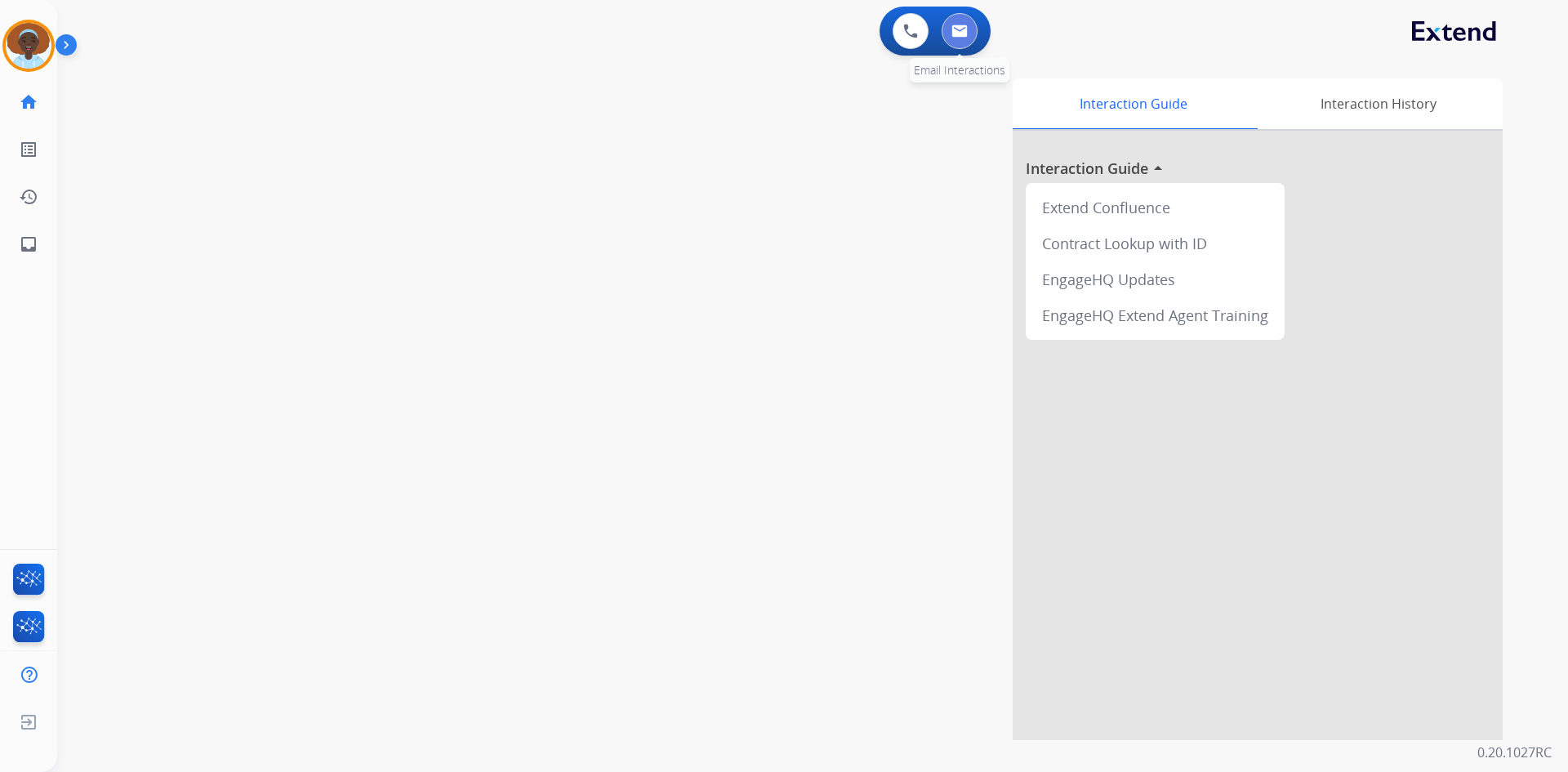
click at [957, 35] on img at bounding box center [959, 31] width 16 height 13
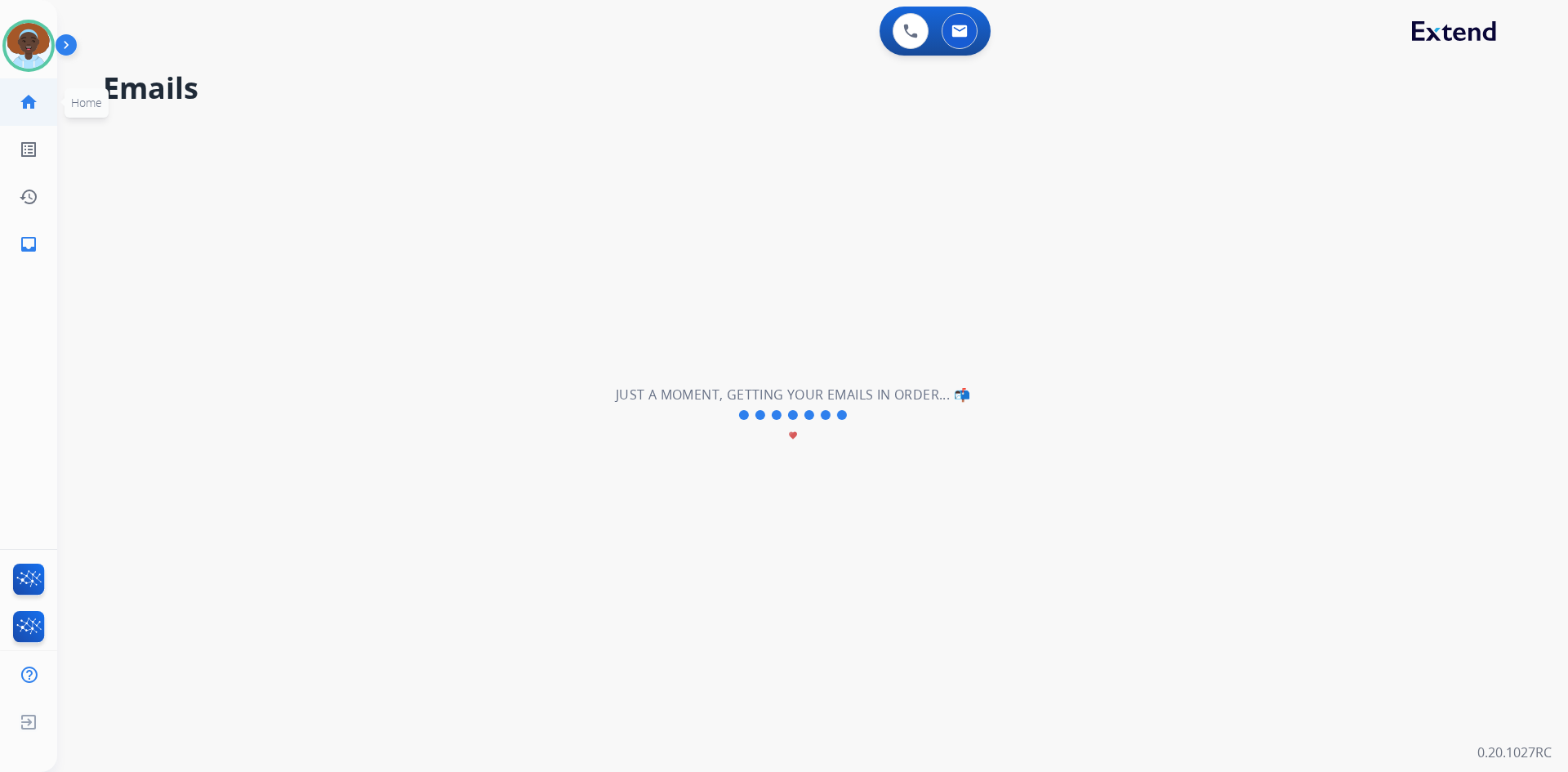
click at [24, 99] on mat-icon "home" at bounding box center [28, 102] width 19 height 19
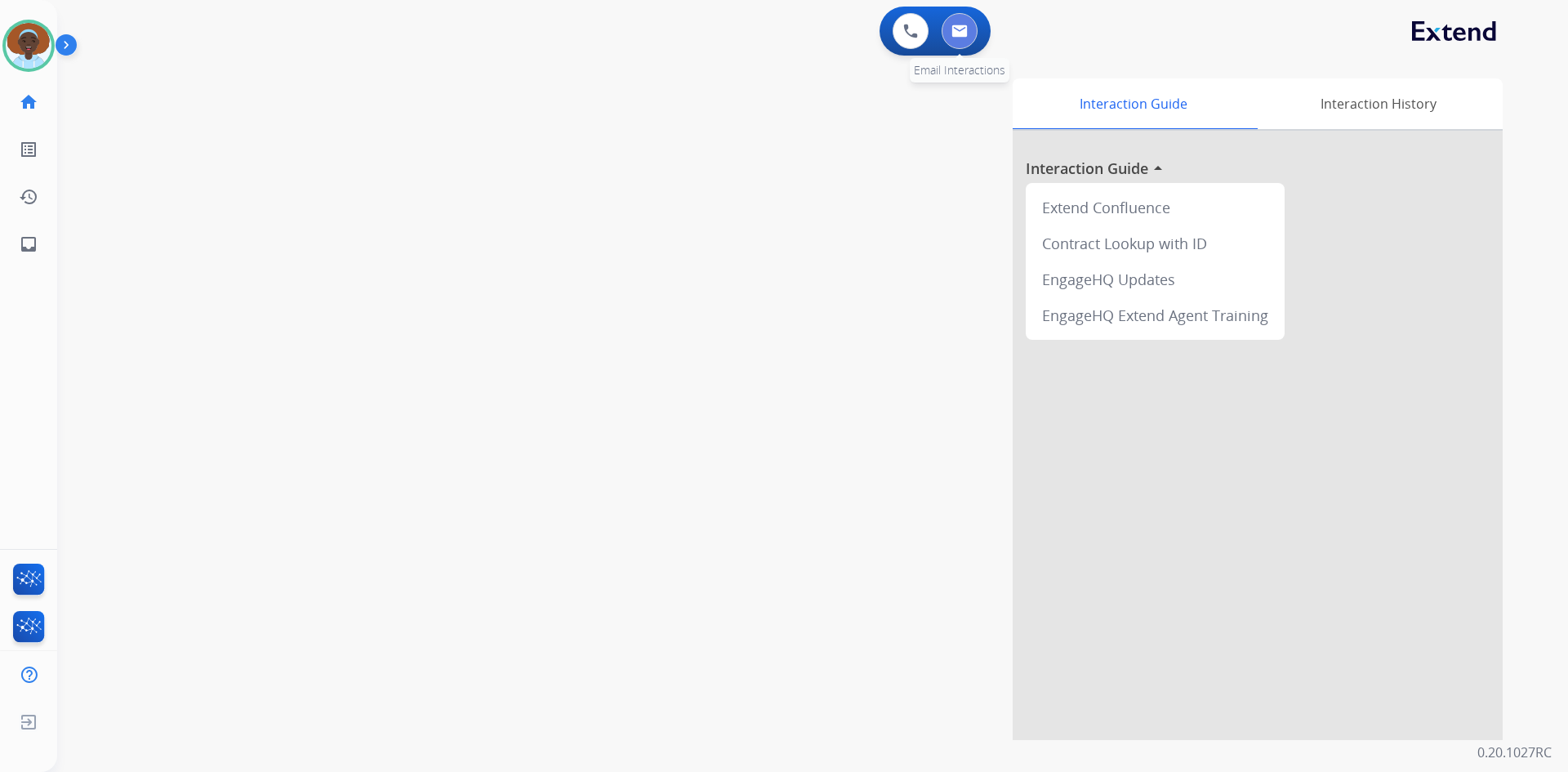
click at [960, 29] on img at bounding box center [959, 31] width 16 height 13
select select "**********"
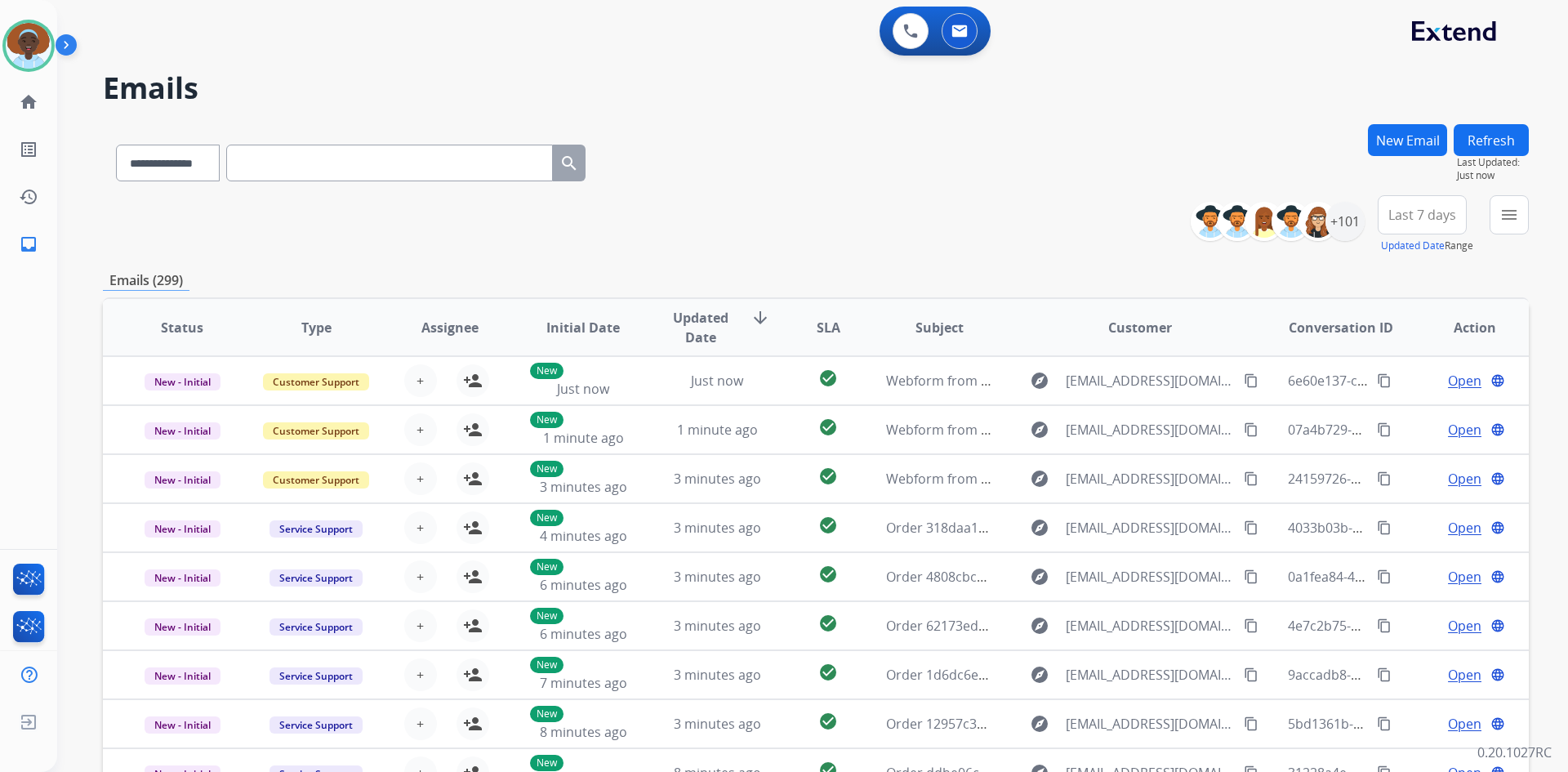
click at [1417, 218] on span "Last 7 days" at bounding box center [1422, 215] width 67 height 7
click at [1418, 414] on div "Last 90 days" at bounding box center [1417, 413] width 90 height 24
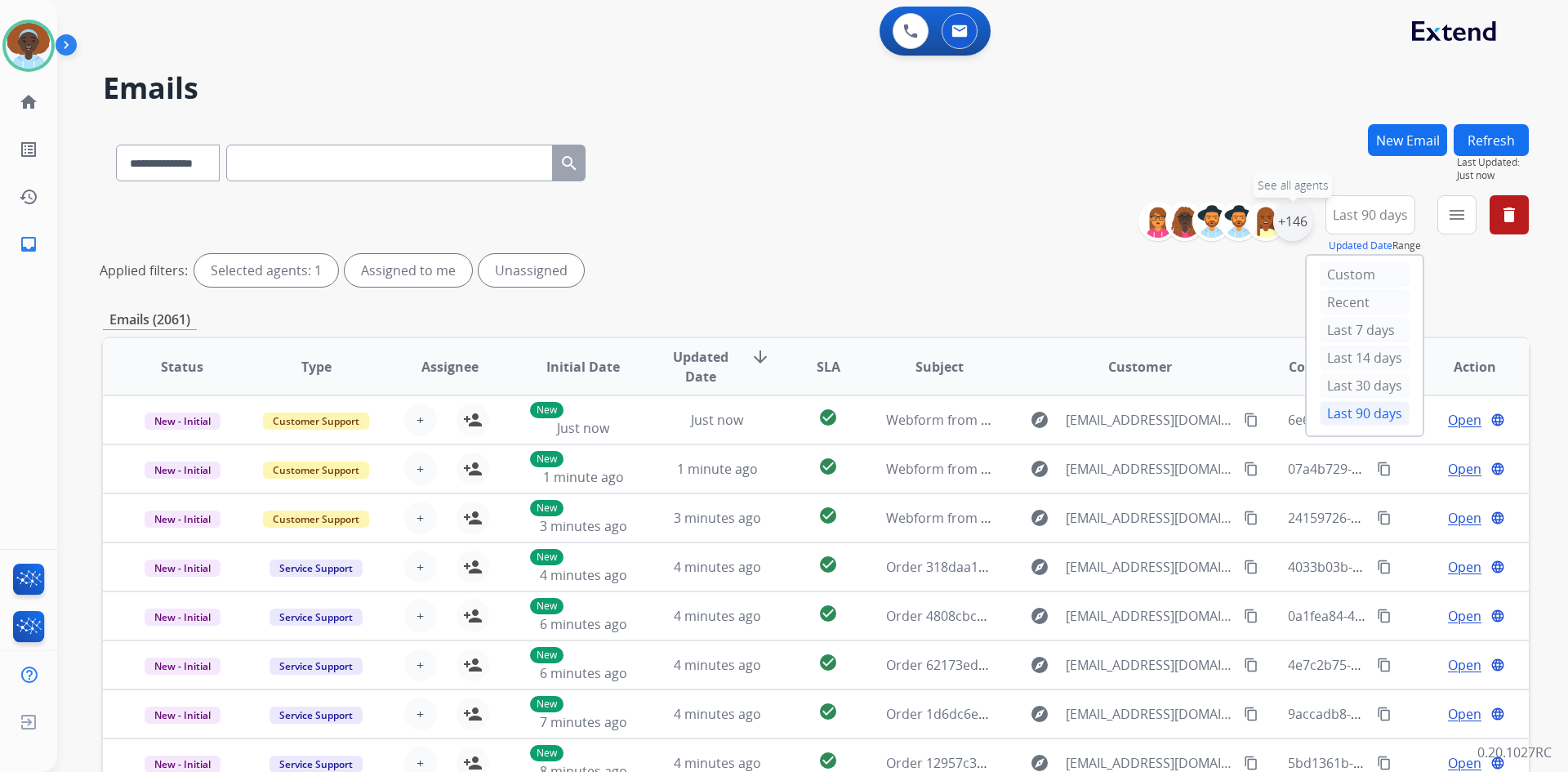
click at [1293, 224] on div "+146" at bounding box center [1292, 221] width 40 height 40
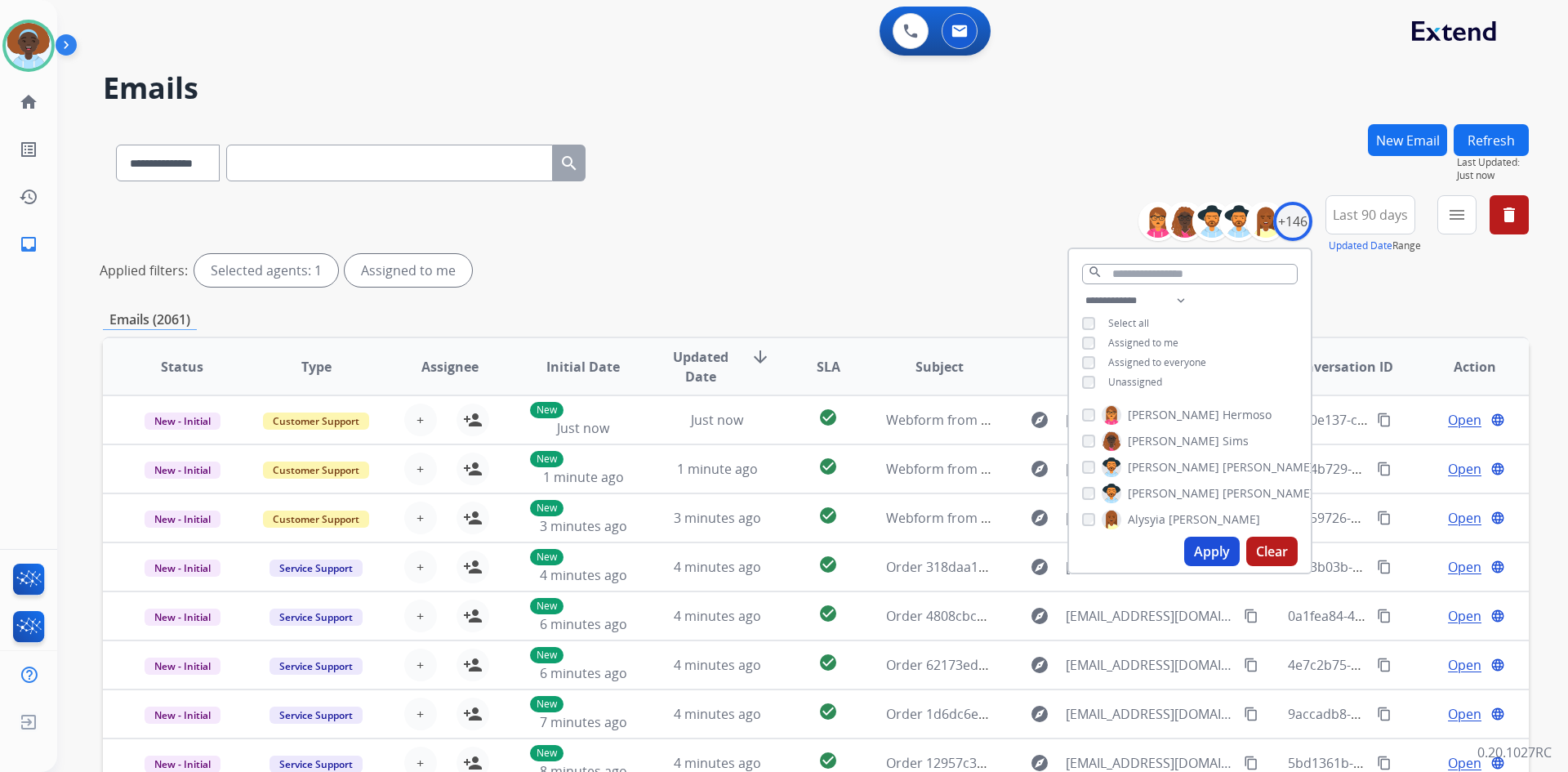
click at [1218, 554] on button "Apply" at bounding box center [1212, 551] width 56 height 30
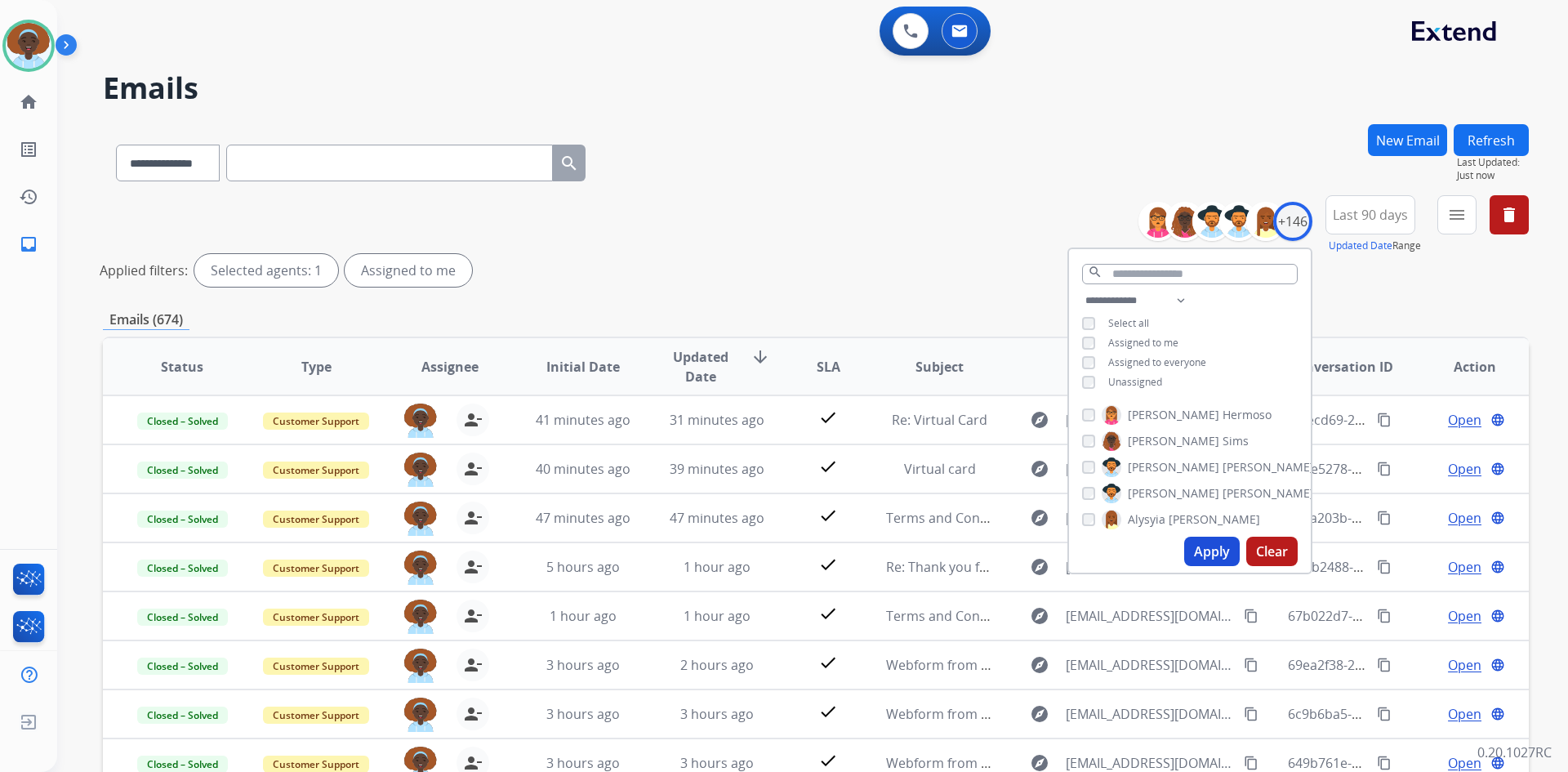
click at [977, 227] on div "**********" at bounding box center [816, 245] width 1426 height 98
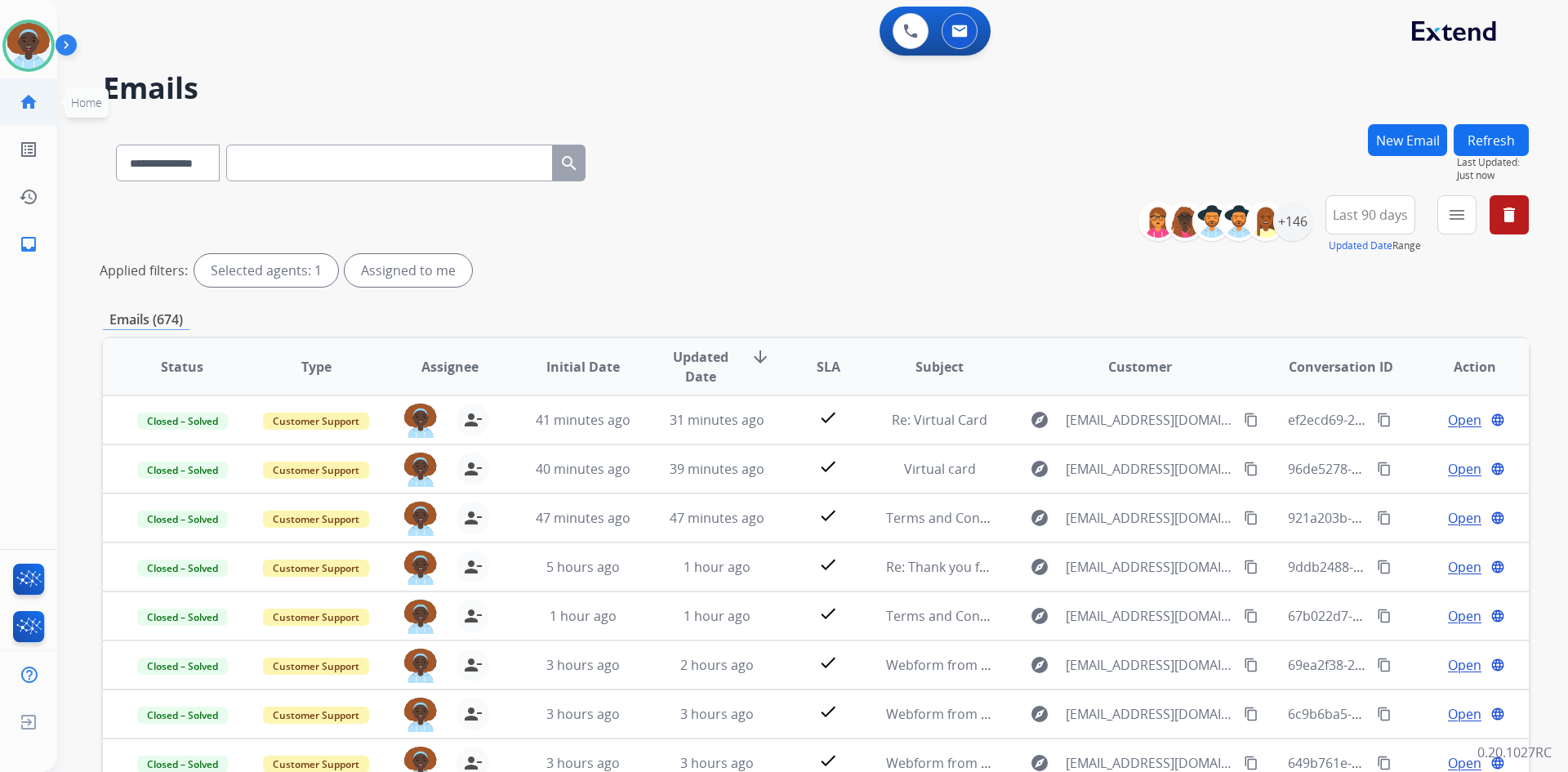
click at [18, 93] on link "home Home" at bounding box center [28, 101] width 45 height 45
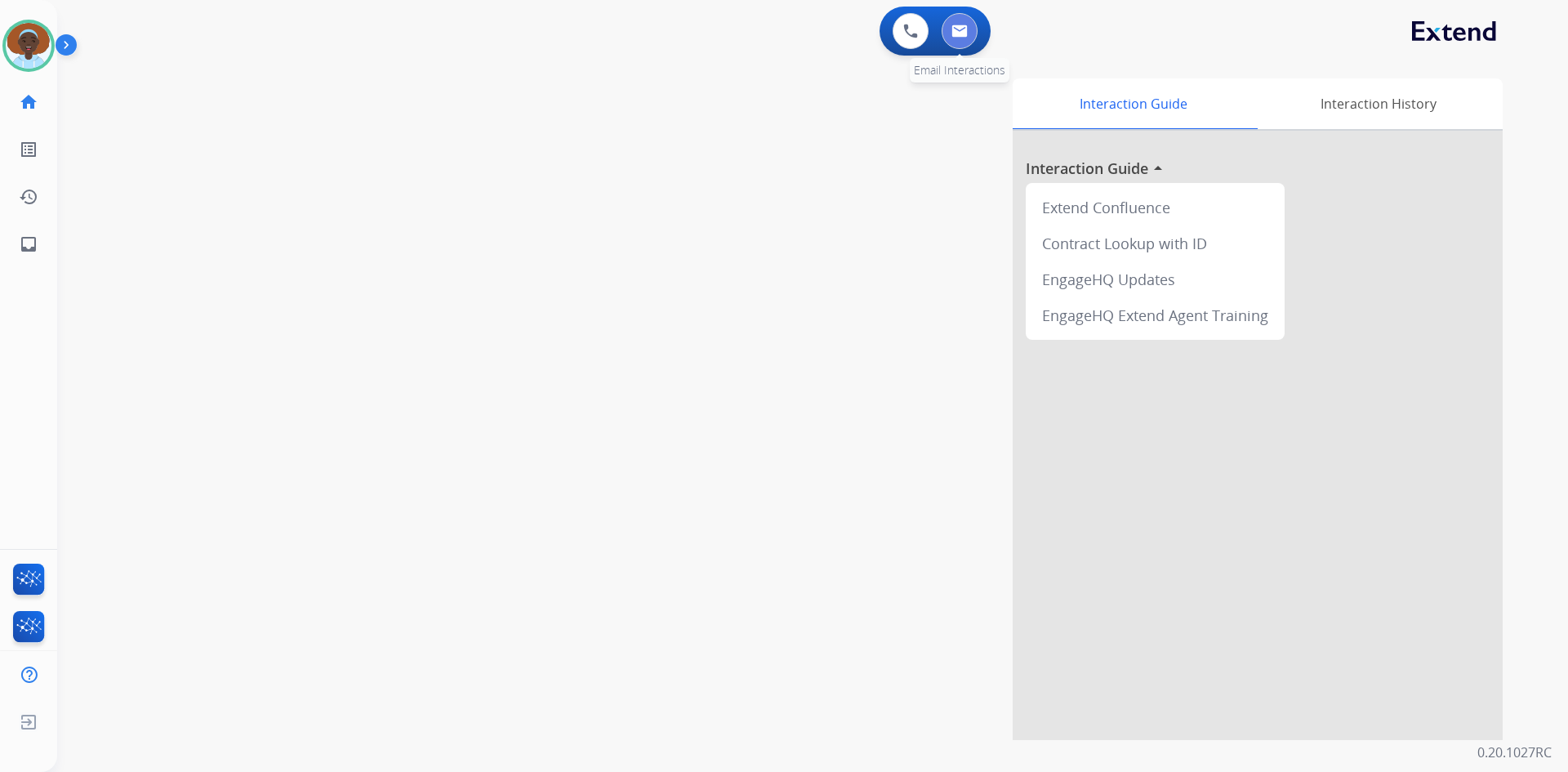
click at [972, 34] on button at bounding box center [959, 31] width 36 height 36
select select "**********"
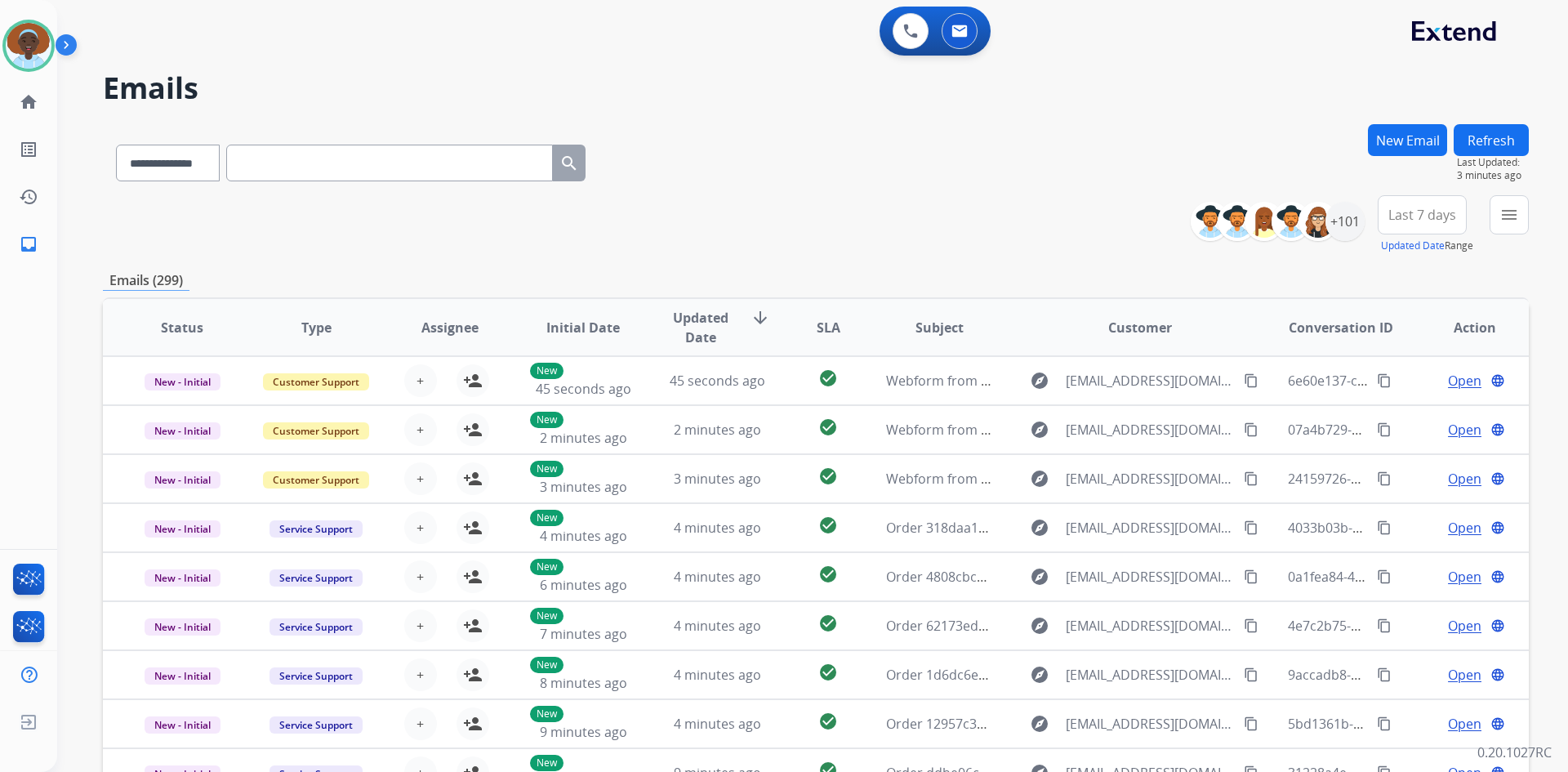
click at [1502, 133] on button "Refresh" at bounding box center [1492, 140] width 75 height 32
drag, startPoint x: 1464, startPoint y: 135, endPoint x: 1474, endPoint y: 142, distance: 12.2
click at [1466, 135] on button "Refresh" at bounding box center [1492, 140] width 75 height 32
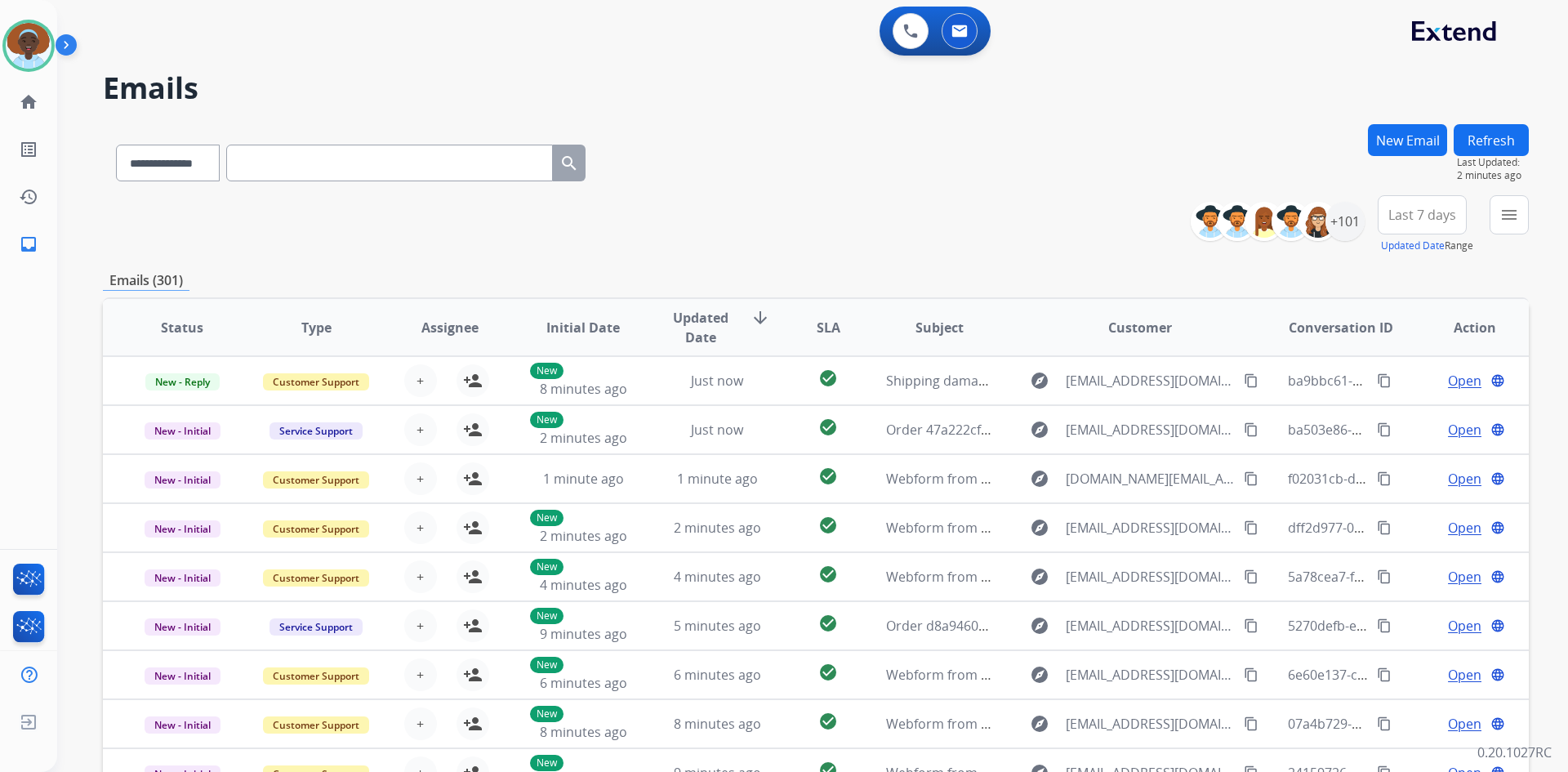
drag, startPoint x: 1496, startPoint y: 142, endPoint x: 1493, endPoint y: 150, distance: 8.5
click at [1494, 142] on button "Refresh" at bounding box center [1492, 140] width 75 height 32
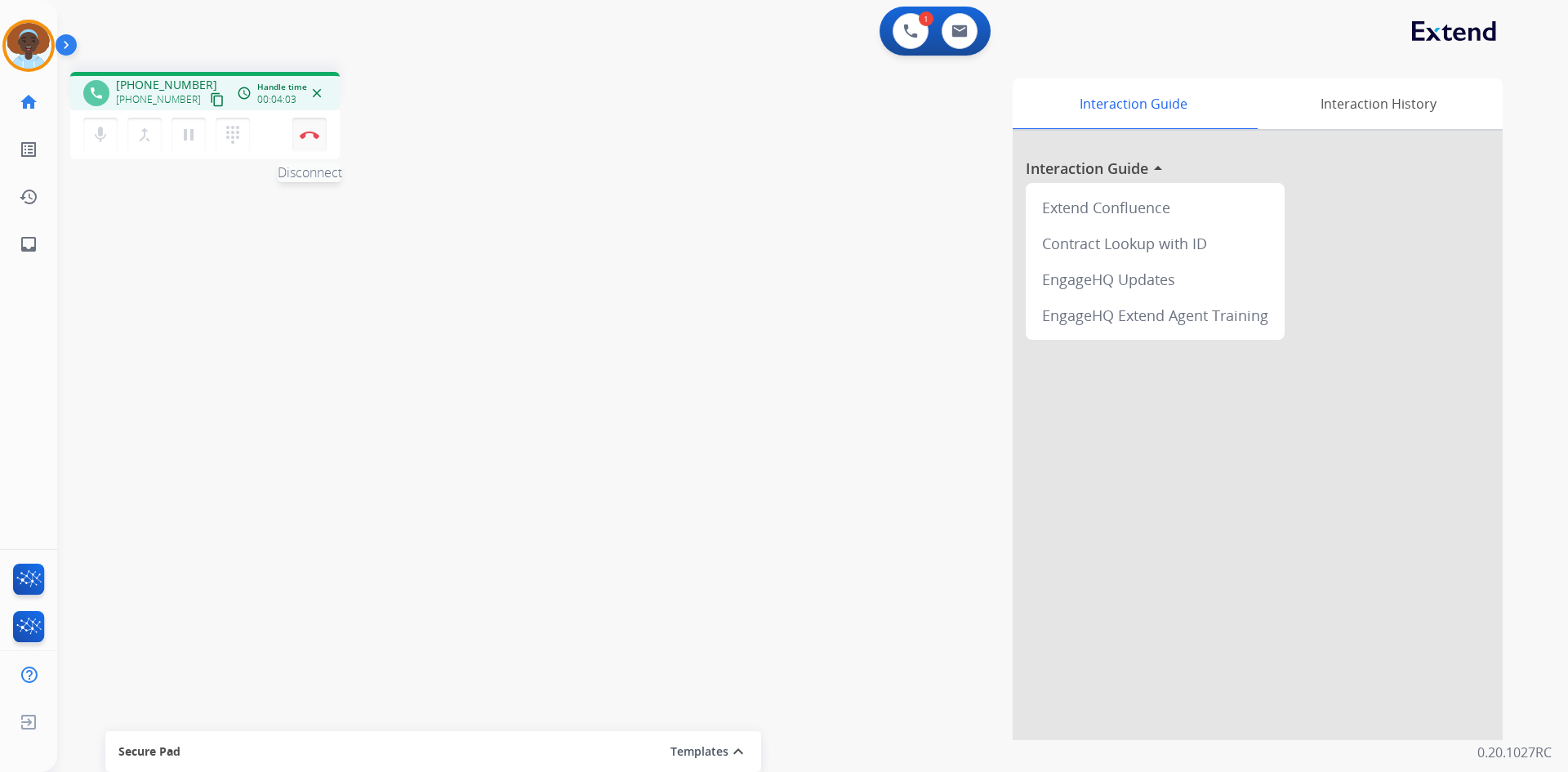
click at [308, 125] on button "Disconnect" at bounding box center [309, 135] width 35 height 35
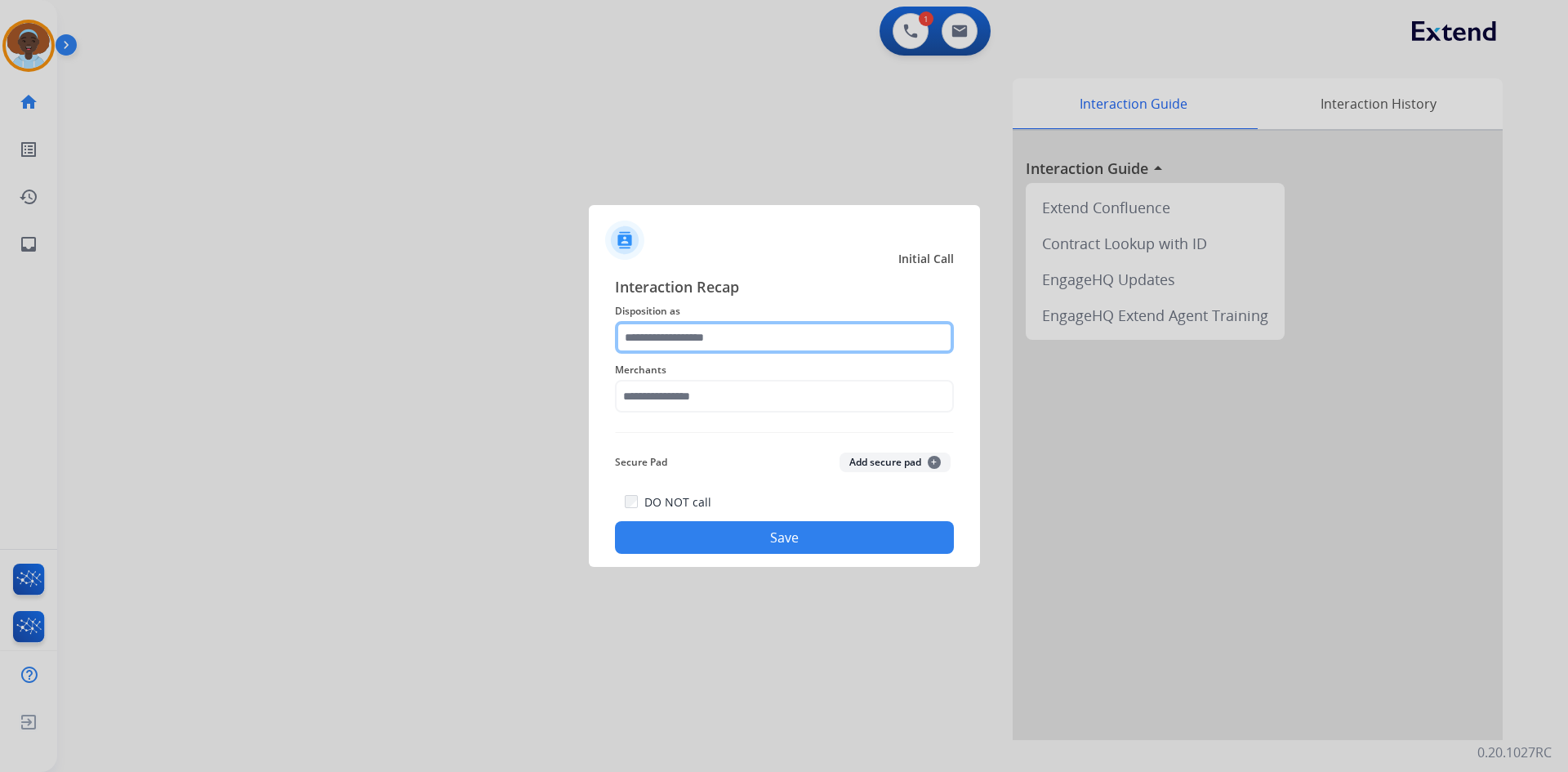
click at [735, 332] on input "text" at bounding box center [784, 337] width 339 height 33
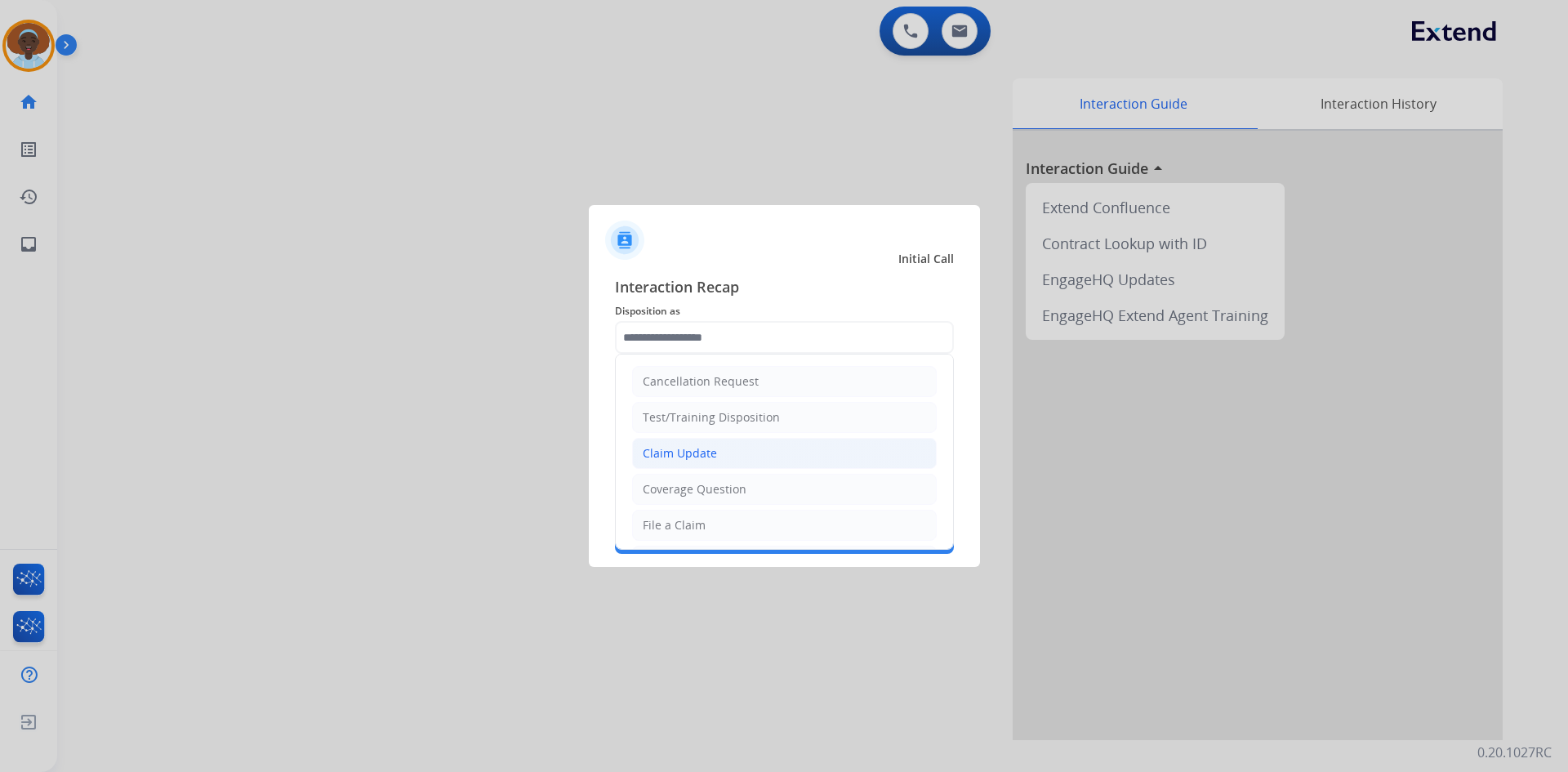
click at [726, 455] on li "Claim Update" at bounding box center [784, 453] width 305 height 31
type input "**********"
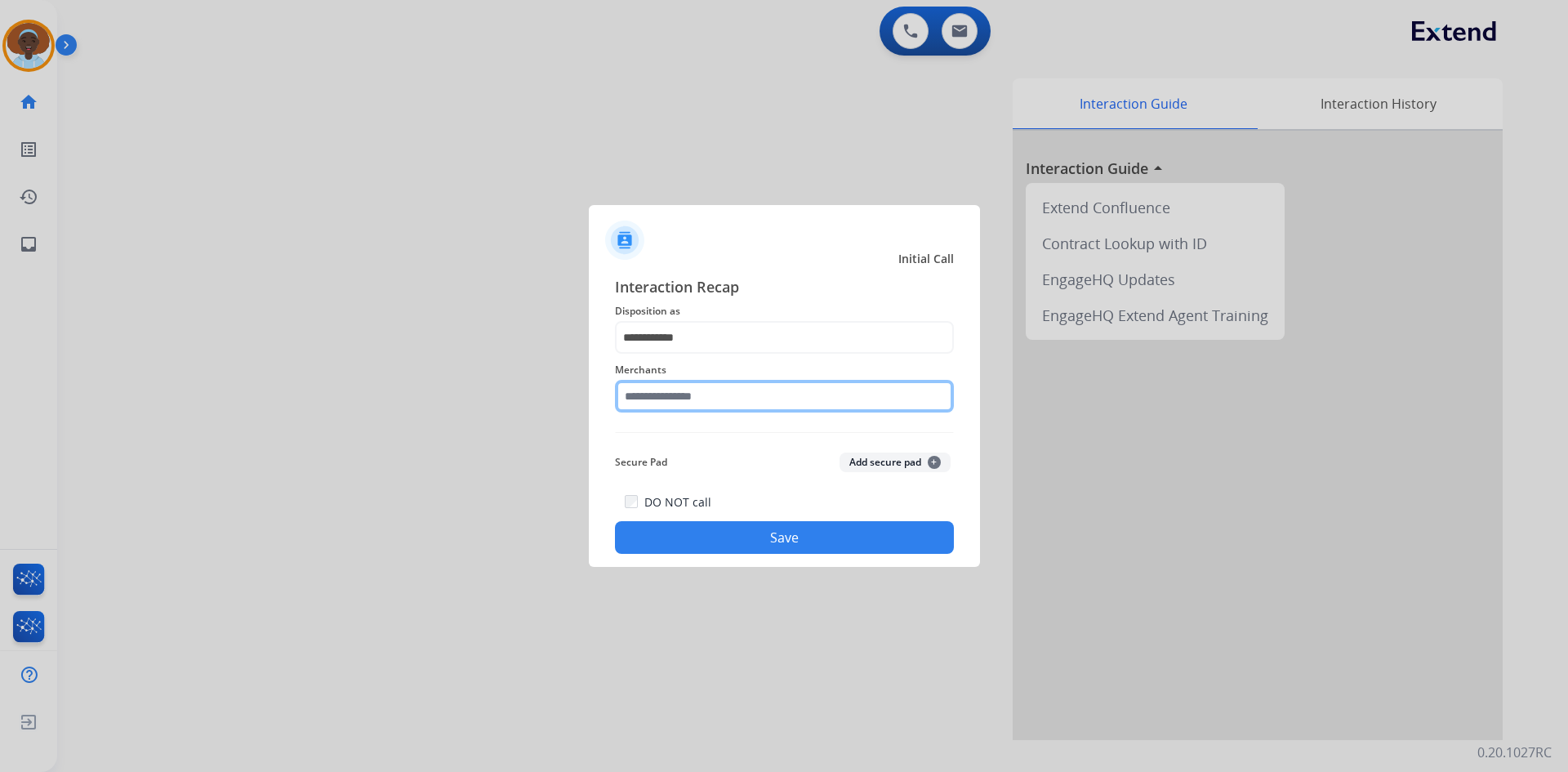
click at [721, 394] on input "text" at bounding box center [784, 396] width 339 height 33
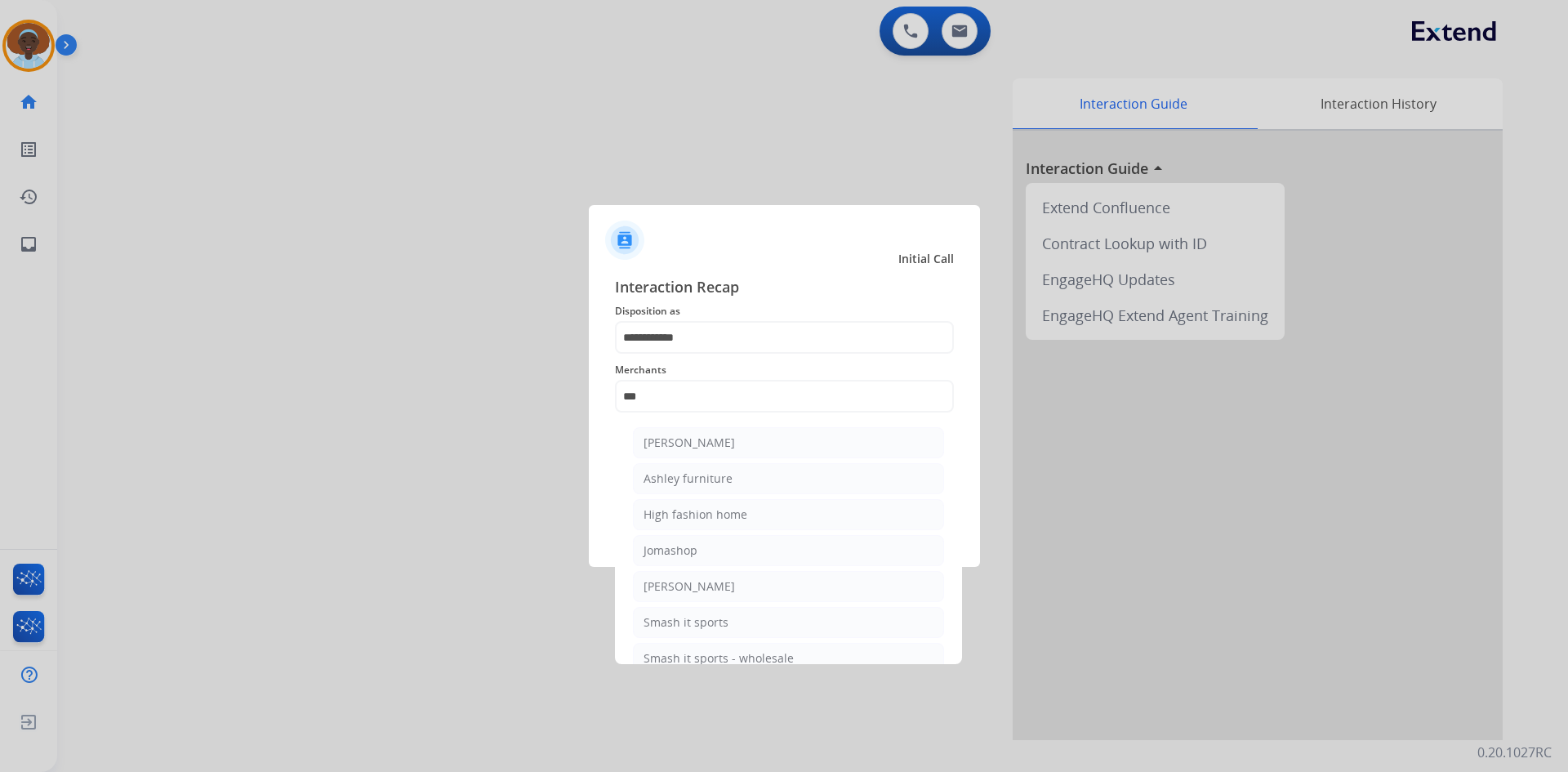
click at [730, 473] on li "Ashley furniture" at bounding box center [788, 479] width 311 height 31
type input "**********"
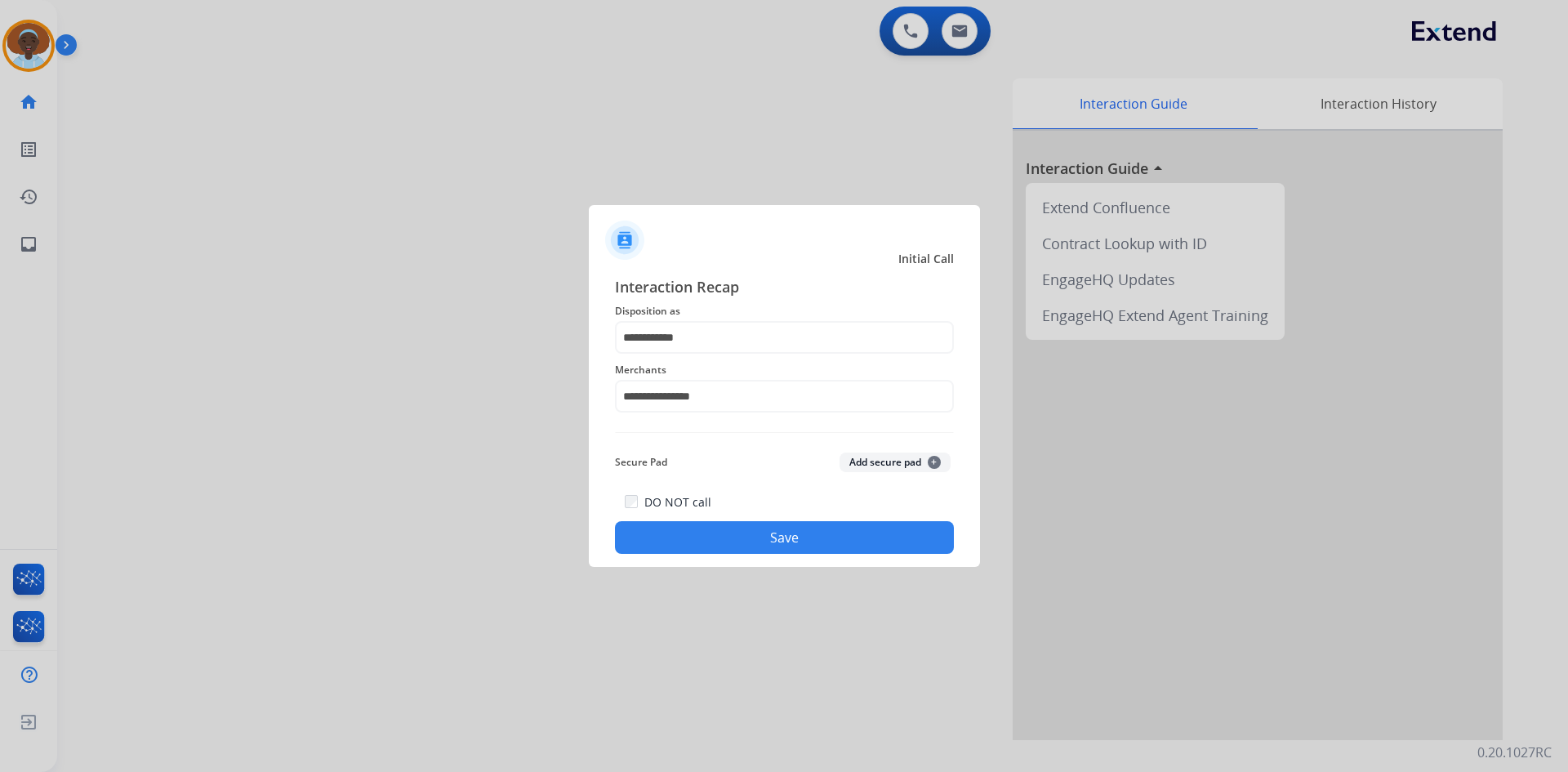
click at [747, 544] on button "Save" at bounding box center [784, 538] width 339 height 33
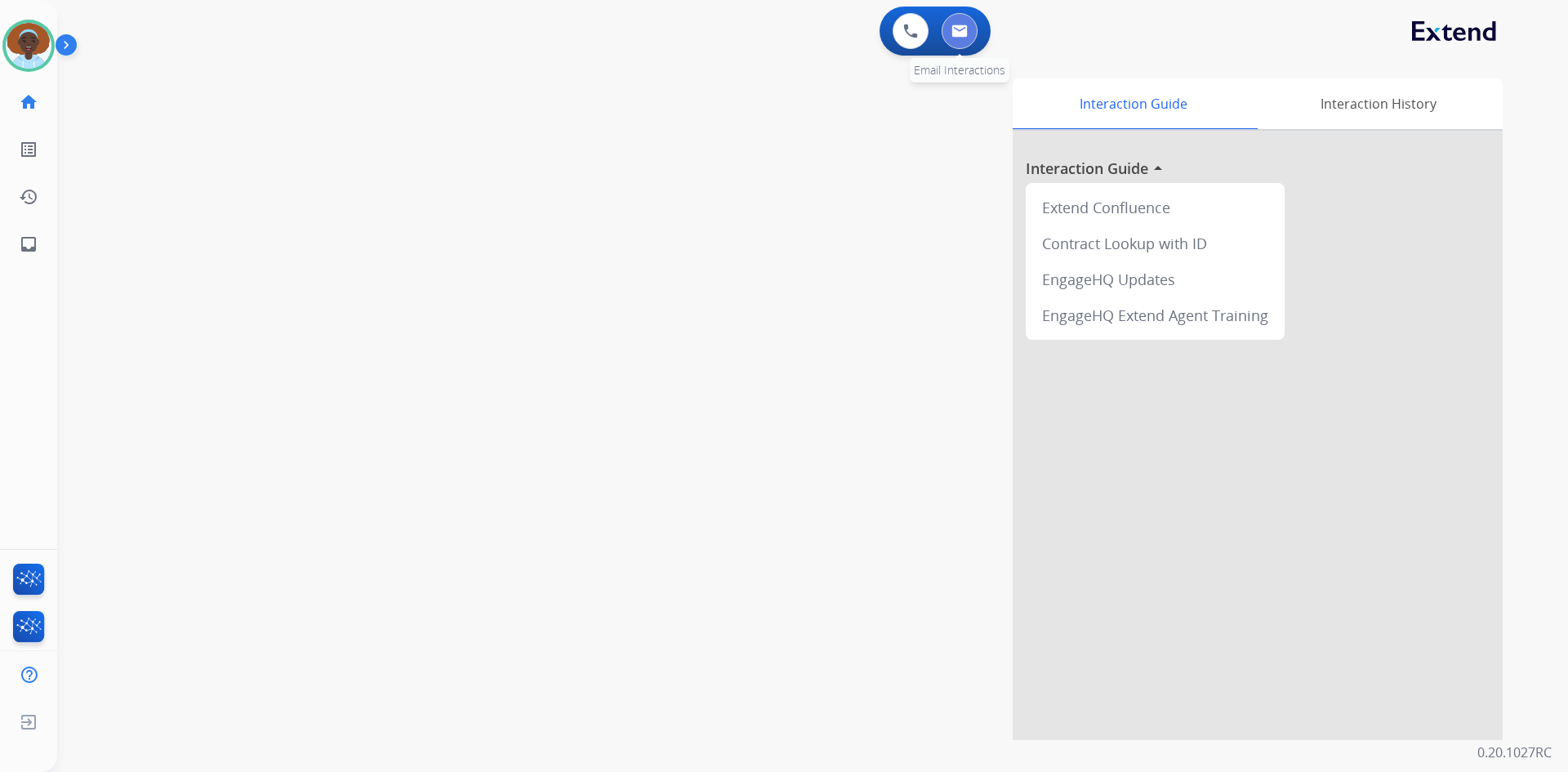
click at [962, 33] on img at bounding box center [959, 31] width 16 height 13
select select "**********"
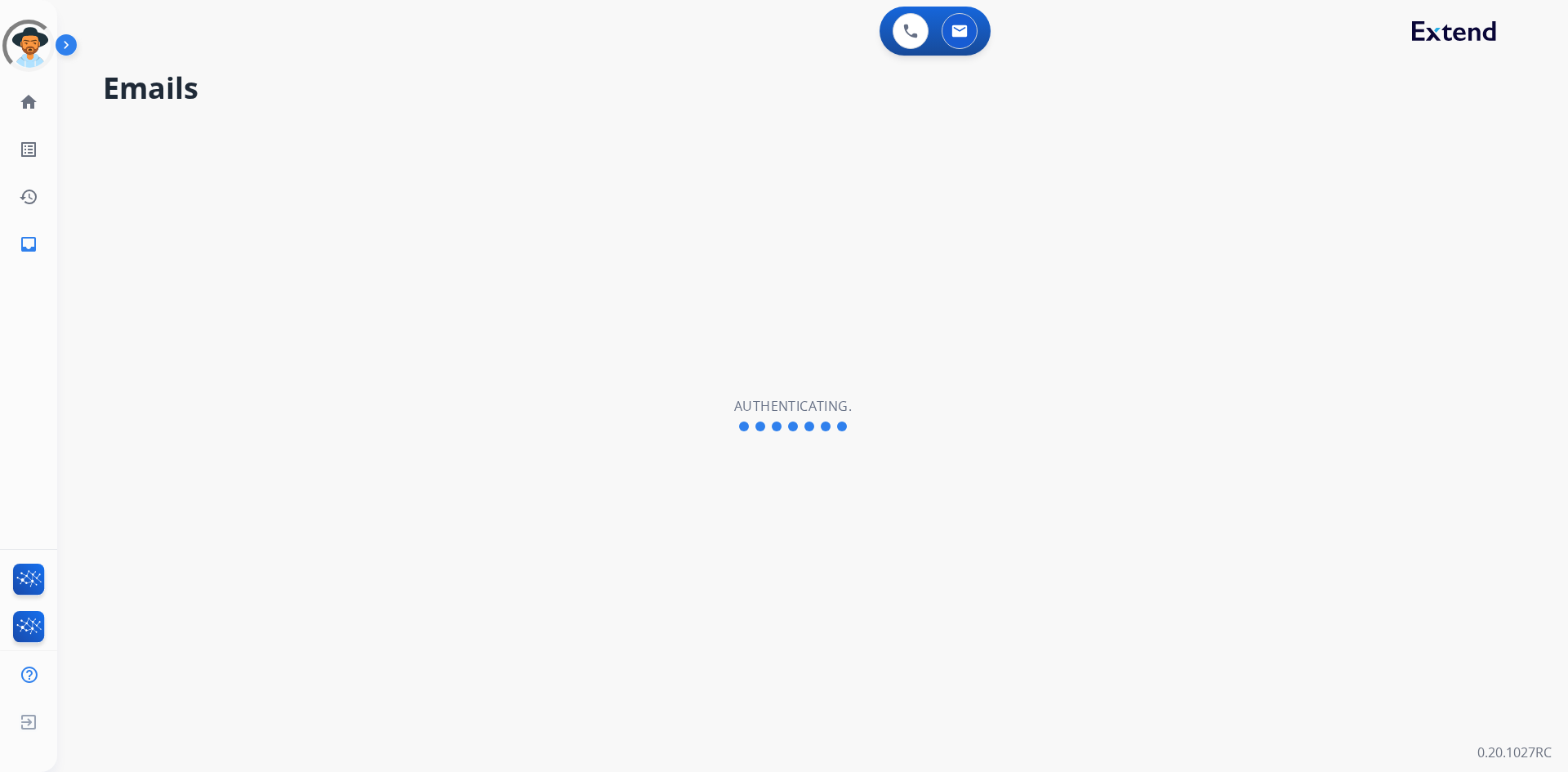
select select "**********"
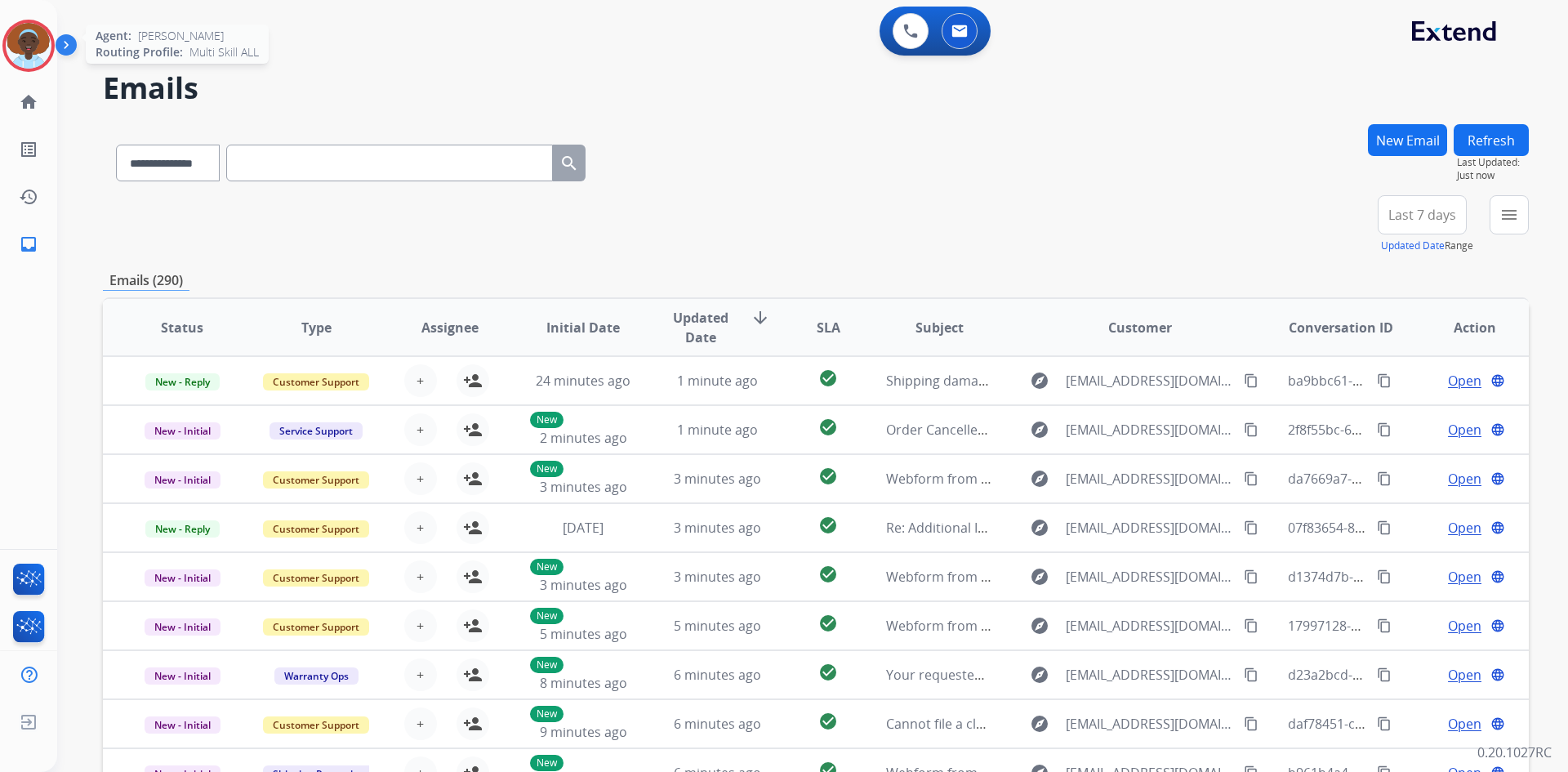
click at [24, 42] on img at bounding box center [28, 45] width 45 height 45
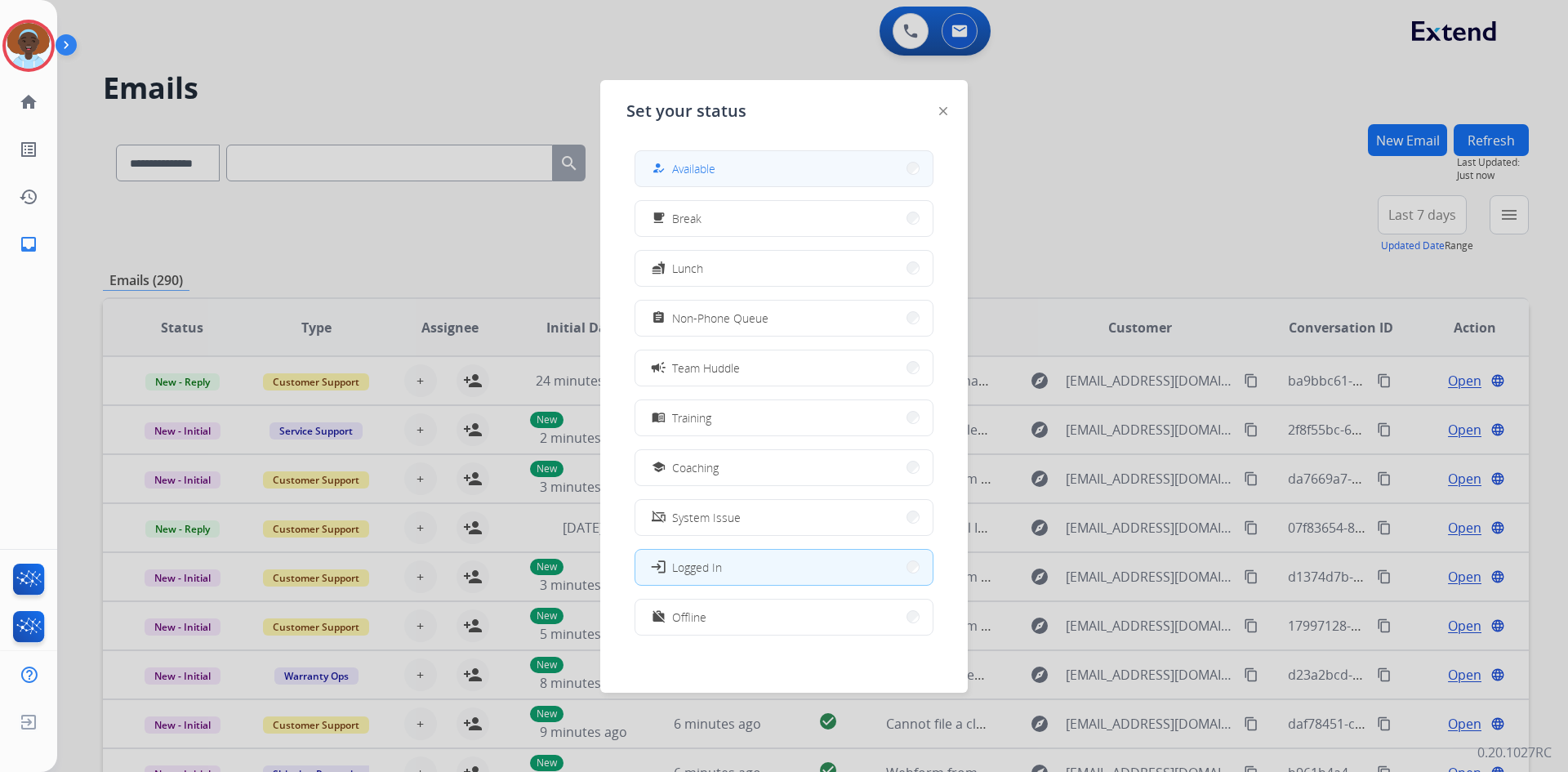
click at [731, 163] on button "how_to_reg Available" at bounding box center [784, 169] width 297 height 35
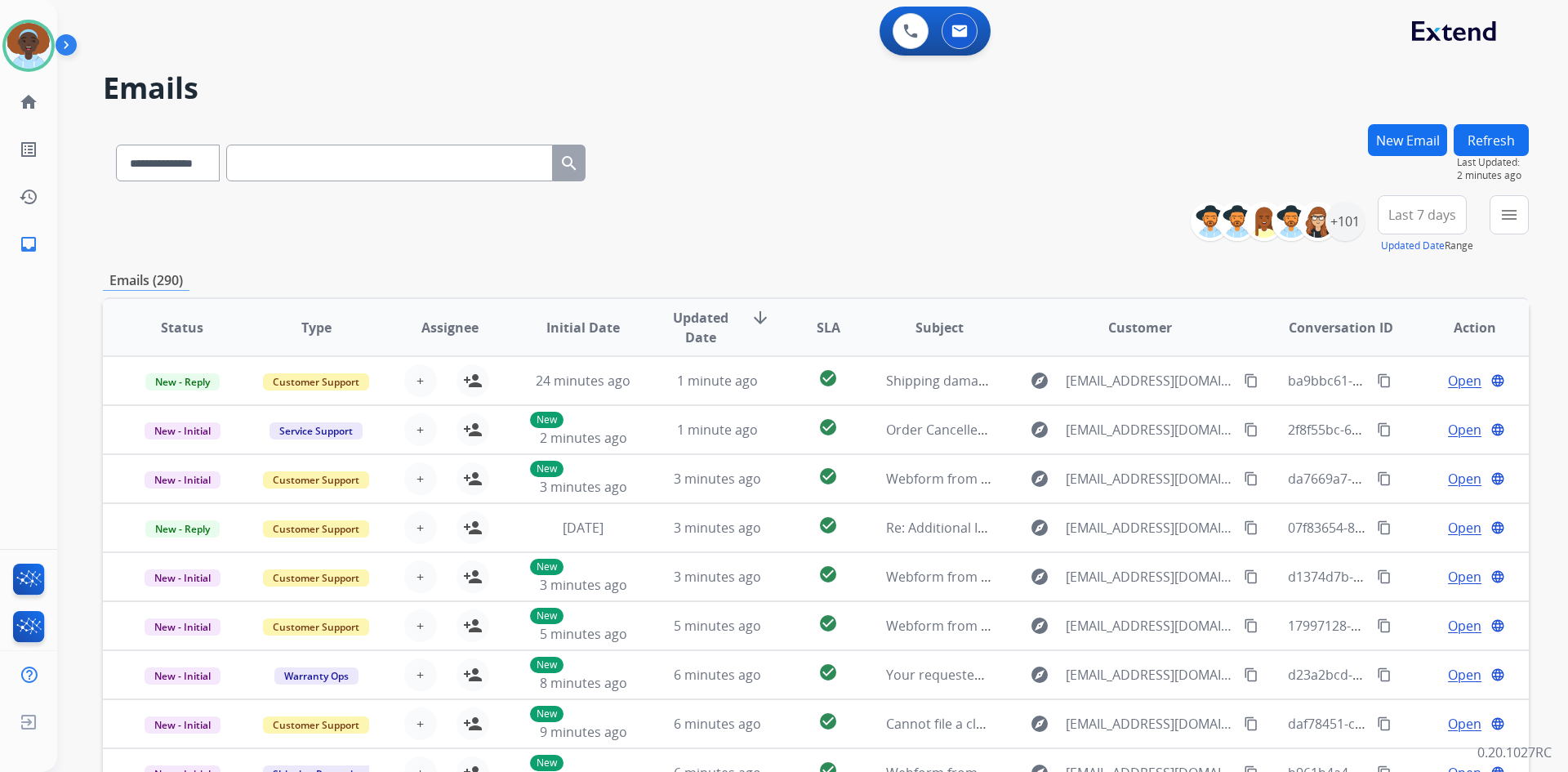
click at [1417, 212] on span "Last 7 days" at bounding box center [1422, 215] width 67 height 7
click at [1422, 401] on div "Last 90 days" at bounding box center [1417, 413] width 90 height 24
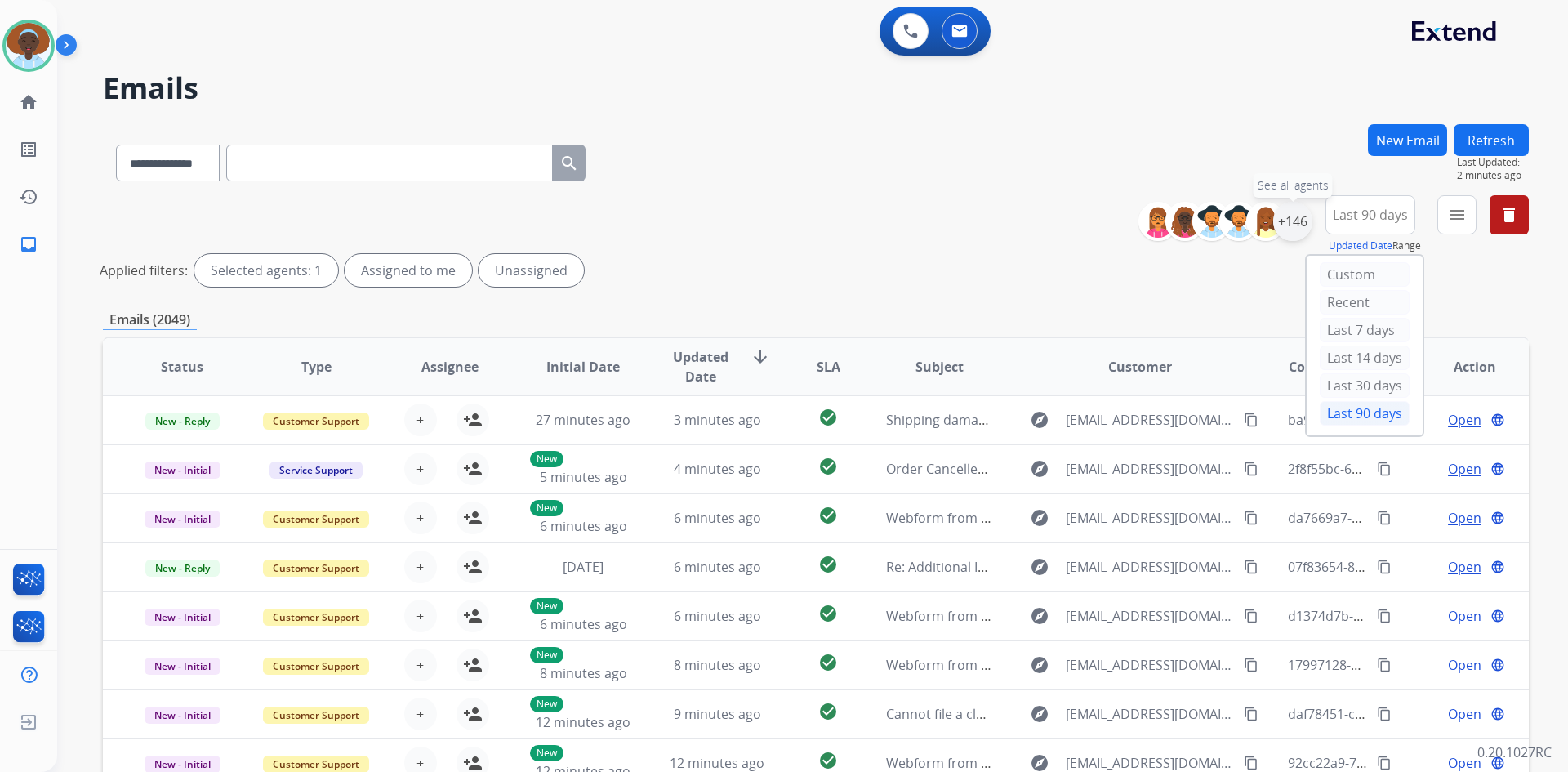
click at [1288, 223] on div "+146" at bounding box center [1292, 221] width 40 height 40
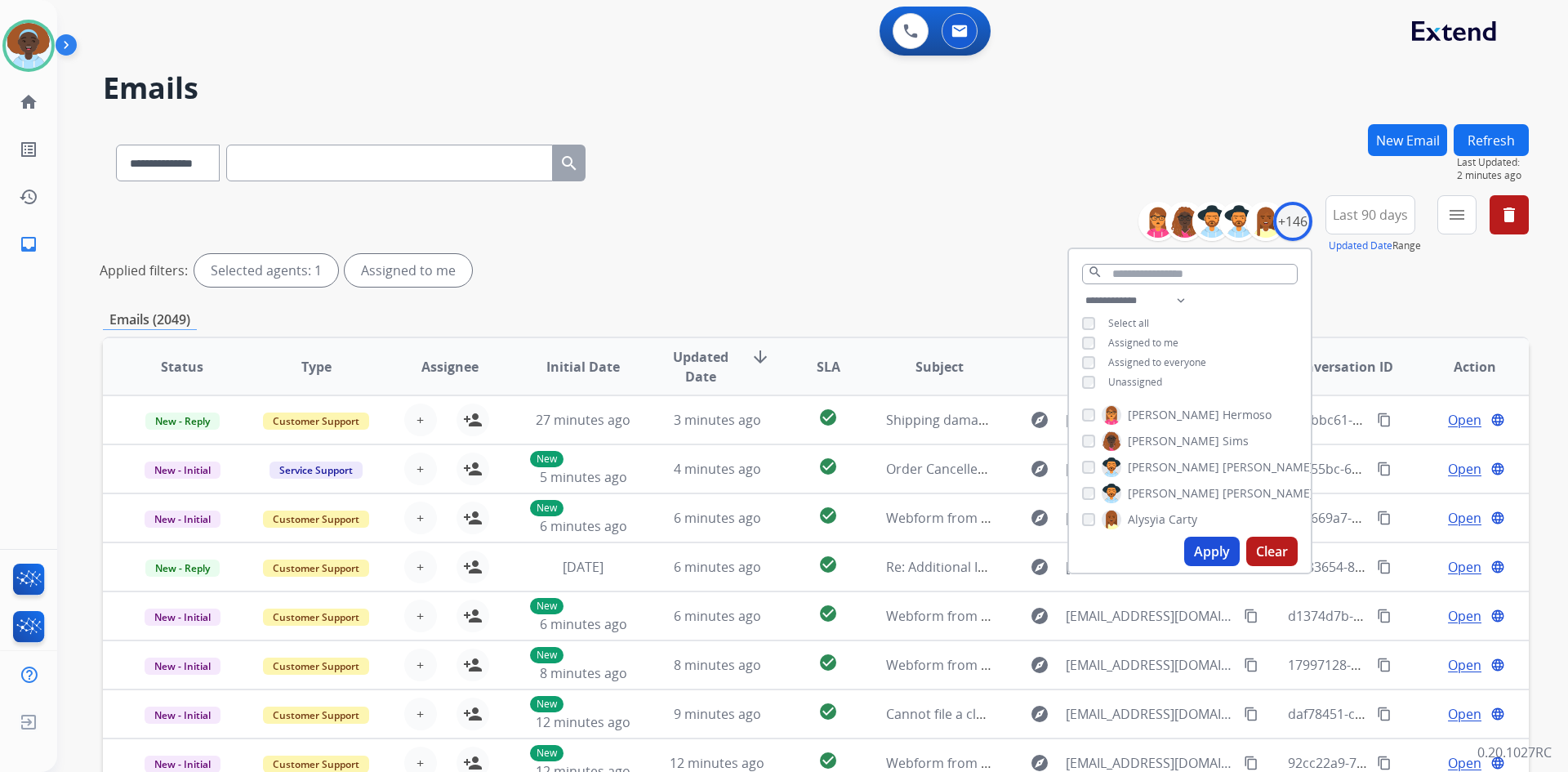
click at [1209, 547] on button "Apply" at bounding box center [1212, 551] width 56 height 30
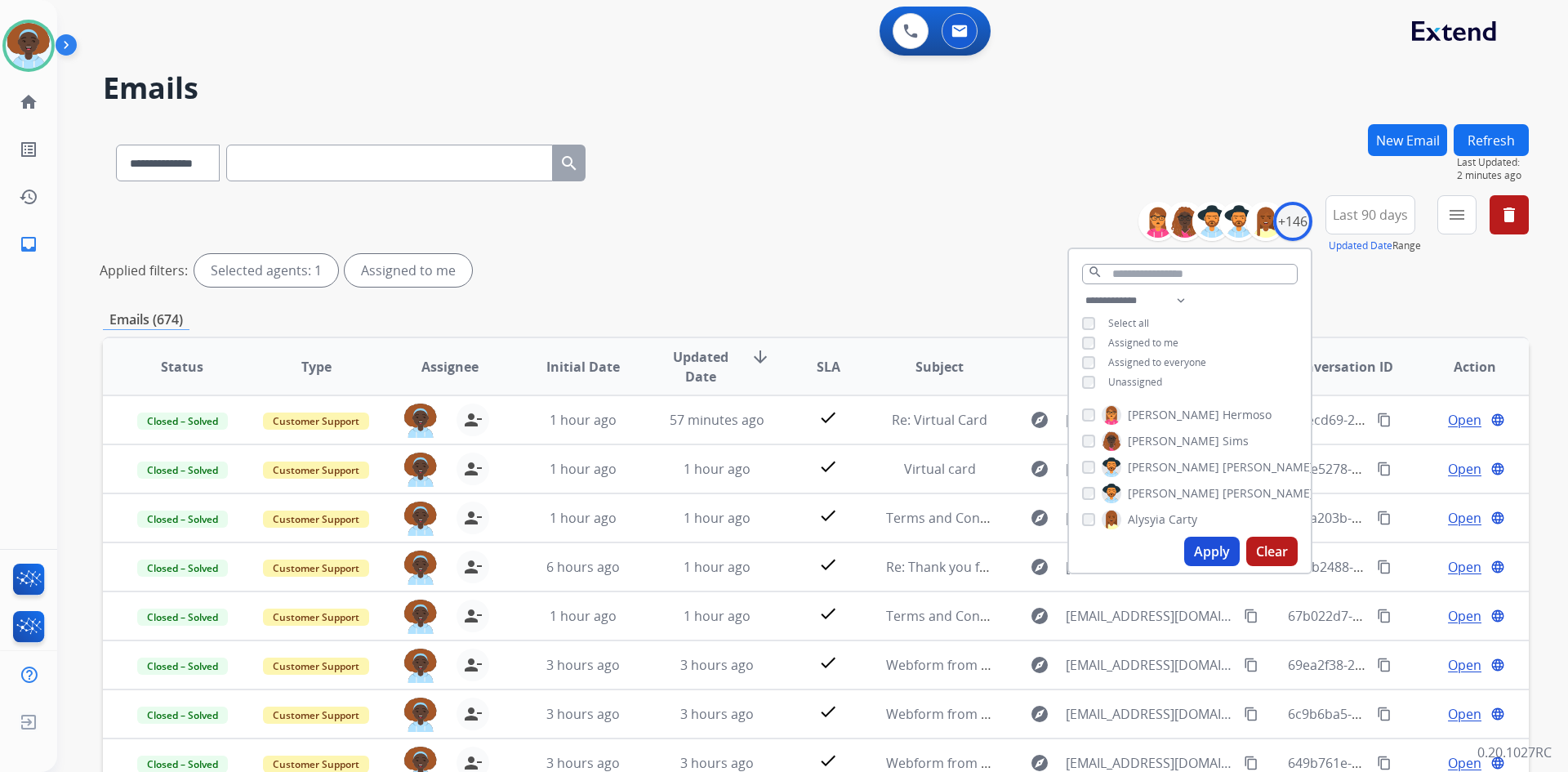
click at [1030, 212] on div "**********" at bounding box center [816, 245] width 1426 height 98
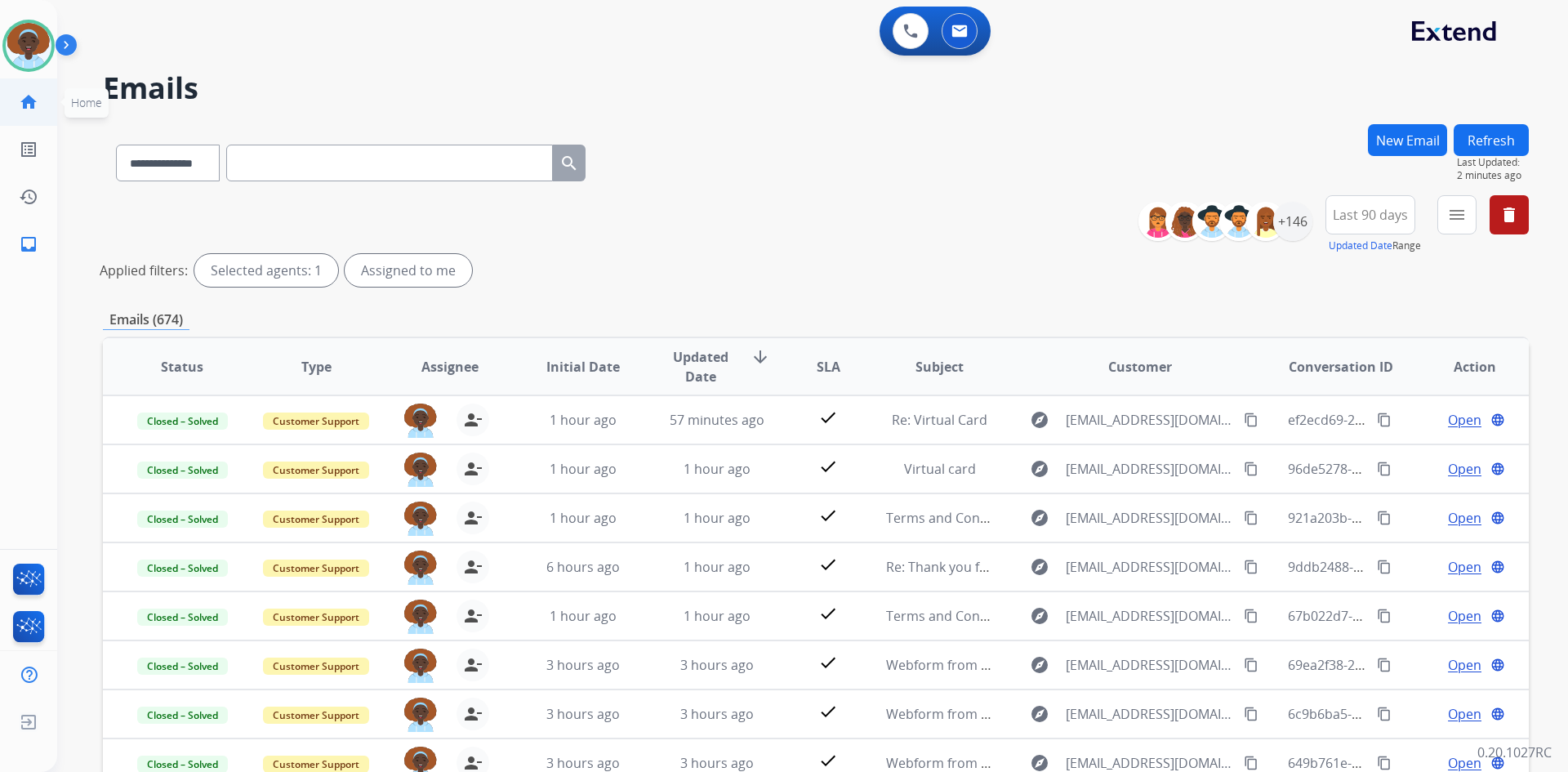
click at [31, 101] on mat-icon "home" at bounding box center [28, 102] width 19 height 19
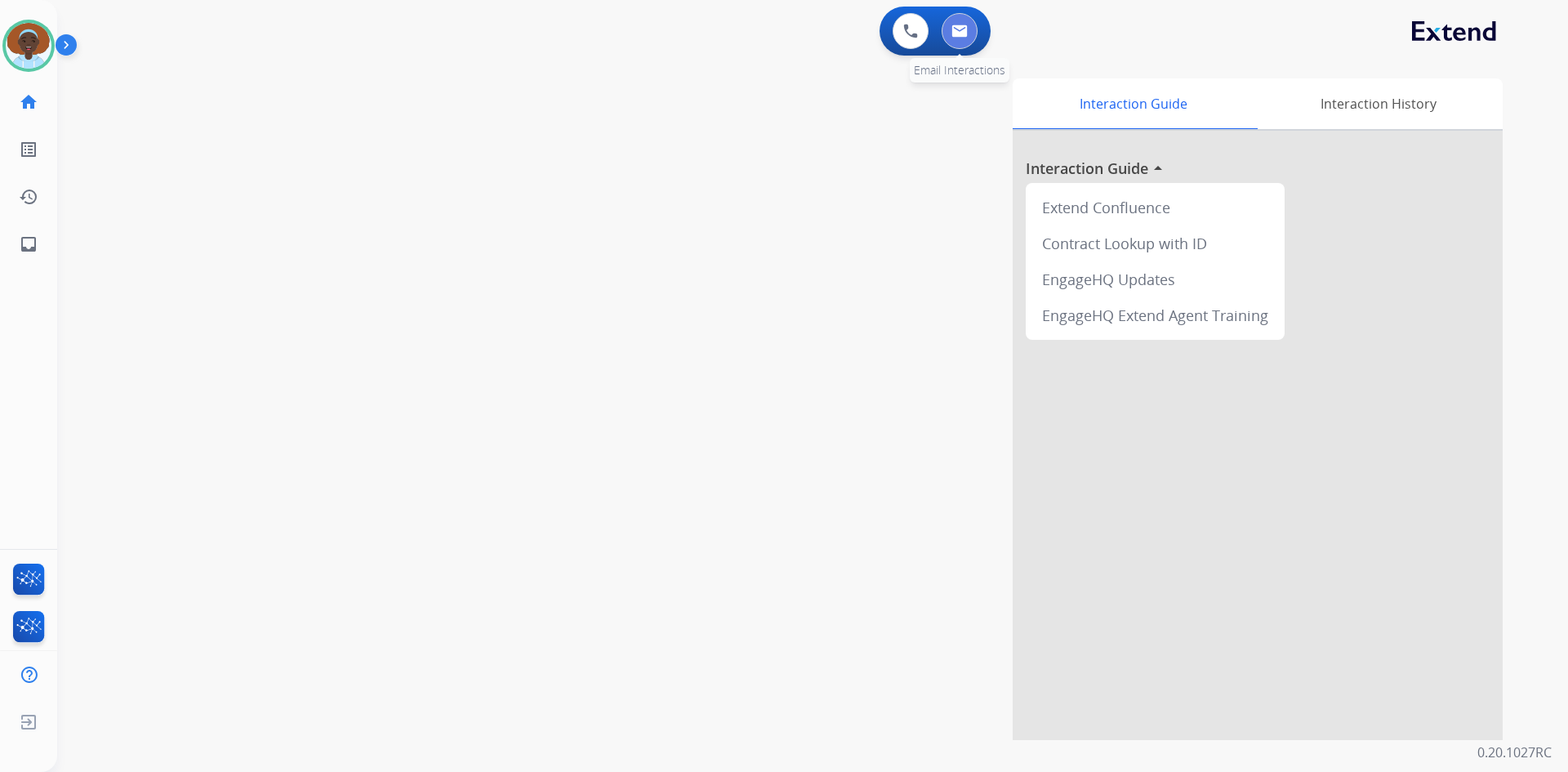
click at [955, 38] on button at bounding box center [959, 31] width 36 height 36
select select "**********"
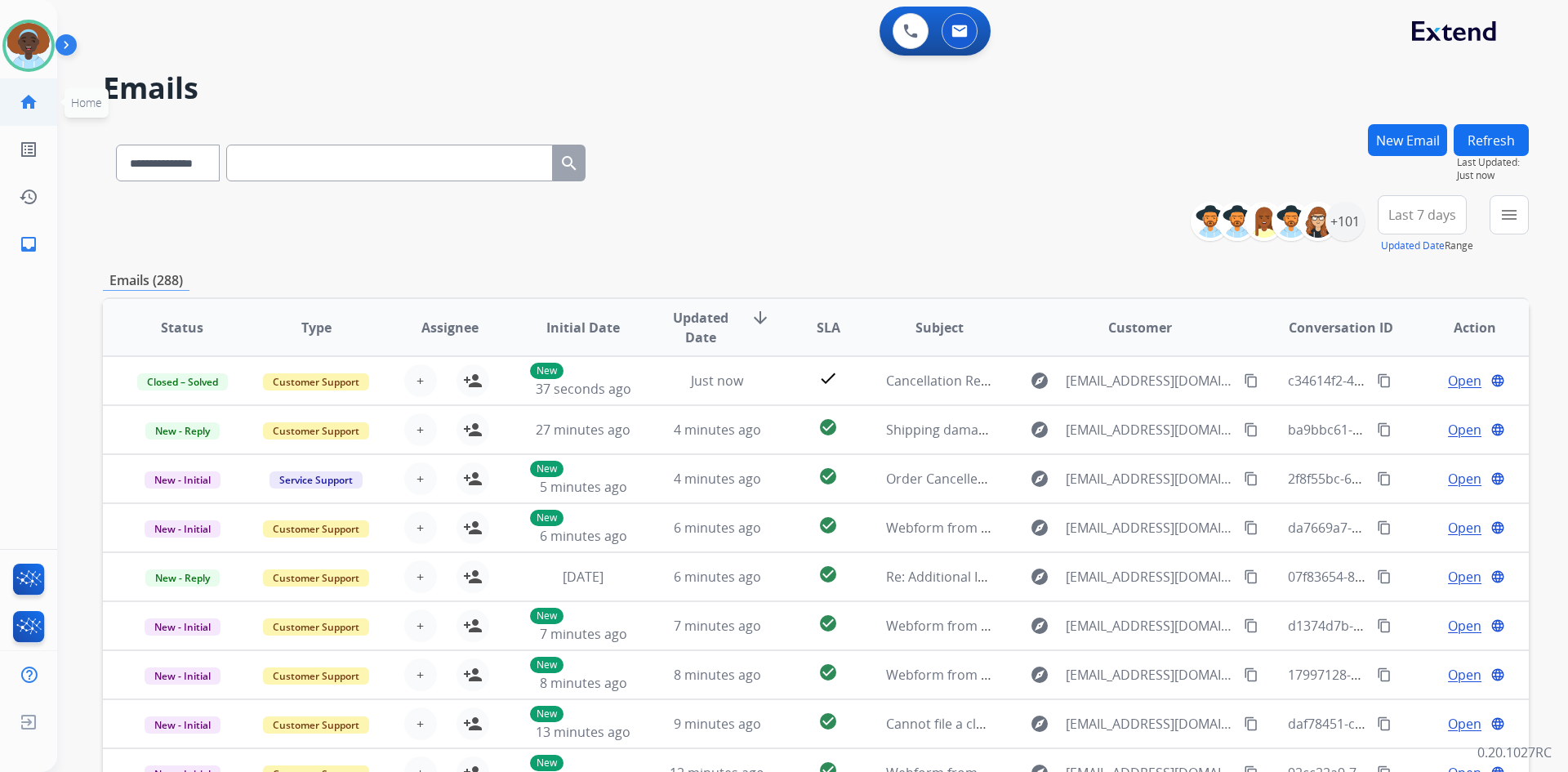
click at [26, 99] on mat-icon "home" at bounding box center [28, 102] width 19 height 19
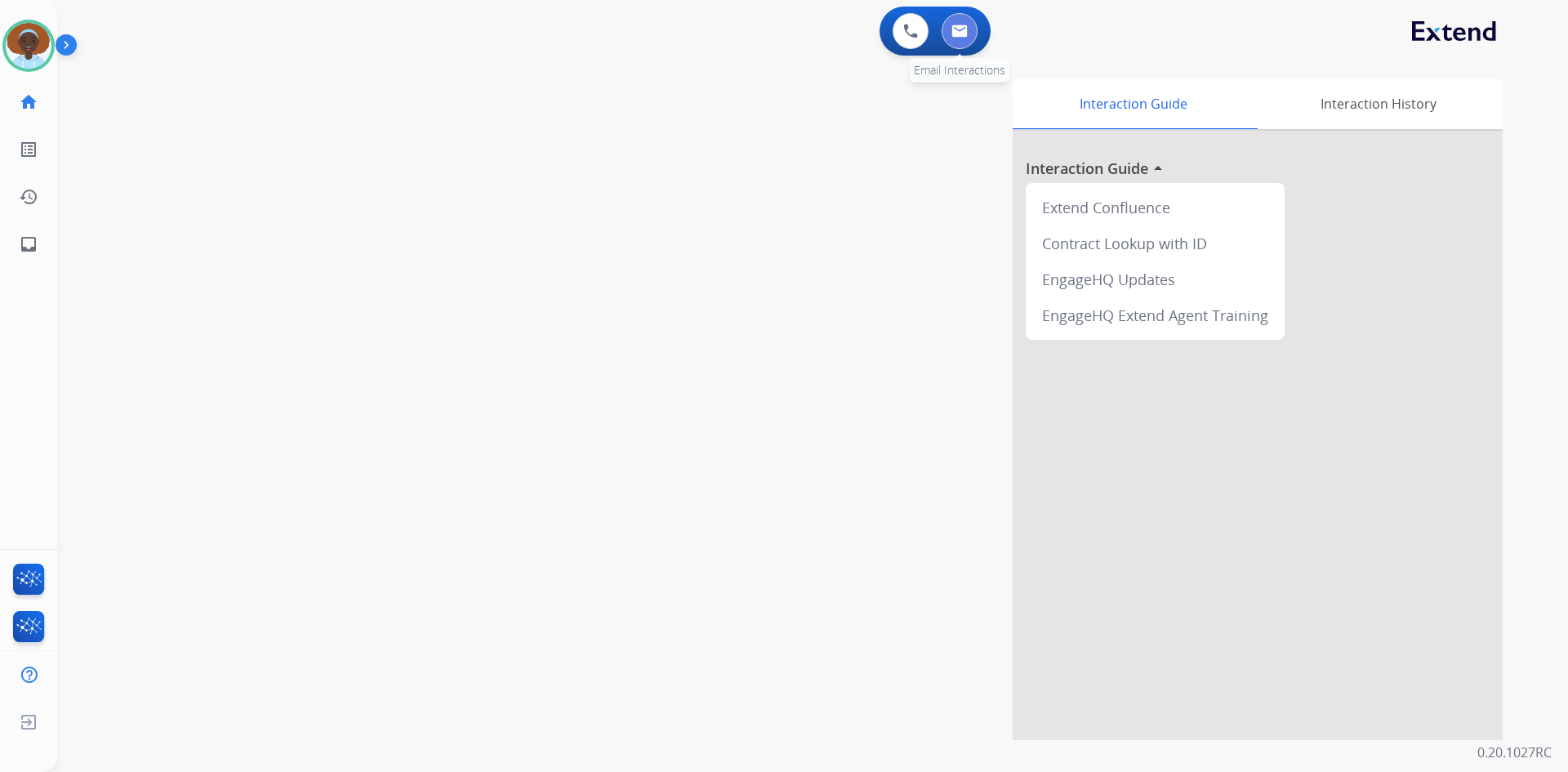
click at [954, 34] on img at bounding box center [959, 31] width 16 height 13
select select "**********"
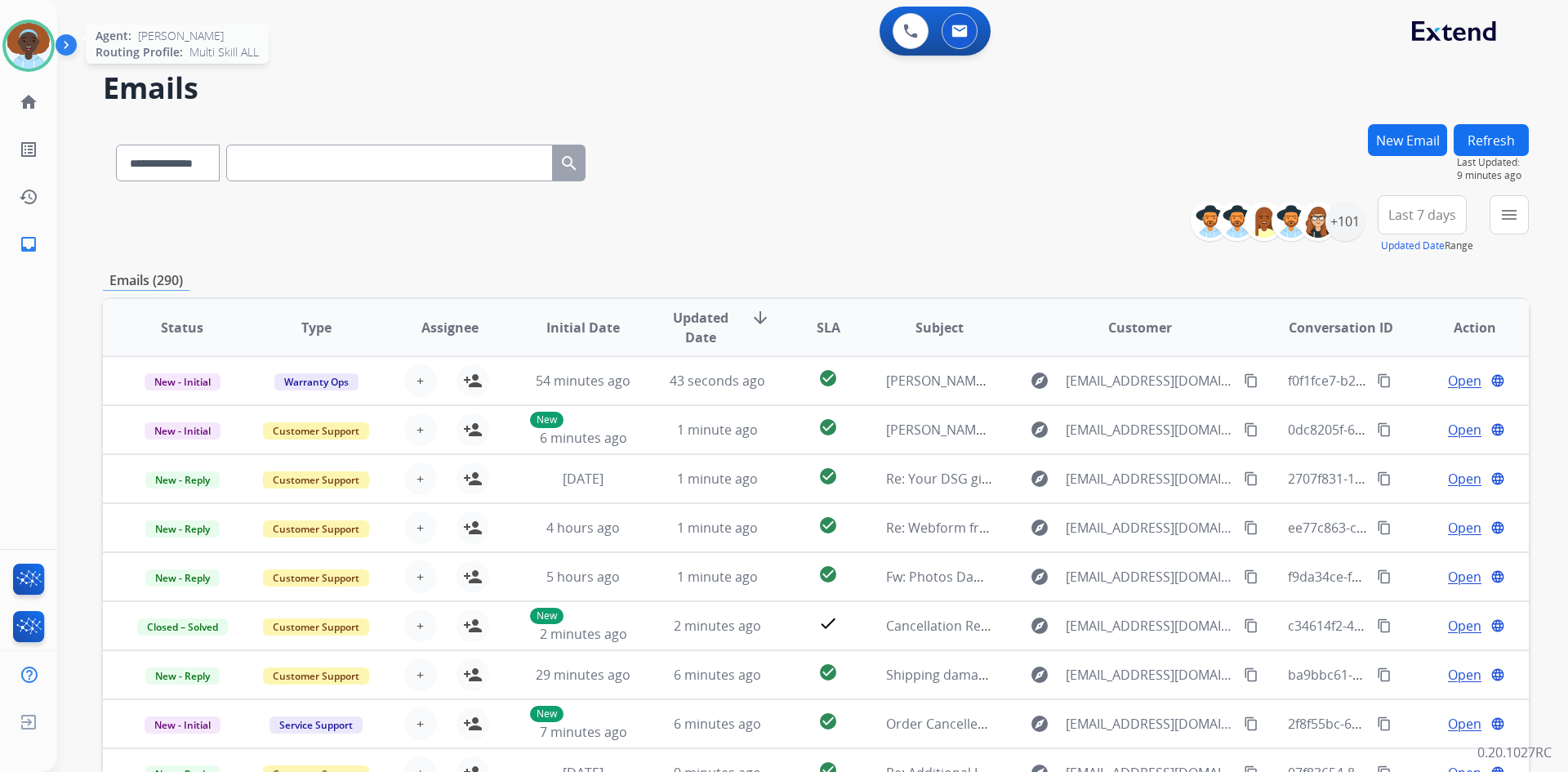
click at [25, 40] on img at bounding box center [28, 45] width 45 height 45
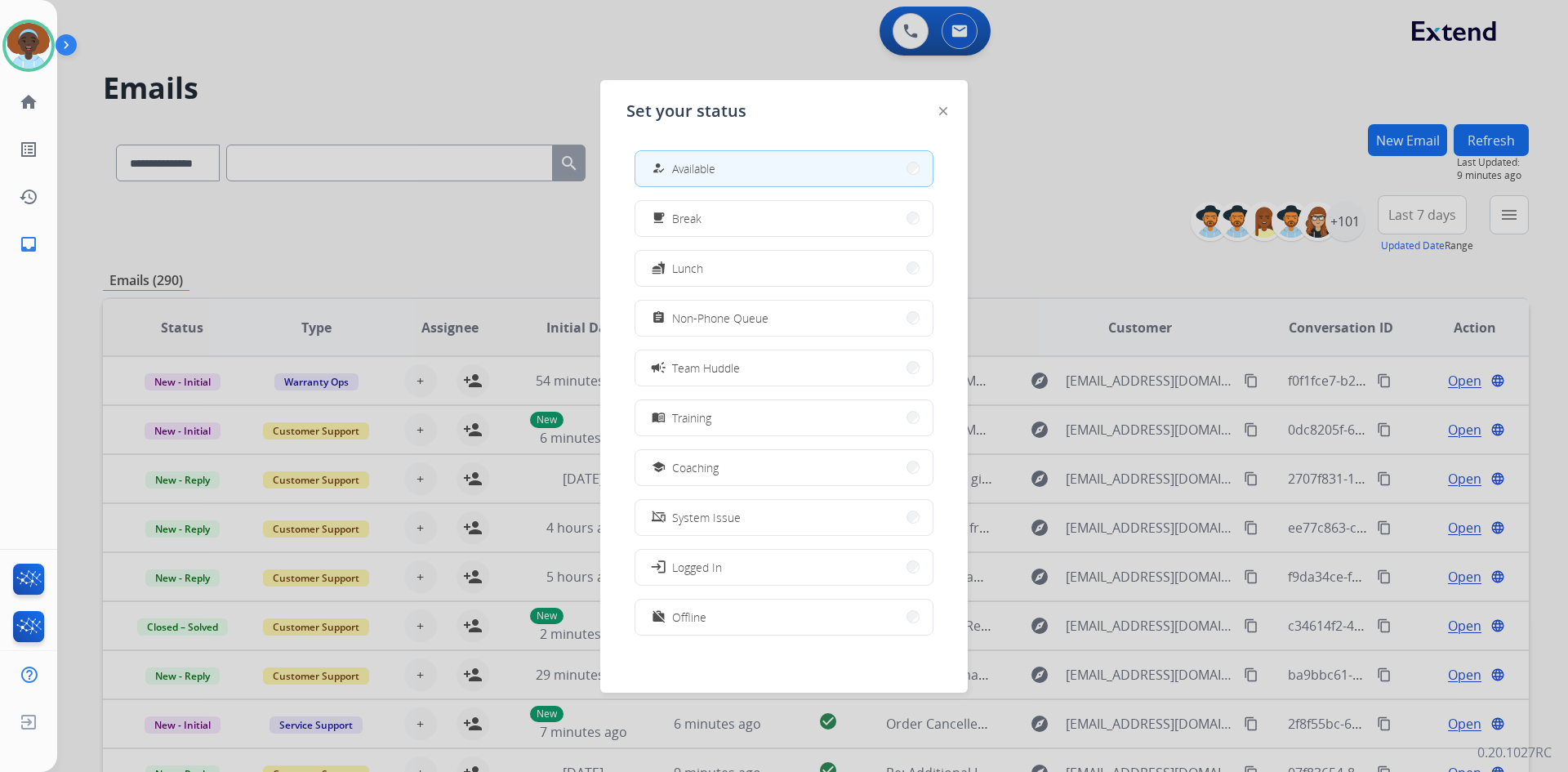
click at [768, 316] on span "Non-Phone Queue" at bounding box center [721, 318] width 96 height 17
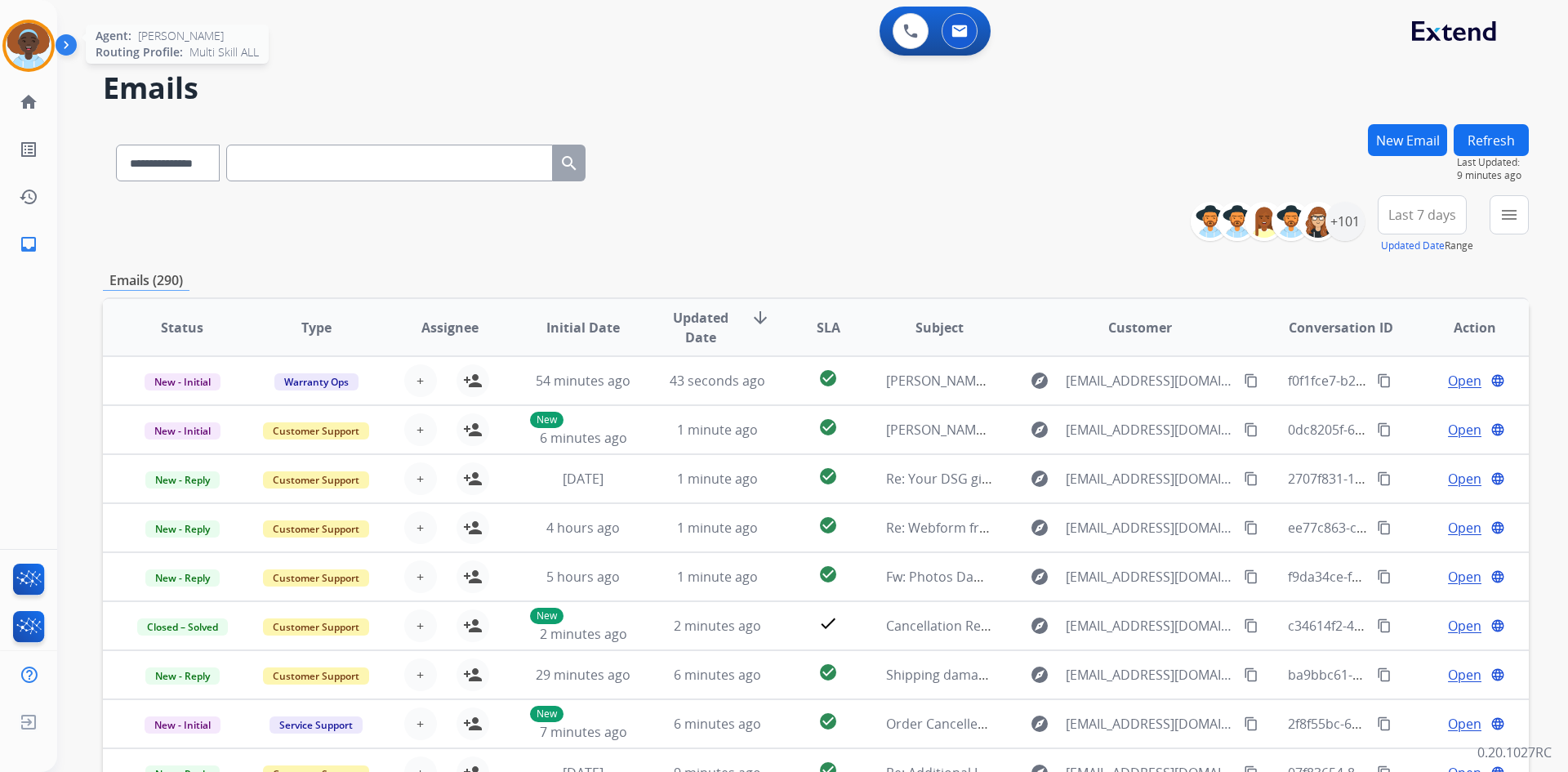
click at [29, 40] on img at bounding box center [28, 45] width 45 height 45
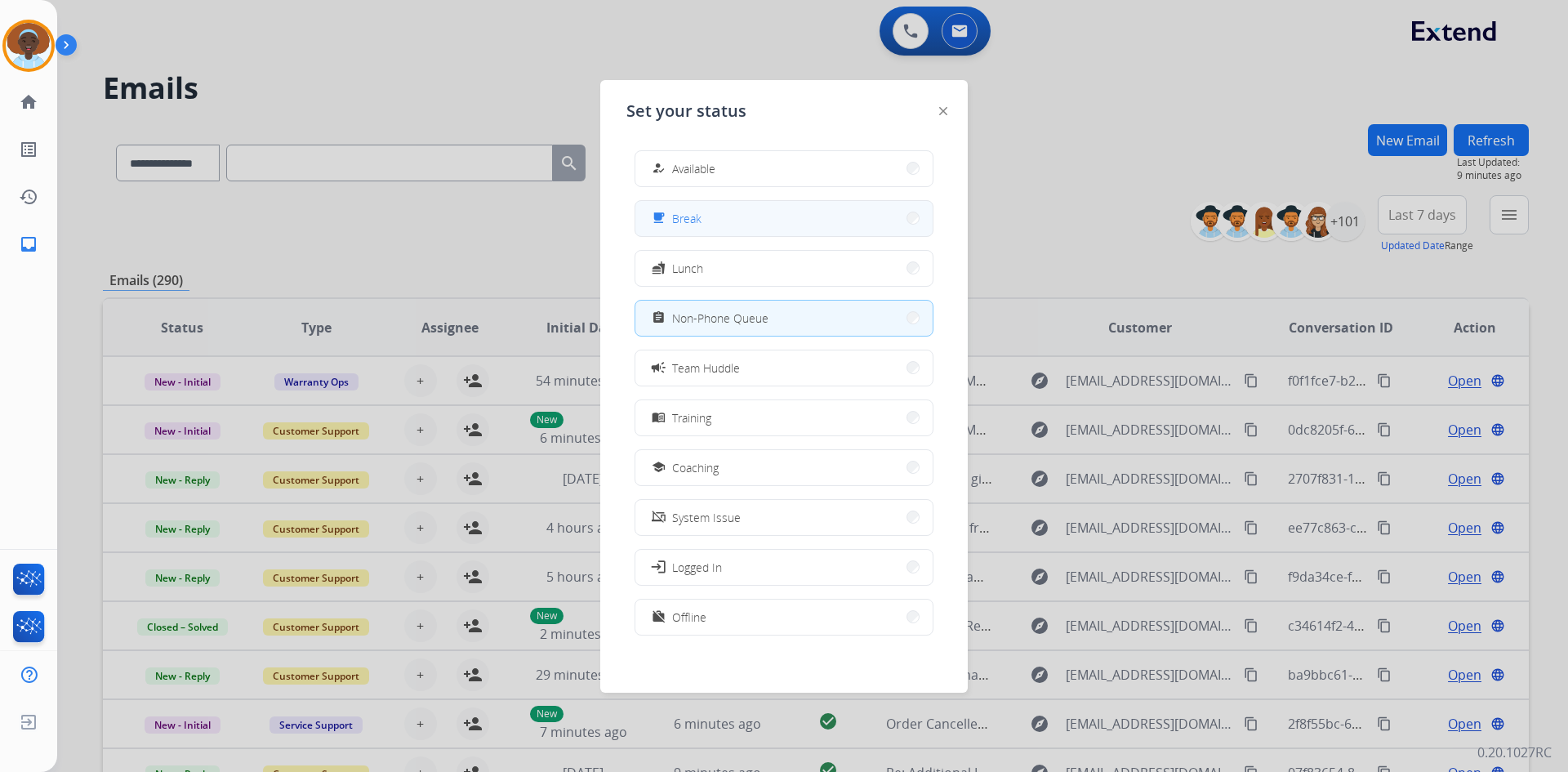
click at [728, 220] on button "free_breakfast Break" at bounding box center [784, 218] width 297 height 35
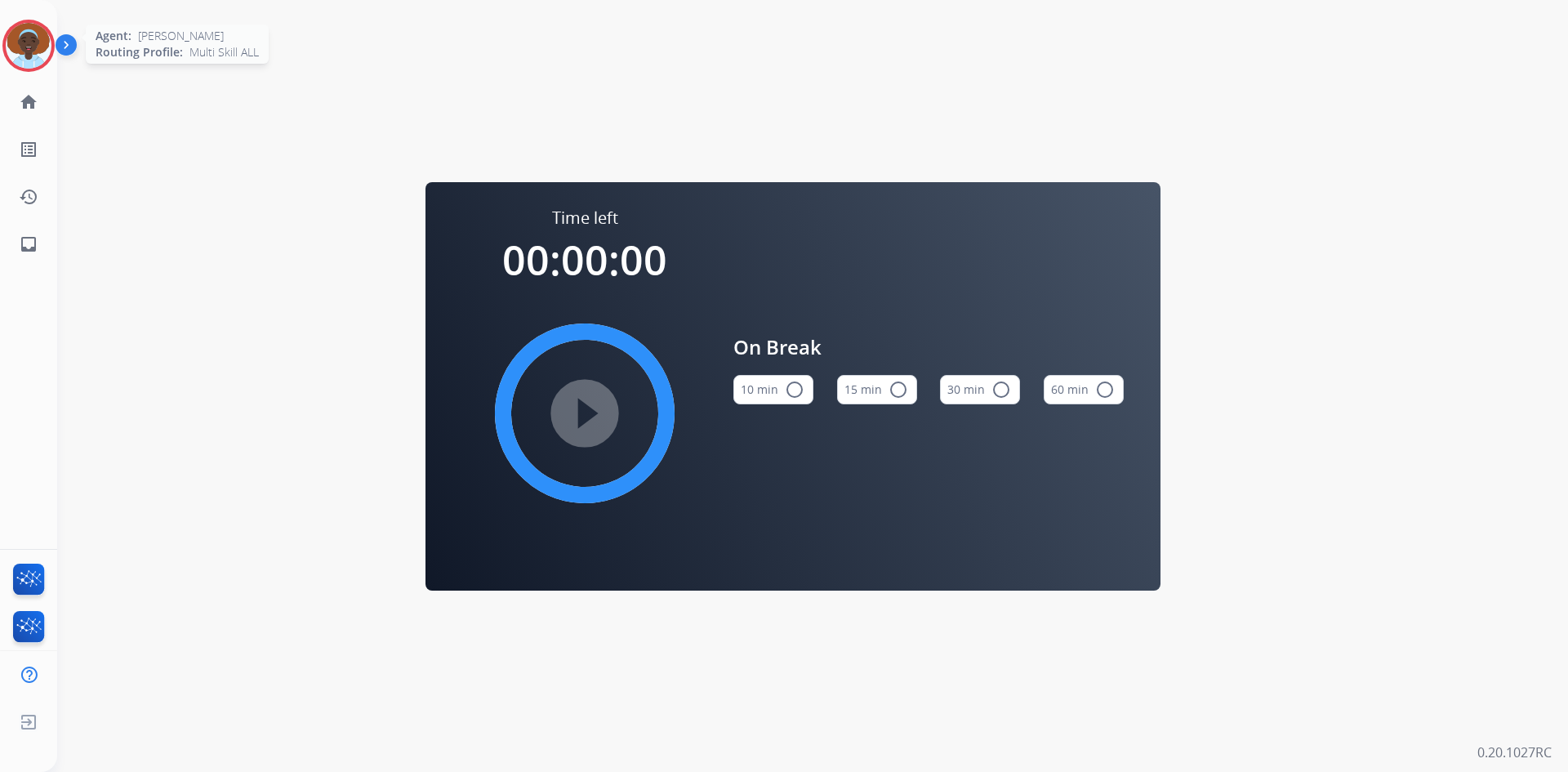
click at [43, 48] on img at bounding box center [28, 45] width 45 height 45
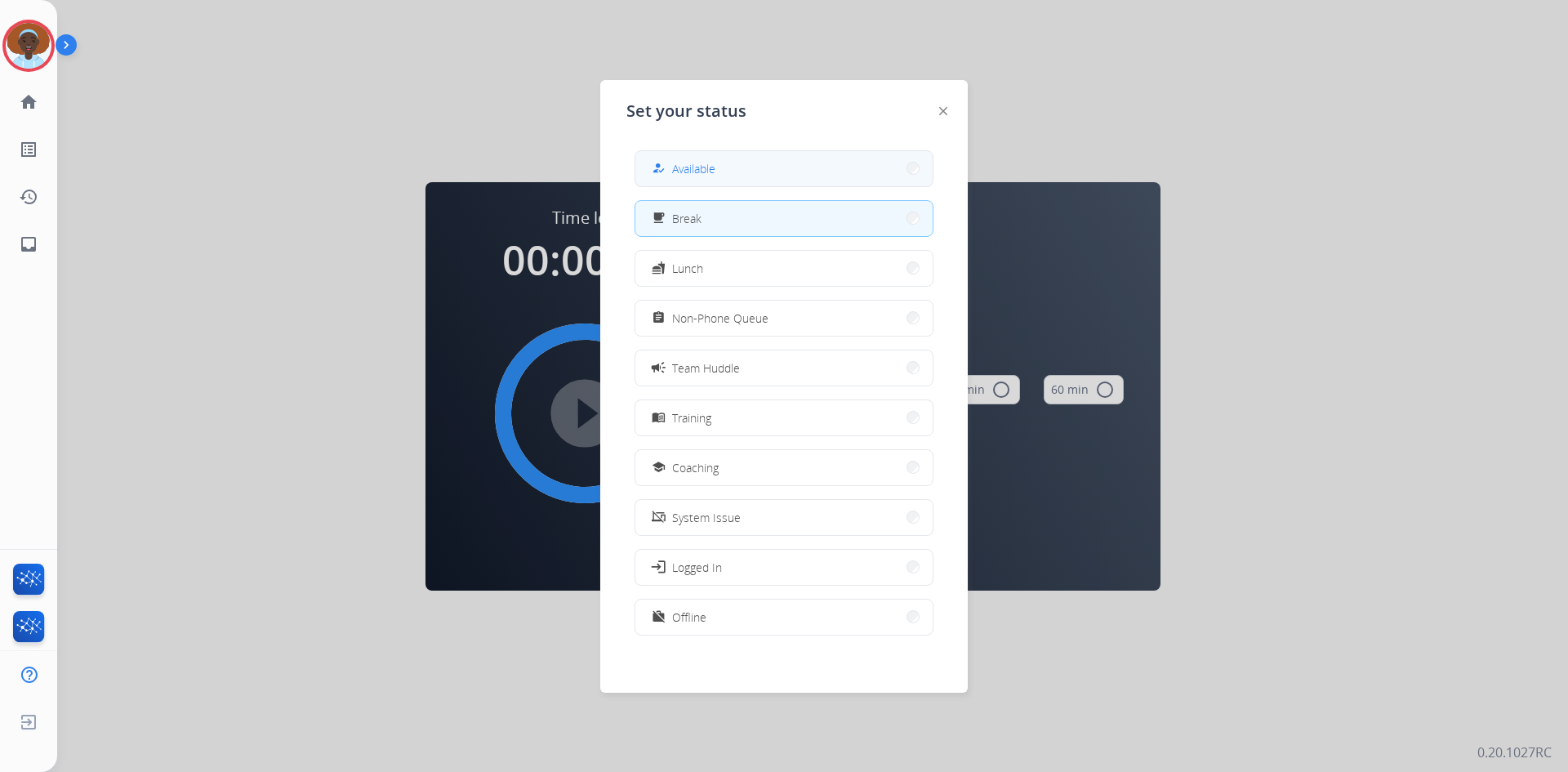
click at [784, 170] on button "how_to_reg Available" at bounding box center [784, 169] width 297 height 35
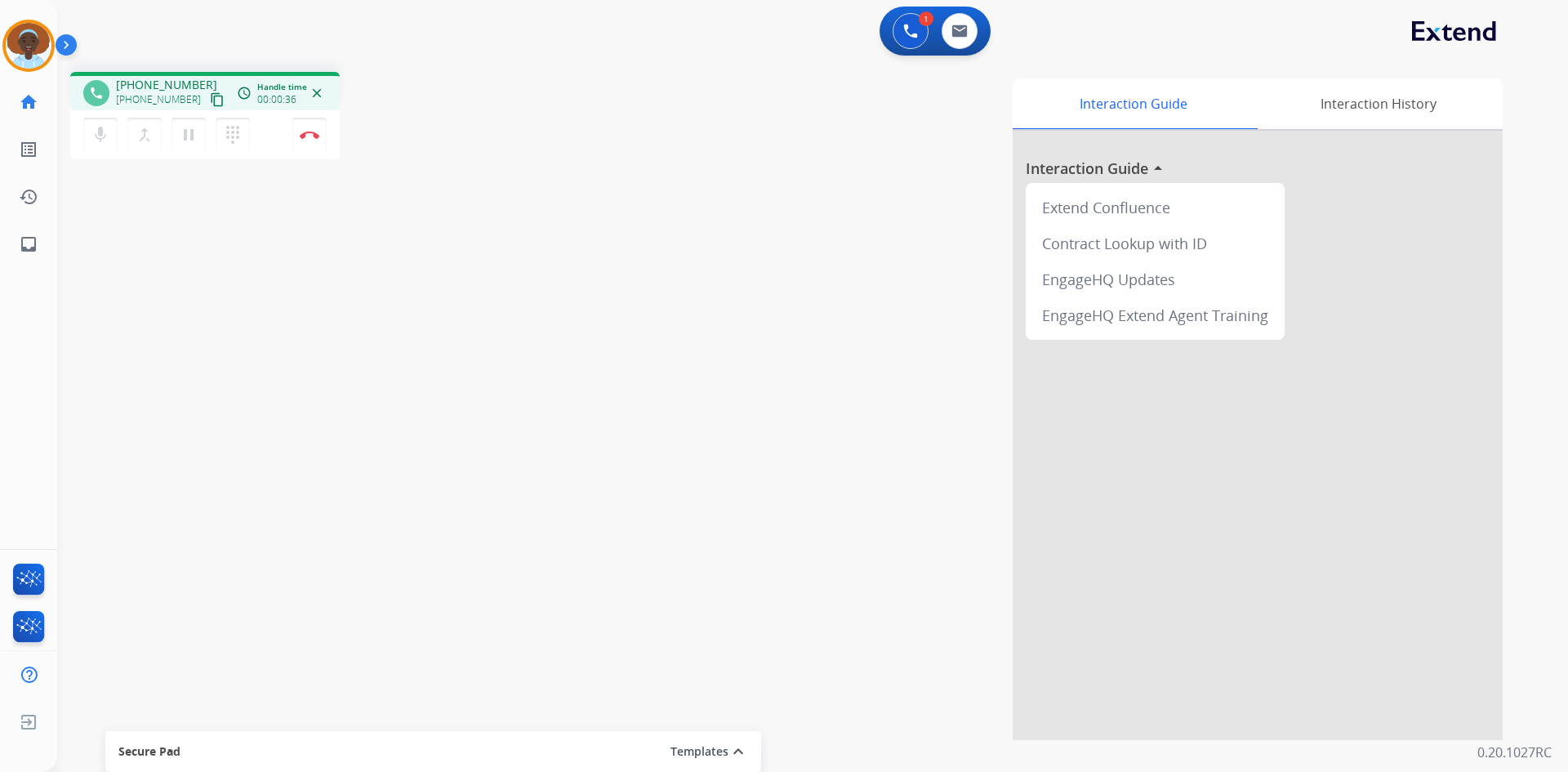
click at [317, 94] on mat-icon "close" at bounding box center [316, 93] width 14 height 14
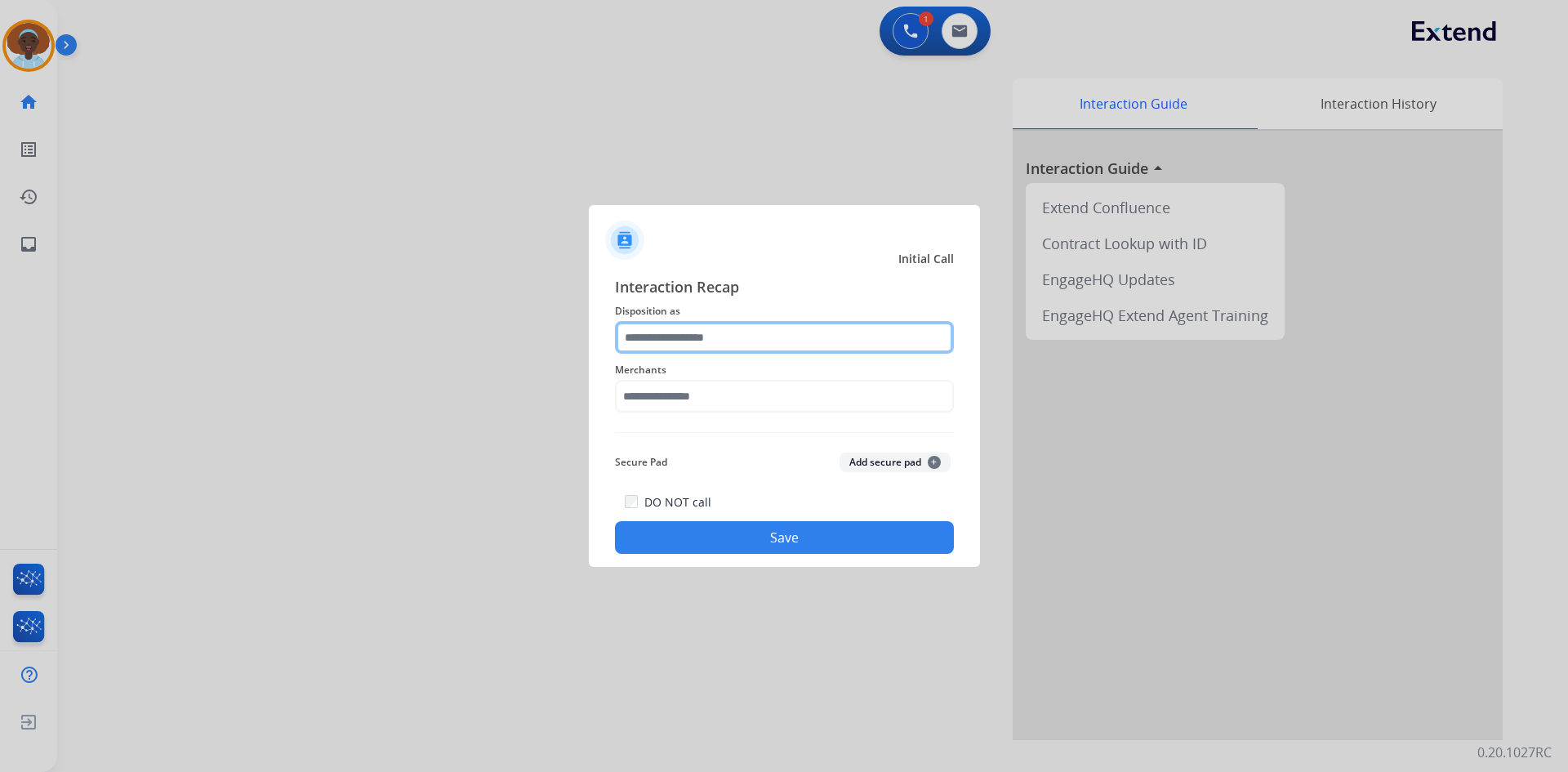
click at [760, 334] on input "text" at bounding box center [784, 337] width 339 height 33
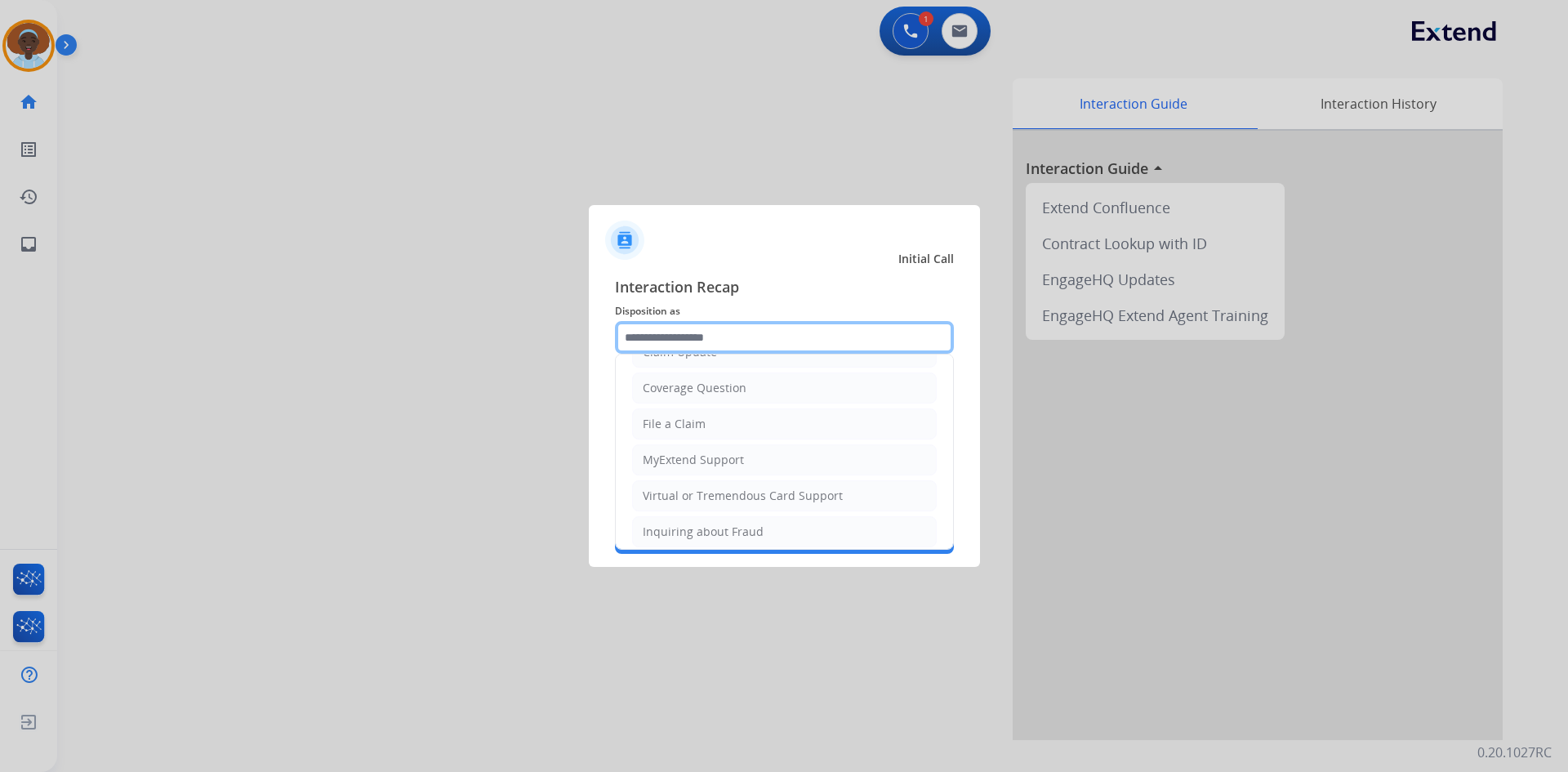
scroll to position [254, 0]
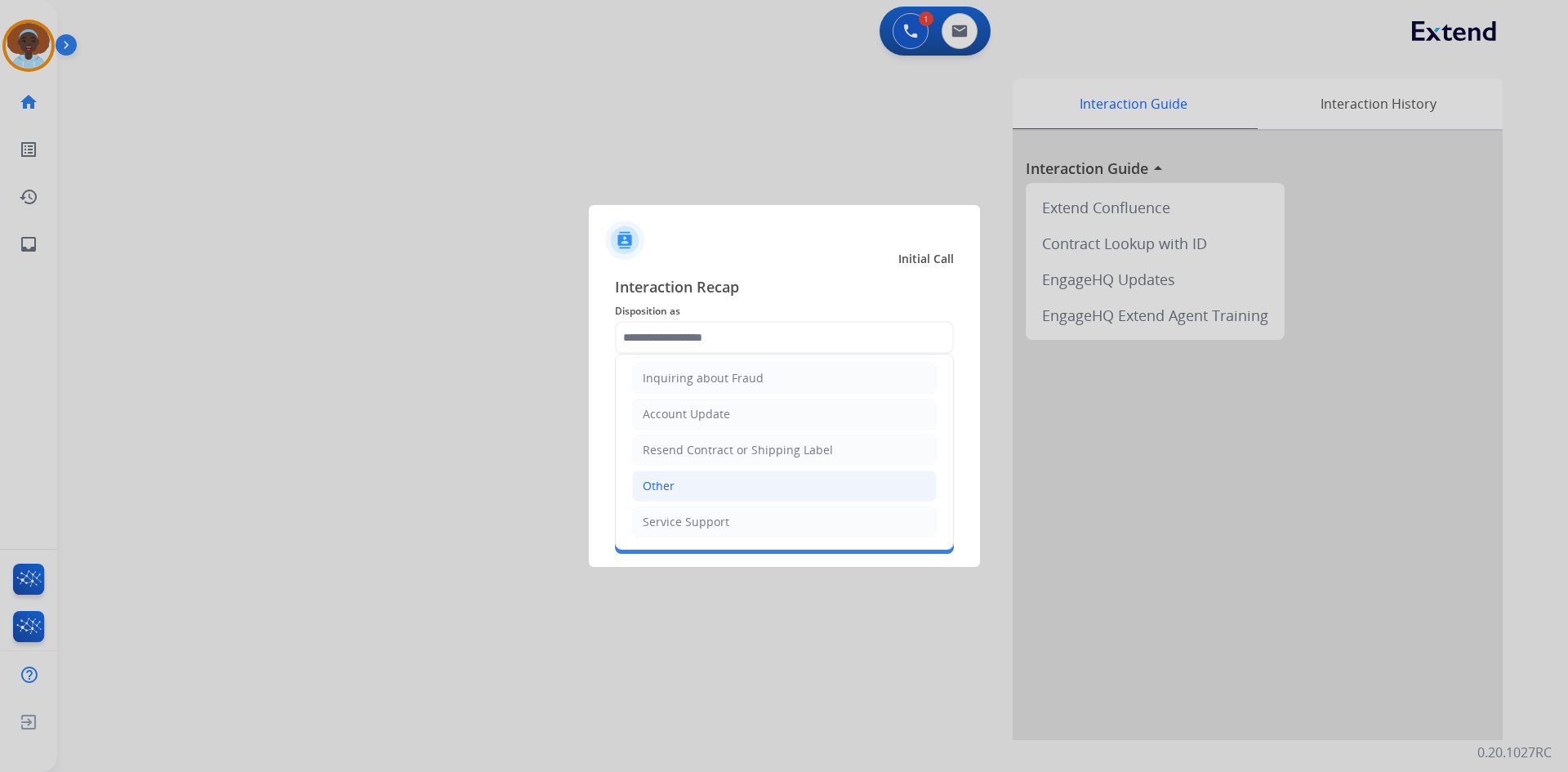
click at [713, 487] on li "Other" at bounding box center [784, 486] width 305 height 31
type input "*****"
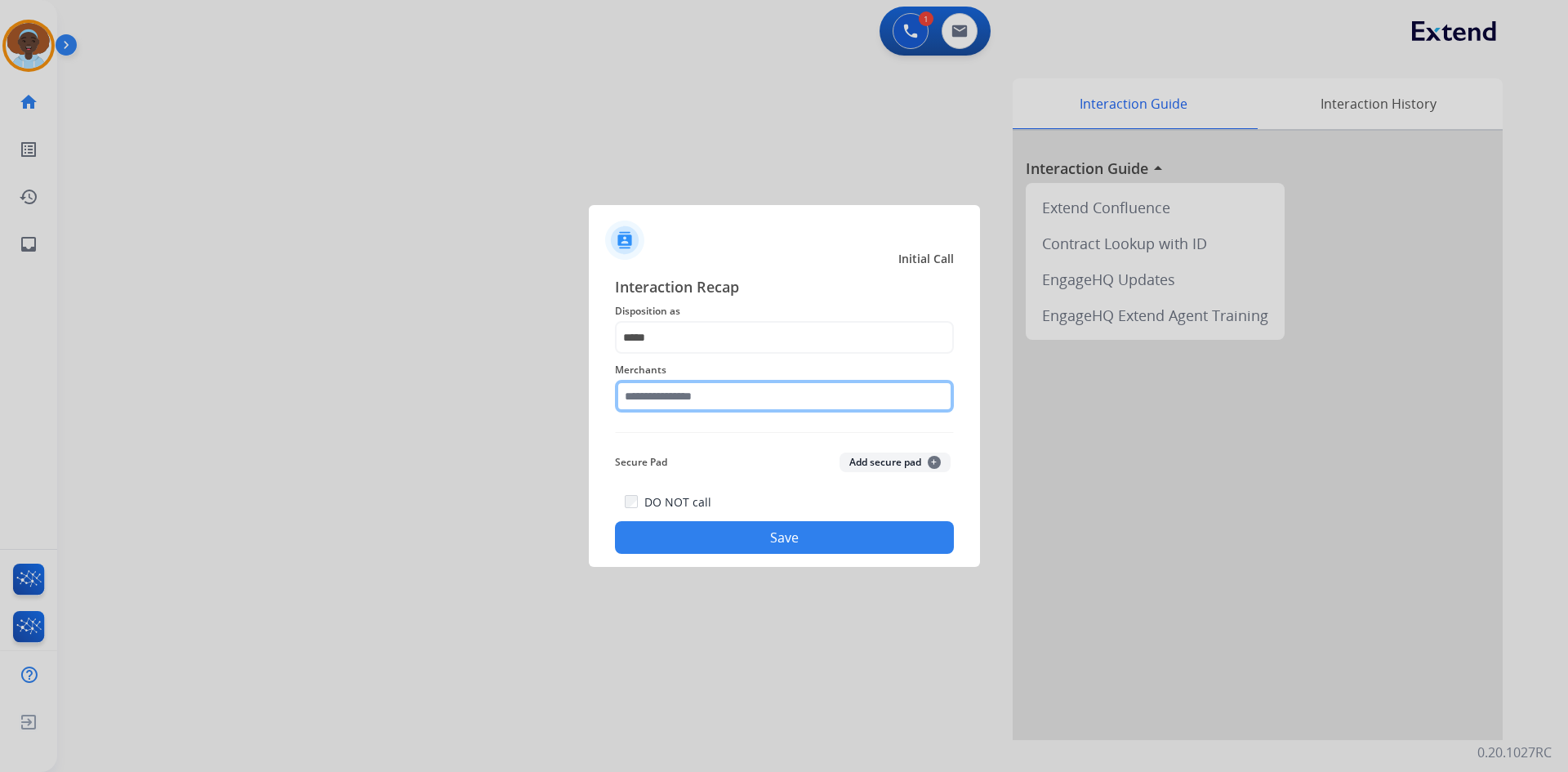
click at [732, 391] on input "text" at bounding box center [784, 396] width 339 height 33
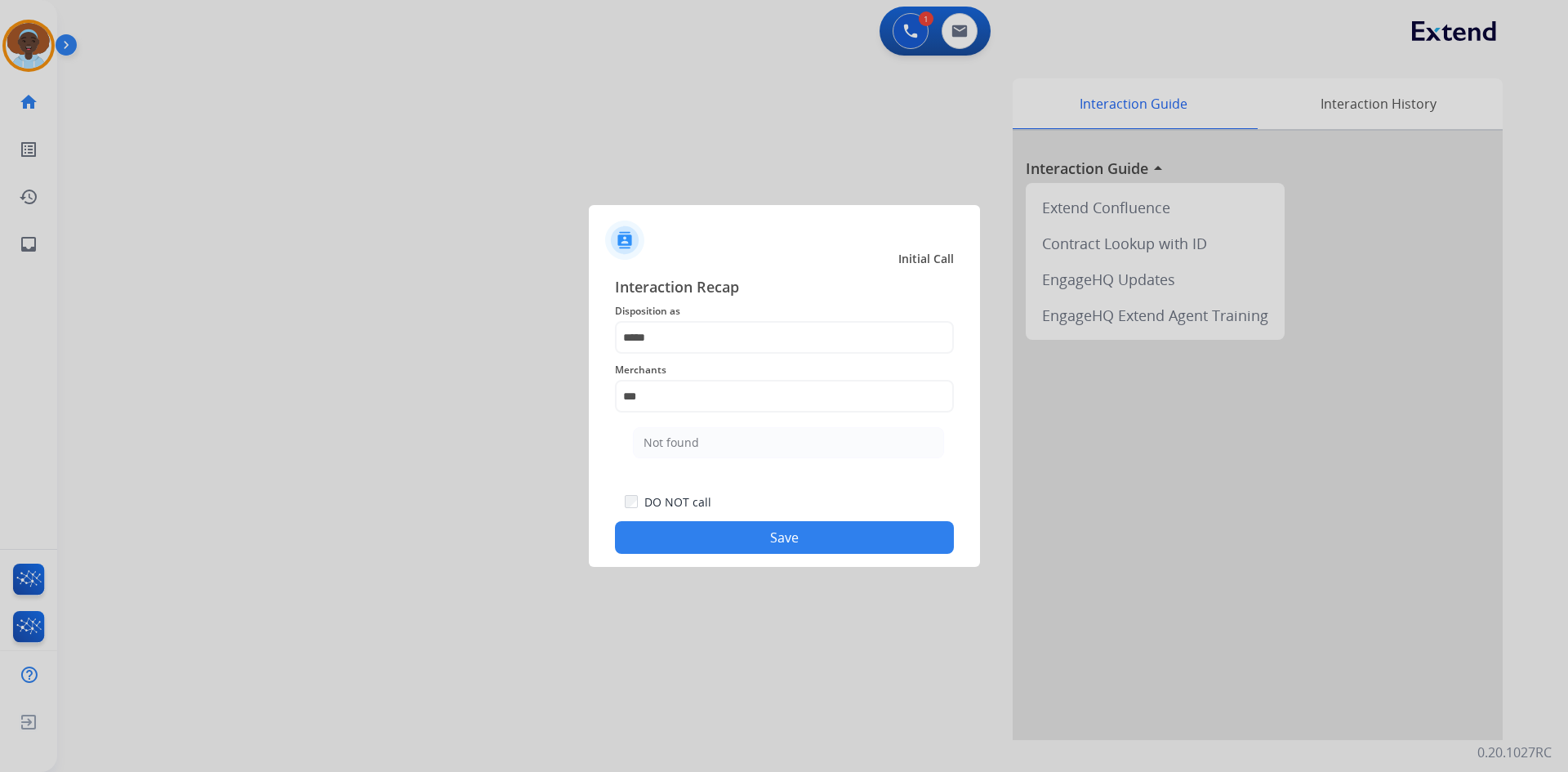
drag, startPoint x: 716, startPoint y: 449, endPoint x: 731, endPoint y: 462, distance: 19.8
click at [716, 450] on li "Not found" at bounding box center [788, 442] width 311 height 31
type input "*********"
click at [788, 535] on button "Save" at bounding box center [784, 538] width 339 height 33
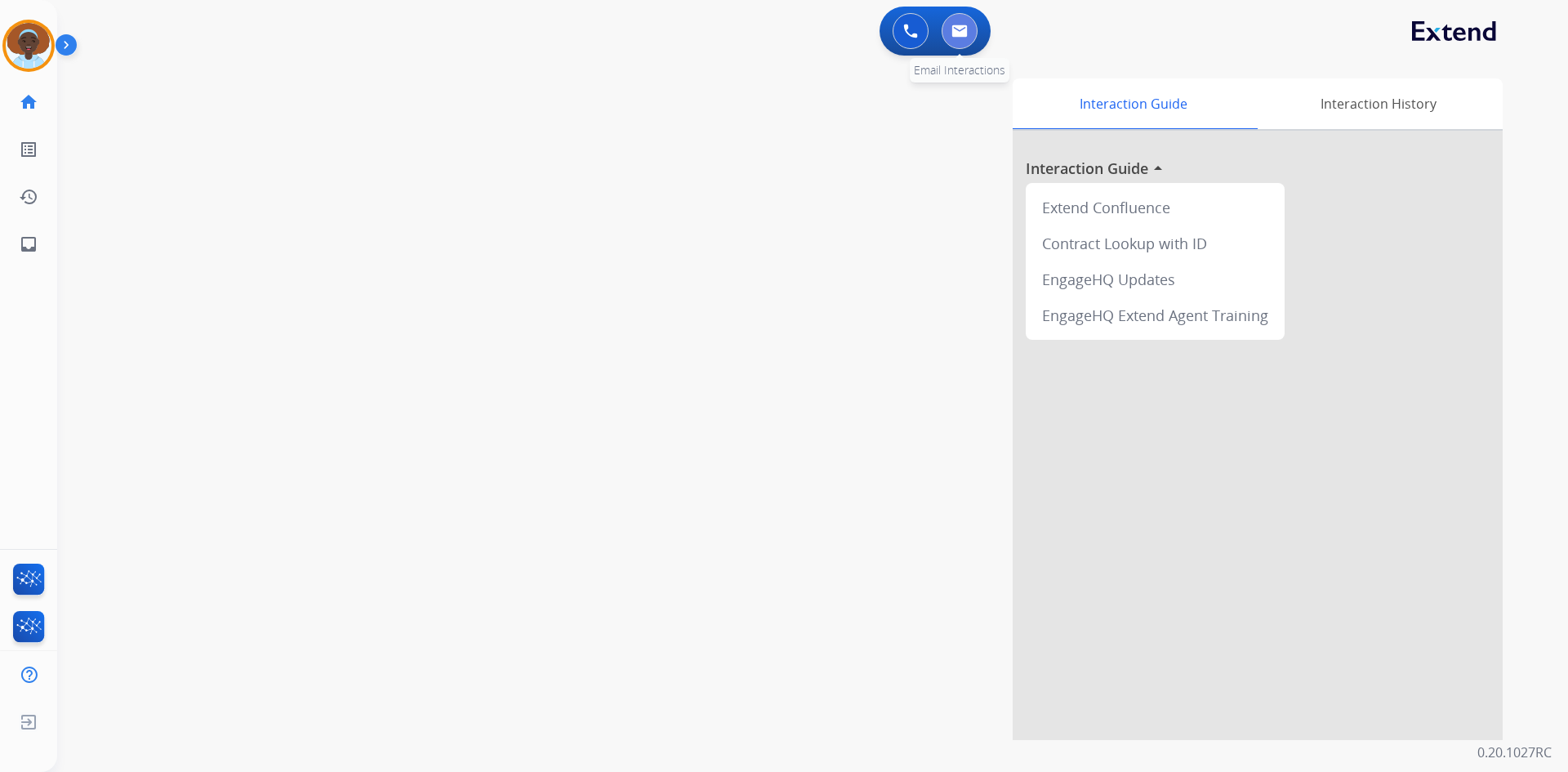
click at [961, 26] on img at bounding box center [959, 31] width 16 height 13
select select "**********"
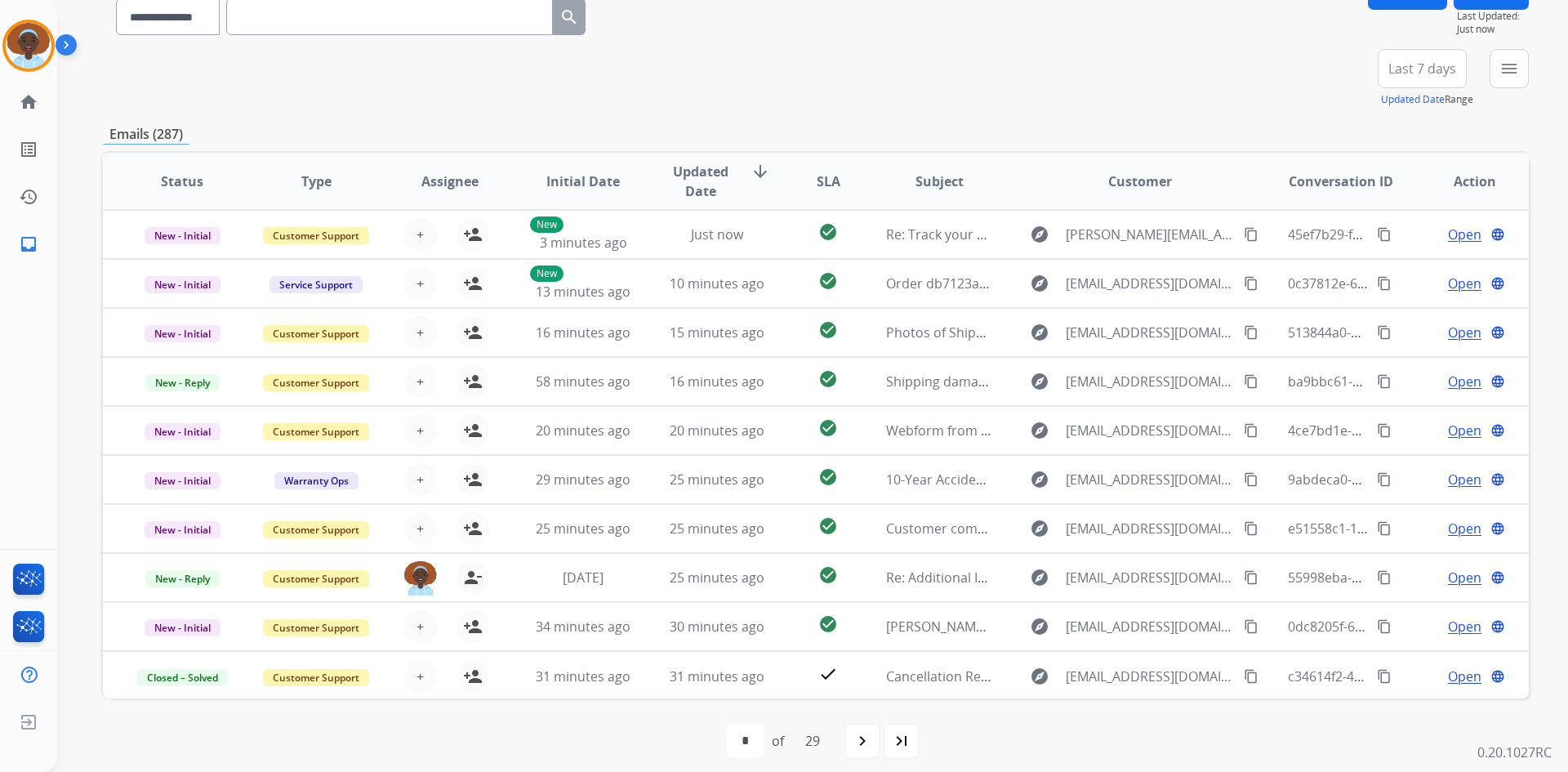
scroll to position [158, 0]
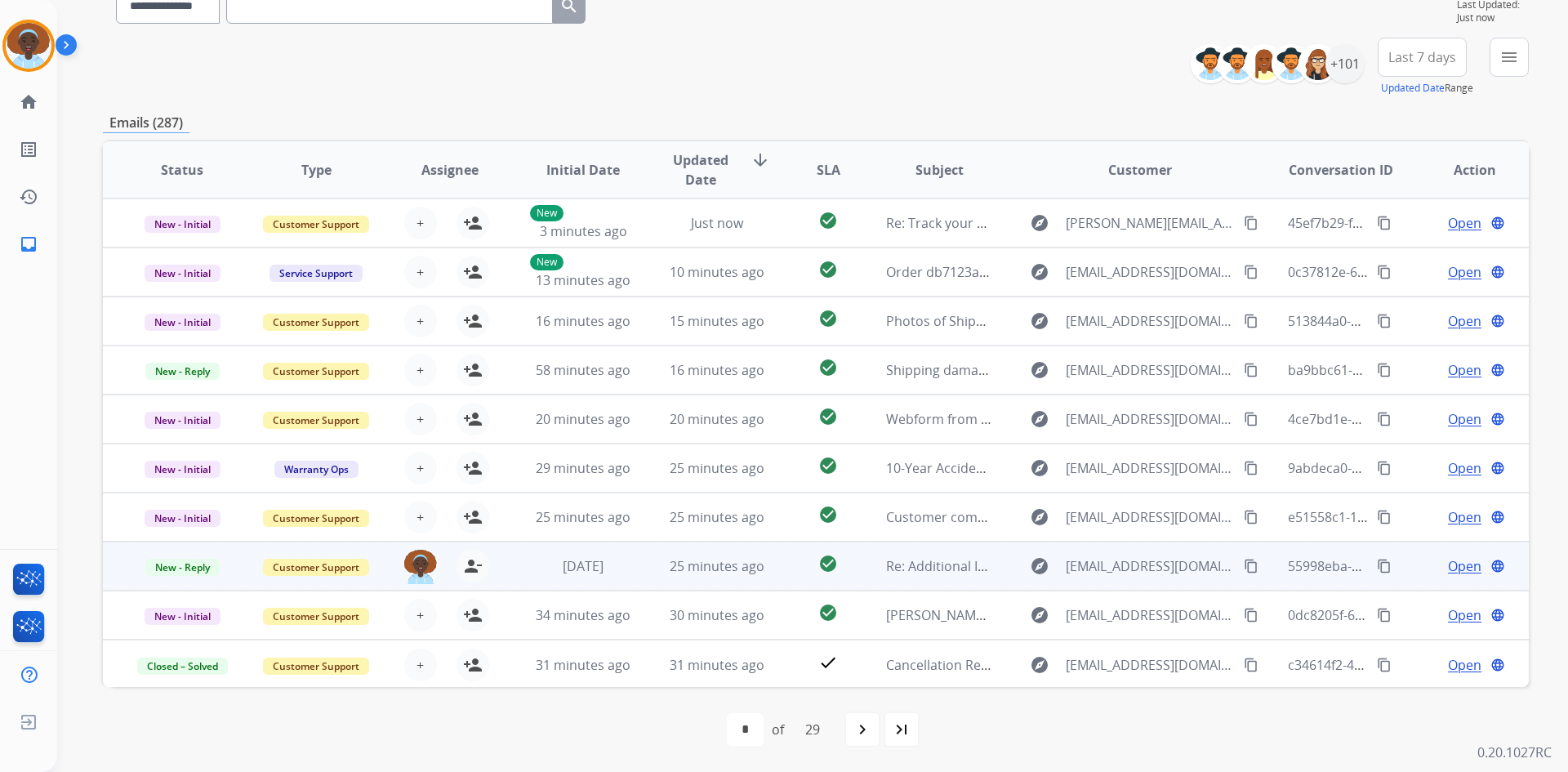
click at [1454, 560] on span "Open" at bounding box center [1465, 566] width 34 height 19
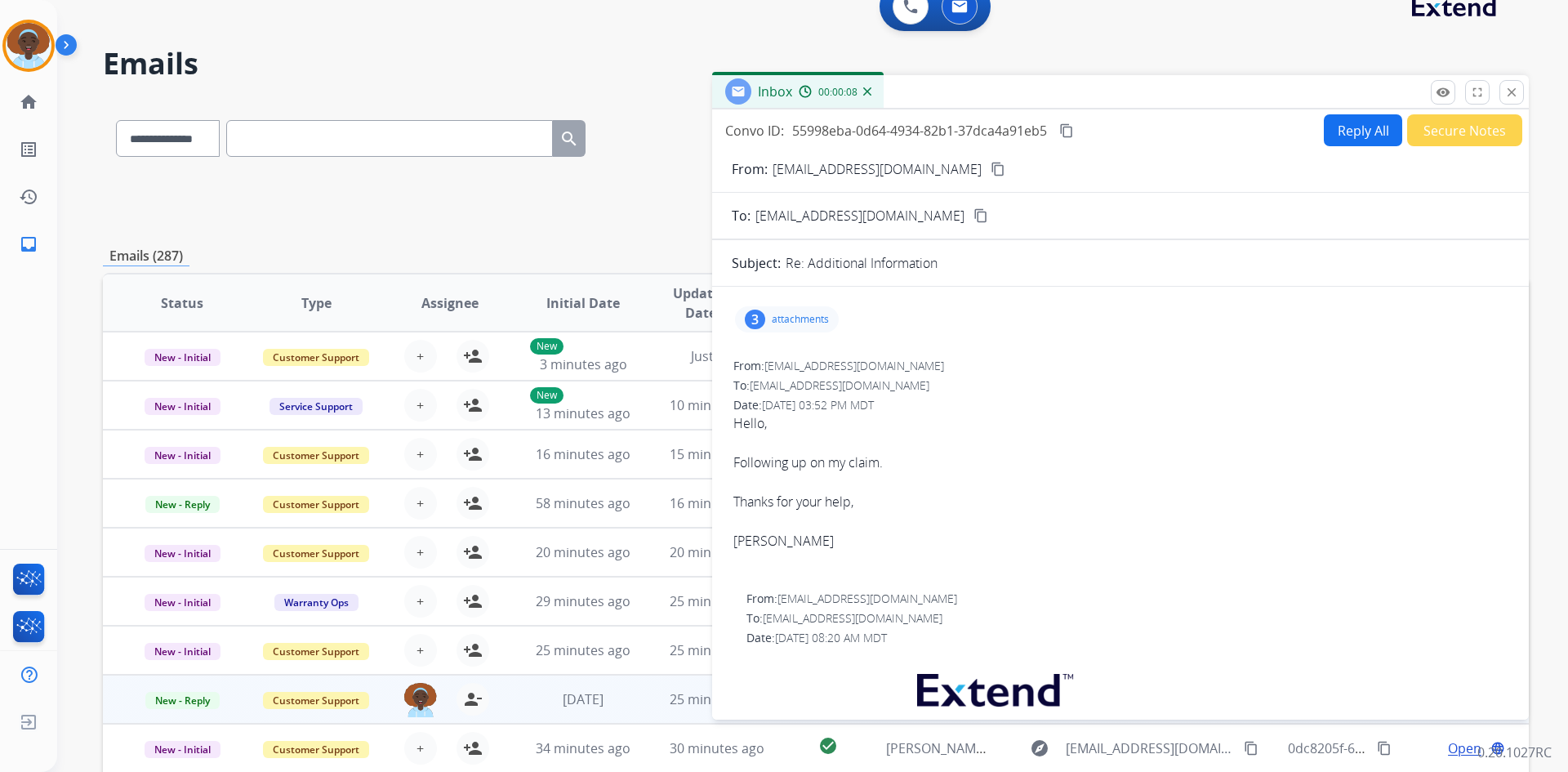
scroll to position [0, 0]
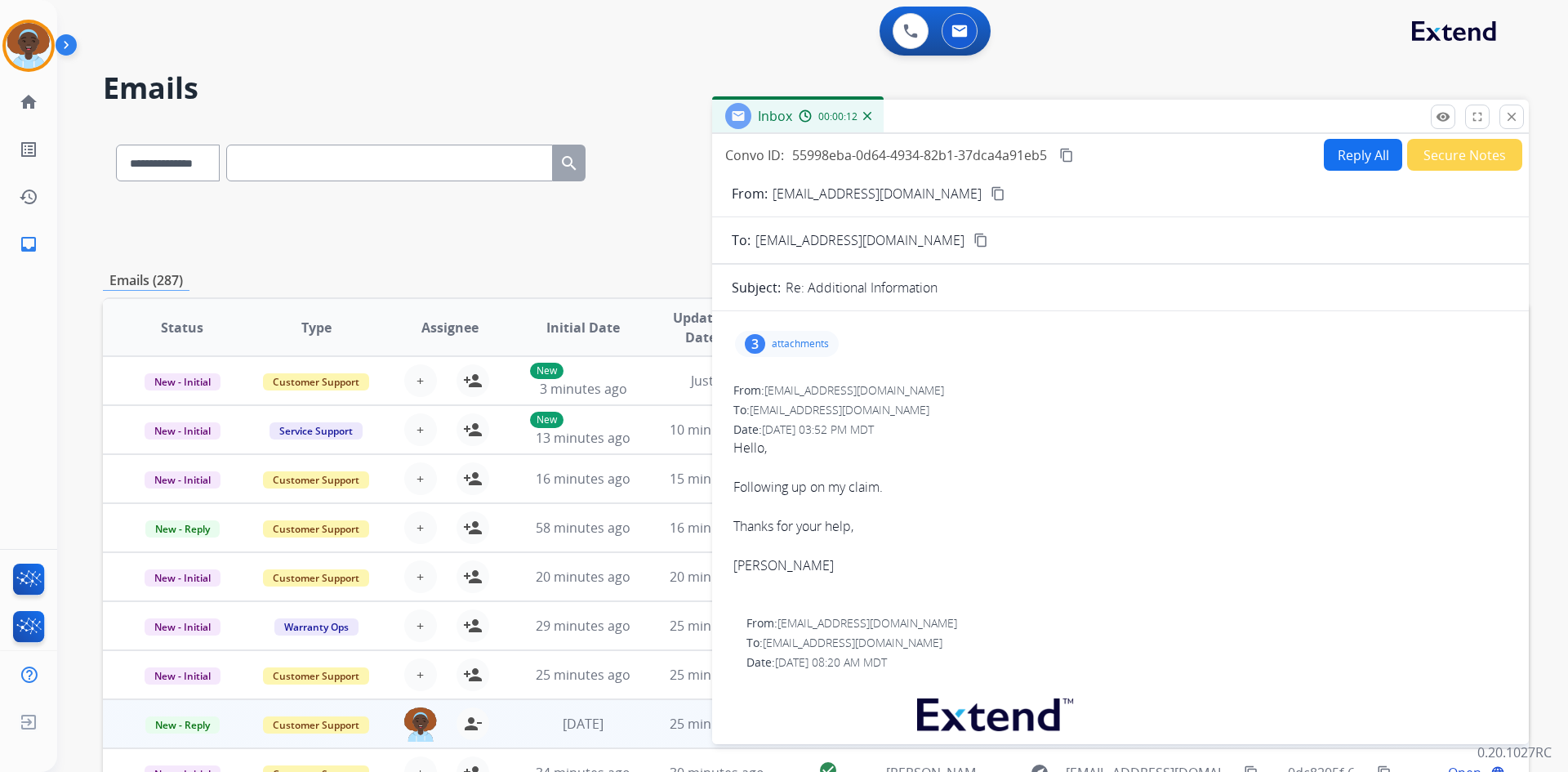
click at [991, 196] on mat-icon "content_copy" at bounding box center [997, 193] width 14 height 14
click at [1354, 160] on button "Reply All" at bounding box center [1363, 154] width 78 height 32
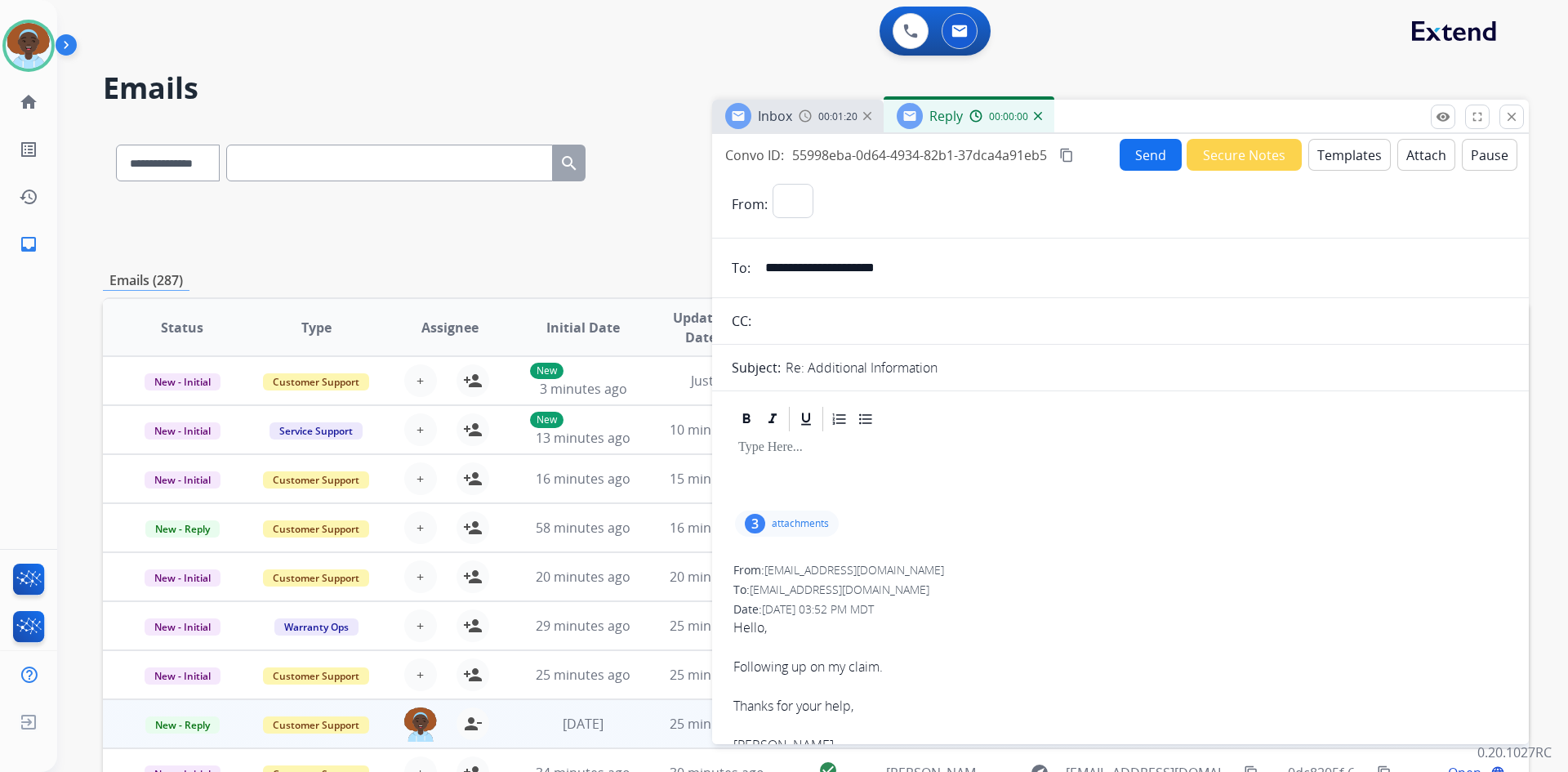
select select "**********"
click at [1342, 160] on button "Templates" at bounding box center [1350, 154] width 83 height 32
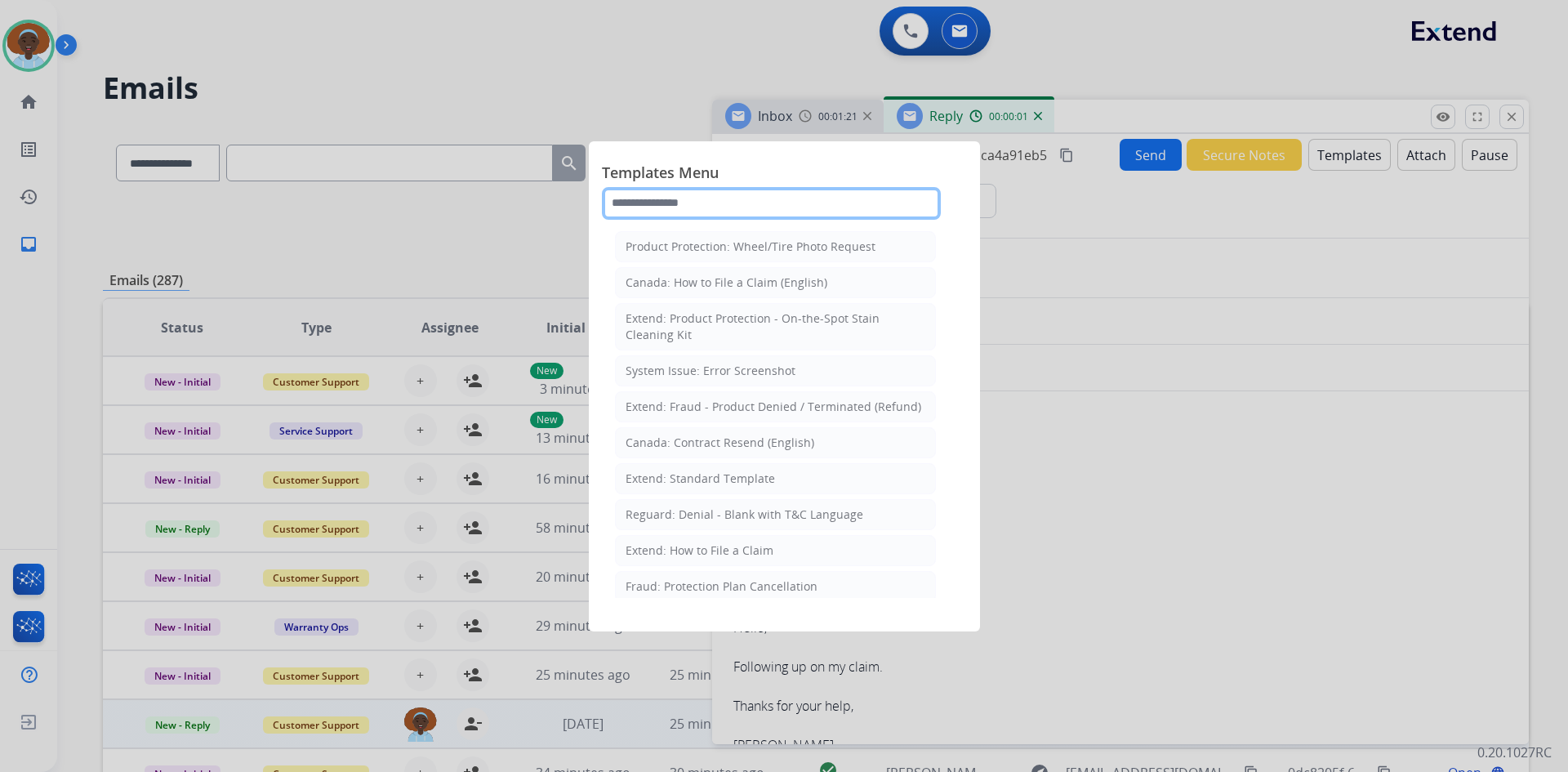
click at [757, 203] on input "text" at bounding box center [772, 203] width 339 height 33
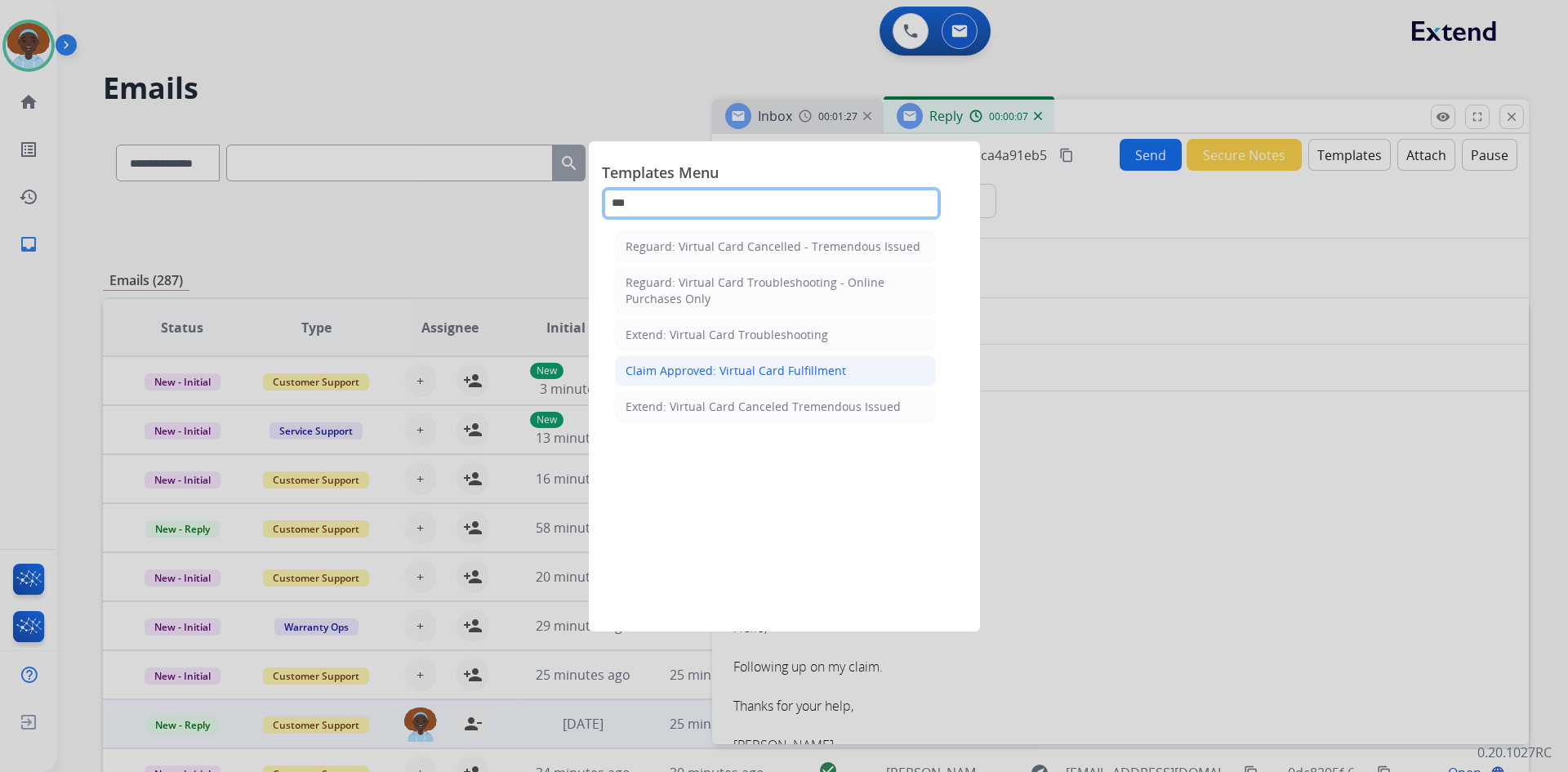
type input "***"
click at [768, 367] on div "Claim Approved: Virtual Card Fulfillment" at bounding box center [735, 370] width 221 height 16
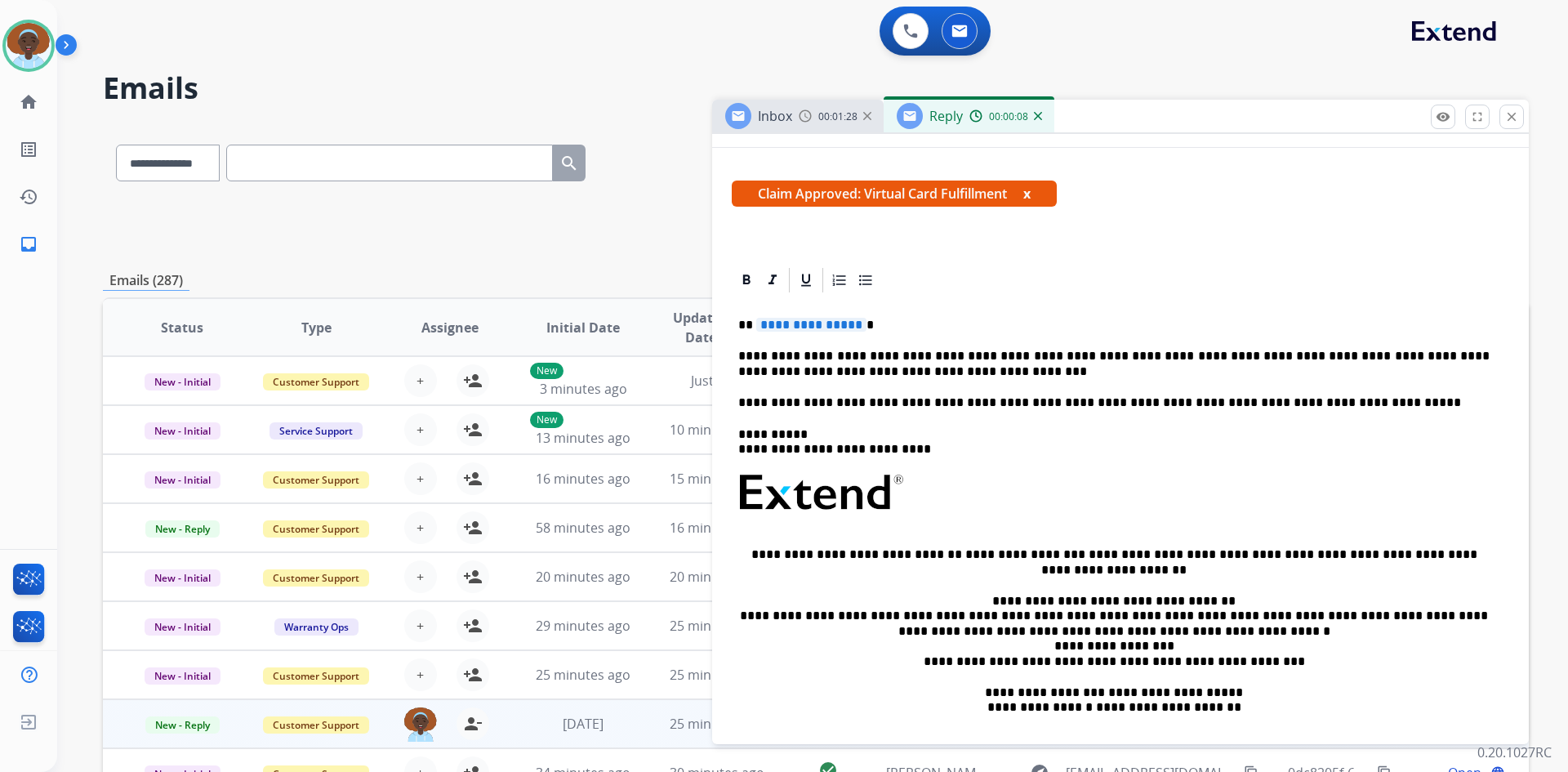
scroll to position [245, 0]
click at [773, 320] on span "**********" at bounding box center [811, 323] width 110 height 13
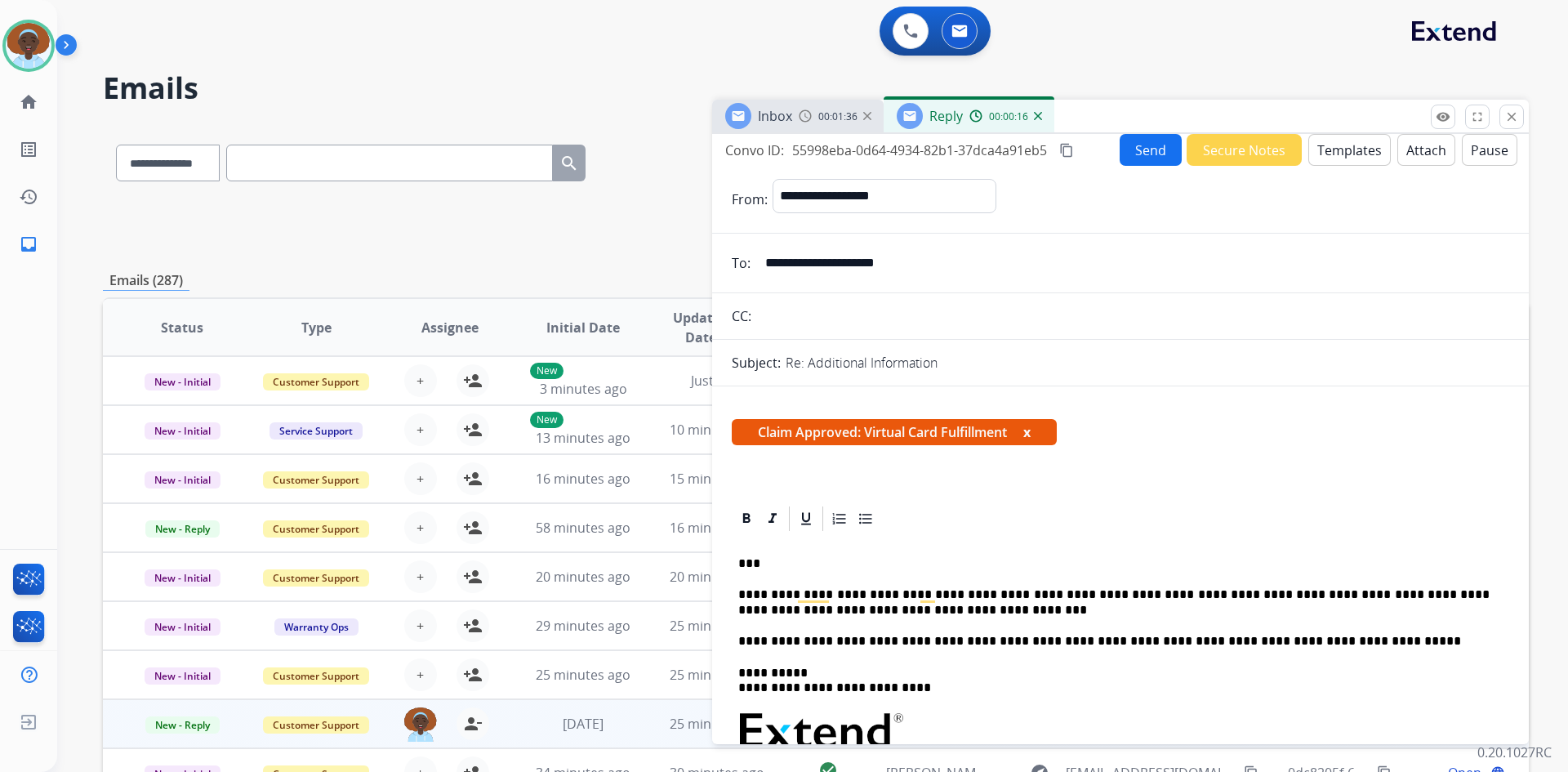
scroll to position [0, 0]
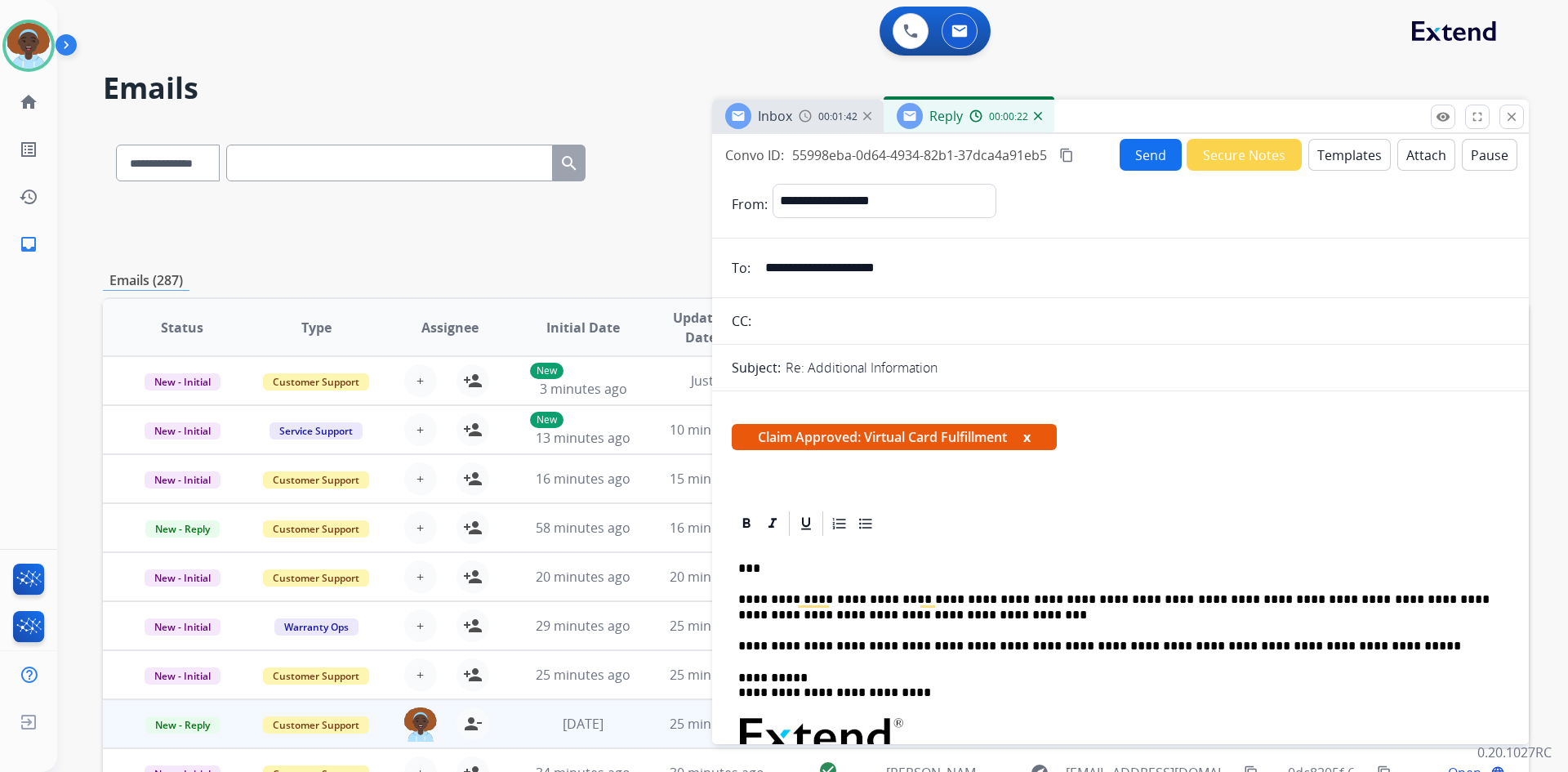
click at [1138, 164] on button "Send" at bounding box center [1151, 154] width 62 height 32
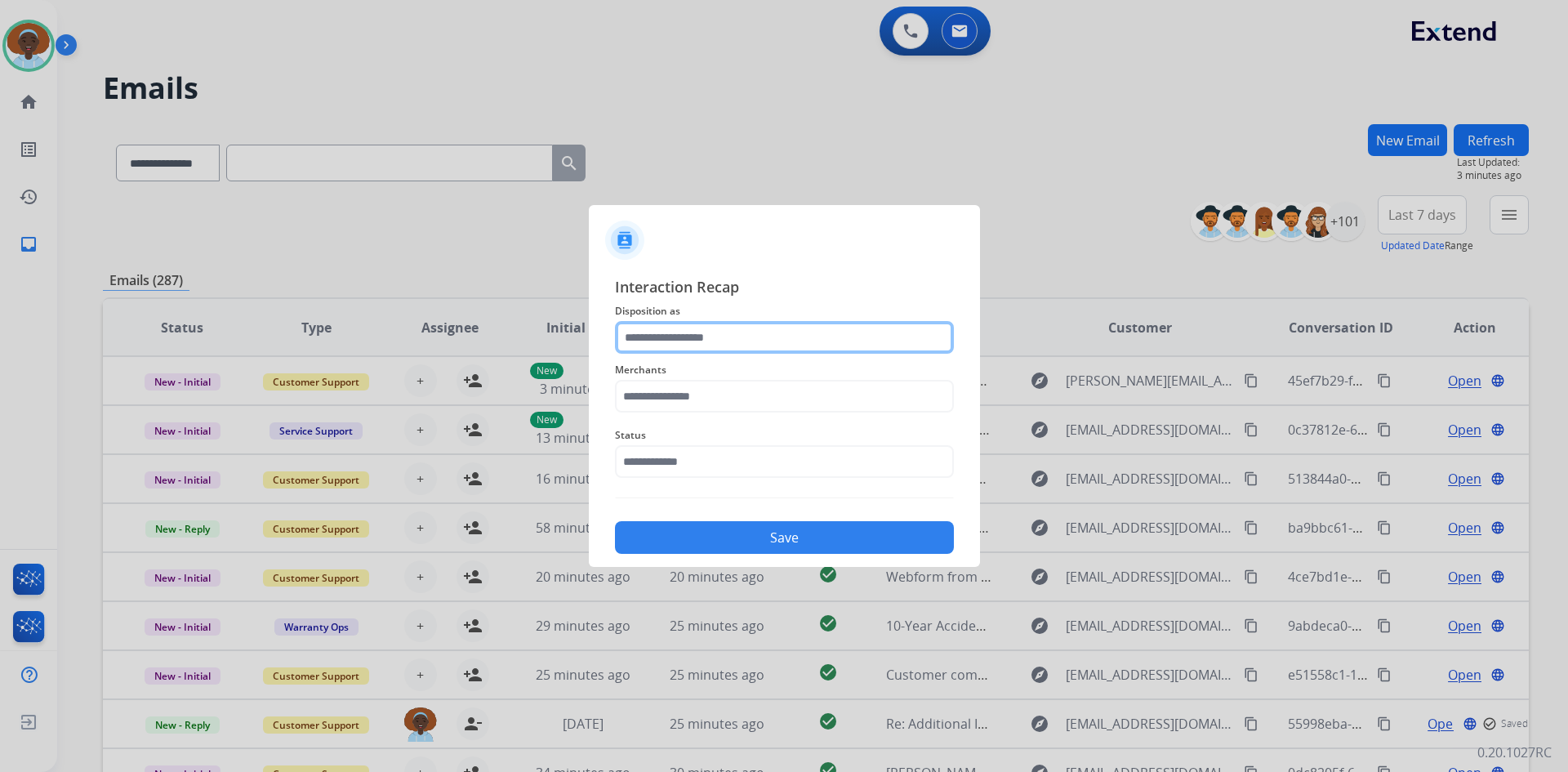
click at [701, 331] on input "text" at bounding box center [784, 337] width 339 height 33
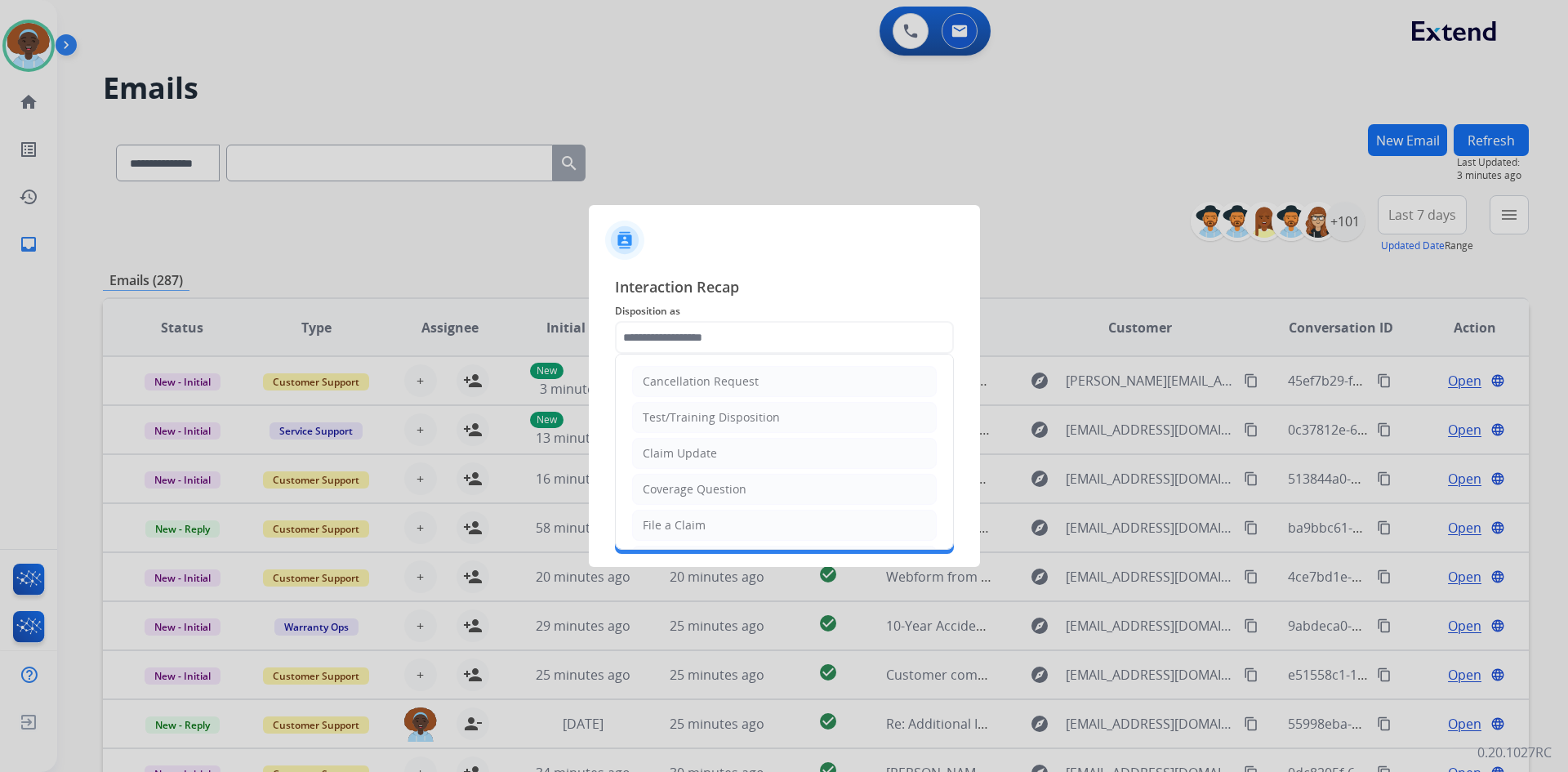
click at [690, 447] on div "Claim Update" at bounding box center [679, 453] width 74 height 16
type input "**********"
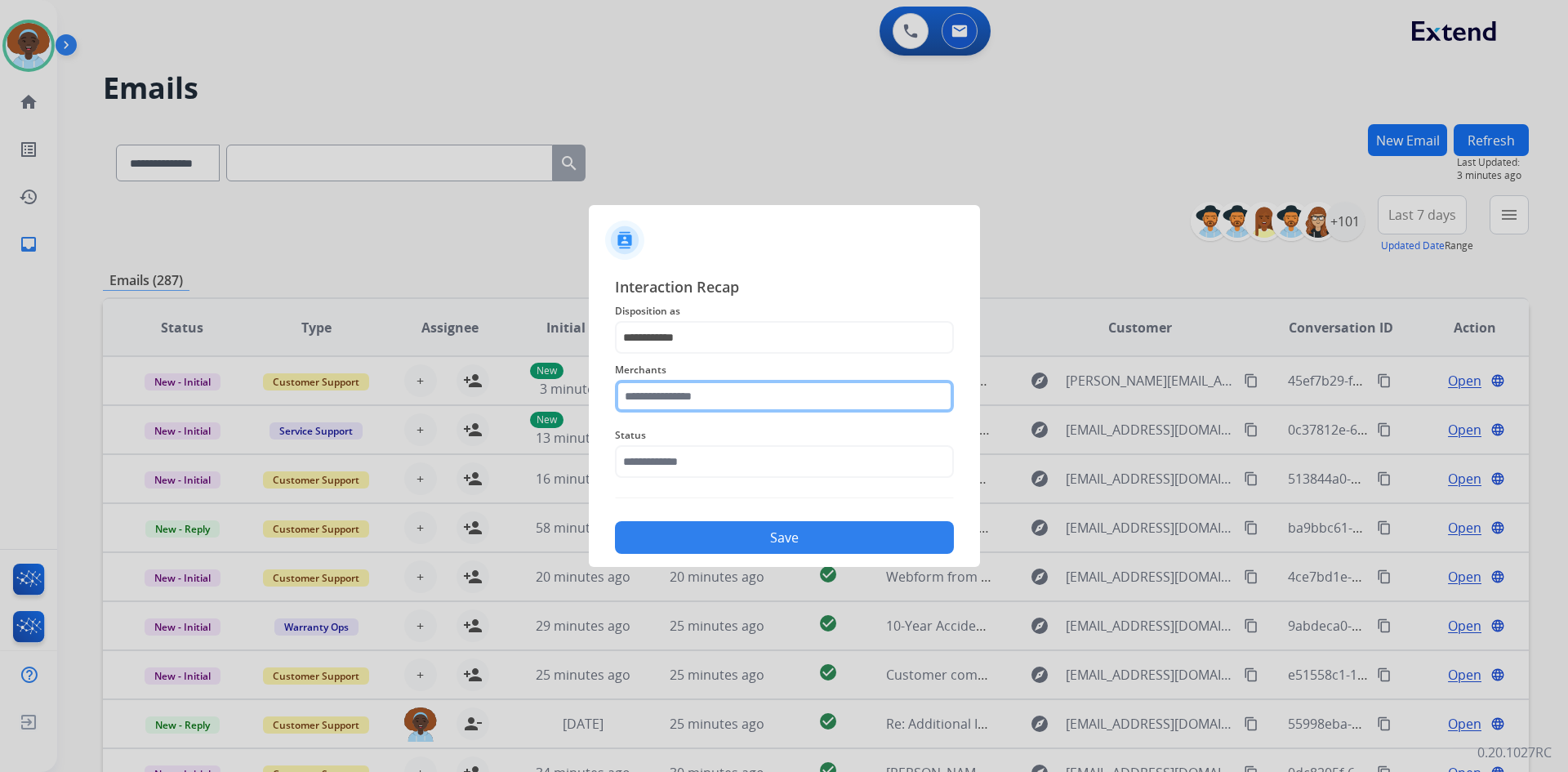
click at [673, 394] on input "text" at bounding box center [784, 396] width 339 height 33
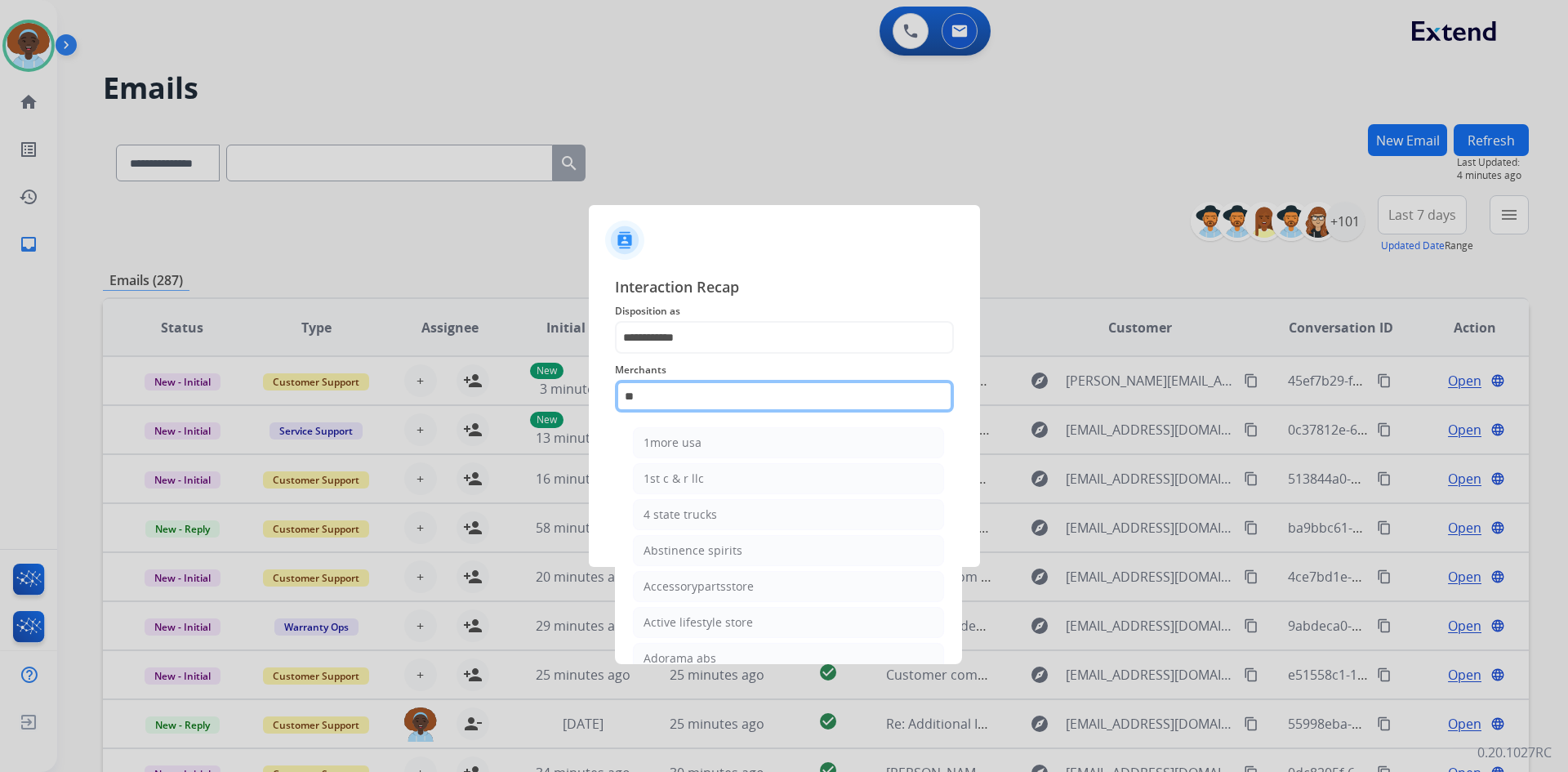
type input "*"
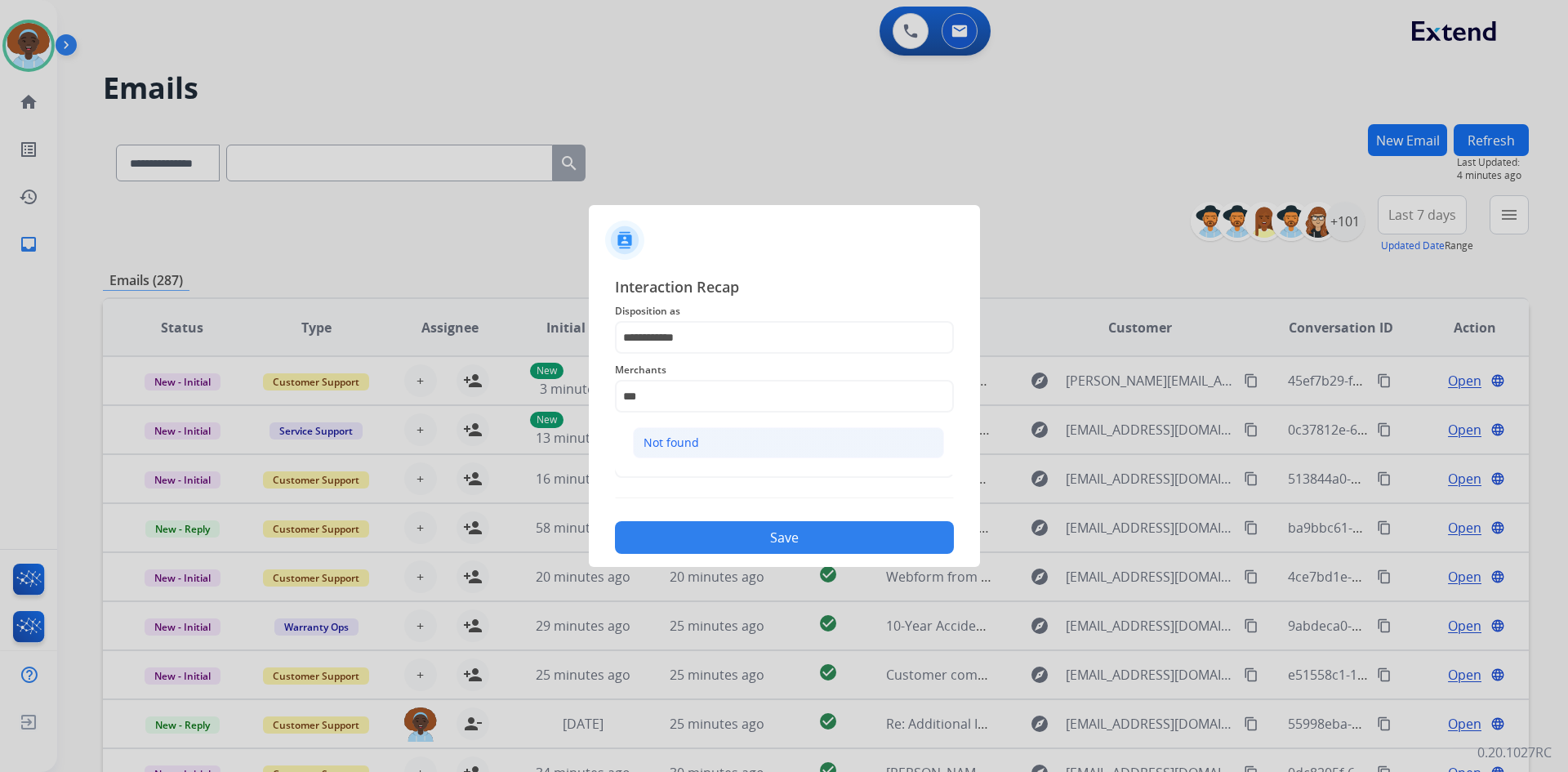
click at [675, 443] on div "Not found" at bounding box center [672, 442] width 56 height 16
type input "*********"
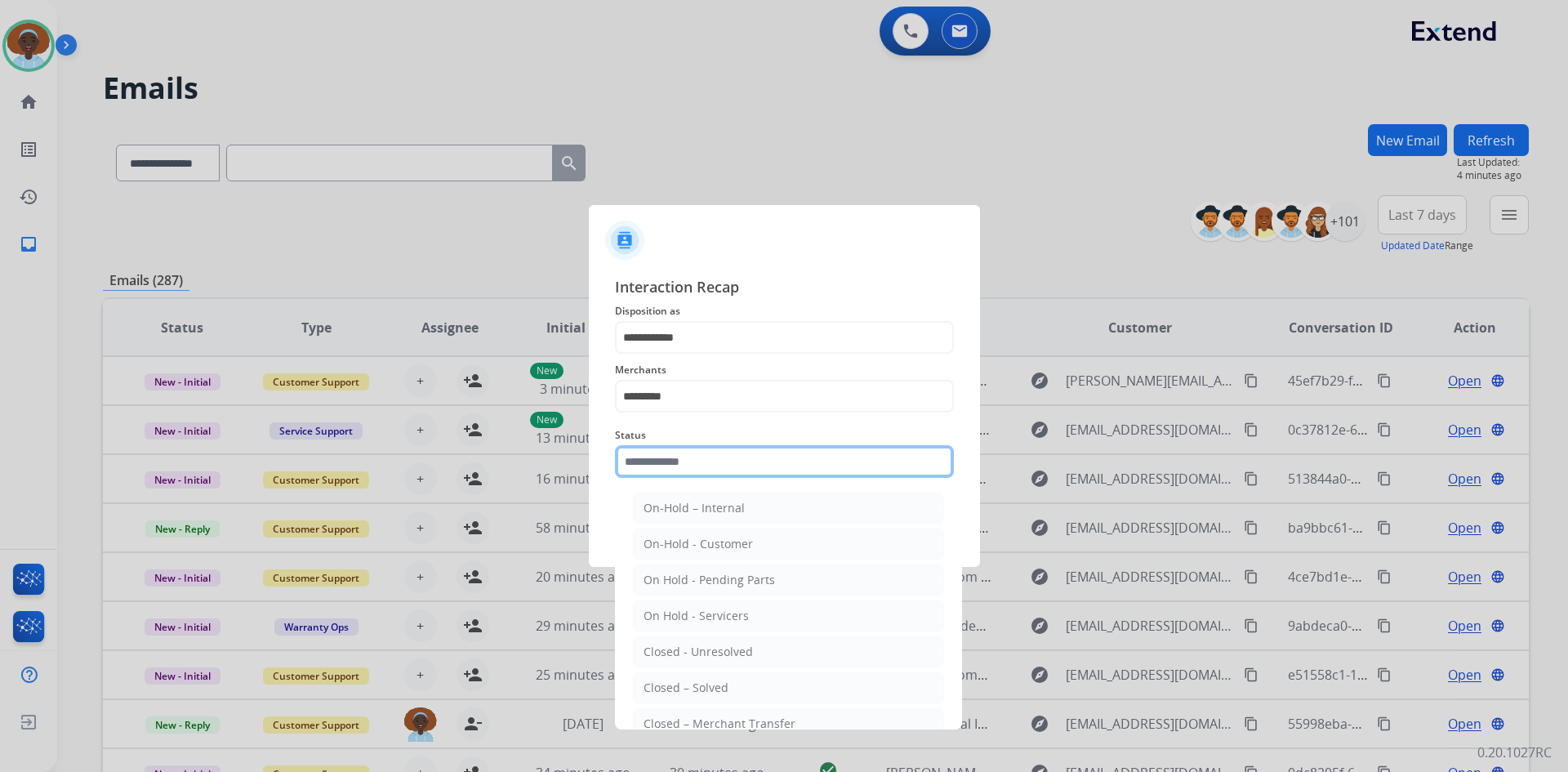
click at [704, 453] on input "text" at bounding box center [784, 462] width 339 height 33
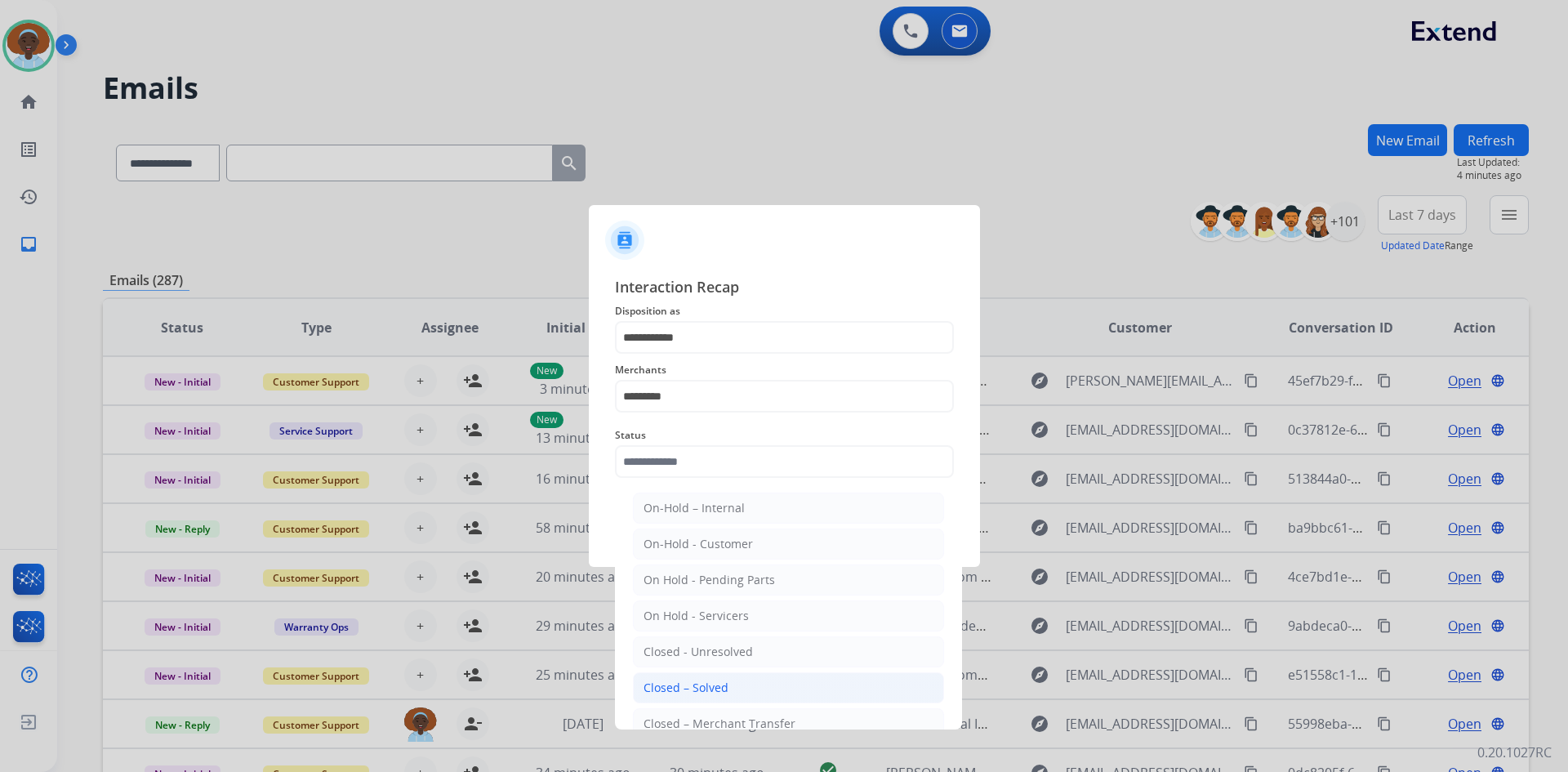
drag, startPoint x: 715, startPoint y: 693, endPoint x: 760, endPoint y: 620, distance: 85.8
click at [716, 693] on div "Closed – Solved" at bounding box center [686, 687] width 85 height 16
type input "**********"
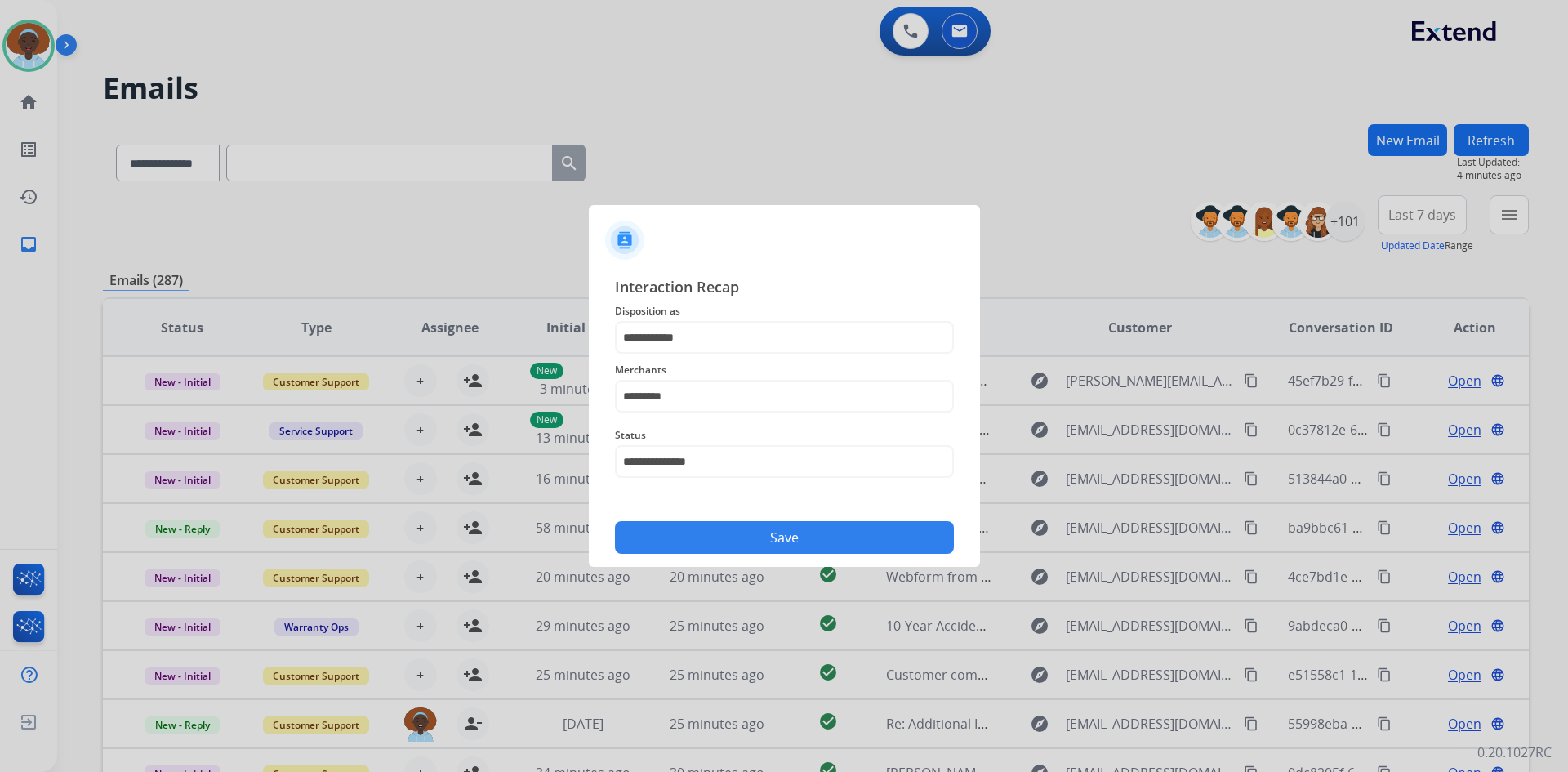
click at [801, 539] on button "Save" at bounding box center [784, 538] width 339 height 33
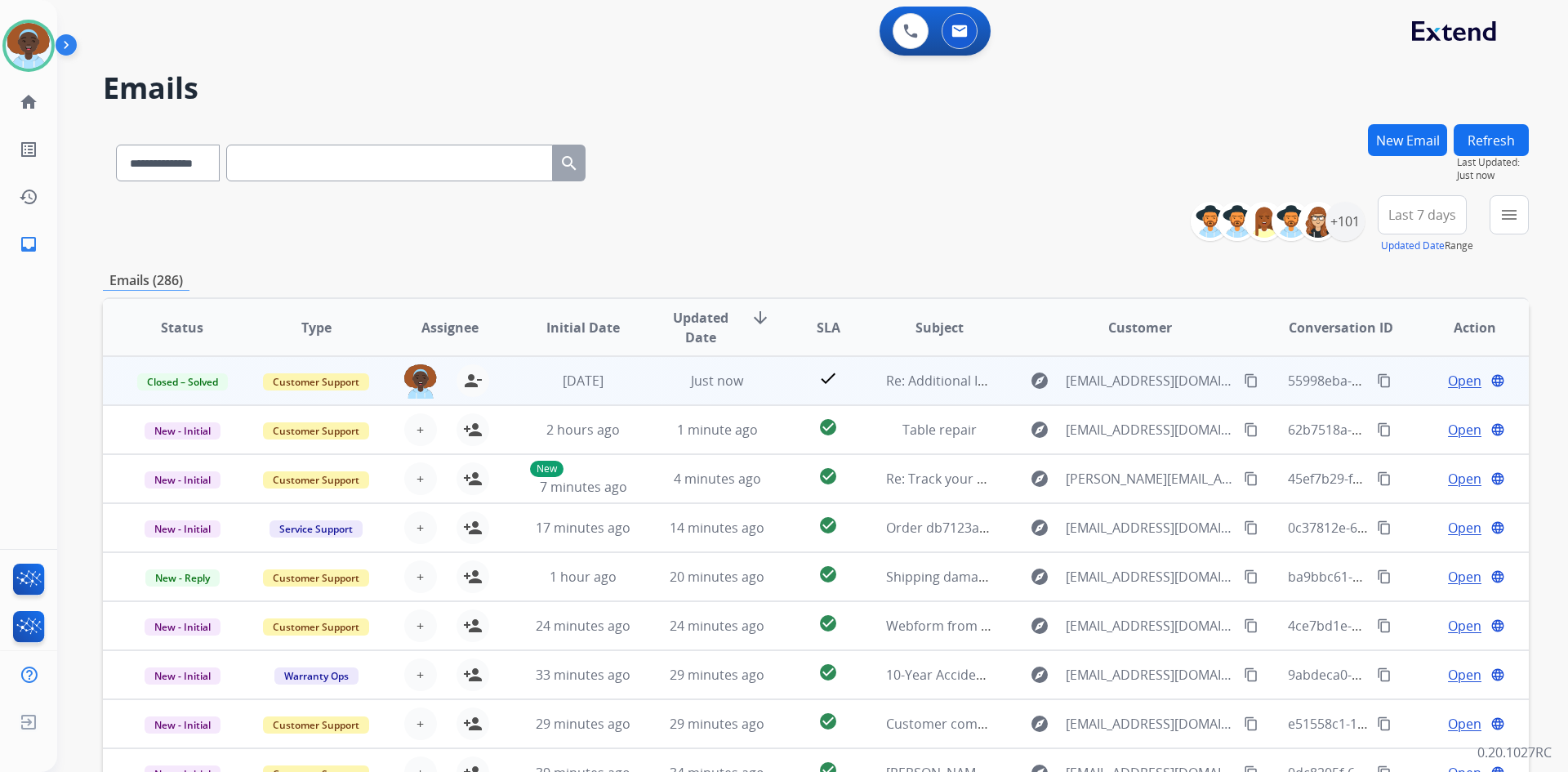
click at [1449, 383] on span "Open" at bounding box center [1465, 381] width 34 height 19
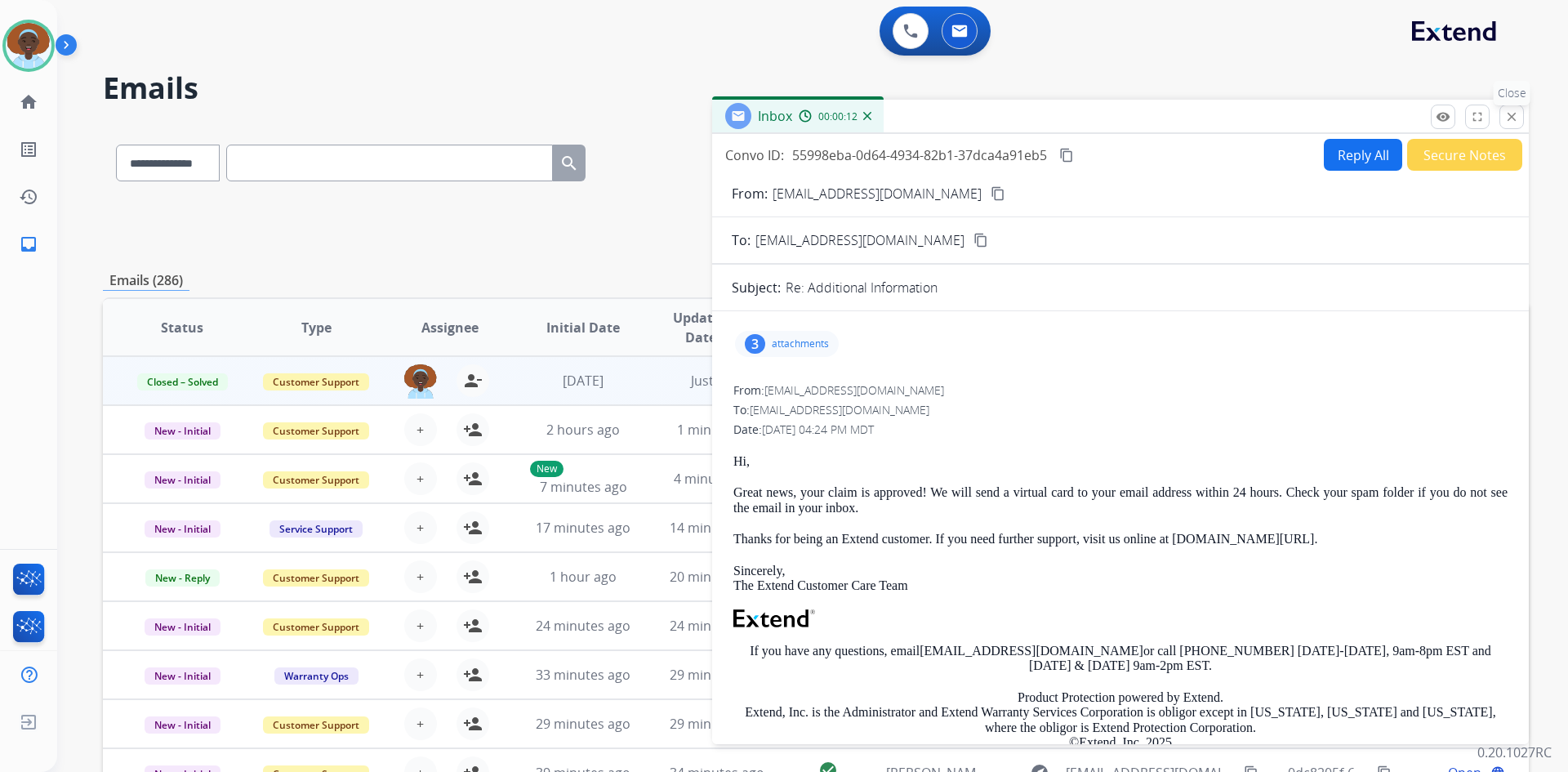
click at [1513, 119] on mat-icon "close" at bounding box center [1511, 117] width 14 height 14
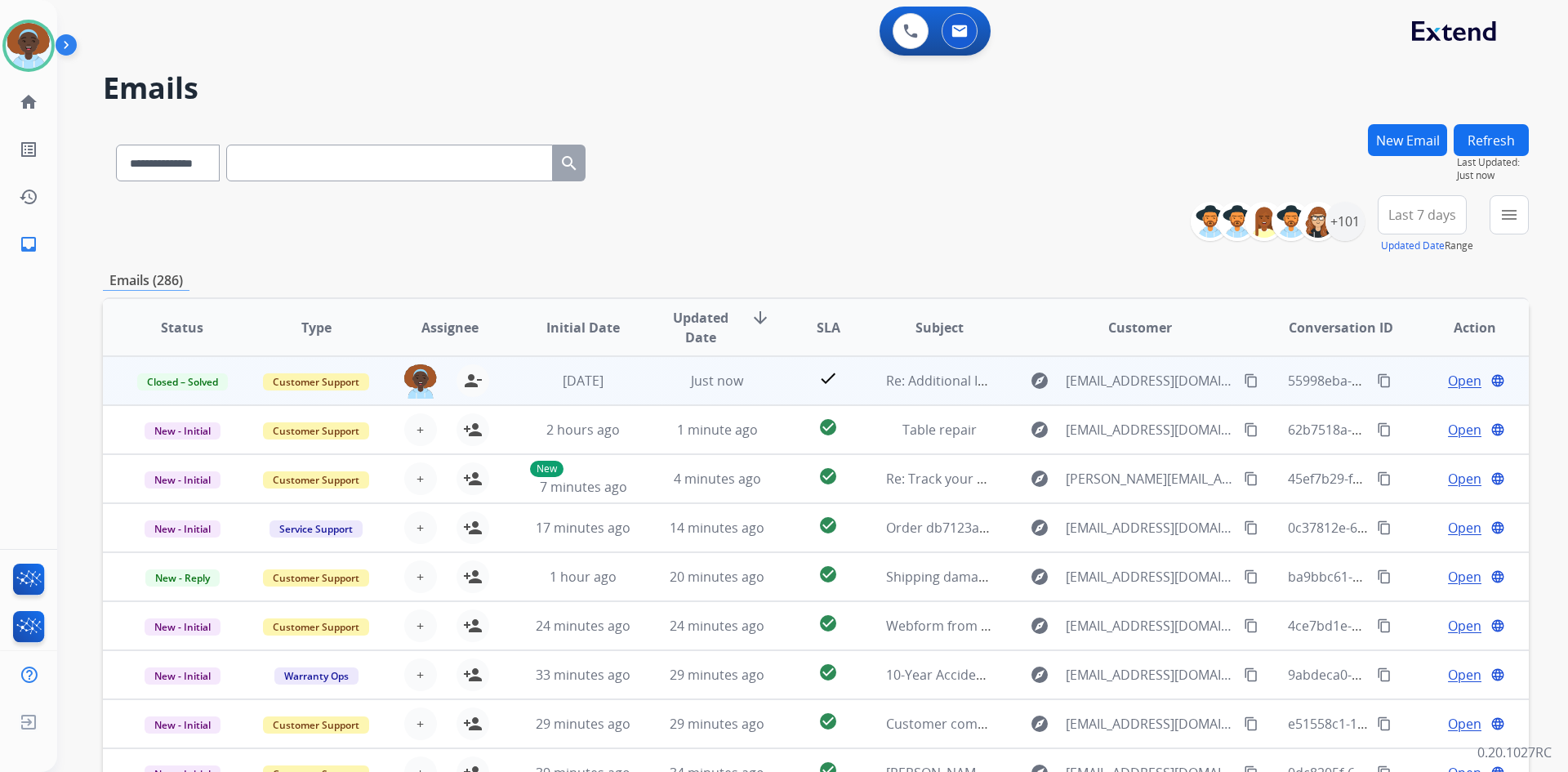
click at [1456, 381] on span "Open" at bounding box center [1465, 381] width 34 height 19
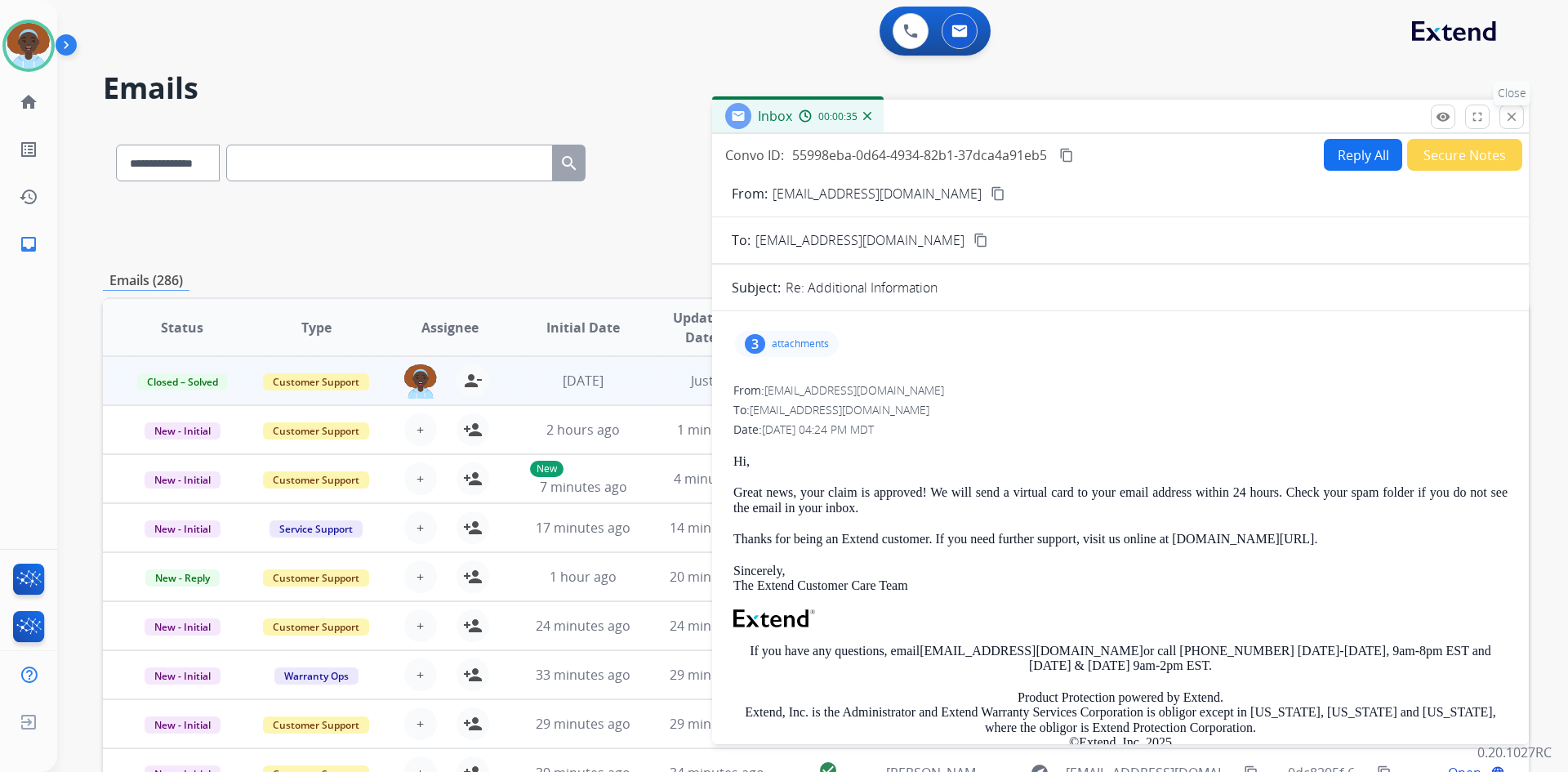
click at [1512, 120] on mat-icon "close" at bounding box center [1511, 117] width 14 height 14
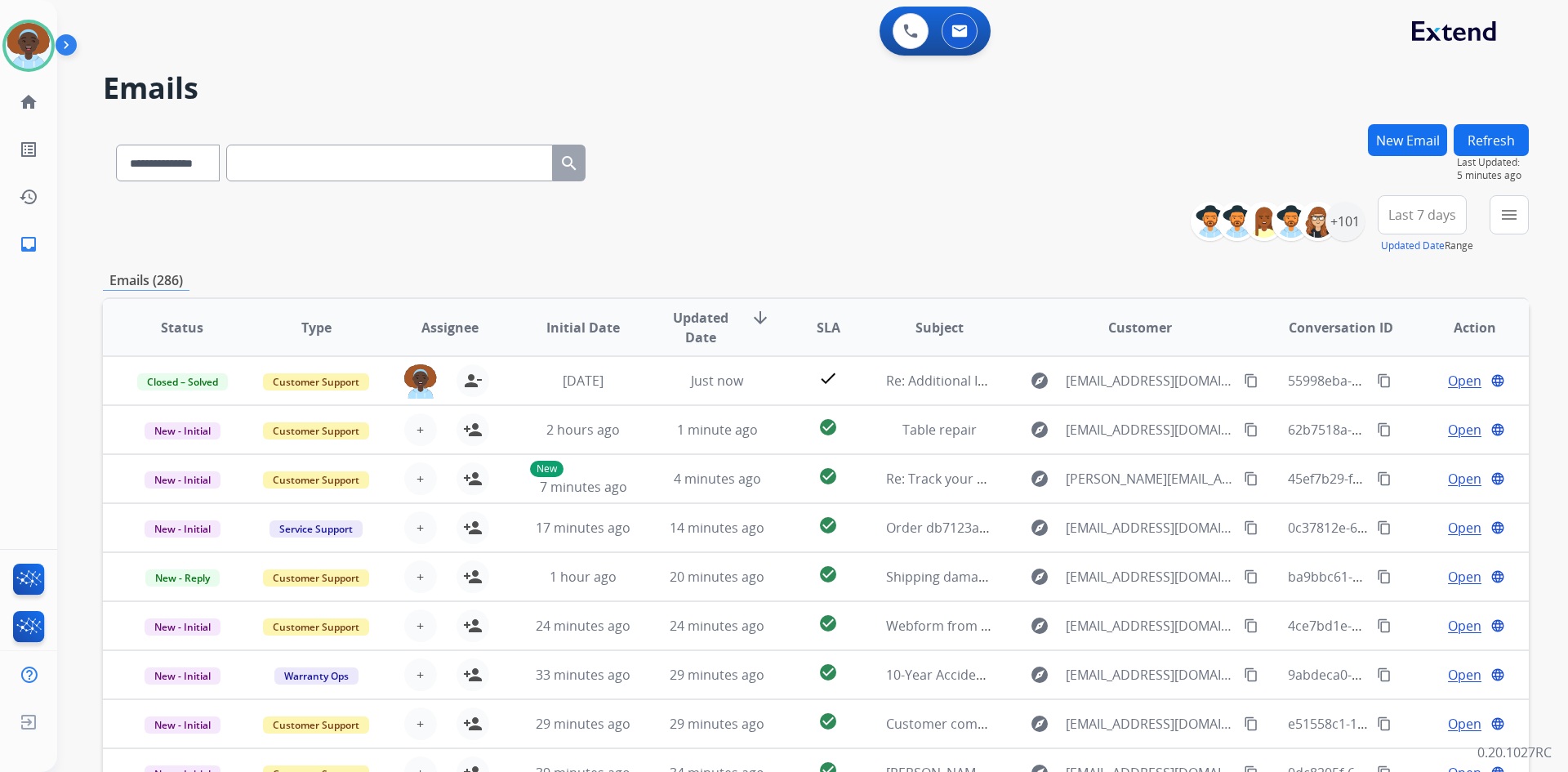
click at [1494, 133] on button "Refresh" at bounding box center [1492, 140] width 75 height 32
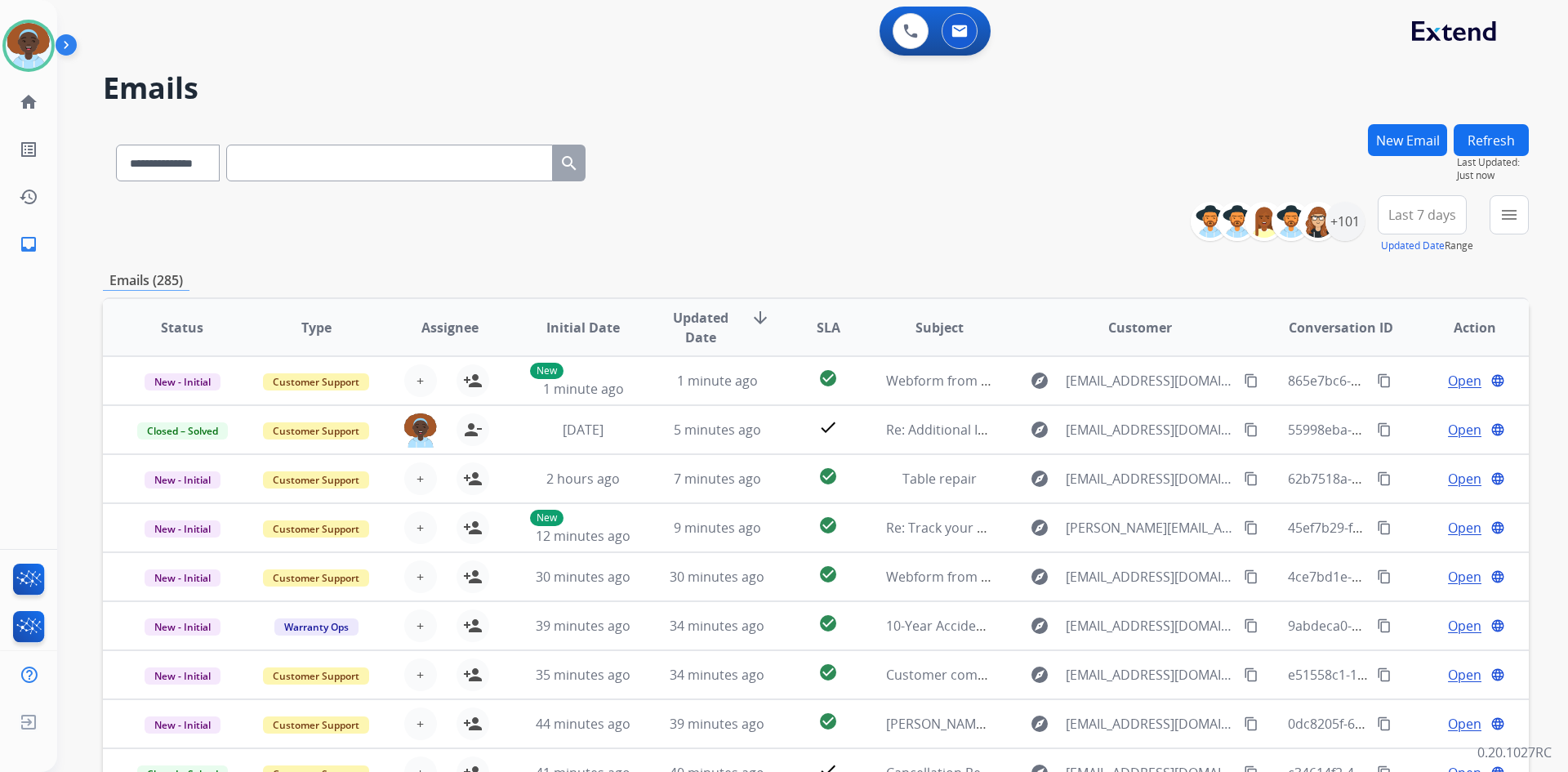
click at [1422, 218] on span "Last 7 days" at bounding box center [1422, 215] width 67 height 7
click at [1390, 410] on div "Last 90 days" at bounding box center [1417, 413] width 90 height 24
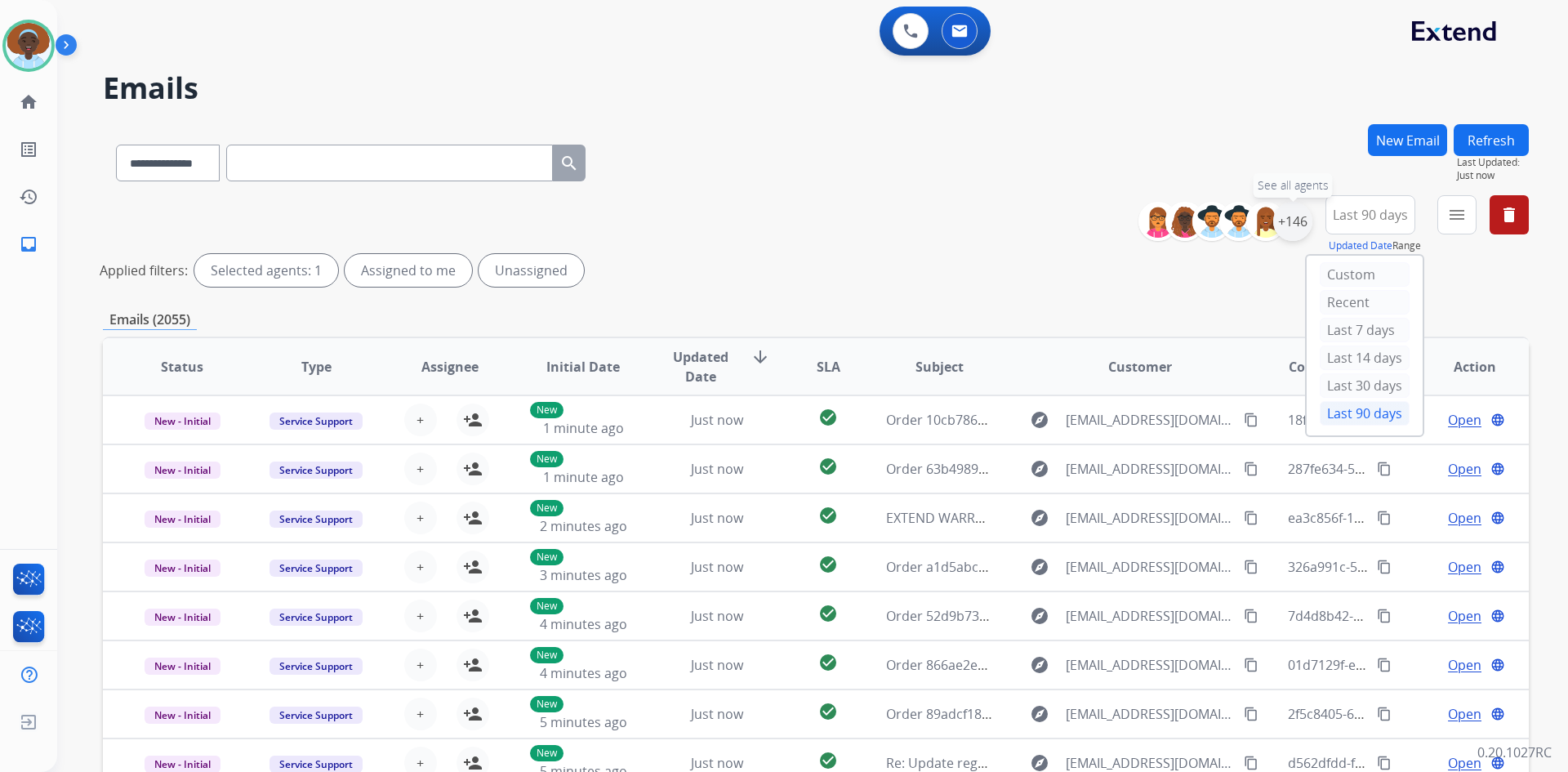
click at [1282, 229] on div "+146" at bounding box center [1292, 221] width 40 height 40
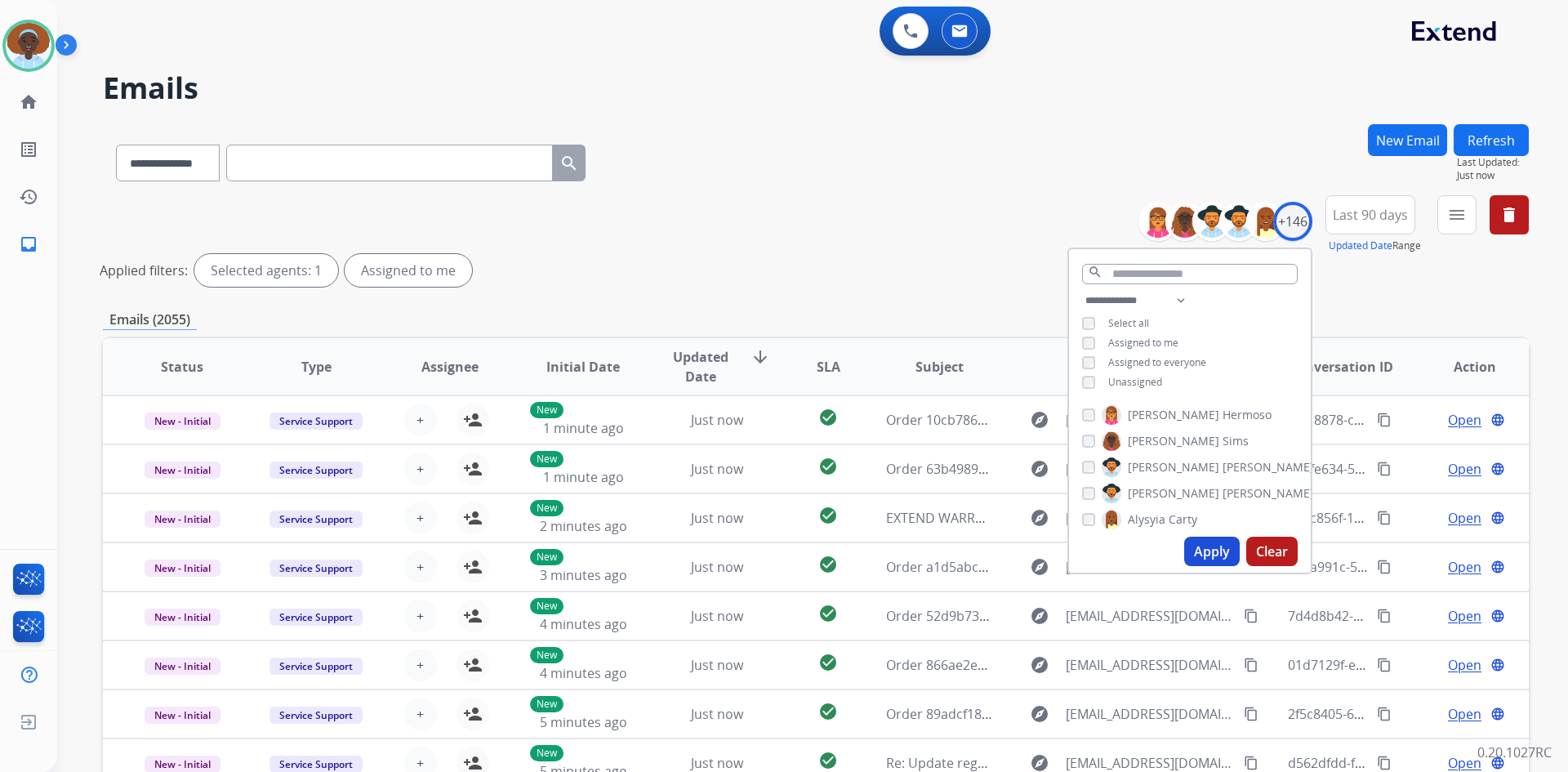
click at [1203, 548] on button "Apply" at bounding box center [1212, 551] width 56 height 30
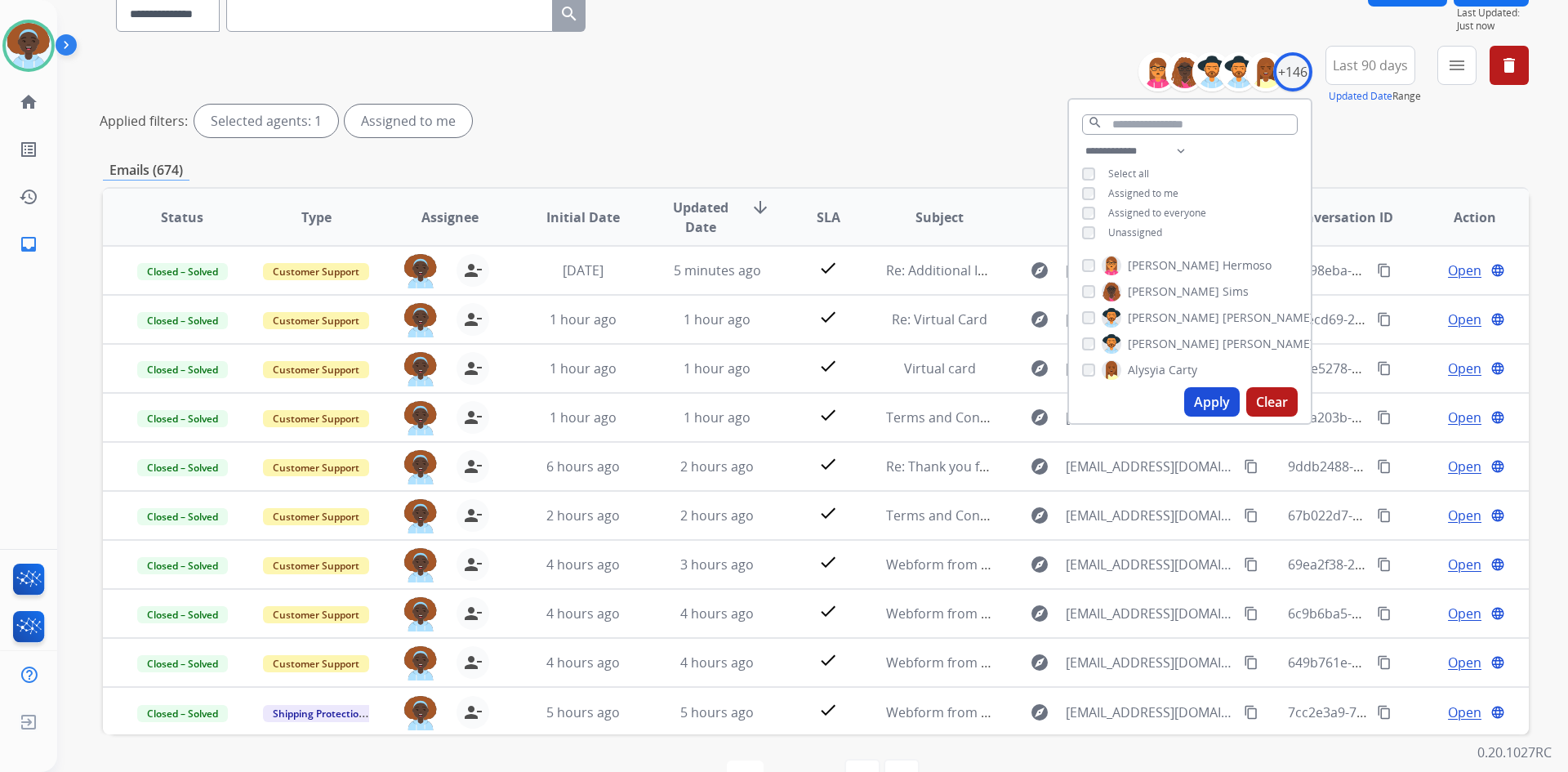
scroll to position [164, 0]
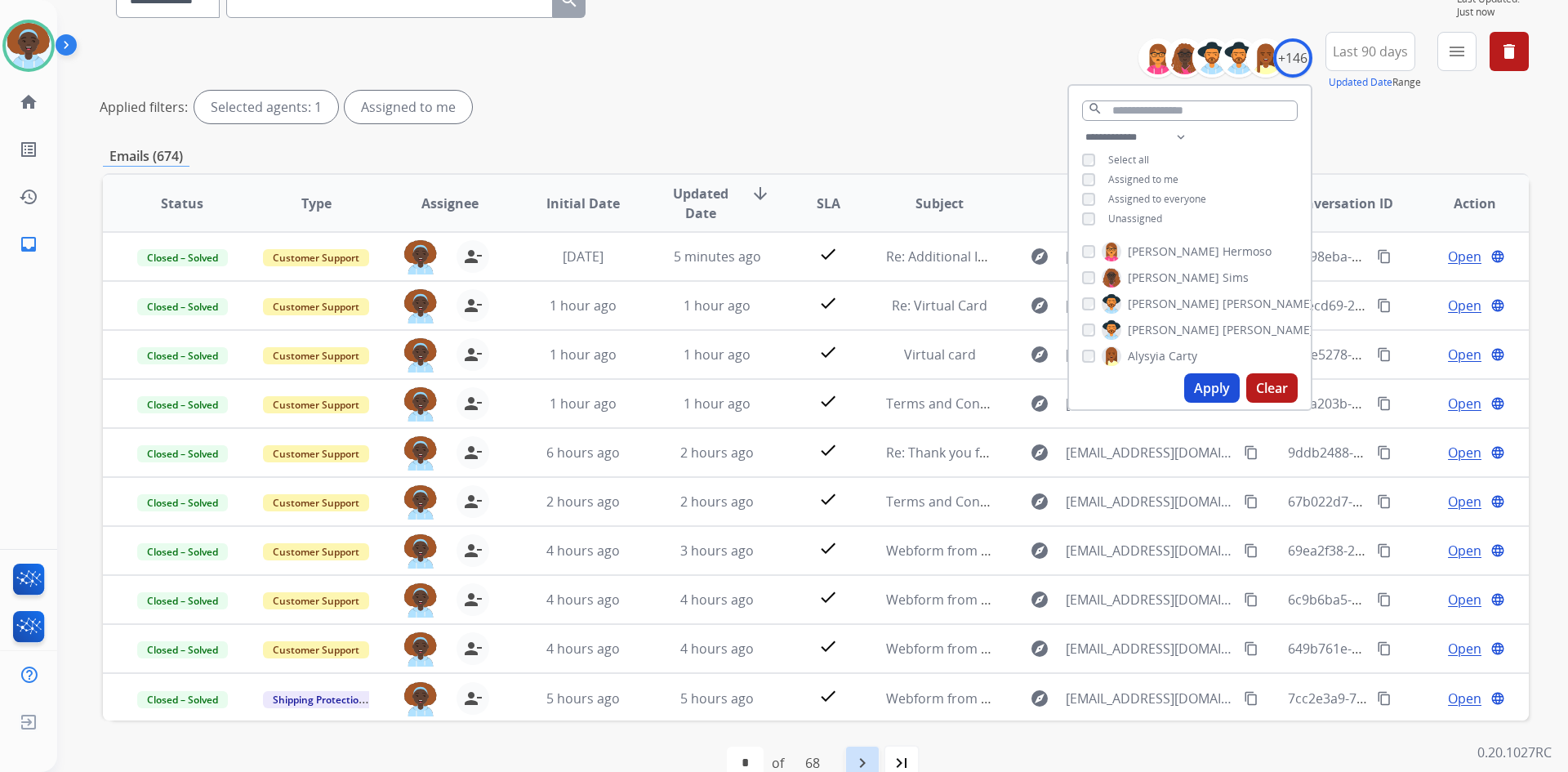
click at [865, 759] on mat-icon "navigate_next" at bounding box center [863, 762] width 19 height 19
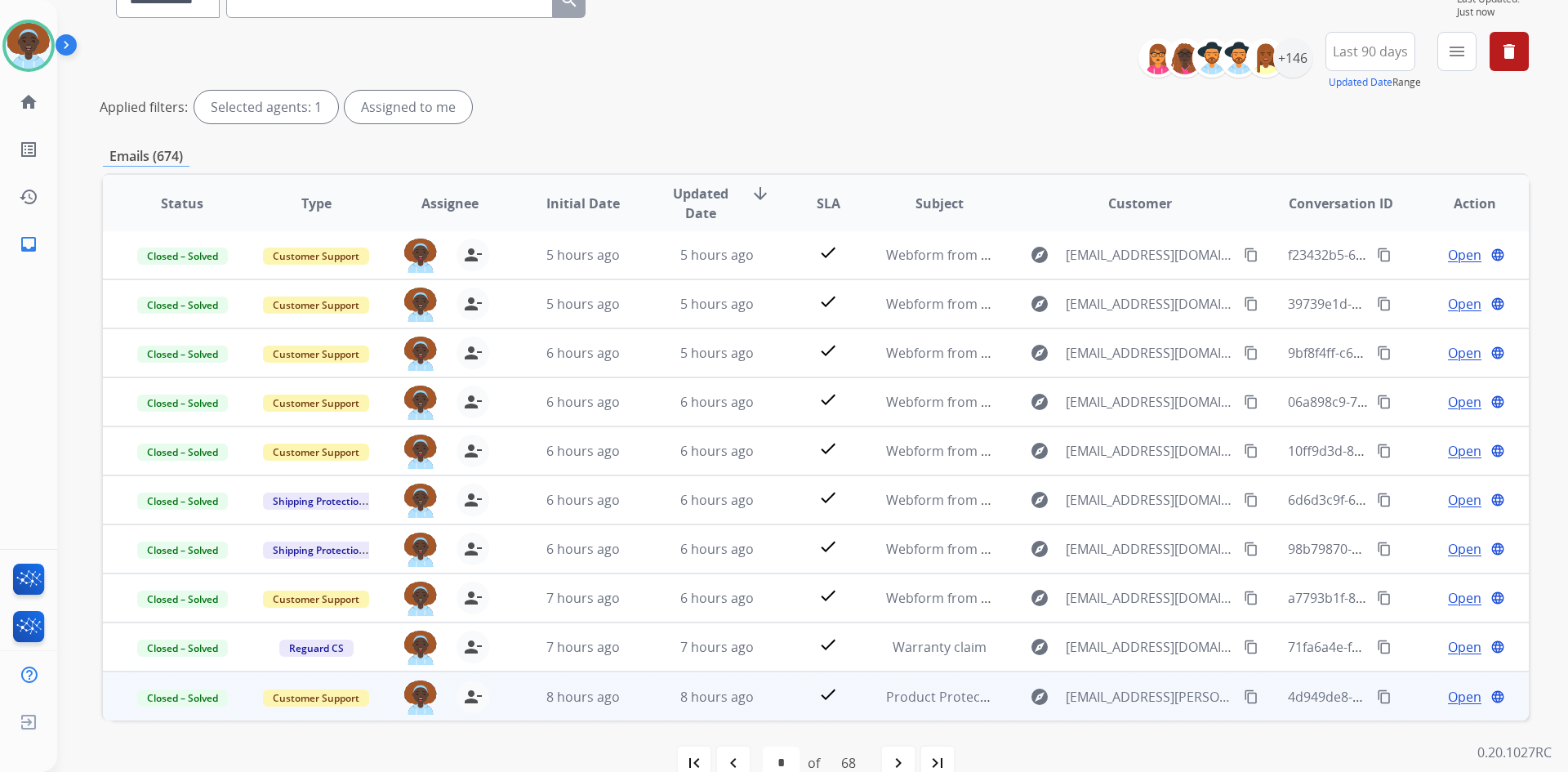
scroll to position [197, 0]
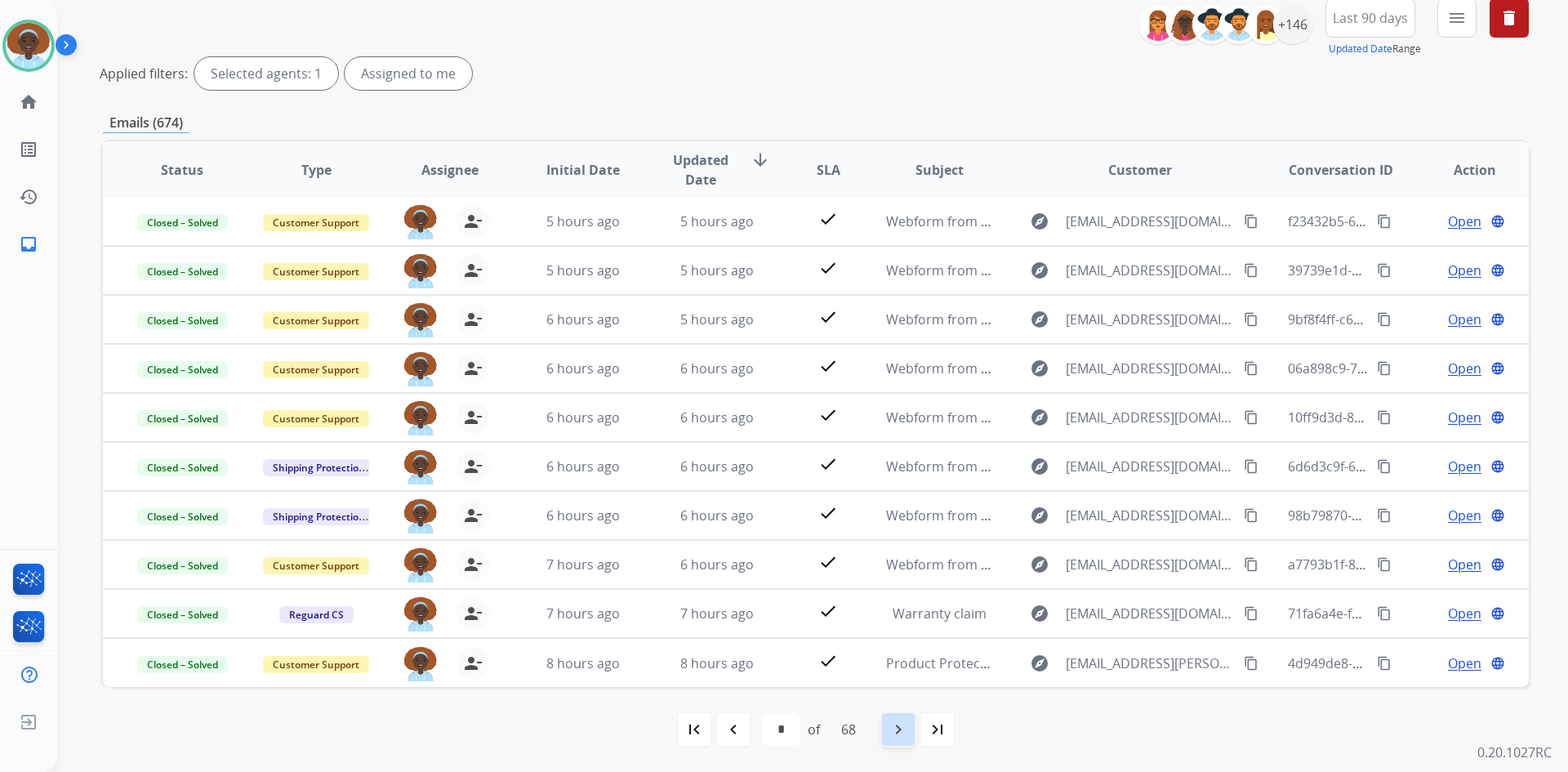
click at [893, 732] on mat-icon "navigate_next" at bounding box center [898, 730] width 19 height 19
select select "*"
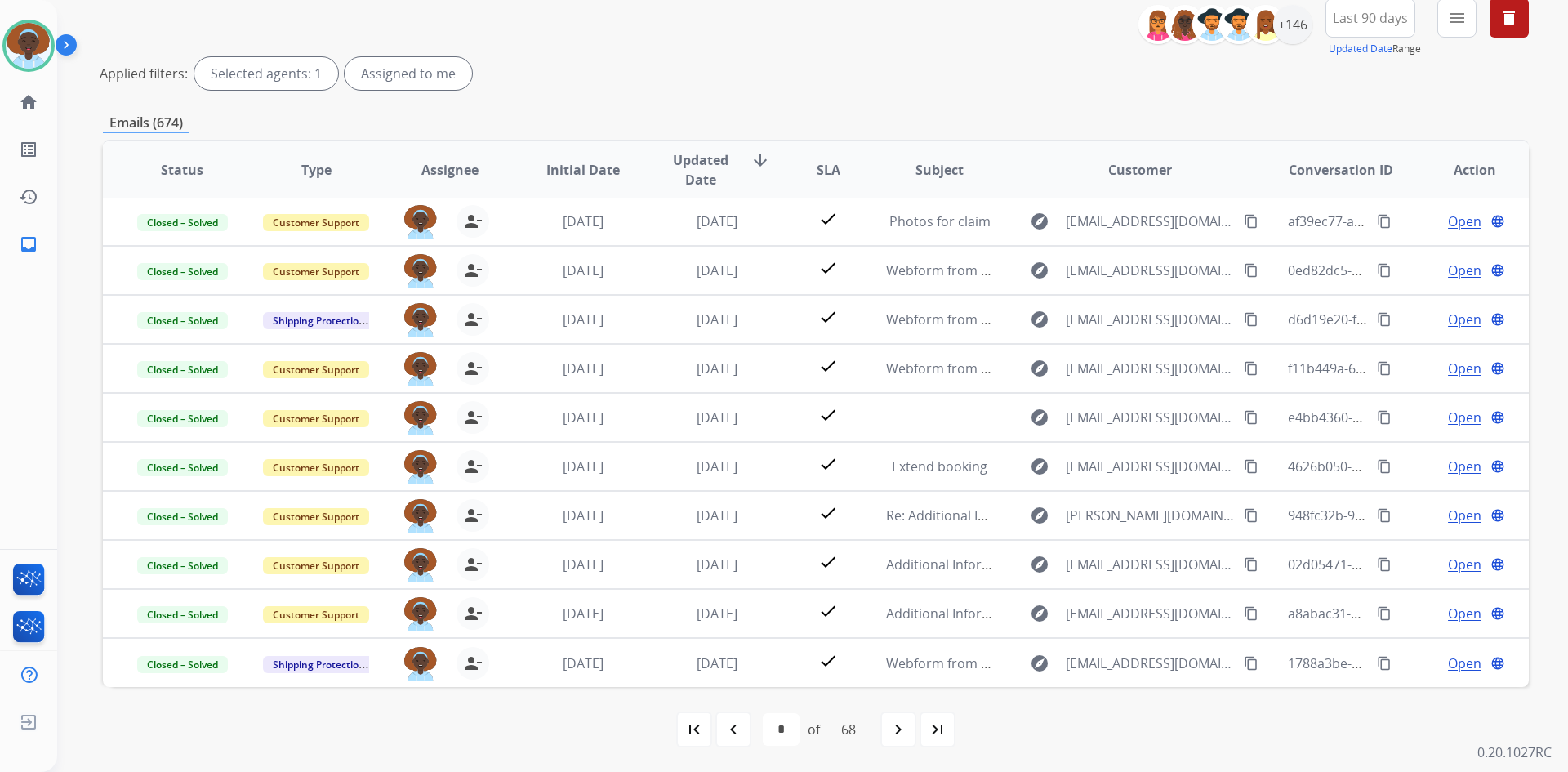
click at [688, 733] on mat-icon "first_page" at bounding box center [694, 730] width 19 height 19
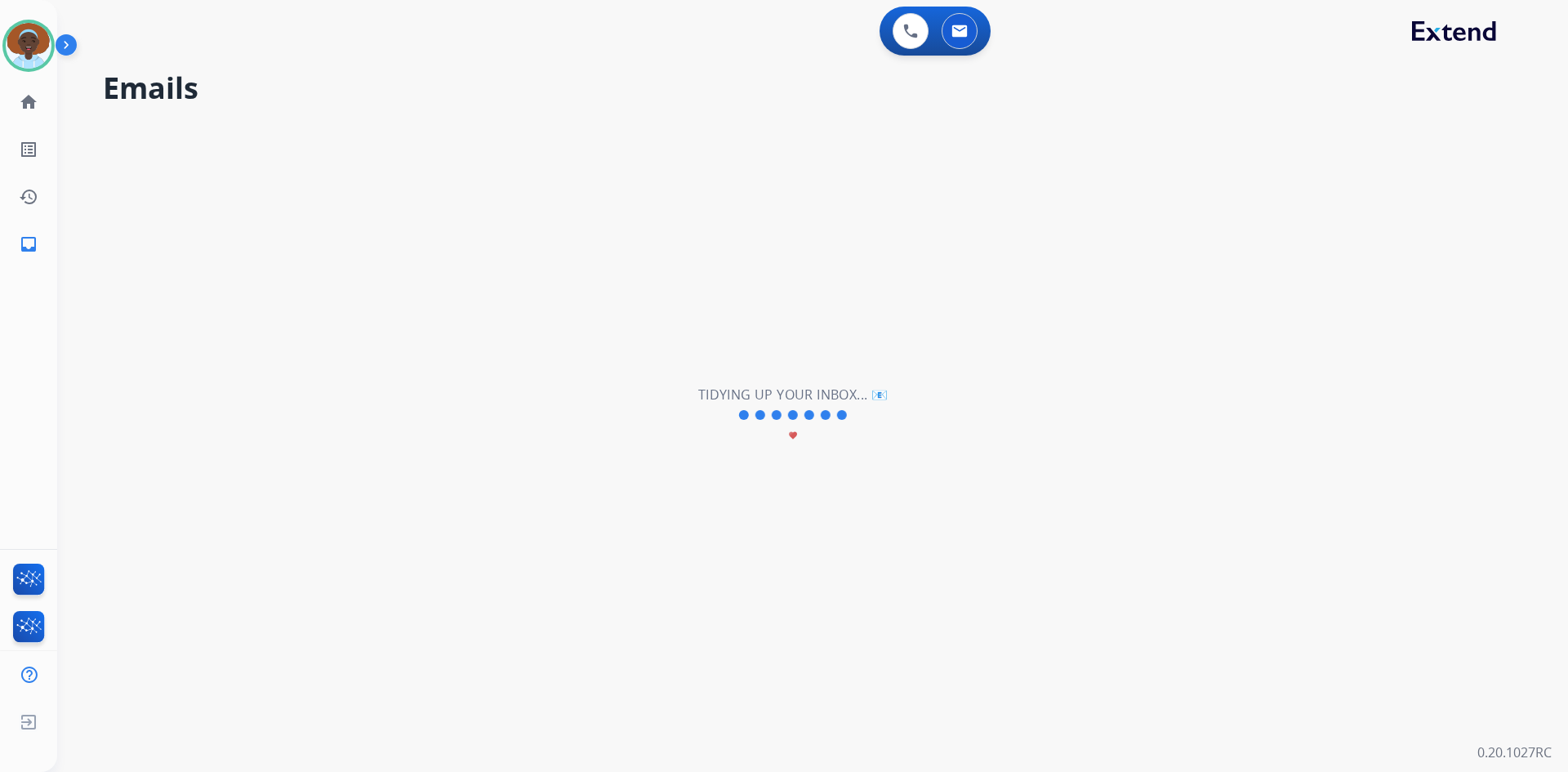
scroll to position [0, 0]
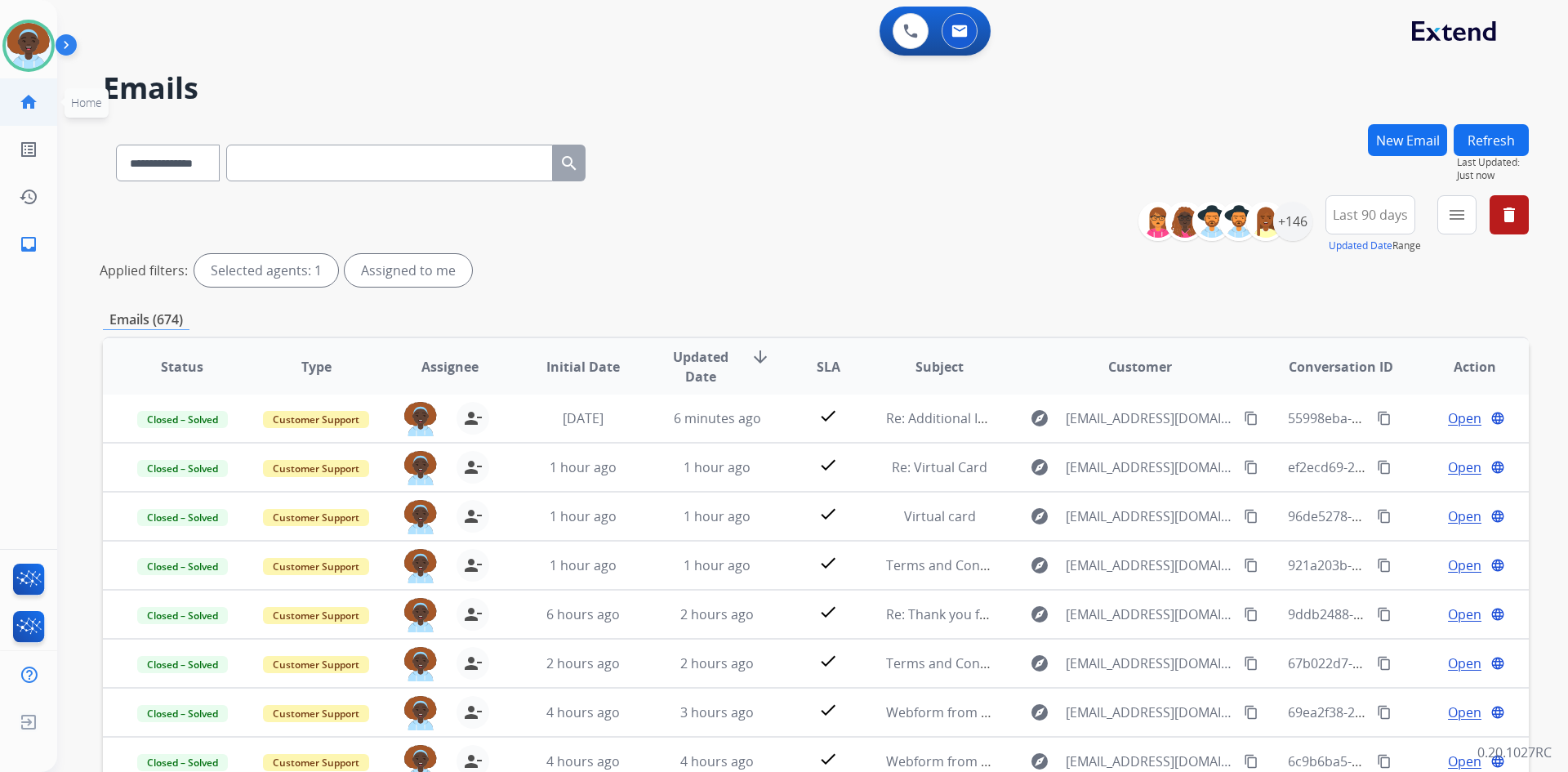
click at [29, 108] on mat-icon "home" at bounding box center [28, 102] width 19 height 19
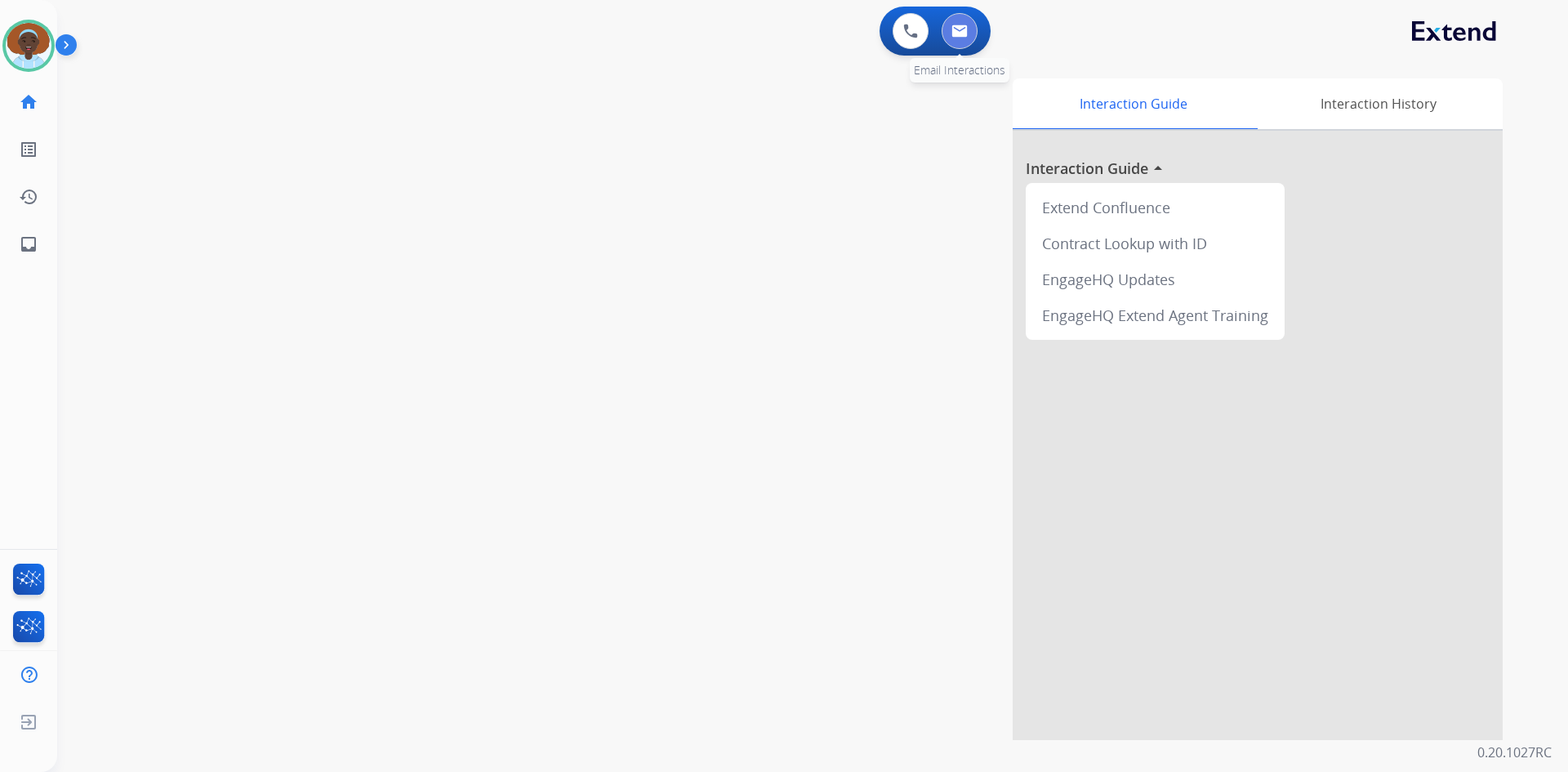
click at [962, 38] on button at bounding box center [959, 31] width 36 height 36
select select "**********"
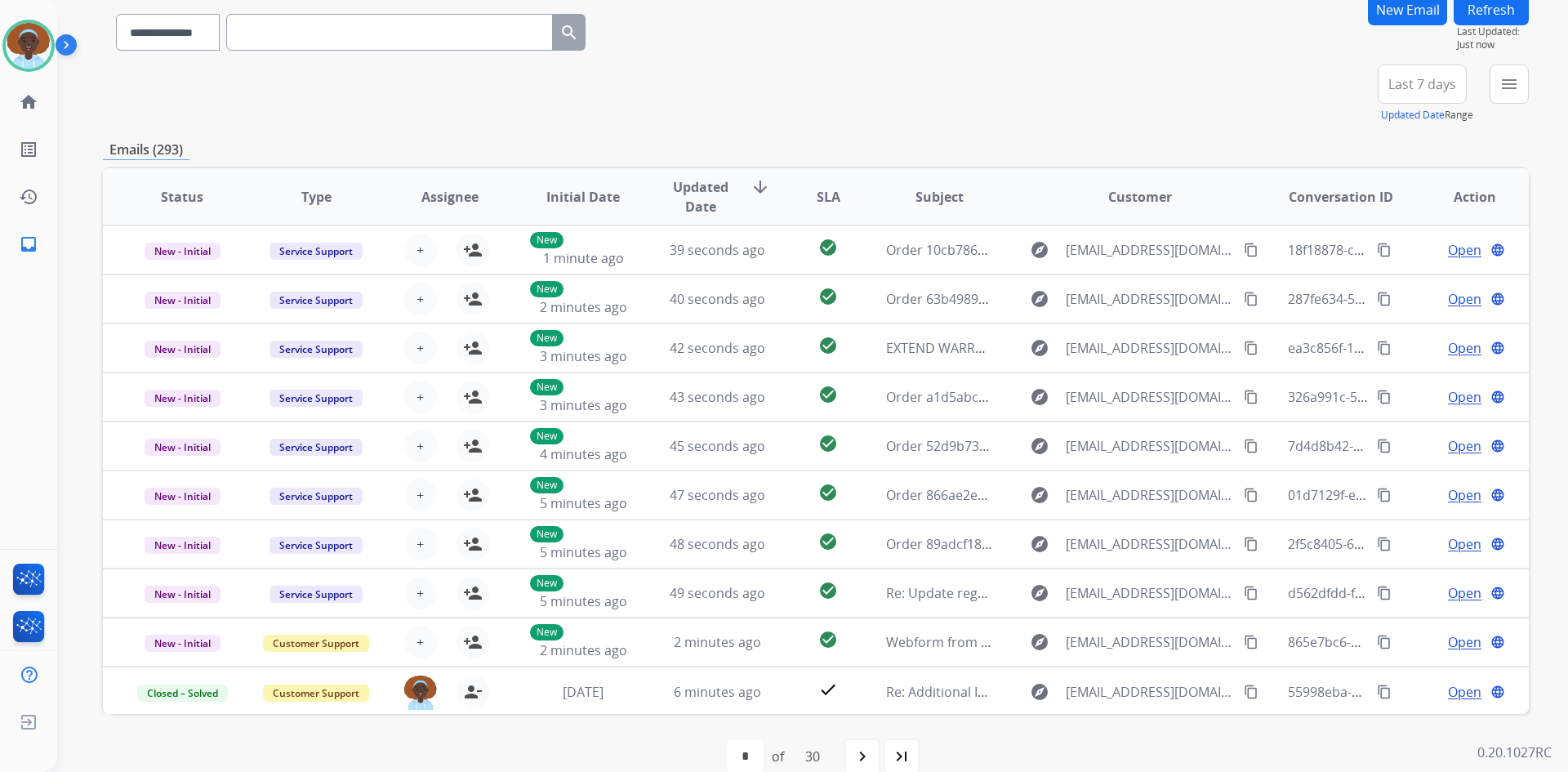
scroll to position [158, 0]
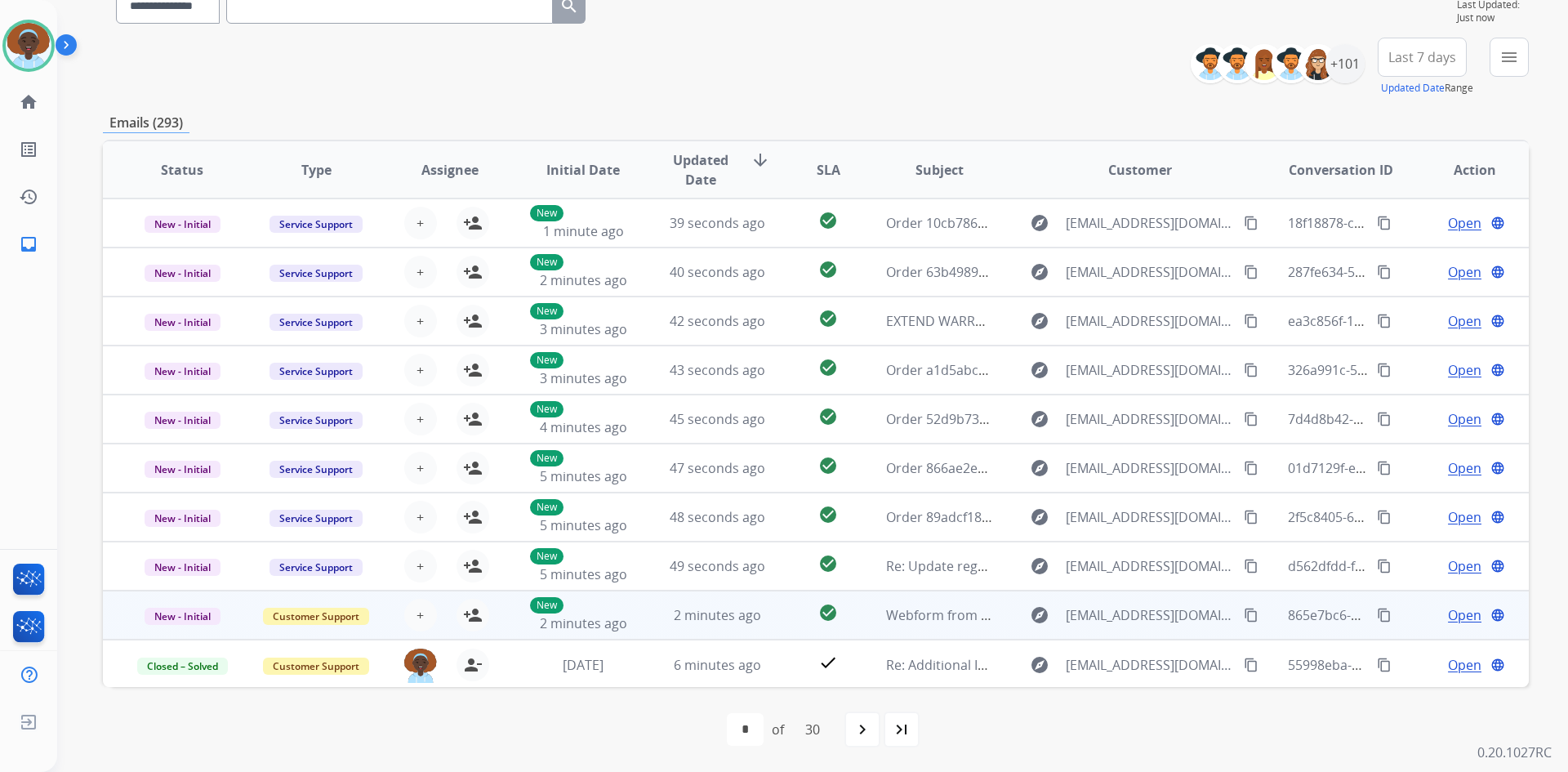
click at [1449, 613] on span "Open" at bounding box center [1465, 615] width 34 height 19
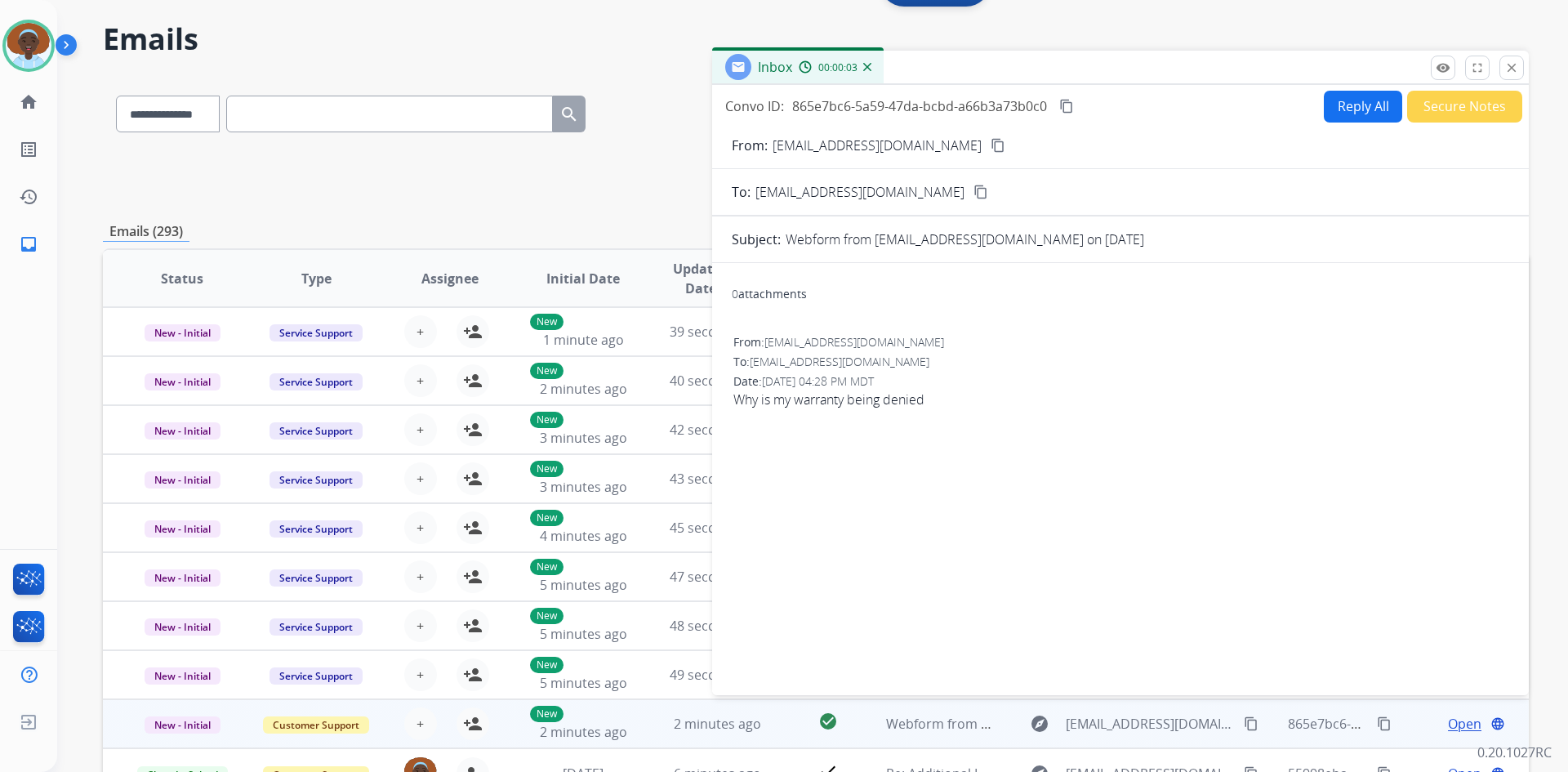
scroll to position [0, 0]
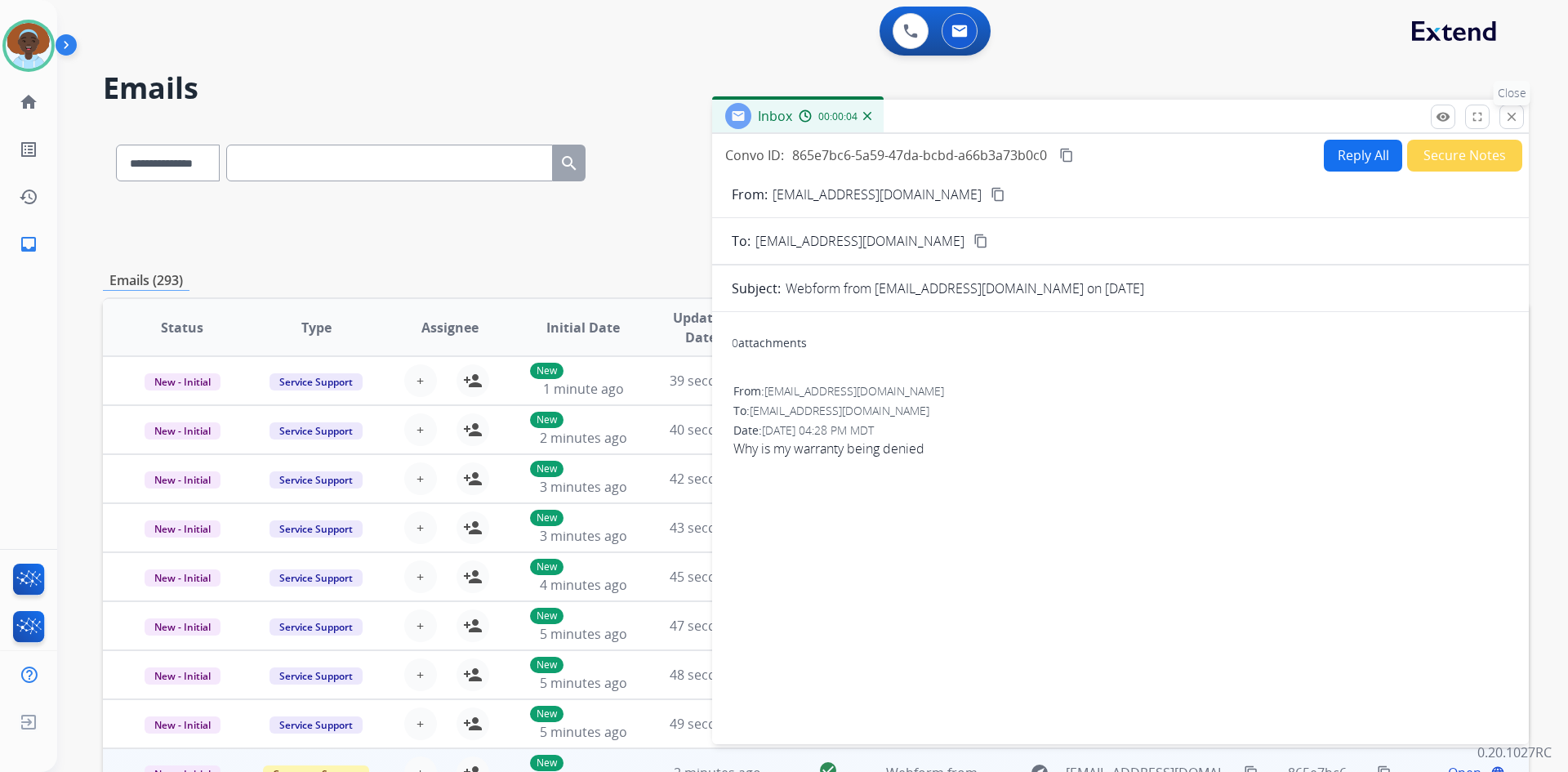
click at [1511, 118] on mat-icon "close" at bounding box center [1511, 117] width 14 height 14
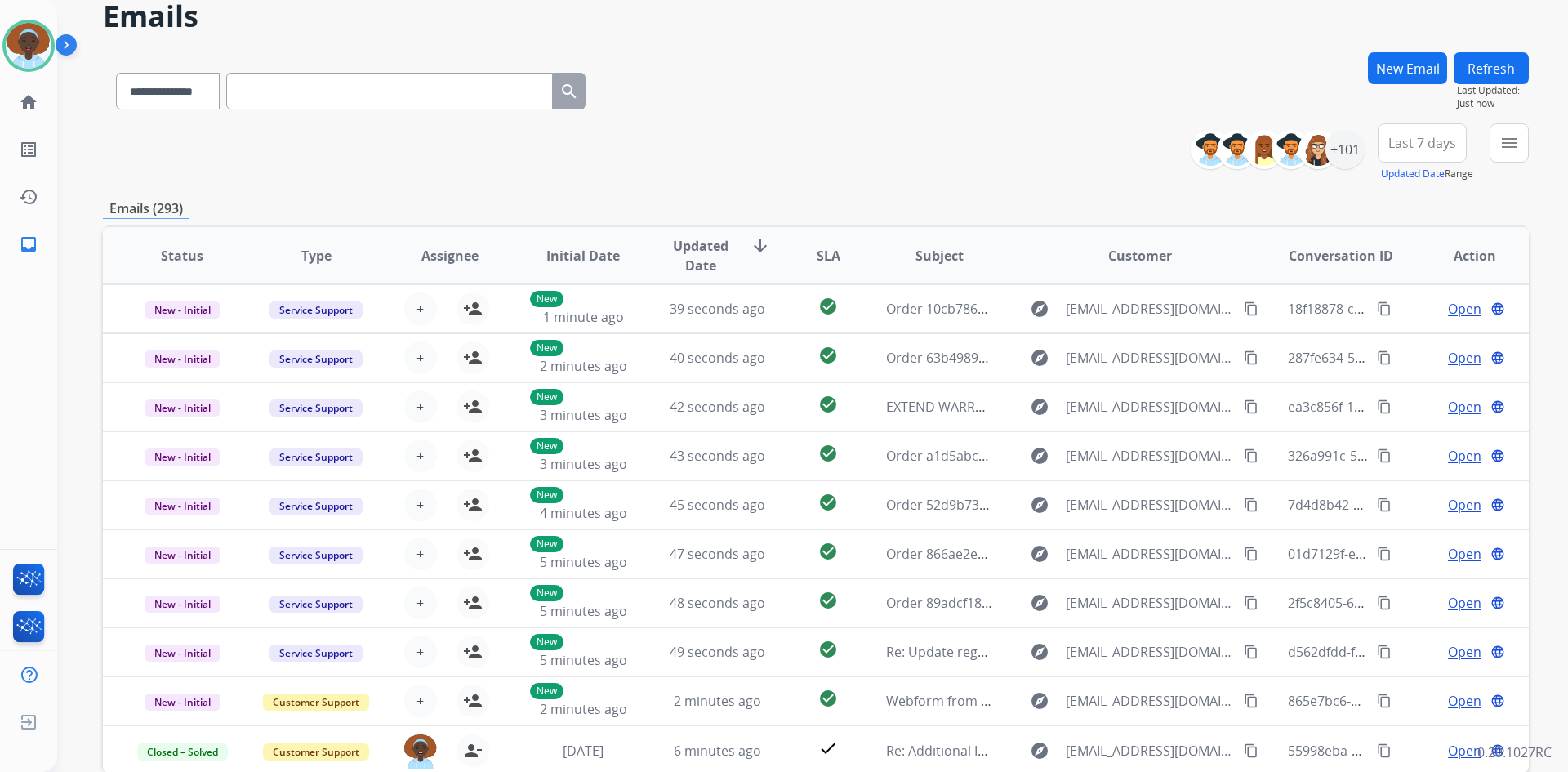
scroll to position [82, 0]
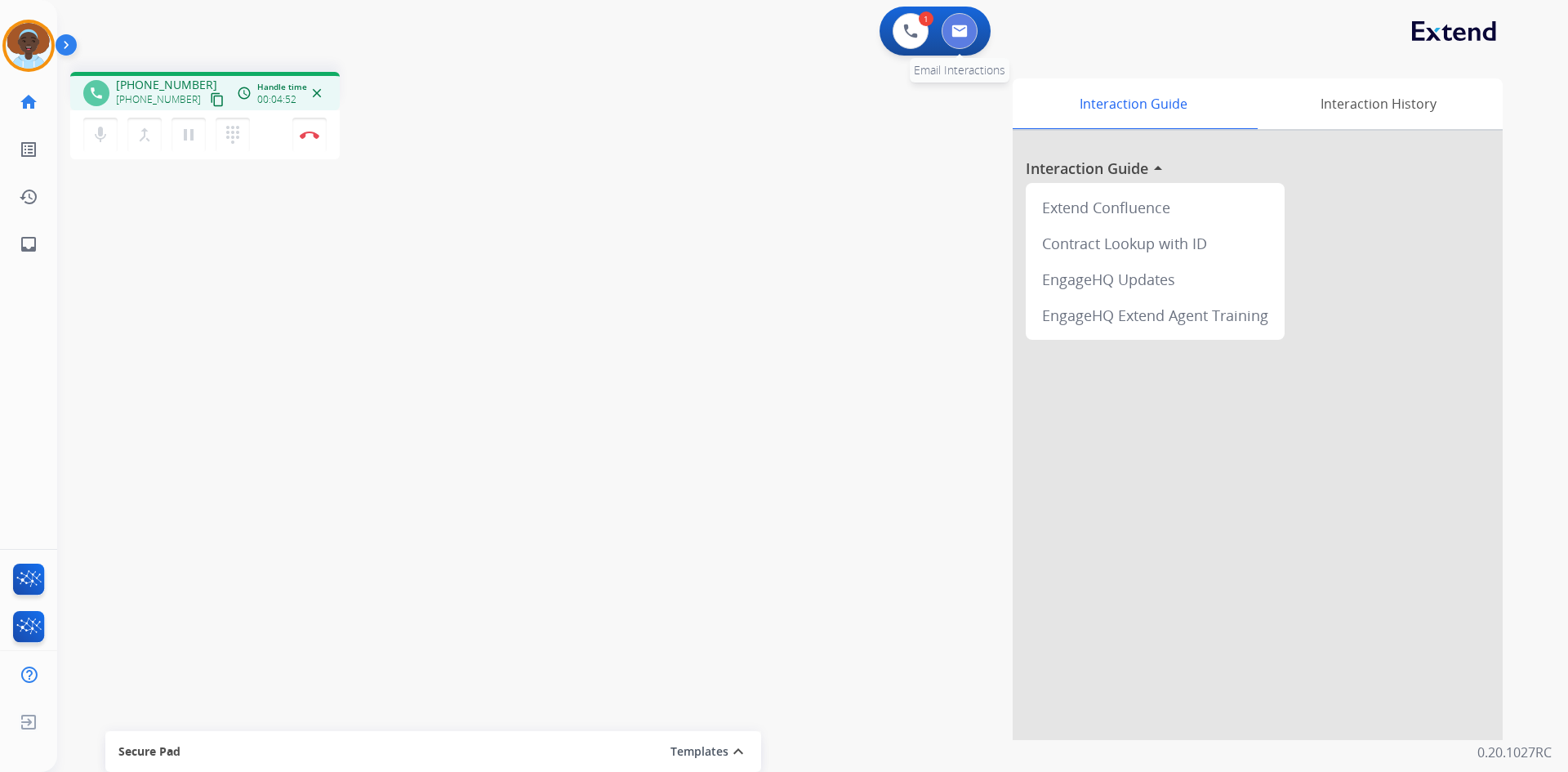
click at [951, 35] on img at bounding box center [959, 31] width 16 height 13
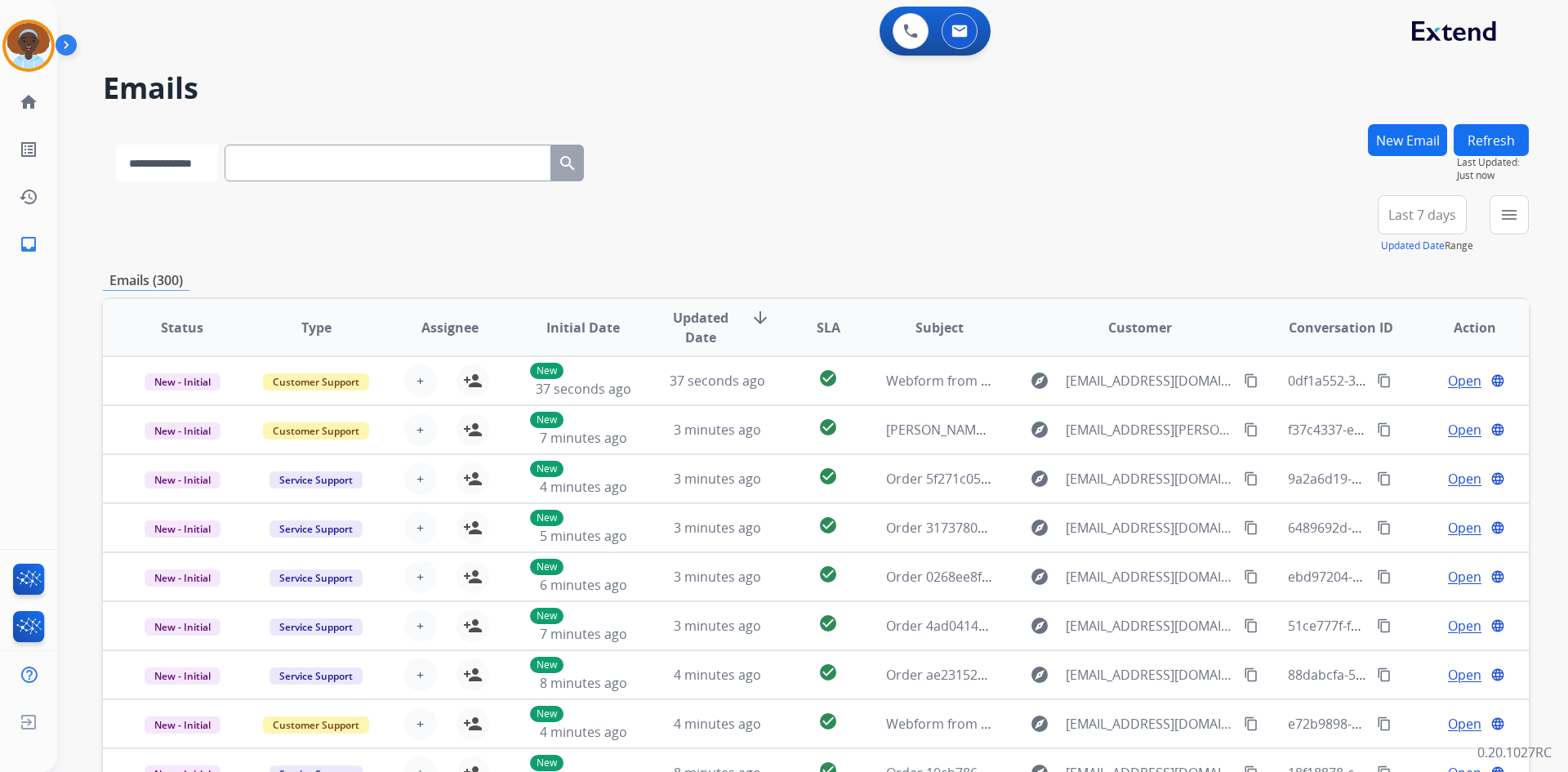
click at [218, 166] on select "**********" at bounding box center [167, 163] width 102 height 37
select select "**********"
click at [116, 145] on select "**********" at bounding box center [167, 163] width 102 height 37
click at [313, 161] on input "text" at bounding box center [389, 163] width 327 height 37
paste input "**********"
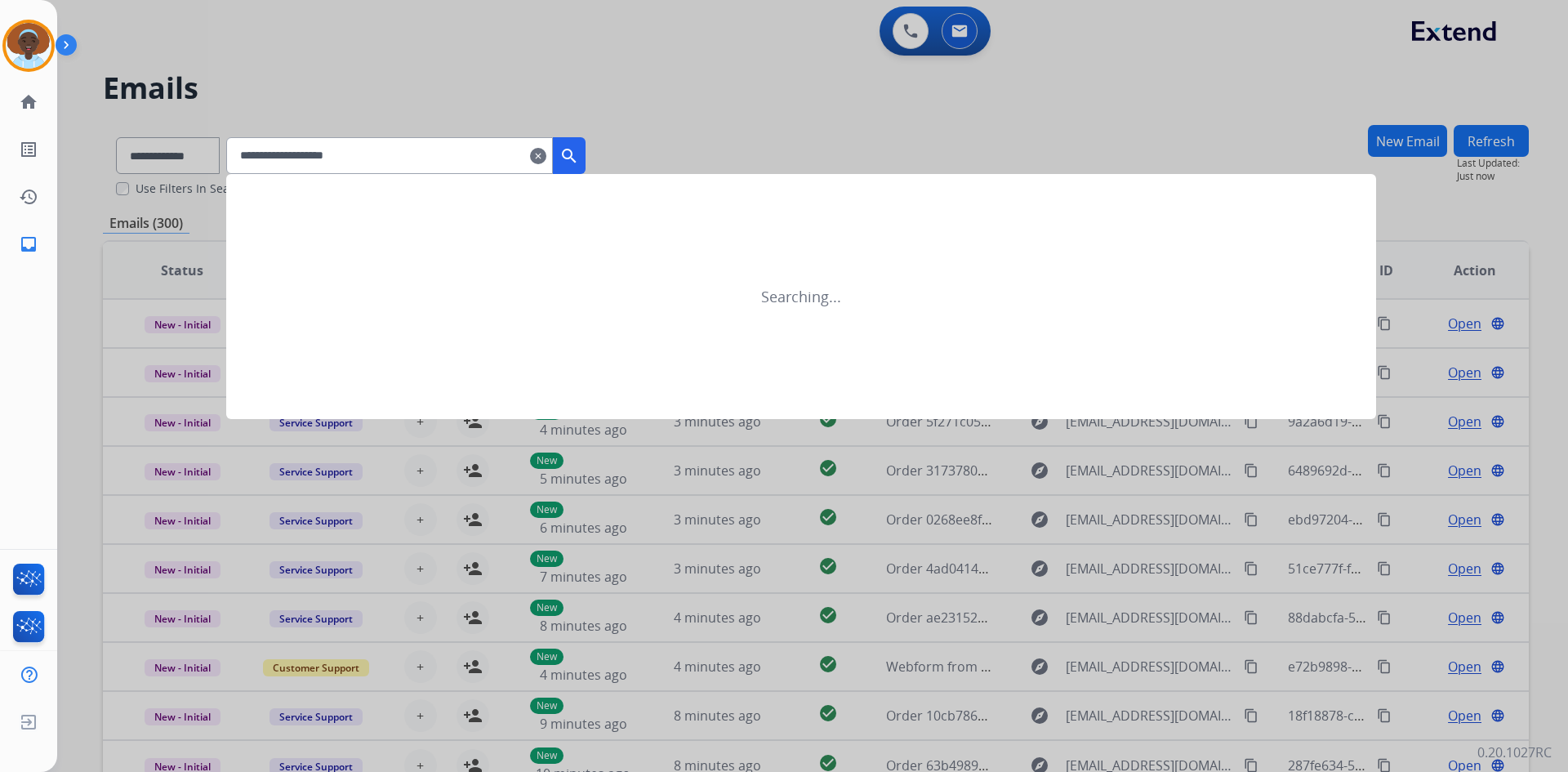
type input "**********"
click at [579, 152] on mat-icon "search" at bounding box center [570, 156] width 19 height 19
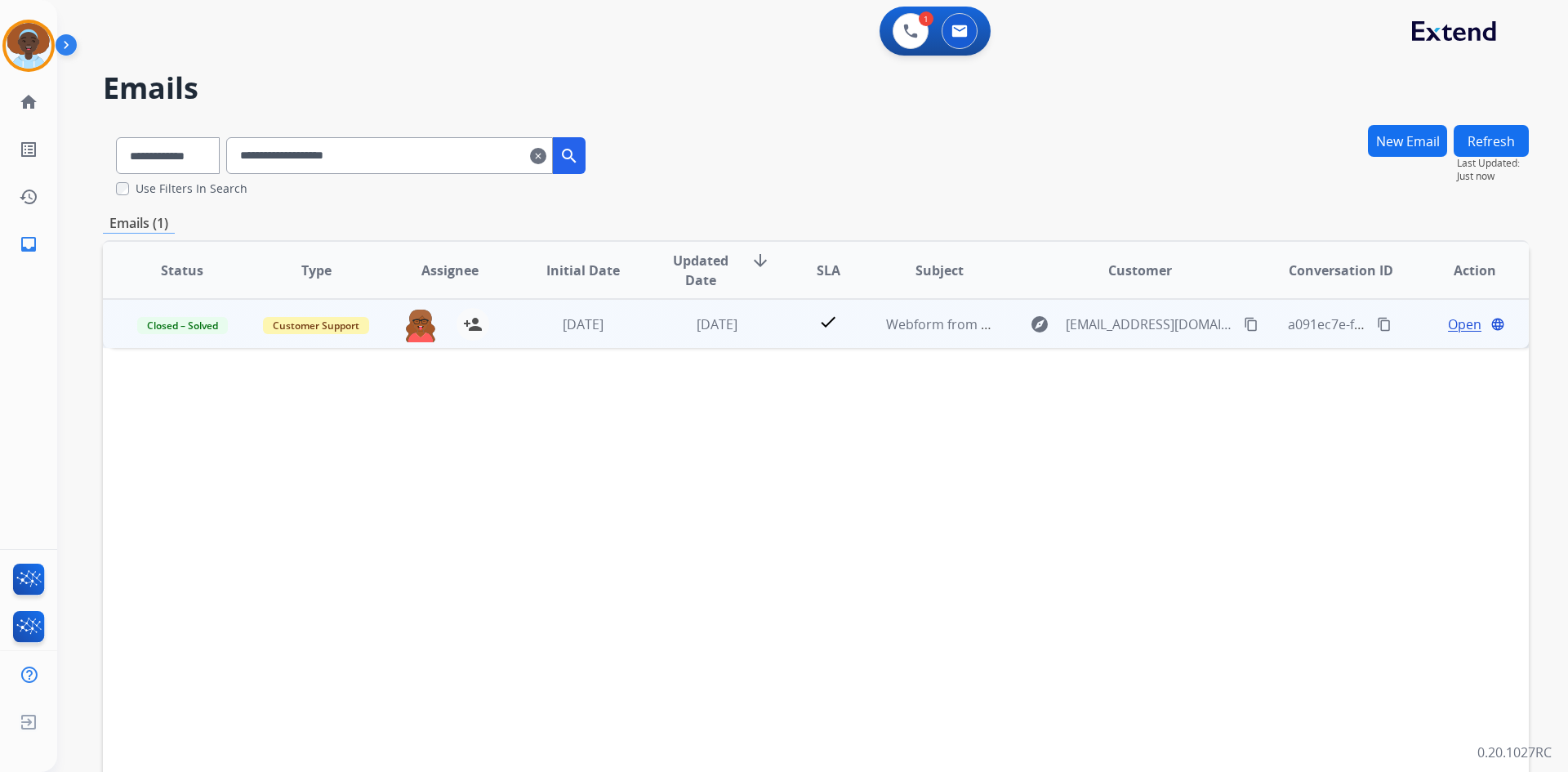
click at [1453, 324] on span "Open" at bounding box center [1465, 324] width 34 height 19
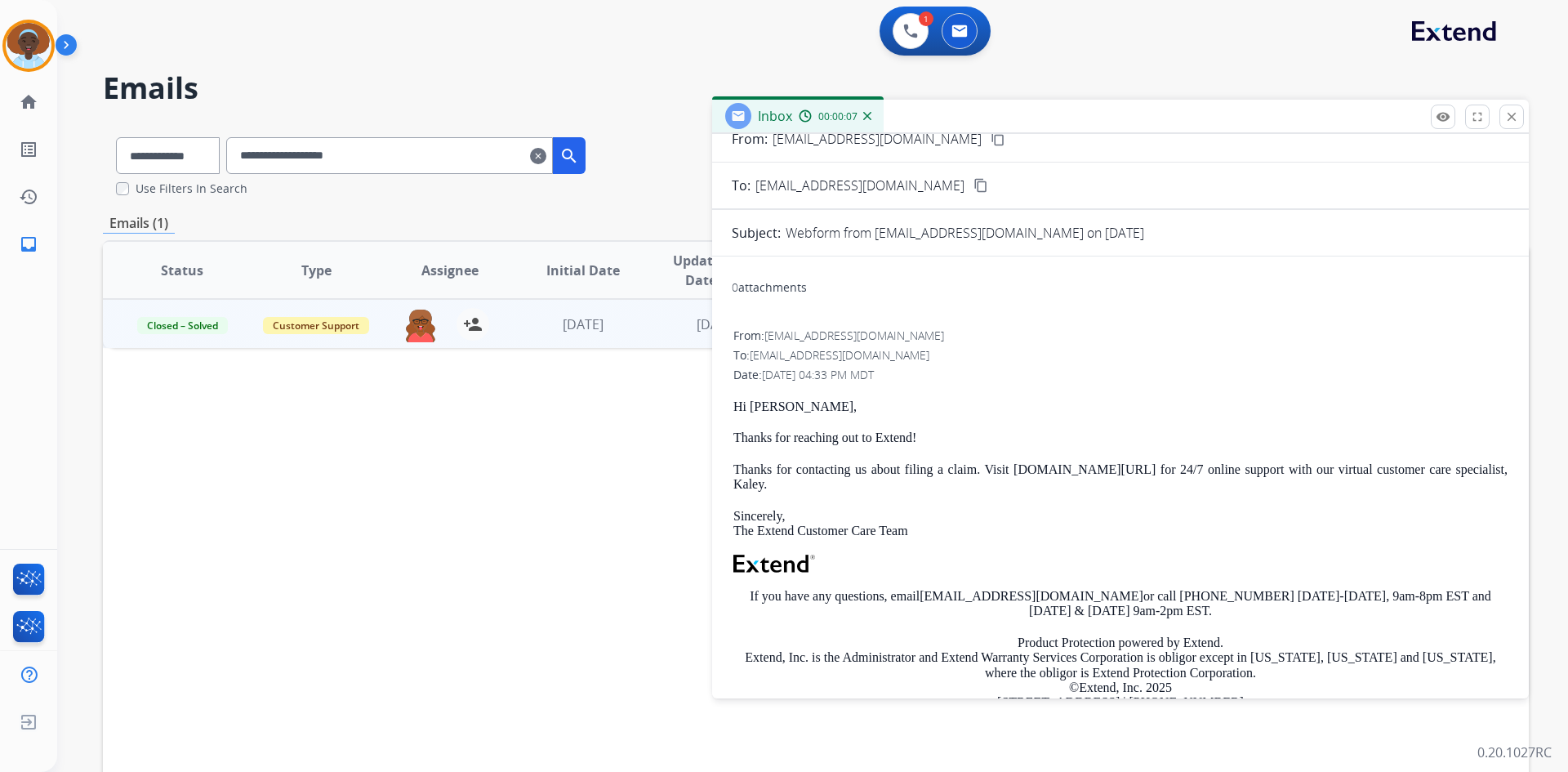
scroll to position [82, 0]
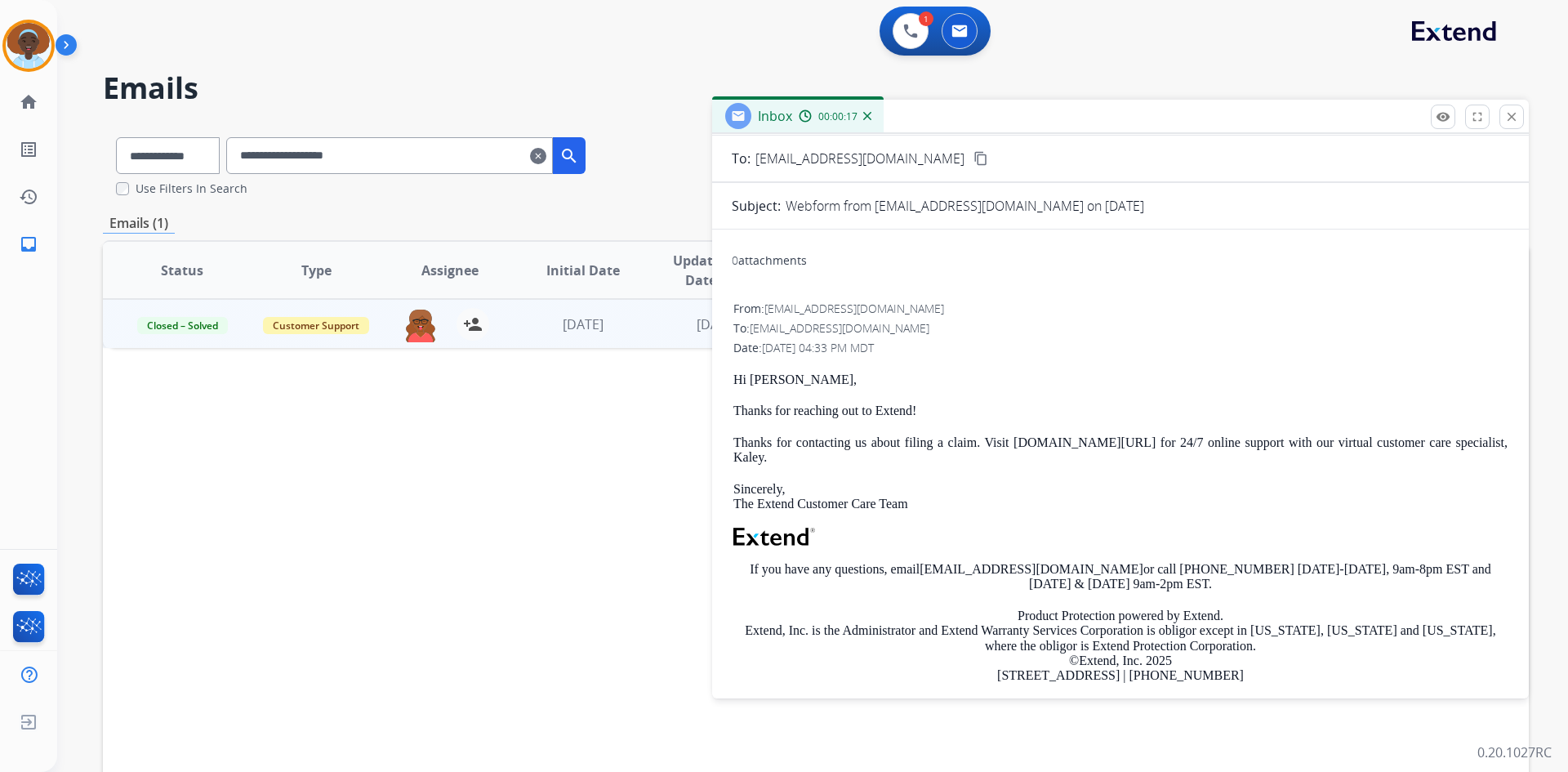
drag, startPoint x: 1512, startPoint y: 119, endPoint x: 1511, endPoint y: 136, distance: 17.0
click at [1511, 120] on mat-icon "close" at bounding box center [1511, 117] width 14 height 14
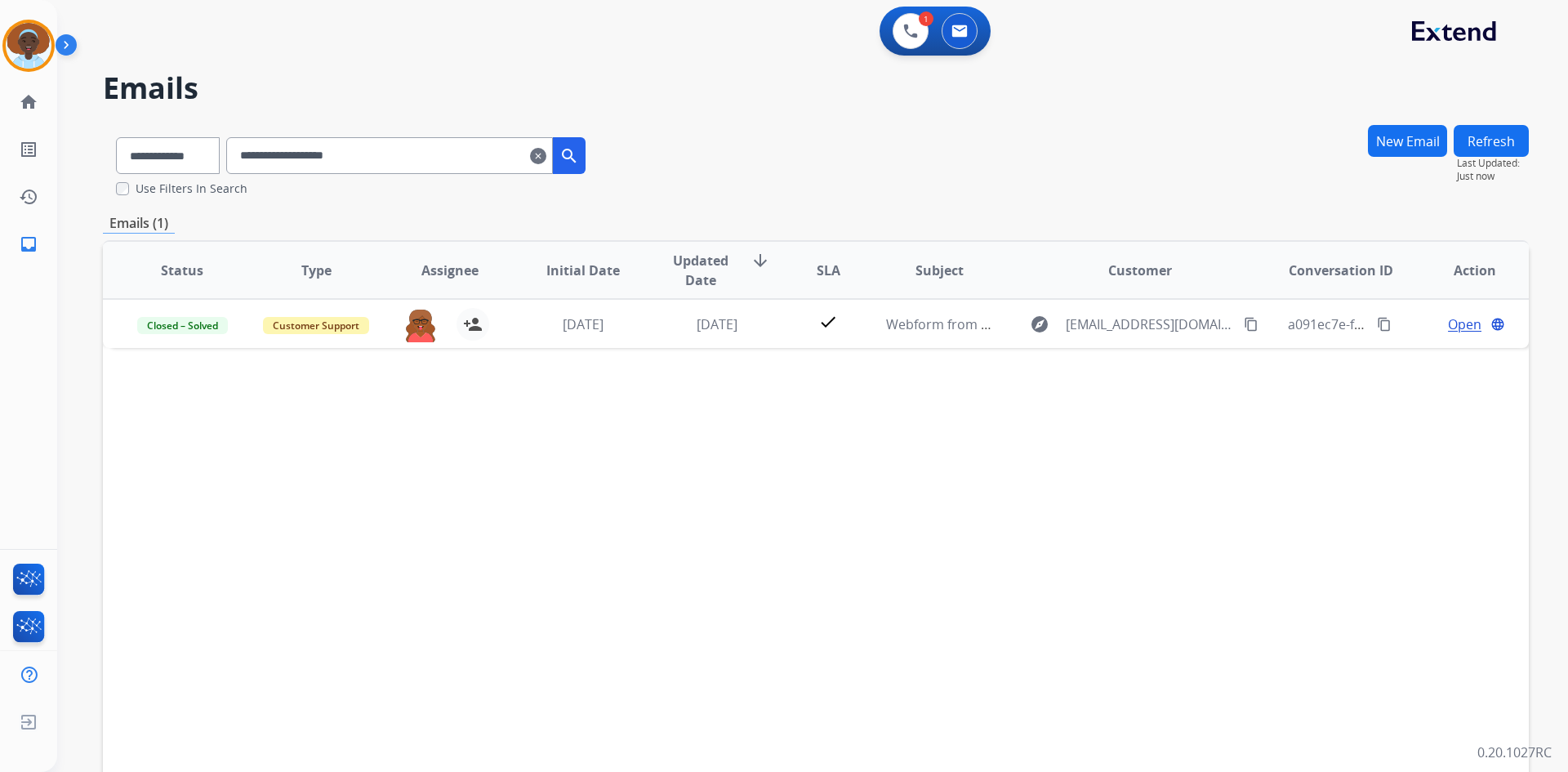
click at [546, 157] on mat-icon "clear" at bounding box center [538, 156] width 16 height 19
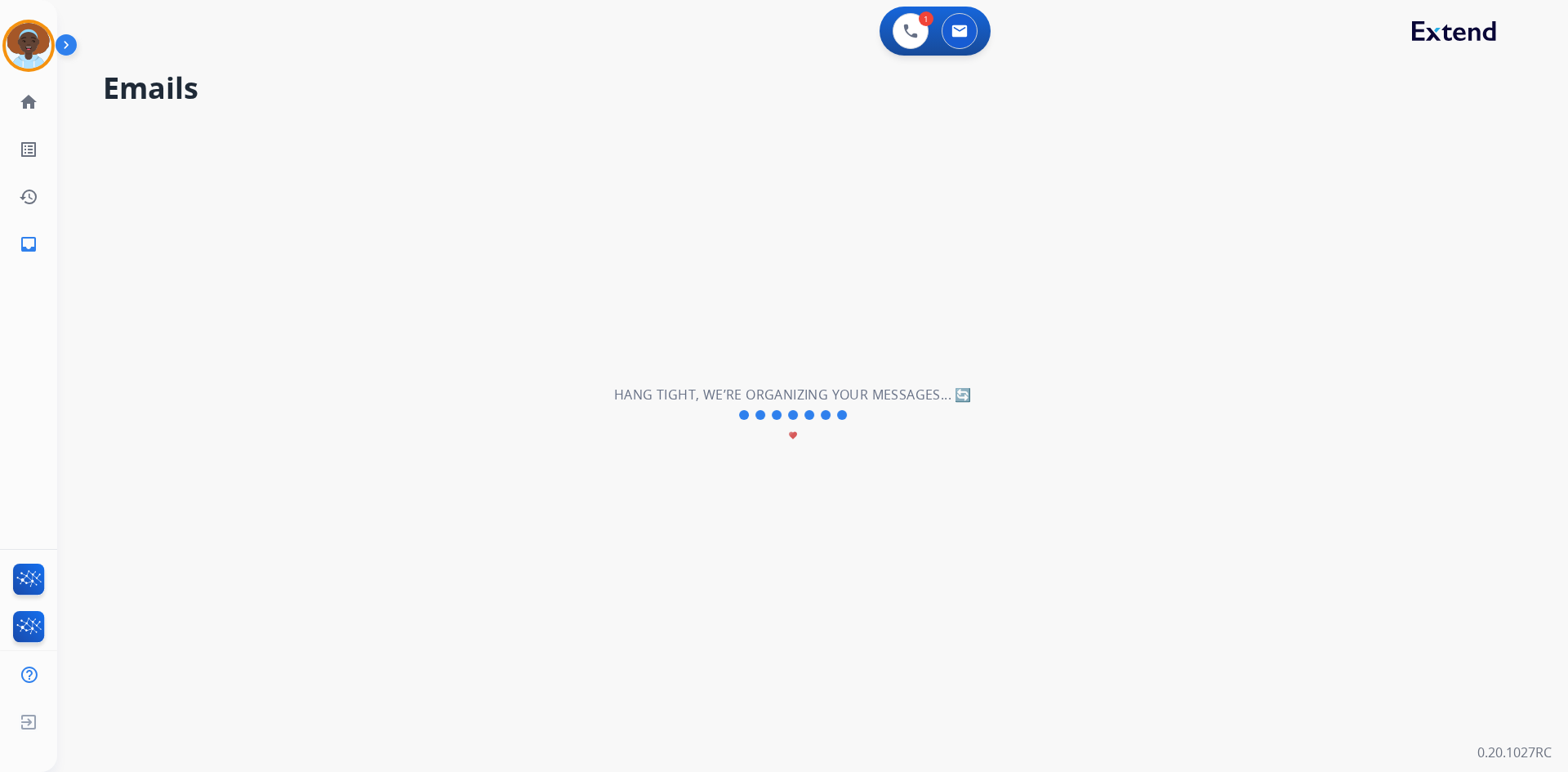
select select "**********"
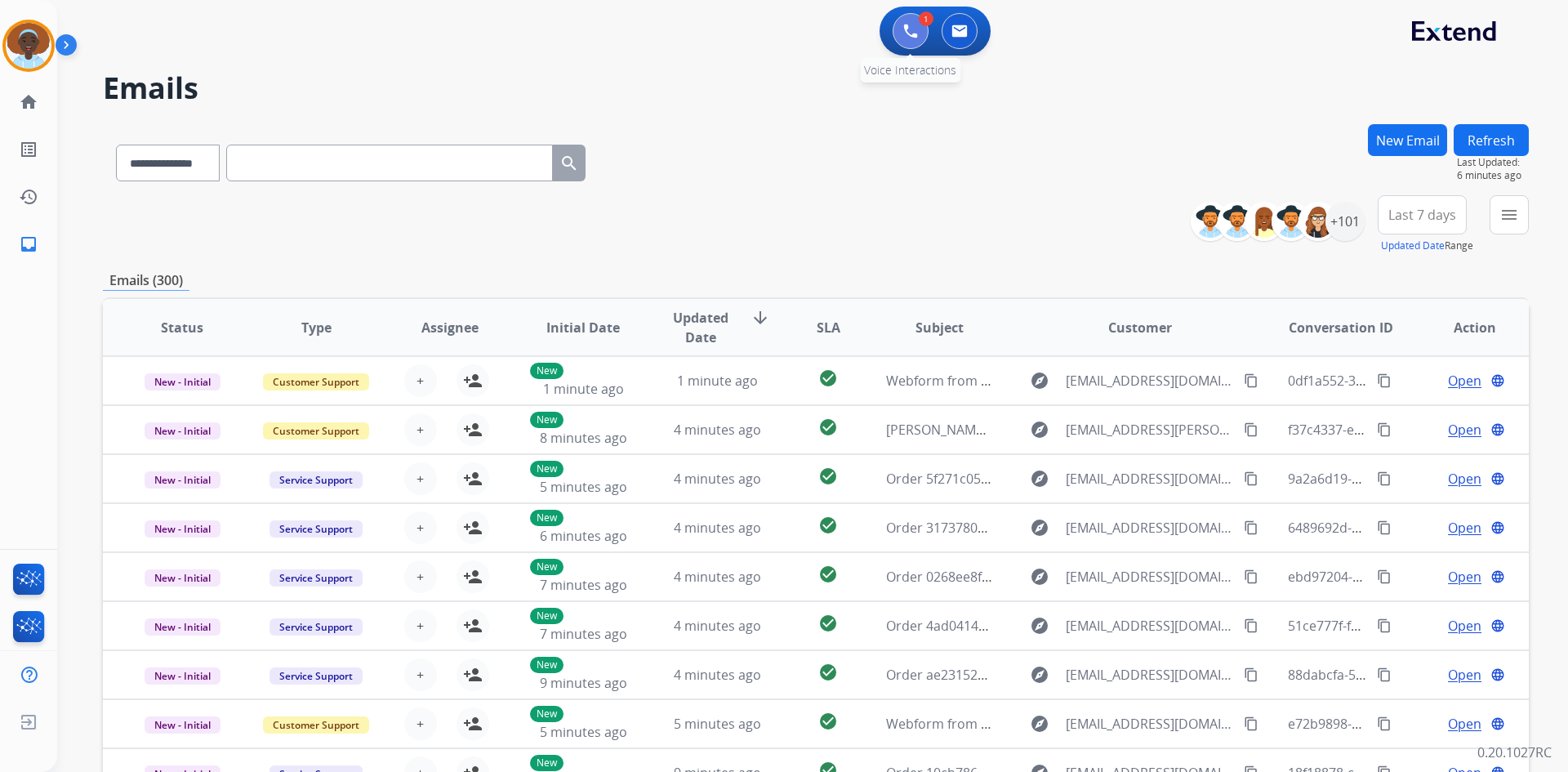
click at [907, 34] on img at bounding box center [910, 31] width 14 height 14
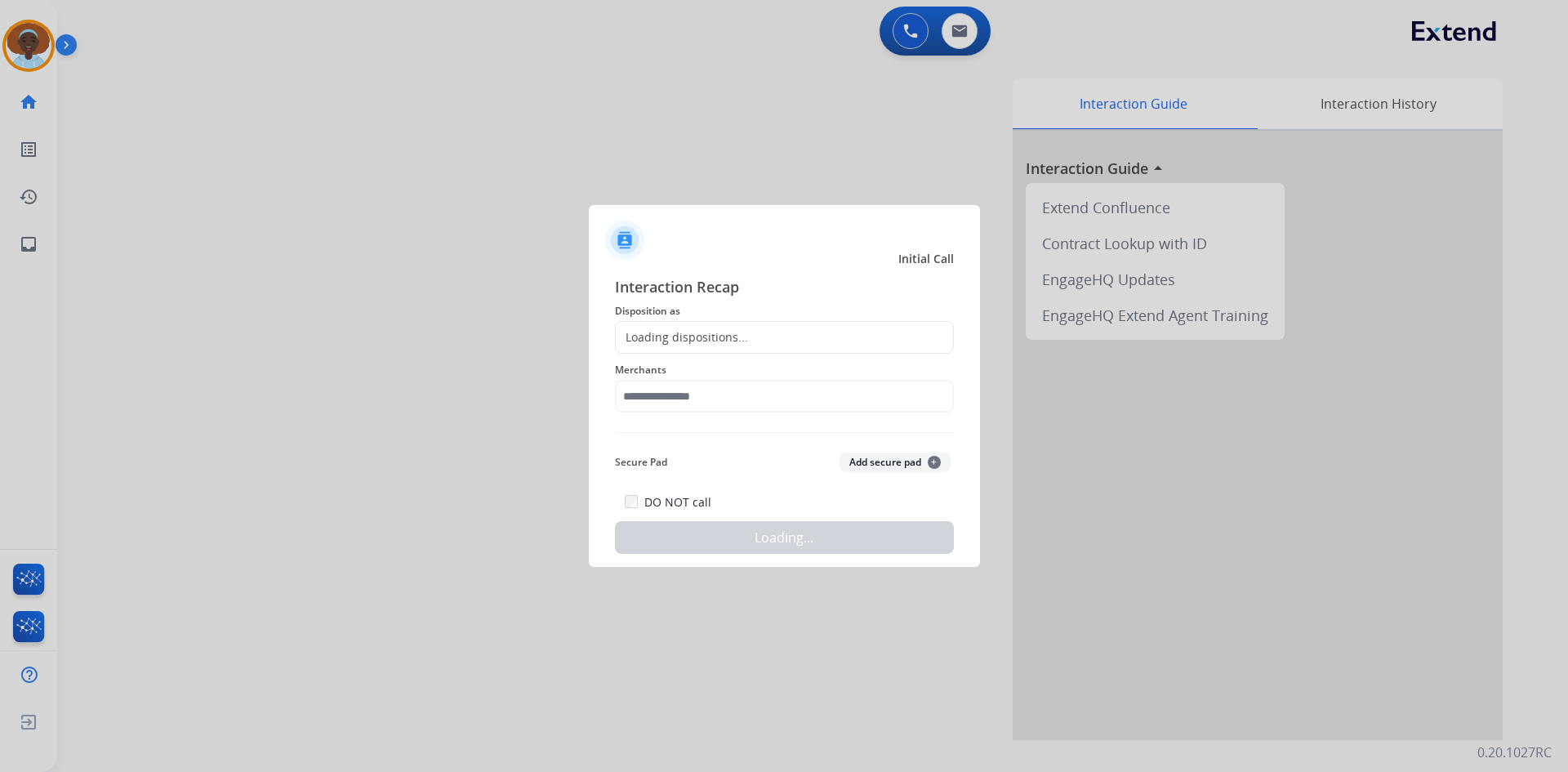
click at [707, 329] on div "Loading dispositions..." at bounding box center [784, 337] width 339 height 33
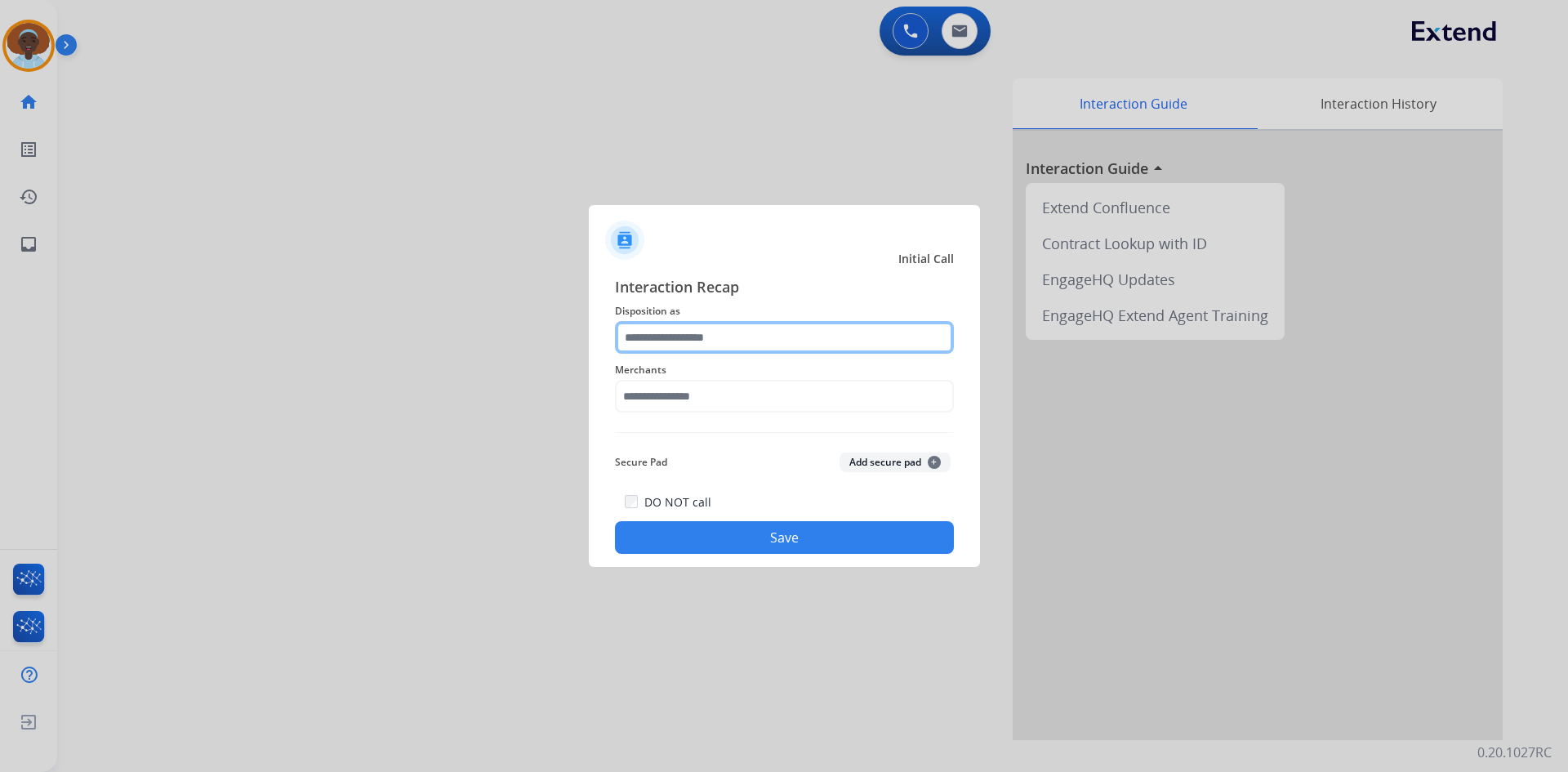
click at [707, 333] on input "text" at bounding box center [784, 337] width 339 height 33
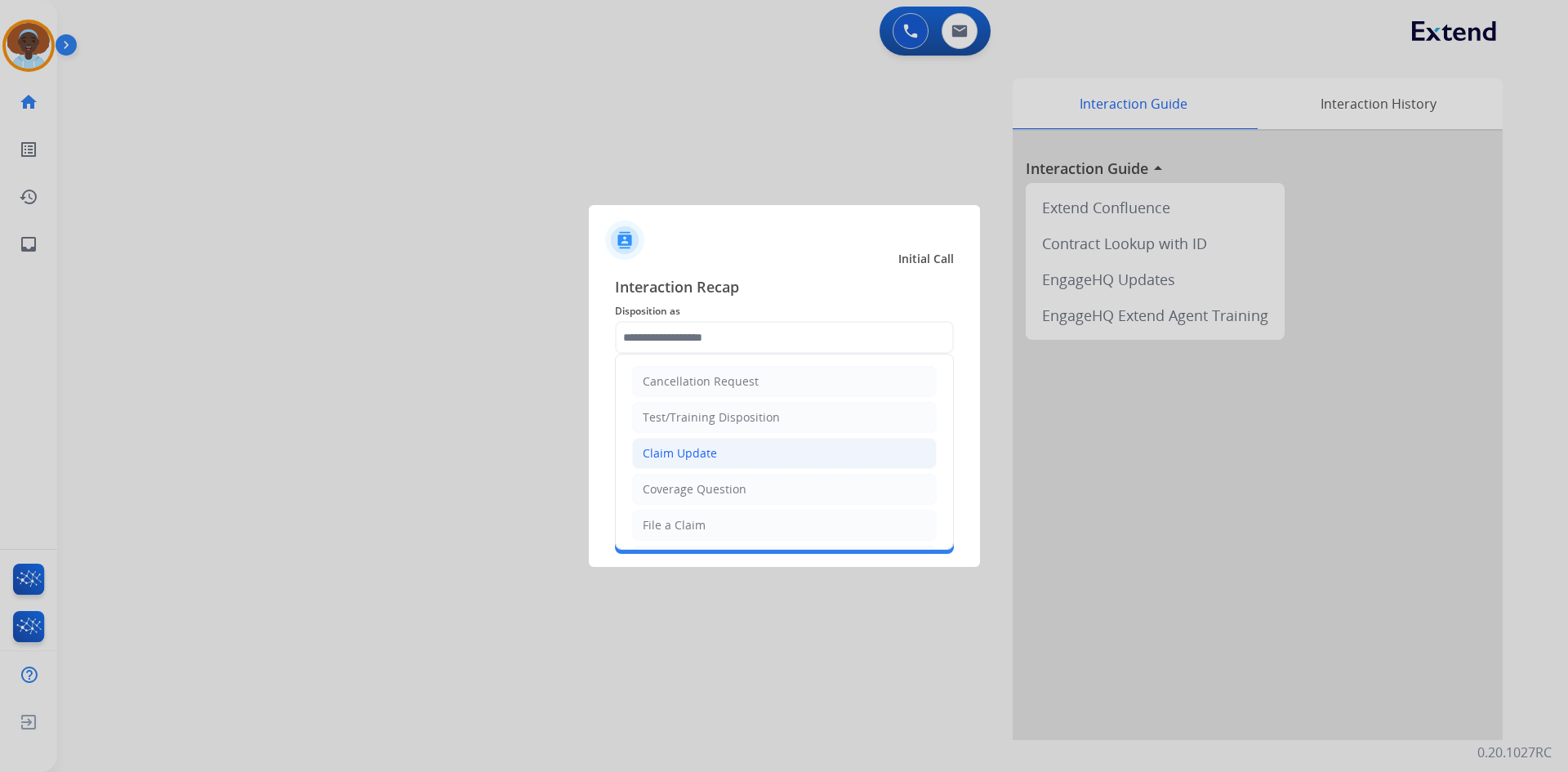
click at [699, 447] on div "Claim Update" at bounding box center [679, 453] width 74 height 16
type input "**********"
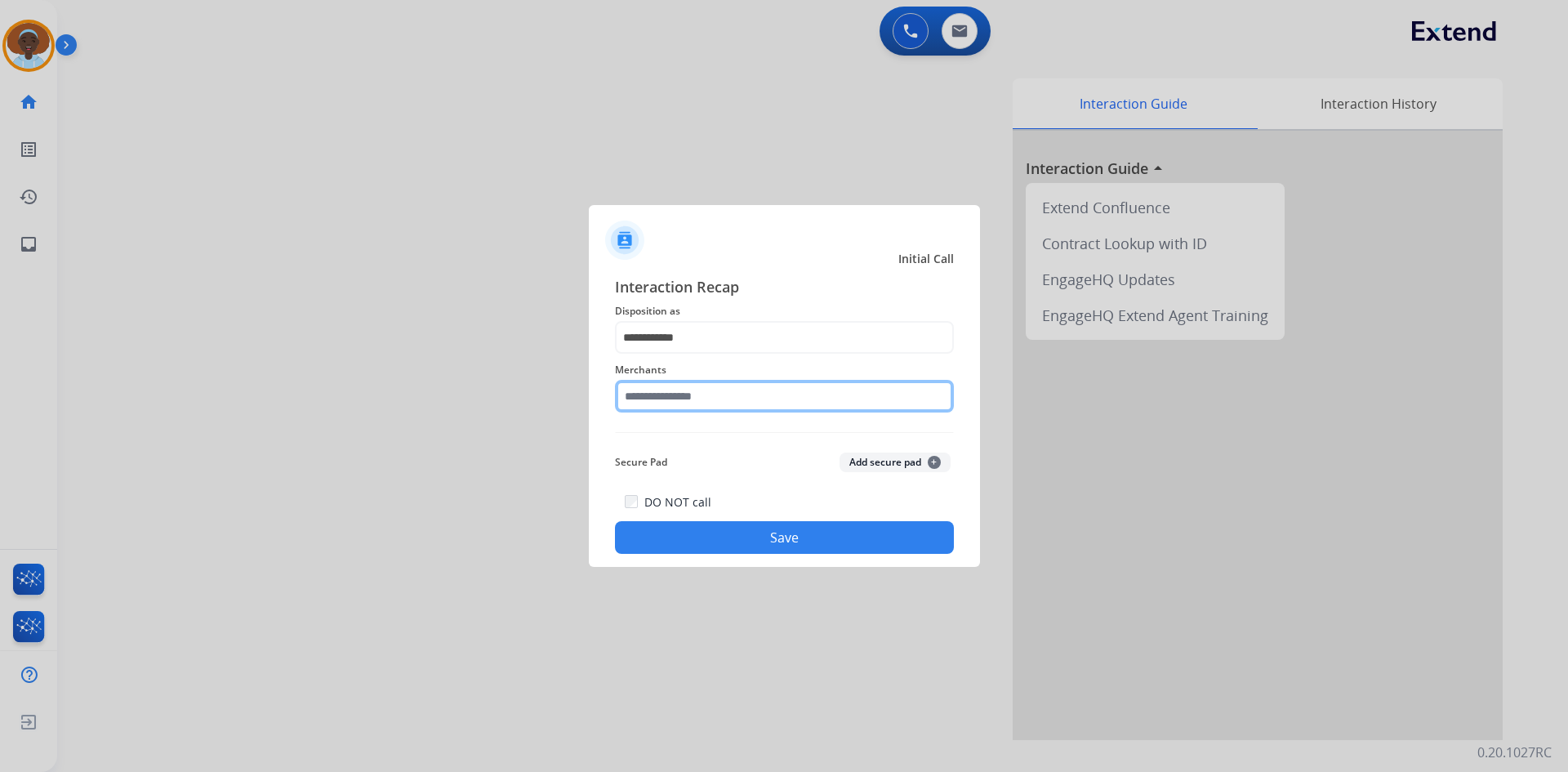
click at [701, 390] on input "text" at bounding box center [784, 396] width 339 height 33
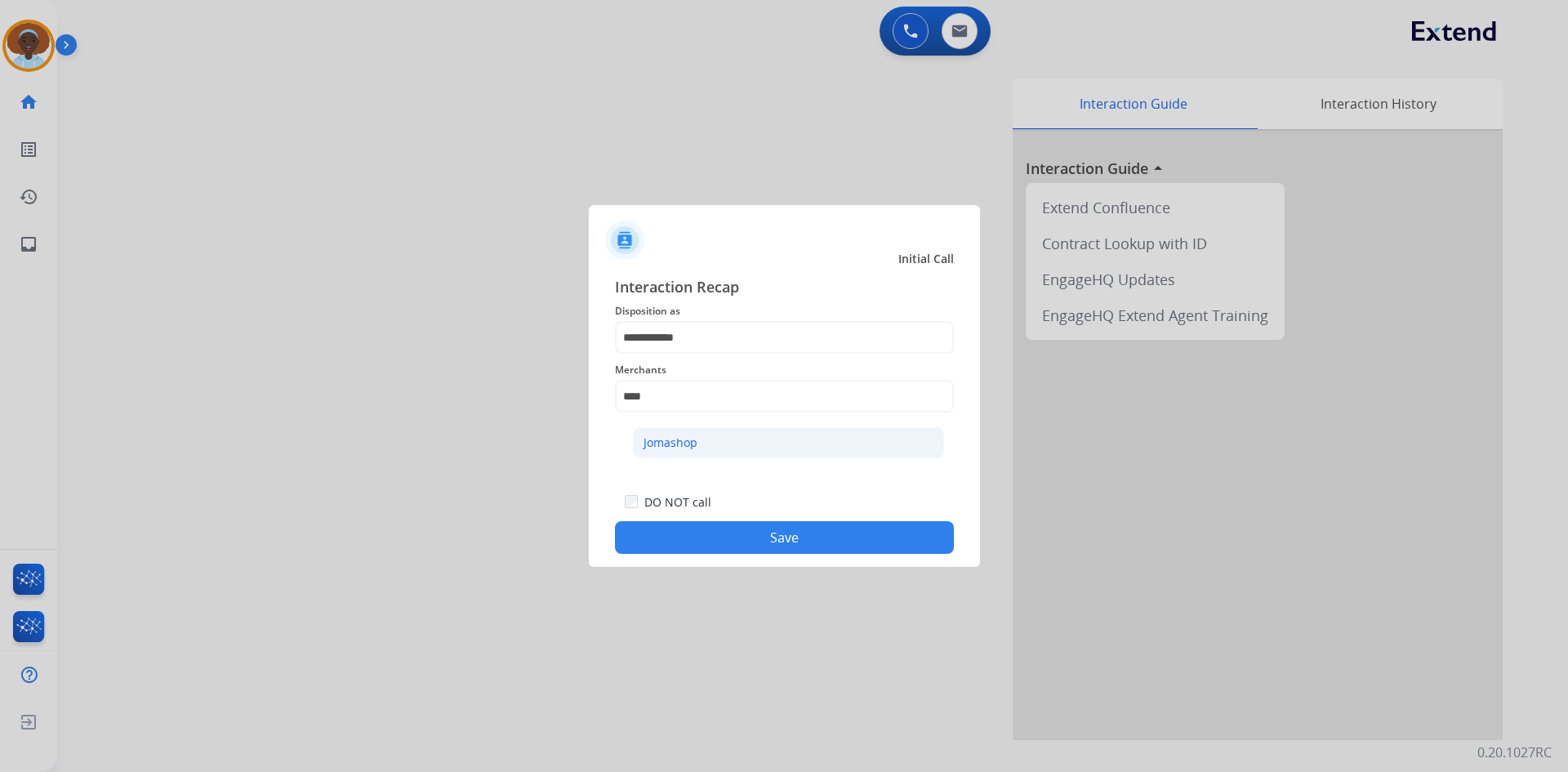
click at [714, 442] on li "Jomashop" at bounding box center [788, 442] width 311 height 31
type input "********"
click at [784, 532] on button "Save" at bounding box center [784, 538] width 339 height 33
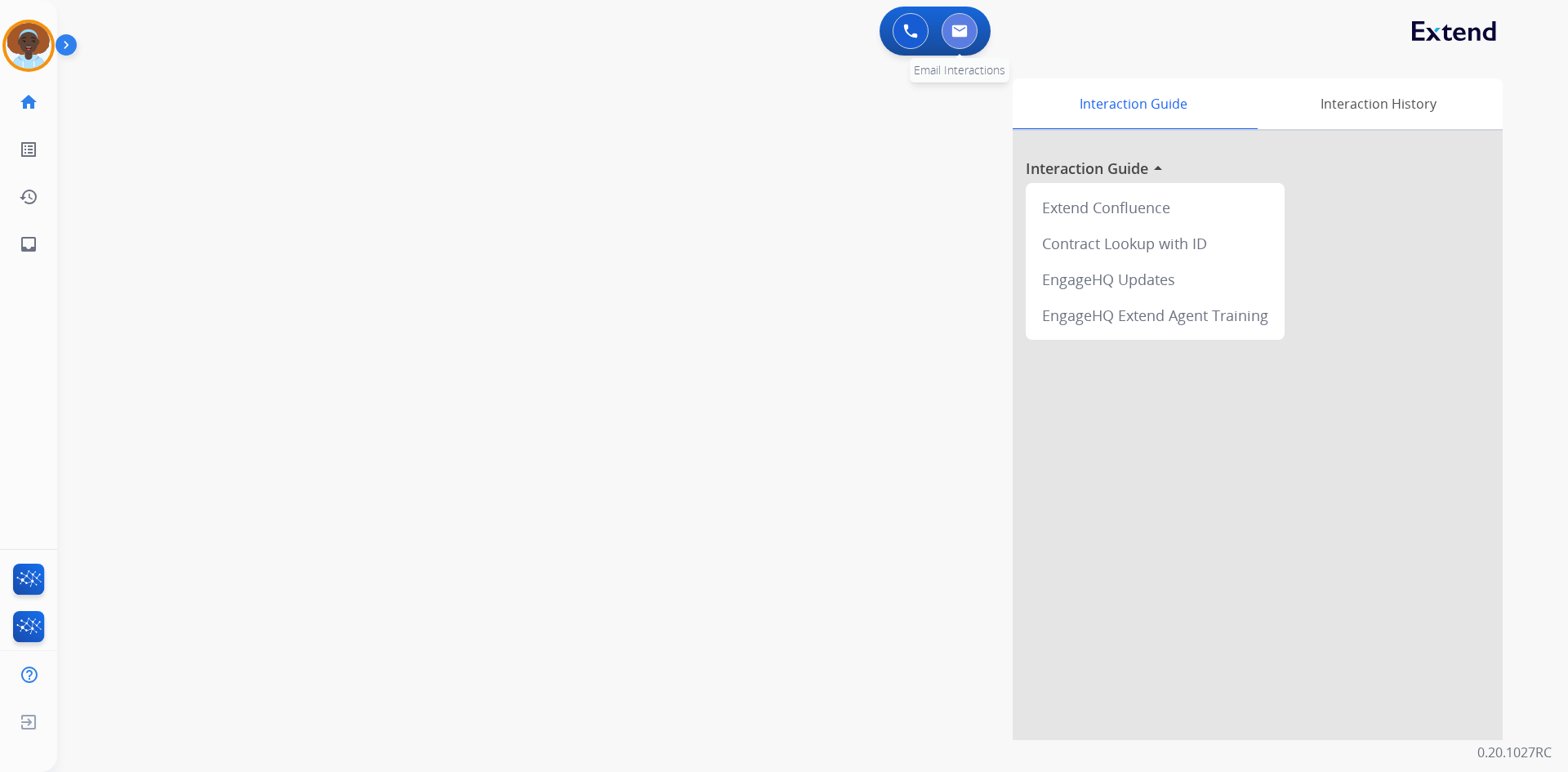
click at [959, 32] on img at bounding box center [959, 31] width 16 height 13
select select "**********"
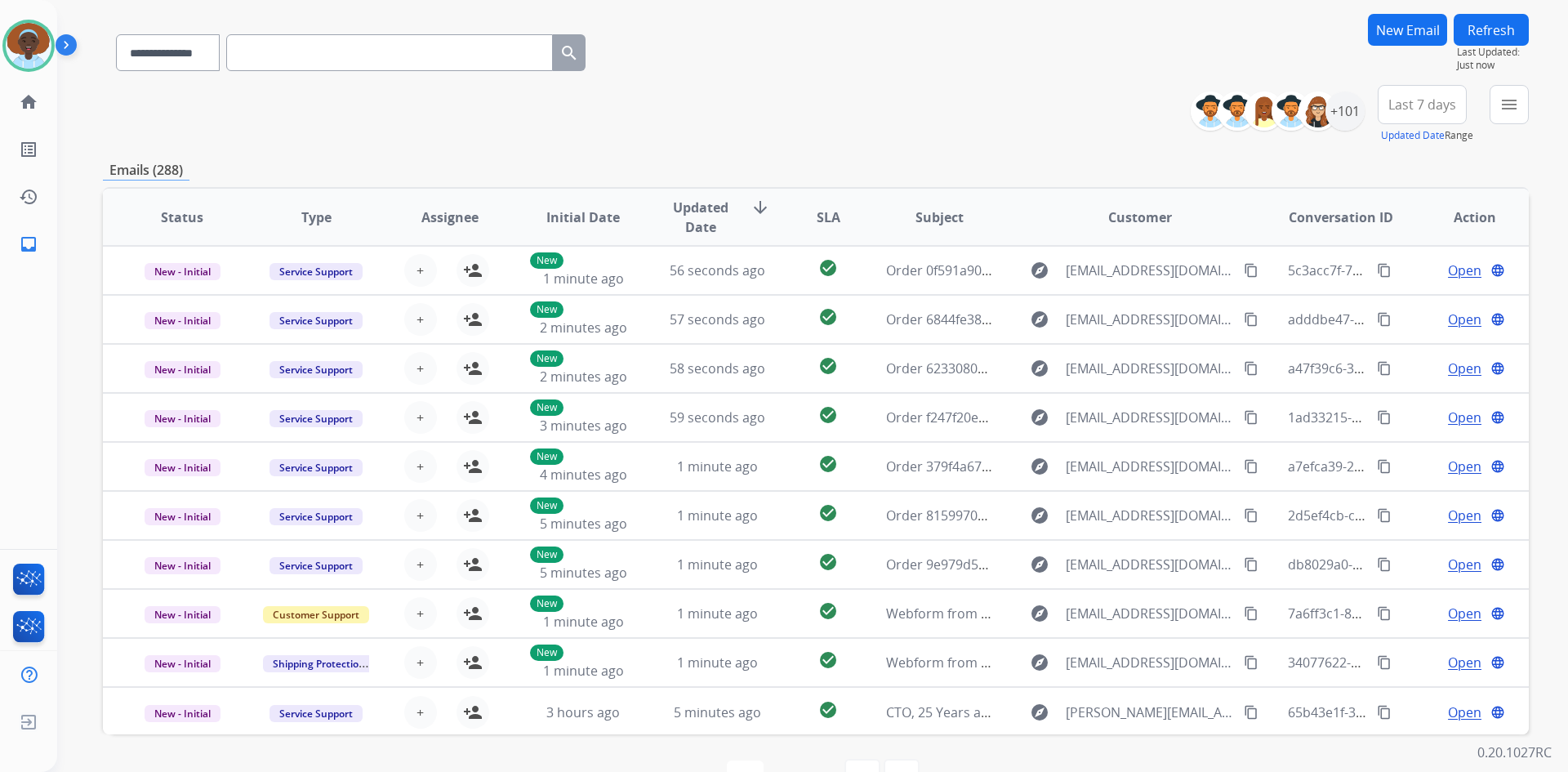
scroll to position [158, 0]
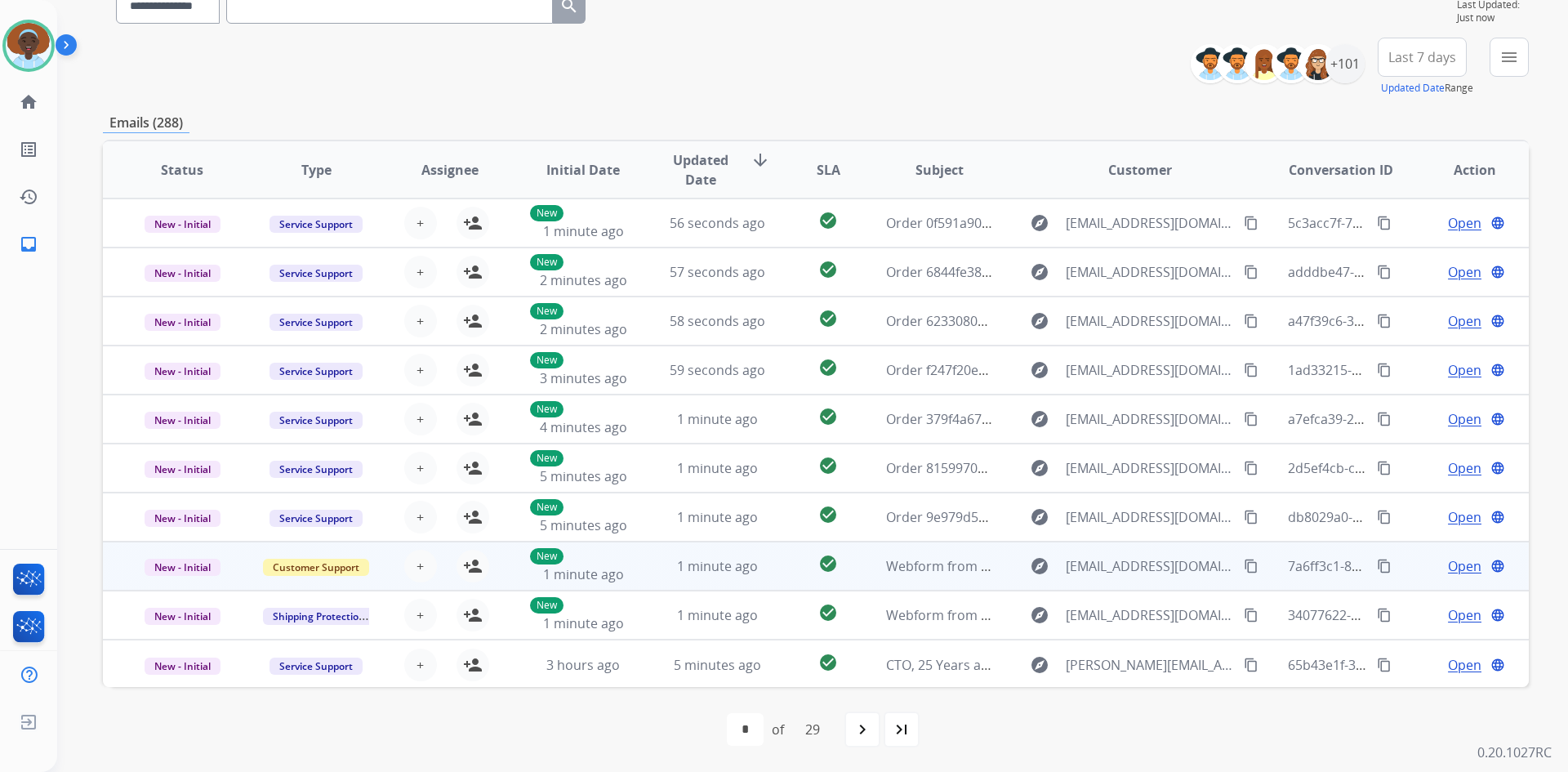
click at [1448, 568] on span "Open" at bounding box center [1465, 566] width 34 height 19
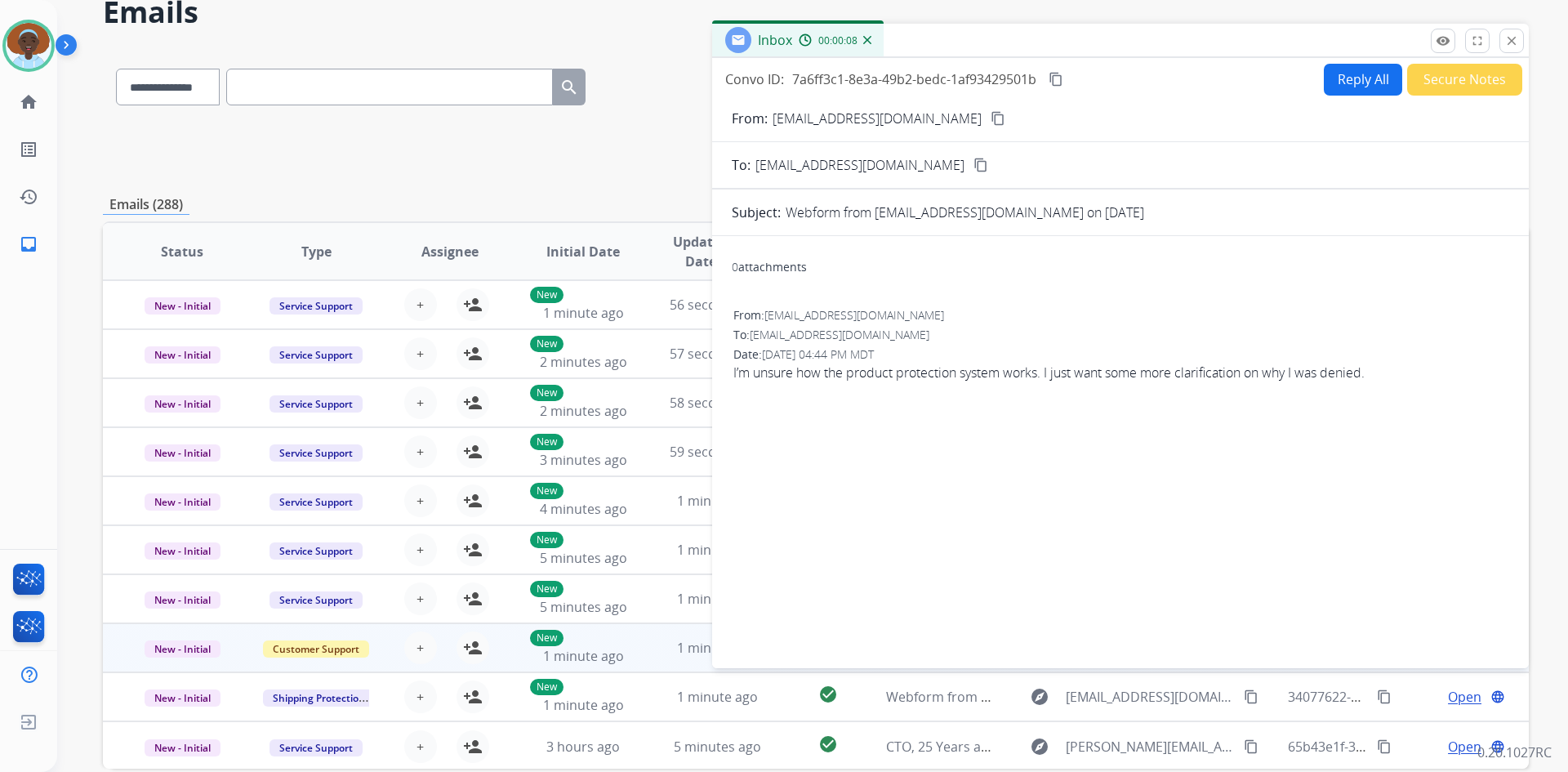
scroll to position [0, 0]
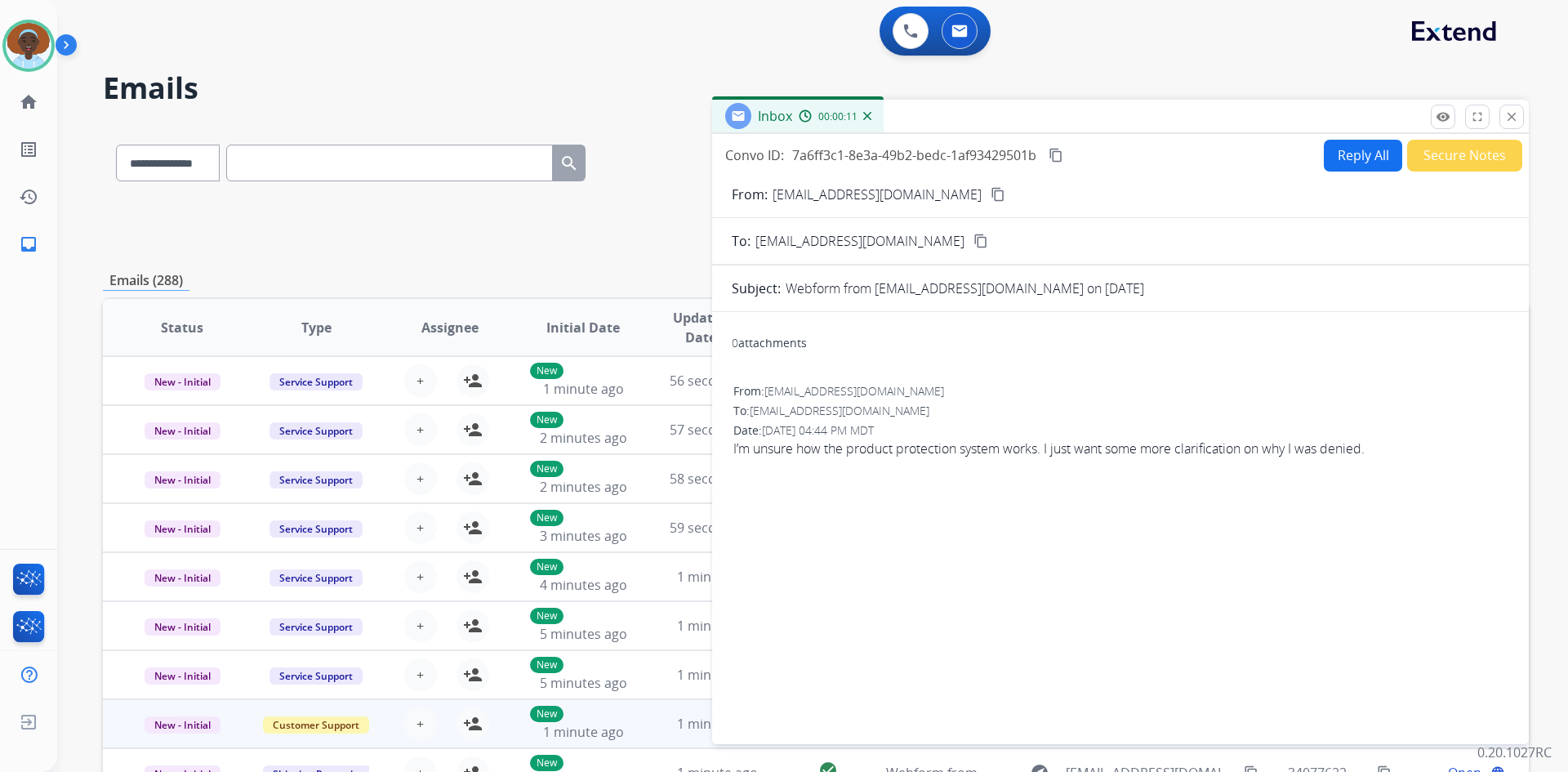
click at [991, 195] on mat-icon "content_copy" at bounding box center [997, 194] width 14 height 14
click at [1342, 151] on button "Reply All" at bounding box center [1363, 155] width 78 height 32
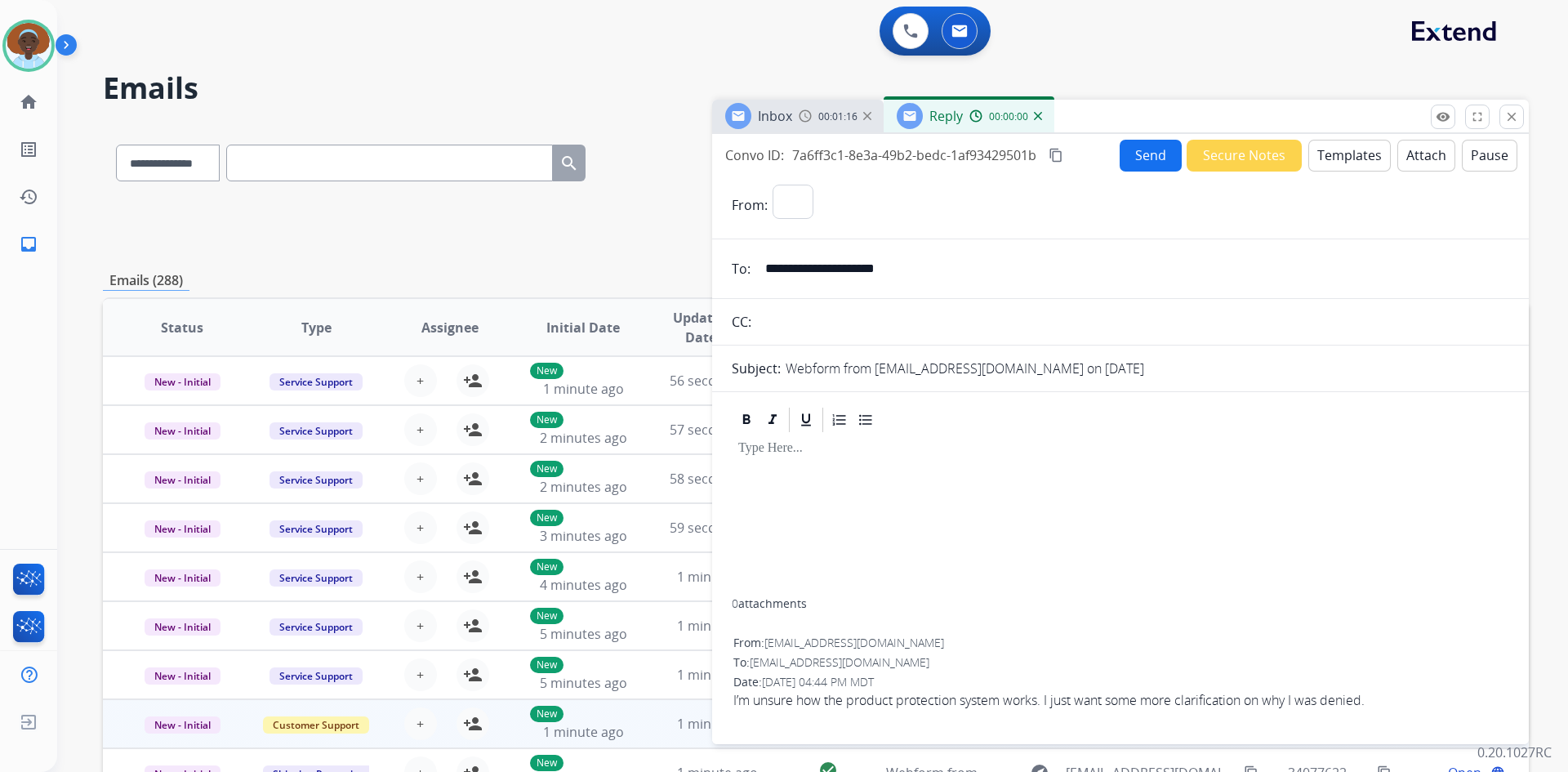
select select "**********"
click at [1335, 153] on button "Templates" at bounding box center [1350, 155] width 83 height 32
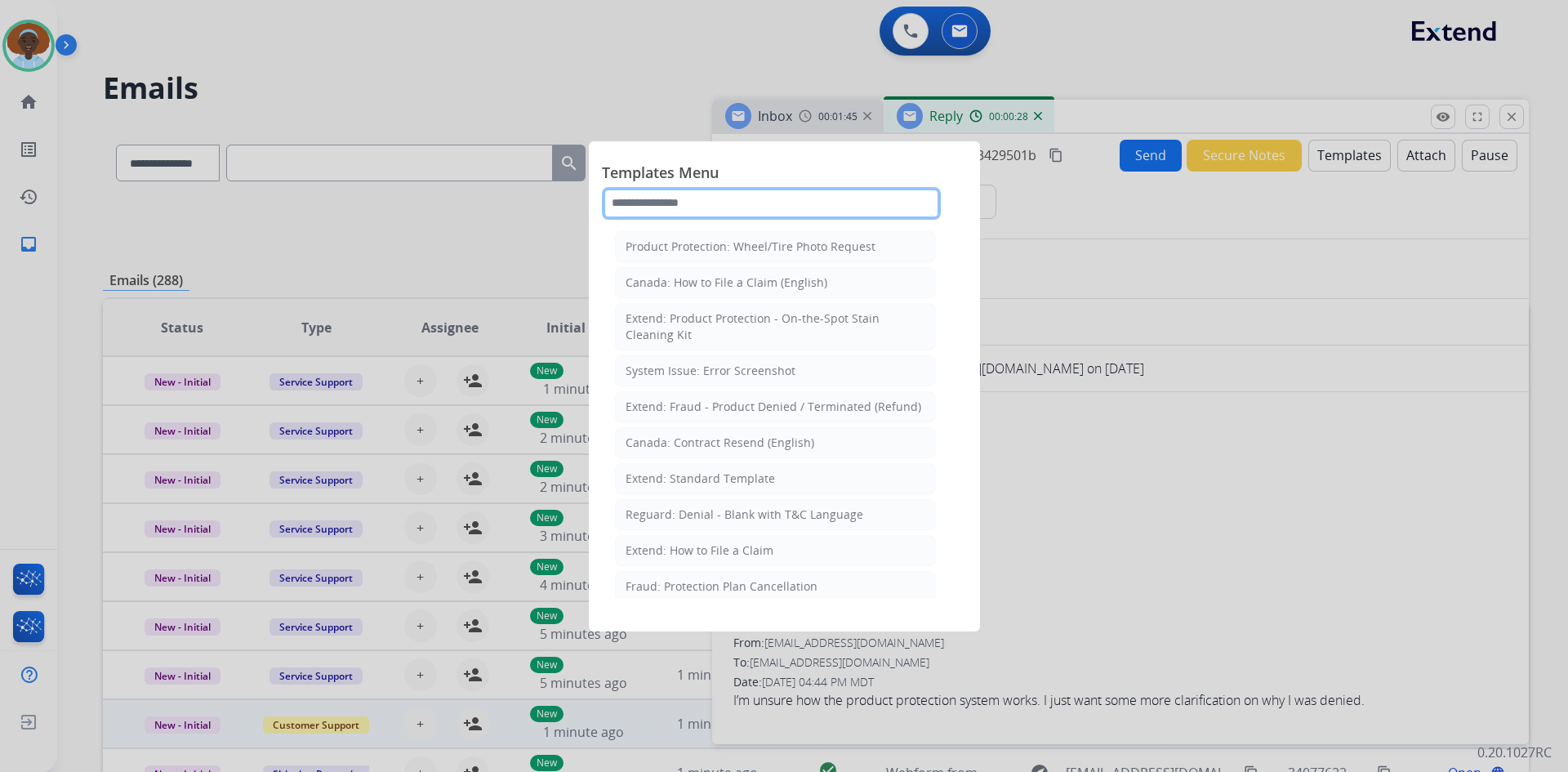
click at [738, 199] on input "text" at bounding box center [772, 203] width 339 height 33
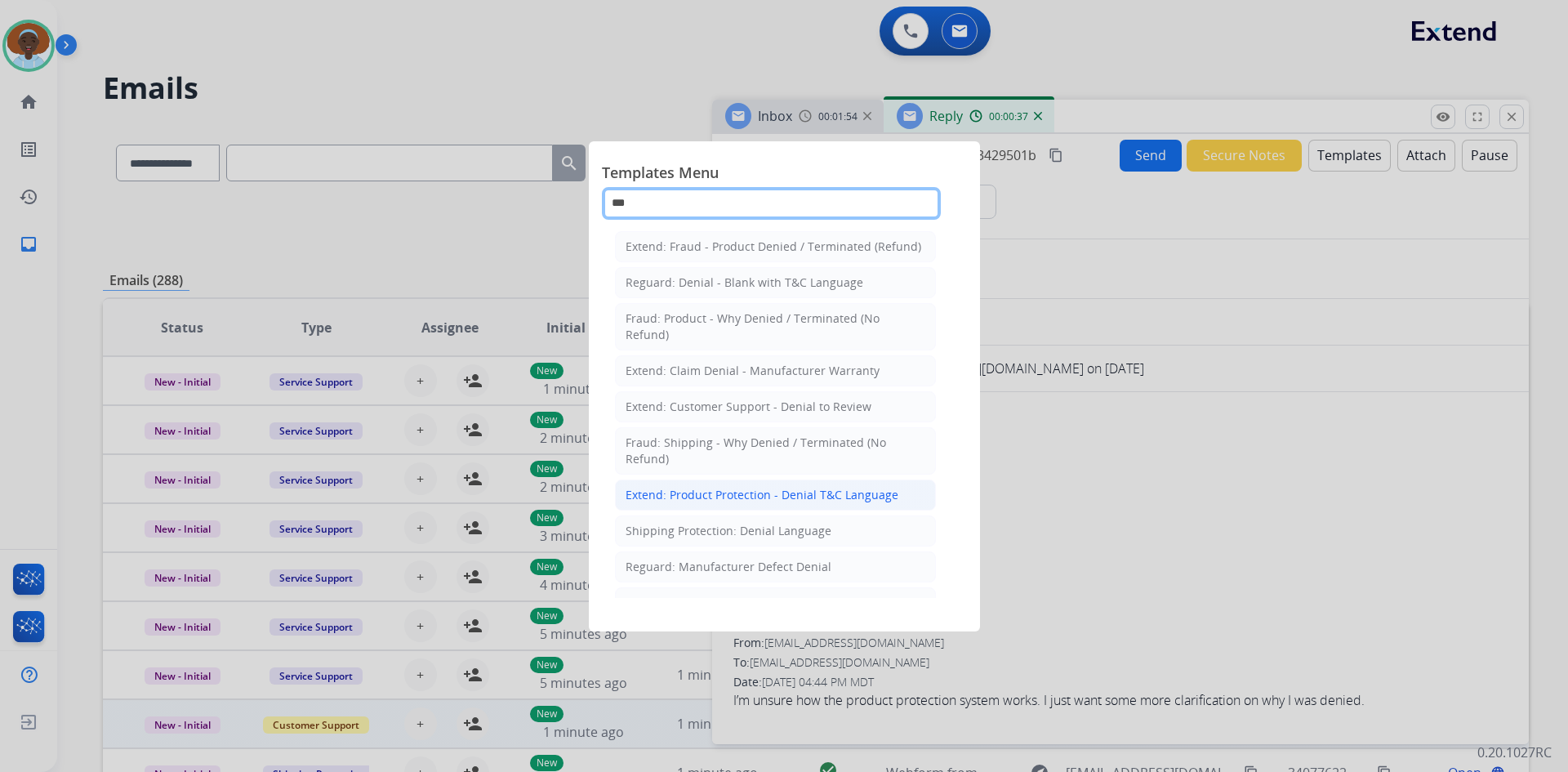
type input "***"
click at [750, 493] on div "Extend: Product Protection - Denial T&C Language" at bounding box center [761, 494] width 273 height 16
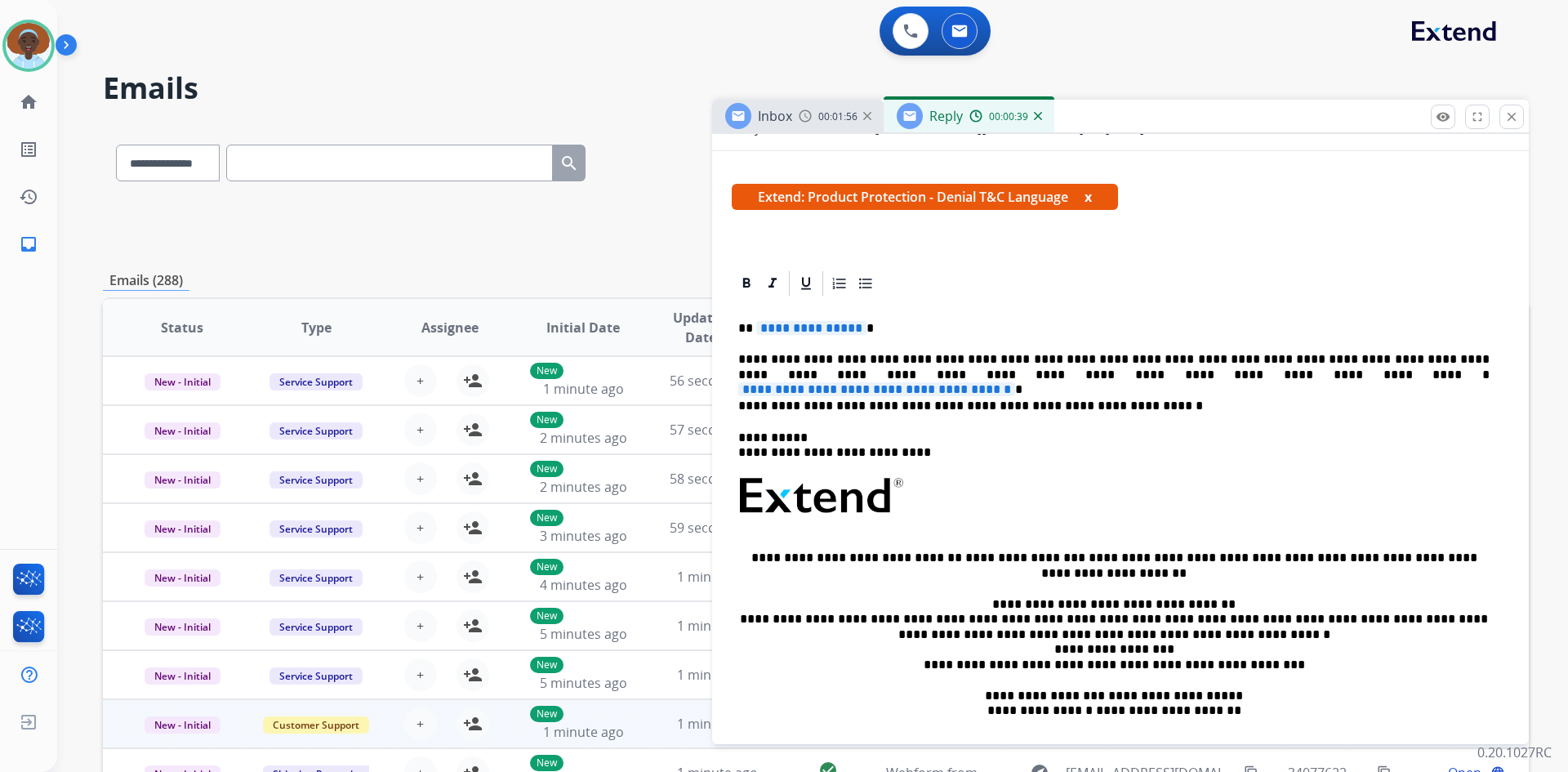
scroll to position [245, 0]
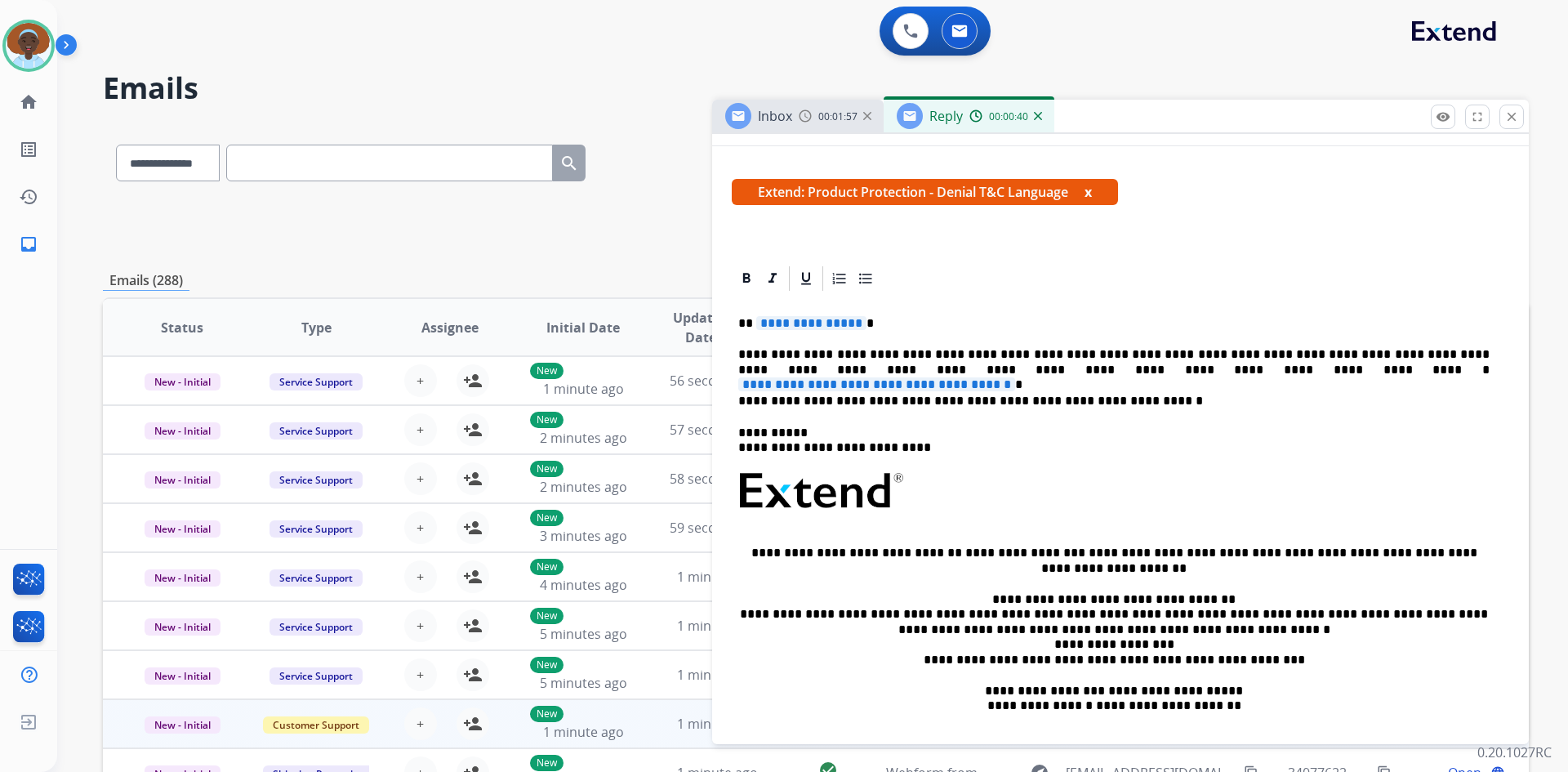
click at [831, 325] on span "**********" at bounding box center [811, 323] width 110 height 13
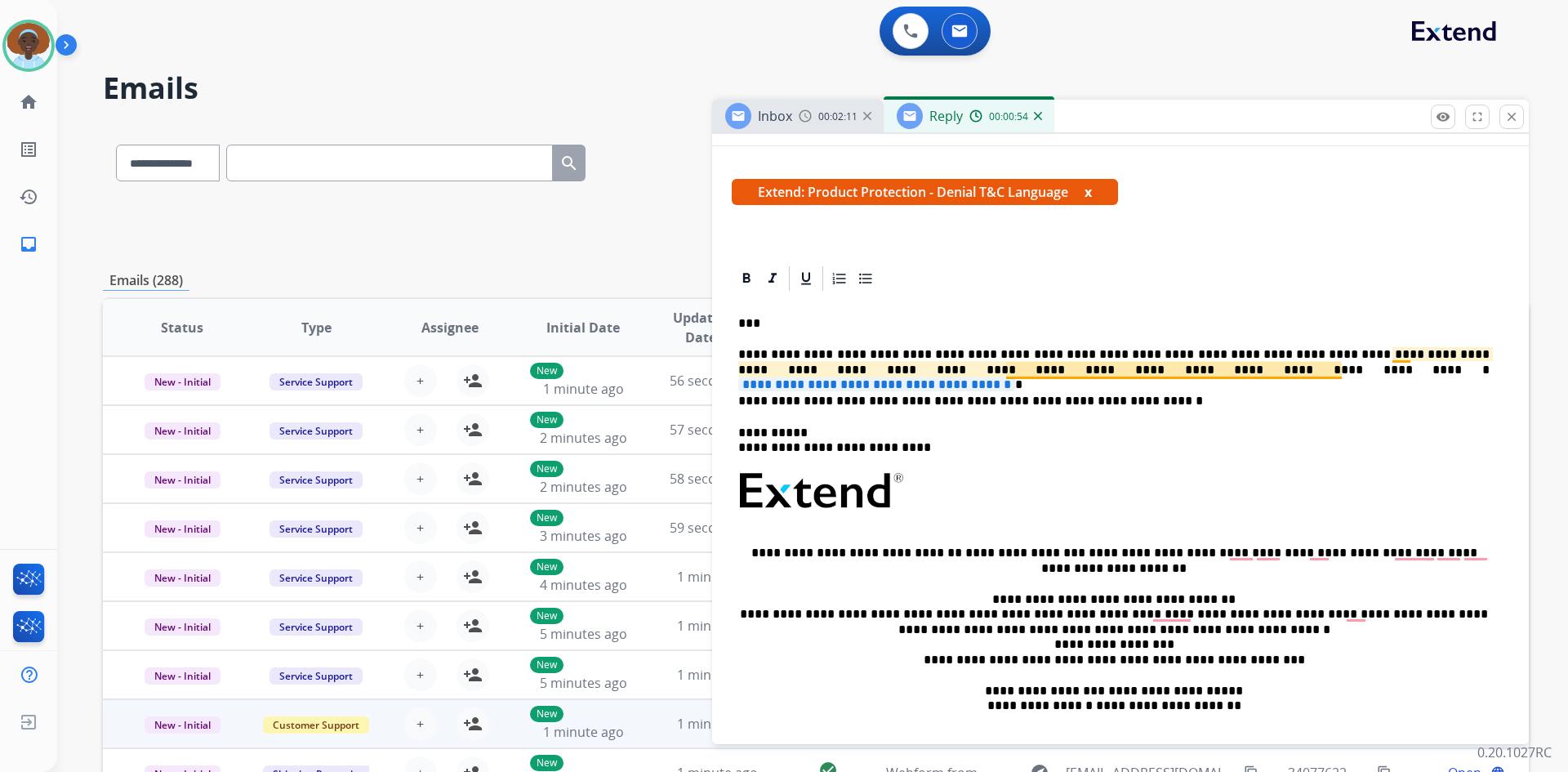
click at [1015, 378] on span "**********" at bounding box center [876, 385] width 277 height 13
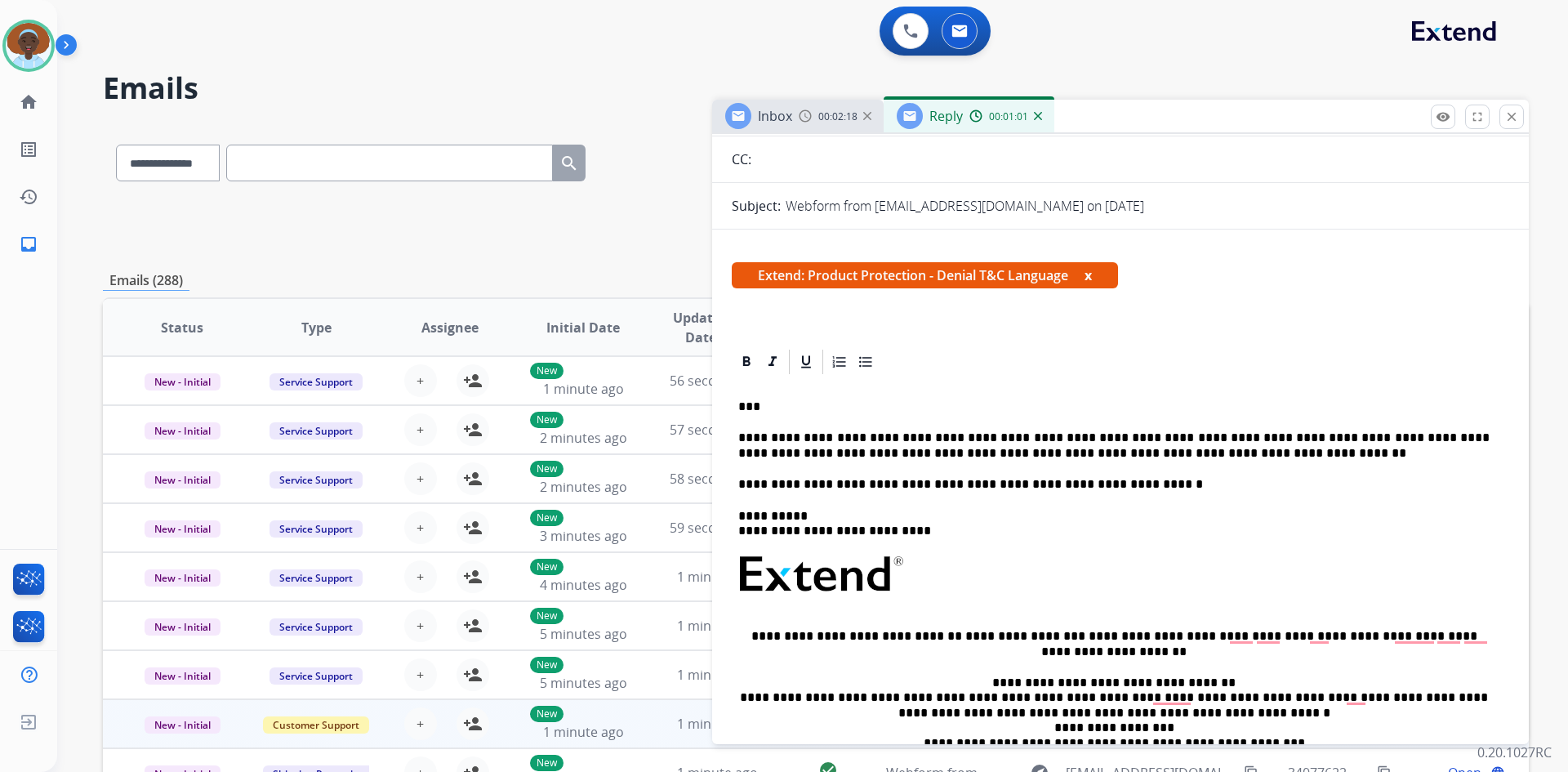
scroll to position [164, 0]
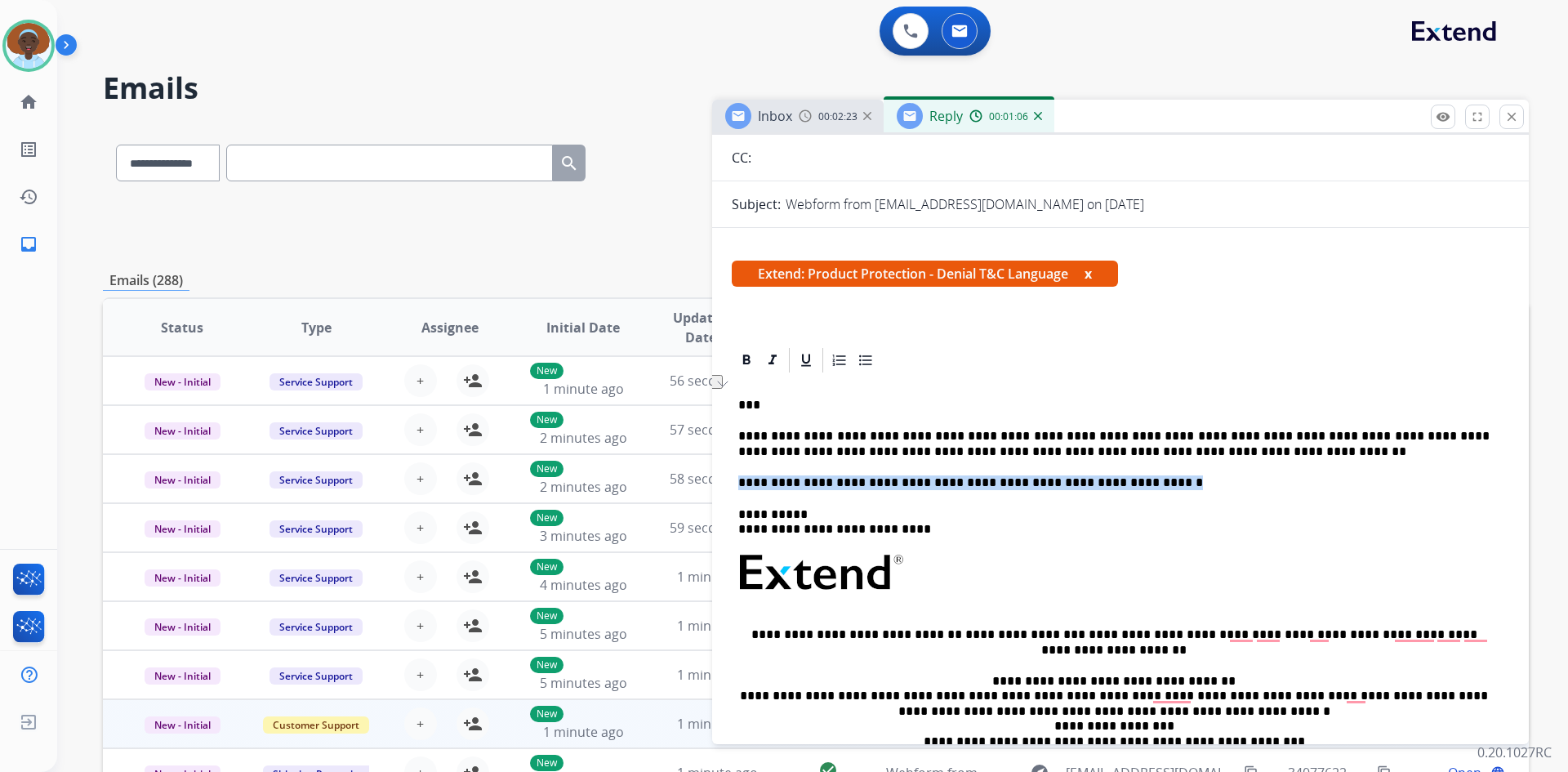
drag, startPoint x: 739, startPoint y: 480, endPoint x: 1123, endPoint y: 480, distance: 384.0
click at [1123, 480] on p "**********" at bounding box center [1114, 482] width 752 height 14
click at [1154, 452] on p "**********" at bounding box center [1114, 443] width 752 height 30
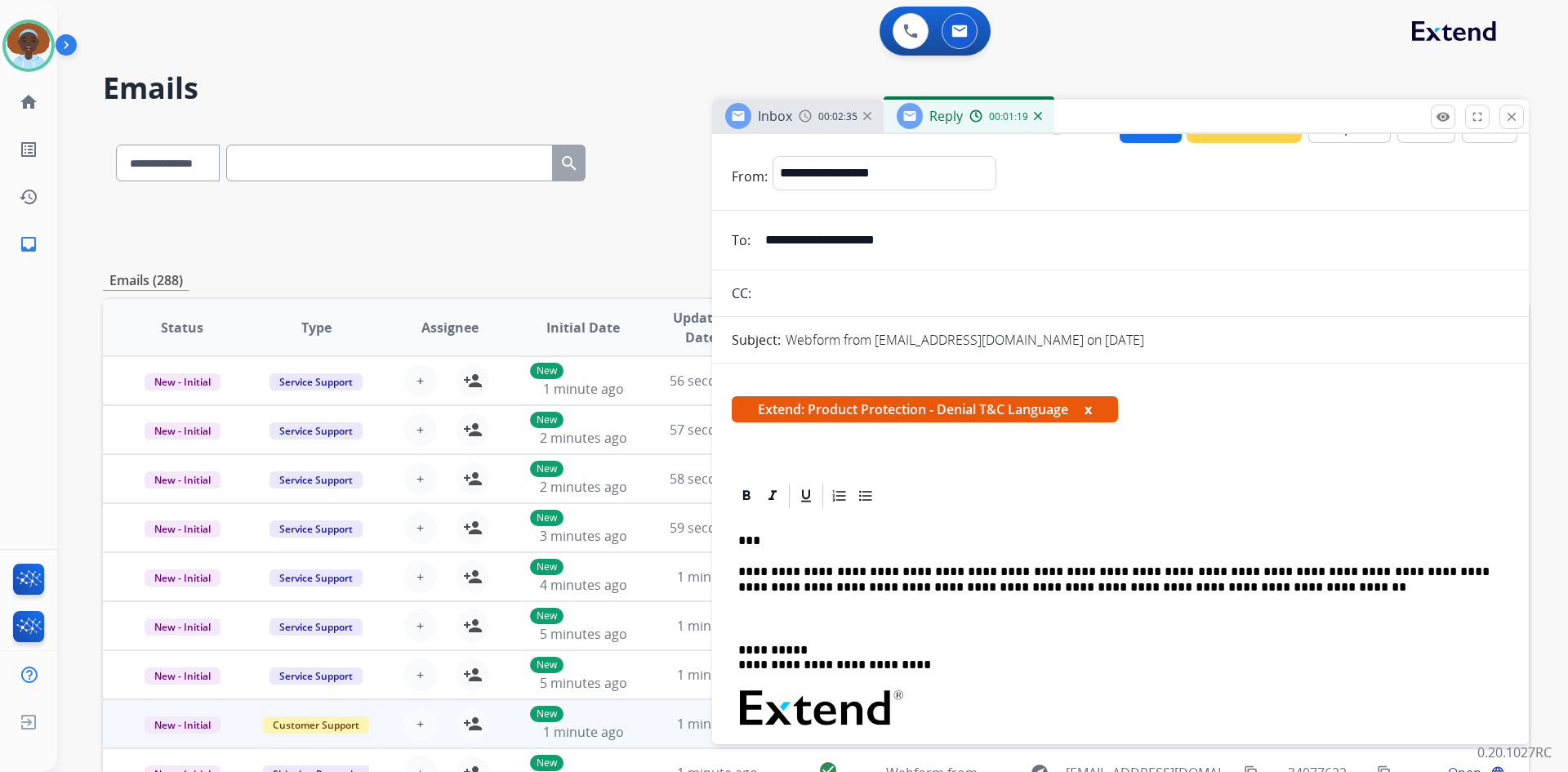
scroll to position [0, 0]
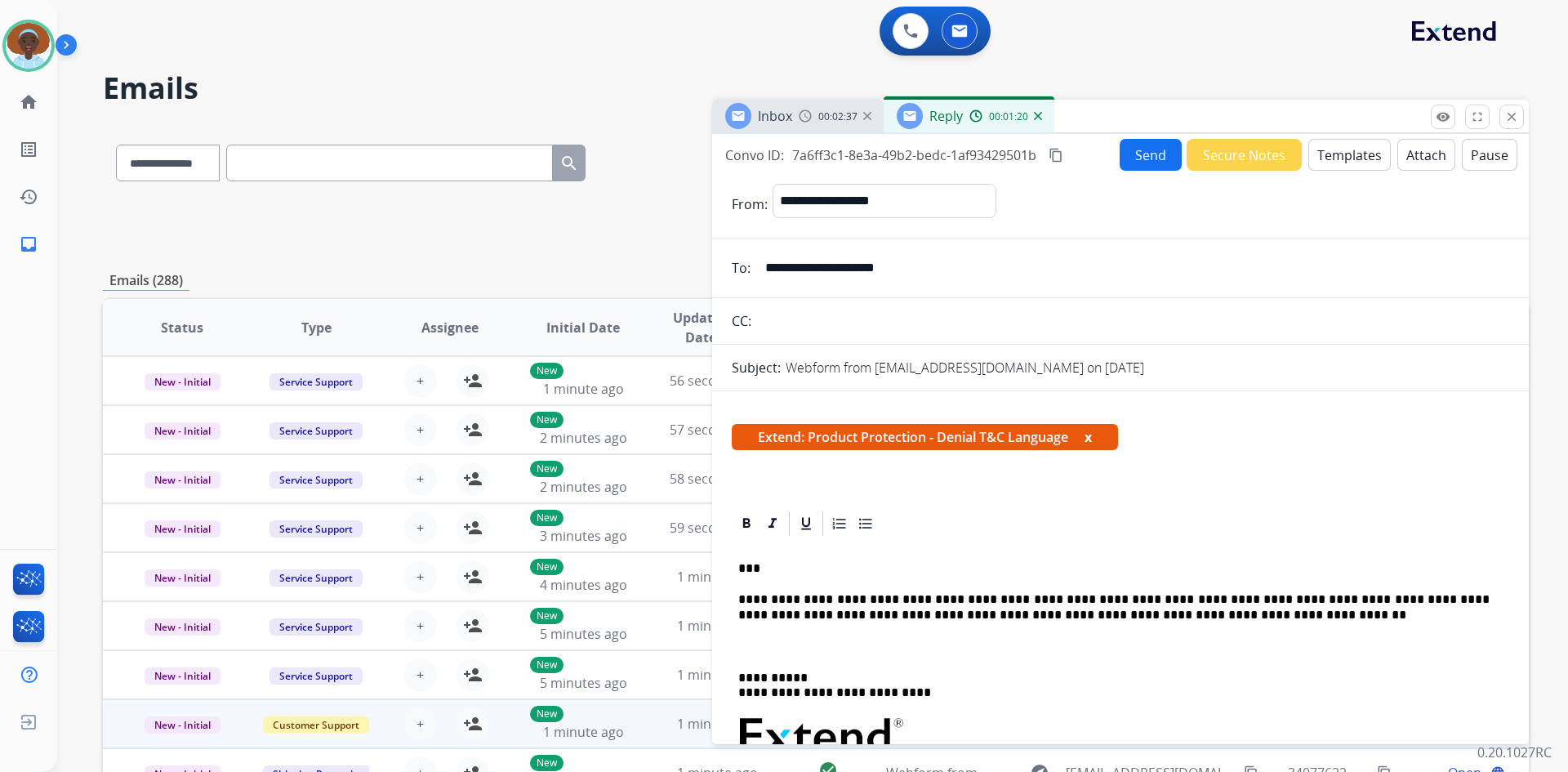
click at [1143, 154] on button "Send" at bounding box center [1151, 154] width 62 height 32
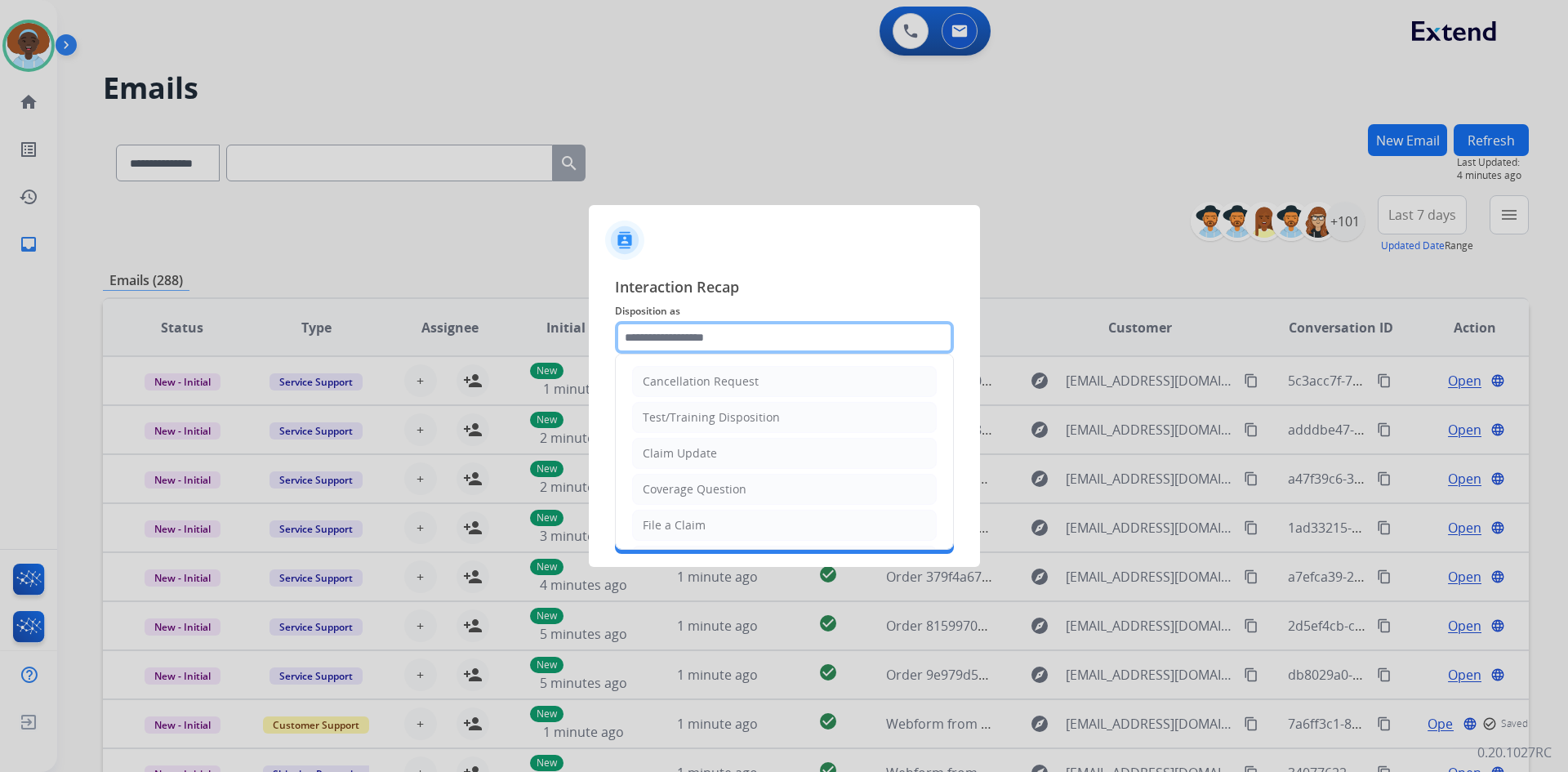
click at [758, 336] on input "text" at bounding box center [784, 337] width 339 height 33
click at [751, 456] on li "Claim Update" at bounding box center [784, 453] width 305 height 31
type input "**********"
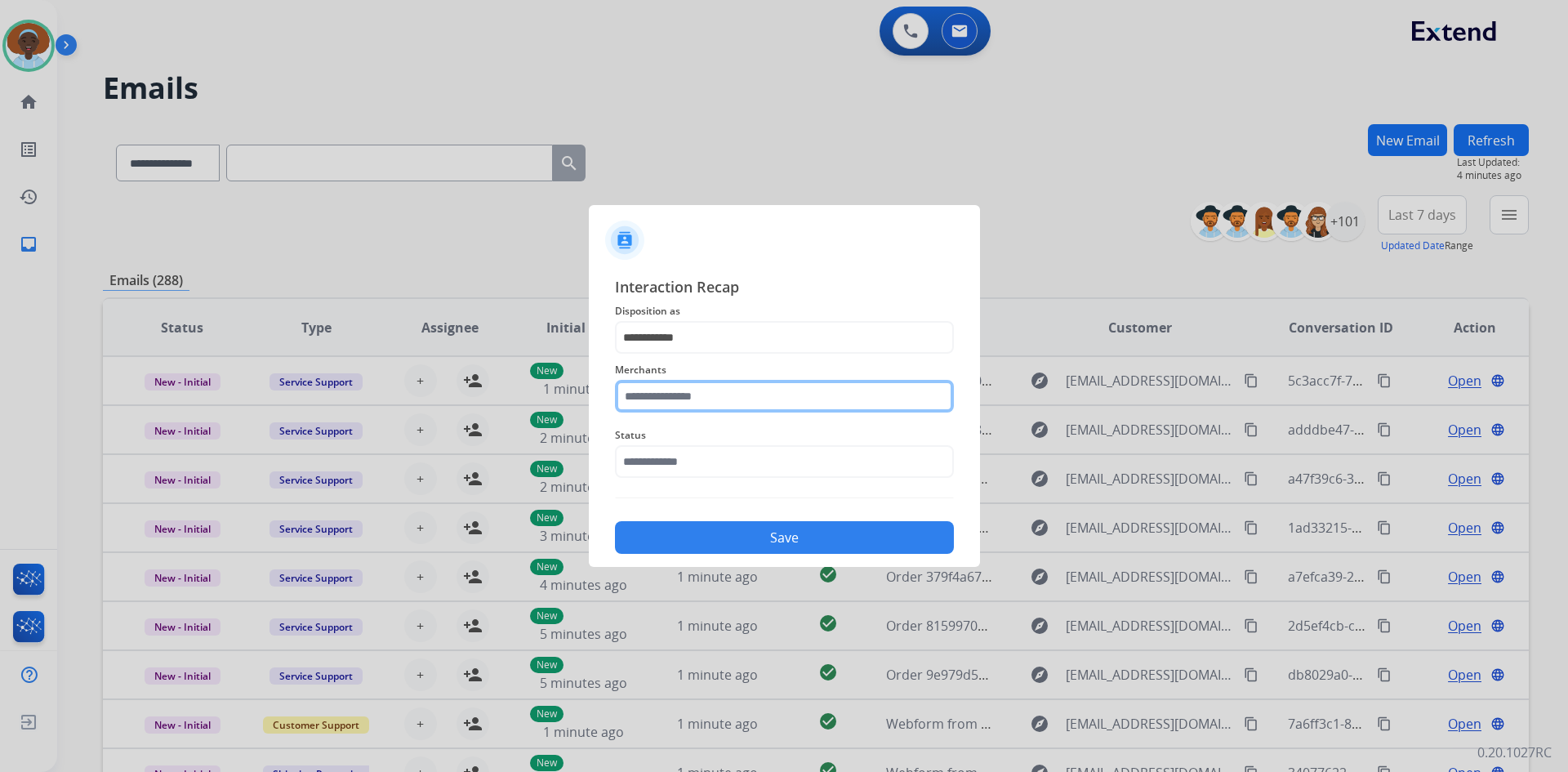
click at [683, 402] on input "text" at bounding box center [784, 396] width 339 height 33
click at [682, 448] on div "[DOMAIN_NAME]" at bounding box center [690, 442] width 93 height 16
type input "**********"
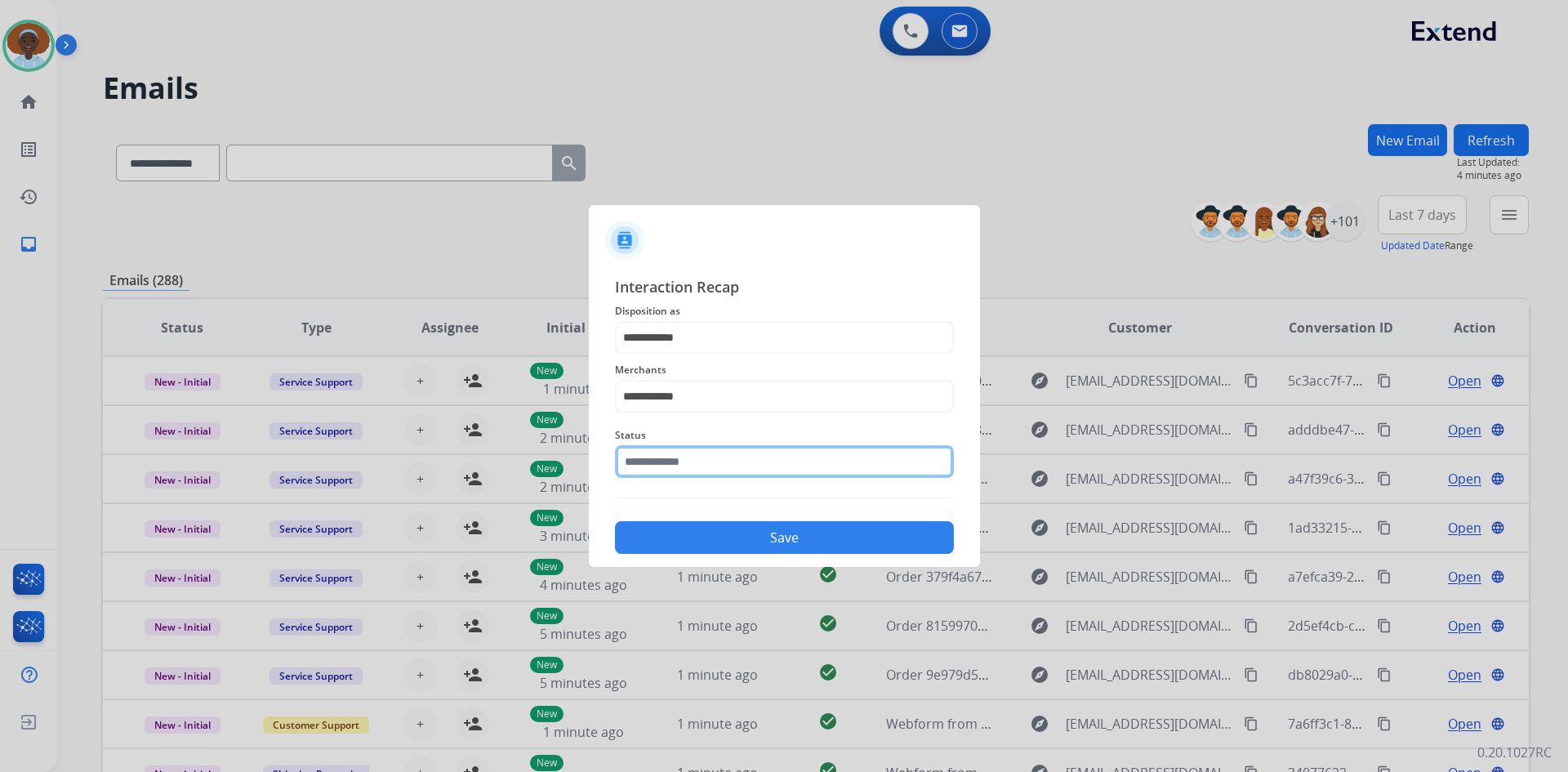
drag, startPoint x: 687, startPoint y: 455, endPoint x: 704, endPoint y: 472, distance: 24.0
click at [687, 456] on input "text" at bounding box center [784, 462] width 339 height 33
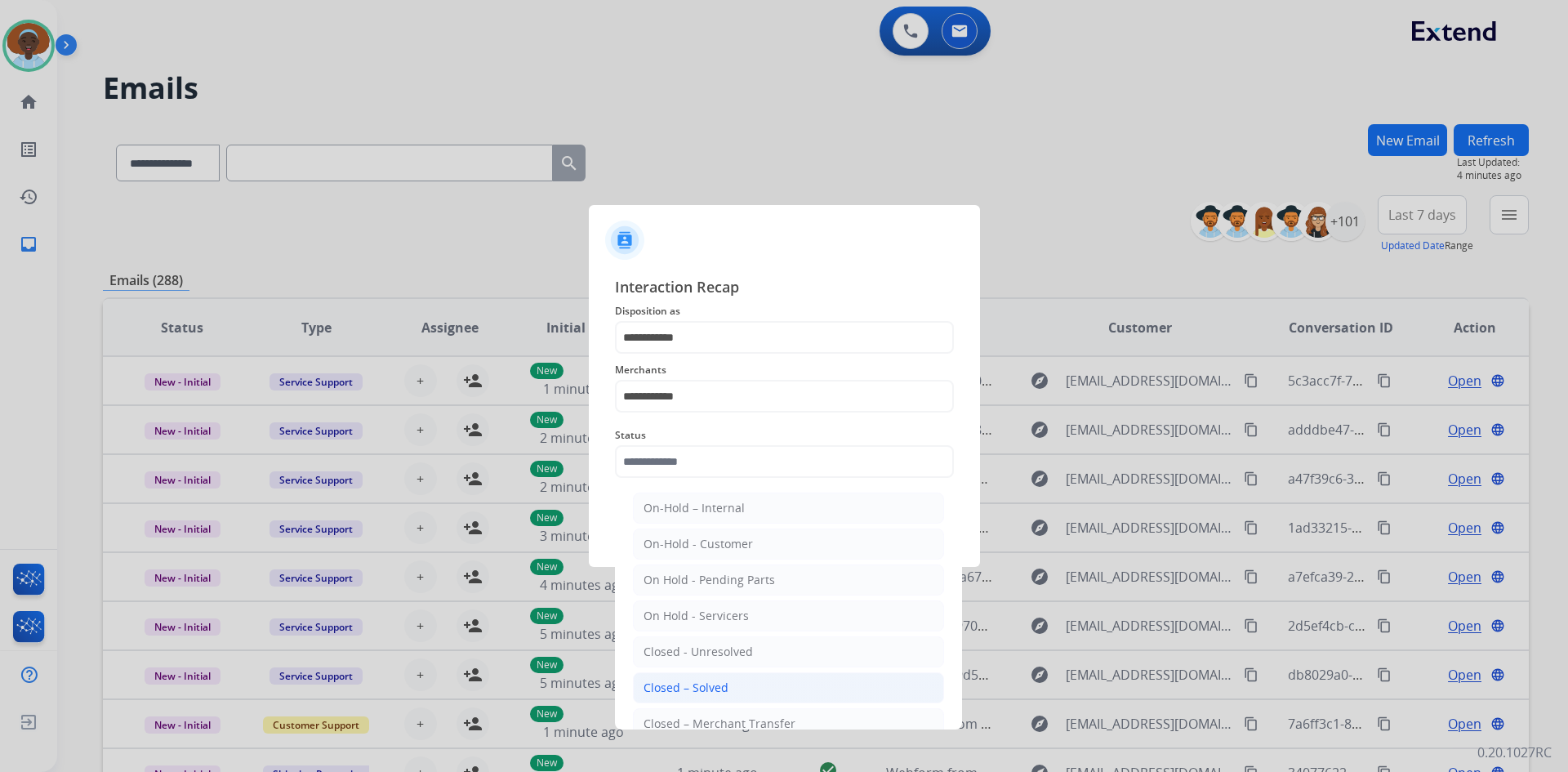
click at [762, 685] on li "Closed – Solved" at bounding box center [788, 688] width 311 height 31
type input "**********"
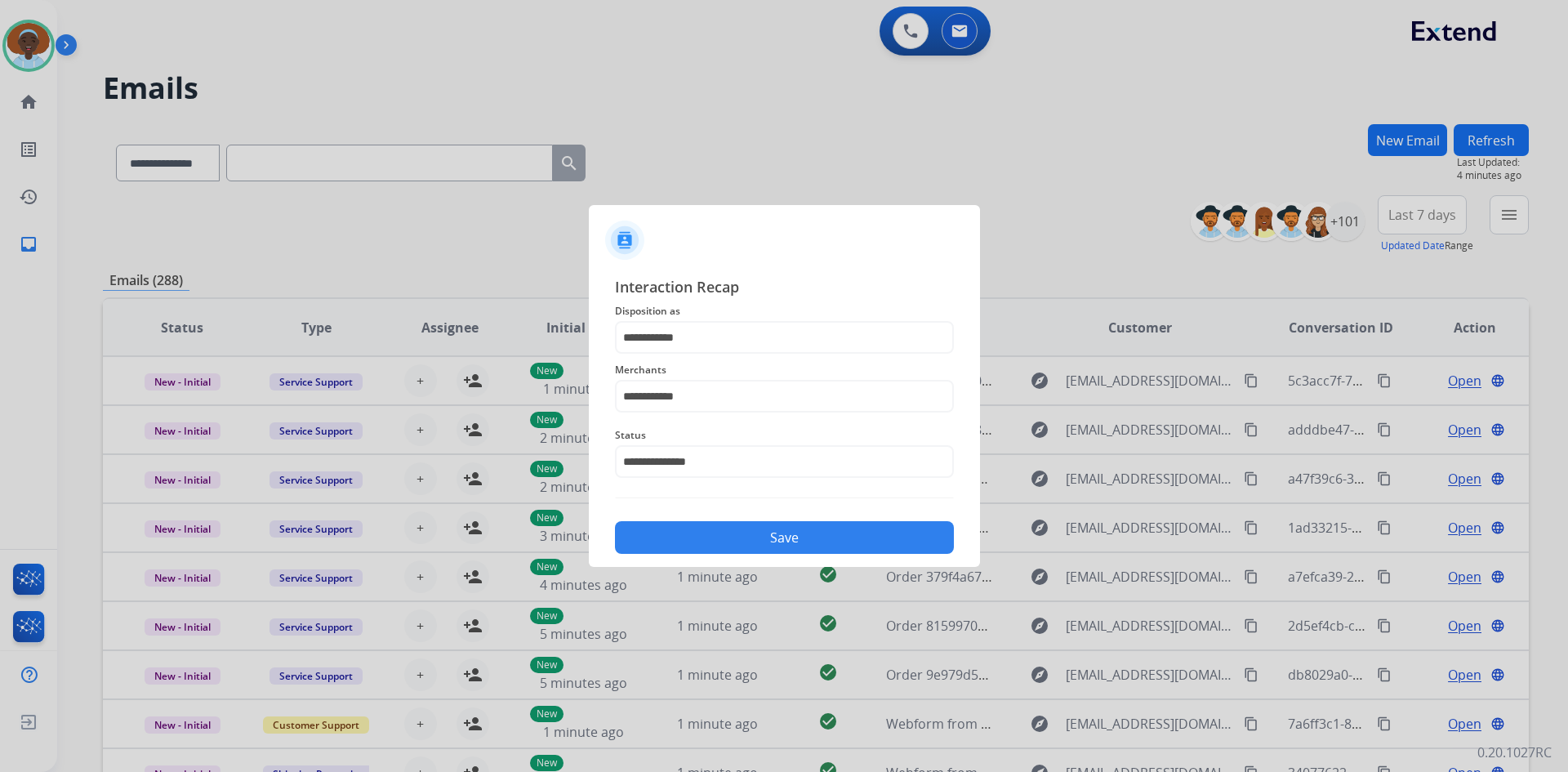
click at [813, 534] on button "Save" at bounding box center [784, 538] width 339 height 33
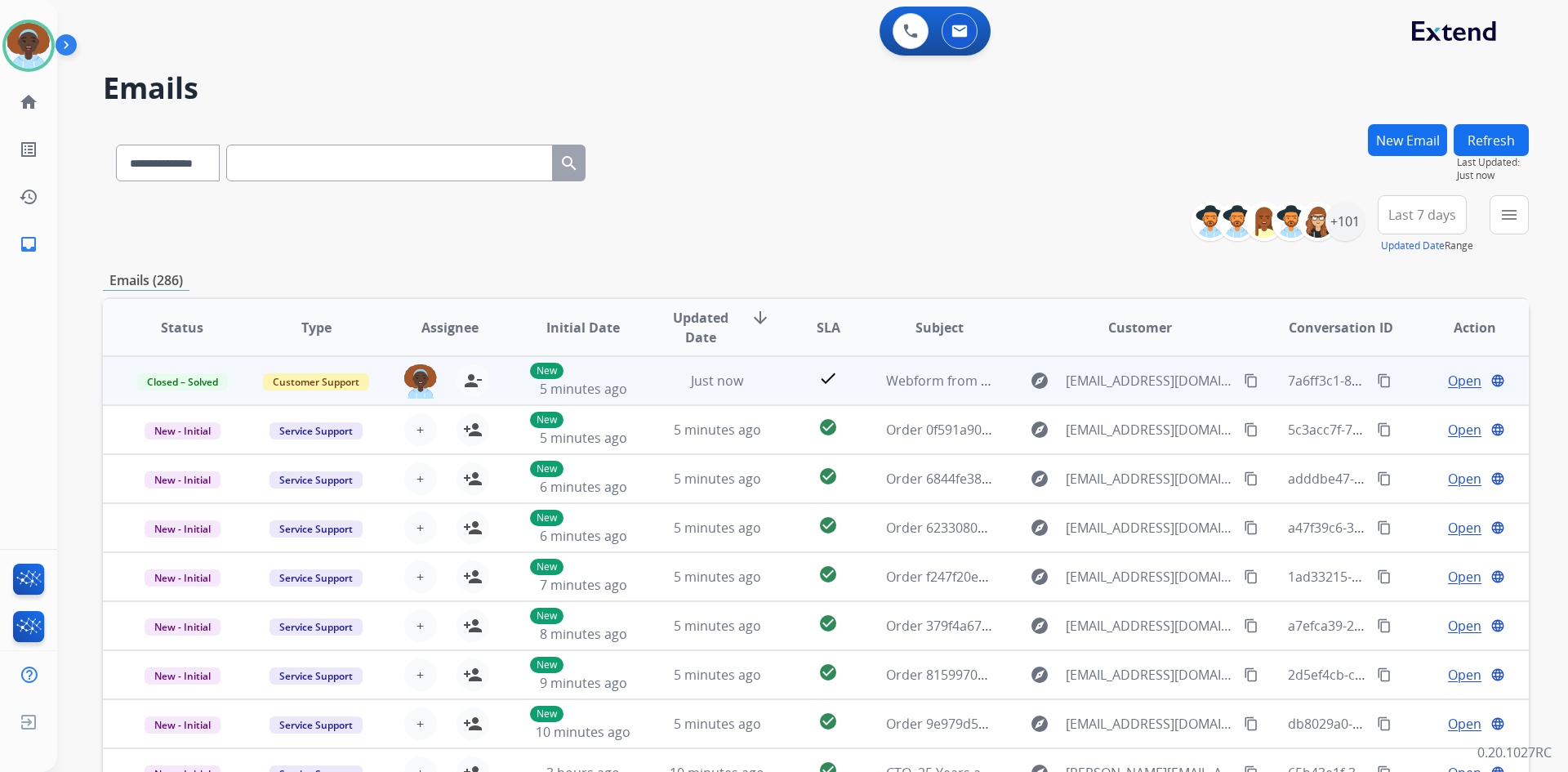
click at [1454, 379] on span "Open" at bounding box center [1465, 381] width 34 height 19
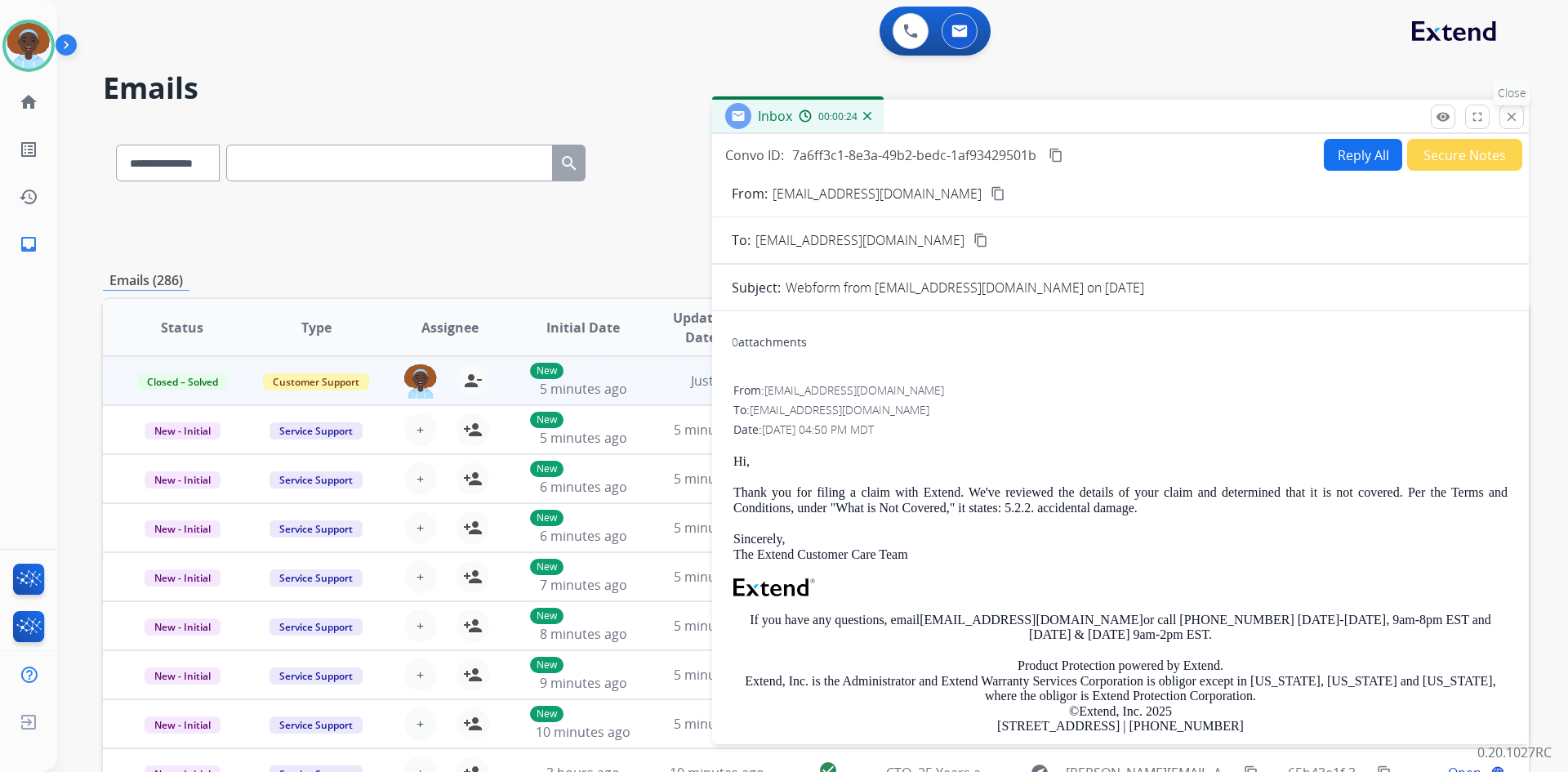
click at [1509, 114] on mat-icon "close" at bounding box center [1511, 117] width 14 height 14
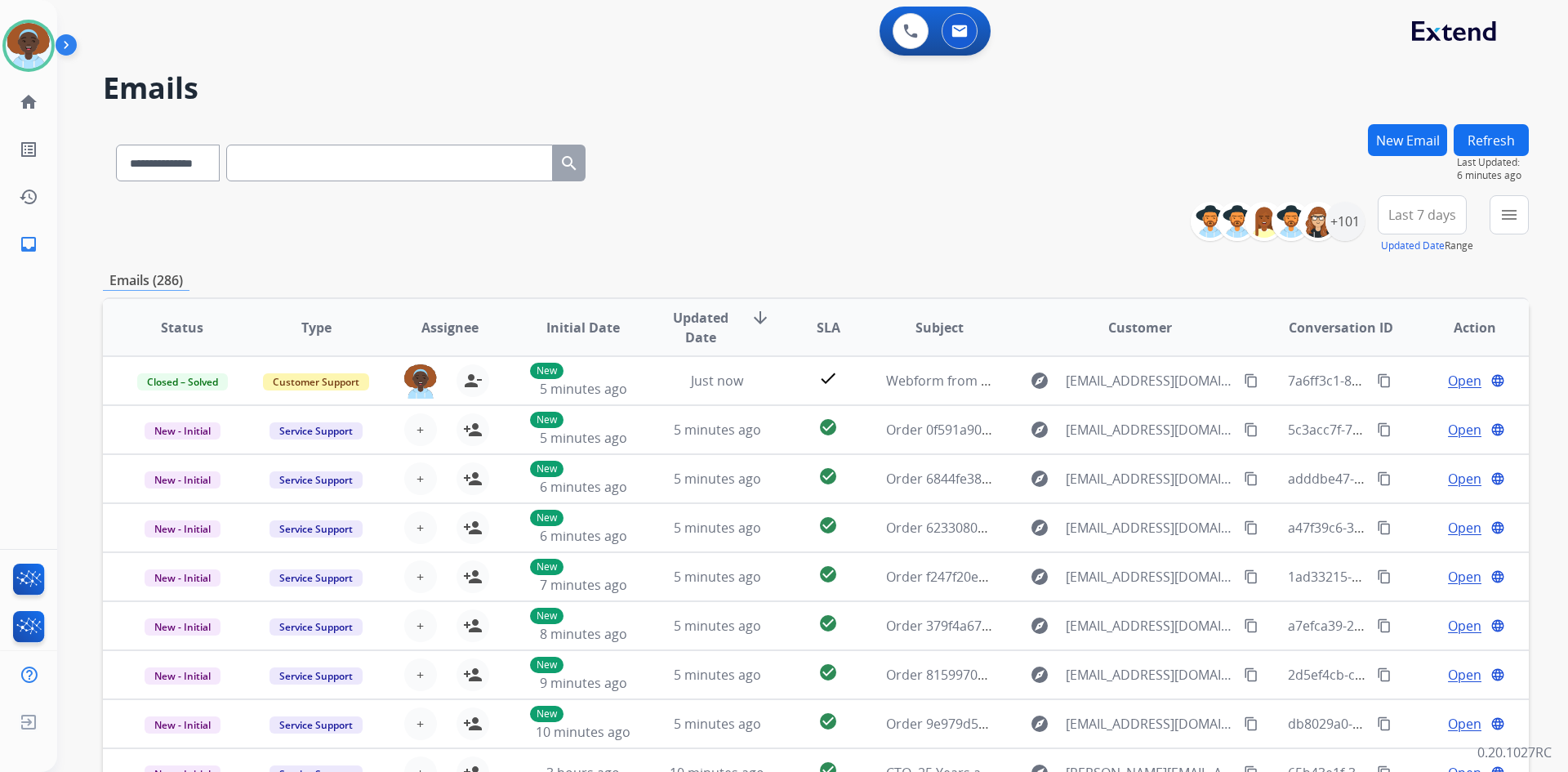
click at [1492, 134] on button "Refresh" at bounding box center [1492, 140] width 75 height 32
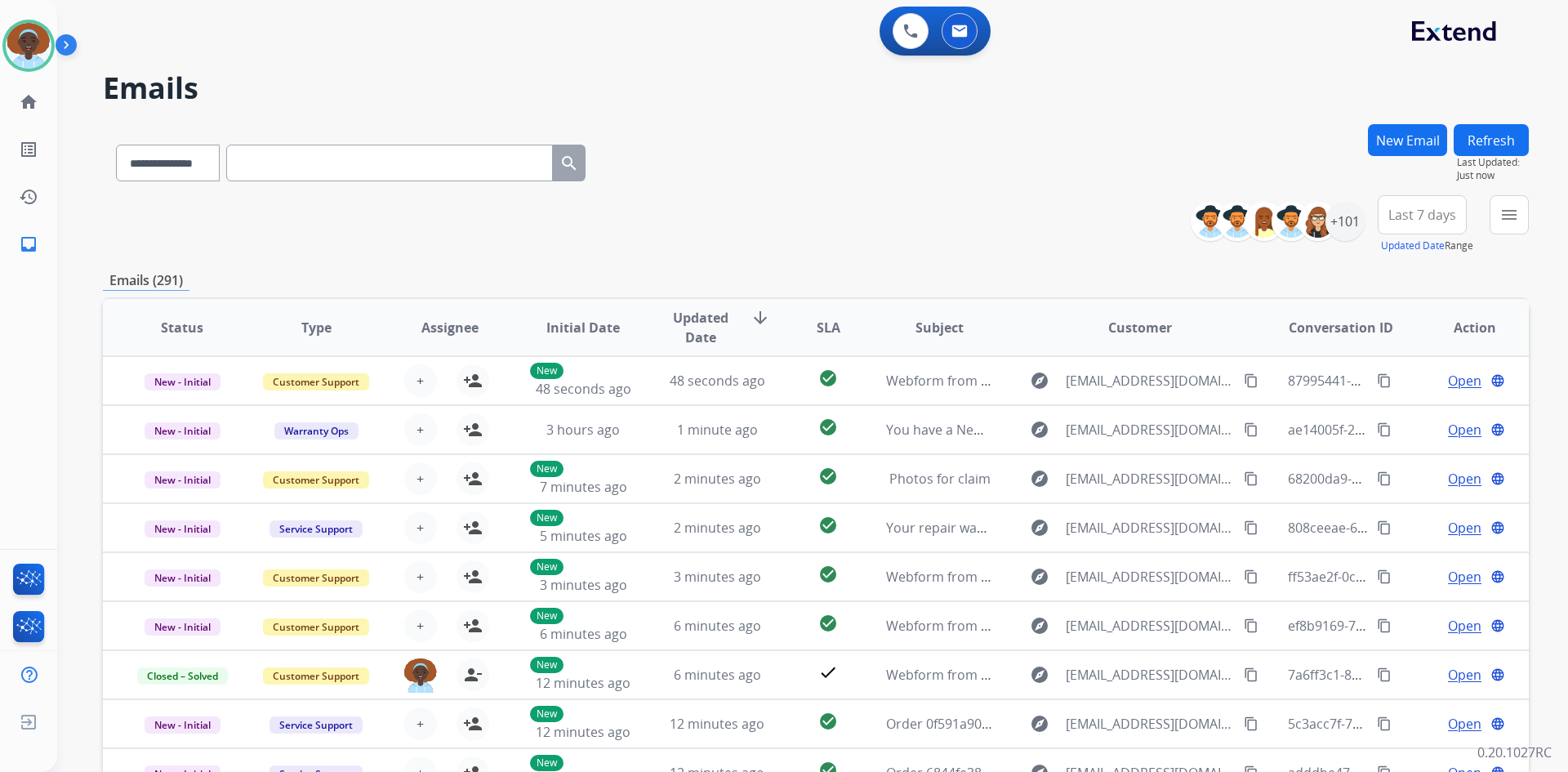
scroll to position [82, 0]
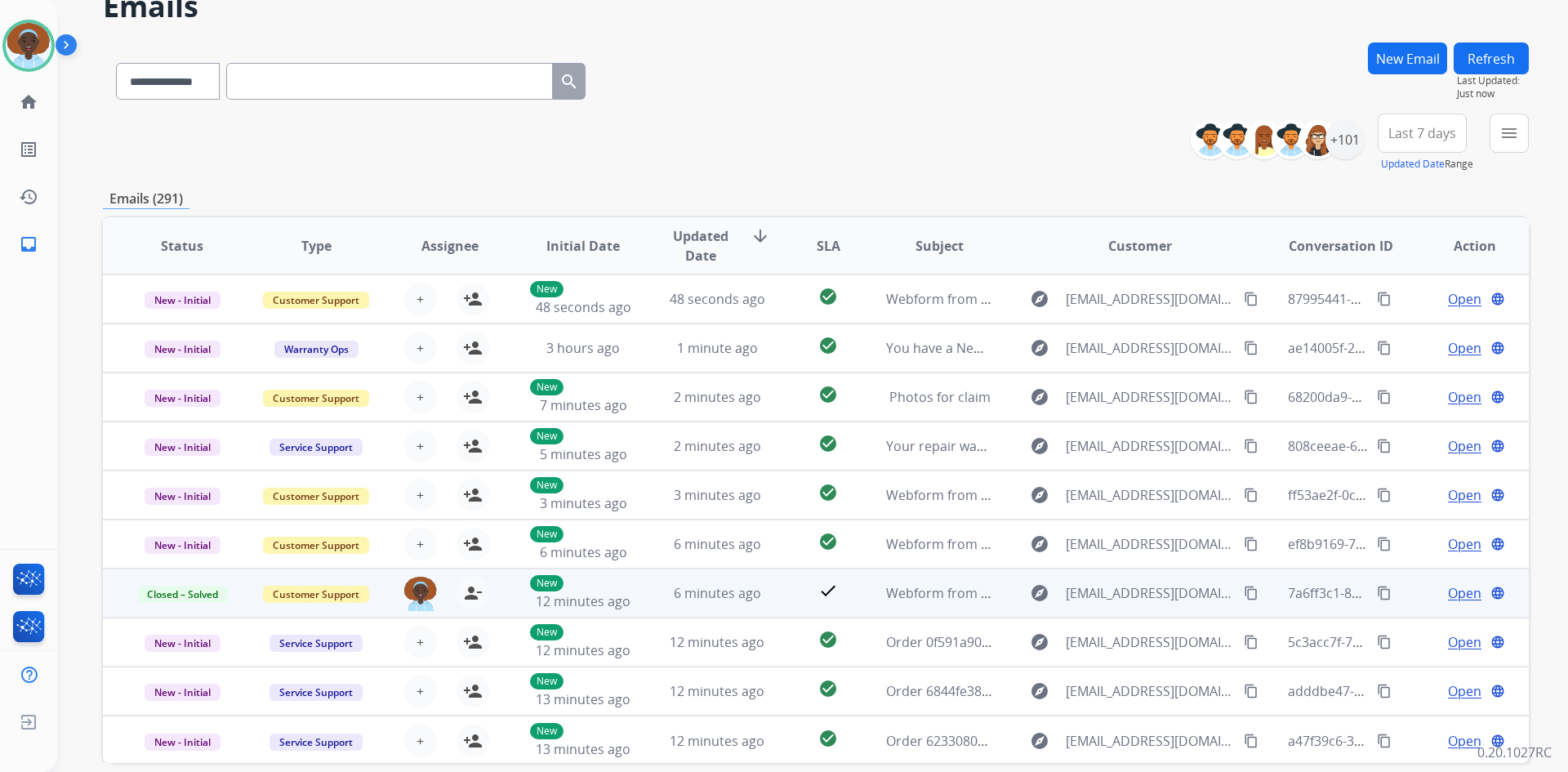
click at [1461, 594] on span "Open" at bounding box center [1465, 593] width 34 height 19
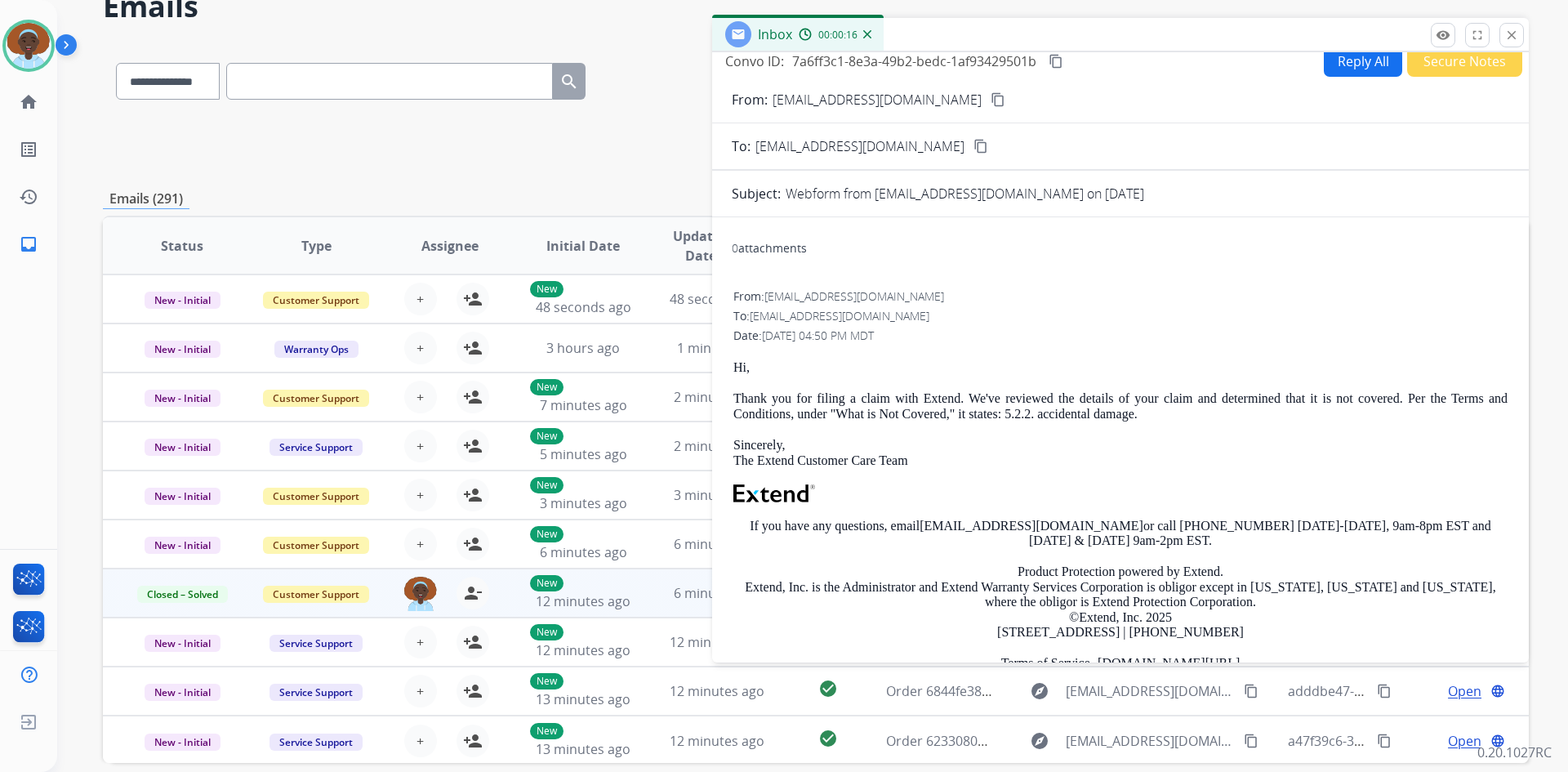
scroll to position [0, 0]
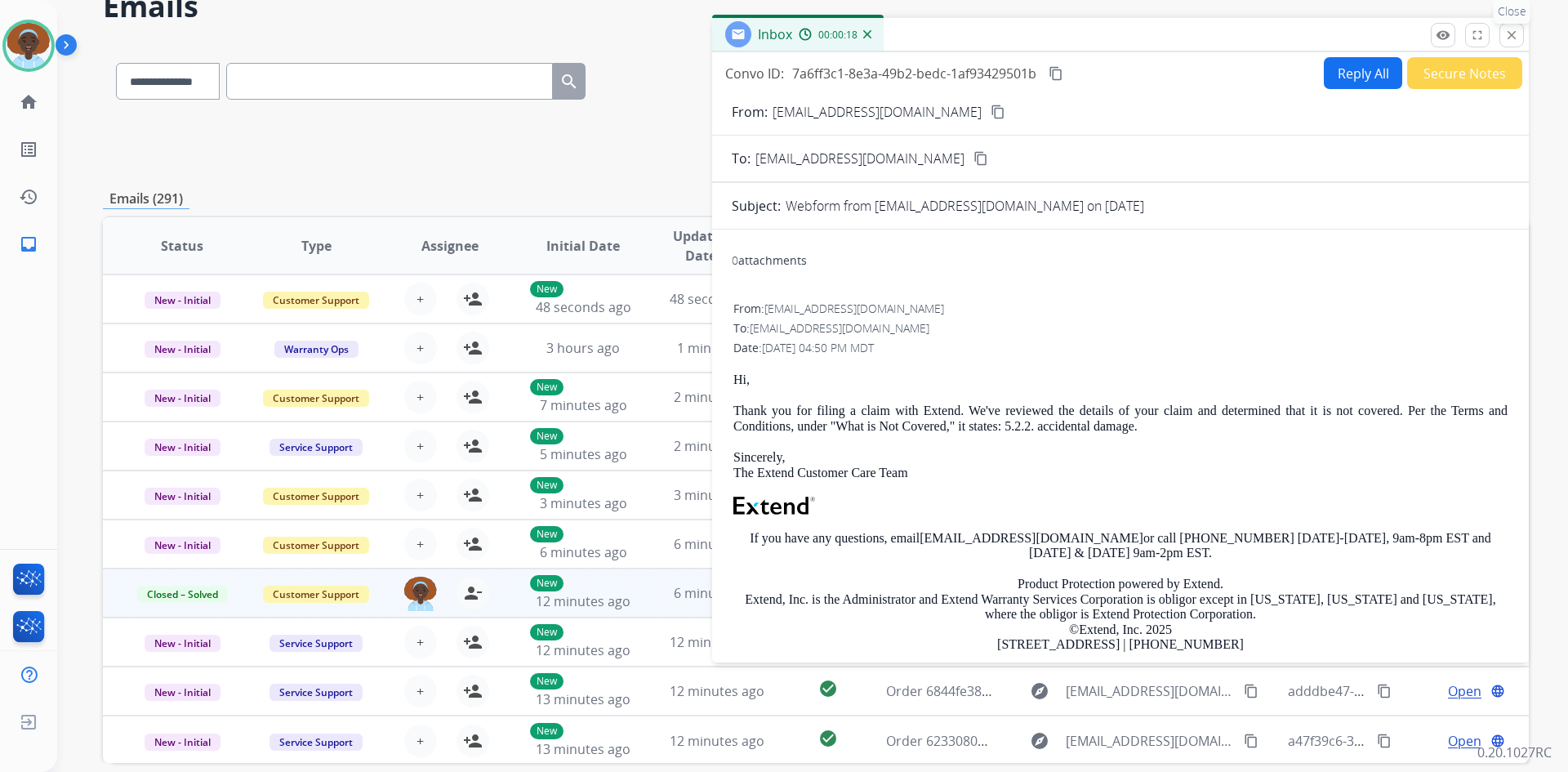
click at [1515, 38] on mat-icon "close" at bounding box center [1511, 35] width 14 height 14
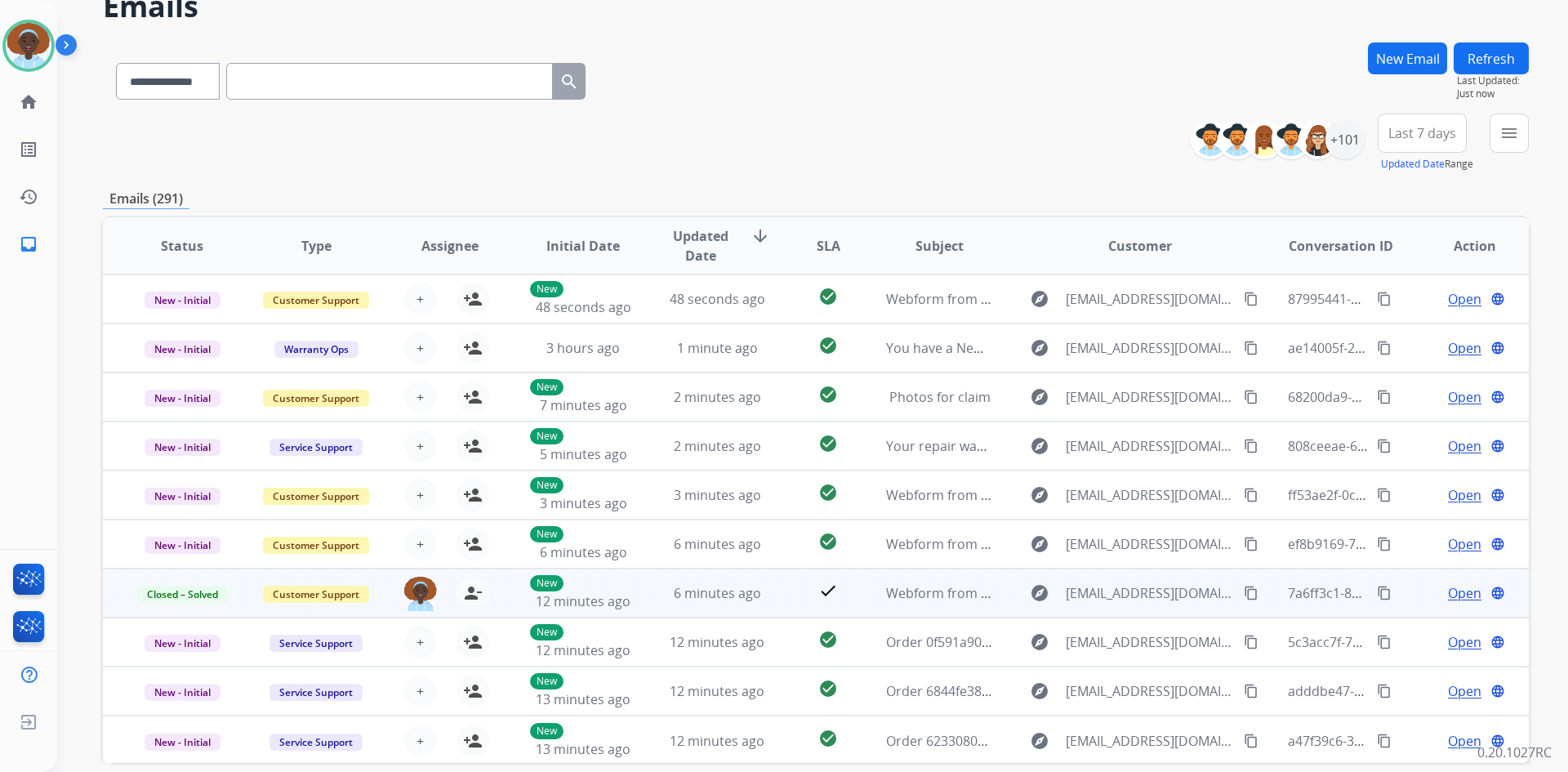
click at [1455, 593] on span "Open" at bounding box center [1465, 593] width 34 height 19
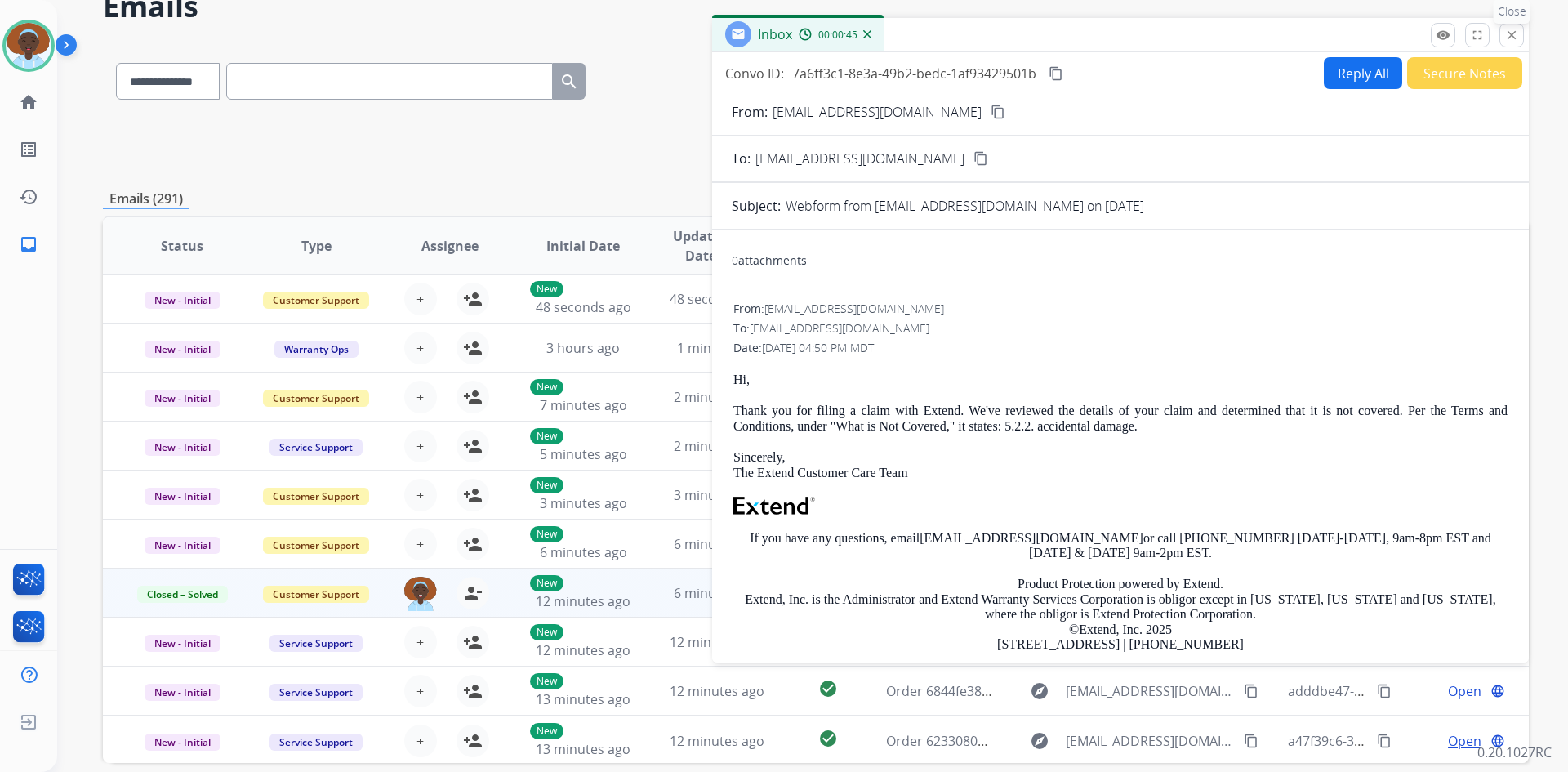
click at [1510, 40] on mat-icon "close" at bounding box center [1511, 35] width 14 height 14
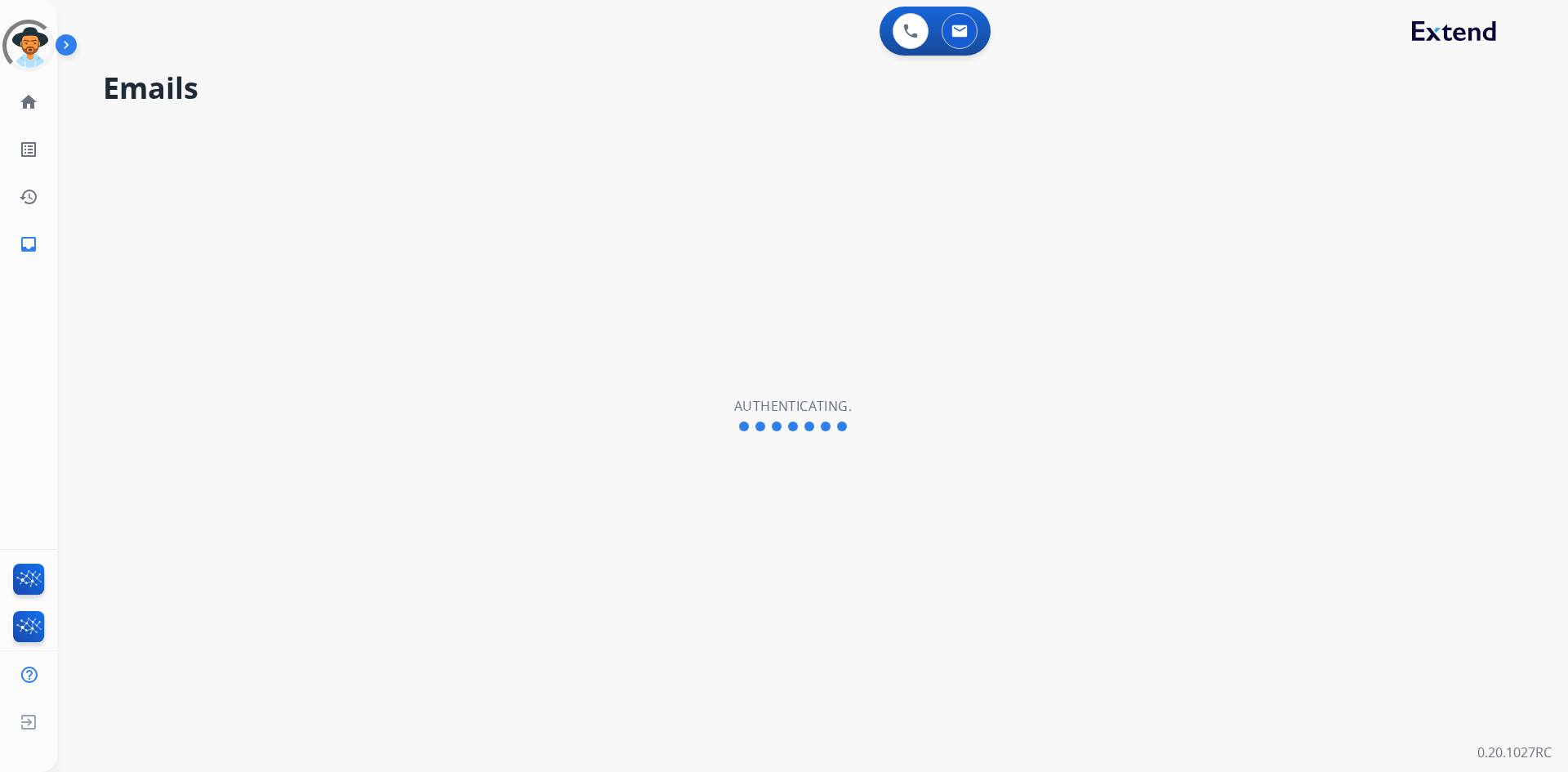
select select "**********"
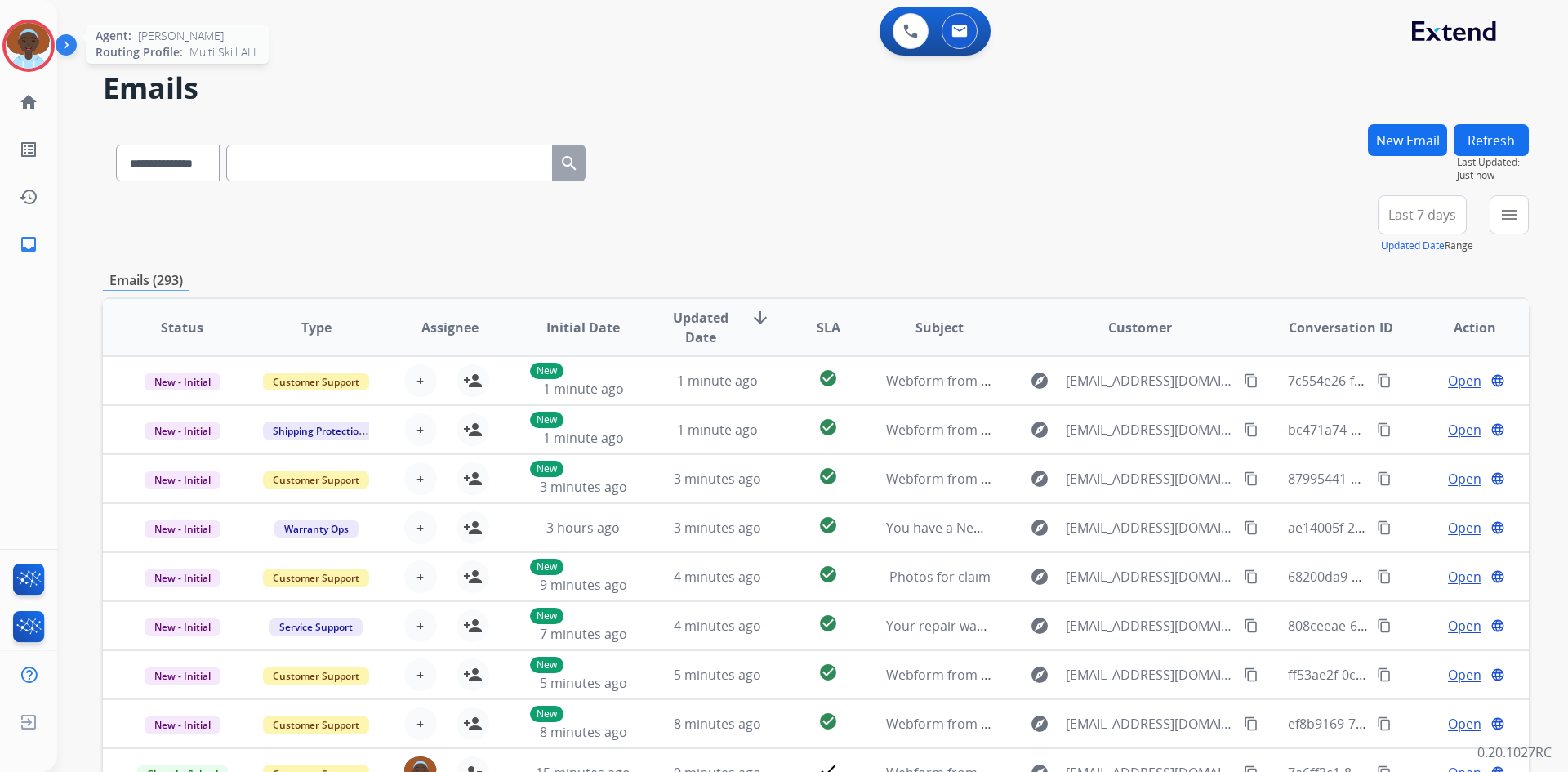
click at [30, 52] on img at bounding box center [28, 45] width 45 height 45
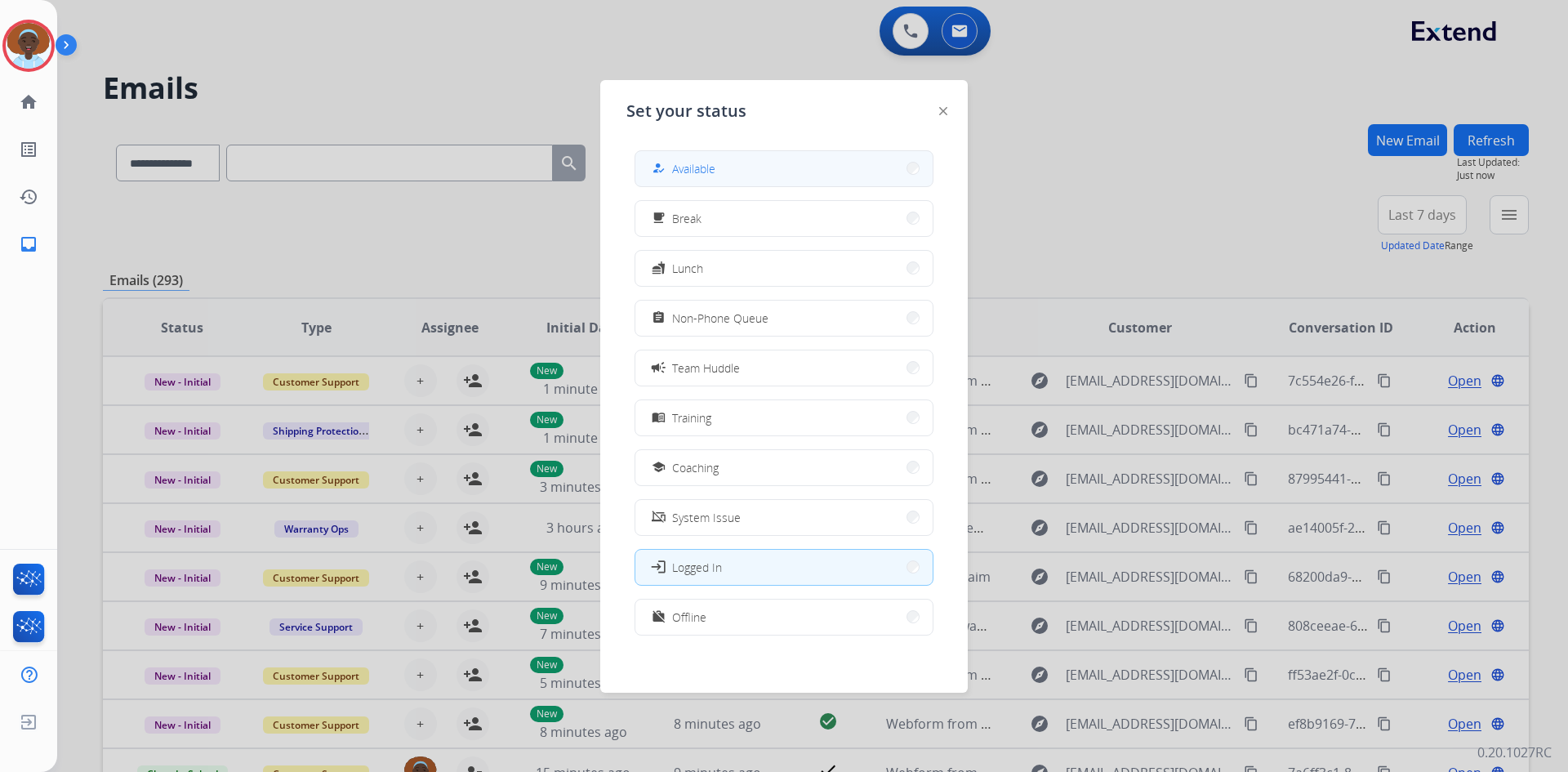
click at [797, 163] on button "how_to_reg Available" at bounding box center [784, 169] width 297 height 35
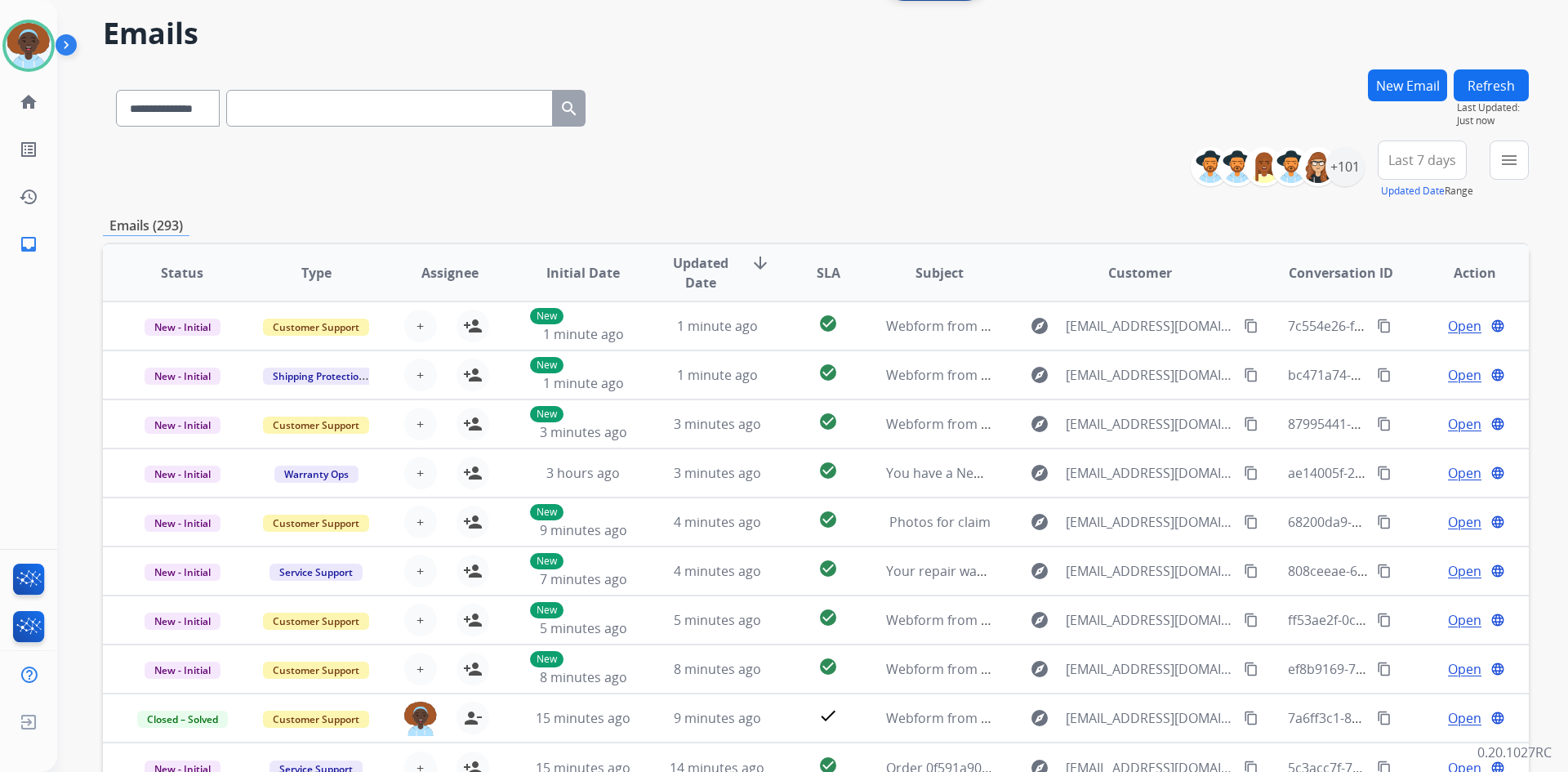
scroll to position [82, 0]
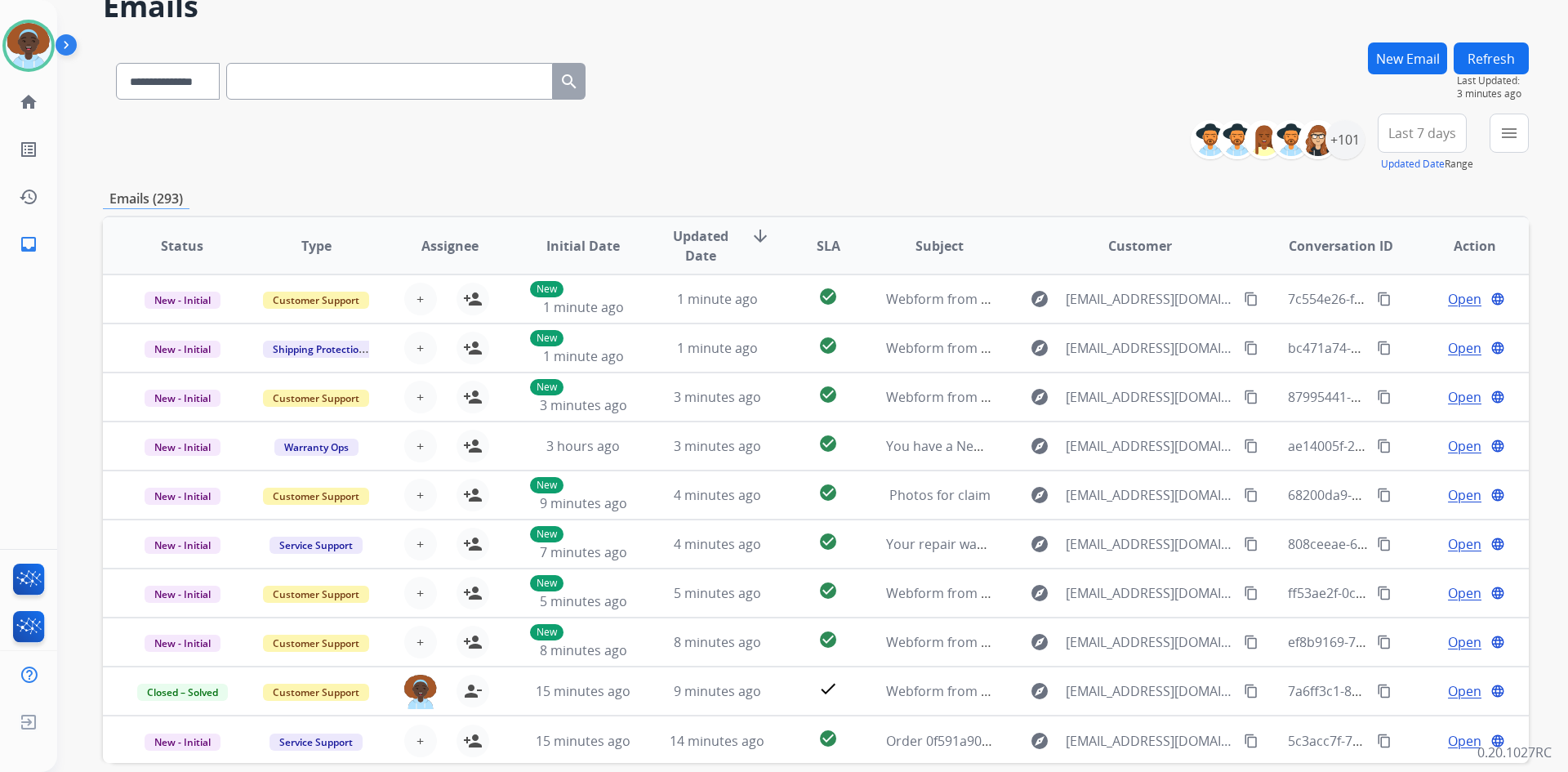
click at [1495, 62] on button "Refresh" at bounding box center [1492, 58] width 75 height 32
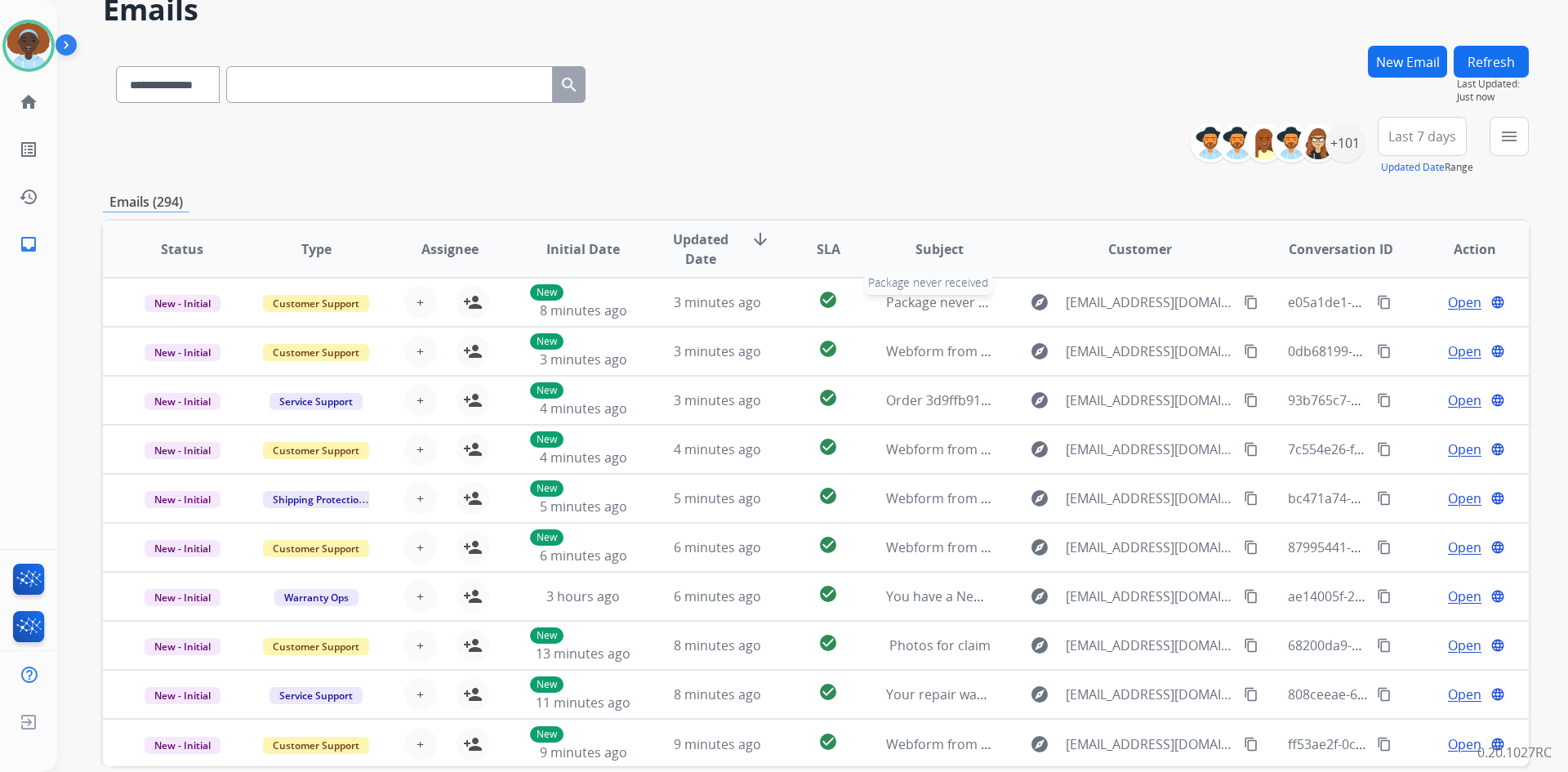
scroll to position [0, 0]
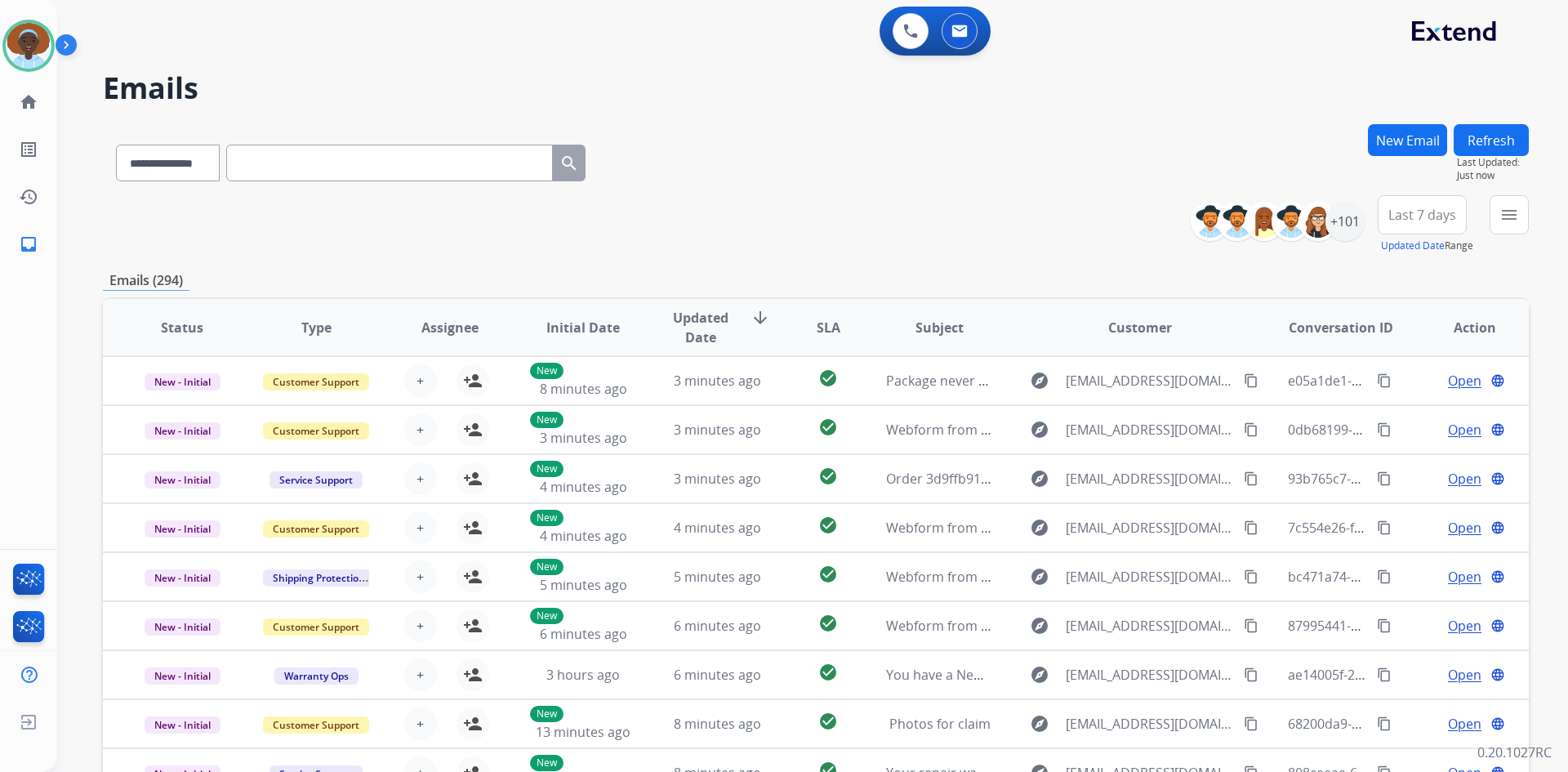
click at [1419, 216] on span "Last 7 days" at bounding box center [1422, 215] width 67 height 7
click at [1408, 410] on div "Last 90 days" at bounding box center [1417, 413] width 90 height 24
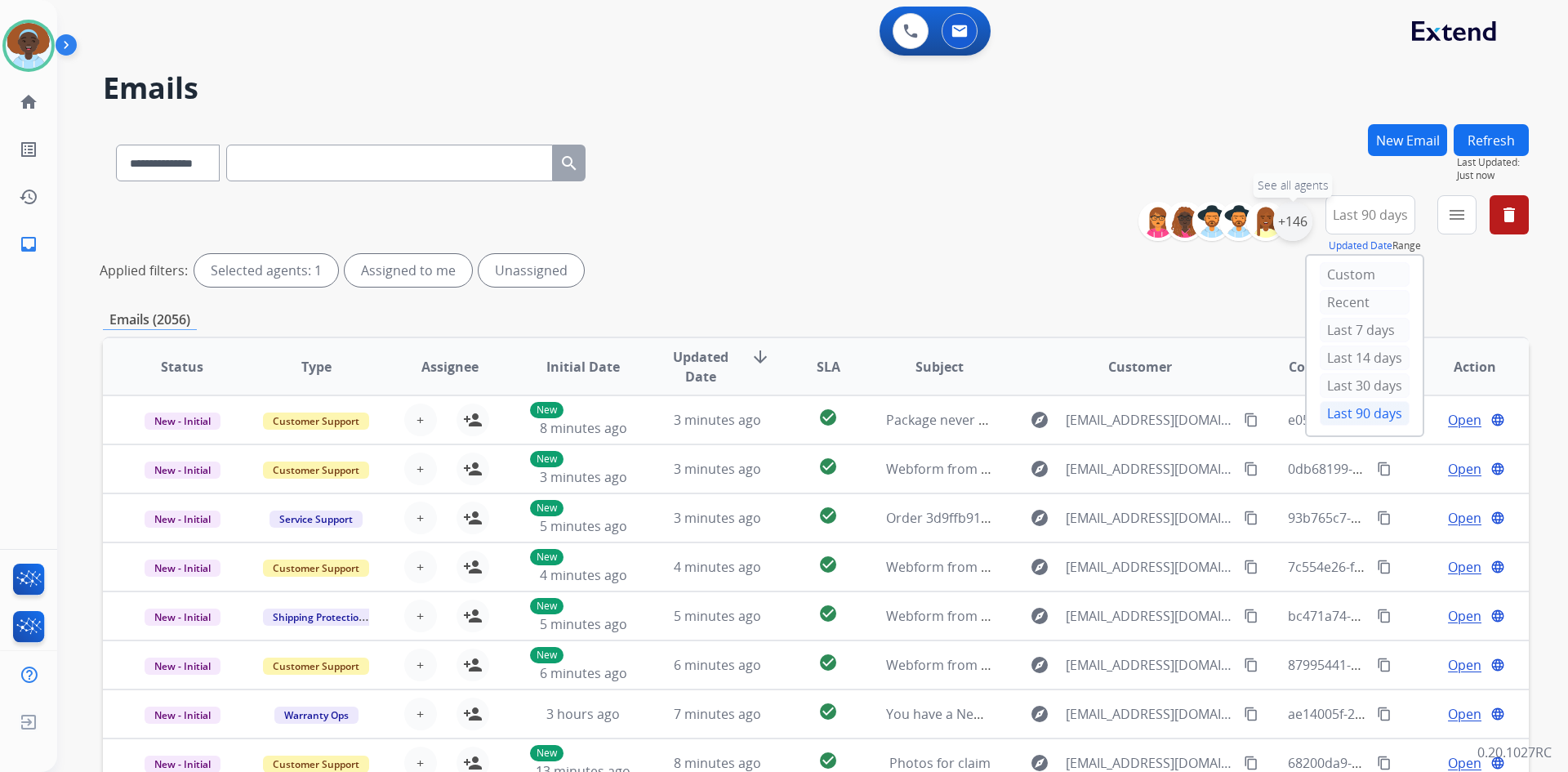
click at [1298, 227] on div "+146" at bounding box center [1292, 221] width 40 height 40
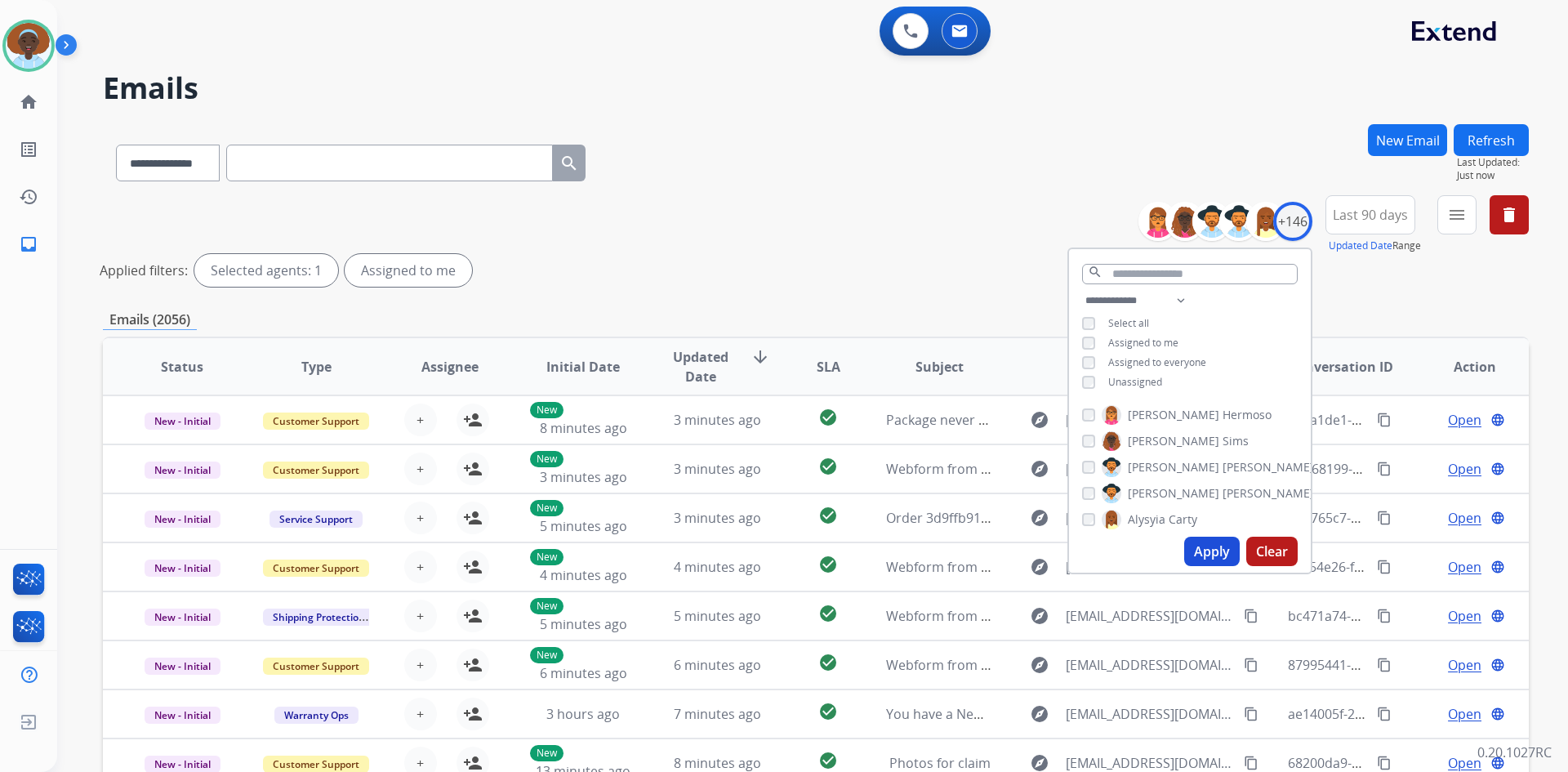
click at [1208, 556] on button "Apply" at bounding box center [1212, 551] width 56 height 30
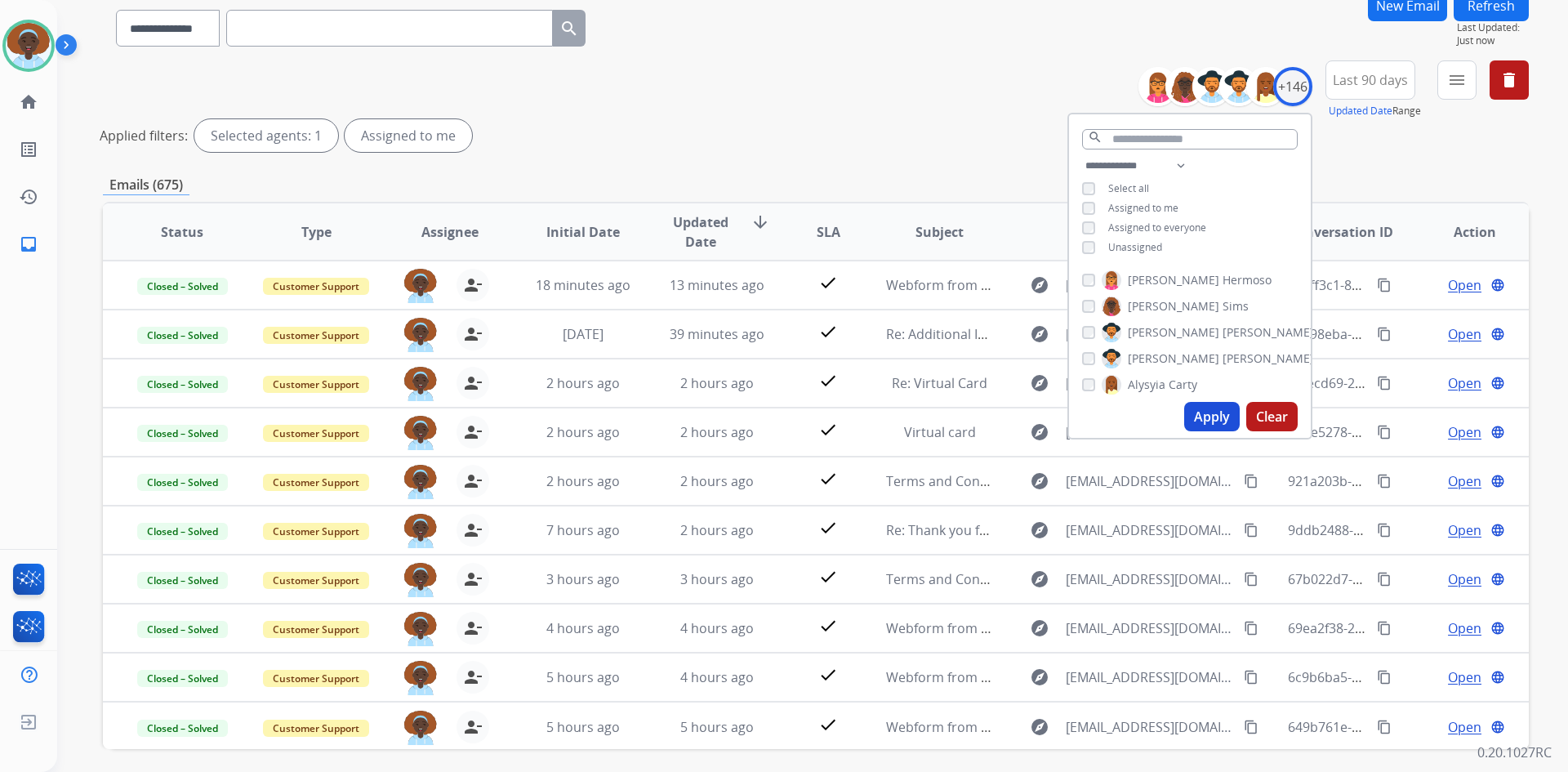
scroll to position [164, 0]
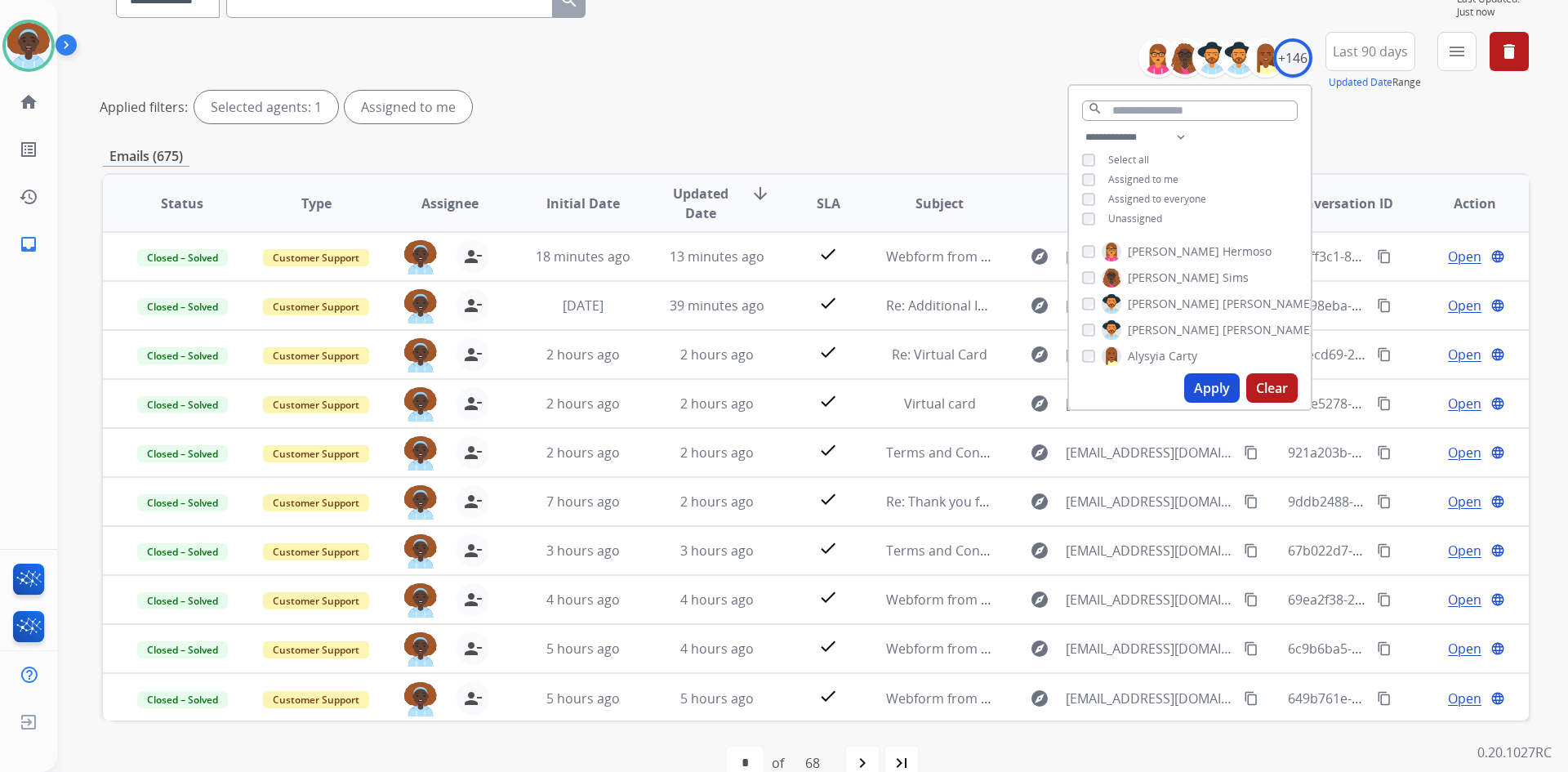
click at [887, 150] on div "Emails (675)" at bounding box center [816, 156] width 1426 height 20
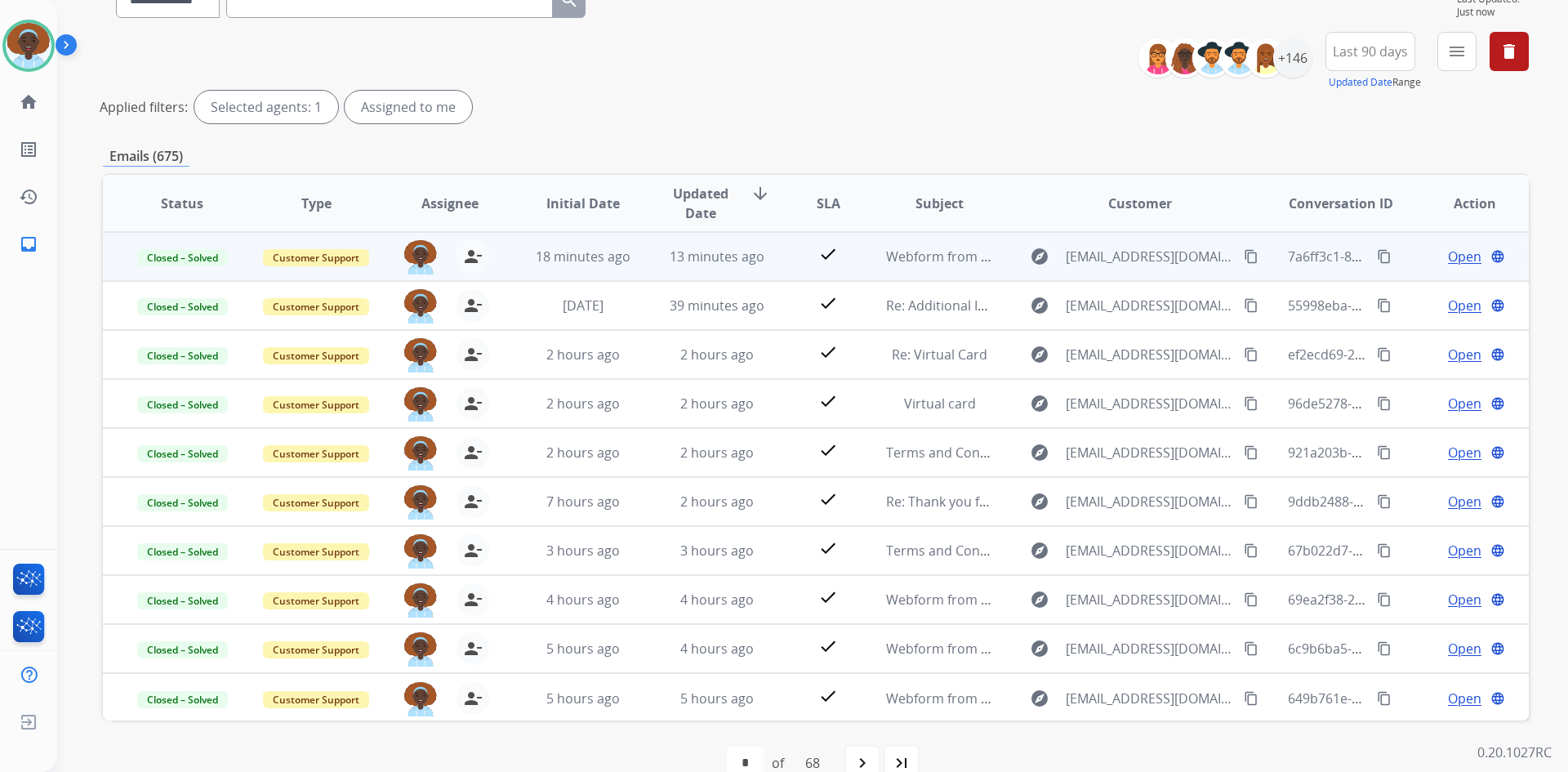
click at [1448, 255] on span "Open" at bounding box center [1465, 256] width 34 height 19
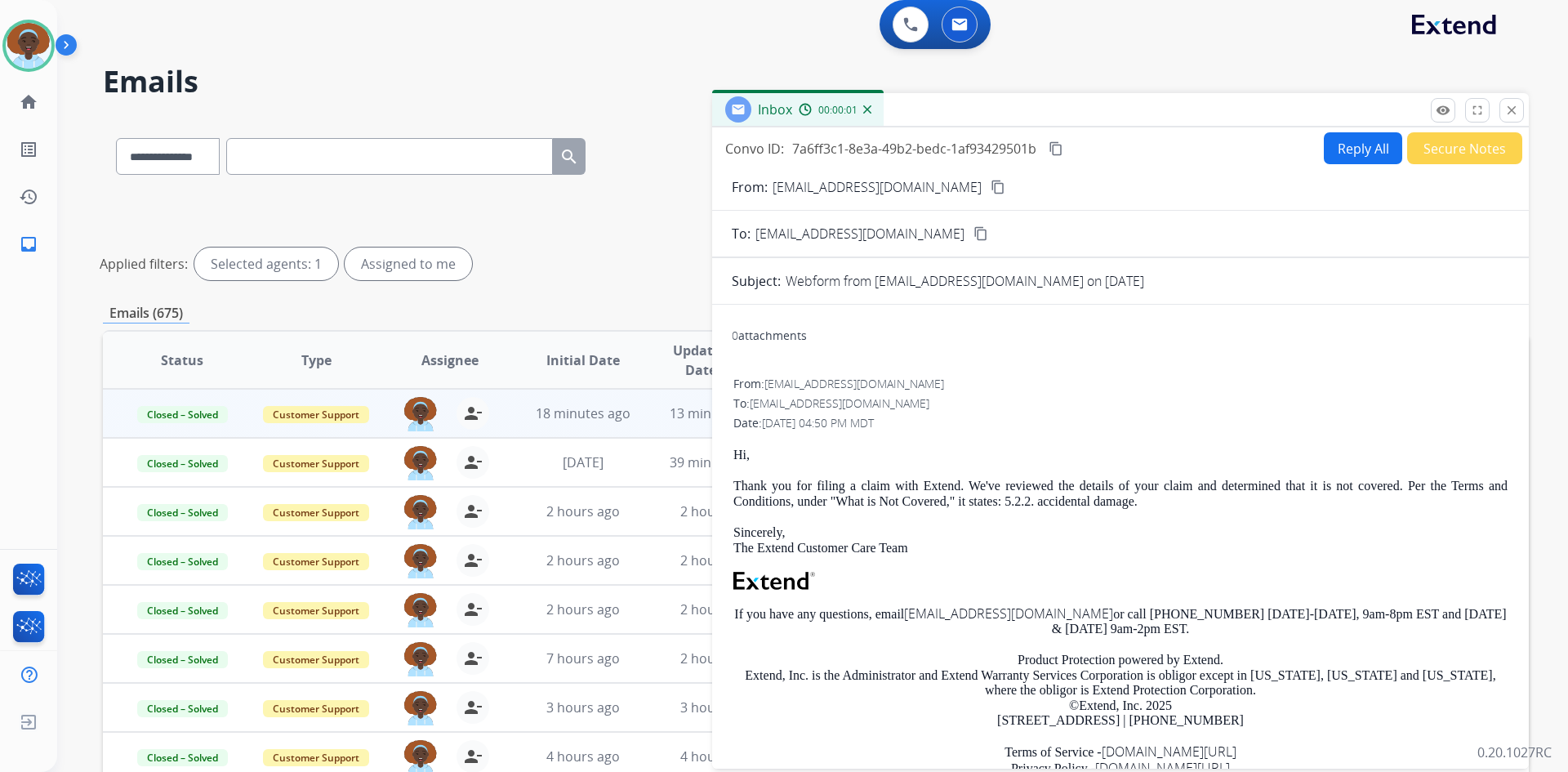
scroll to position [0, 0]
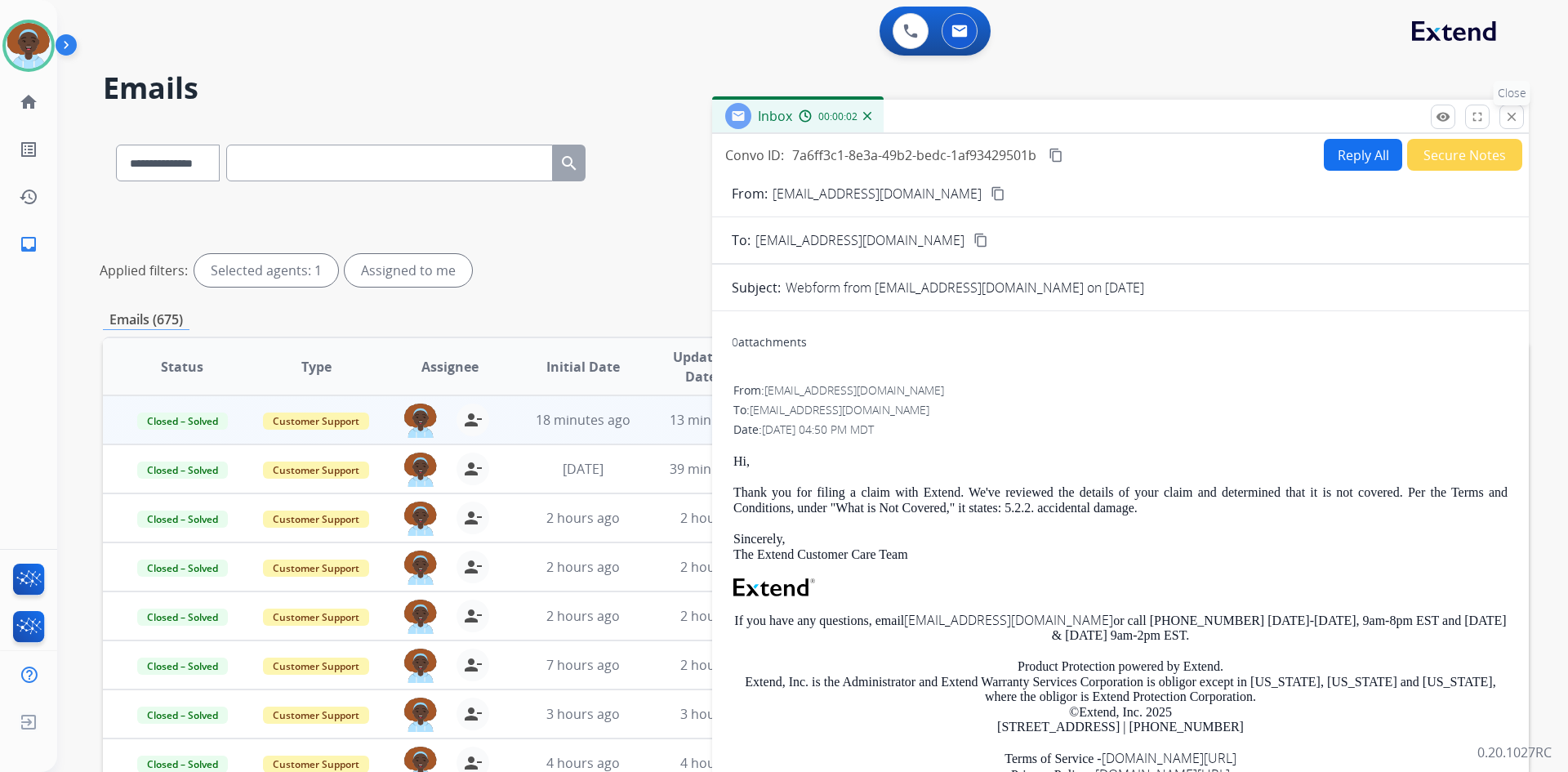
click at [1516, 120] on mat-icon "close" at bounding box center [1511, 117] width 14 height 14
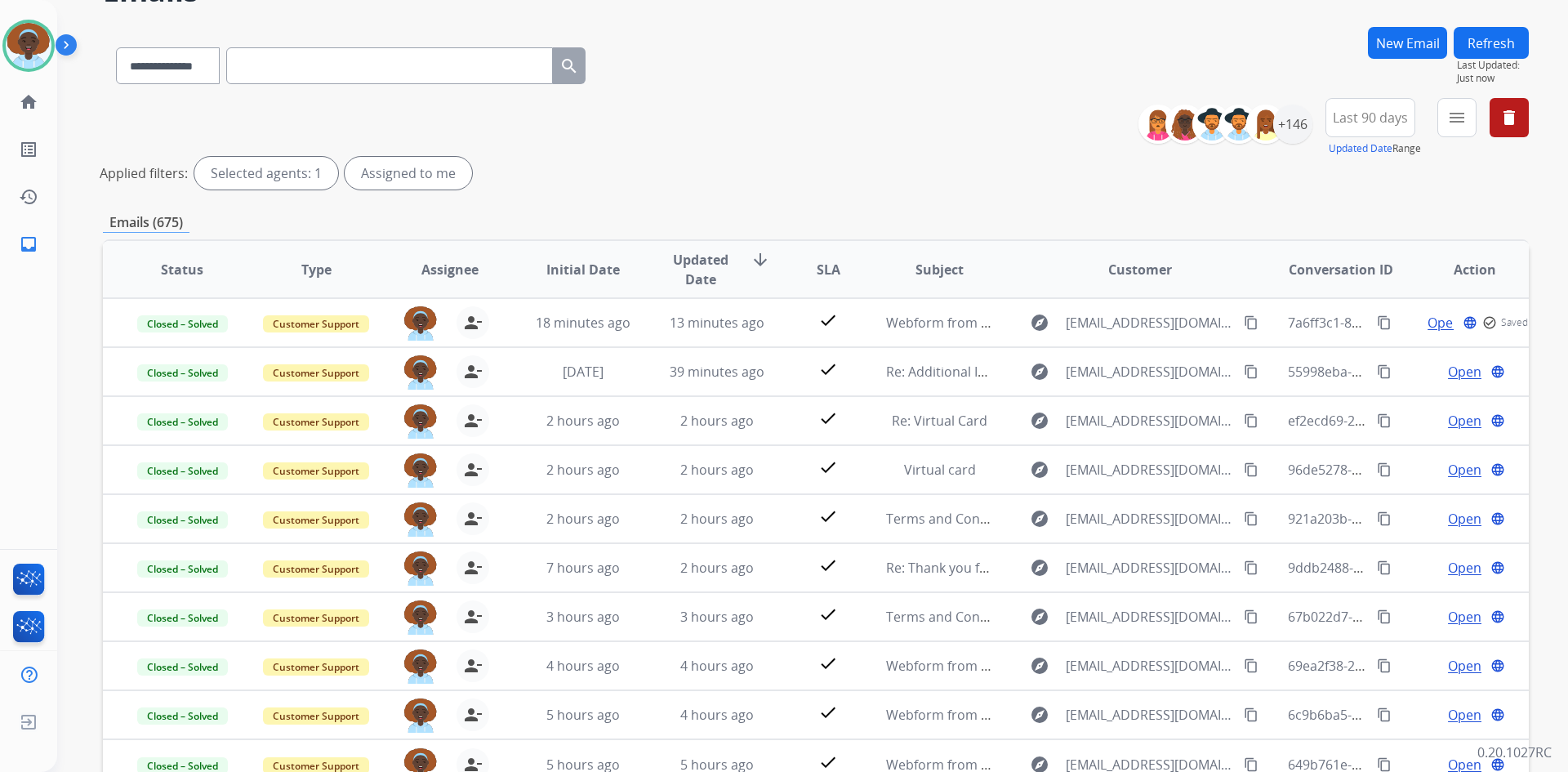
scroll to position [164, 0]
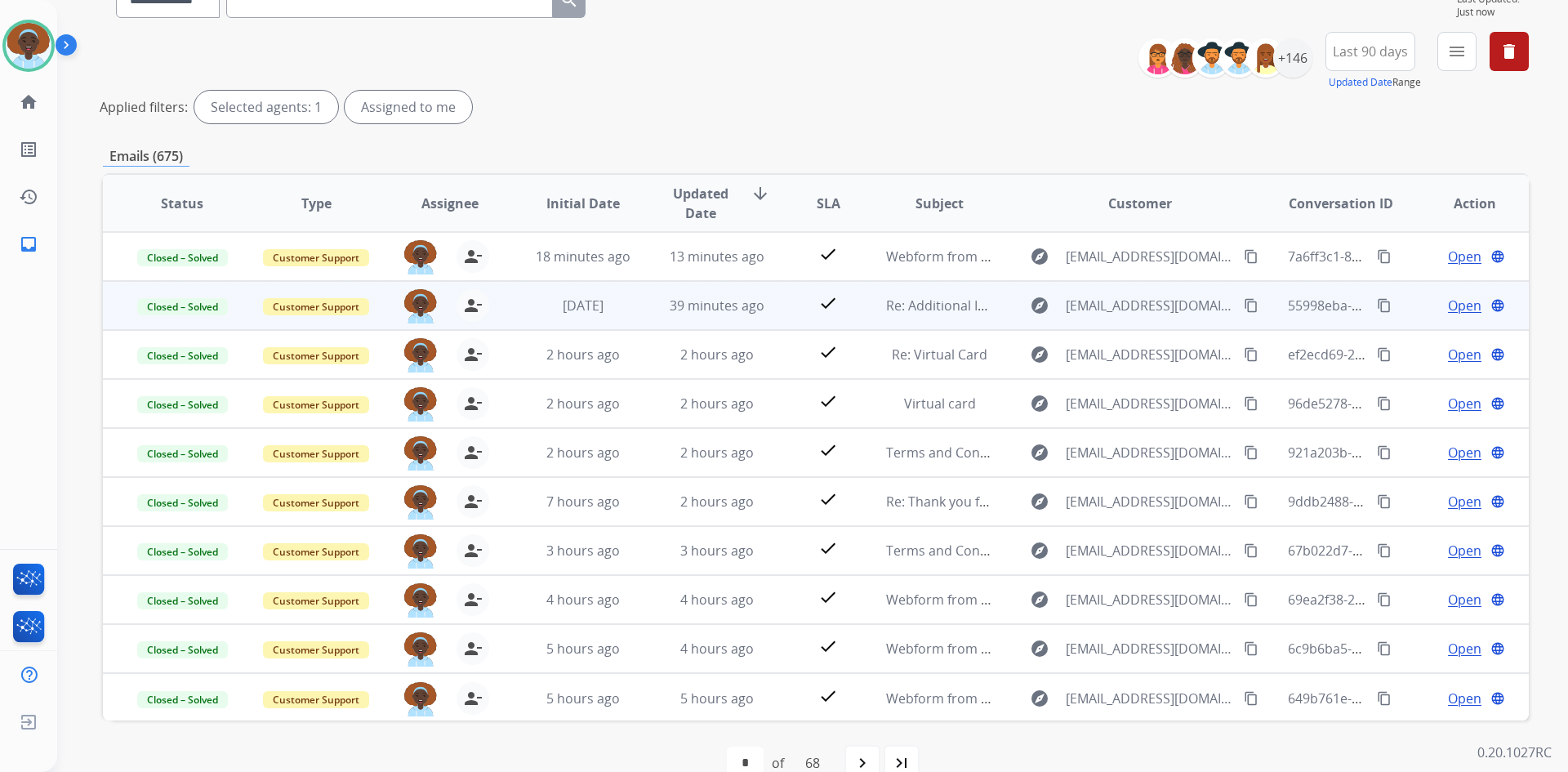
click at [1448, 308] on span "Open" at bounding box center [1465, 306] width 34 height 19
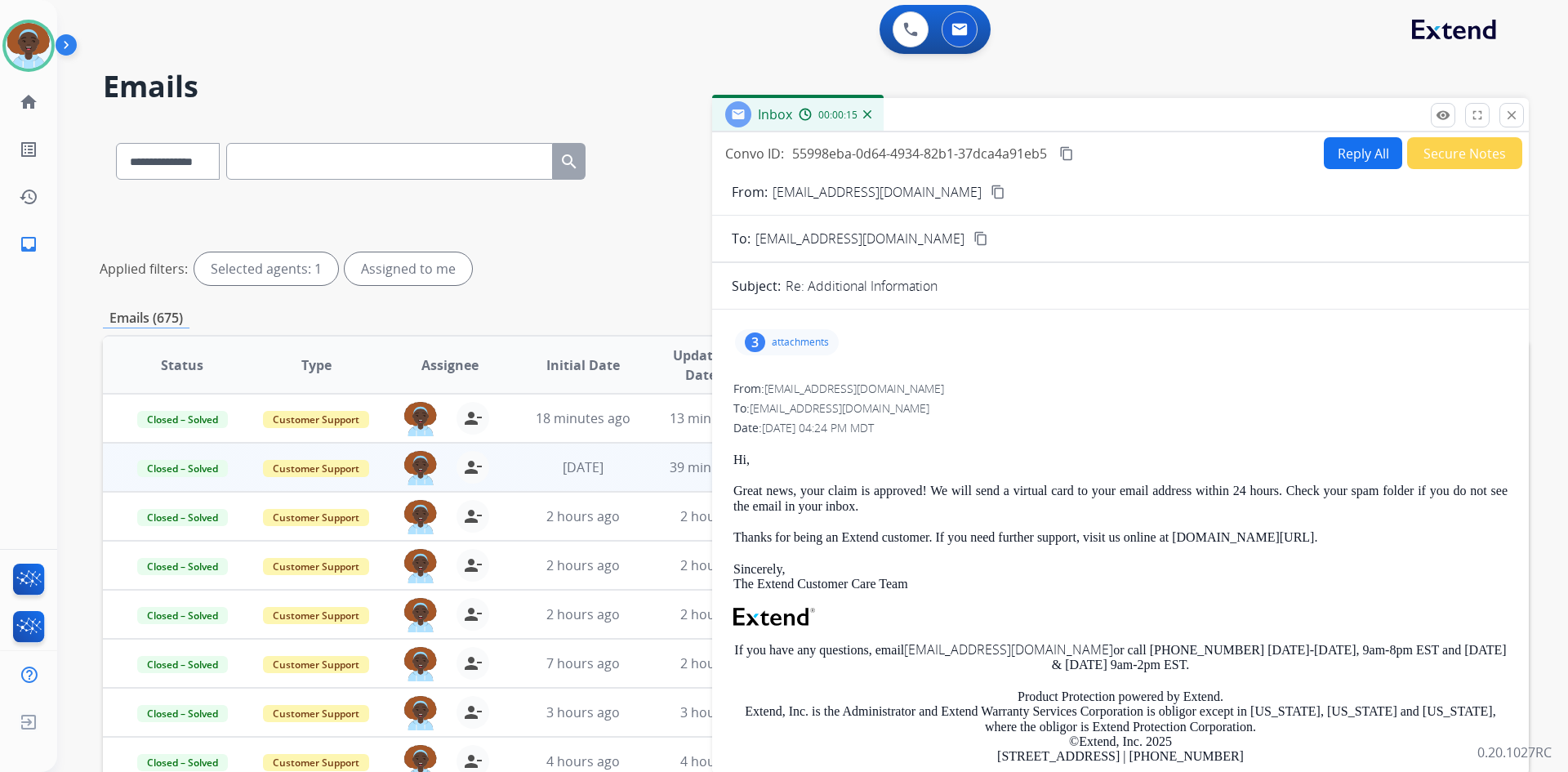
scroll to position [0, 0]
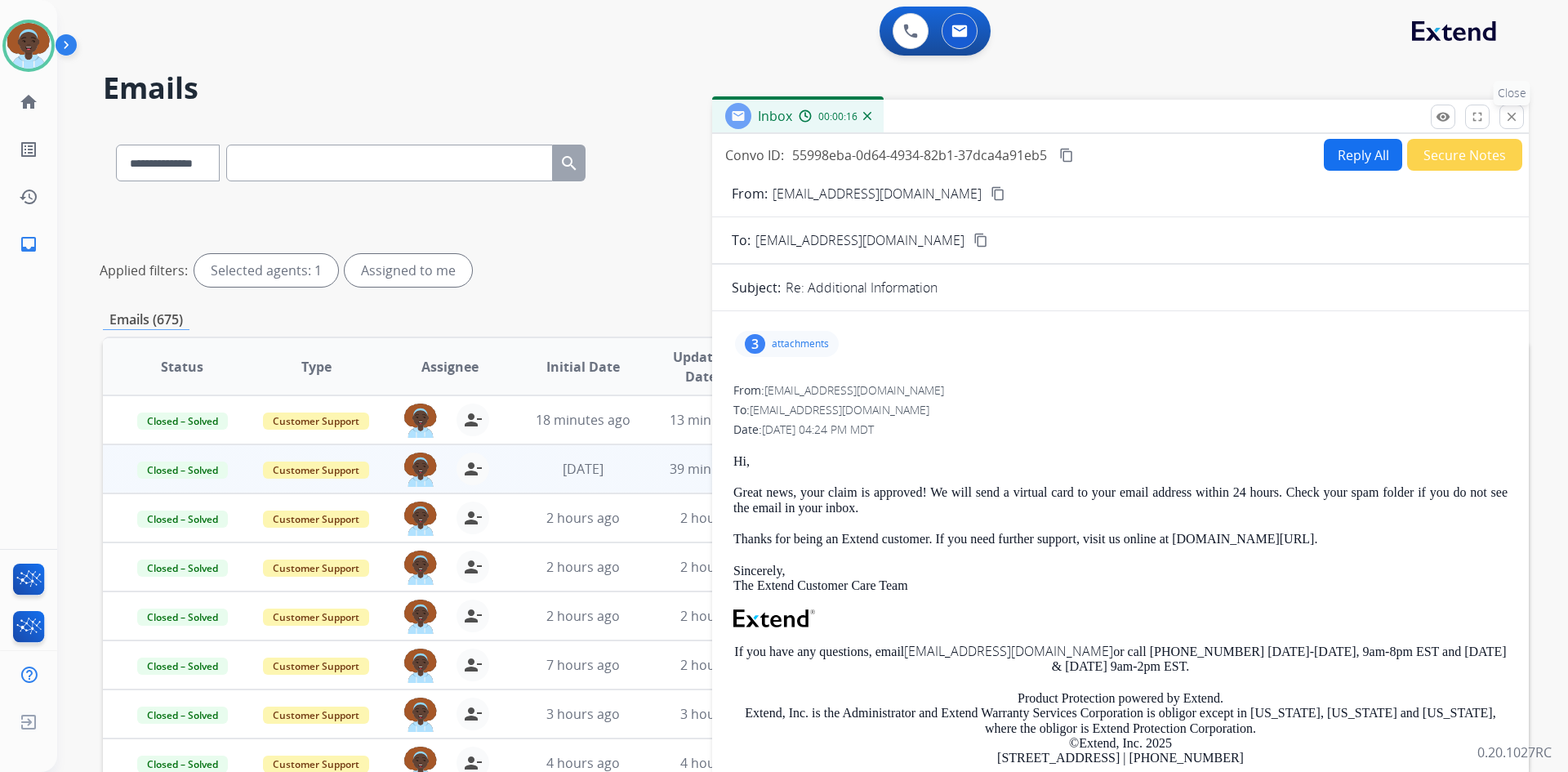
click at [1512, 111] on mat-icon "close" at bounding box center [1511, 117] width 14 height 14
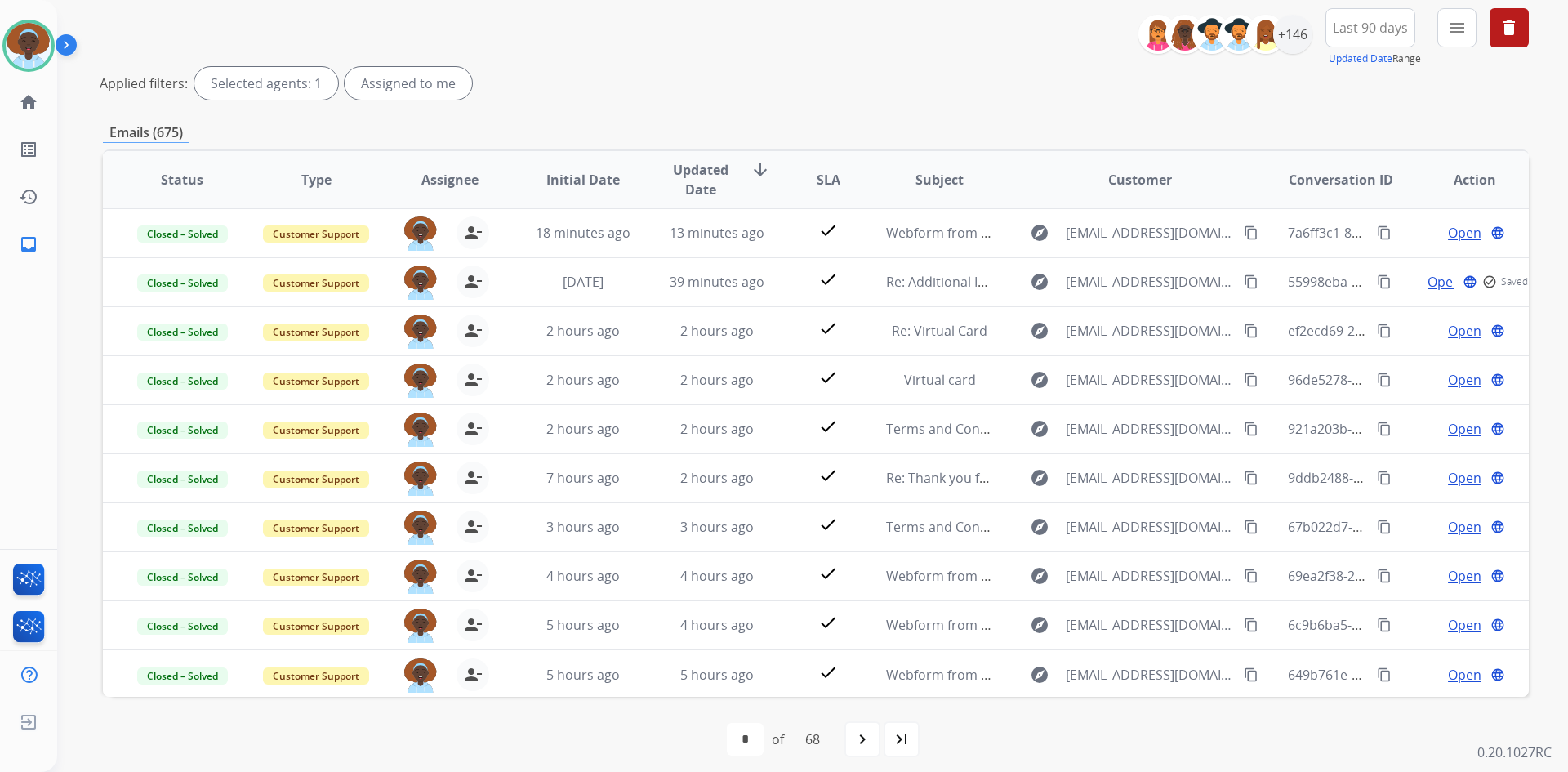
scroll to position [197, 0]
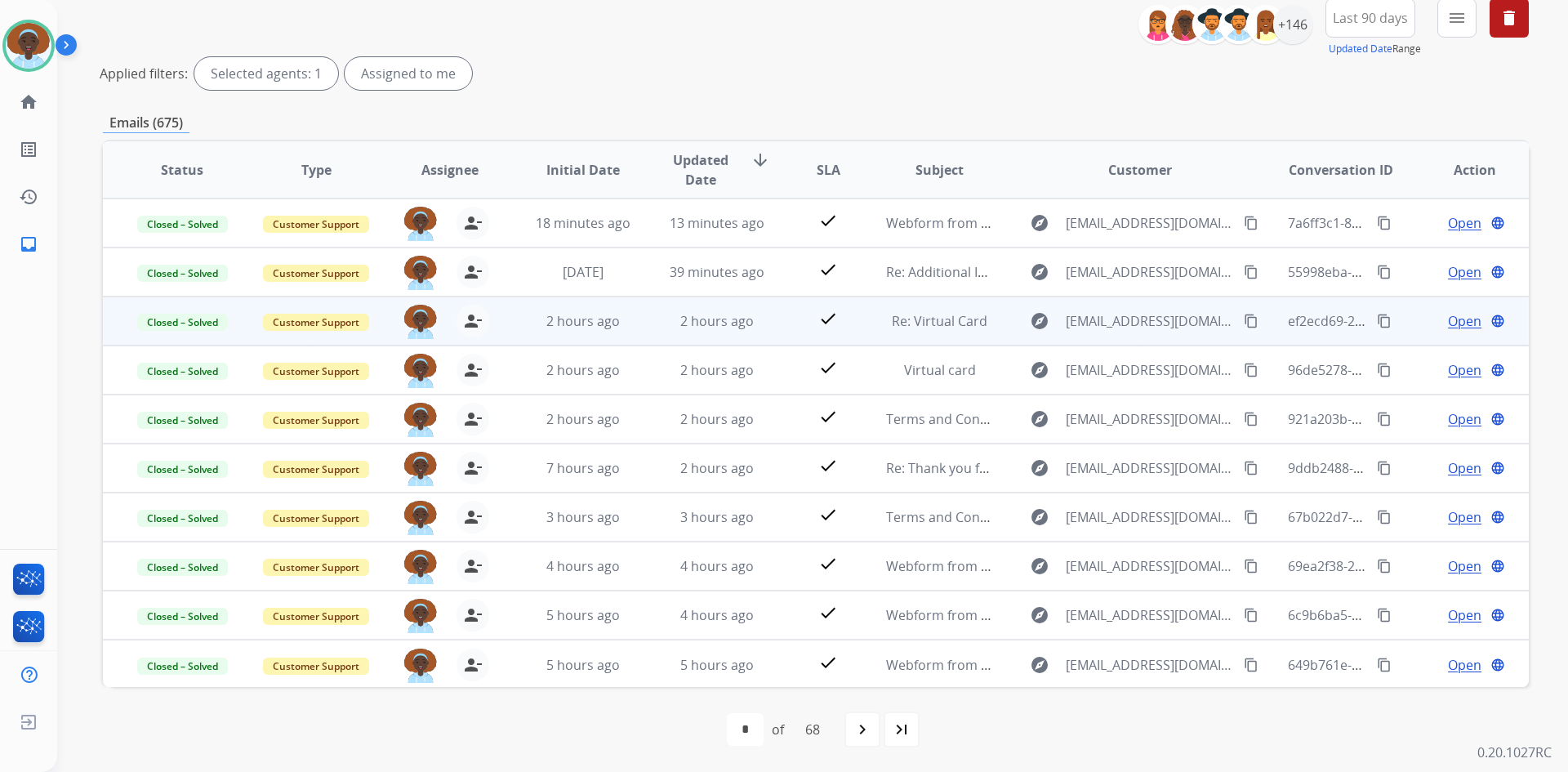
click at [1457, 324] on span "Open" at bounding box center [1465, 321] width 34 height 19
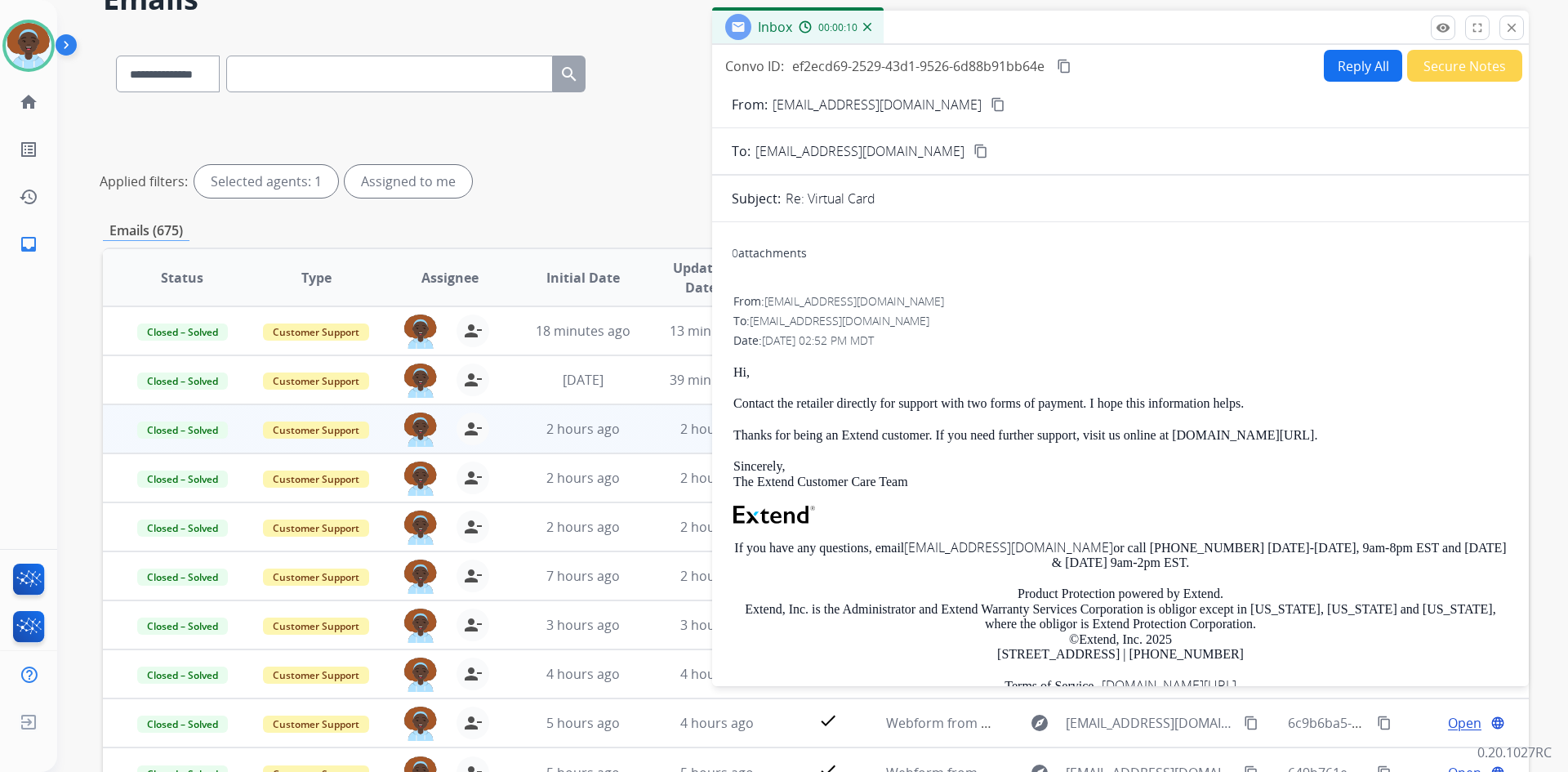
scroll to position [34, 0]
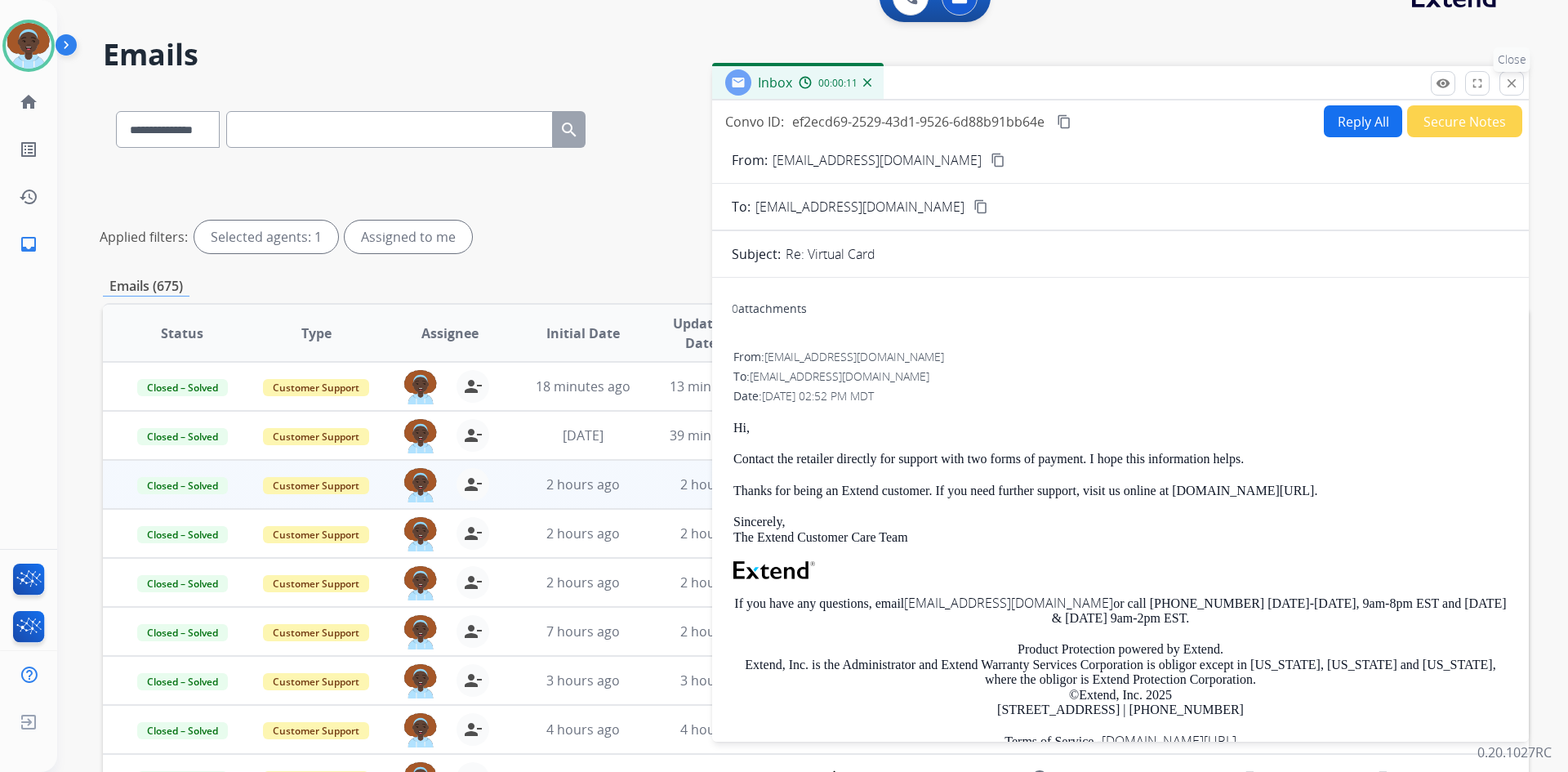
click at [1509, 81] on mat-icon "close" at bounding box center [1511, 83] width 14 height 14
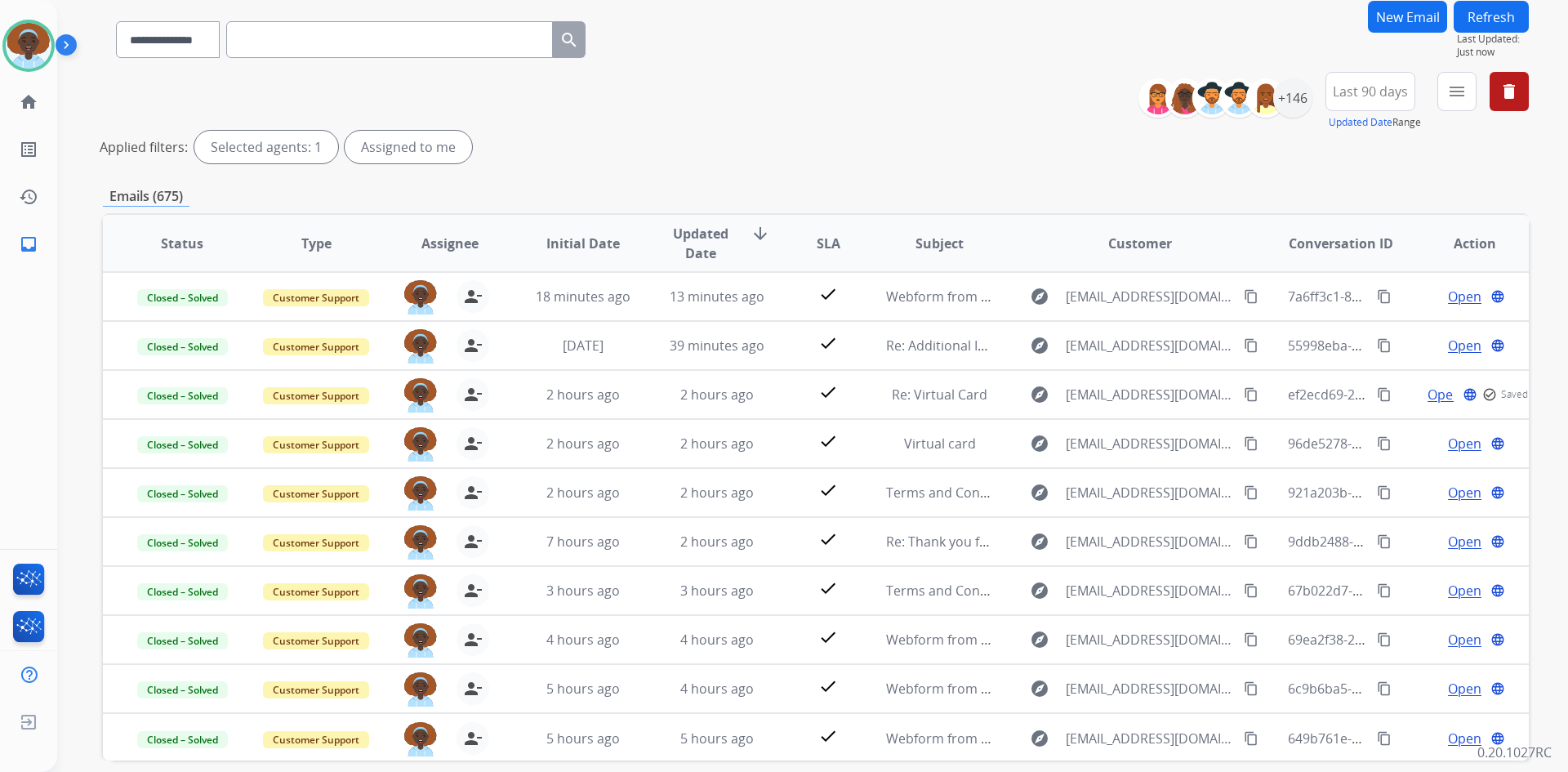
scroll to position [197, 0]
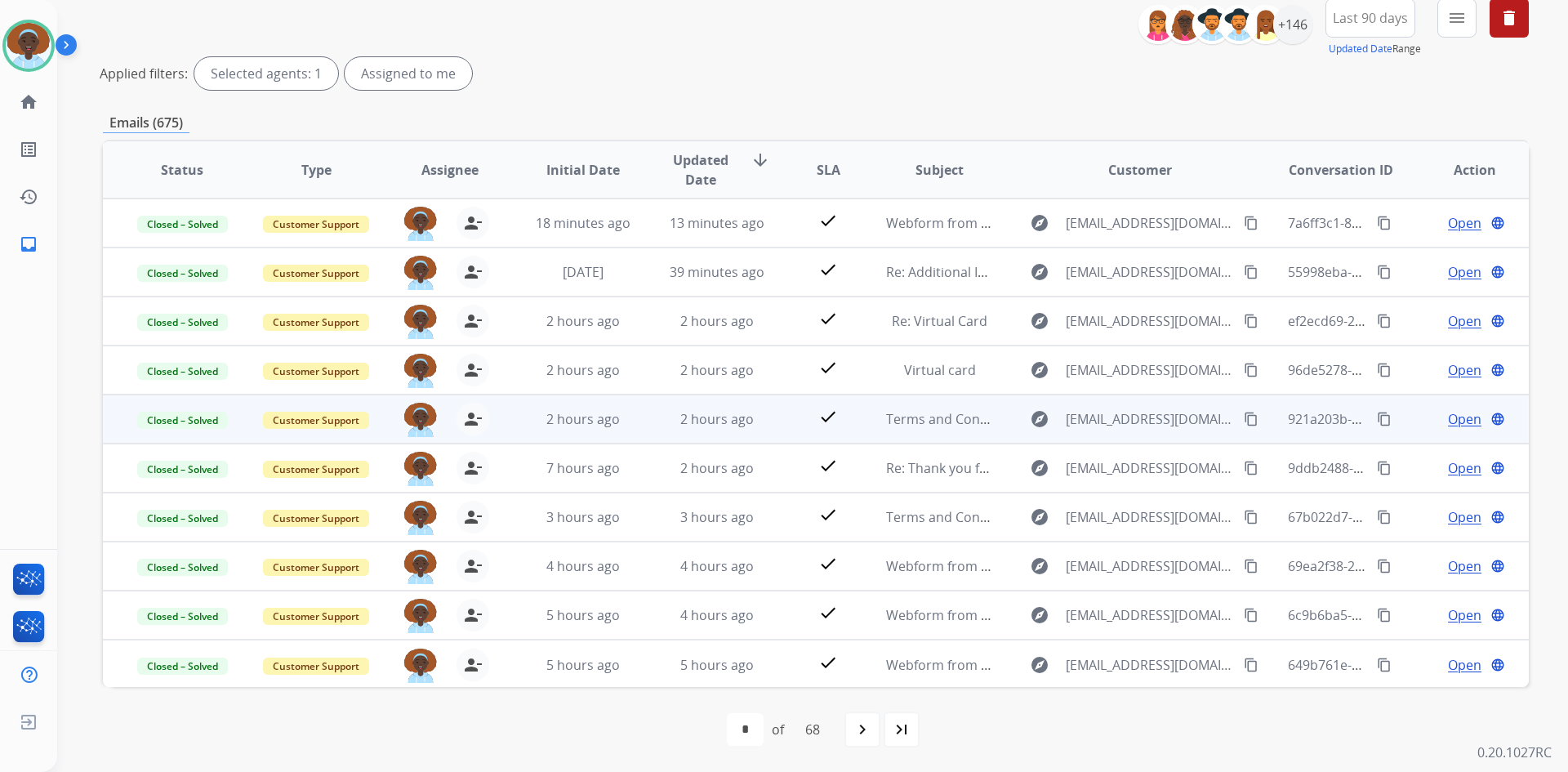
click at [1451, 423] on span "Open" at bounding box center [1465, 419] width 34 height 19
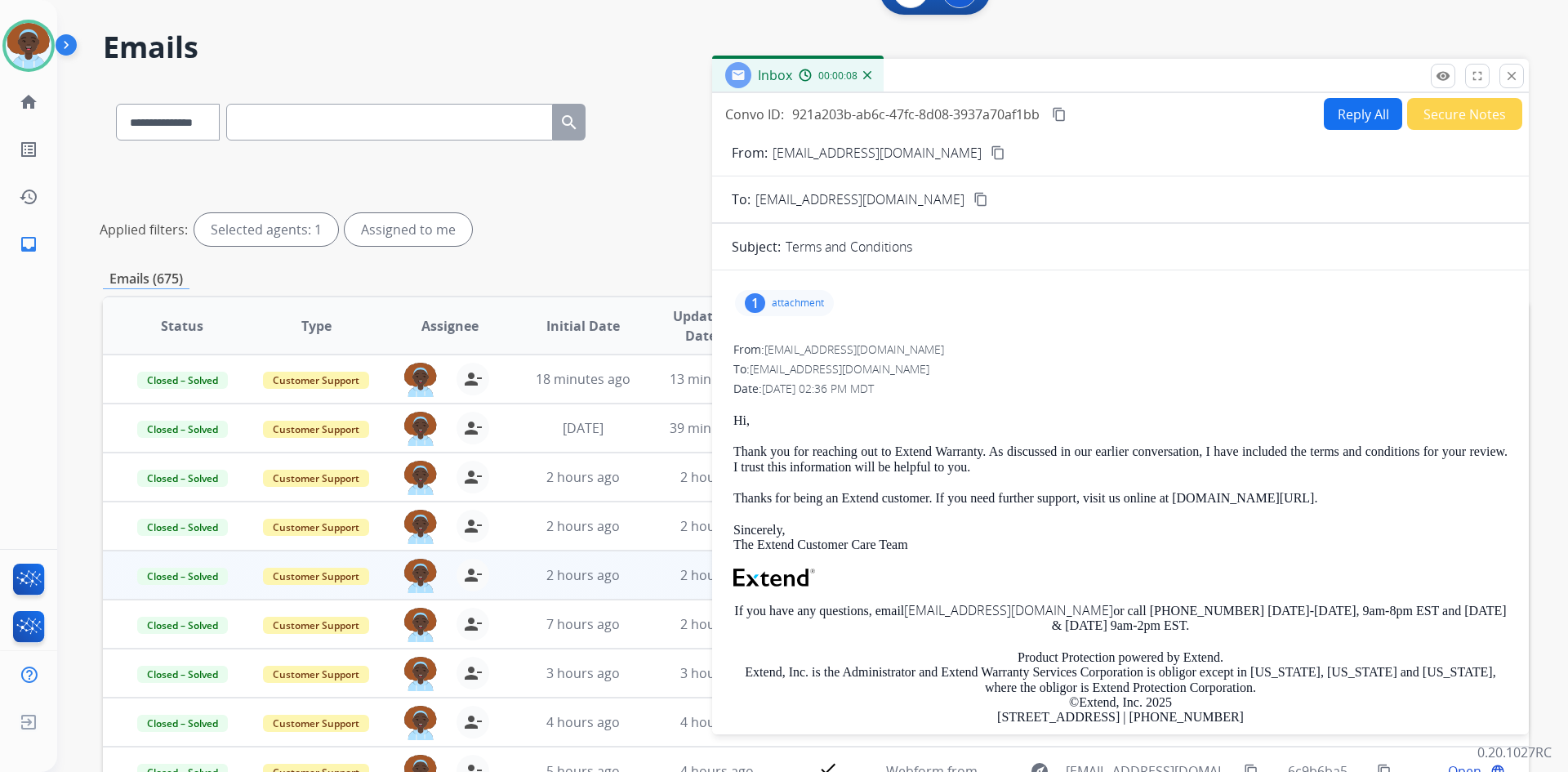
scroll to position [0, 0]
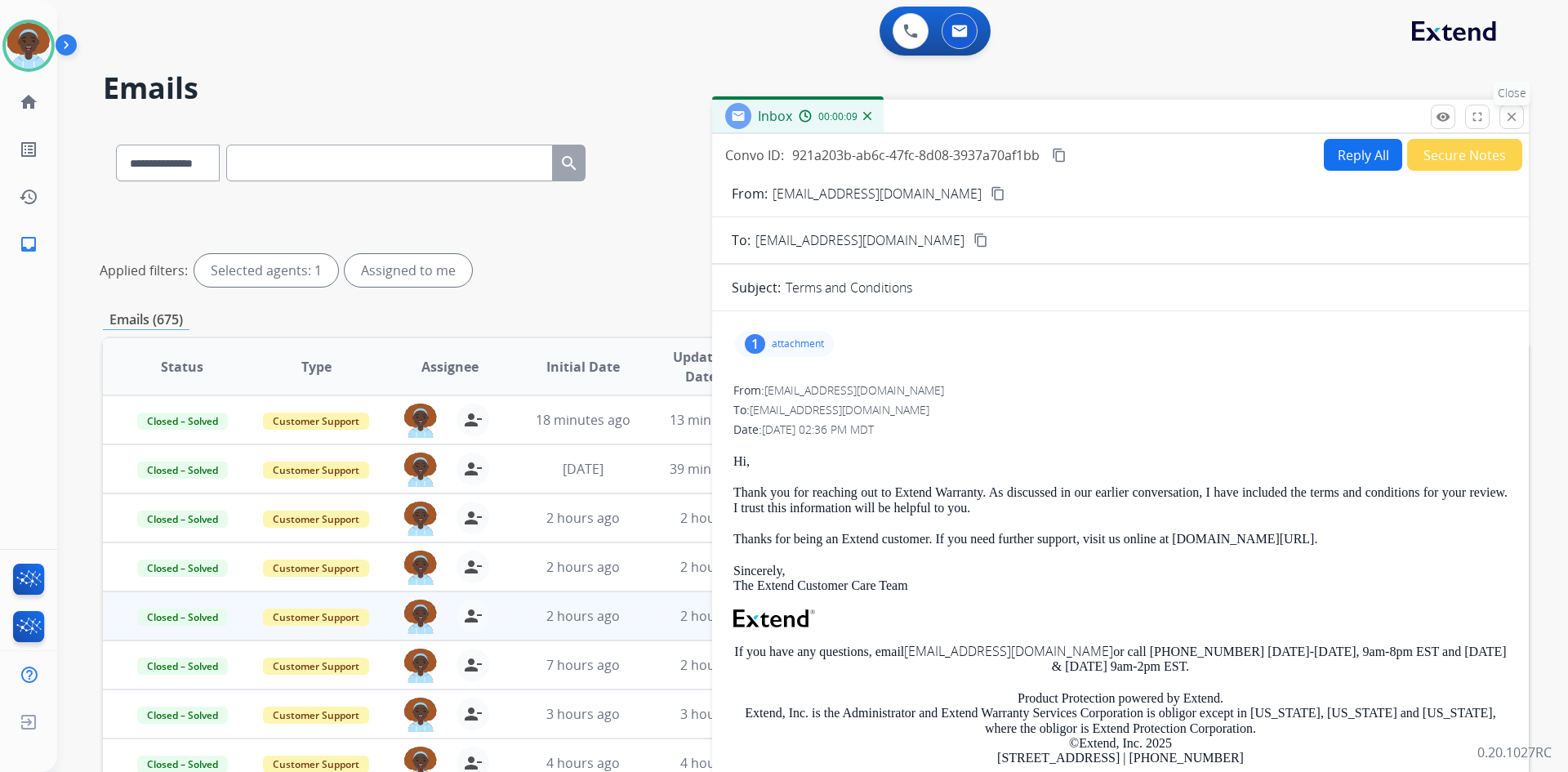
click at [1516, 122] on mat-icon "close" at bounding box center [1511, 117] width 14 height 14
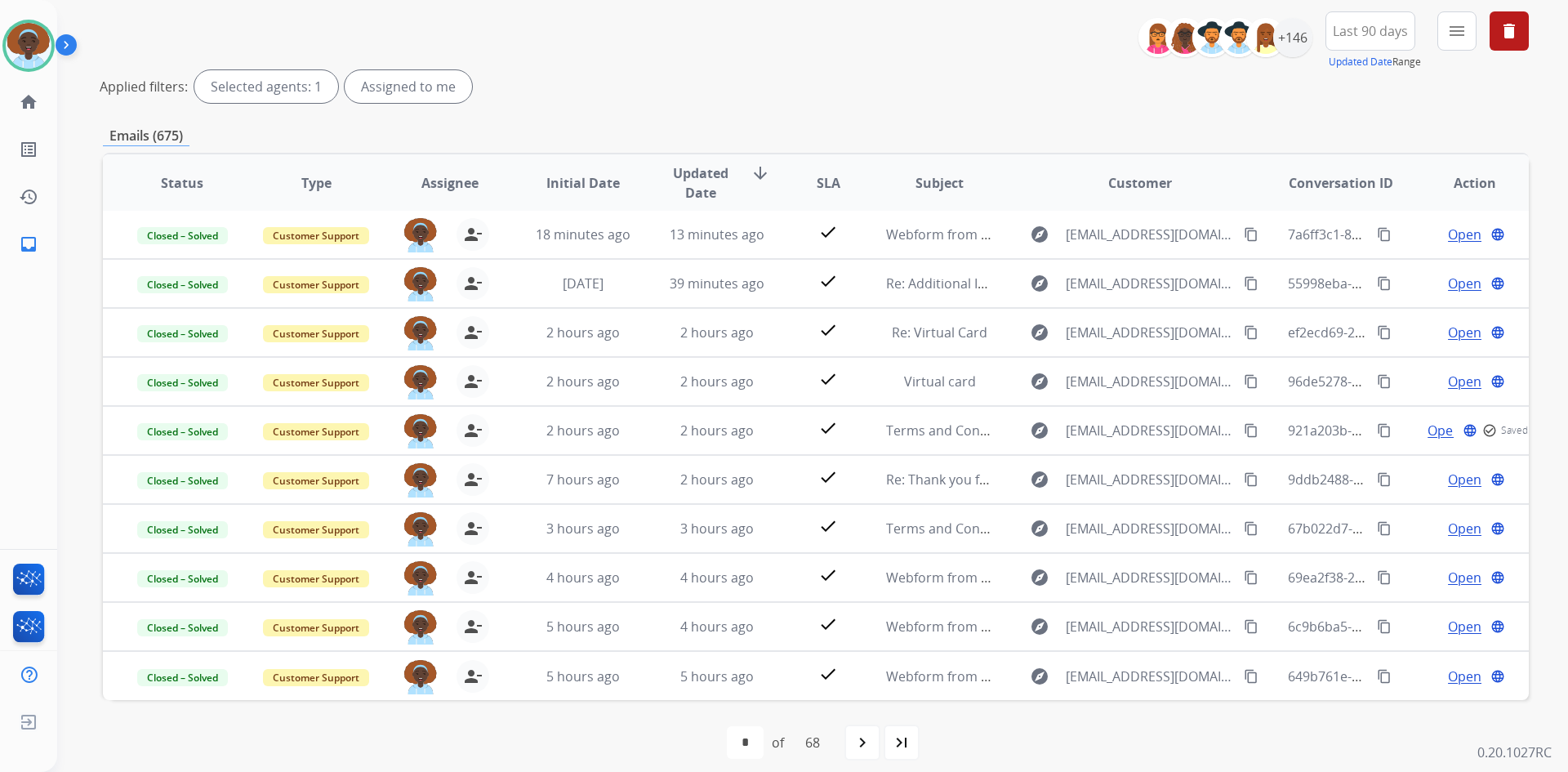
scroll to position [197, 0]
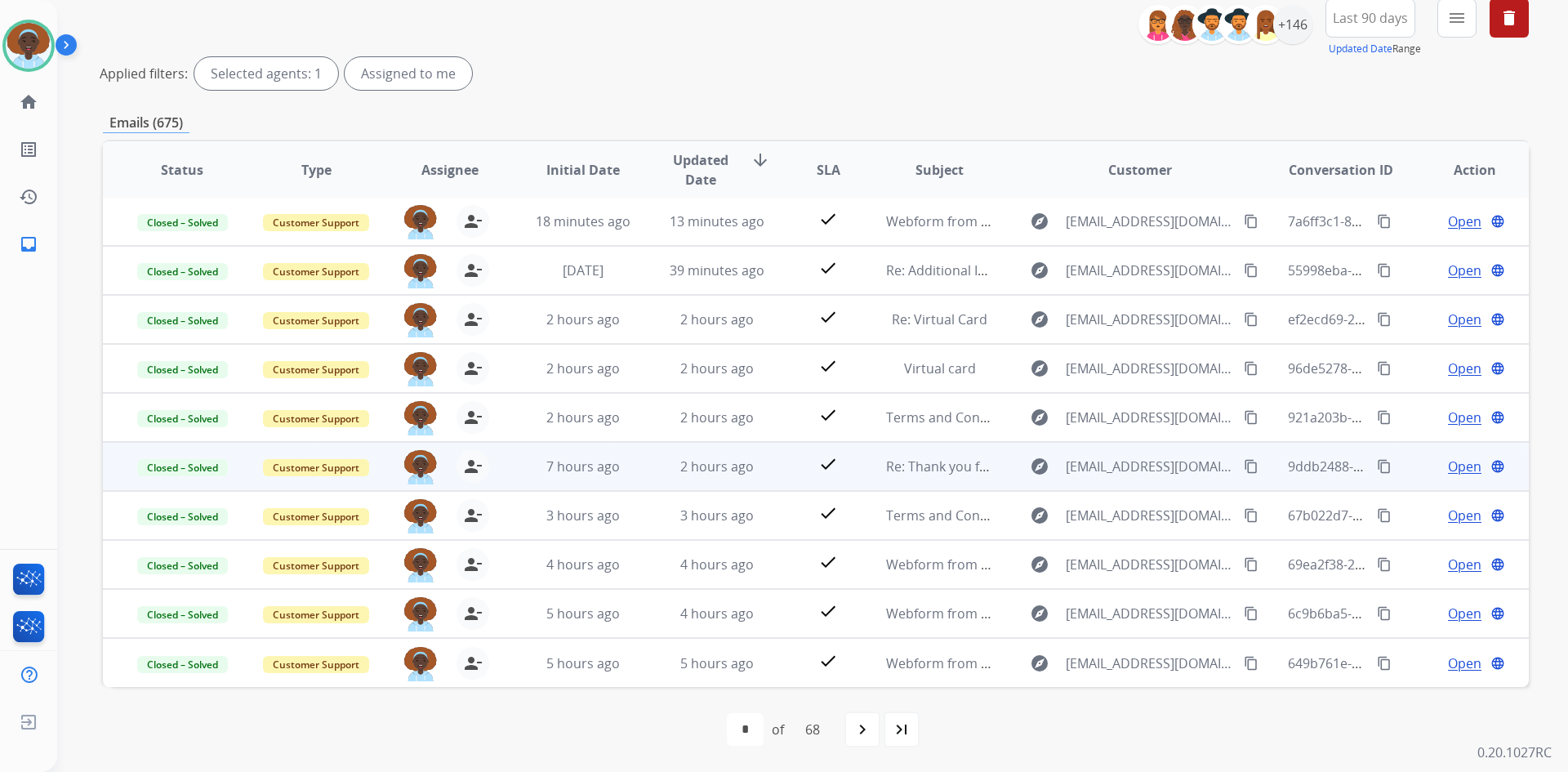
click at [1454, 466] on span "Open" at bounding box center [1465, 466] width 34 height 19
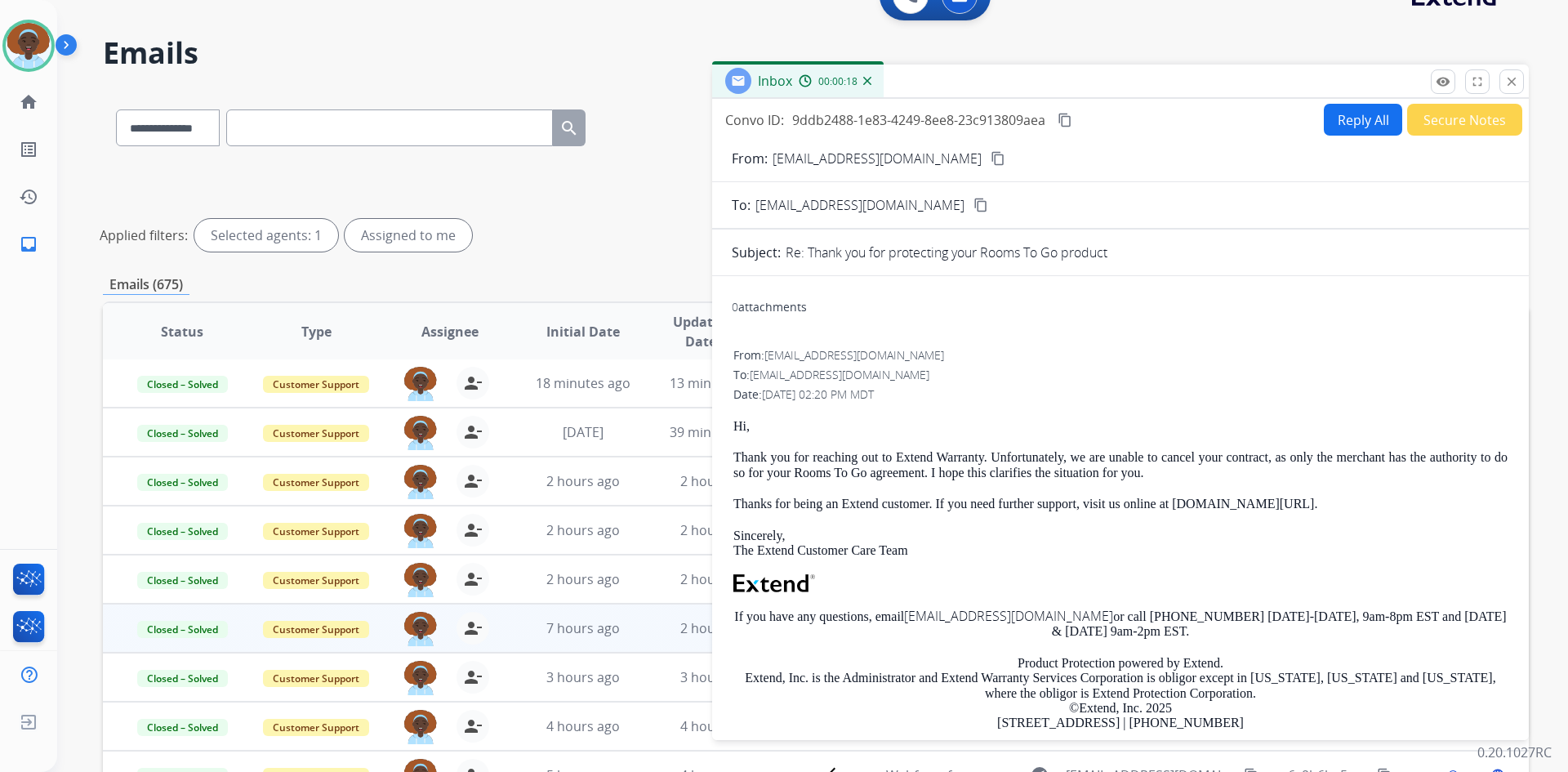
scroll to position [34, 0]
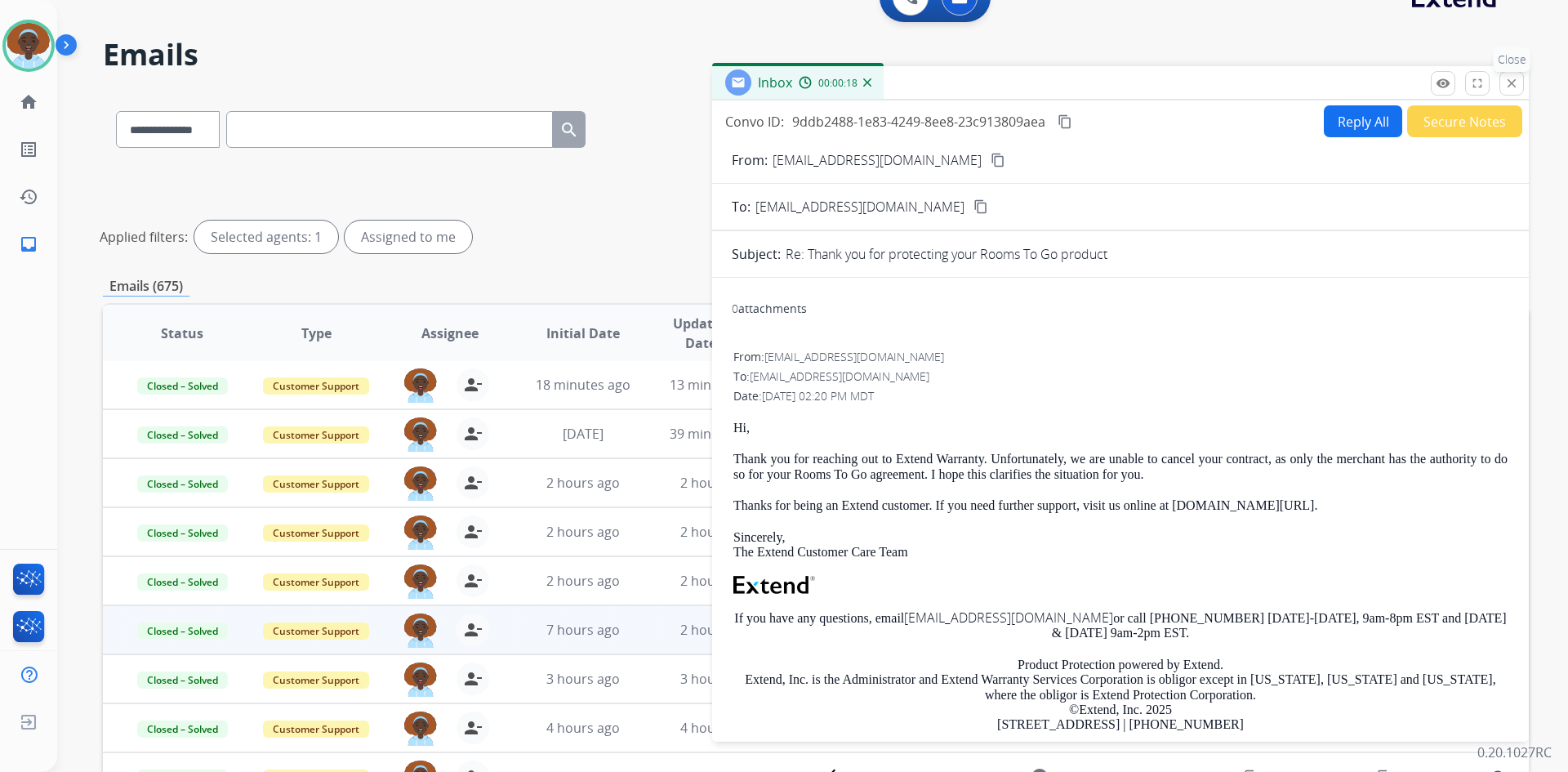
click at [1516, 78] on mat-icon "close" at bounding box center [1511, 83] width 14 height 14
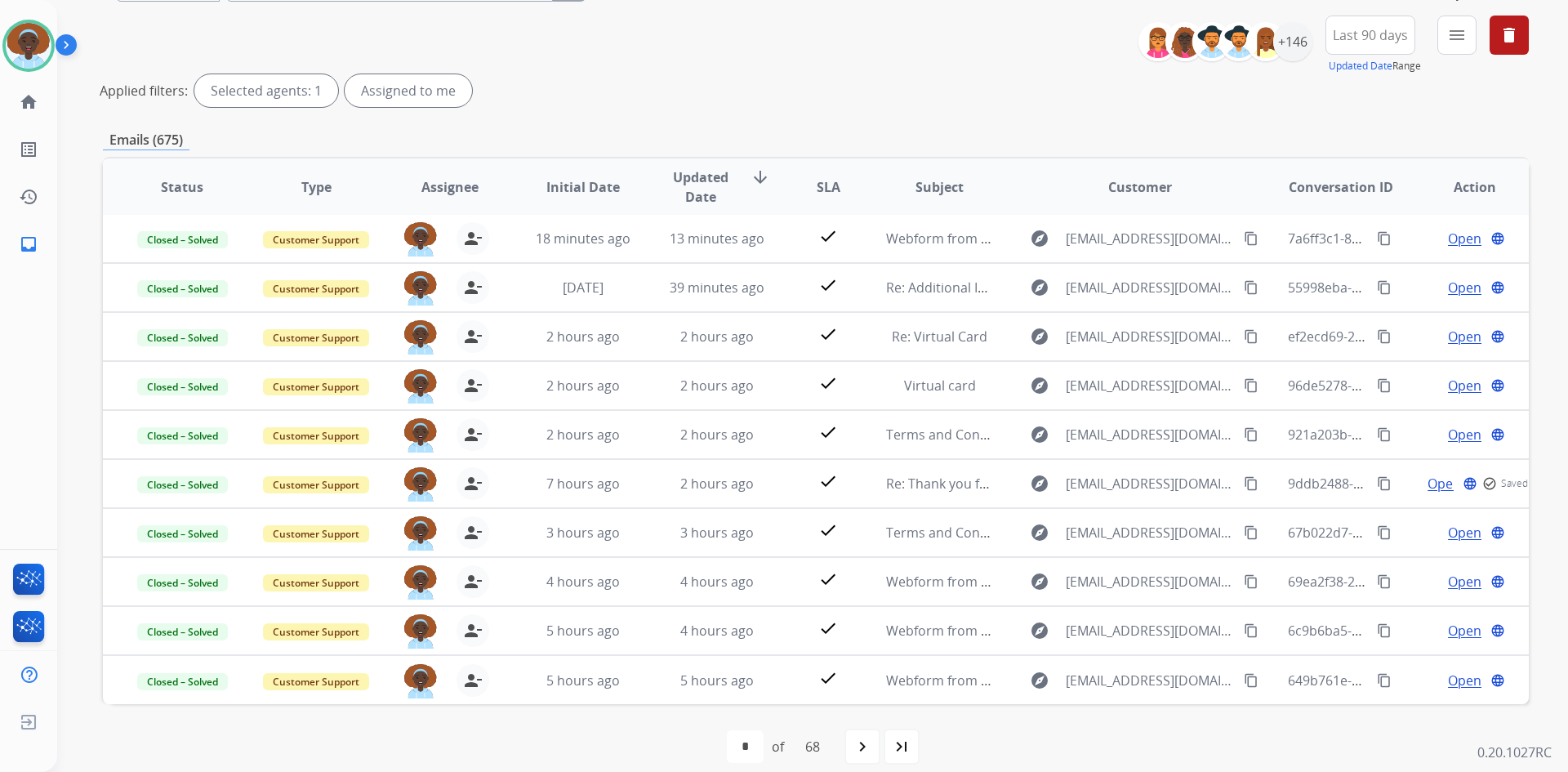
scroll to position [197, 0]
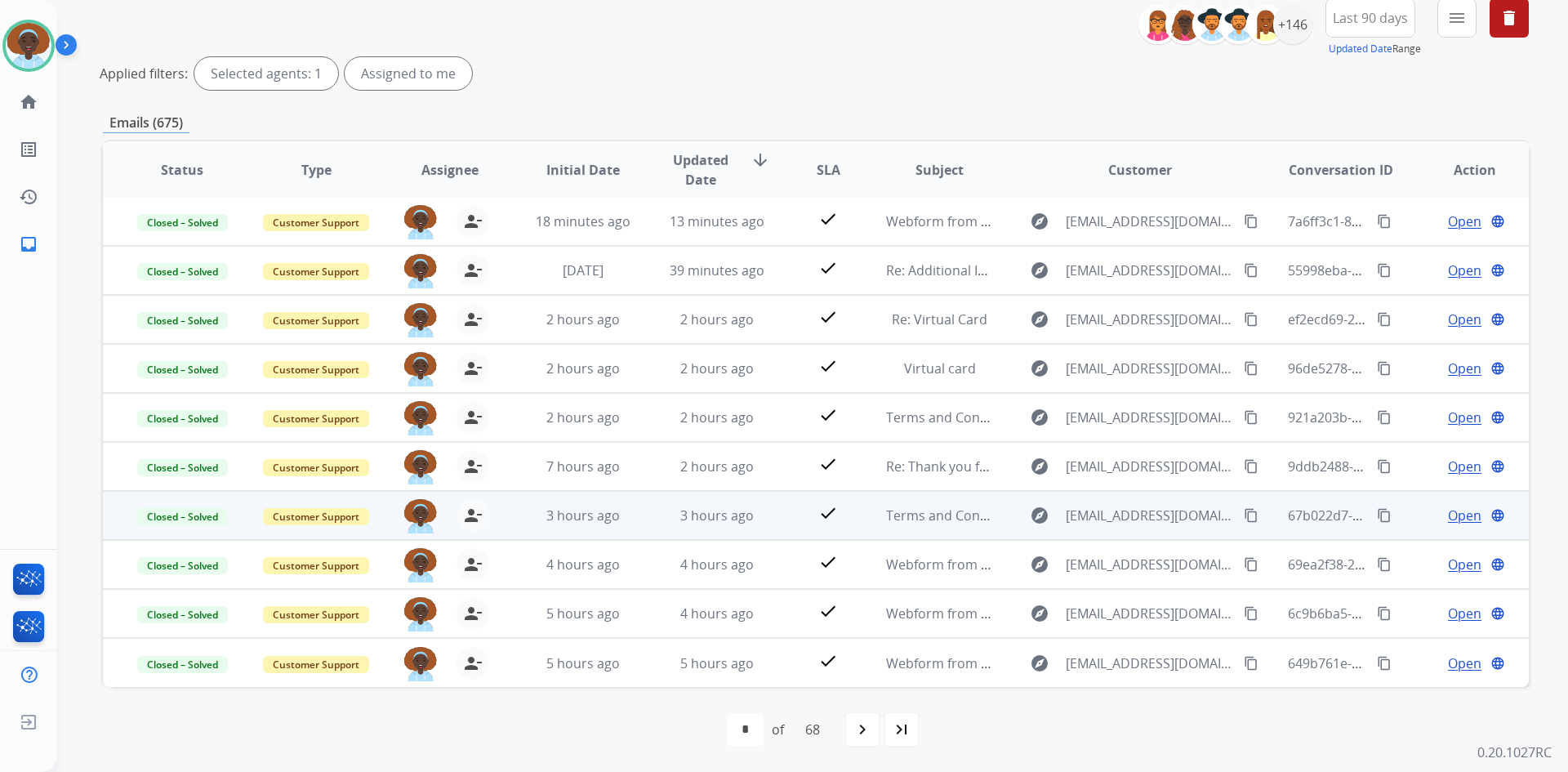
click at [1451, 516] on span "Open" at bounding box center [1465, 516] width 34 height 19
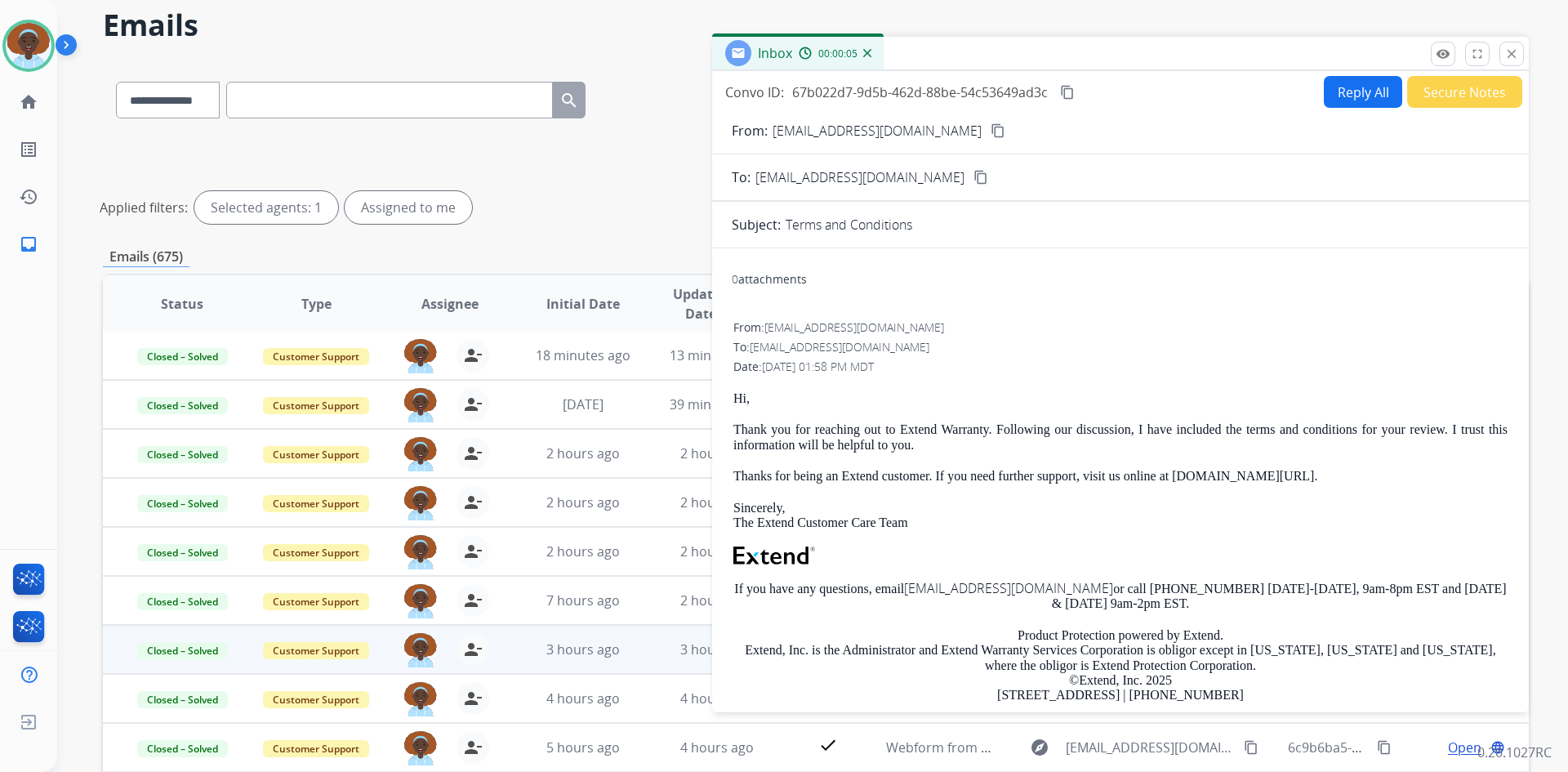
scroll to position [34, 0]
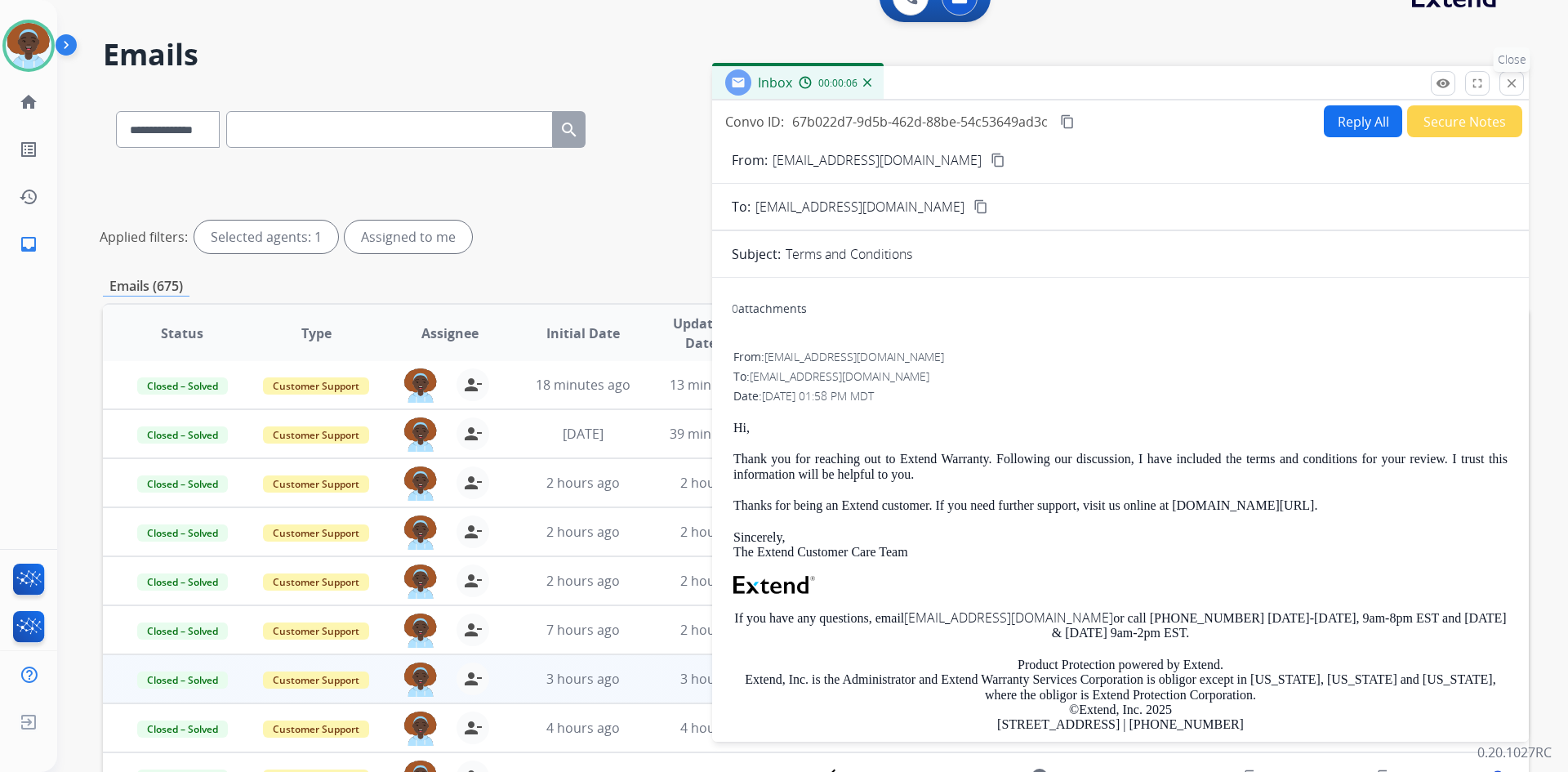
click at [1512, 79] on mat-icon "close" at bounding box center [1511, 83] width 14 height 14
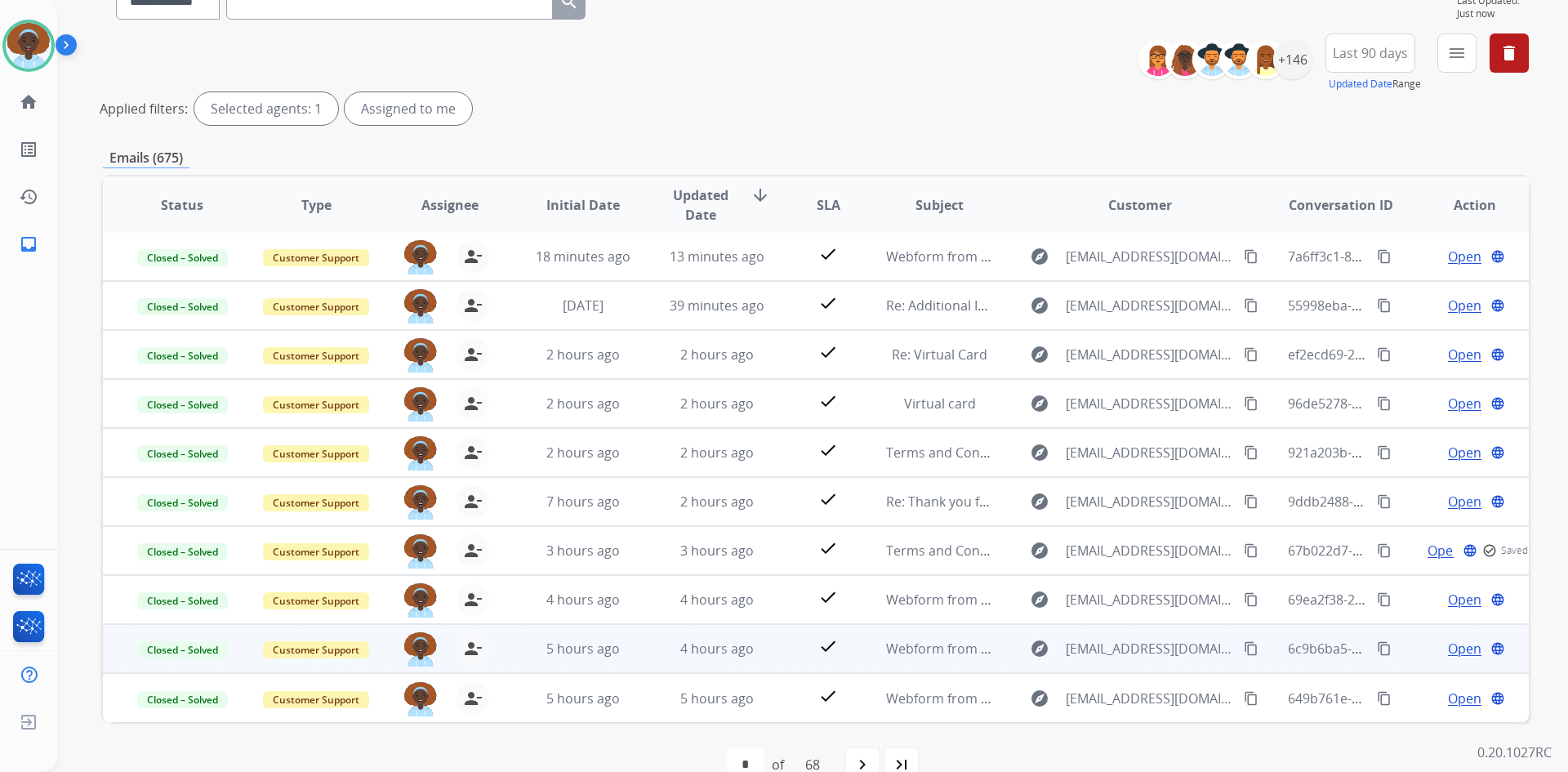
scroll to position [197, 0]
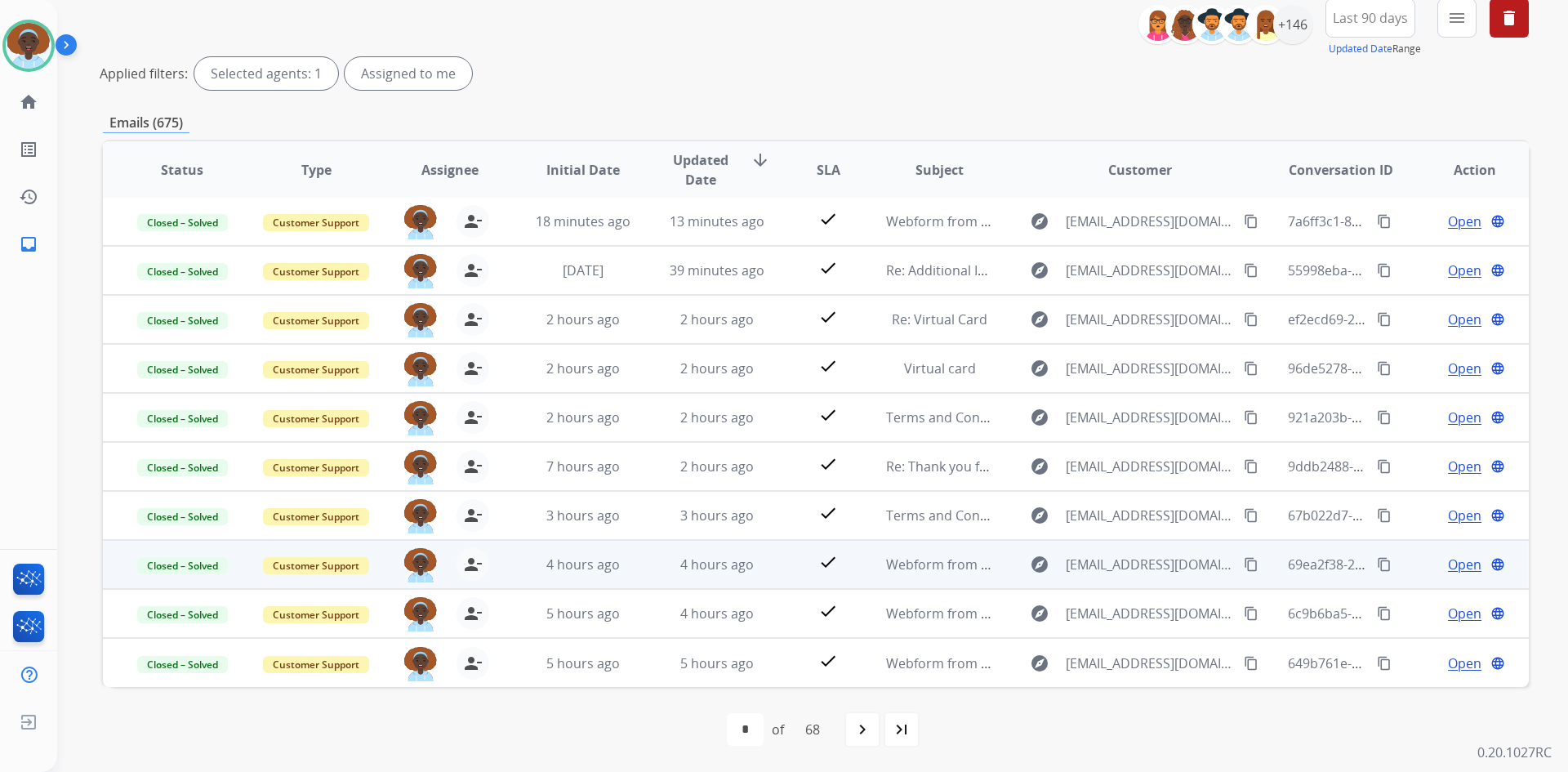
click at [1452, 566] on span "Open" at bounding box center [1465, 564] width 34 height 19
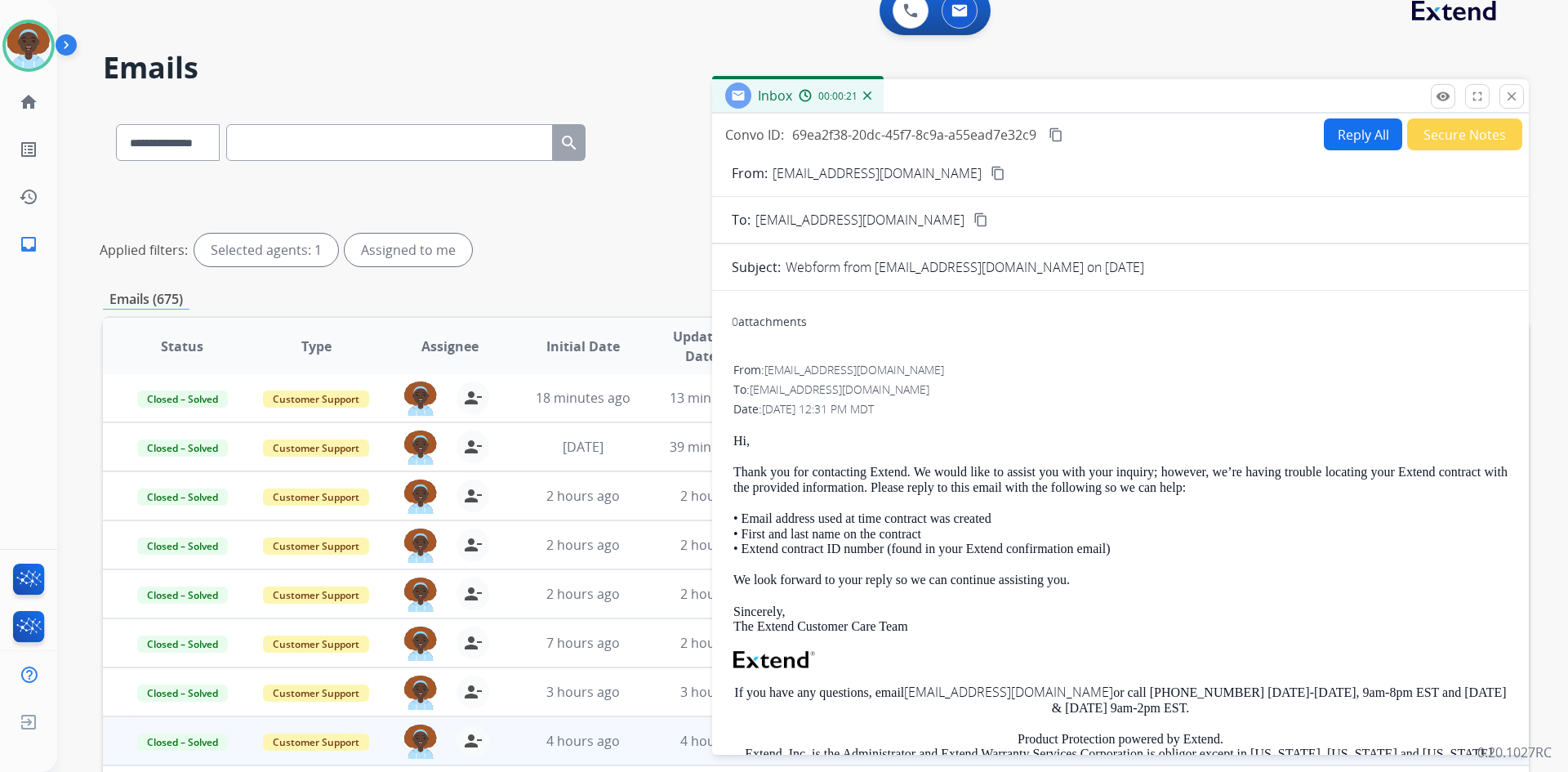
scroll to position [0, 0]
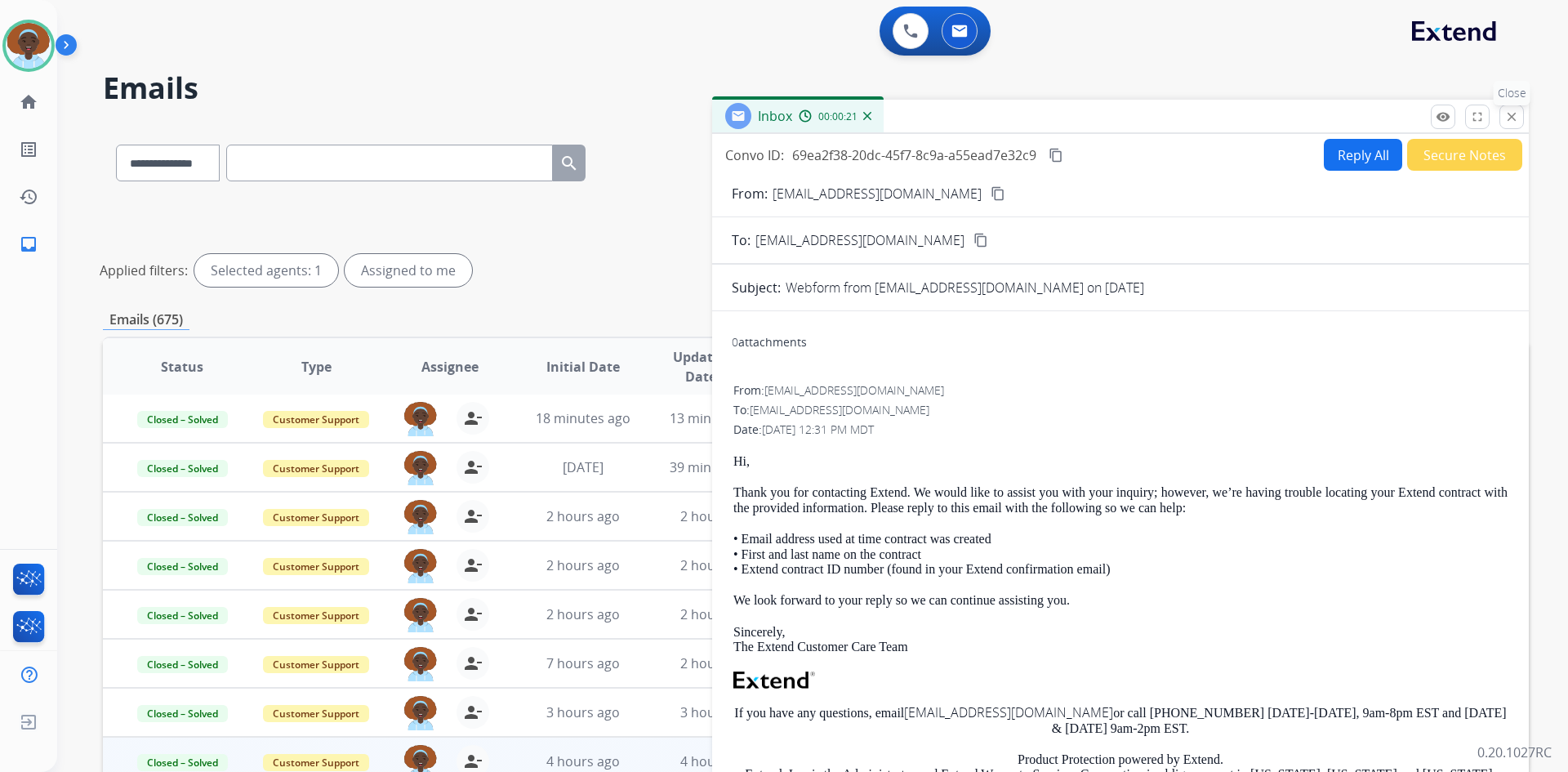
click at [1509, 115] on mat-icon "close" at bounding box center [1511, 117] width 14 height 14
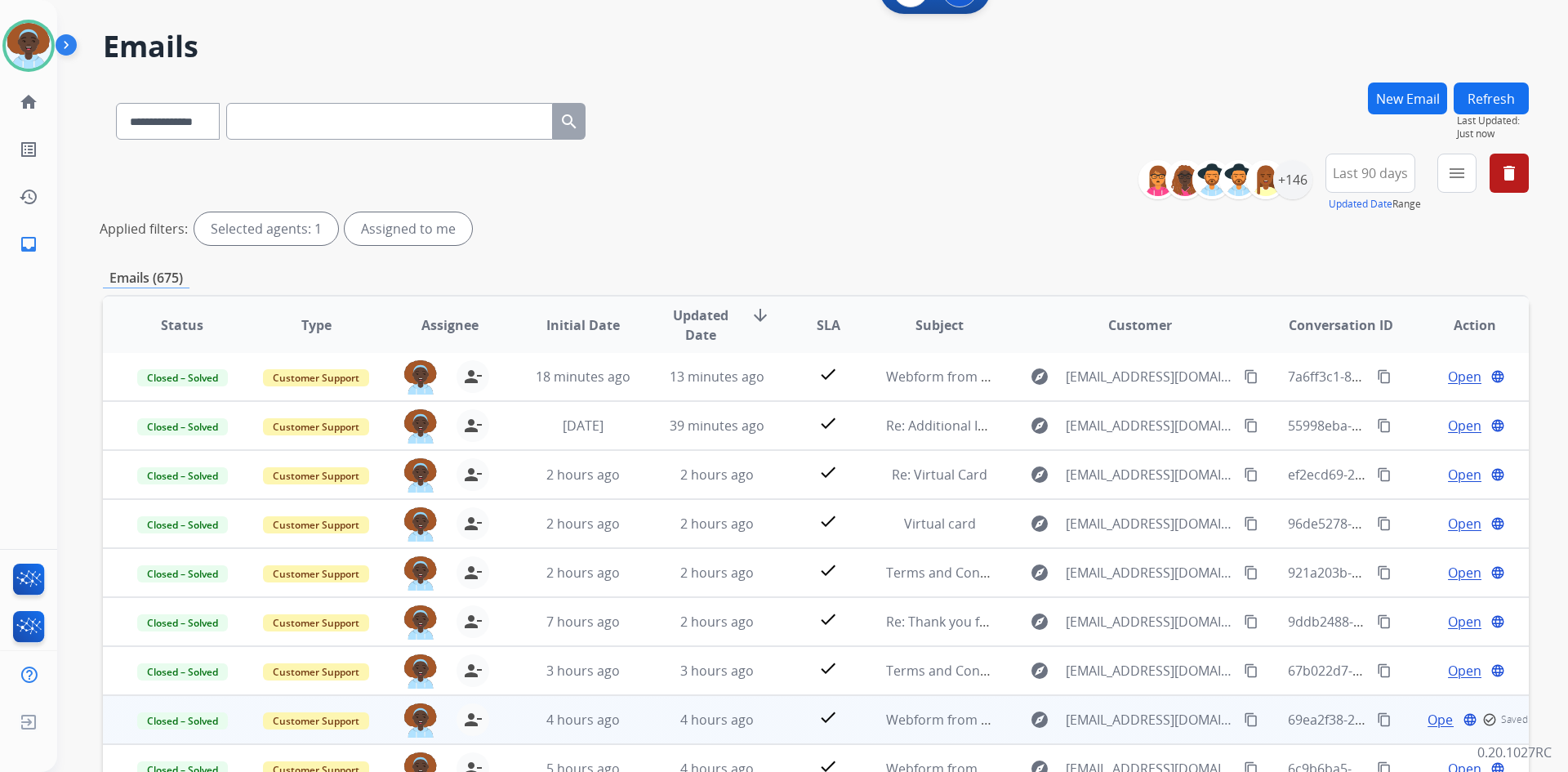
scroll to position [197, 0]
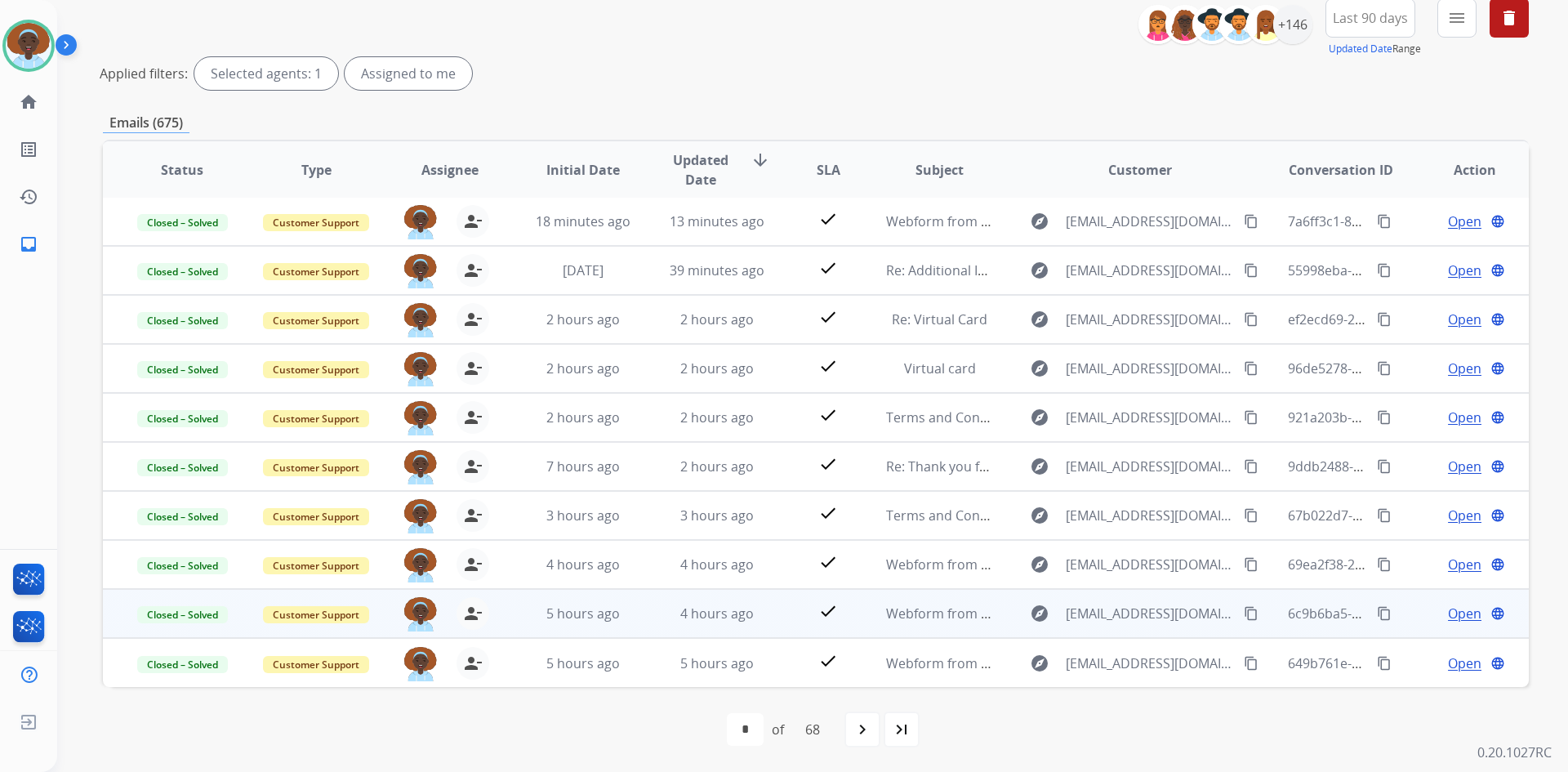
click at [1448, 613] on span "Open" at bounding box center [1465, 613] width 34 height 19
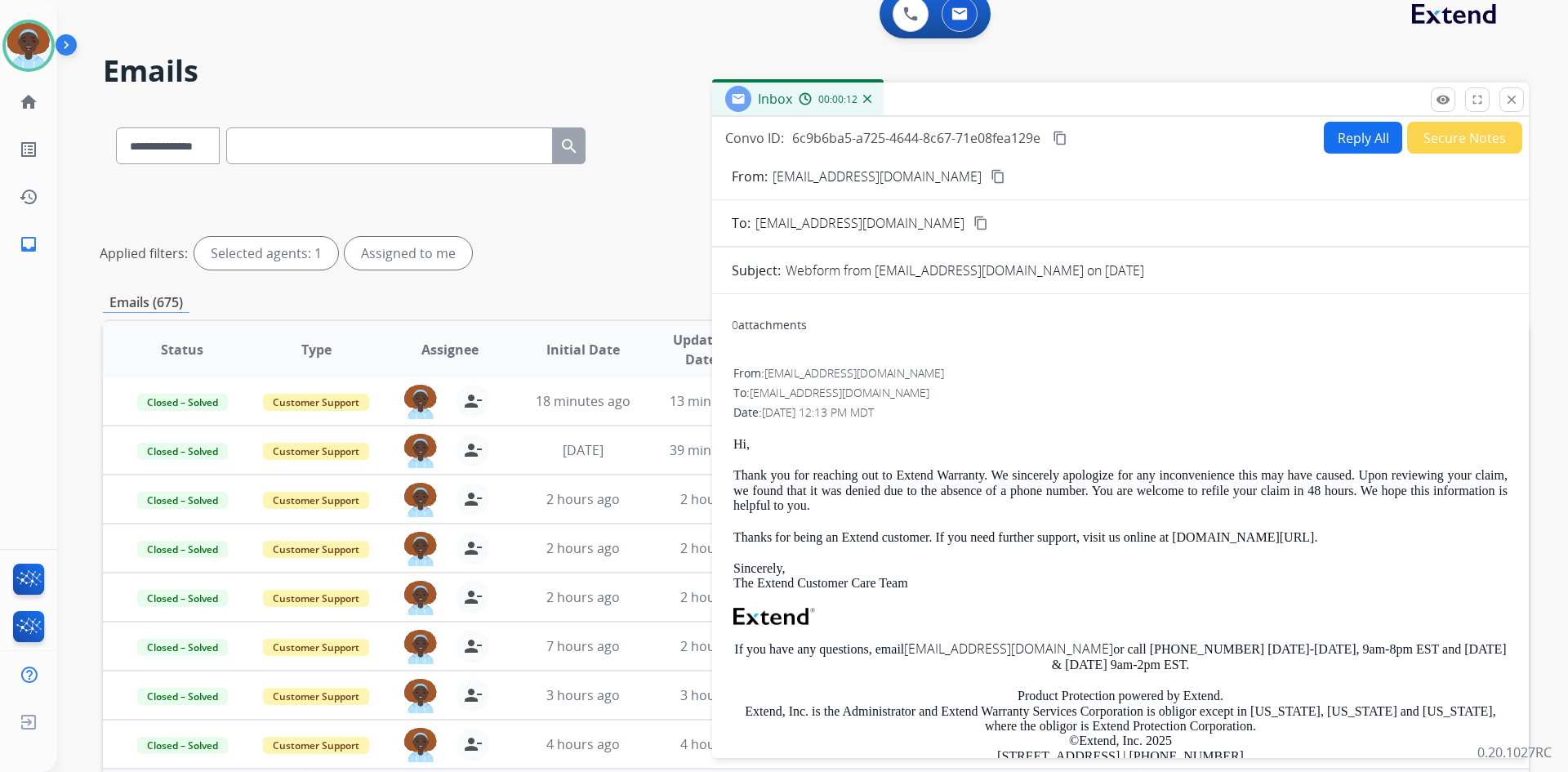
scroll to position [0, 0]
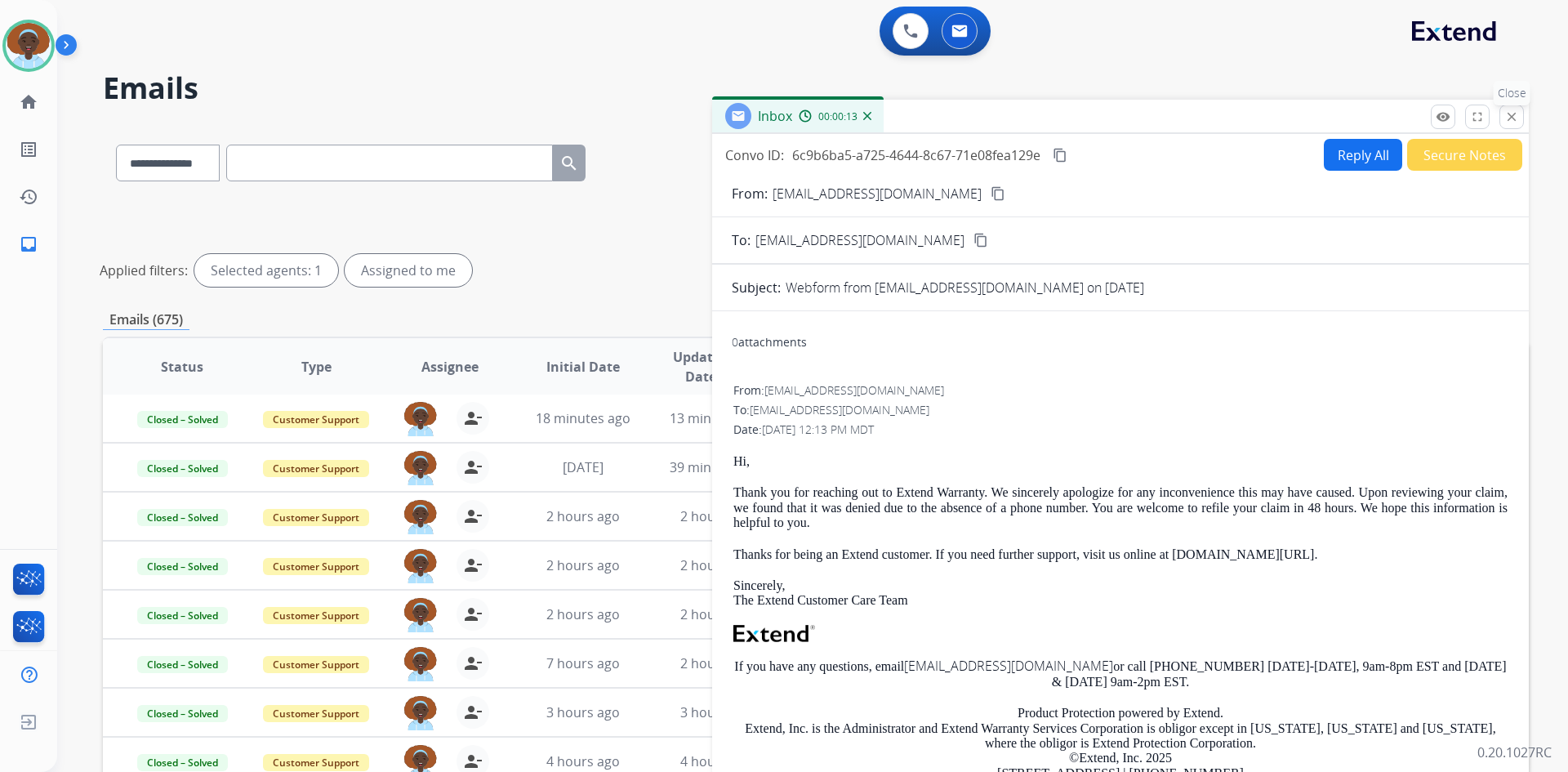
click at [1515, 114] on mat-icon "close" at bounding box center [1511, 117] width 14 height 14
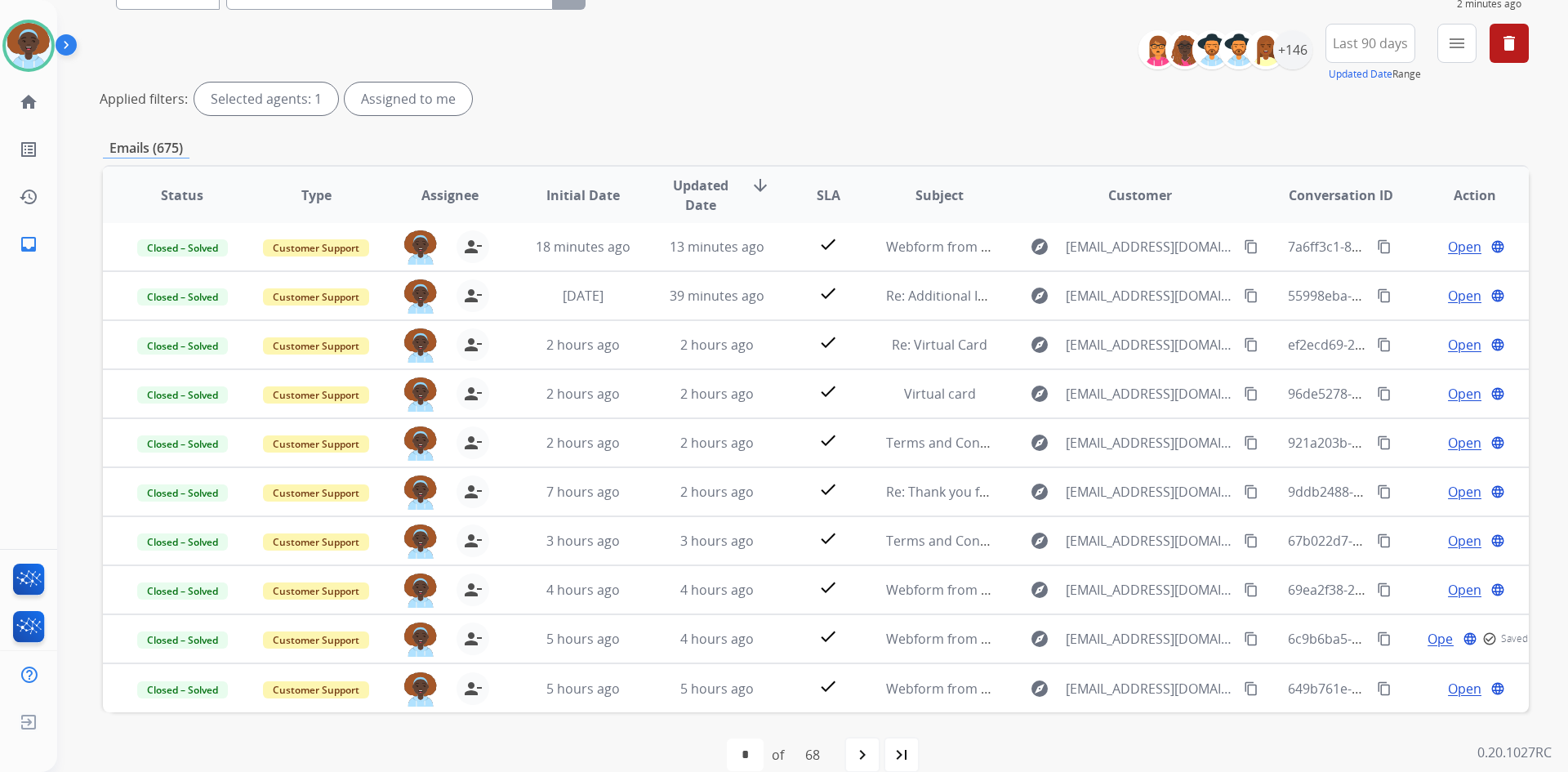
scroll to position [197, 0]
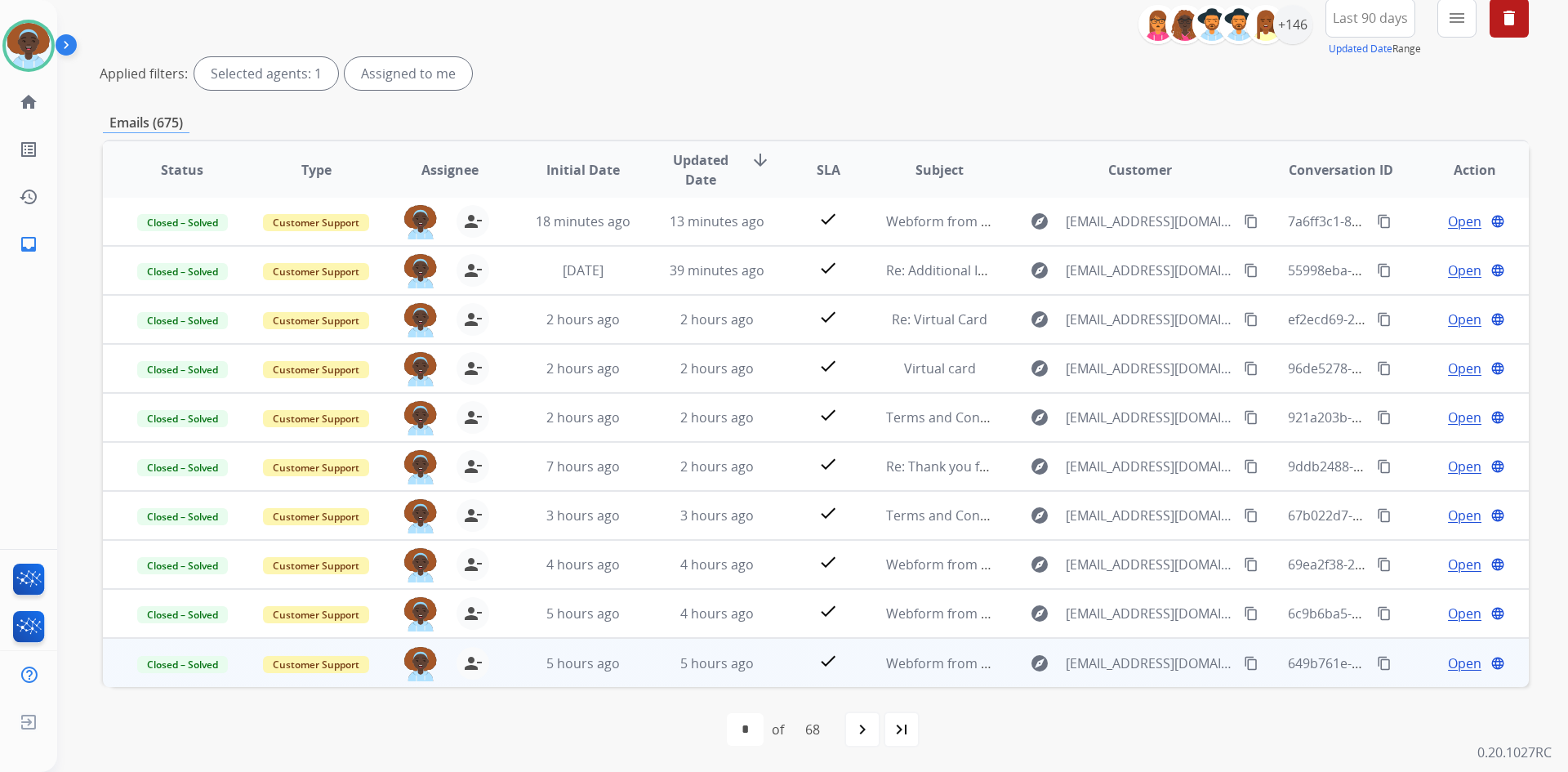
click at [1463, 662] on span "Open" at bounding box center [1465, 663] width 34 height 19
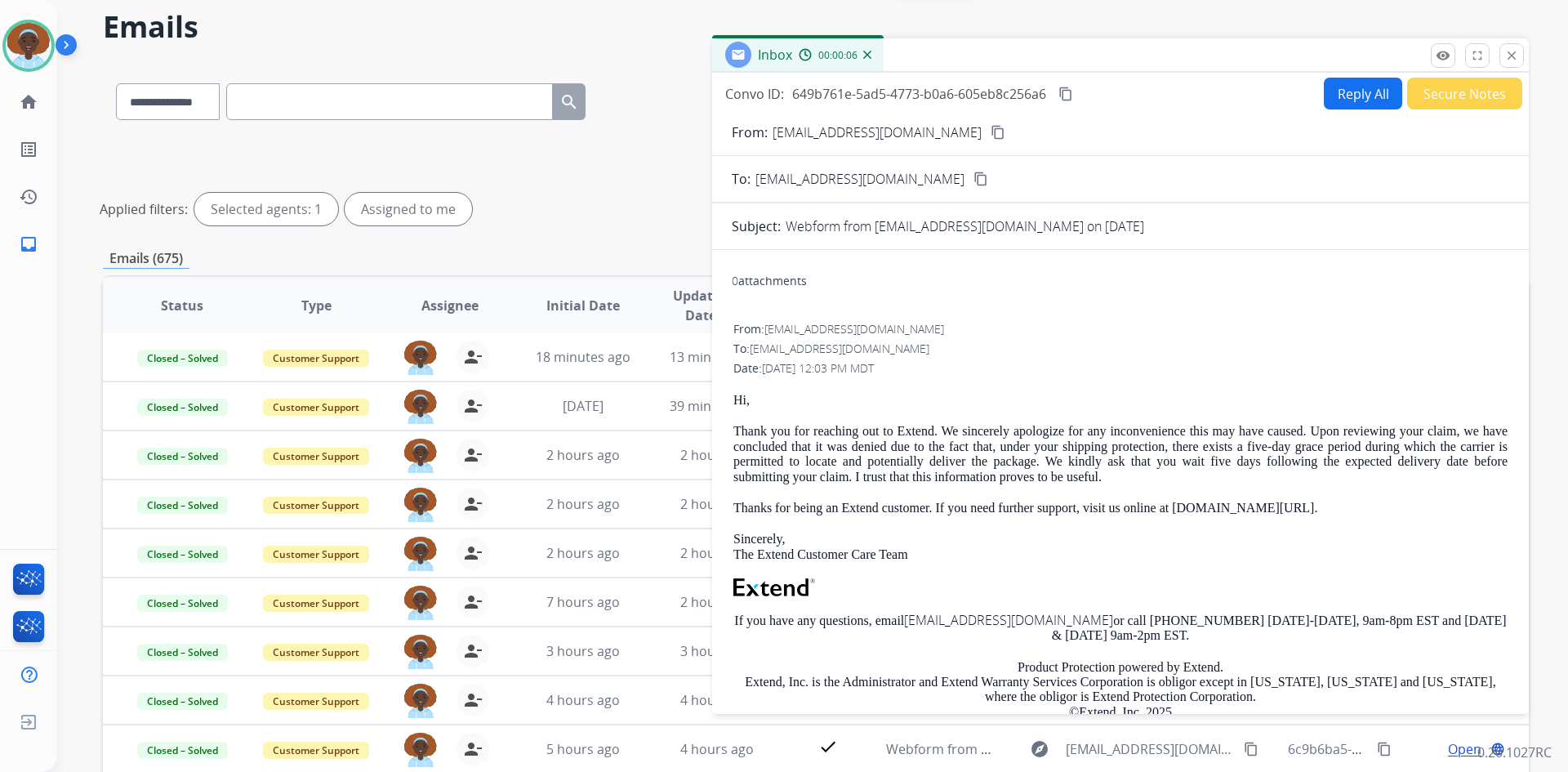
scroll to position [34, 0]
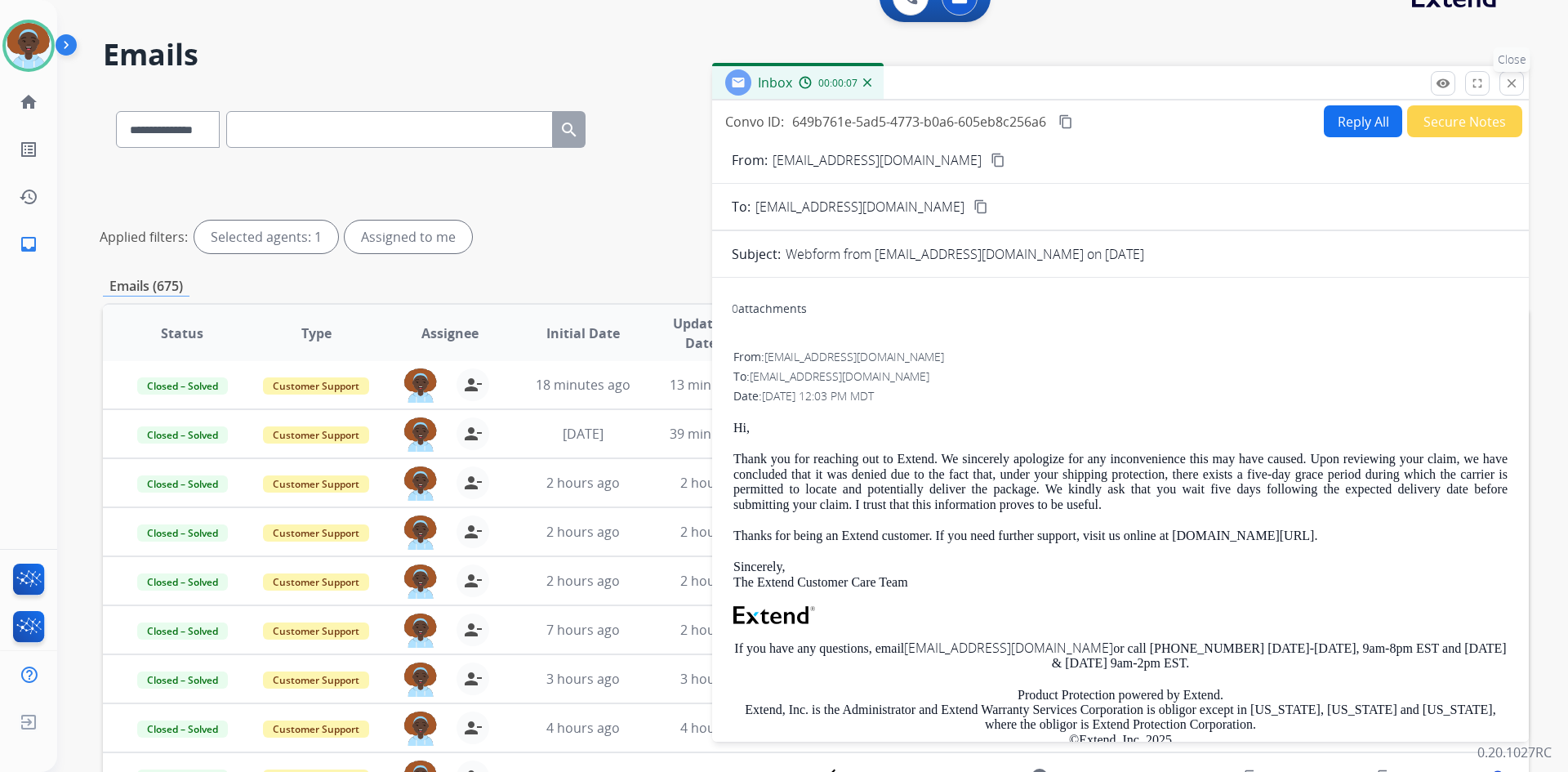
click at [1512, 82] on mat-icon "close" at bounding box center [1511, 83] width 14 height 14
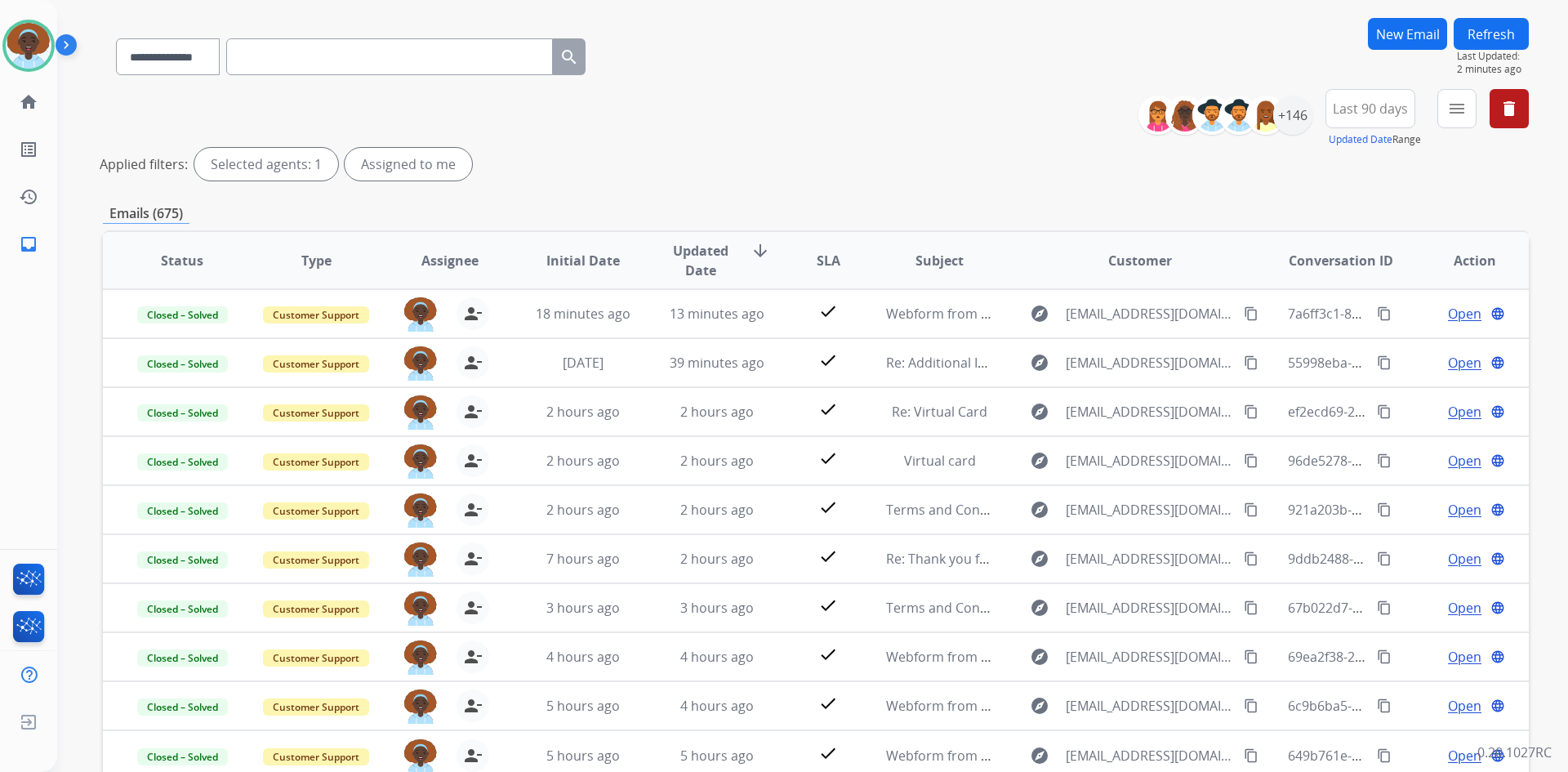
scroll to position [0, 0]
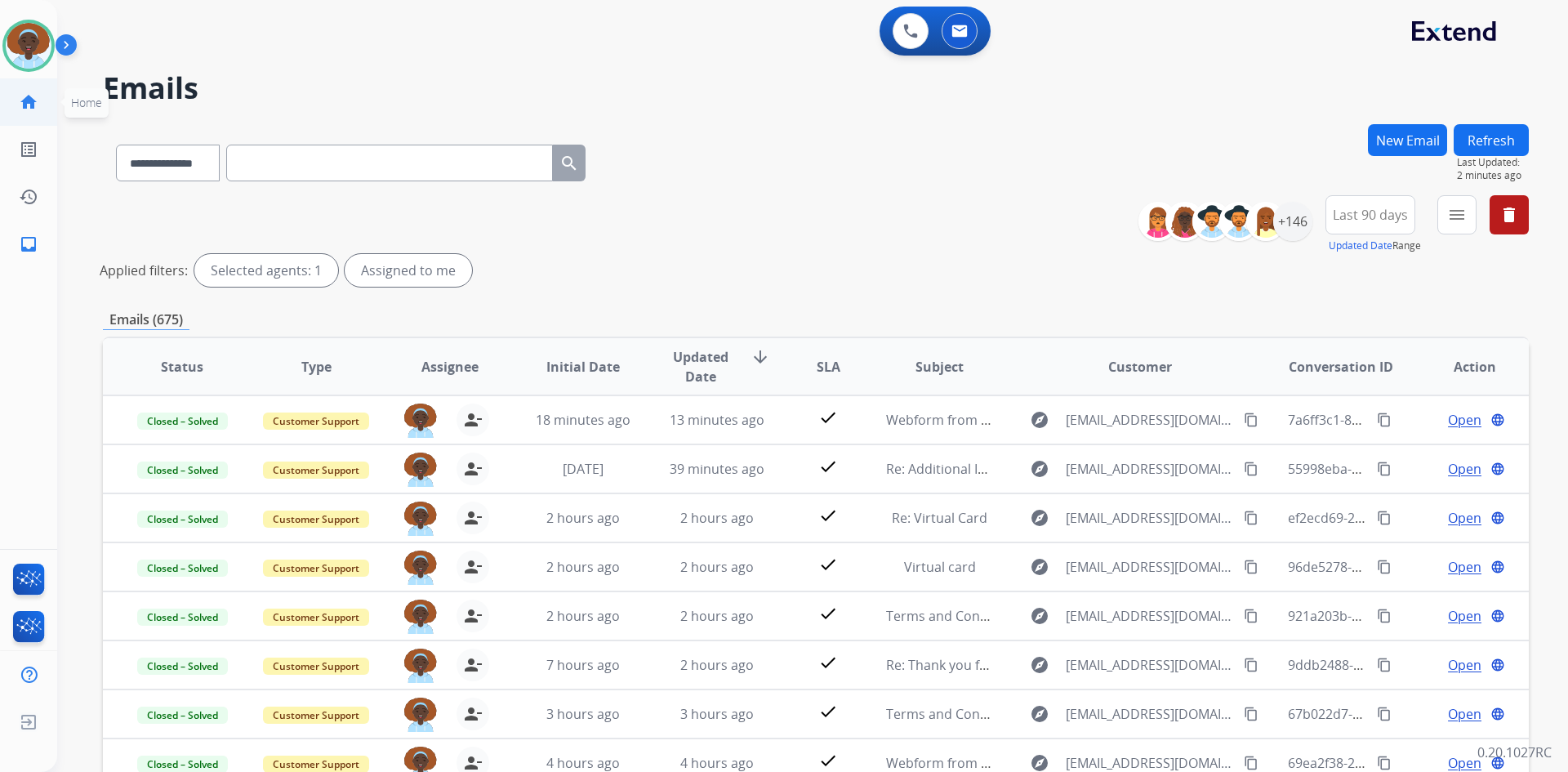
click at [25, 103] on mat-icon "home" at bounding box center [28, 102] width 19 height 19
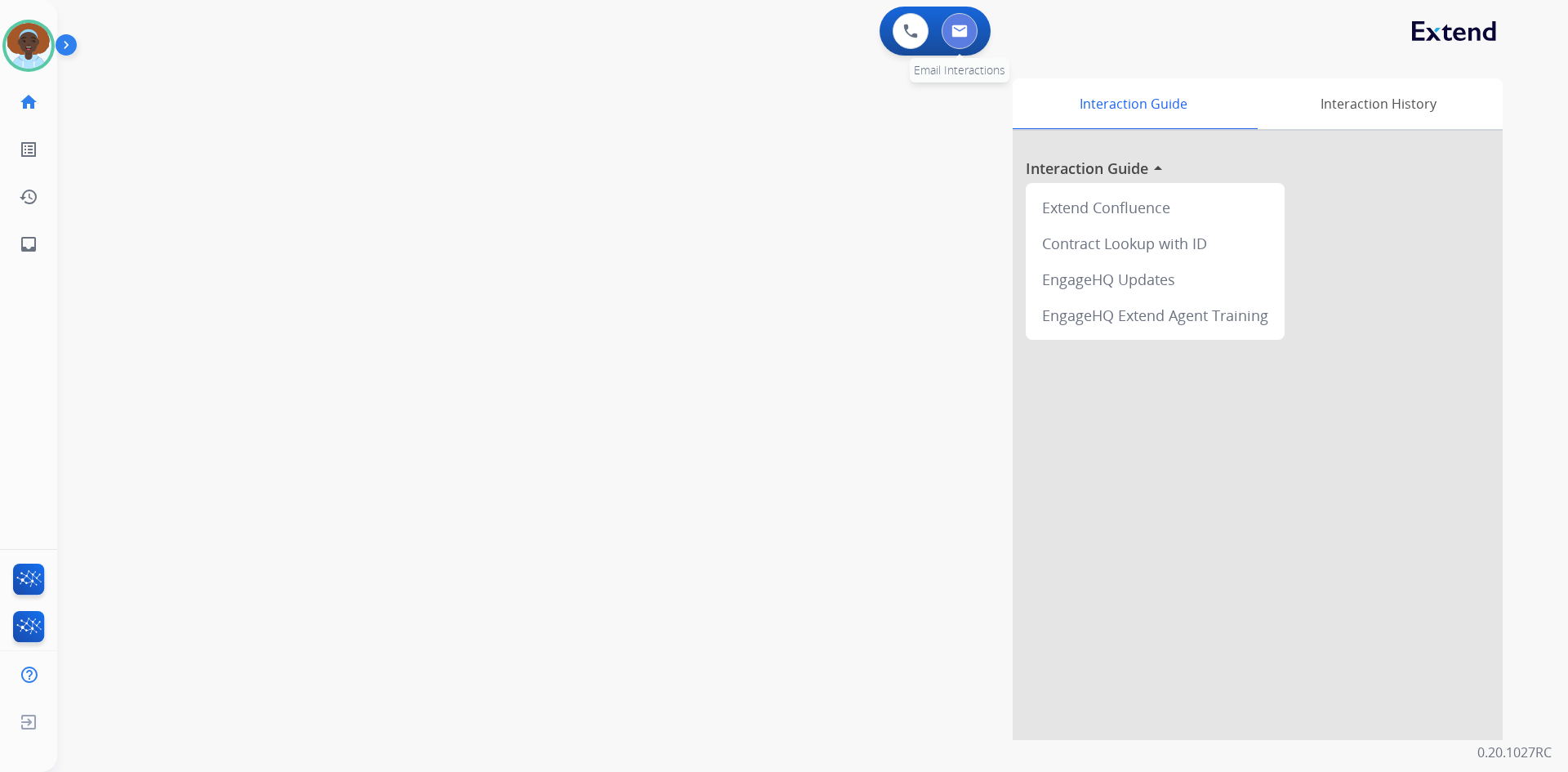
click at [953, 34] on img at bounding box center [959, 31] width 16 height 13
select select "**********"
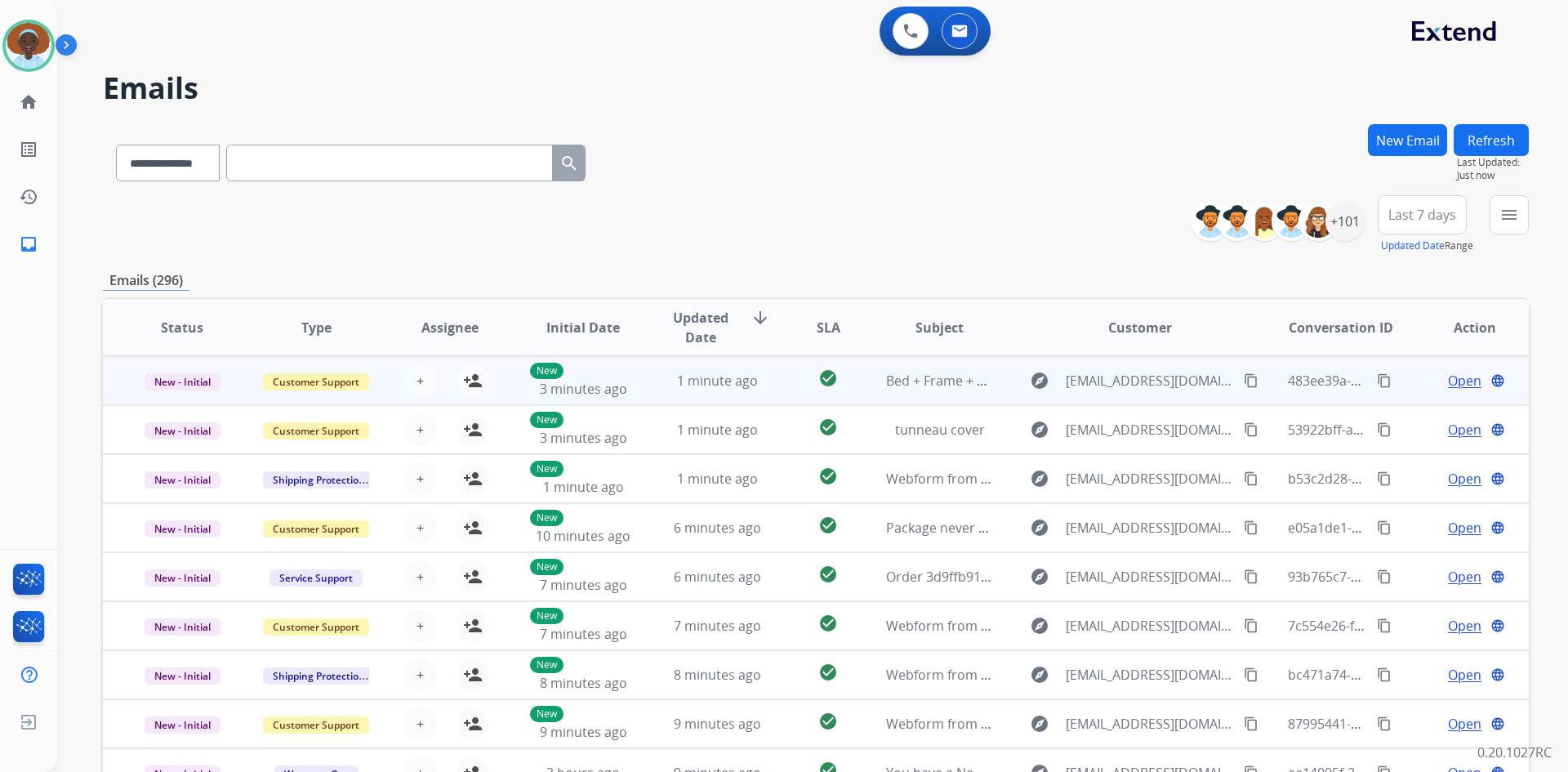
click at [1448, 381] on span "Open" at bounding box center [1465, 381] width 34 height 19
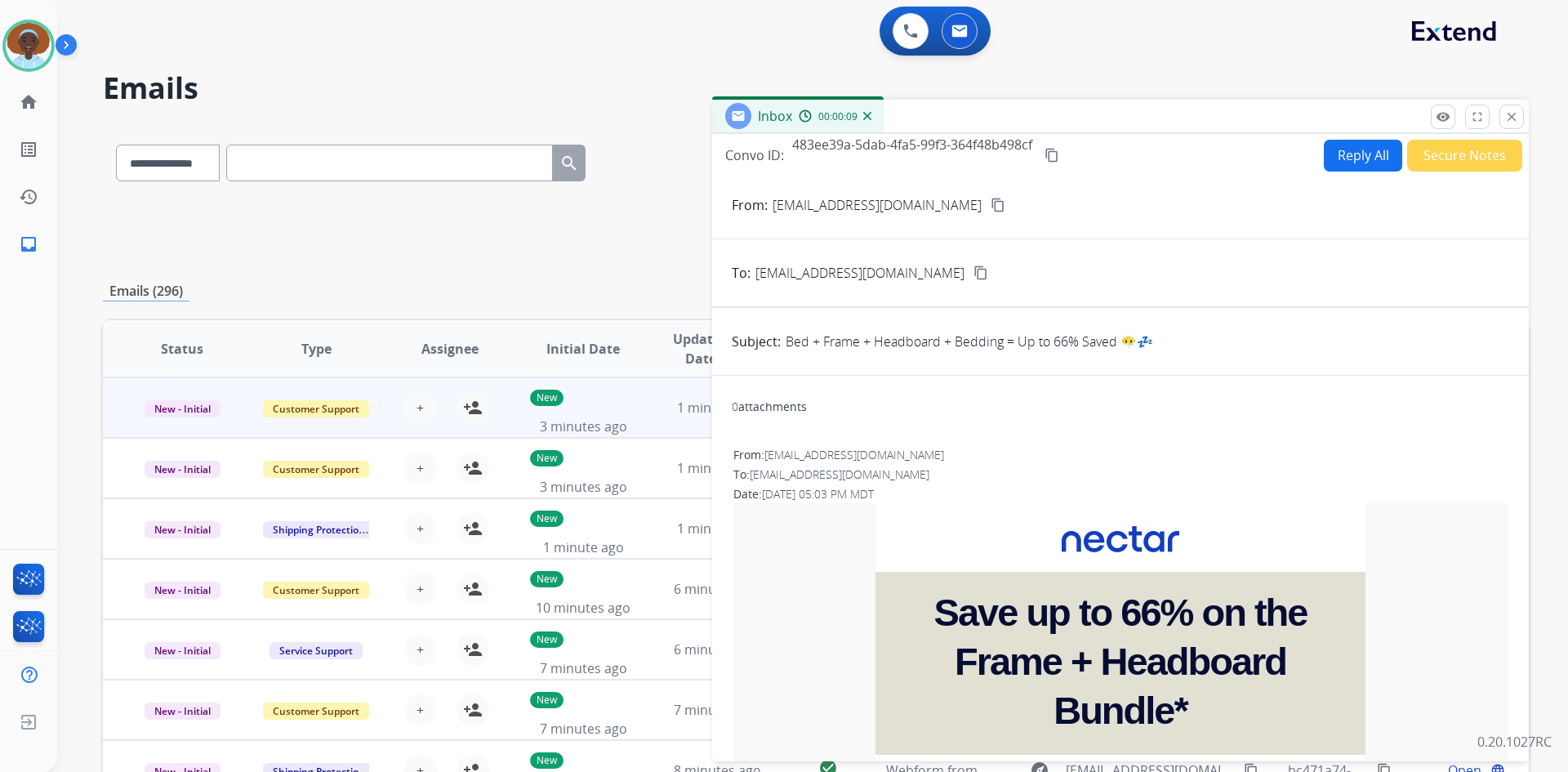
click at [1439, 160] on button "Secure Notes" at bounding box center [1464, 155] width 115 height 32
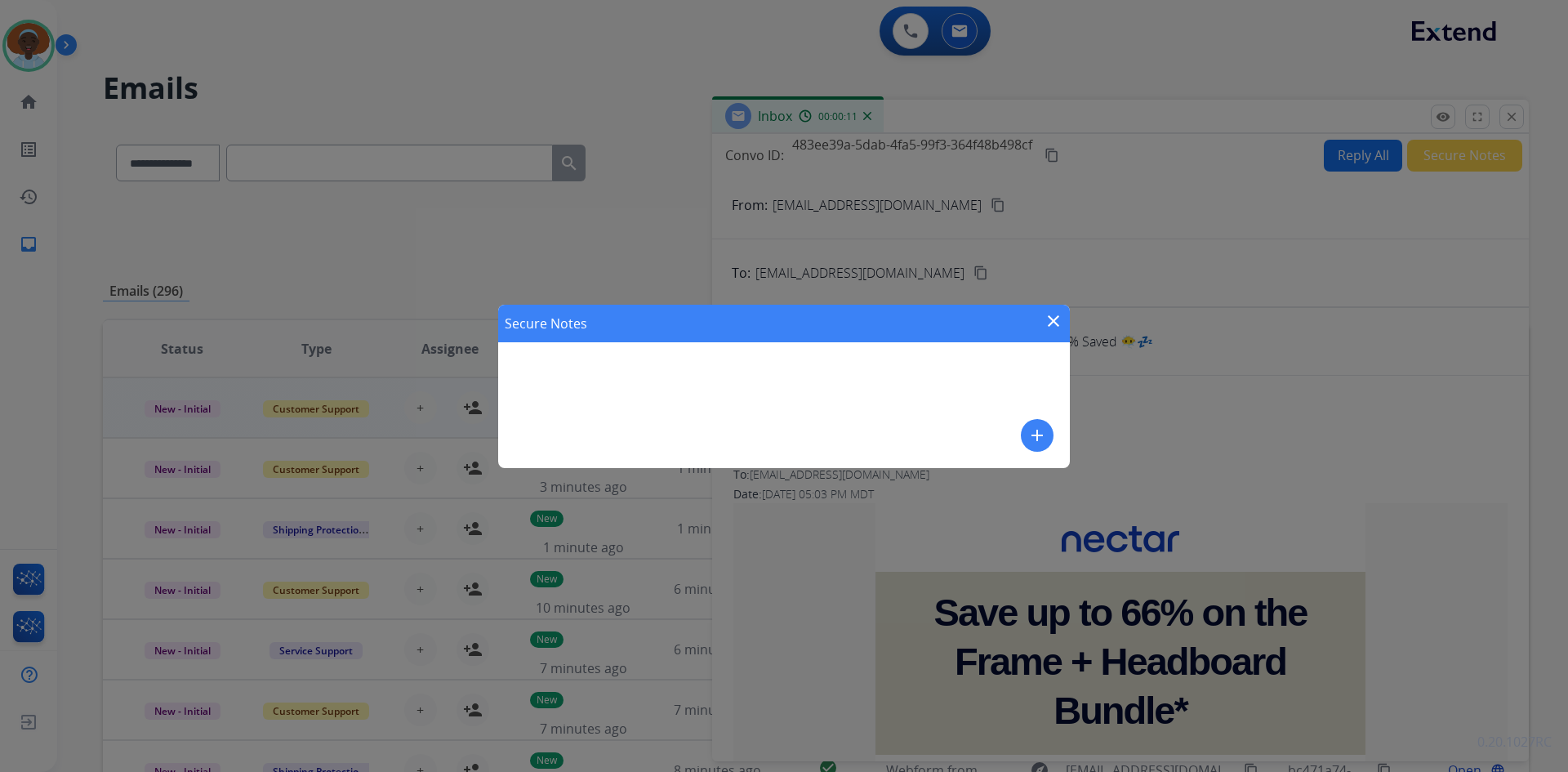
click at [1037, 438] on mat-icon "add" at bounding box center [1037, 436] width 19 height 19
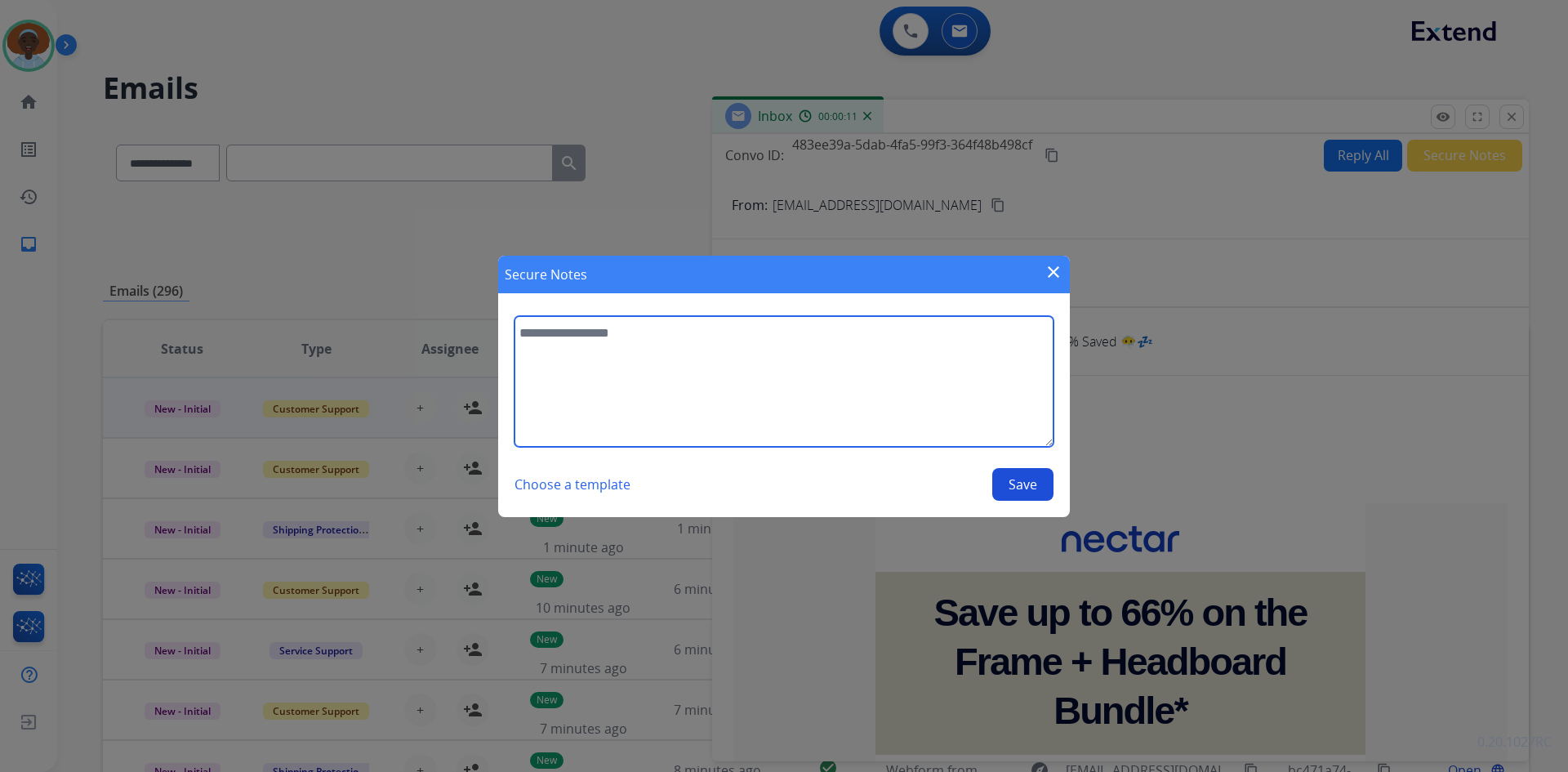
click at [599, 333] on textarea at bounding box center [784, 382] width 539 height 131
type textarea "**********"
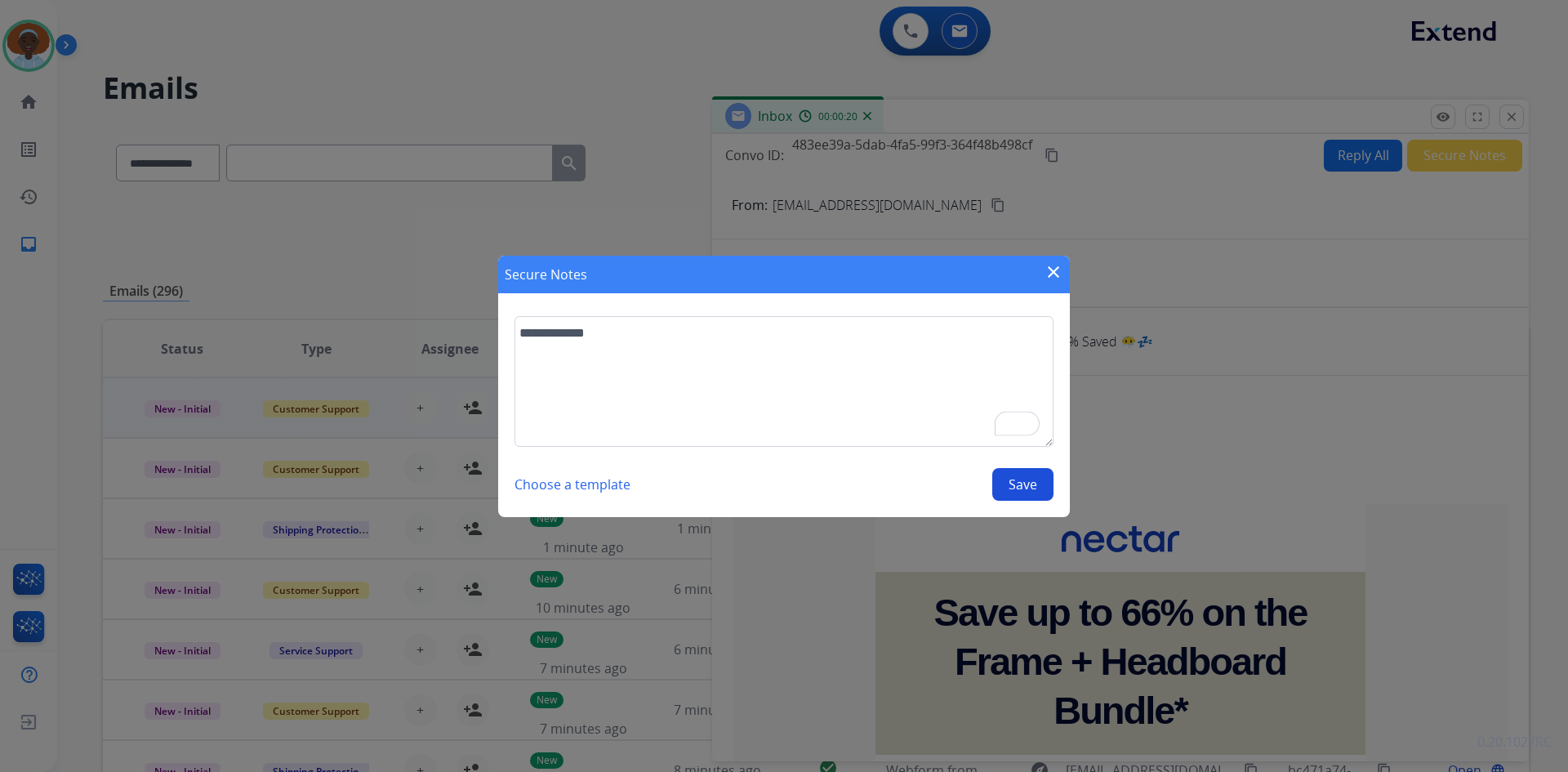
click at [1062, 271] on mat-icon "close" at bounding box center [1053, 272] width 19 height 19
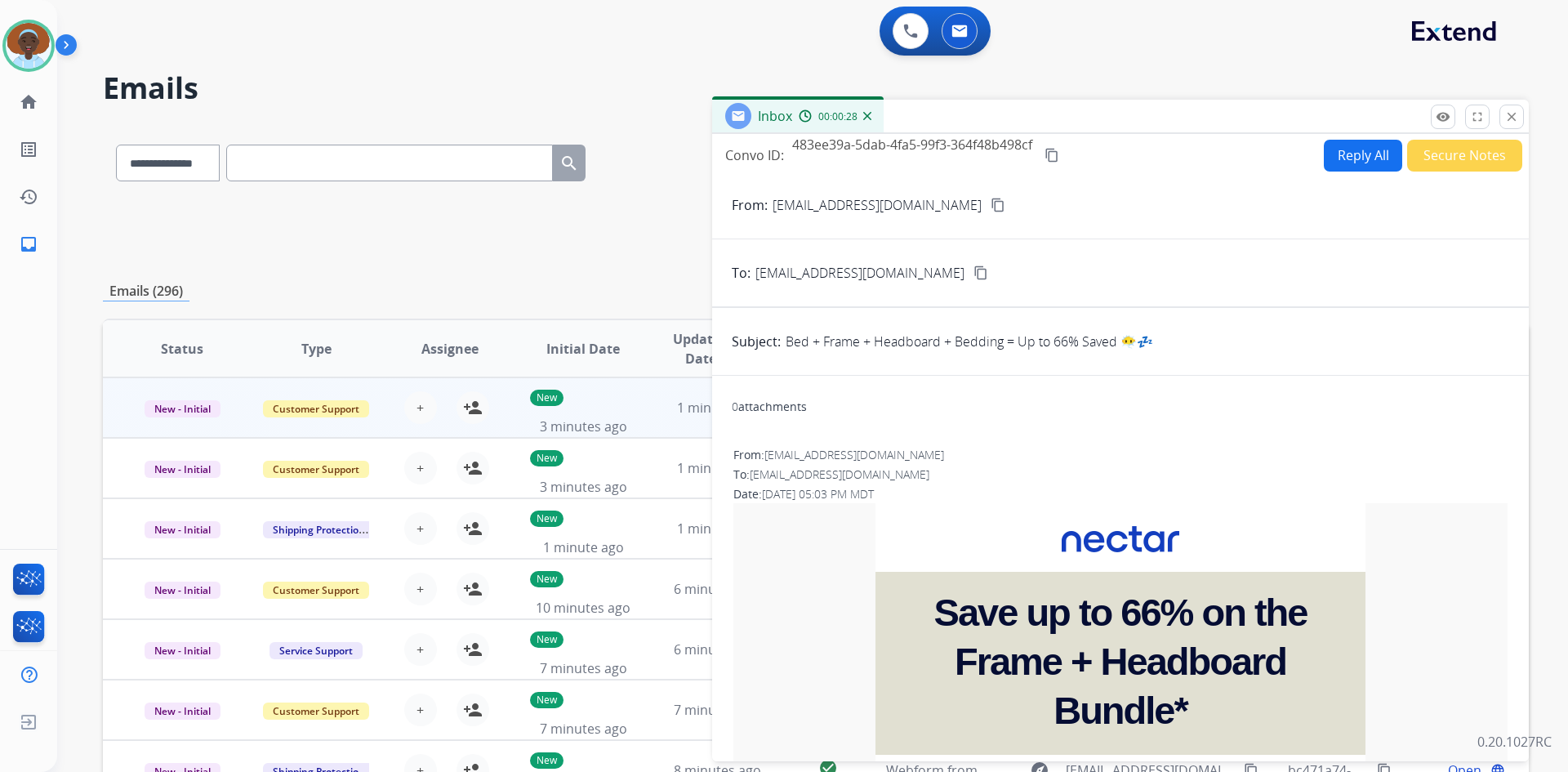
click at [1447, 162] on button "Secure Notes" at bounding box center [1464, 155] width 115 height 32
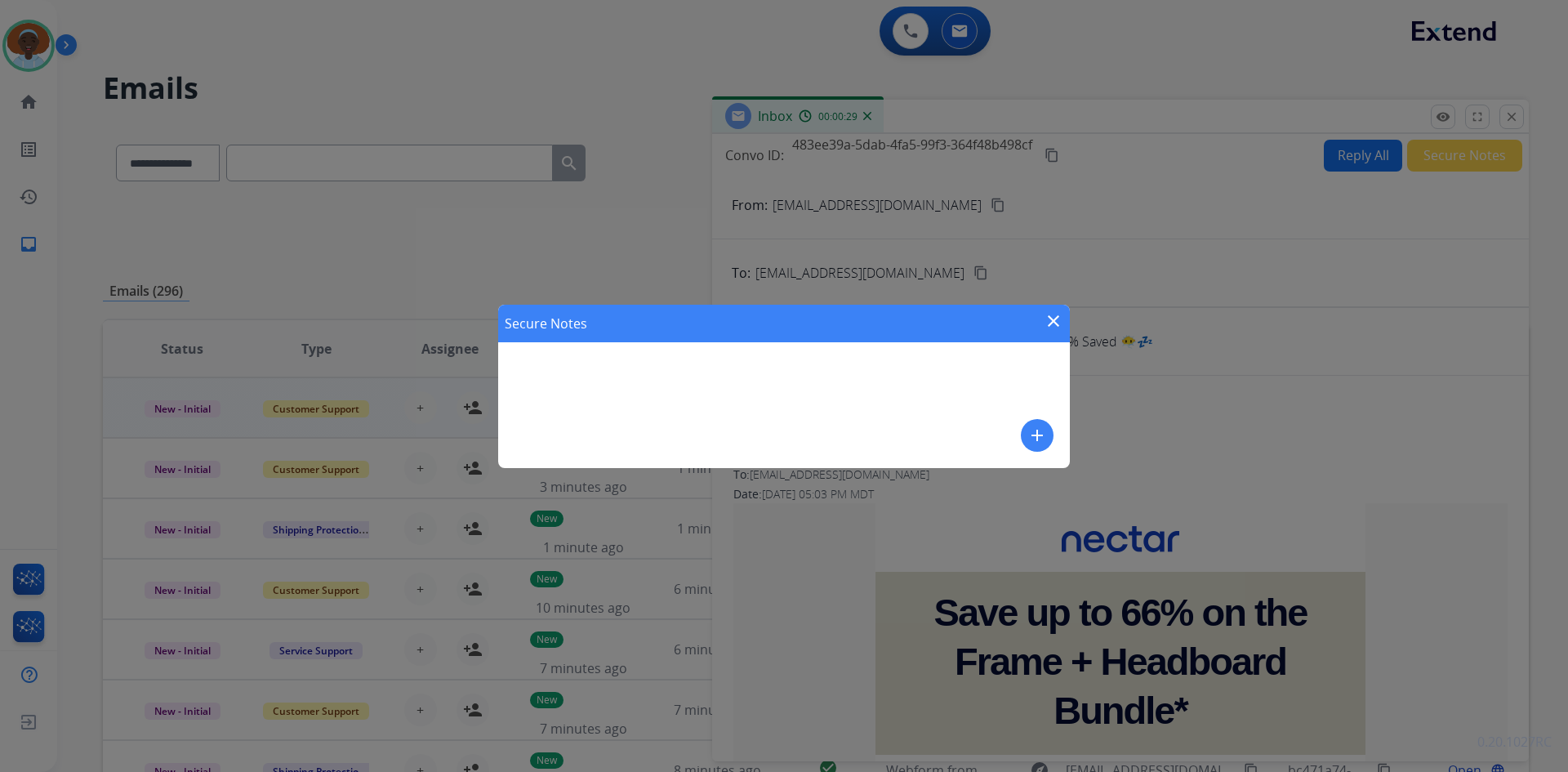
click at [1031, 436] on mat-icon "add" at bounding box center [1037, 436] width 19 height 19
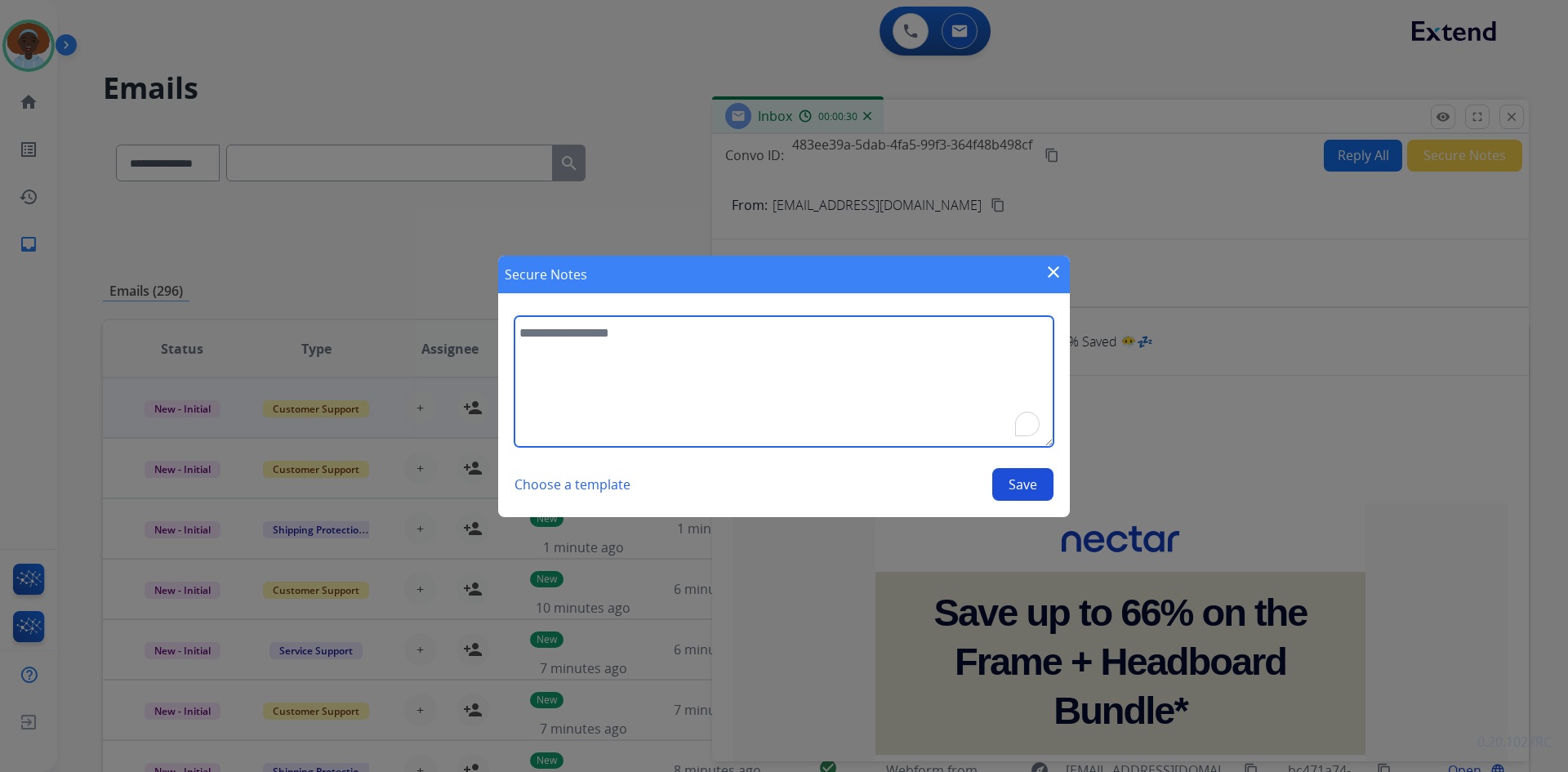
click at [614, 337] on textarea "To enrich screen reader interactions, please activate Accessibility in Grammarl…" at bounding box center [784, 382] width 539 height 131
type textarea "**********"
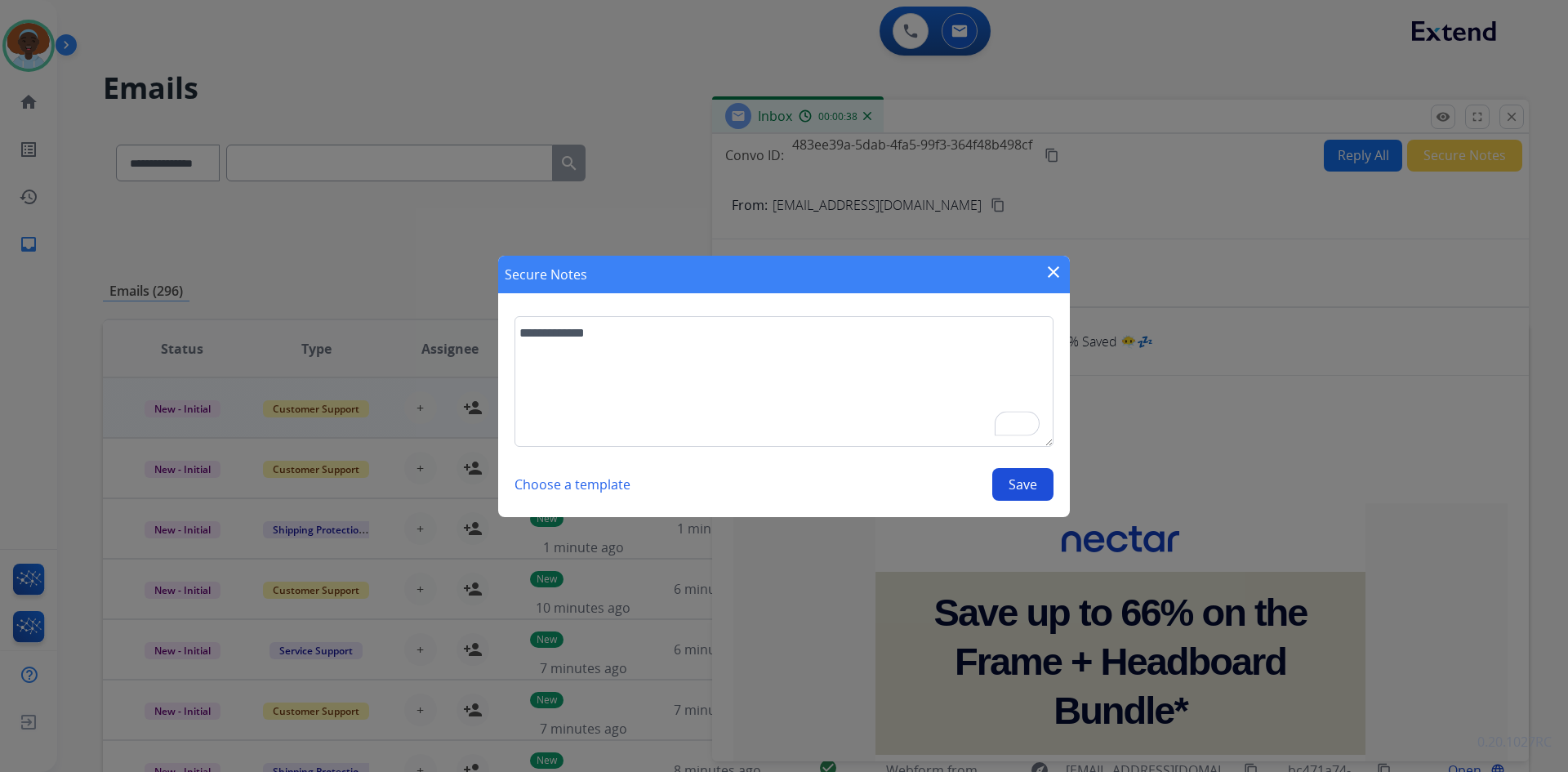
click at [1019, 491] on button "Save" at bounding box center [1023, 485] width 62 height 33
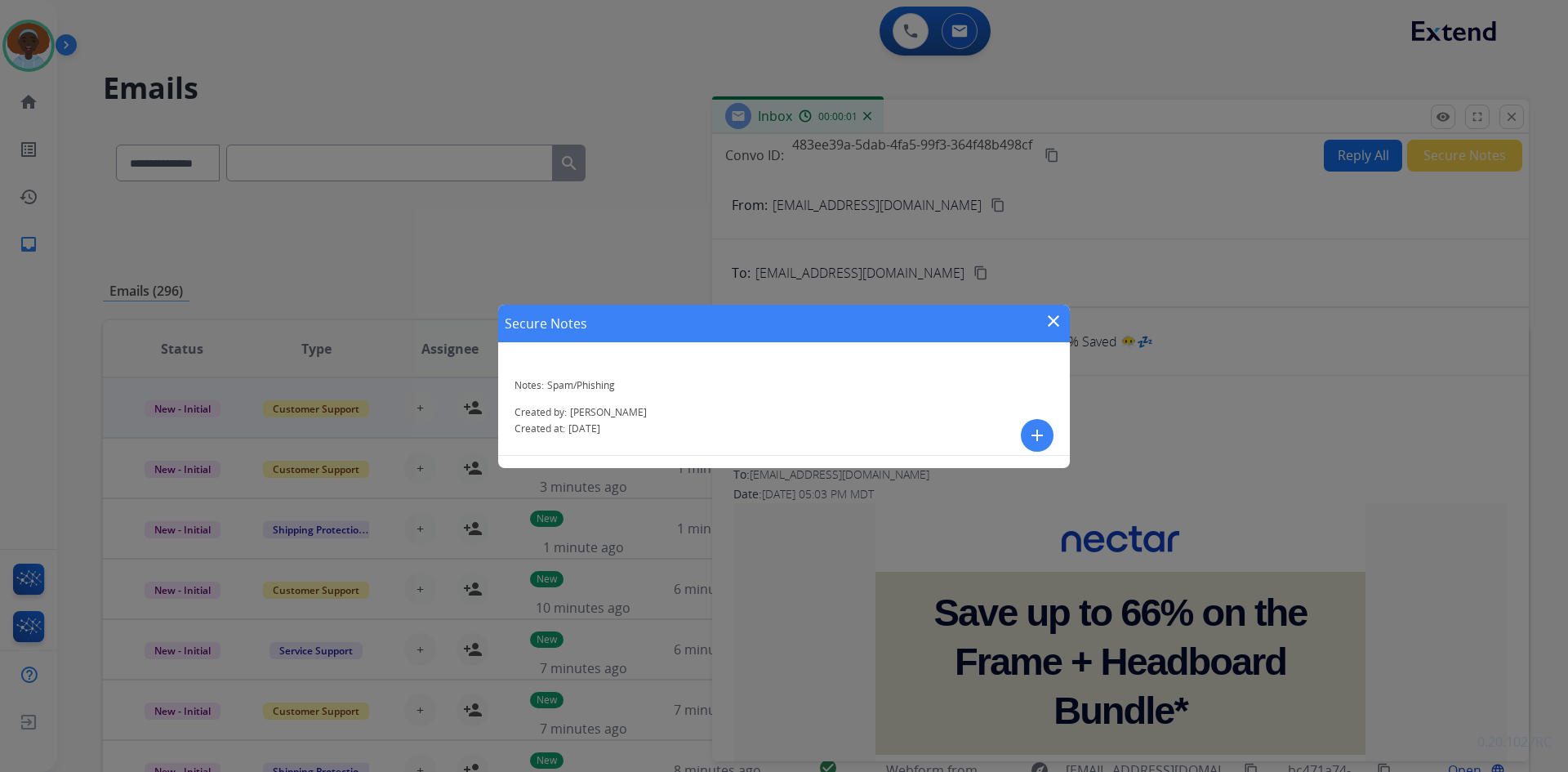
click at [1054, 316] on mat-icon "close" at bounding box center [1053, 321] width 19 height 19
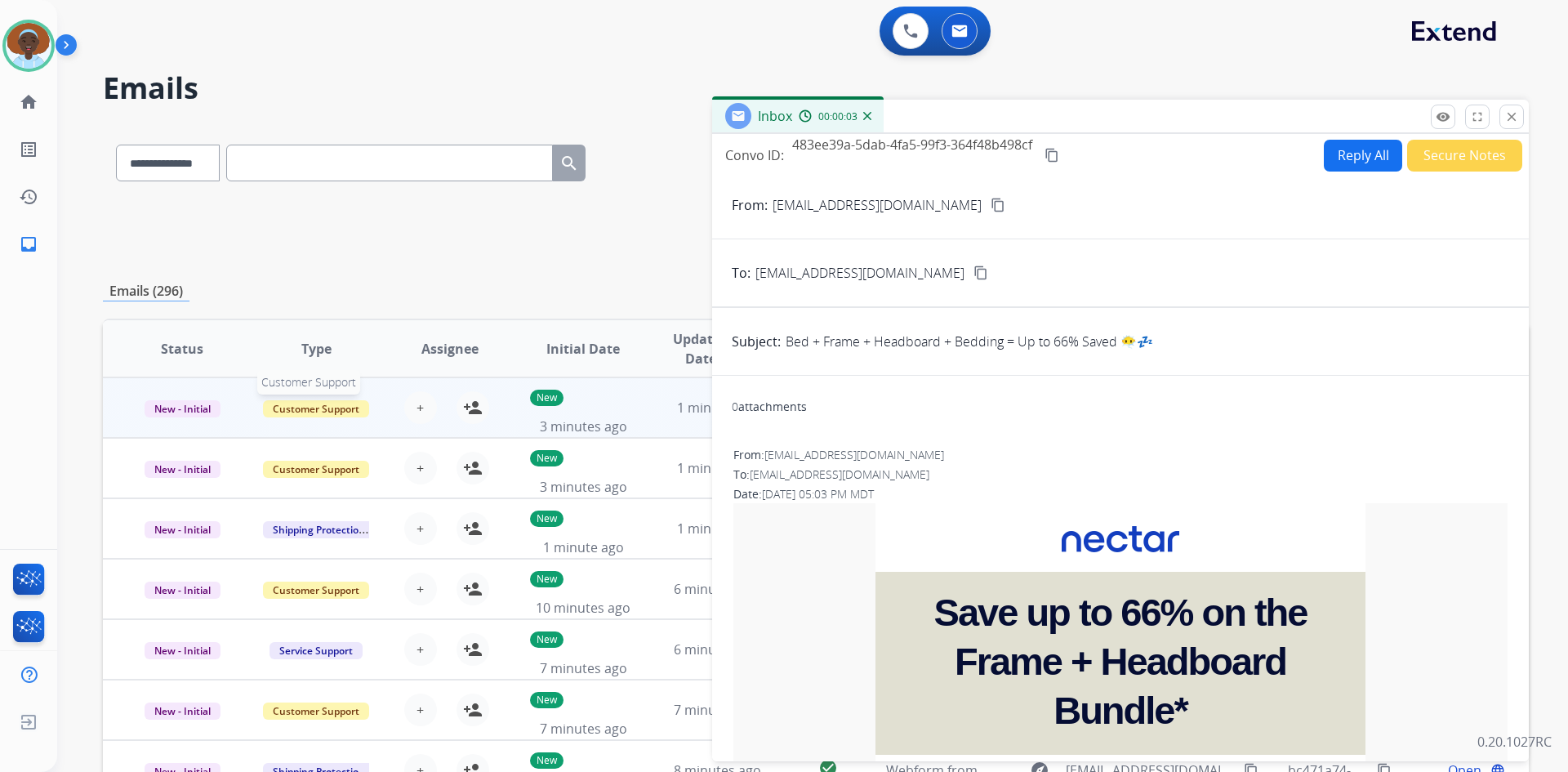
click at [324, 409] on span "Customer Support" at bounding box center [316, 409] width 106 height 17
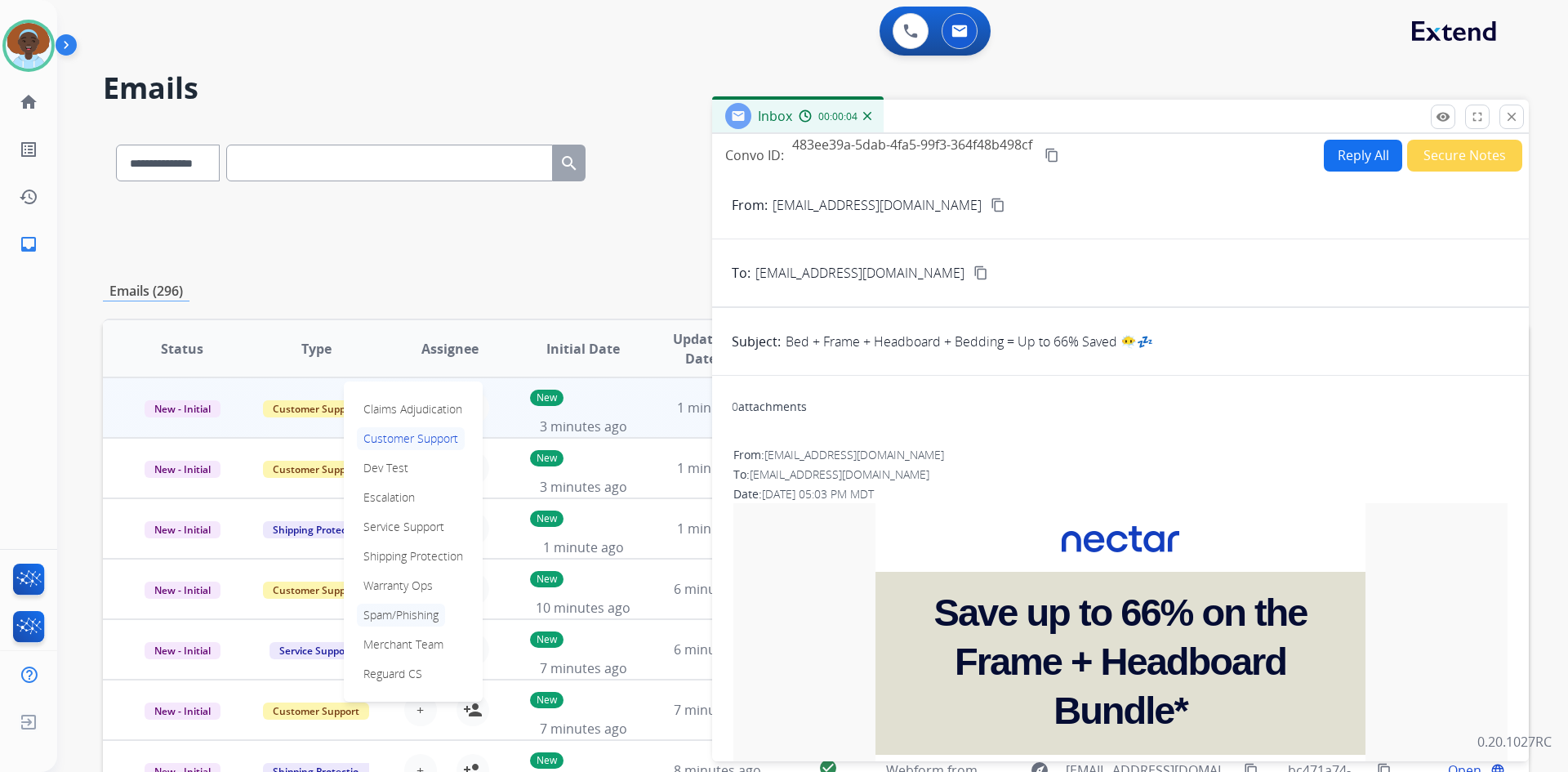
click at [426, 620] on p "Spam/Phishing" at bounding box center [401, 615] width 89 height 23
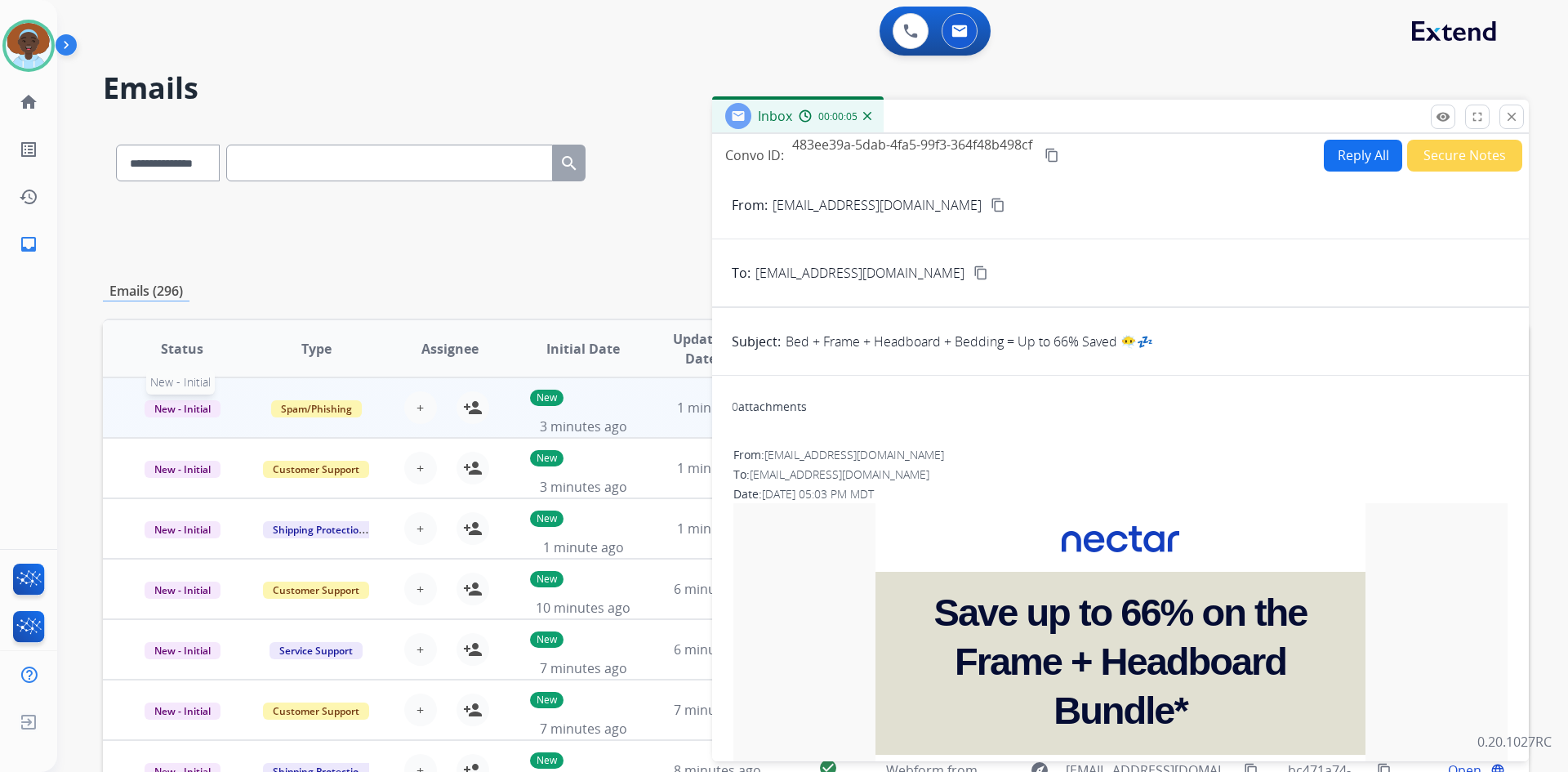
click at [199, 413] on span "New - Initial" at bounding box center [182, 409] width 76 height 17
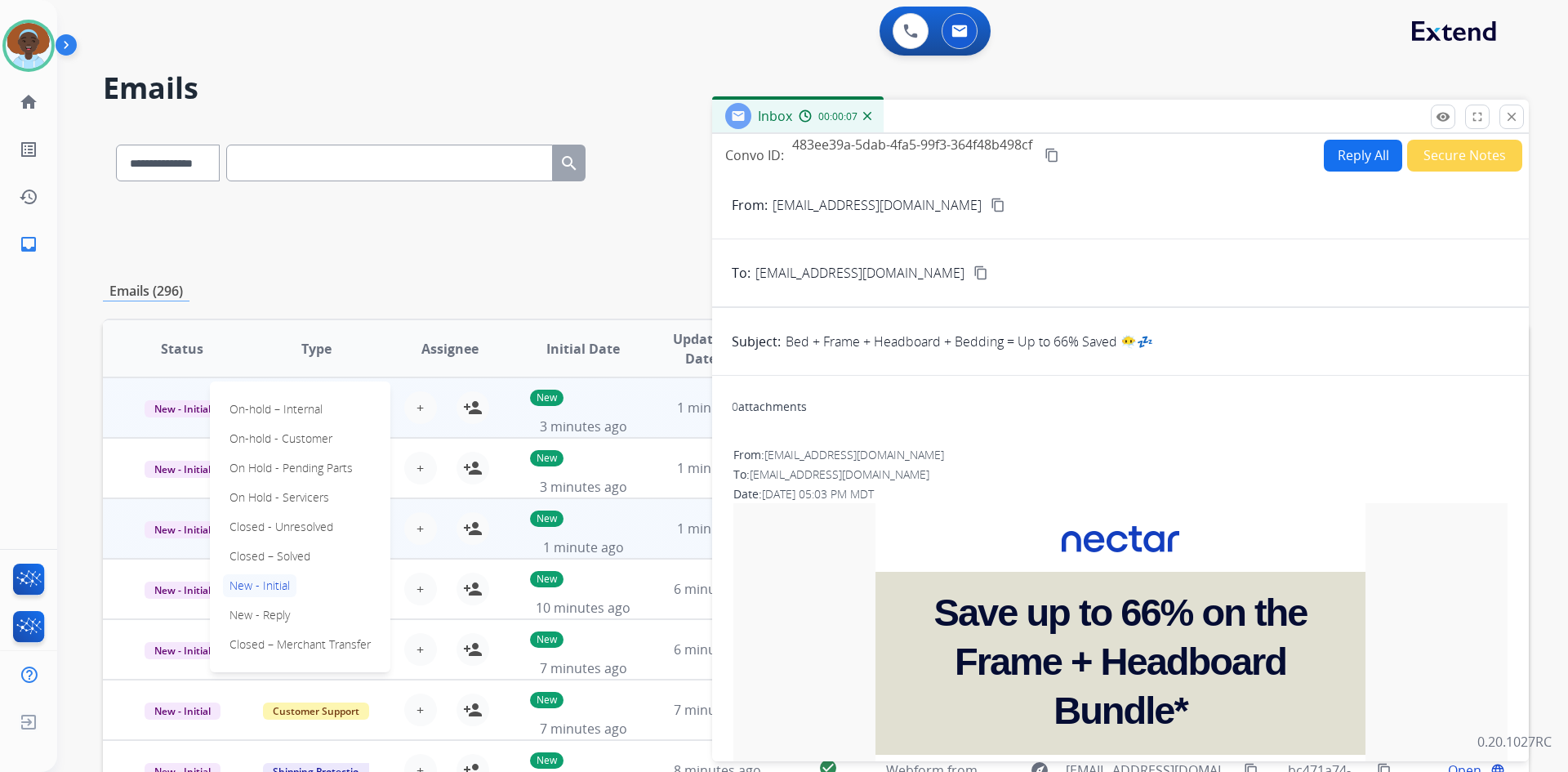
click at [299, 549] on p "Closed – Solved" at bounding box center [269, 556] width 93 height 23
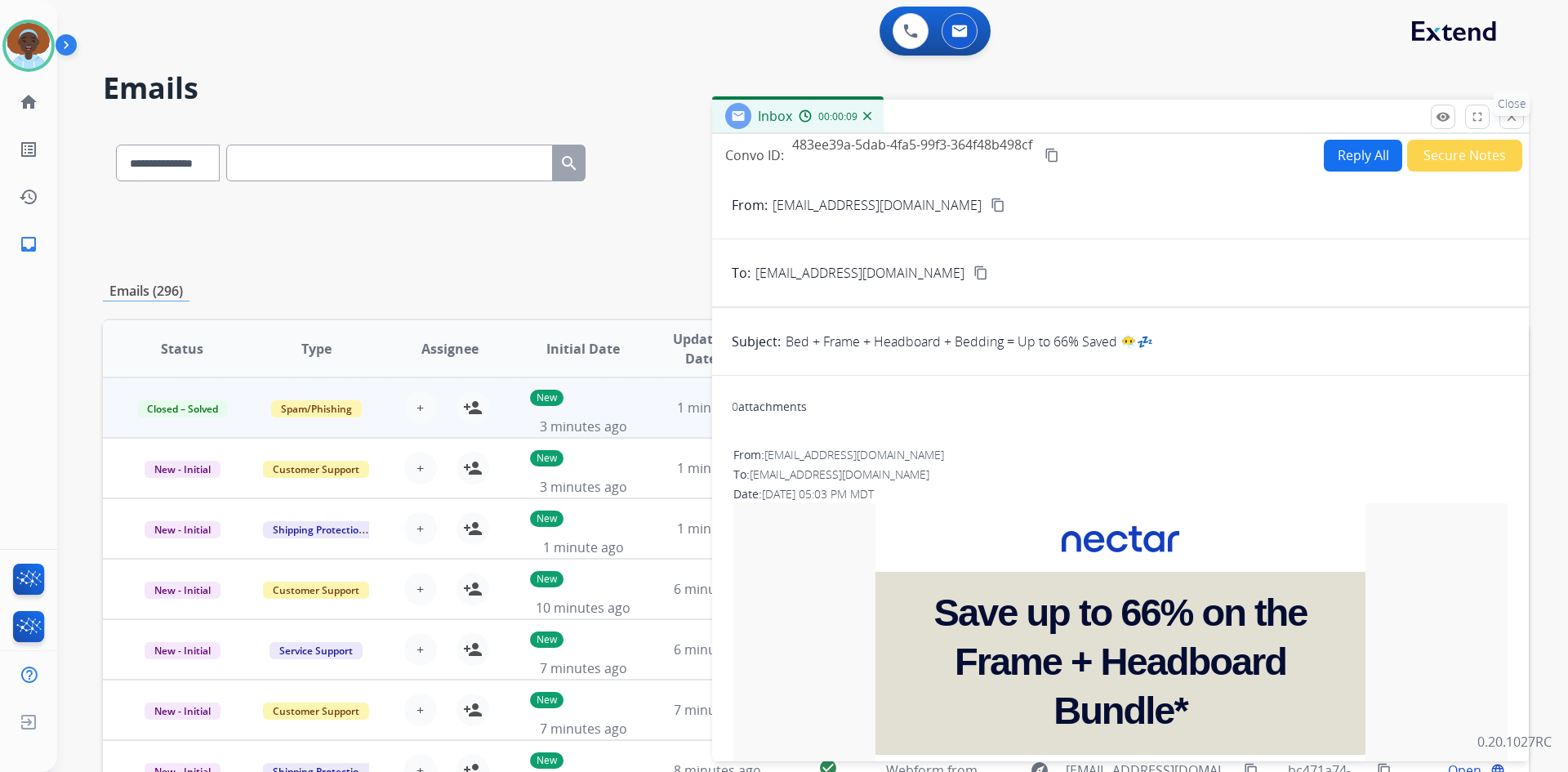
click at [1514, 119] on mat-icon "close" at bounding box center [1511, 117] width 14 height 14
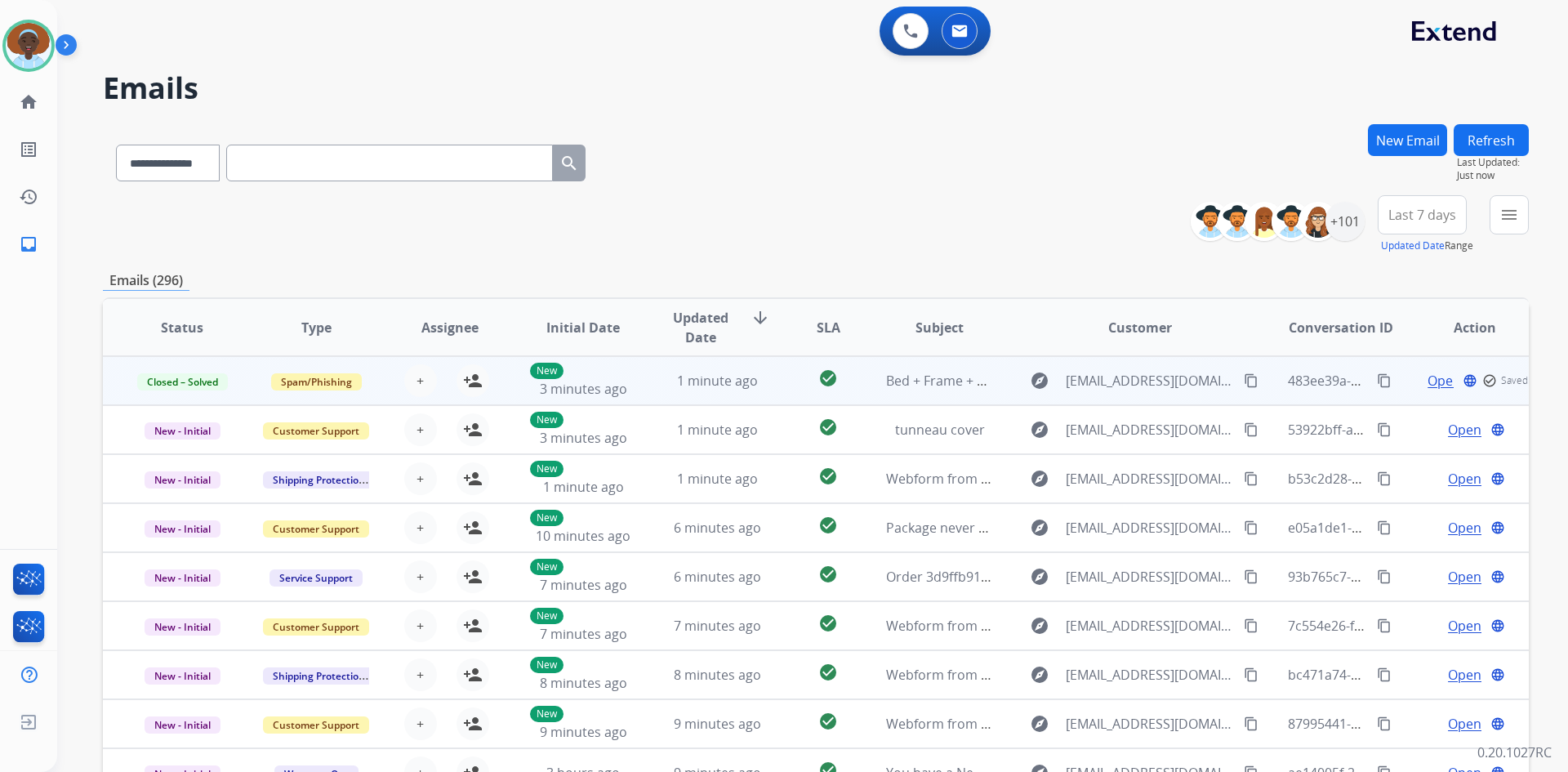
drag, startPoint x: 1500, startPoint y: 140, endPoint x: 1340, endPoint y: 351, distance: 264.8
click at [1500, 142] on button "Refresh" at bounding box center [1492, 140] width 75 height 32
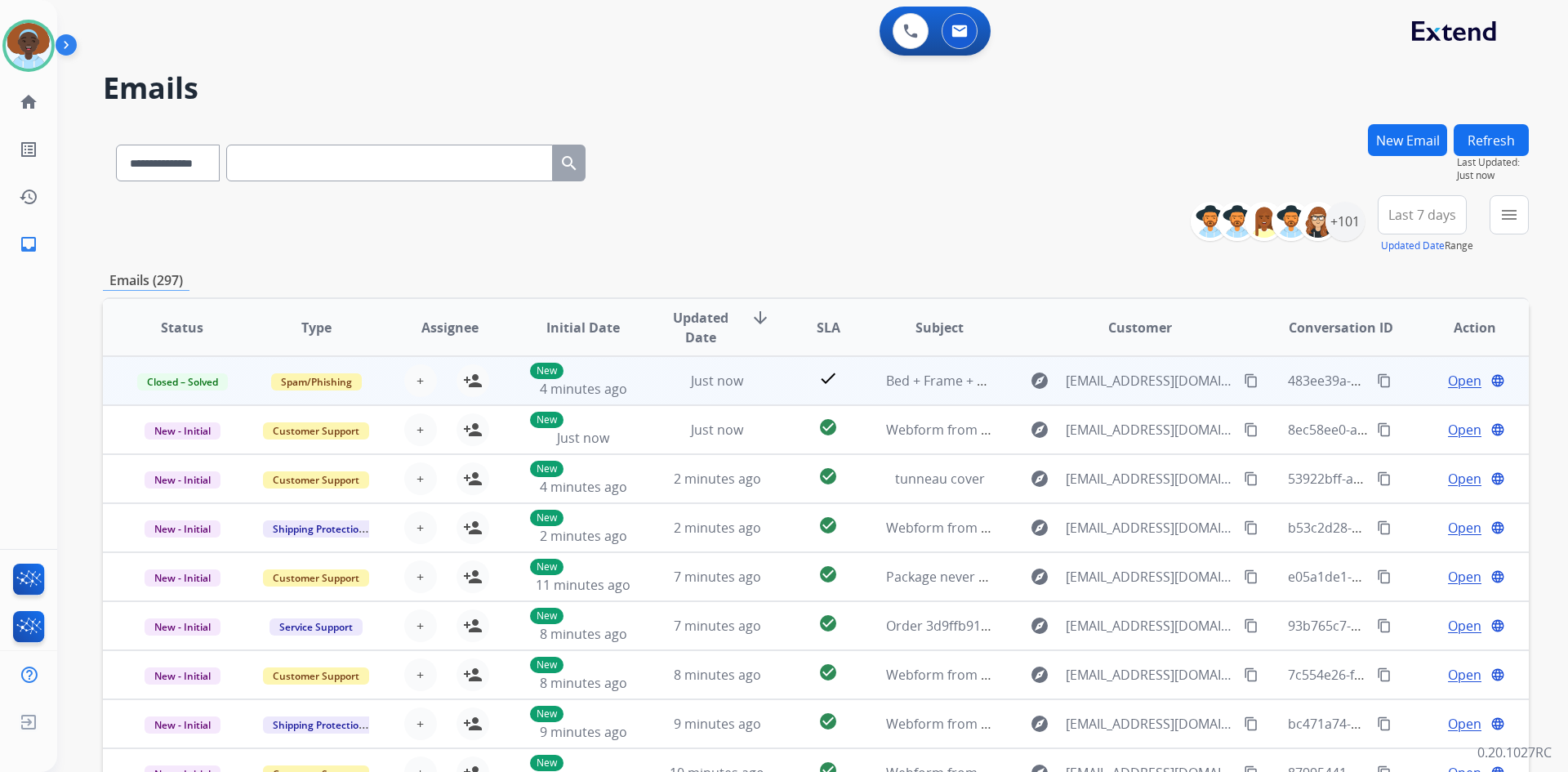
click at [1462, 383] on span "Open" at bounding box center [1465, 381] width 34 height 19
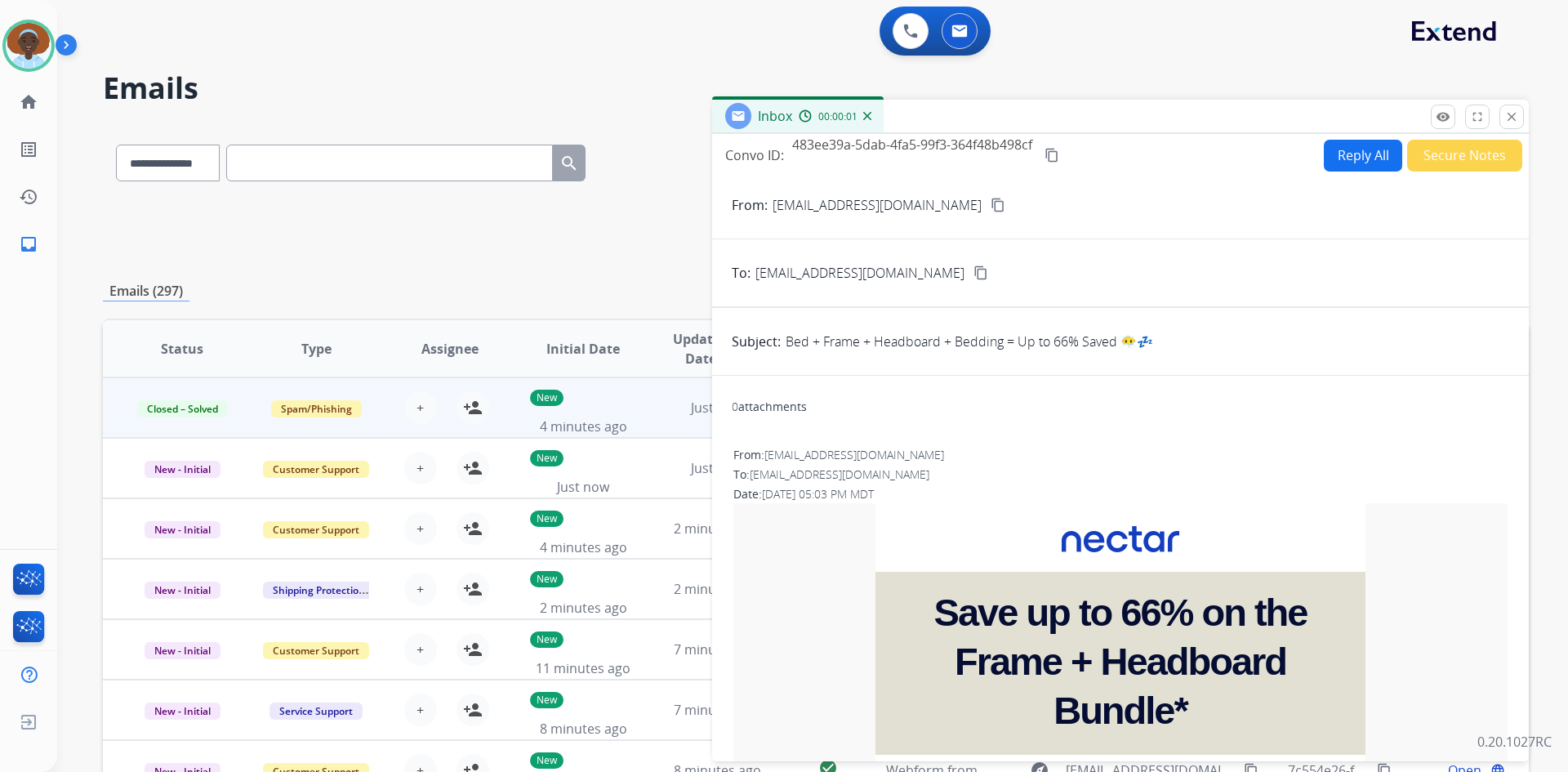
click at [1427, 157] on button "Secure Notes" at bounding box center [1464, 155] width 115 height 32
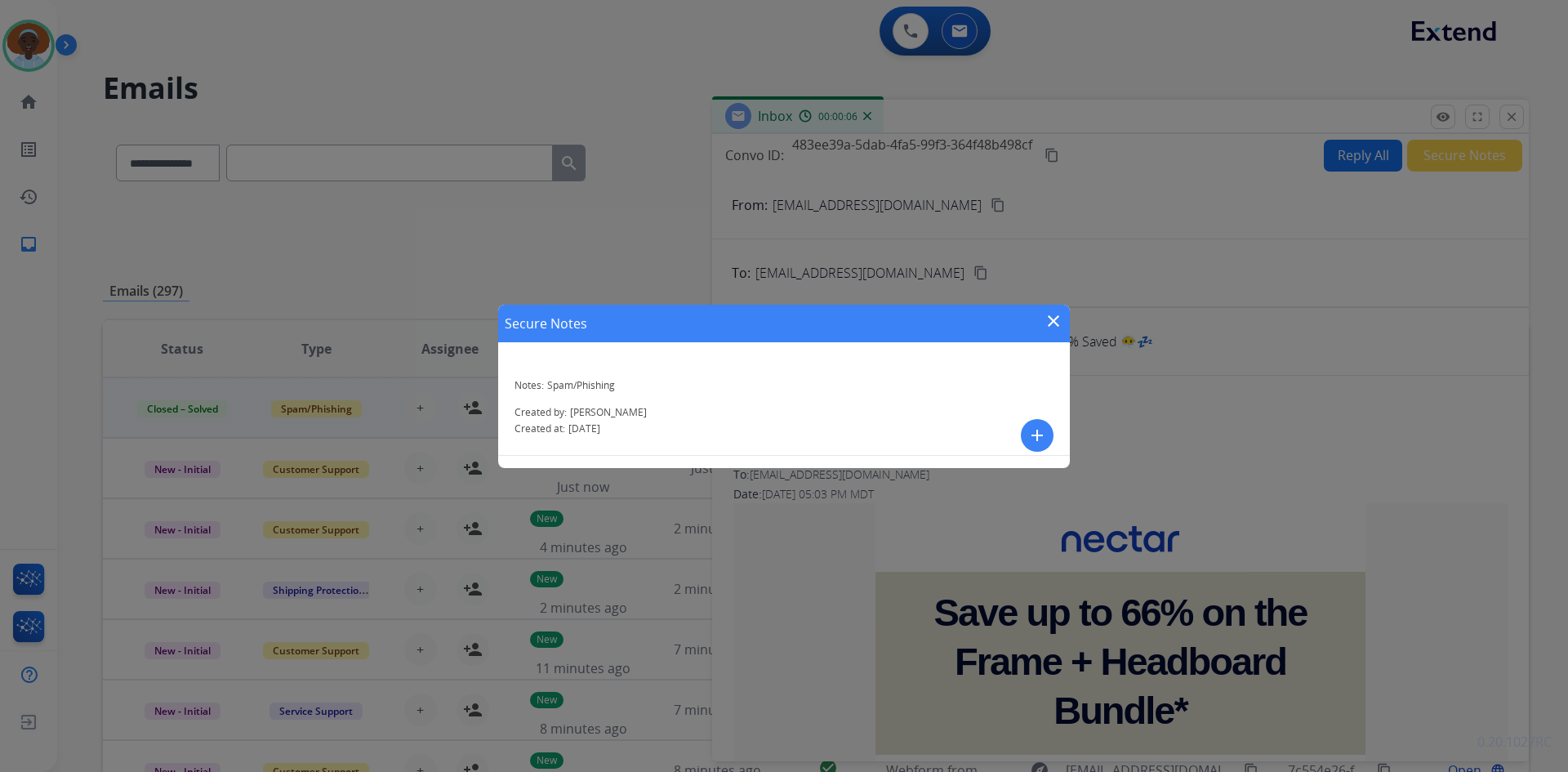
click at [1049, 317] on mat-icon "close" at bounding box center [1053, 321] width 19 height 19
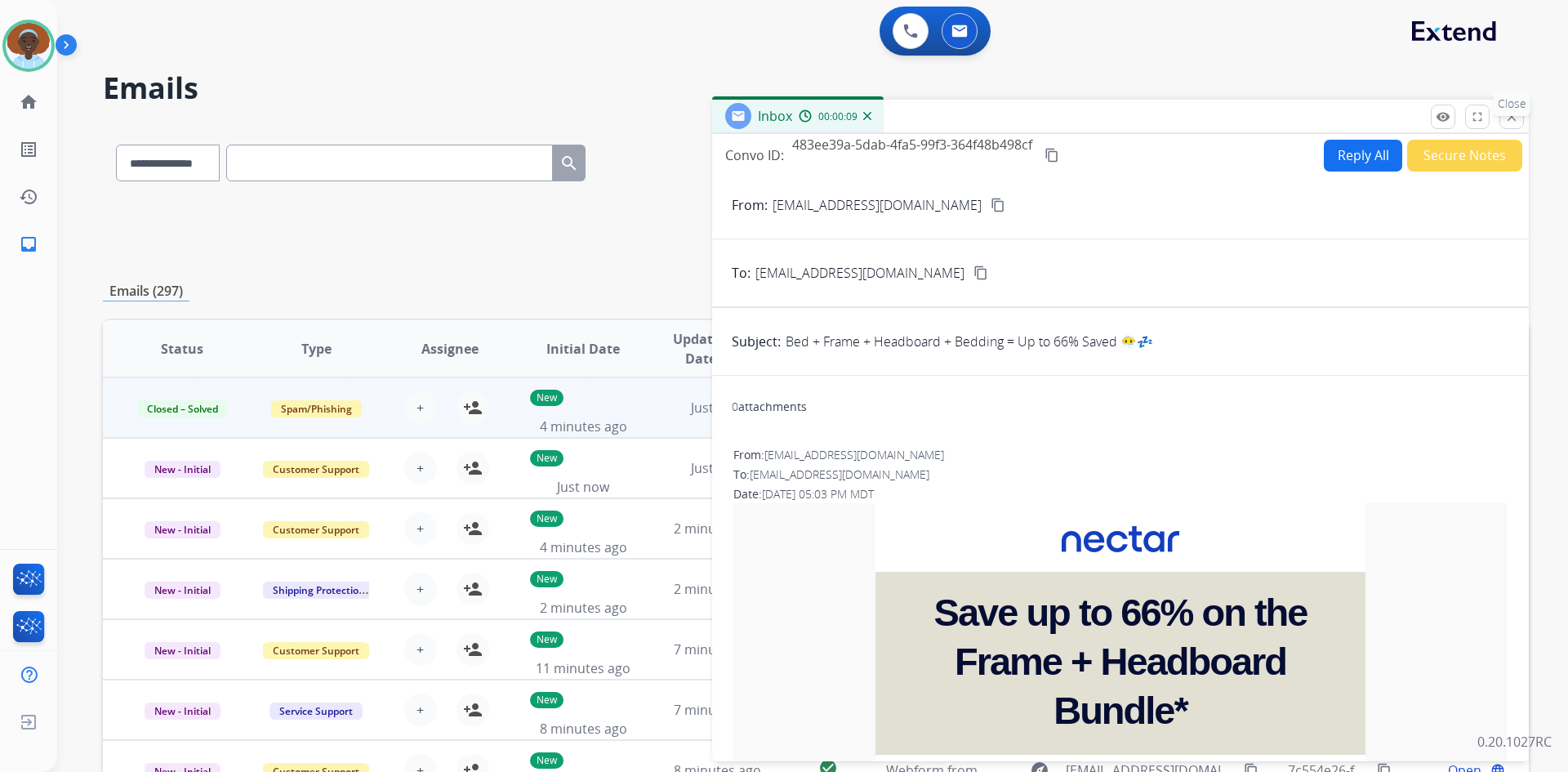
click at [1509, 116] on button "close Close" at bounding box center [1511, 116] width 24 height 24
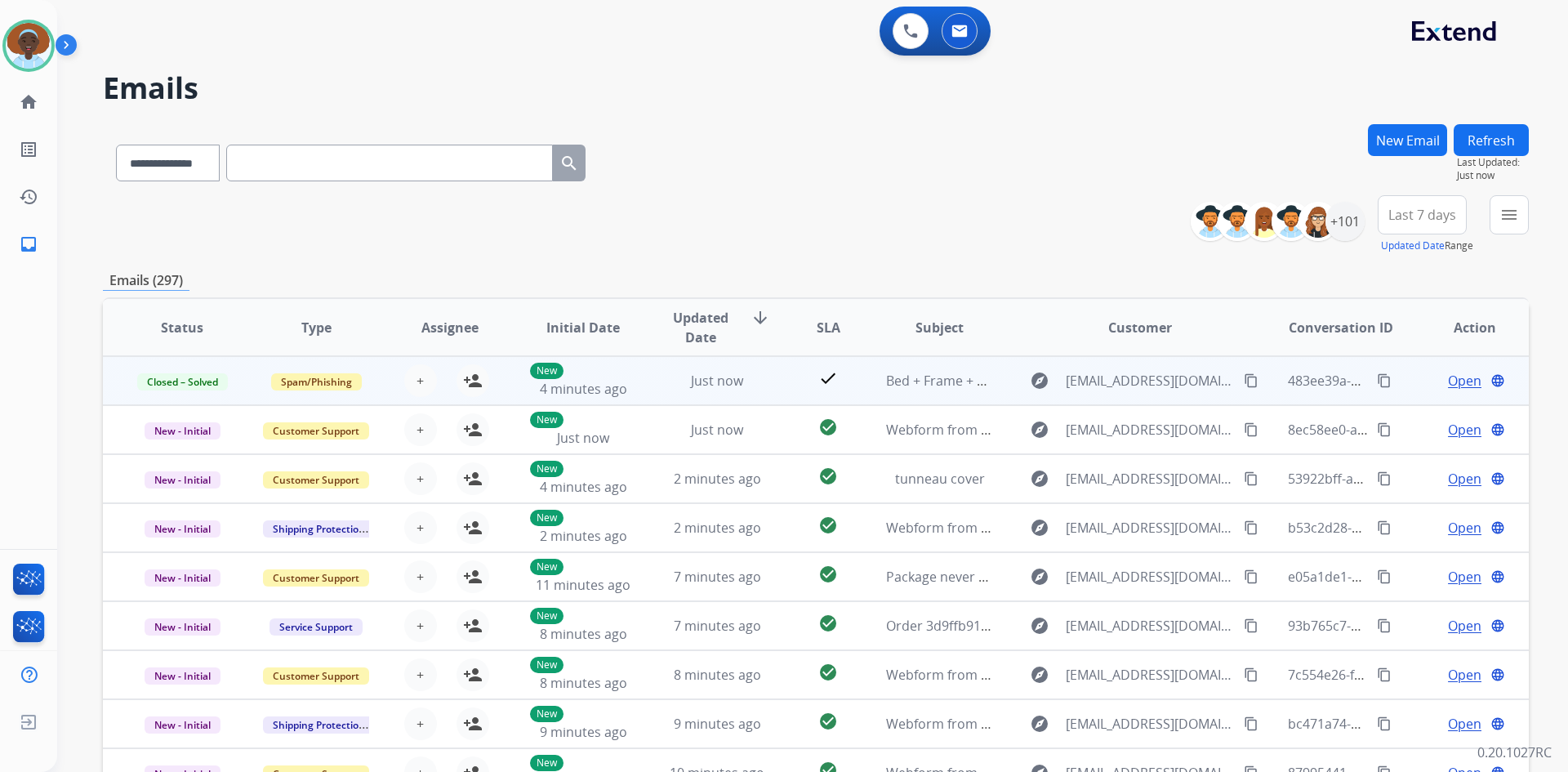
scroll to position [82, 0]
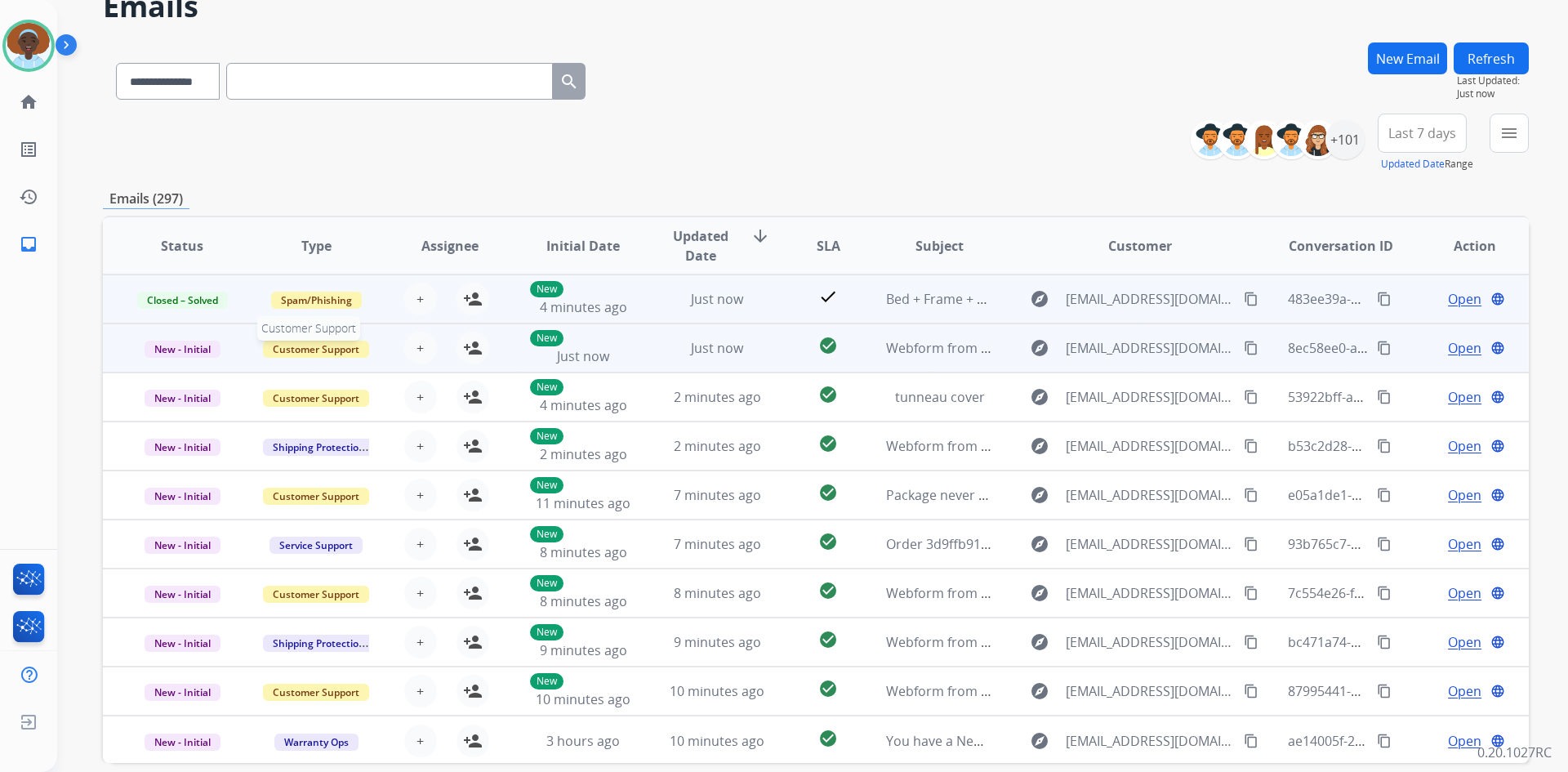
click at [344, 348] on span "Customer Support" at bounding box center [316, 349] width 106 height 17
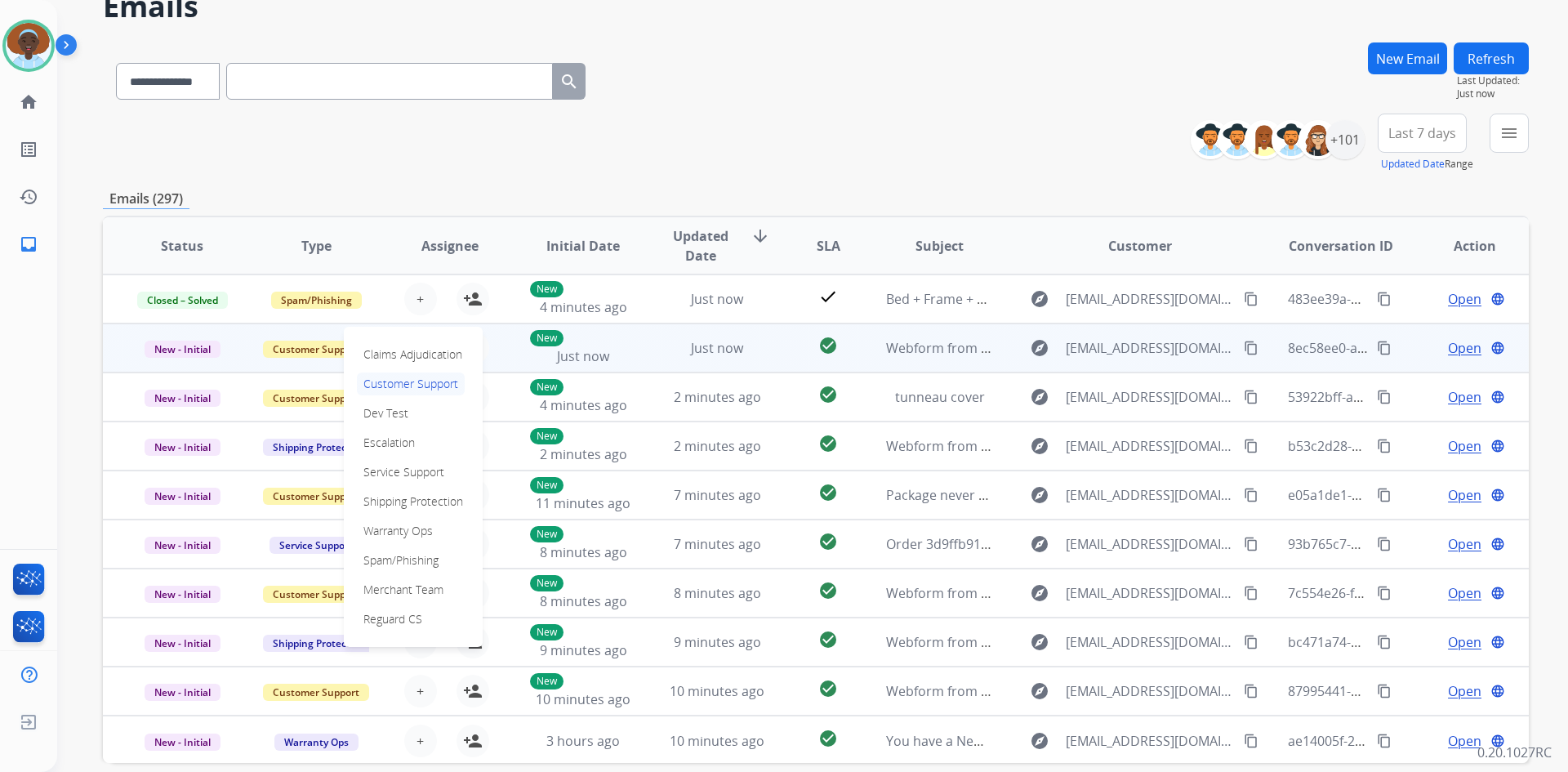
click at [344, 348] on div "Claims Adjudication Customer Support Dev Test Escalation Service Support Shippi…" at bounding box center [413, 487] width 139 height 320
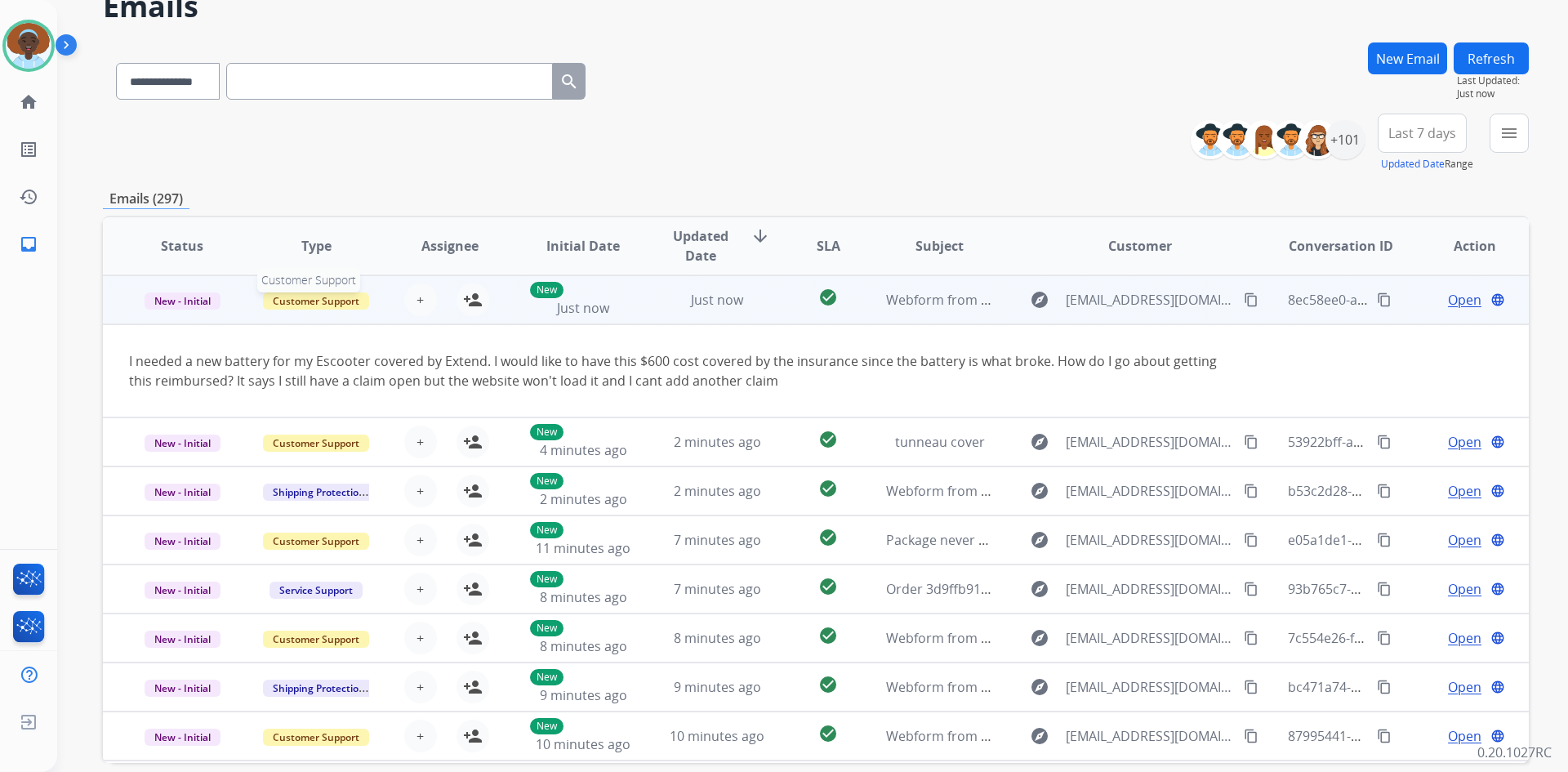
scroll to position [49, 0]
click at [1422, 303] on div "Open language" at bounding box center [1475, 299] width 107 height 19
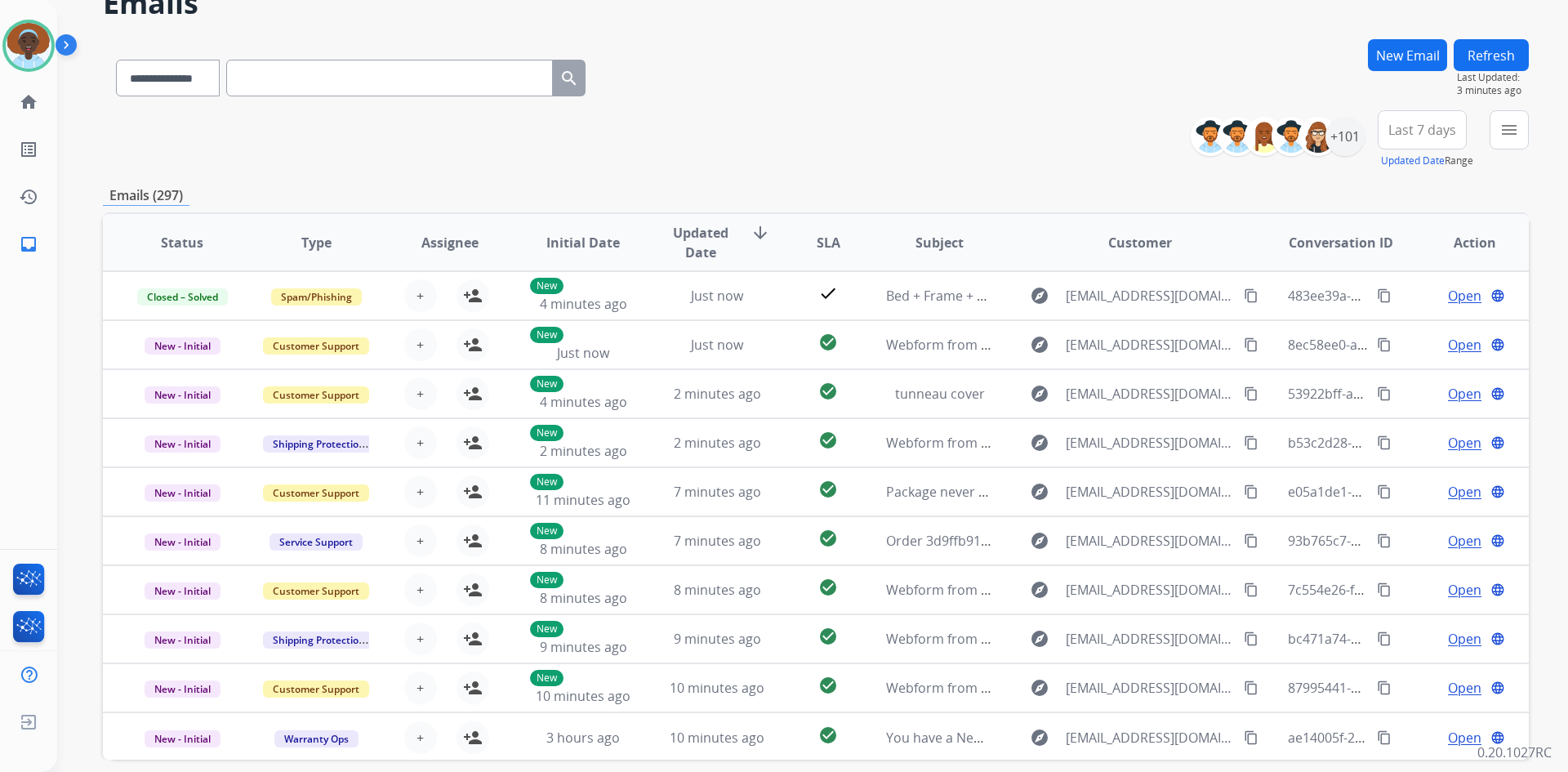
scroll to position [0, 0]
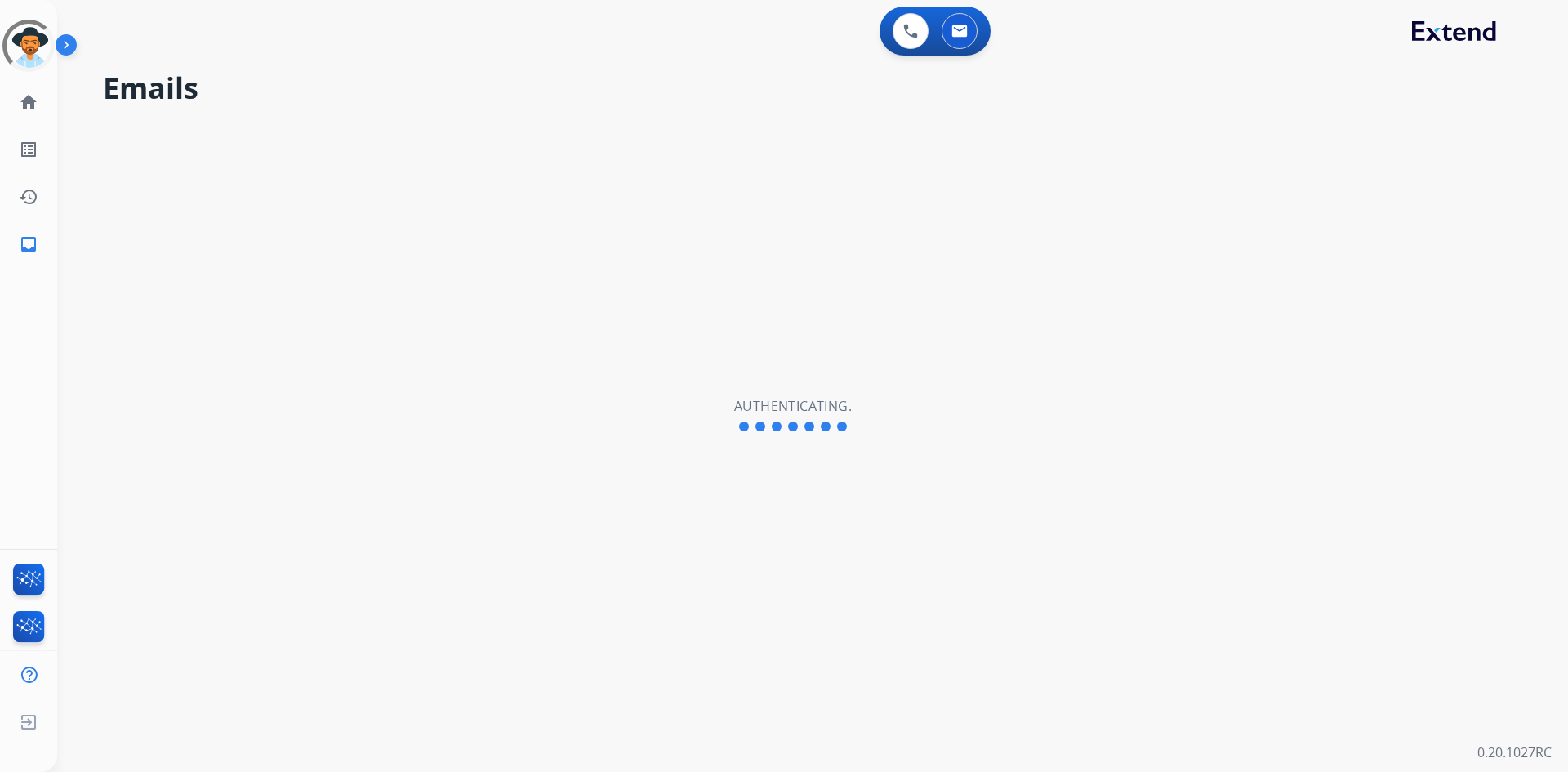
select select "**********"
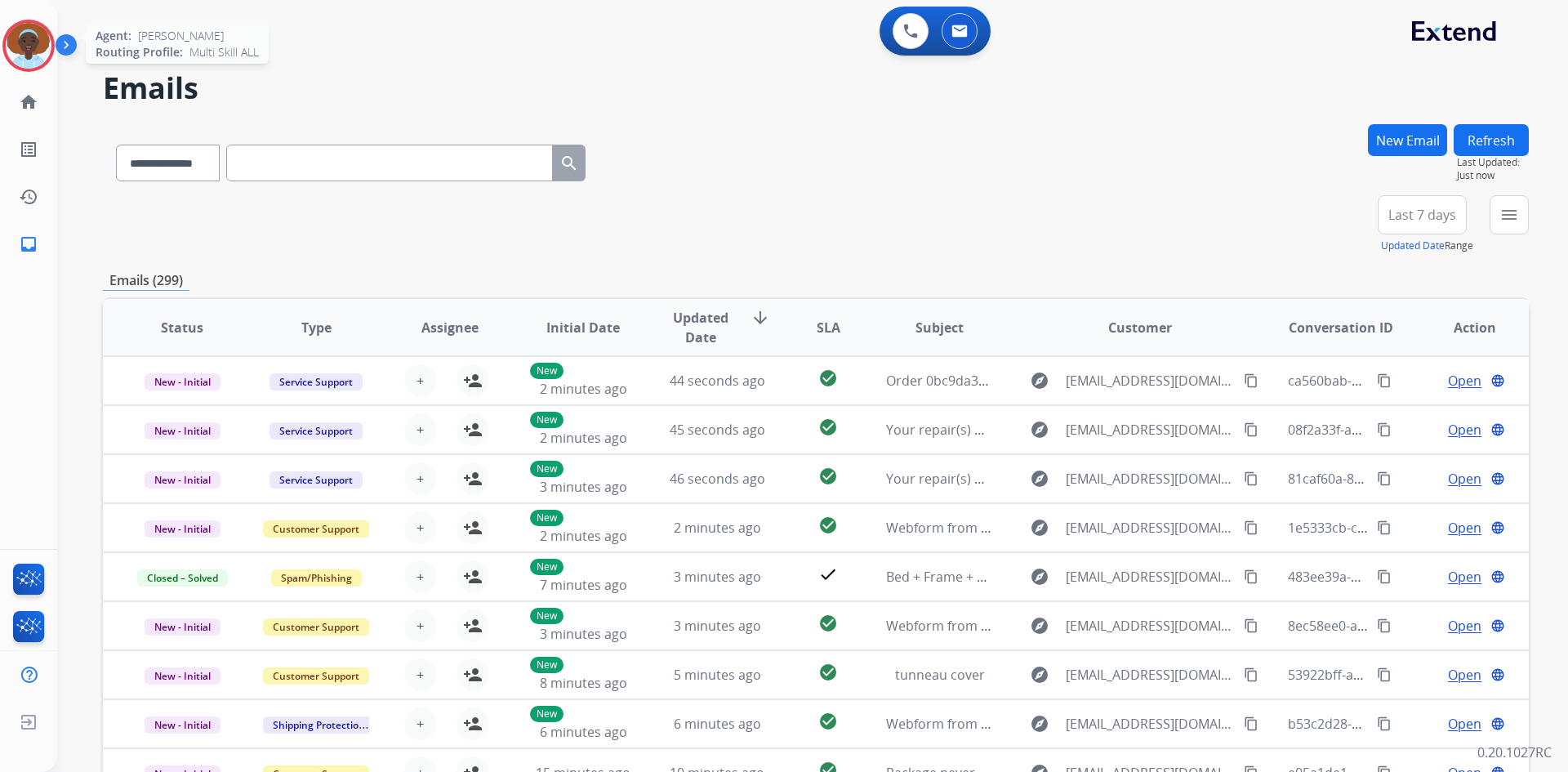
click at [35, 42] on img at bounding box center [28, 45] width 45 height 45
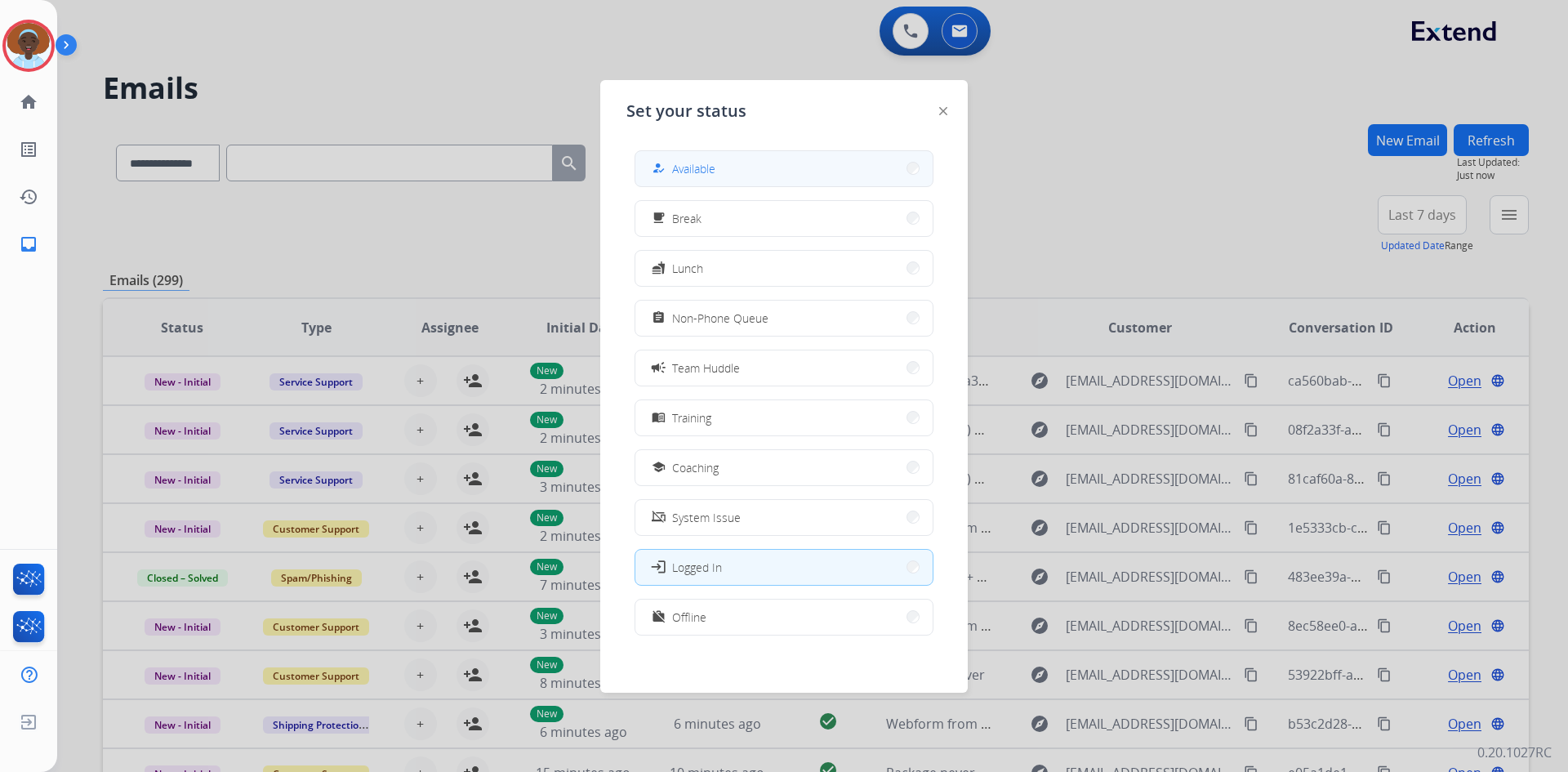
click at [689, 164] on span "Available" at bounding box center [694, 169] width 43 height 17
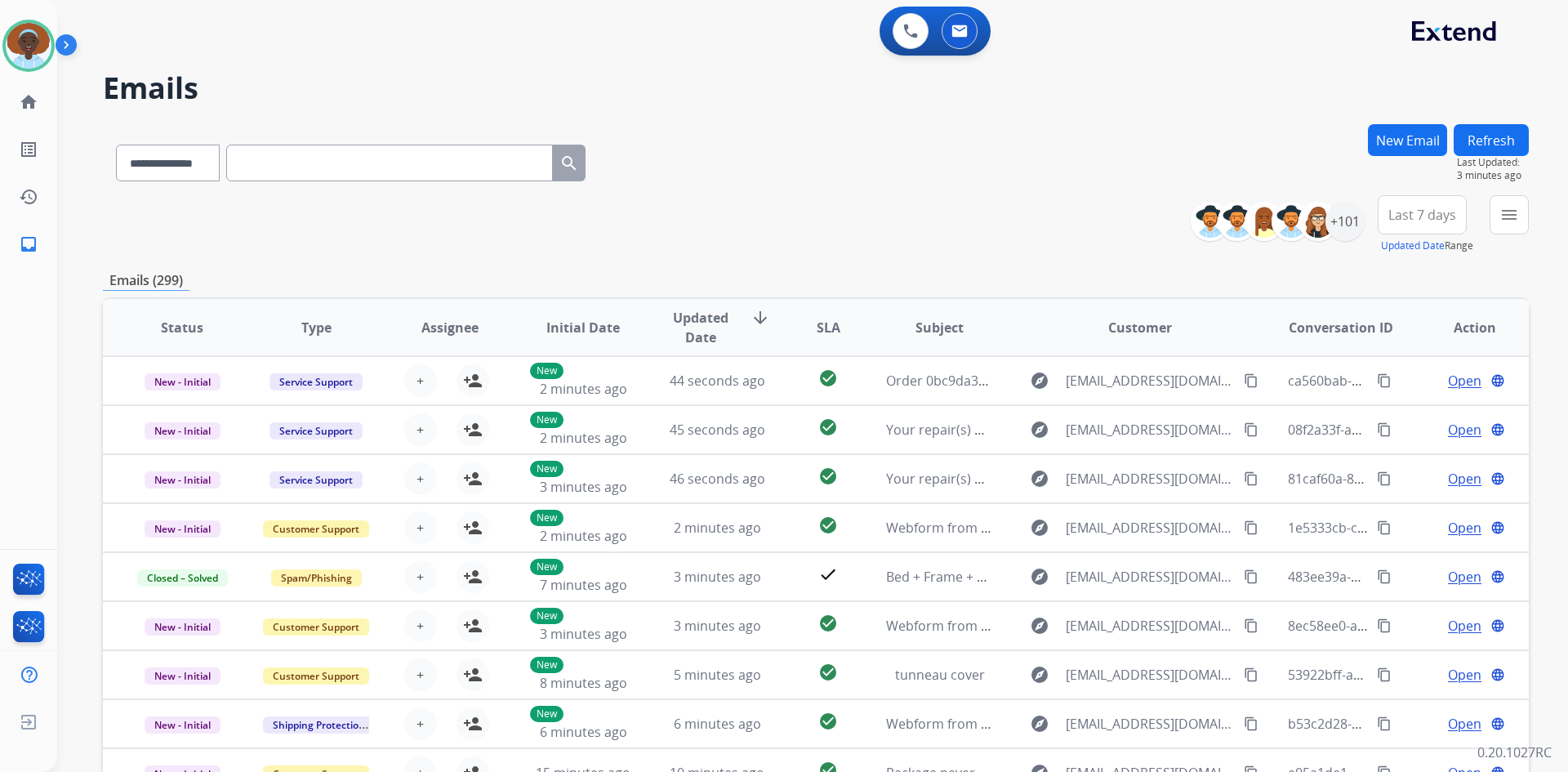
click at [1502, 126] on button "Refresh" at bounding box center [1492, 140] width 75 height 32
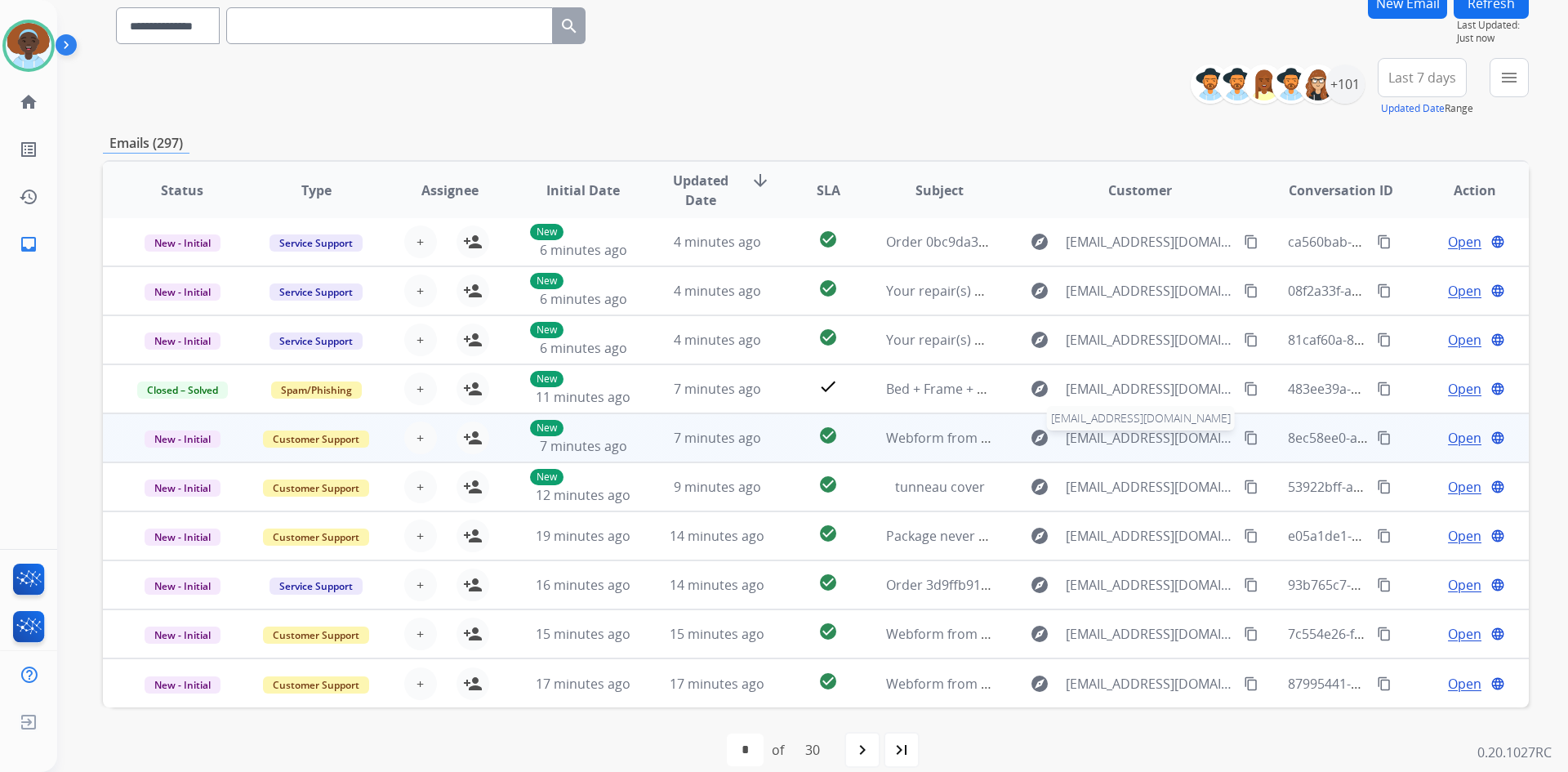
scroll to position [158, 0]
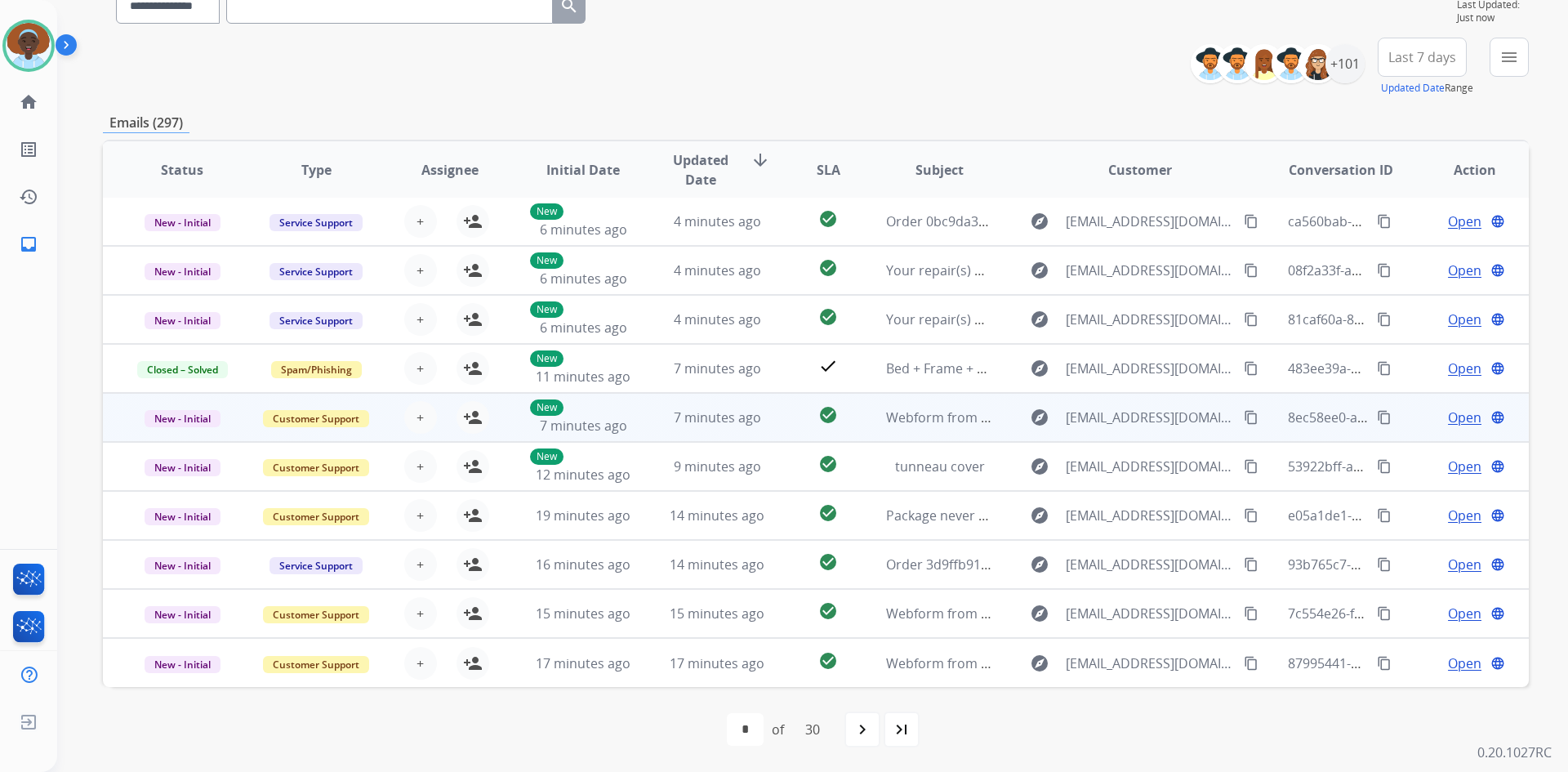
click at [1454, 416] on span "Open" at bounding box center [1465, 417] width 34 height 19
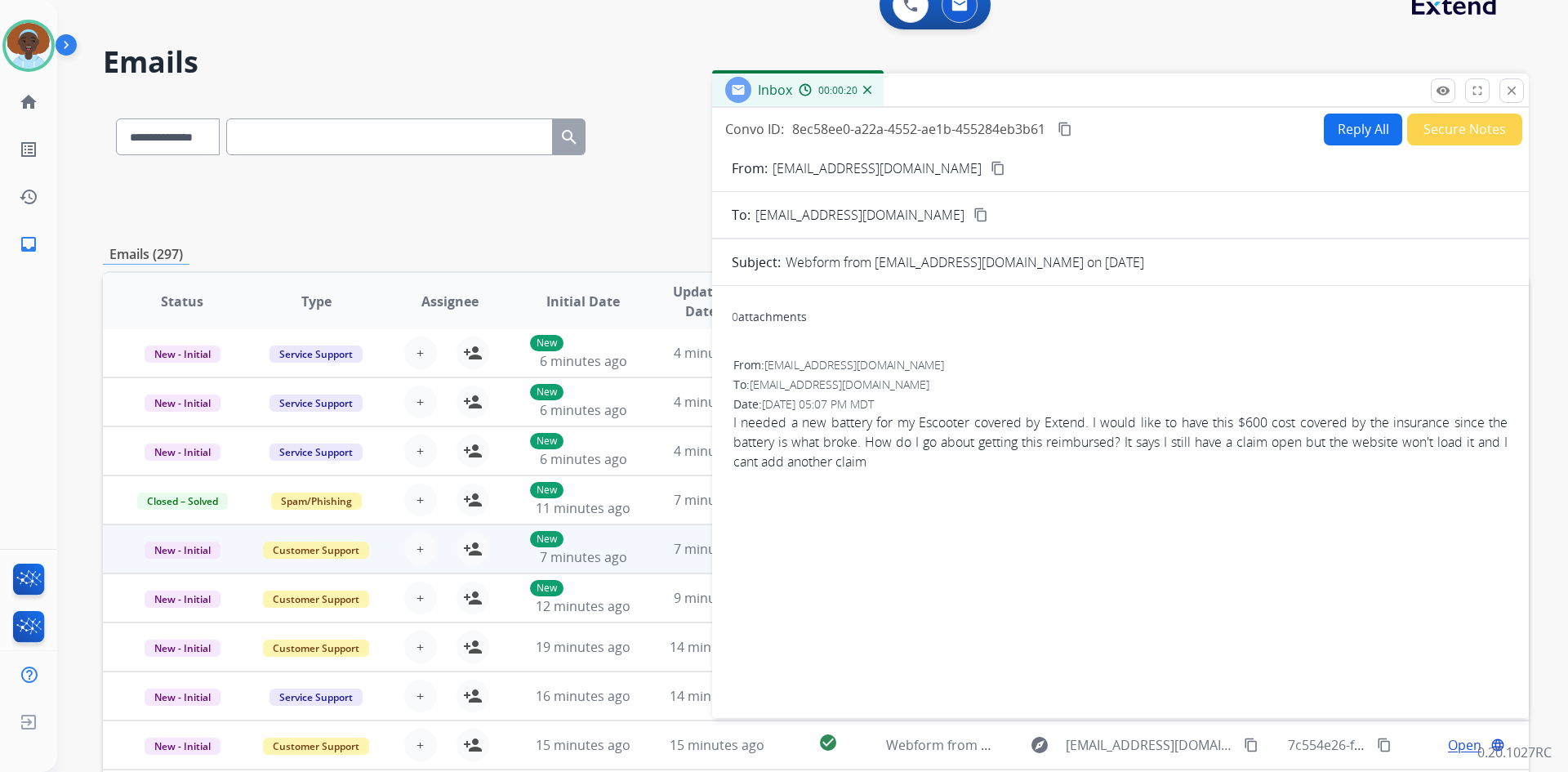
scroll to position [0, 0]
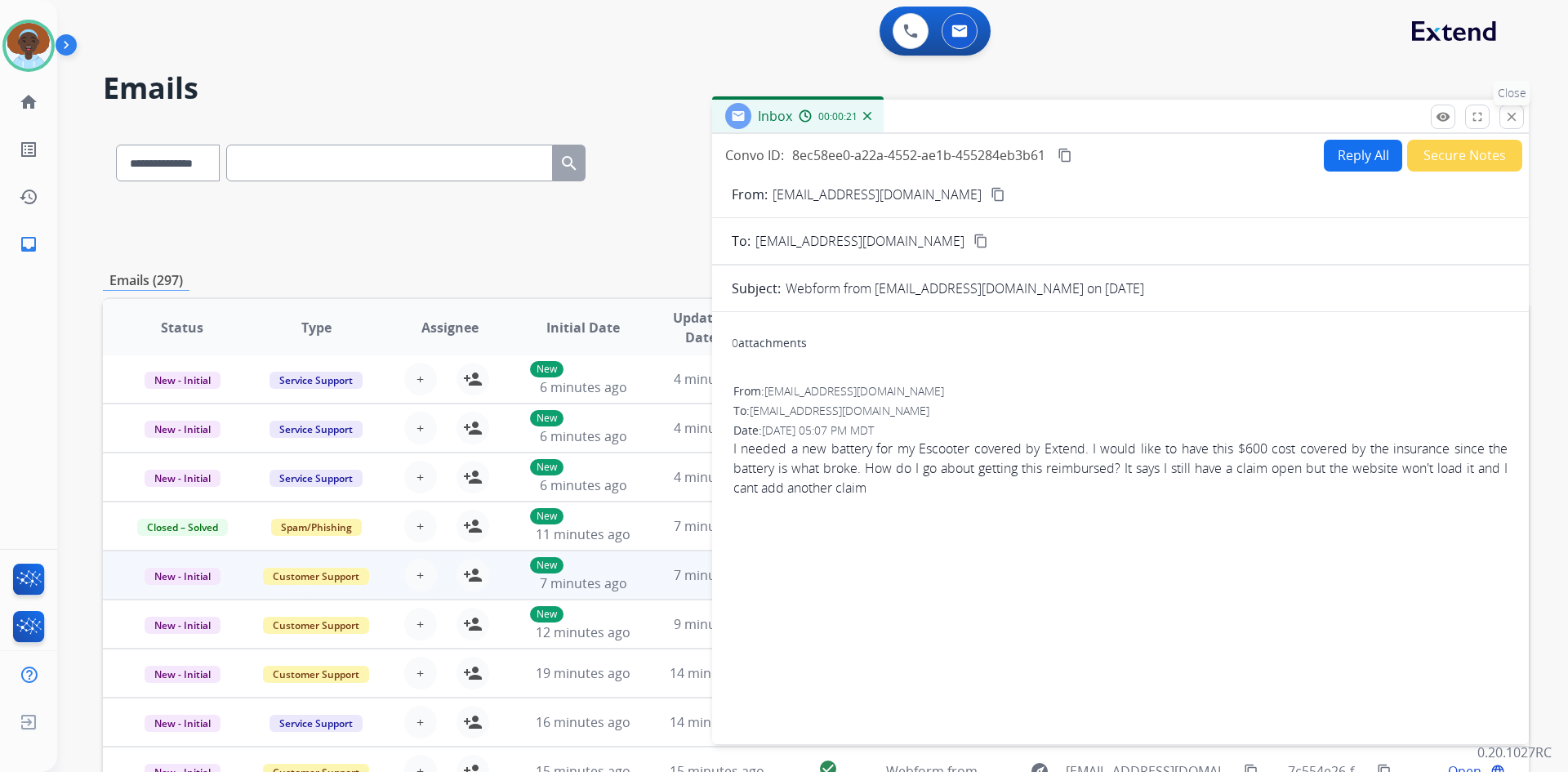
click at [1515, 124] on button "close Close" at bounding box center [1511, 116] width 24 height 24
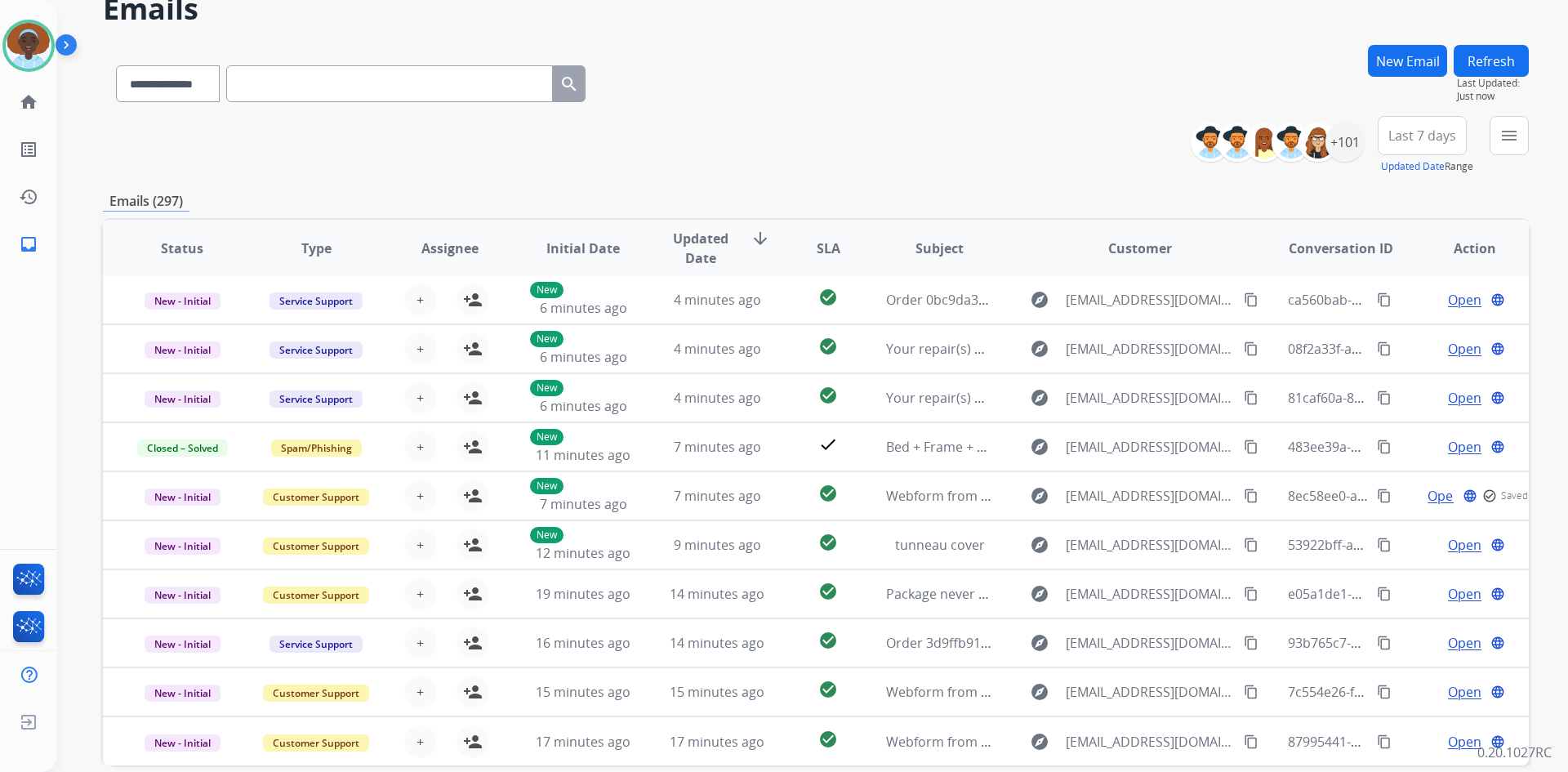
scroll to position [158, 0]
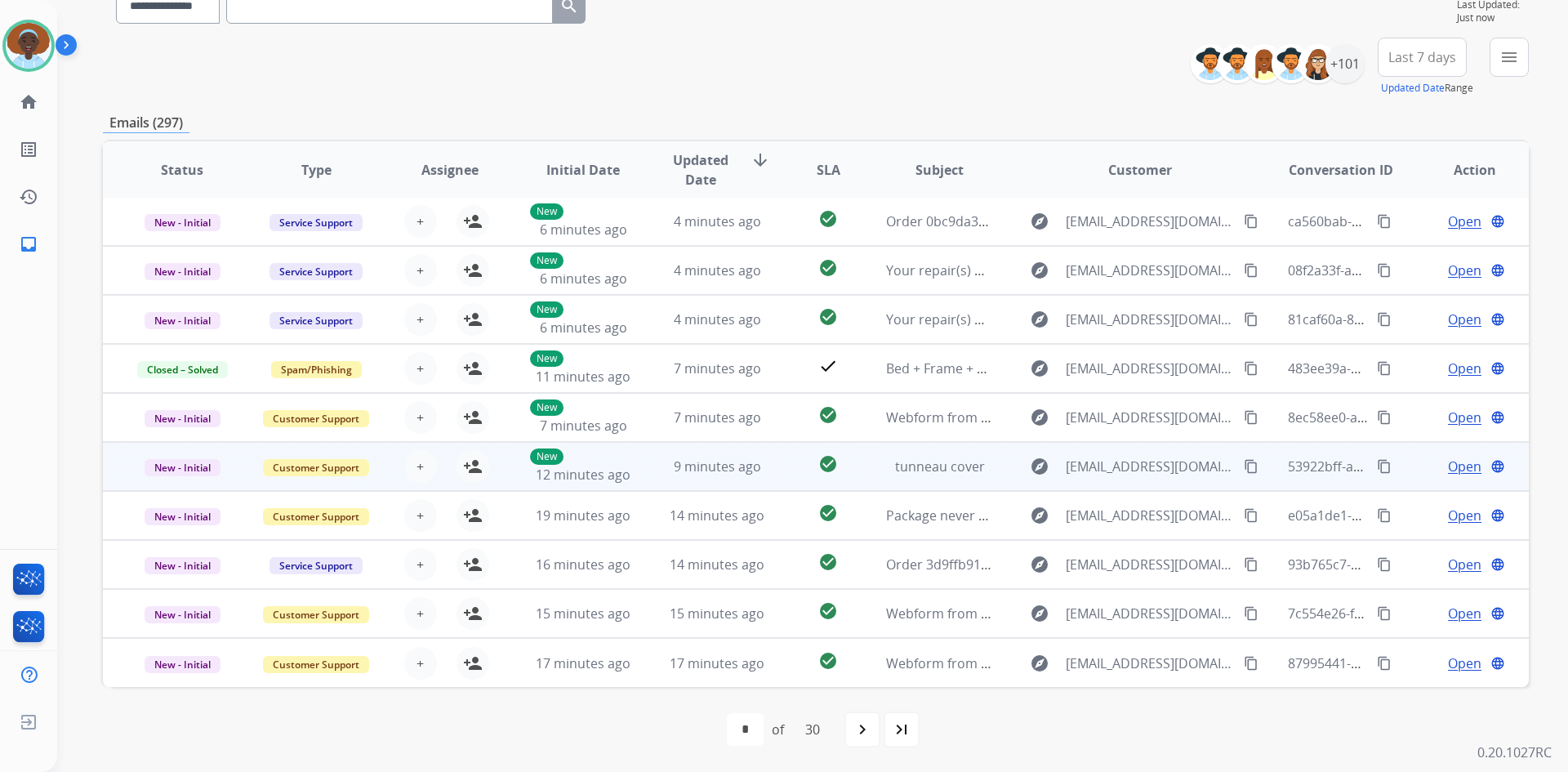
click at [1448, 468] on span "Open" at bounding box center [1465, 466] width 34 height 19
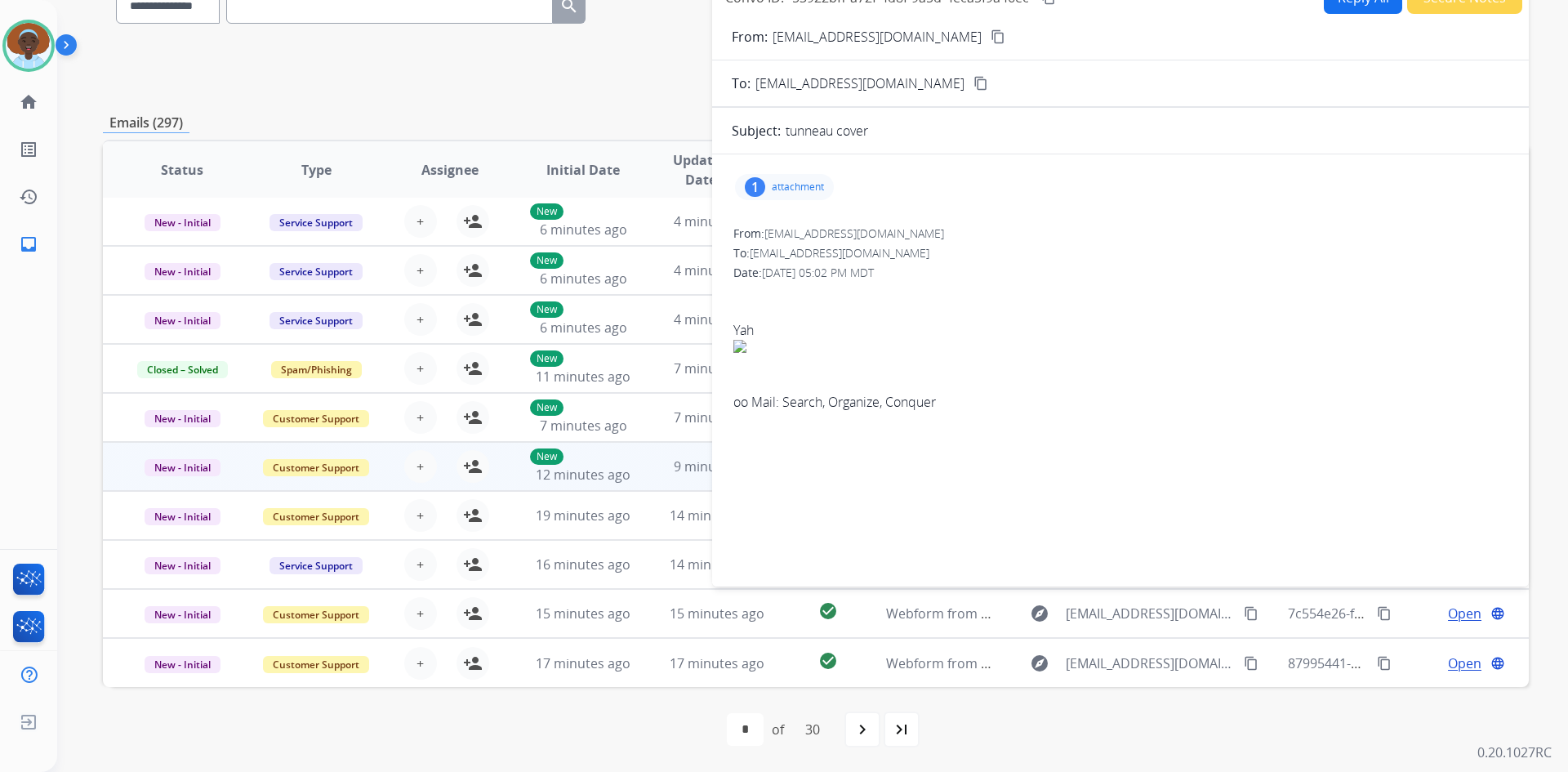
click at [763, 187] on div "1" at bounding box center [755, 187] width 20 height 19
click at [799, 238] on div at bounding box center [792, 231] width 82 height 57
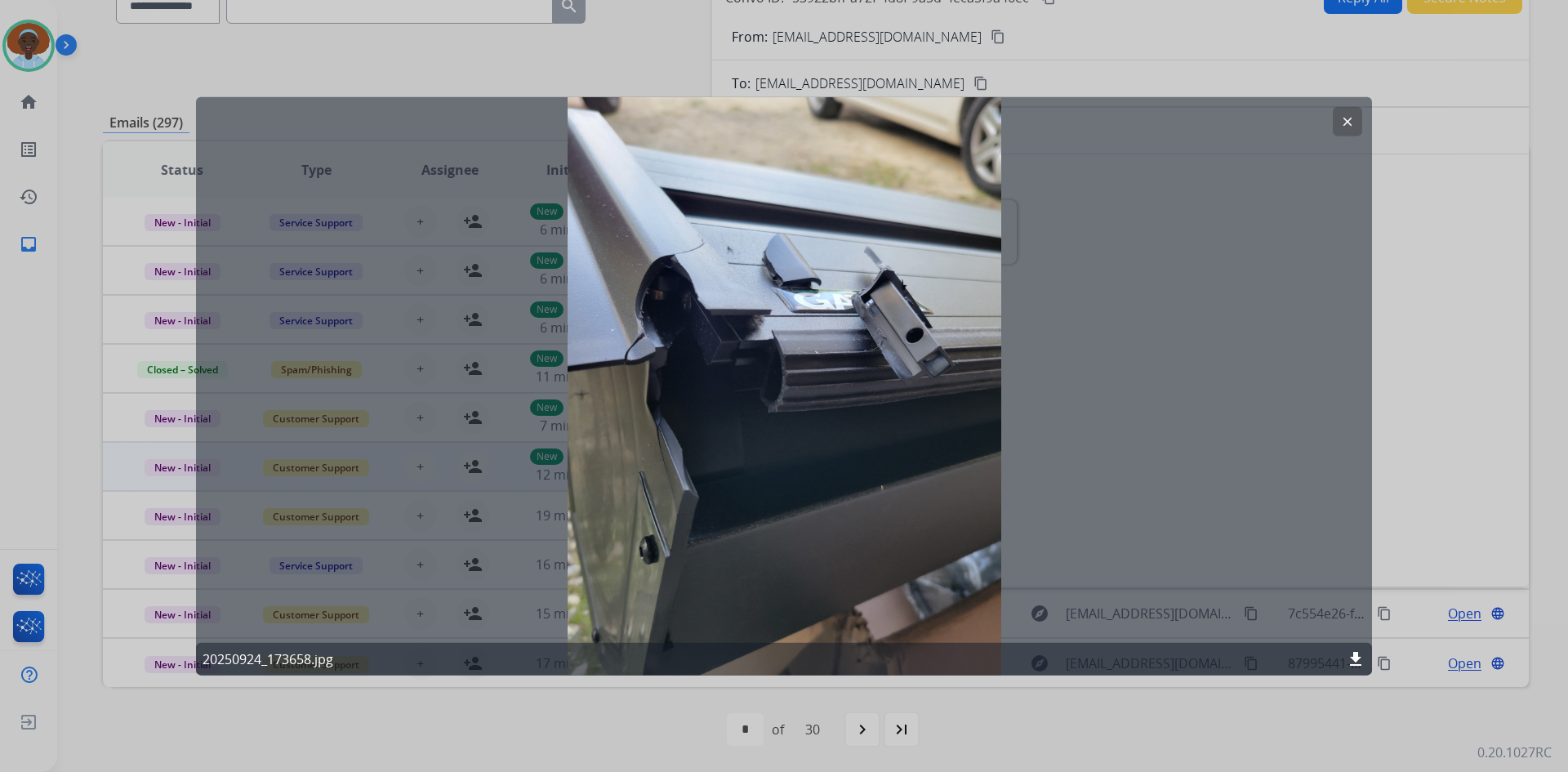
click at [1357, 120] on button "clear" at bounding box center [1347, 120] width 30 height 30
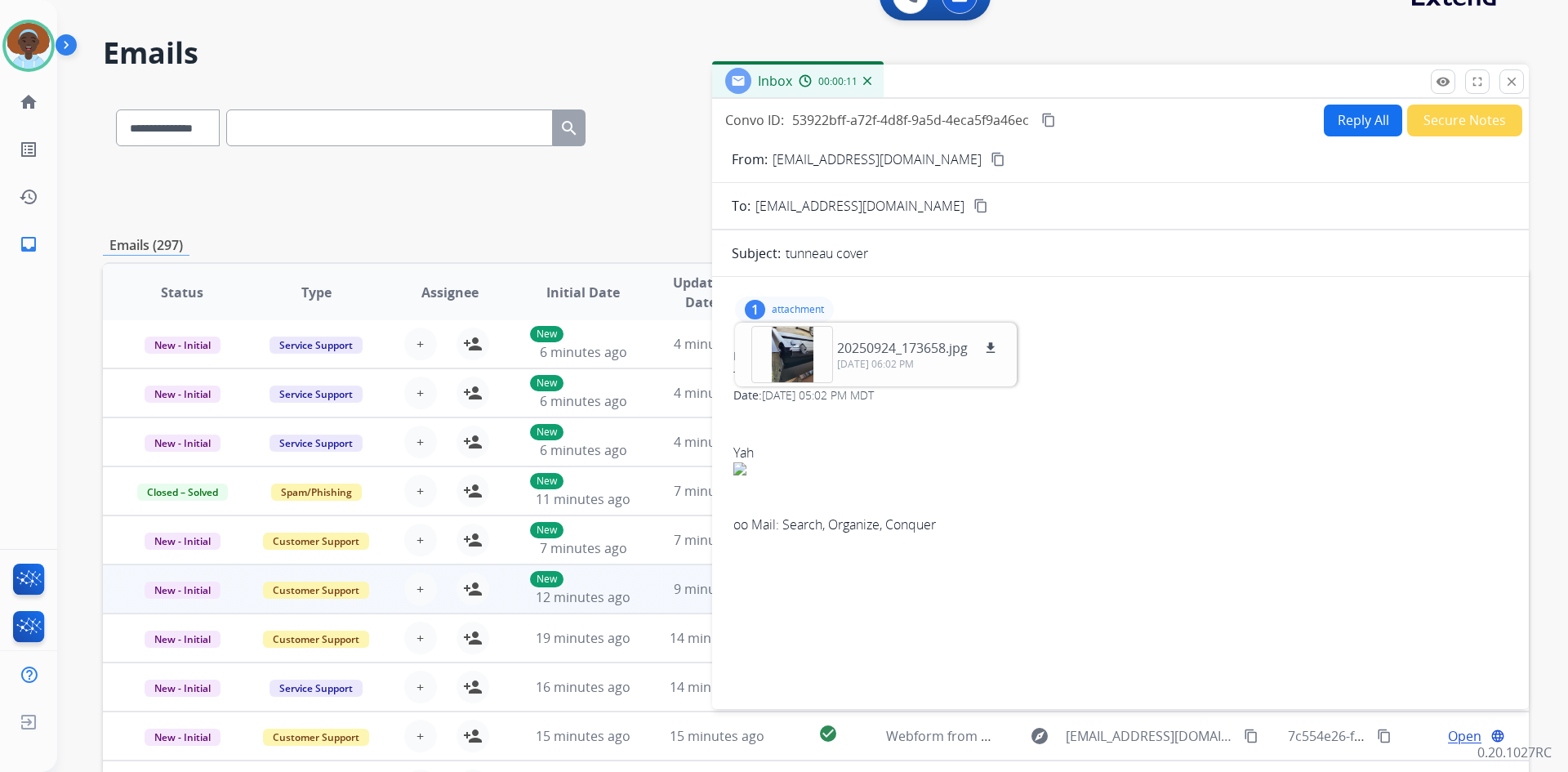
scroll to position [0, 0]
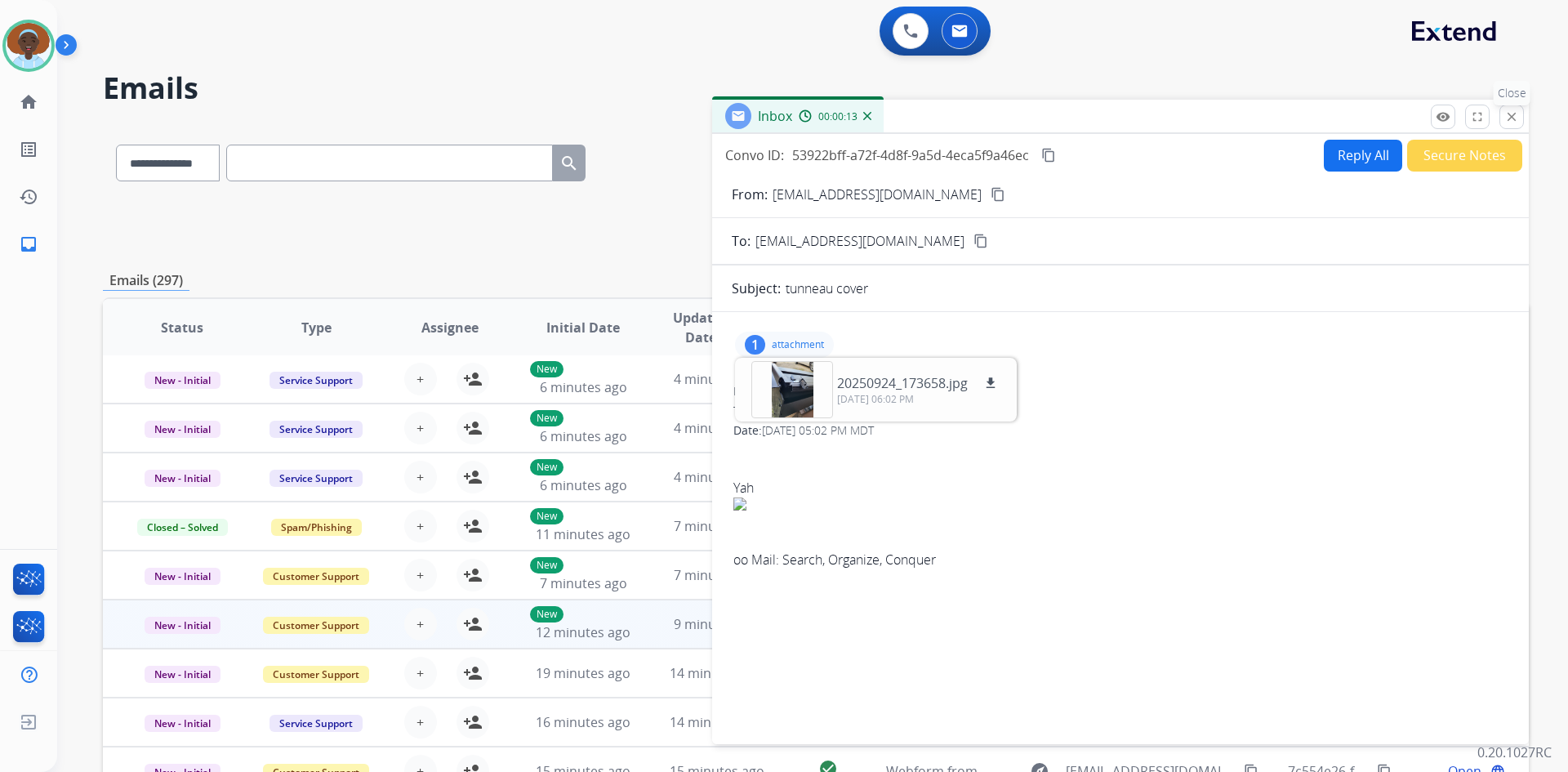
click at [1513, 120] on mat-icon "close" at bounding box center [1511, 117] width 14 height 14
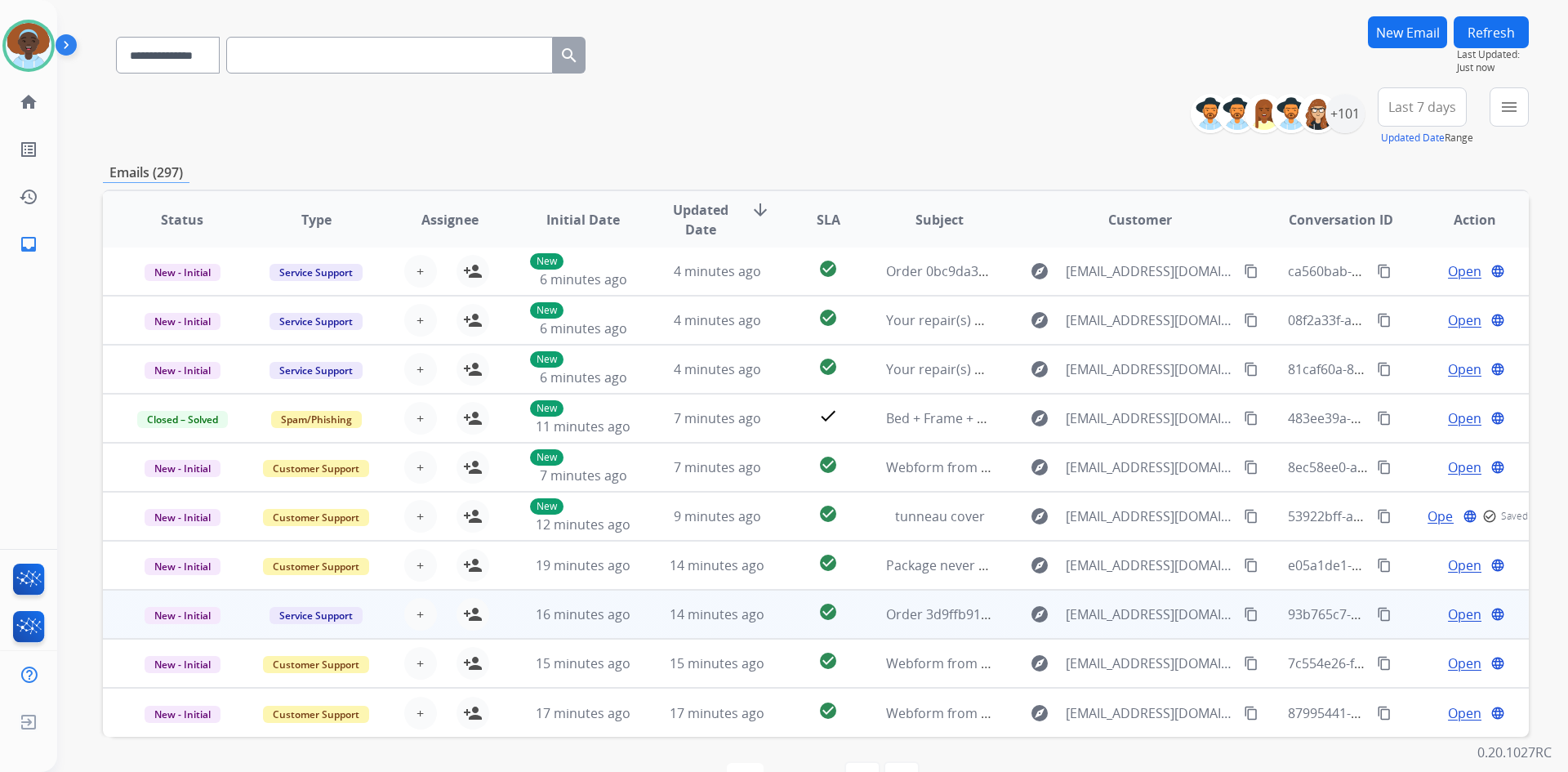
scroll to position [158, 0]
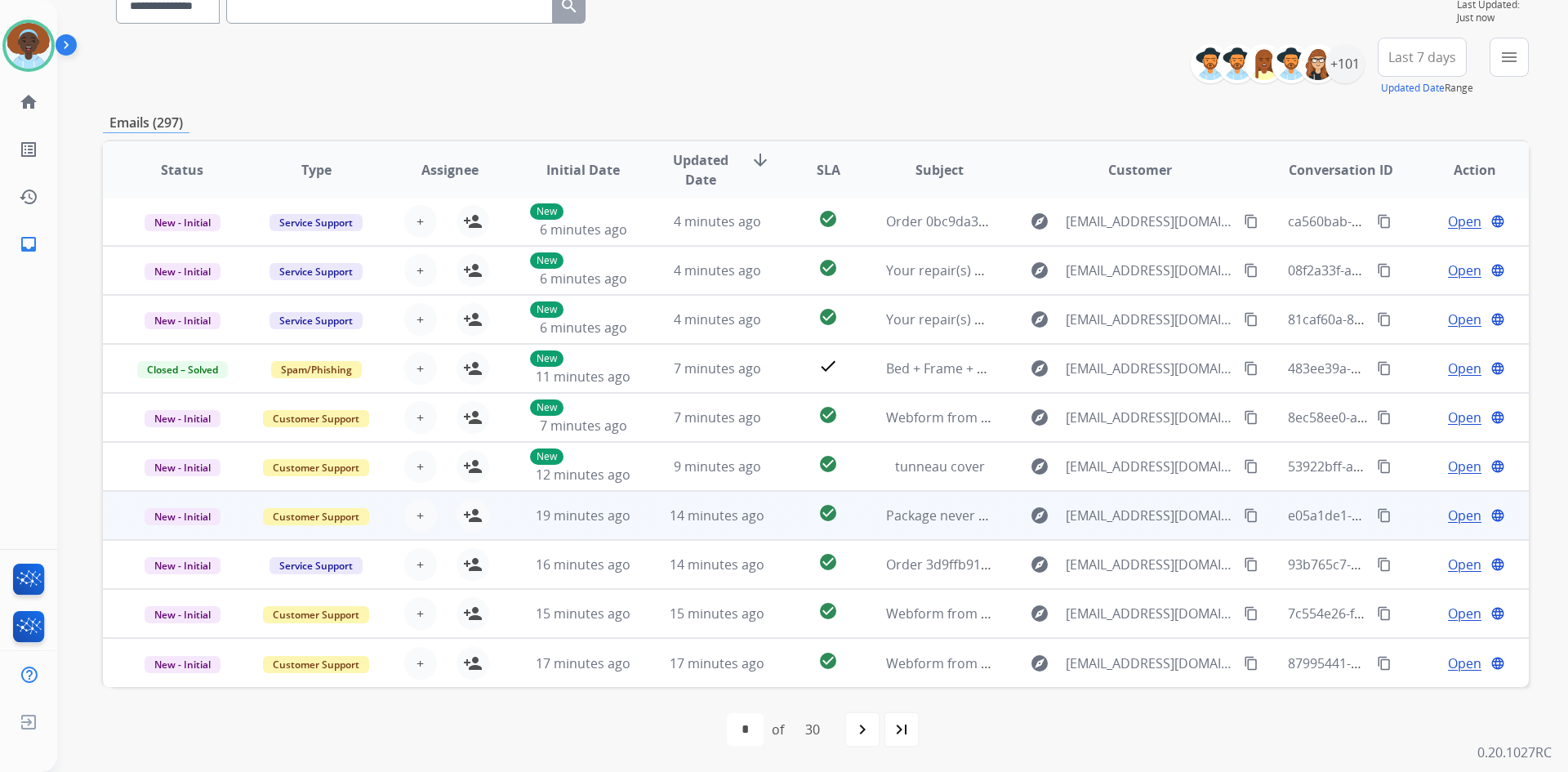
click at [1457, 516] on span "Open" at bounding box center [1465, 516] width 34 height 19
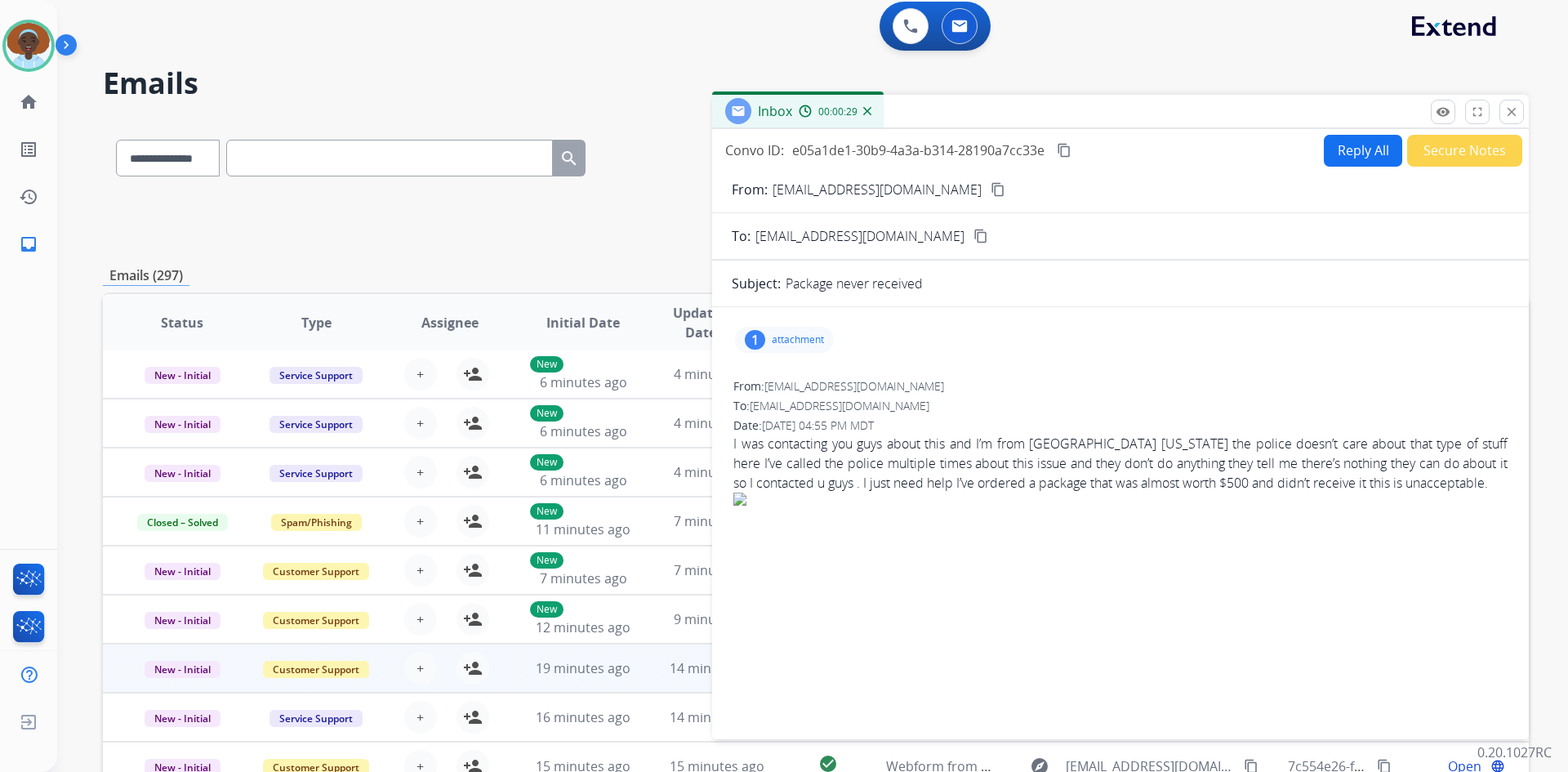
scroll to position [0, 0]
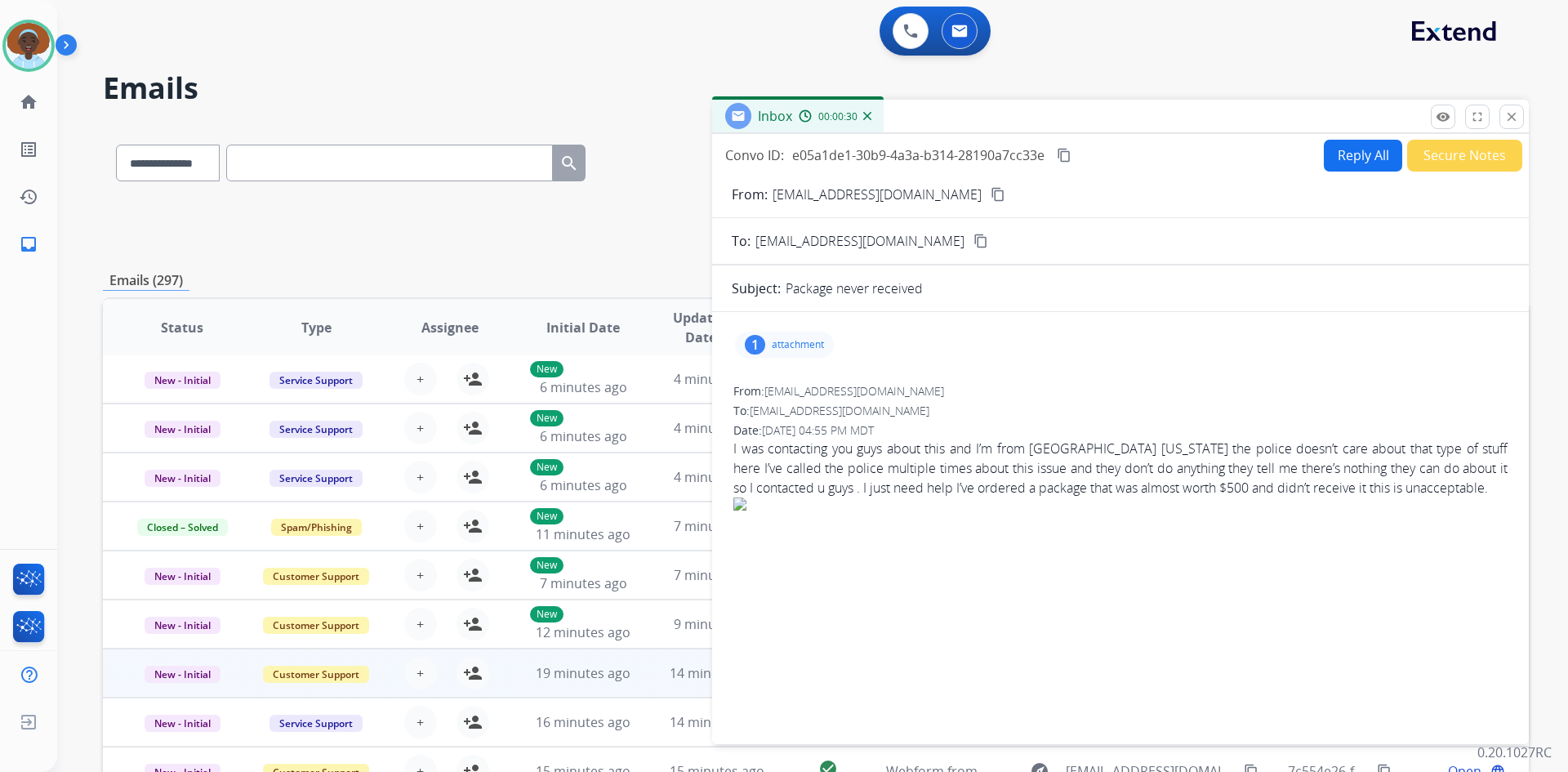
click at [750, 344] on div "1" at bounding box center [755, 344] width 20 height 19
click at [788, 386] on div at bounding box center [792, 389] width 82 height 57
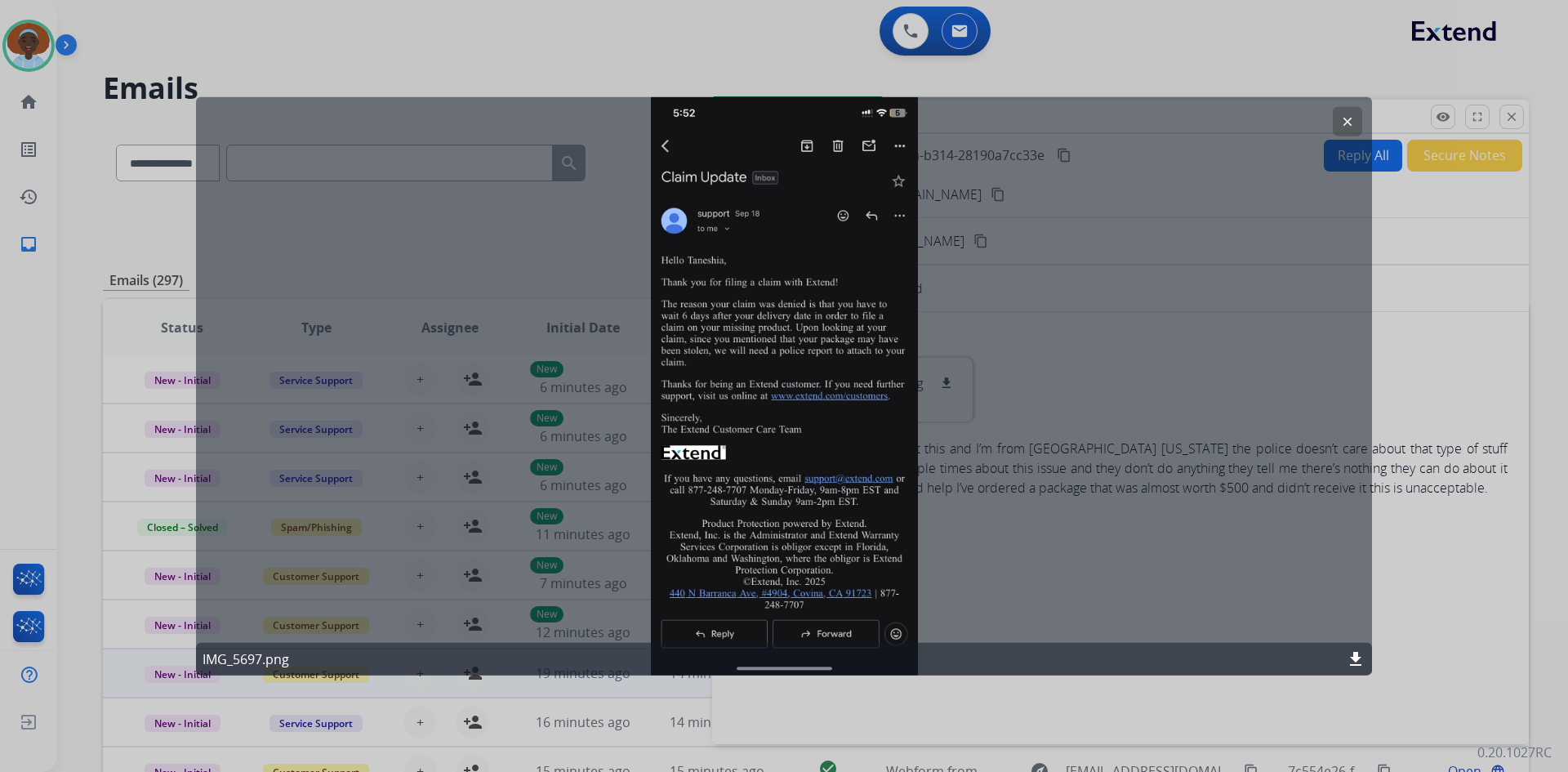
click at [1349, 119] on mat-icon "clear" at bounding box center [1347, 120] width 14 height 14
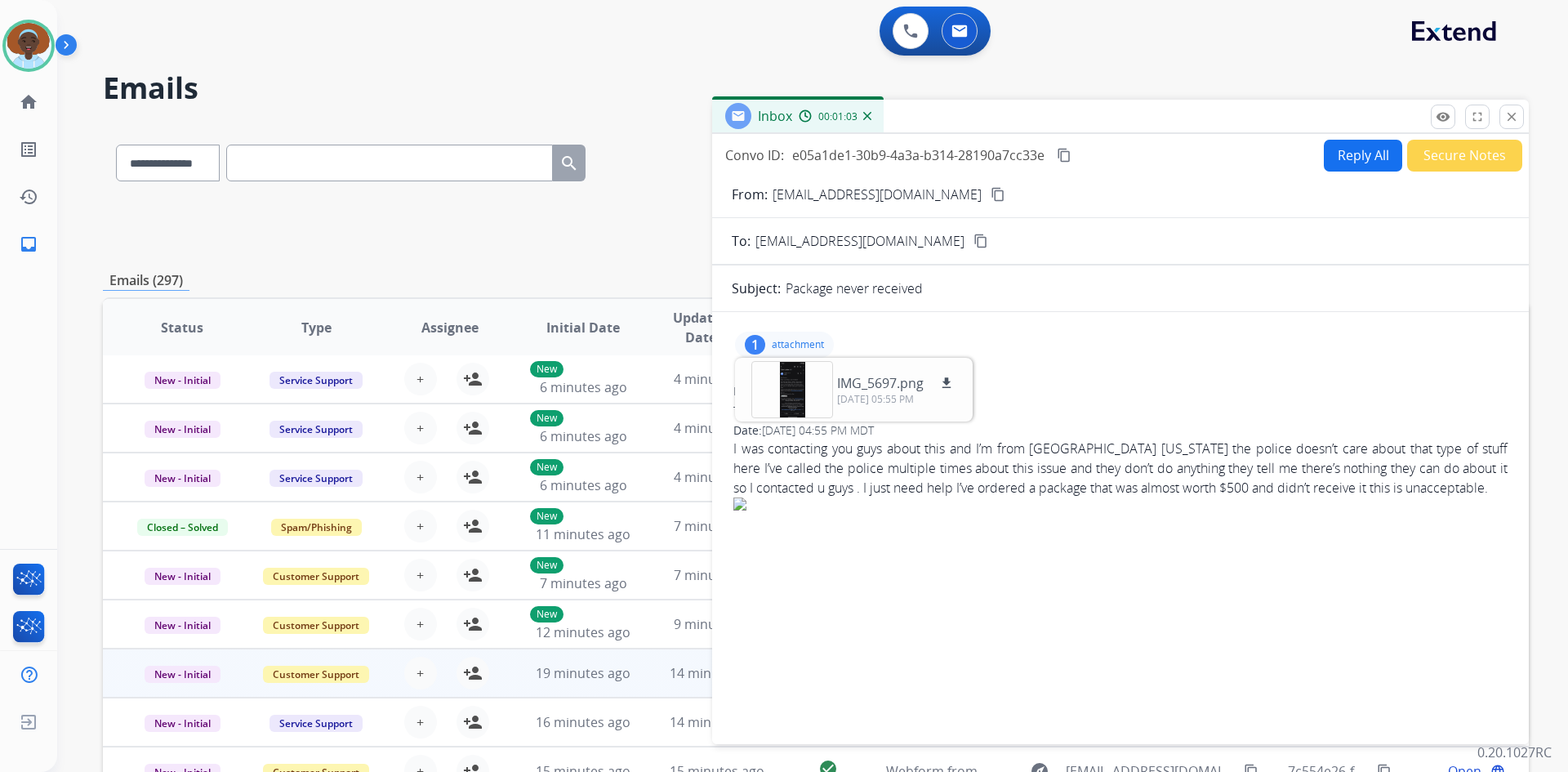
drag, startPoint x: 1516, startPoint y: 117, endPoint x: 1510, endPoint y: 124, distance: 9.2
click at [1515, 116] on mat-icon "close" at bounding box center [1511, 117] width 14 height 14
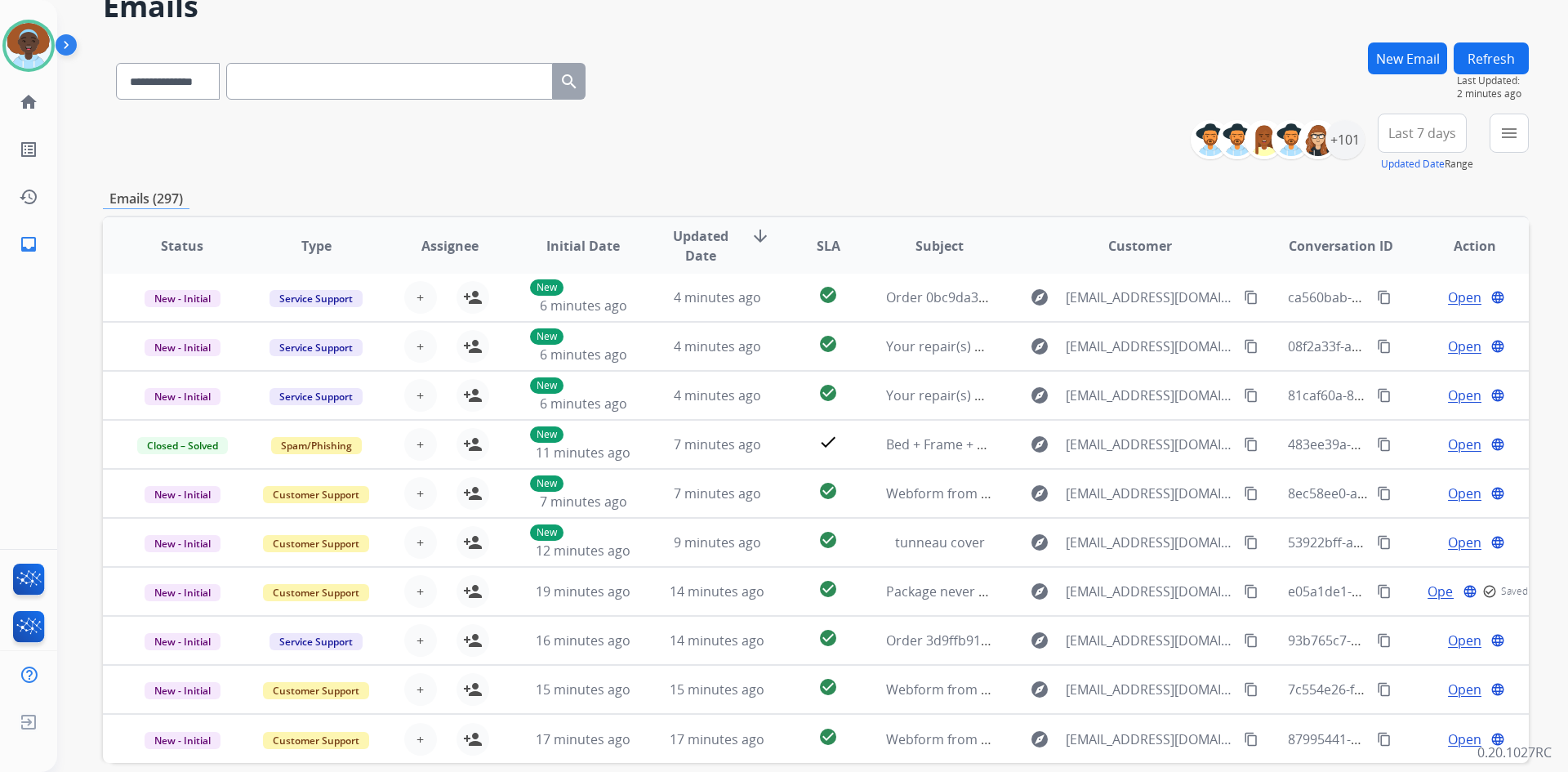
scroll to position [158, 0]
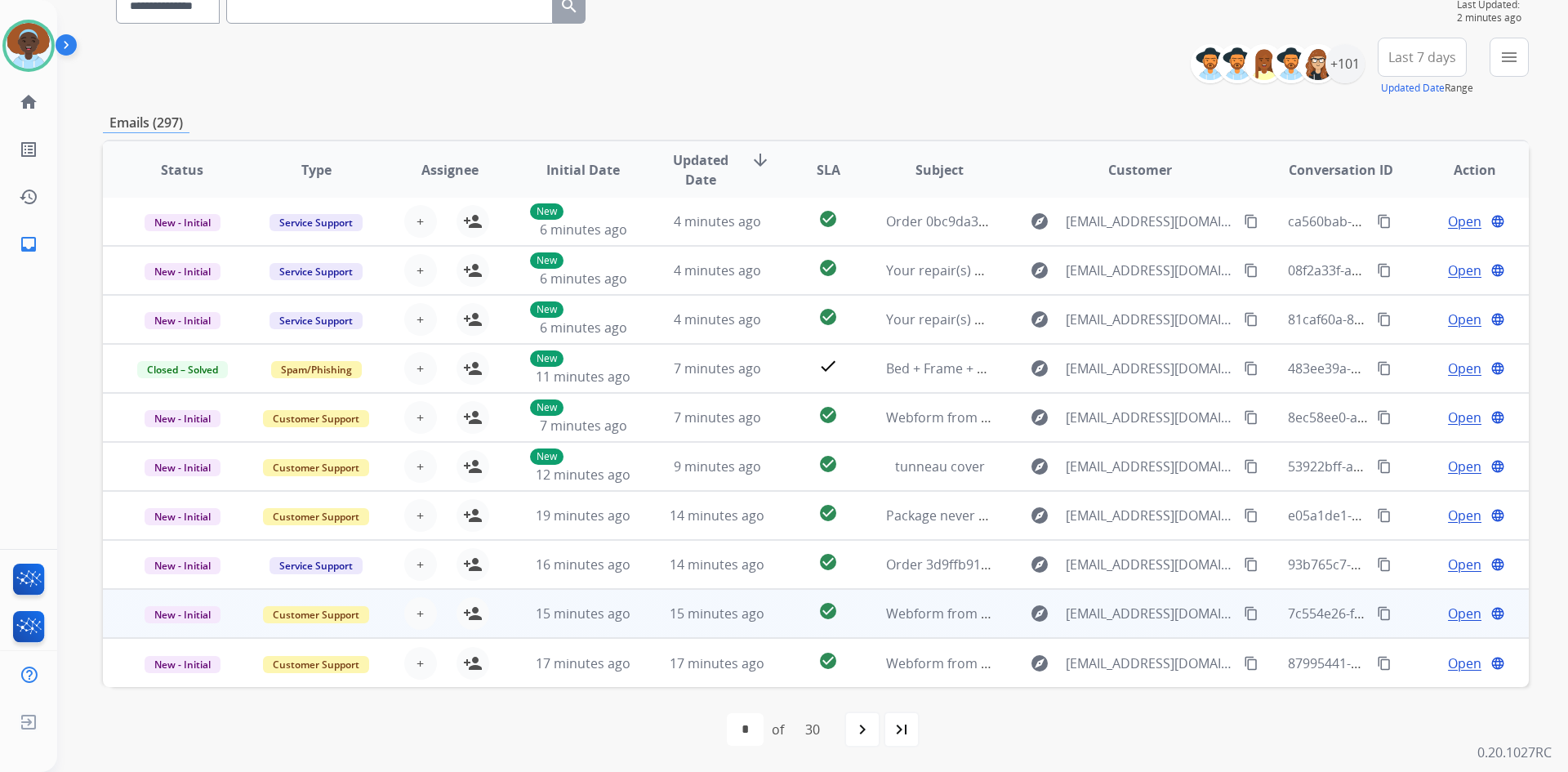
click at [1448, 613] on span "Open" at bounding box center [1465, 613] width 34 height 19
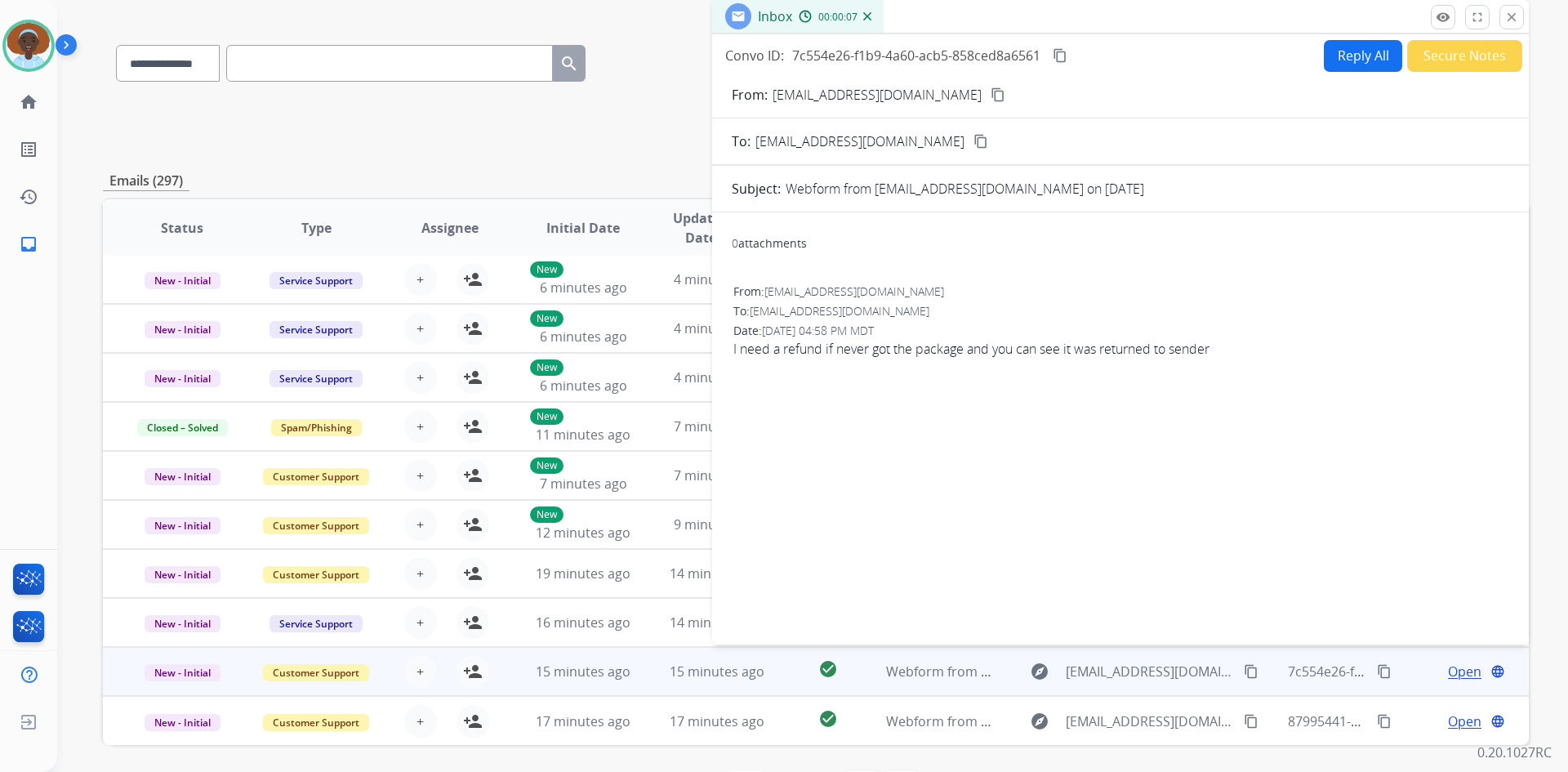
scroll to position [76, 0]
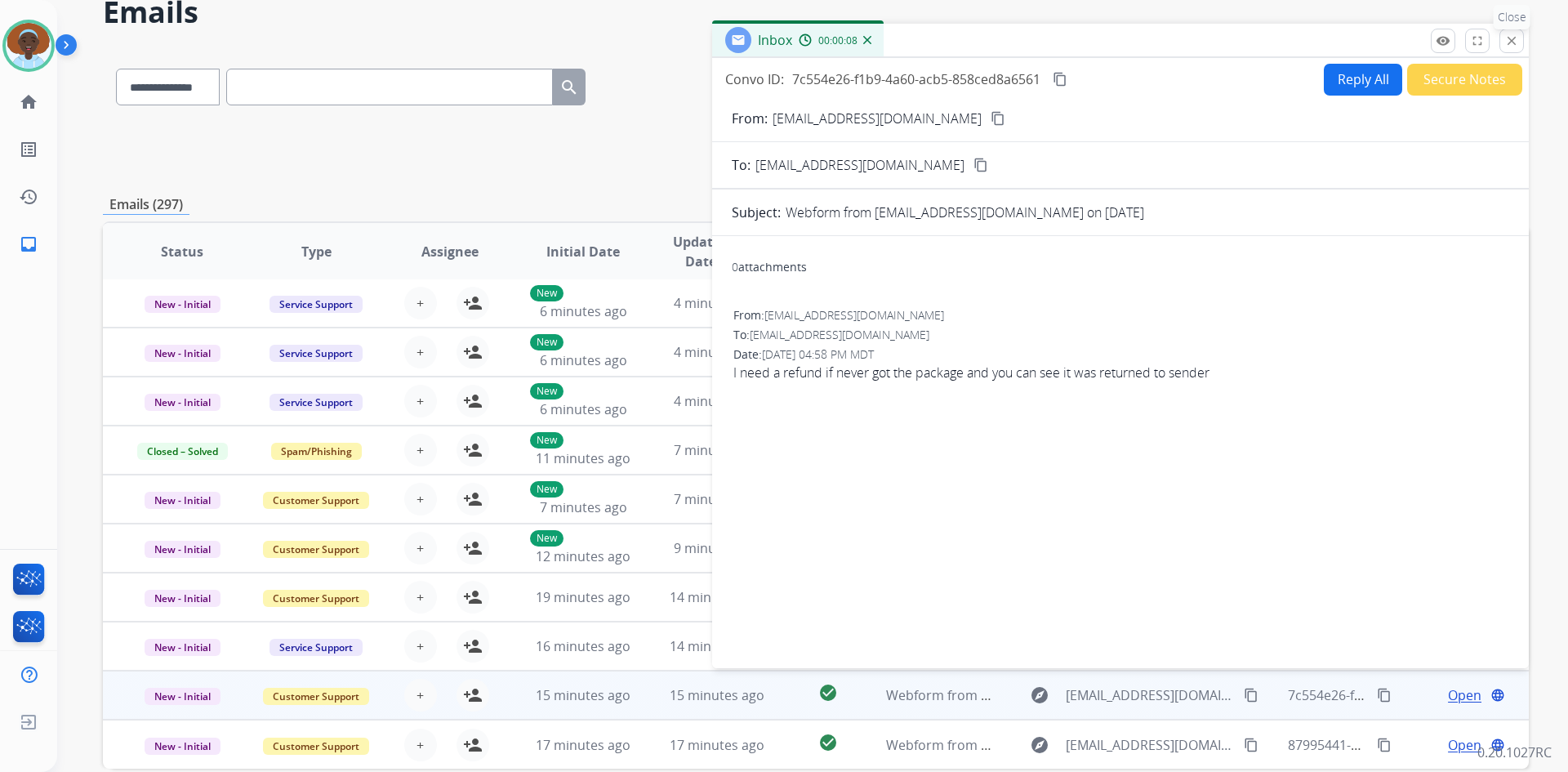
click at [1508, 40] on mat-icon "close" at bounding box center [1511, 40] width 14 height 14
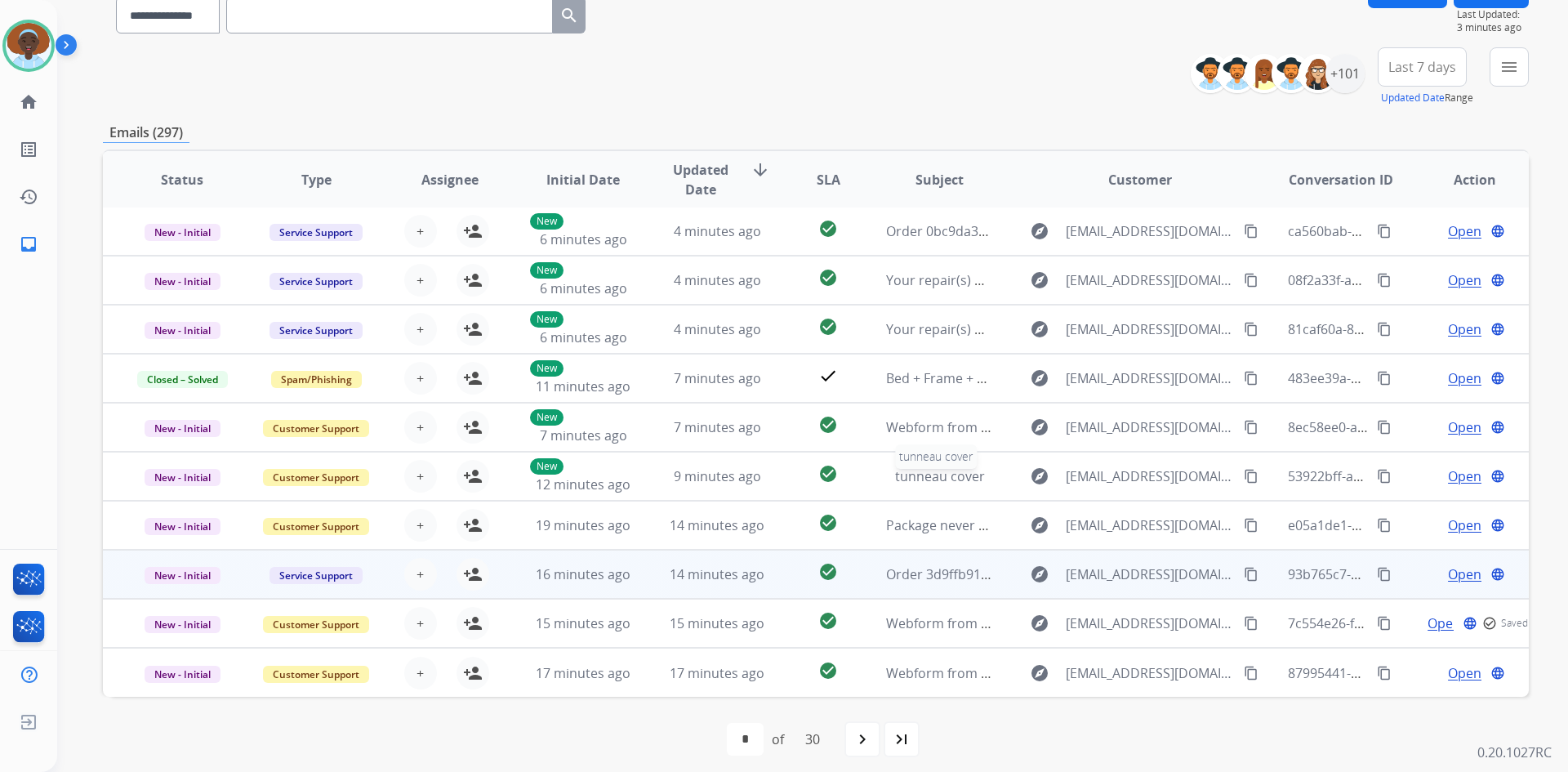
scroll to position [158, 0]
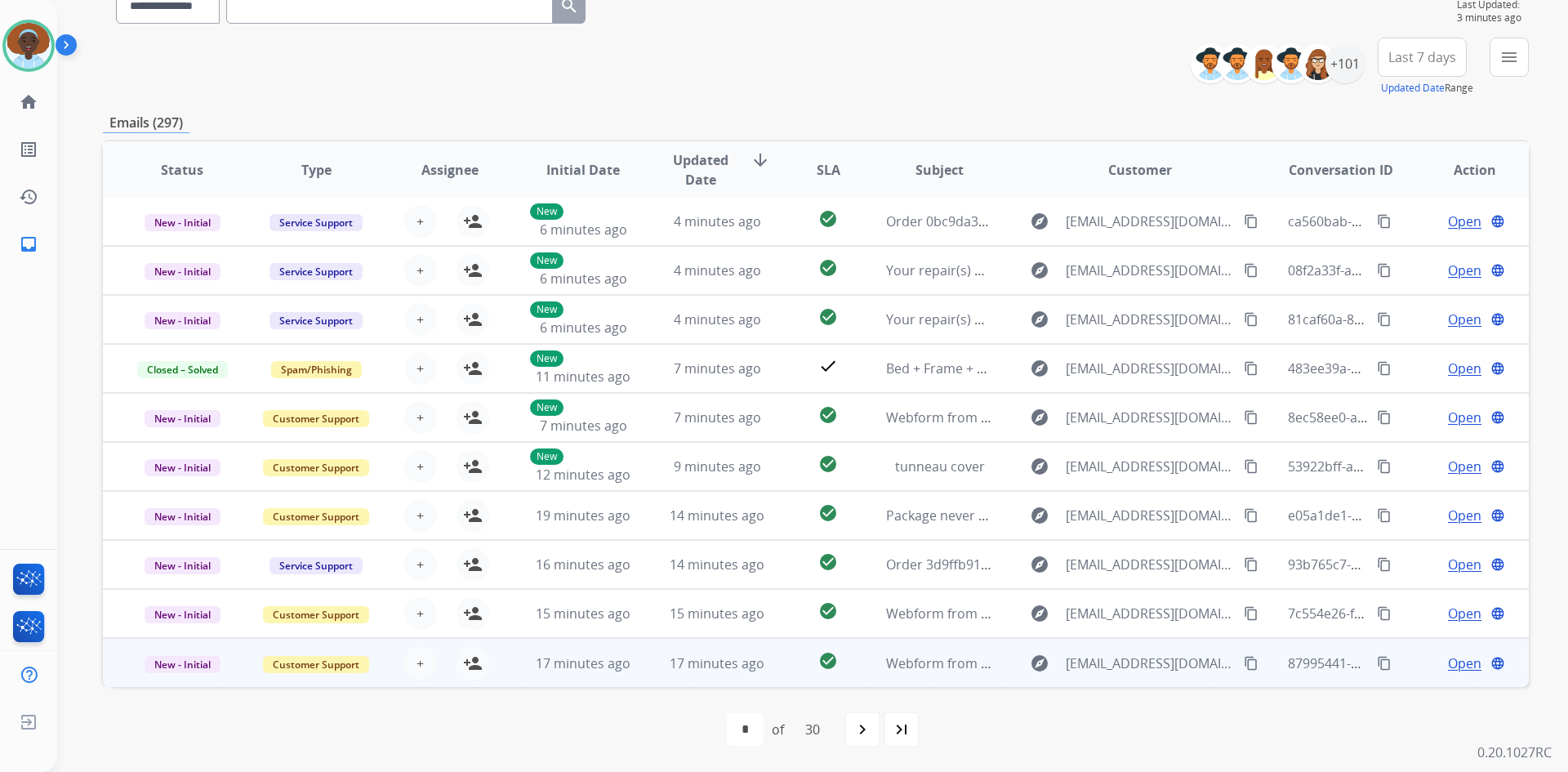
click at [1460, 661] on span "Open" at bounding box center [1465, 663] width 34 height 19
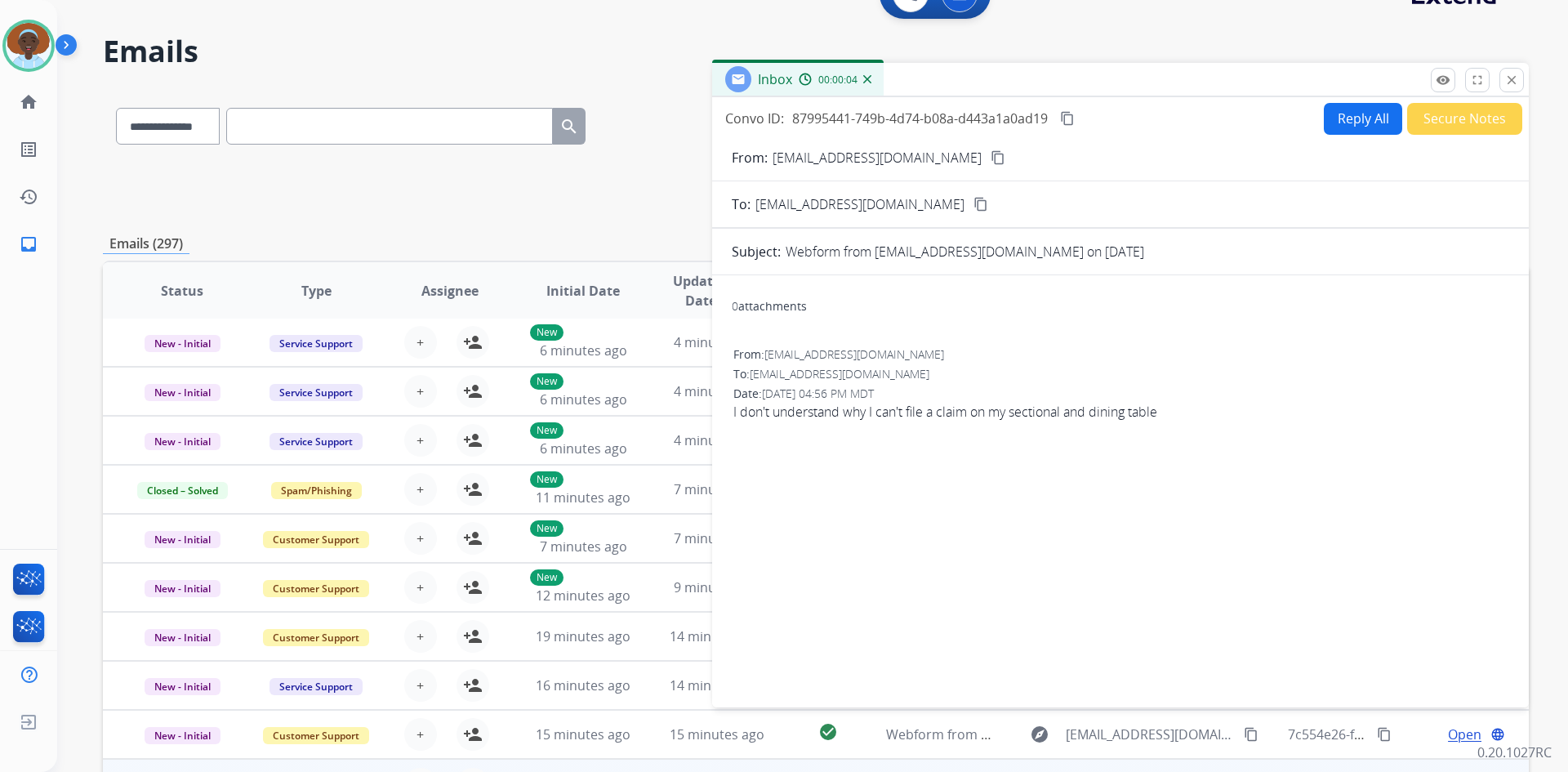
scroll to position [0, 0]
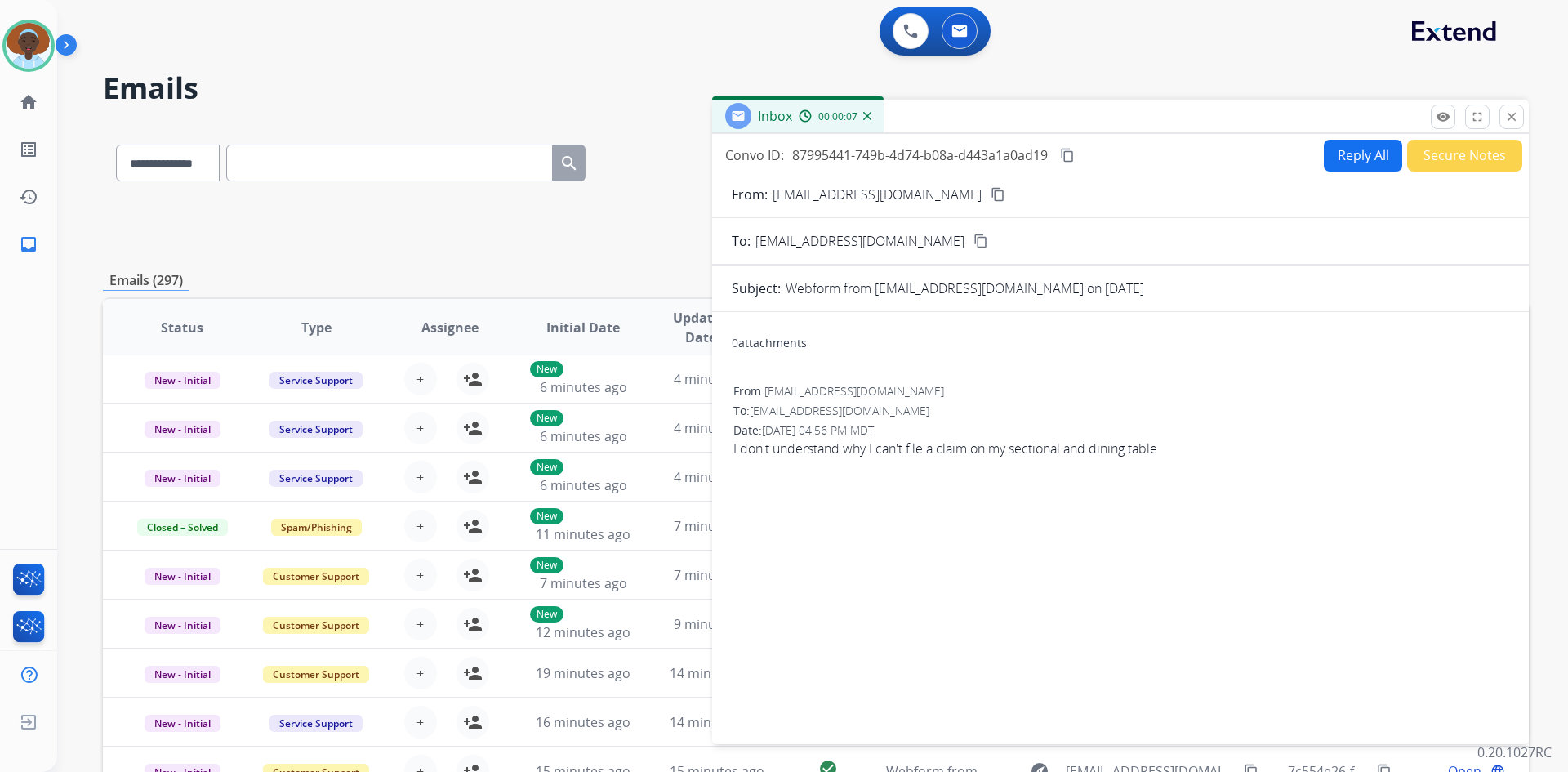
click at [991, 196] on mat-icon "content_copy" at bounding box center [997, 194] width 14 height 14
drag, startPoint x: 1513, startPoint y: 111, endPoint x: 1538, endPoint y: 183, distance: 76.2
click at [1510, 114] on mat-icon "close" at bounding box center [1511, 117] width 14 height 14
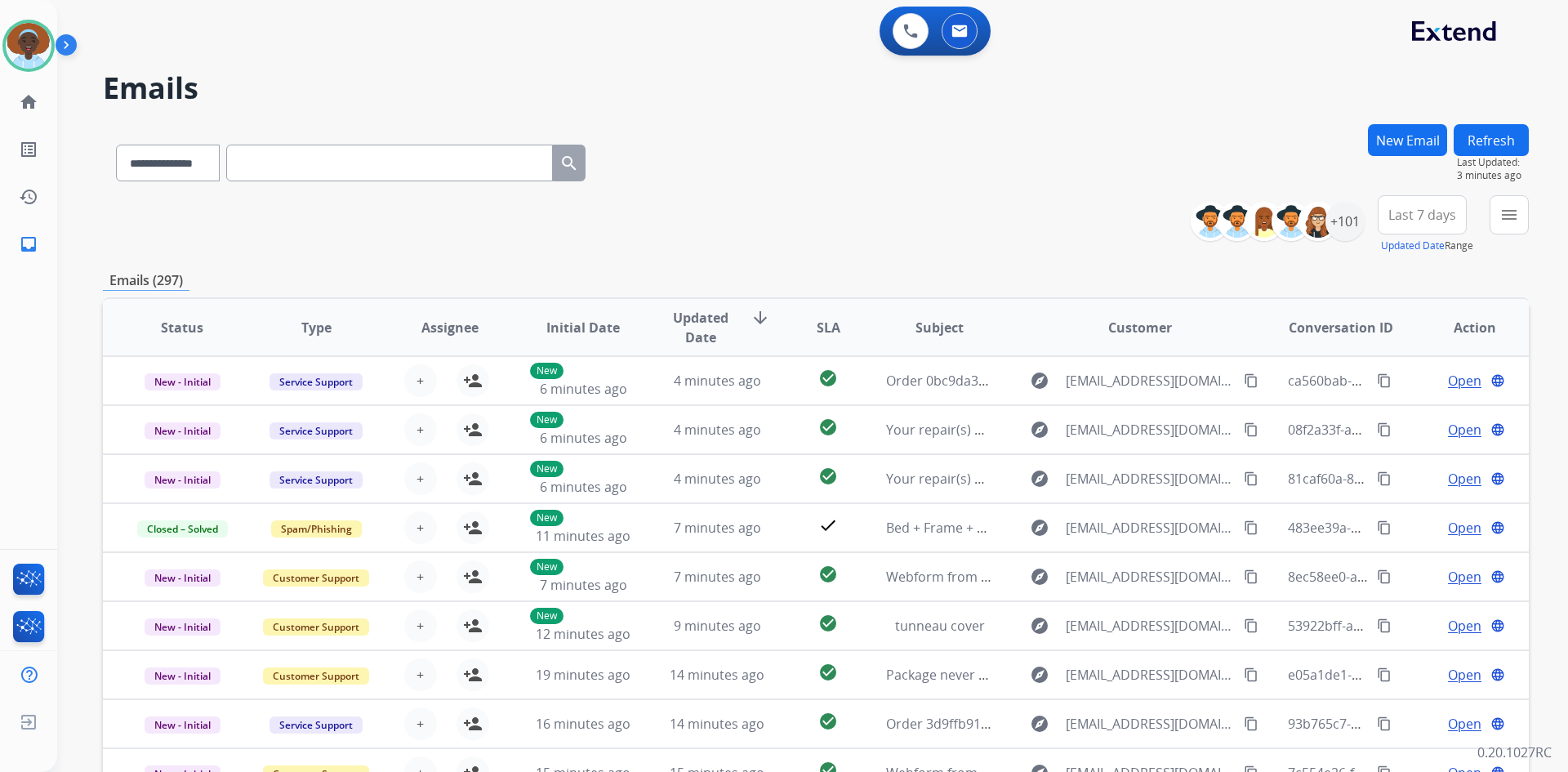
click at [1511, 136] on button "Refresh" at bounding box center [1492, 140] width 75 height 32
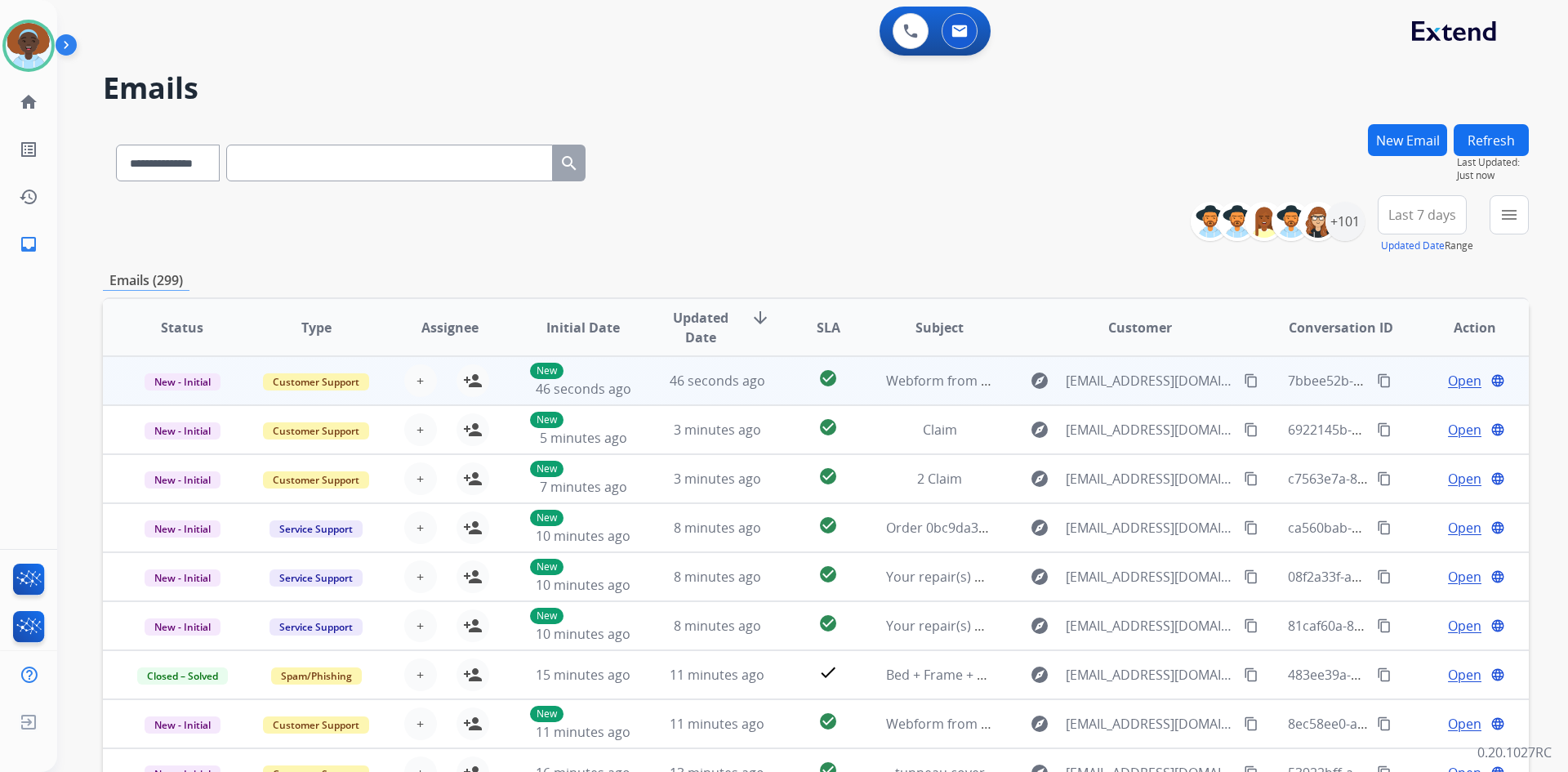
click at [1448, 385] on span "Open" at bounding box center [1465, 381] width 34 height 19
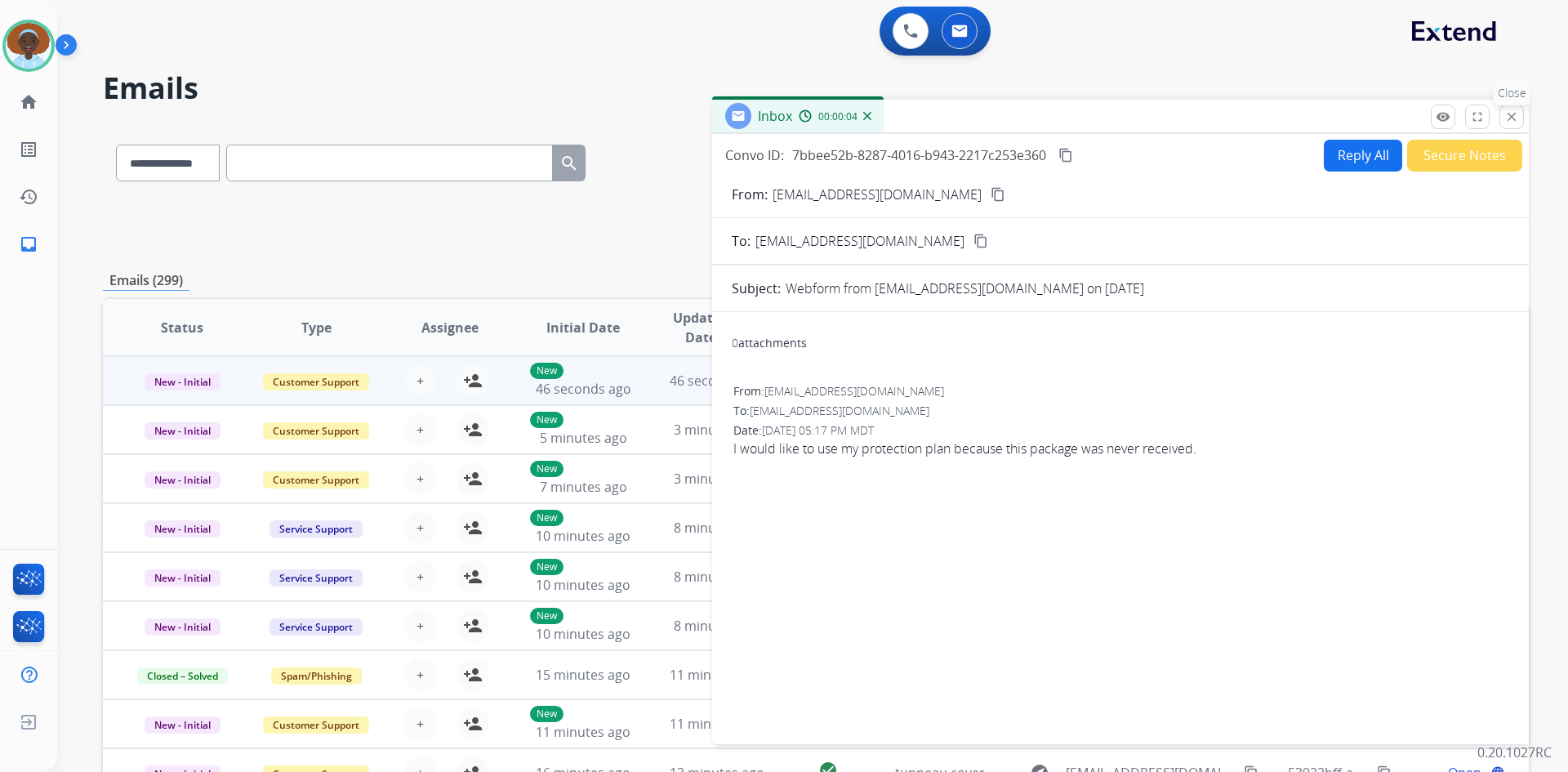
click at [1512, 113] on mat-icon "close" at bounding box center [1511, 117] width 14 height 14
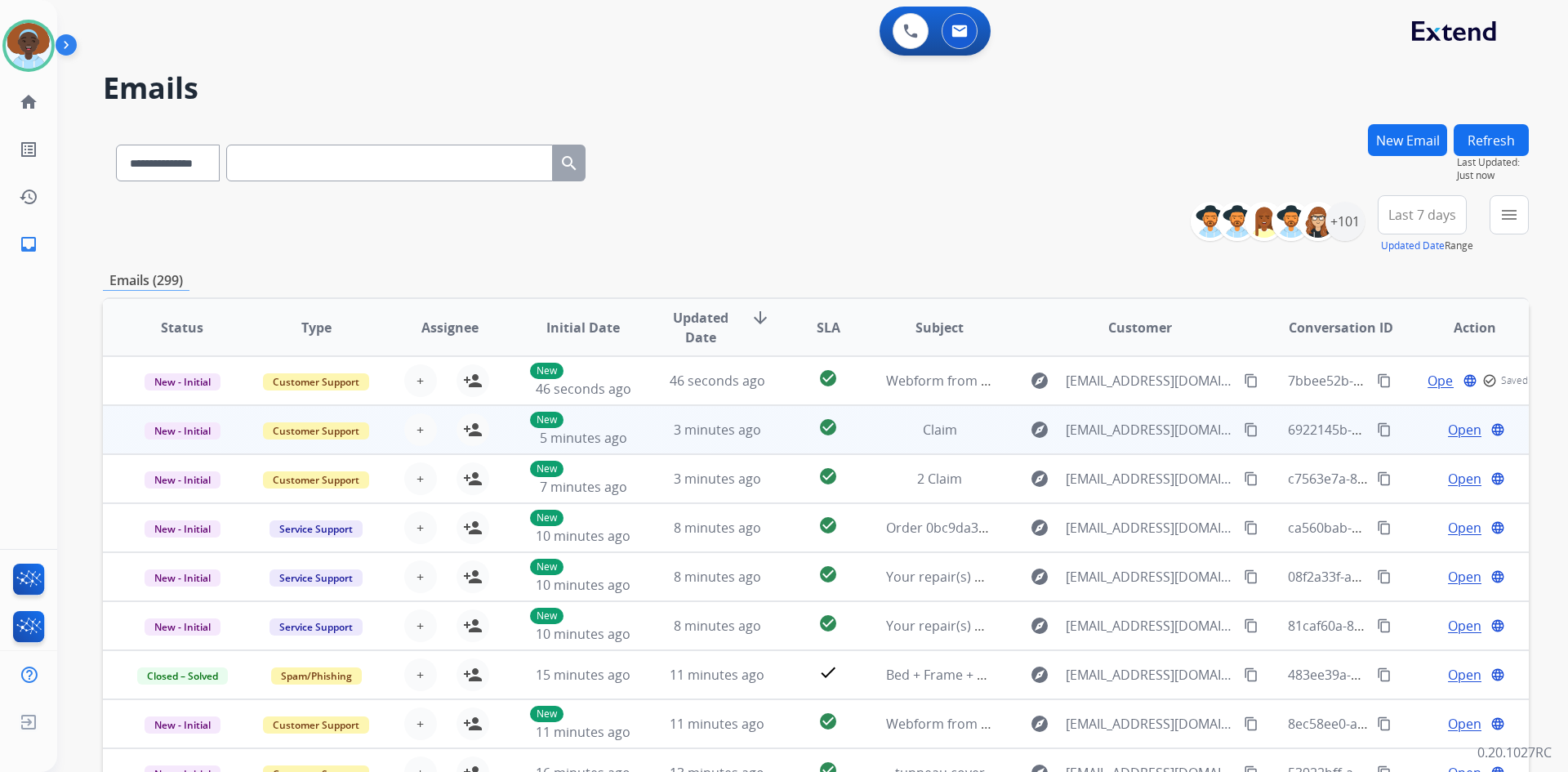
click at [1448, 431] on span "Open" at bounding box center [1465, 430] width 34 height 19
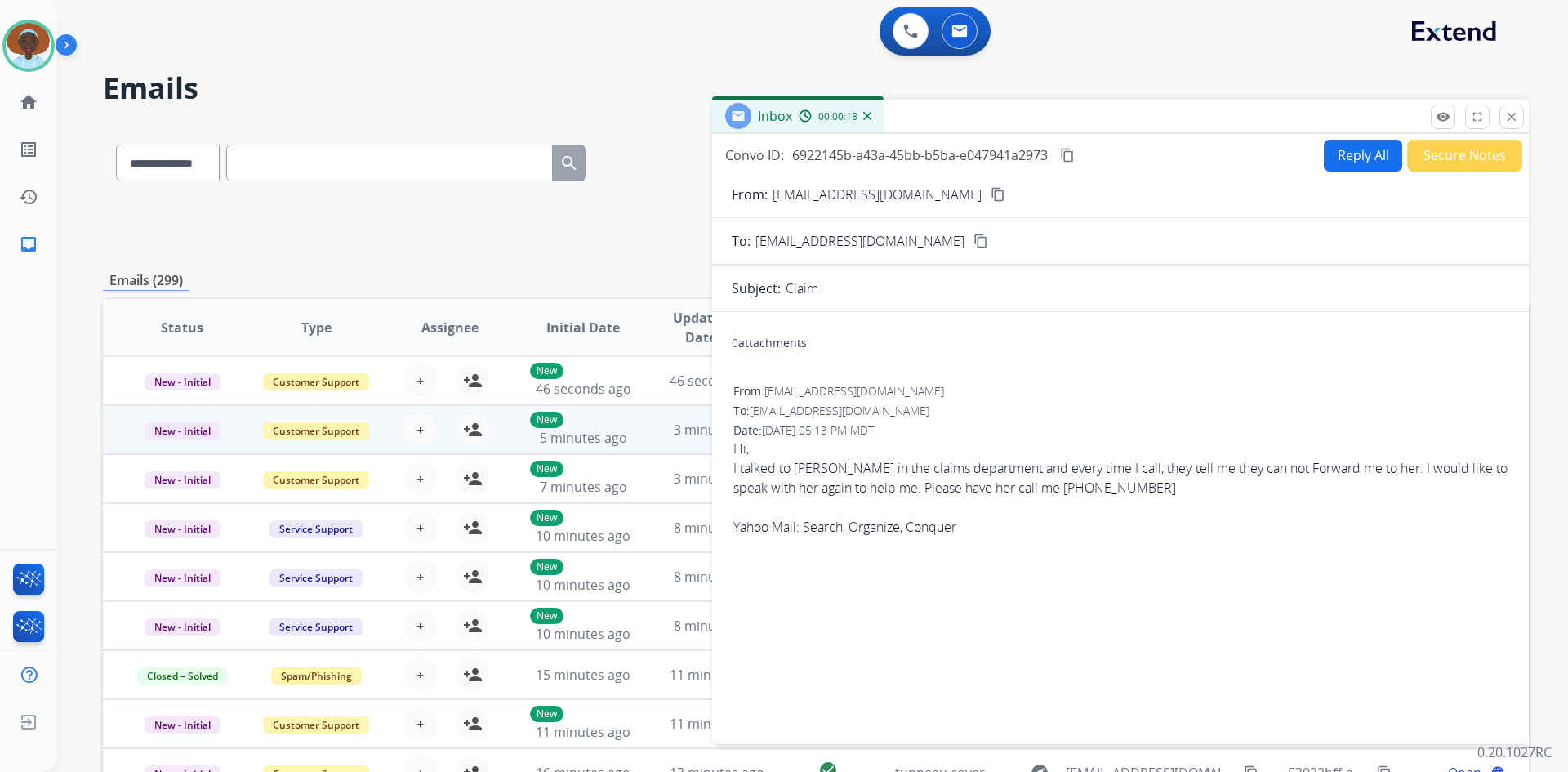
drag, startPoint x: 1514, startPoint y: 116, endPoint x: 1505, endPoint y: 133, distance: 19.2
click at [1512, 118] on mat-icon "close" at bounding box center [1511, 117] width 14 height 14
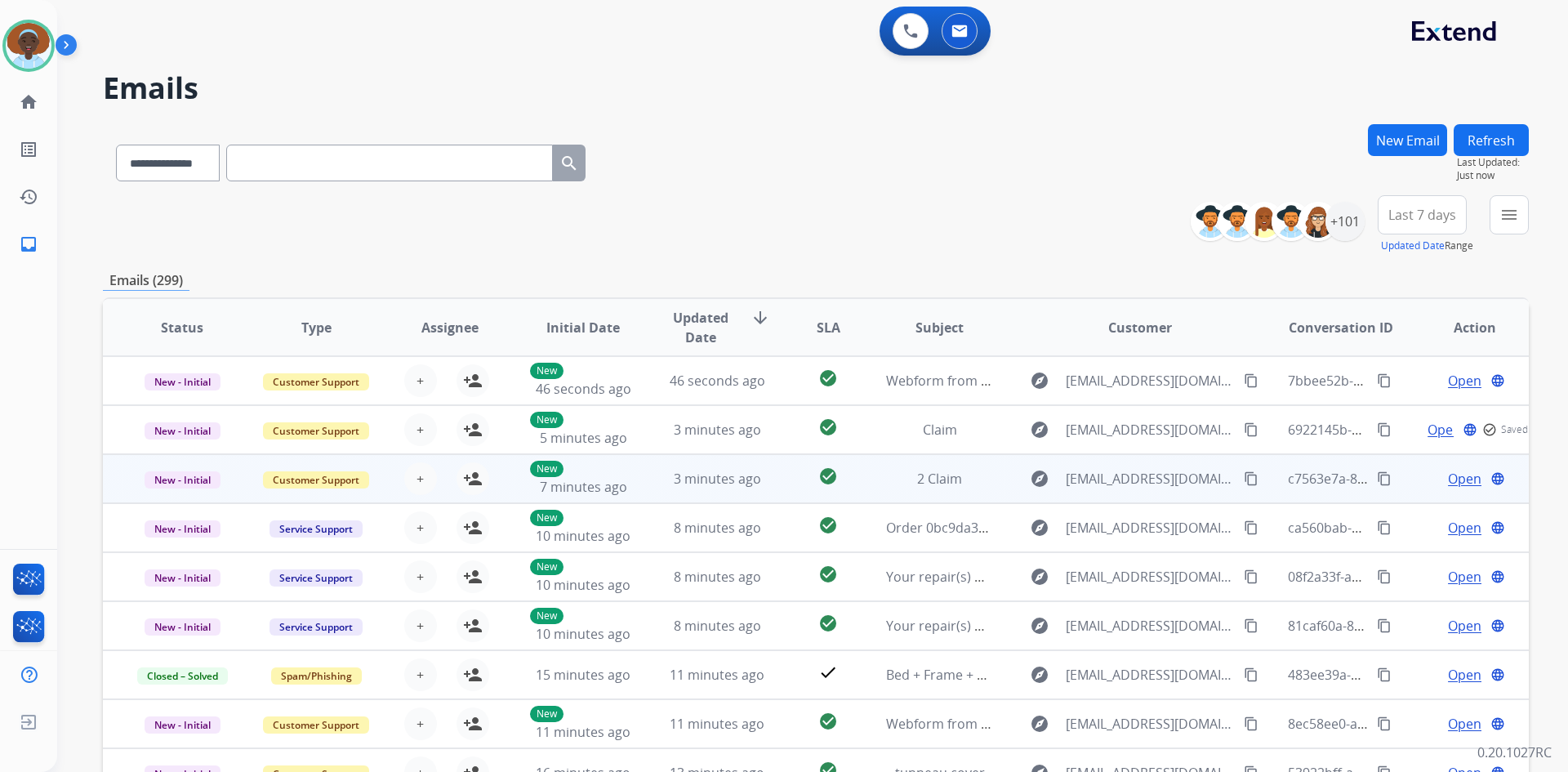
click at [1448, 480] on span "Open" at bounding box center [1465, 478] width 34 height 19
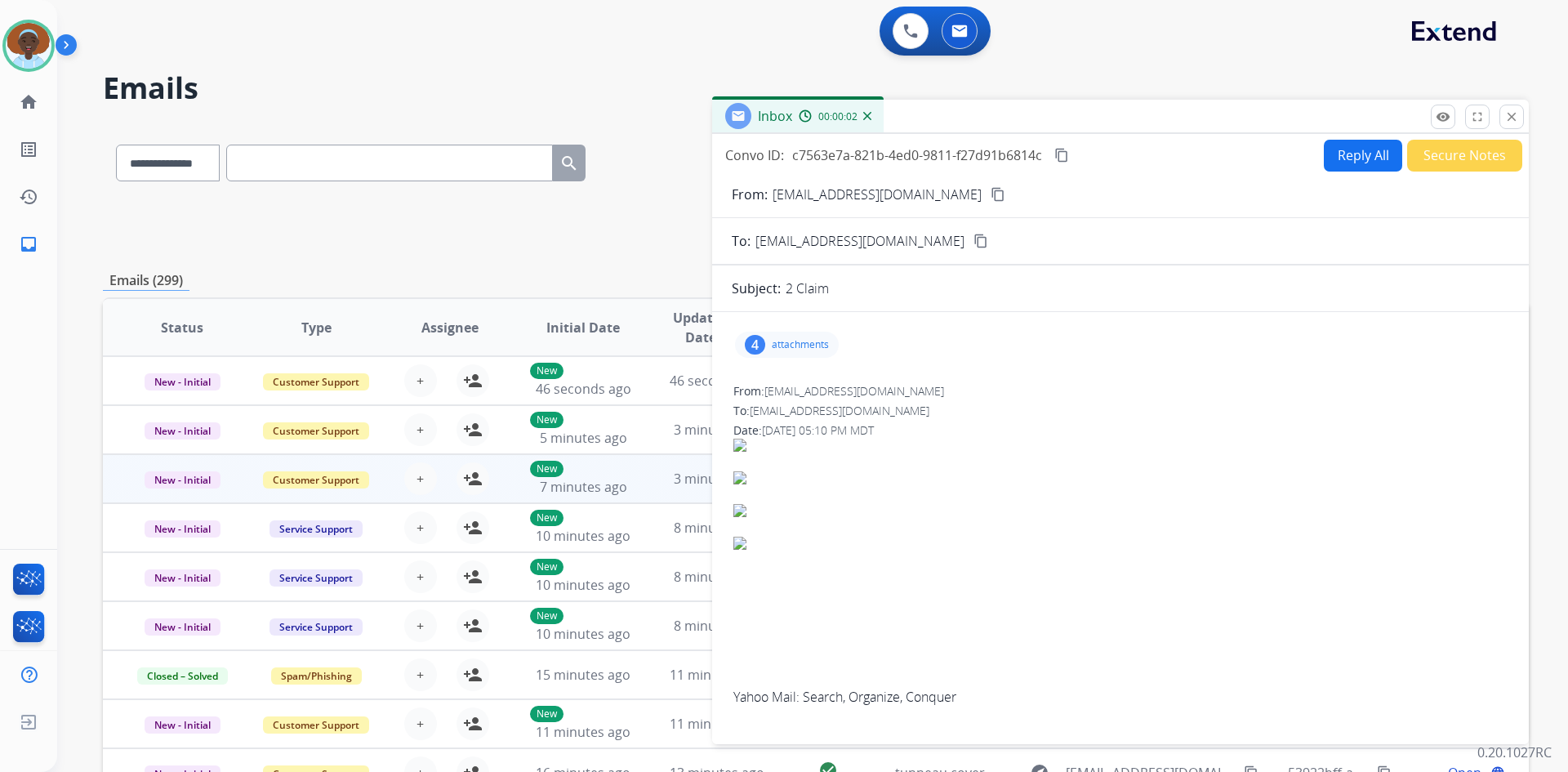
click at [753, 341] on div "4" at bounding box center [755, 344] width 20 height 19
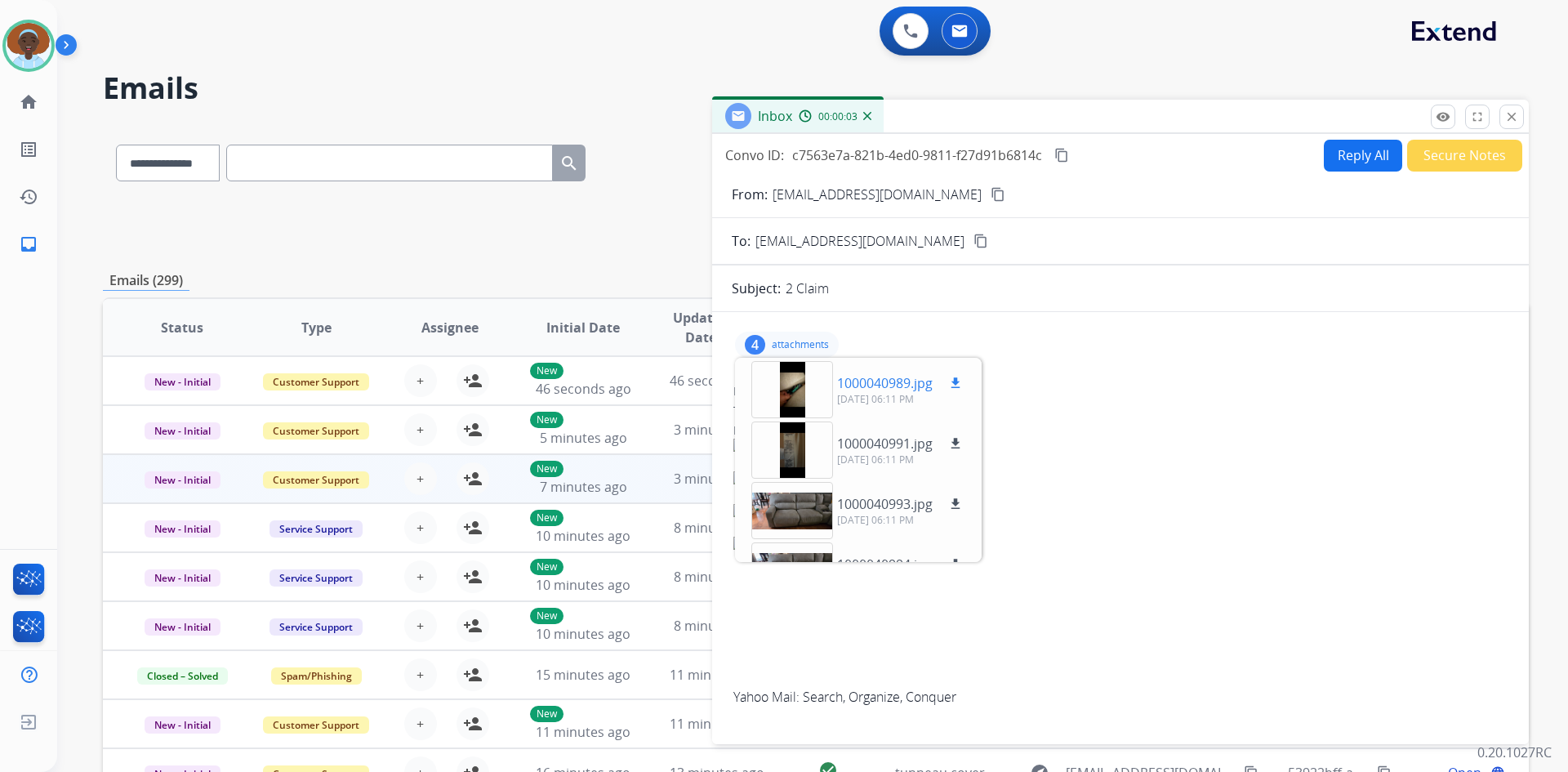
click at [790, 391] on div at bounding box center [792, 389] width 82 height 57
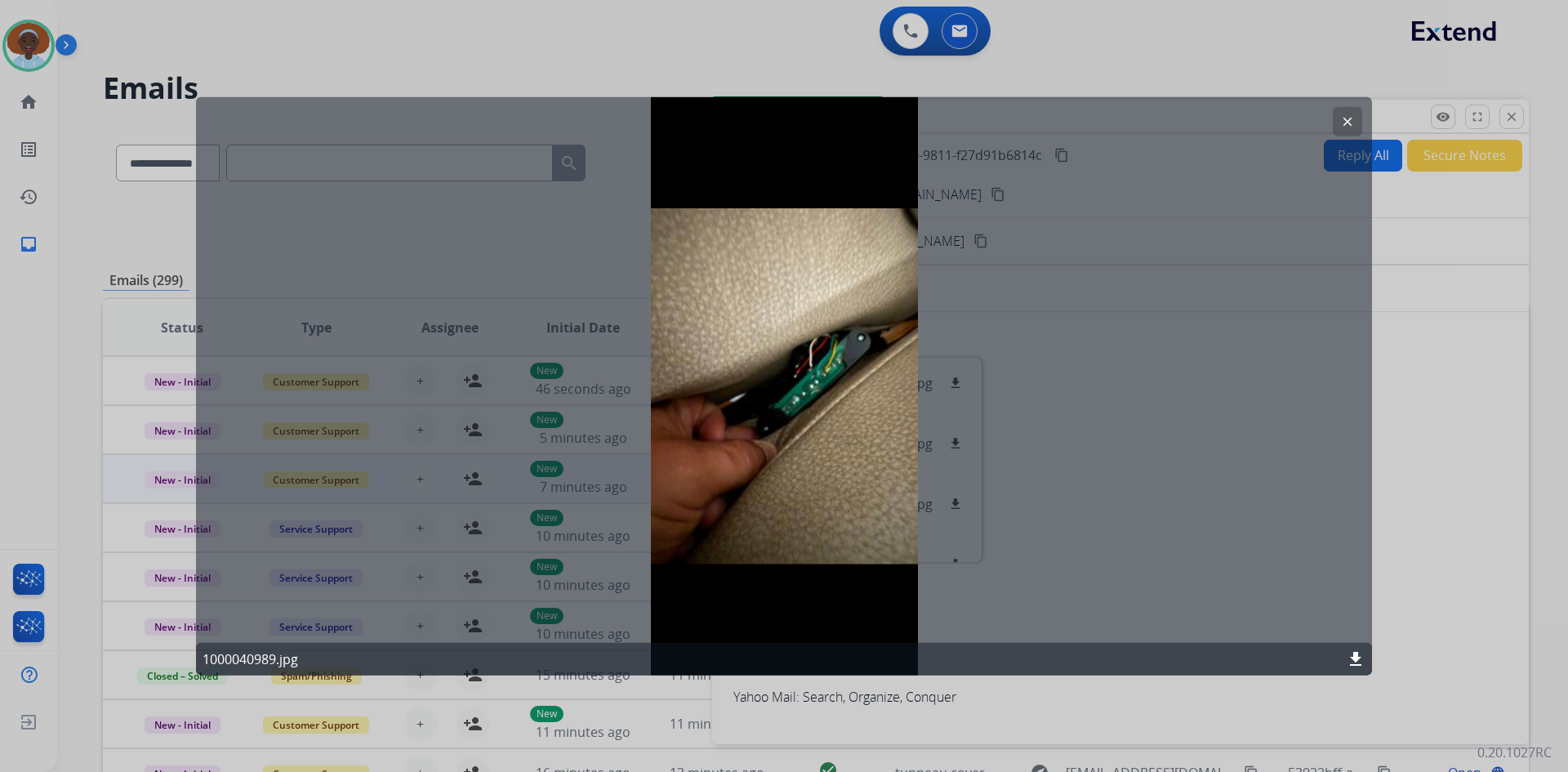
click at [1346, 120] on mat-icon "clear" at bounding box center [1347, 120] width 14 height 14
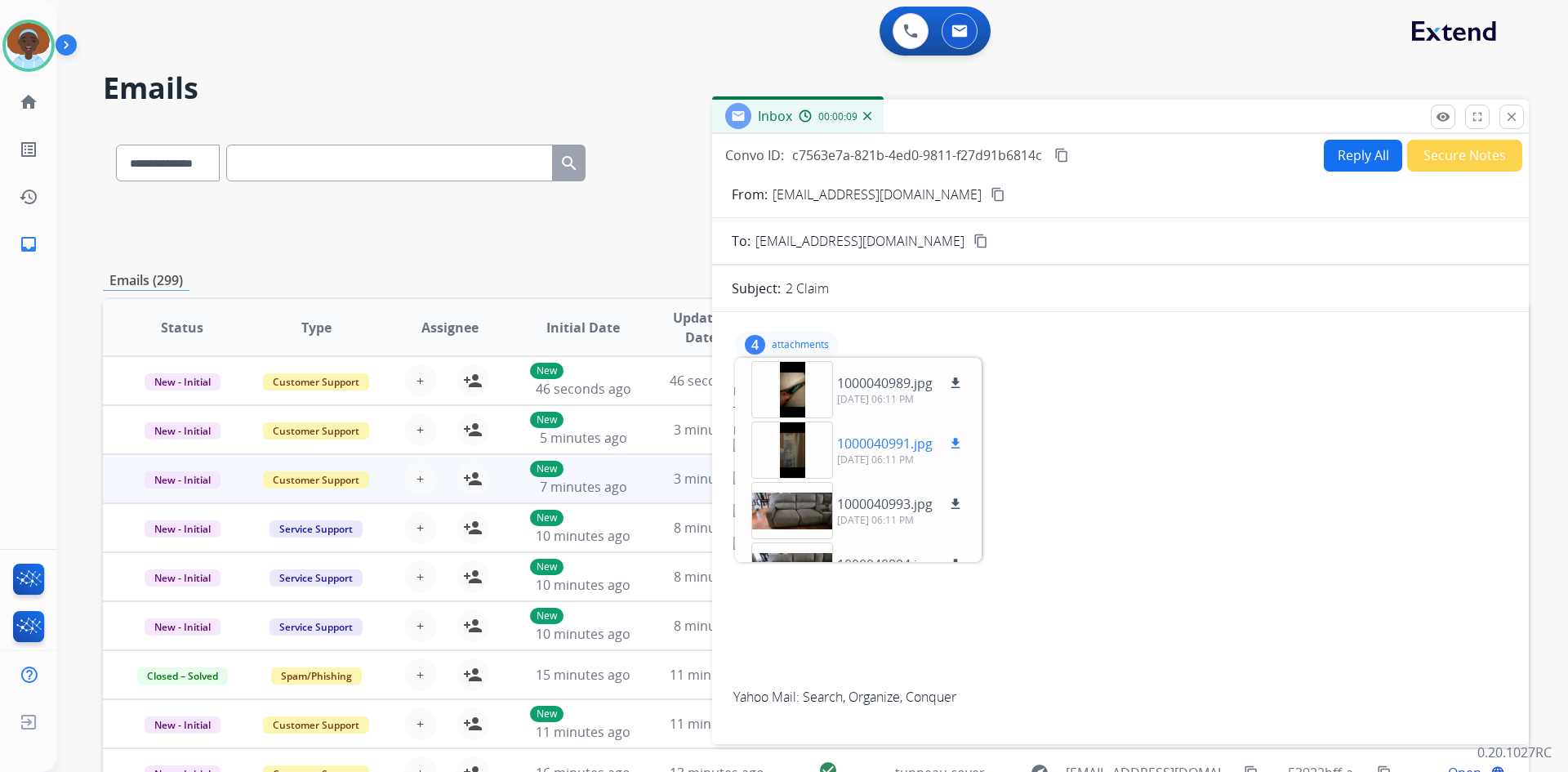
click at [784, 450] on div at bounding box center [792, 449] width 82 height 57
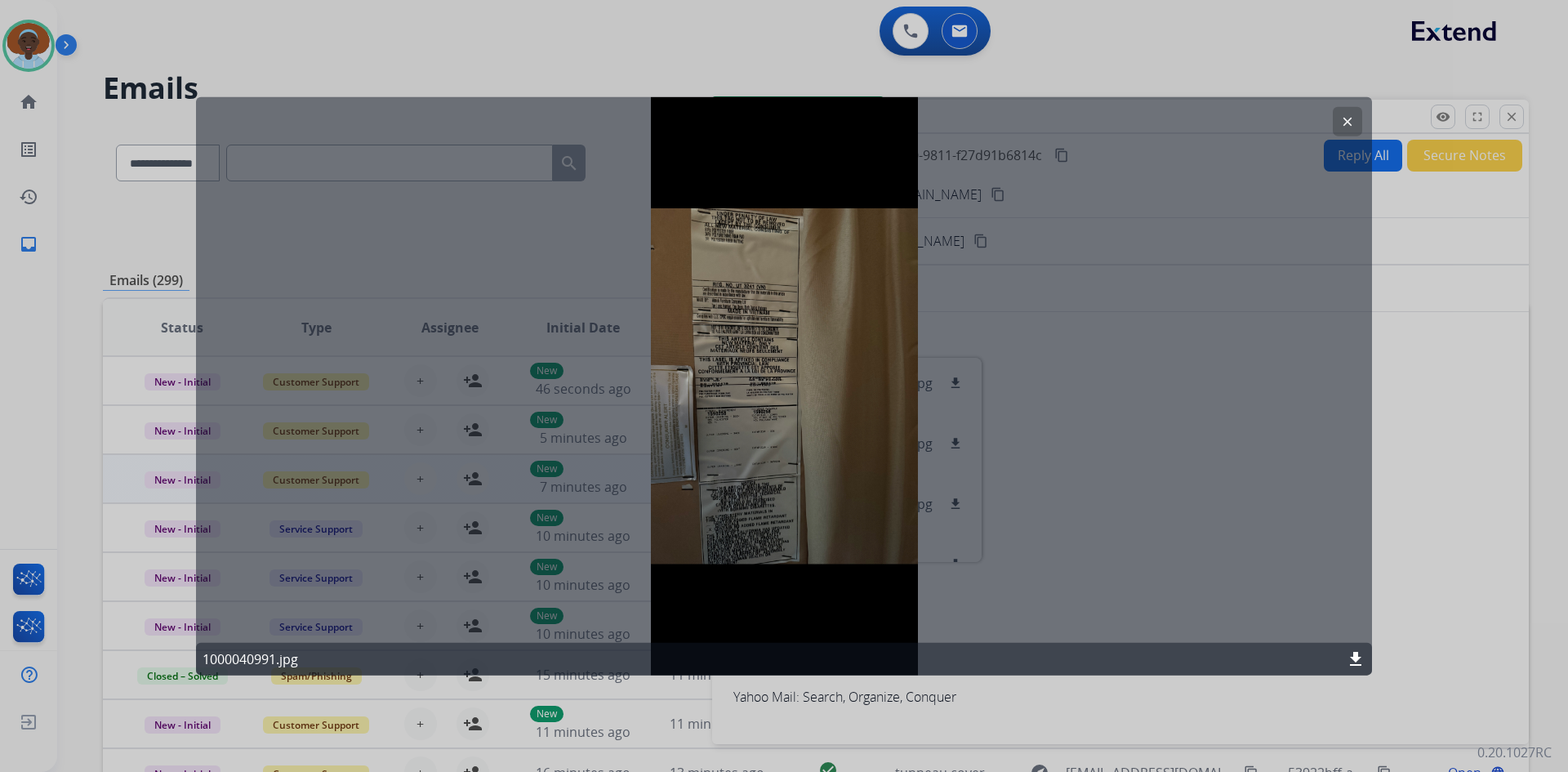
click at [1346, 117] on mat-icon "clear" at bounding box center [1347, 120] width 14 height 14
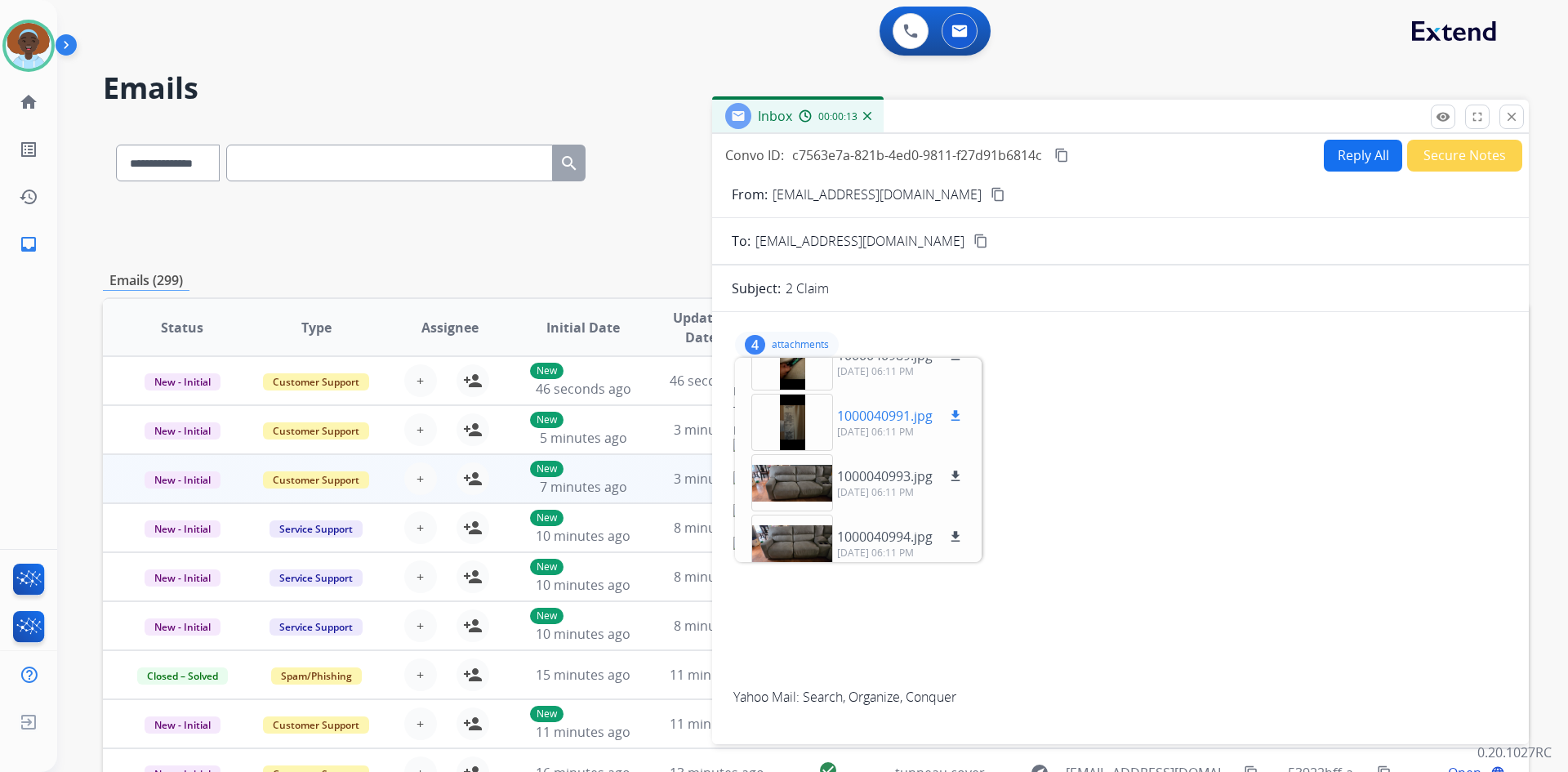
scroll to position [40, 0]
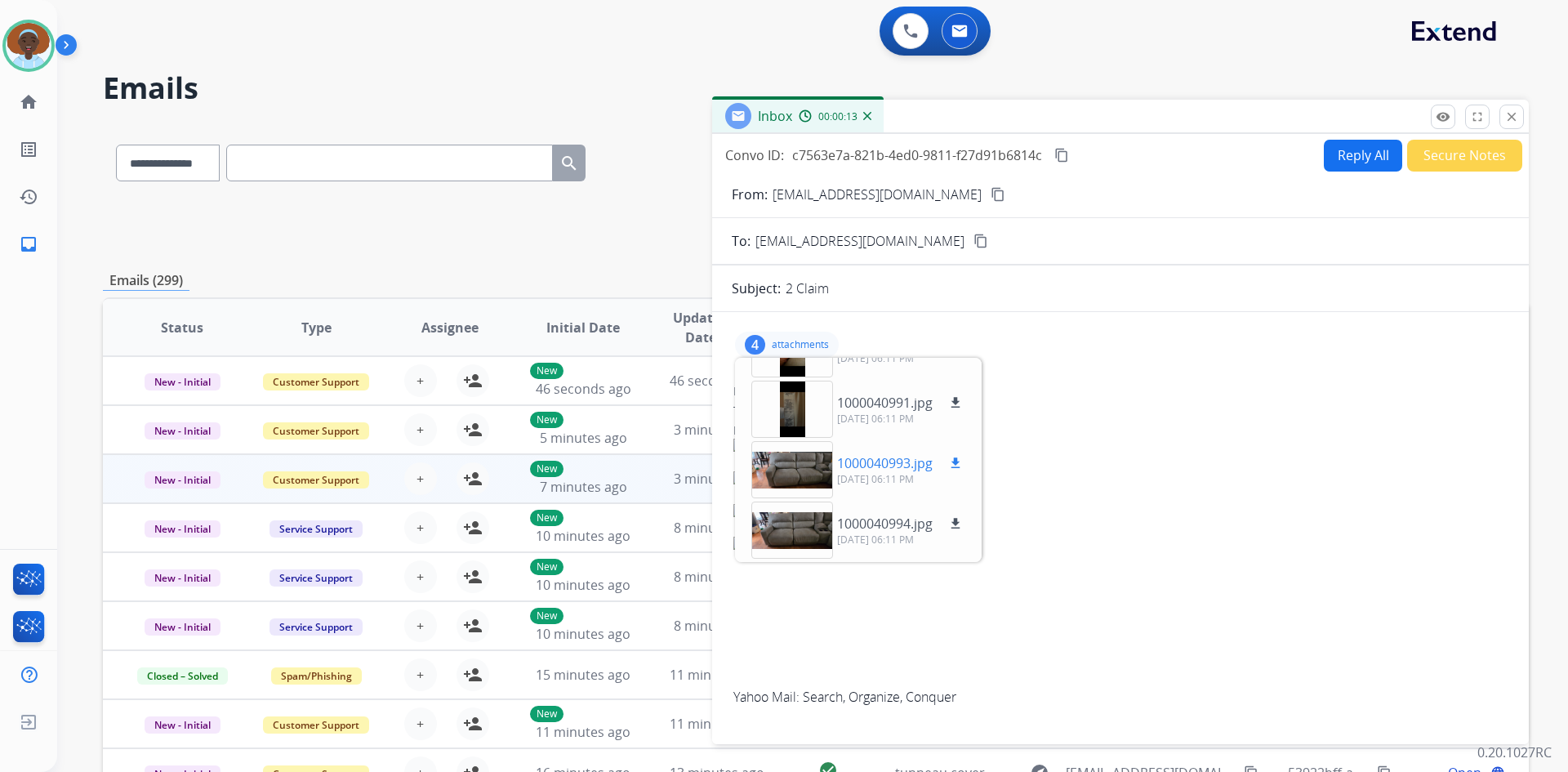
click at [822, 467] on div at bounding box center [792, 469] width 82 height 57
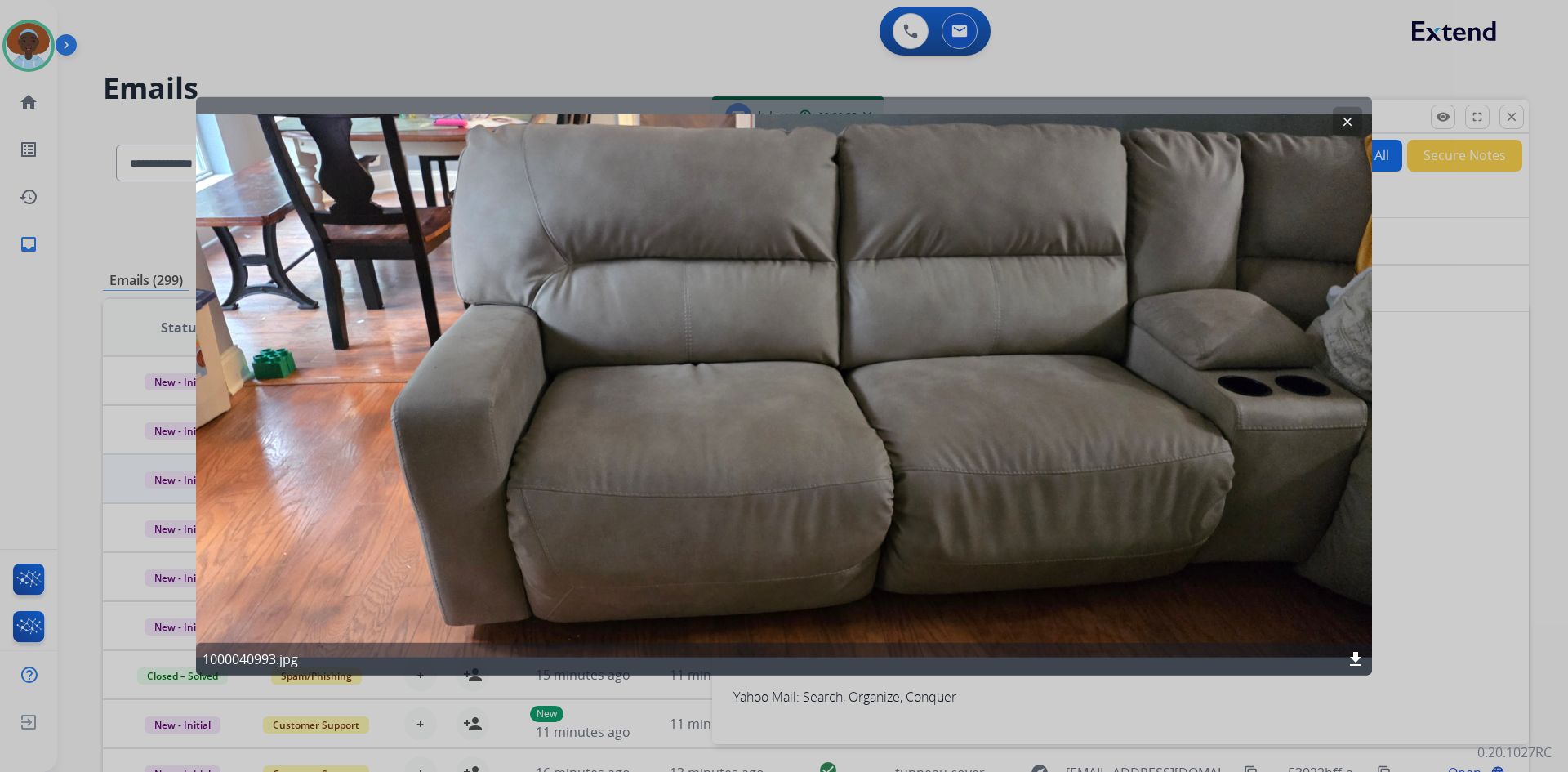
click at [1344, 120] on mat-icon "clear" at bounding box center [1347, 120] width 14 height 14
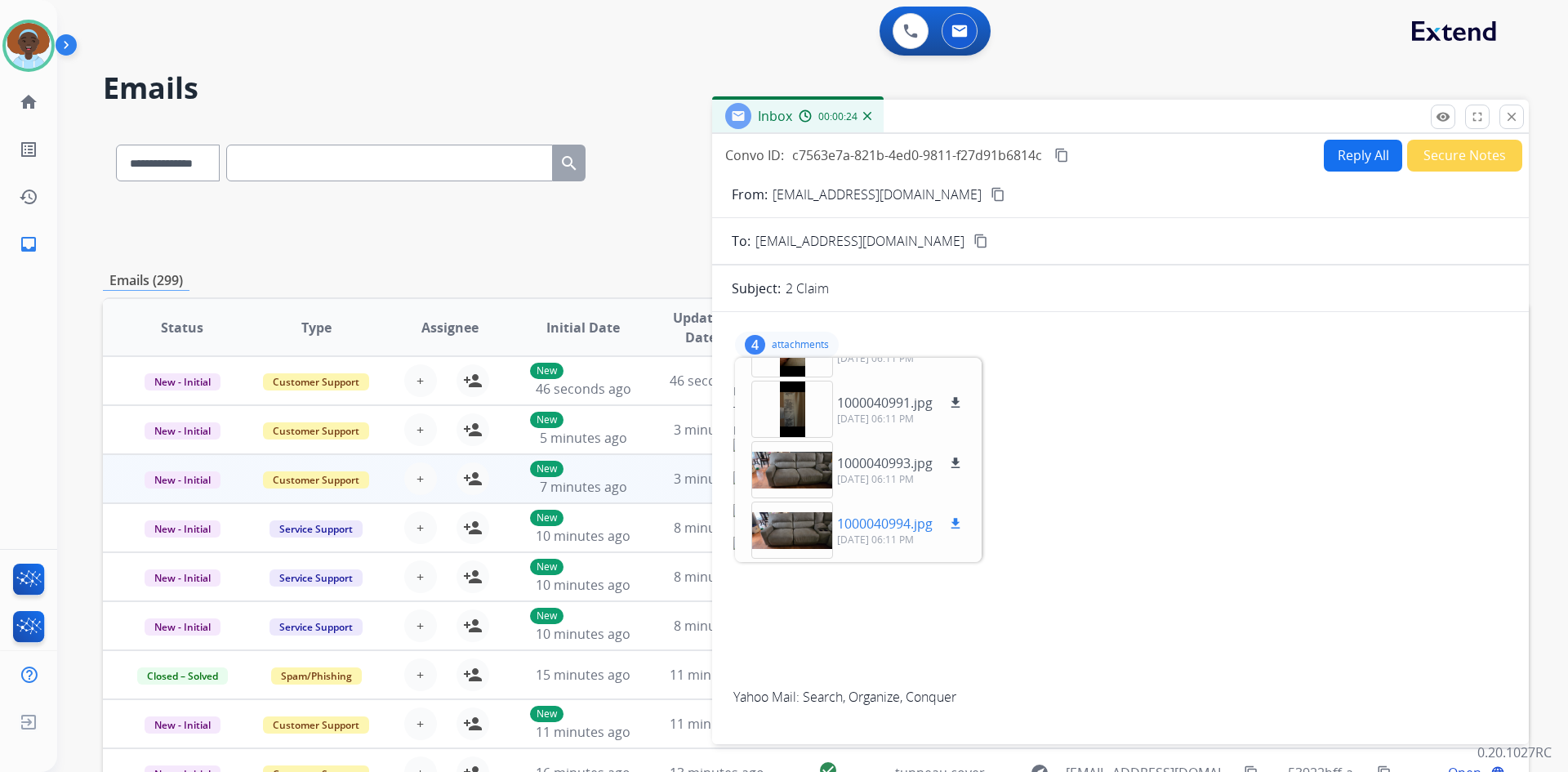
click at [795, 521] on div at bounding box center [792, 529] width 82 height 57
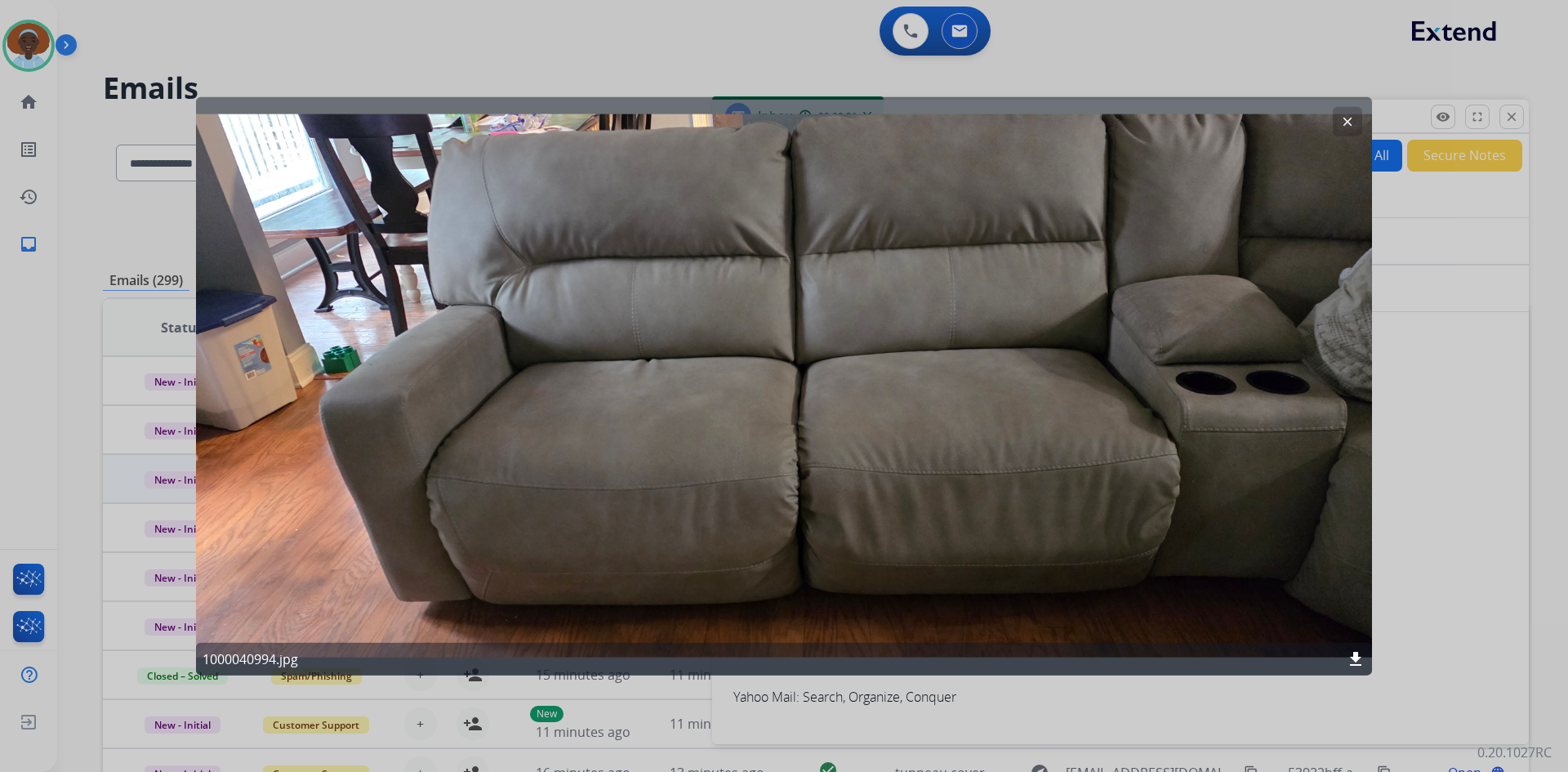
drag, startPoint x: 1347, startPoint y: 114, endPoint x: 1373, endPoint y: 164, distance: 56.4
click at [1347, 115] on mat-icon "clear" at bounding box center [1347, 120] width 14 height 14
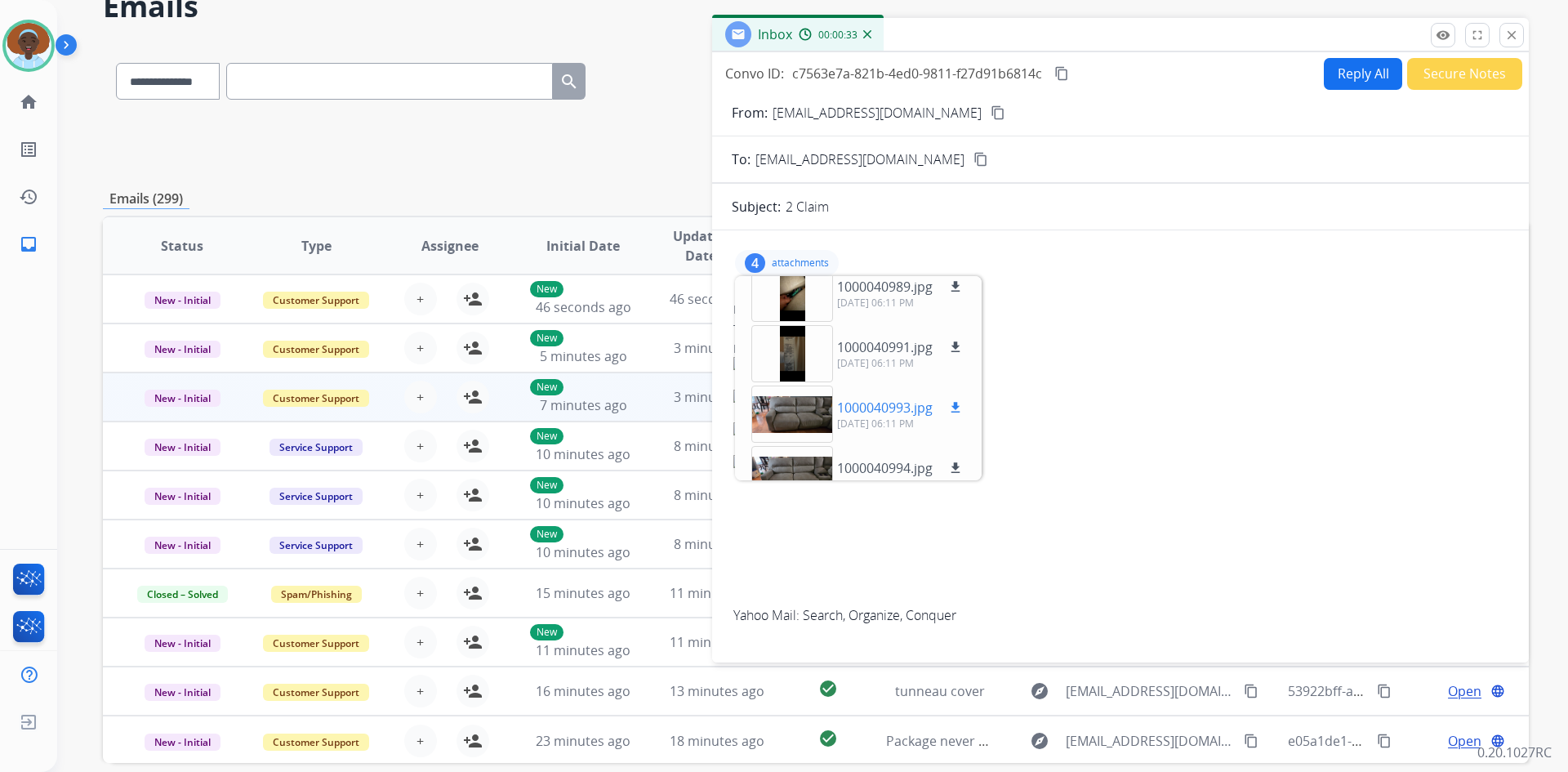
scroll to position [0, 0]
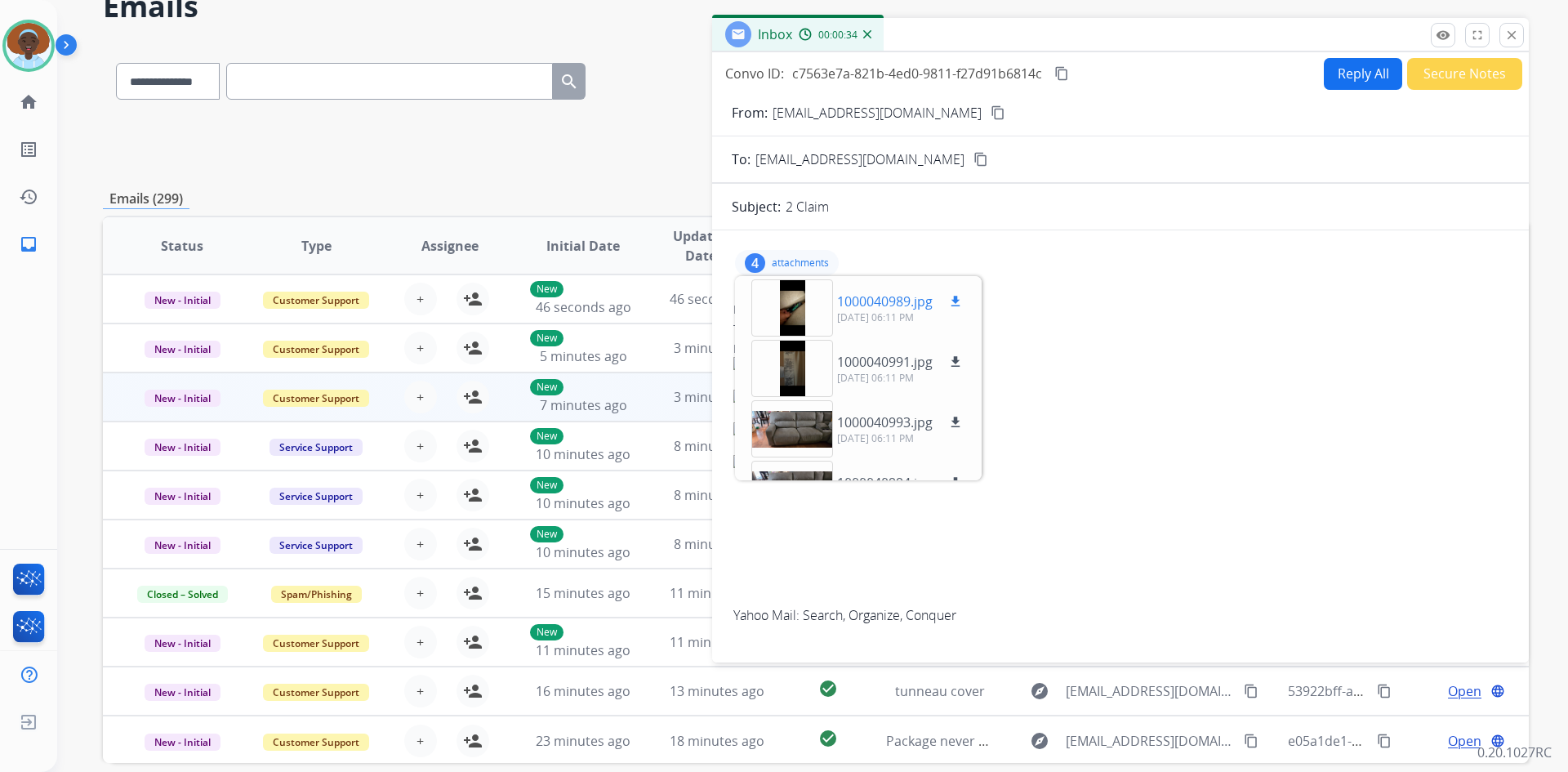
click at [790, 306] on div at bounding box center [792, 307] width 82 height 57
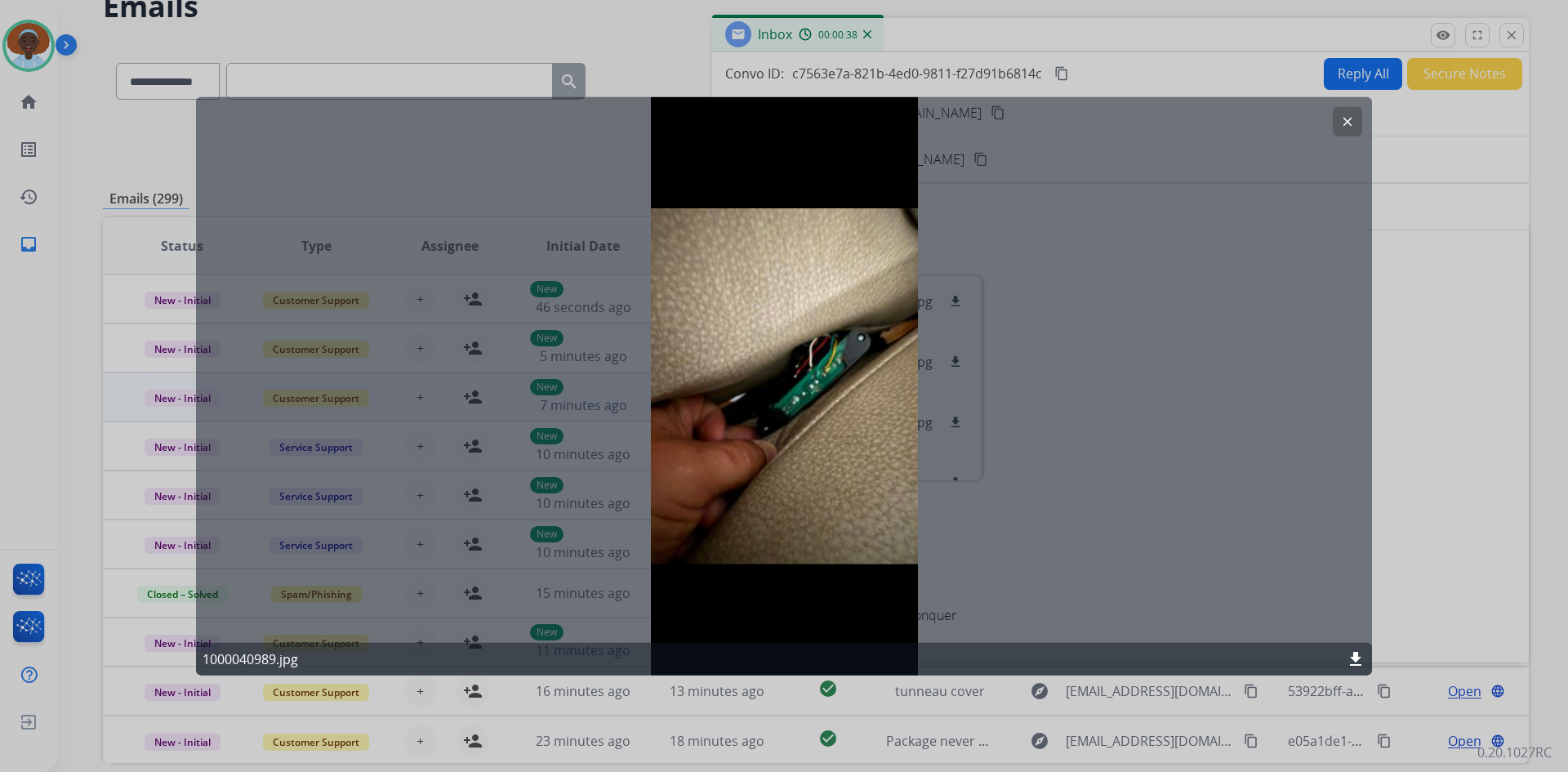
drag, startPoint x: 1347, startPoint y: 120, endPoint x: 1339, endPoint y: 257, distance: 137.2
click at [1348, 120] on mat-icon "clear" at bounding box center [1347, 120] width 14 height 14
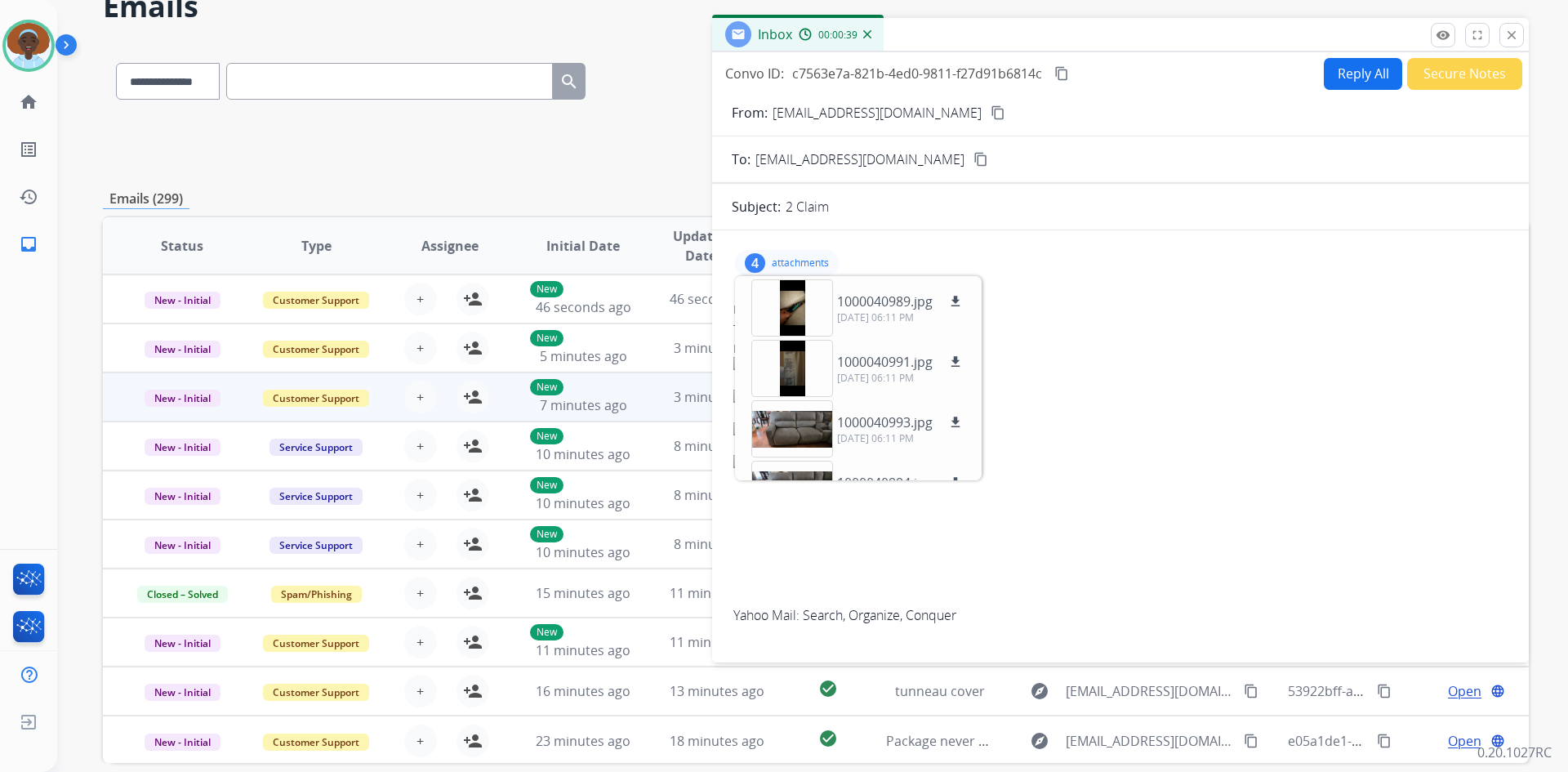
click at [774, 261] on p "attachments" at bounding box center [800, 263] width 57 height 13
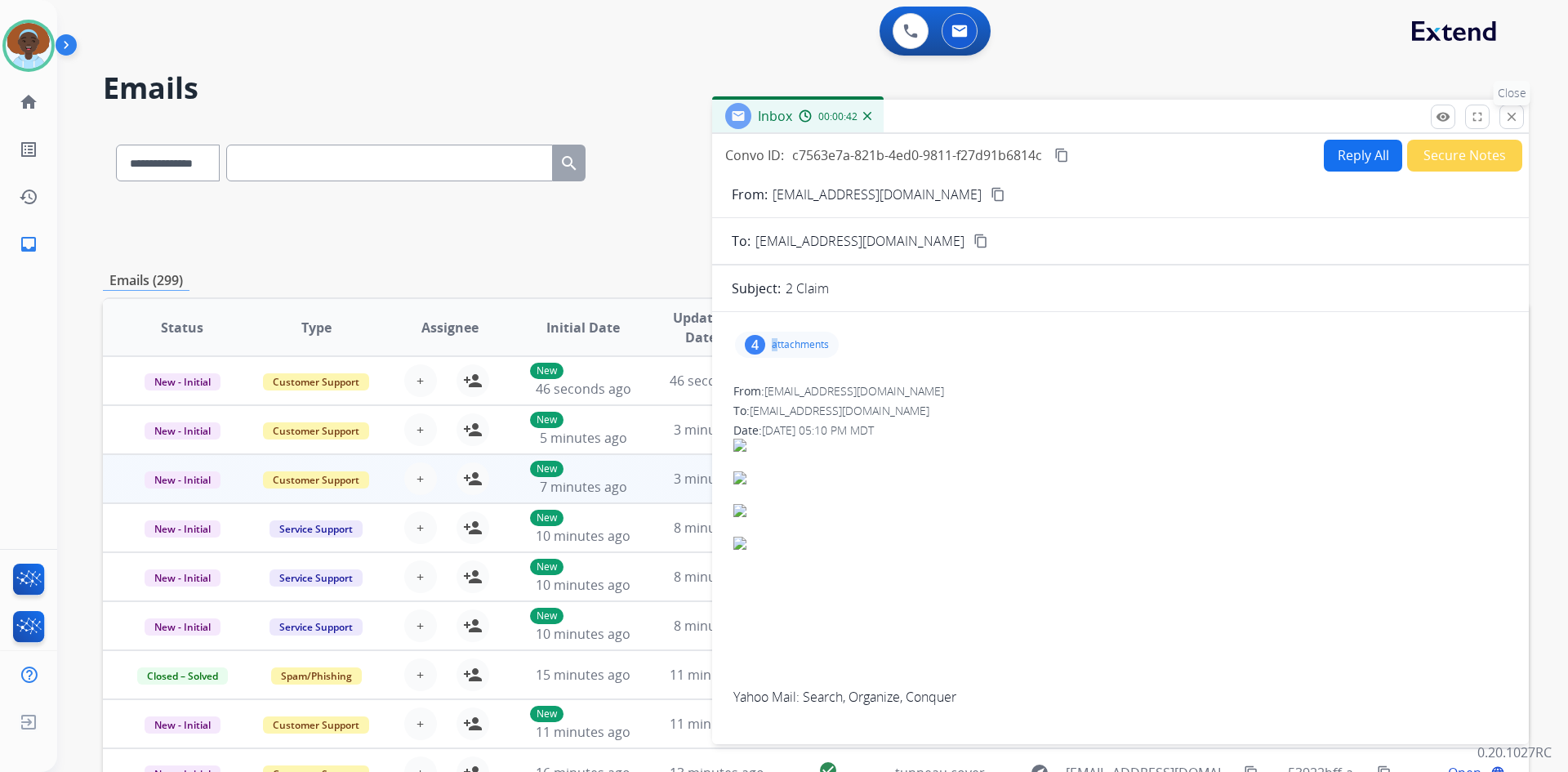
click at [1513, 120] on mat-icon "close" at bounding box center [1511, 117] width 14 height 14
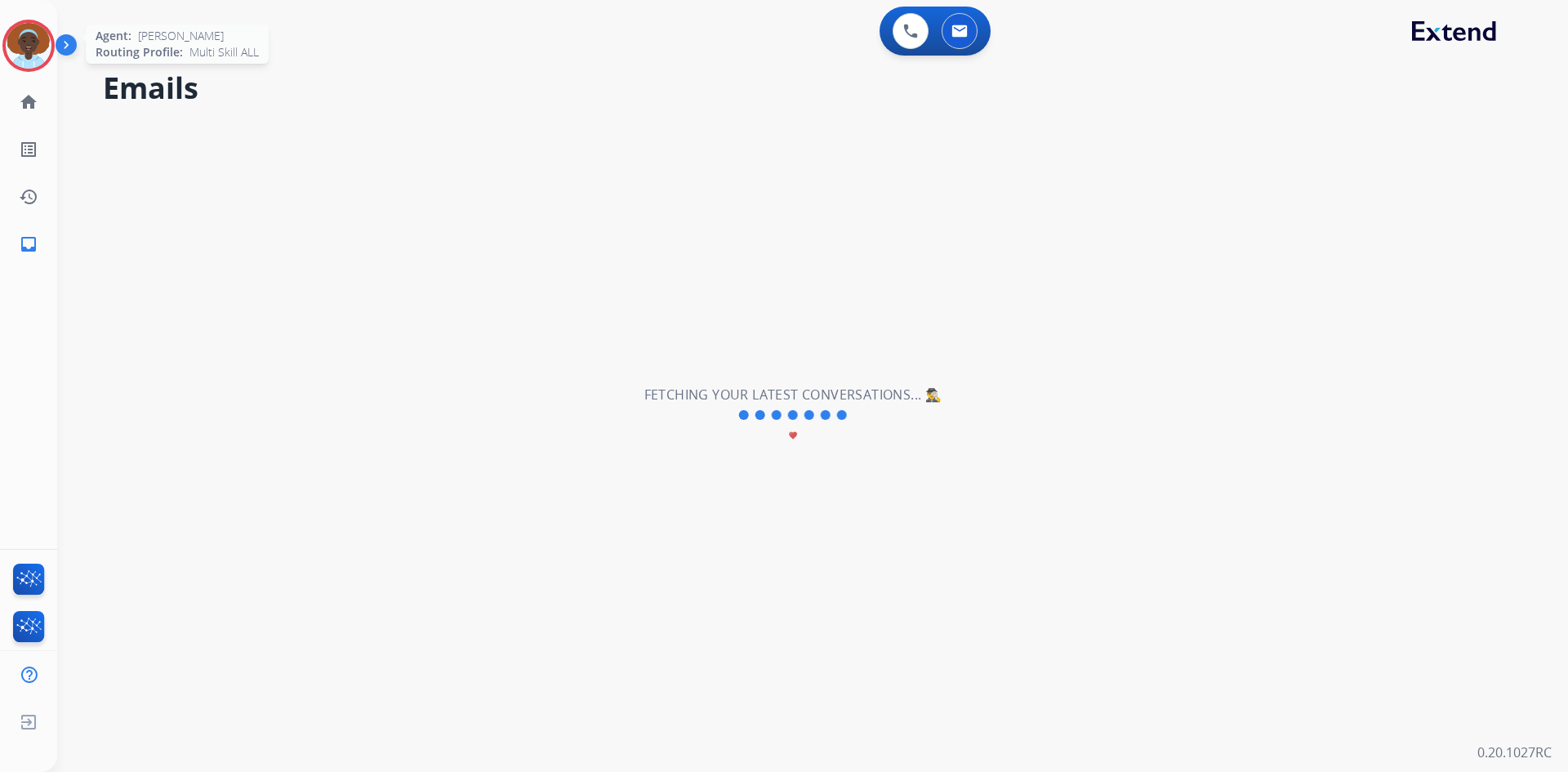
click at [31, 44] on img at bounding box center [28, 45] width 45 height 45
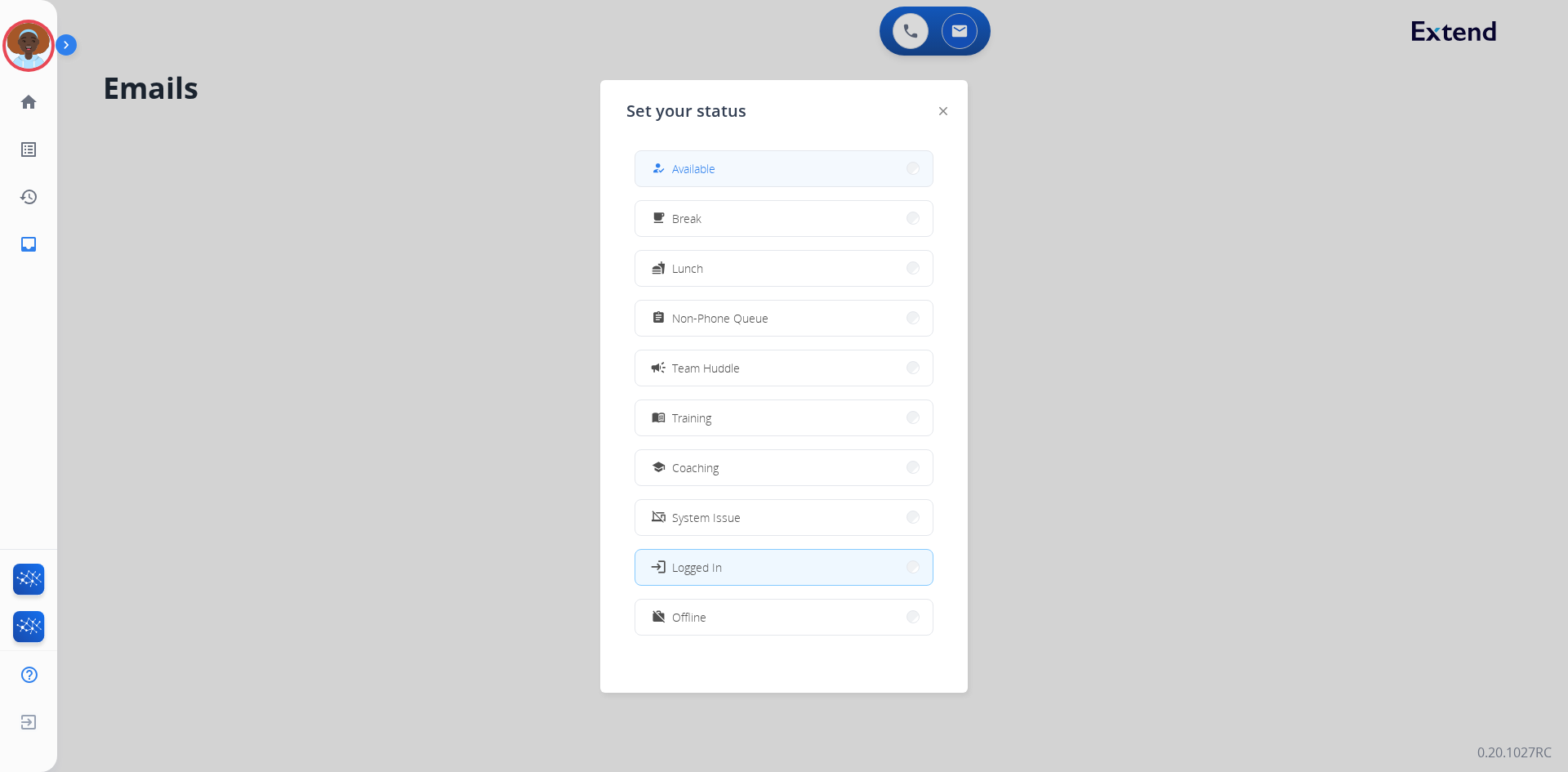
click at [776, 167] on button "how_to_reg Available" at bounding box center [784, 169] width 297 height 35
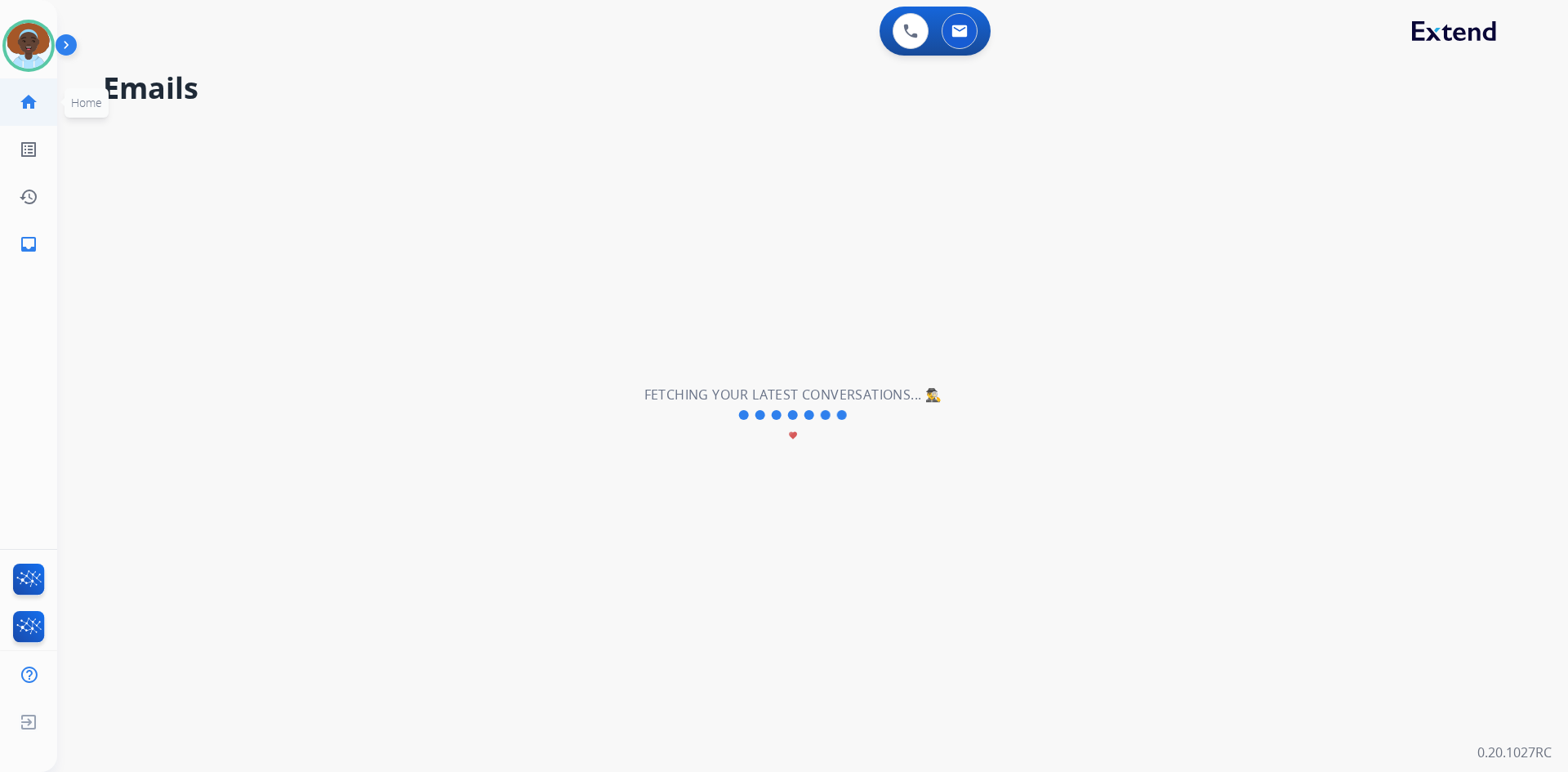
click at [23, 95] on mat-icon "home" at bounding box center [28, 102] width 19 height 19
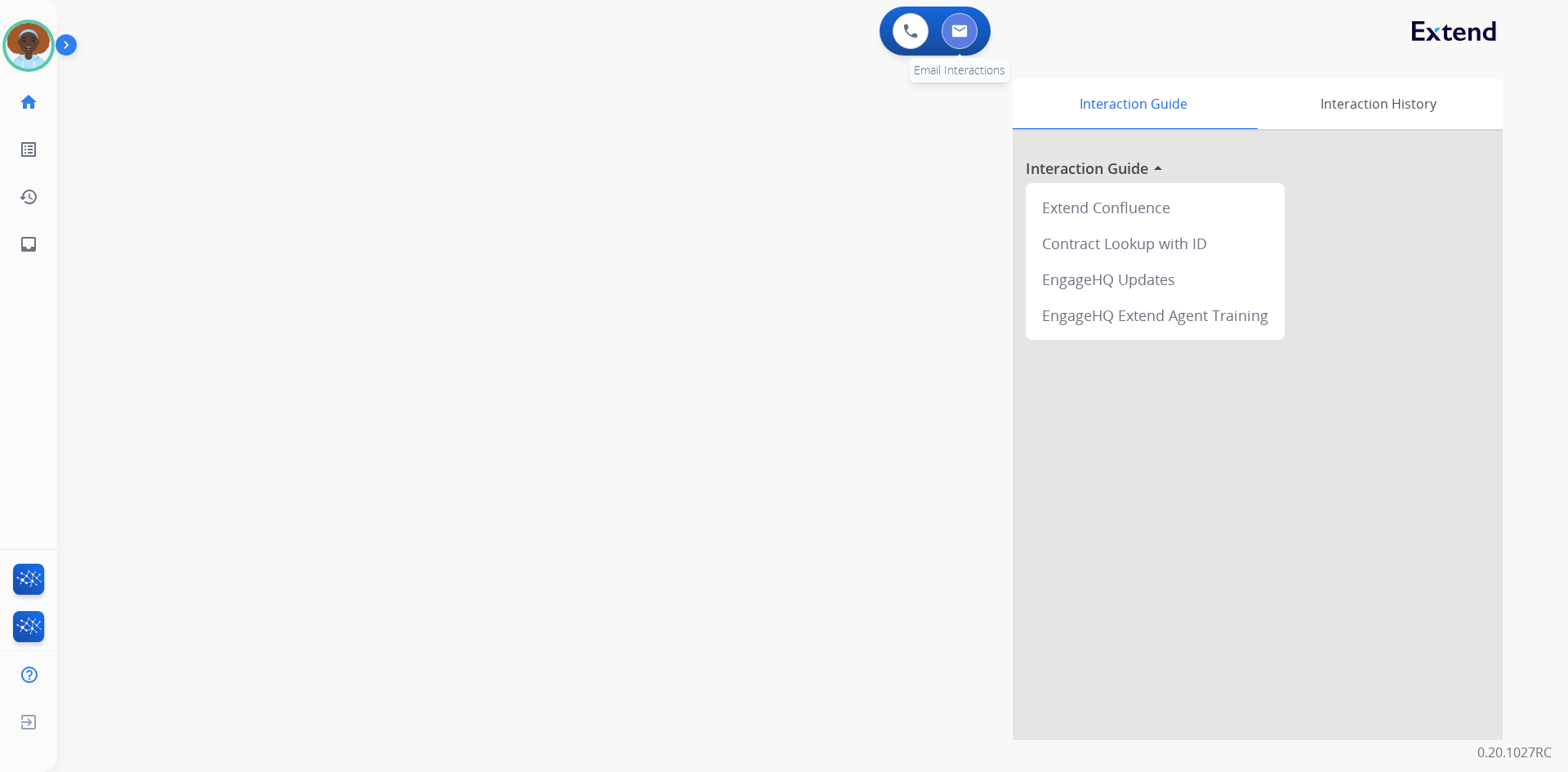
click at [959, 28] on img at bounding box center [959, 31] width 16 height 13
select select "**********"
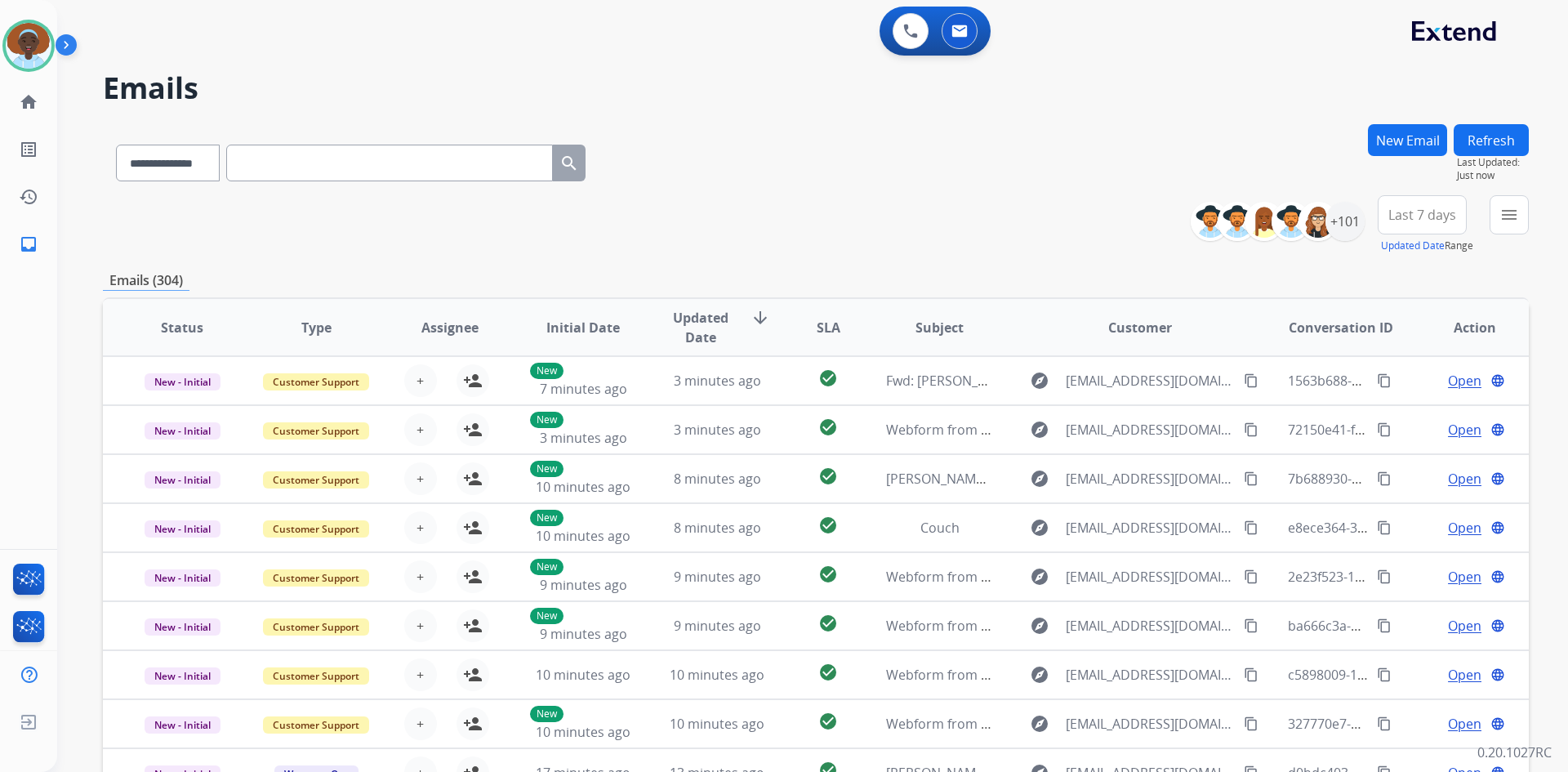
click at [860, 208] on div "**********" at bounding box center [816, 225] width 1426 height 59
click at [1467, 135] on button "Refresh" at bounding box center [1492, 140] width 75 height 32
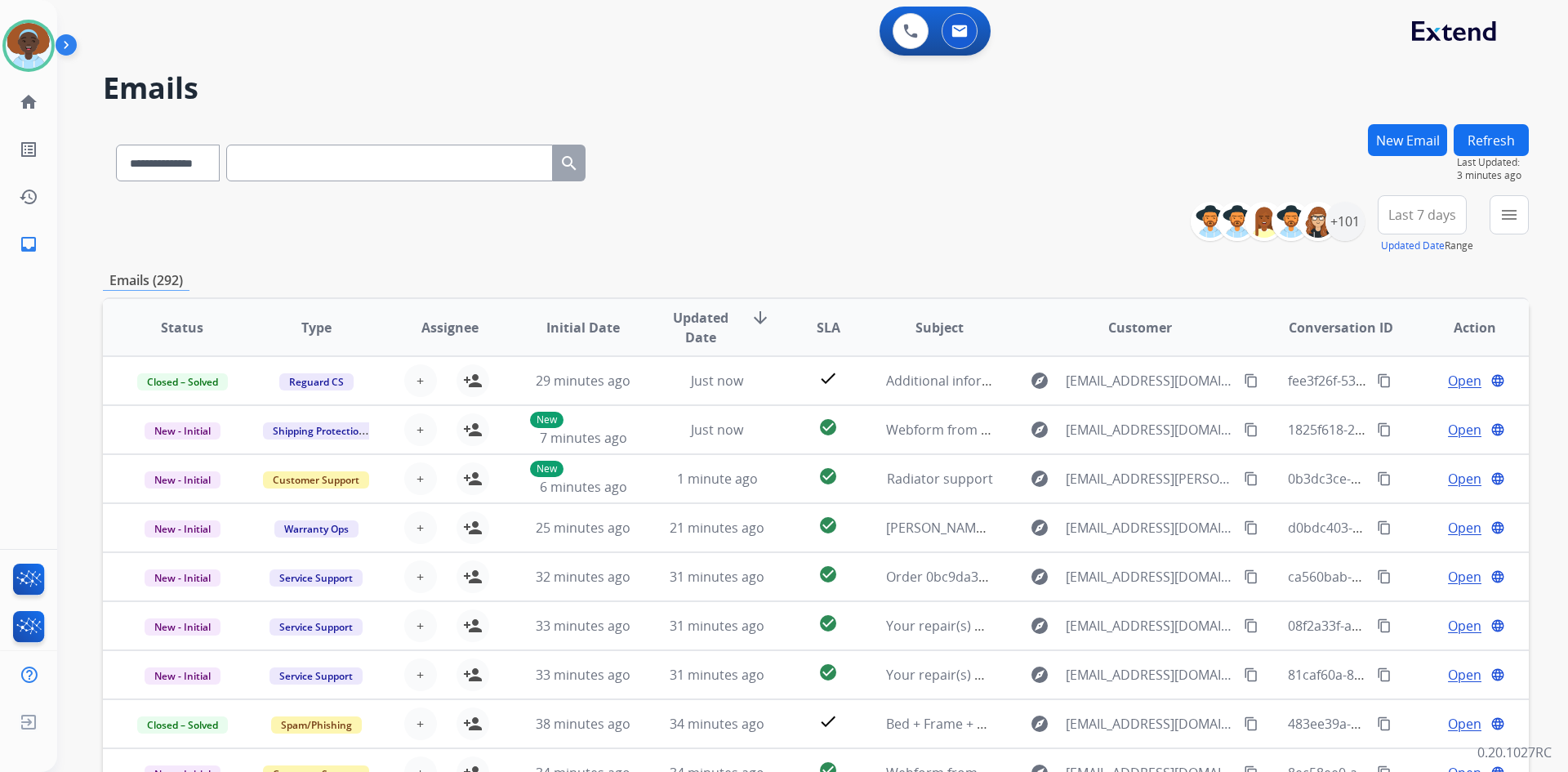
click at [1494, 140] on button "Refresh" at bounding box center [1492, 140] width 75 height 32
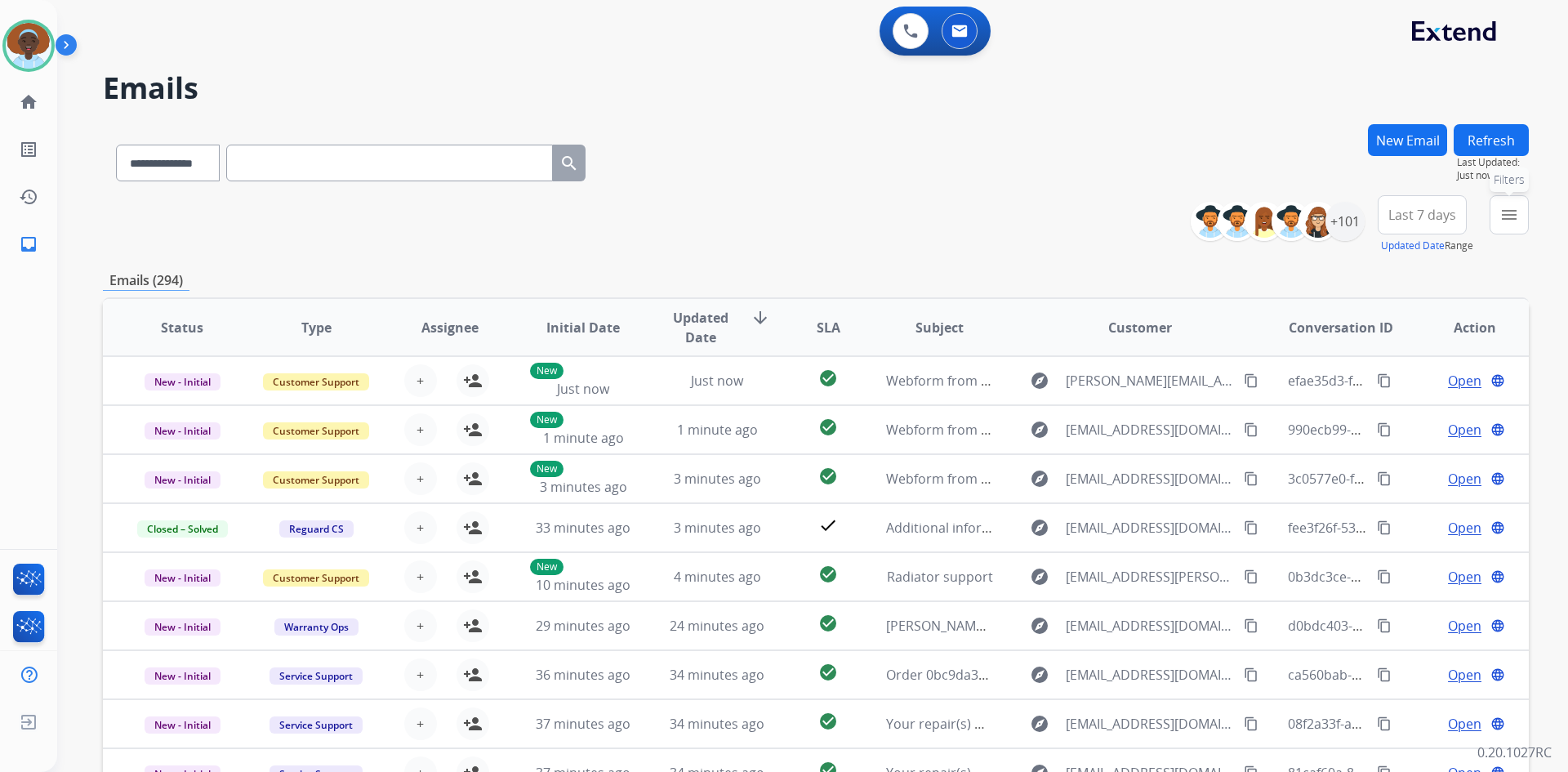
click at [1508, 212] on mat-icon "menu" at bounding box center [1509, 215] width 19 height 19
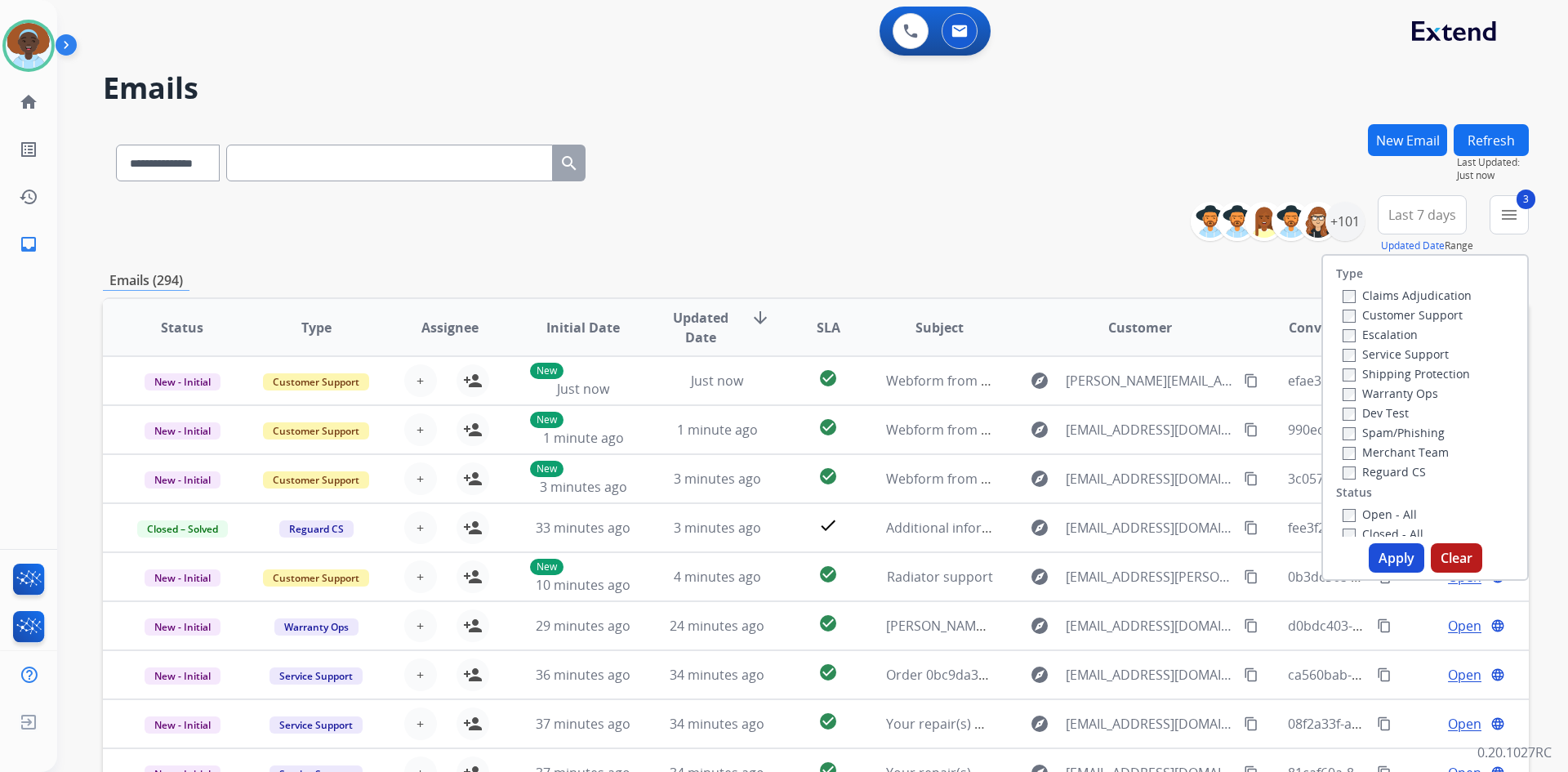
click at [1245, 257] on div "**********" at bounding box center [816, 527] width 1426 height 806
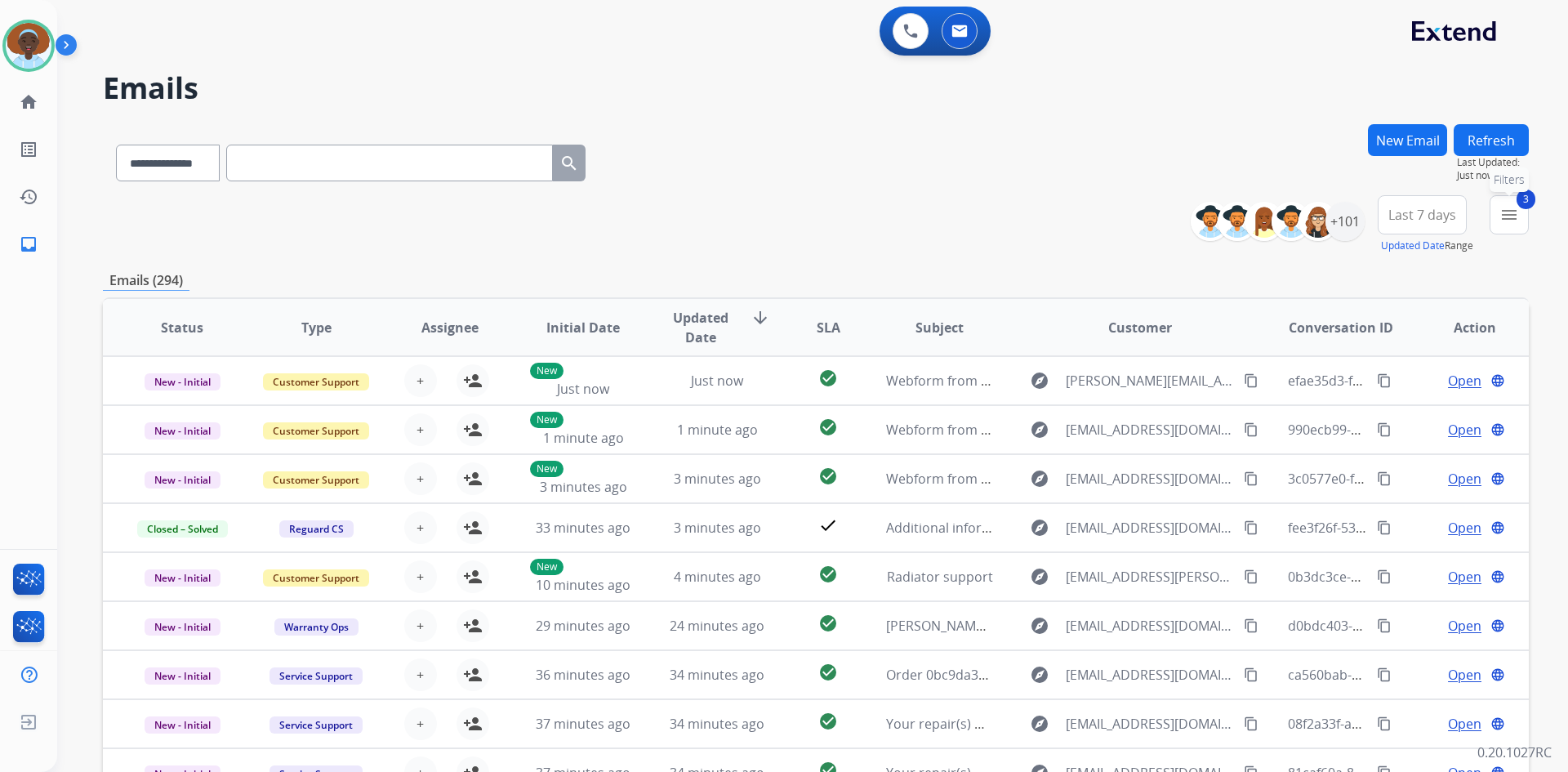
click at [1518, 209] on mat-icon "menu" at bounding box center [1509, 215] width 19 height 19
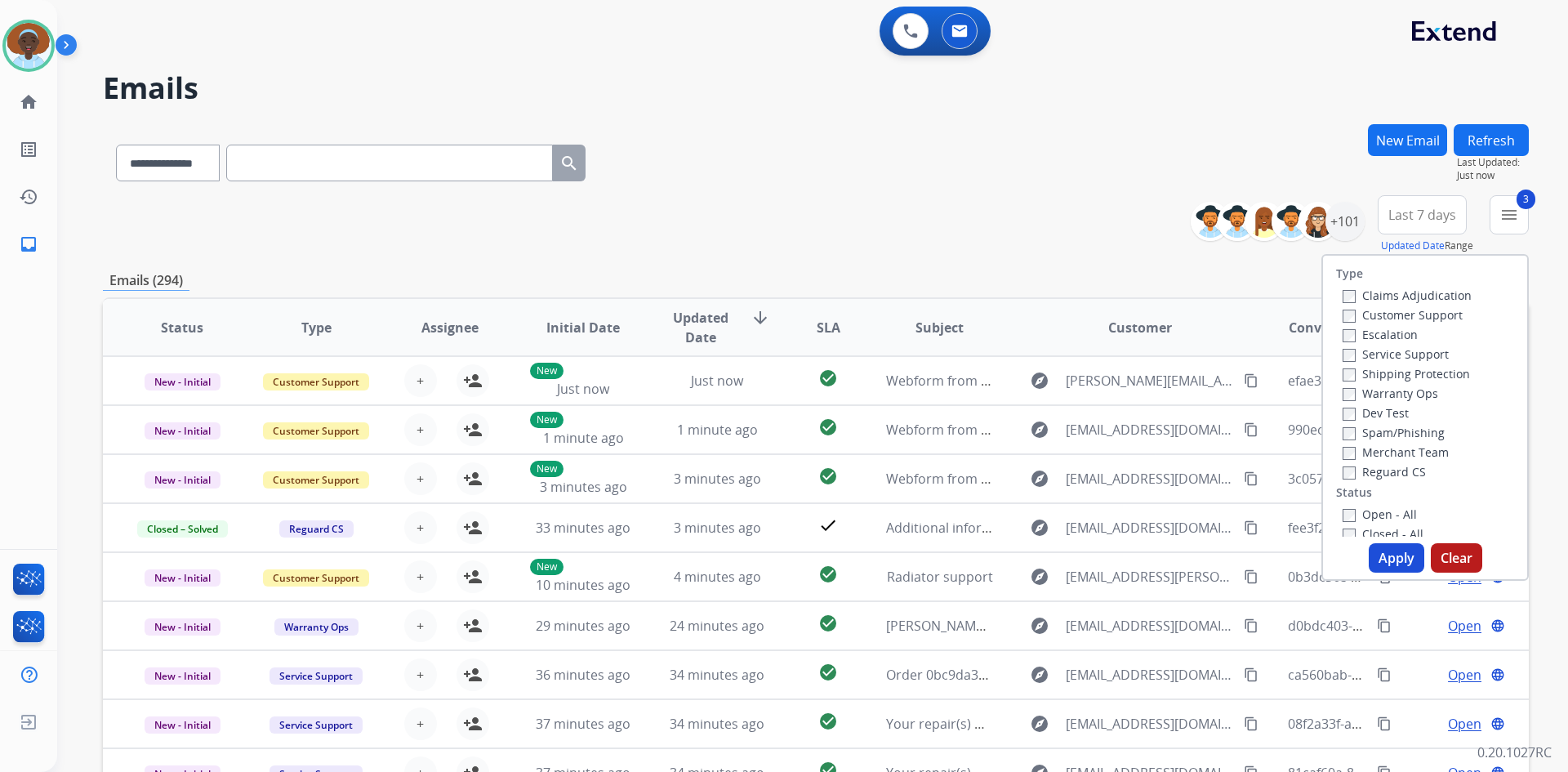
drag, startPoint x: 1459, startPoint y: 560, endPoint x: 1454, endPoint y: 545, distance: 15.8
click at [1455, 557] on button "Clear" at bounding box center [1456, 558] width 51 height 30
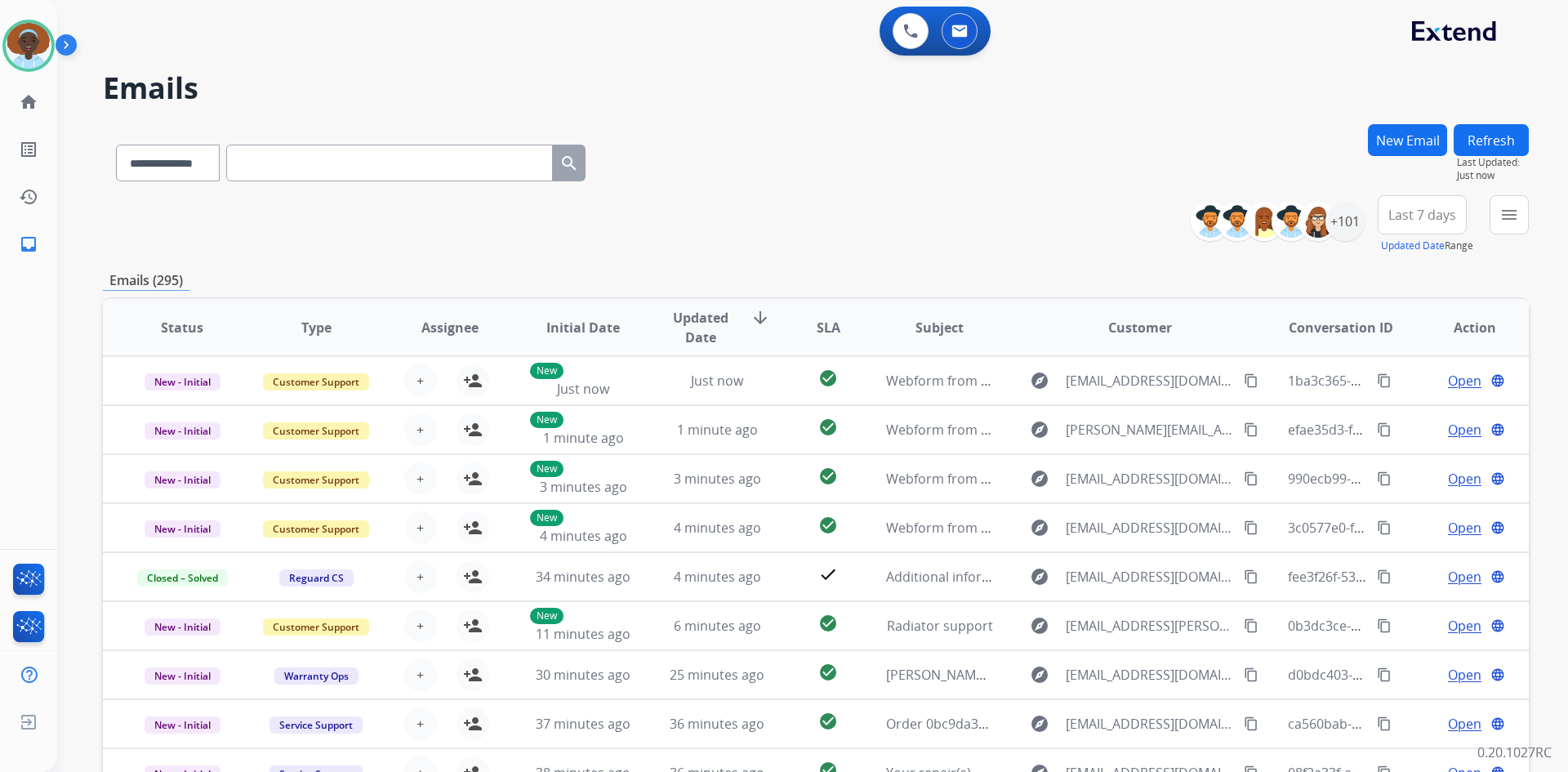
drag, startPoint x: 1421, startPoint y: 211, endPoint x: 1425, endPoint y: 227, distance: 16.5
click at [1422, 218] on span "Last 7 days" at bounding box center [1422, 215] width 67 height 7
click at [1400, 413] on div "Last 90 days" at bounding box center [1417, 413] width 90 height 24
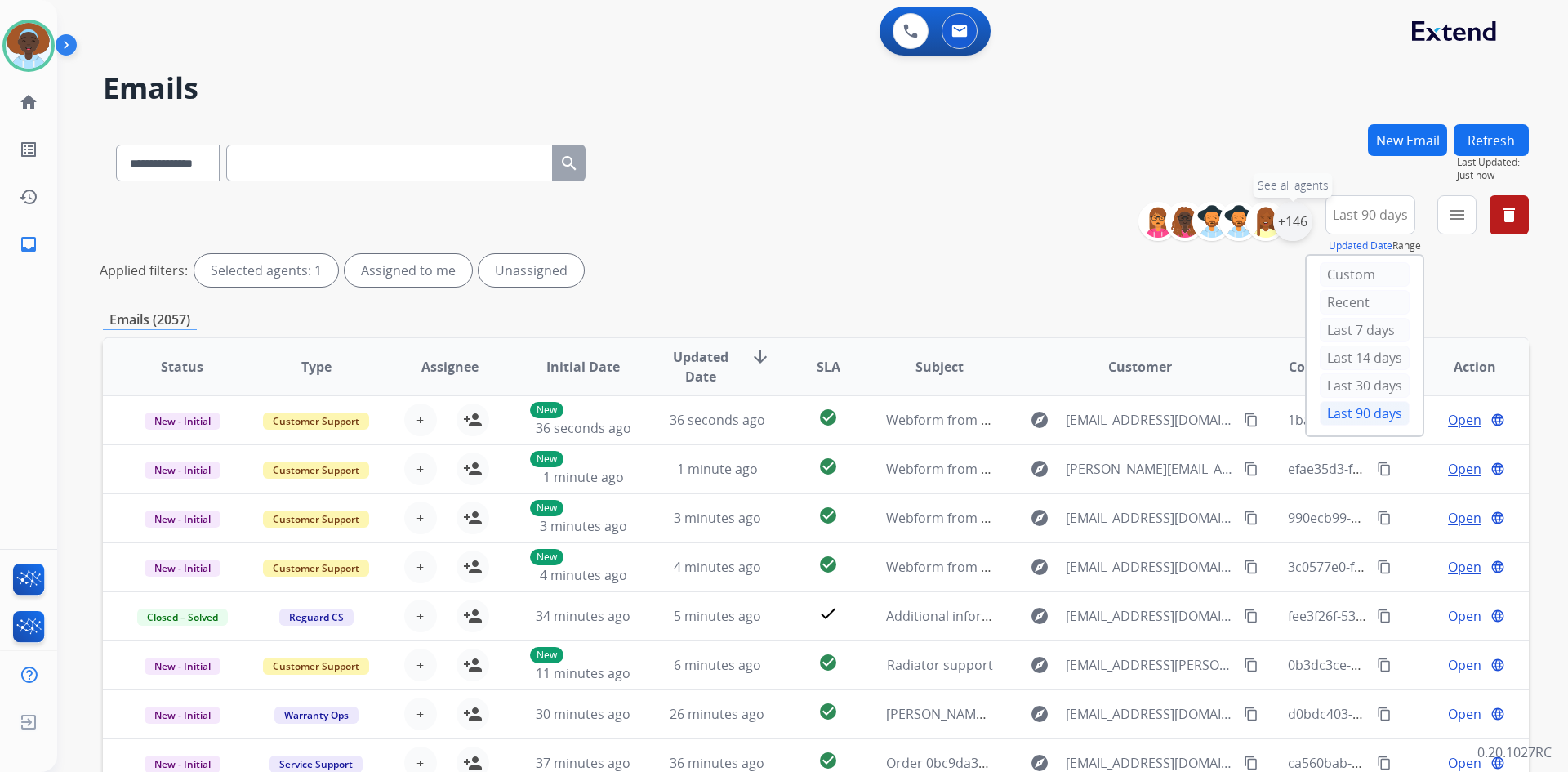
click at [1284, 219] on div "+146" at bounding box center [1292, 221] width 40 height 40
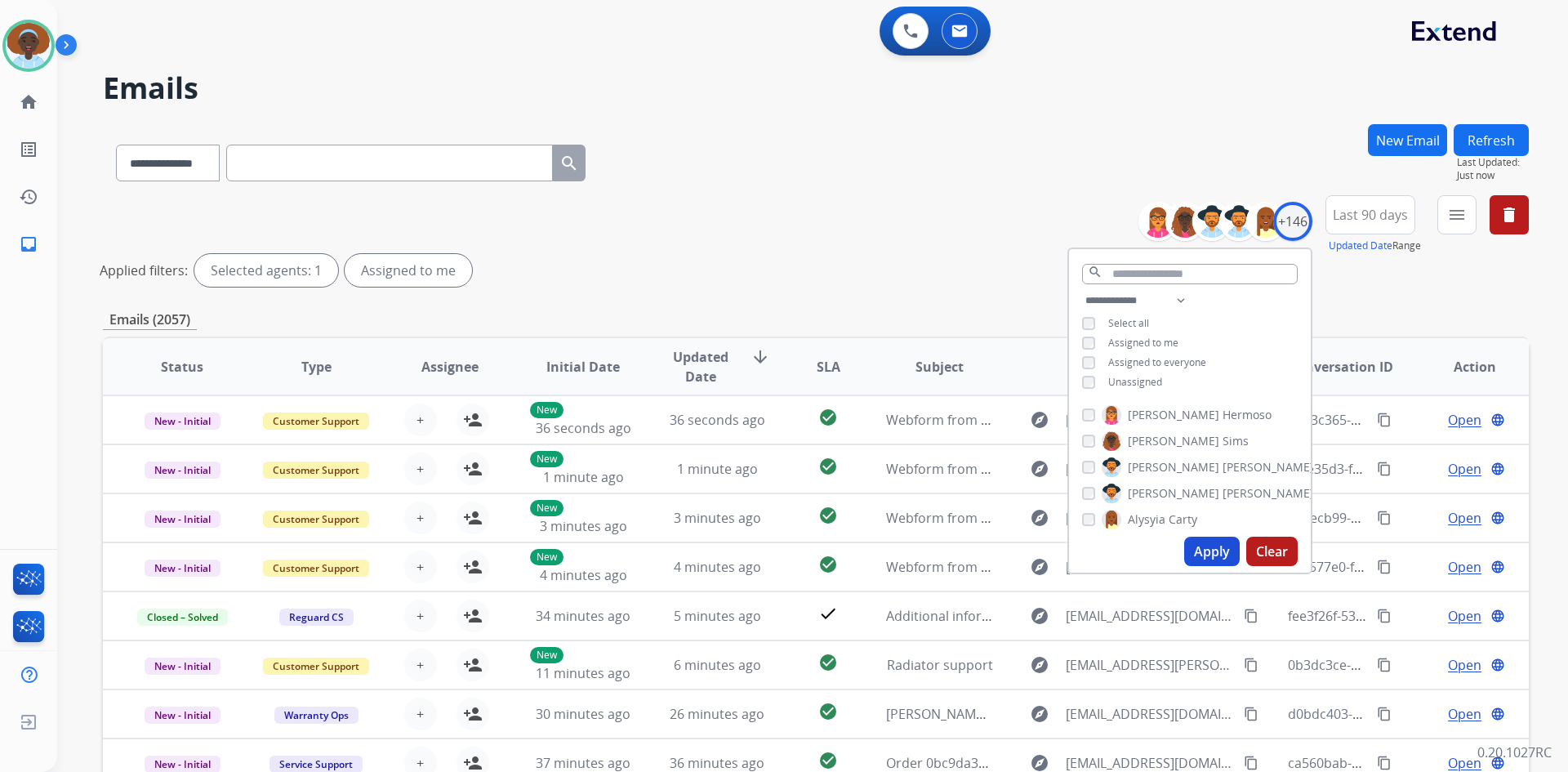
click at [1209, 550] on button "Apply" at bounding box center [1212, 551] width 56 height 30
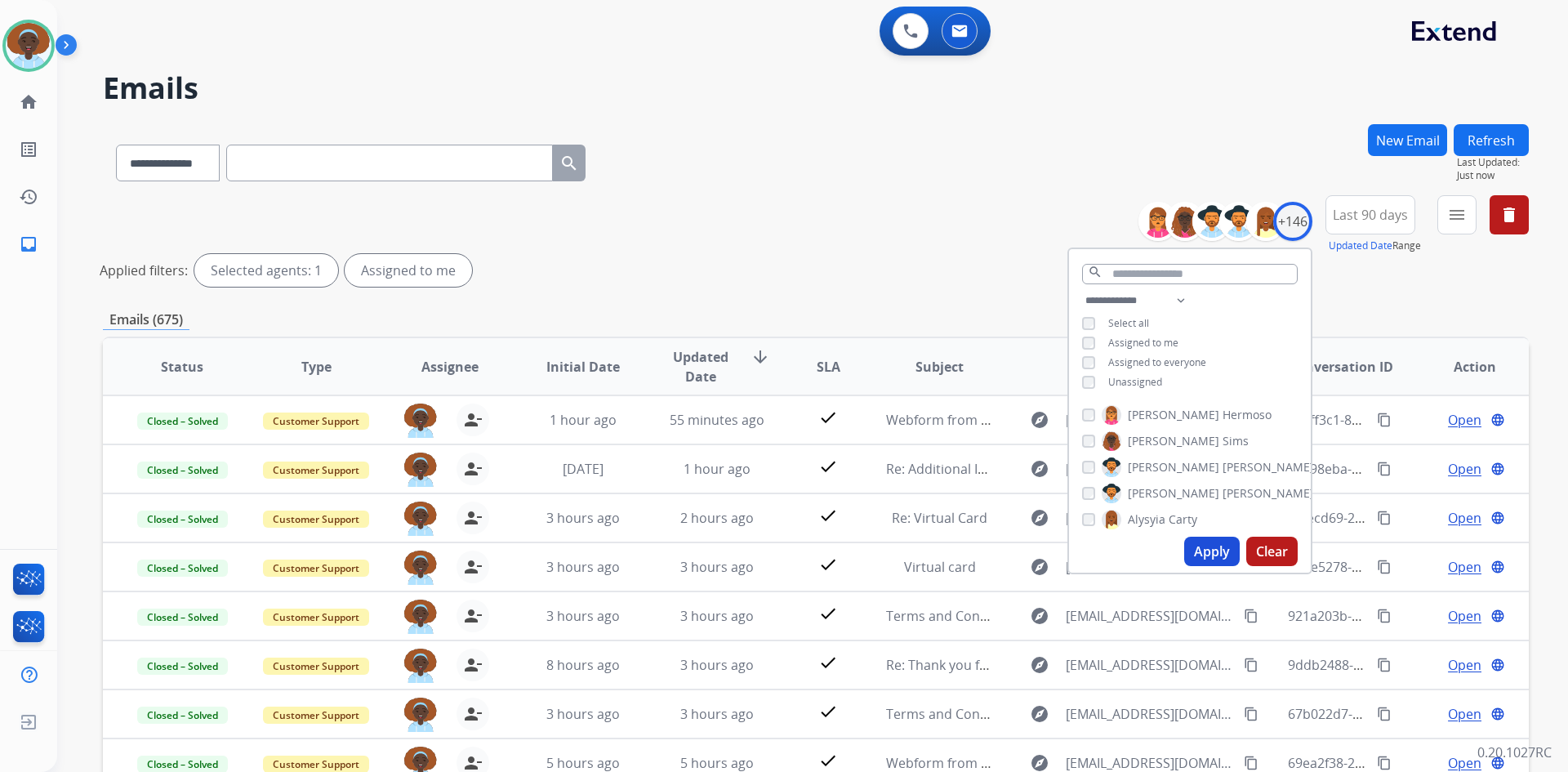
click at [916, 265] on div "Applied filters: Selected agents: 1 Assigned to me" at bounding box center [812, 271] width 1426 height 33
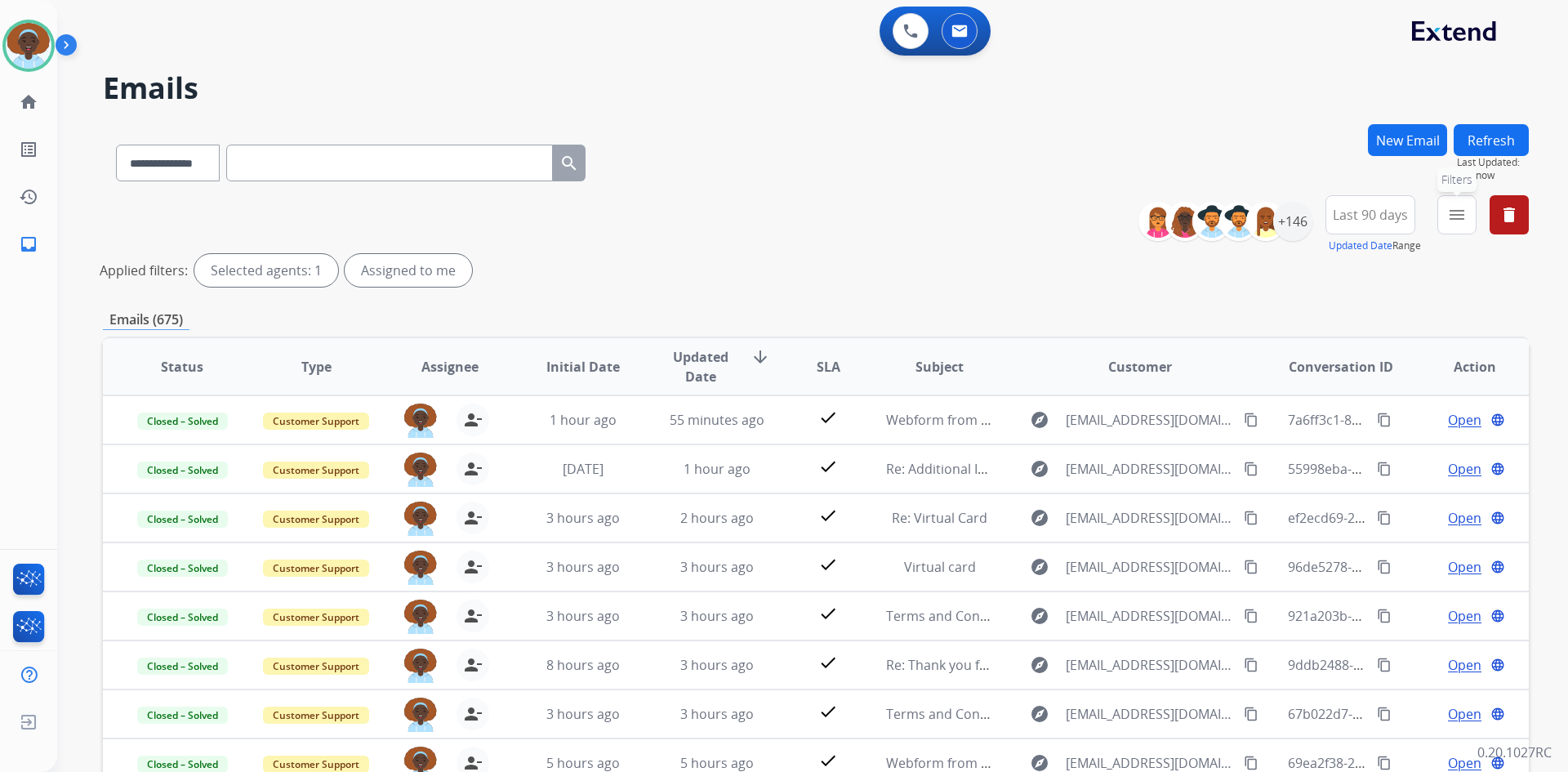
click at [1451, 214] on mat-icon "menu" at bounding box center [1457, 215] width 19 height 19
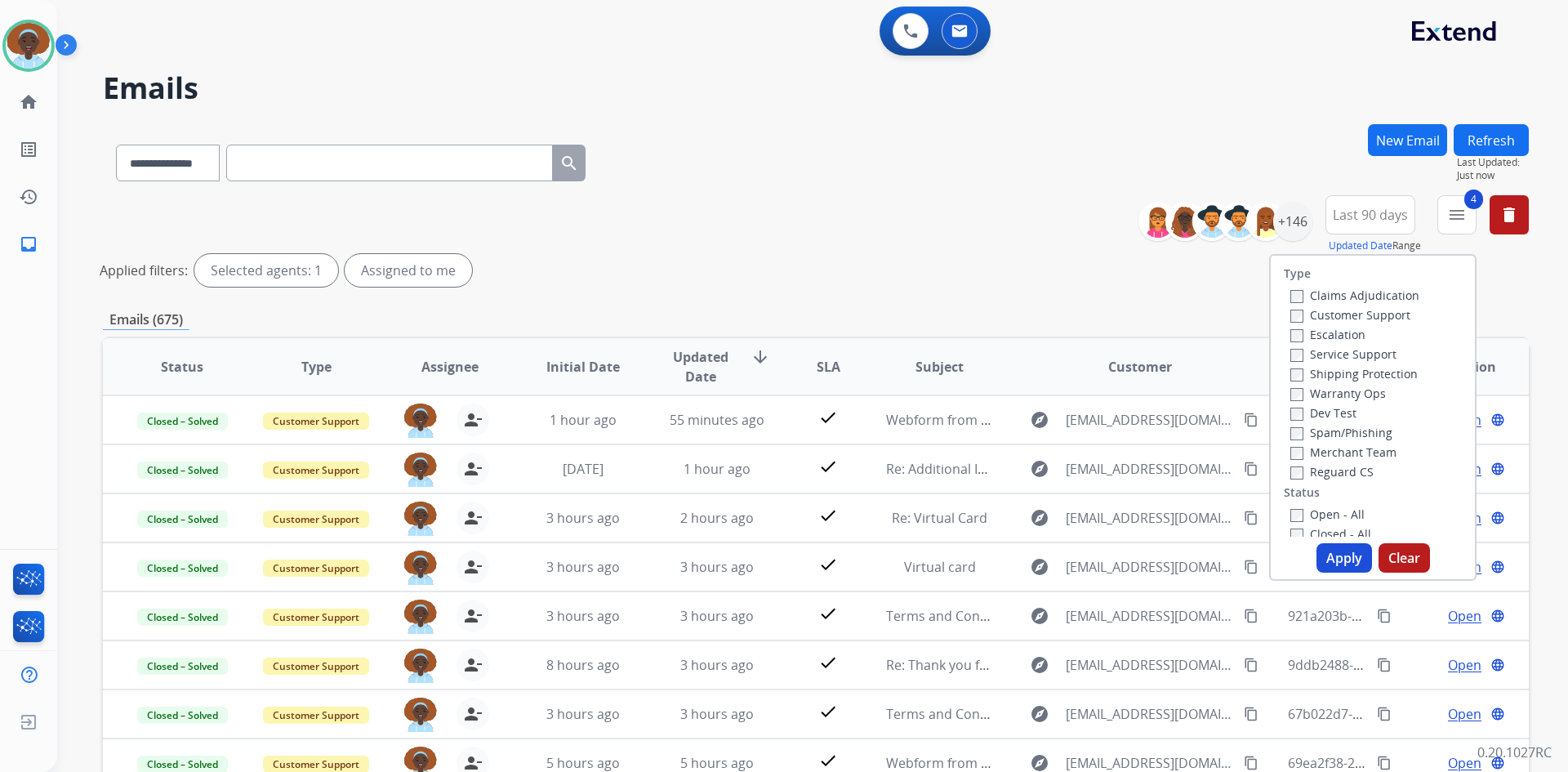
click at [1341, 560] on button "Apply" at bounding box center [1344, 558] width 56 height 30
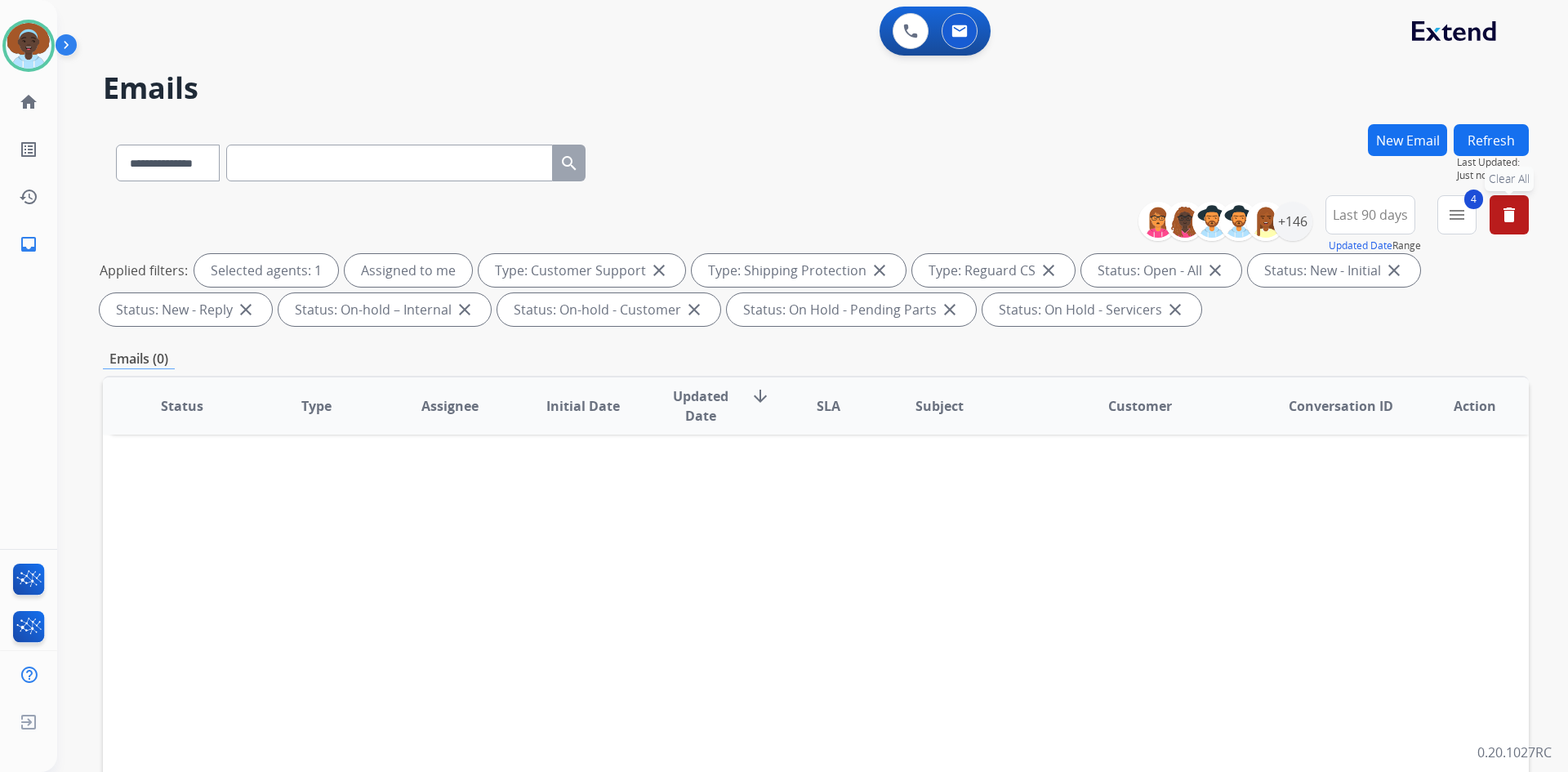
click at [1501, 218] on mat-icon "delete" at bounding box center [1509, 215] width 19 height 19
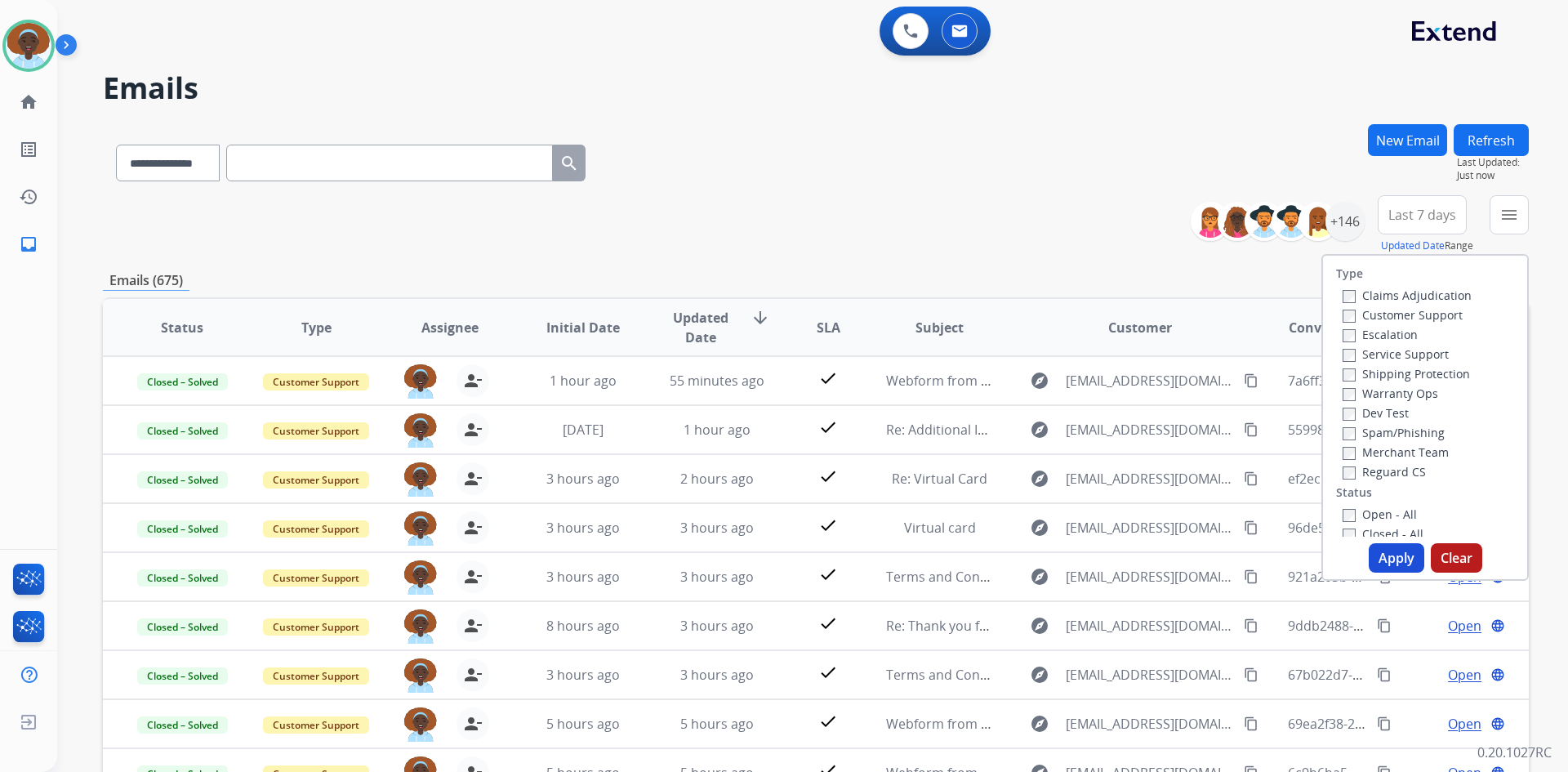
click at [780, 193] on div "**********" at bounding box center [816, 160] width 1426 height 71
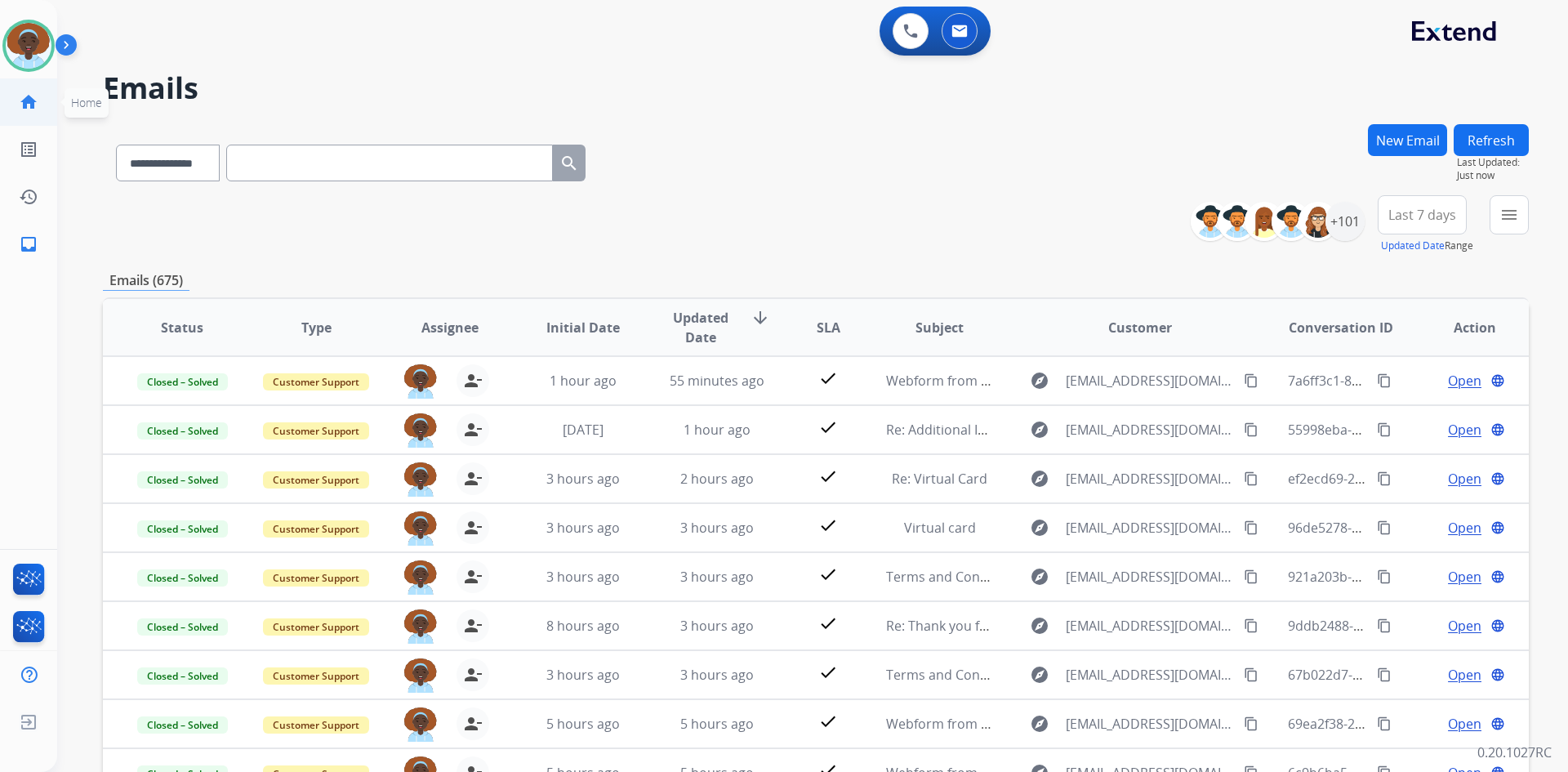
click at [24, 103] on mat-icon "home" at bounding box center [28, 102] width 19 height 19
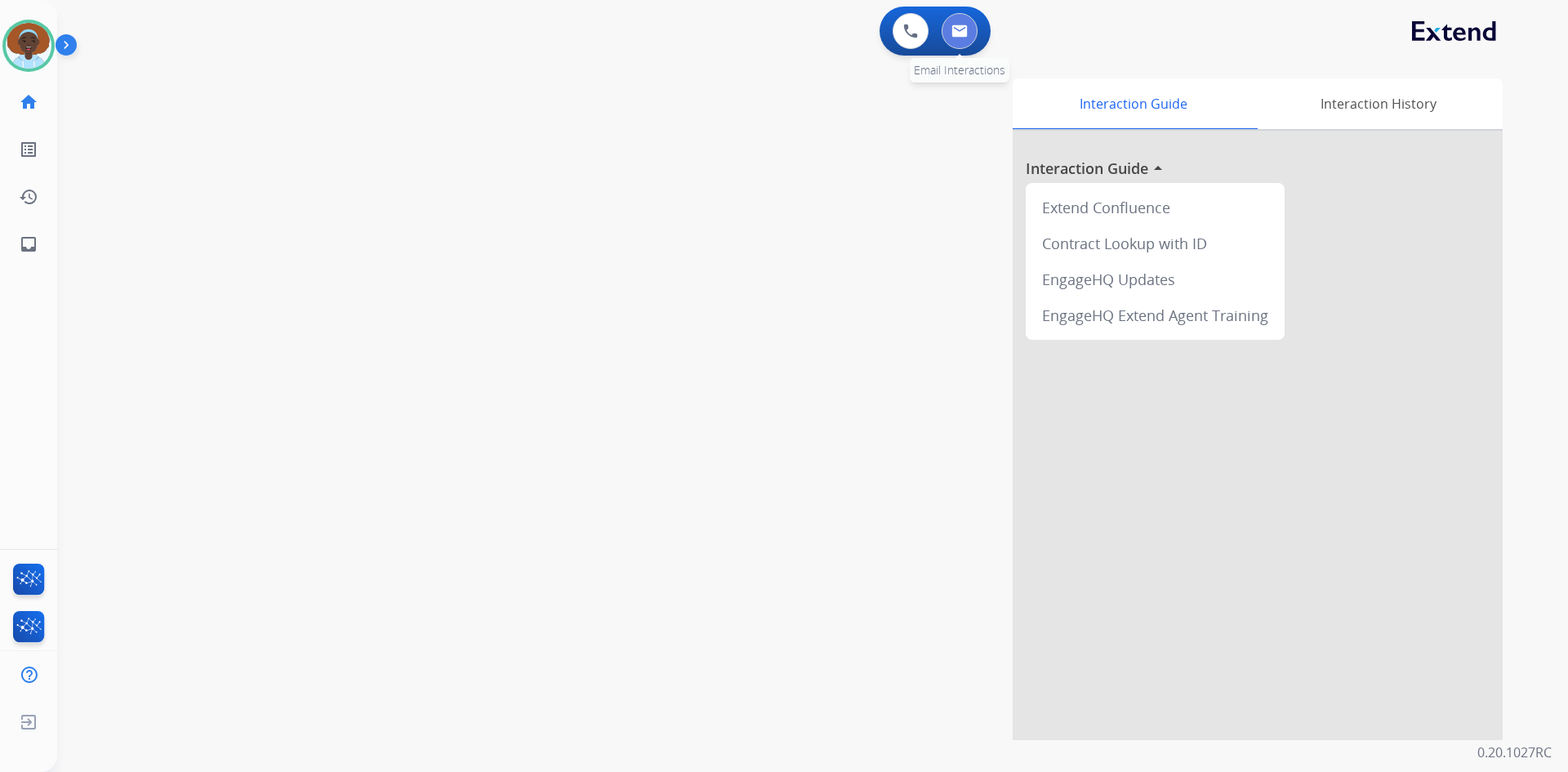
click at [953, 40] on button at bounding box center [959, 31] width 36 height 36
select select "**********"
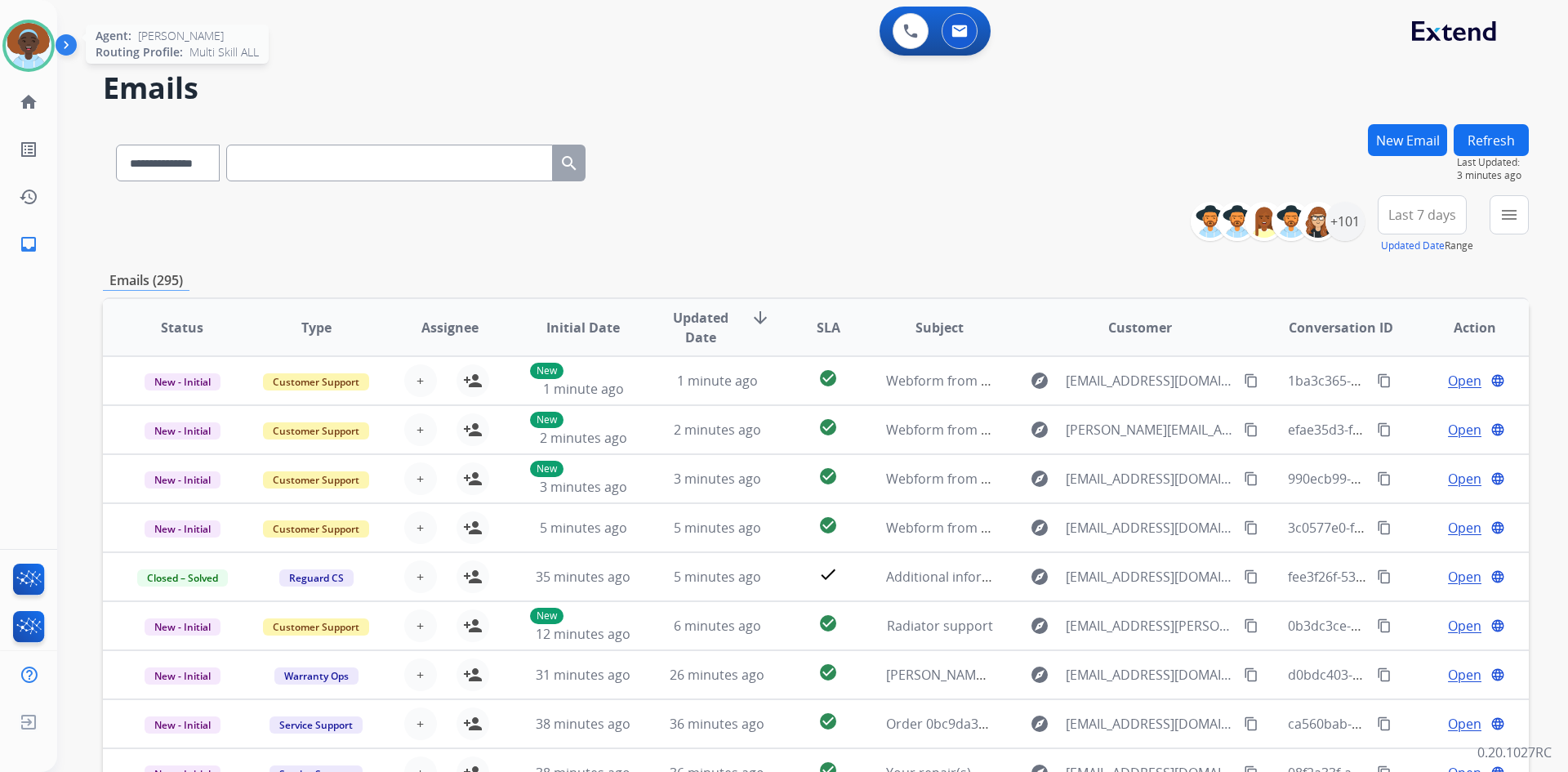
click at [26, 47] on img at bounding box center [28, 45] width 45 height 45
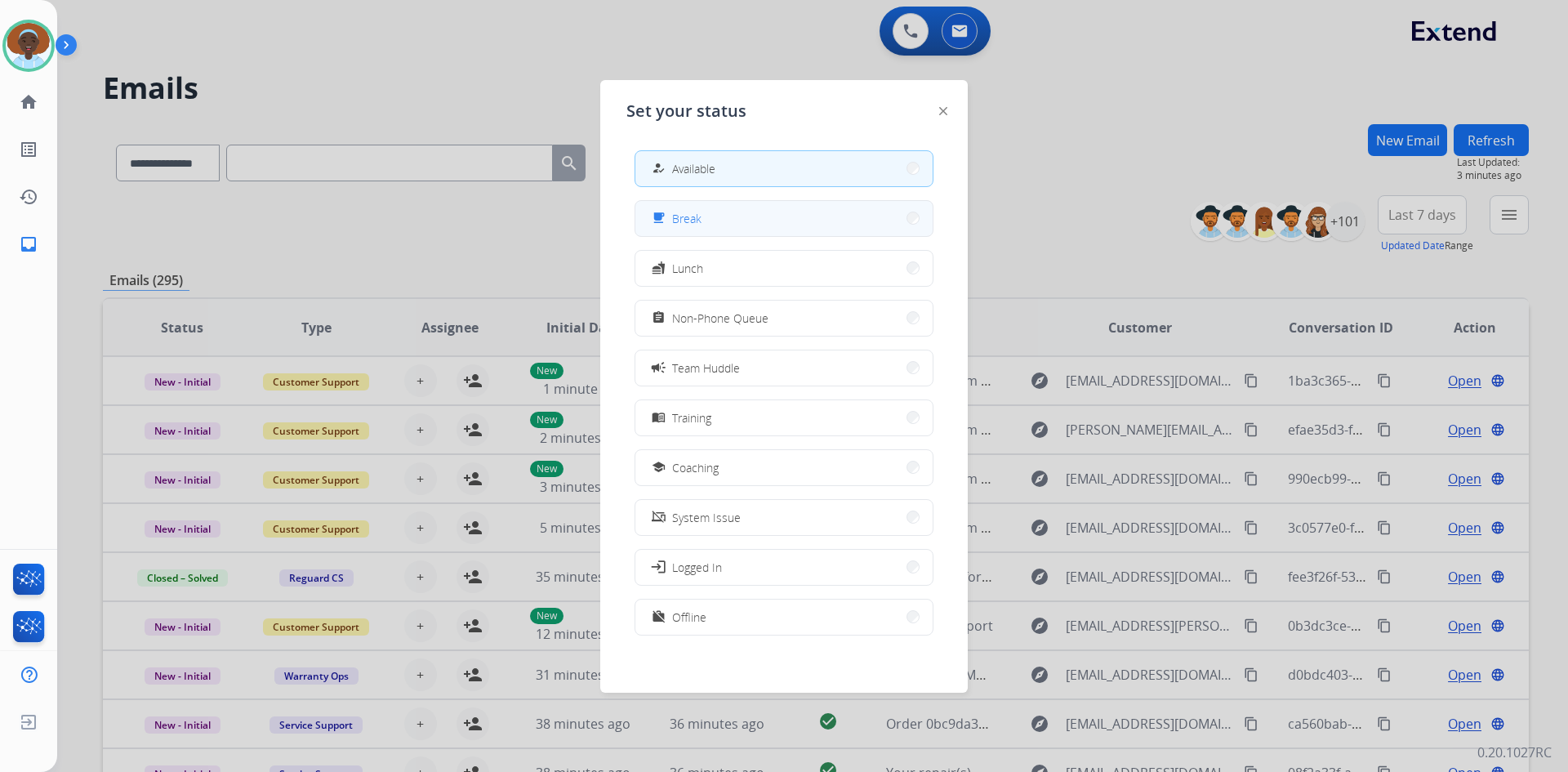
click at [709, 223] on button "free_breakfast Break" at bounding box center [784, 218] width 297 height 35
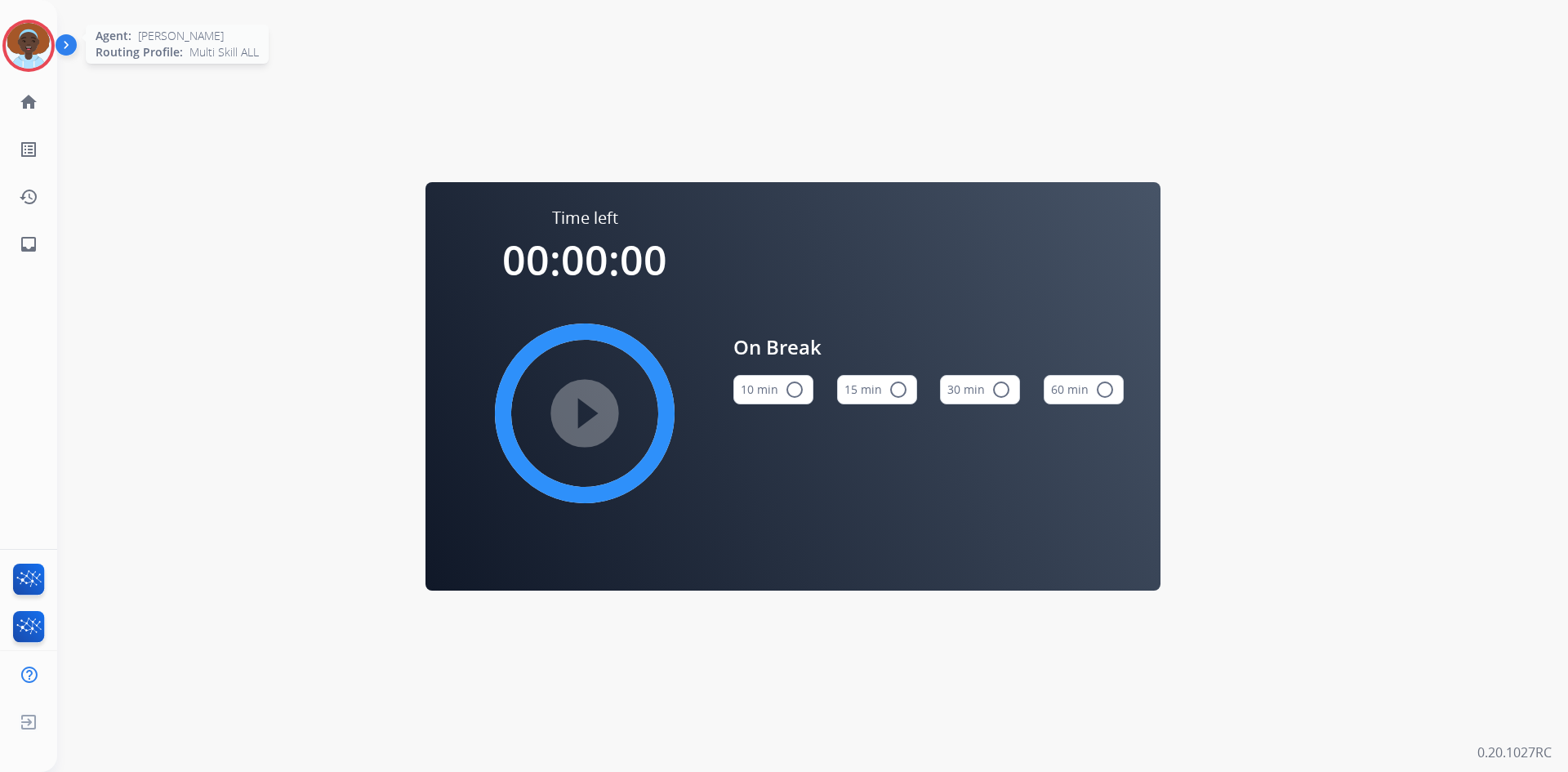
click at [35, 40] on img at bounding box center [28, 45] width 45 height 45
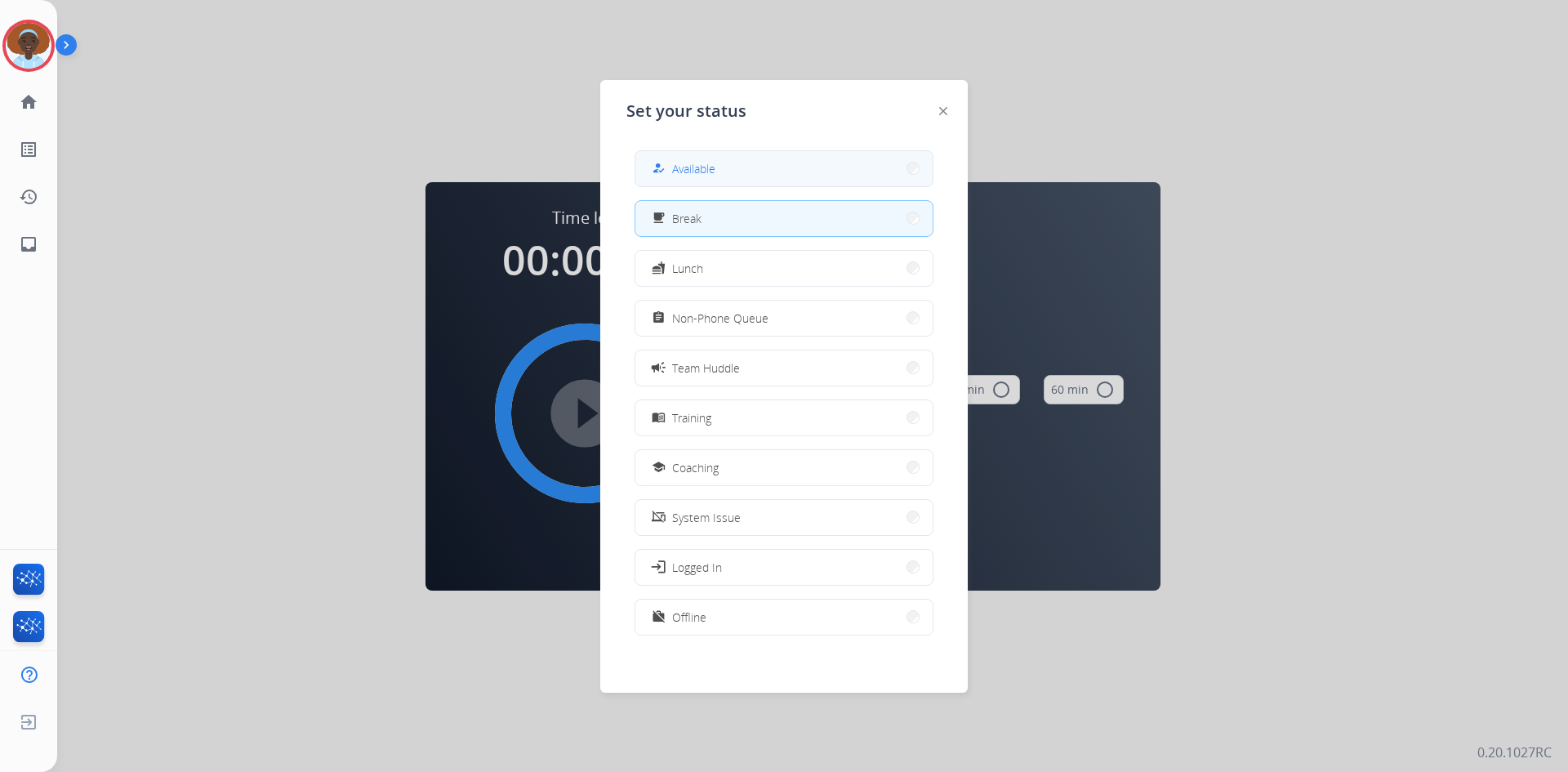
click at [790, 162] on button "how_to_reg Available" at bounding box center [784, 169] width 297 height 35
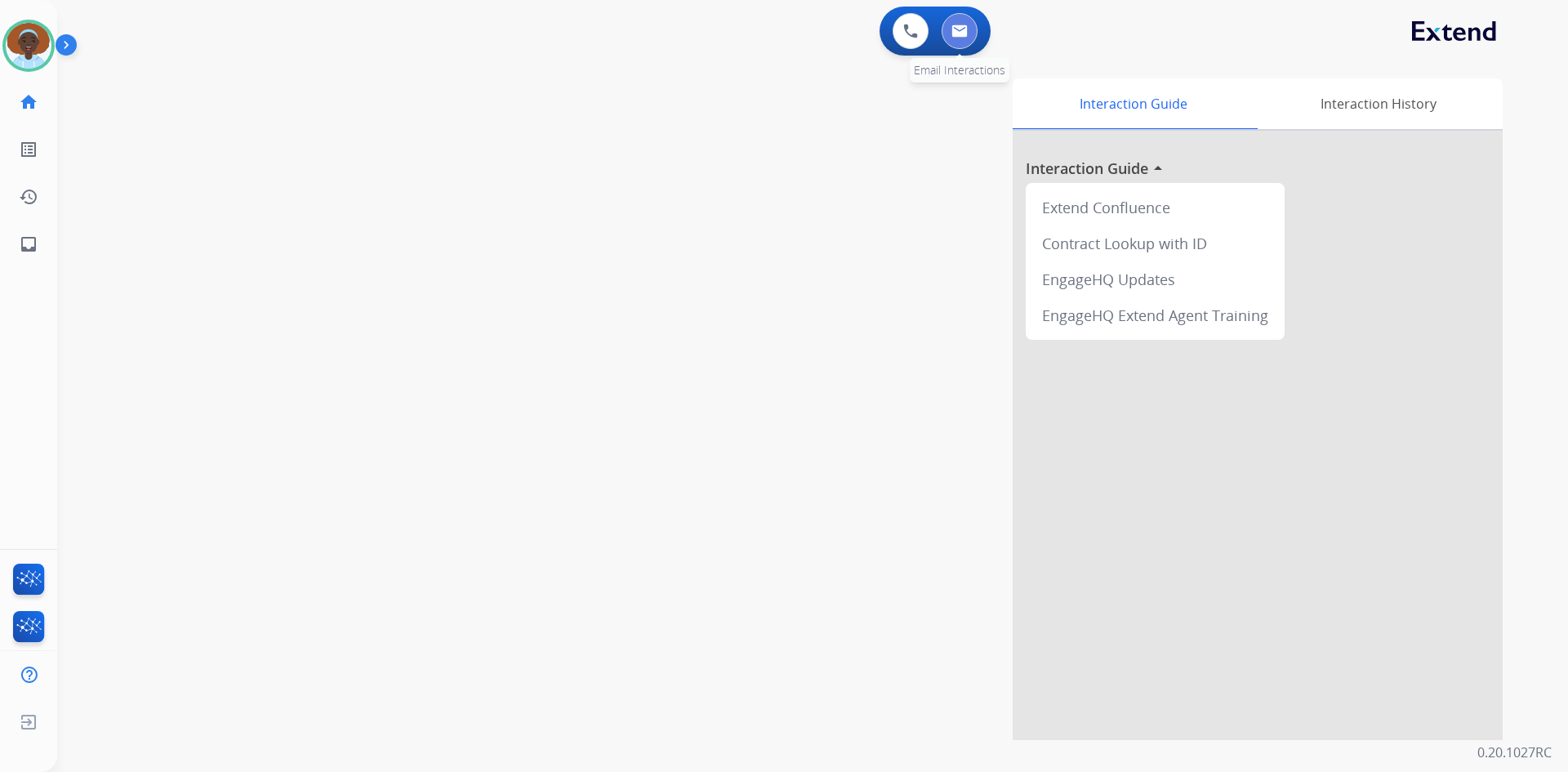
click at [959, 29] on img at bounding box center [959, 31] width 16 height 13
select select "**********"
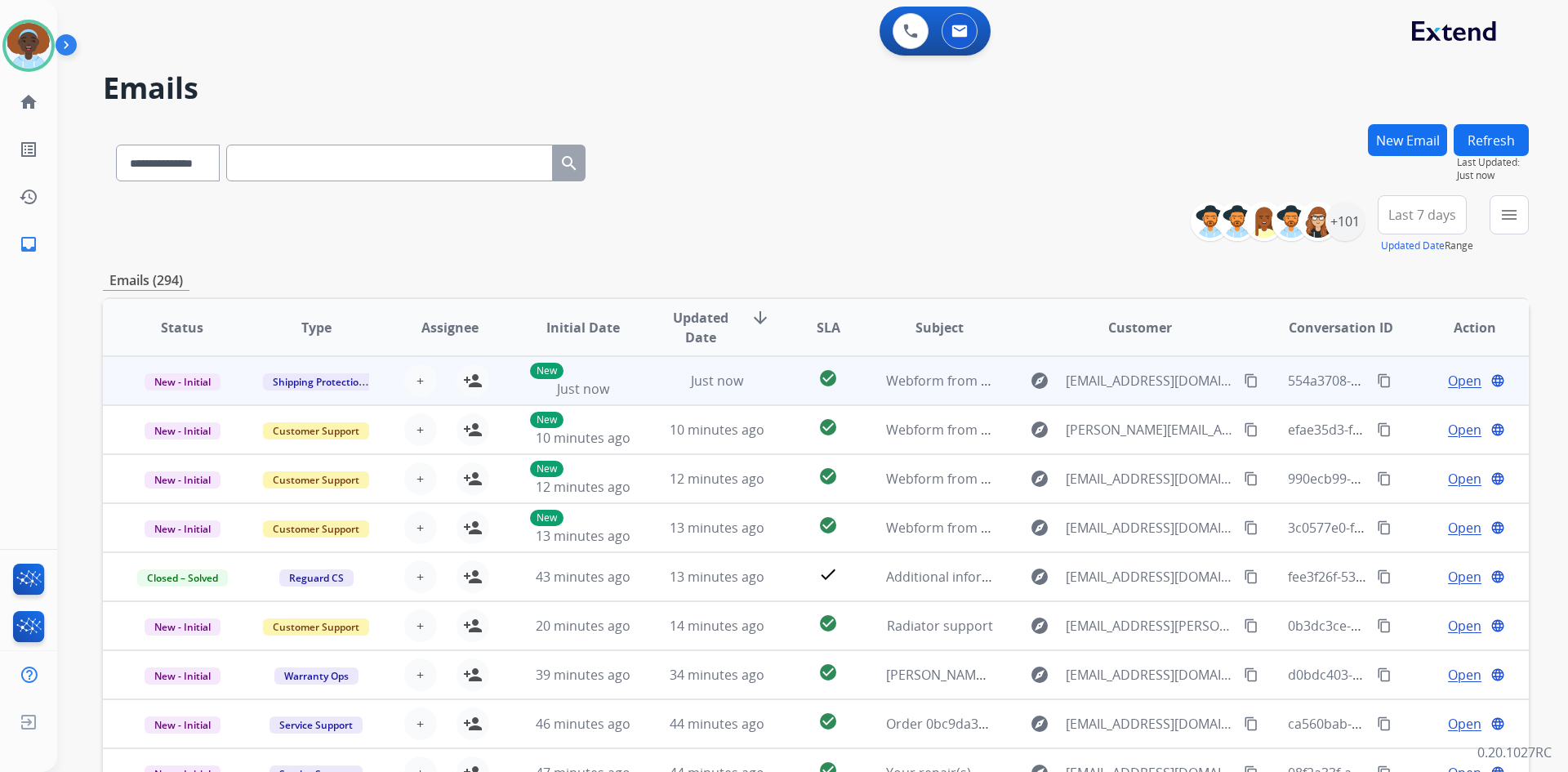
click at [1460, 382] on span "Open" at bounding box center [1465, 381] width 34 height 19
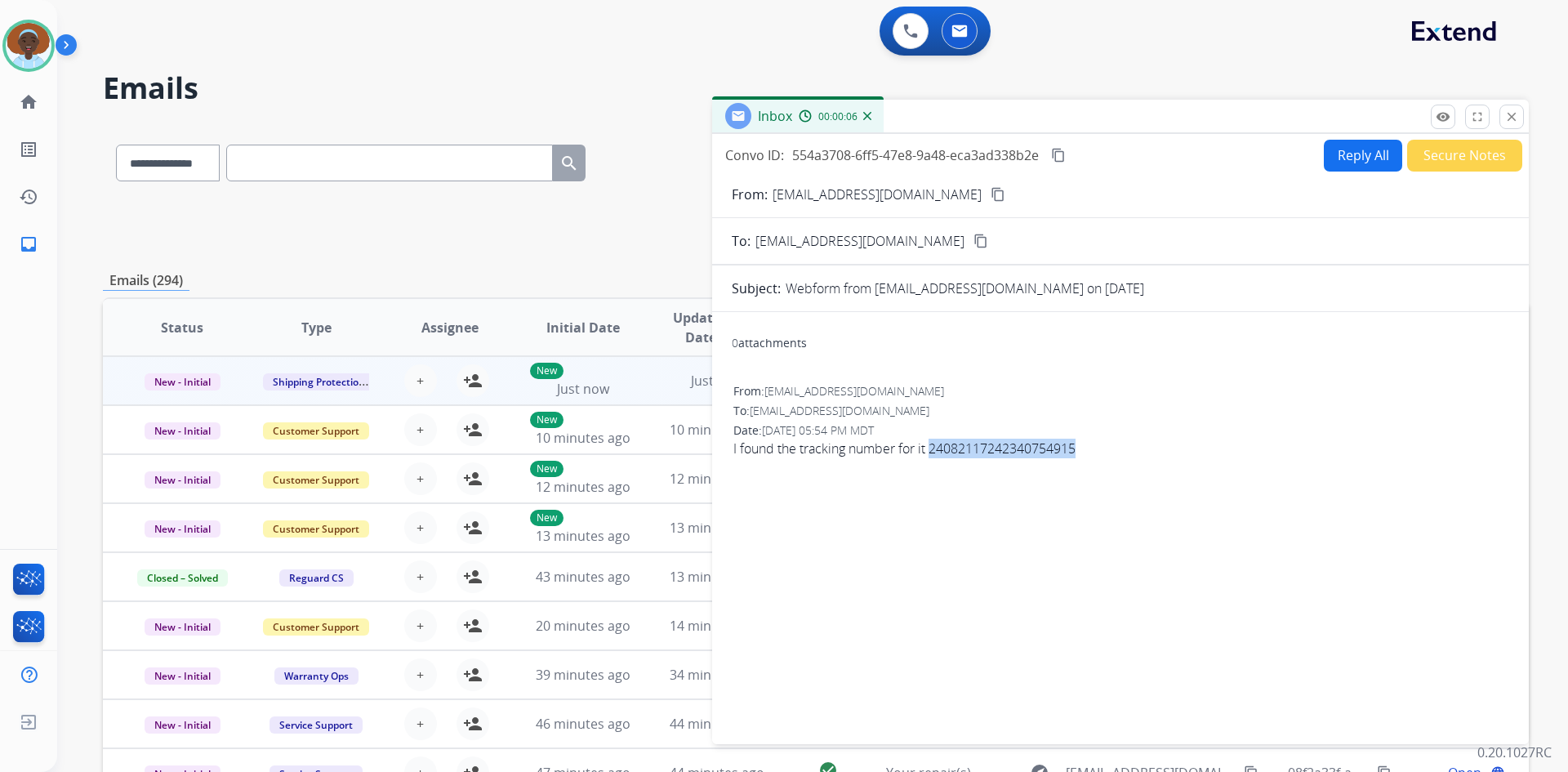
drag, startPoint x: 1081, startPoint y: 448, endPoint x: 932, endPoint y: 451, distance: 149.0
click at [932, 451] on span "I found the tracking number for it 24082117242340754915" at bounding box center [1120, 448] width 774 height 19
copy span "24082117242340754915"
drag, startPoint x: 1511, startPoint y: 120, endPoint x: 1520, endPoint y: 170, distance: 50.8
click at [1511, 120] on mat-icon "close" at bounding box center [1511, 117] width 14 height 14
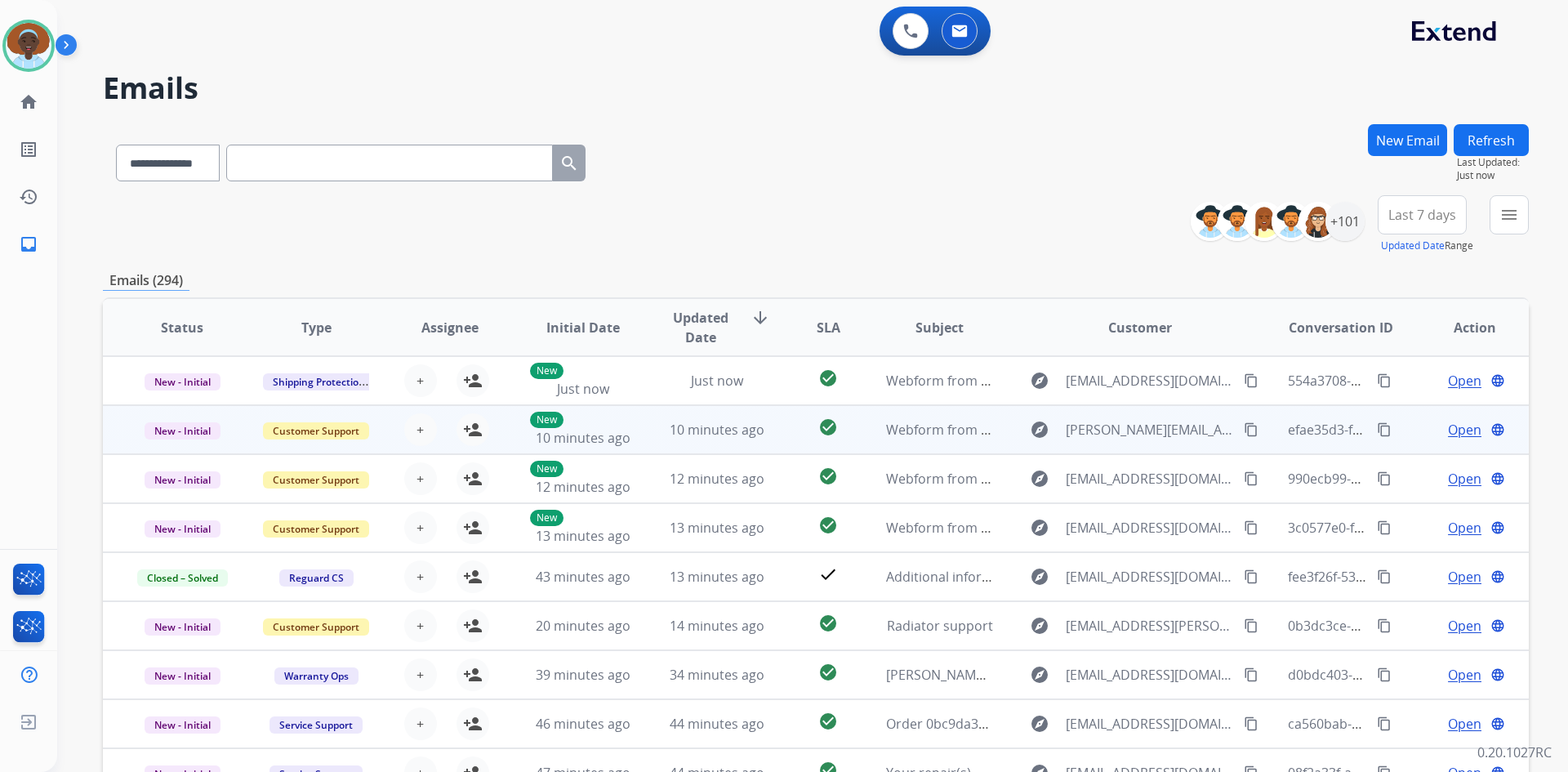
click at [1452, 427] on span "Open" at bounding box center [1465, 430] width 34 height 19
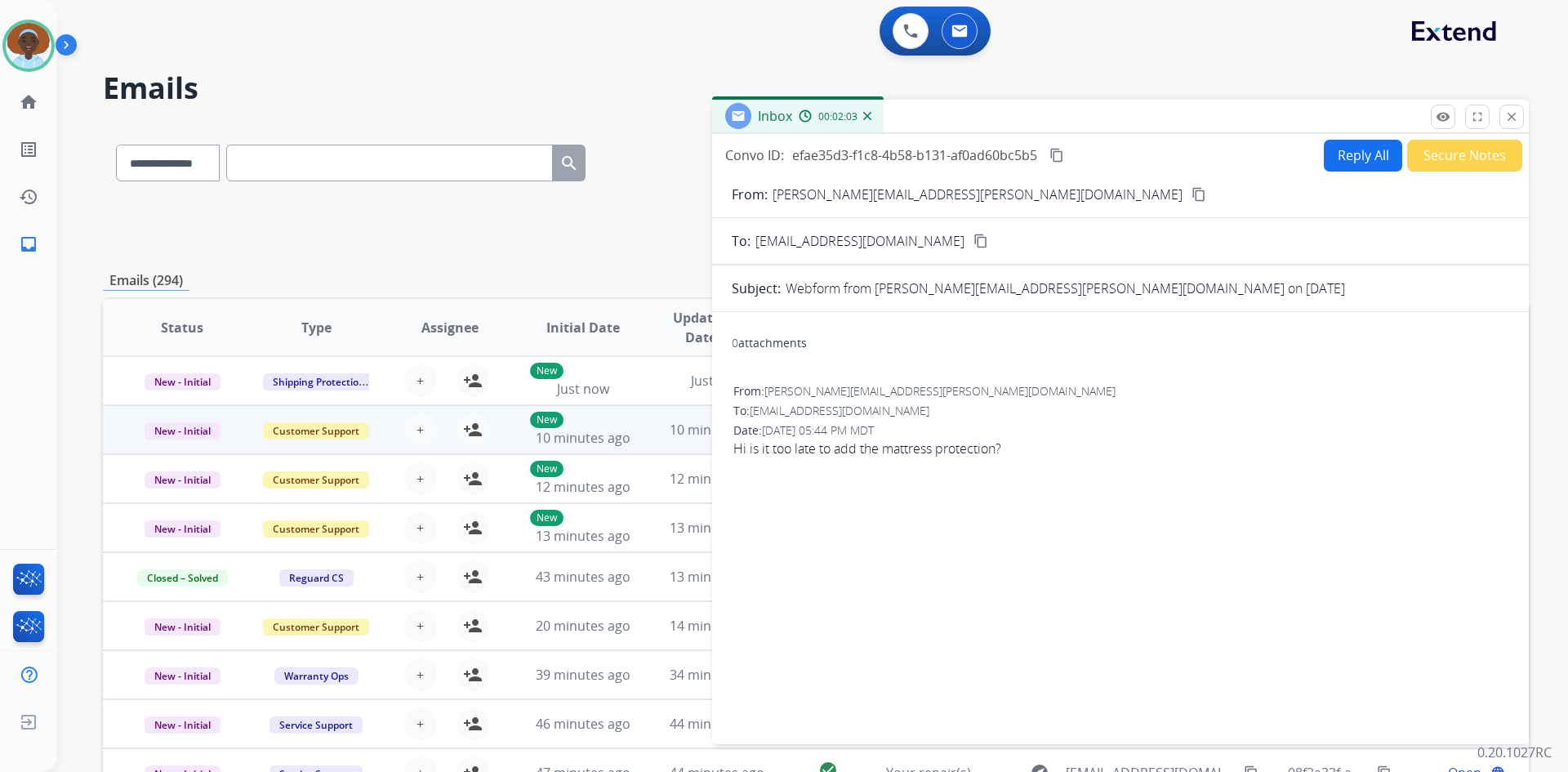
click at [1362, 163] on button "Reply All" at bounding box center [1363, 155] width 78 height 32
select select "**********"
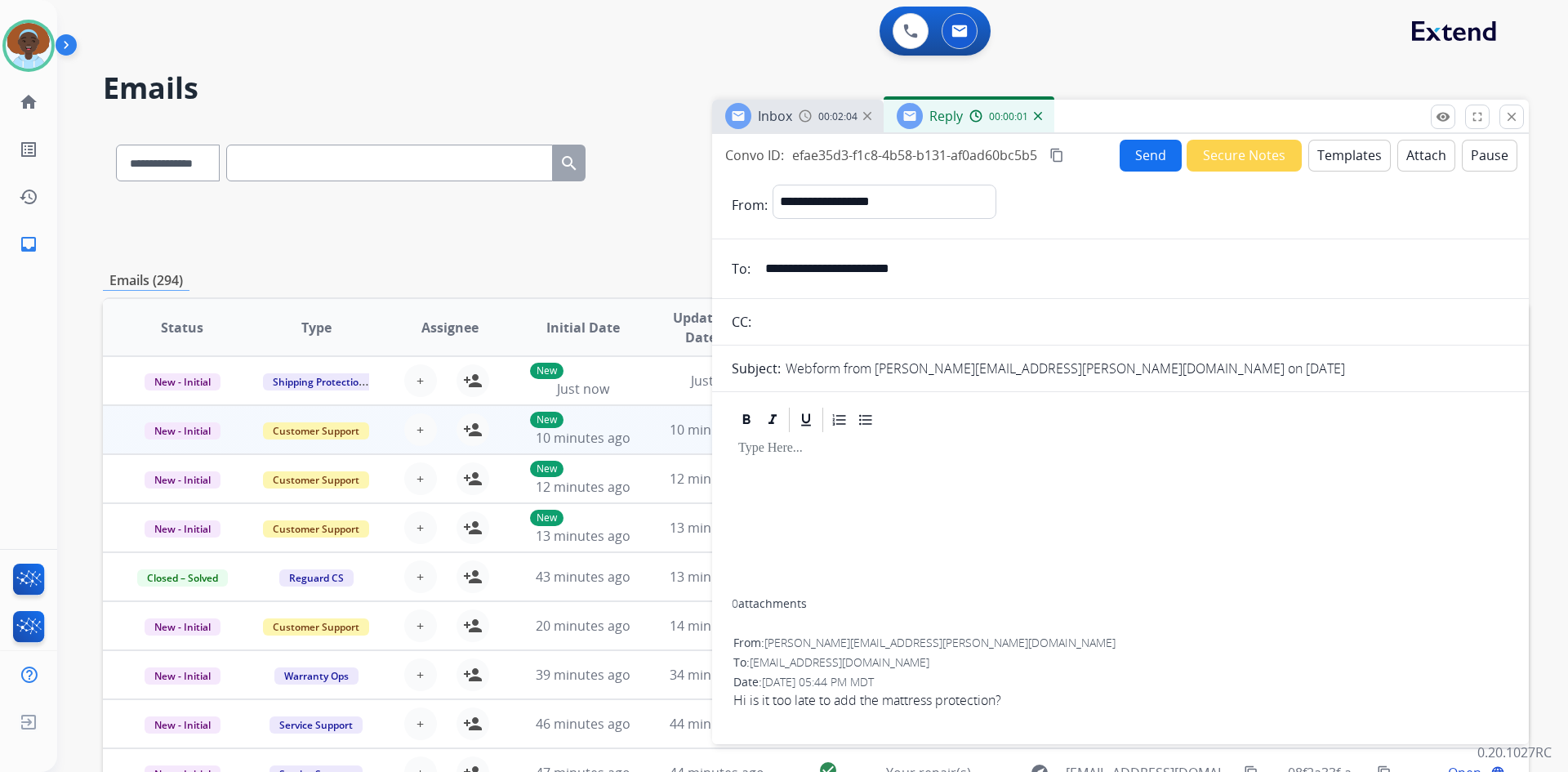
click at [1351, 156] on button "Templates" at bounding box center [1350, 155] width 83 height 32
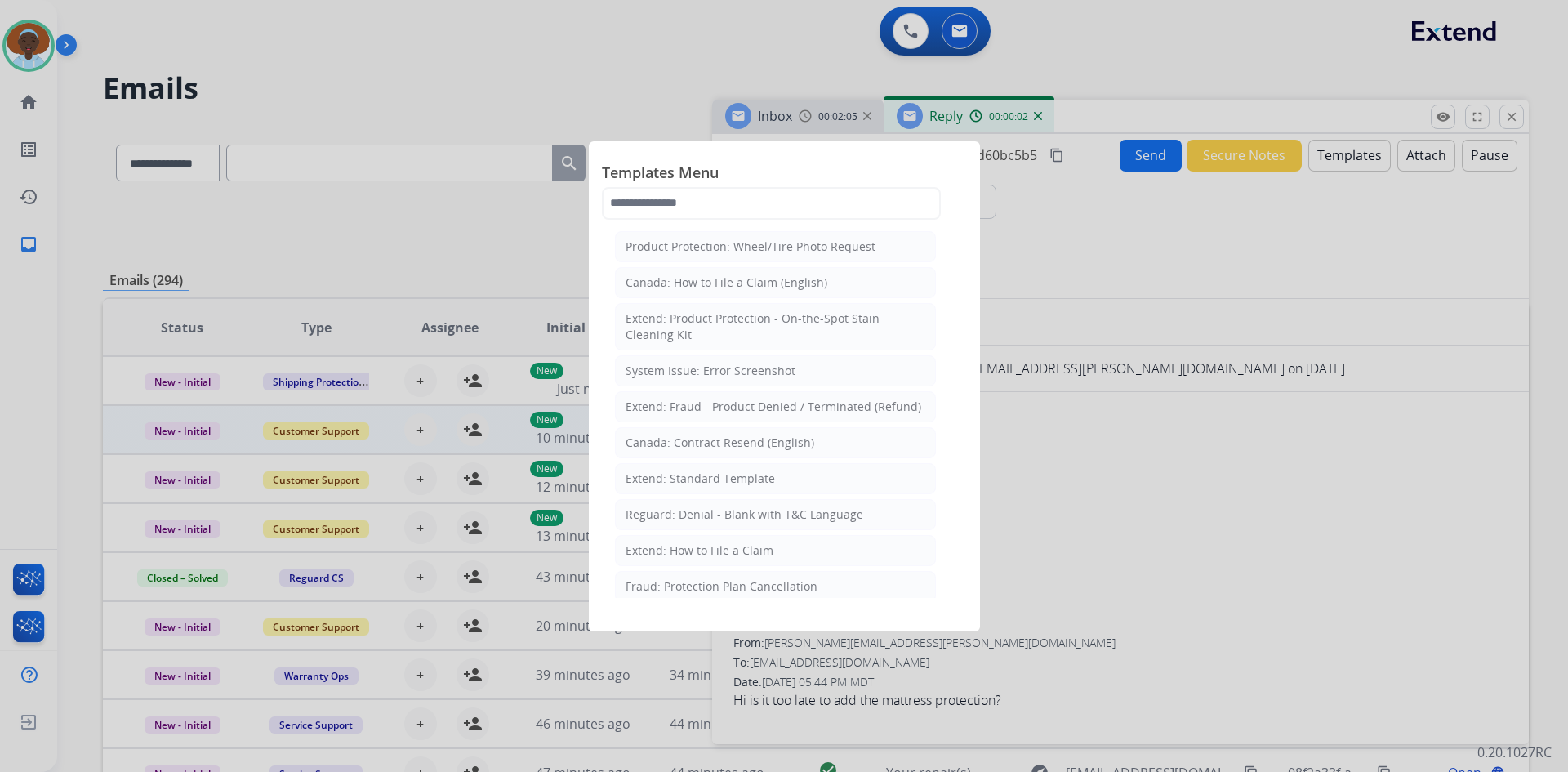
click at [719, 485] on div "Extend: Standard Template" at bounding box center [700, 478] width 149 height 16
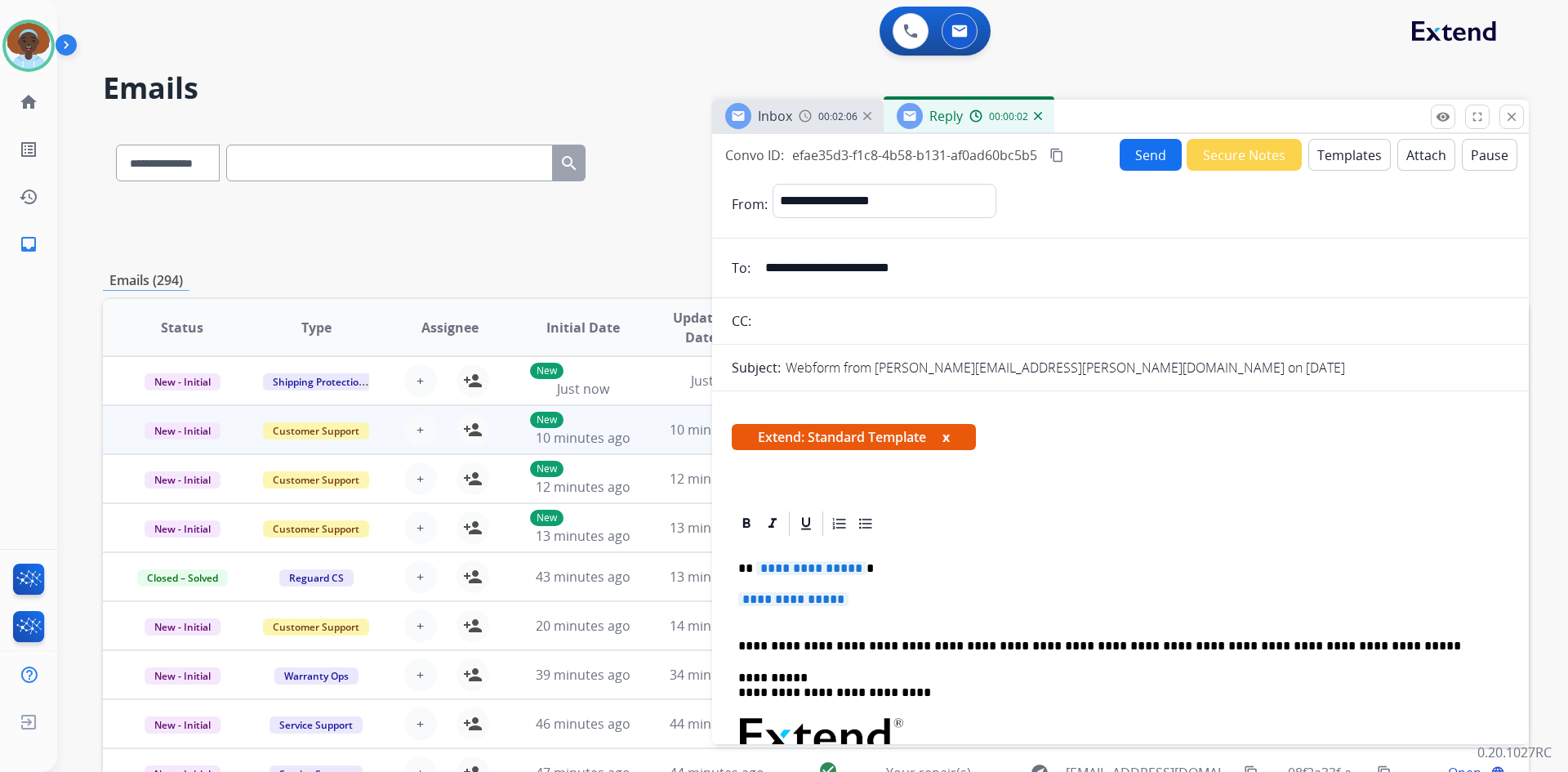
click at [831, 571] on span "**********" at bounding box center [811, 568] width 110 height 13
click at [775, 600] on span "**********" at bounding box center [793, 599] width 110 height 13
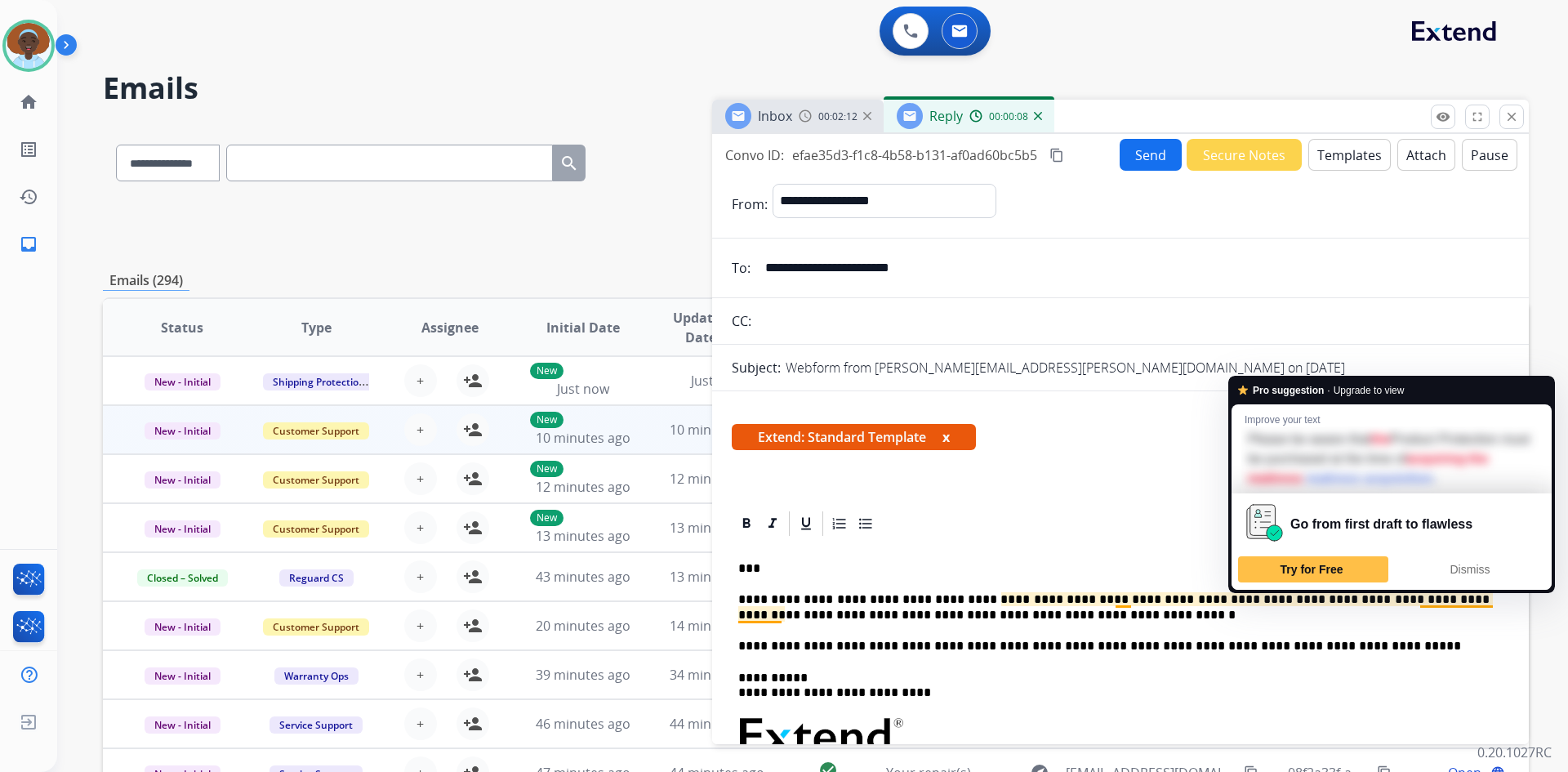
click at [1466, 600] on p "**********" at bounding box center [1114, 606] width 752 height 30
click at [1471, 602] on p "**********" at bounding box center [1114, 606] width 752 height 30
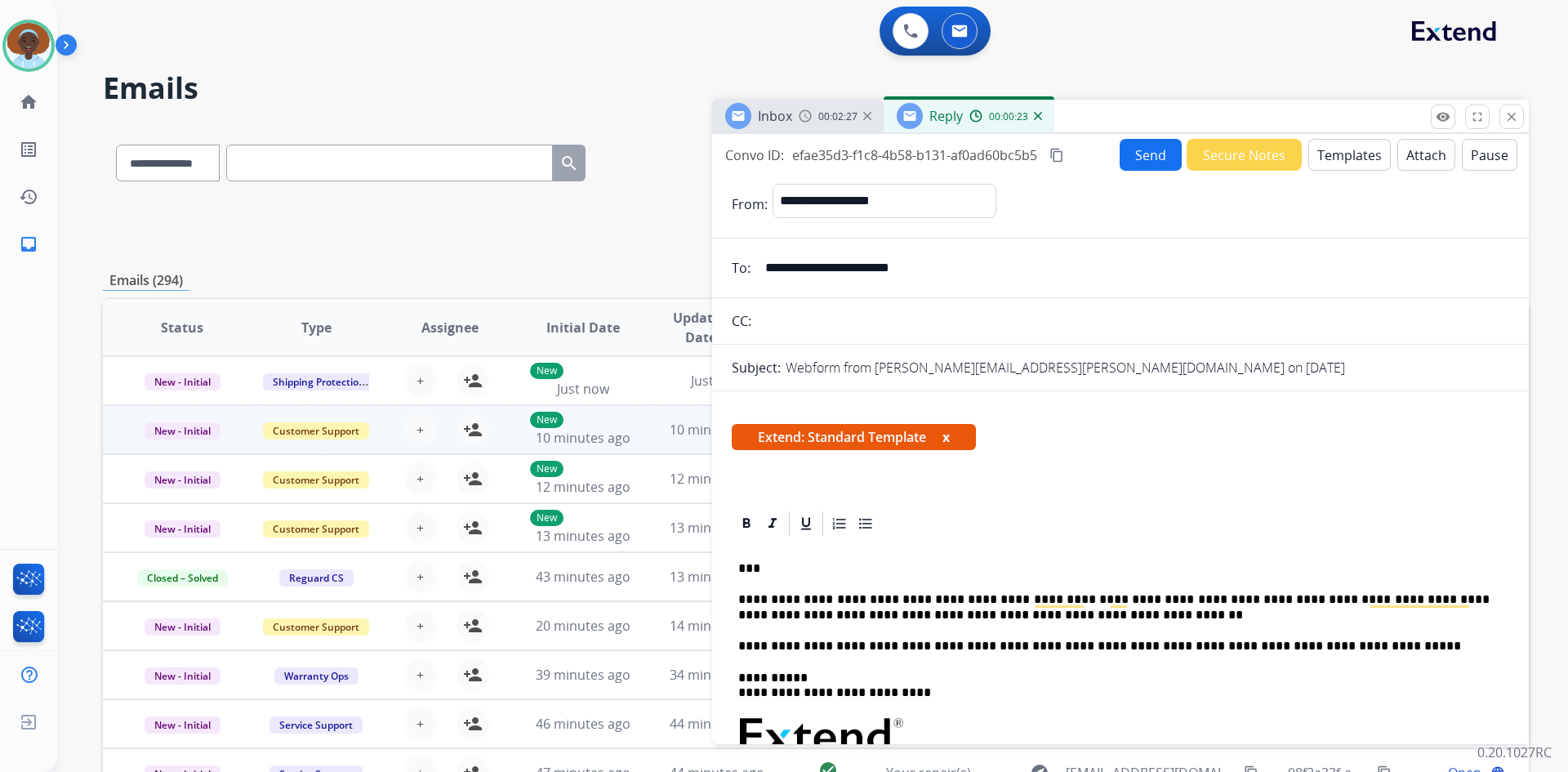
click at [1149, 156] on button "Send" at bounding box center [1151, 154] width 62 height 32
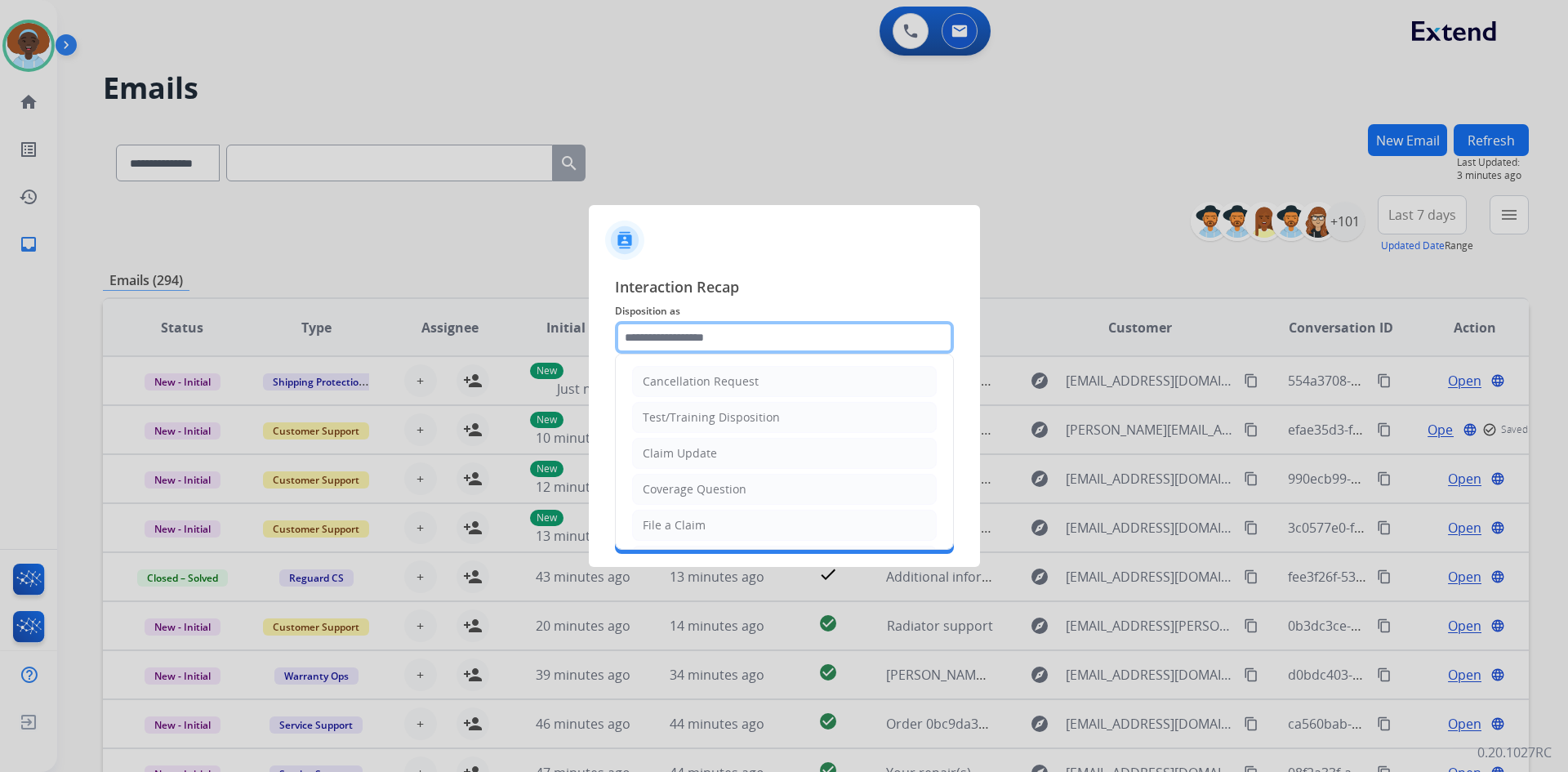
click at [736, 327] on input "text" at bounding box center [784, 337] width 339 height 33
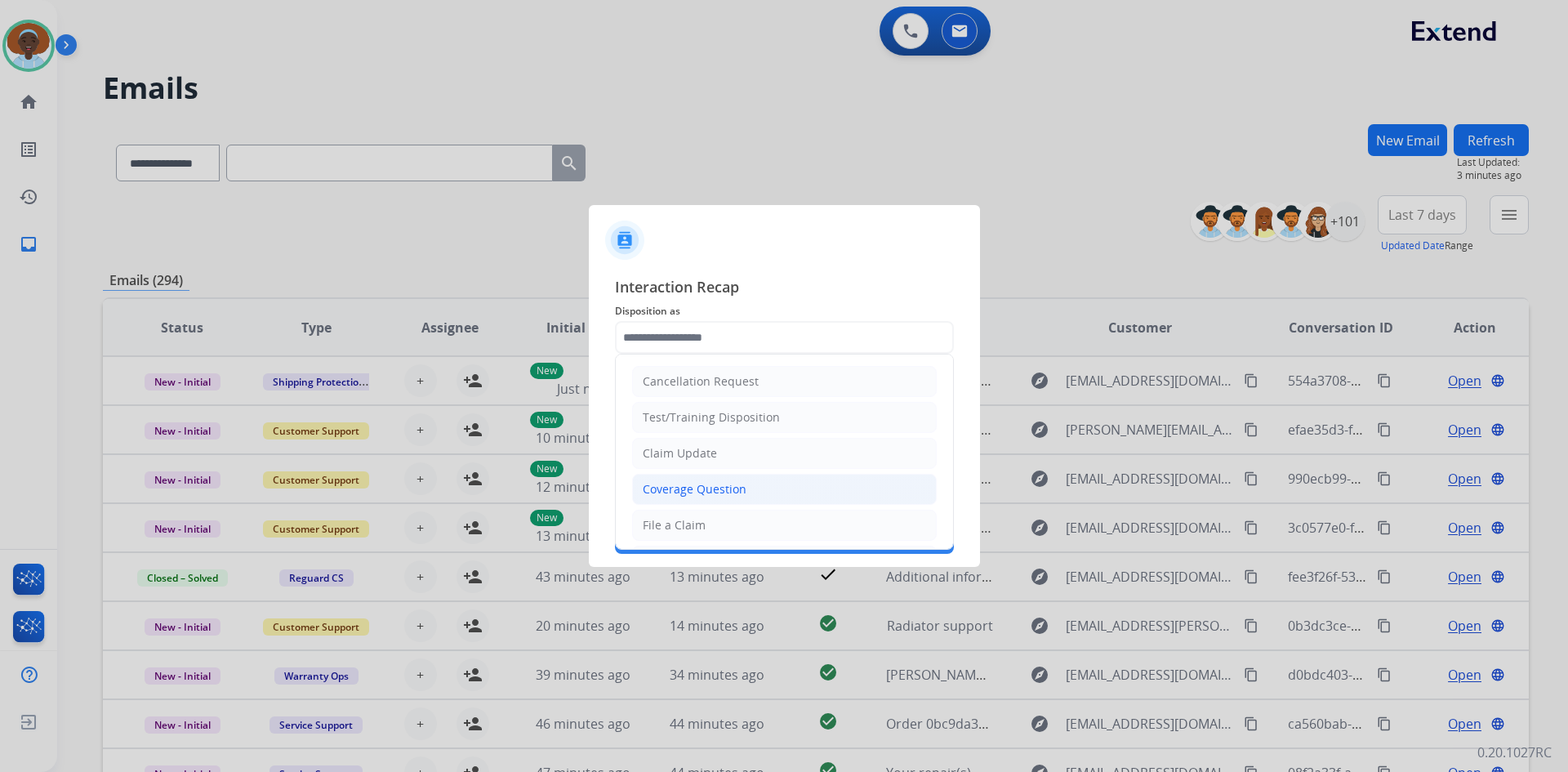
click at [736, 491] on div "Coverage Question" at bounding box center [695, 489] width 104 height 16
type input "**********"
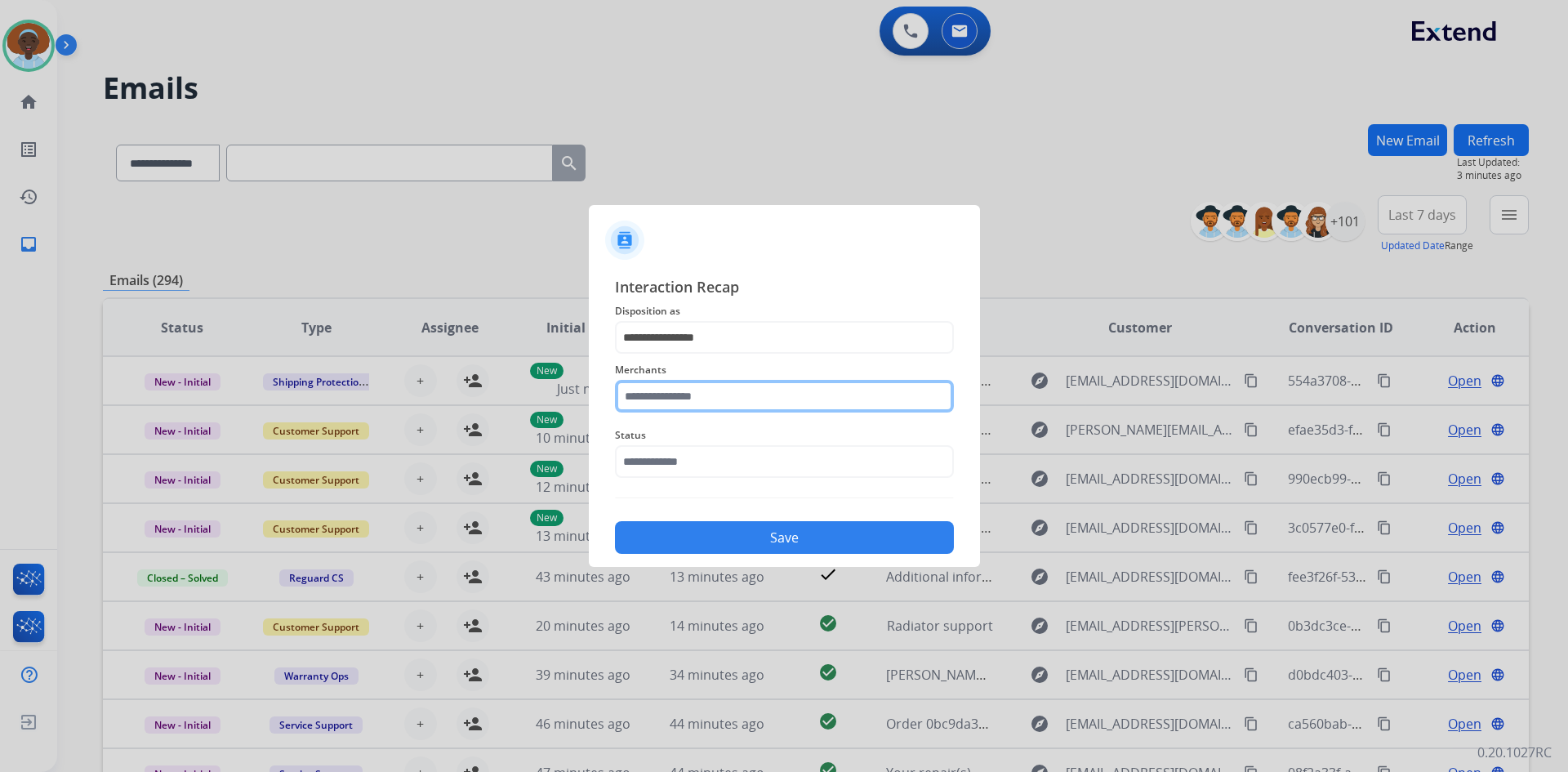
click at [745, 395] on input "text" at bounding box center [784, 396] width 339 height 33
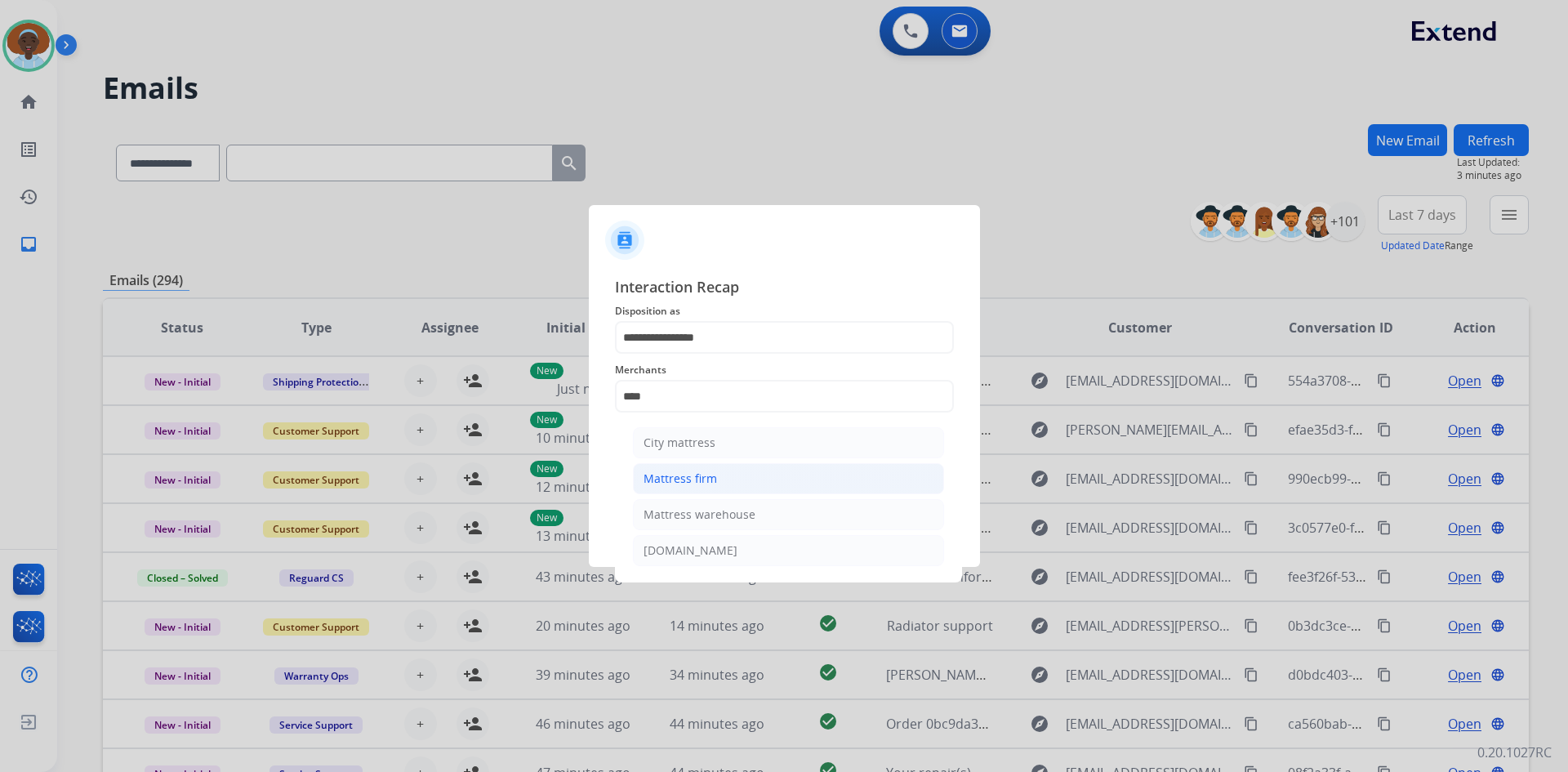
click at [740, 485] on li "Mattress firm" at bounding box center [788, 479] width 311 height 31
type input "**********"
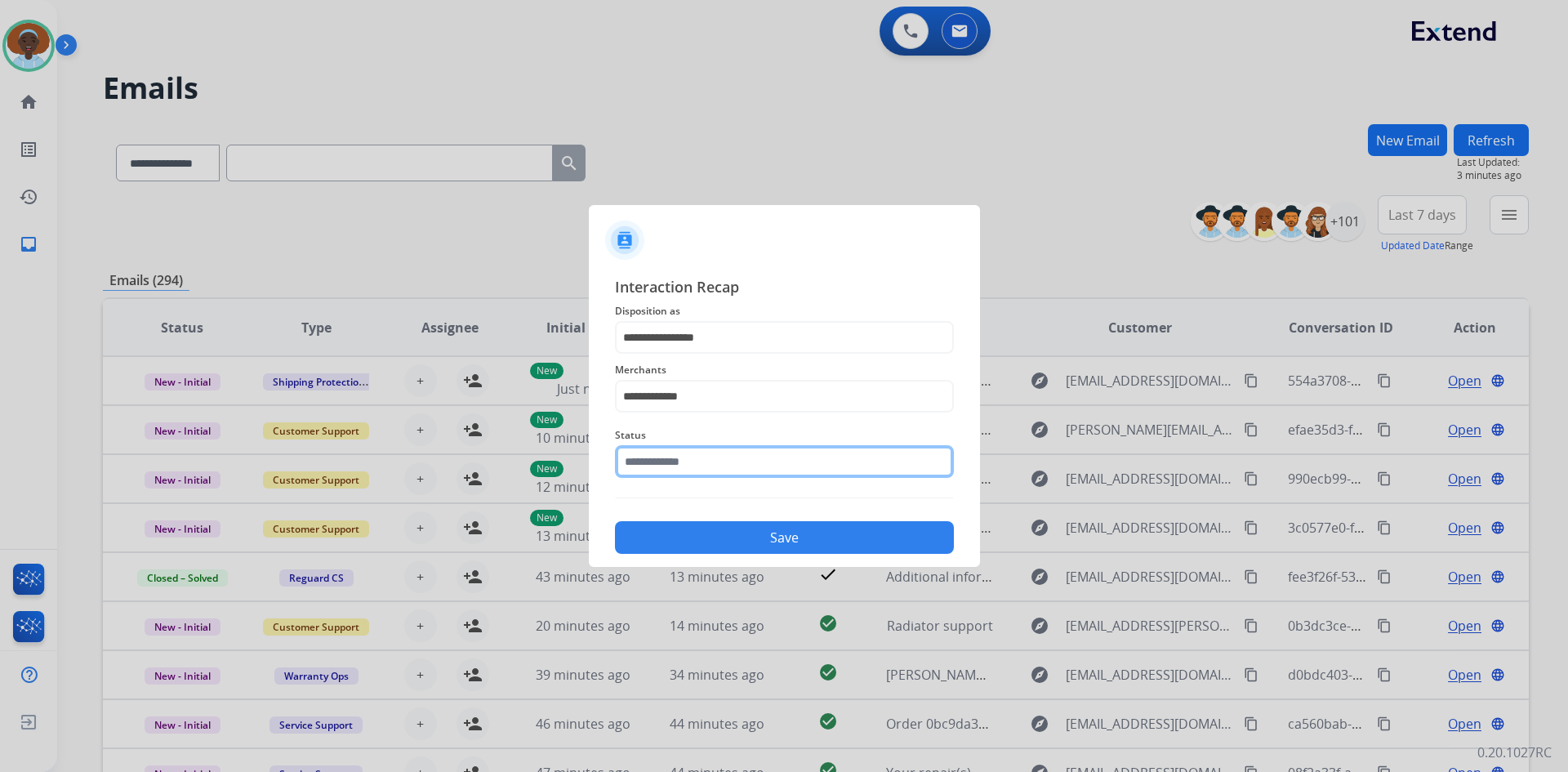
click at [764, 455] on input "text" at bounding box center [784, 462] width 339 height 33
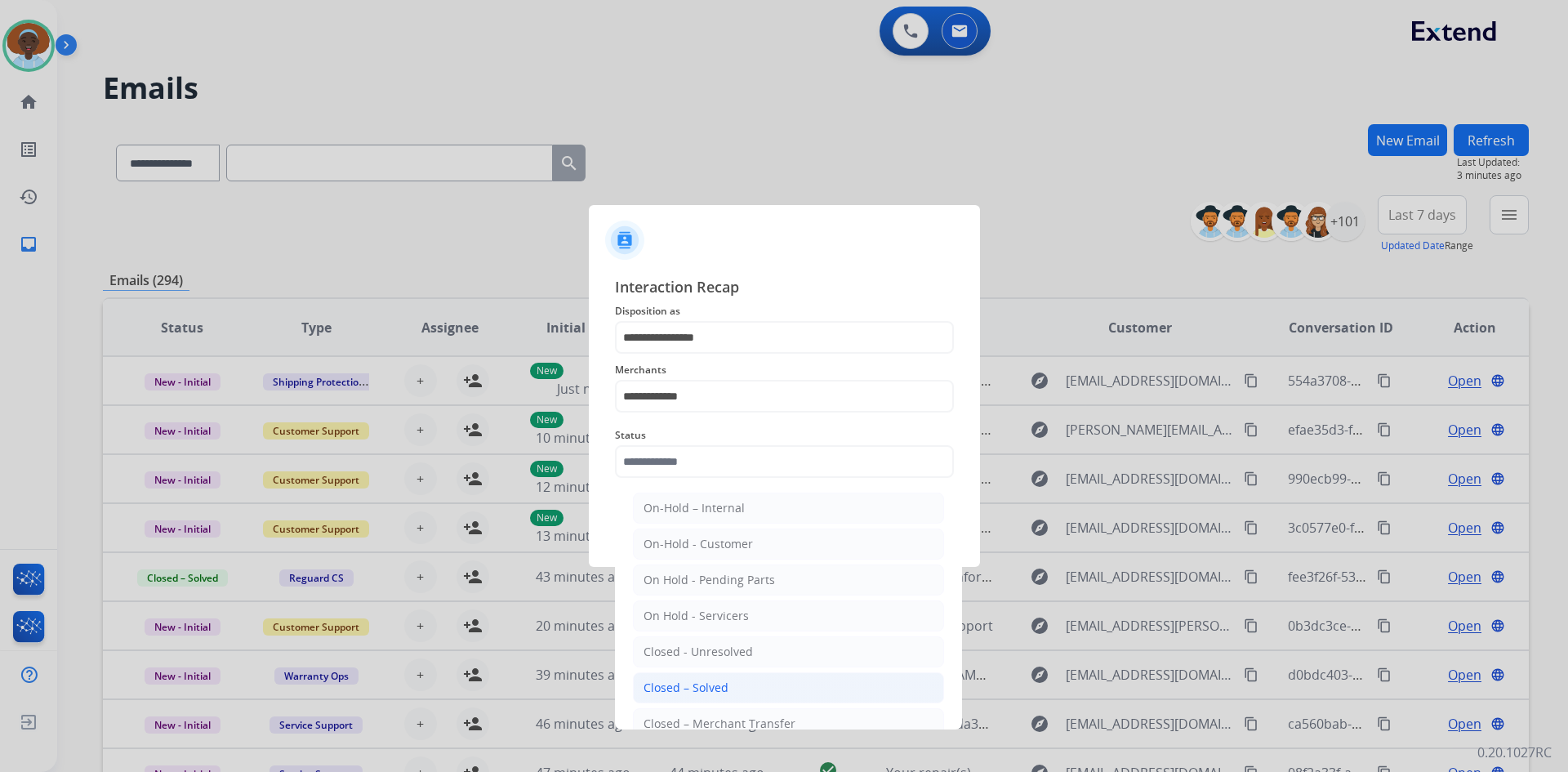
click at [796, 688] on li "Closed – Solved" at bounding box center [788, 688] width 311 height 31
type input "**********"
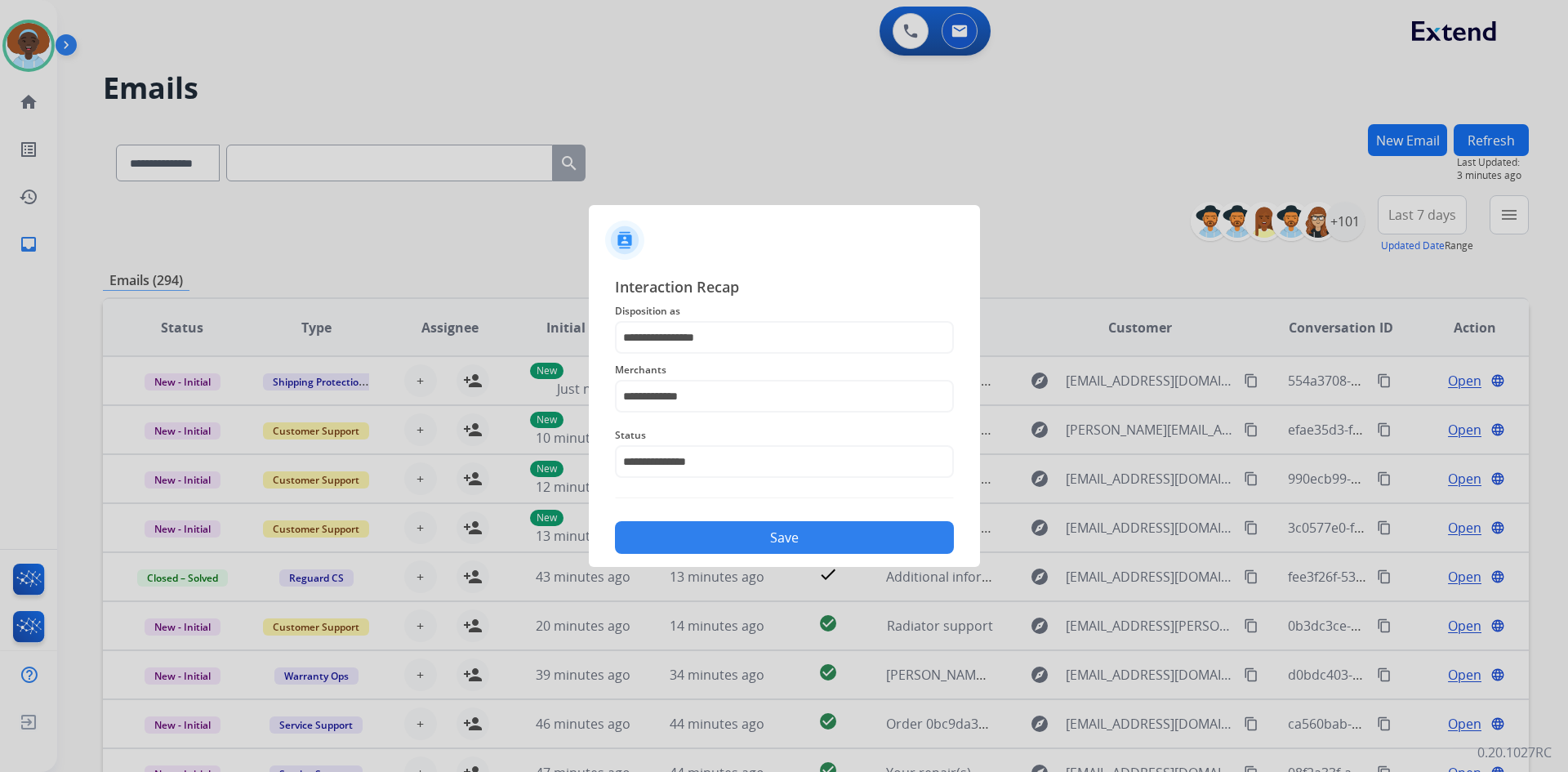
click at [806, 543] on button "Save" at bounding box center [784, 538] width 339 height 33
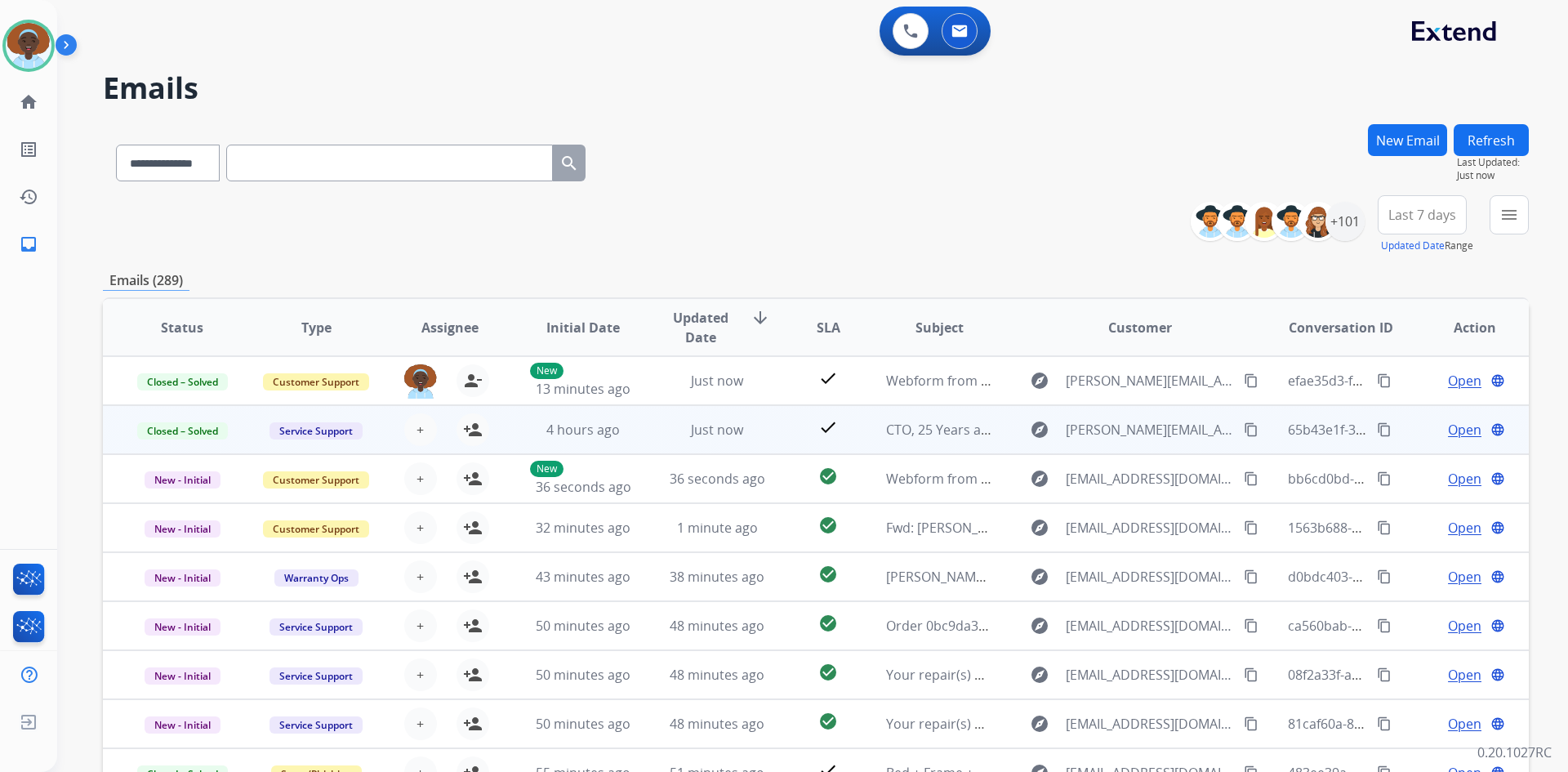
click at [1450, 435] on span "Open" at bounding box center [1465, 430] width 34 height 19
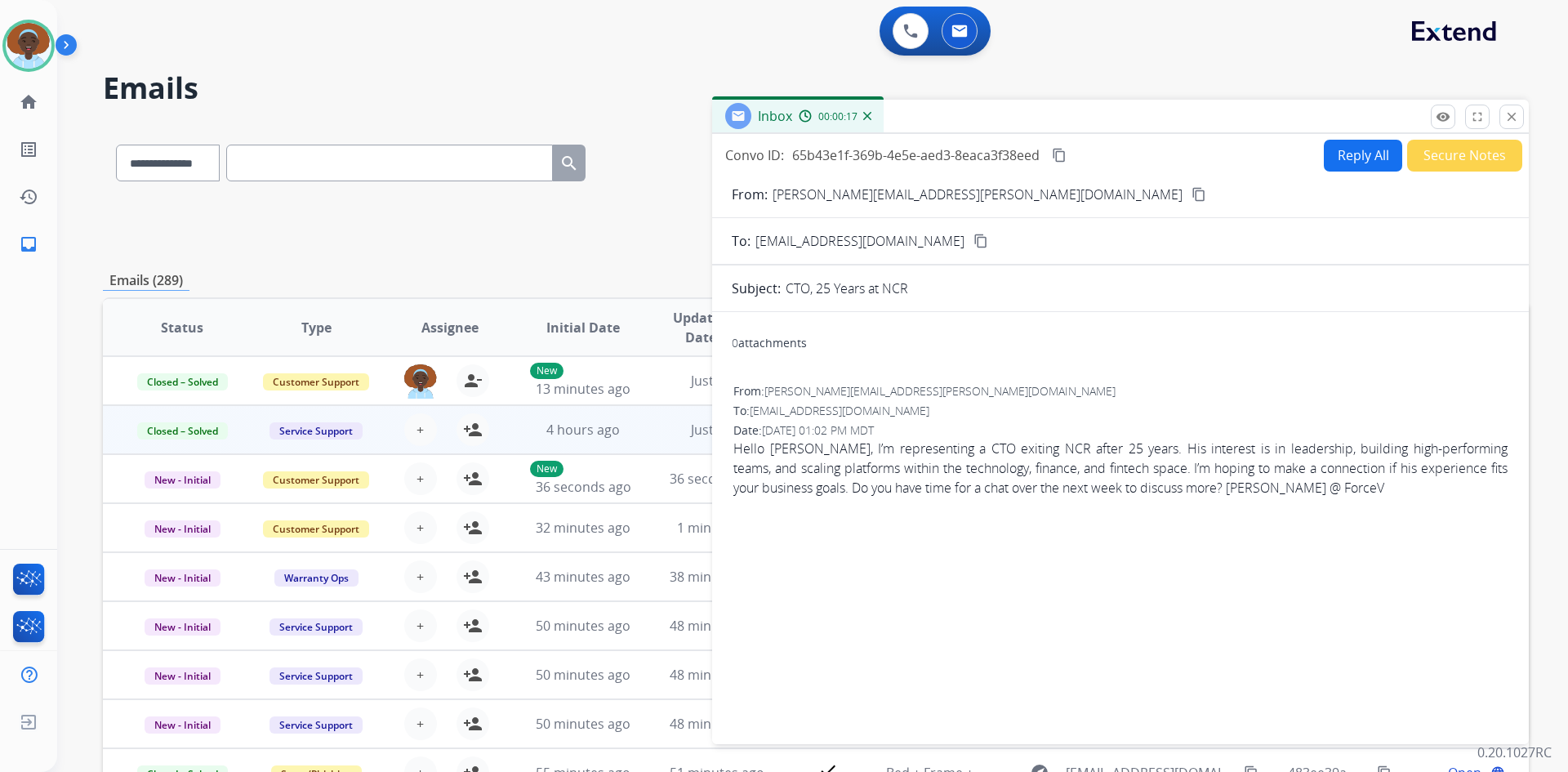
click at [1432, 162] on button "Secure Notes" at bounding box center [1464, 155] width 115 height 32
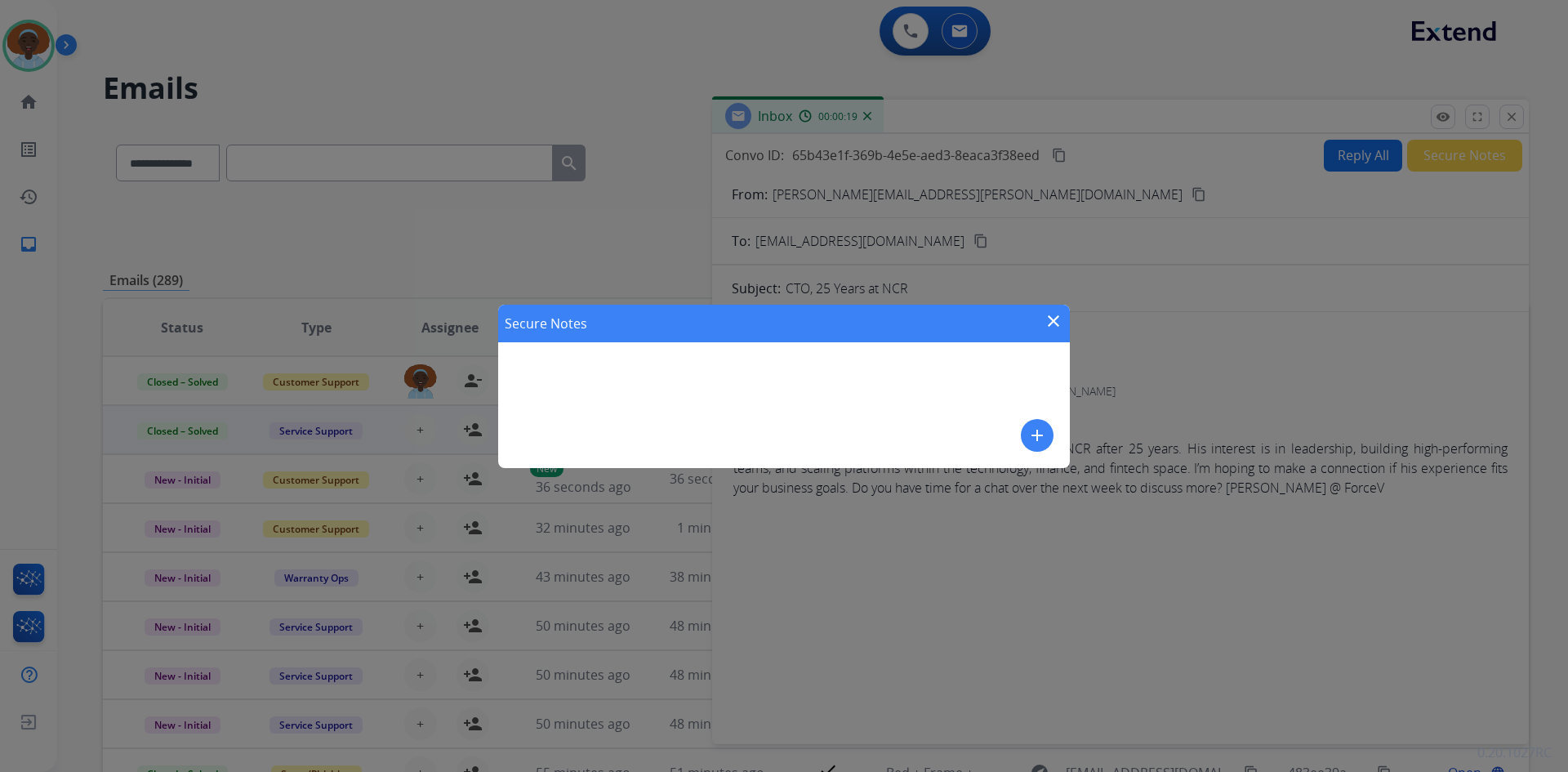
click at [1058, 317] on mat-icon "close" at bounding box center [1053, 321] width 19 height 19
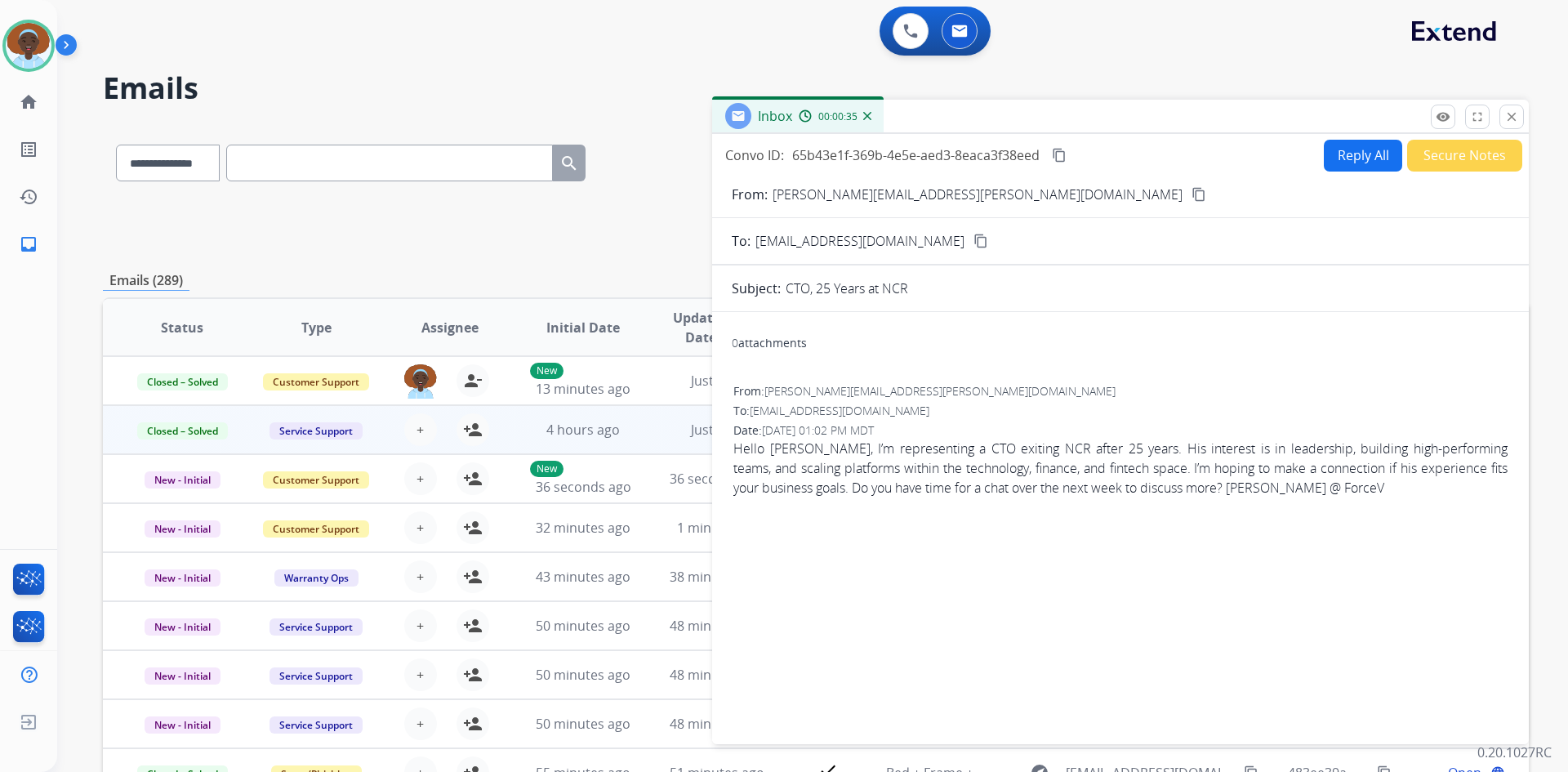
drag, startPoint x: 1512, startPoint y: 117, endPoint x: 1465, endPoint y: 157, distance: 61.7
click at [1512, 118] on mat-icon "close" at bounding box center [1511, 117] width 14 height 14
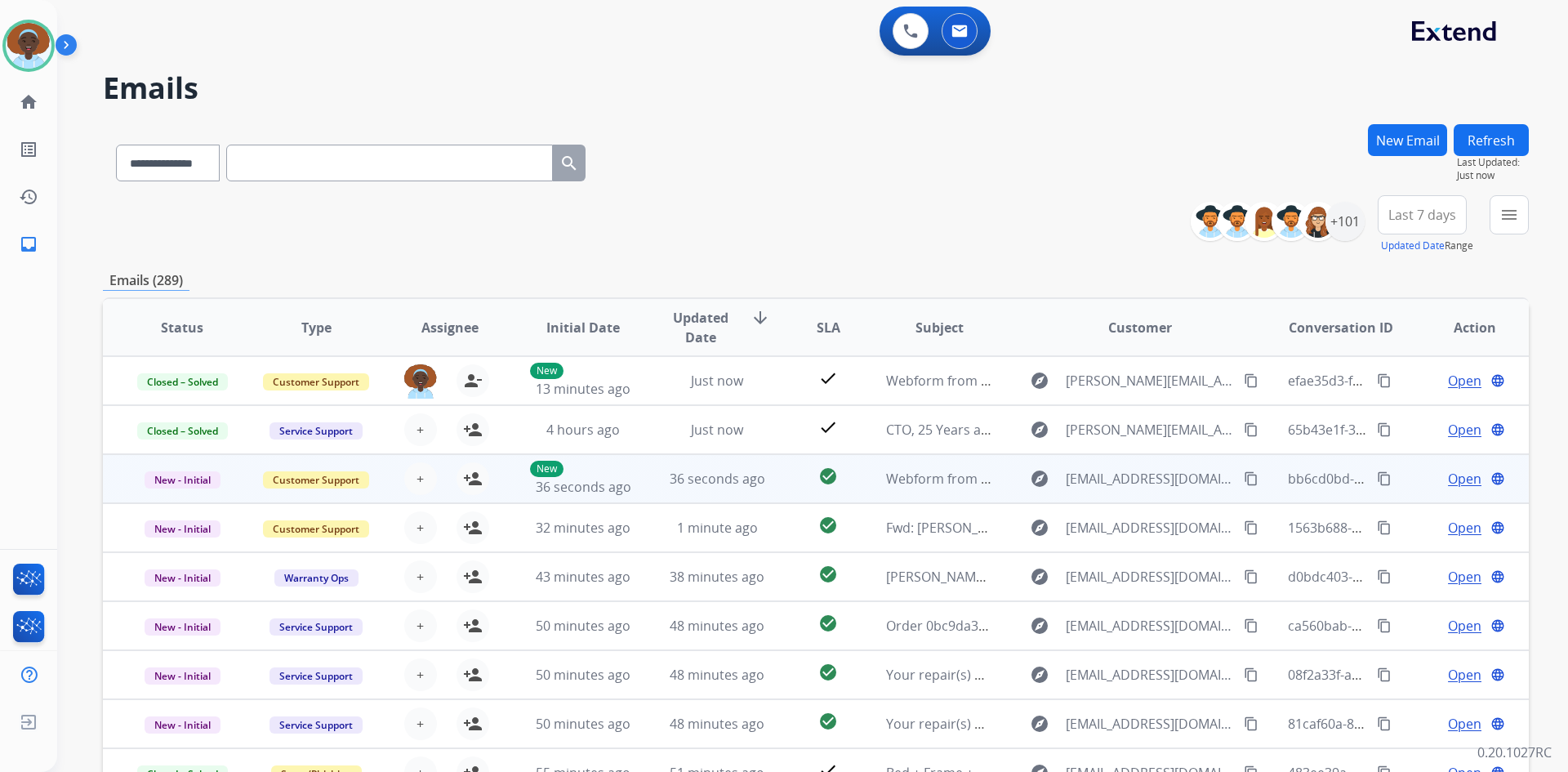
click at [1448, 480] on span "Open" at bounding box center [1465, 478] width 34 height 19
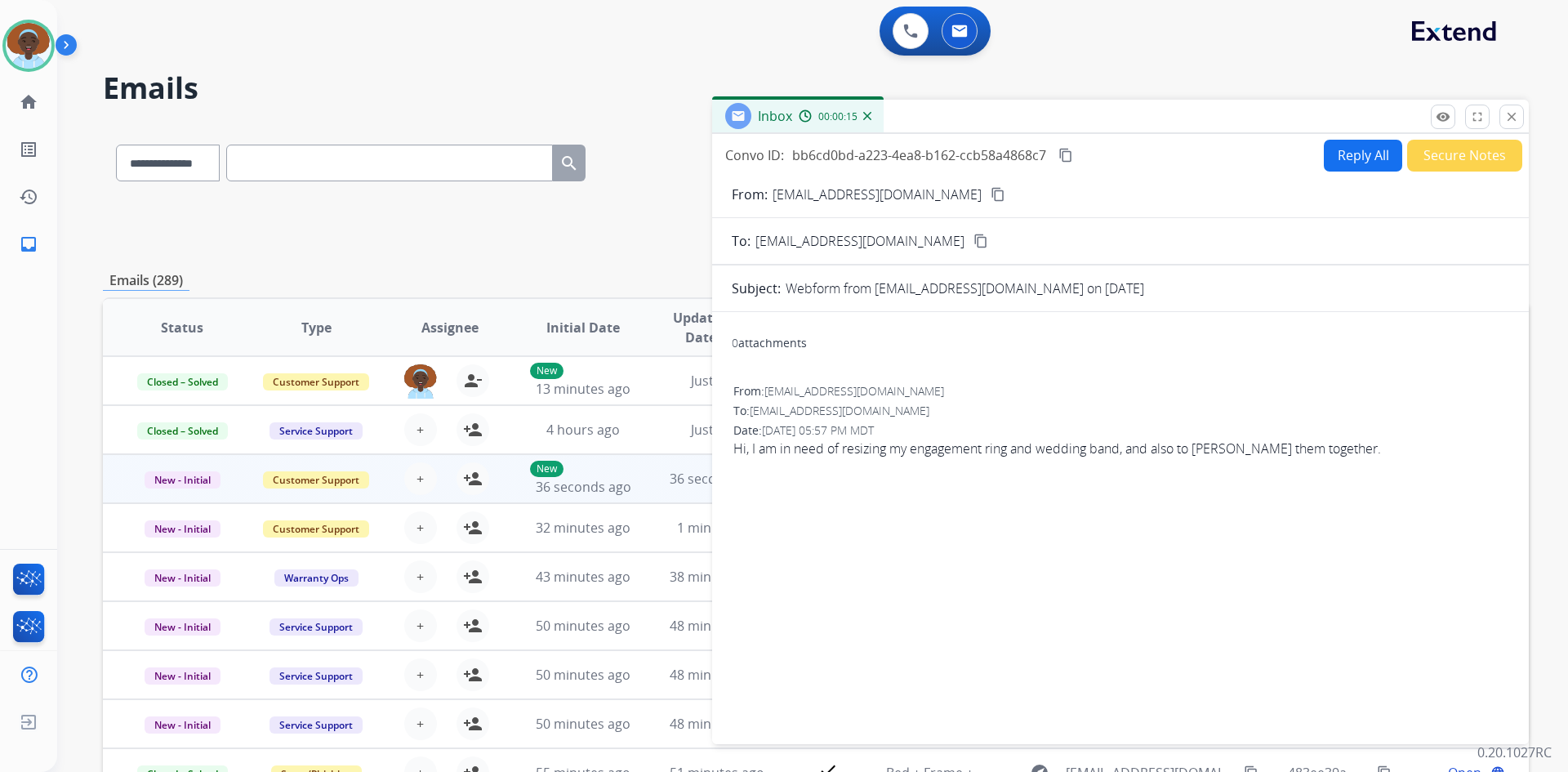
click at [991, 196] on mat-icon "content_copy" at bounding box center [997, 194] width 14 height 14
click at [1358, 162] on button "Reply All" at bounding box center [1363, 155] width 78 height 32
select select "**********"
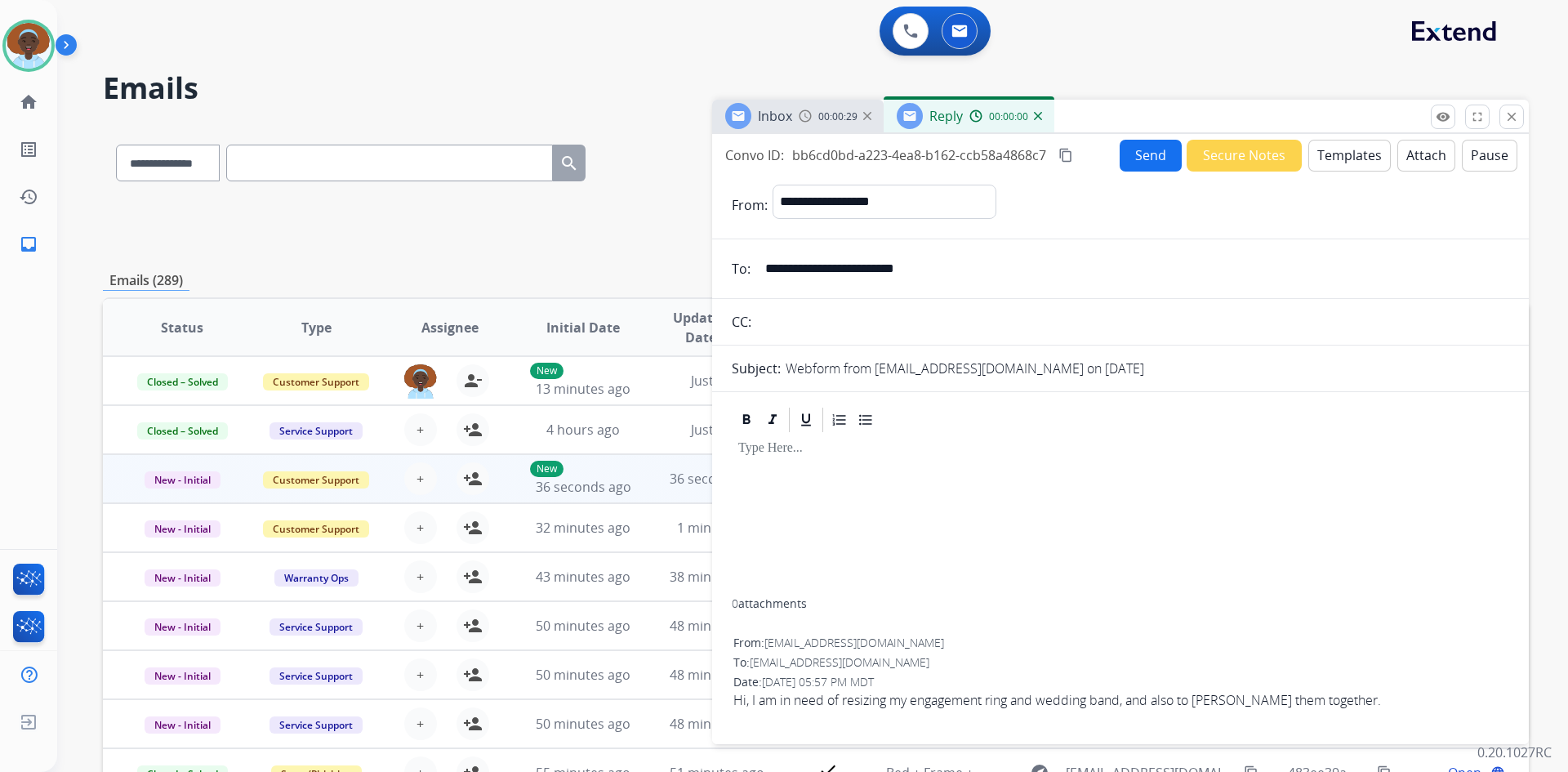
click at [1325, 150] on button "Templates" at bounding box center [1350, 155] width 83 height 32
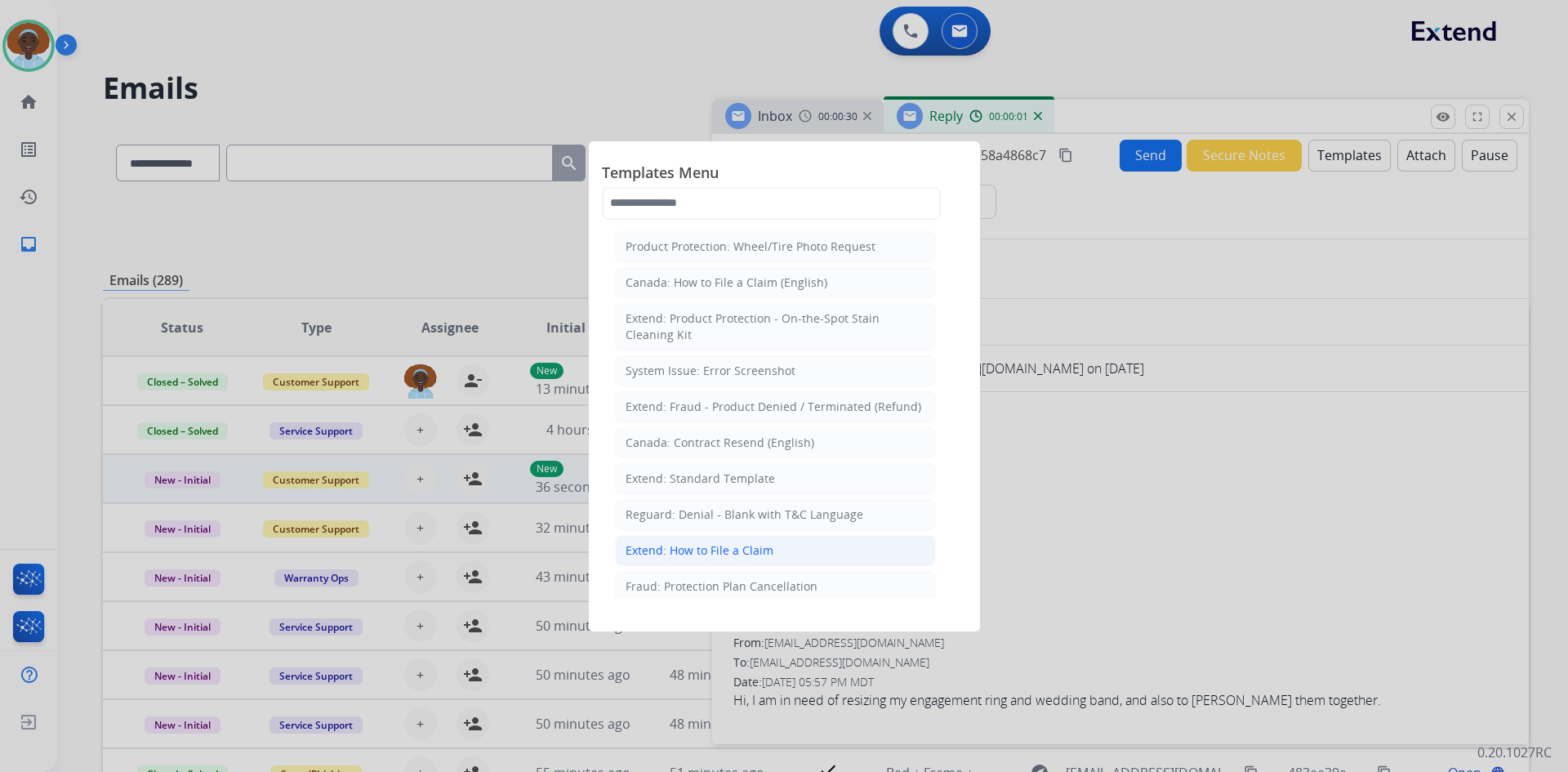
click at [743, 548] on div "Extend: How to File a Claim" at bounding box center [699, 550] width 147 height 16
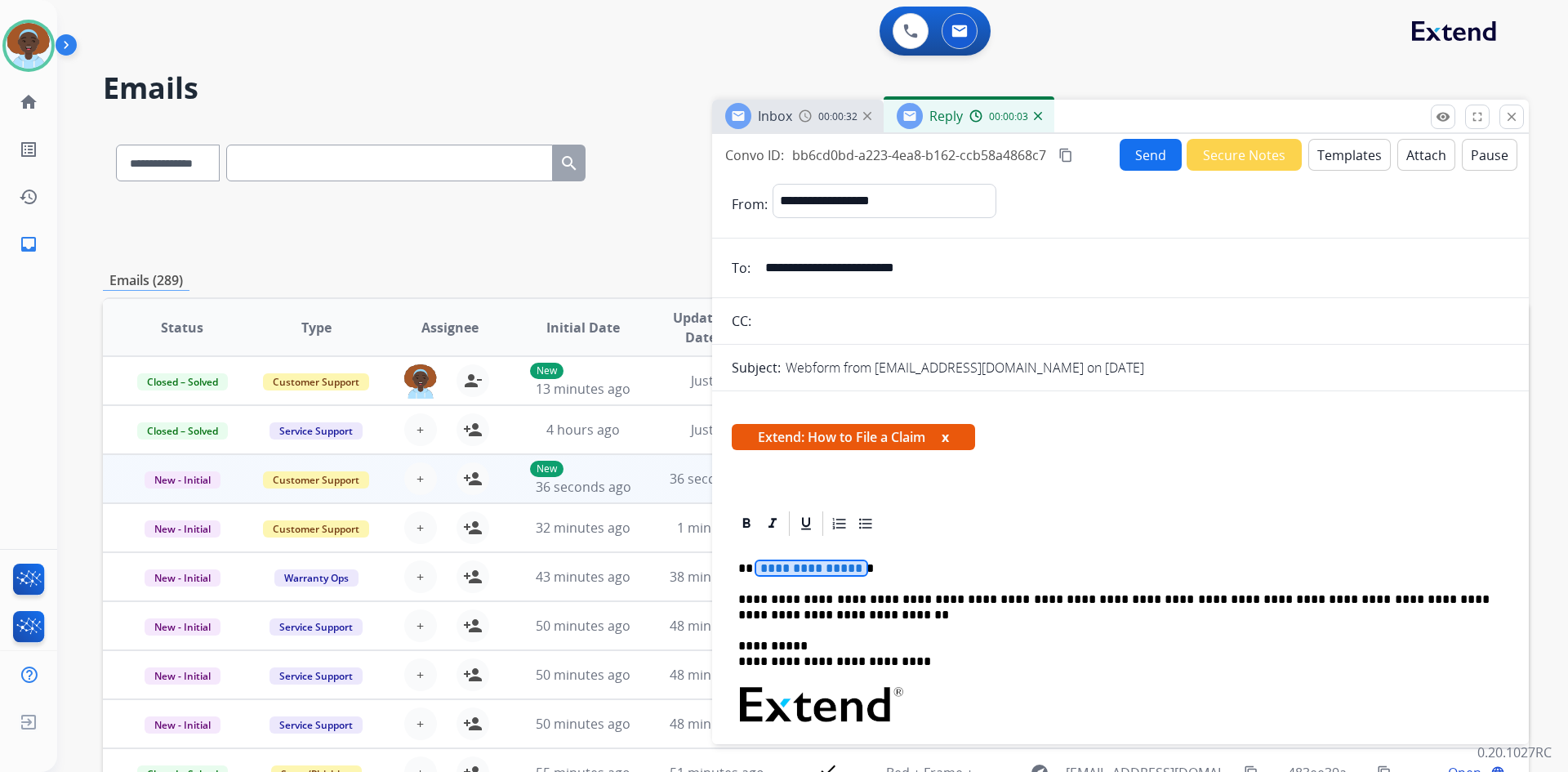
click at [786, 572] on span "**********" at bounding box center [811, 568] width 110 height 13
click at [1144, 157] on button "Send" at bounding box center [1151, 154] width 62 height 32
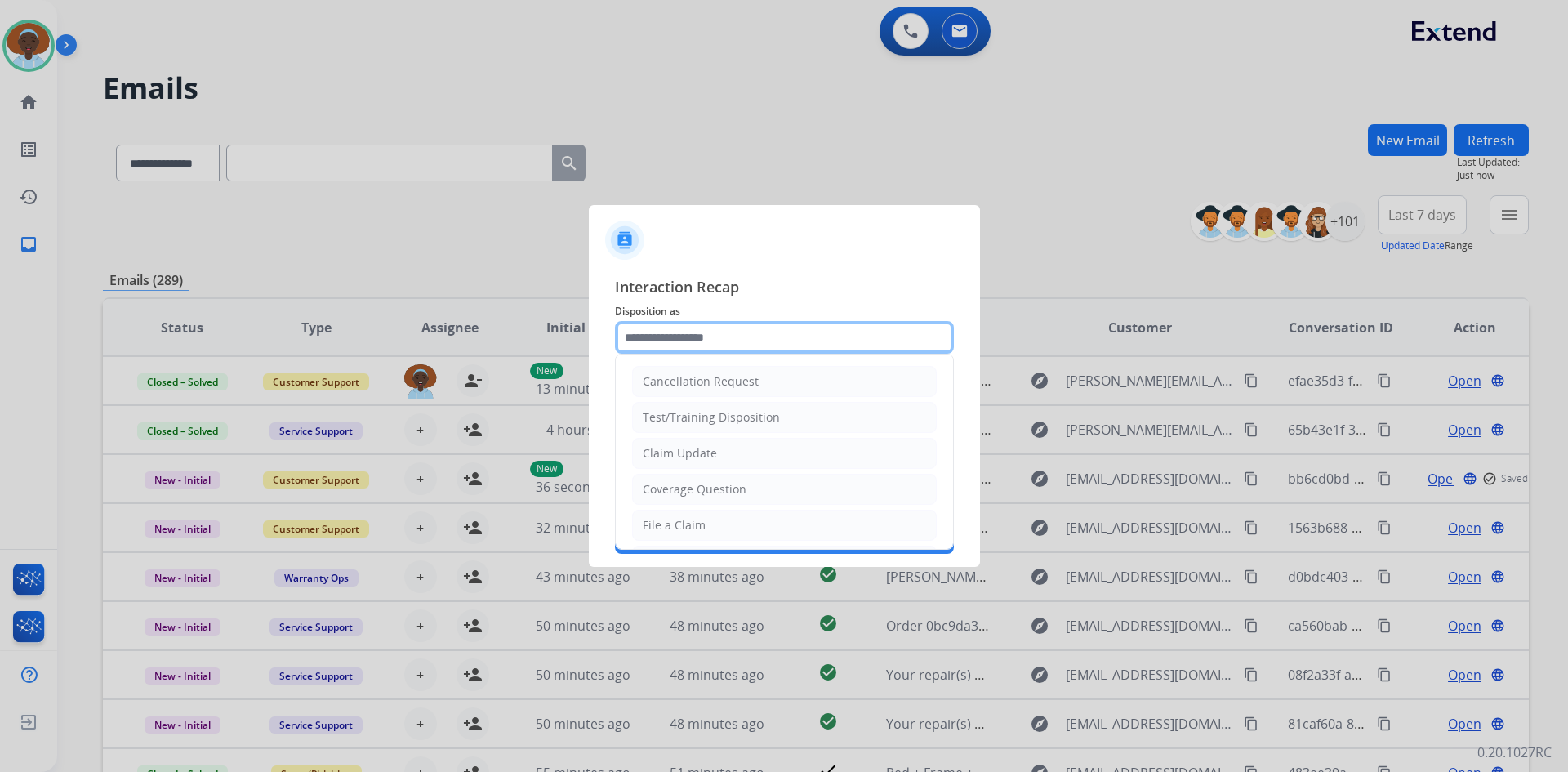
click at [717, 333] on input "text" at bounding box center [784, 337] width 339 height 33
click at [723, 528] on li "File a Claim" at bounding box center [784, 525] width 305 height 31
type input "**********"
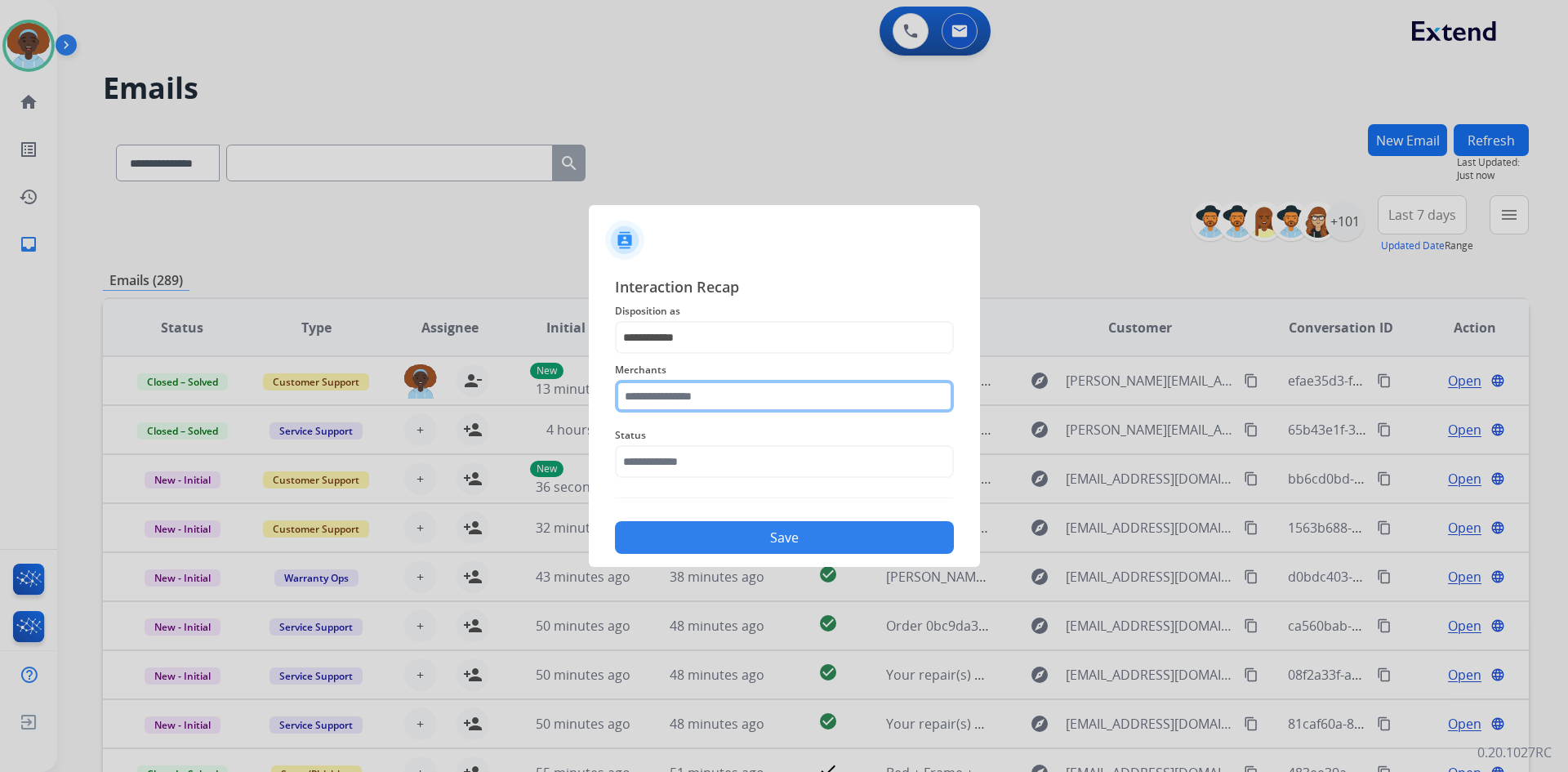
click at [705, 389] on input "text" at bounding box center [784, 396] width 339 height 33
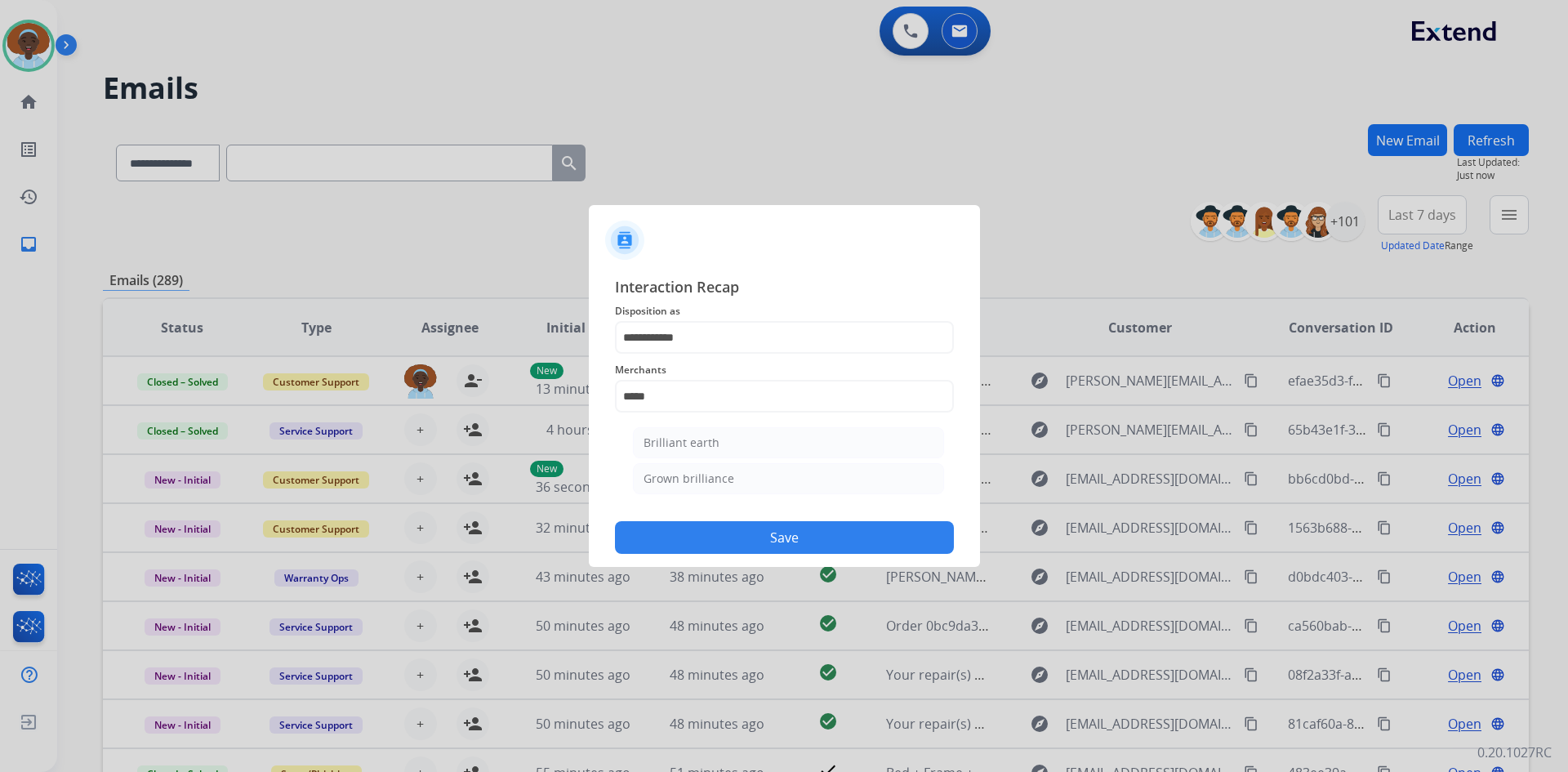
click at [704, 447] on div "Brilliant earth" at bounding box center [681, 442] width 76 height 16
type input "**********"
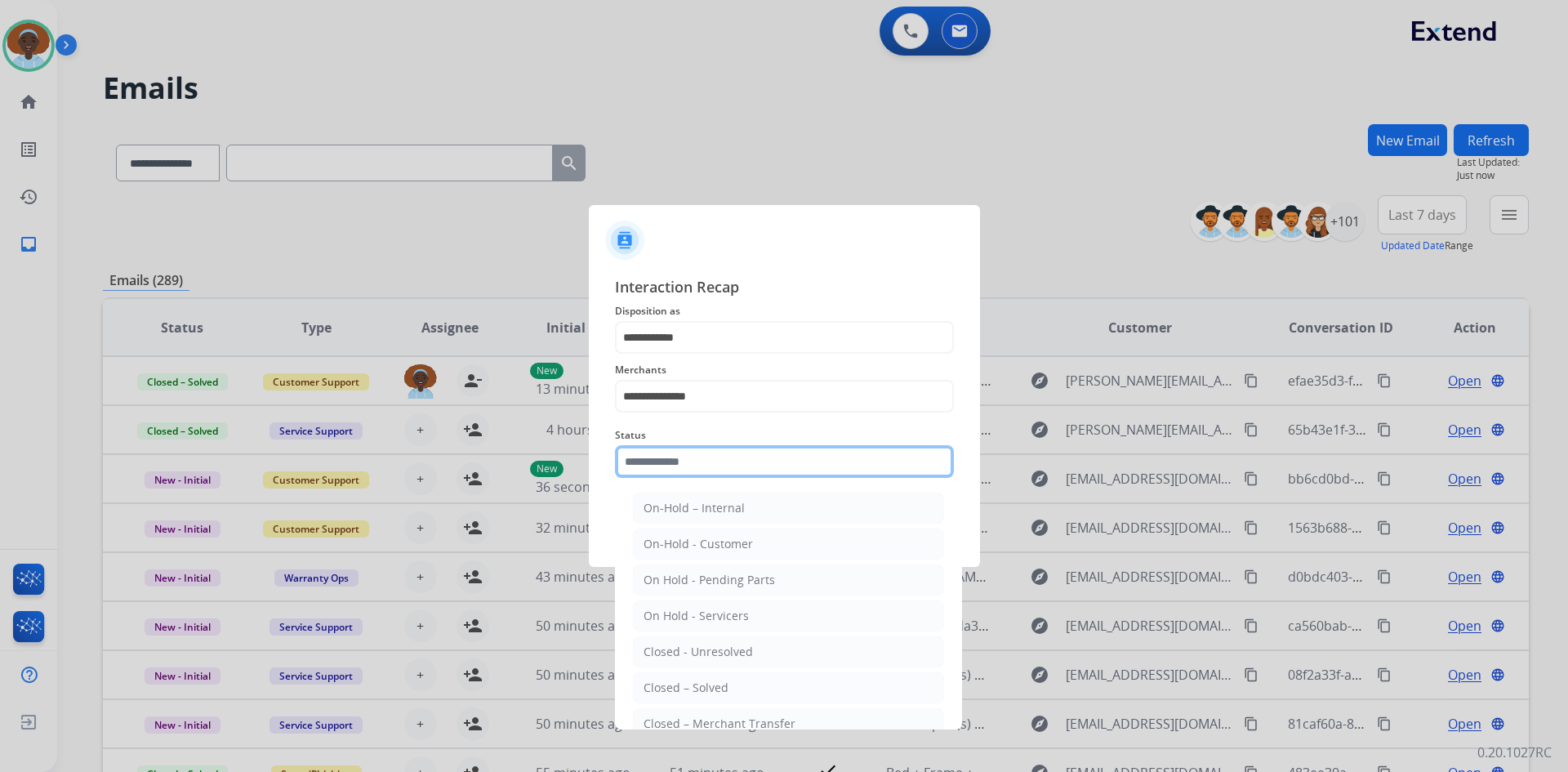
click at [717, 456] on input "text" at bounding box center [784, 462] width 339 height 33
click at [736, 688] on li "Closed – Solved" at bounding box center [788, 688] width 311 height 31
type input "**********"
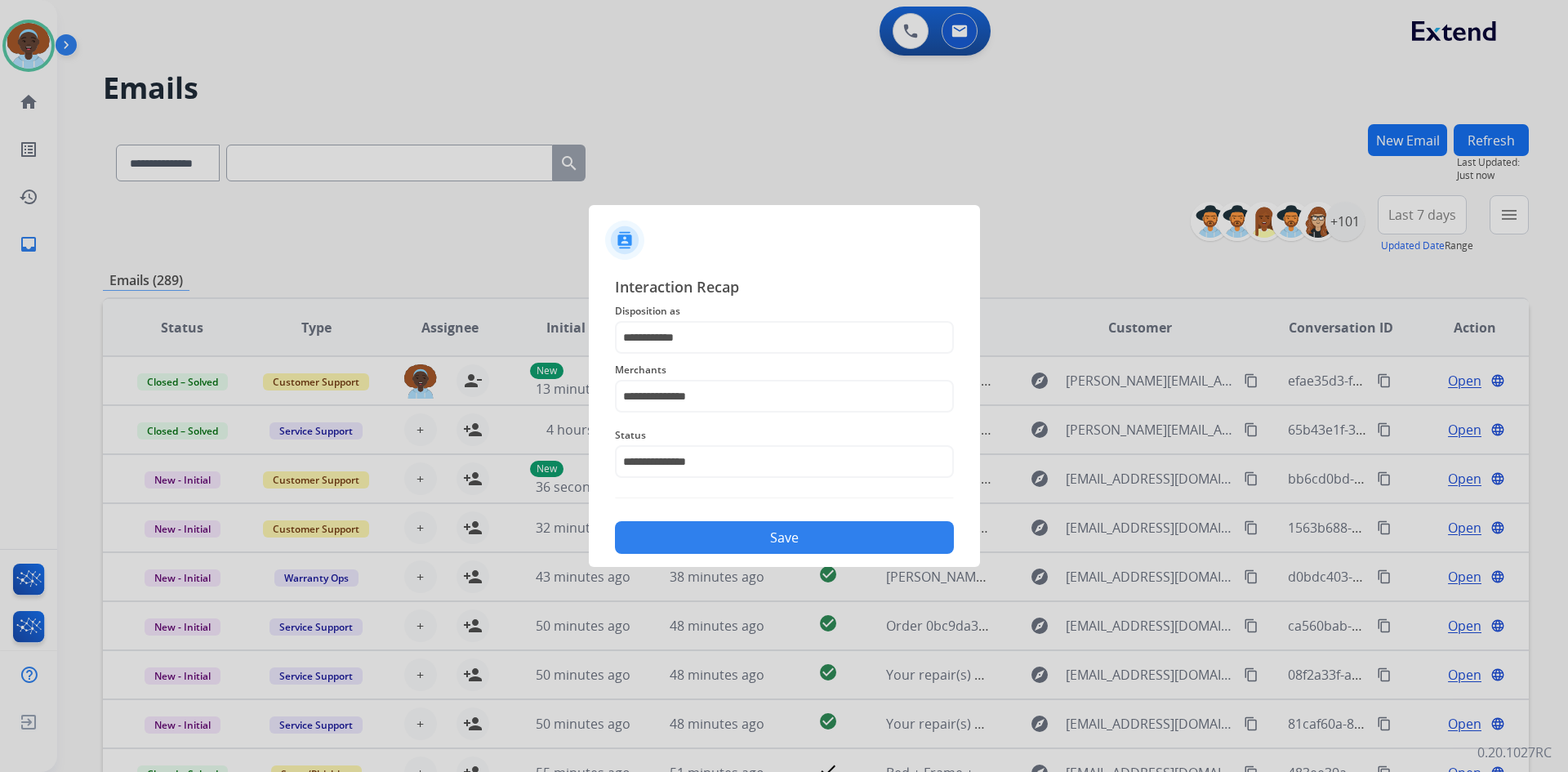
click at [808, 546] on button "Save" at bounding box center [784, 538] width 339 height 33
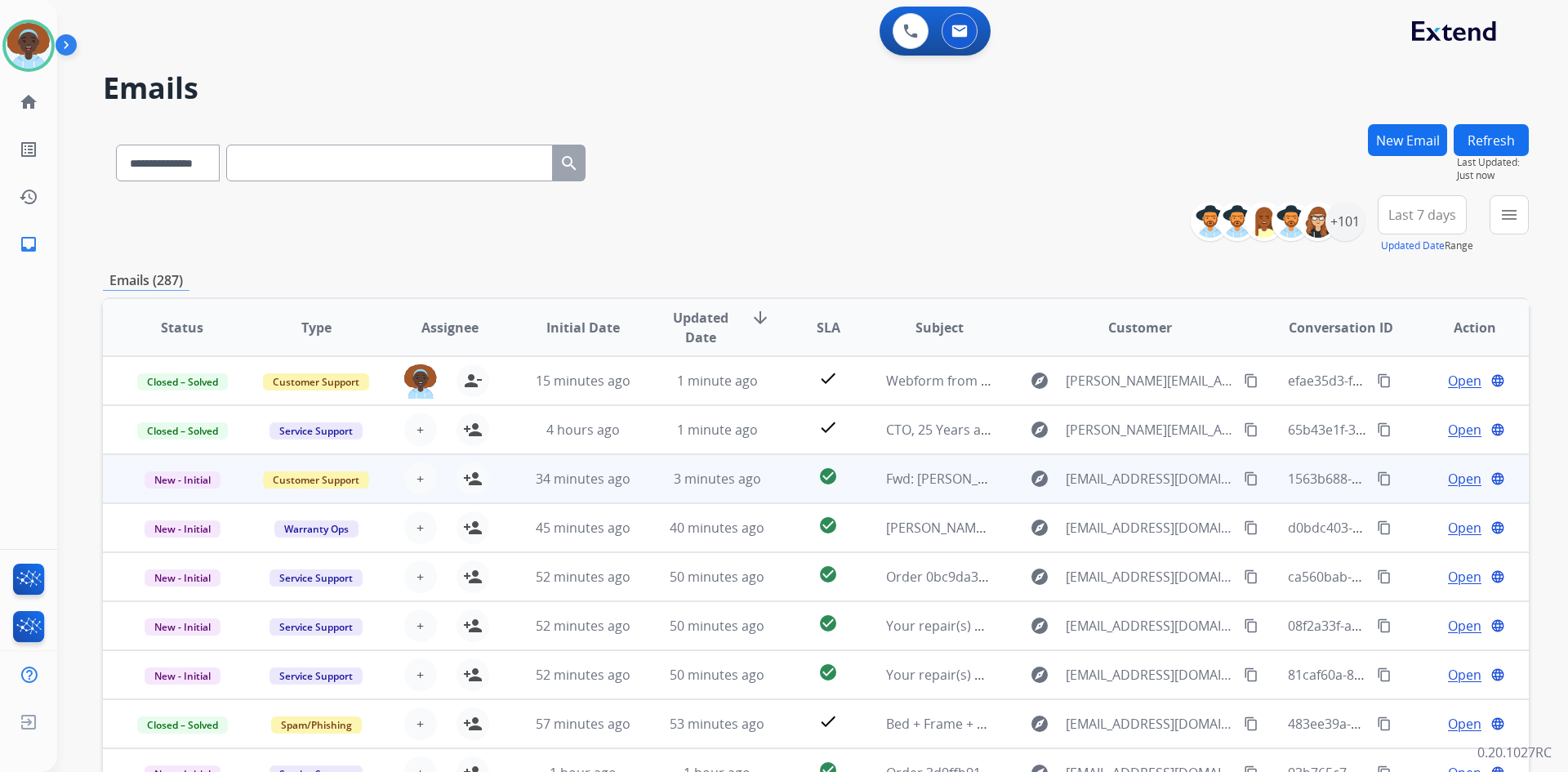
click at [1448, 474] on span "Open" at bounding box center [1465, 478] width 34 height 19
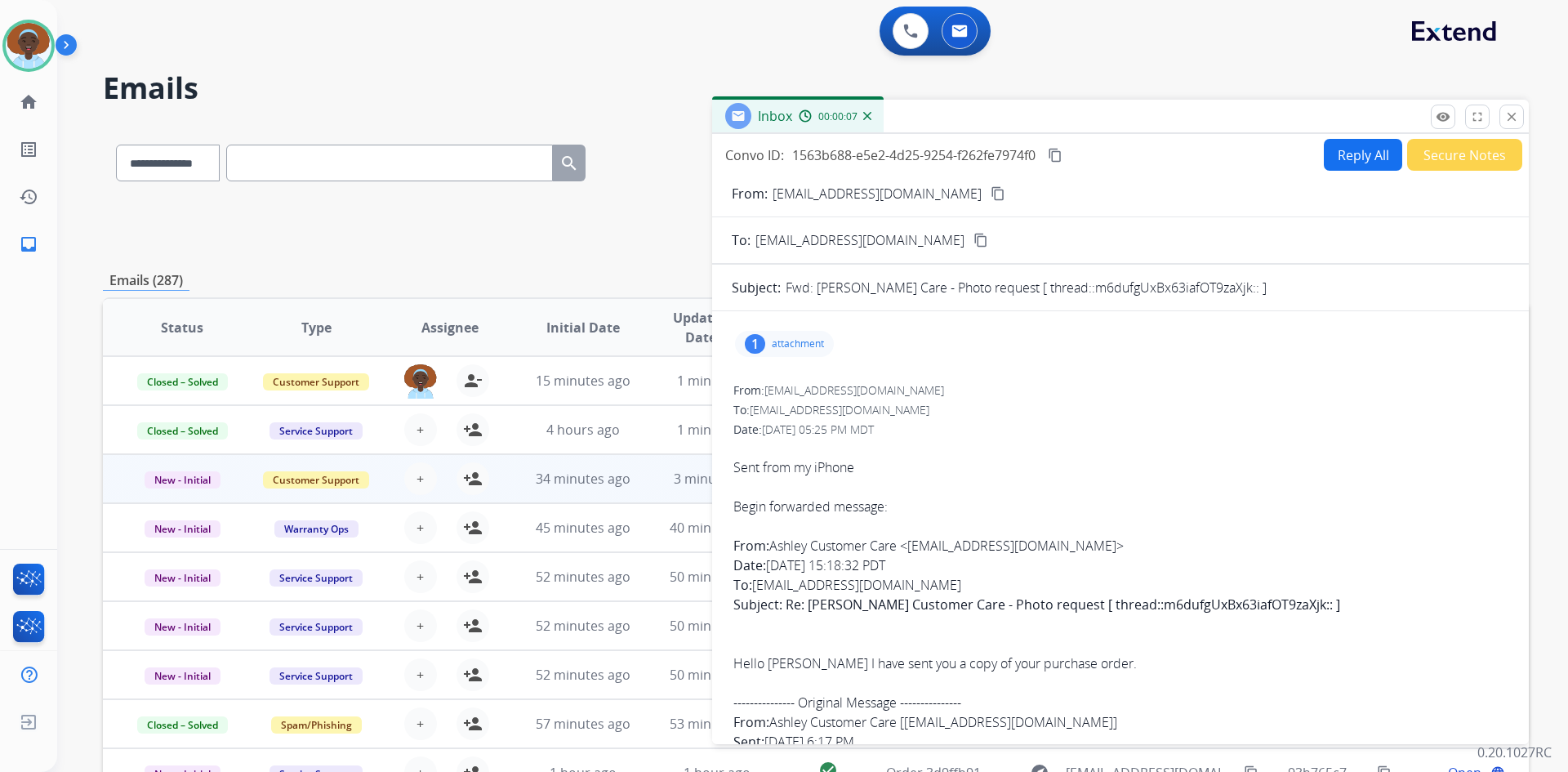
click at [756, 343] on div "1" at bounding box center [755, 344] width 20 height 19
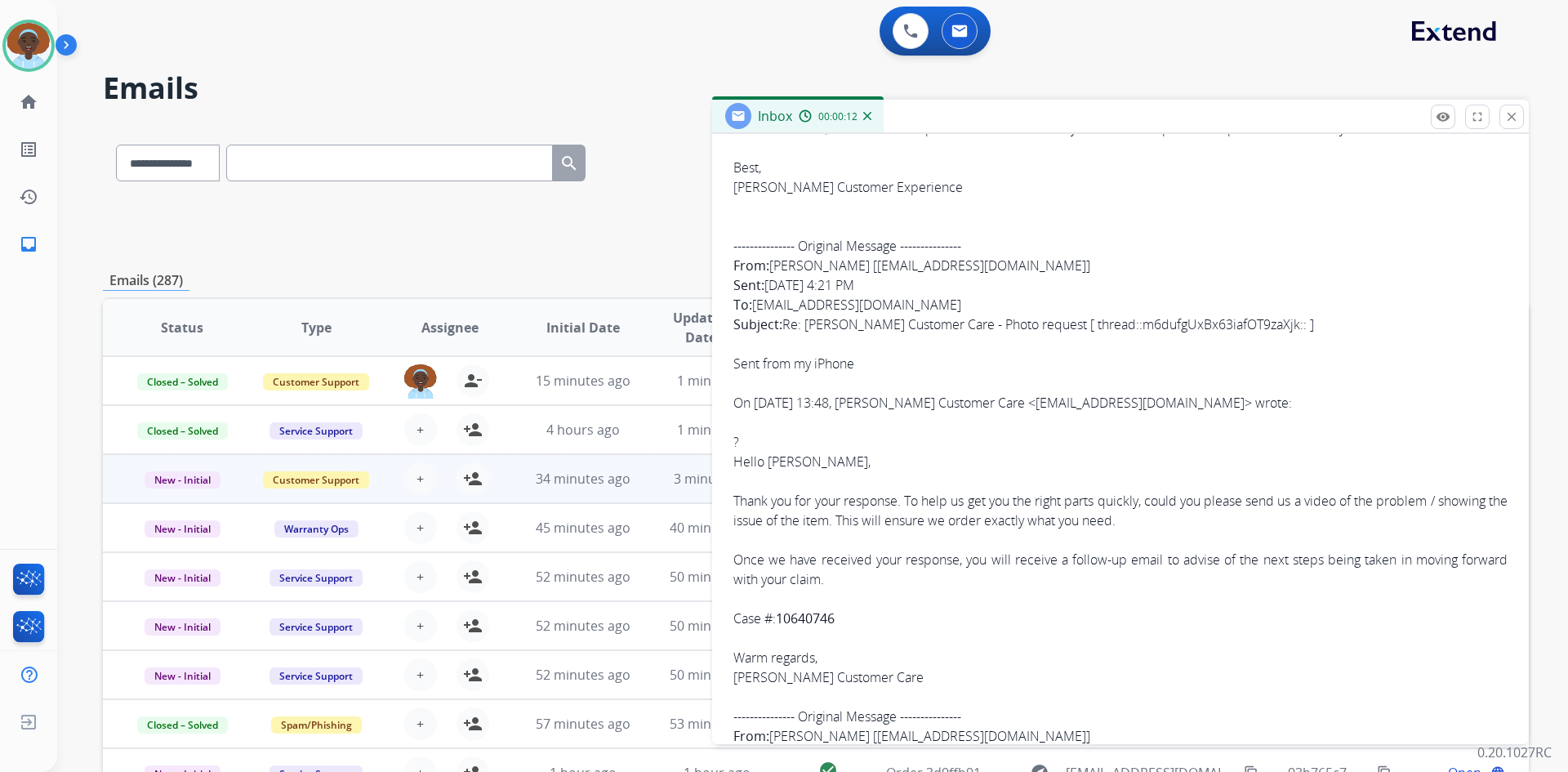
scroll to position [898, 0]
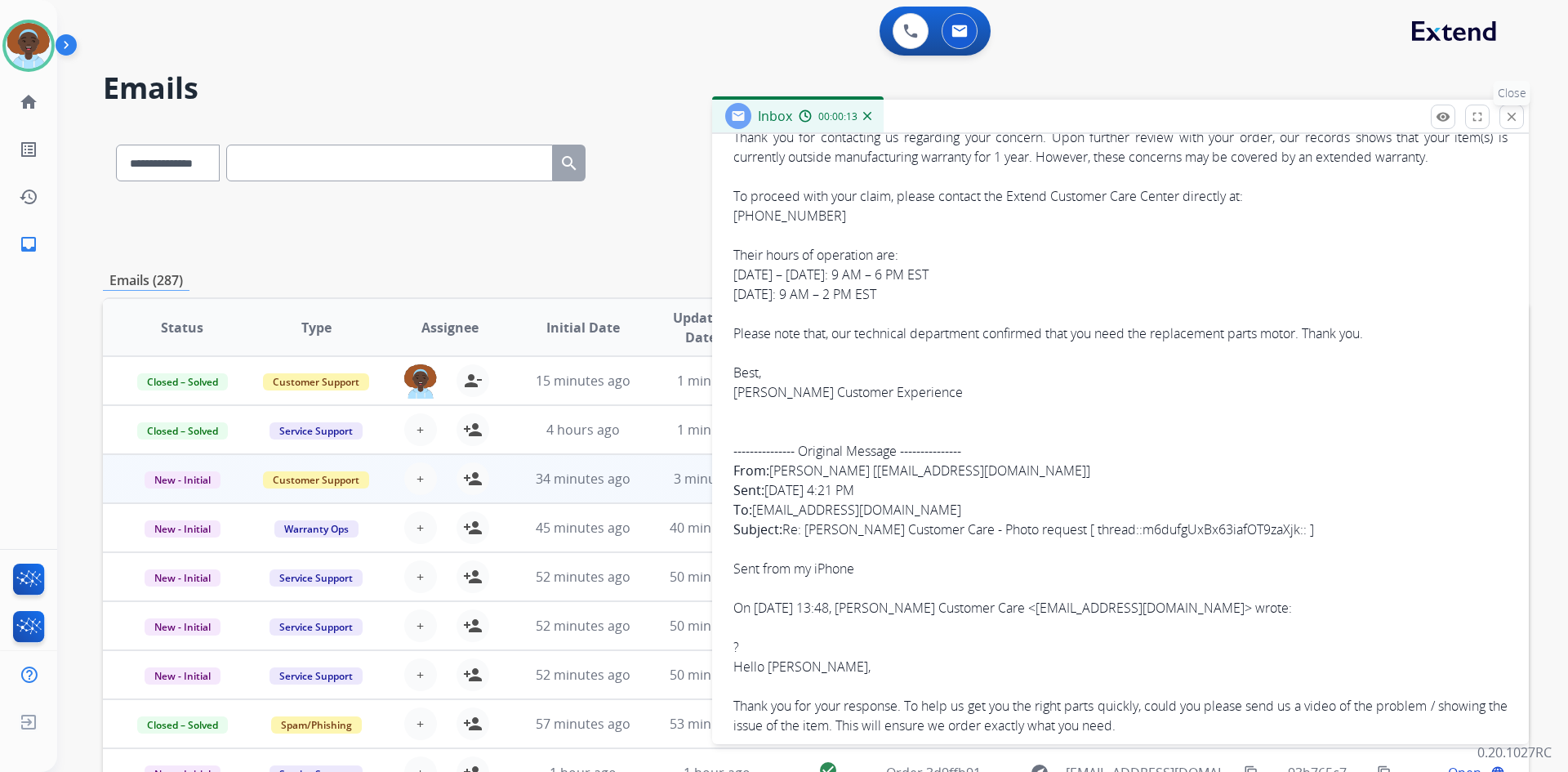
click at [1512, 110] on mat-icon "close" at bounding box center [1511, 117] width 14 height 14
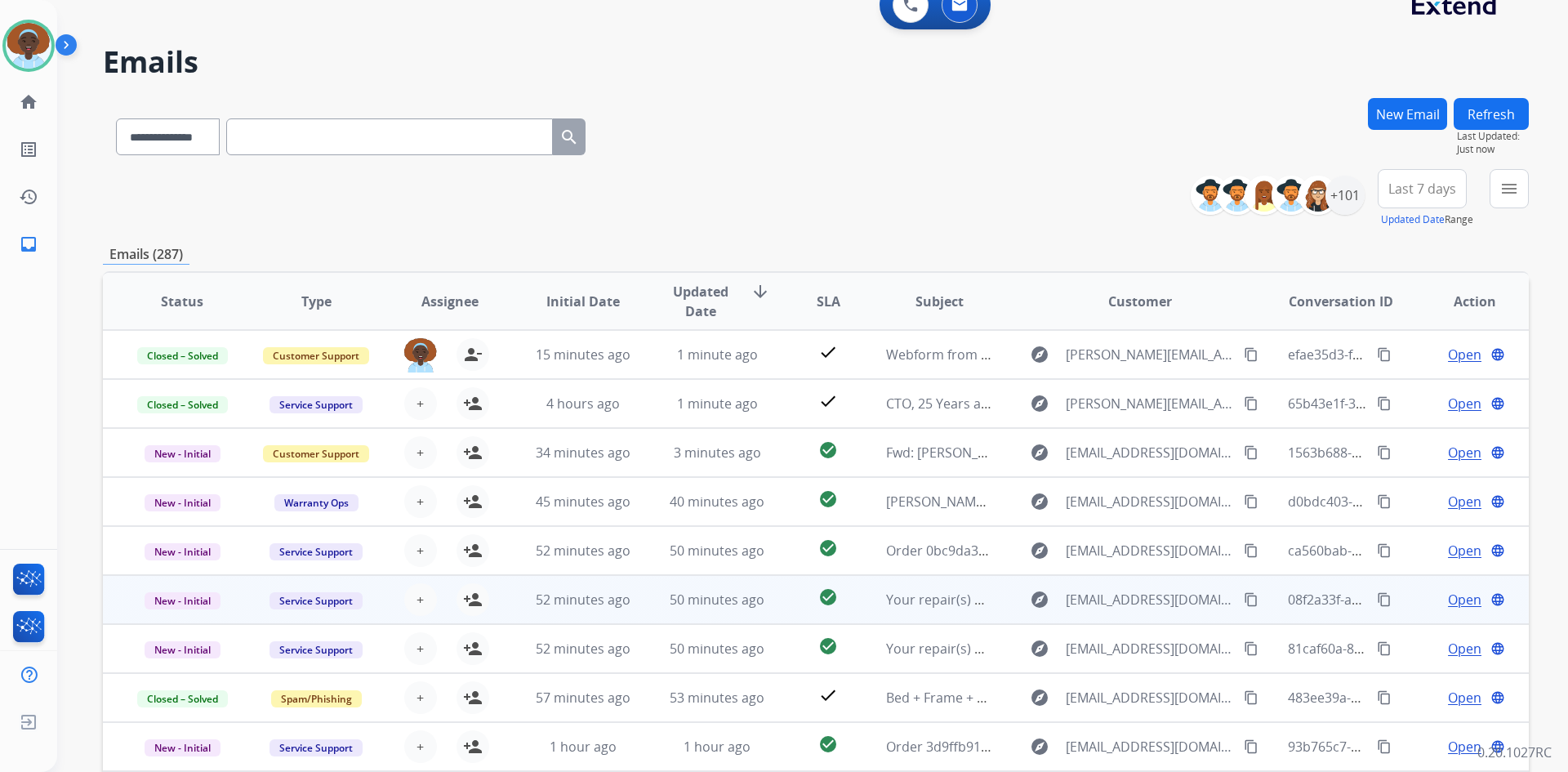
scroll to position [0, 0]
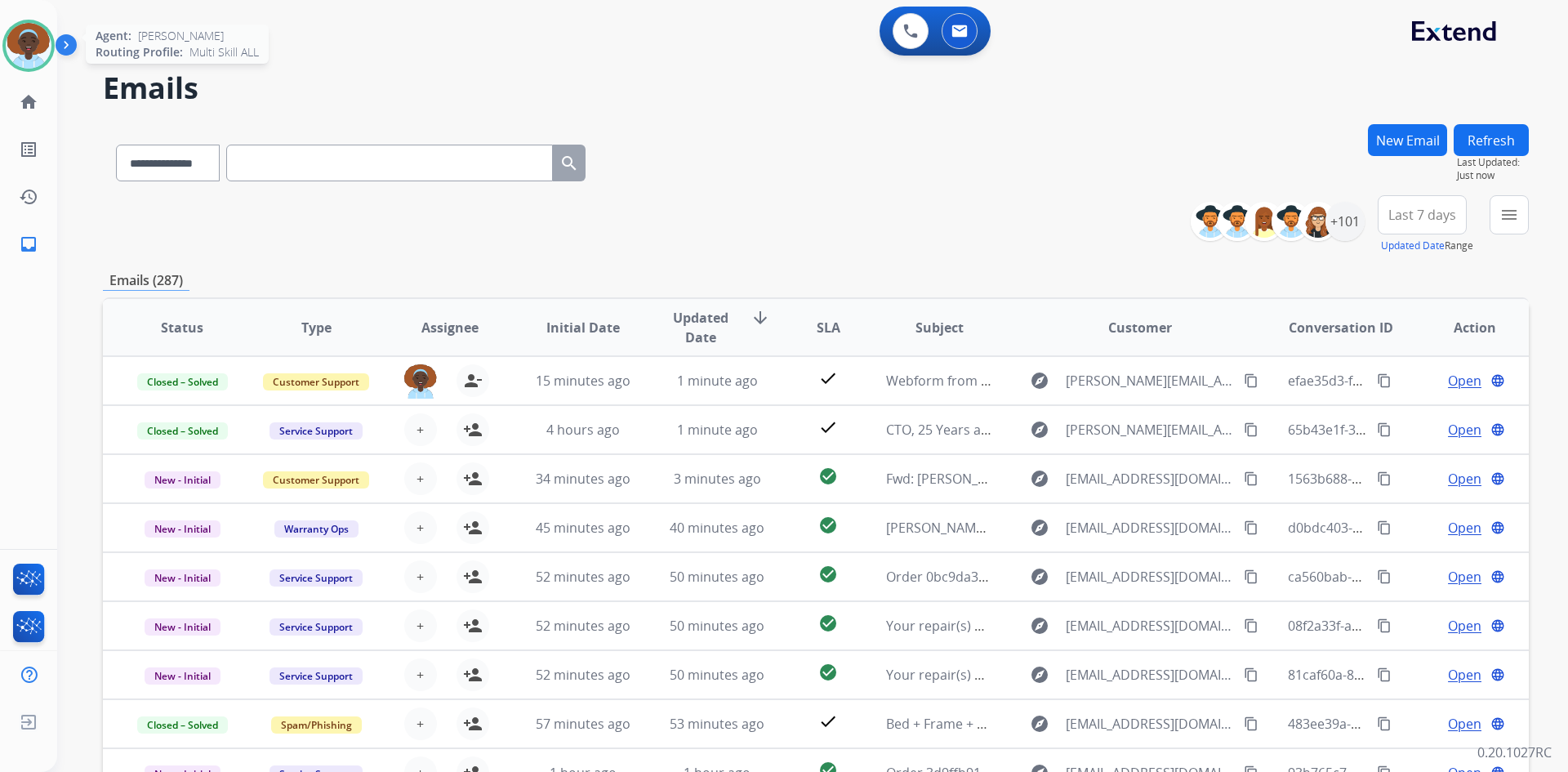
click at [16, 45] on img at bounding box center [28, 45] width 45 height 45
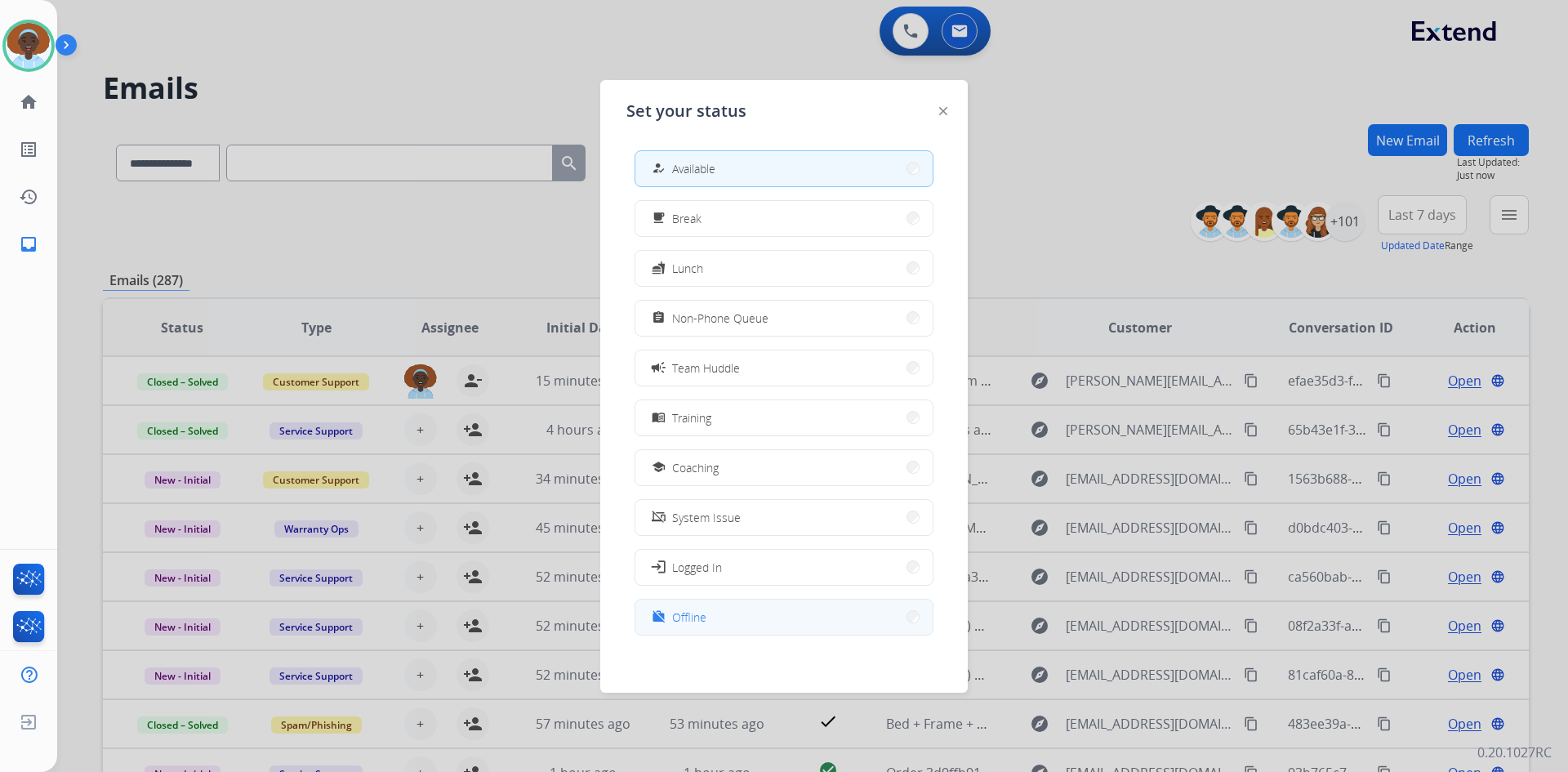
click at [708, 612] on button "work_off Offline" at bounding box center [784, 617] width 297 height 35
